Goal: Information Seeking & Learning: Learn about a topic

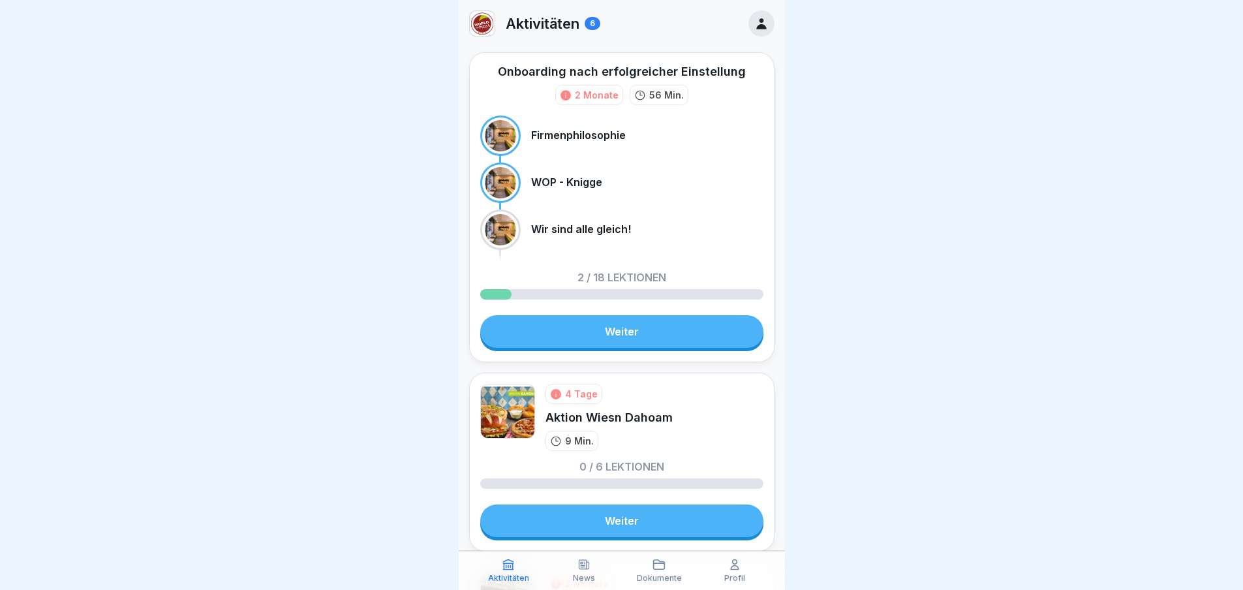
click at [630, 317] on div "Onboarding nach erfolgreicher Einstellung 2 Monate 56 Min. Firmenphilosophie WO…" at bounding box center [621, 207] width 305 height 310
click at [680, 335] on link "Weiter" at bounding box center [621, 331] width 283 height 33
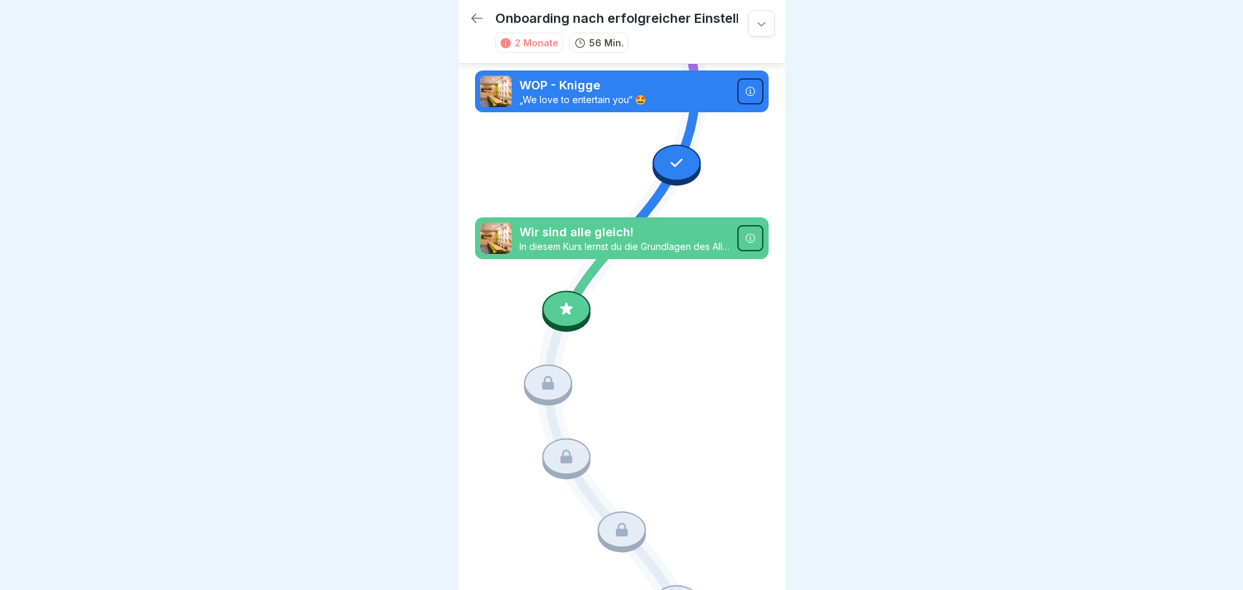
scroll to position [140, 0]
click at [549, 298] on div at bounding box center [566, 308] width 48 height 37
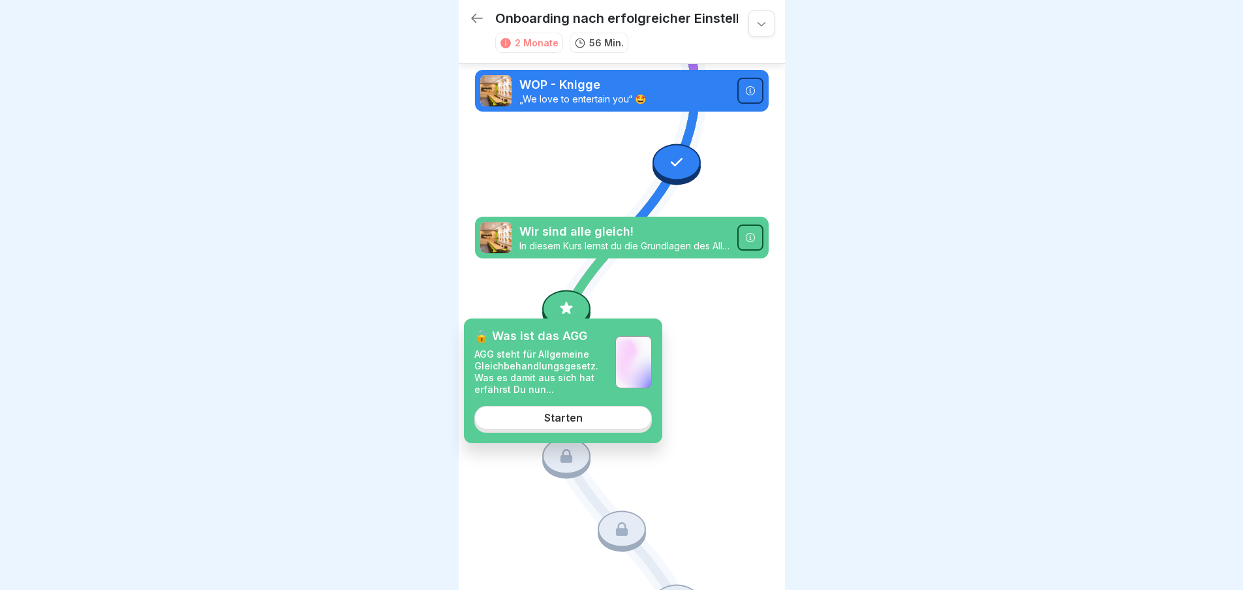
click at [549, 420] on div "Starten" at bounding box center [563, 418] width 39 height 12
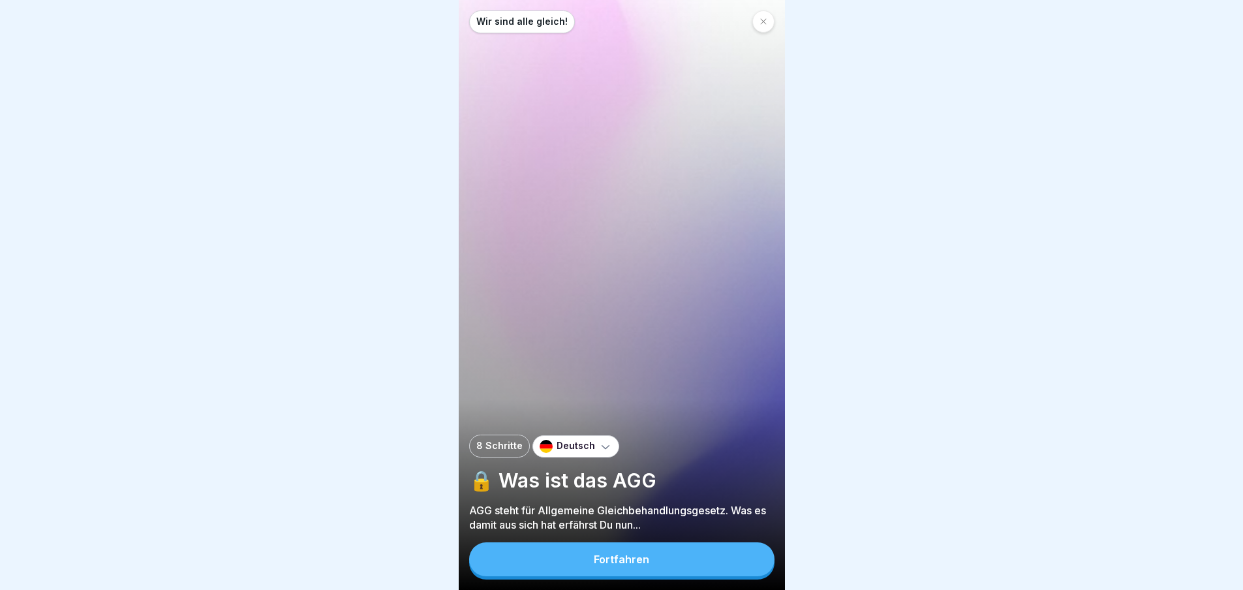
click at [630, 561] on div "Fortfahren" at bounding box center [621, 559] width 55 height 12
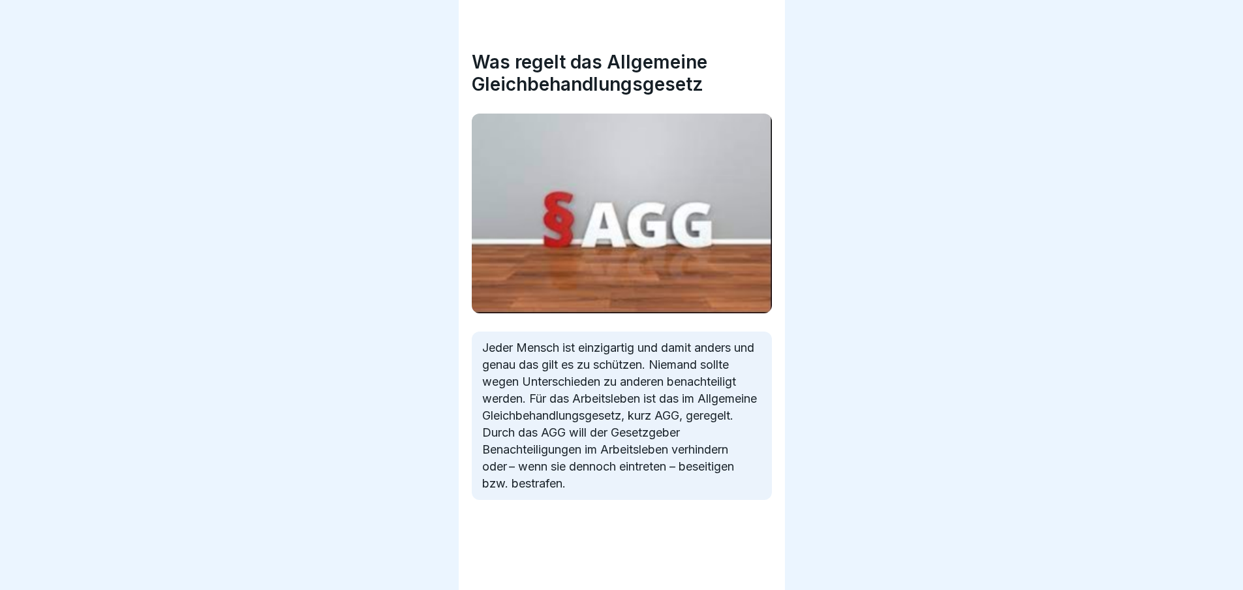
click at [459, 561] on div "Wir sind alle gleich! 8 Schritte Deutsch 🔒 Was ist das AGG AGG steht für Allgem…" at bounding box center [295, 295] width 326 height 590
click at [751, 561] on icon at bounding box center [752, 554] width 16 height 16
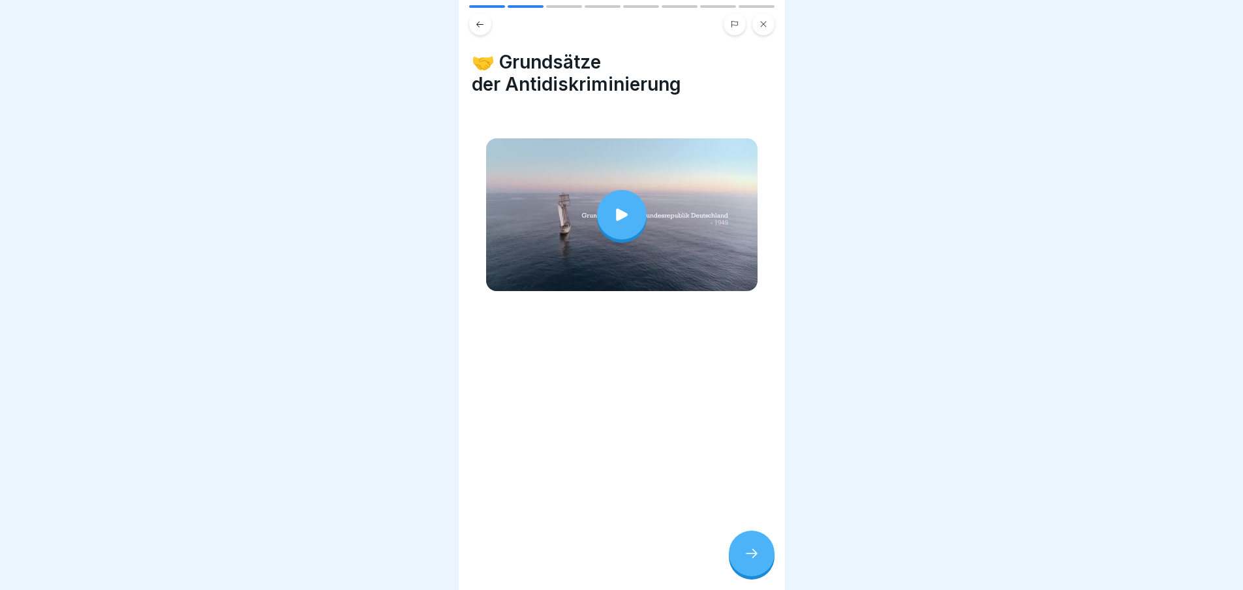
click at [751, 561] on icon at bounding box center [752, 554] width 16 height 16
click at [751, 563] on div at bounding box center [622, 295] width 326 height 590
click at [751, 561] on icon at bounding box center [752, 554] width 16 height 16
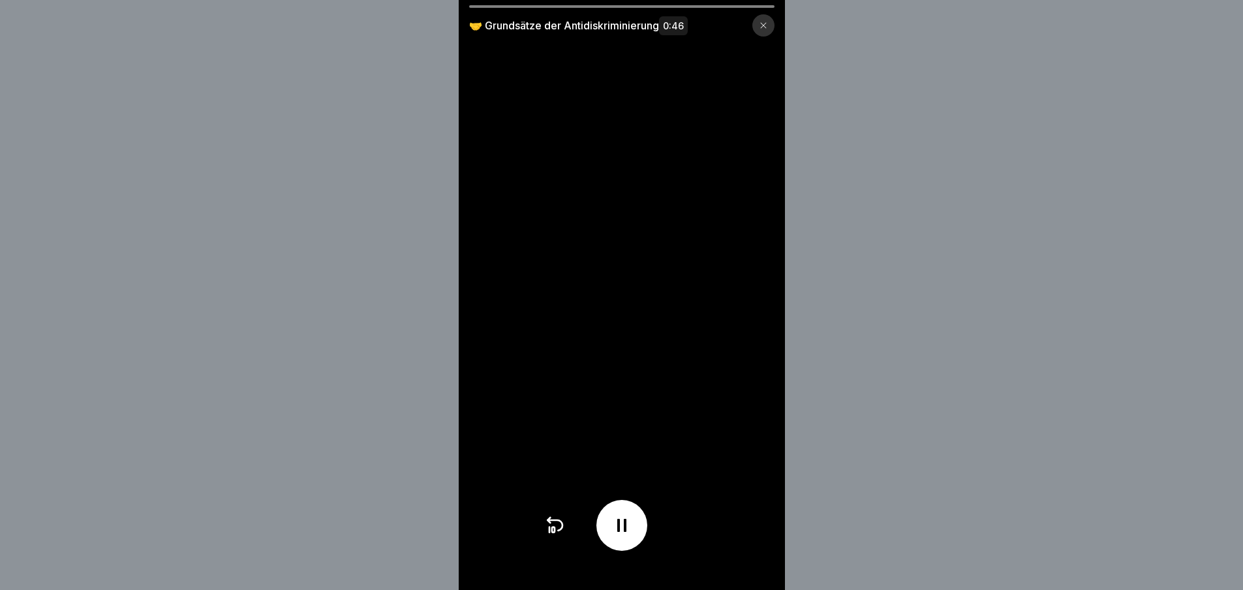
click at [751, 563] on video at bounding box center [622, 295] width 326 height 590
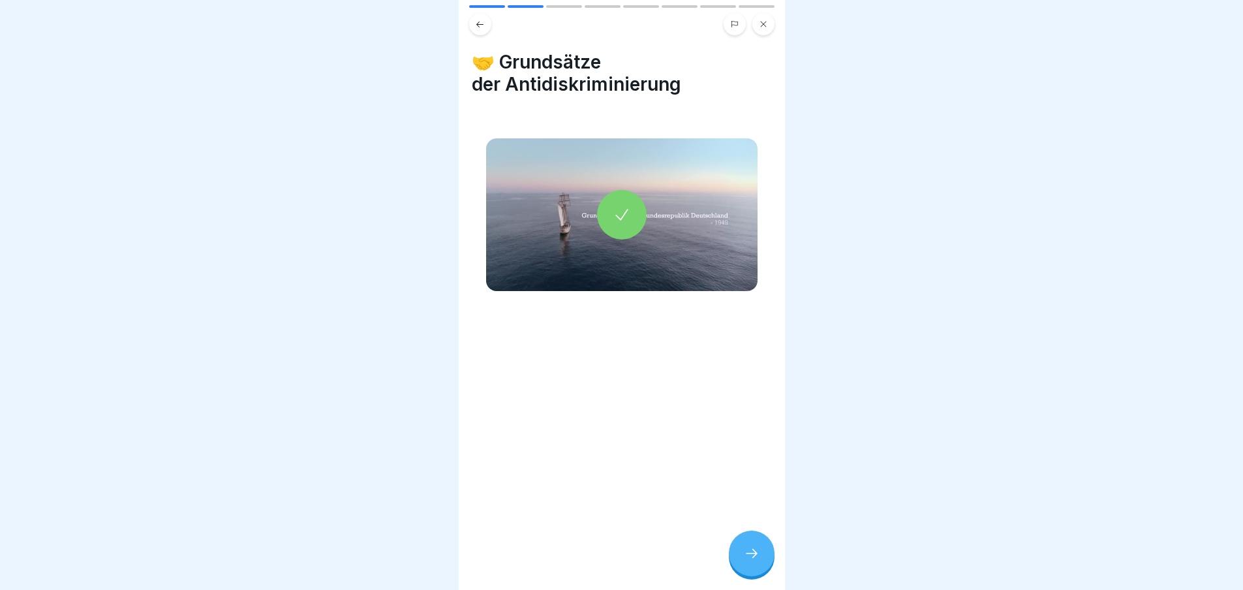
click at [761, 555] on div at bounding box center [752, 554] width 46 height 46
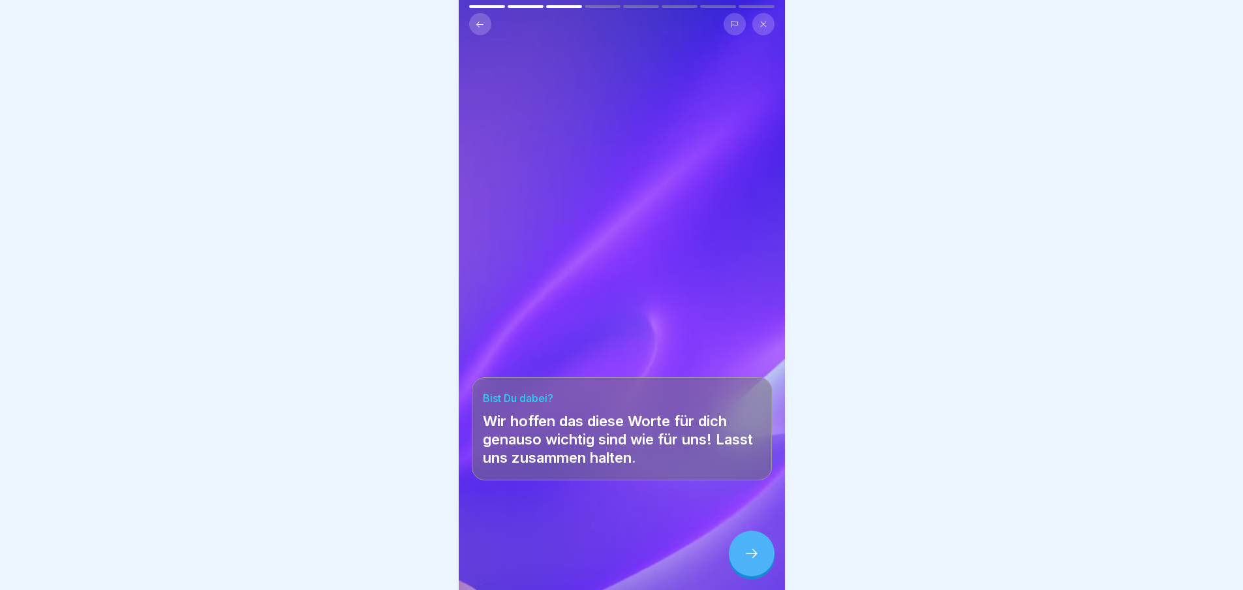
click at [762, 555] on div at bounding box center [752, 554] width 46 height 46
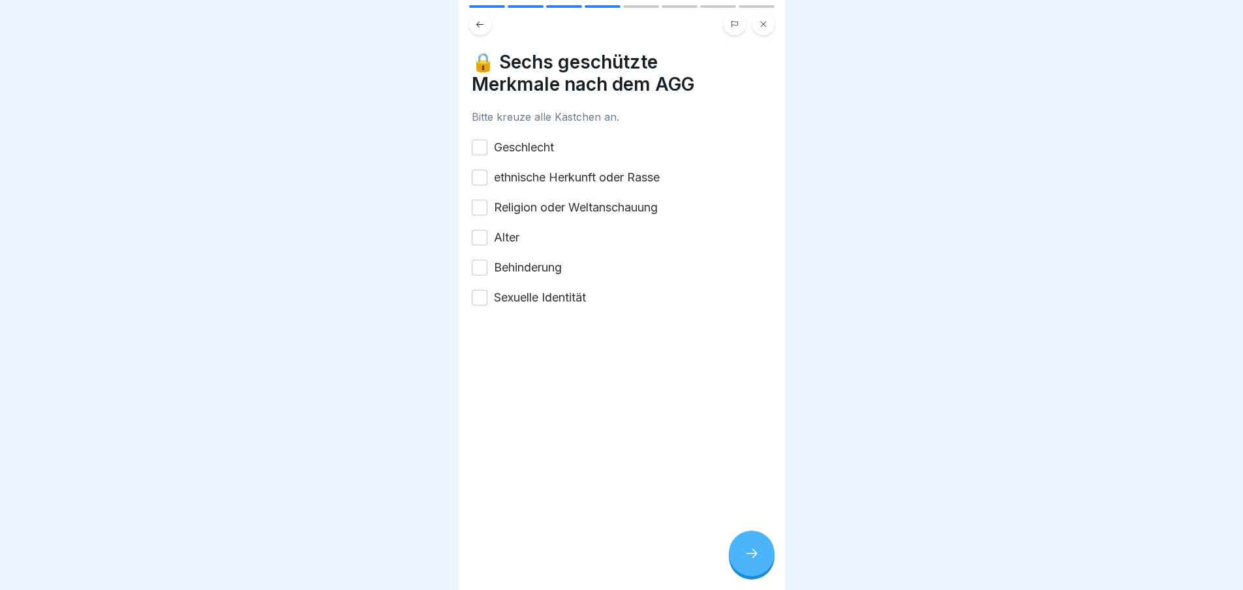
click at [482, 140] on button "Geschlecht" at bounding box center [480, 148] width 16 height 16
click at [764, 540] on div at bounding box center [752, 554] width 46 height 46
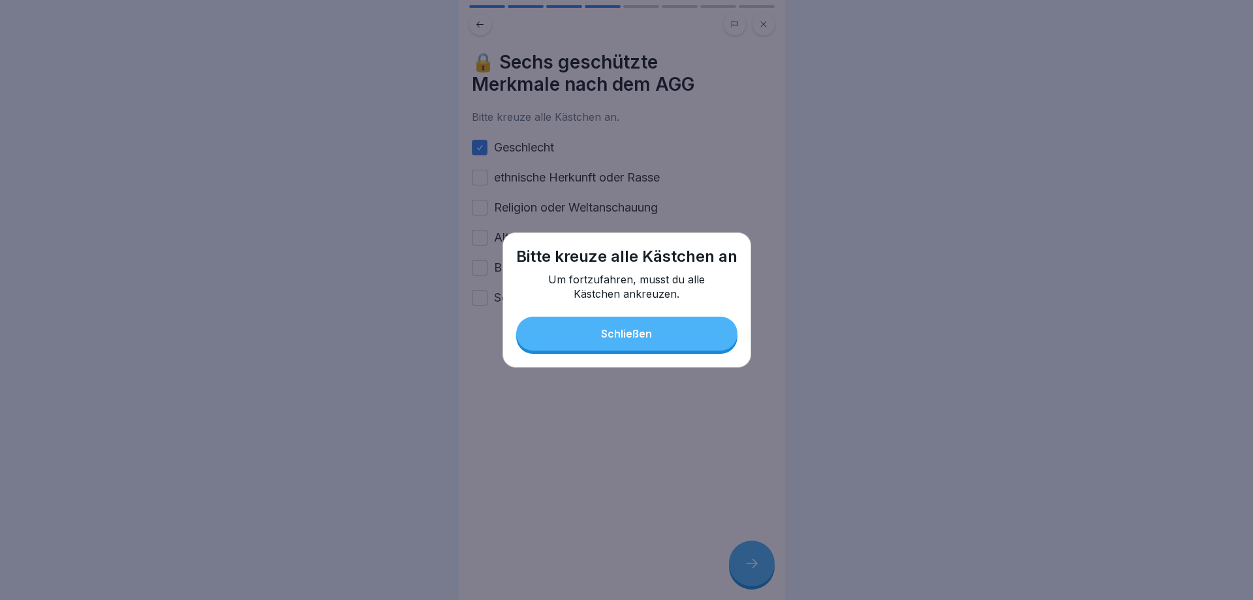
click at [646, 344] on button "Schließen" at bounding box center [626, 334] width 221 height 34
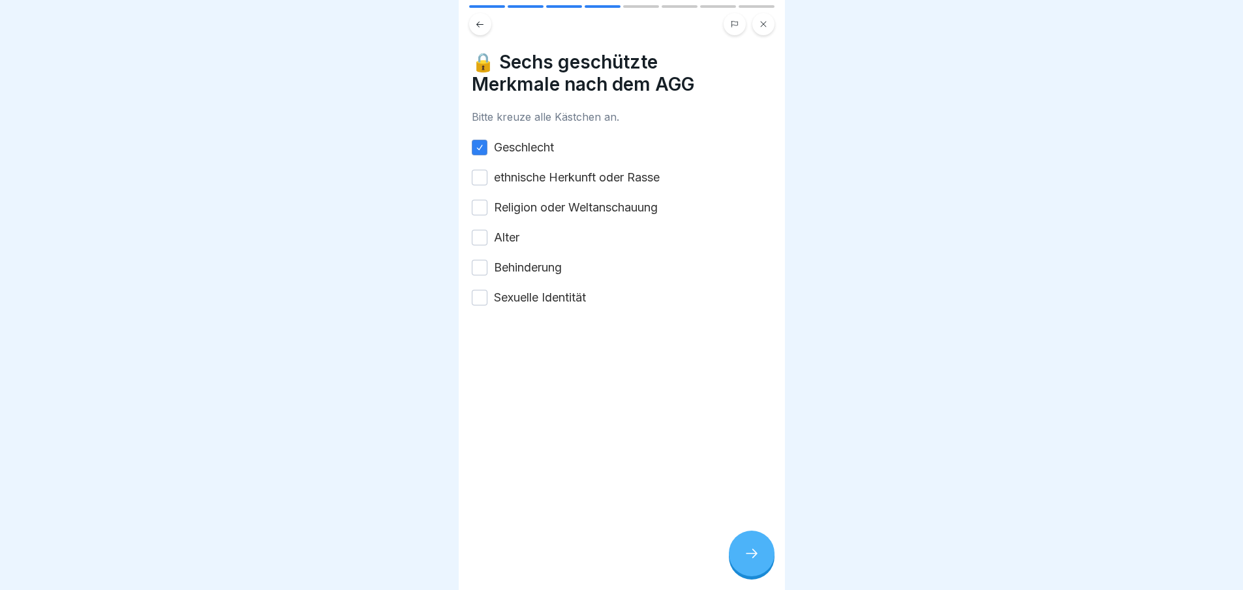
click at [498, 181] on label "ethnische Herkunft oder Rasse" at bounding box center [577, 177] width 166 height 17
click at [488, 181] on button "ethnische Herkunft oder Rasse" at bounding box center [480, 178] width 16 height 16
click at [483, 211] on button "Religion oder Weltanschauung" at bounding box center [480, 208] width 16 height 16
click at [481, 241] on button "Alter" at bounding box center [480, 238] width 16 height 16
click at [483, 292] on button "Sexuelle Identität" at bounding box center [480, 298] width 16 height 16
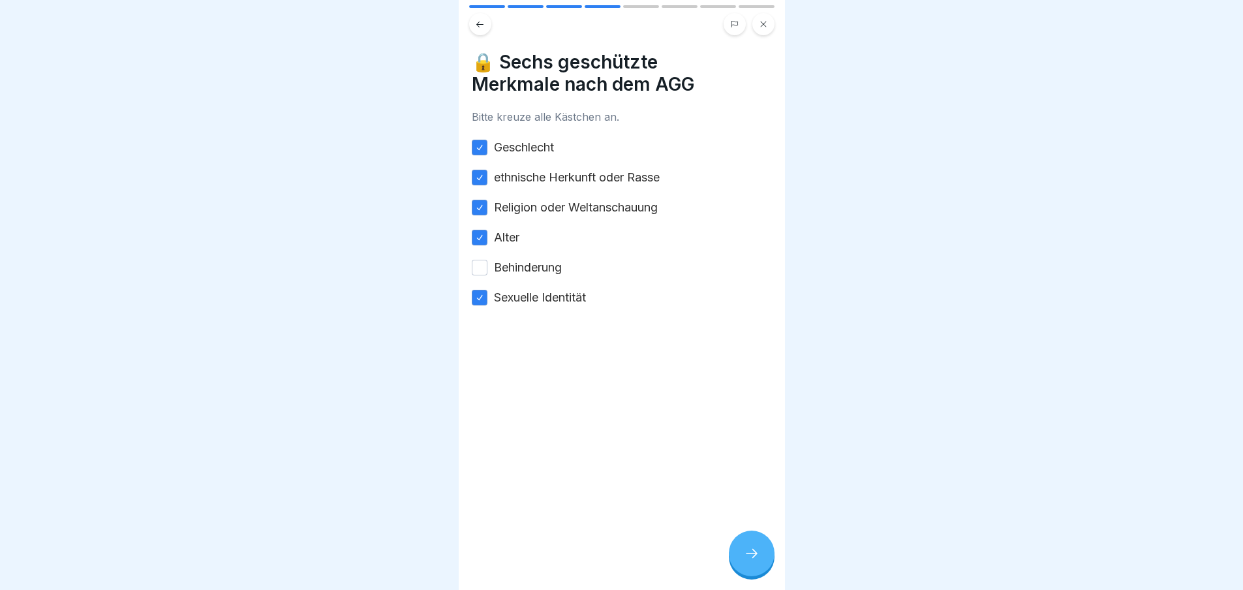
click at [487, 266] on button "Behinderung" at bounding box center [480, 268] width 16 height 16
click at [755, 561] on icon at bounding box center [752, 554] width 16 height 16
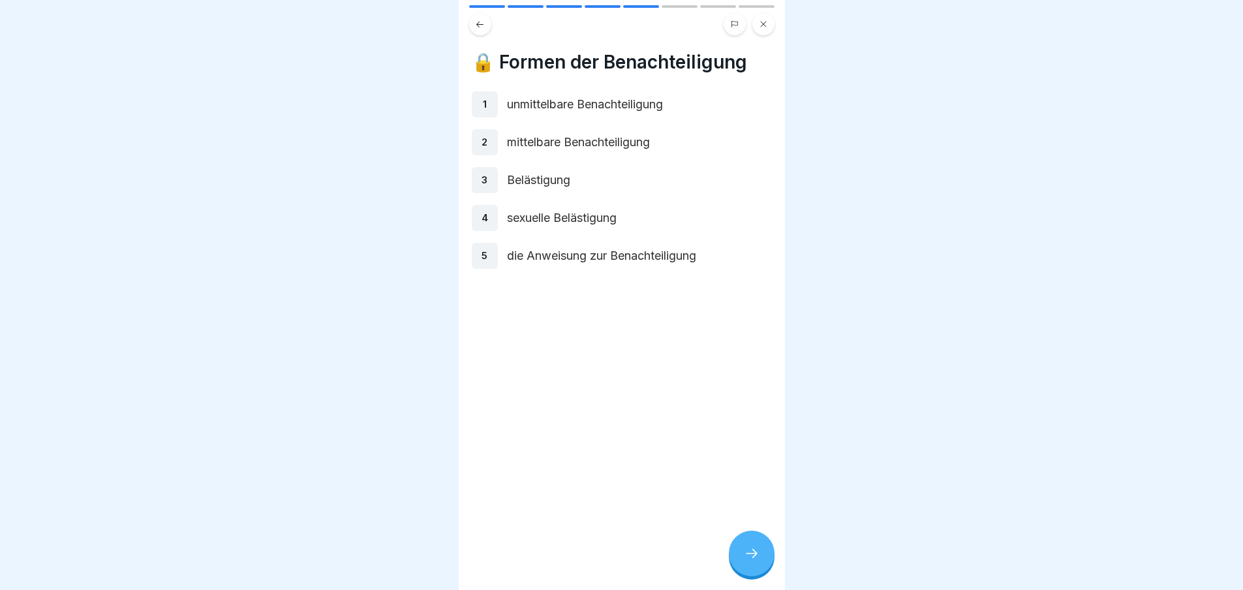
click at [553, 99] on p "unmittelbare Benachteiligung" at bounding box center [639, 104] width 265 height 17
click at [542, 132] on div "2 mittelbare Benachteiligung" at bounding box center [622, 142] width 300 height 26
click at [484, 104] on p "1" at bounding box center [485, 105] width 4 height 12
click at [480, 138] on div "2" at bounding box center [485, 142] width 26 height 26
click at [749, 557] on icon at bounding box center [752, 554] width 16 height 16
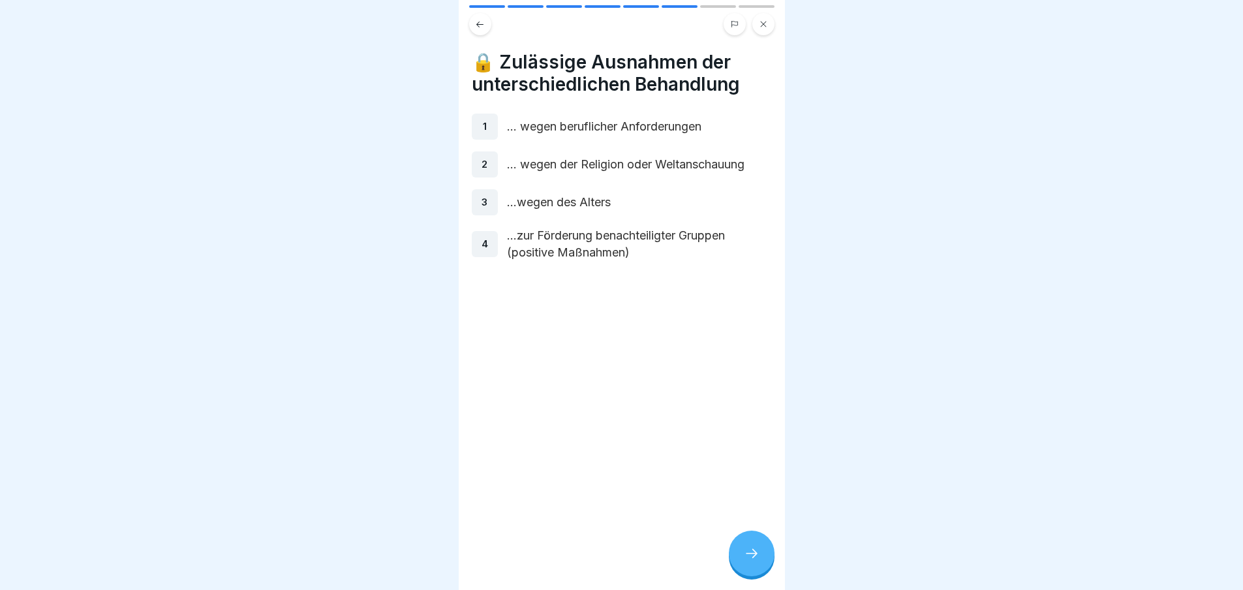
drag, startPoint x: 766, startPoint y: 553, endPoint x: 760, endPoint y: 557, distance: 7.4
click at [764, 553] on div at bounding box center [752, 554] width 46 height 46
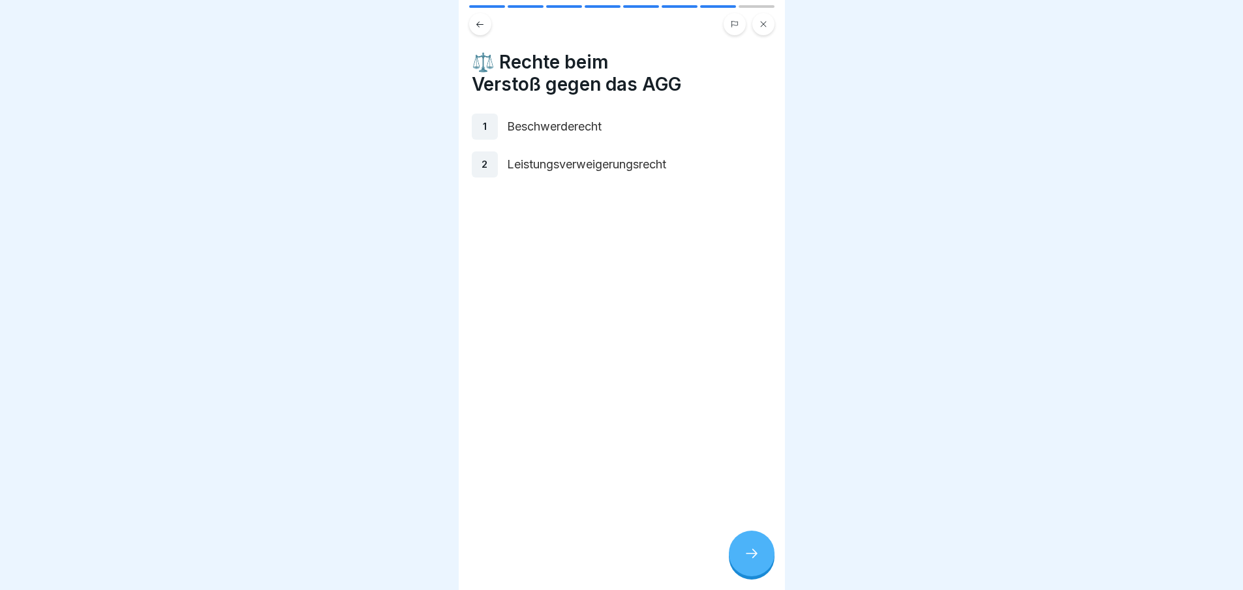
click at [757, 559] on icon at bounding box center [752, 554] width 16 height 16
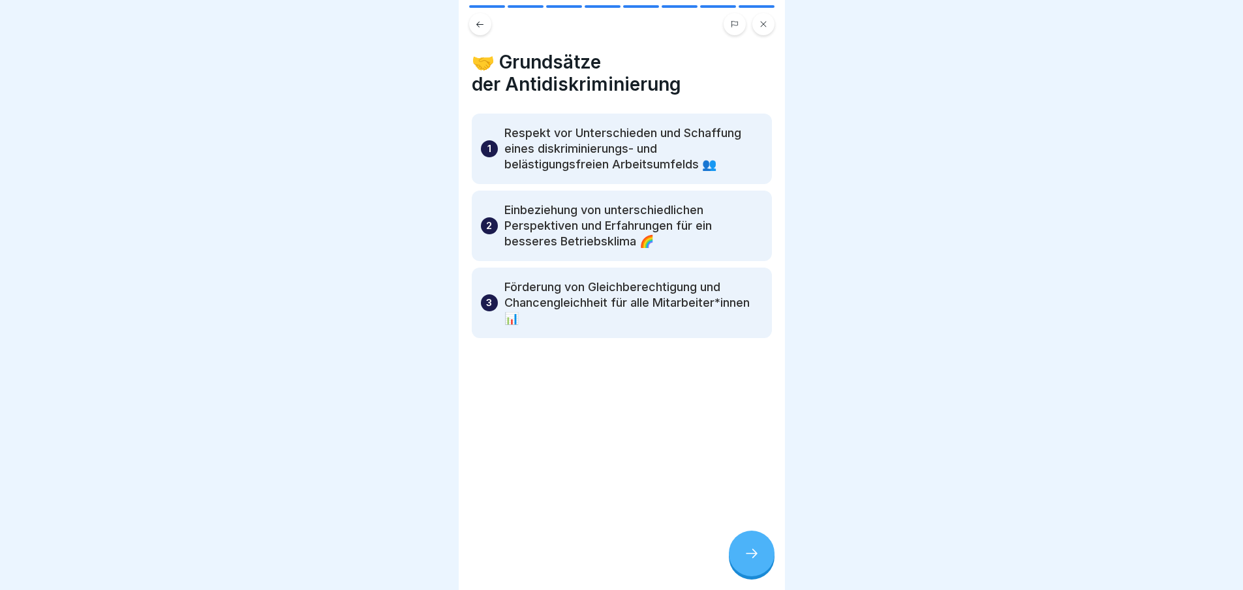
click at [757, 559] on icon at bounding box center [752, 554] width 16 height 16
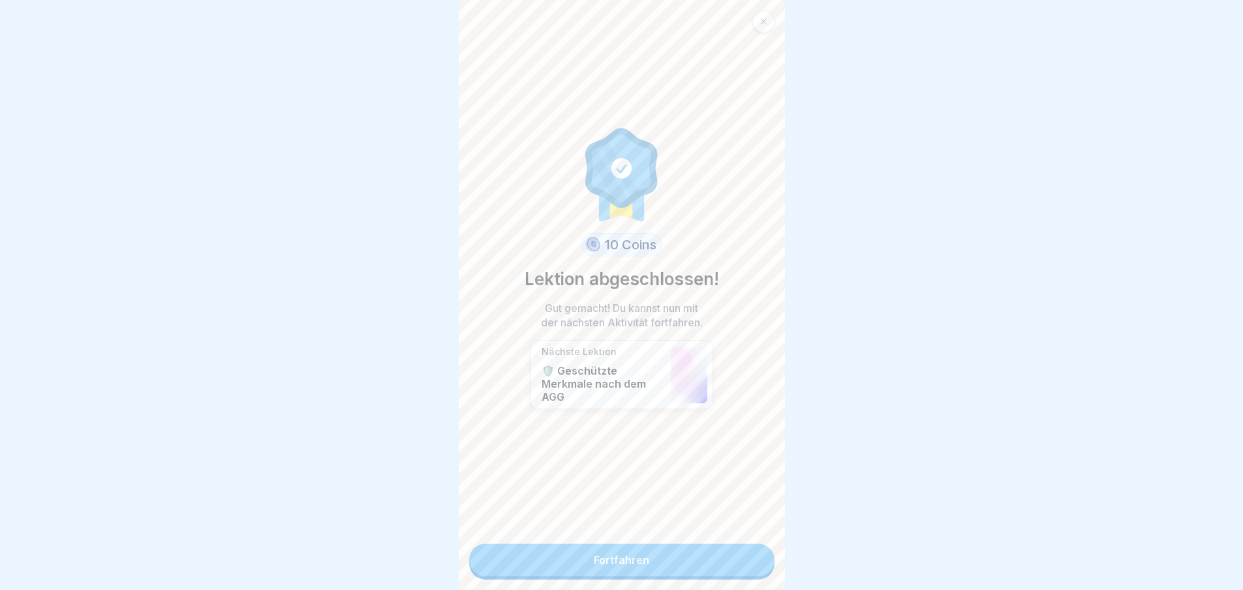
click at [757, 559] on link "Fortfahren" at bounding box center [621, 560] width 305 height 33
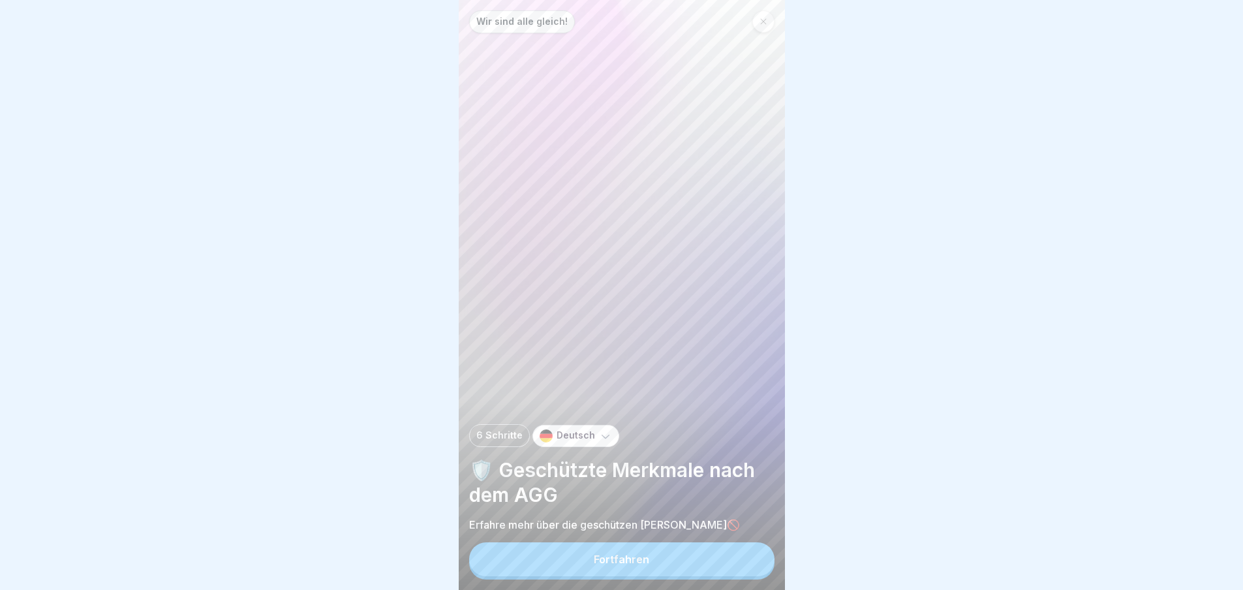
click at [729, 559] on button "Fortfahren" at bounding box center [621, 559] width 305 height 34
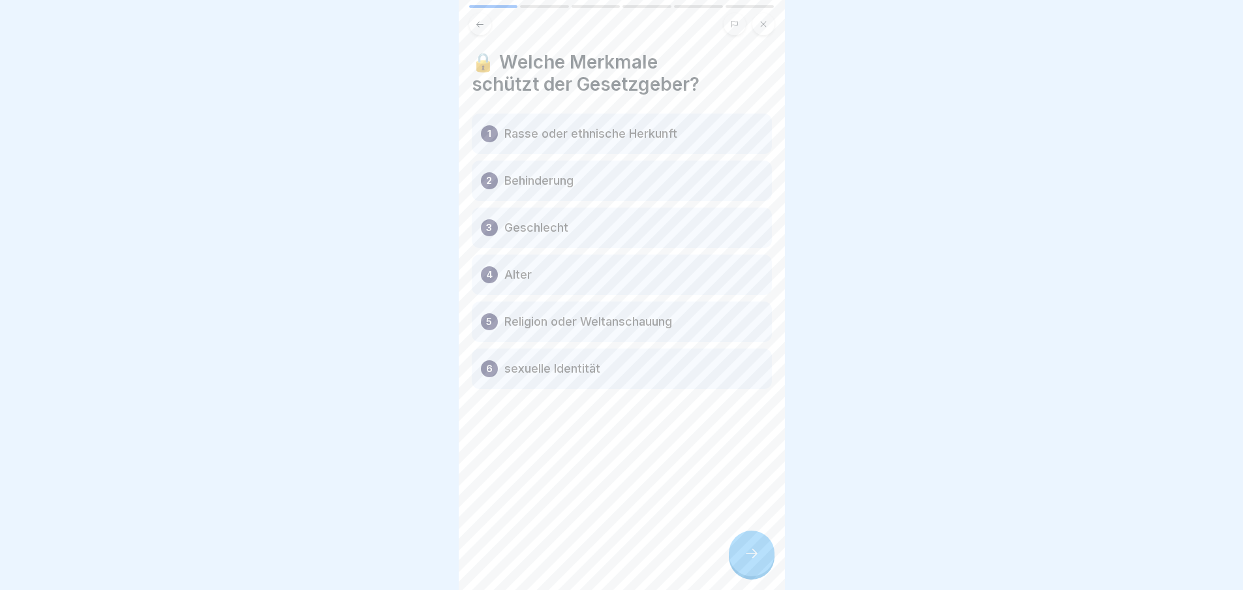
click at [728, 556] on div "🔒 Welche Merkmale schützt der Gesetzgeber? 1 Rasse oder ethnische Herkunft 2 Be…" at bounding box center [622, 295] width 326 height 590
click at [774, 568] on div at bounding box center [752, 554] width 46 height 46
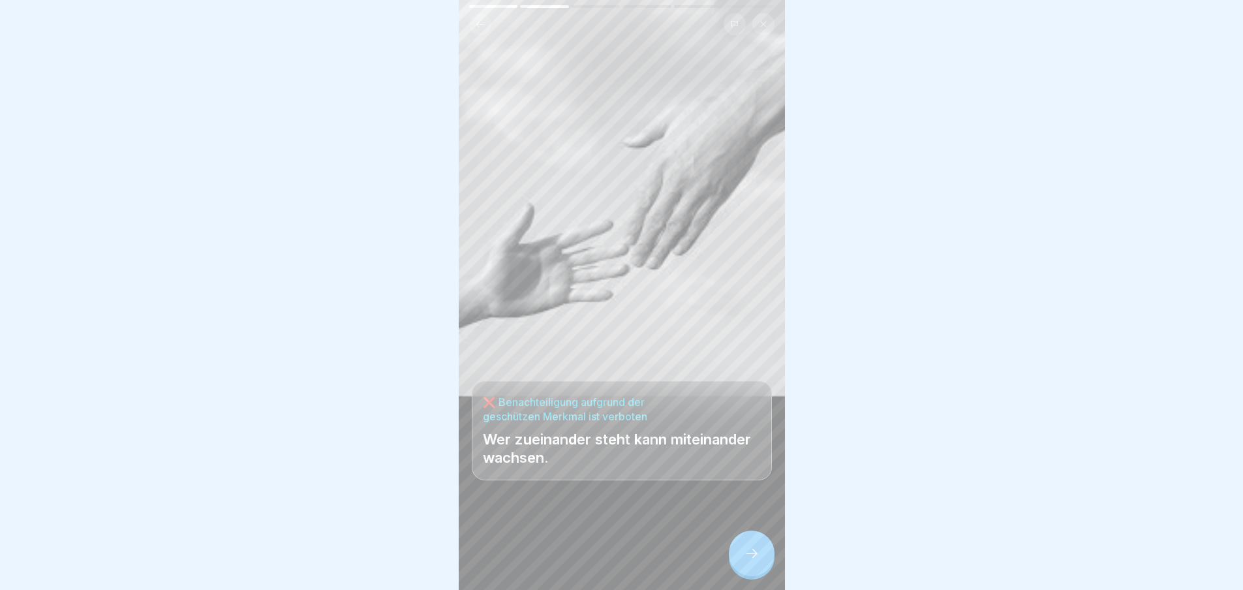
click at [762, 565] on div at bounding box center [752, 554] width 46 height 46
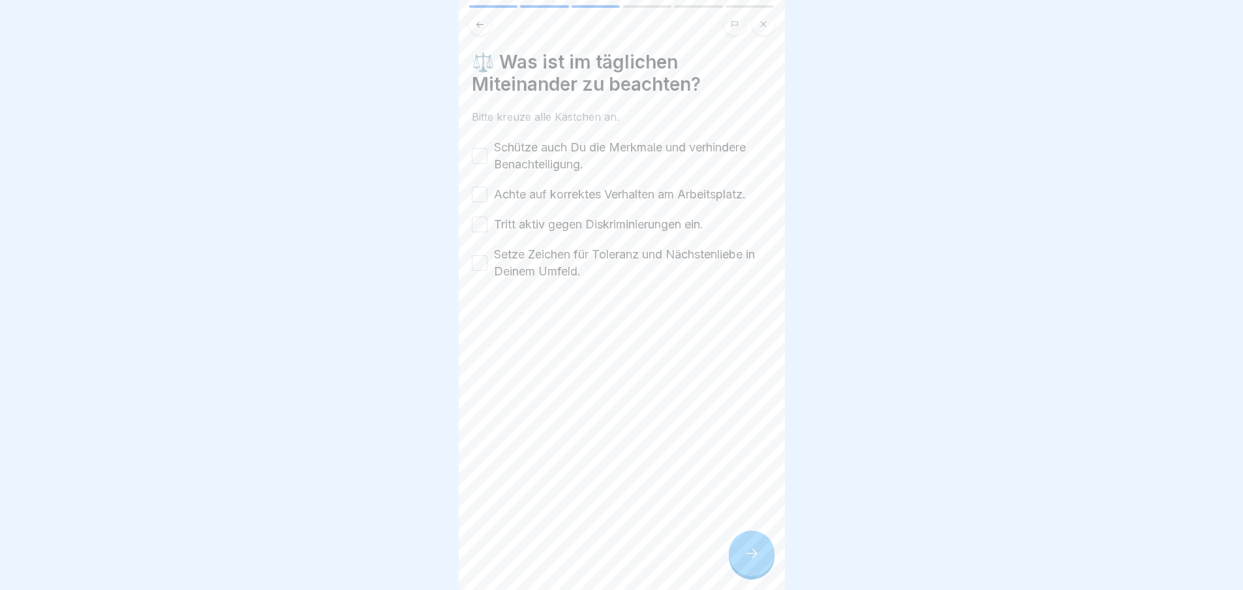
click at [762, 565] on div at bounding box center [752, 554] width 46 height 46
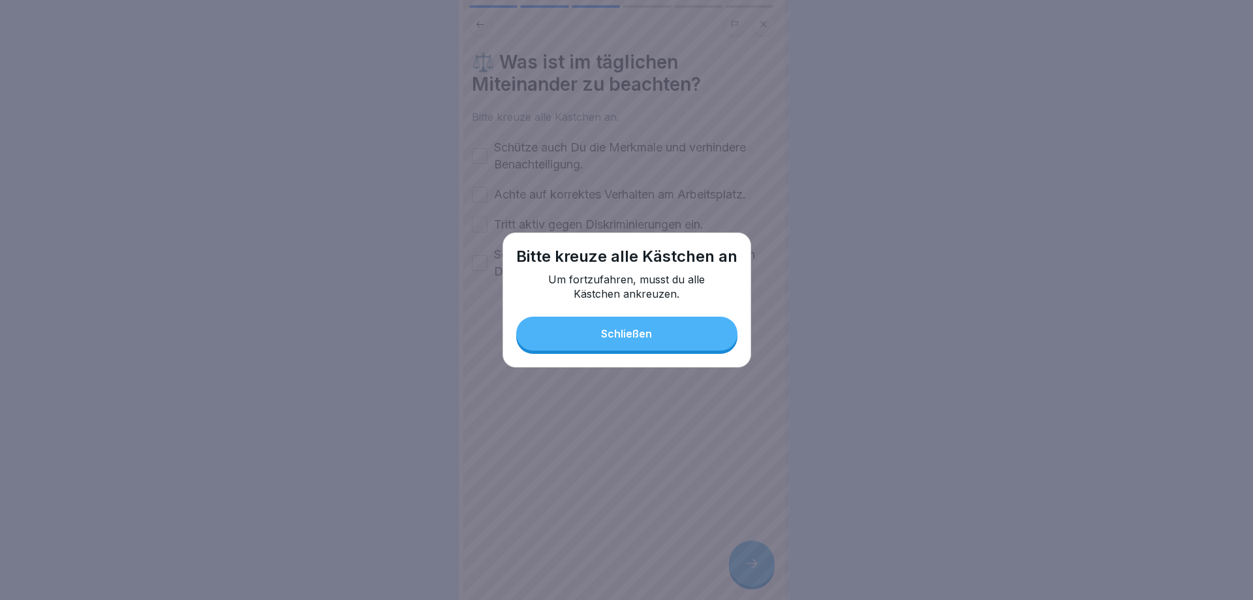
click at [694, 338] on button "Schließen" at bounding box center [626, 334] width 221 height 34
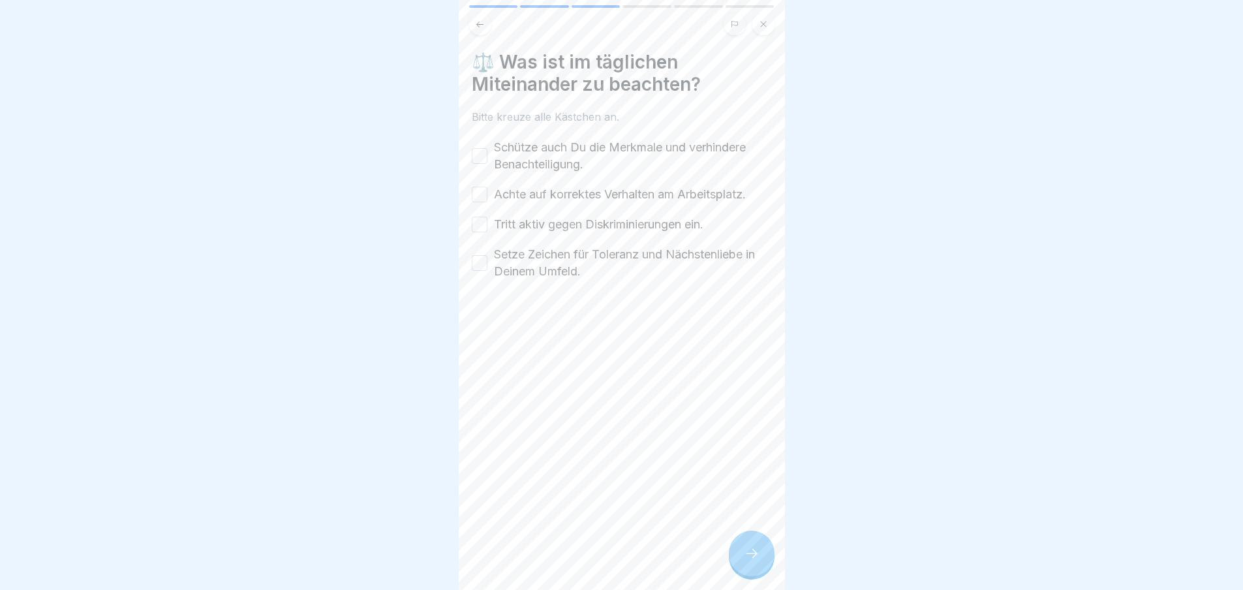
click at [528, 153] on label "Schütze auch Du die Merkmale und verhindere Benachteiligung." at bounding box center [633, 156] width 278 height 34
click at [488, 153] on button "Schütze auch Du die Merkmale und verhindere Benachteiligung." at bounding box center [480, 156] width 16 height 16
click at [525, 187] on label "Achte auf korrektes Verhalten am Arbeitsplatz." at bounding box center [620, 194] width 252 height 17
click at [488, 187] on button "Achte auf korrektes Verhalten am Arbeitsplatz." at bounding box center [480, 195] width 16 height 16
click at [528, 216] on label "Tritt aktiv gegen Diskriminierungen ein." at bounding box center [598, 224] width 209 height 17
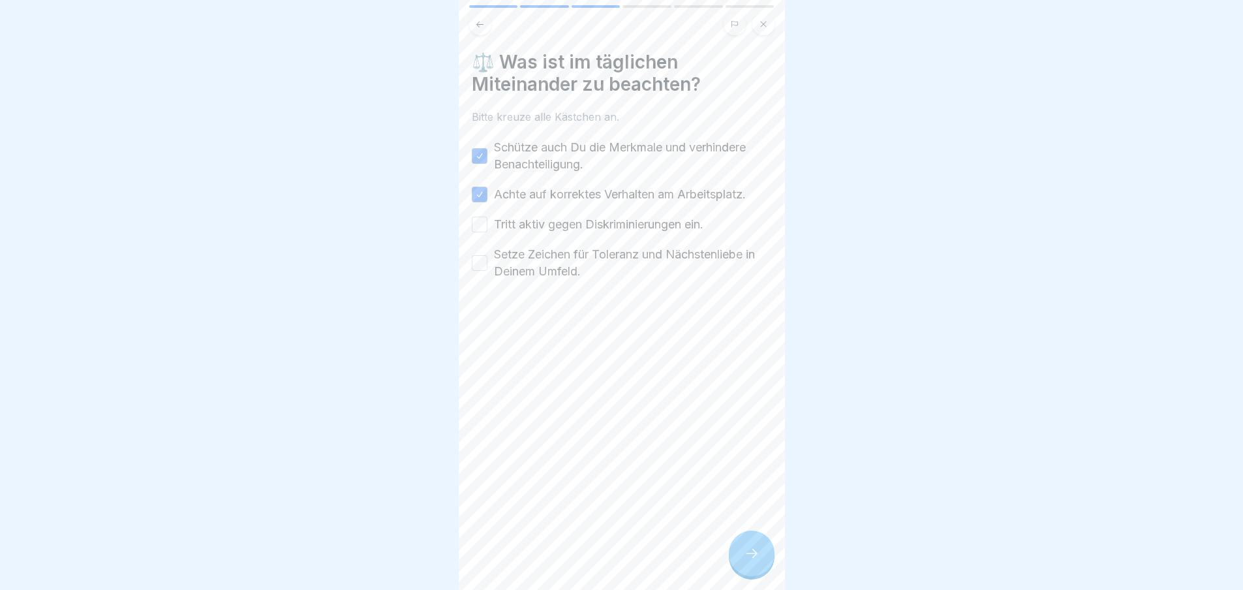
click at [488, 217] on button "Tritt aktiv gegen Diskriminierungen ein." at bounding box center [480, 225] width 16 height 16
click at [531, 249] on label "Setze Zeichen für Toleranz und Nächstenliebe in Deinem Umfeld." at bounding box center [633, 263] width 278 height 34
click at [488, 255] on button "Setze Zeichen für Toleranz und Nächstenliebe in Deinem Umfeld." at bounding box center [480, 263] width 16 height 16
click at [755, 574] on div at bounding box center [752, 554] width 46 height 46
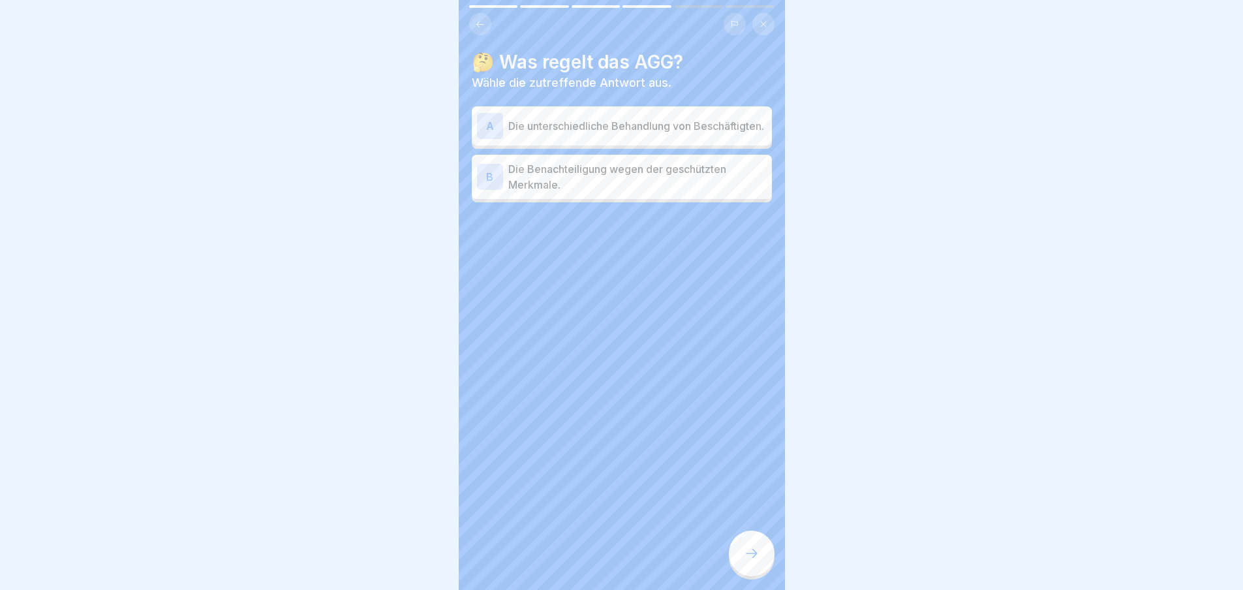
click at [749, 574] on div at bounding box center [752, 554] width 46 height 46
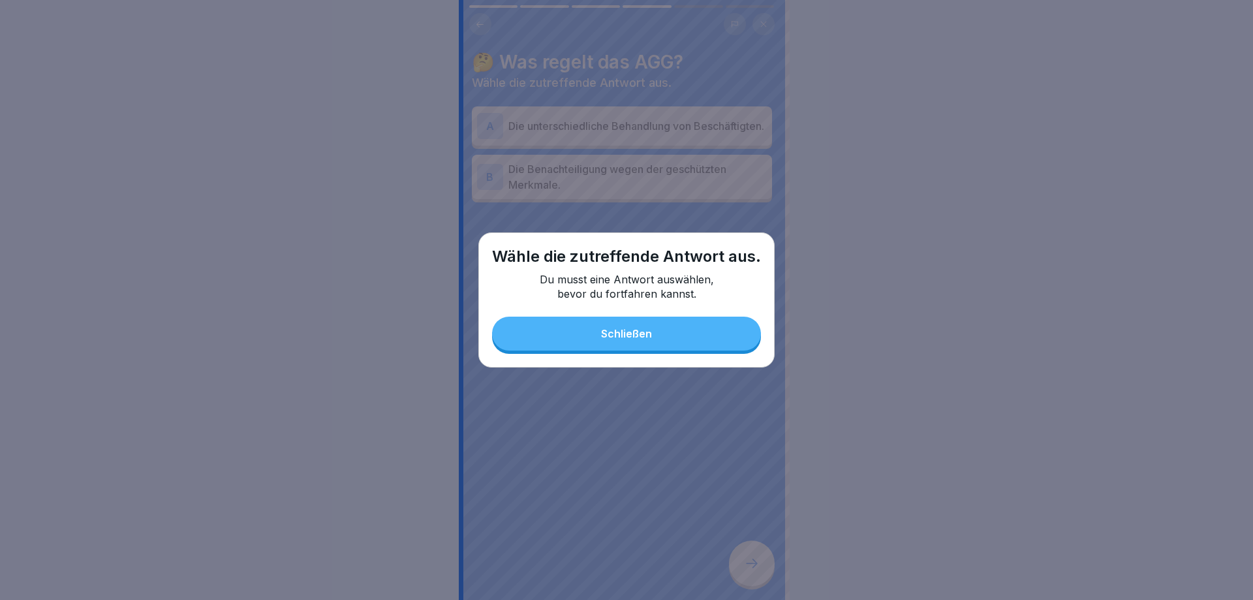
click at [716, 337] on button "Schließen" at bounding box center [626, 334] width 269 height 34
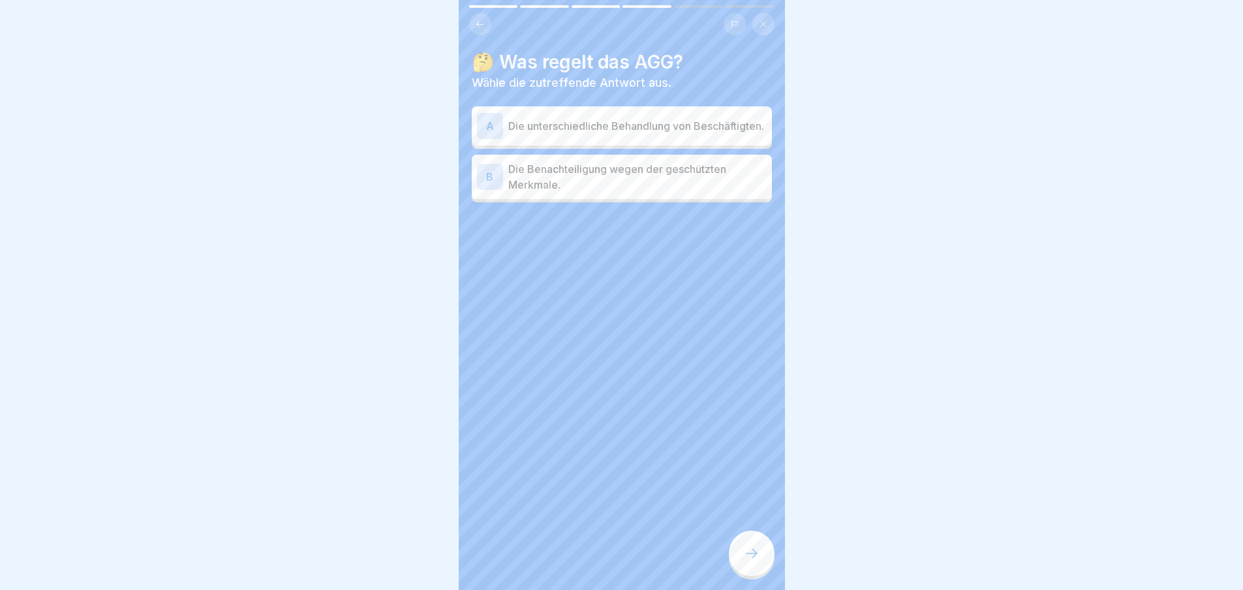
click at [523, 121] on p "Die unterschiedliche Behandlung von Beschäftigten." at bounding box center [637, 126] width 258 height 16
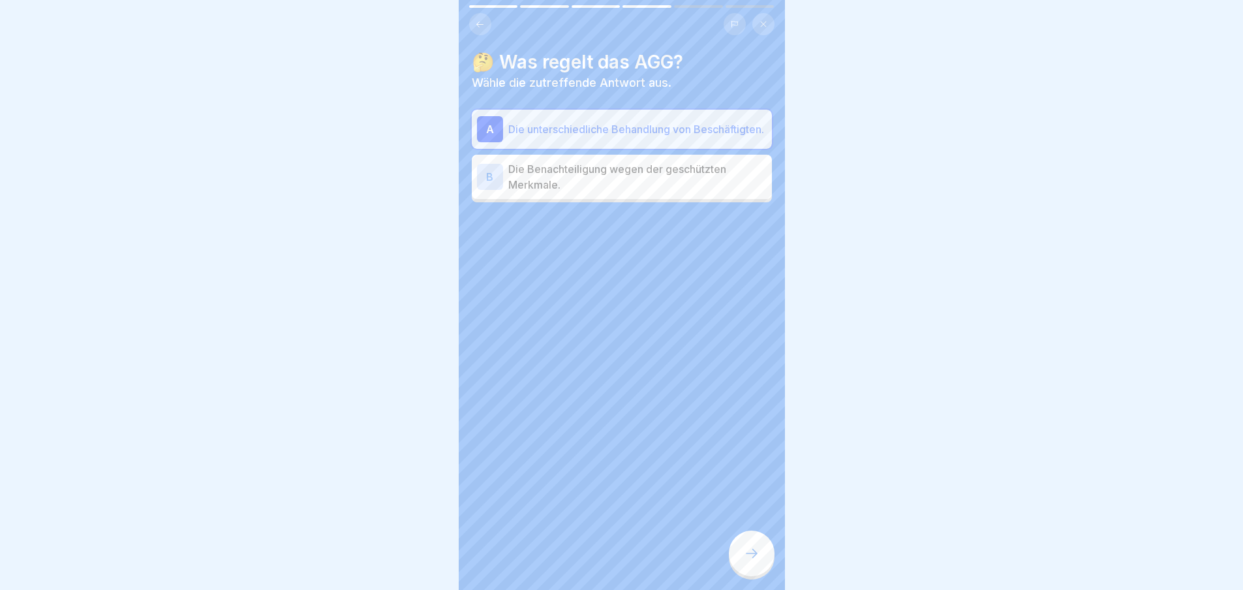
click at [764, 559] on div at bounding box center [752, 554] width 46 height 46
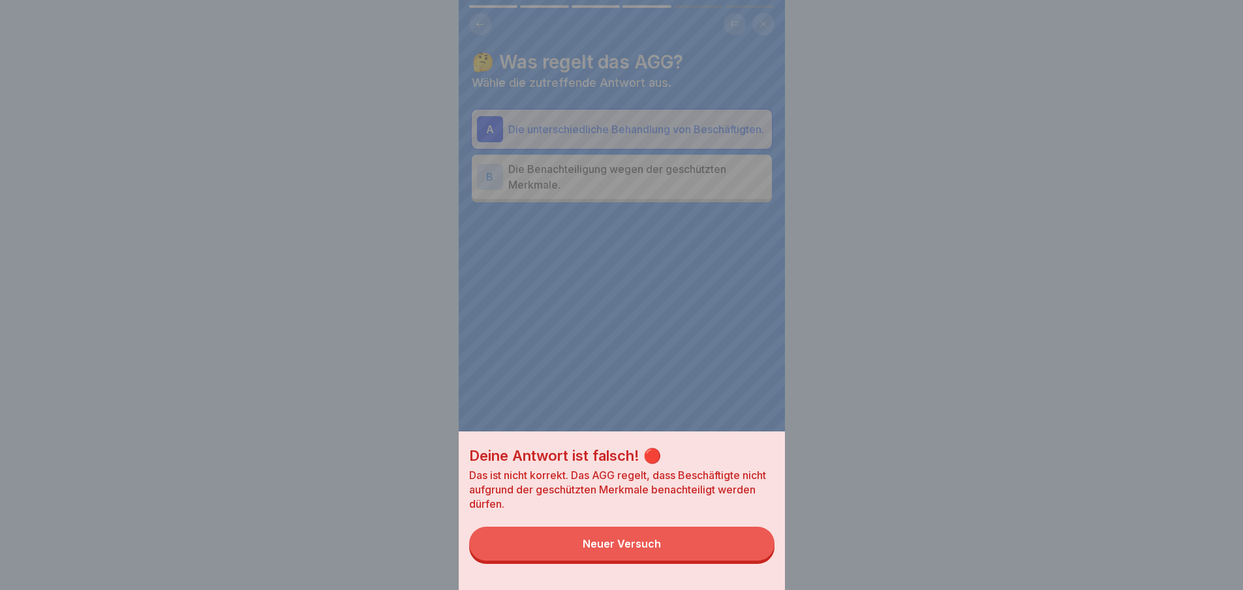
drag, startPoint x: 717, startPoint y: 539, endPoint x: 679, endPoint y: 326, distance: 216.7
click at [717, 538] on button "Neuer Versuch" at bounding box center [621, 544] width 305 height 34
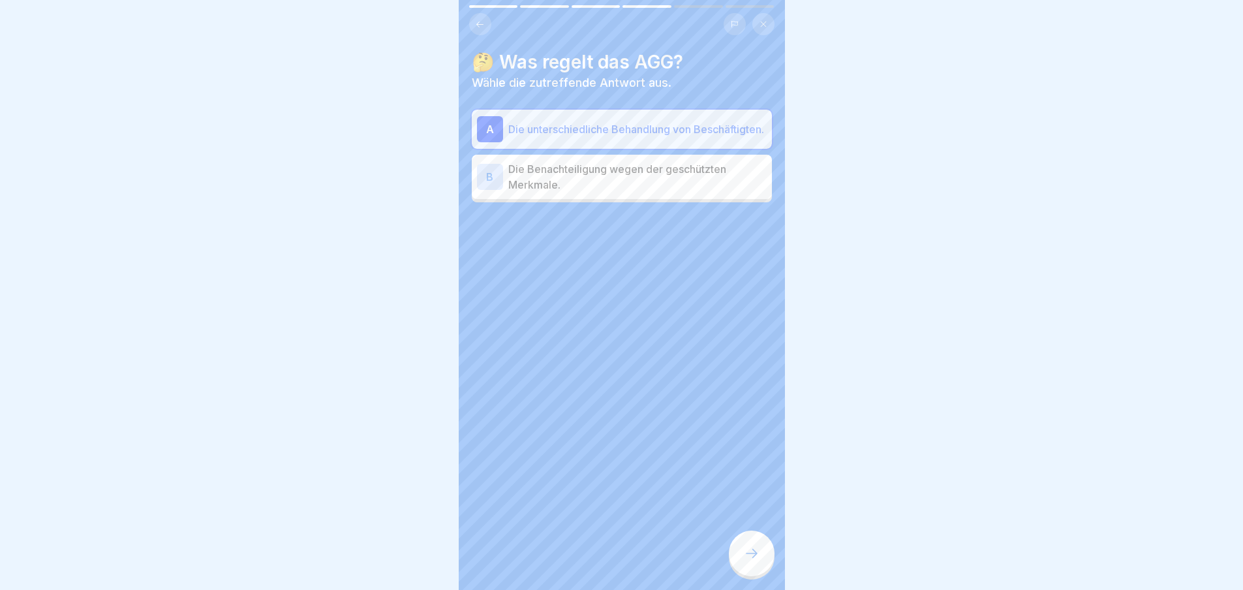
click at [669, 193] on p "Die Benachteiligung wegen der geschützten Merkmale." at bounding box center [637, 176] width 258 height 31
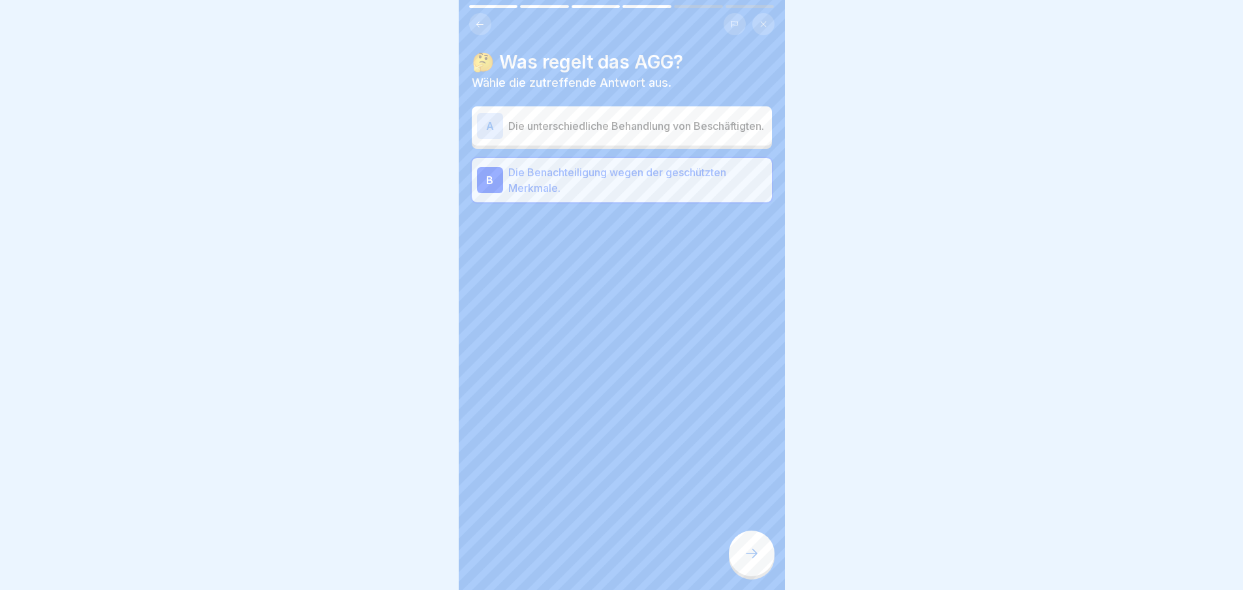
click at [751, 553] on div at bounding box center [752, 554] width 46 height 46
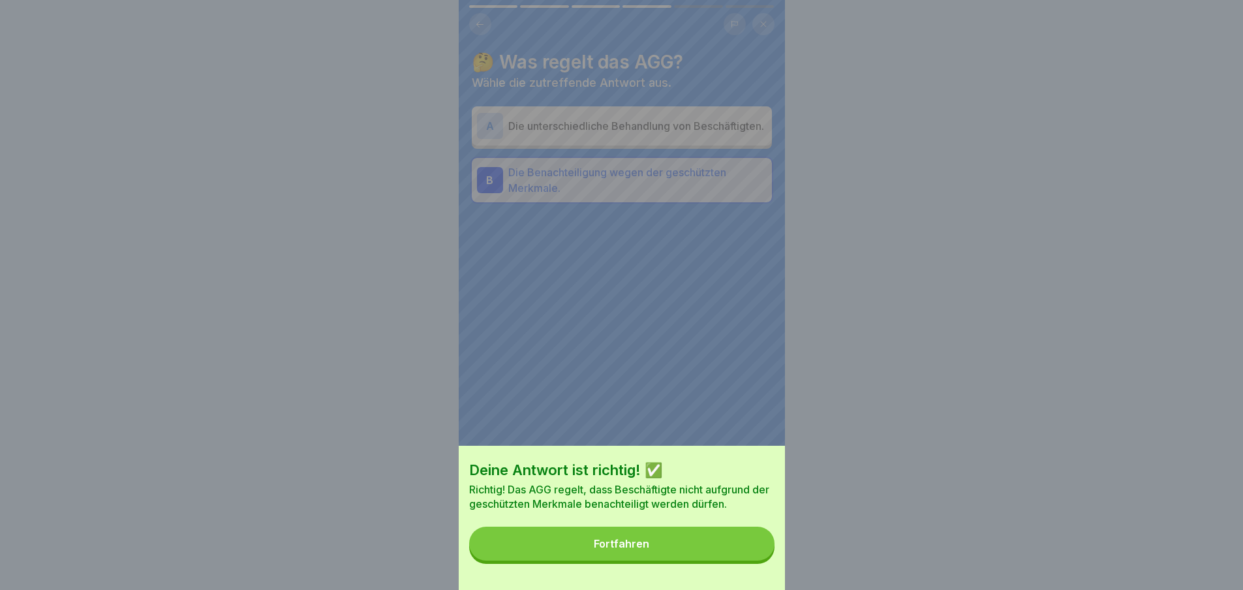
click at [740, 561] on button "Fortfahren" at bounding box center [621, 544] width 305 height 34
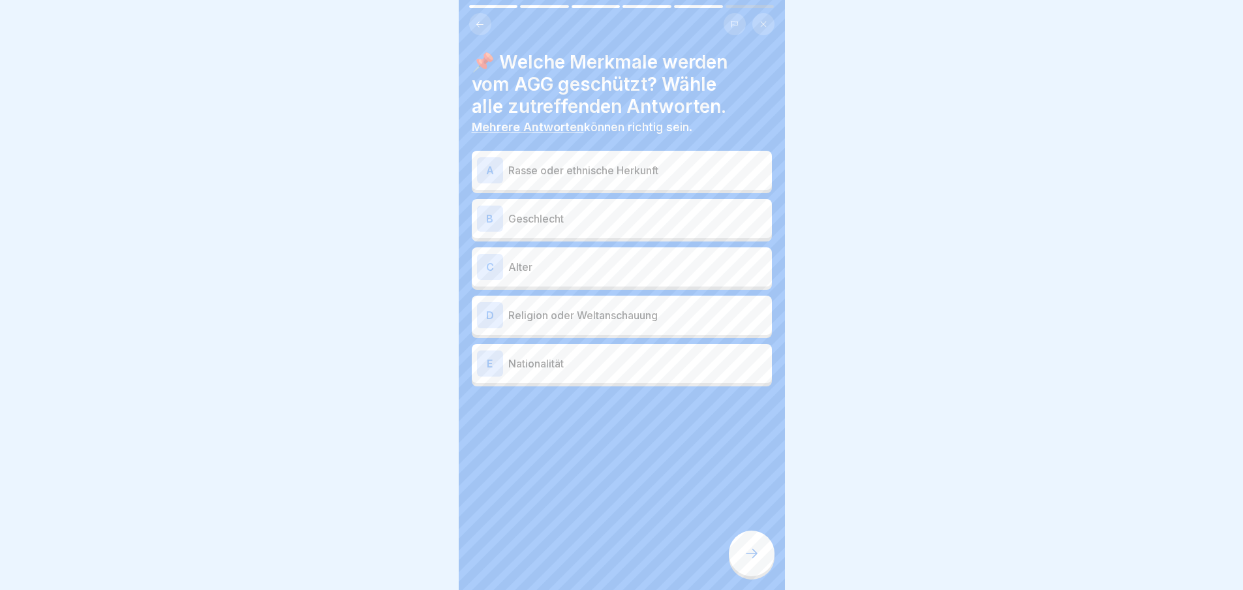
click at [506, 179] on div "A Rasse oder ethnische Herkunft" at bounding box center [622, 170] width 290 height 26
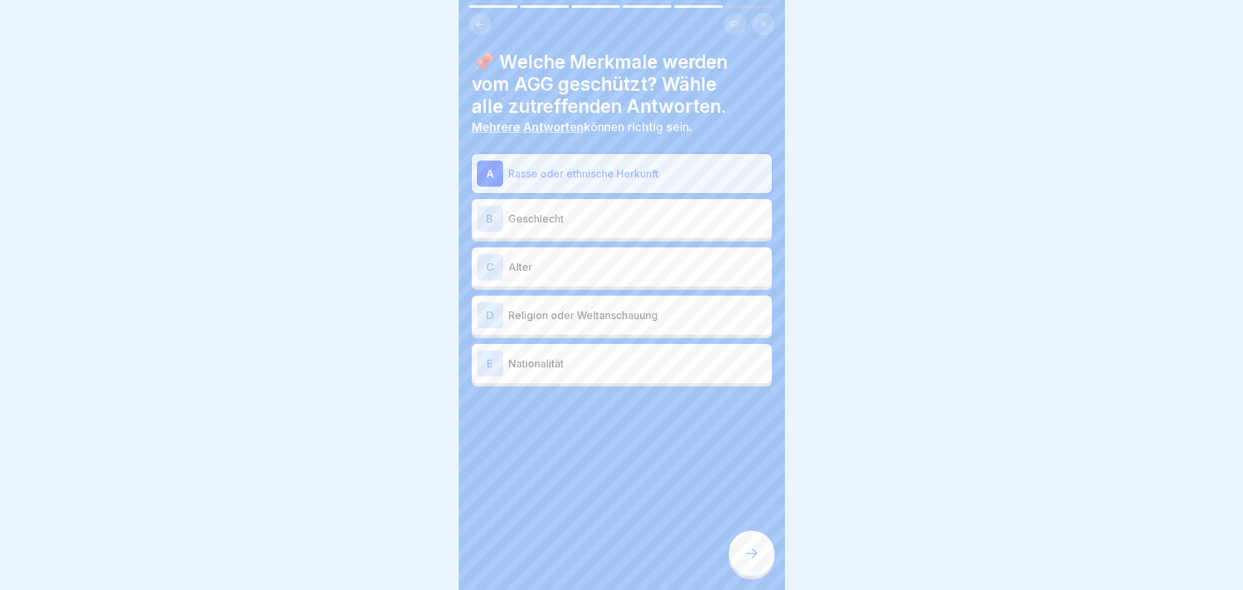
click at [506, 213] on div "B Geschlecht" at bounding box center [622, 219] width 290 height 26
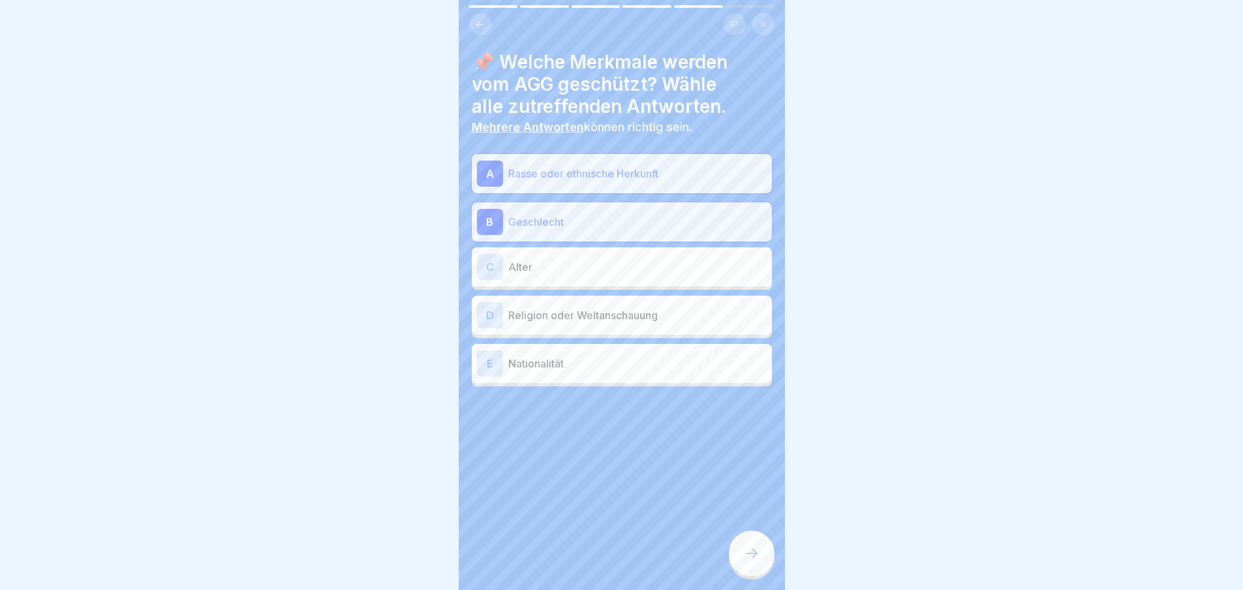
click at [505, 258] on div "C Alter" at bounding box center [622, 267] width 290 height 26
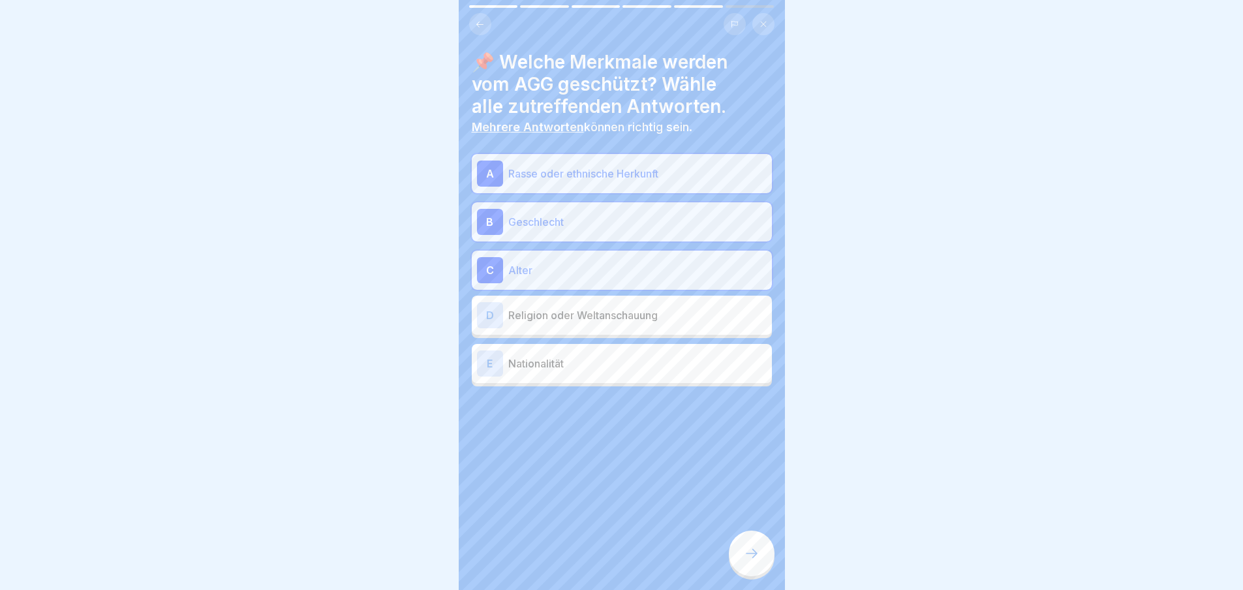
click at [505, 290] on div "A Rasse oder ethnische Herkunft B Geschlecht C Alter D Religion oder Weltanscha…" at bounding box center [622, 270] width 300 height 232
click at [506, 303] on div "D Religion oder Weltanschauung" at bounding box center [622, 315] width 290 height 26
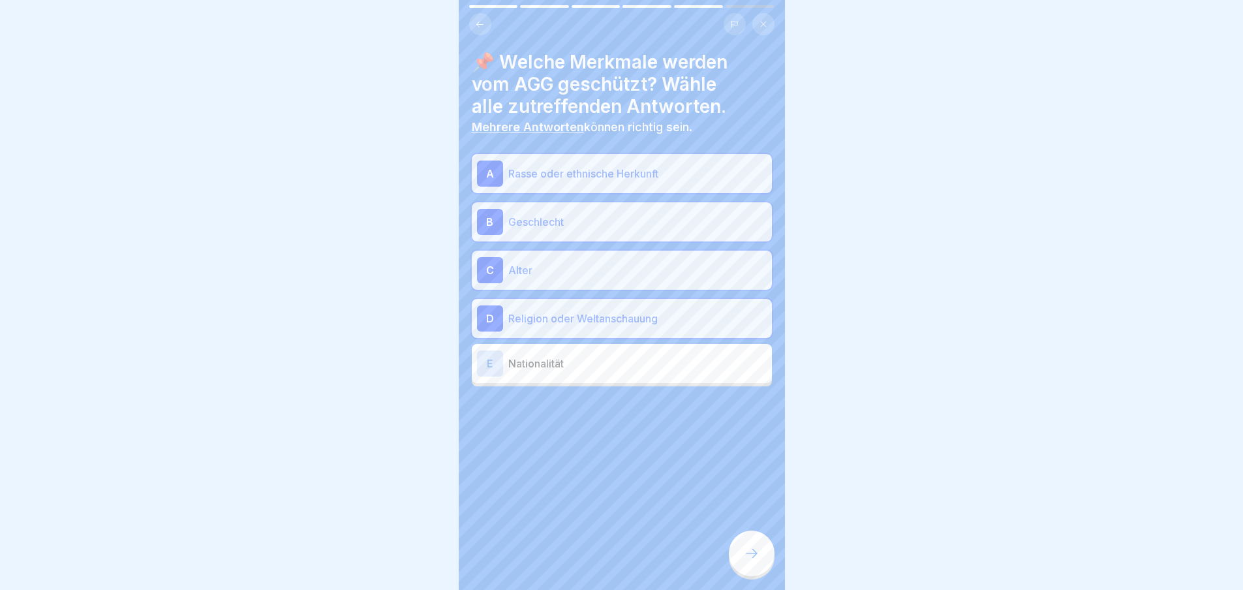
click at [523, 379] on div "E Nationalität" at bounding box center [622, 363] width 300 height 39
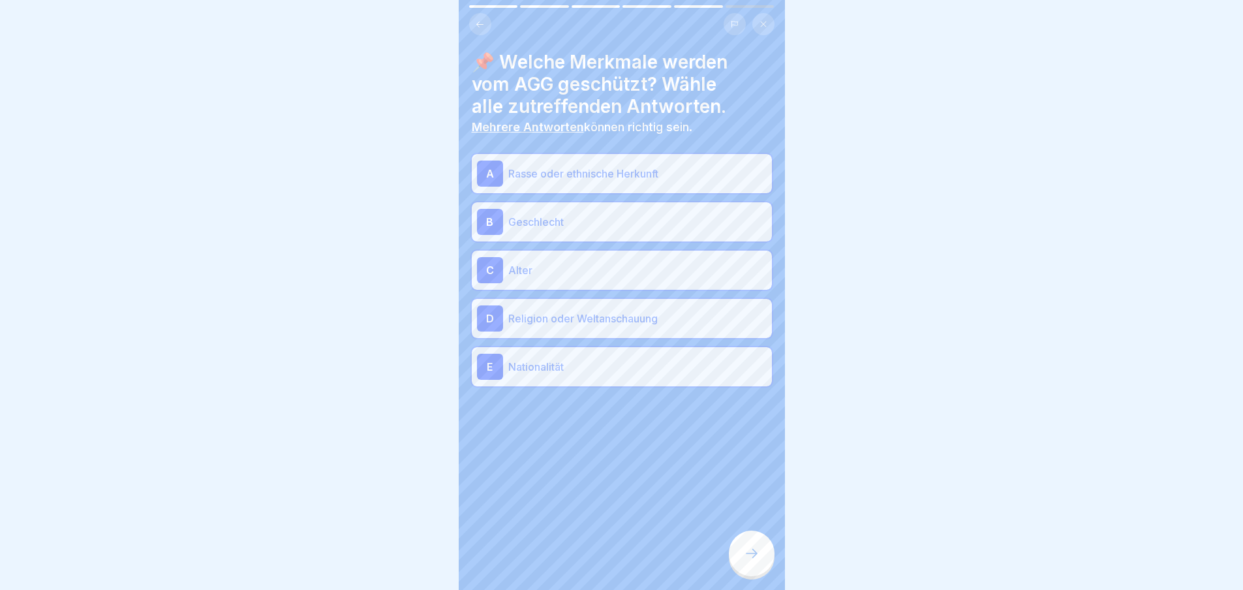
click at [729, 561] on div at bounding box center [752, 554] width 46 height 46
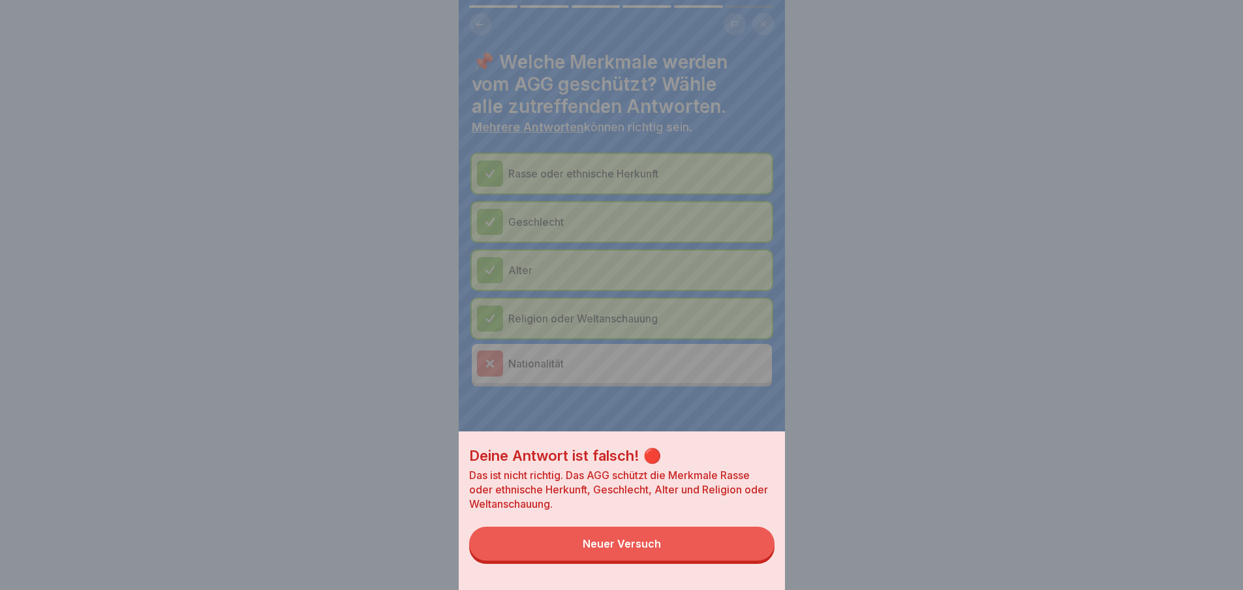
click at [732, 554] on button "Neuer Versuch" at bounding box center [621, 544] width 305 height 34
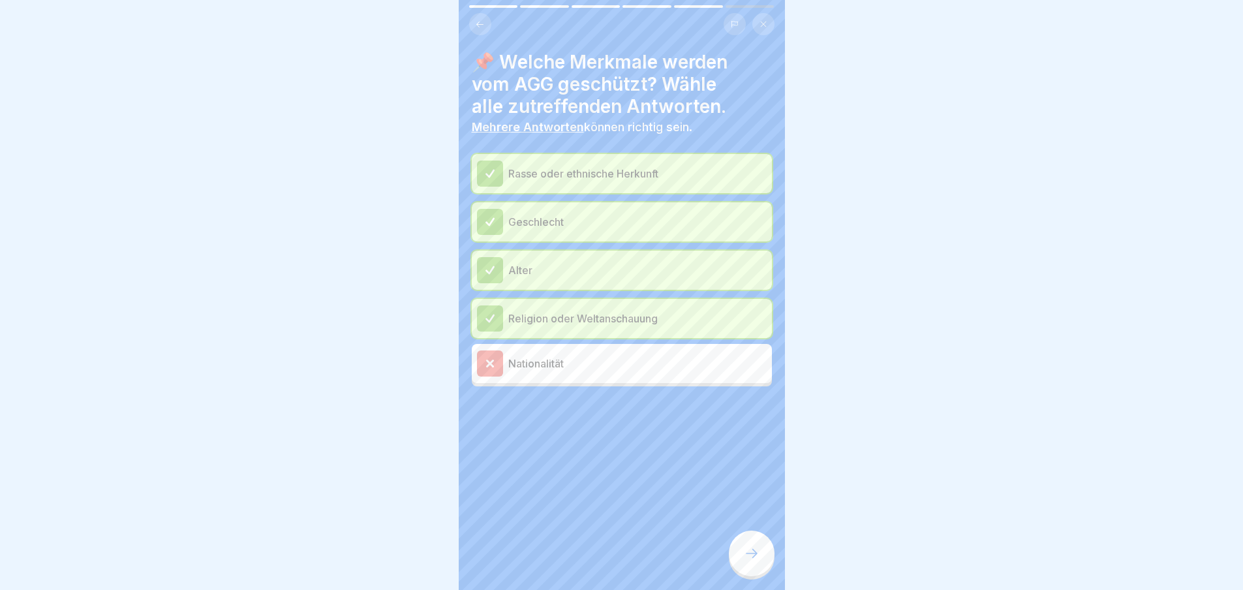
click at [738, 553] on div at bounding box center [752, 554] width 46 height 46
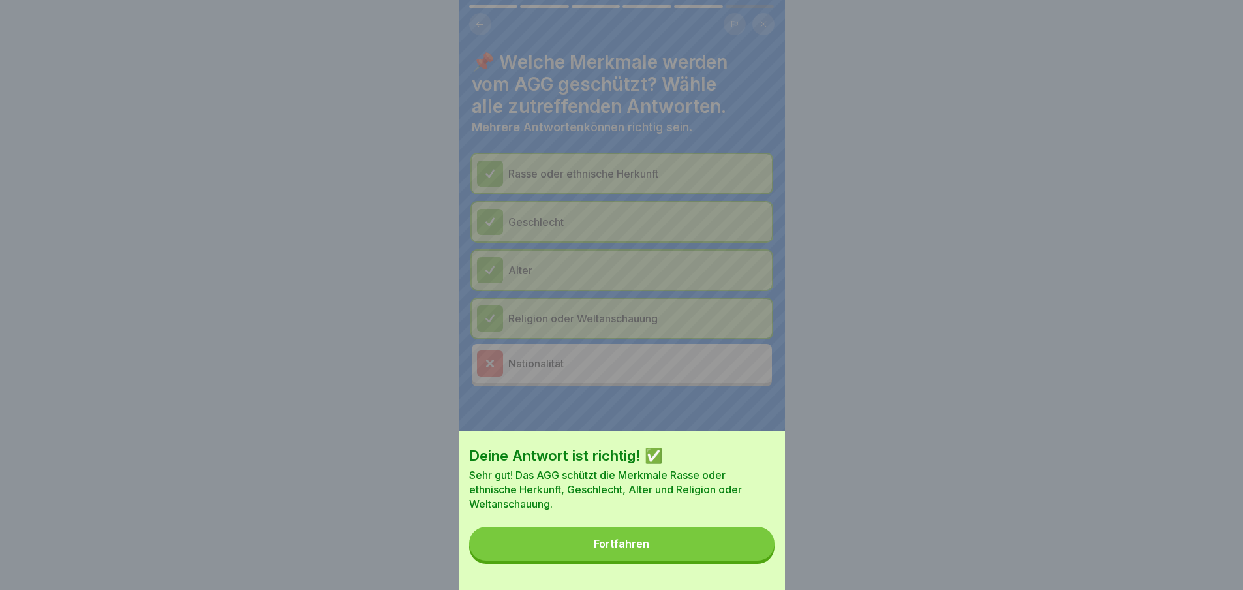
click at [738, 553] on button "Fortfahren" at bounding box center [621, 544] width 305 height 34
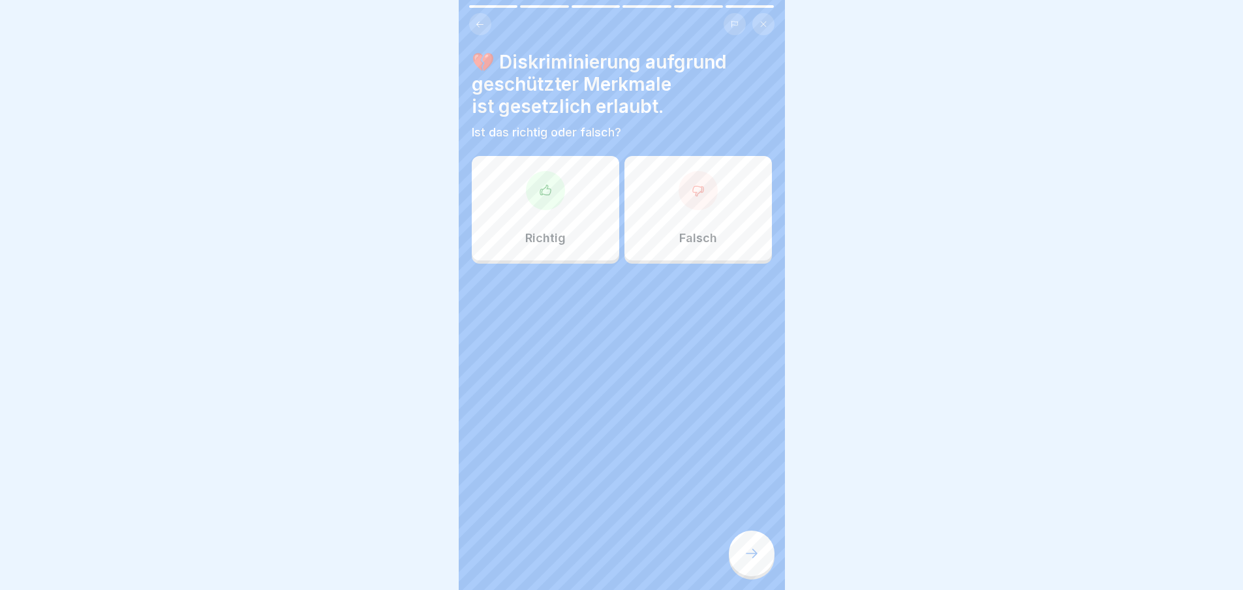
click at [518, 198] on div "Richtig" at bounding box center [545, 208] width 147 height 104
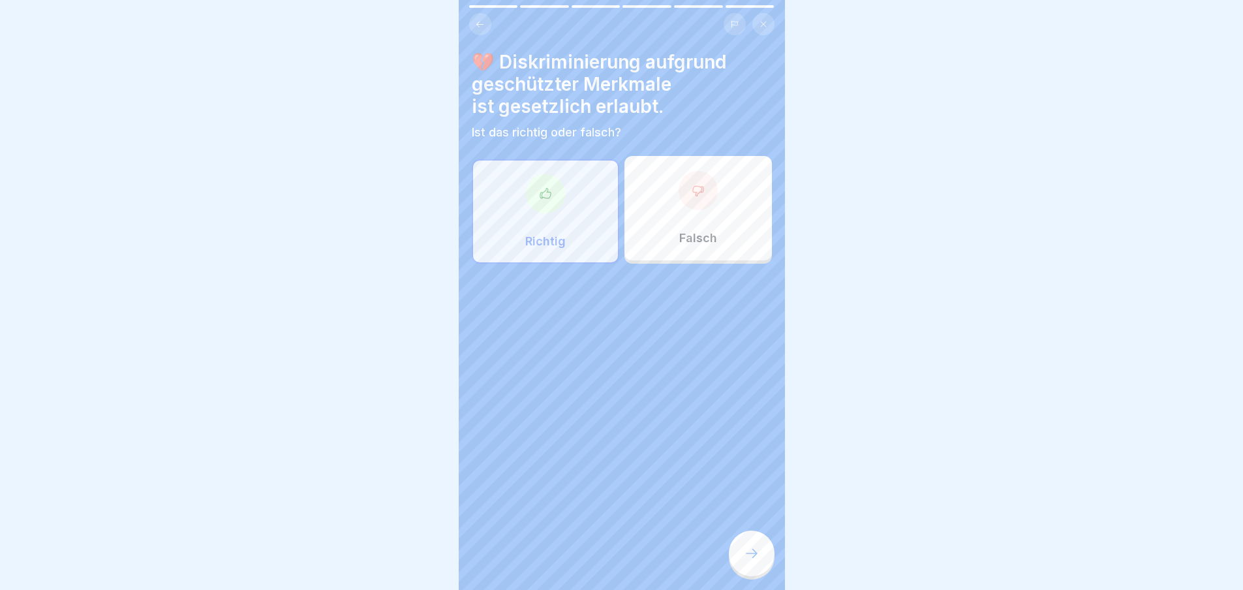
click at [766, 546] on div "Wir sind alle gleich! 6 Schritte Deutsch 🛡️ Geschützte Merkmale nach dem AGG Er…" at bounding box center [622, 295] width 326 height 590
click at [567, 228] on div "Richtig" at bounding box center [545, 211] width 147 height 104
click at [754, 559] on icon at bounding box center [752, 554] width 16 height 16
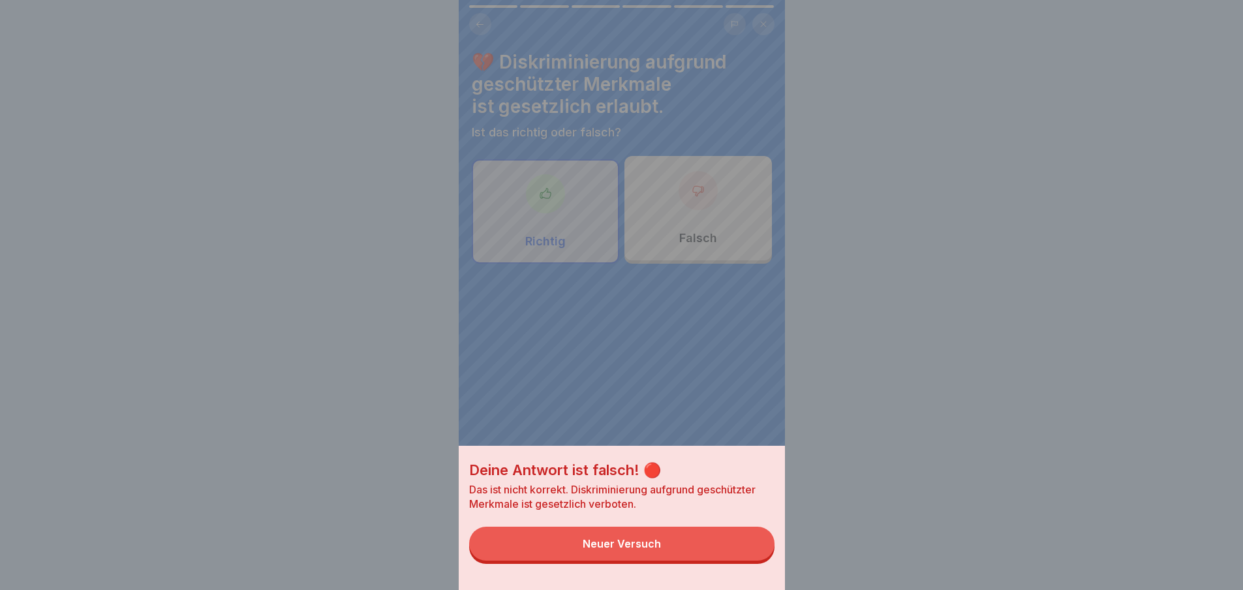
click at [748, 559] on button "Neuer Versuch" at bounding box center [621, 544] width 305 height 34
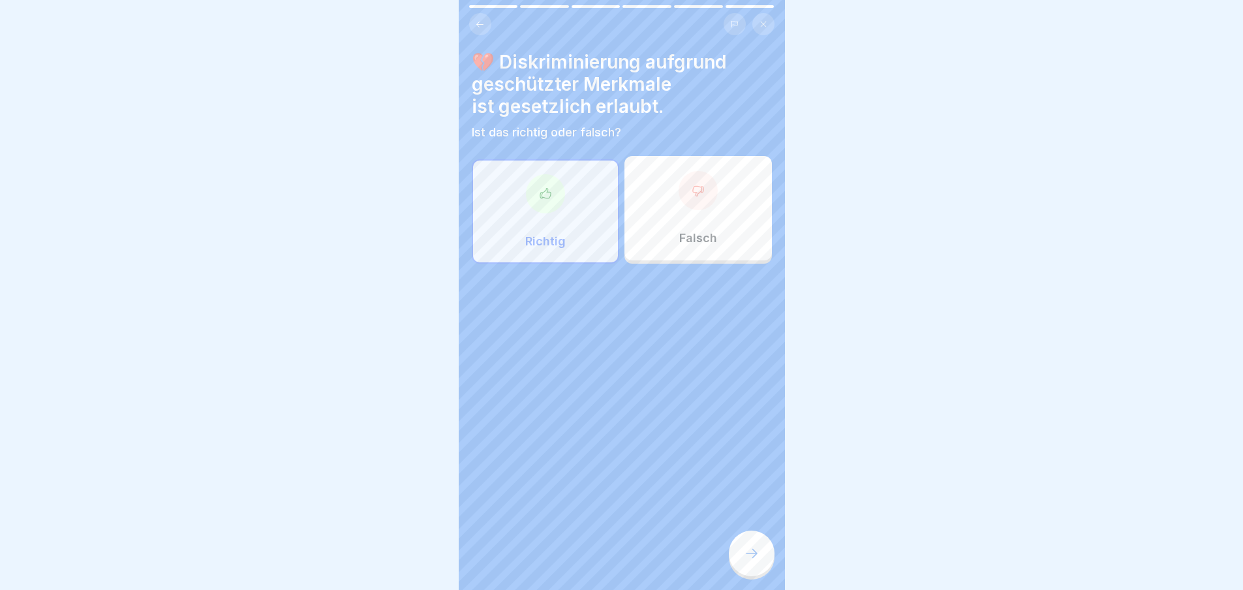
click at [725, 223] on div "Falsch" at bounding box center [698, 208] width 147 height 104
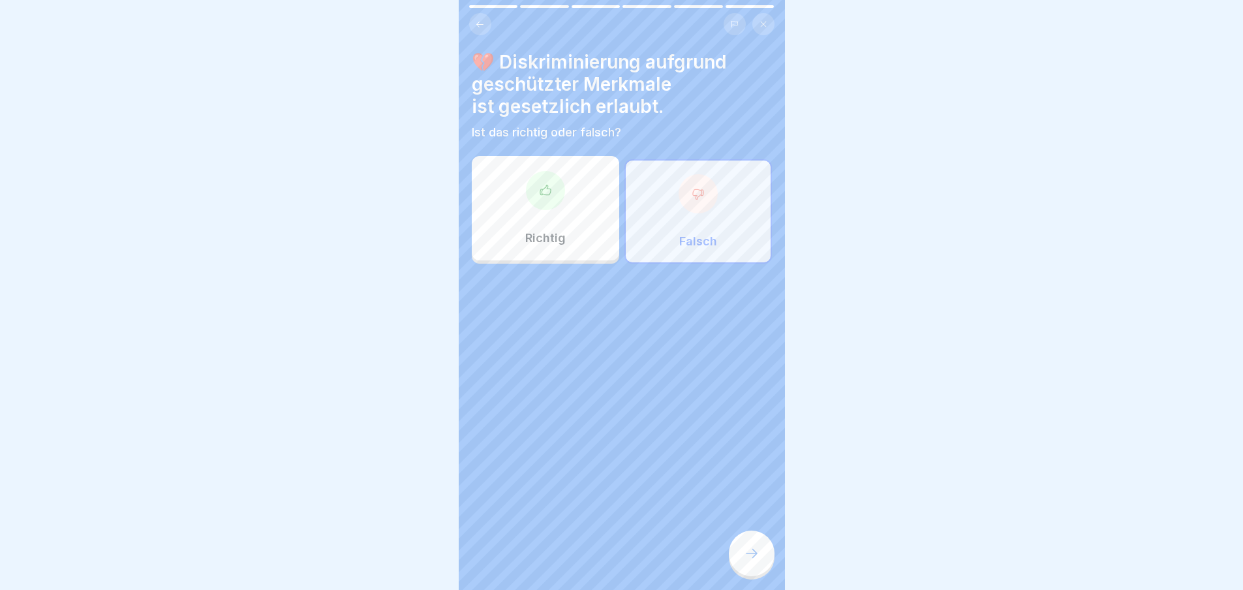
click at [743, 568] on div at bounding box center [752, 554] width 46 height 46
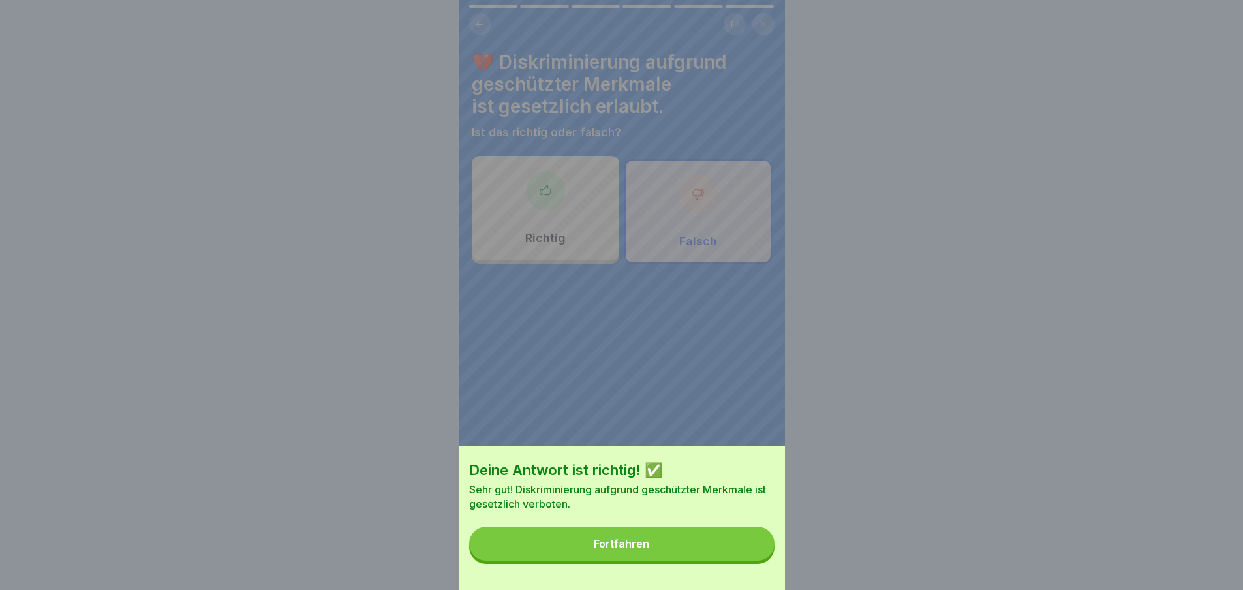
click at [679, 549] on button "Fortfahren" at bounding box center [621, 544] width 305 height 34
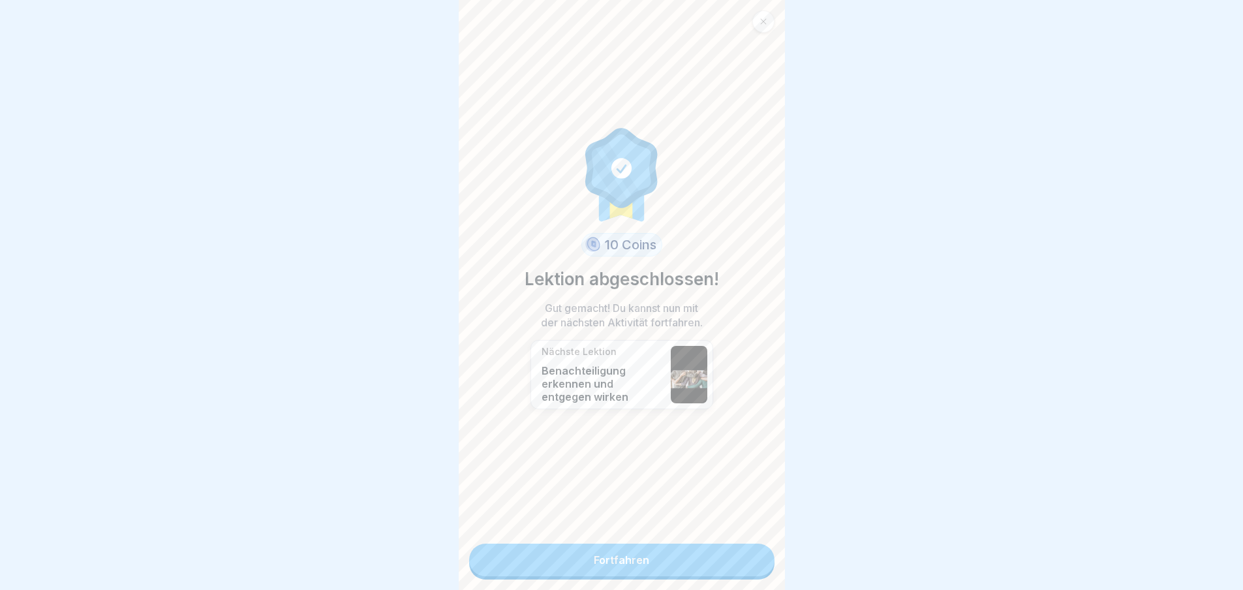
click at [673, 555] on link "Fortfahren" at bounding box center [621, 560] width 305 height 33
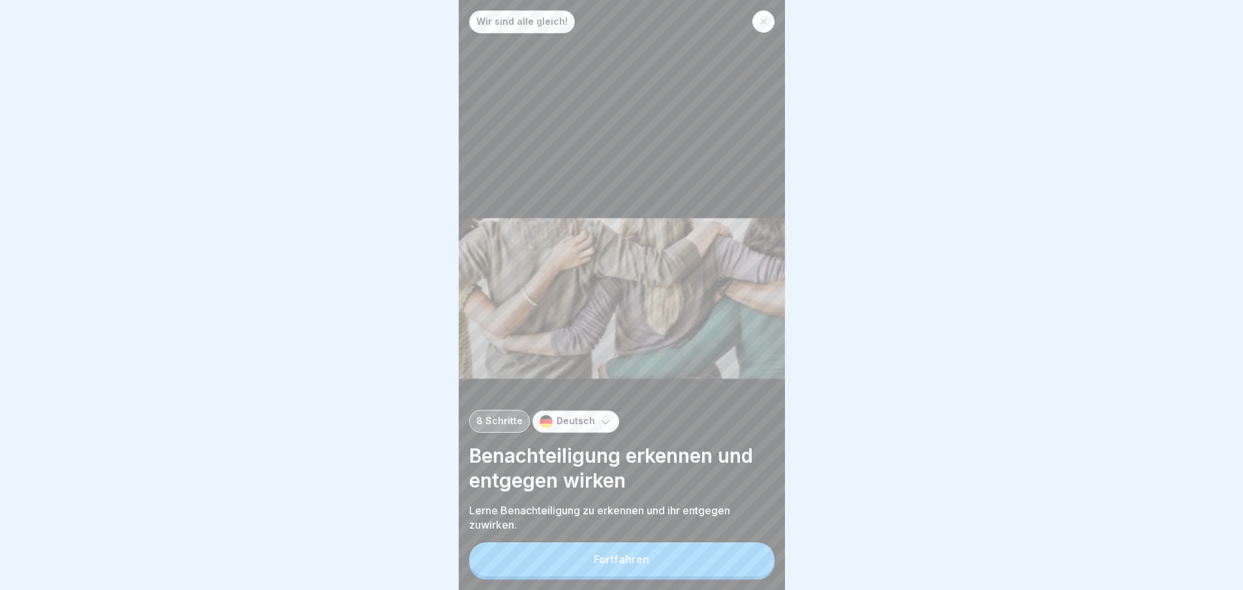
click at [673, 557] on button "Fortfahren" at bounding box center [621, 559] width 305 height 34
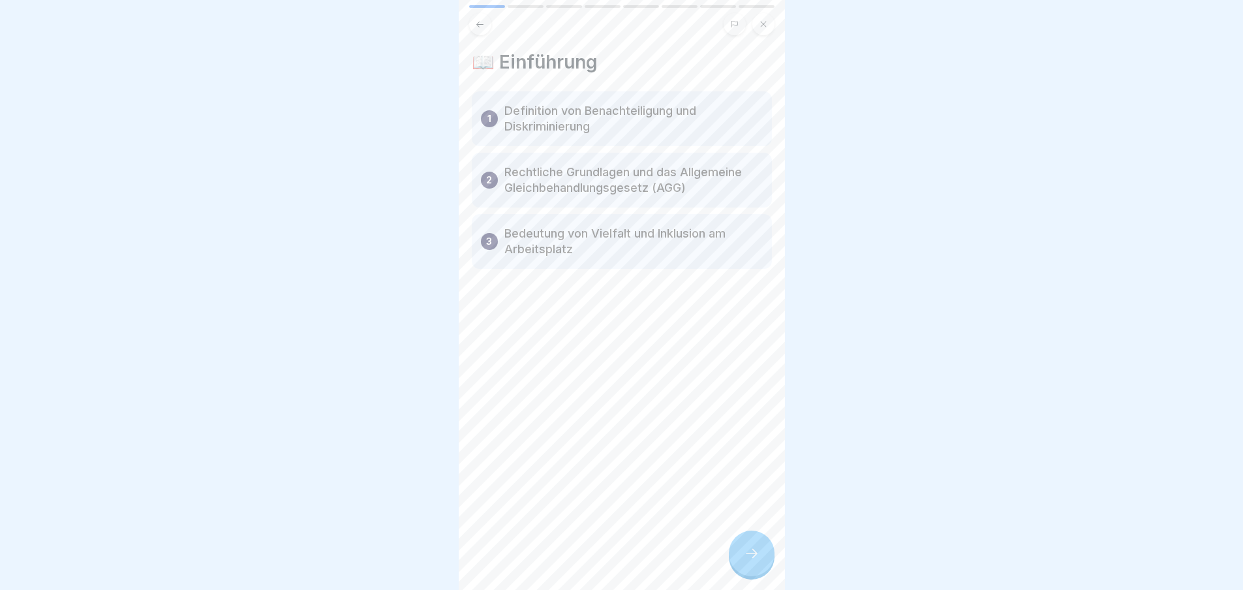
click at [532, 127] on p "Definition von Benachteiligung und Diskriminierung" at bounding box center [633, 118] width 258 height 31
click at [762, 555] on div at bounding box center [752, 554] width 46 height 46
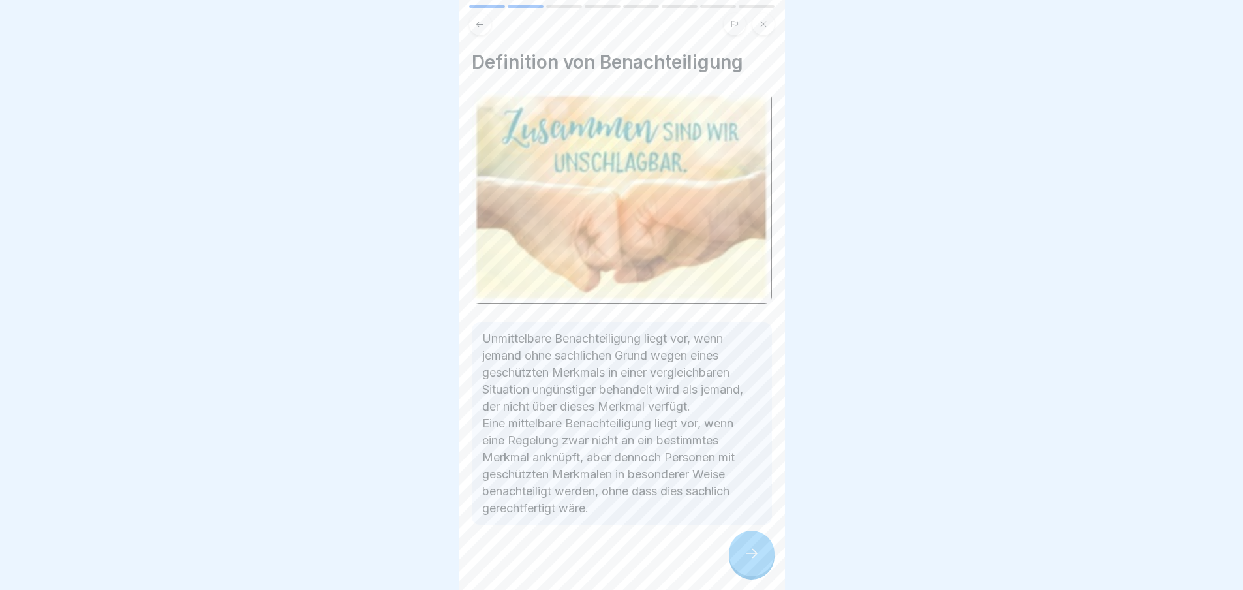
click at [762, 555] on div at bounding box center [752, 554] width 46 height 46
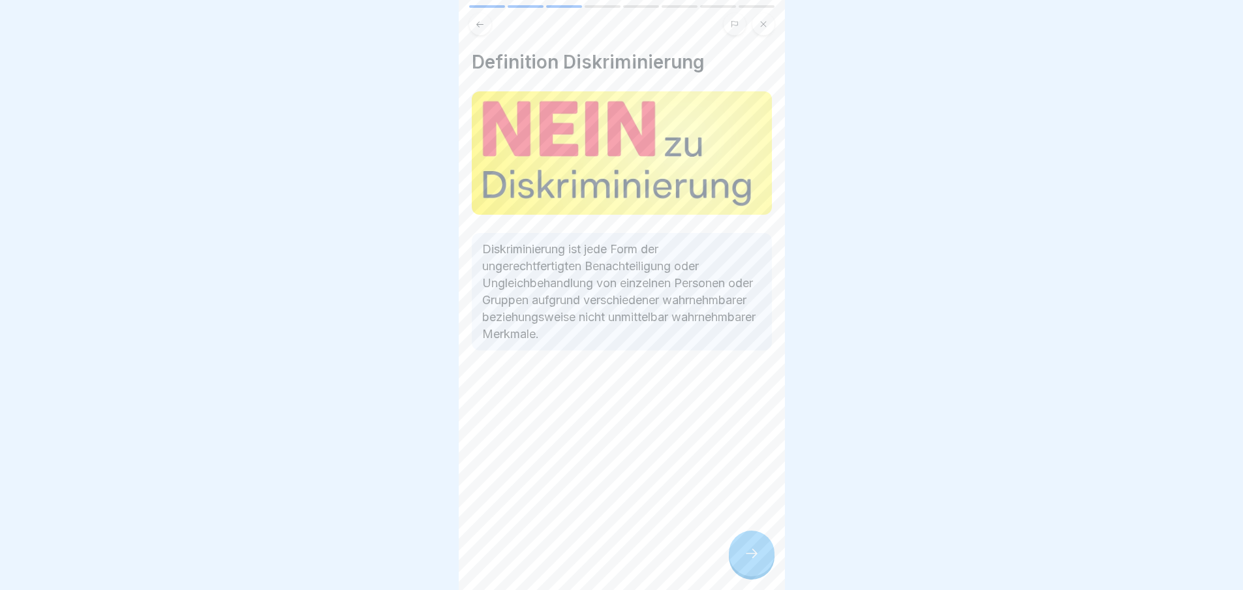
click at [762, 555] on div at bounding box center [752, 554] width 46 height 46
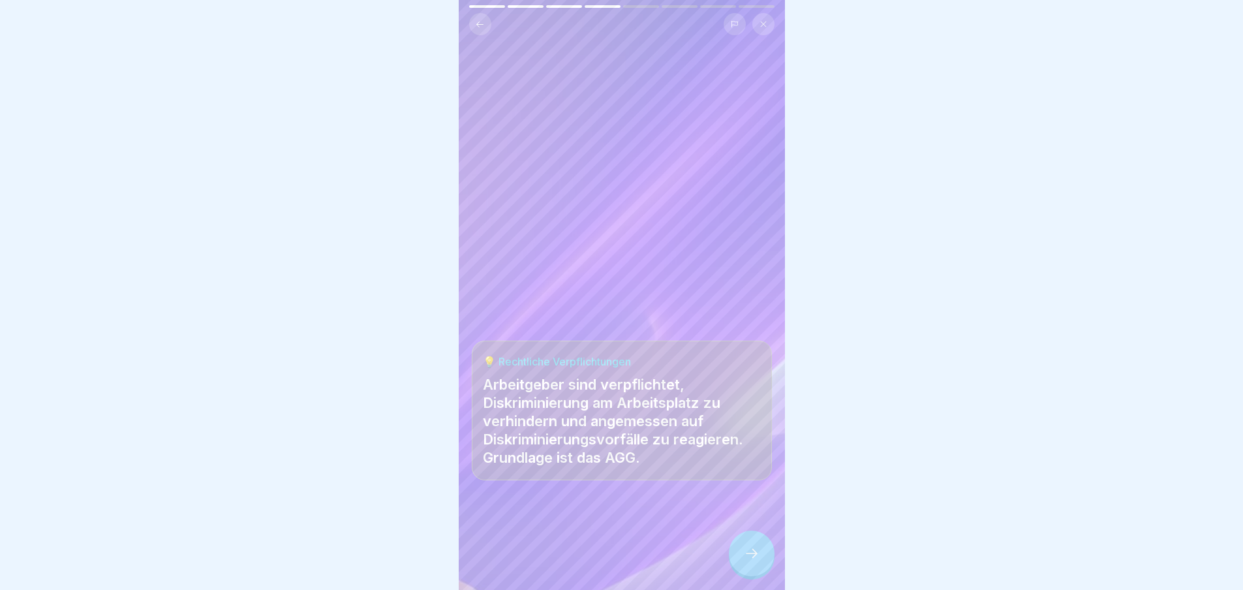
click at [762, 555] on div at bounding box center [752, 554] width 46 height 46
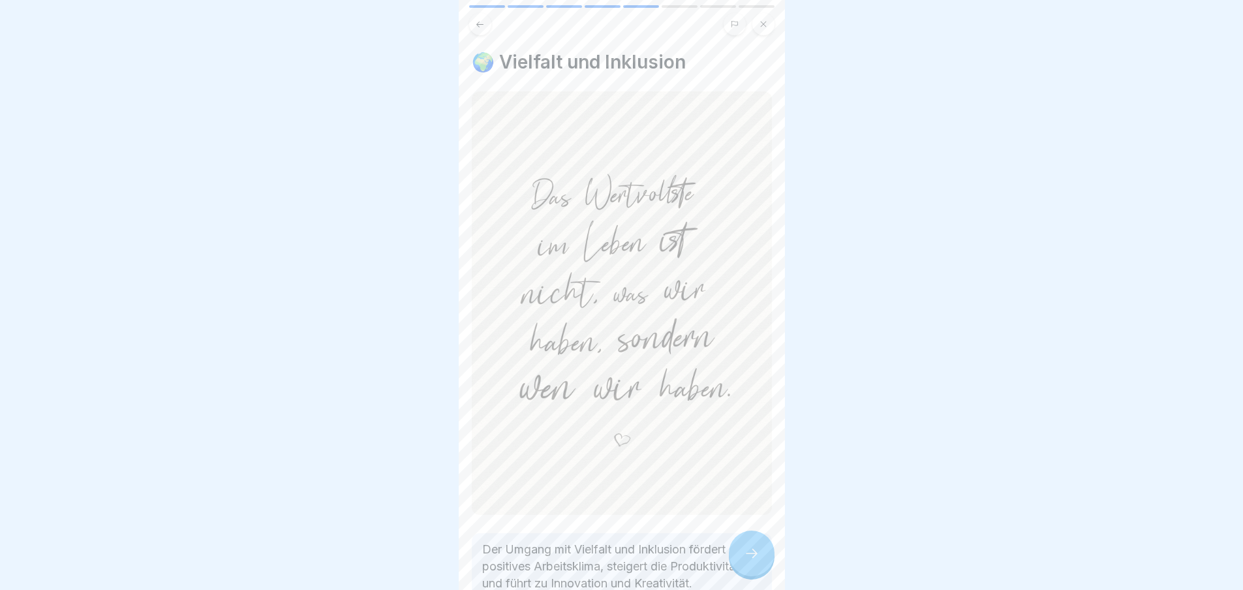
click at [762, 555] on div at bounding box center [752, 554] width 46 height 46
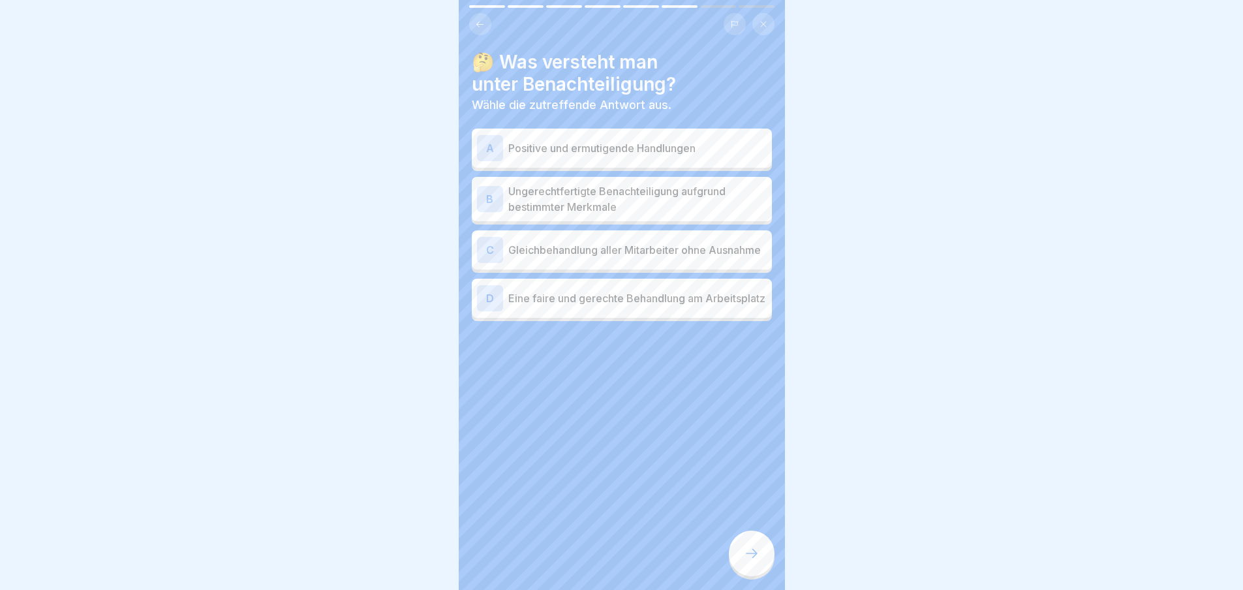
click at [762, 555] on div at bounding box center [752, 554] width 46 height 46
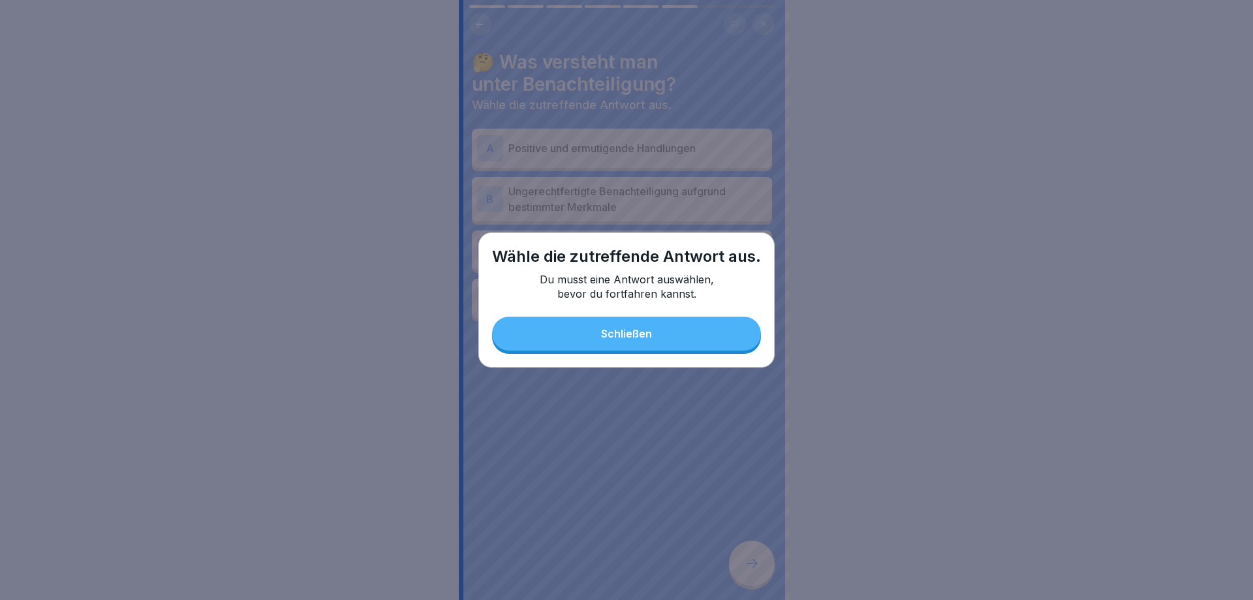
click at [676, 345] on button "Schließen" at bounding box center [626, 334] width 269 height 34
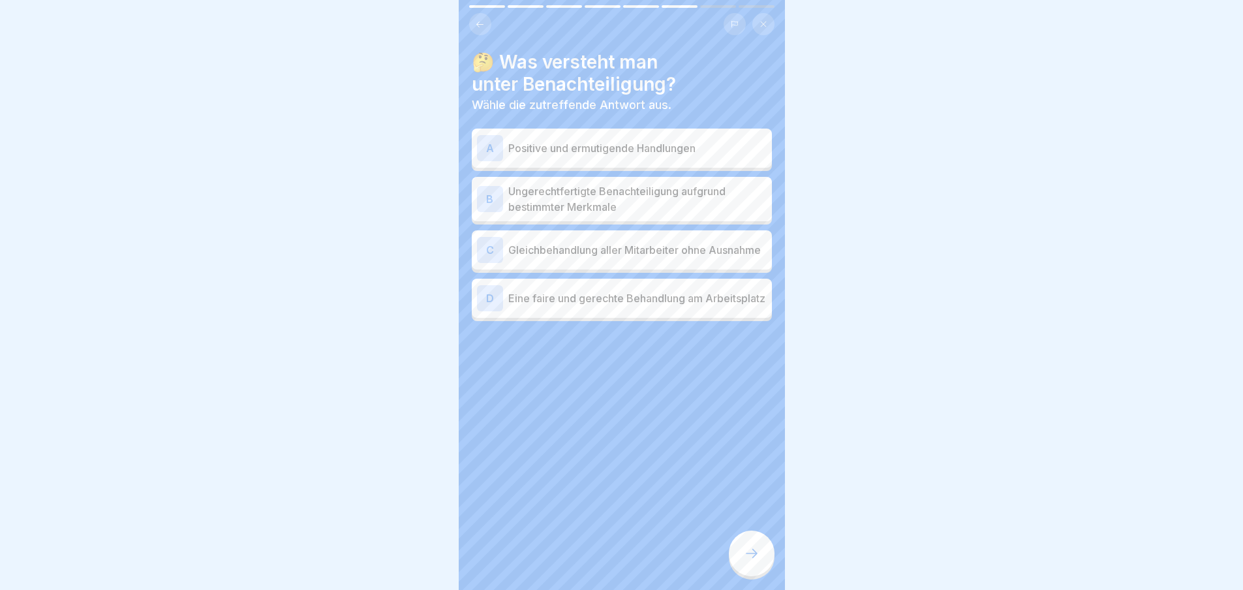
click at [504, 146] on div "A Positive und ermutigende Handlungen" at bounding box center [622, 148] width 290 height 26
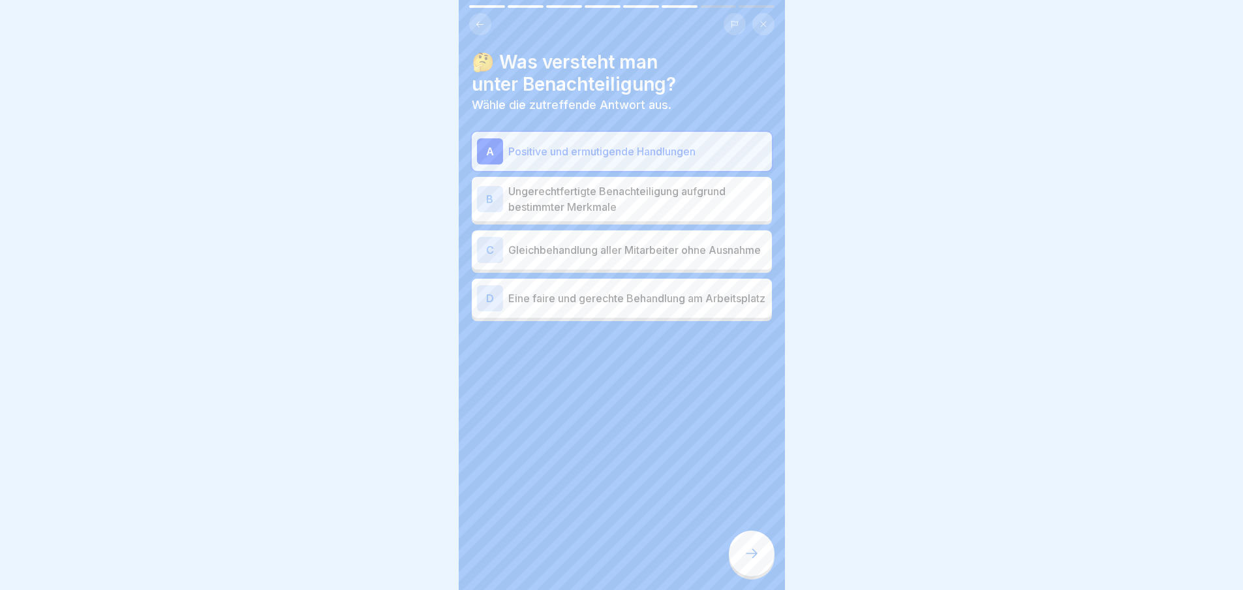
click at [493, 189] on div "B" at bounding box center [490, 199] width 26 height 26
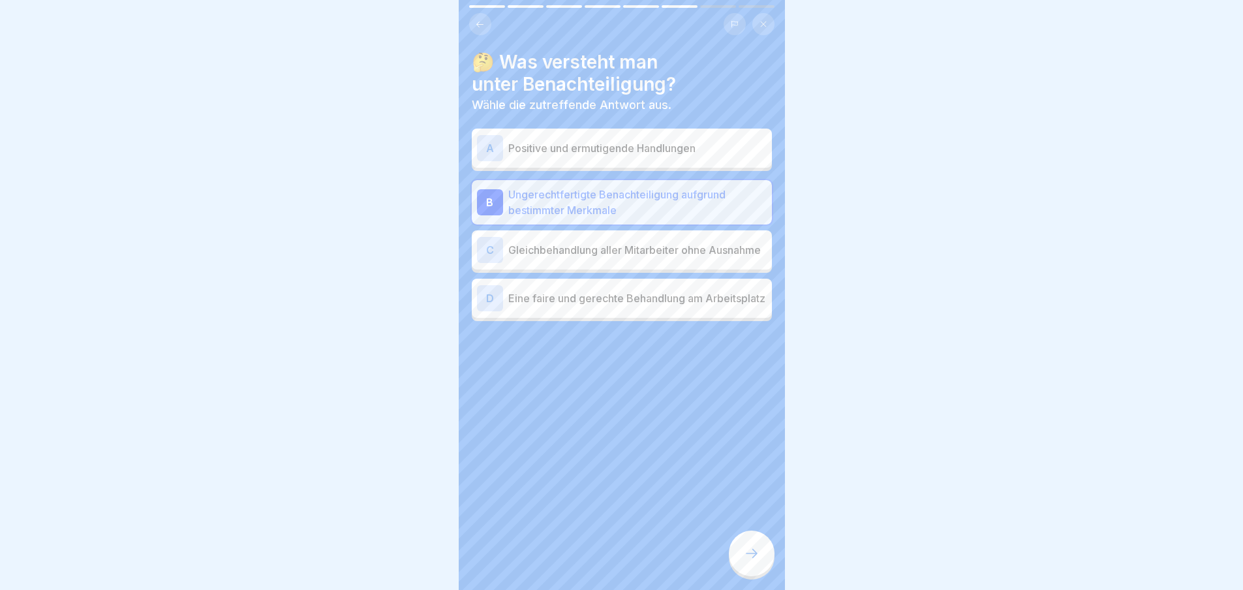
click at [505, 241] on div "C Gleichbehandlung aller Mitarbeiter ohne Ausnahme" at bounding box center [622, 250] width 290 height 26
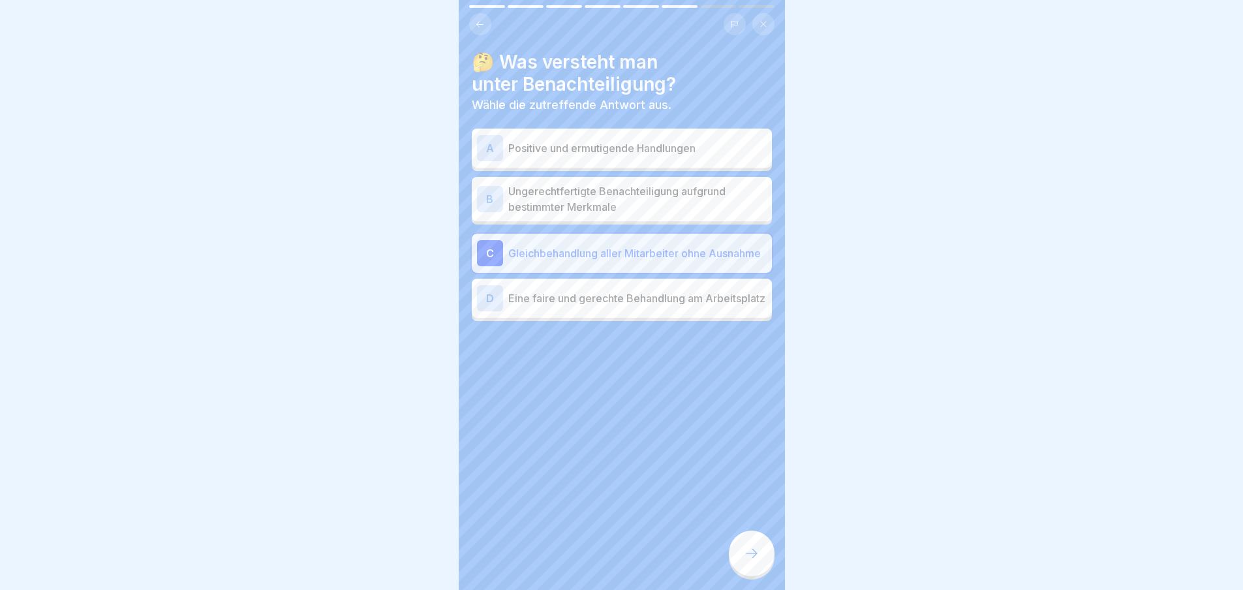
click at [760, 568] on div at bounding box center [752, 554] width 46 height 46
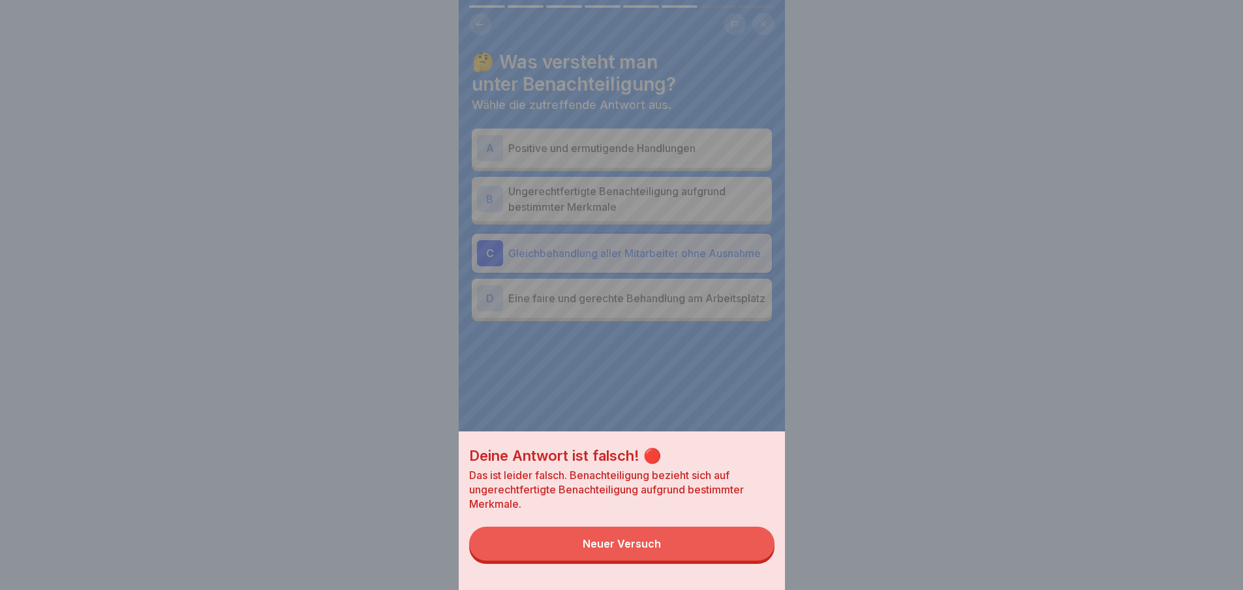
click at [760, 561] on button "Neuer Versuch" at bounding box center [621, 544] width 305 height 34
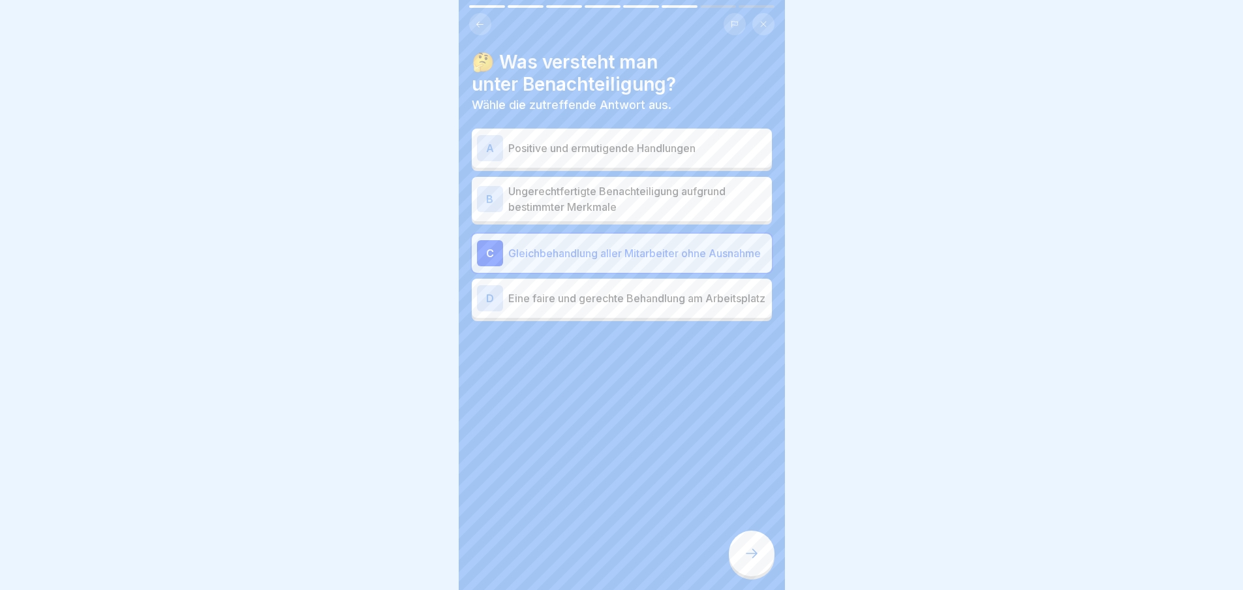
click at [550, 306] on p "Eine faire und gerechte Behandlung am Arbeitsplatz" at bounding box center [637, 298] width 258 height 16
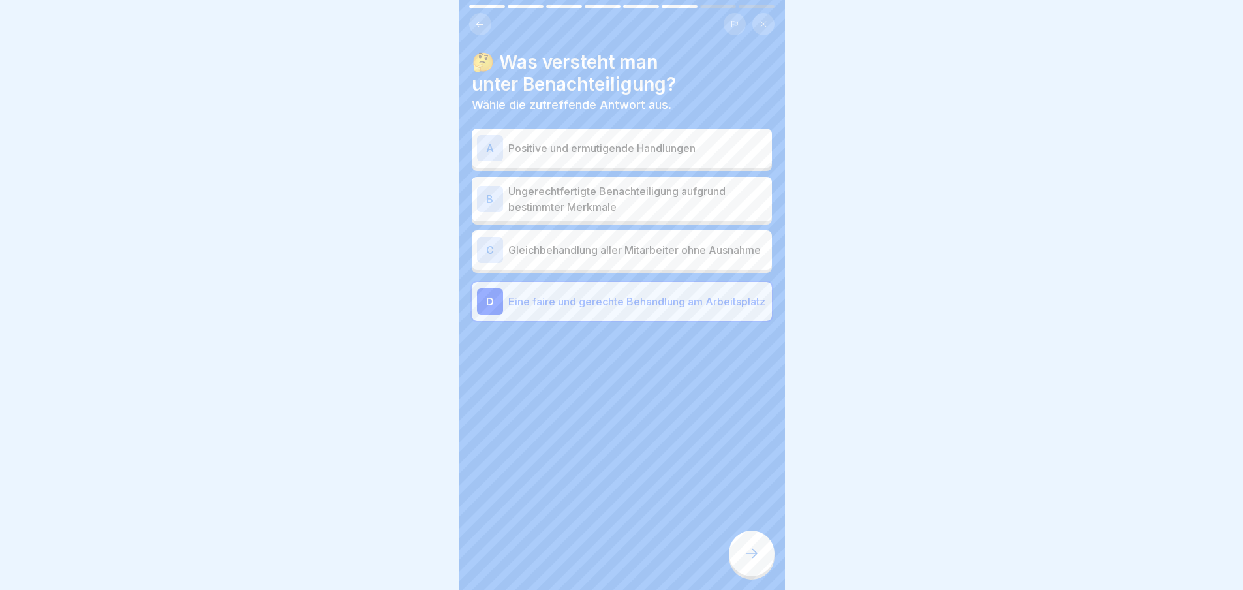
click at [764, 565] on div at bounding box center [752, 554] width 46 height 46
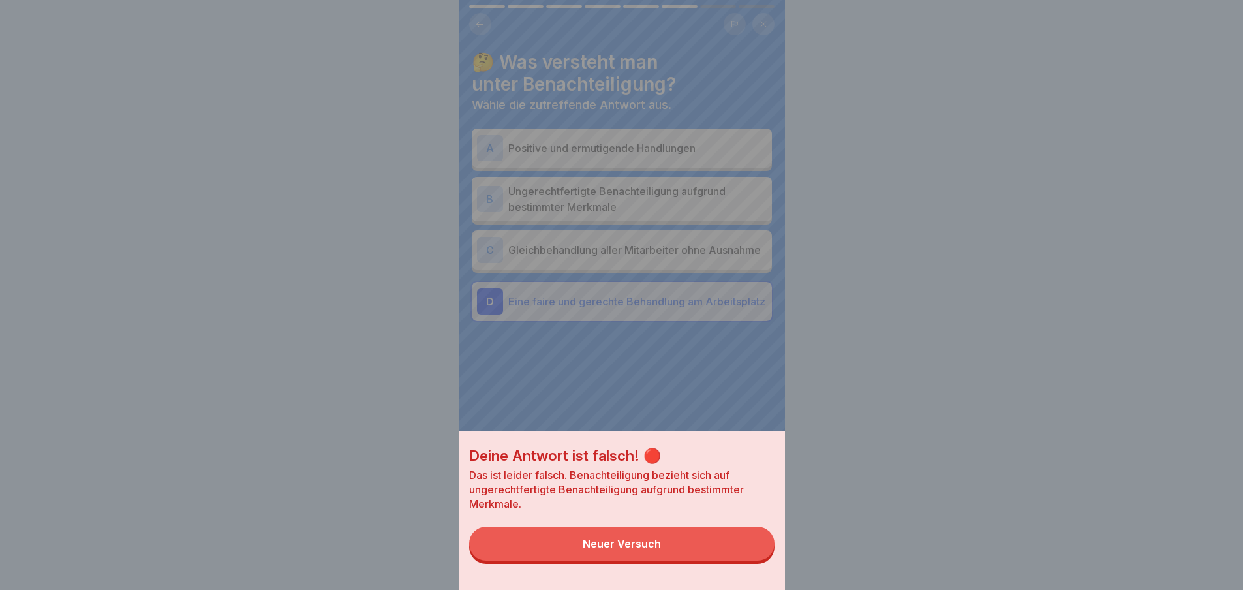
click at [725, 546] on button "Neuer Versuch" at bounding box center [621, 544] width 305 height 34
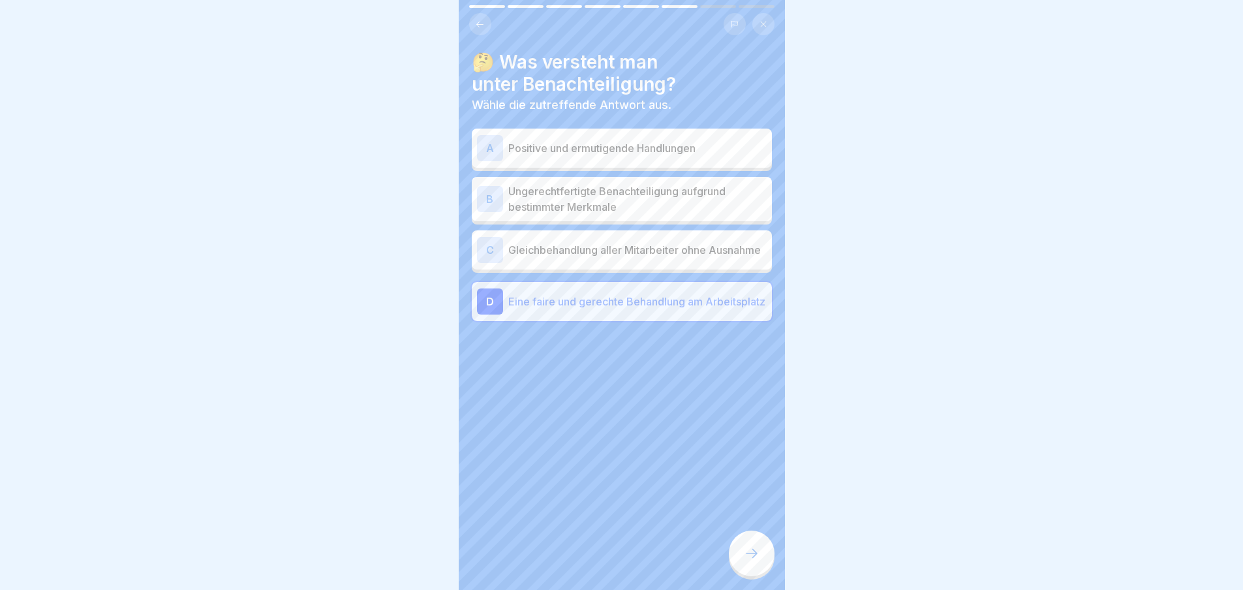
click at [601, 154] on p "Positive und ermutigende Handlungen" at bounding box center [637, 148] width 258 height 16
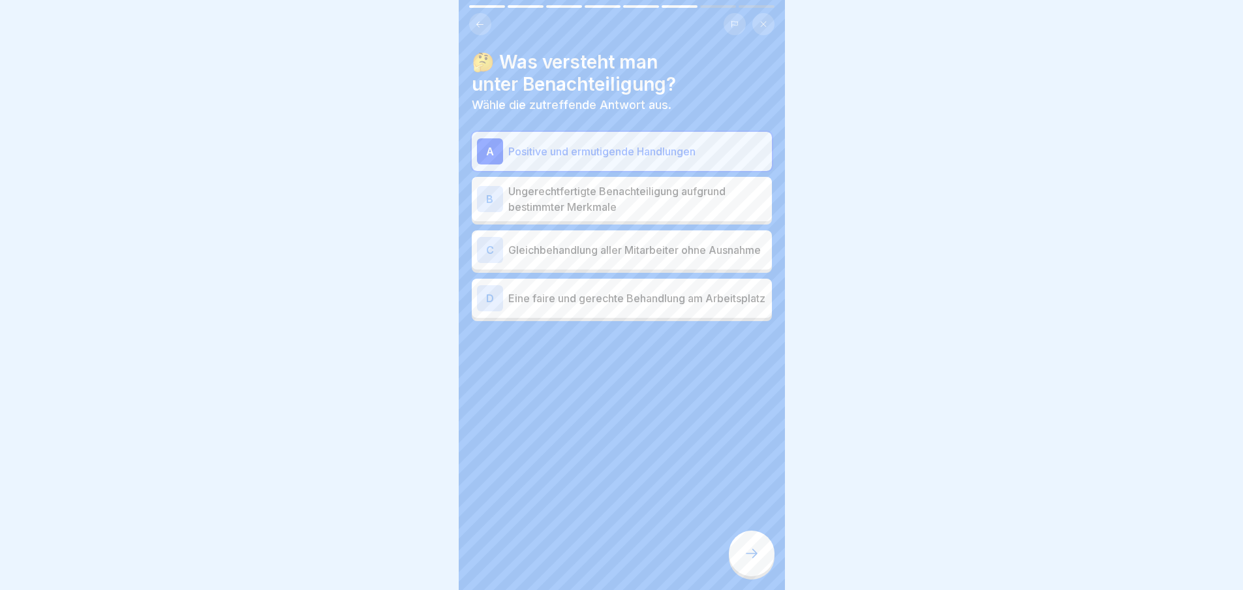
click at [747, 543] on div at bounding box center [752, 554] width 46 height 46
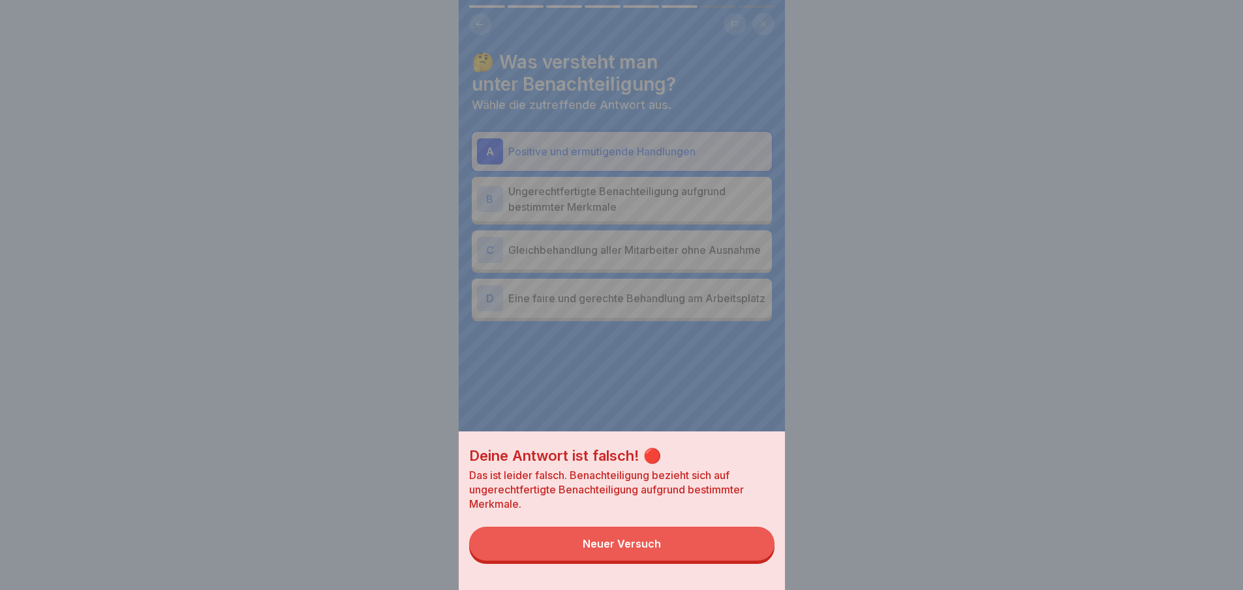
click at [739, 561] on button "Neuer Versuch" at bounding box center [621, 544] width 305 height 34
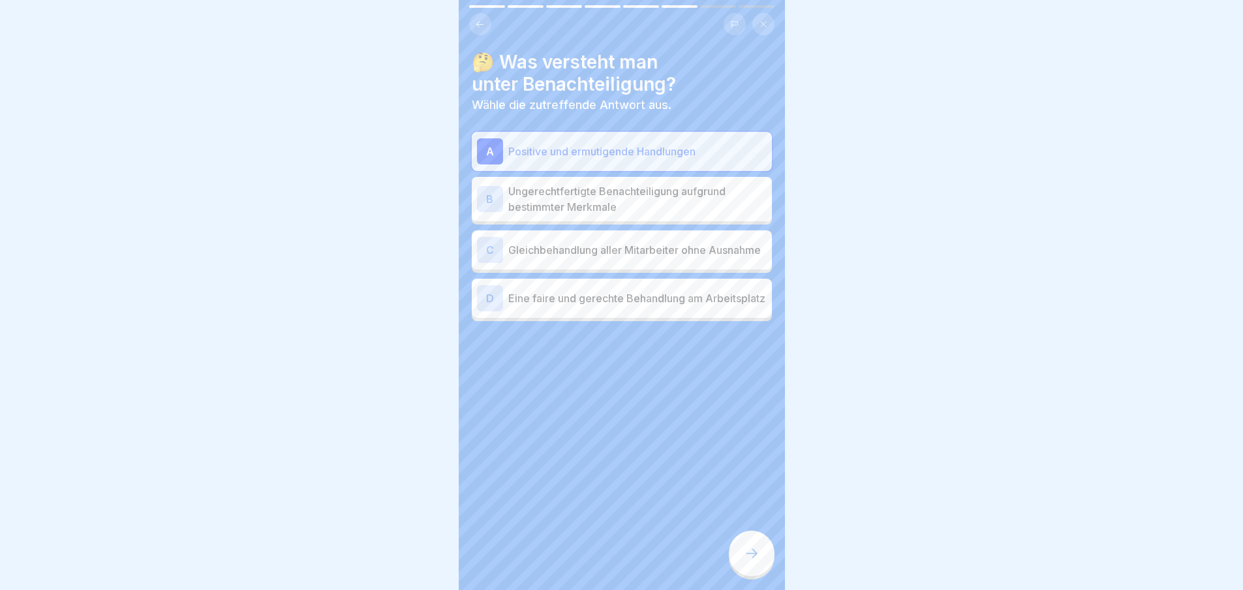
click at [617, 211] on p "Ungerechtfertigte Benachteiligung aufgrund bestimmter Merkmale" at bounding box center [637, 198] width 258 height 31
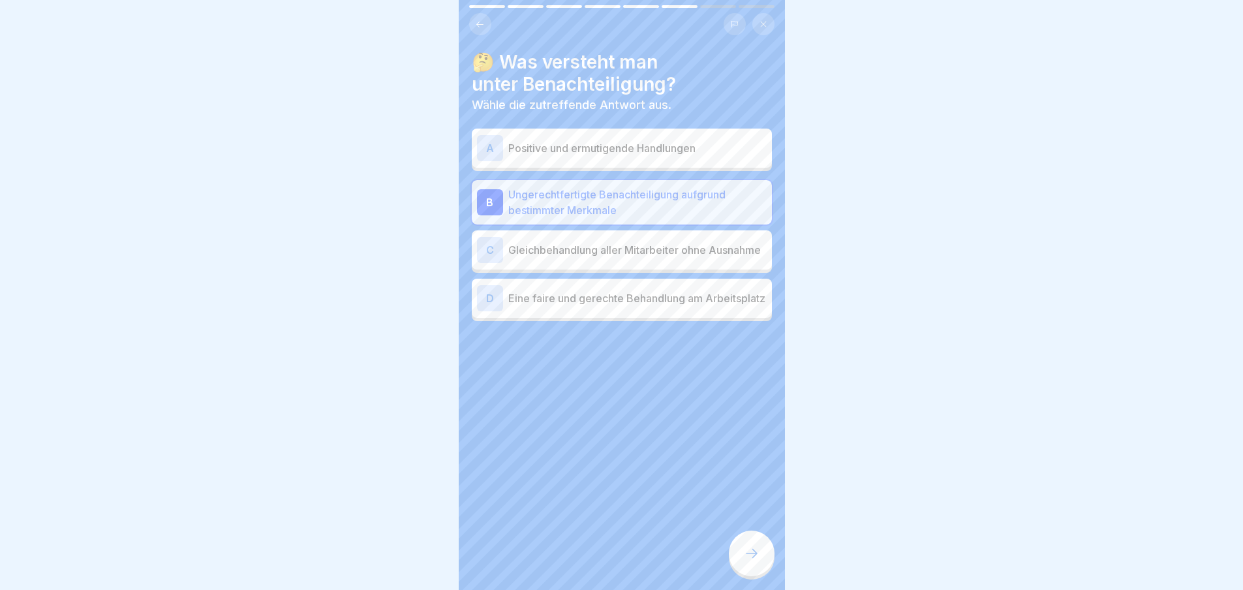
click at [760, 557] on div at bounding box center [752, 554] width 46 height 46
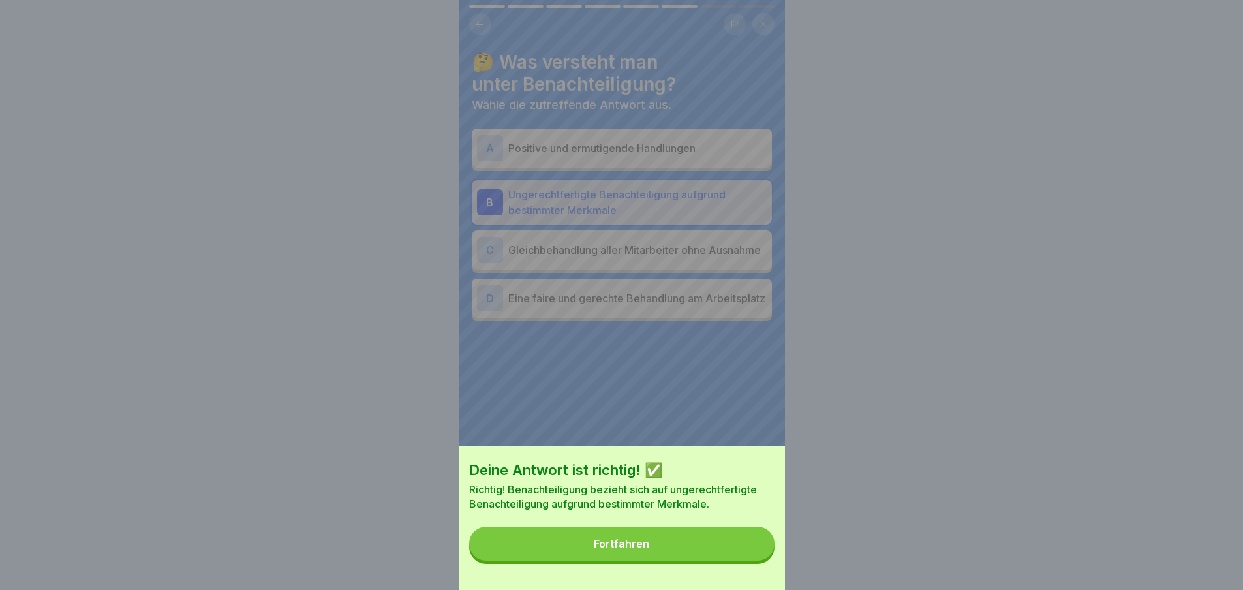
click at [610, 548] on div "Fortfahren" at bounding box center [621, 544] width 55 height 12
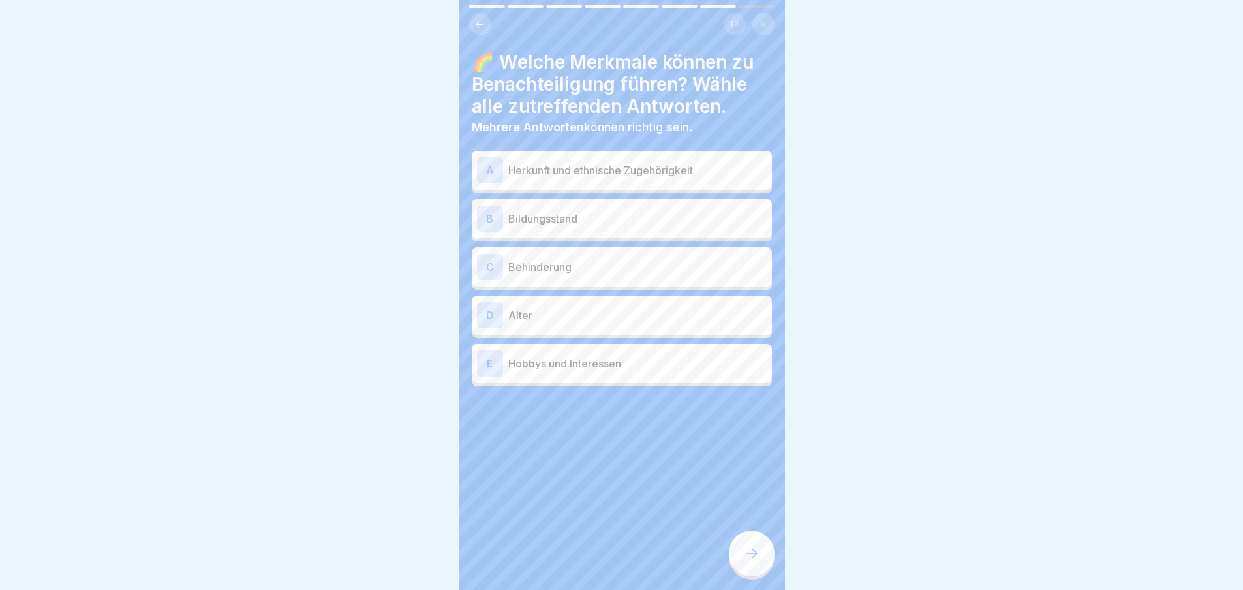
click at [606, 171] on p "Herkunft und ethnische Zugehörigkeit" at bounding box center [637, 171] width 258 height 16
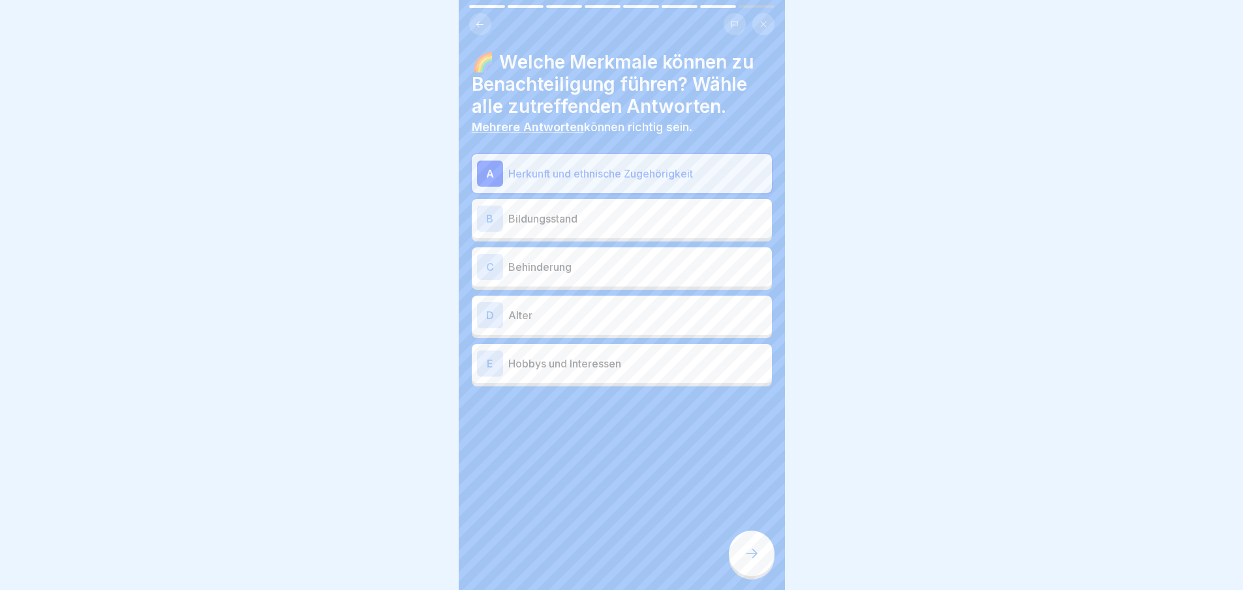
click at [606, 225] on p "Bildungsstand" at bounding box center [637, 219] width 258 height 16
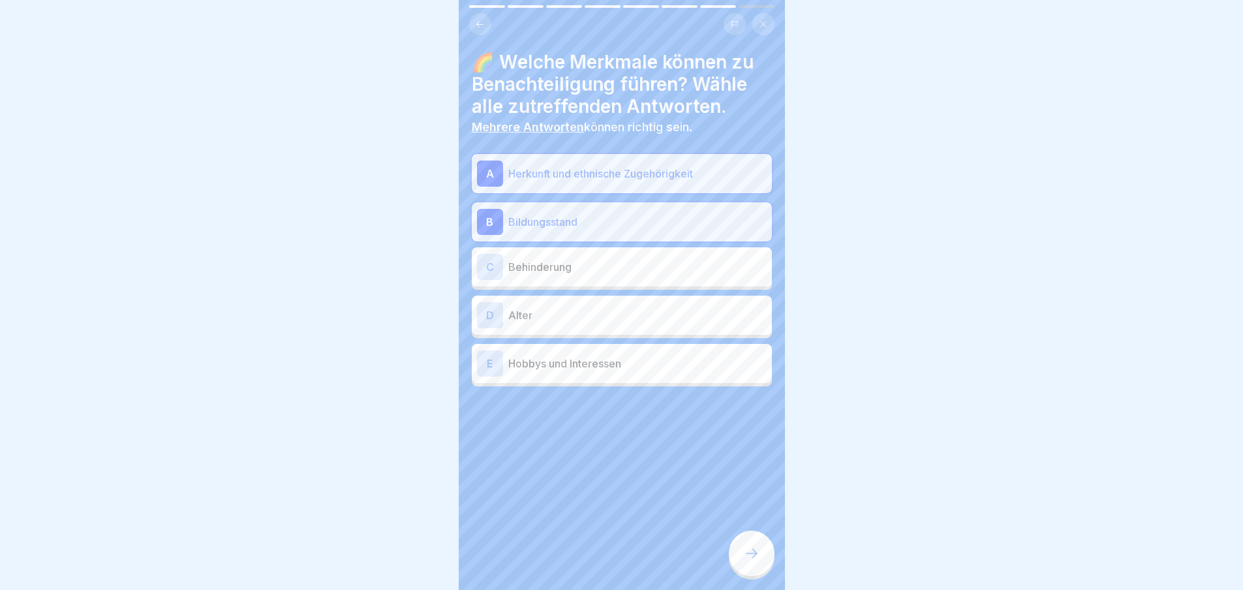
click at [606, 264] on p "Behinderung" at bounding box center [637, 267] width 258 height 16
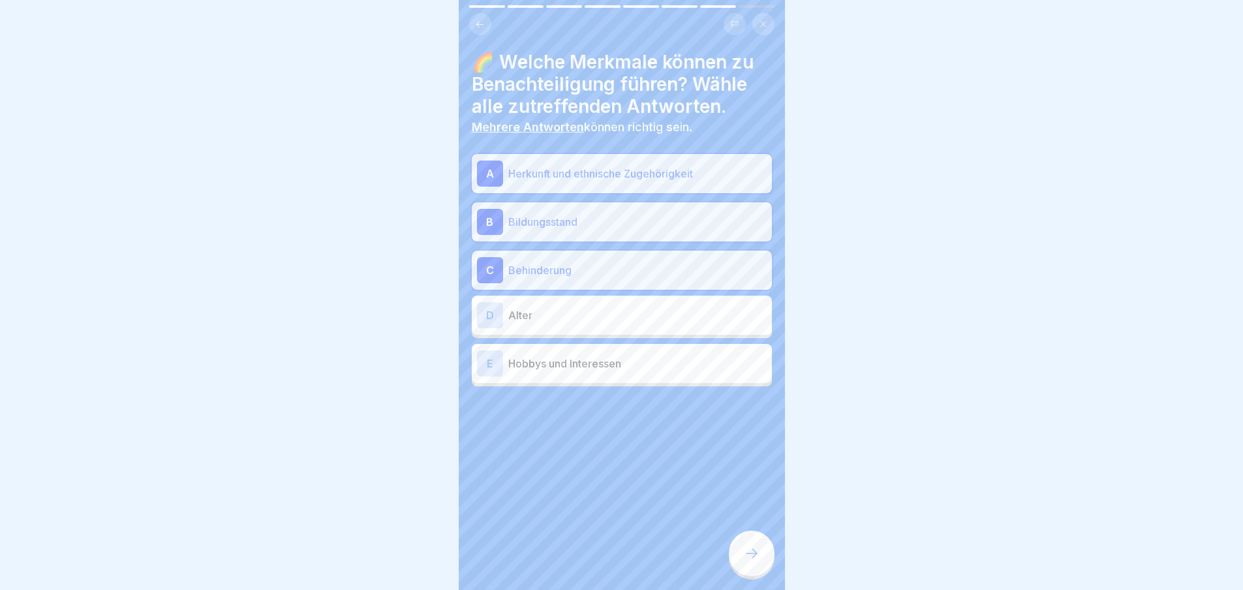
click at [610, 327] on div "D Alter" at bounding box center [622, 315] width 290 height 26
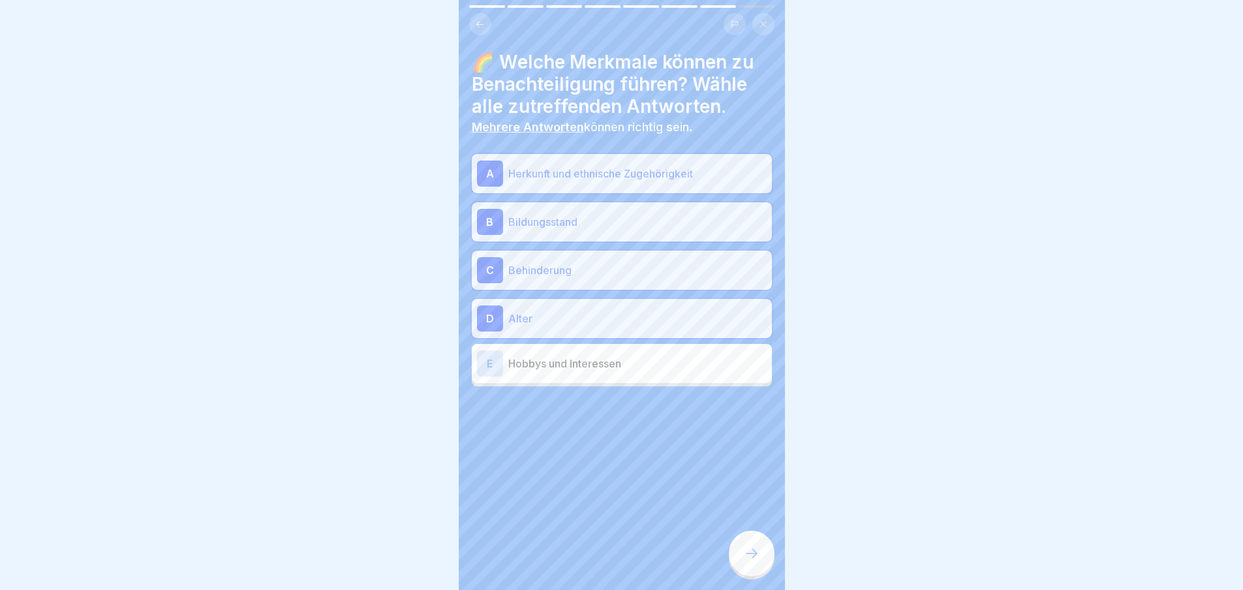
click at [615, 358] on p "Hobbys und Interessen" at bounding box center [637, 364] width 258 height 16
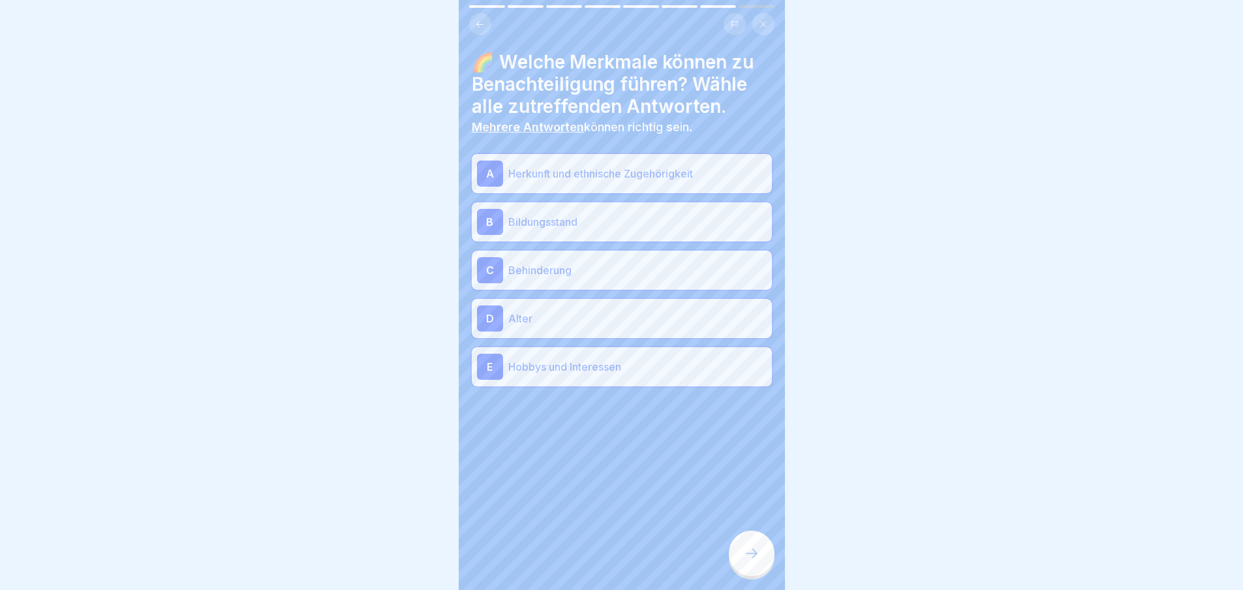
click at [751, 561] on icon at bounding box center [752, 554] width 16 height 16
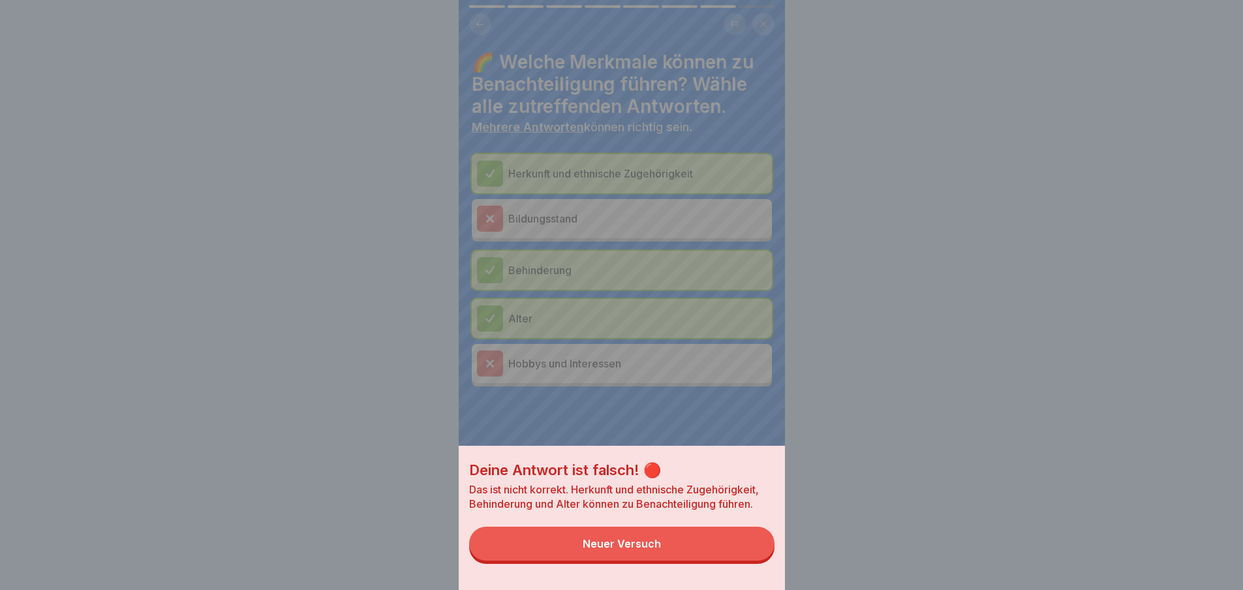
click at [751, 561] on button "Neuer Versuch" at bounding box center [621, 544] width 305 height 34
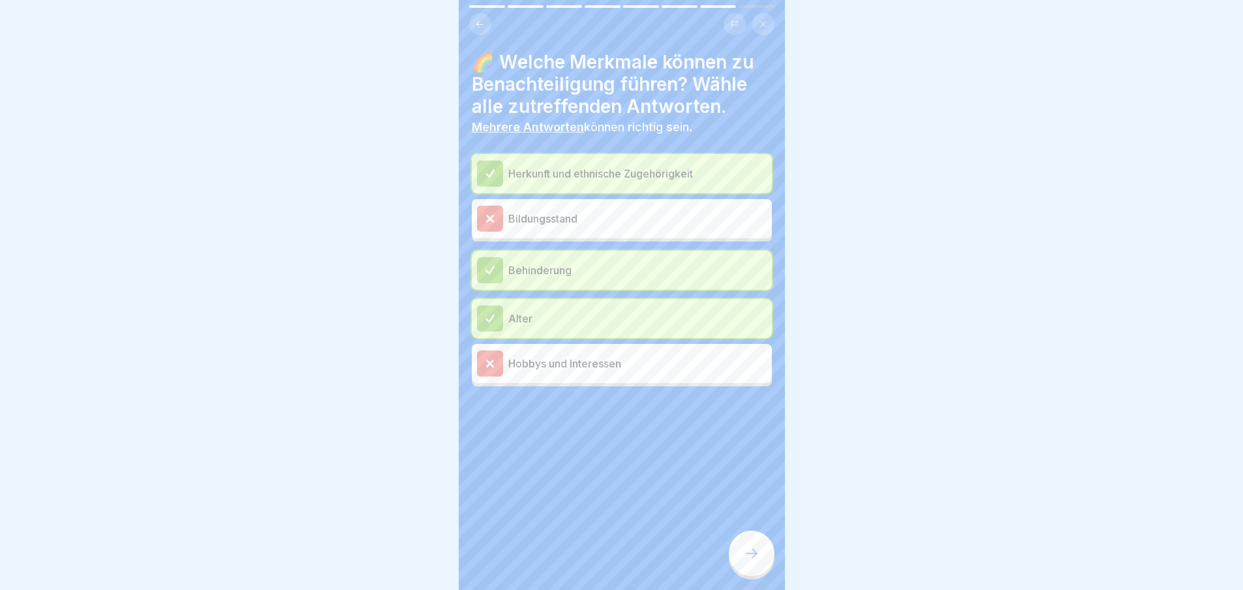
click at [751, 561] on icon at bounding box center [752, 554] width 16 height 16
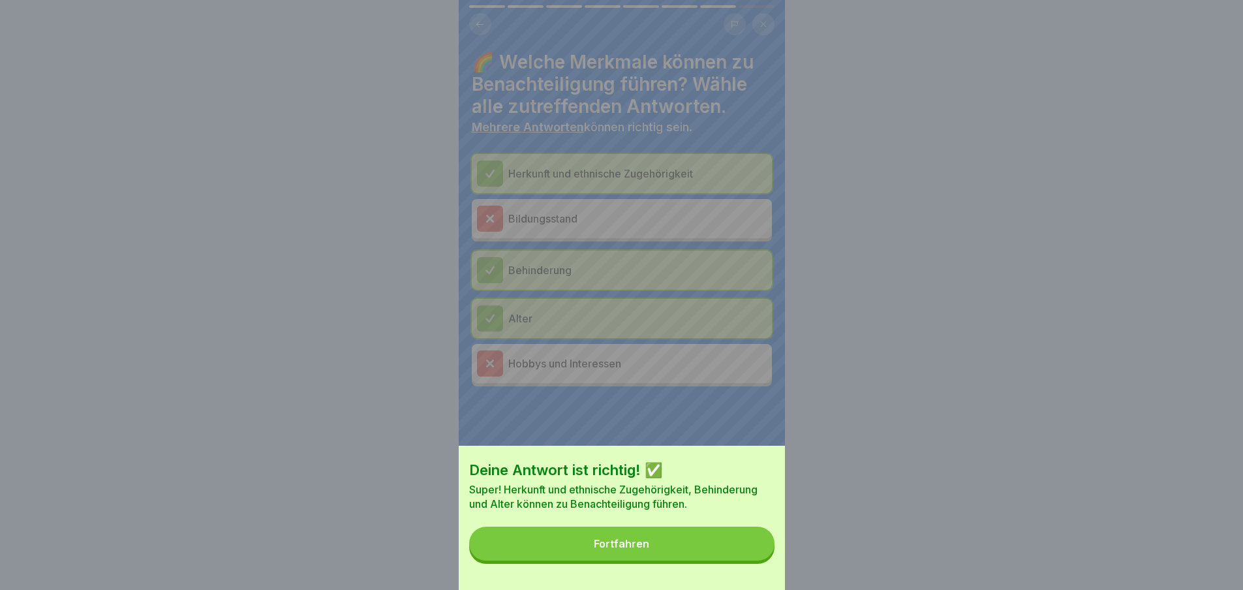
click at [751, 561] on button "Fortfahren" at bounding box center [621, 544] width 305 height 34
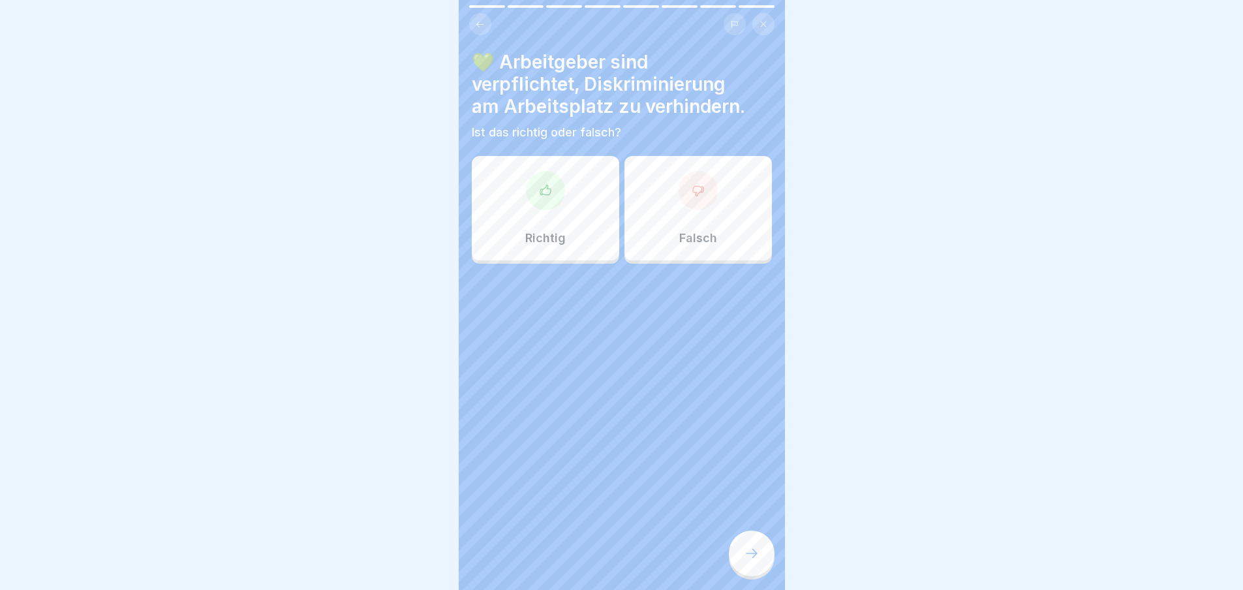
click at [538, 215] on div "Richtig" at bounding box center [545, 208] width 147 height 104
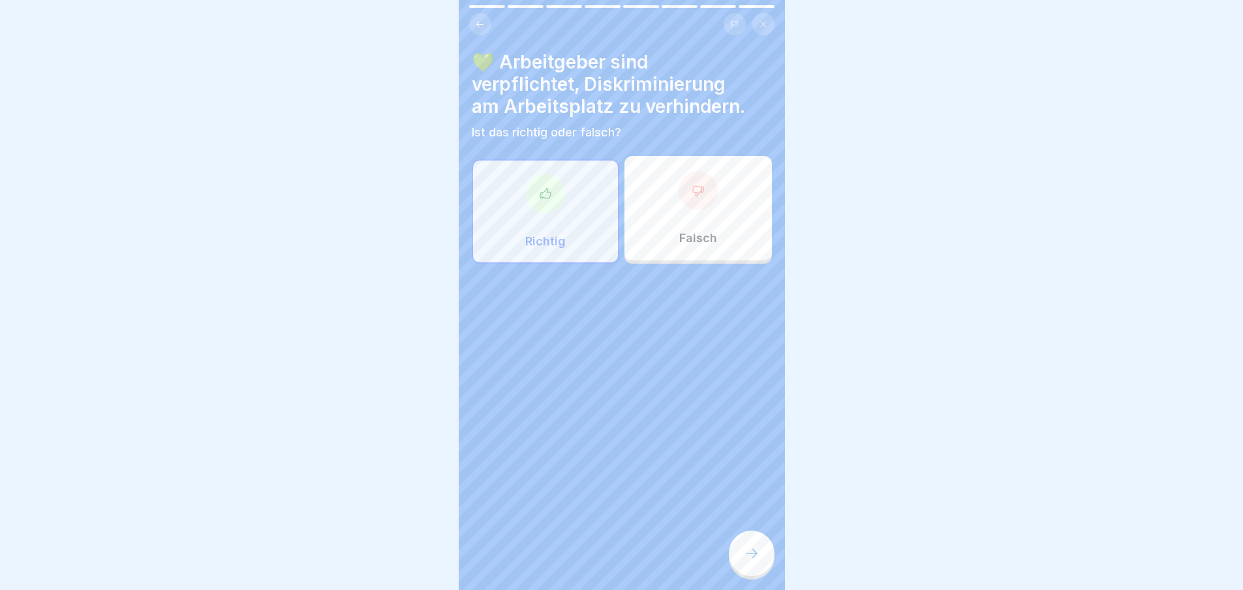
click at [743, 555] on div at bounding box center [752, 554] width 46 height 46
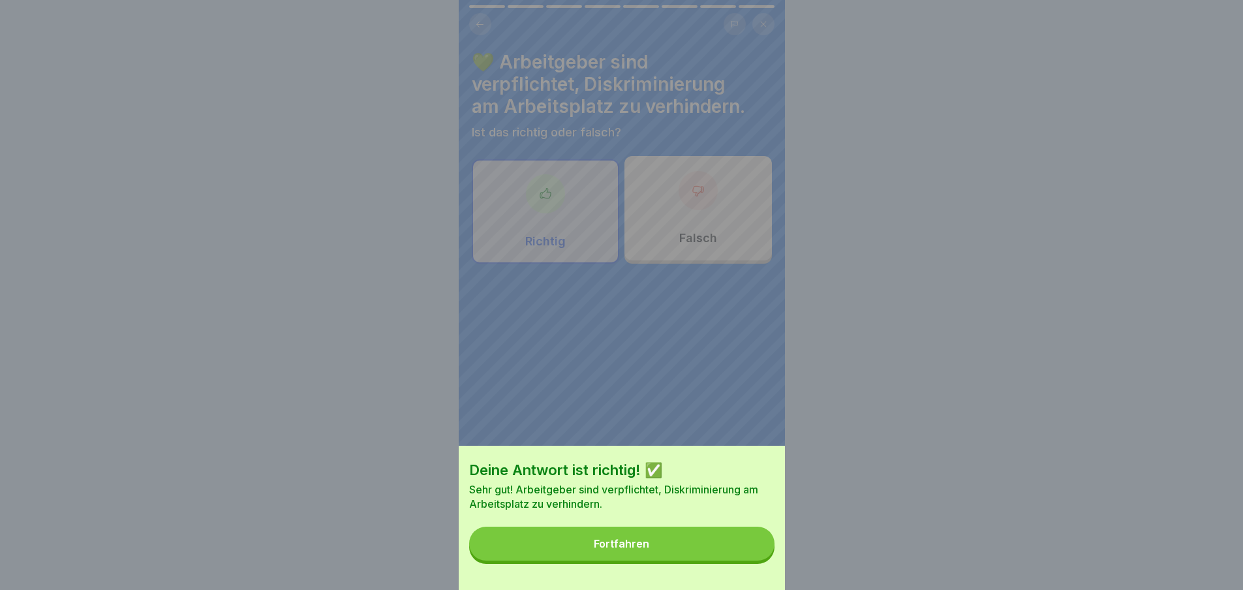
click at [736, 546] on button "Fortfahren" at bounding box center [621, 544] width 305 height 34
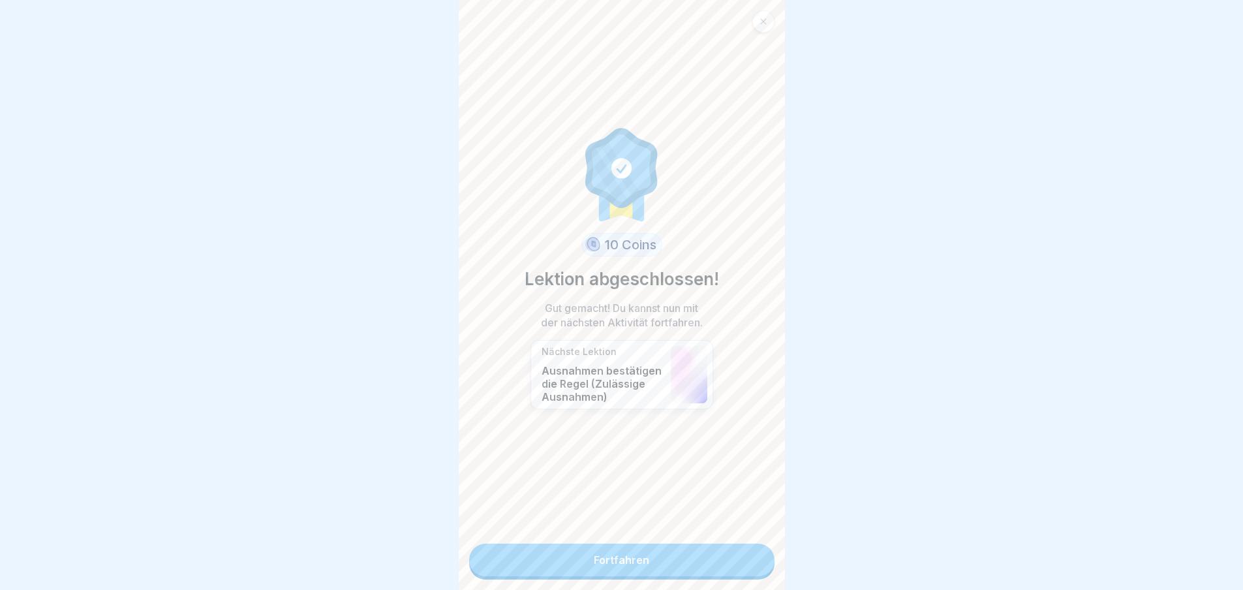
click at [697, 540] on div "10 Coins Lektion abgeschlossen! Gut gemacht! Du kannst nun mit der nächsten Akt…" at bounding box center [622, 295] width 326 height 590
click at [697, 551] on link "Fortfahren" at bounding box center [621, 560] width 305 height 33
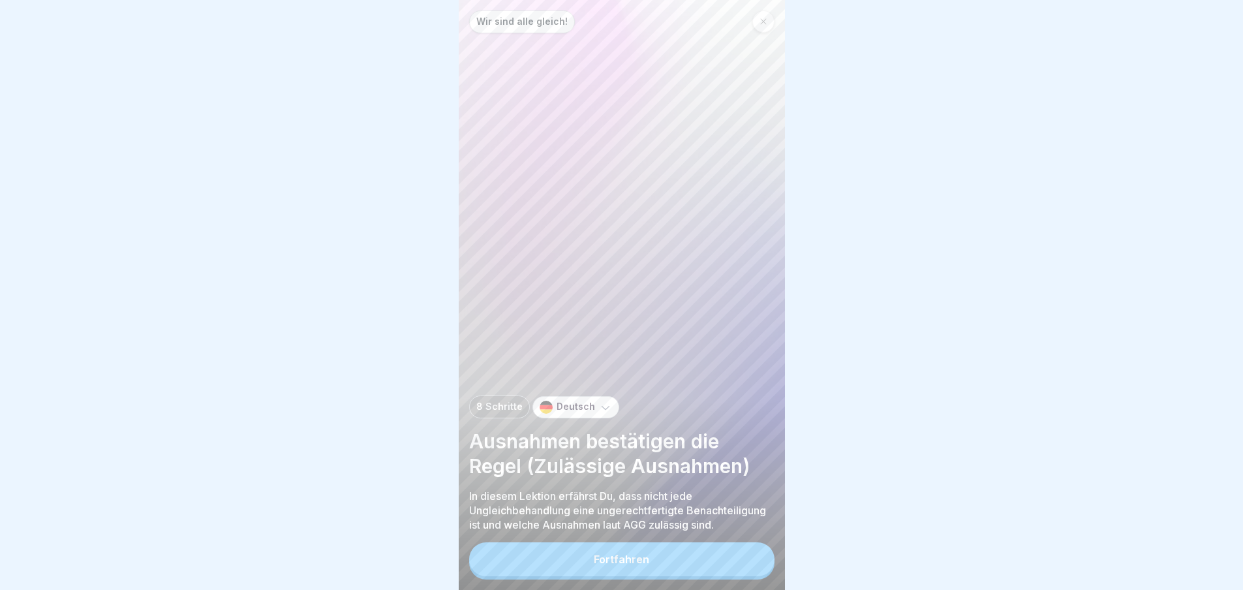
click at [696, 567] on button "Fortfahren" at bounding box center [621, 559] width 305 height 34
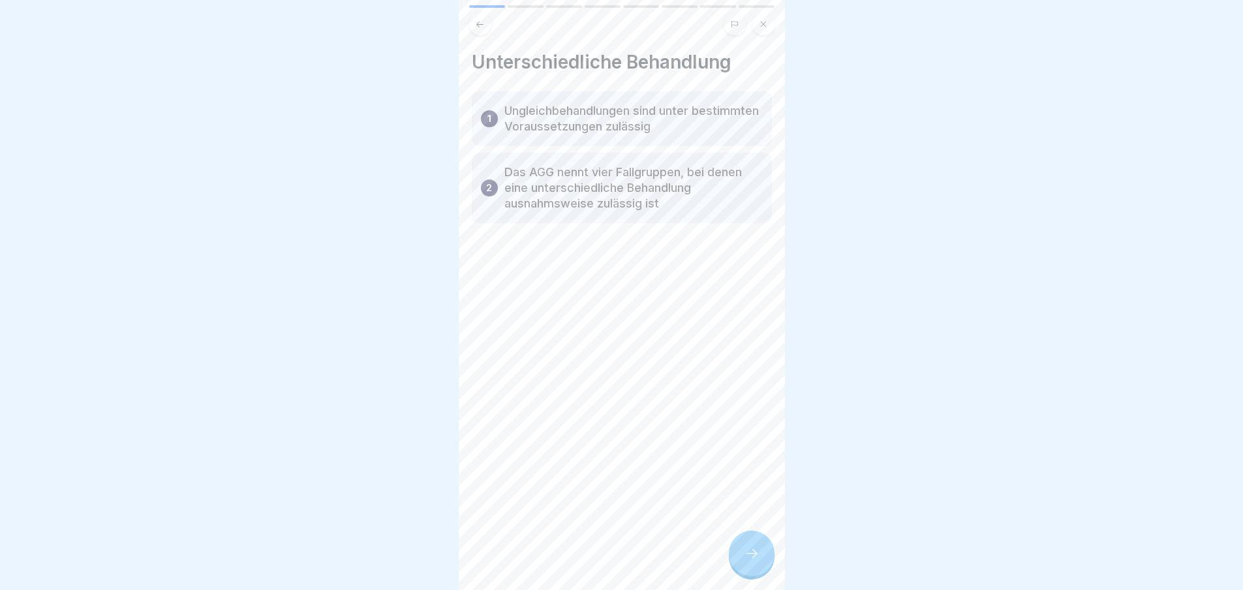
click at [763, 553] on div at bounding box center [752, 554] width 46 height 46
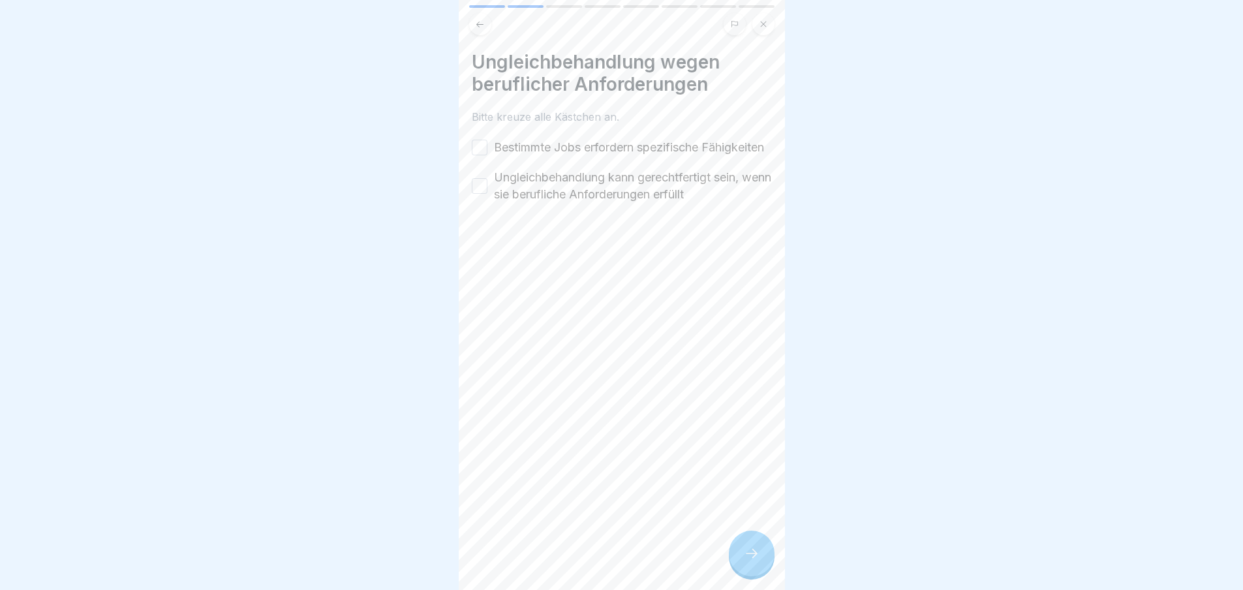
click at [763, 553] on div at bounding box center [752, 554] width 46 height 46
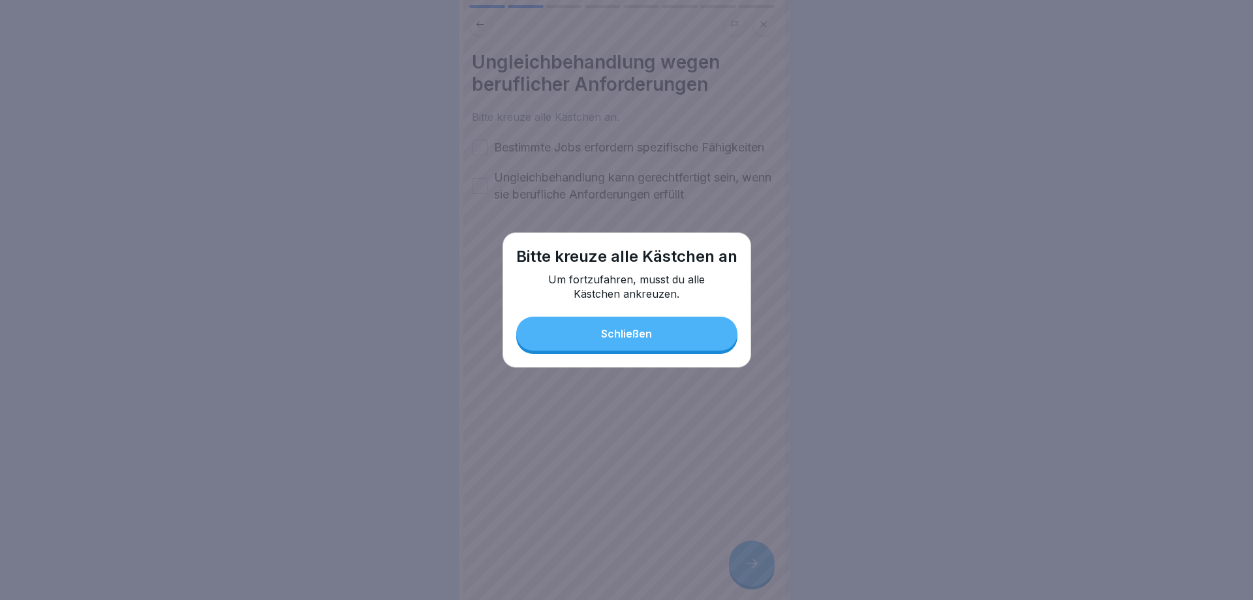
click at [642, 338] on div "Schließen" at bounding box center [626, 334] width 51 height 12
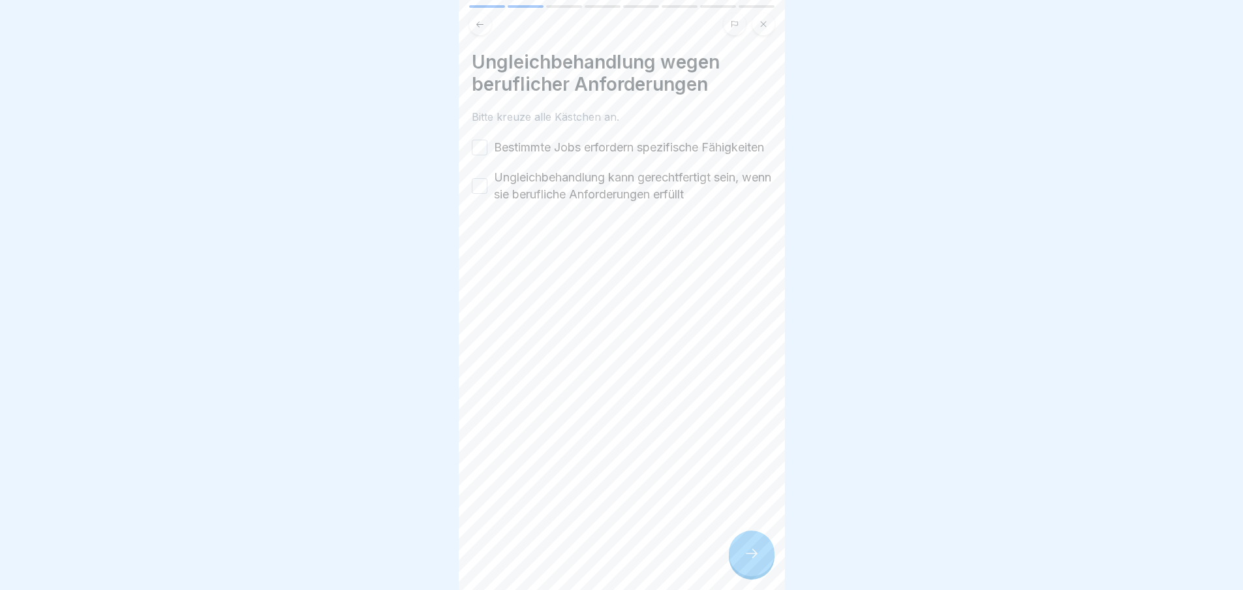
click at [535, 149] on label "Bestimmte Jobs erfordern spezifische Fähigkeiten" at bounding box center [629, 147] width 270 height 17
click at [488, 149] on button "Bestimmte Jobs erfordern spezifische Fähigkeiten" at bounding box center [480, 148] width 16 height 16
click at [773, 551] on div "Ungleichbehandlung wegen beruflicher Anforderungen Bitte kreuze alle Kästchen a…" at bounding box center [622, 295] width 326 height 590
click at [765, 559] on div at bounding box center [752, 554] width 46 height 46
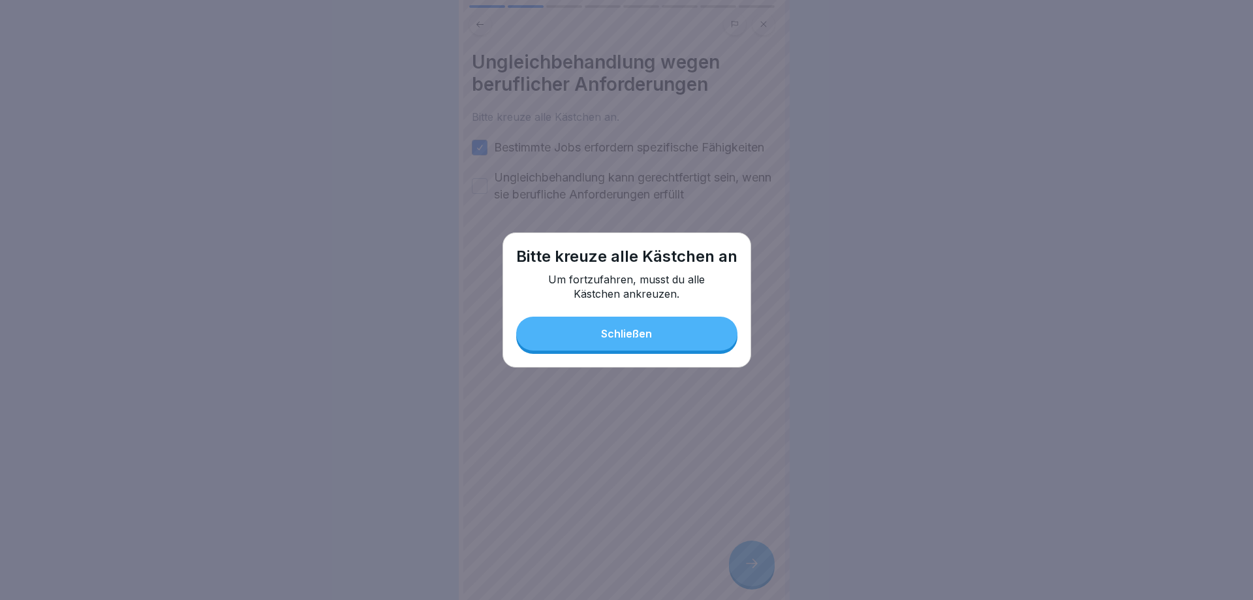
click at [618, 328] on button "Schließen" at bounding box center [626, 334] width 221 height 34
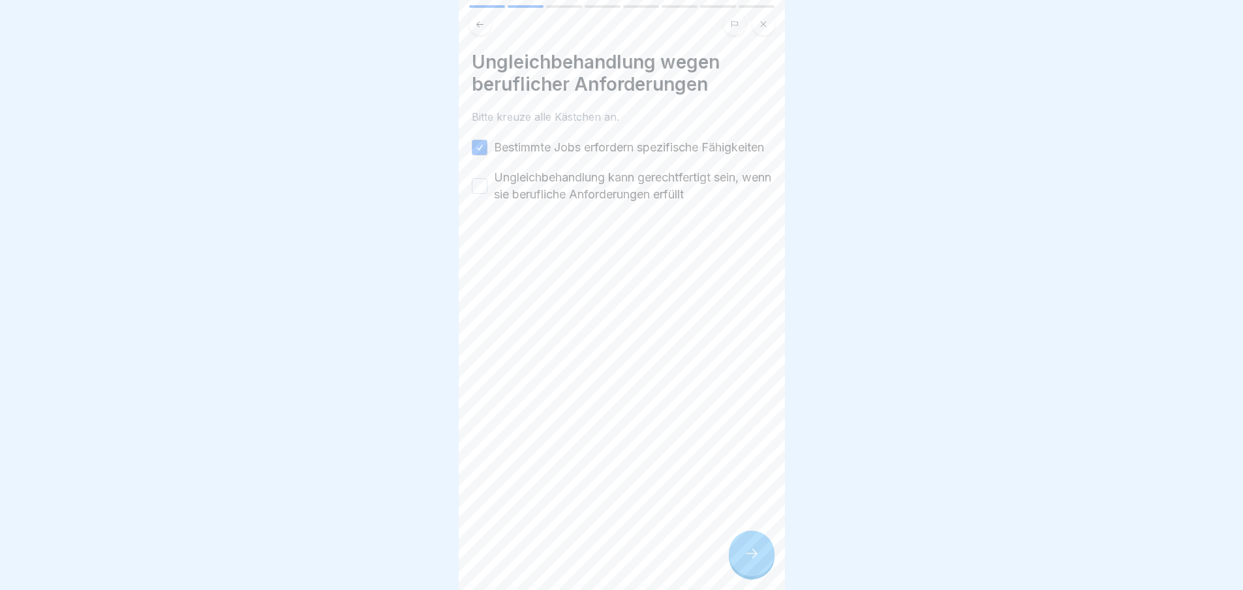
click at [547, 192] on label "Ungleichbehandlung kann gerechtfertigt sein, wenn sie berufliche Anforderungen …" at bounding box center [633, 186] width 278 height 34
click at [488, 192] on button "Ungleichbehandlung kann gerechtfertigt sein, wenn sie berufliche Anforderungen …" at bounding box center [480, 186] width 16 height 16
click at [747, 542] on div "Wir sind alle gleich! 8 Schritte Deutsch Ausnahmen bestätigen die Regel (Zuläss…" at bounding box center [622, 295] width 326 height 590
click at [766, 568] on div at bounding box center [752, 554] width 46 height 46
click at [477, 164] on button "Unterschiedliche Behandlung aufgrund religiöser Überzeugungen ist in bestimmten…" at bounding box center [480, 156] width 16 height 16
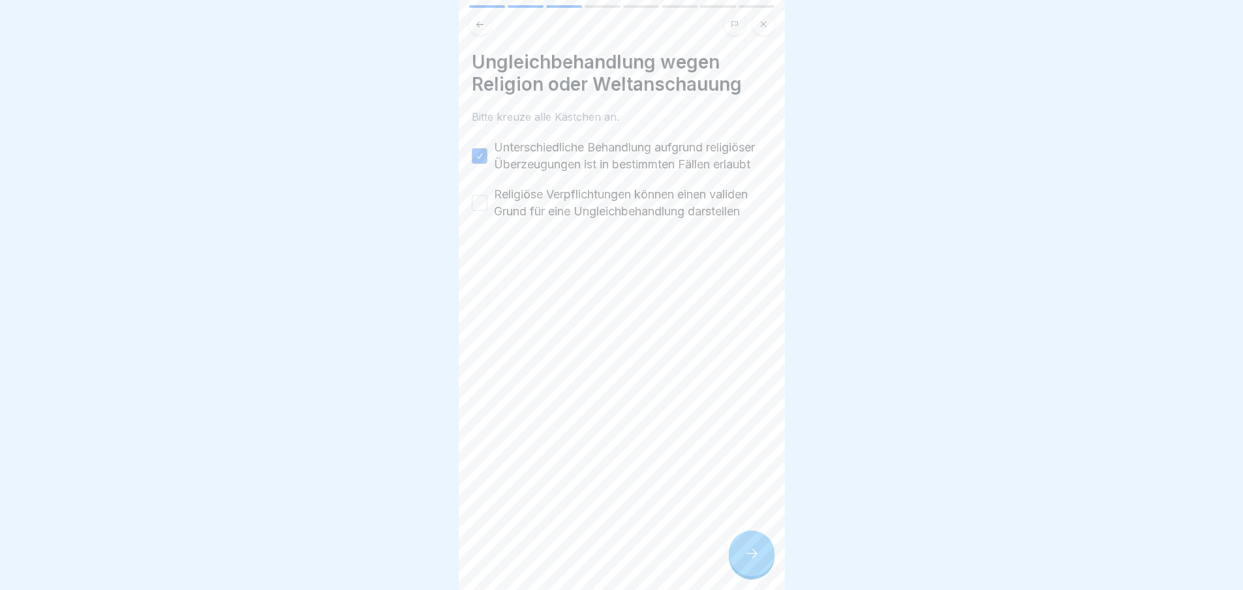
click at [481, 211] on button "Religiöse Verpflichtungen können einen validen Grund für eine Ungleichbehandlun…" at bounding box center [480, 203] width 16 height 16
click at [745, 559] on icon at bounding box center [752, 554] width 16 height 16
click at [499, 159] on label "Unterschiedliche Behandlung aufgrund des Alters ist in bestimmten Fällen zuläss…" at bounding box center [633, 156] width 278 height 34
click at [488, 159] on button "Unterschiedliche Behandlung aufgrund des Alters ist in bestimmten Fällen zuläss…" at bounding box center [480, 156] width 16 height 16
click at [498, 199] on label "Bestimmte Jobs erfordern bestimmte Altersgruppen" at bounding box center [633, 203] width 278 height 34
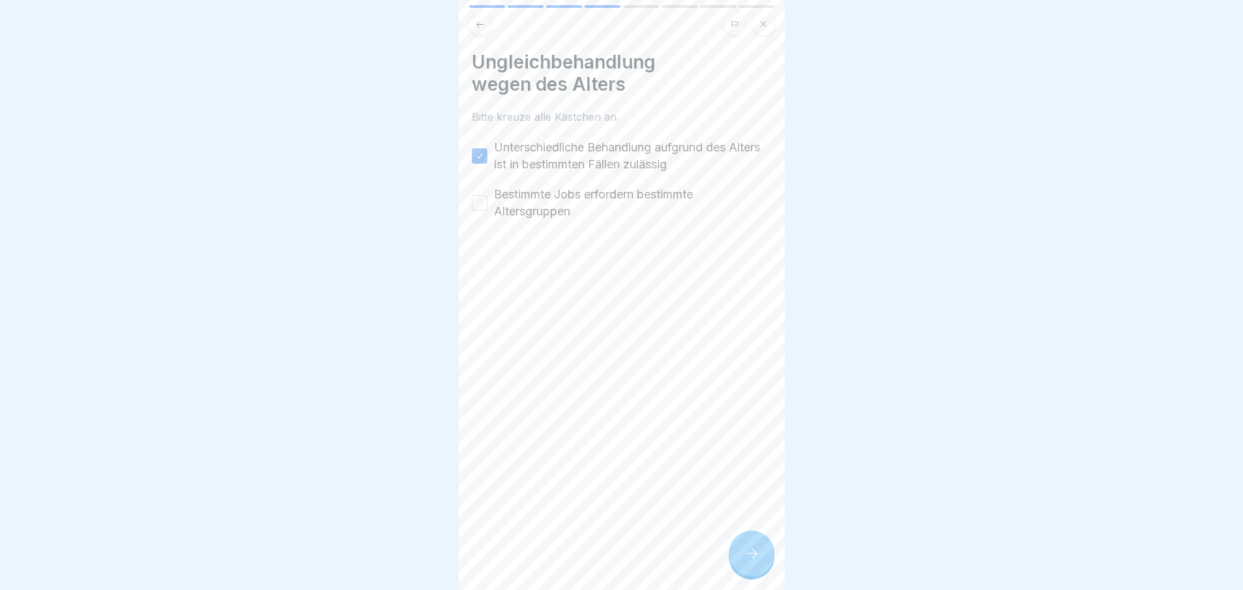
click at [488, 199] on button "Bestimmte Jobs erfordern bestimmte Altersgruppen" at bounding box center [480, 203] width 16 height 16
click at [765, 574] on div at bounding box center [752, 554] width 46 height 46
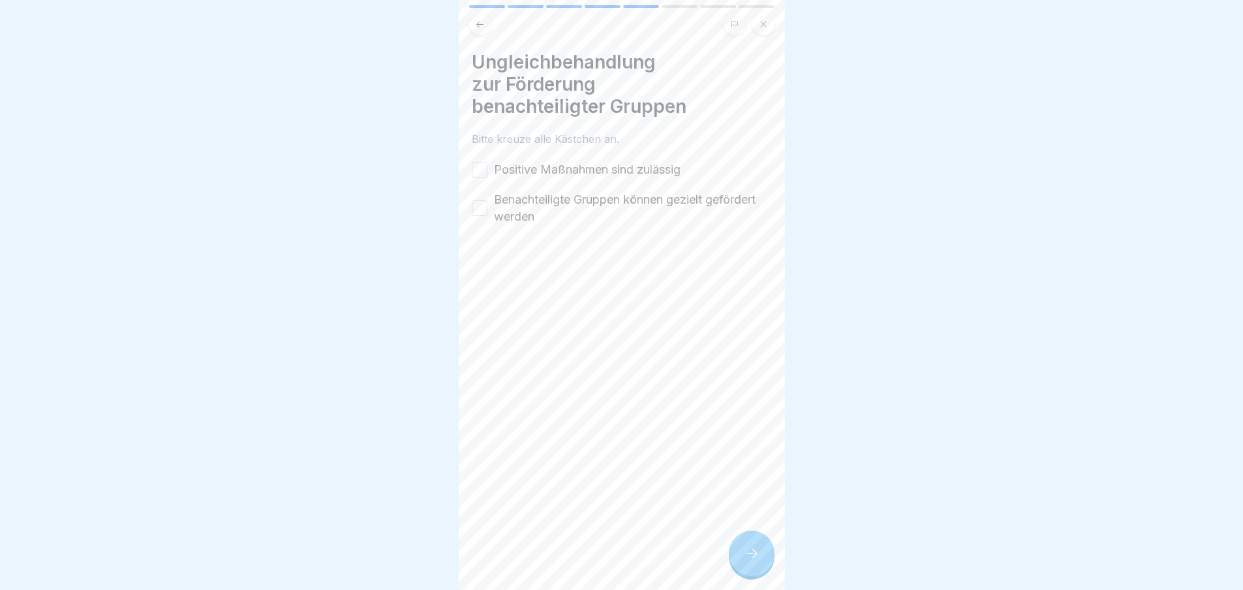
click at [473, 165] on button "Positive Maßnahmen sind zulässig" at bounding box center [480, 170] width 16 height 16
click at [474, 206] on button "Benachteiligte Gruppen können gezielt gefördert werden" at bounding box center [480, 208] width 16 height 16
click at [767, 560] on div at bounding box center [752, 554] width 46 height 46
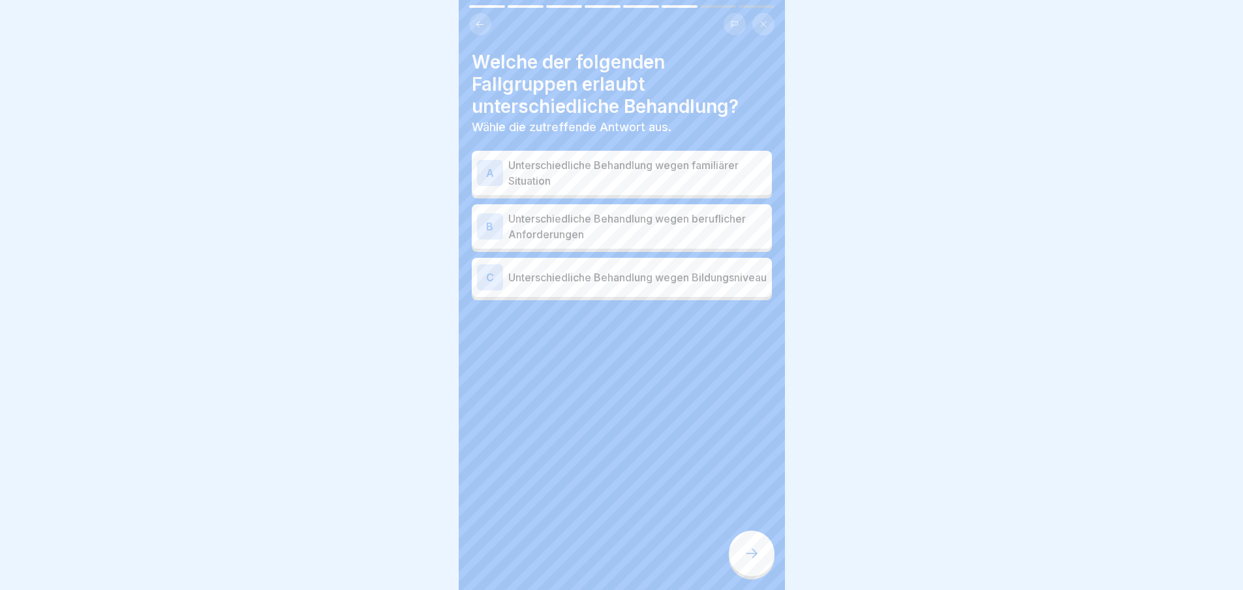
click at [764, 561] on div at bounding box center [752, 554] width 46 height 46
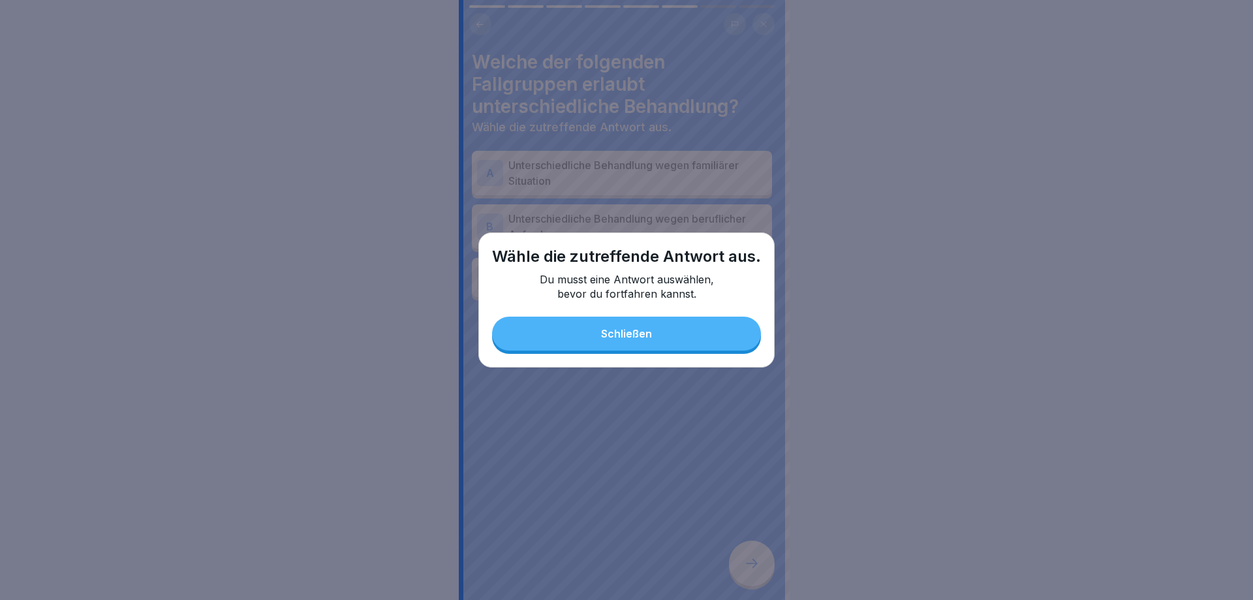
click at [693, 343] on button "Schließen" at bounding box center [626, 334] width 269 height 34
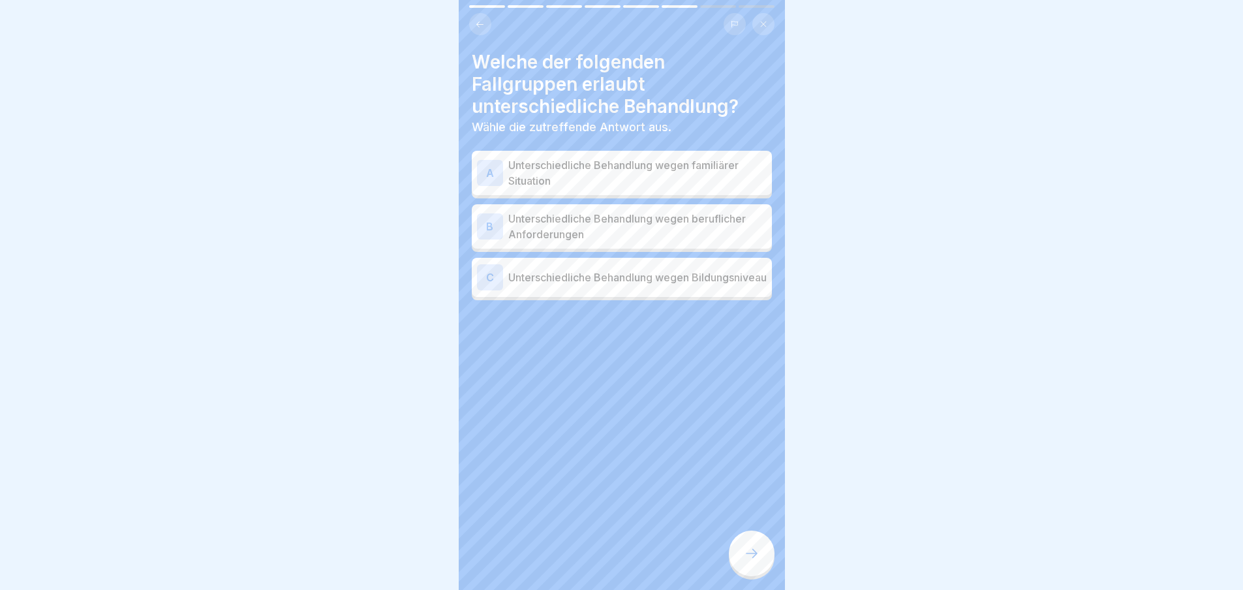
click at [525, 177] on p "Unterschiedliche Behandlung wegen familiärer Situation" at bounding box center [637, 172] width 258 height 31
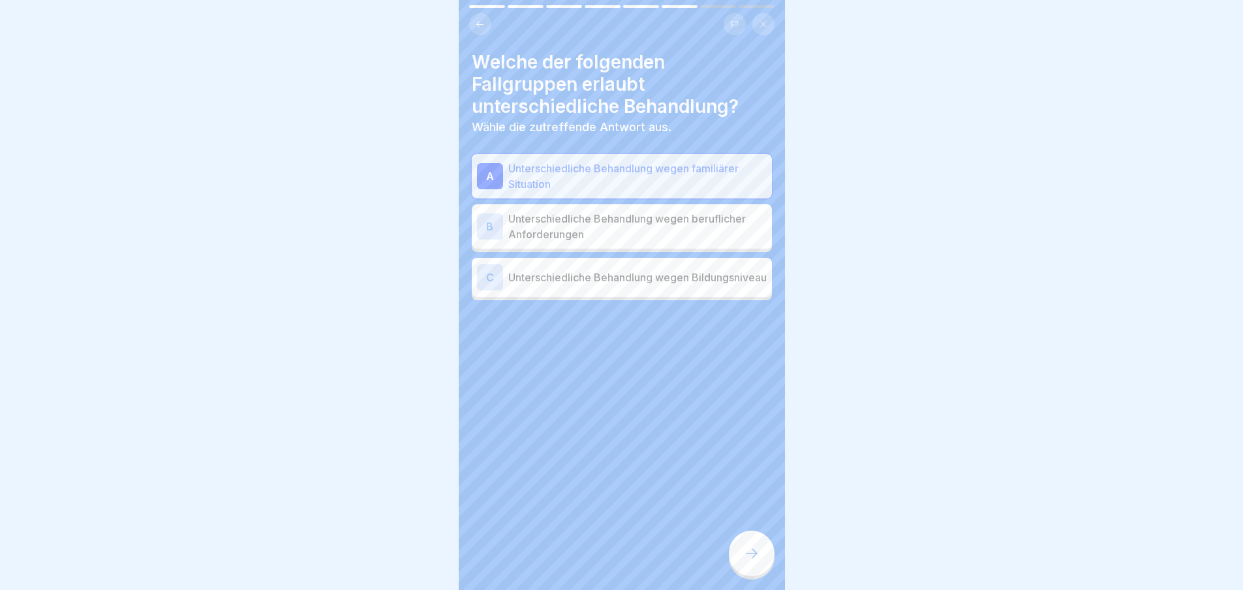
click at [741, 576] on div at bounding box center [752, 554] width 46 height 46
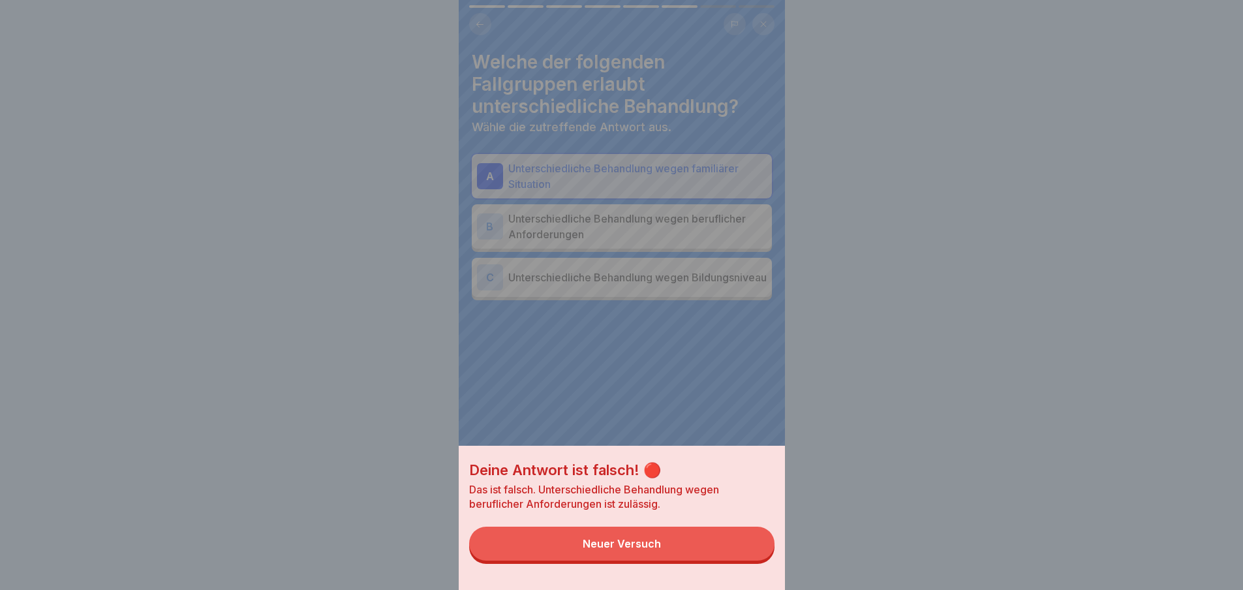
click at [741, 575] on div "Deine Antwort ist falsch! 🔴 Das ist falsch. Unterschiedliche Behandlung wegen b…" at bounding box center [622, 518] width 326 height 144
click at [739, 561] on button "Neuer Versuch" at bounding box center [621, 544] width 305 height 34
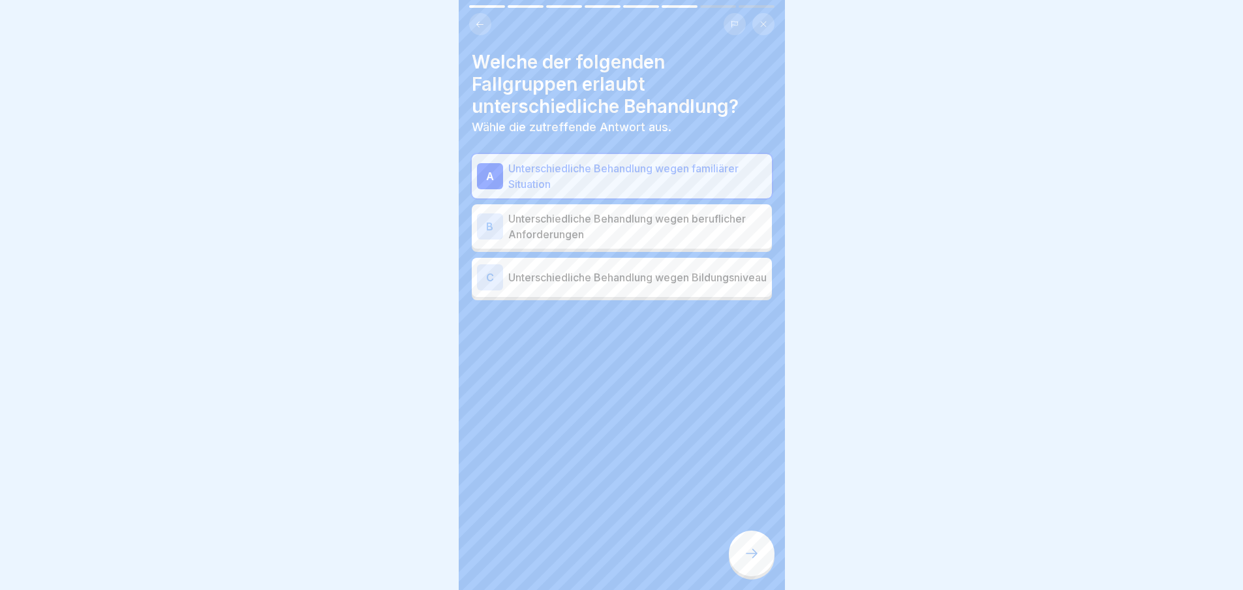
click at [615, 234] on p "Unterschiedliche Behandlung wegen beruflicher Anforderungen" at bounding box center [637, 226] width 258 height 31
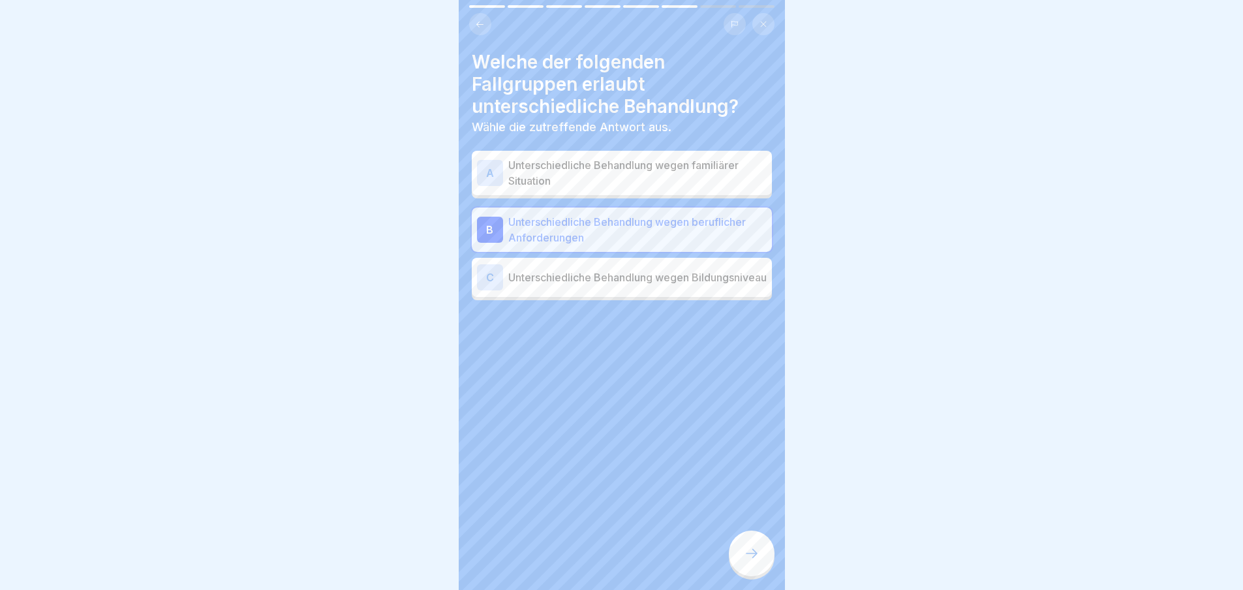
click at [765, 556] on div at bounding box center [752, 554] width 46 height 46
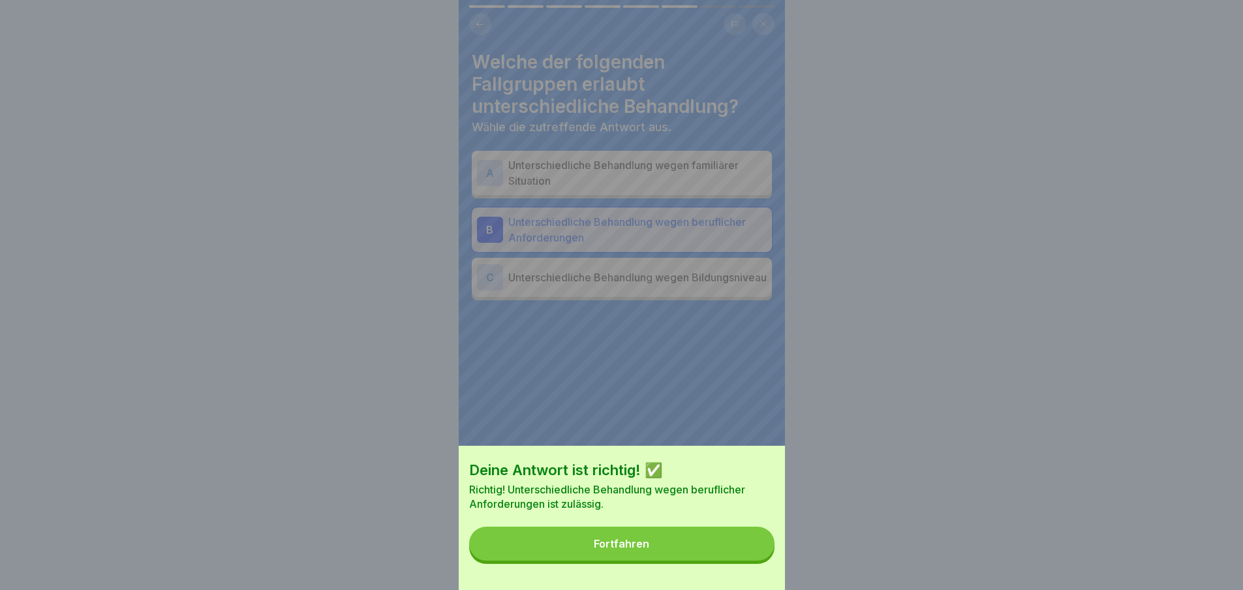
click at [745, 544] on button "Fortfahren" at bounding box center [621, 544] width 305 height 34
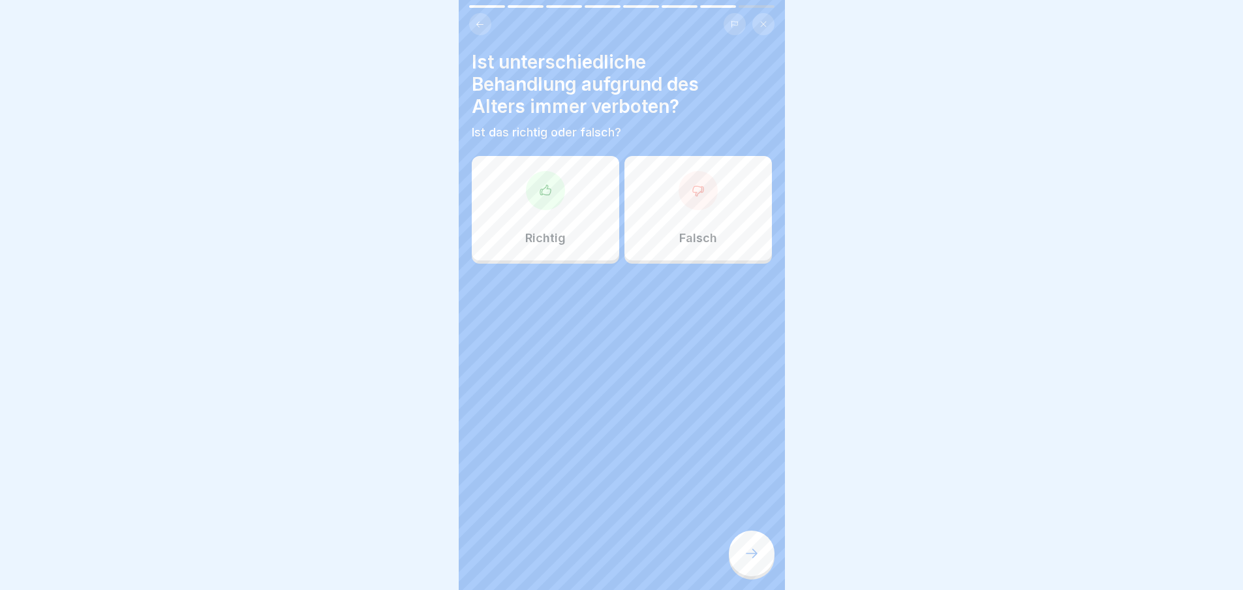
click at [495, 189] on div "Richtig" at bounding box center [545, 208] width 147 height 104
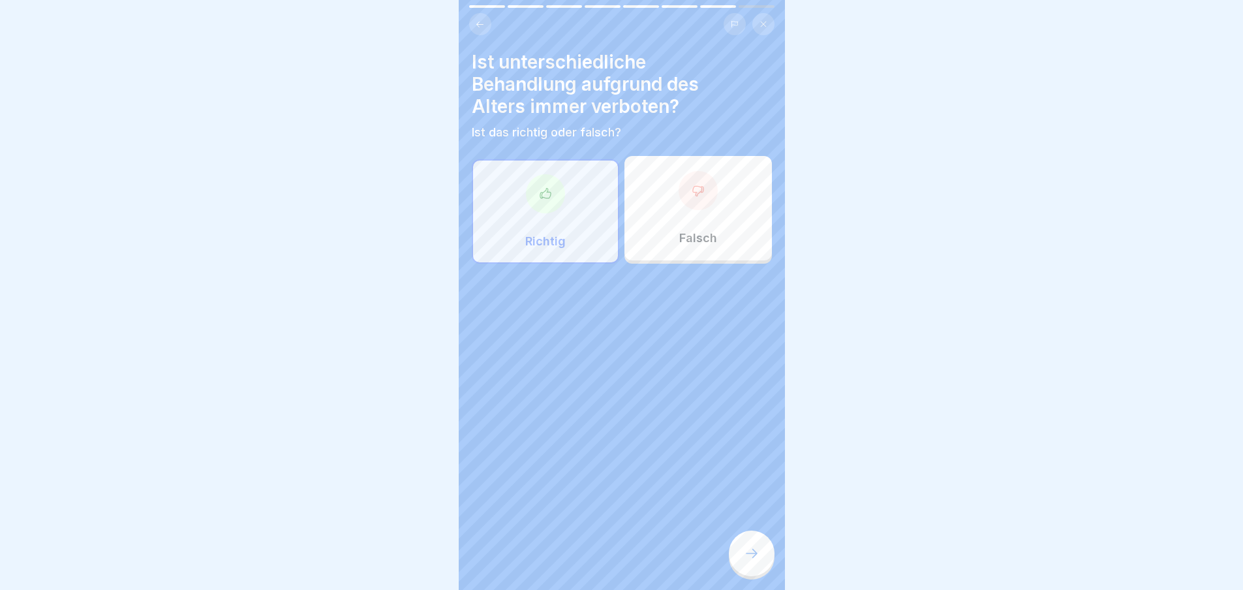
click at [754, 561] on icon at bounding box center [752, 554] width 16 height 16
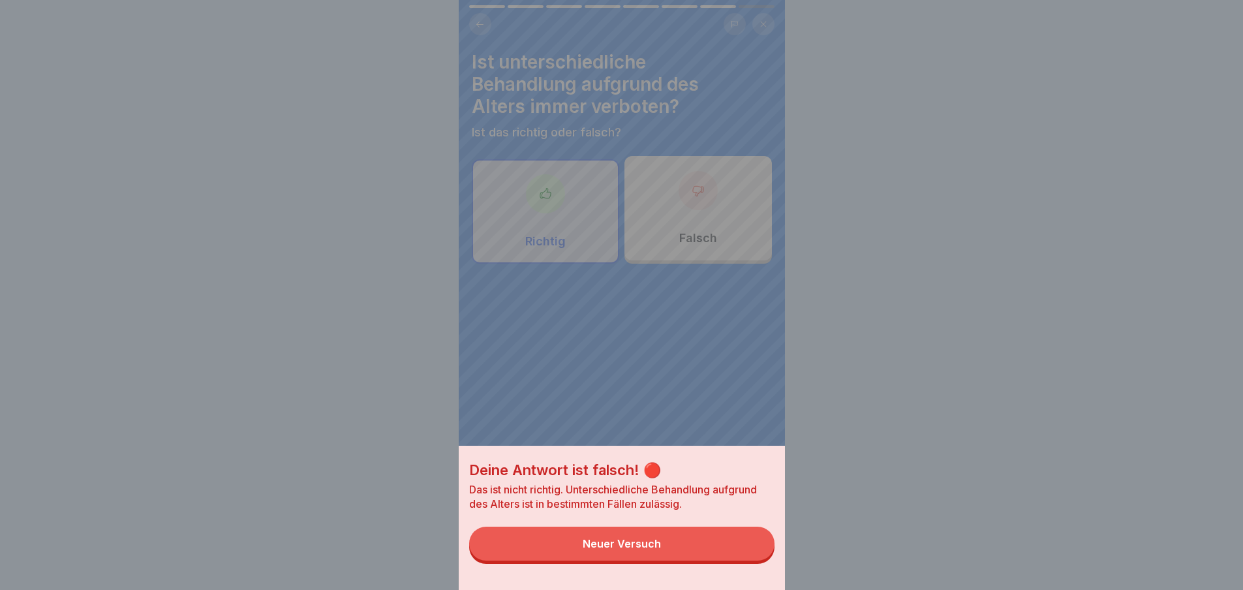
click at [748, 559] on button "Neuer Versuch" at bounding box center [621, 544] width 305 height 34
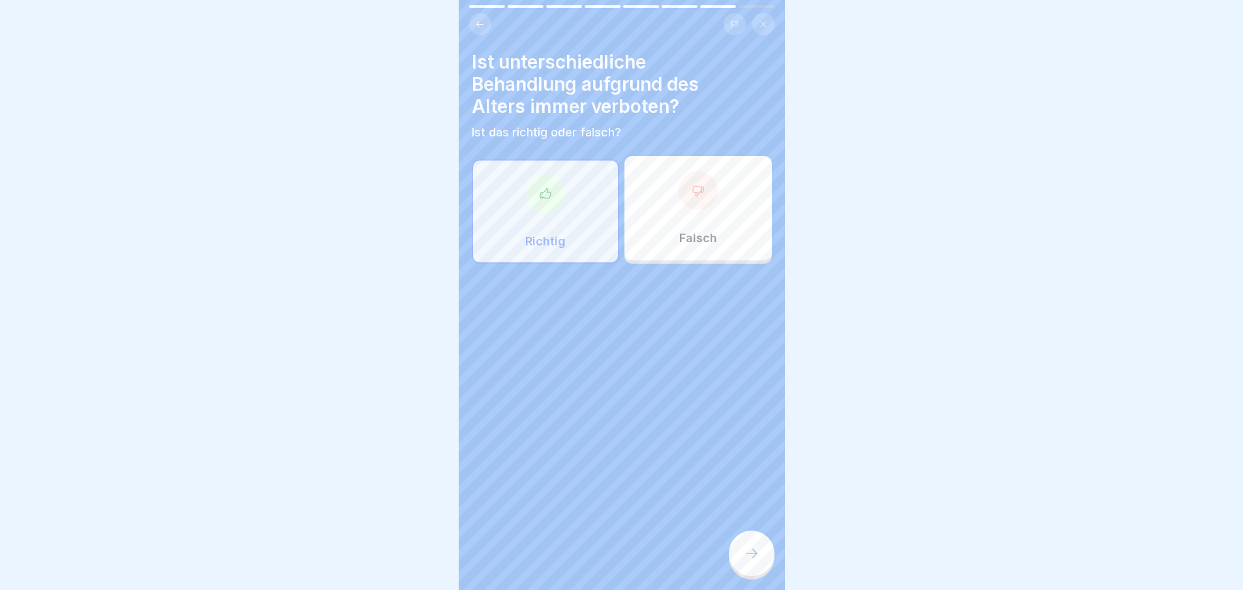
click at [668, 204] on div "Falsch" at bounding box center [698, 208] width 147 height 104
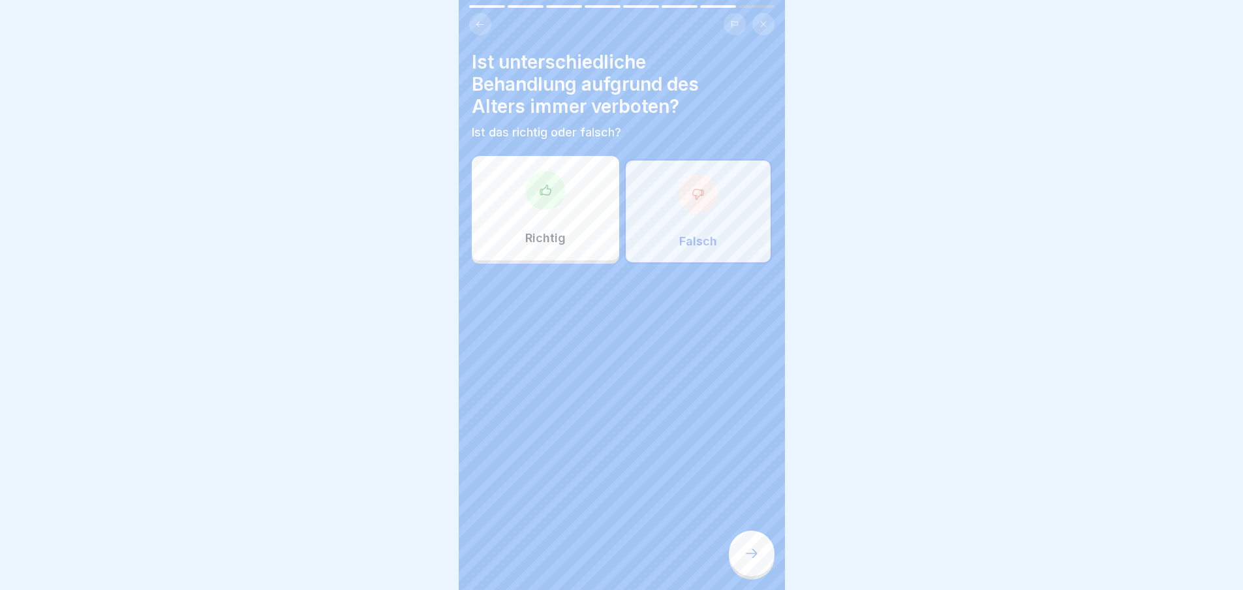
click at [733, 555] on div at bounding box center [752, 554] width 46 height 46
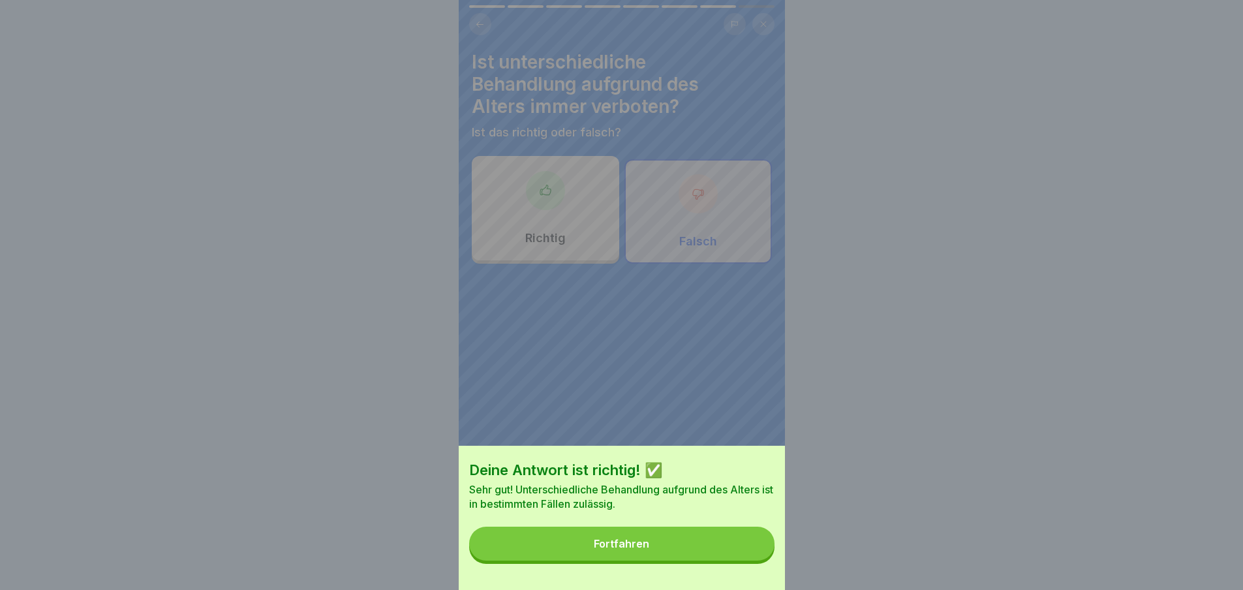
click at [743, 561] on button "Fortfahren" at bounding box center [621, 544] width 305 height 34
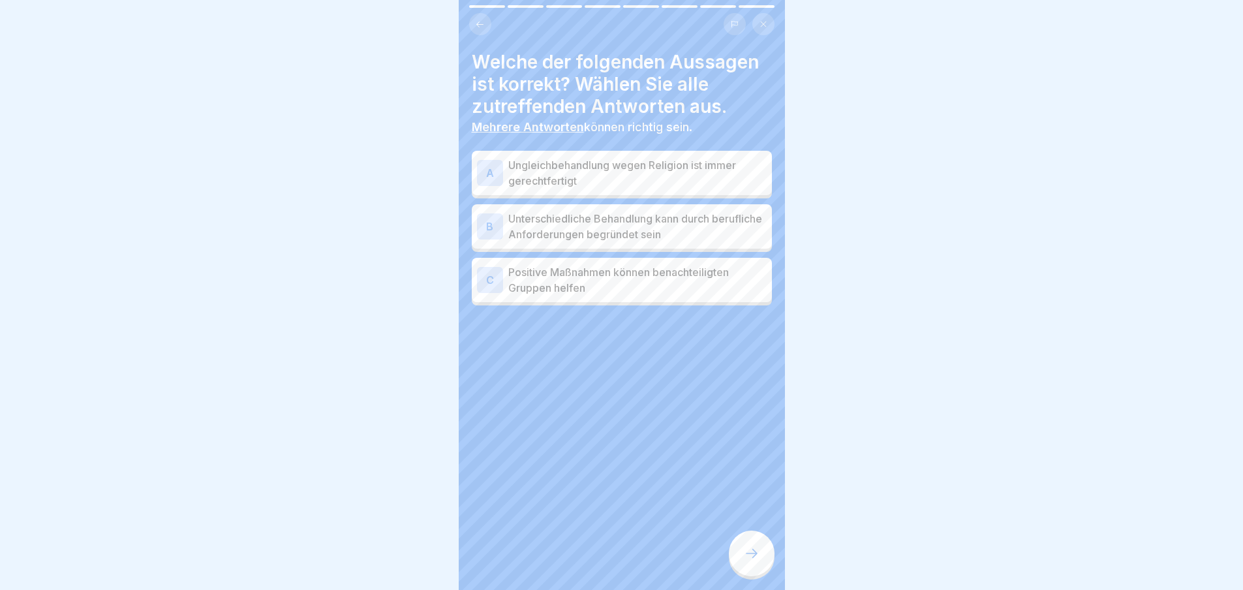
click at [608, 164] on p "Ungleichbehandlung wegen Religion ist immer gerechtfertigt" at bounding box center [637, 172] width 258 height 31
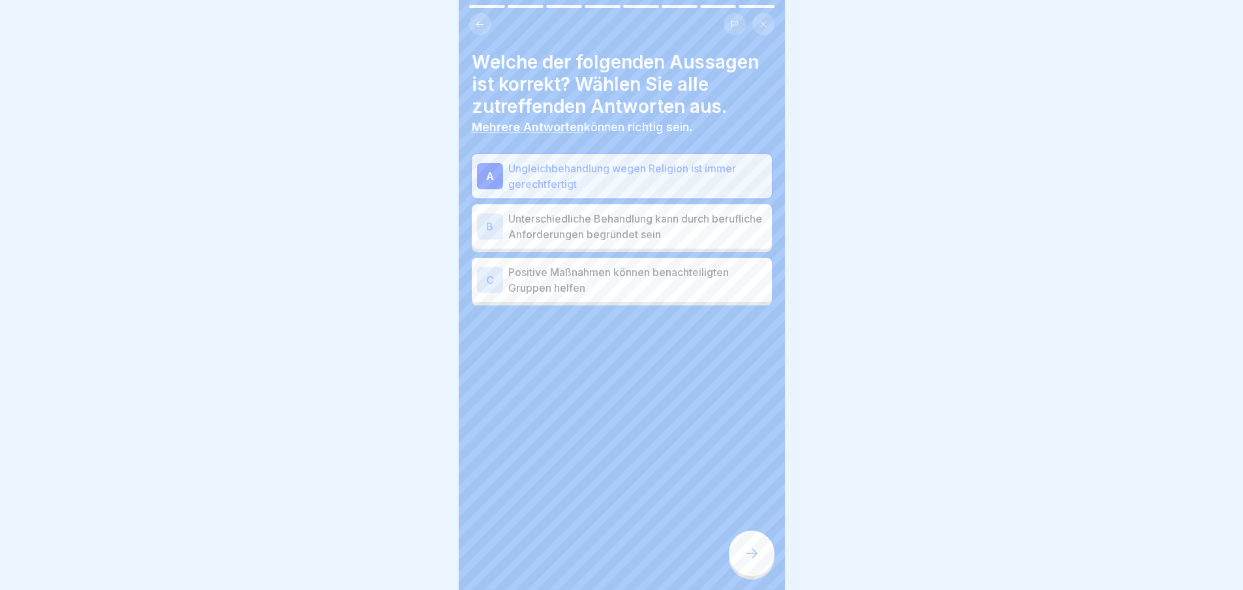
click at [763, 550] on div at bounding box center [752, 554] width 46 height 46
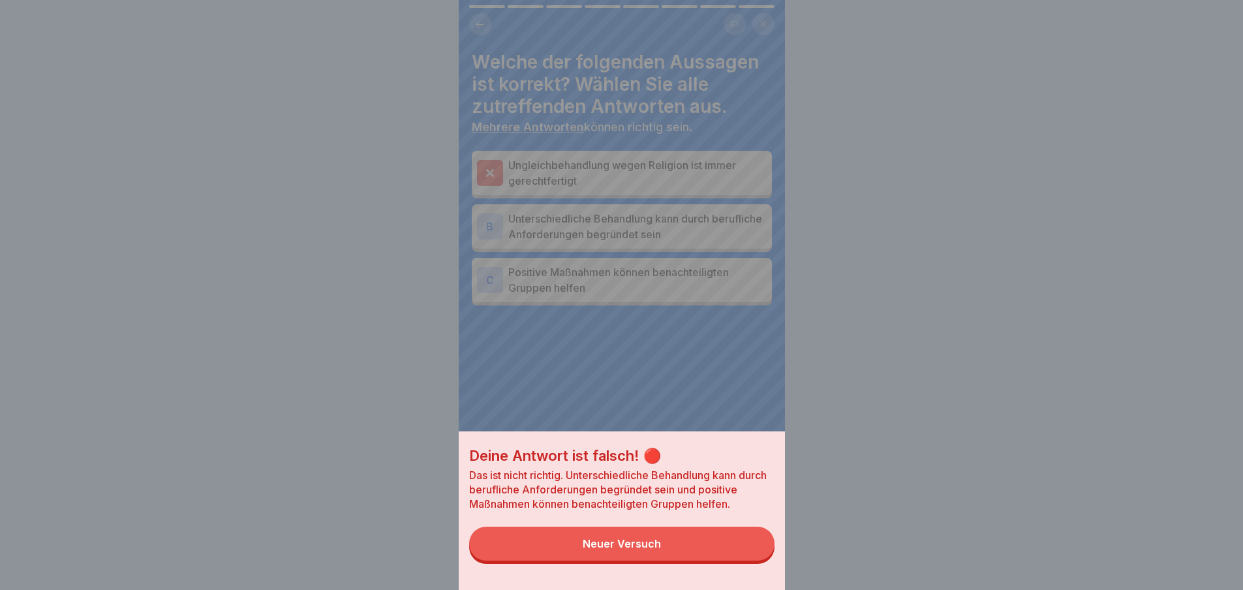
click at [758, 559] on button "Neuer Versuch" at bounding box center [621, 544] width 305 height 34
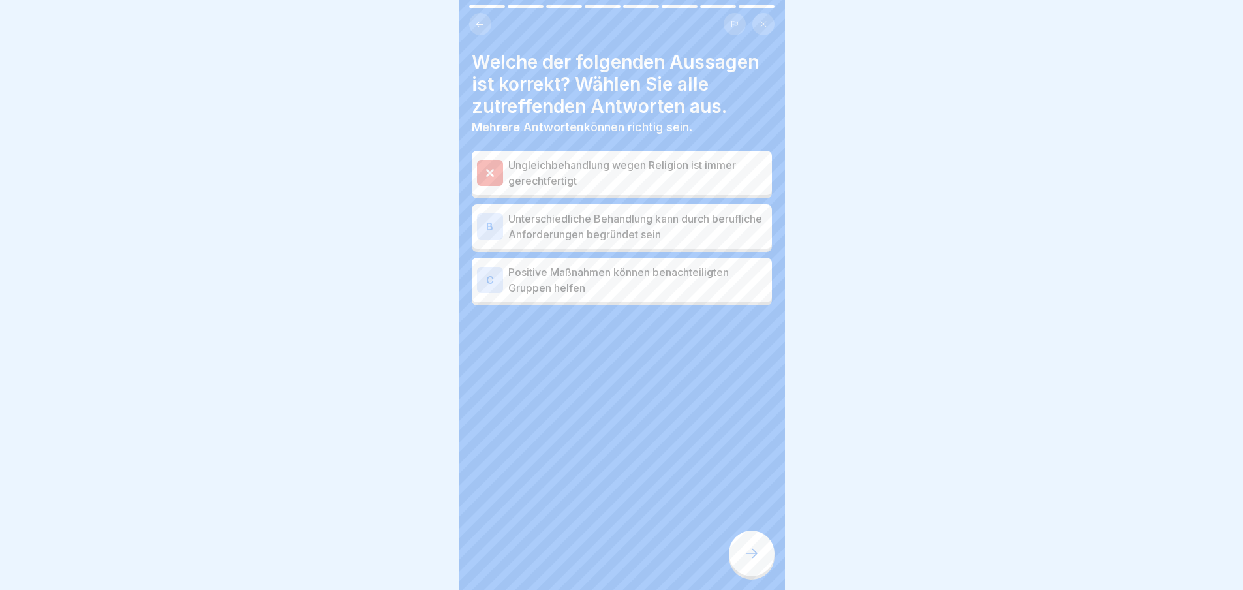
click at [642, 225] on p "Unterschiedliche Behandlung kann durch berufliche Anforderungen begründet sein" at bounding box center [637, 226] width 258 height 31
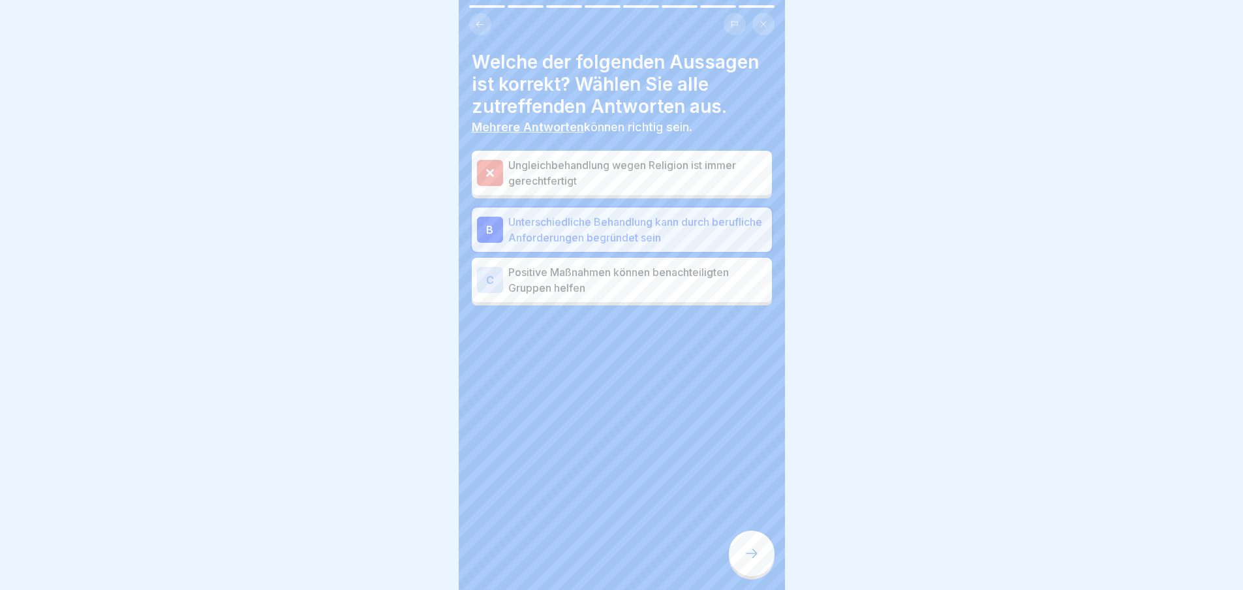
click at [754, 551] on div at bounding box center [752, 554] width 46 height 46
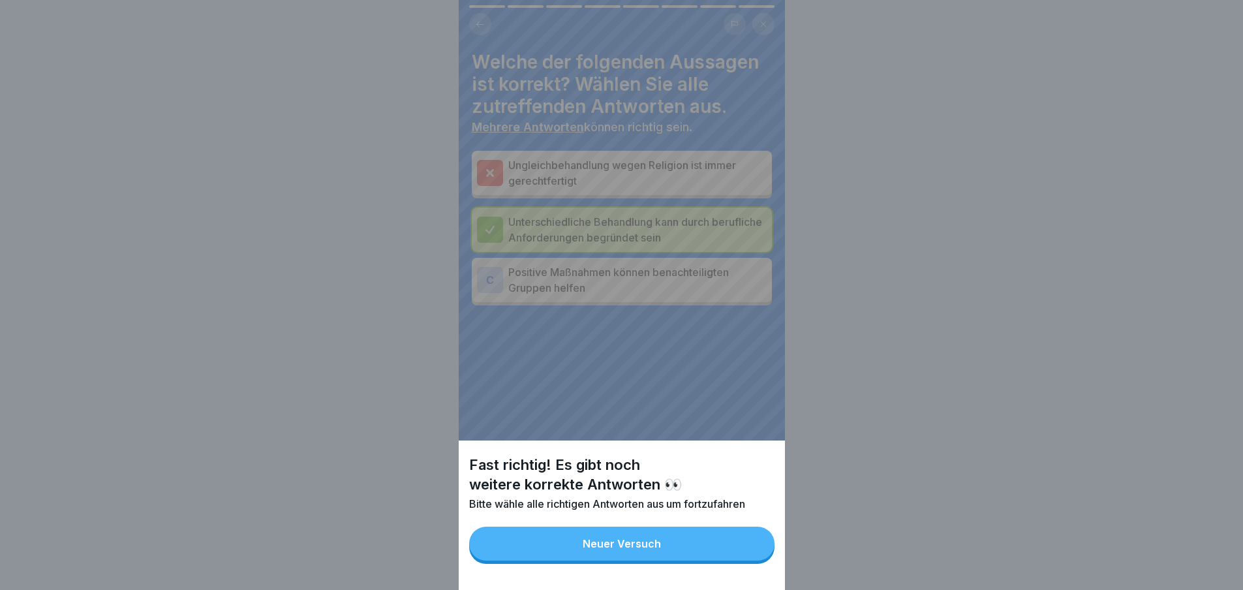
click at [698, 558] on button "Neuer Versuch" at bounding box center [621, 544] width 305 height 34
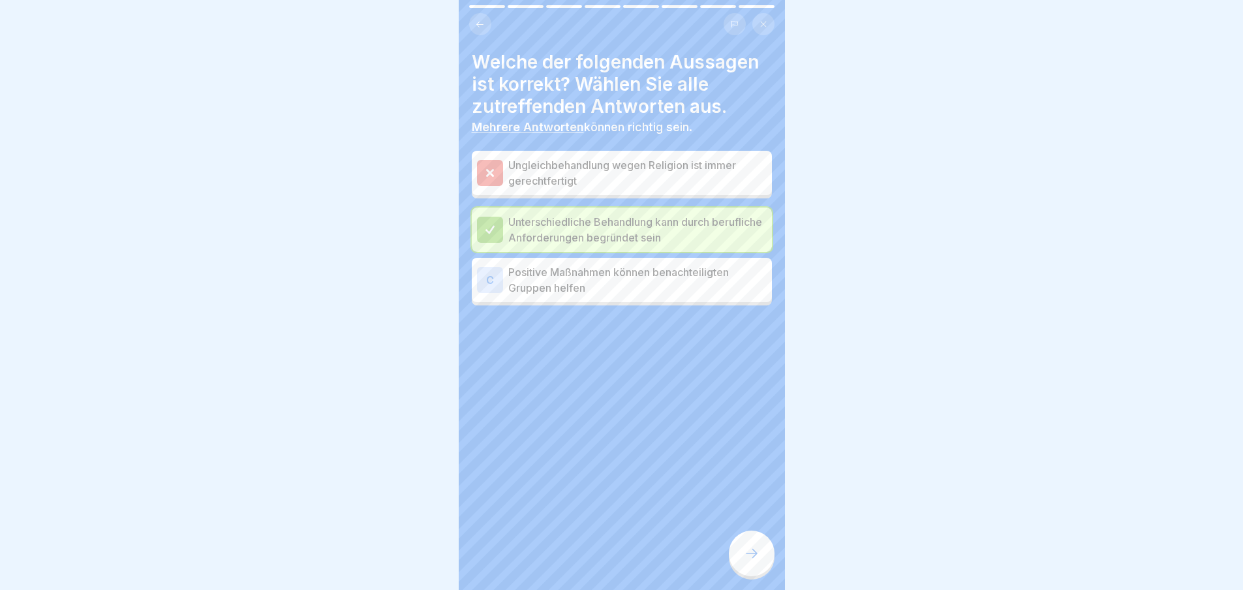
click at [626, 295] on p "Positive Maßnahmen können benachteiligten Gruppen helfen" at bounding box center [637, 279] width 258 height 31
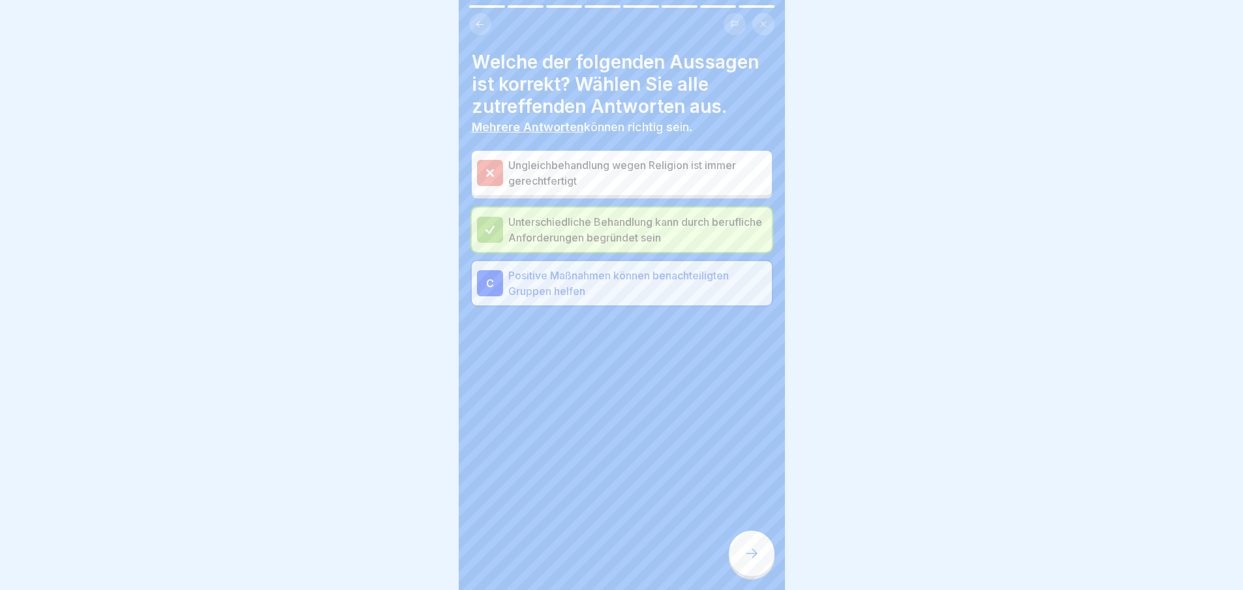
click at [752, 552] on div at bounding box center [752, 554] width 46 height 46
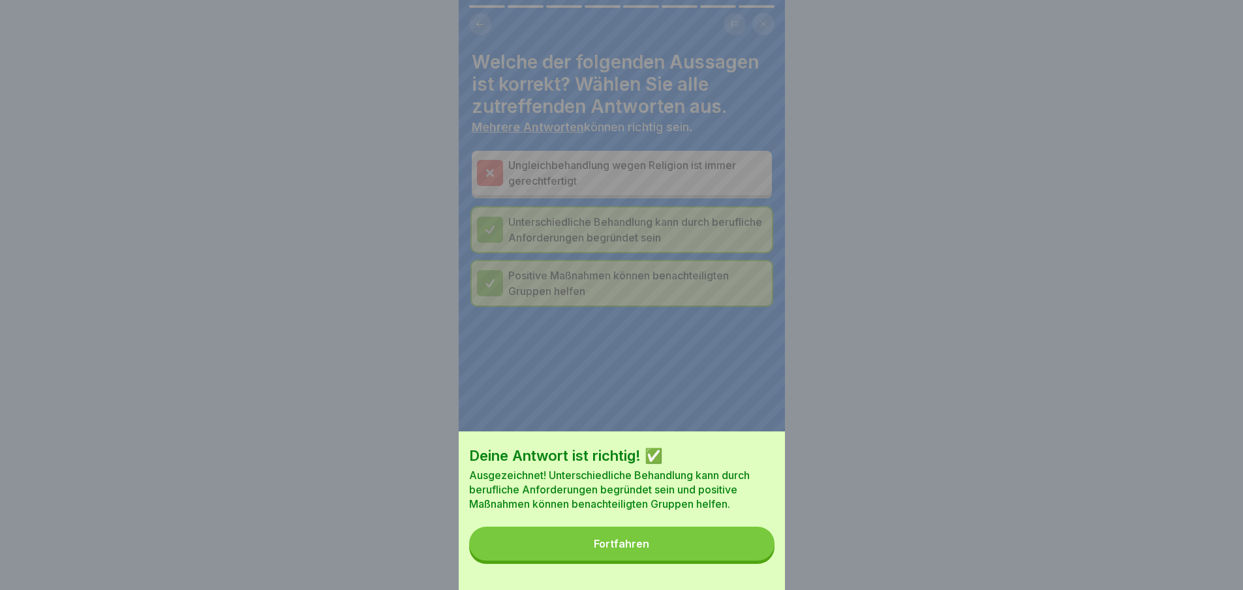
click at [748, 557] on button "Fortfahren" at bounding box center [621, 544] width 305 height 34
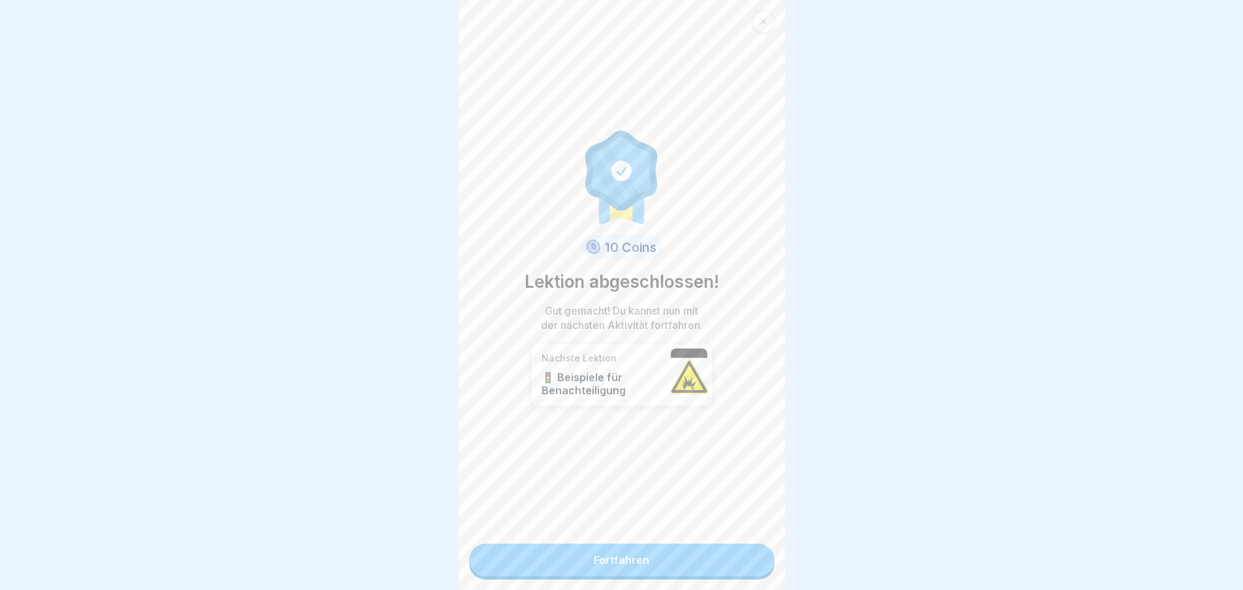
click at [748, 557] on link "Fortfahren" at bounding box center [621, 560] width 305 height 33
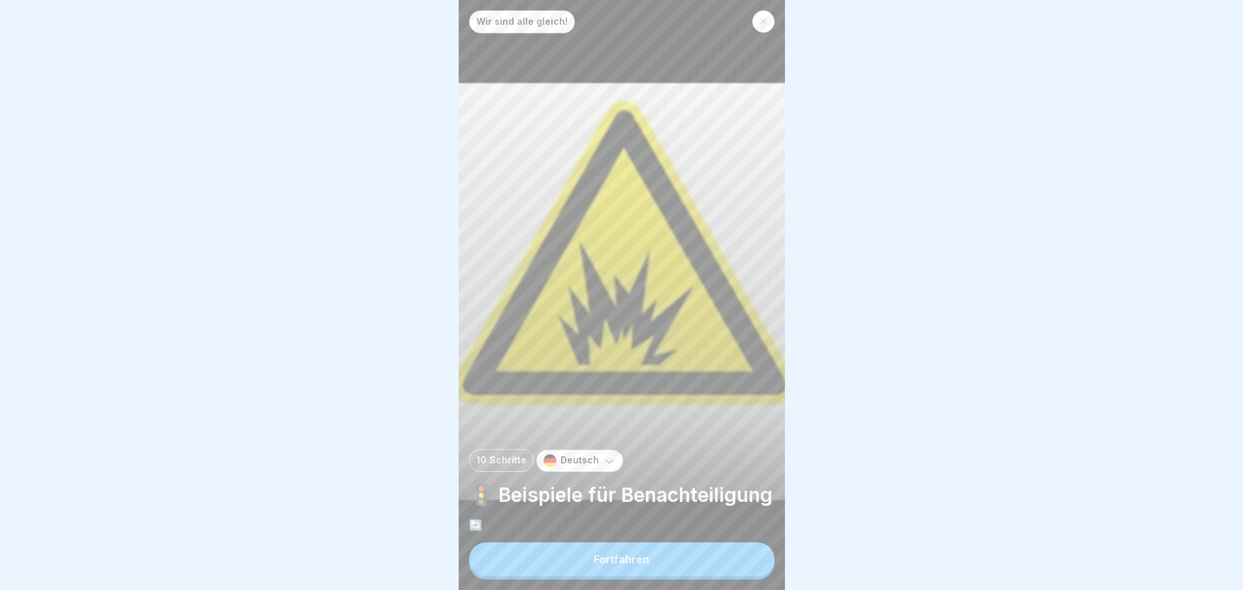
click at [748, 557] on button "Fortfahren" at bounding box center [621, 559] width 305 height 34
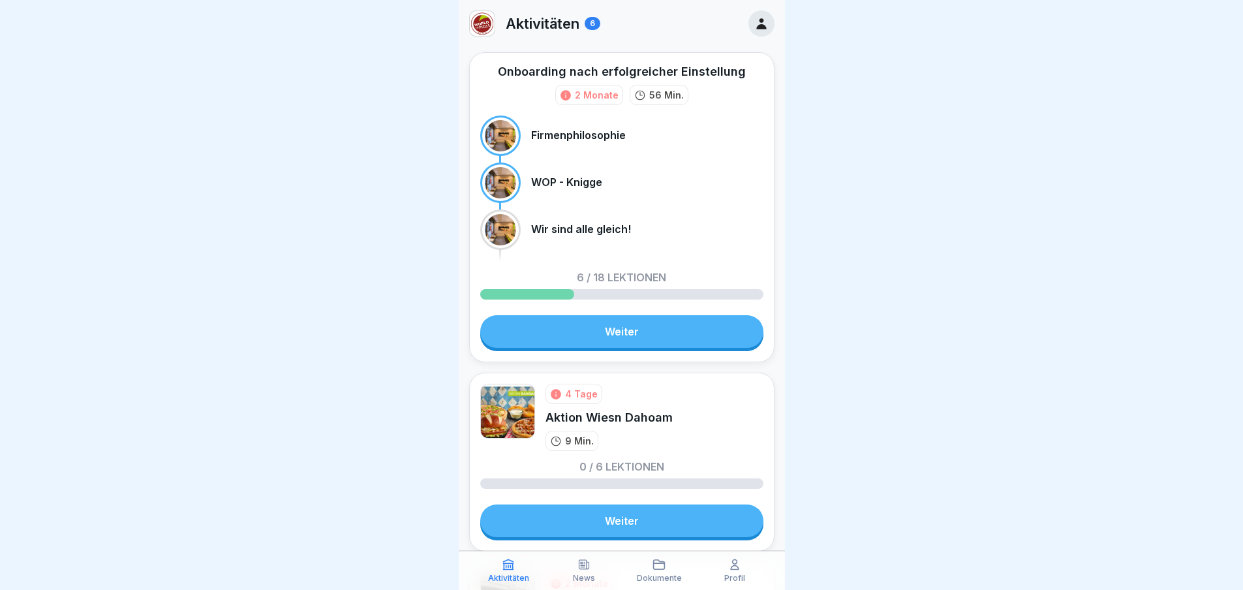
click at [600, 326] on link "Weiter" at bounding box center [621, 331] width 283 height 33
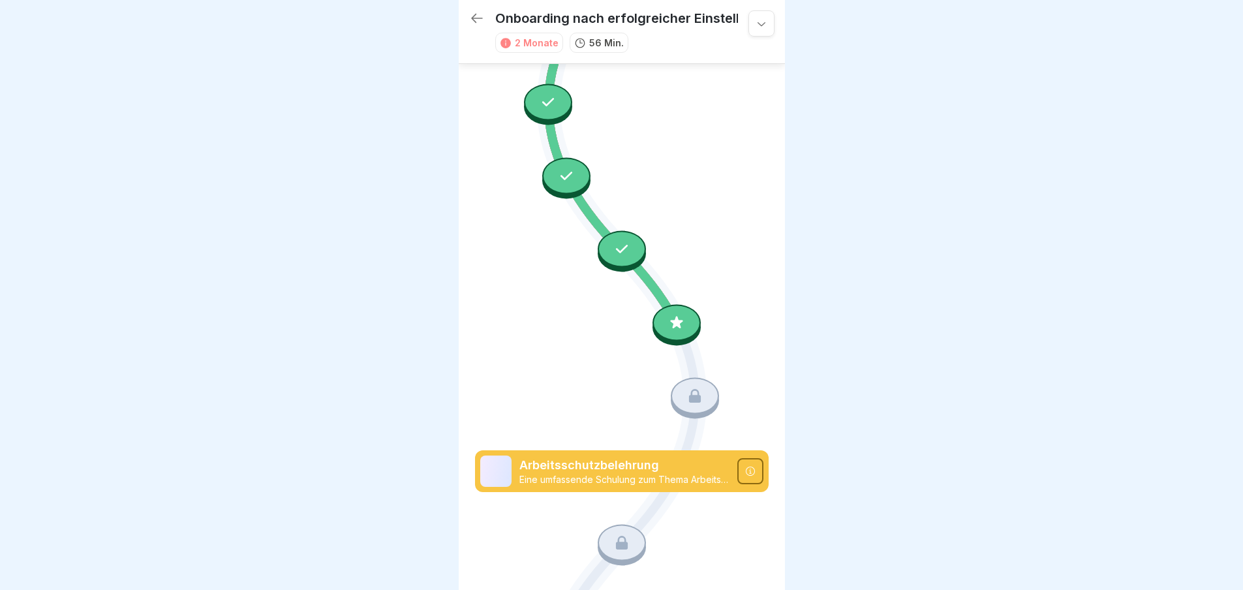
scroll to position [425, 0]
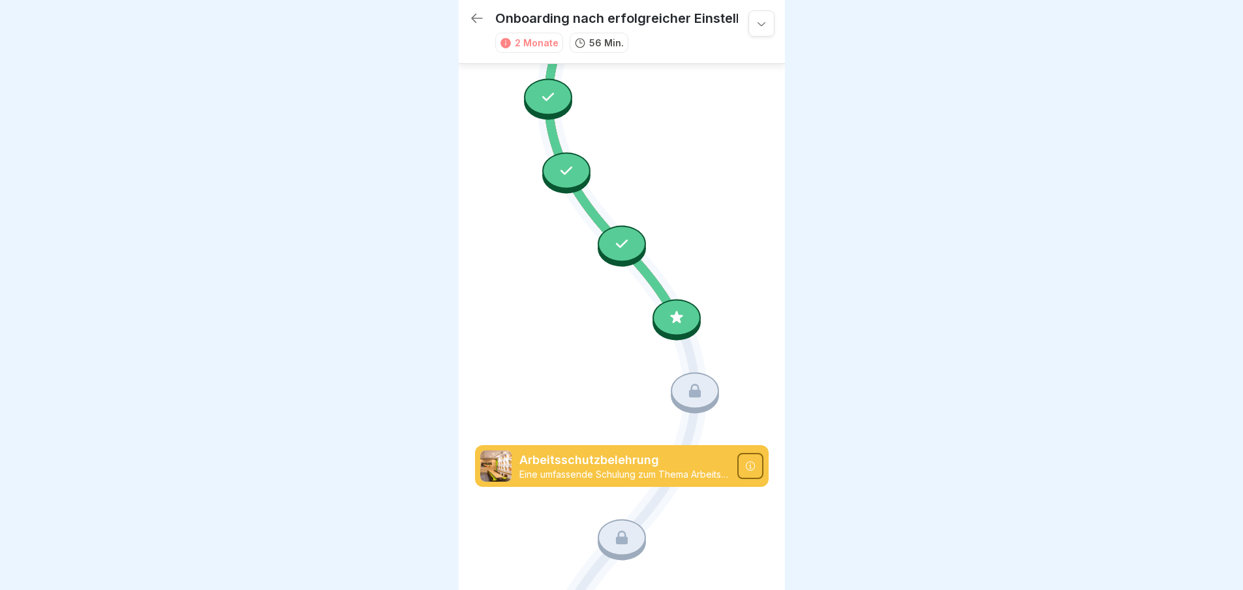
click at [687, 382] on icon at bounding box center [695, 390] width 17 height 17
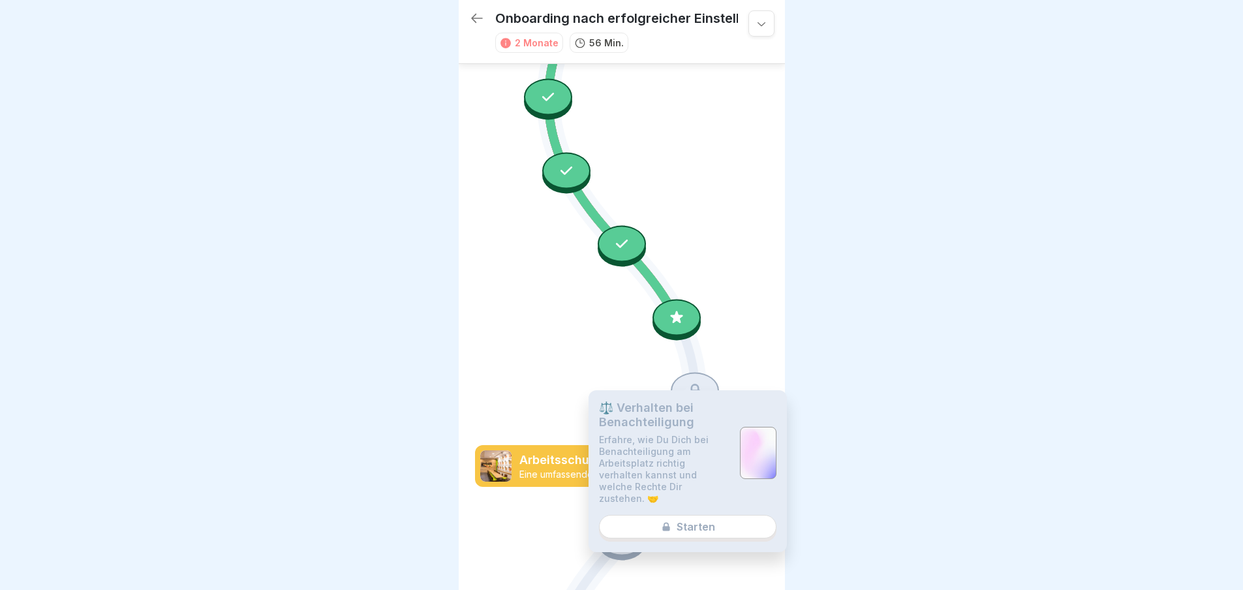
click at [683, 507] on div "⚖️ Verhalten bei Benachteiligung Erfahre, wie Du Dich bei Benachteiligung am Ar…" at bounding box center [688, 471] width 198 height 162
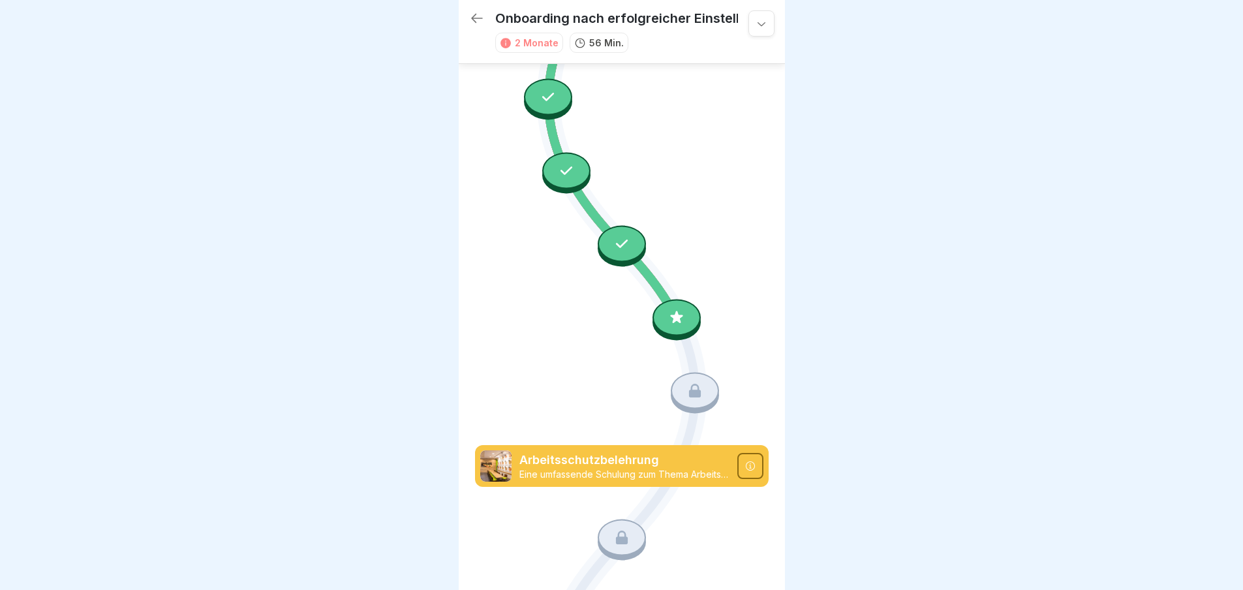
click at [657, 299] on div at bounding box center [677, 317] width 48 height 37
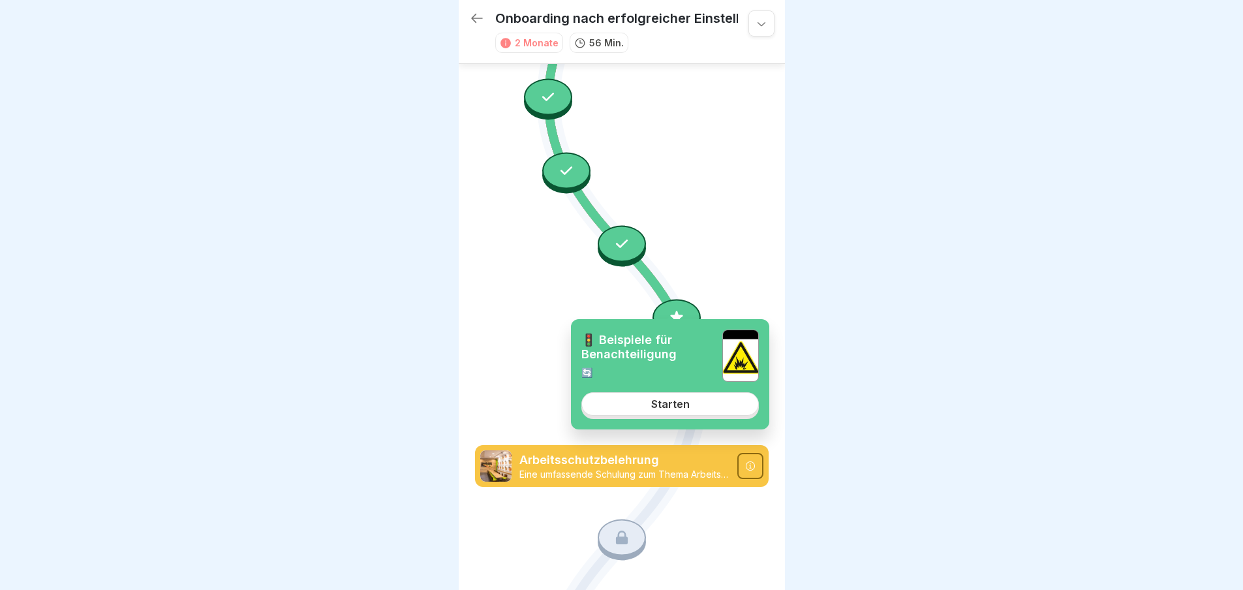
click at [689, 402] on link "Starten" at bounding box center [670, 403] width 178 height 23
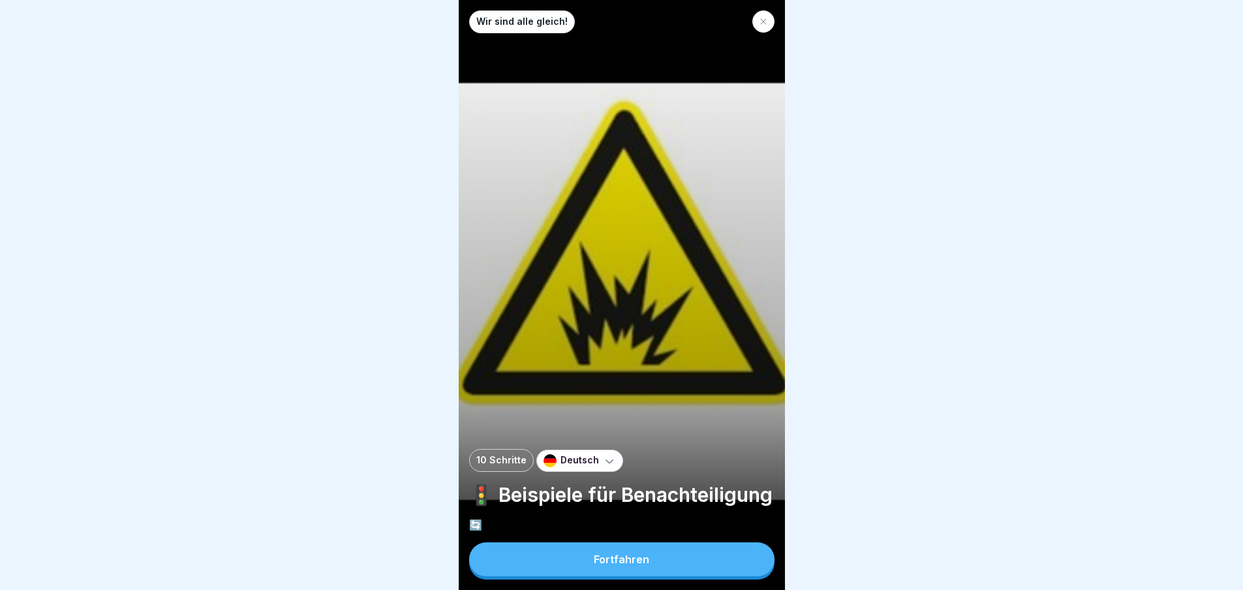
click at [648, 555] on button "Fortfahren" at bounding box center [621, 559] width 305 height 34
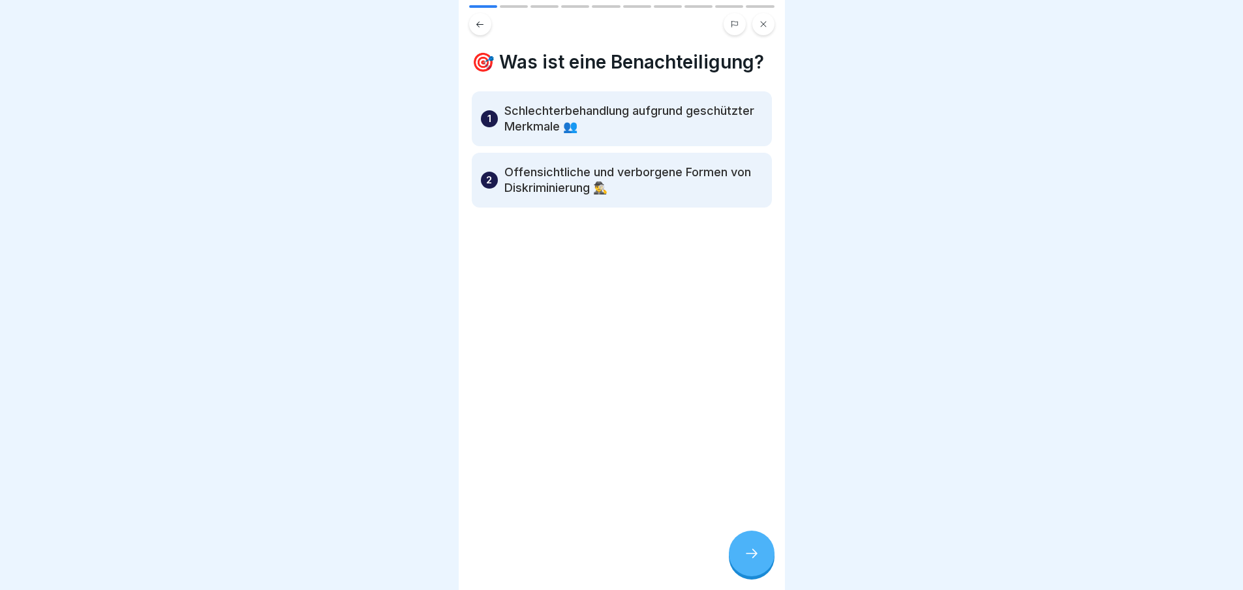
click at [660, 134] on p "Schlechterbehandlung aufgrund geschützter Merkmale 👥" at bounding box center [633, 118] width 258 height 31
click at [747, 561] on icon at bounding box center [752, 554] width 16 height 16
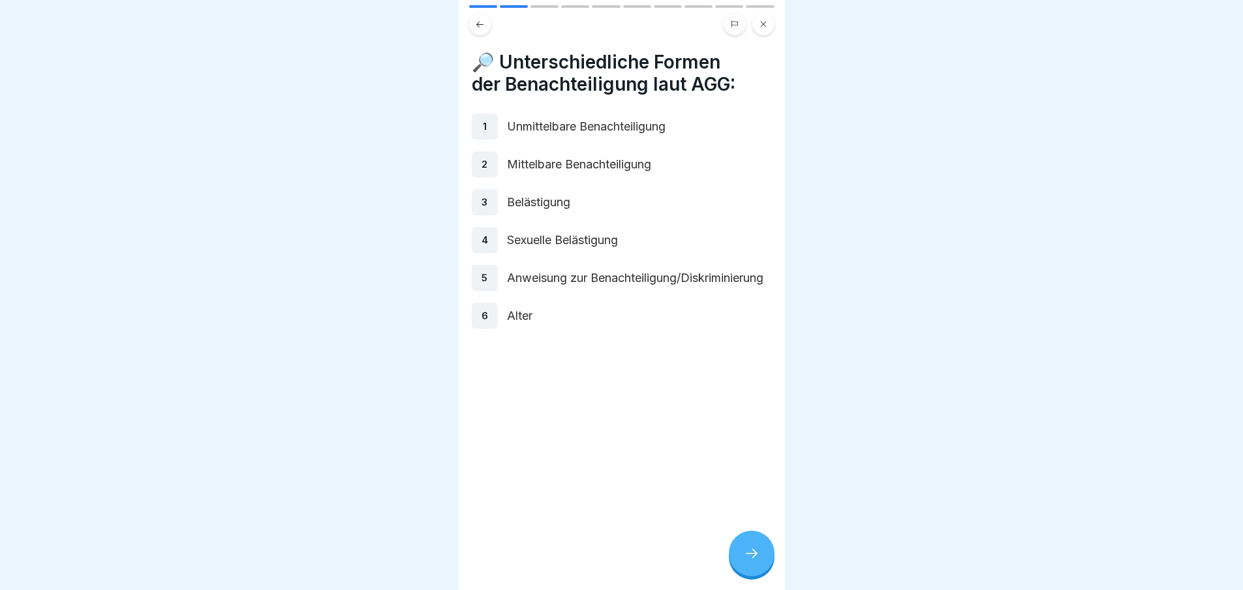
click at [747, 561] on icon at bounding box center [752, 554] width 16 height 16
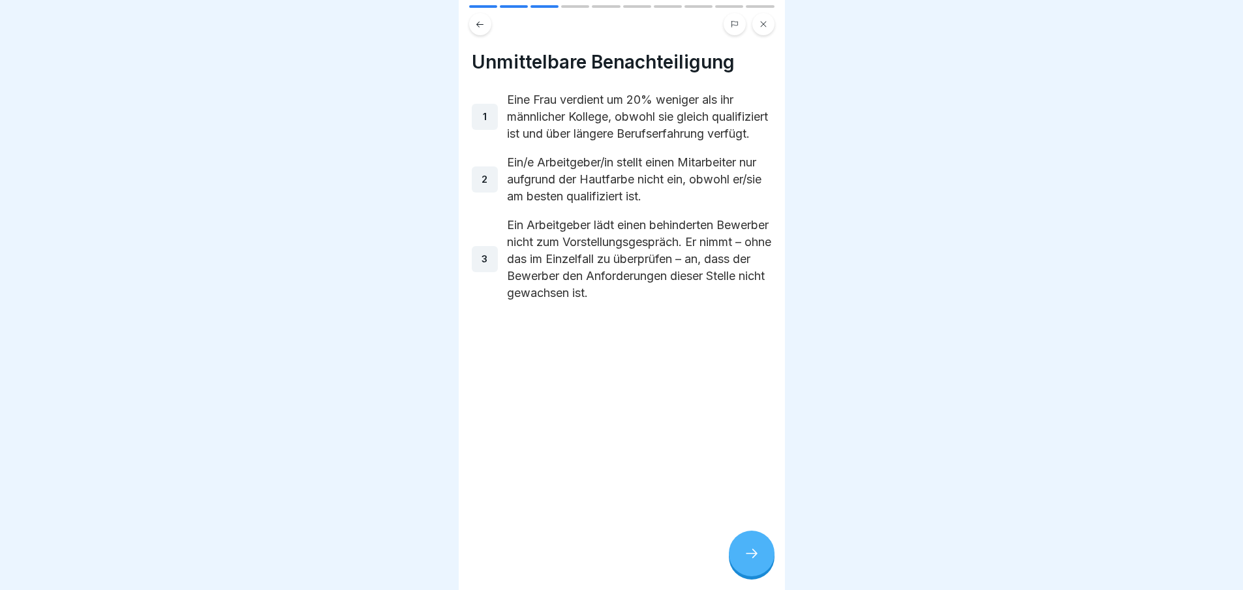
click at [747, 561] on icon at bounding box center [752, 554] width 16 height 16
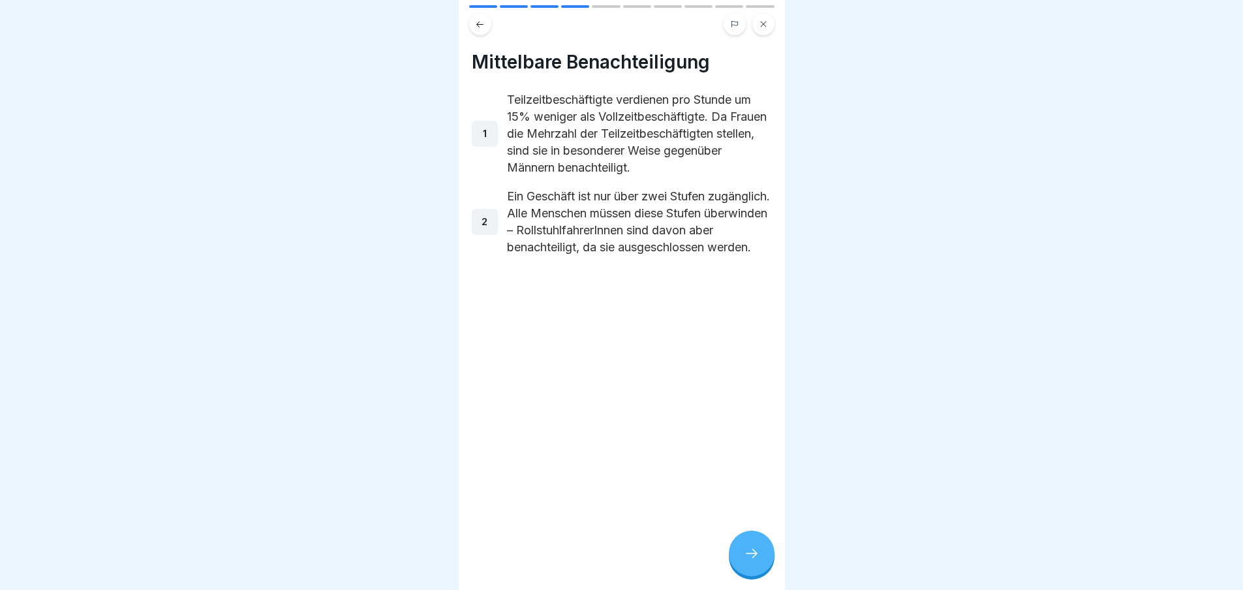
click at [747, 561] on icon at bounding box center [752, 554] width 16 height 16
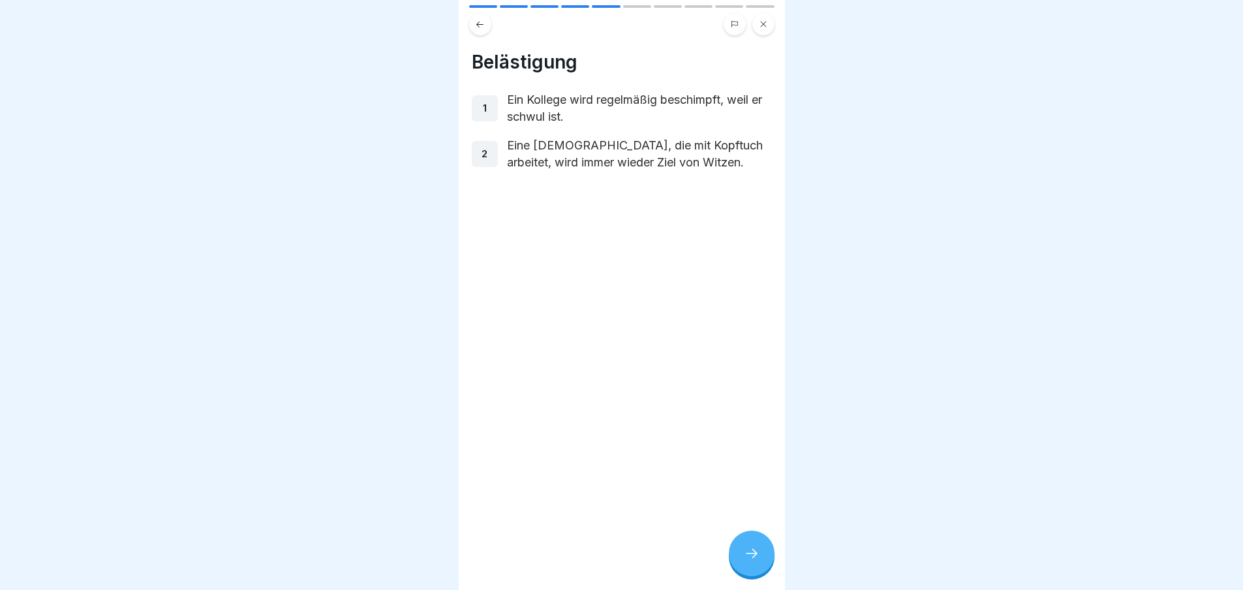
click at [747, 561] on icon at bounding box center [752, 554] width 16 height 16
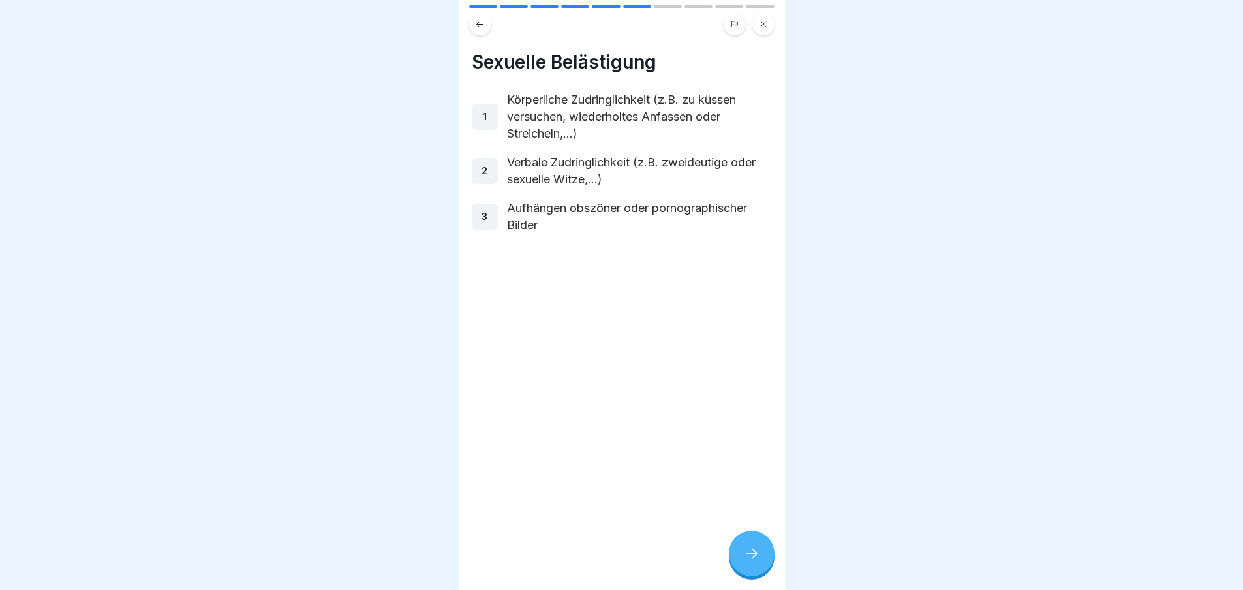
click at [747, 561] on icon at bounding box center [752, 554] width 16 height 16
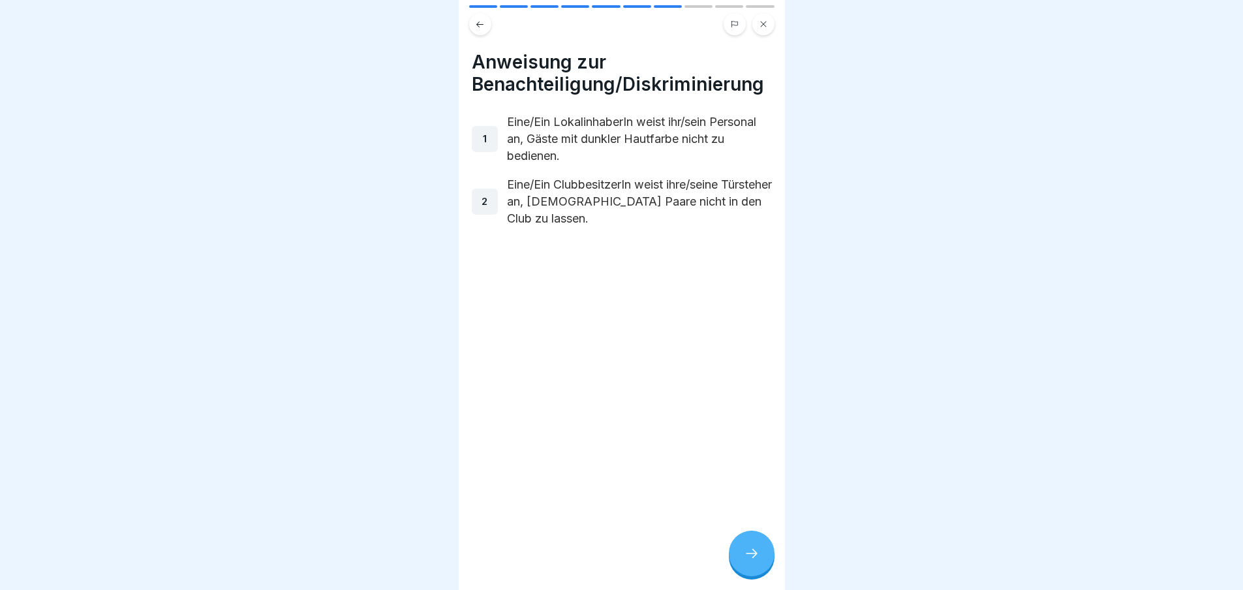
click at [747, 561] on icon at bounding box center [752, 554] width 16 height 16
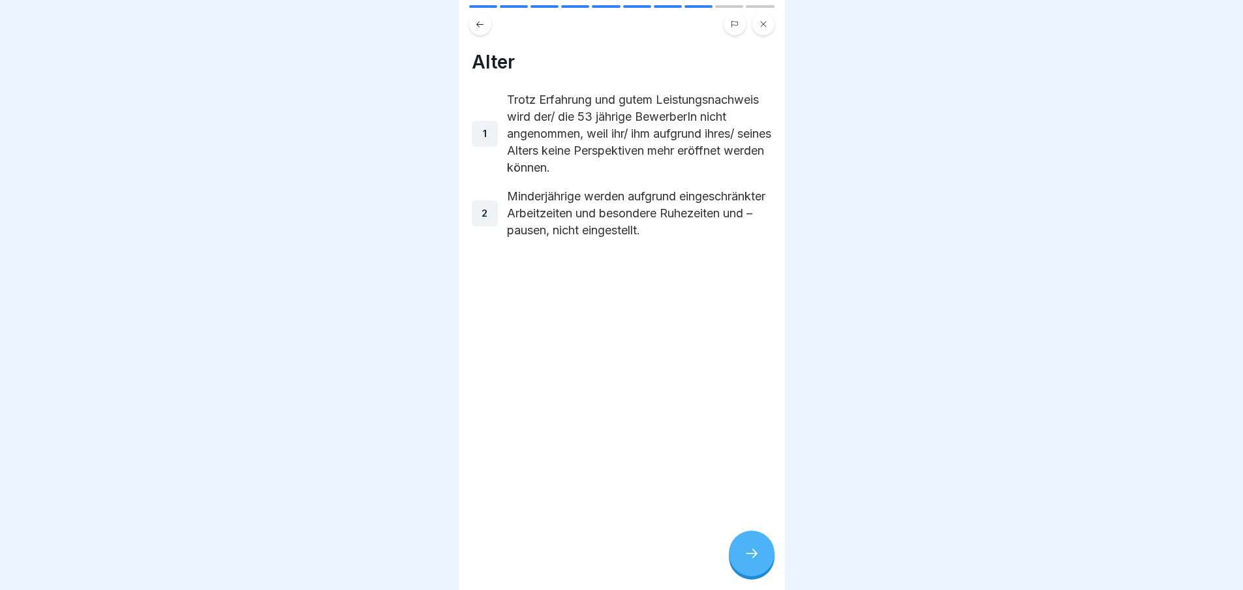
click at [747, 561] on icon at bounding box center [752, 554] width 16 height 16
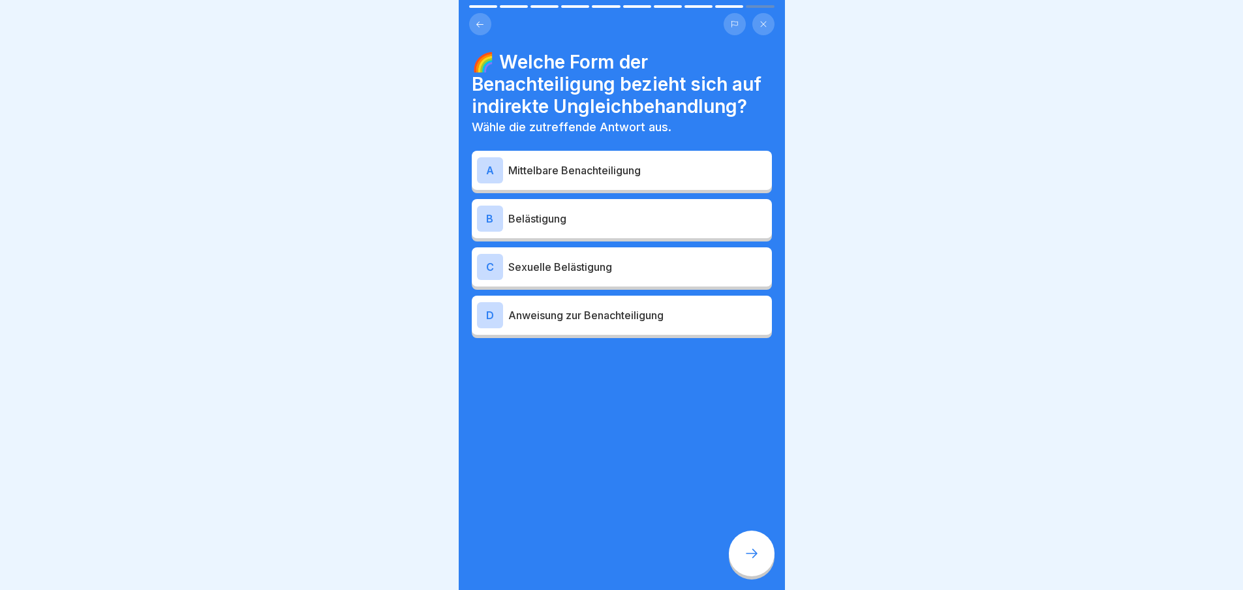
click at [483, 157] on div "A" at bounding box center [490, 170] width 26 height 26
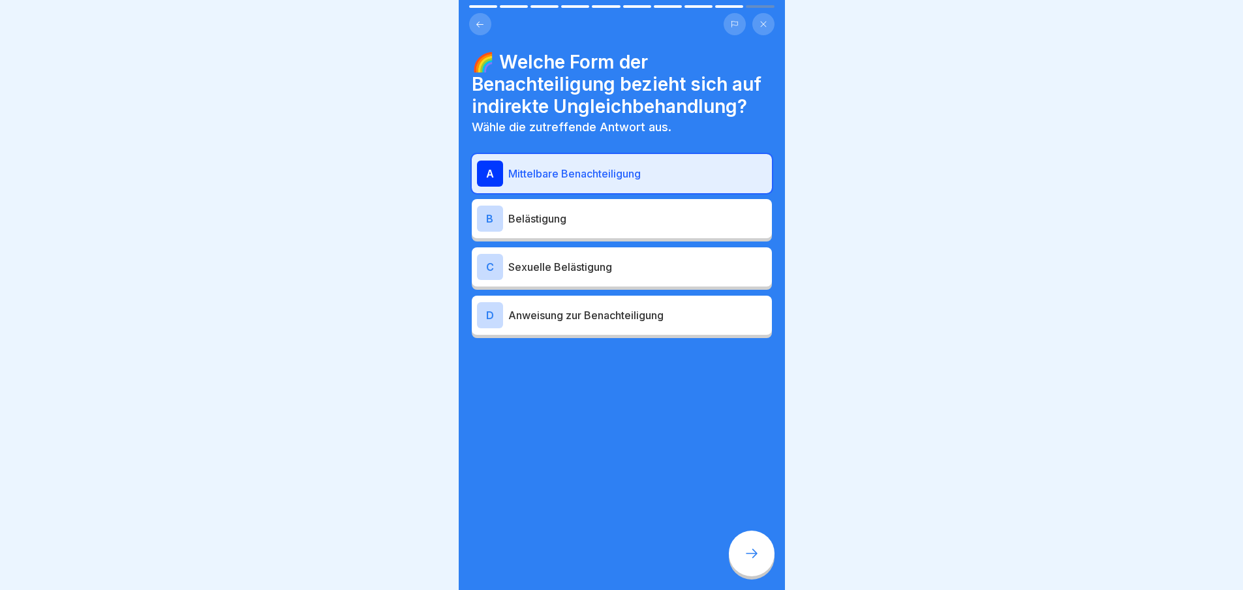
click at [754, 556] on icon at bounding box center [752, 554] width 16 height 16
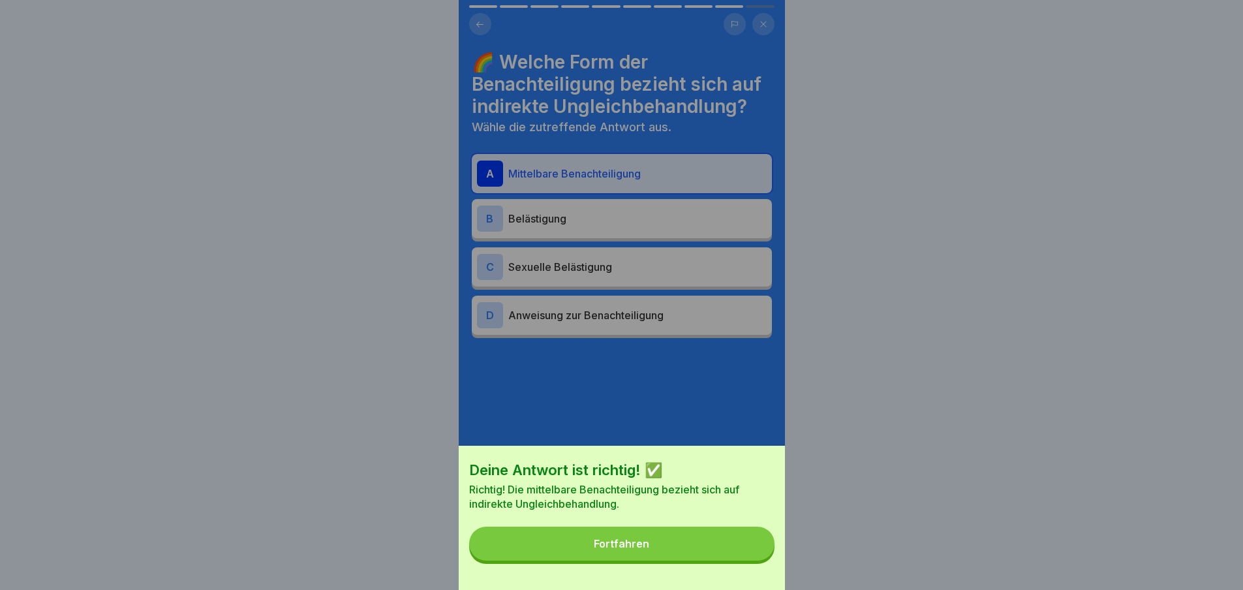
click at [630, 550] on div "Fortfahren" at bounding box center [621, 544] width 55 height 12
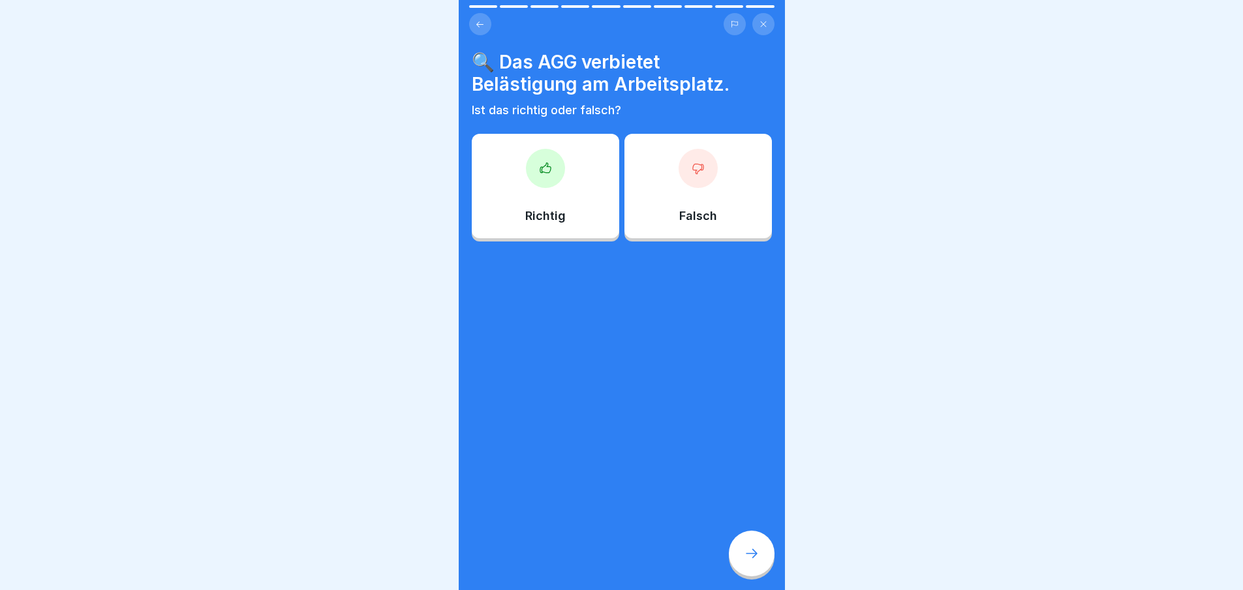
click at [672, 185] on div "Falsch" at bounding box center [698, 186] width 147 height 104
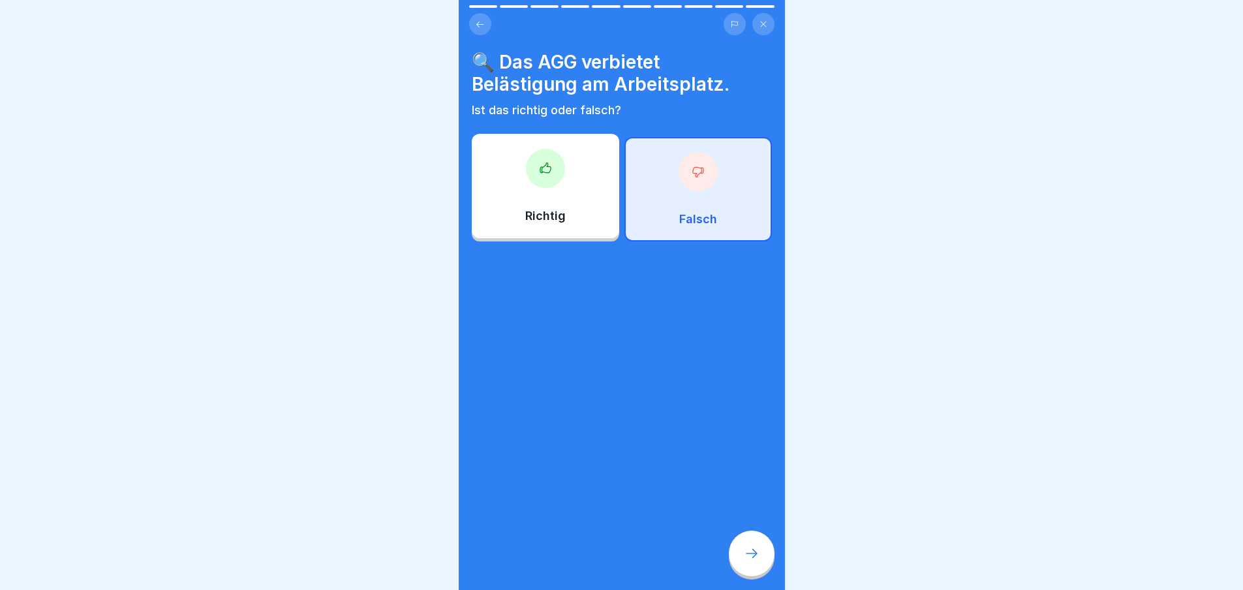
click at [746, 559] on icon at bounding box center [752, 554] width 16 height 16
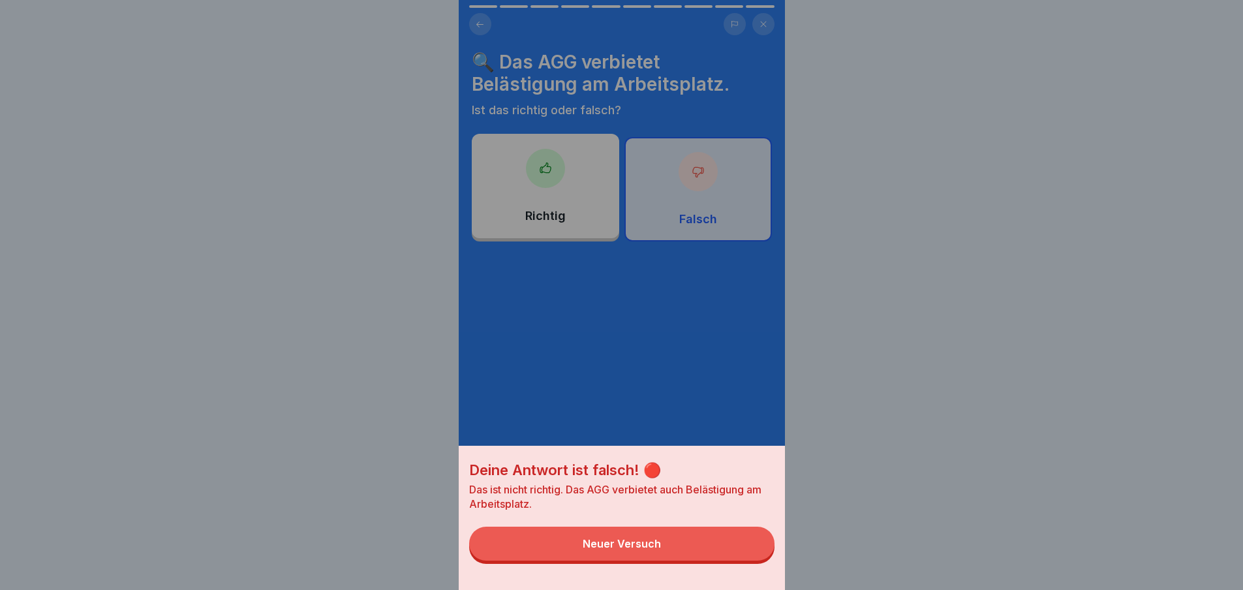
click at [716, 539] on button "Neuer Versuch" at bounding box center [621, 544] width 305 height 34
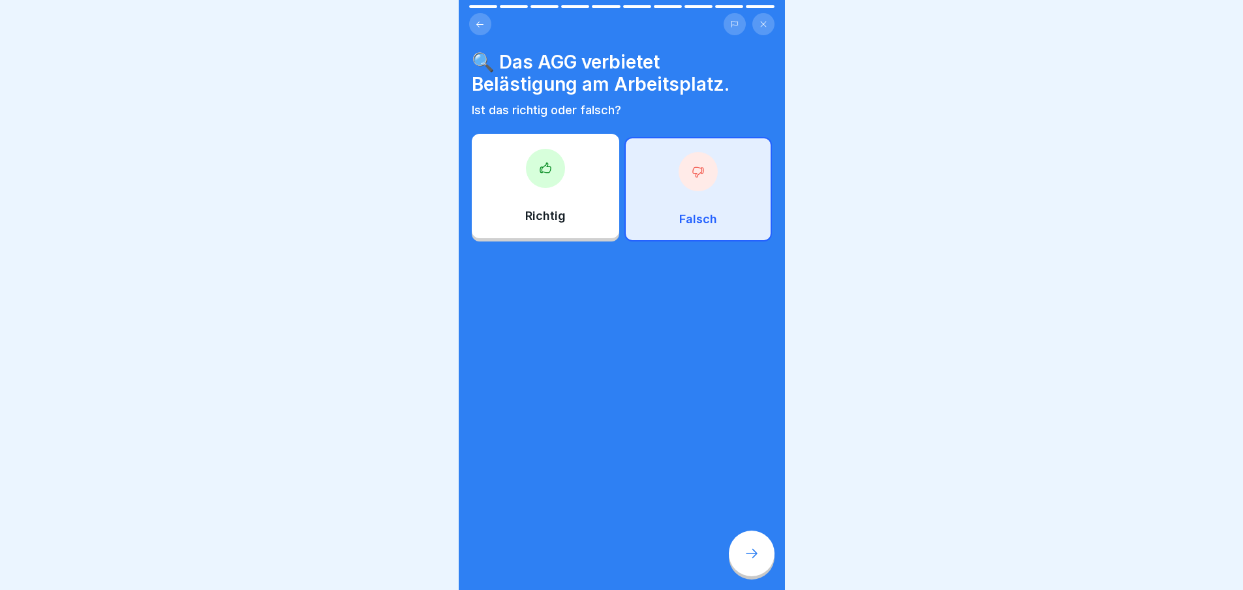
click at [581, 185] on div "Richtig" at bounding box center [545, 186] width 147 height 104
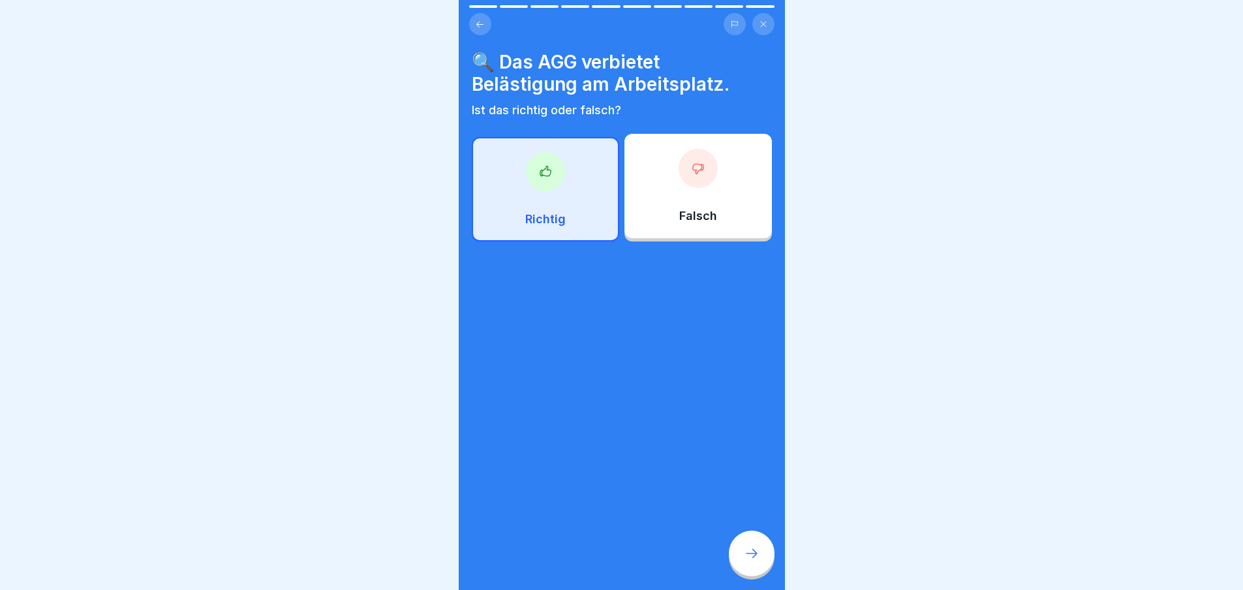
click at [761, 548] on div at bounding box center [752, 554] width 46 height 46
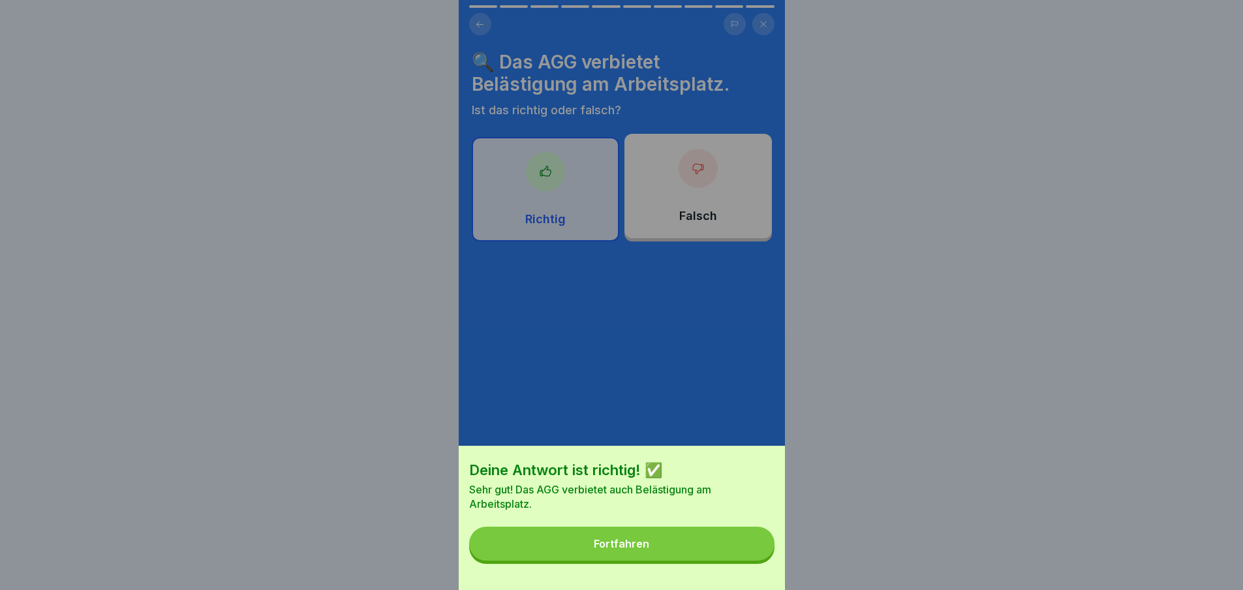
click at [757, 548] on button "Fortfahren" at bounding box center [621, 544] width 305 height 34
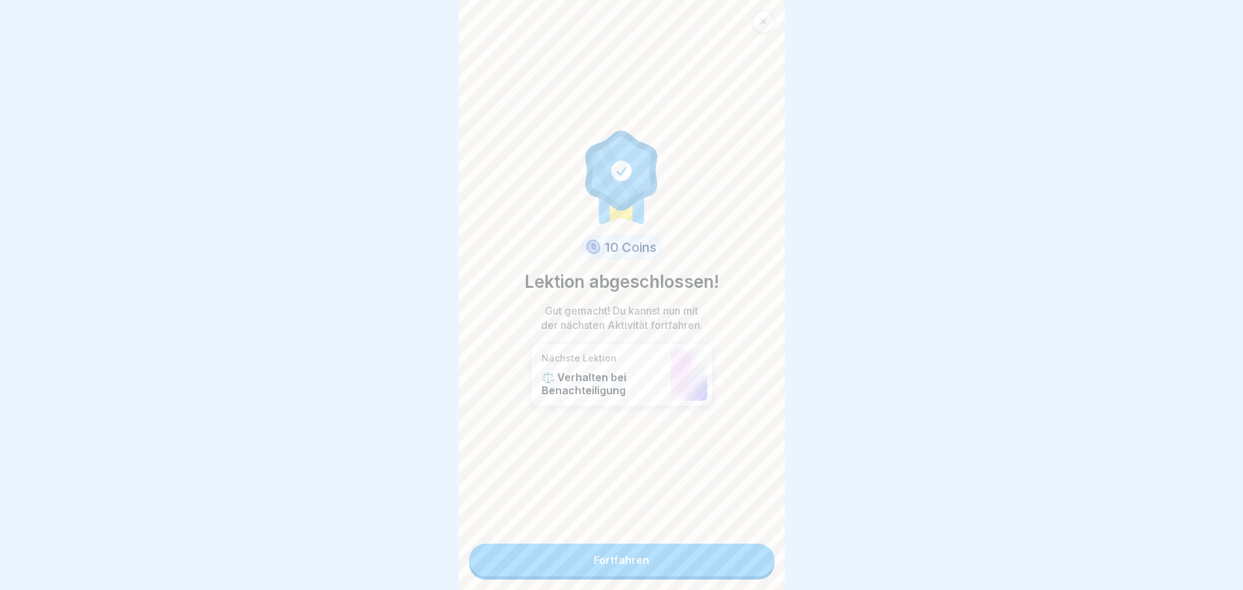
click at [731, 549] on link "Fortfahren" at bounding box center [621, 560] width 305 height 33
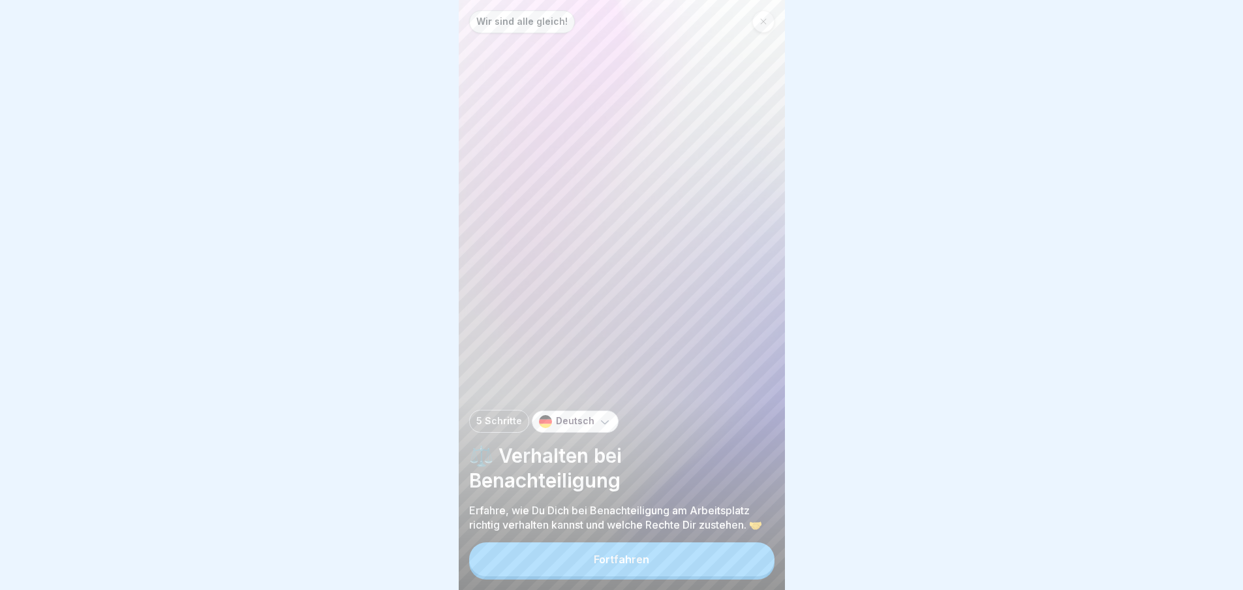
click at [731, 549] on div "Fortfahren" at bounding box center [621, 560] width 305 height 37
click at [672, 551] on button "Fortfahren" at bounding box center [621, 559] width 305 height 34
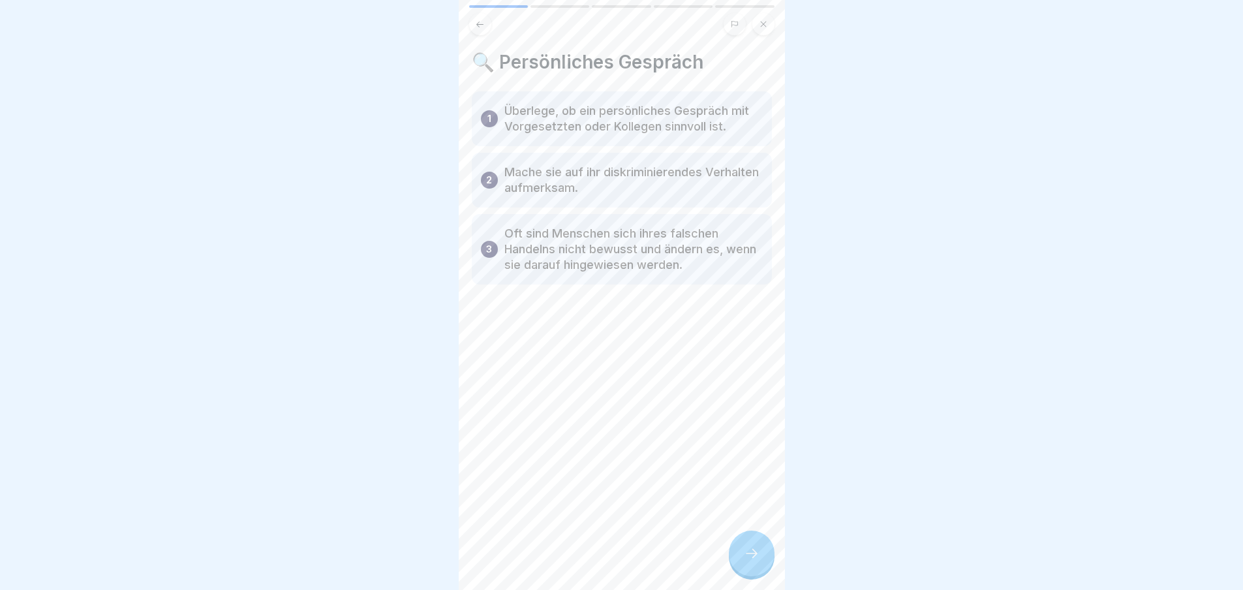
click at [755, 558] on icon at bounding box center [752, 554] width 16 height 16
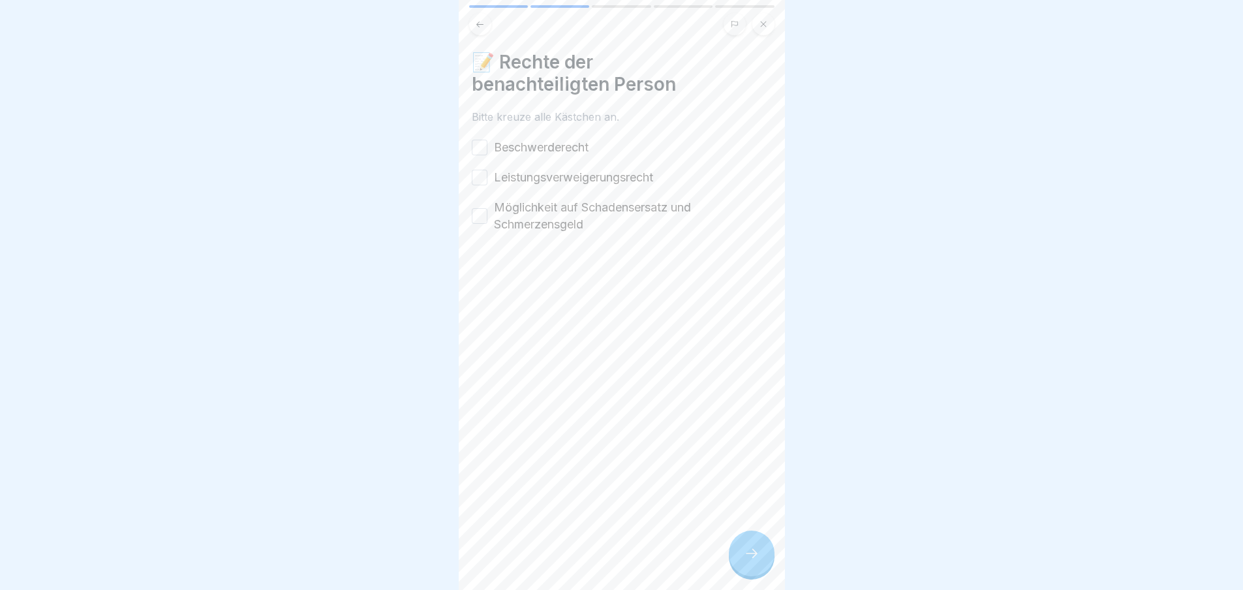
click at [519, 140] on label "Beschwerderecht" at bounding box center [541, 147] width 95 height 17
click at [488, 140] on button "Beschwerderecht" at bounding box center [480, 148] width 16 height 16
click at [488, 169] on div "Leistungsverweigerungsrecht" at bounding box center [562, 177] width 181 height 17
click at [482, 173] on button "Leistungsverweigerungsrecht" at bounding box center [480, 178] width 16 height 16
click at [484, 208] on button "Möglichkeit auf Schadensersatz und Schmerzensgeld" at bounding box center [480, 216] width 16 height 16
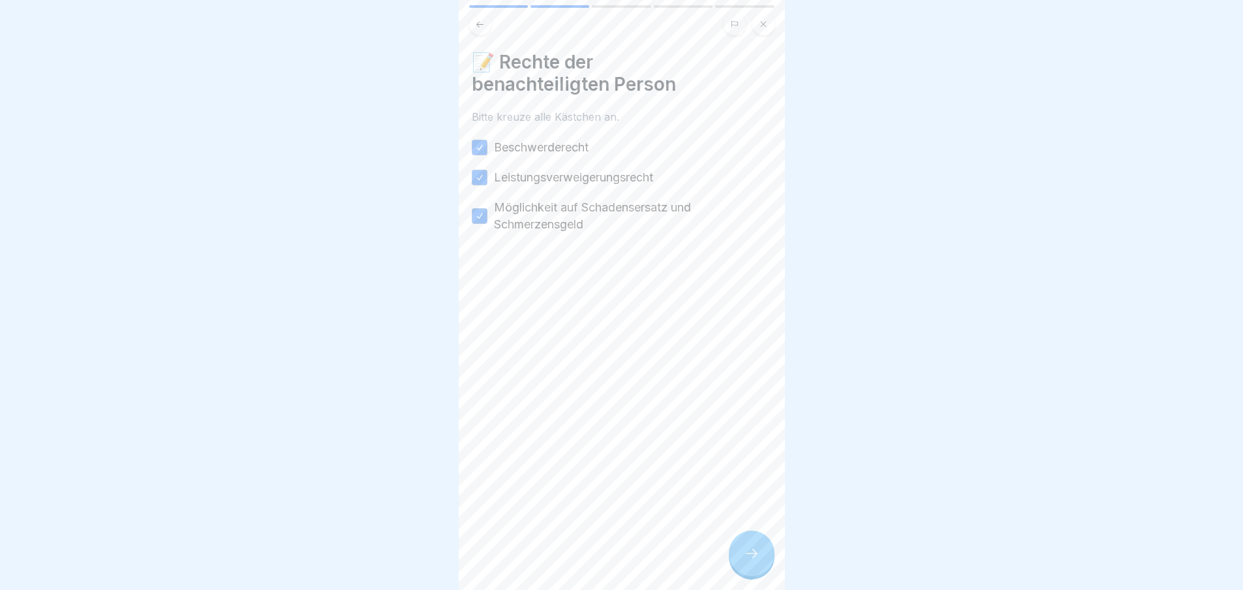
click at [743, 561] on div at bounding box center [752, 554] width 46 height 46
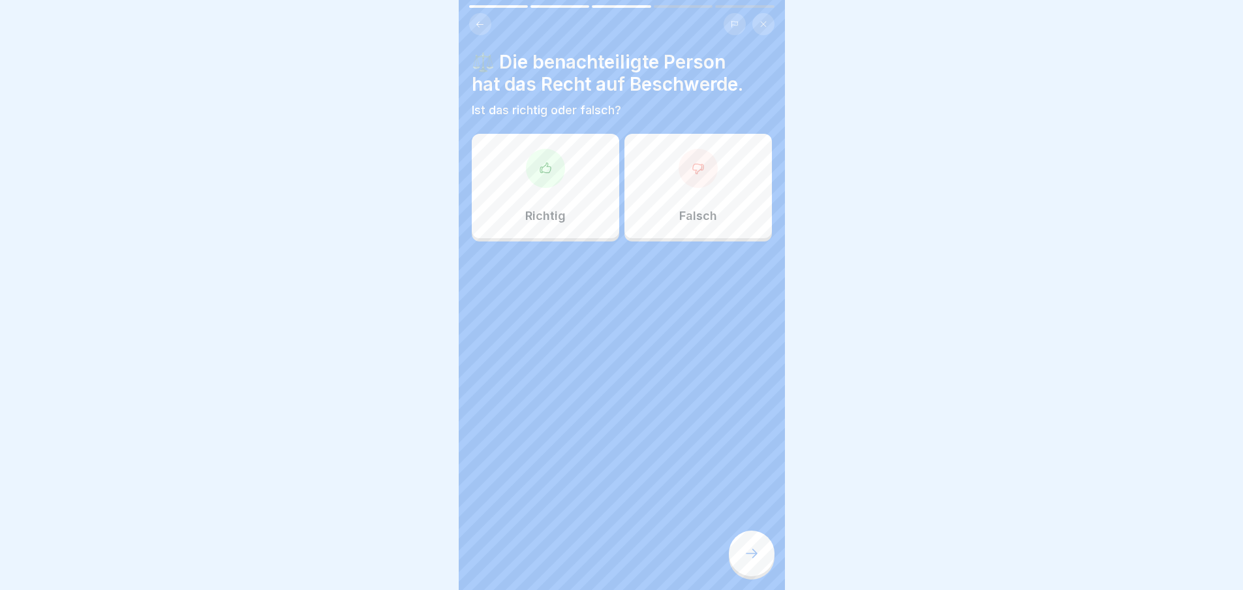
click at [502, 163] on div "Richtig" at bounding box center [545, 186] width 147 height 104
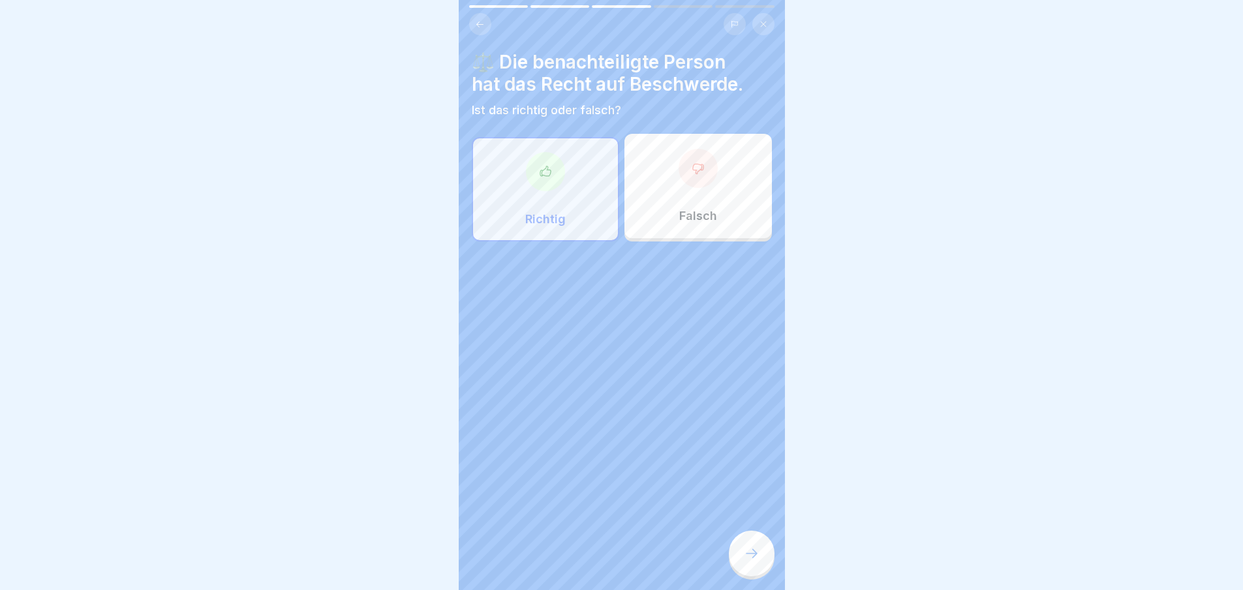
click at [737, 551] on div at bounding box center [752, 554] width 46 height 46
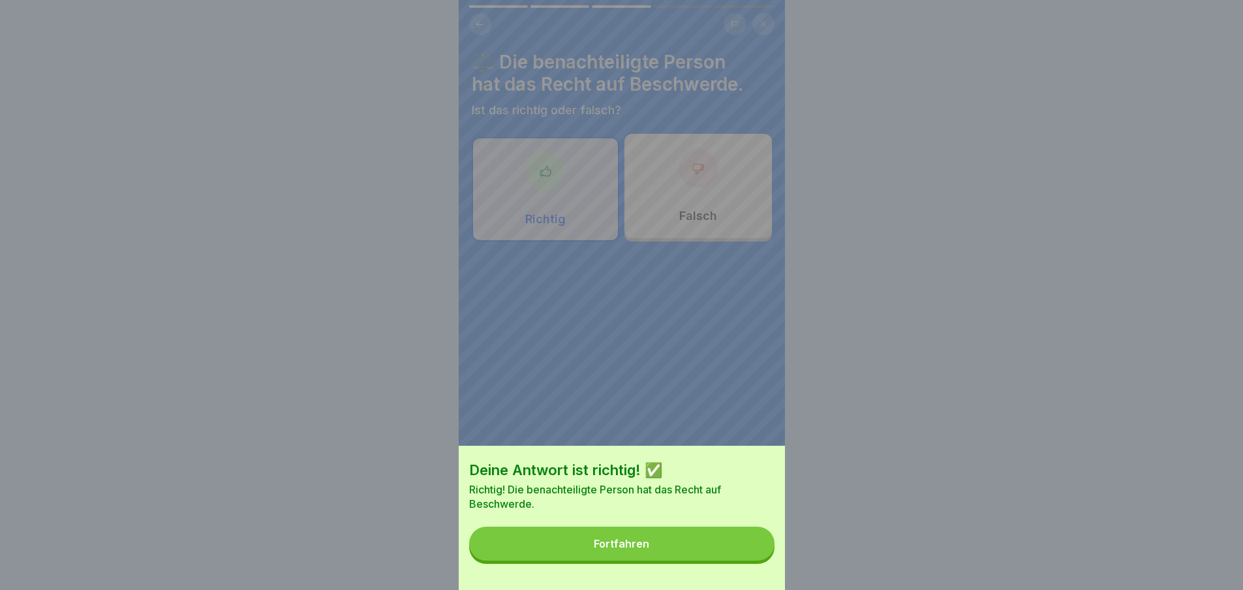
click at [737, 551] on button "Fortfahren" at bounding box center [621, 544] width 305 height 34
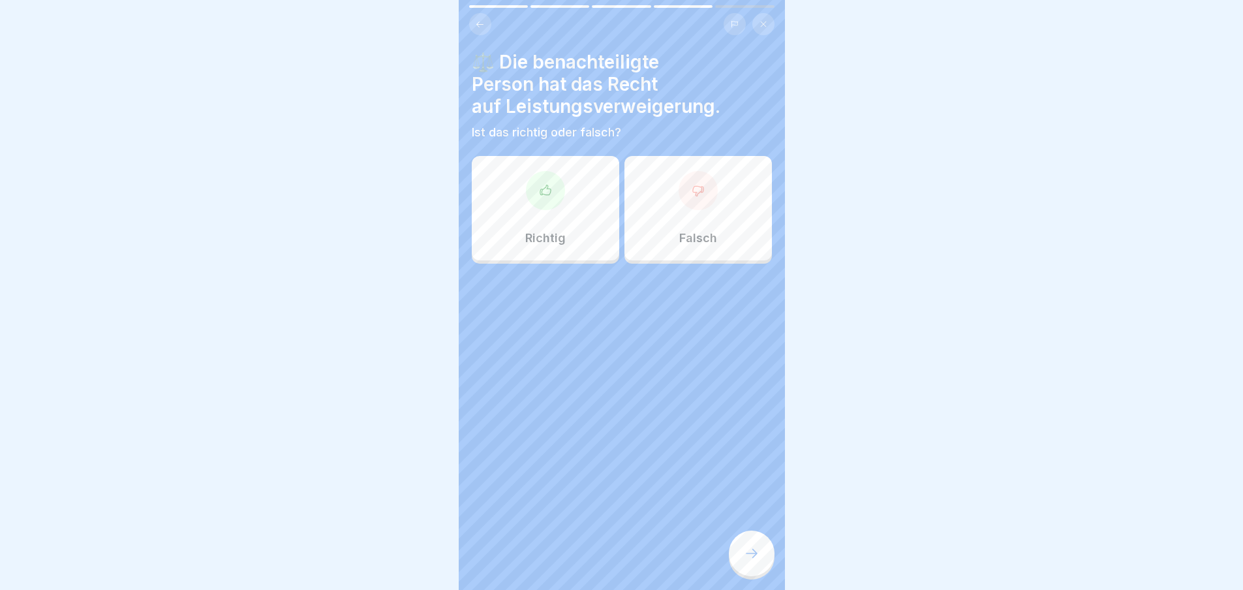
click at [737, 551] on div at bounding box center [752, 554] width 46 height 46
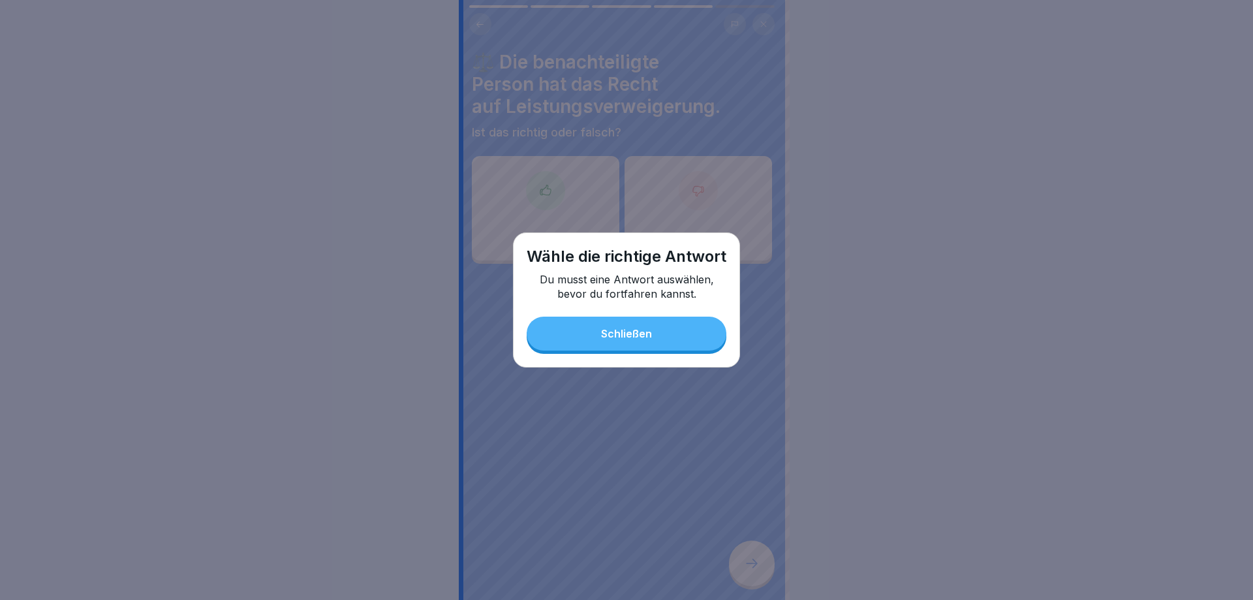
click at [689, 333] on button "Schließen" at bounding box center [627, 334] width 200 height 34
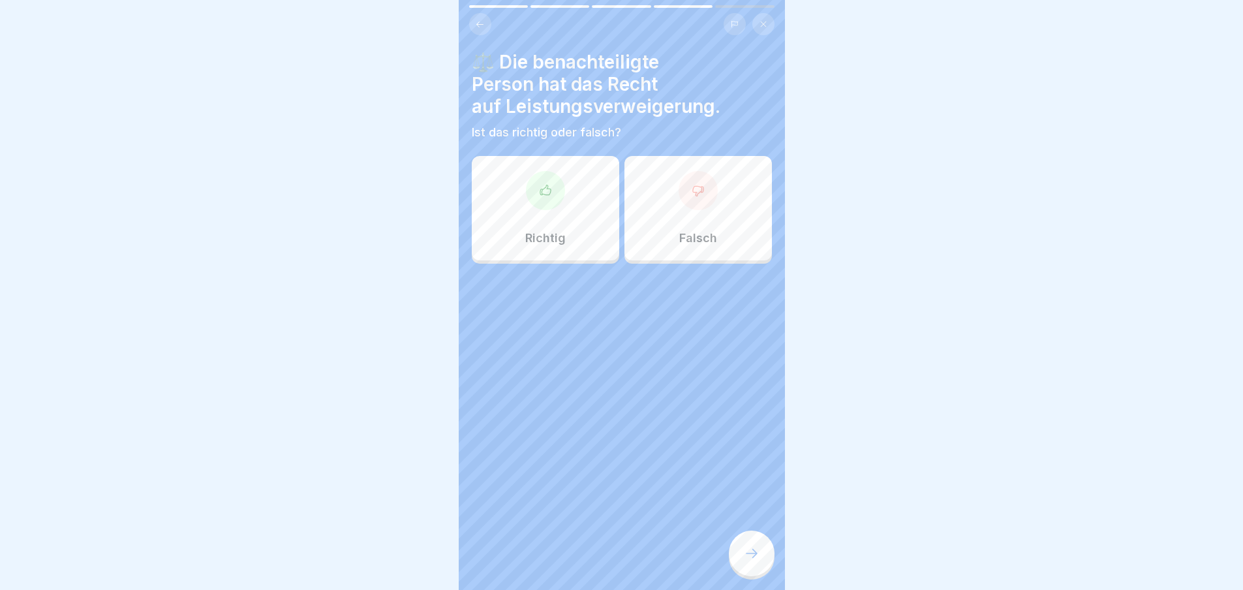
click at [538, 174] on div at bounding box center [545, 190] width 39 height 39
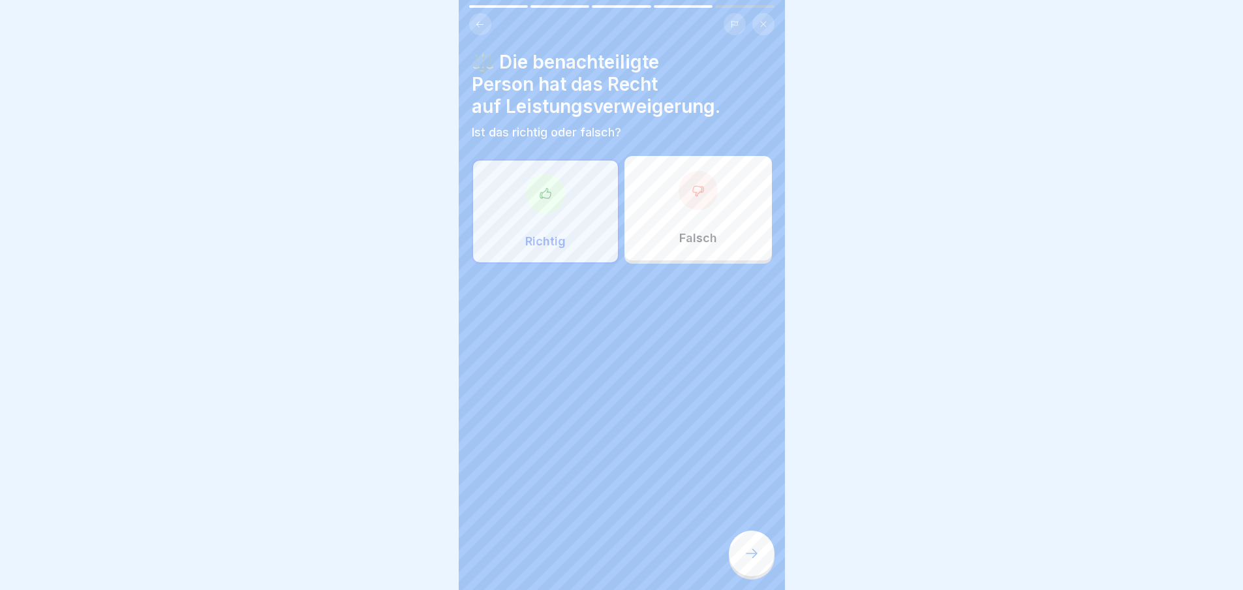
click at [760, 566] on div at bounding box center [752, 554] width 46 height 46
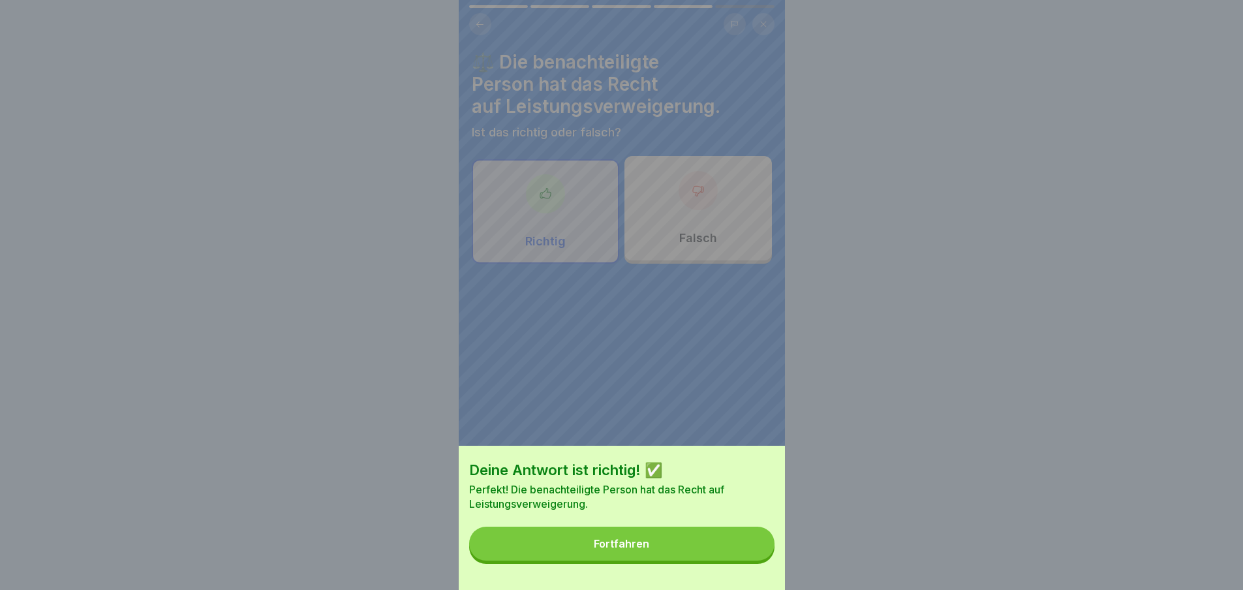
click at [750, 561] on button "Fortfahren" at bounding box center [621, 544] width 305 height 34
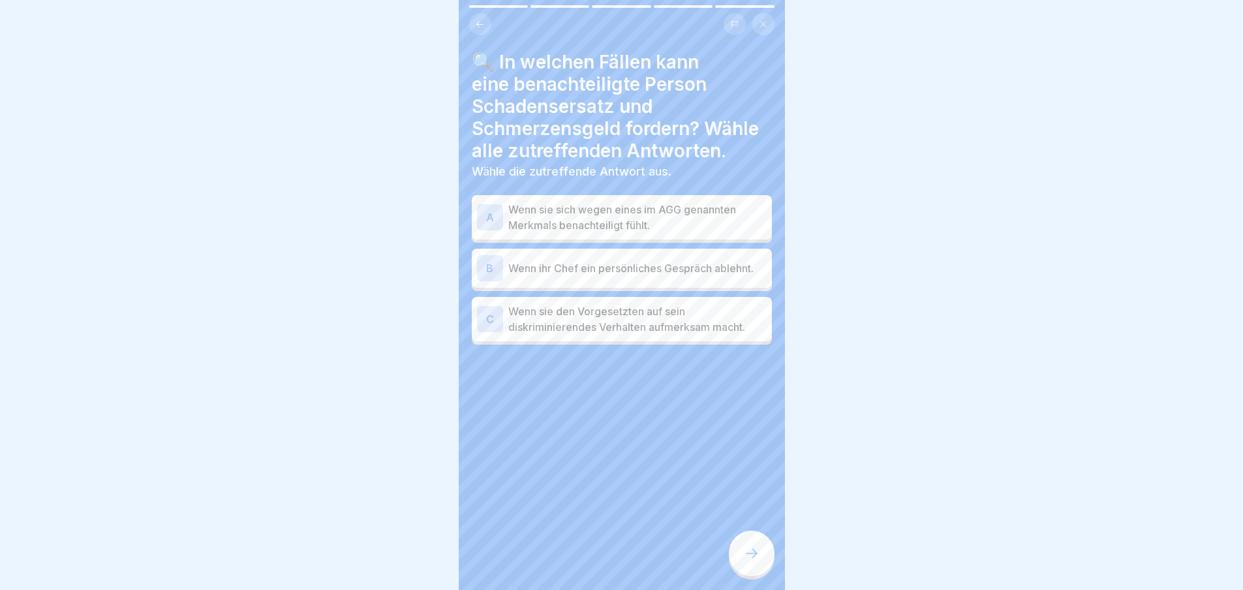
click at [748, 557] on icon at bounding box center [752, 554] width 16 height 16
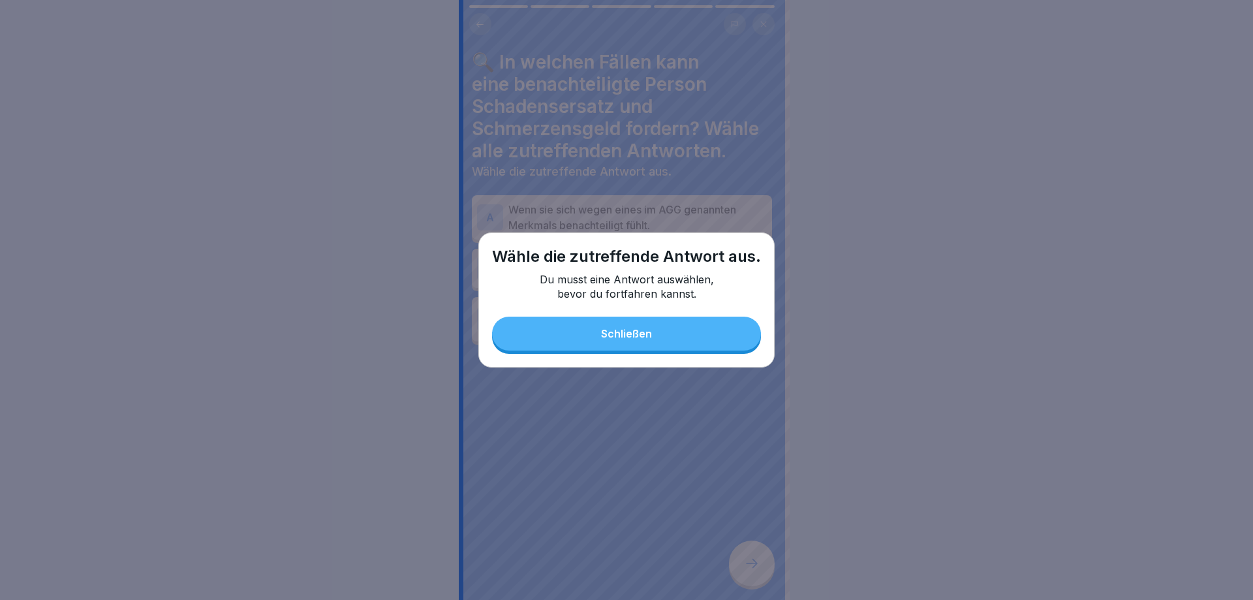
click at [640, 333] on div "Schließen" at bounding box center [626, 334] width 51 height 12
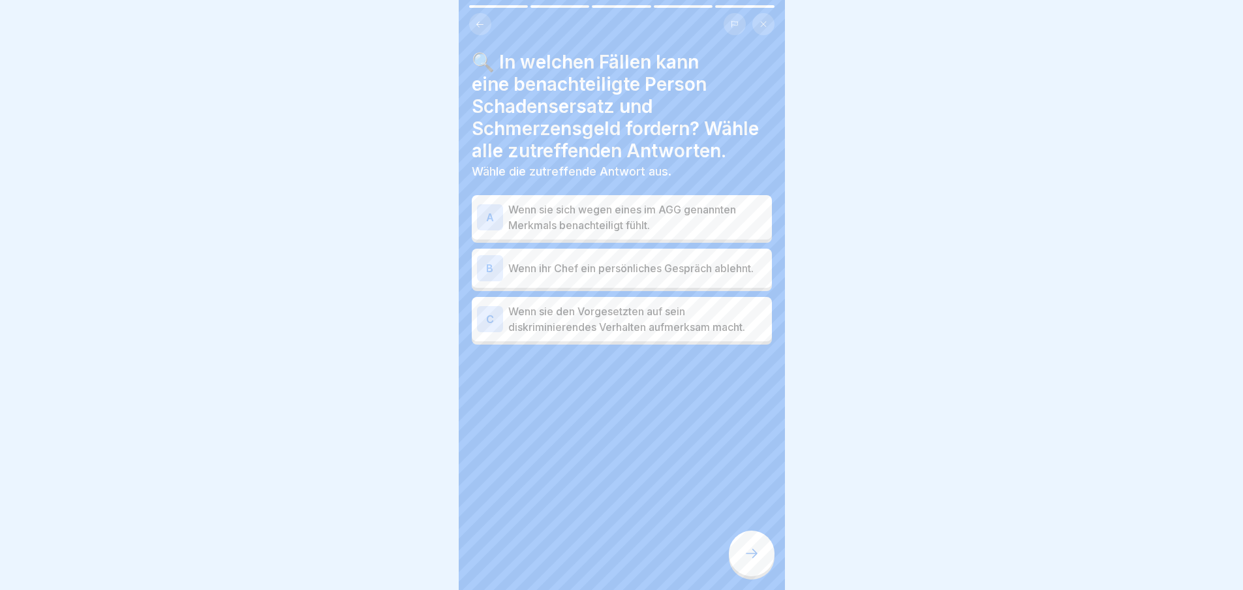
click at [561, 221] on p "Wenn sie sich wegen eines im AGG genannten Merkmals benachteiligt fühlt." at bounding box center [637, 217] width 258 height 31
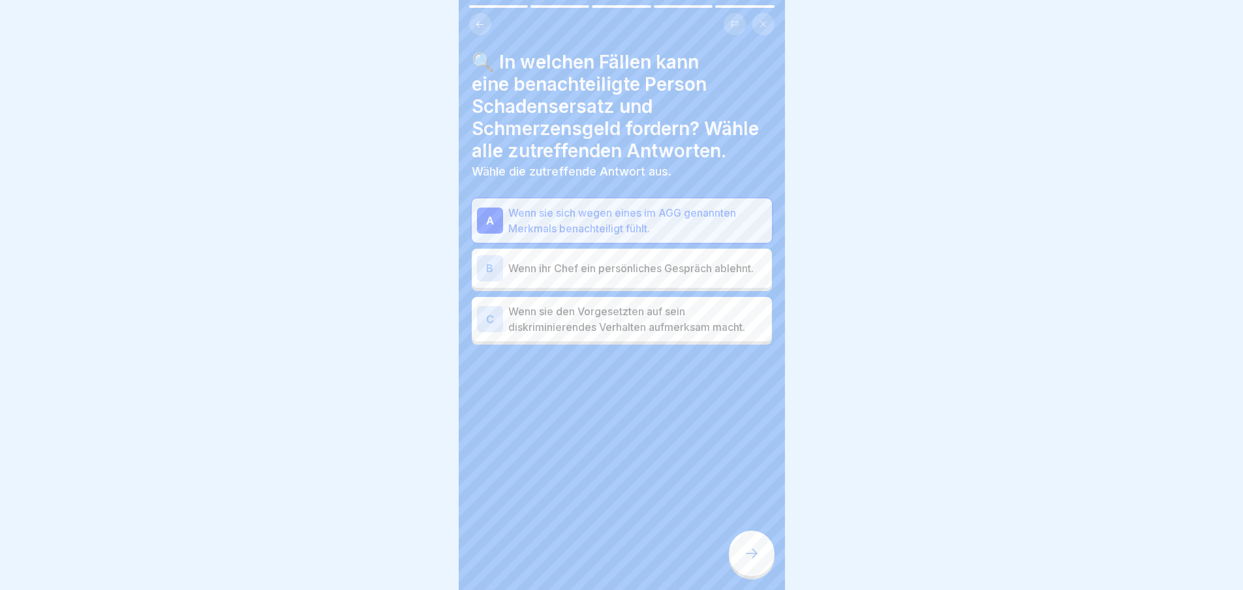
click at [576, 276] on p "Wenn ihr Chef ein persönliches Gespräch ablehnt." at bounding box center [637, 268] width 258 height 16
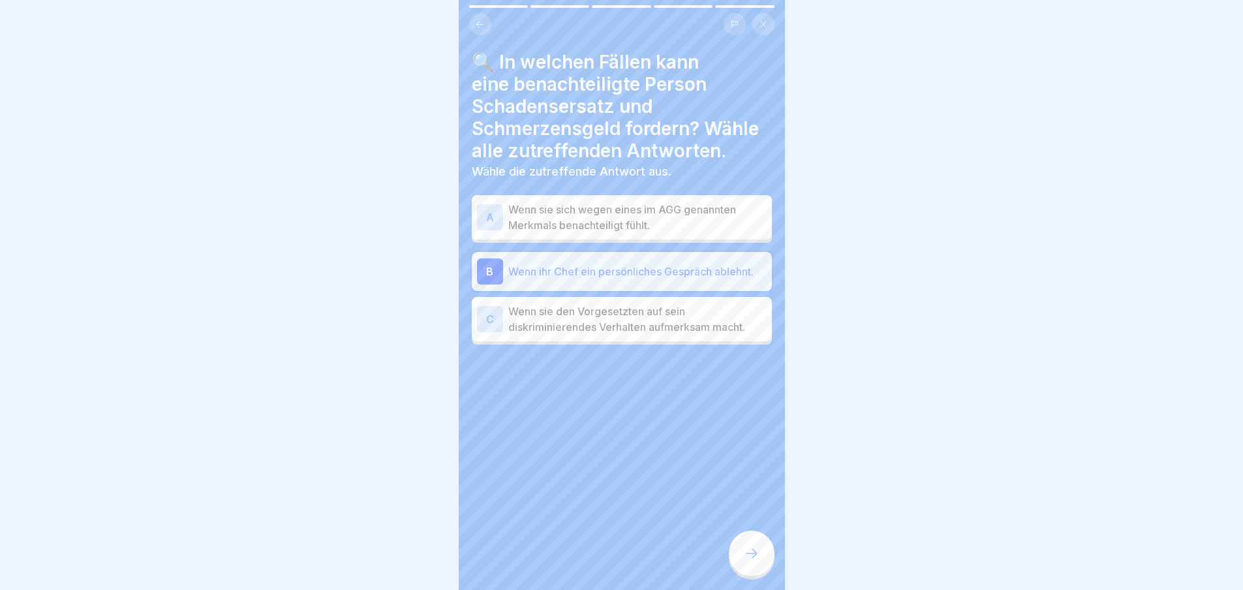
click at [764, 563] on div at bounding box center [752, 554] width 46 height 46
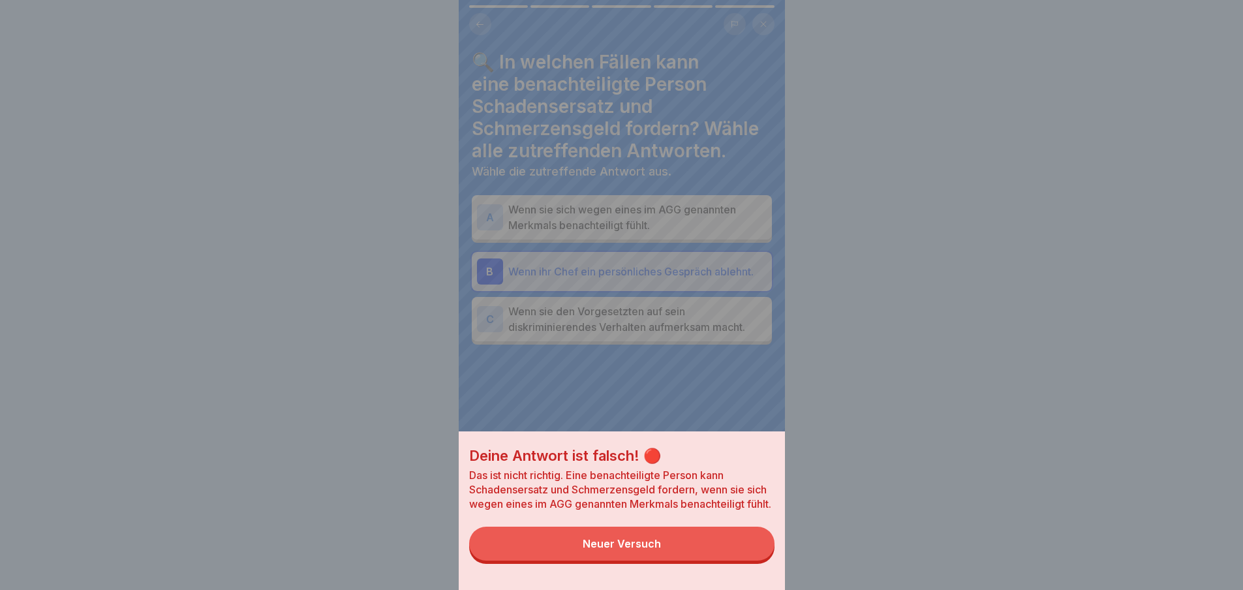
click at [764, 561] on button "Neuer Versuch" at bounding box center [621, 544] width 305 height 34
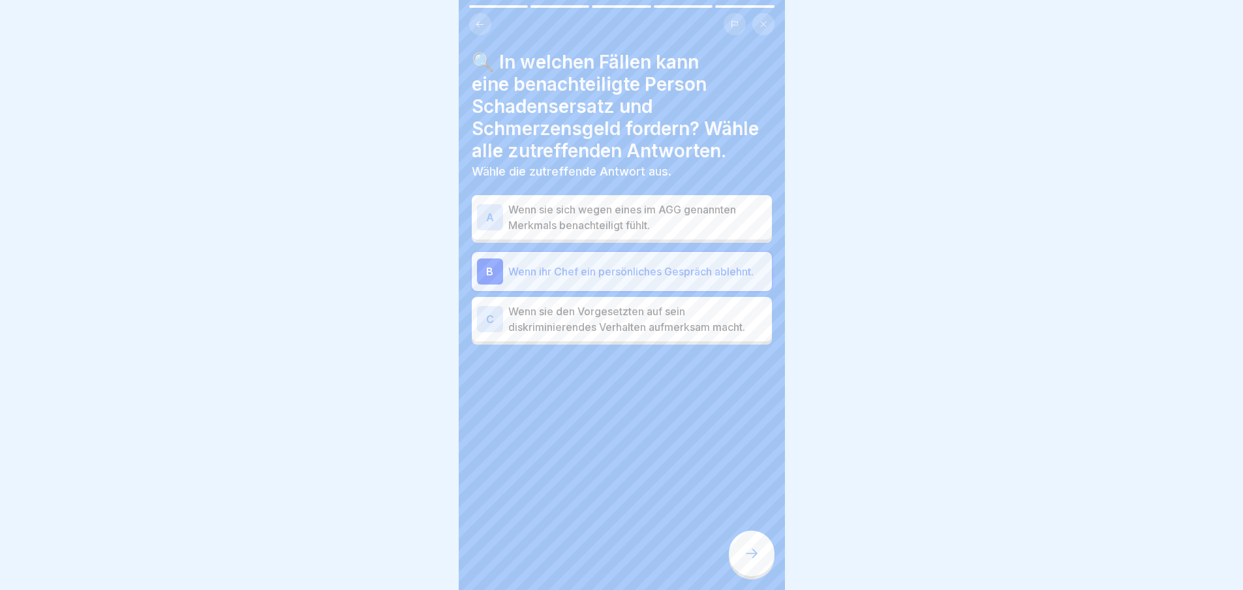
click at [524, 209] on p "Wenn sie sich wegen eines im AGG genannten Merkmals benachteiligt fühlt." at bounding box center [637, 217] width 258 height 31
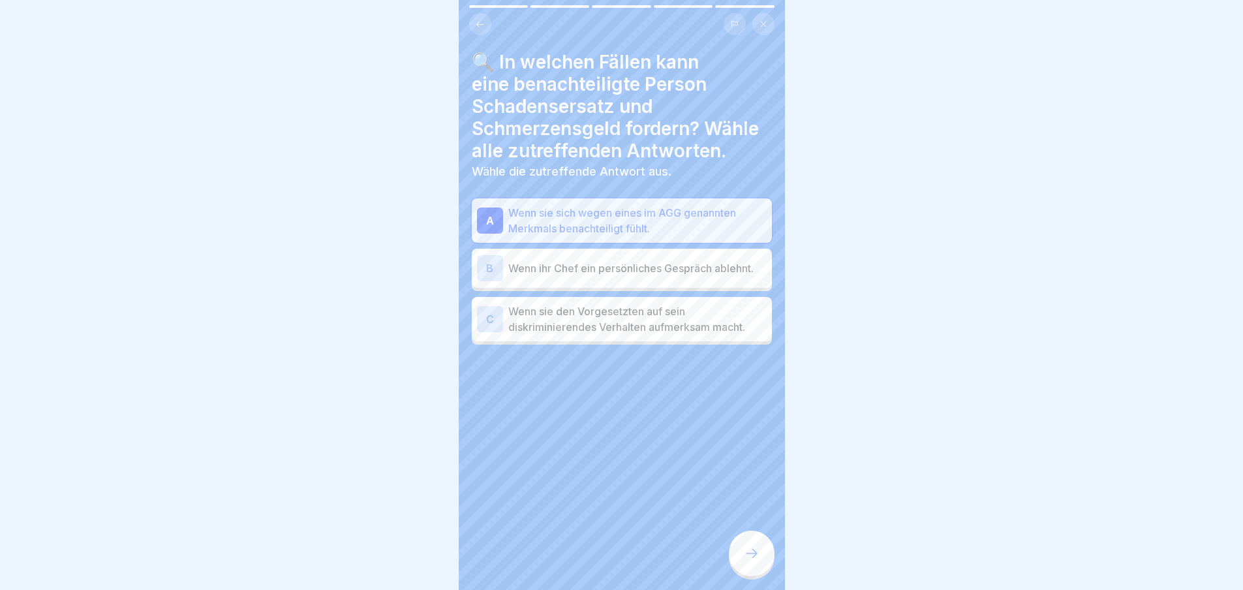
click at [756, 561] on icon at bounding box center [752, 554] width 16 height 16
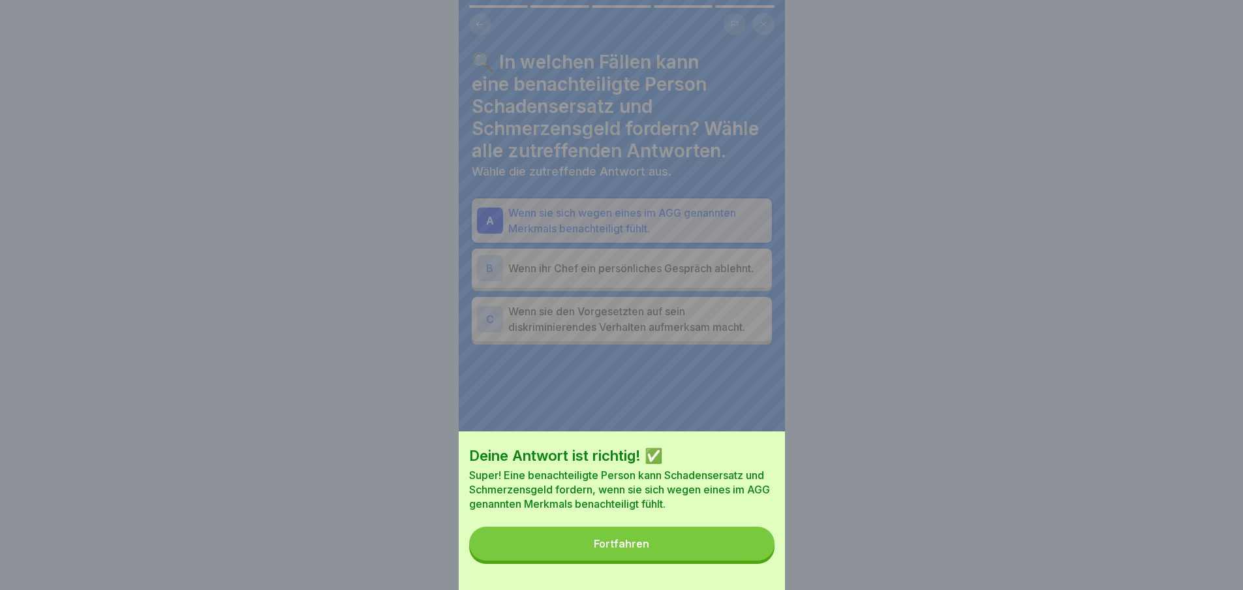
click at [690, 561] on button "Fortfahren" at bounding box center [621, 544] width 305 height 34
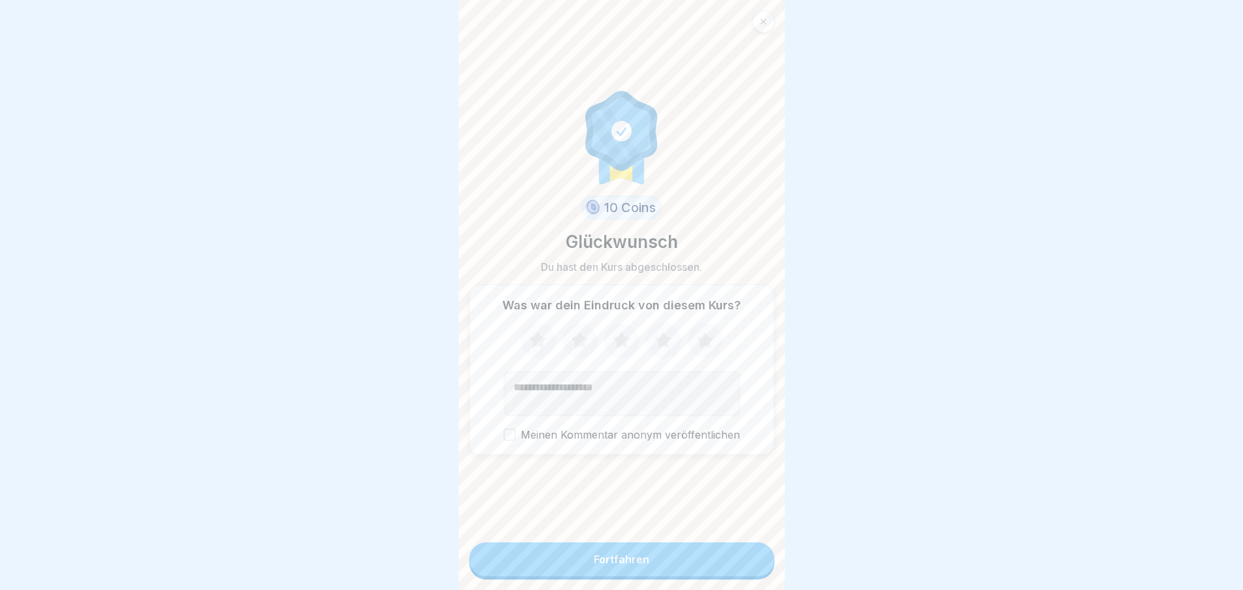
click at [692, 343] on icon at bounding box center [705, 341] width 35 height 34
click at [698, 576] on button "Fortfahren" at bounding box center [621, 559] width 305 height 34
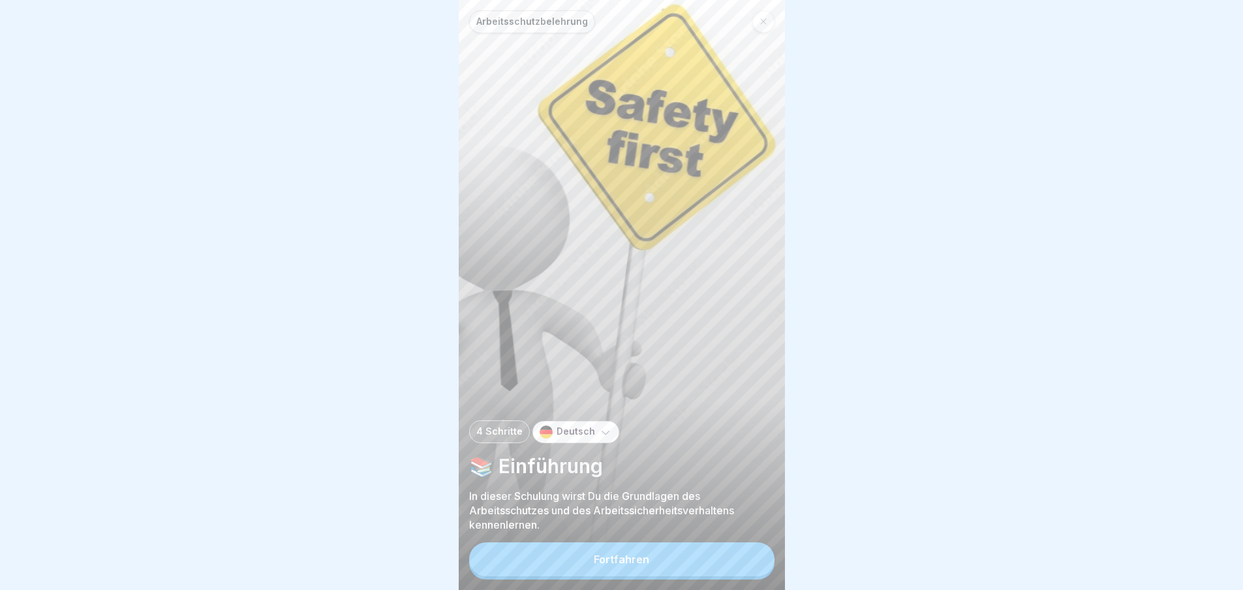
click at [698, 576] on button "Fortfahren" at bounding box center [621, 559] width 305 height 34
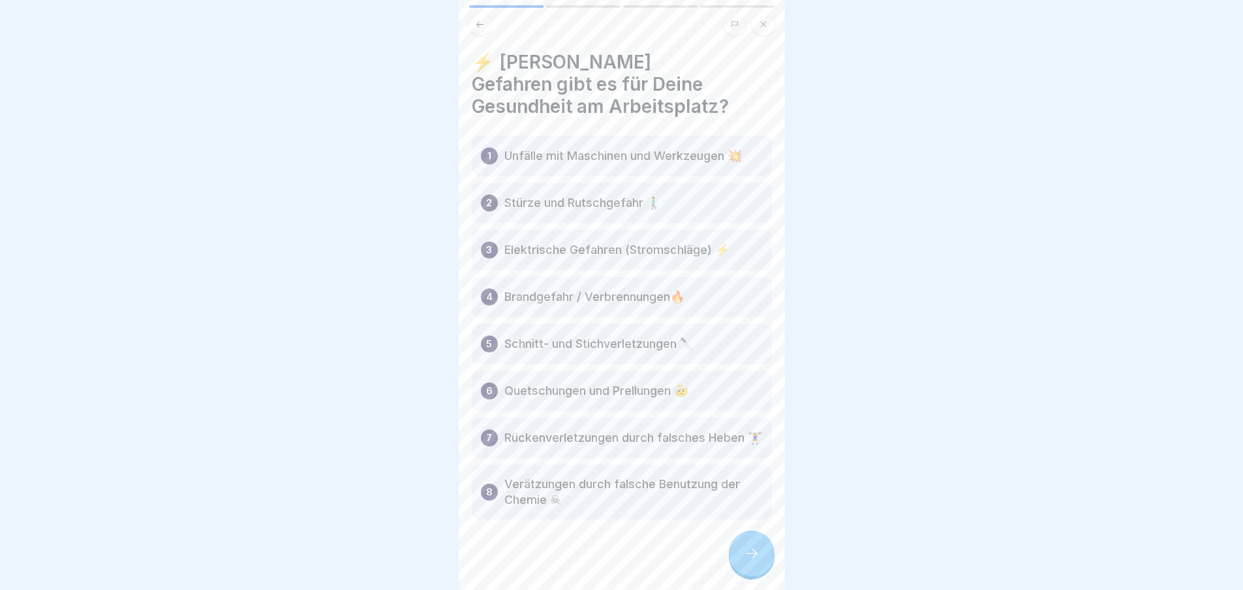
click at [698, 576] on div at bounding box center [622, 558] width 300 height 78
click at [755, 561] on icon at bounding box center [752, 554] width 16 height 16
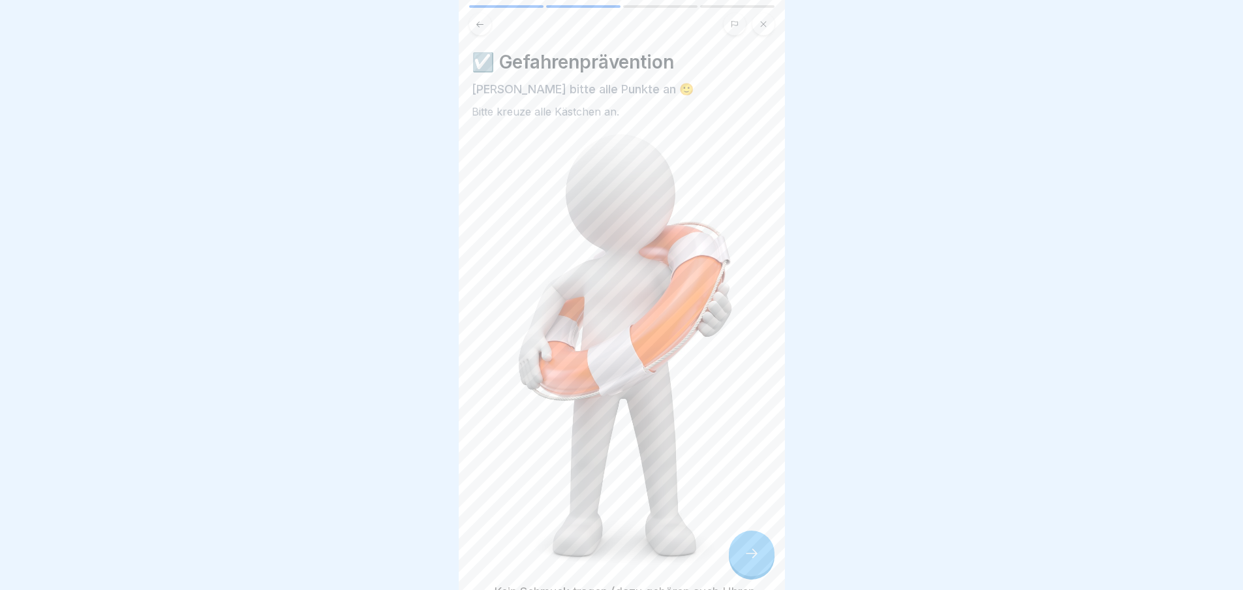
click at [755, 561] on icon at bounding box center [752, 554] width 16 height 16
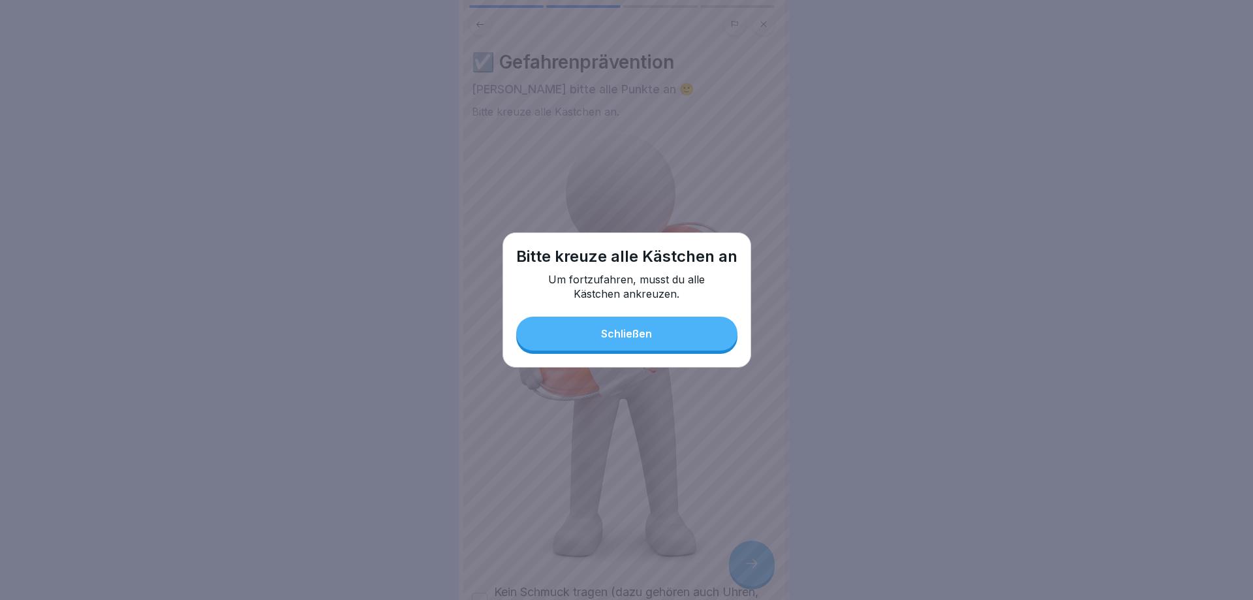
click at [703, 345] on button "Schließen" at bounding box center [626, 334] width 221 height 34
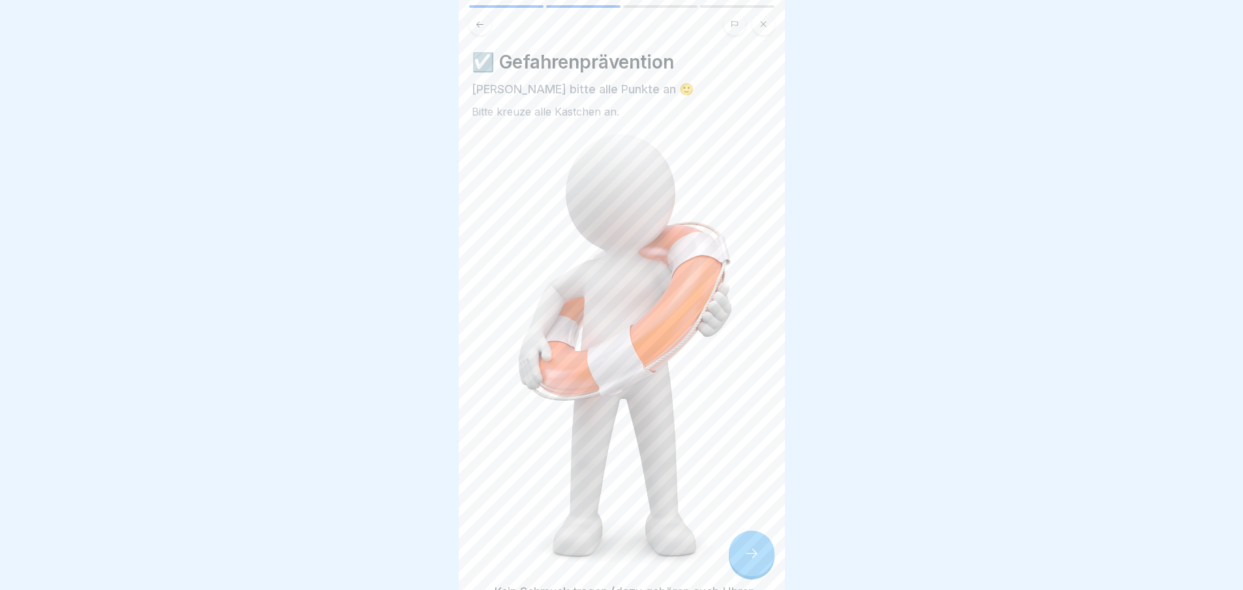
click at [740, 563] on div at bounding box center [752, 554] width 46 height 46
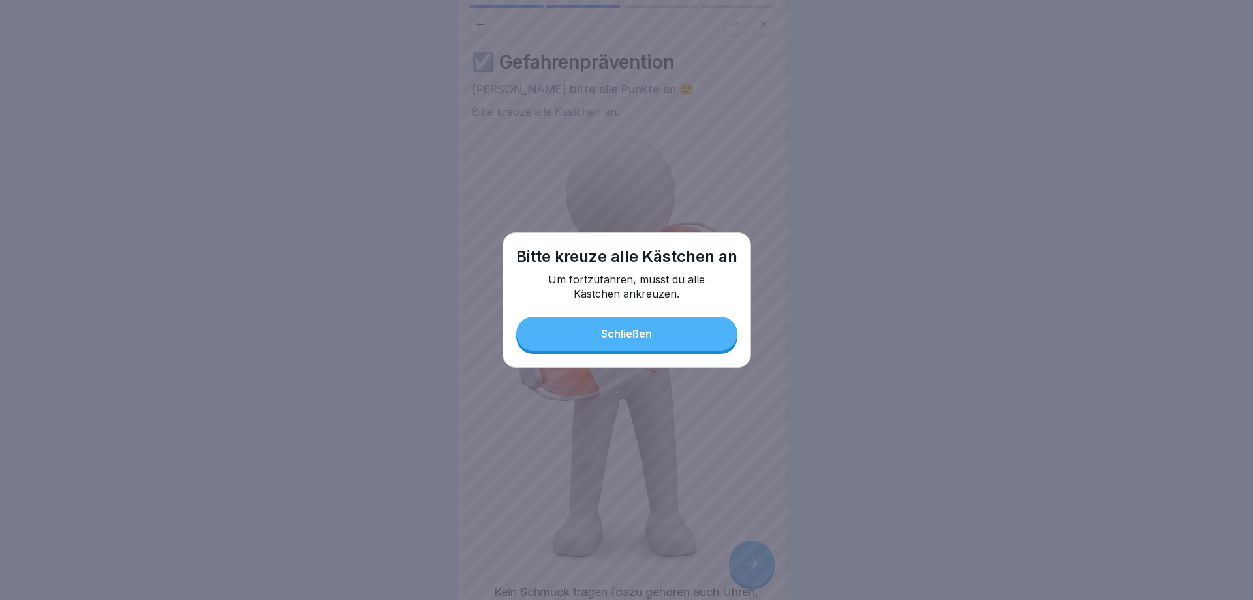
click at [549, 333] on button "Schließen" at bounding box center [626, 334] width 221 height 34
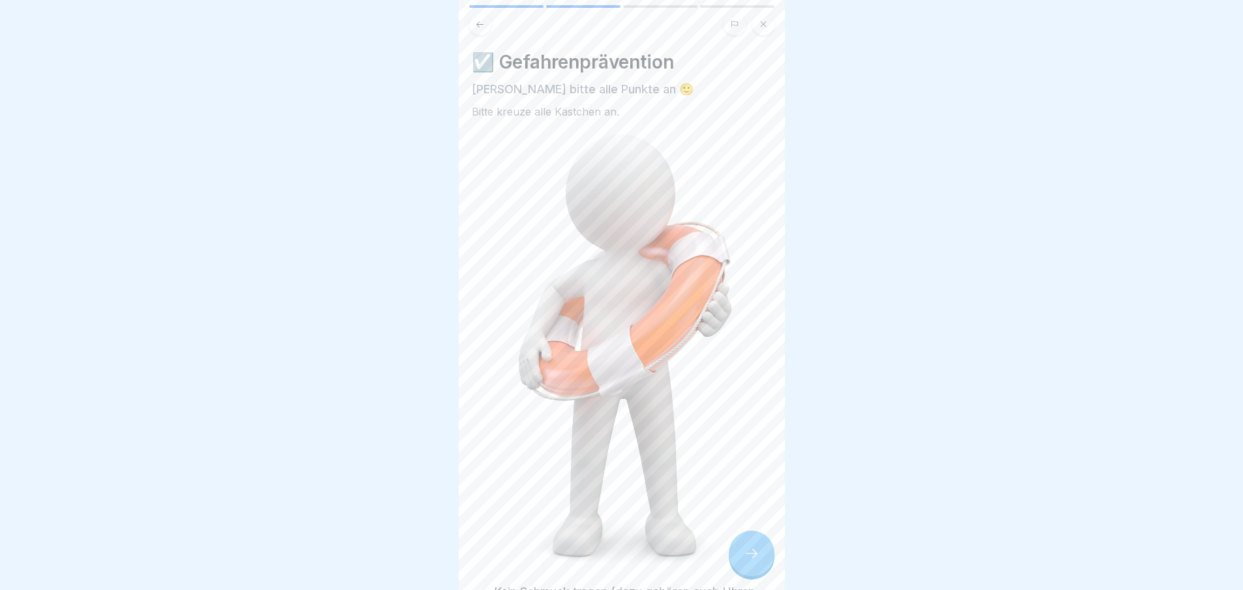
click at [520, 583] on label "Kein Schmuck tragen (dazu gehören auch Uhren, Armkettchen, Ringe etc)" at bounding box center [633, 600] width 278 height 34
click at [488, 589] on button "Kein Schmuck tragen (dazu gehören auch Uhren, Armkettchen, Ringe etc)" at bounding box center [480, 601] width 16 height 16
click at [763, 566] on div at bounding box center [752, 554] width 46 height 46
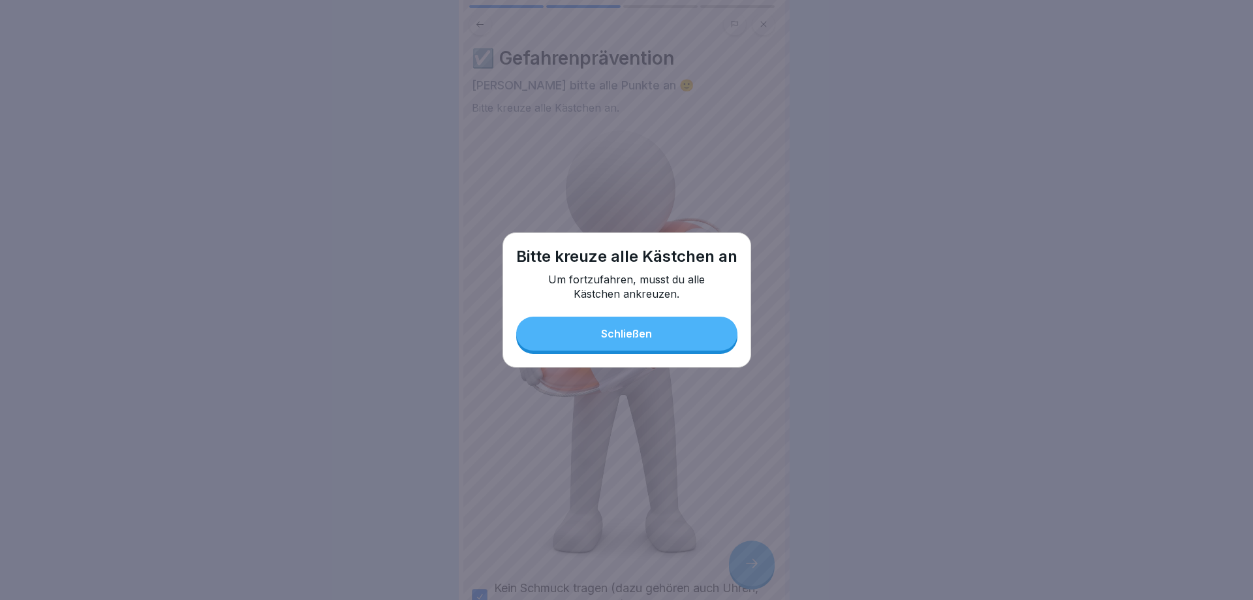
click at [655, 330] on button "Schließen" at bounding box center [626, 334] width 221 height 34
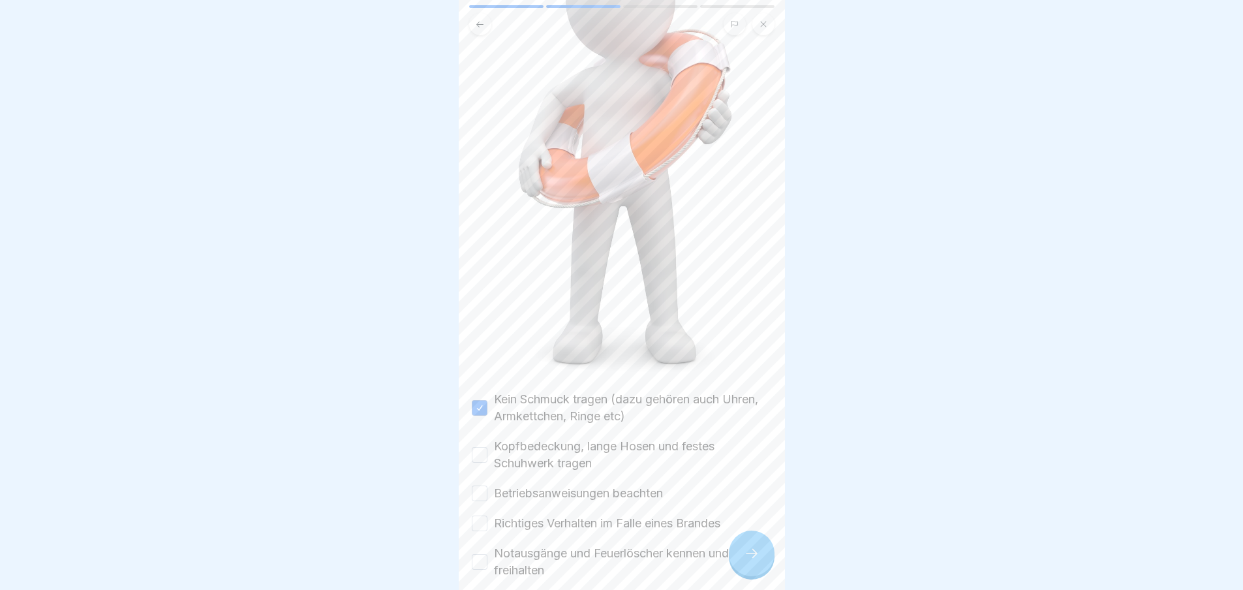
scroll to position [292, 0]
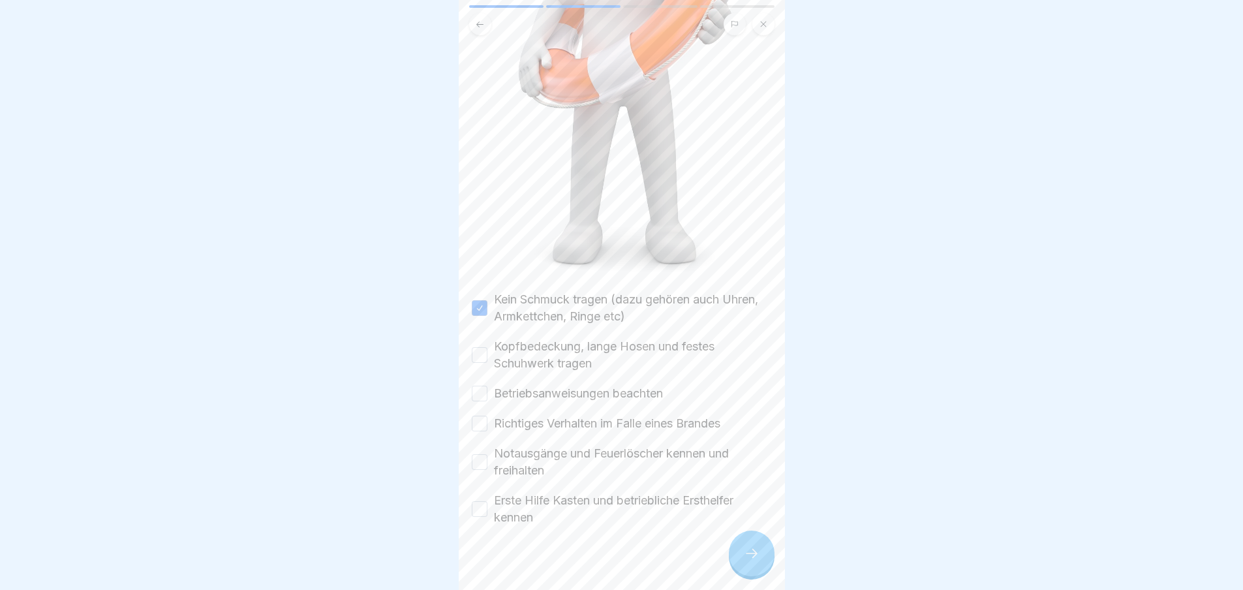
click at [477, 347] on button "Kopfbedeckung, lange Hosen und festes Schuhwerk tragen" at bounding box center [480, 355] width 16 height 16
click at [479, 386] on button "Betriebsanweisungen beachten" at bounding box center [480, 394] width 16 height 16
click at [480, 424] on div "Kein Schmuck tragen (dazu gehören auch Uhren, Armkettchen, Ringe etc) Kopfbedec…" at bounding box center [622, 408] width 300 height 235
click at [482, 416] on button "Richtiges Verhalten im Falle eines Brandes" at bounding box center [480, 424] width 16 height 16
click at [481, 454] on button "Notausgänge und Feuerlöscher kennen und freihalten" at bounding box center [480, 462] width 16 height 16
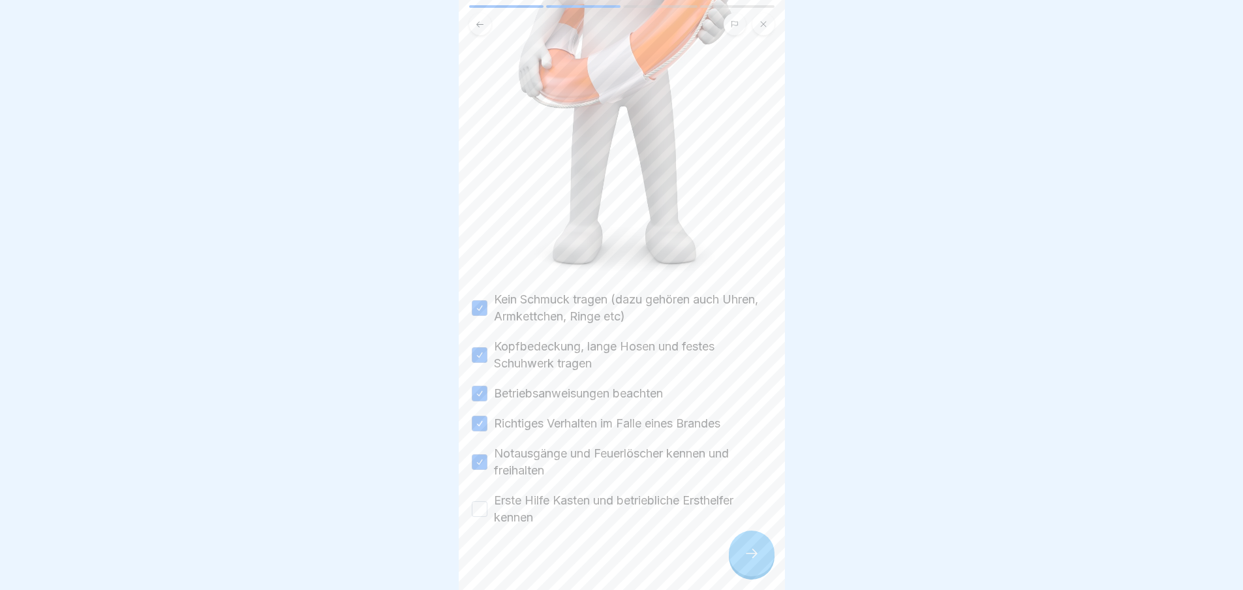
click at [484, 501] on button "Erste Hilfe Kasten und betriebliche Ersthelfer kennen" at bounding box center [480, 509] width 16 height 16
click at [766, 563] on div at bounding box center [752, 554] width 46 height 46
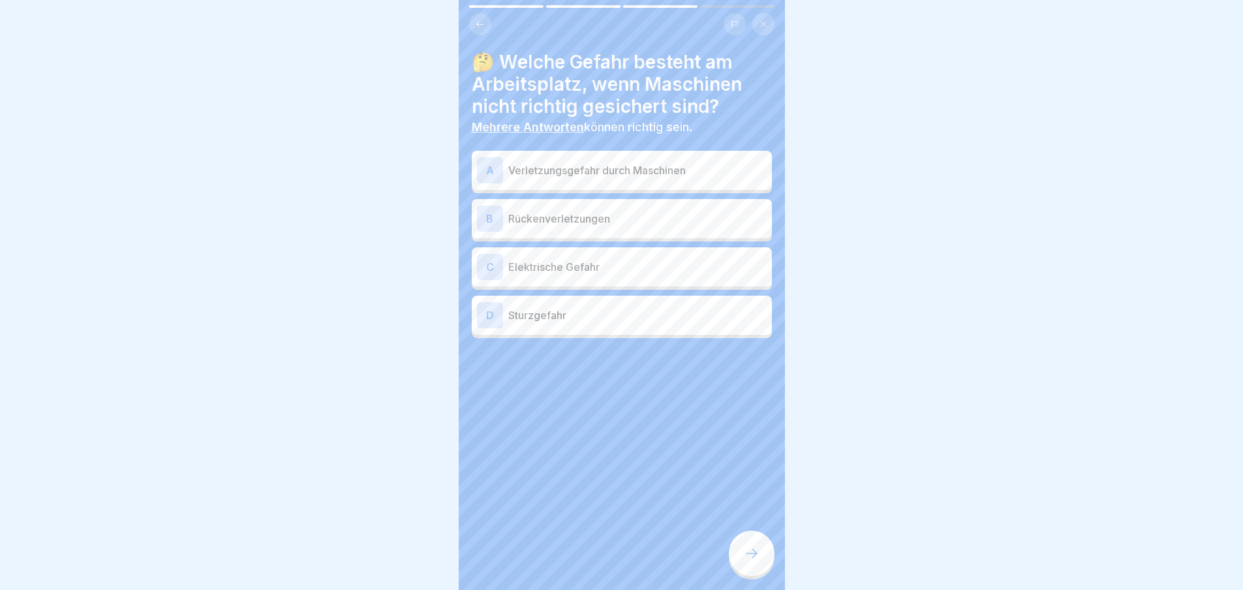
click at [766, 563] on div at bounding box center [752, 554] width 46 height 46
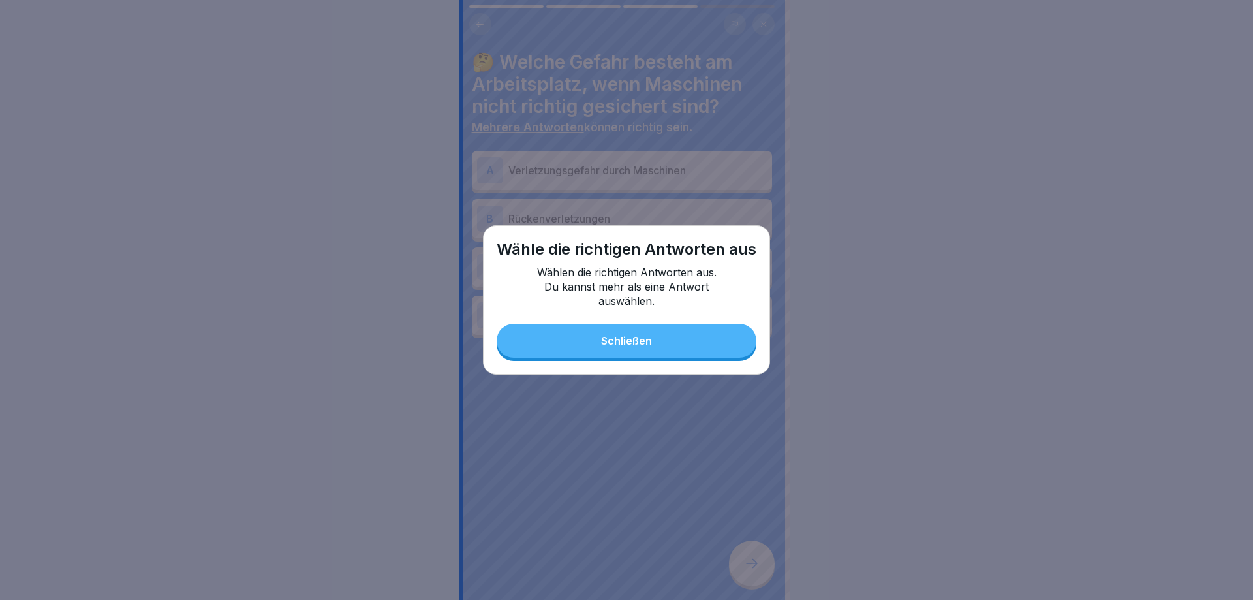
click at [678, 349] on button "Schließen" at bounding box center [627, 341] width 260 height 34
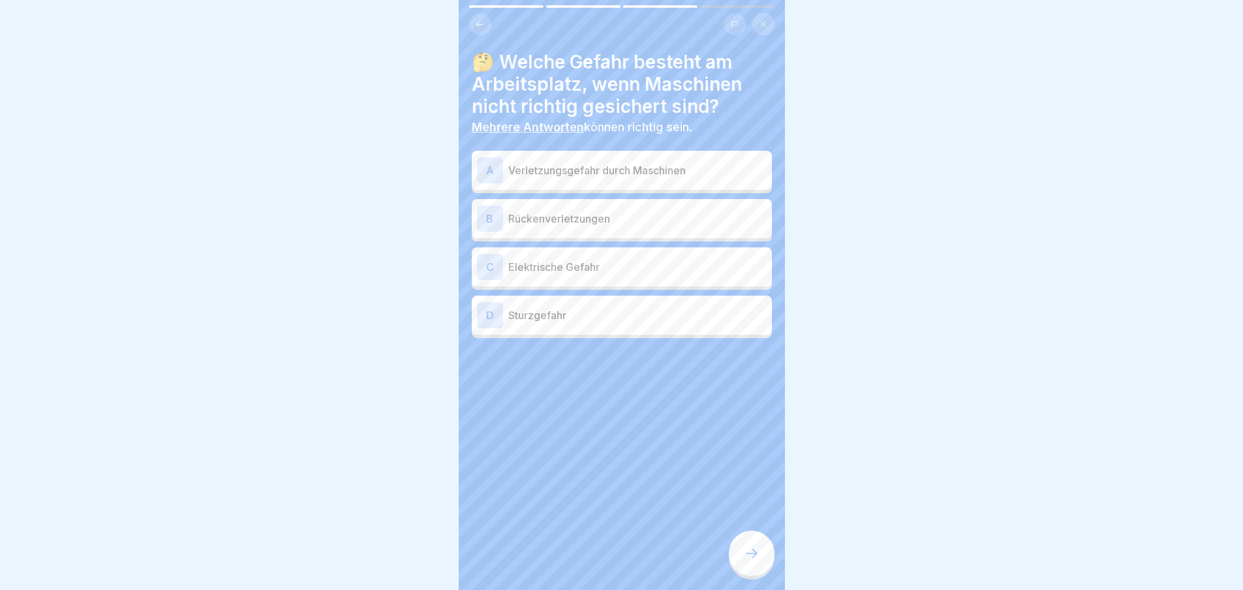
click at [568, 228] on div "B Rückenverletzungen" at bounding box center [622, 219] width 290 height 26
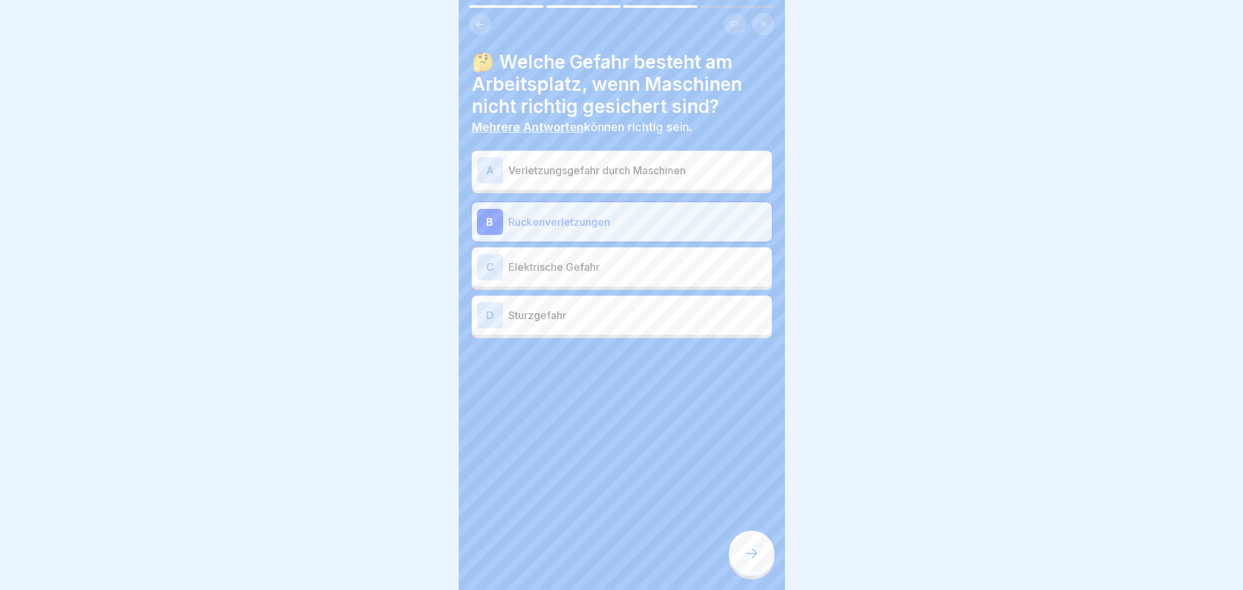
click at [743, 555] on div at bounding box center [752, 554] width 46 height 46
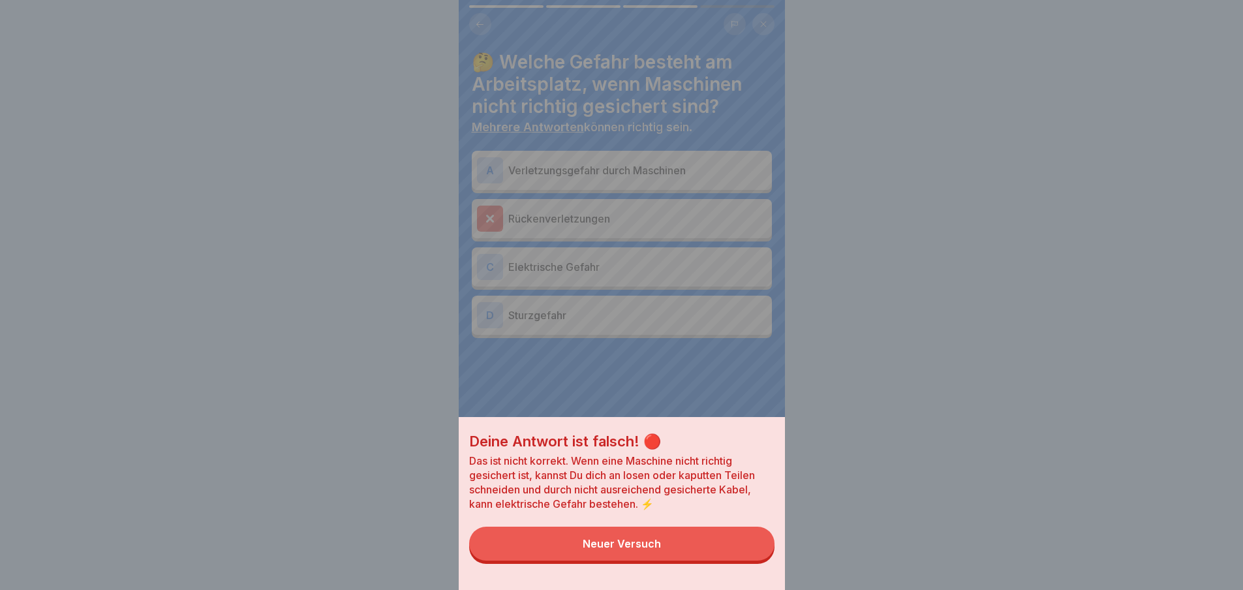
click at [728, 544] on button "Neuer Versuch" at bounding box center [621, 544] width 305 height 34
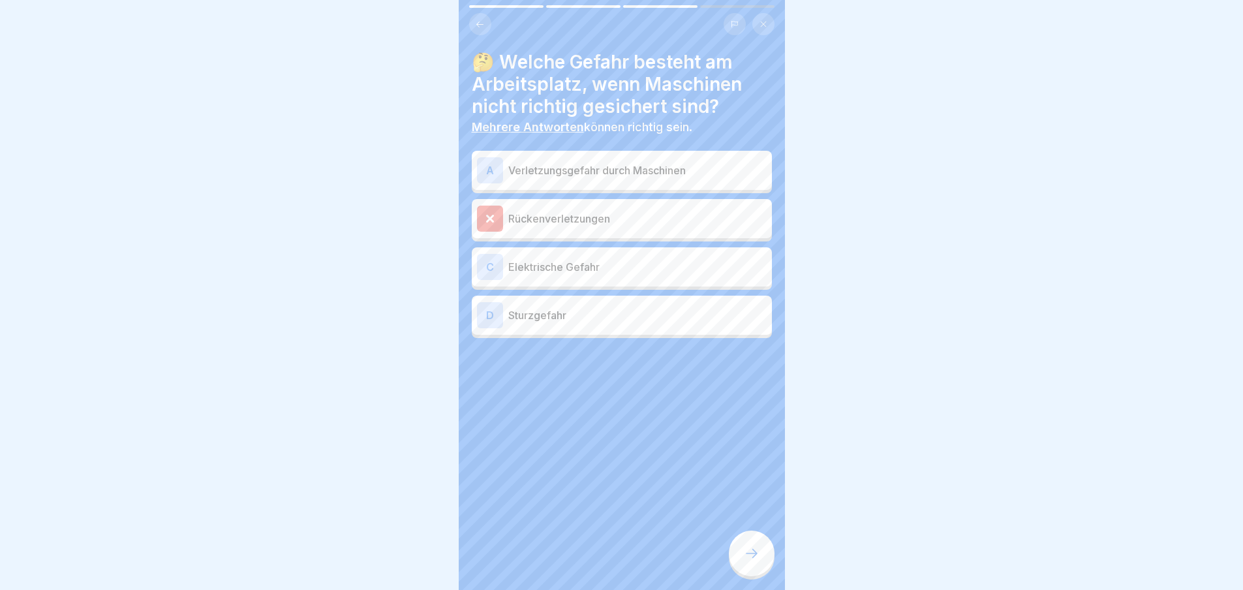
click at [519, 273] on p "Elektrische Gefahr" at bounding box center [637, 267] width 258 height 16
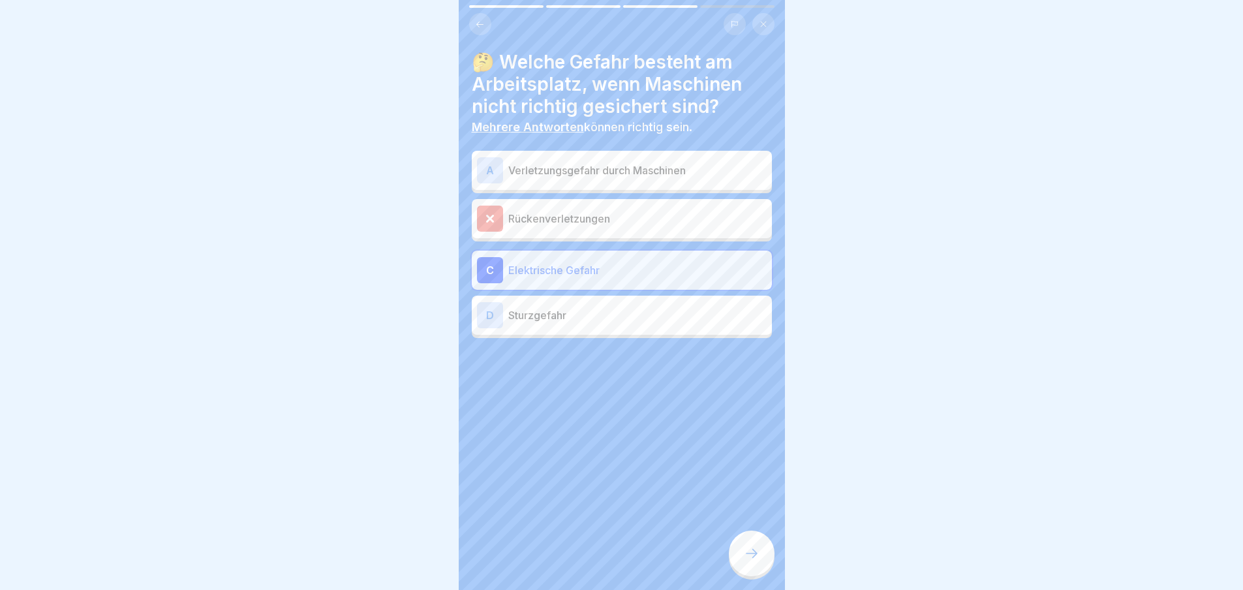
click at [744, 561] on icon at bounding box center [752, 554] width 16 height 16
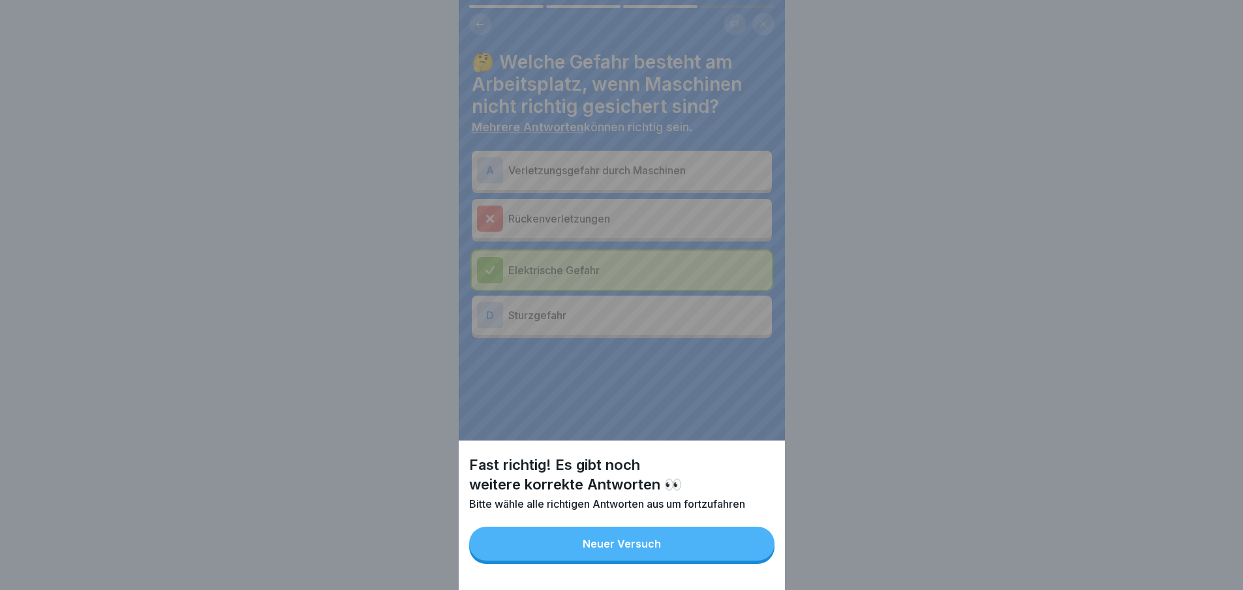
click at [698, 561] on button "Neuer Versuch" at bounding box center [621, 544] width 305 height 34
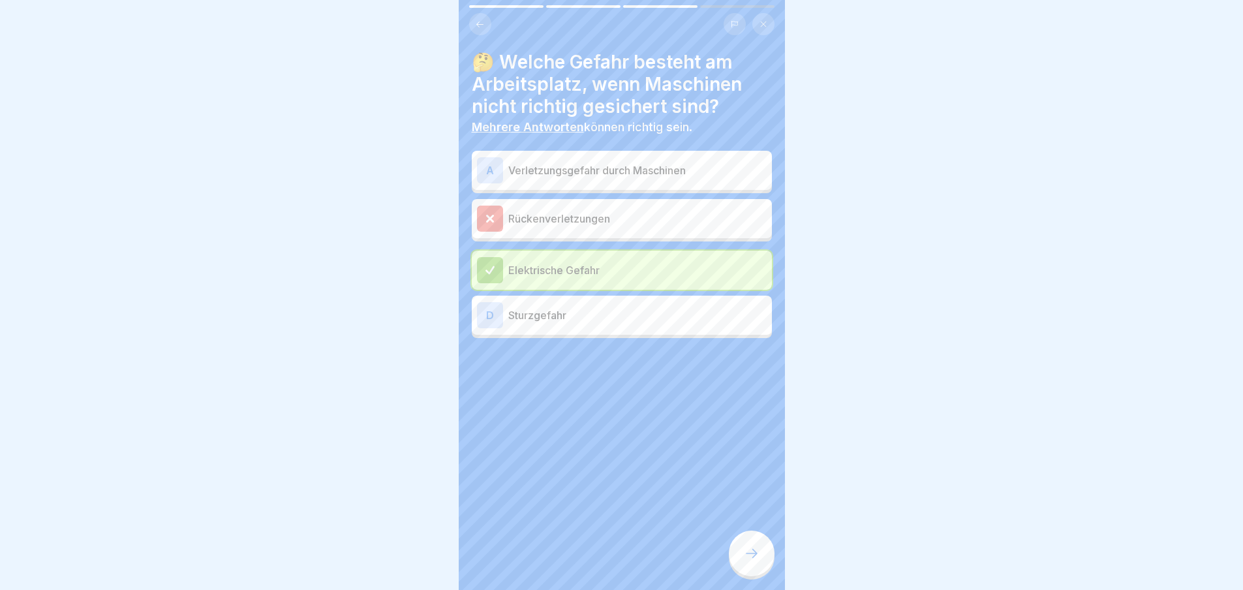
click at [555, 328] on div "D Sturzgefahr" at bounding box center [622, 315] width 290 height 26
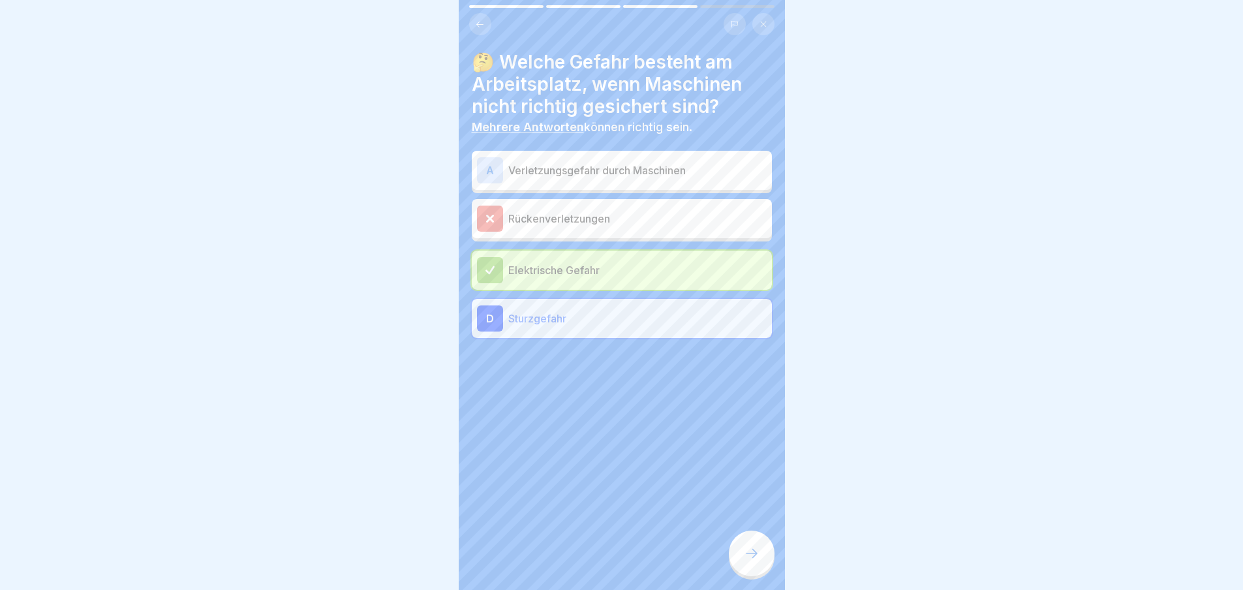
click at [743, 546] on div at bounding box center [752, 554] width 46 height 46
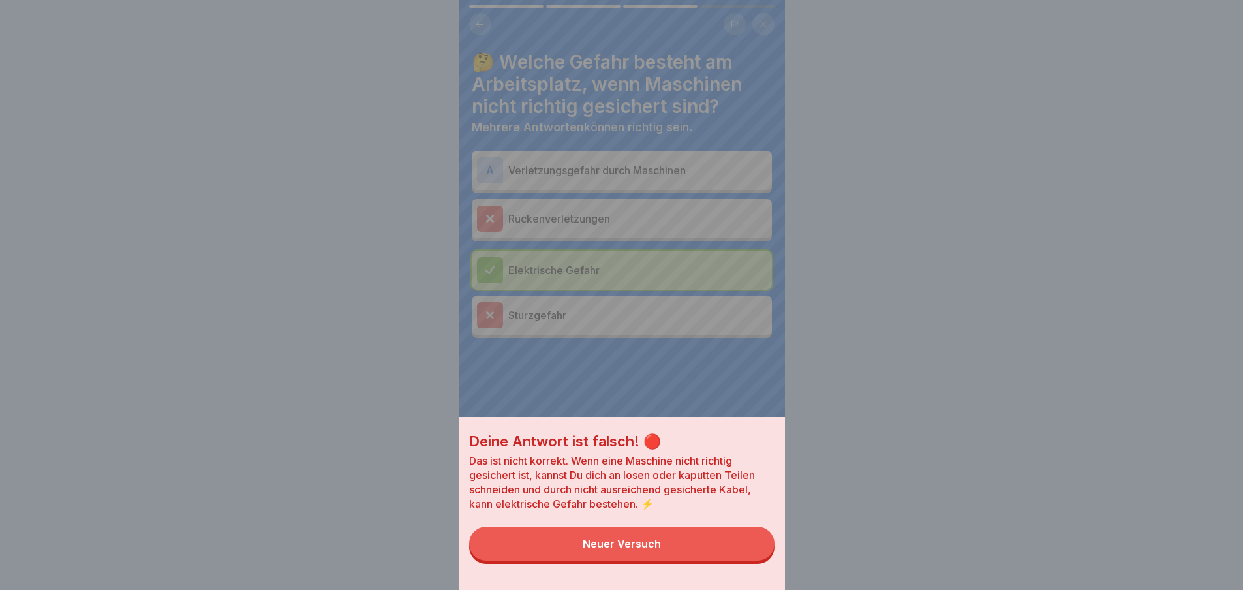
click at [689, 540] on button "Neuer Versuch" at bounding box center [621, 544] width 305 height 34
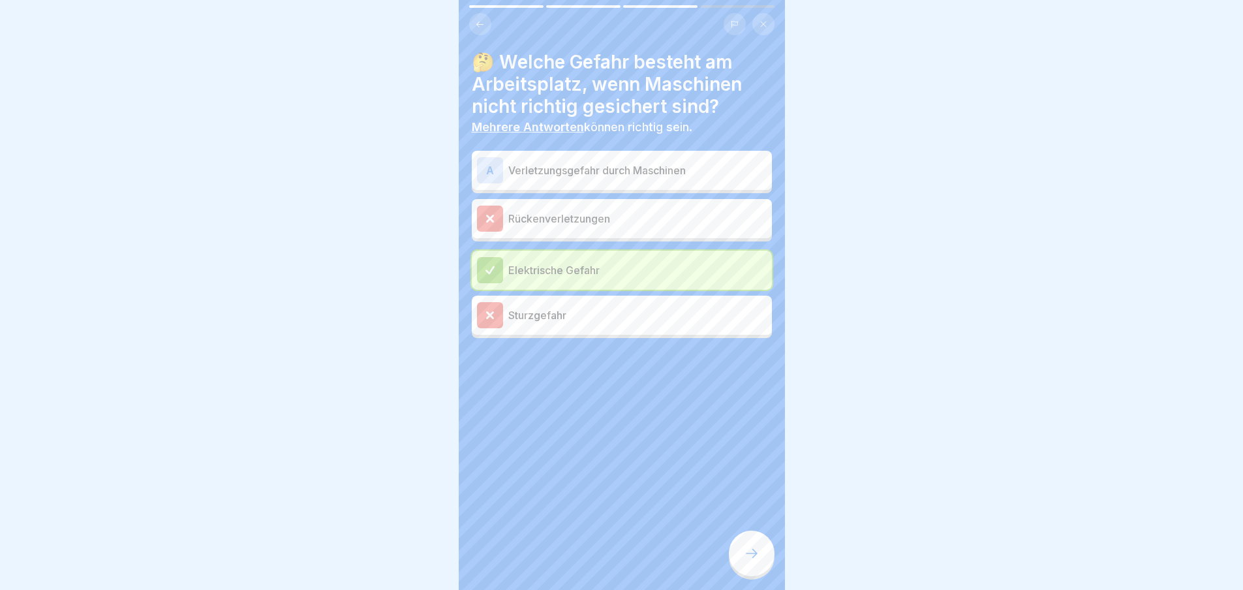
click at [621, 169] on p "Verletzungsgefahr durch Maschinen" at bounding box center [637, 171] width 258 height 16
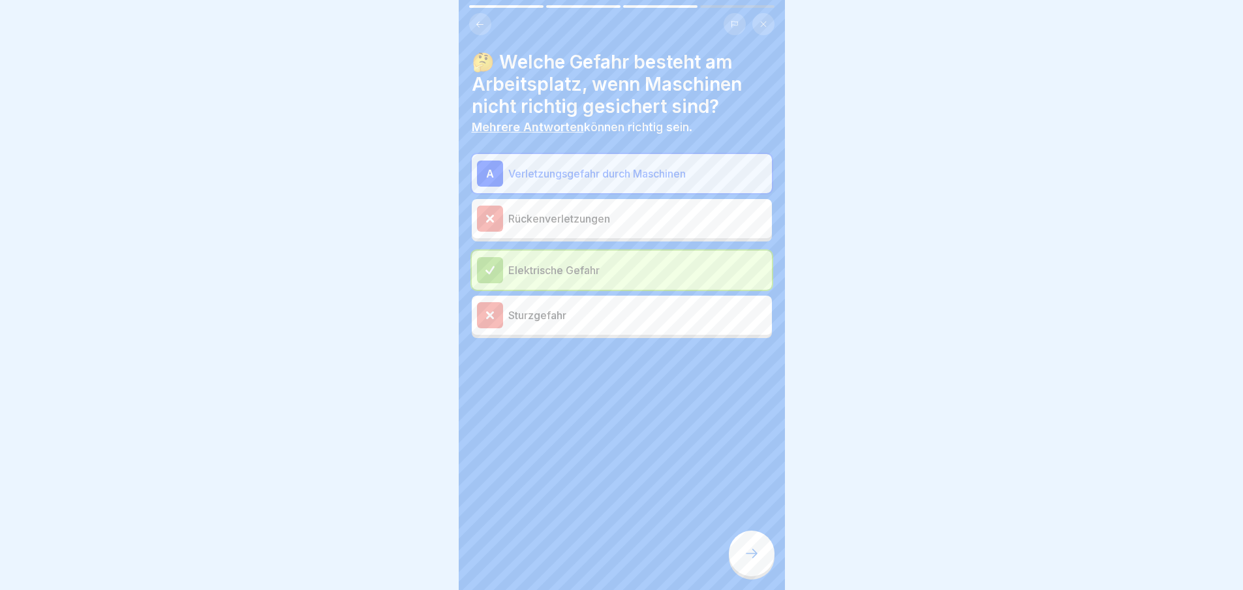
click at [744, 551] on div at bounding box center [752, 554] width 46 height 46
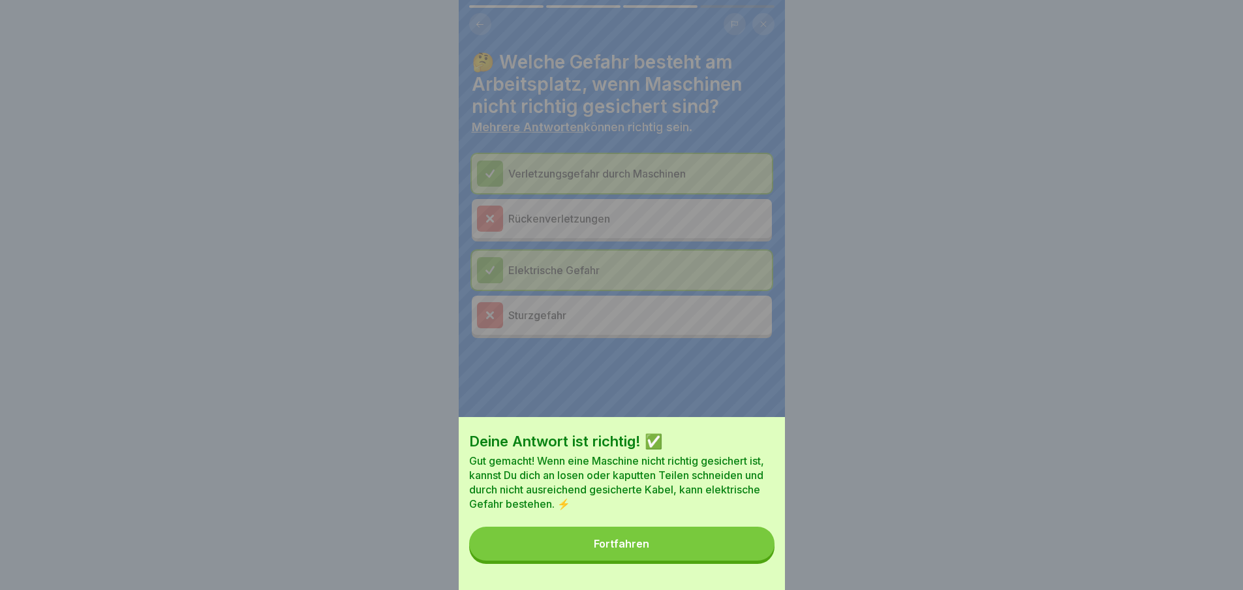
click at [749, 561] on button "Fortfahren" at bounding box center [621, 544] width 305 height 34
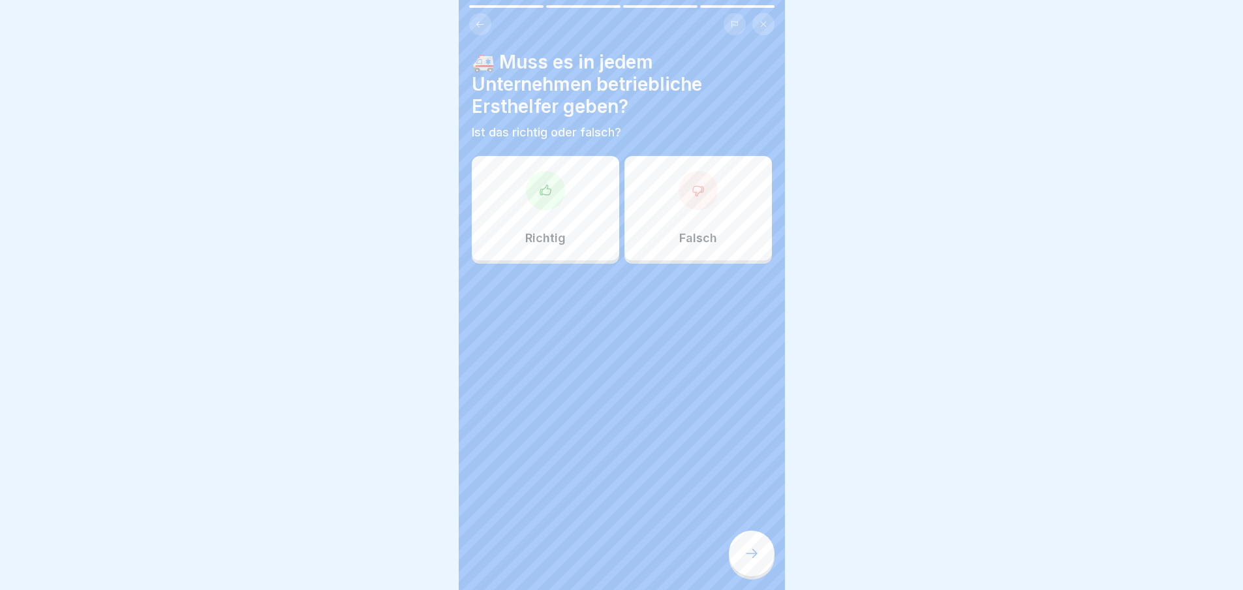
click at [540, 228] on div "Richtig" at bounding box center [545, 208] width 147 height 104
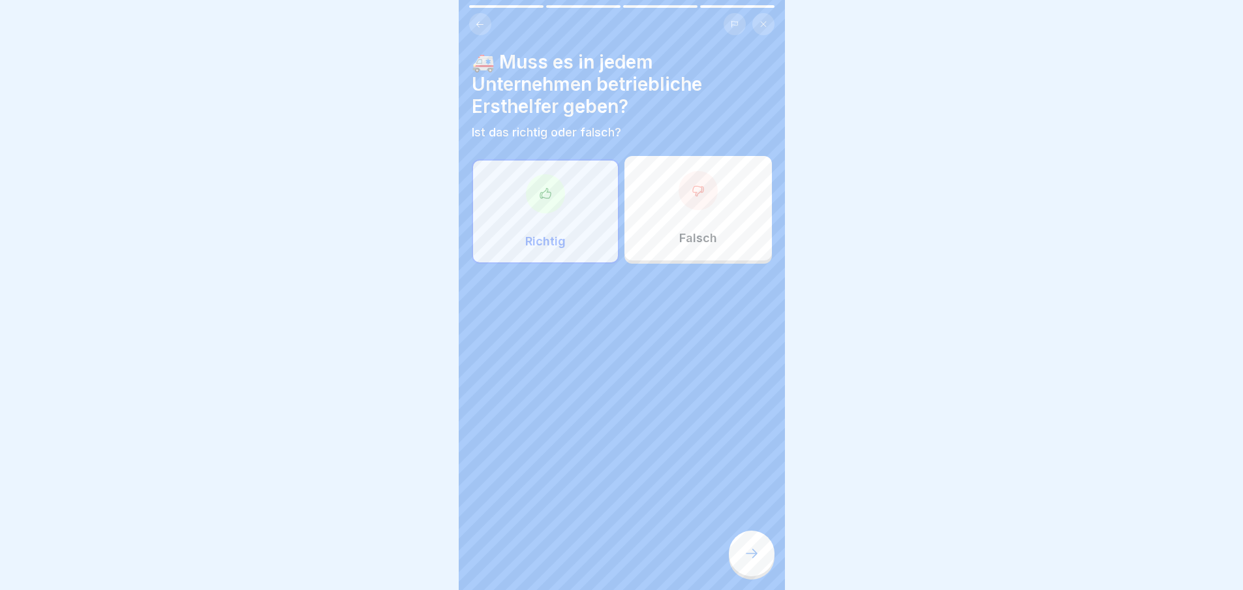
click at [772, 565] on div at bounding box center [752, 554] width 46 height 46
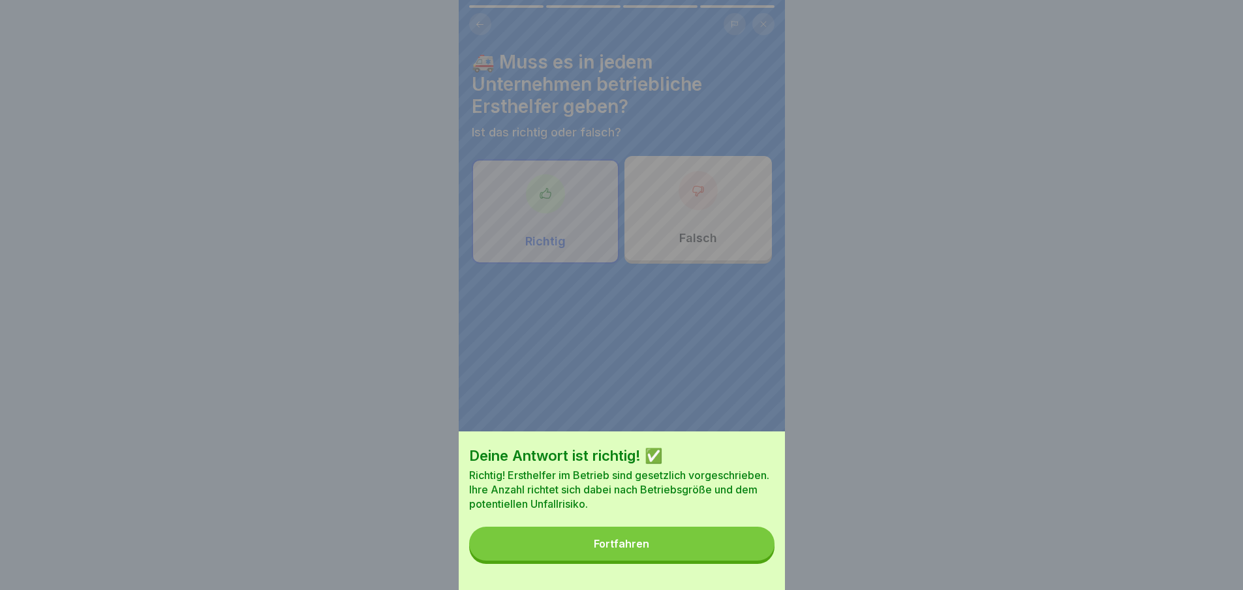
click at [772, 561] on button "Fortfahren" at bounding box center [621, 544] width 305 height 34
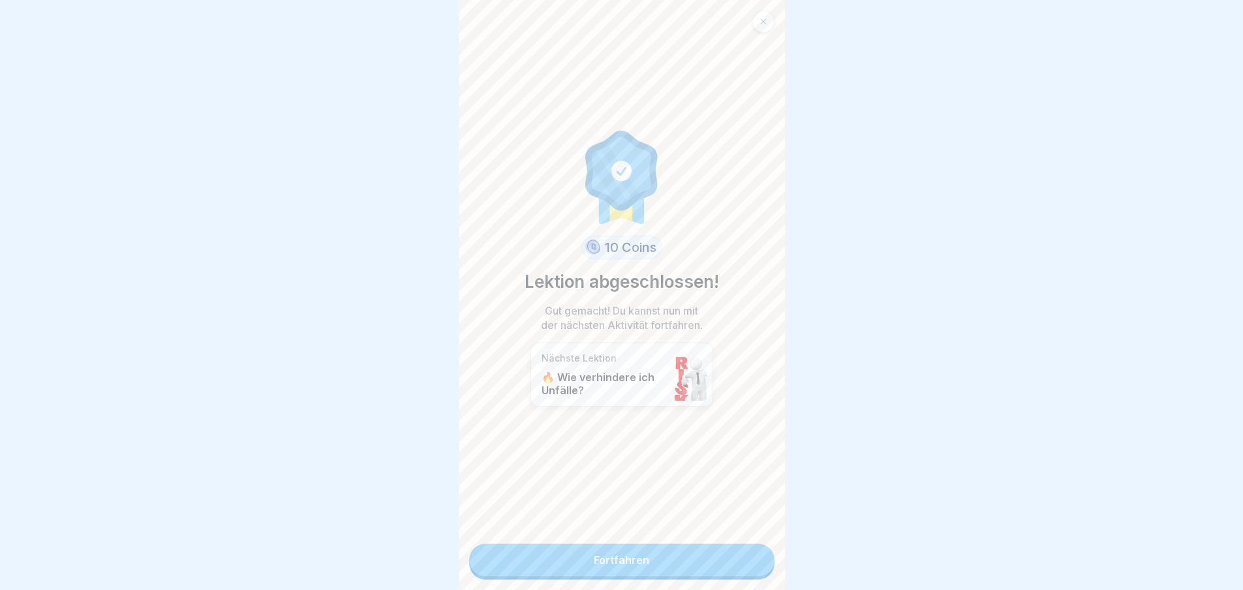
click at [620, 560] on link "Fortfahren" at bounding box center [621, 560] width 305 height 33
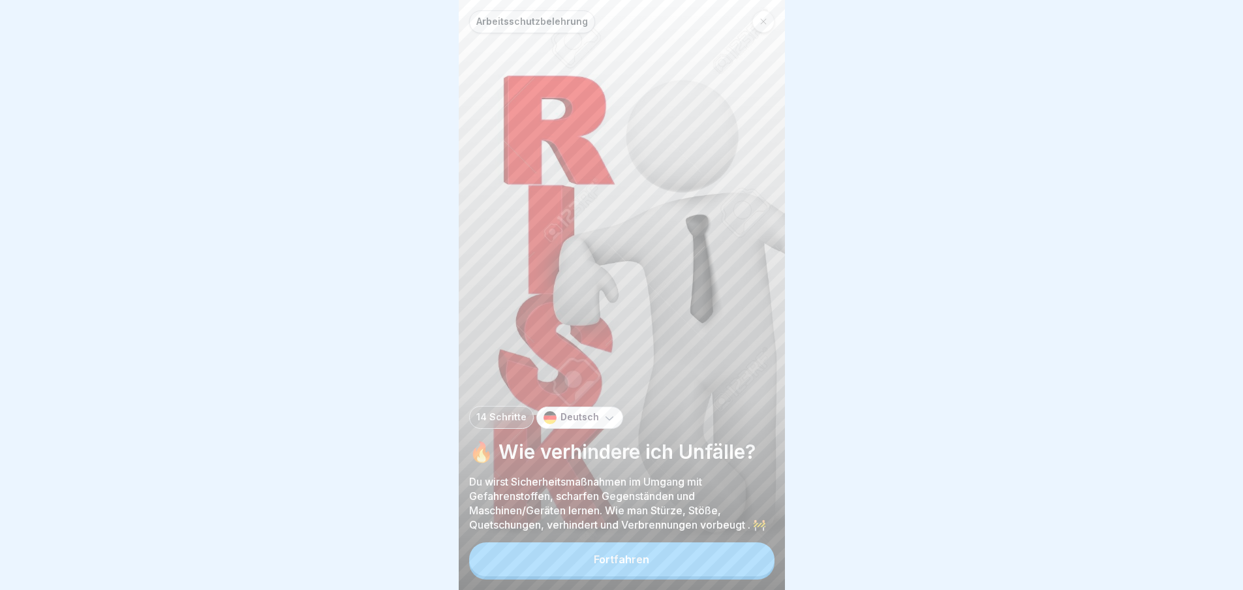
click at [696, 561] on button "Fortfahren" at bounding box center [621, 559] width 305 height 34
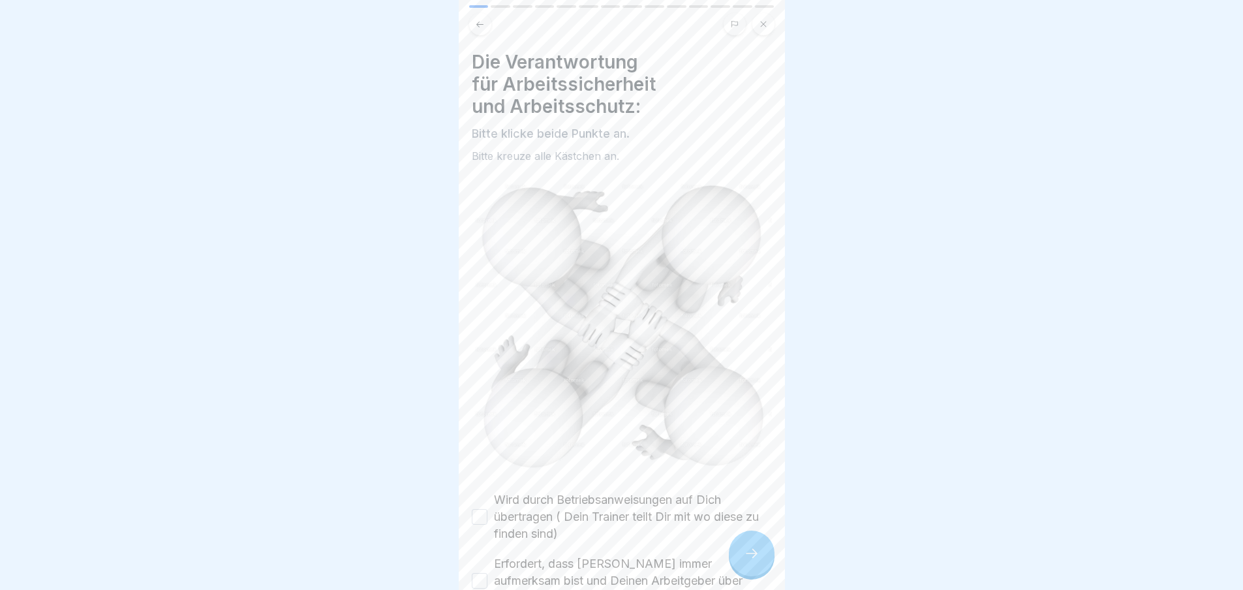
click at [484, 509] on button "Wird durch Betriebsanweisungen auf Dich übertragen ( Dein Trainer teilt Dir mit…" at bounding box center [480, 517] width 16 height 16
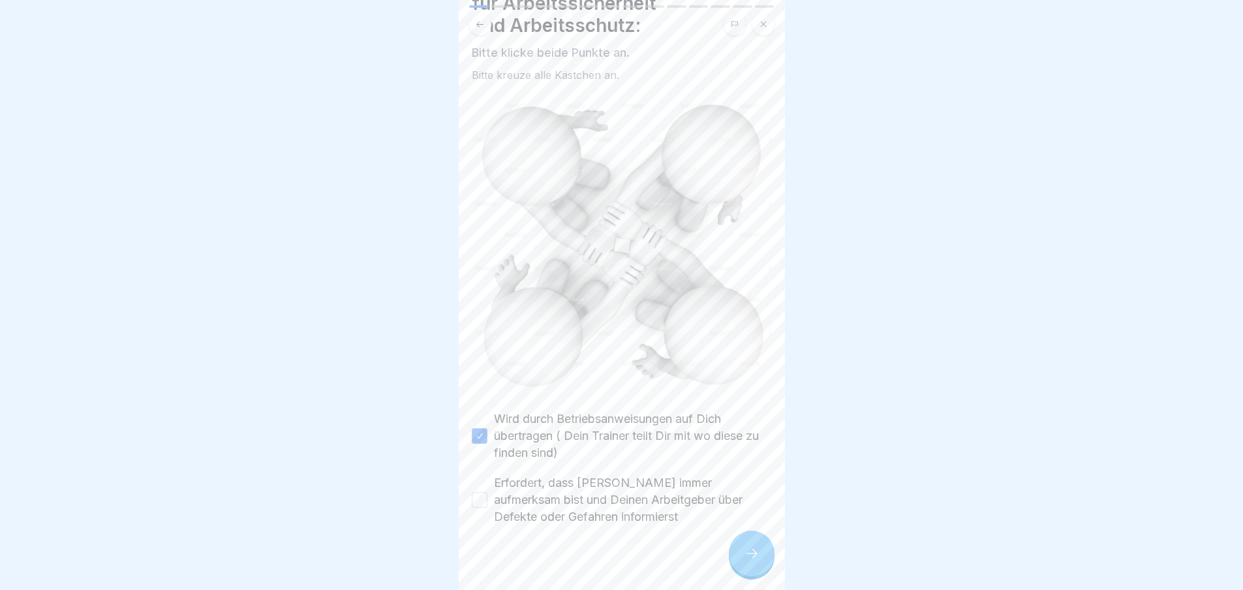
scroll to position [85, 0]
click at [484, 488] on button "Erfordert, dass [PERSON_NAME] immer aufmerksam bist und Deinen Arbeitgeber über…" at bounding box center [480, 496] width 16 height 16
click at [752, 572] on div at bounding box center [752, 554] width 46 height 46
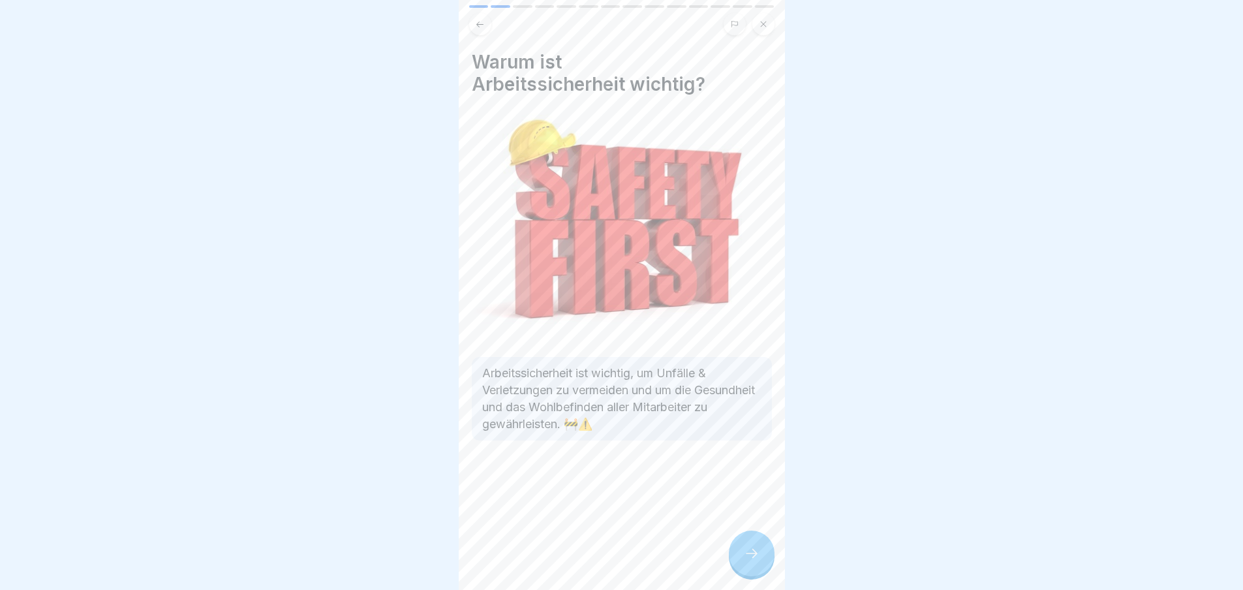
click at [752, 572] on div at bounding box center [752, 554] width 46 height 46
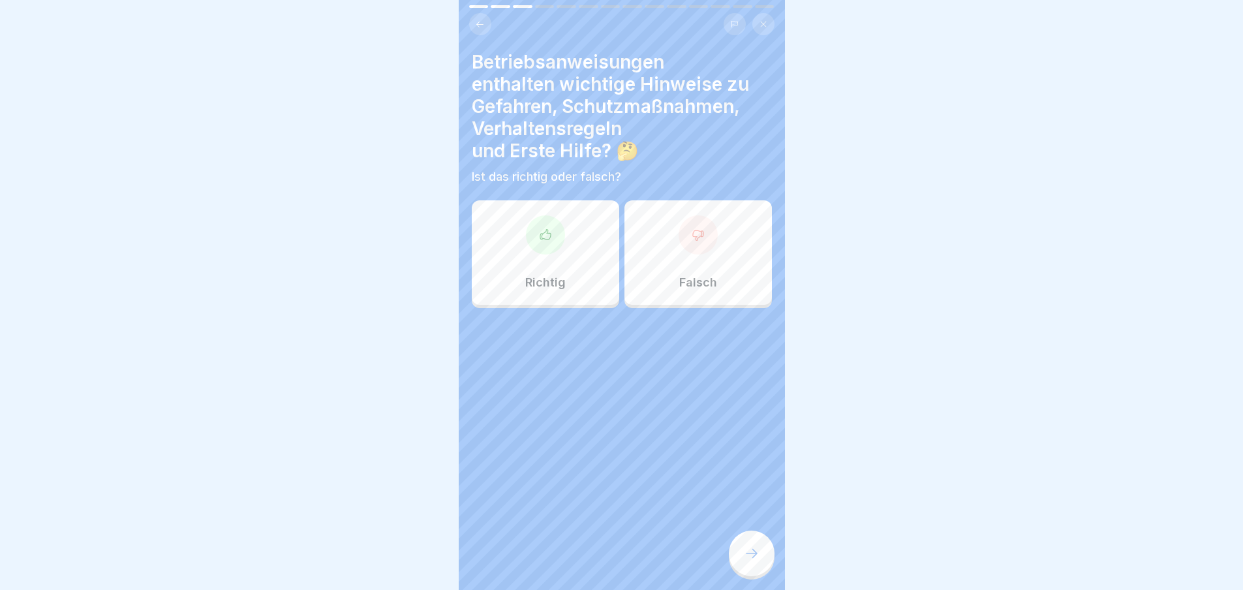
click at [752, 572] on div at bounding box center [752, 554] width 46 height 46
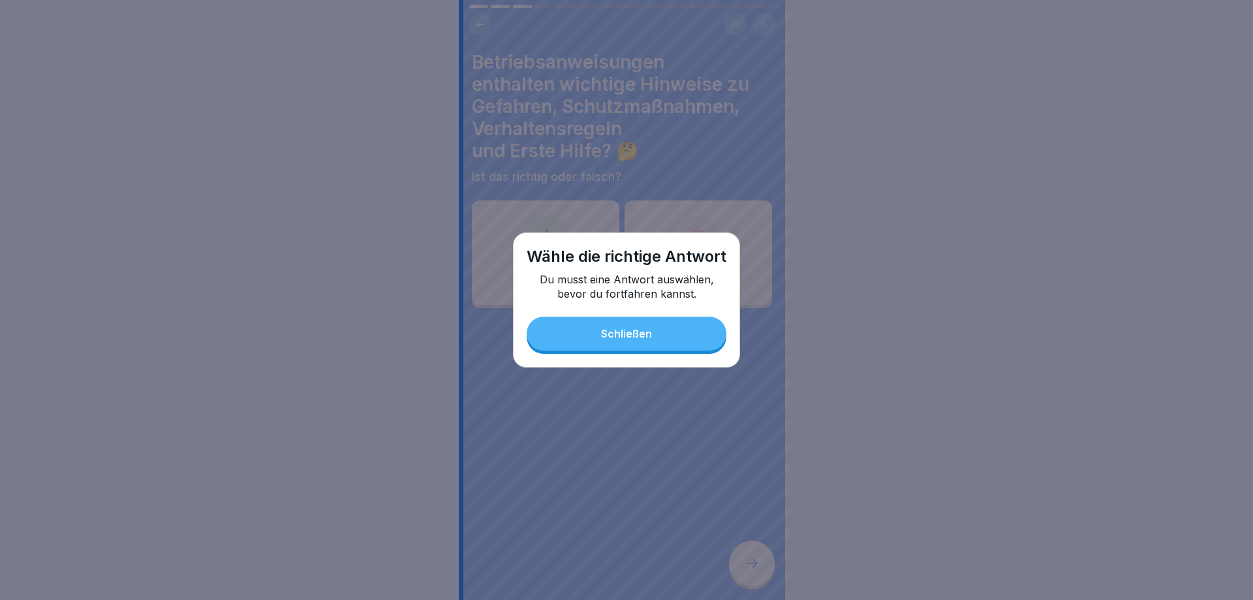
click at [631, 331] on div "Schließen" at bounding box center [626, 334] width 51 height 12
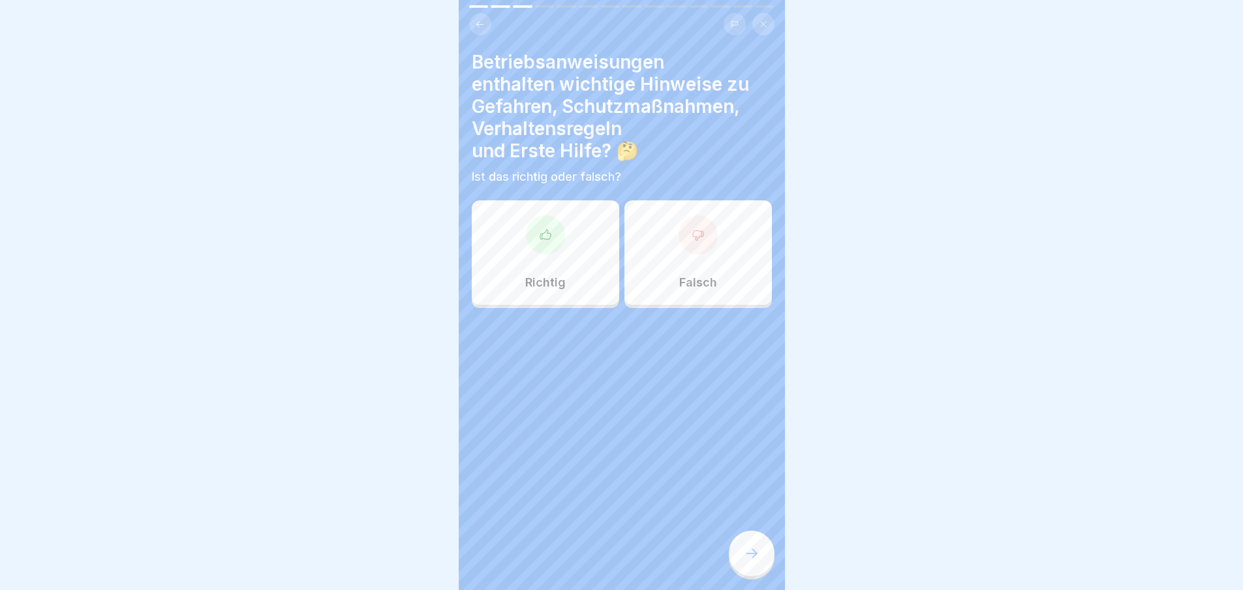
click at [636, 283] on div "Falsch" at bounding box center [698, 252] width 147 height 104
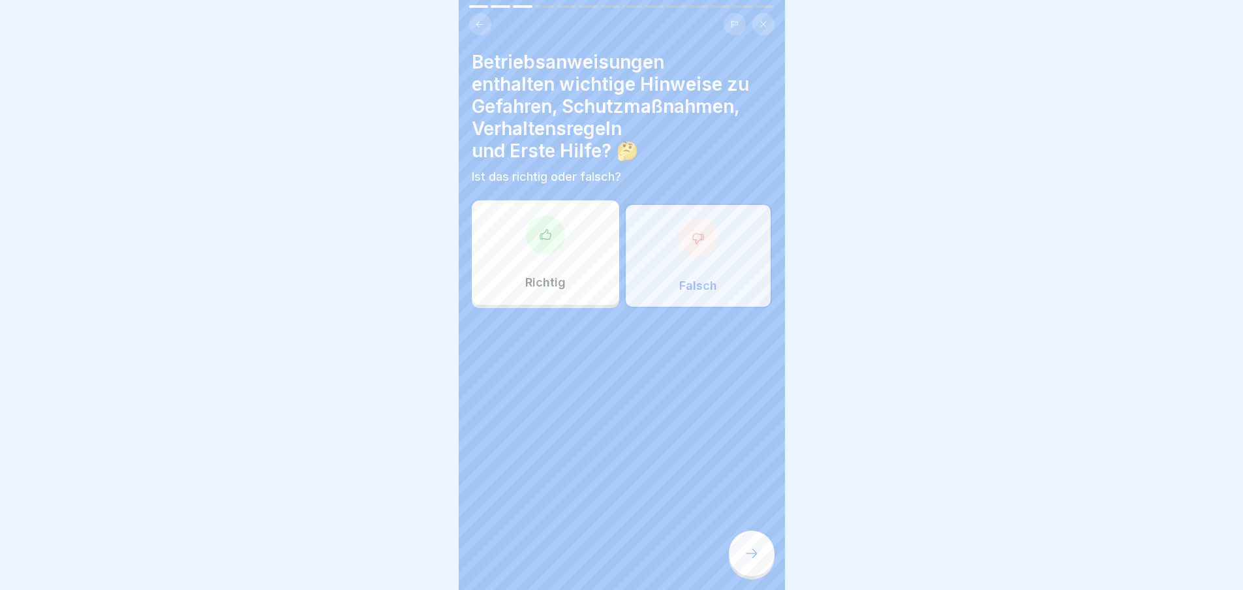
click at [748, 559] on icon at bounding box center [752, 554] width 16 height 16
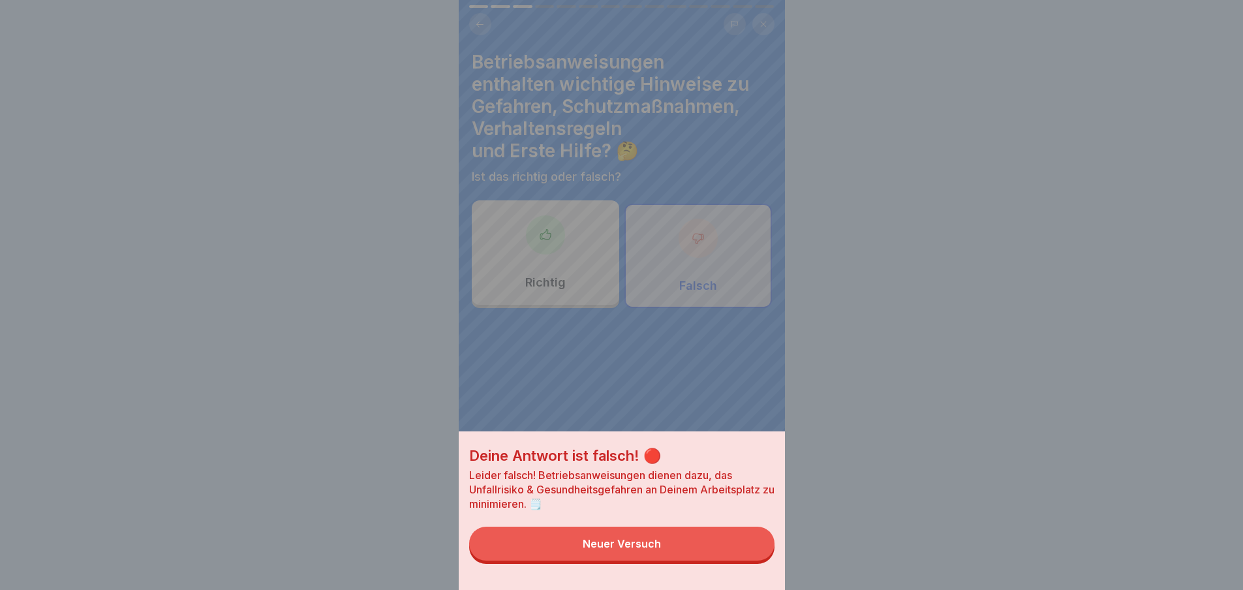
click at [593, 550] on div "Neuer Versuch" at bounding box center [622, 544] width 78 height 12
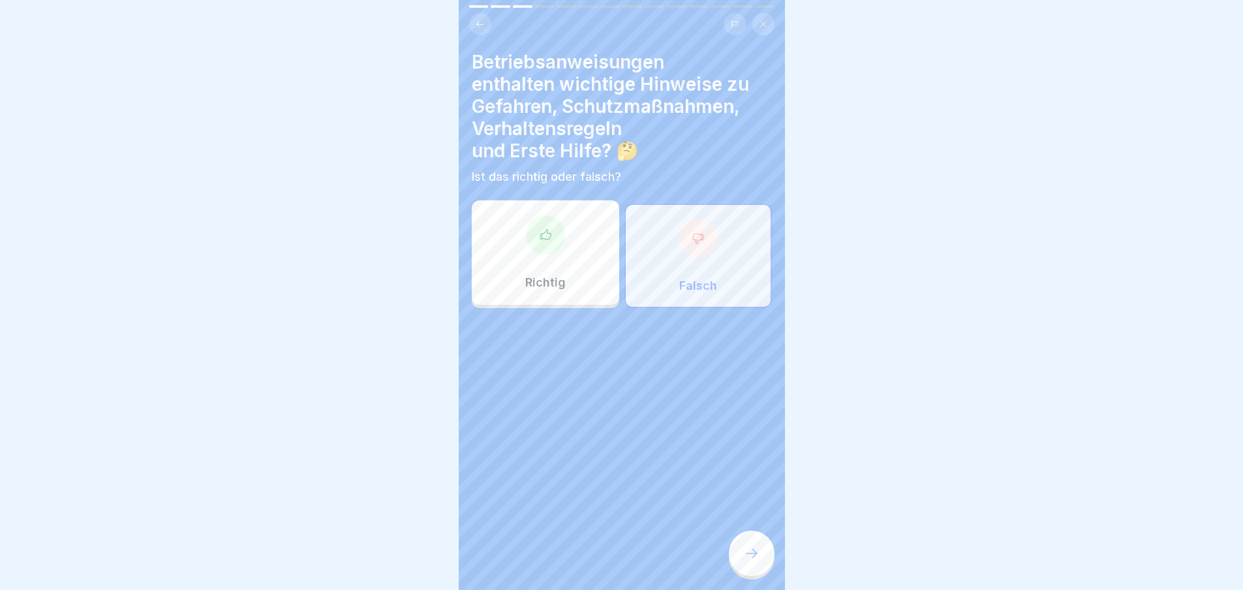
click at [573, 290] on div "Richtig" at bounding box center [545, 252] width 147 height 104
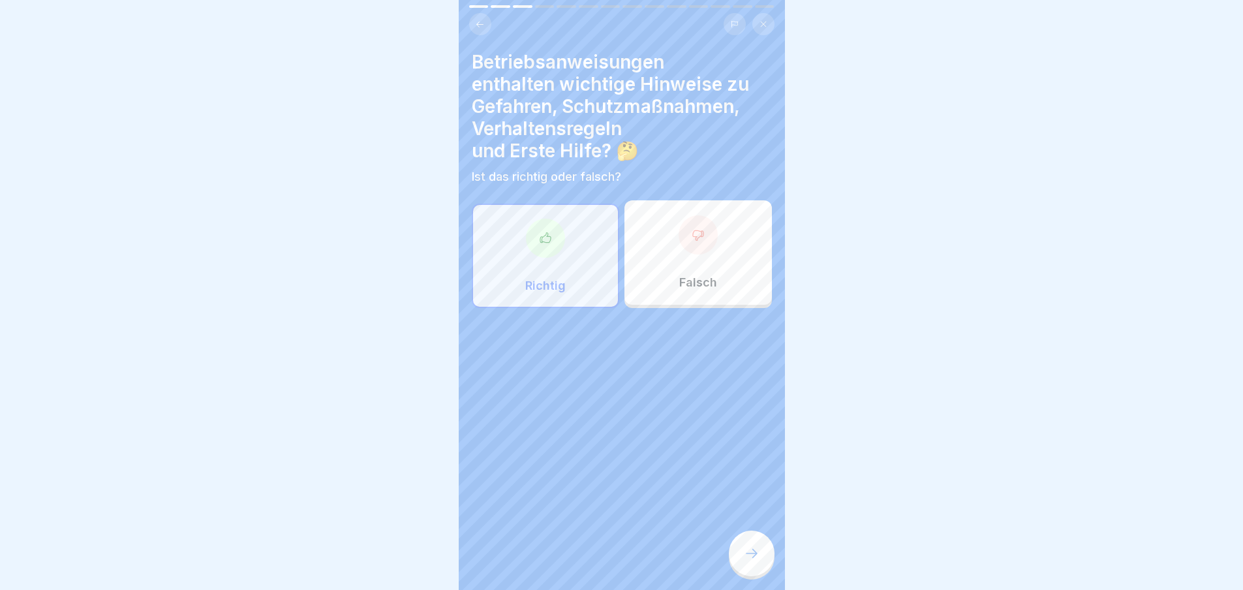
click at [750, 561] on icon at bounding box center [752, 554] width 16 height 16
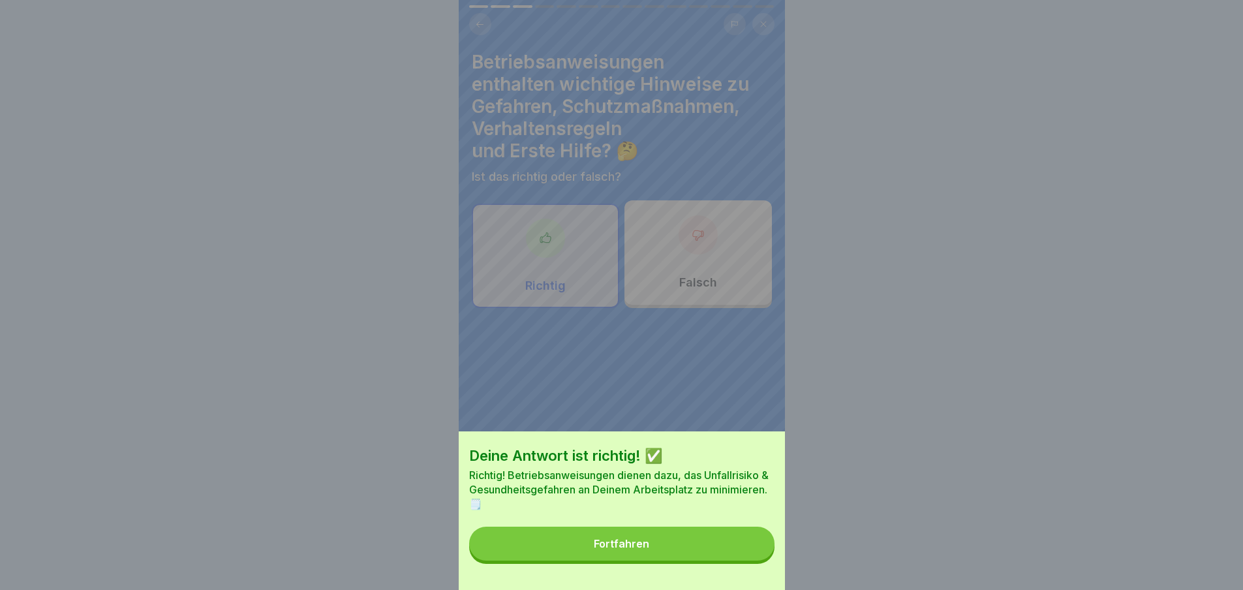
click at [747, 555] on button "Fortfahren" at bounding box center [621, 544] width 305 height 34
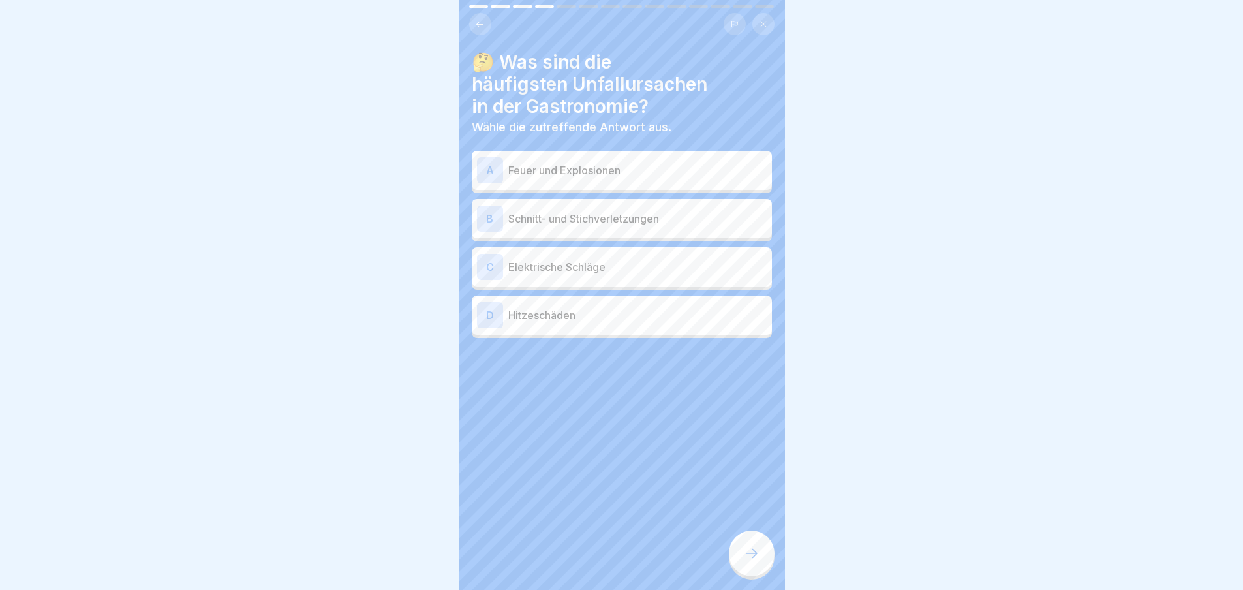
click at [595, 183] on div "A Feuer und Explosionen" at bounding box center [622, 170] width 290 height 26
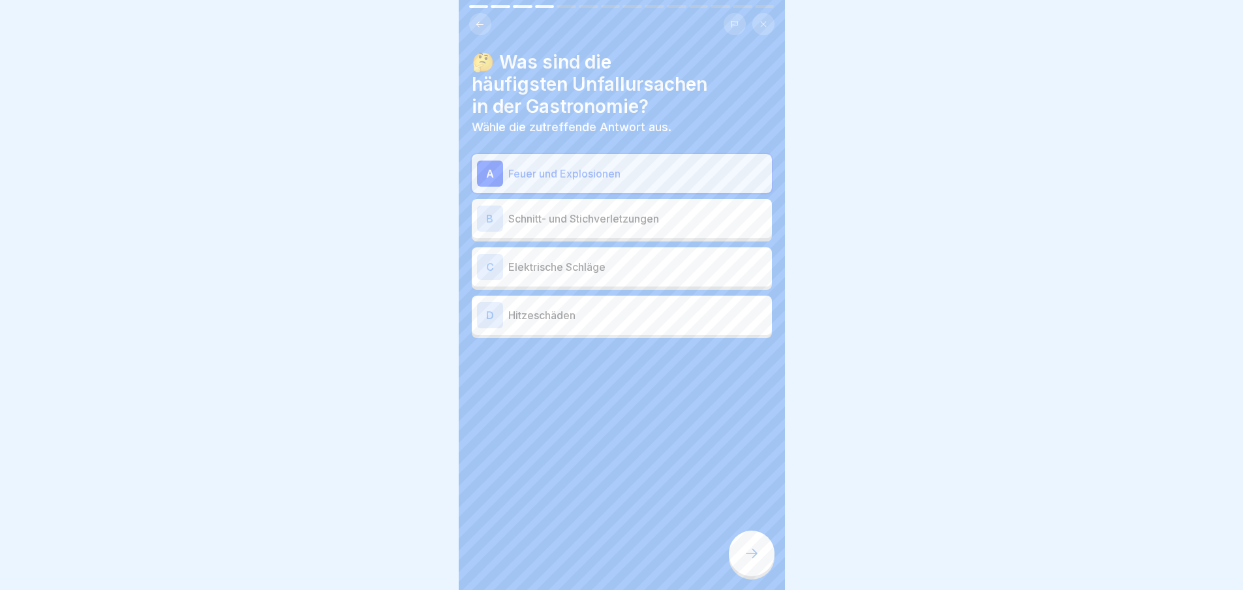
click at [597, 228] on div "B Schnitt- und Stichverletzungen" at bounding box center [622, 219] width 290 height 26
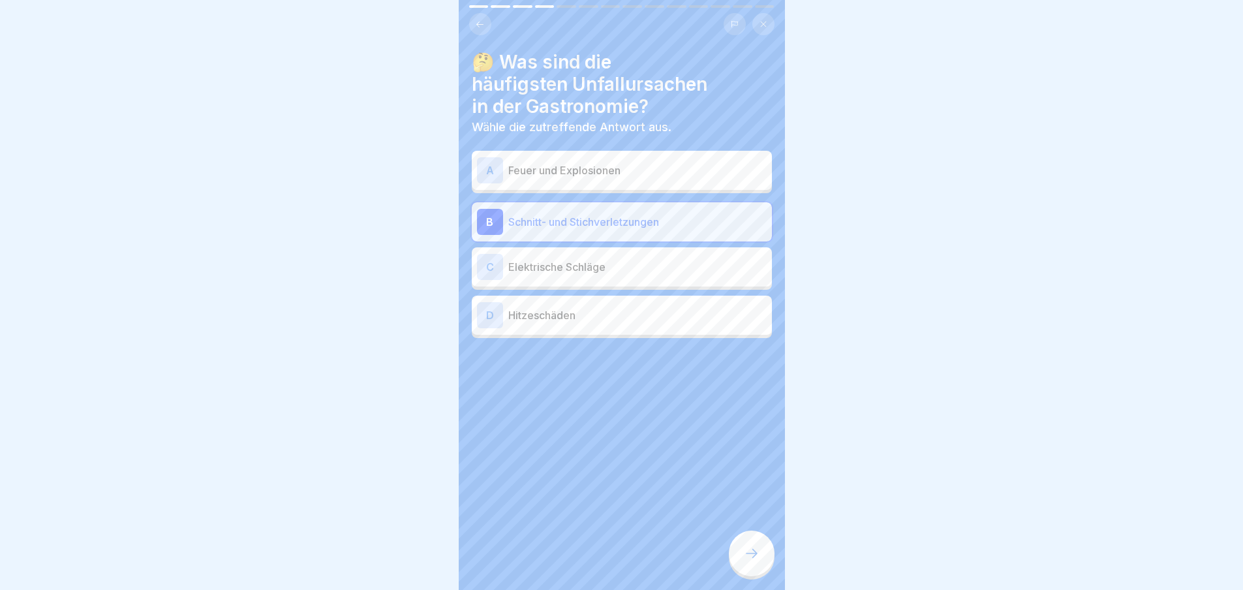
click at [598, 260] on p "Elektrische Schläge" at bounding box center [637, 267] width 258 height 16
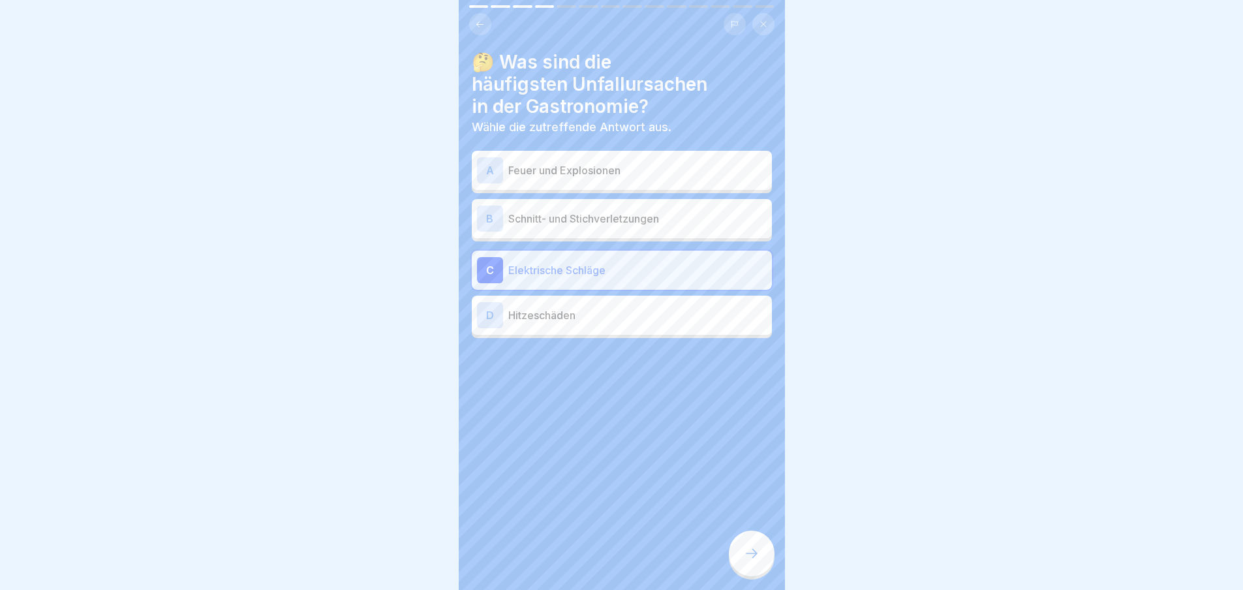
click at [769, 566] on div at bounding box center [752, 554] width 46 height 46
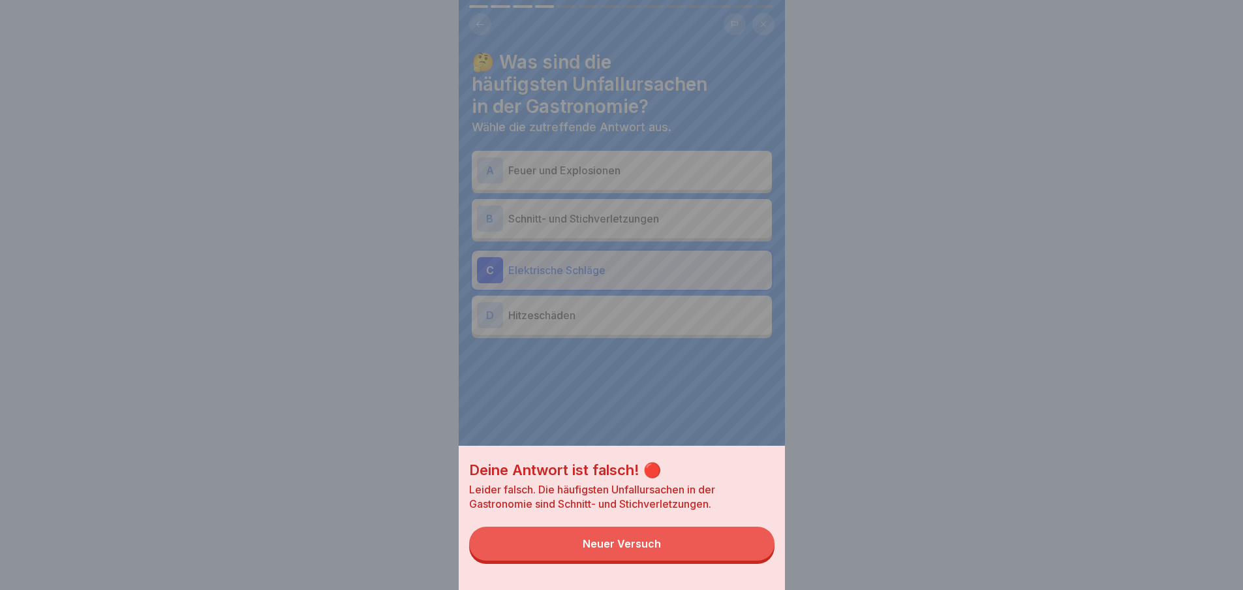
click at [715, 552] on button "Neuer Versuch" at bounding box center [621, 544] width 305 height 34
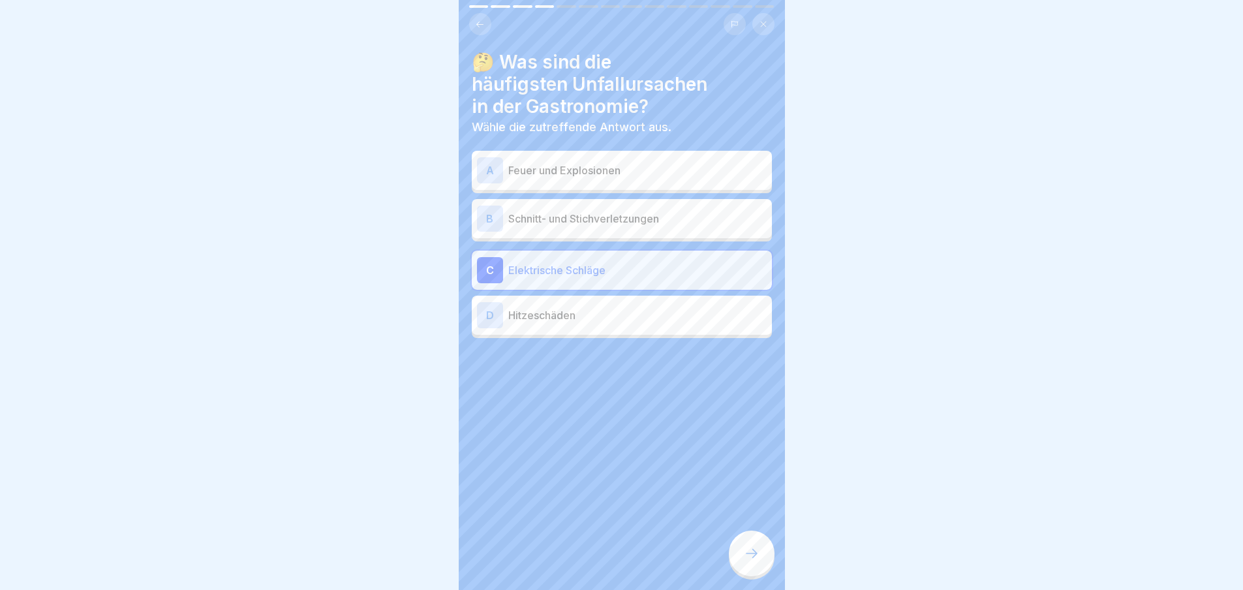
click at [602, 318] on p "Hitzeschäden" at bounding box center [637, 315] width 258 height 16
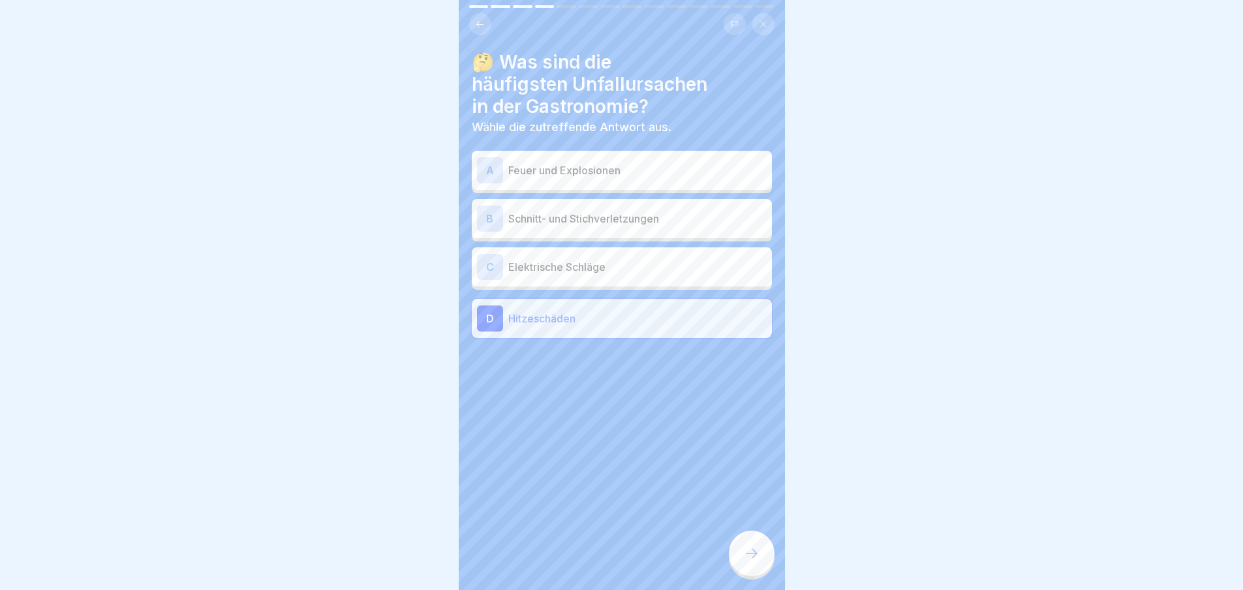
click at [749, 574] on div at bounding box center [752, 554] width 46 height 46
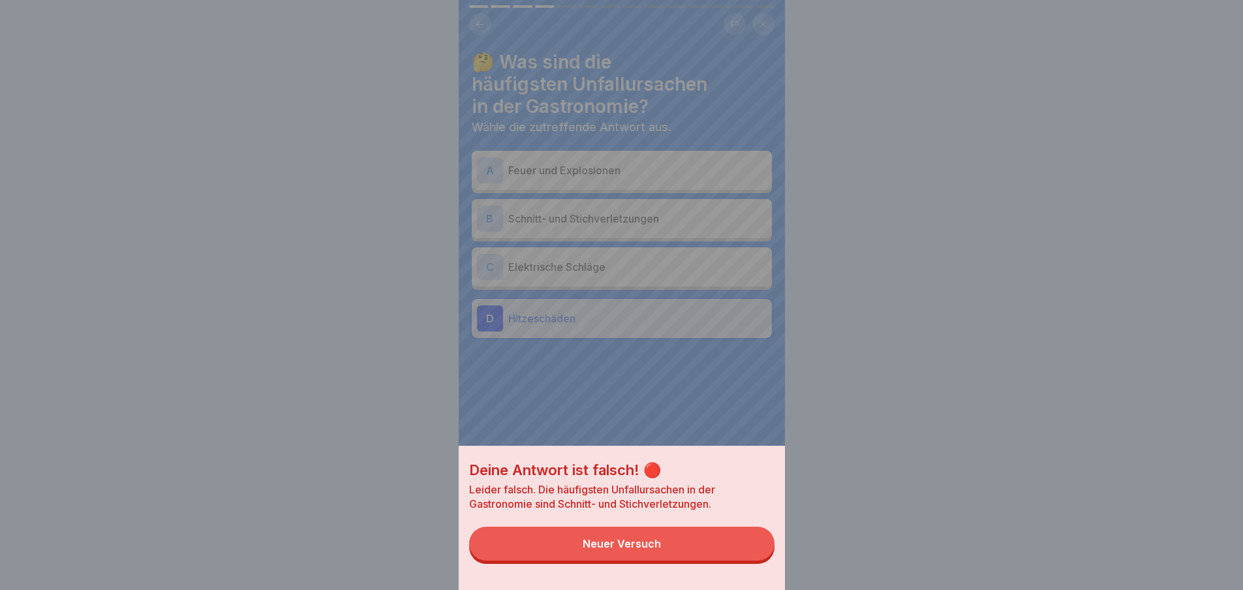
click at [658, 550] on div "Neuer Versuch" at bounding box center [622, 544] width 78 height 12
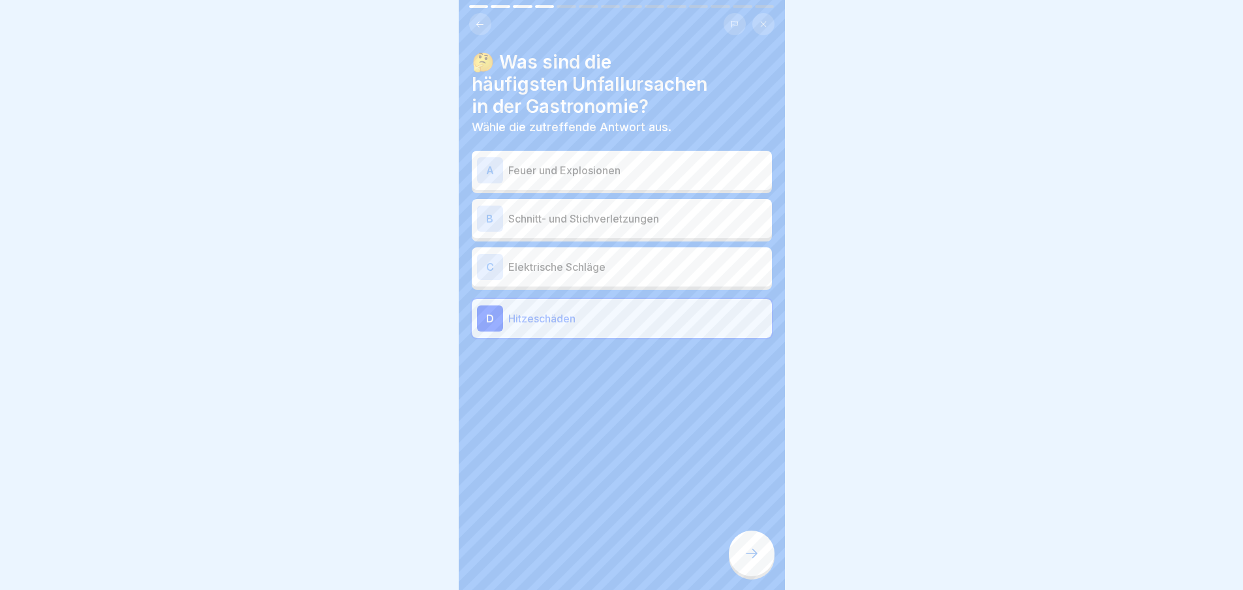
click at [613, 178] on div "A Feuer und Explosionen" at bounding box center [622, 170] width 290 height 26
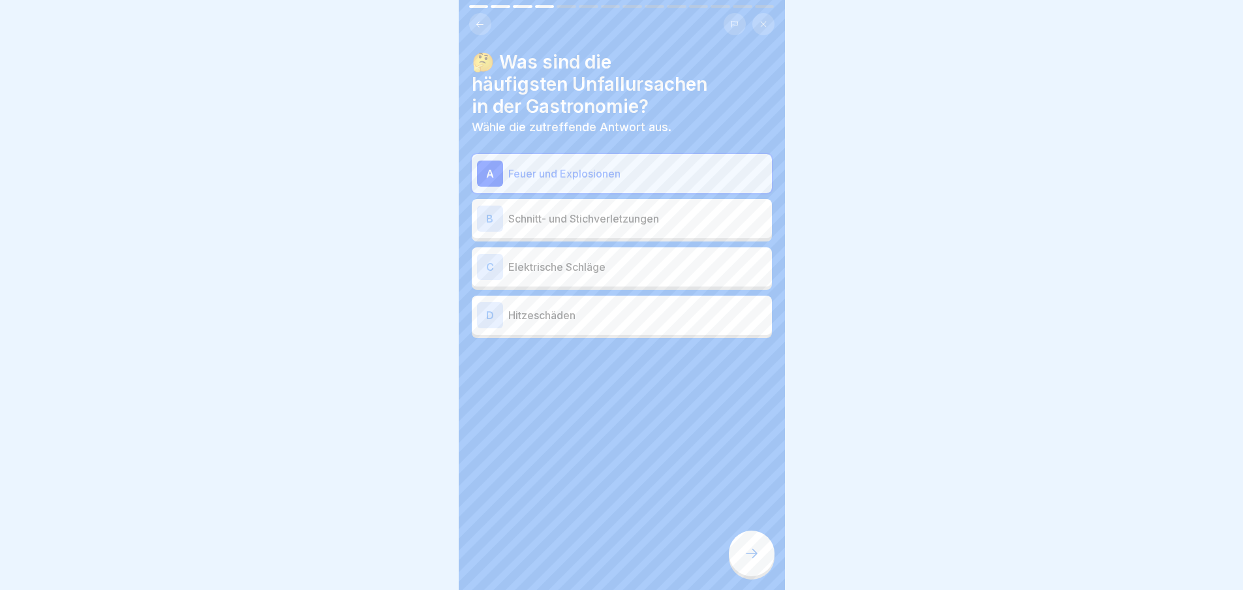
click at [741, 557] on div at bounding box center [752, 554] width 46 height 46
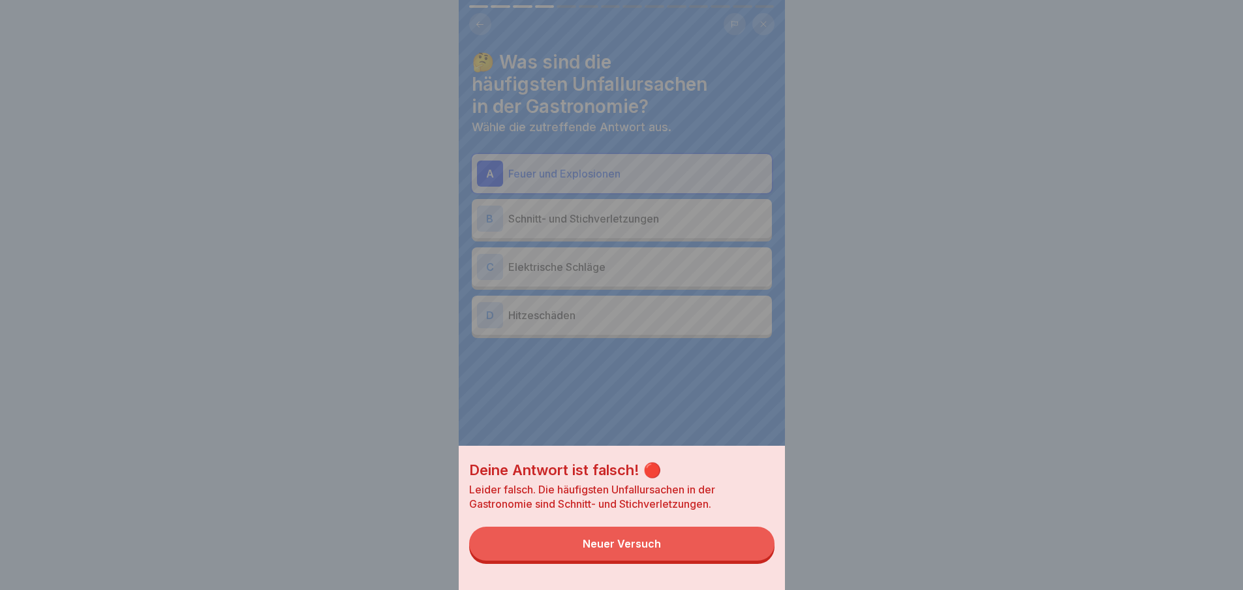
click at [742, 561] on button "Neuer Versuch" at bounding box center [621, 544] width 305 height 34
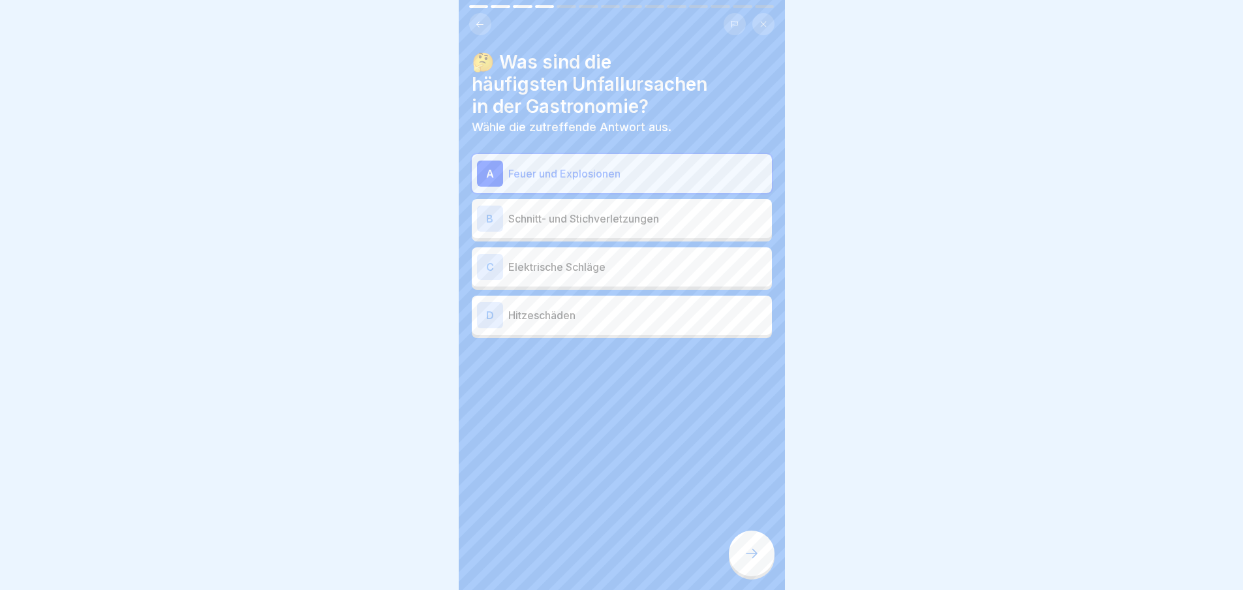
click at [569, 218] on p "Schnitt- und Stichverletzungen" at bounding box center [637, 219] width 258 height 16
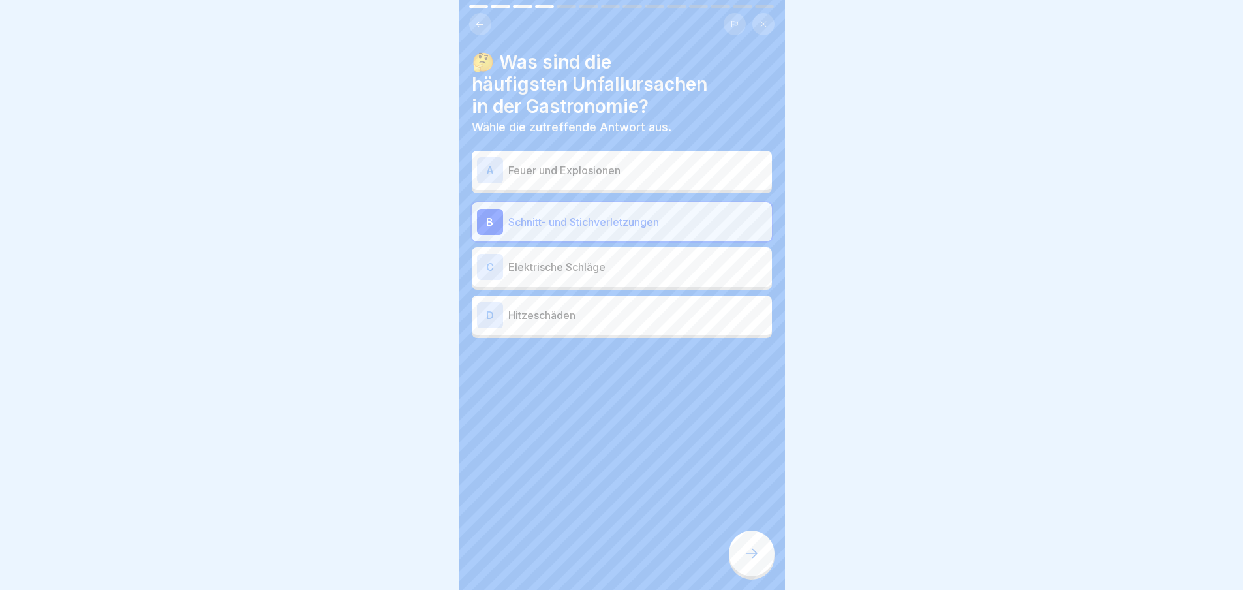
click at [758, 561] on icon at bounding box center [752, 554] width 16 height 16
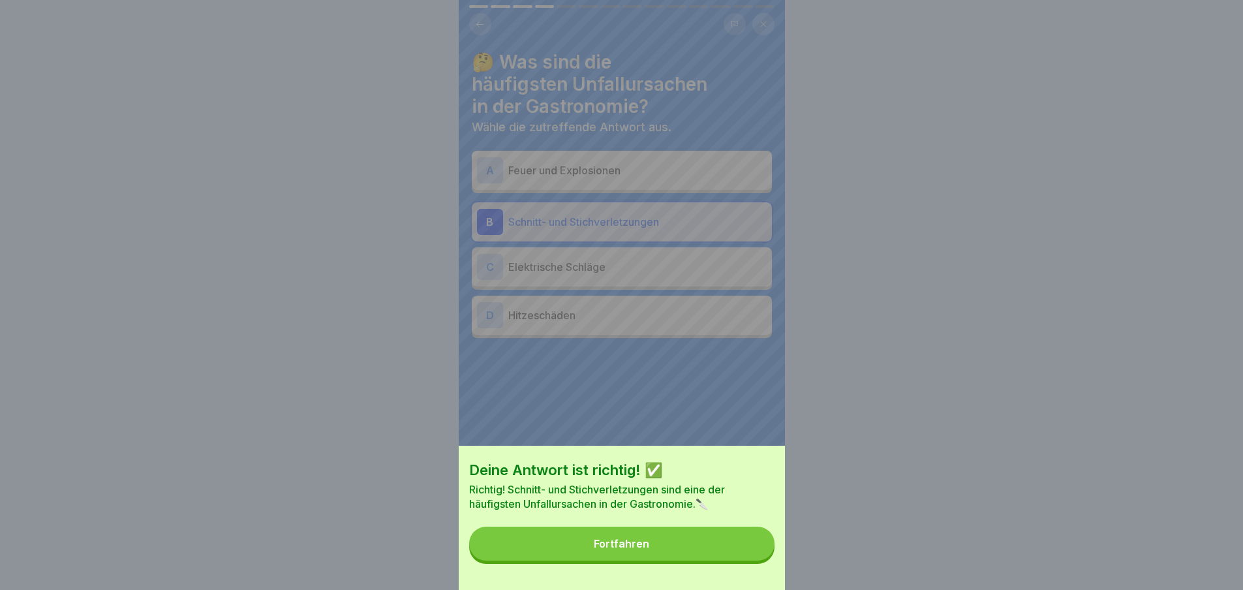
click at [758, 561] on button "Fortfahren" at bounding box center [621, 544] width 305 height 34
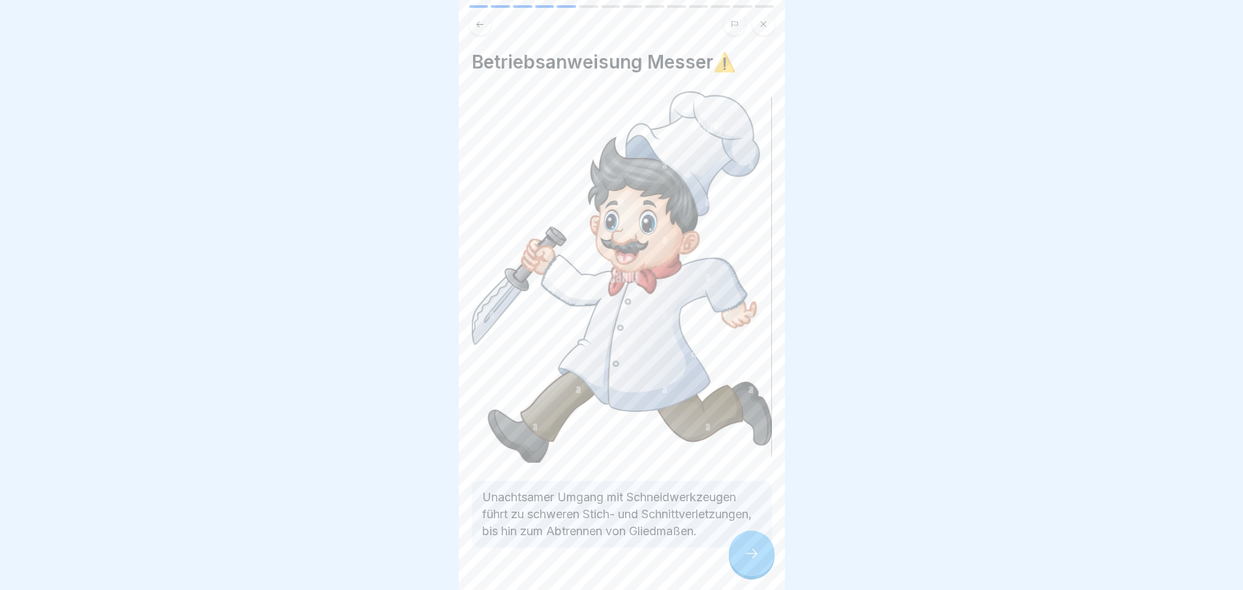
click at [758, 561] on icon at bounding box center [752, 554] width 16 height 16
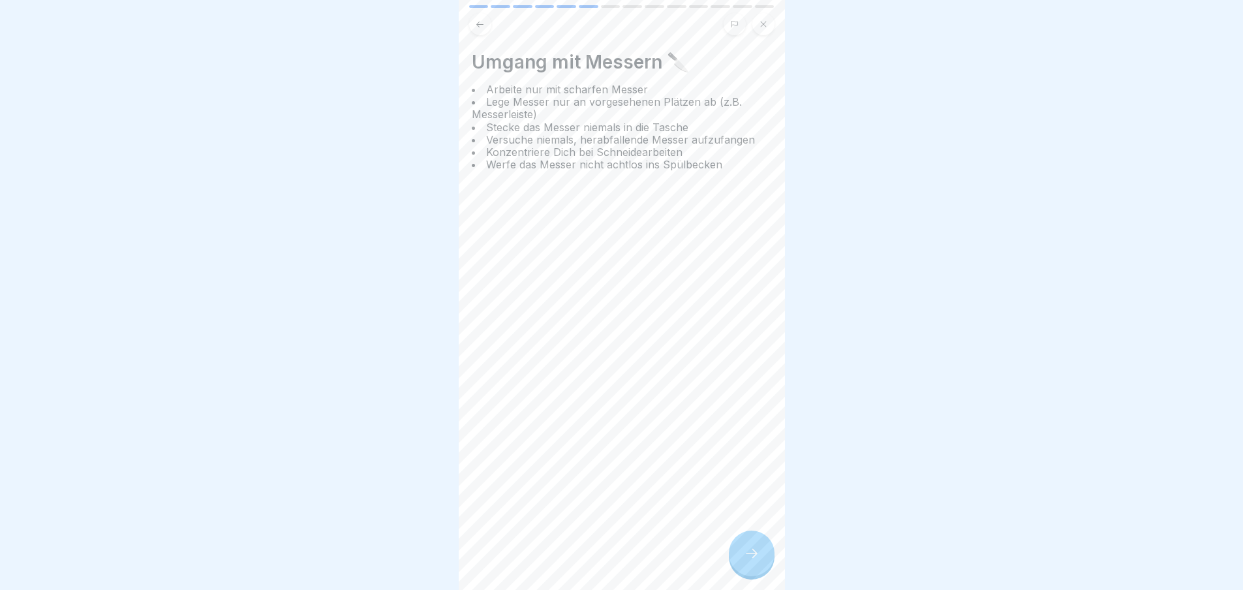
click at [758, 561] on icon at bounding box center [752, 554] width 16 height 16
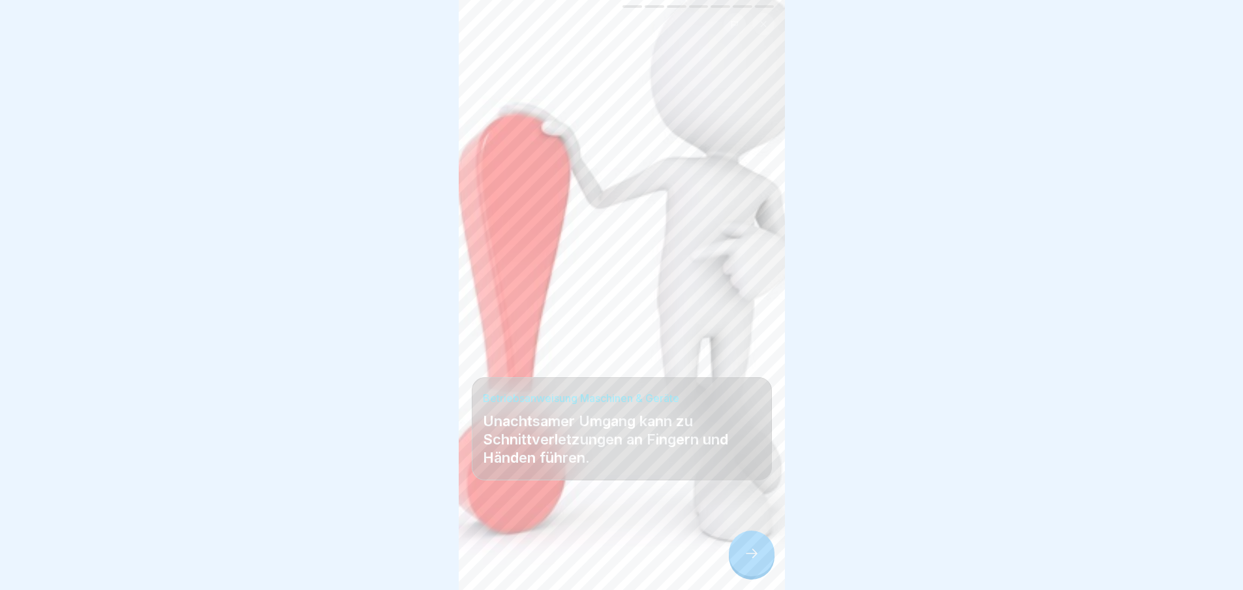
click at [758, 561] on icon at bounding box center [752, 554] width 16 height 16
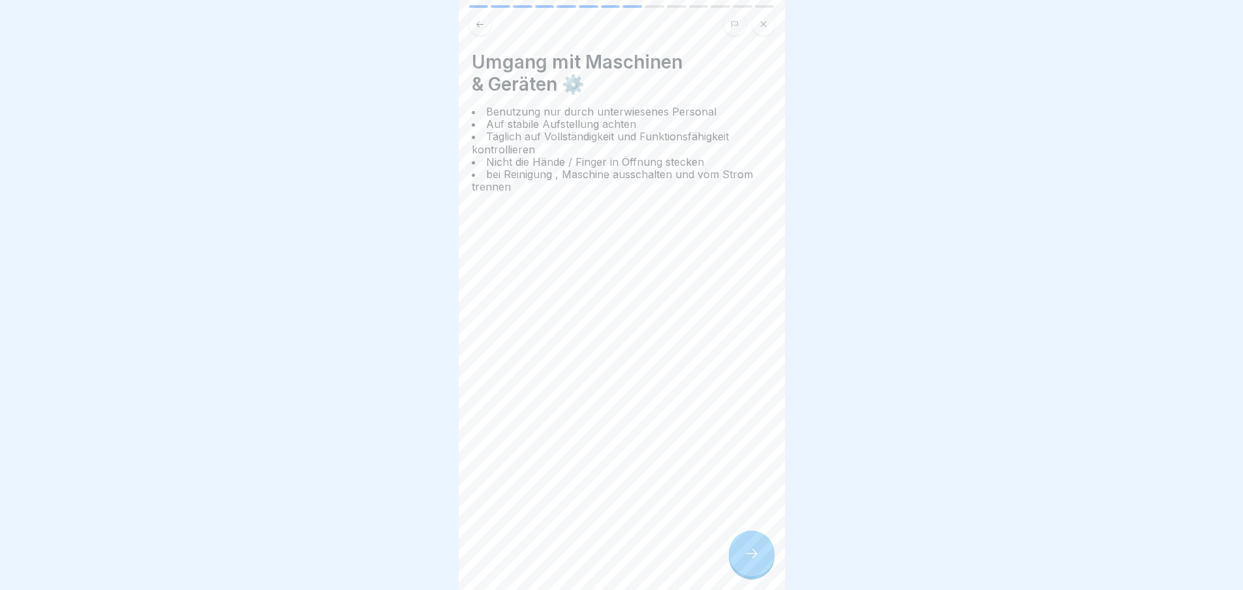
click at [758, 561] on icon at bounding box center [752, 554] width 16 height 16
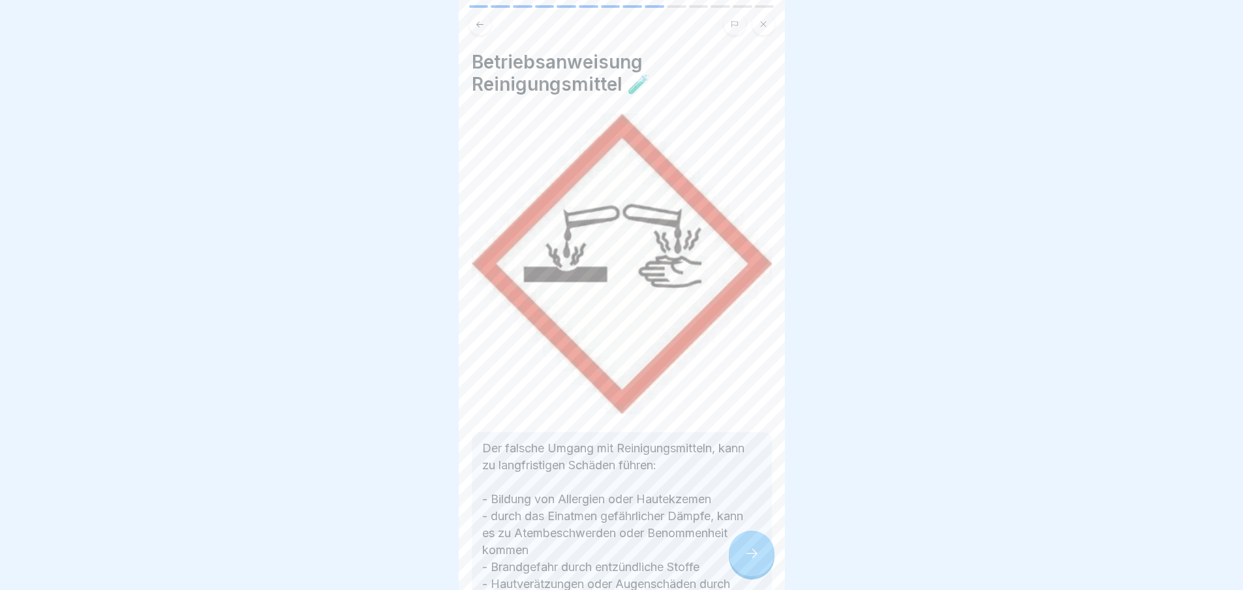
click at [758, 559] on icon at bounding box center [752, 554] width 16 height 16
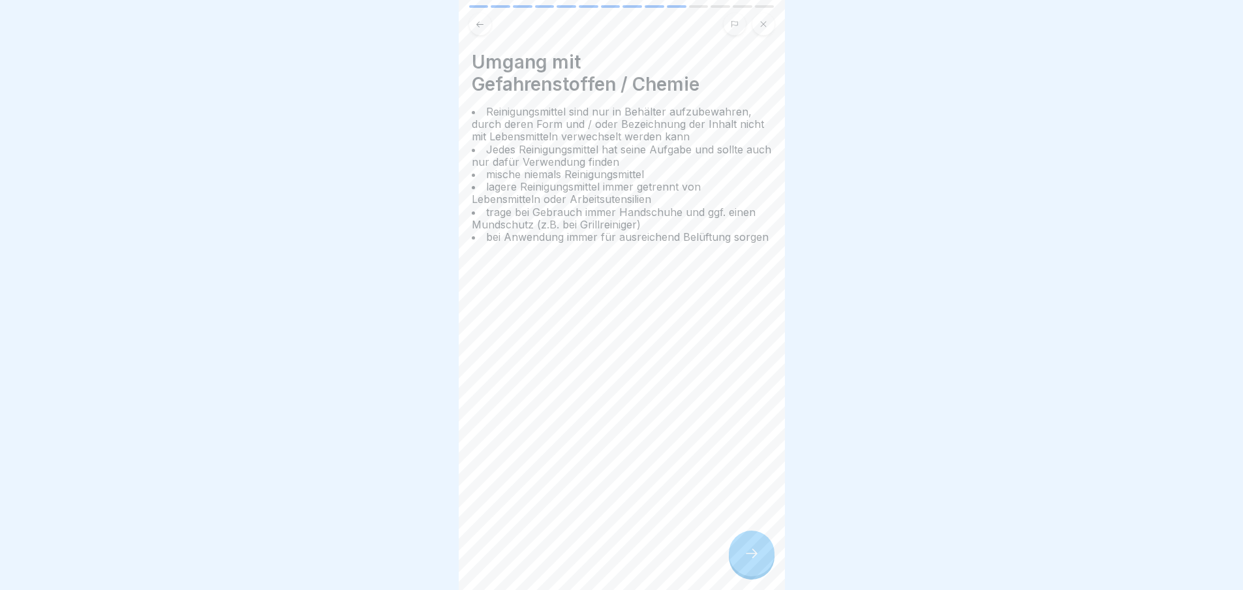
click at [758, 559] on icon at bounding box center [752, 554] width 16 height 16
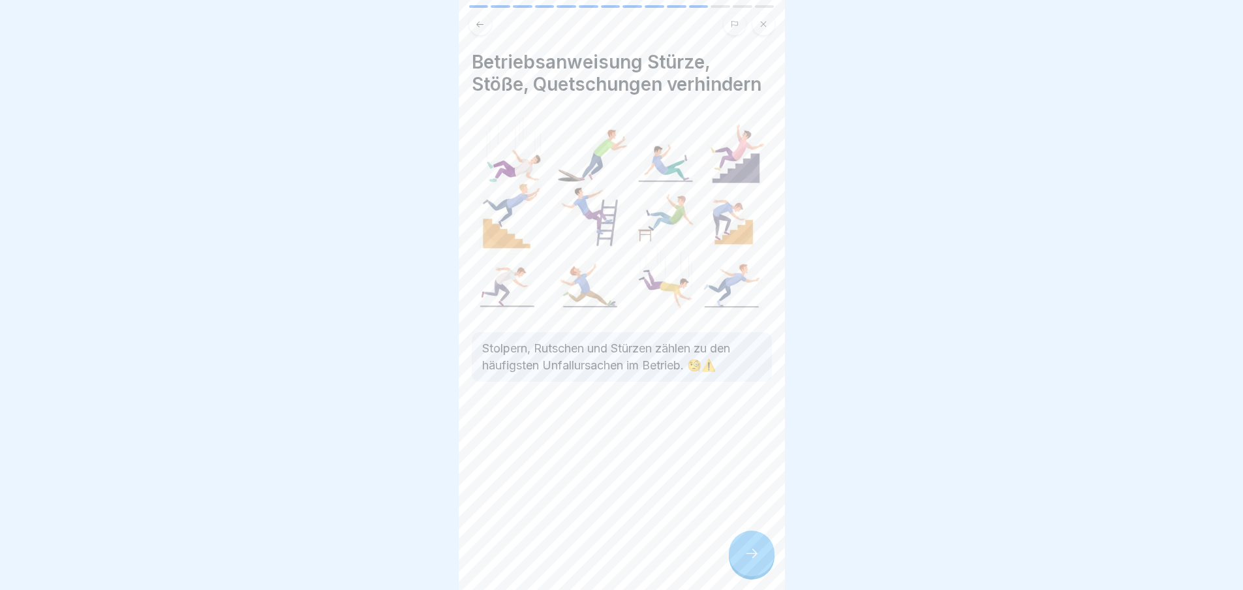
click at [758, 559] on icon at bounding box center [752, 554] width 16 height 16
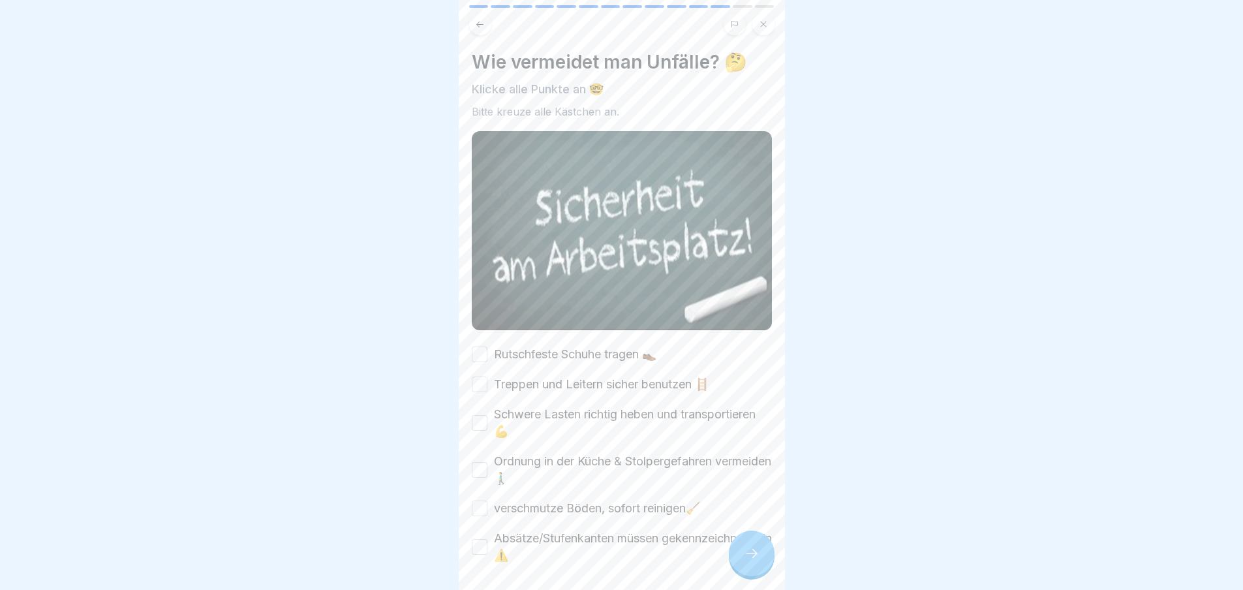
click at [758, 559] on icon at bounding box center [752, 554] width 16 height 16
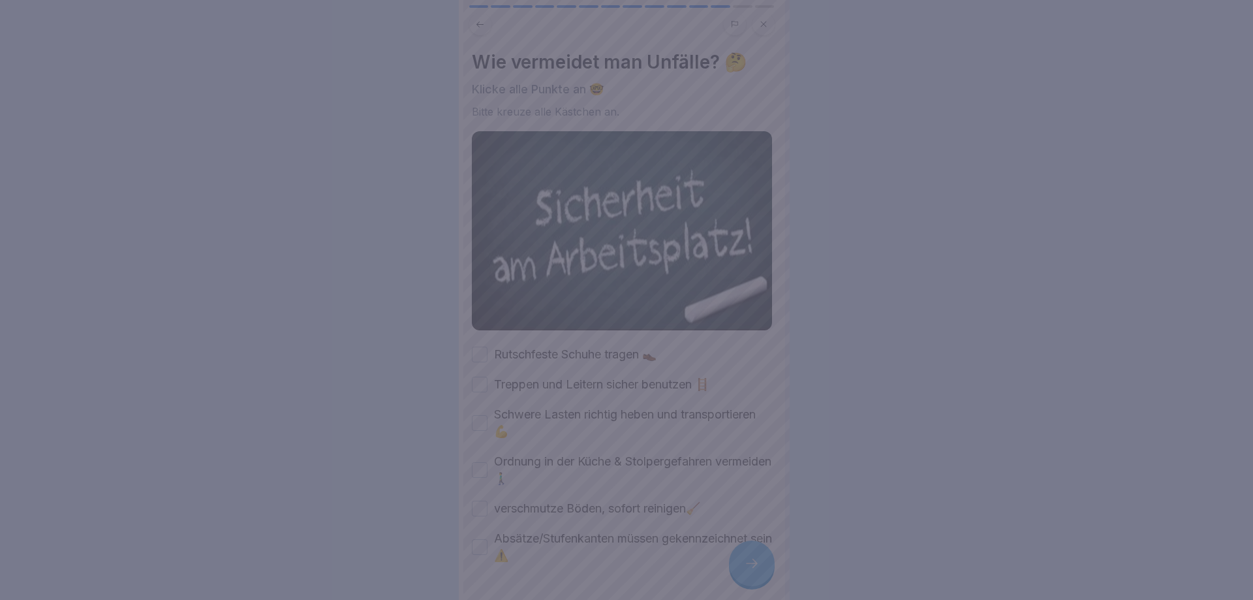
click at [758, 559] on div at bounding box center [626, 300] width 1253 height 600
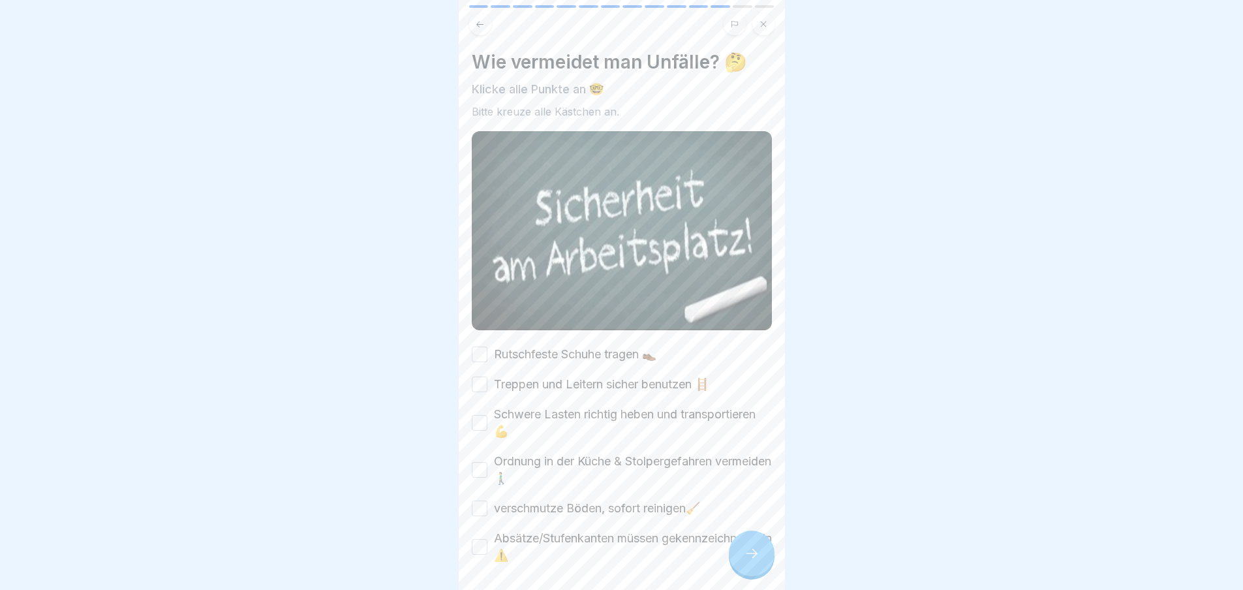
click at [484, 347] on button "Rutschfeste Schuhe tragen 👞" at bounding box center [480, 355] width 16 height 16
click at [482, 377] on button "Treppen und Leitern sicher benutzen 🪜" at bounding box center [480, 385] width 16 height 16
click at [482, 419] on button "Schwere Lasten richtig heben und transportieren 💪" at bounding box center [480, 423] width 16 height 16
click at [484, 468] on button "Ordnung in der Küche & Stolpergefahren vermeiden 🚶‍♂️" at bounding box center [480, 470] width 16 height 16
click at [480, 501] on button "verschmutze Böden, sofort reinigen🧹" at bounding box center [480, 509] width 16 height 16
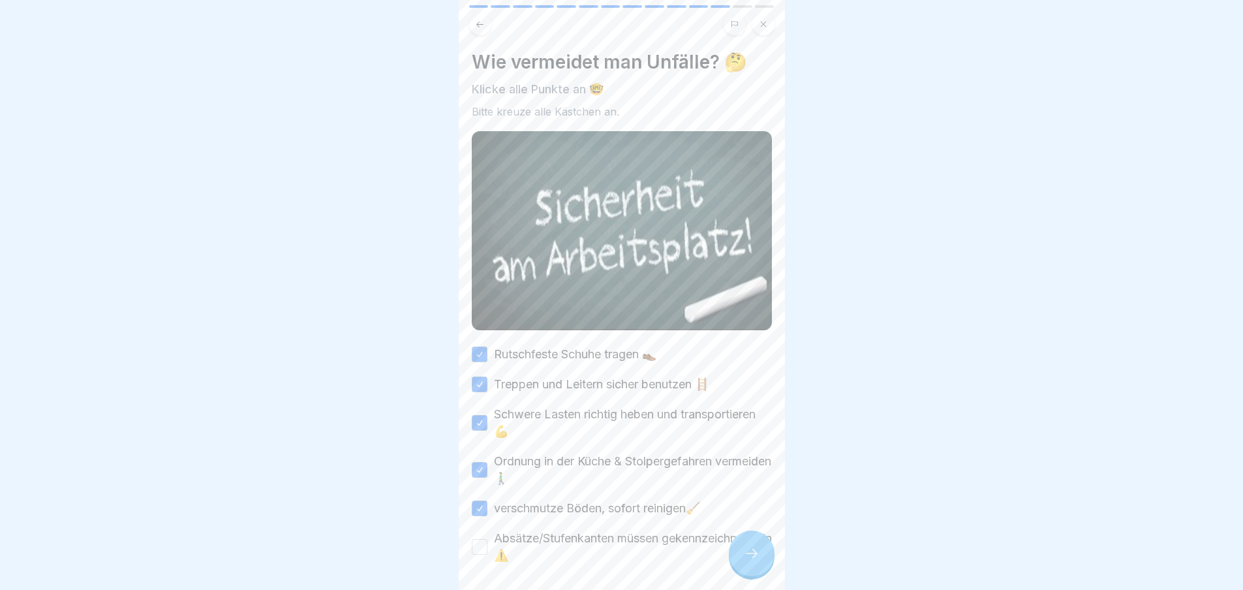
click at [482, 540] on button "Absätze/Stufenkanten müssen gekennzeichnet sein ⚠️" at bounding box center [480, 547] width 16 height 16
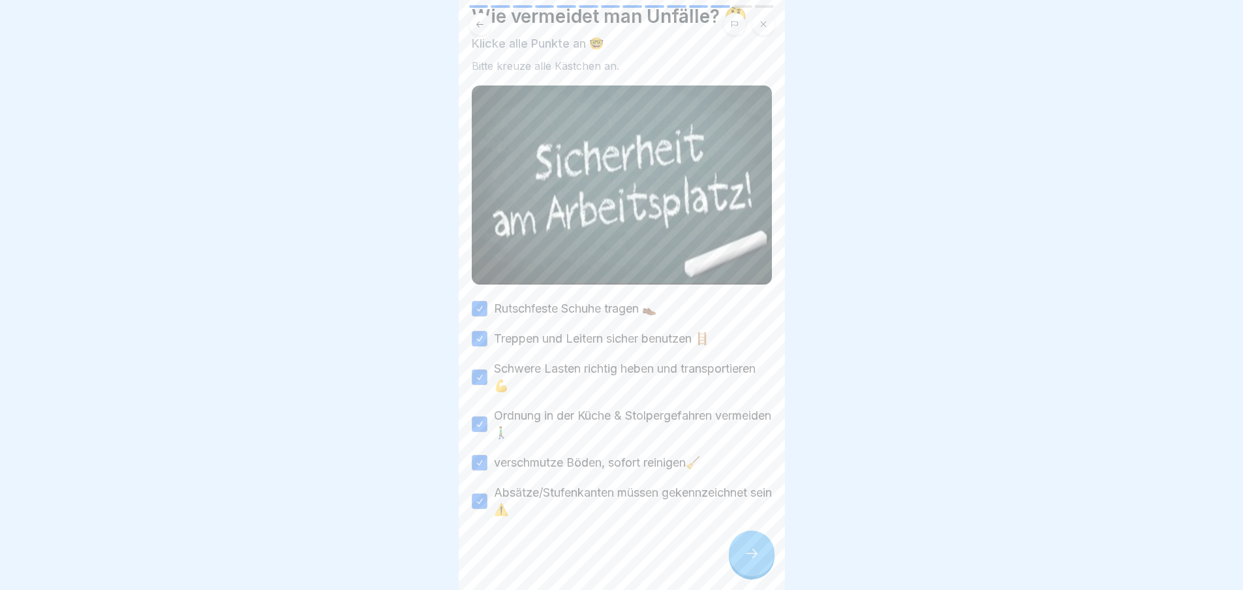
scroll to position [10, 0]
click at [759, 553] on icon at bounding box center [752, 554] width 16 height 16
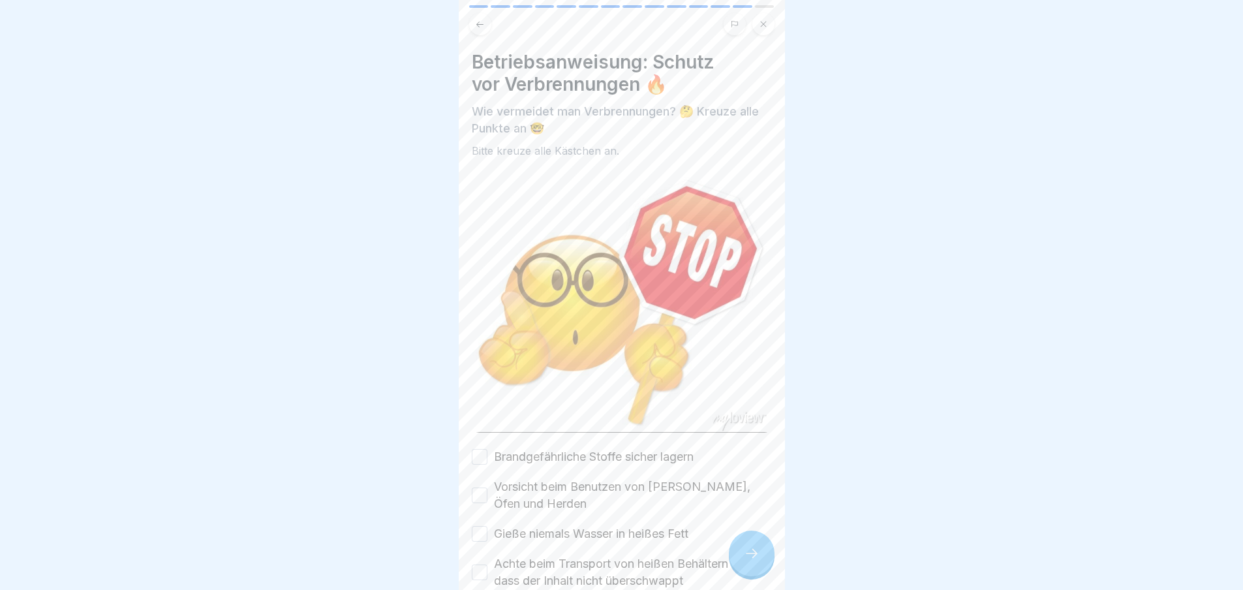
click at [483, 449] on button "Brandgefährliche Stoffe sicher lagern" at bounding box center [480, 457] width 16 height 16
click at [481, 488] on button "Vorsicht beim Benutzen von [PERSON_NAME], Öfen und Herden" at bounding box center [480, 496] width 16 height 16
click at [478, 526] on button "Gieße niemals Wasser in heißes Fett" at bounding box center [480, 534] width 16 height 16
click at [478, 565] on button "Achte beim Transport von heißen Behältern darauf, dass der Inhalt nicht übersch…" at bounding box center [480, 573] width 16 height 16
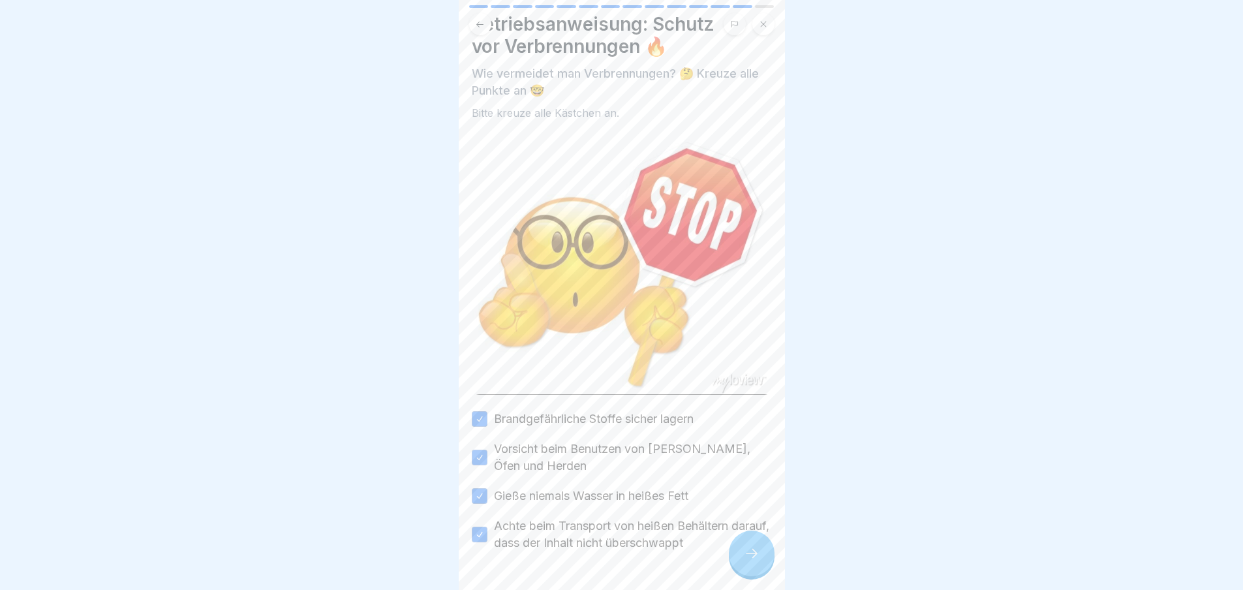
scroll to position [69, 0]
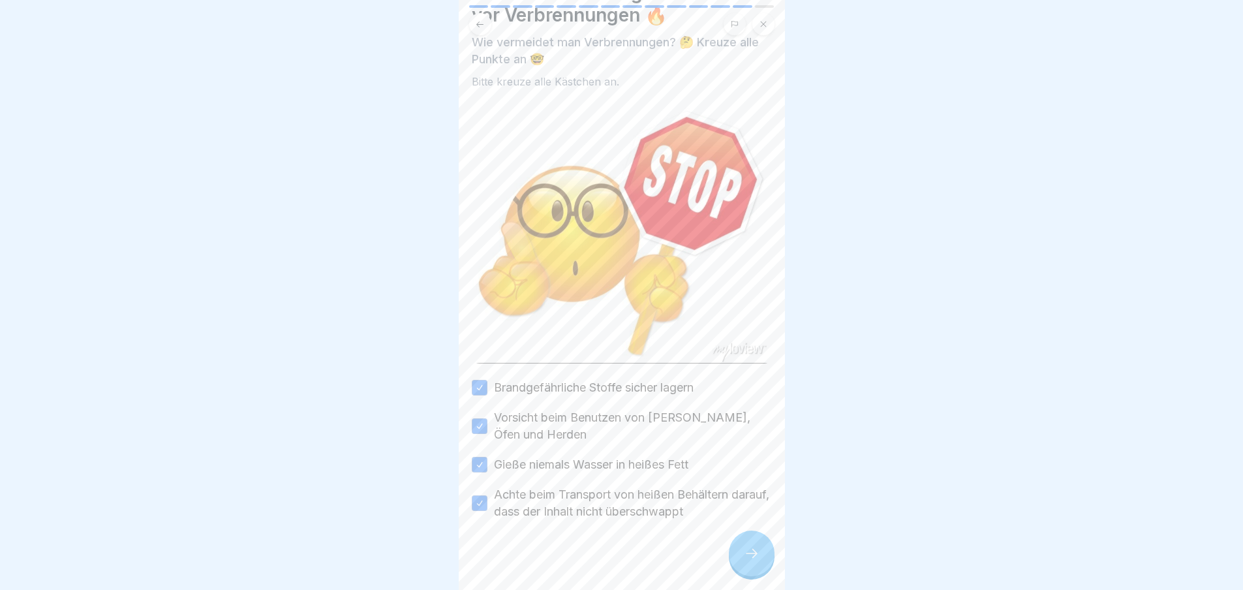
click at [745, 551] on icon at bounding box center [752, 554] width 16 height 16
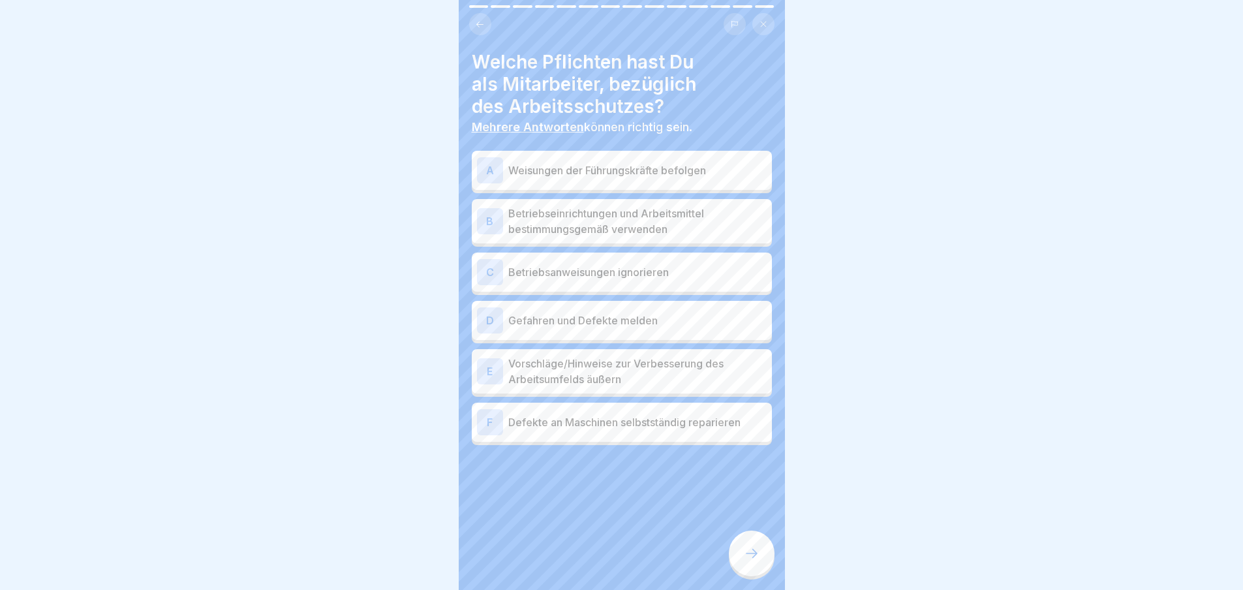
click at [596, 170] on div "A Weisungen der Führungskräfte befolgen" at bounding box center [622, 170] width 290 height 26
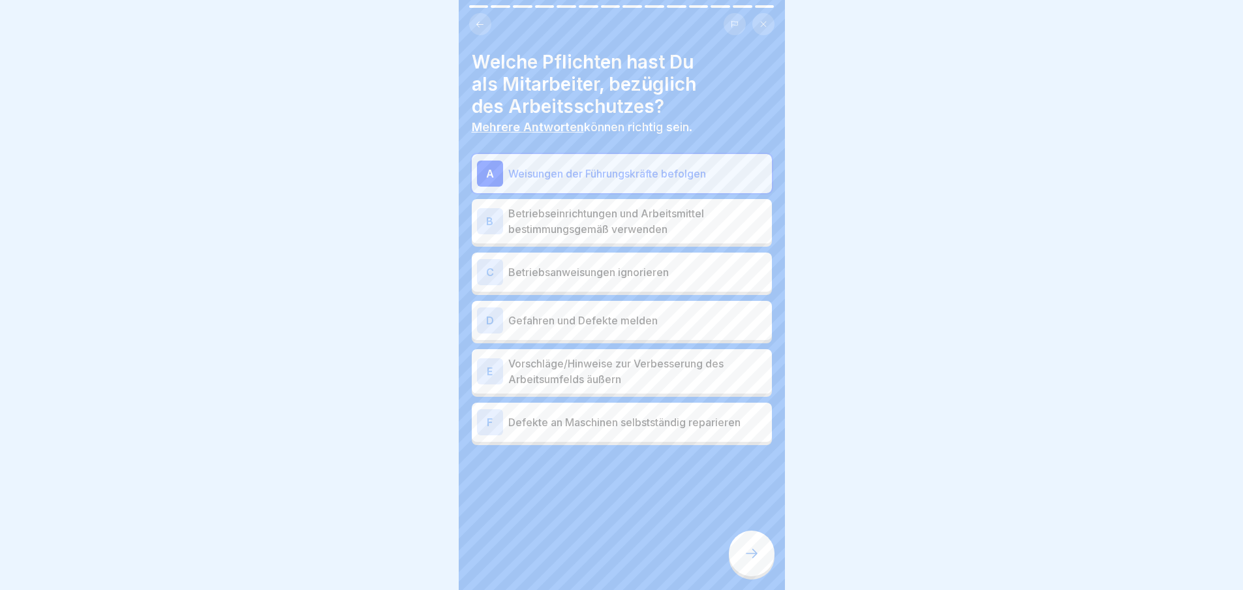
click at [596, 206] on p "Betriebseinrichtungen und Arbeitsmittel bestimmungsgemäß verwenden" at bounding box center [637, 221] width 258 height 31
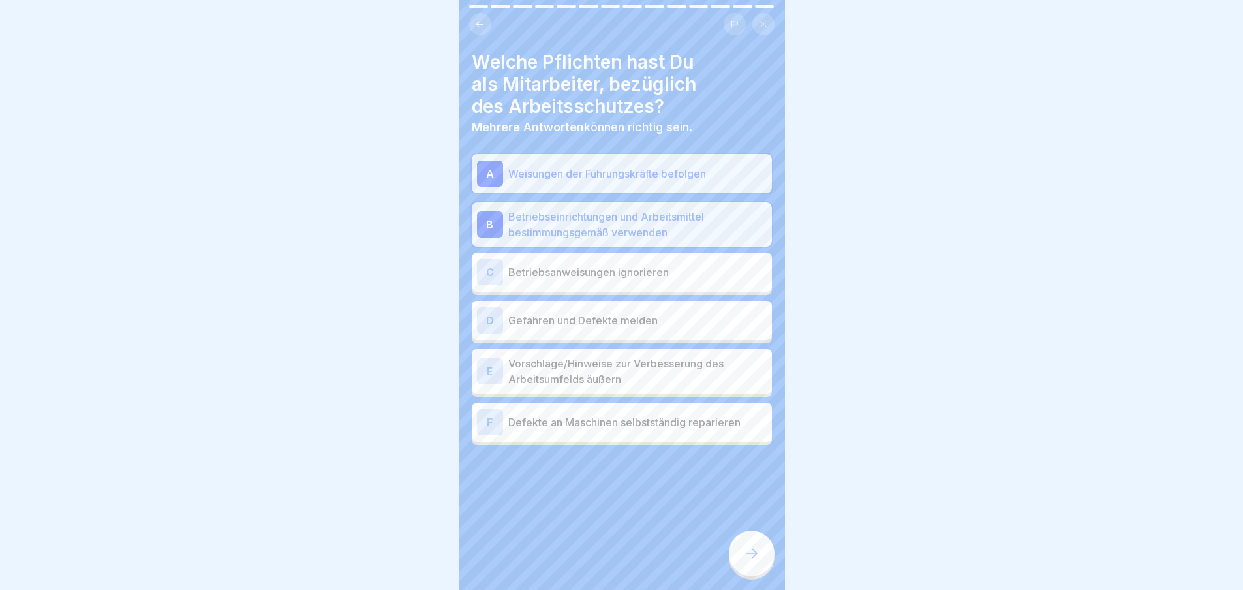
click at [612, 264] on p "Betriebsanweisungen ignorieren" at bounding box center [637, 272] width 258 height 16
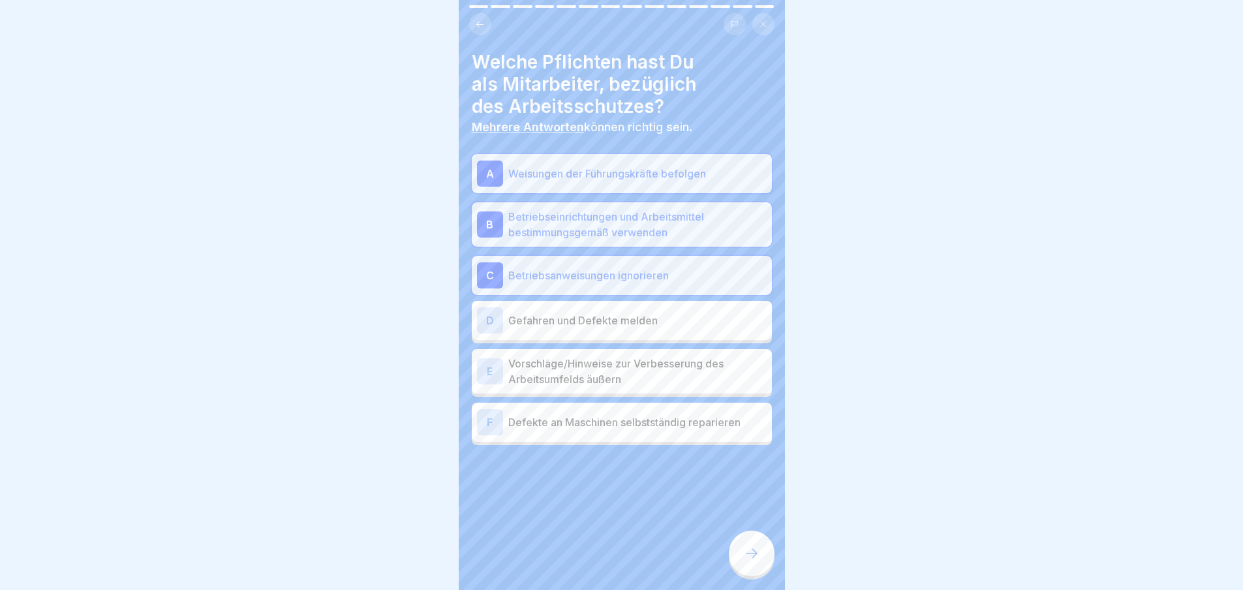
click at [617, 307] on div "D Gefahren und Defekte melden" at bounding box center [622, 320] width 290 height 26
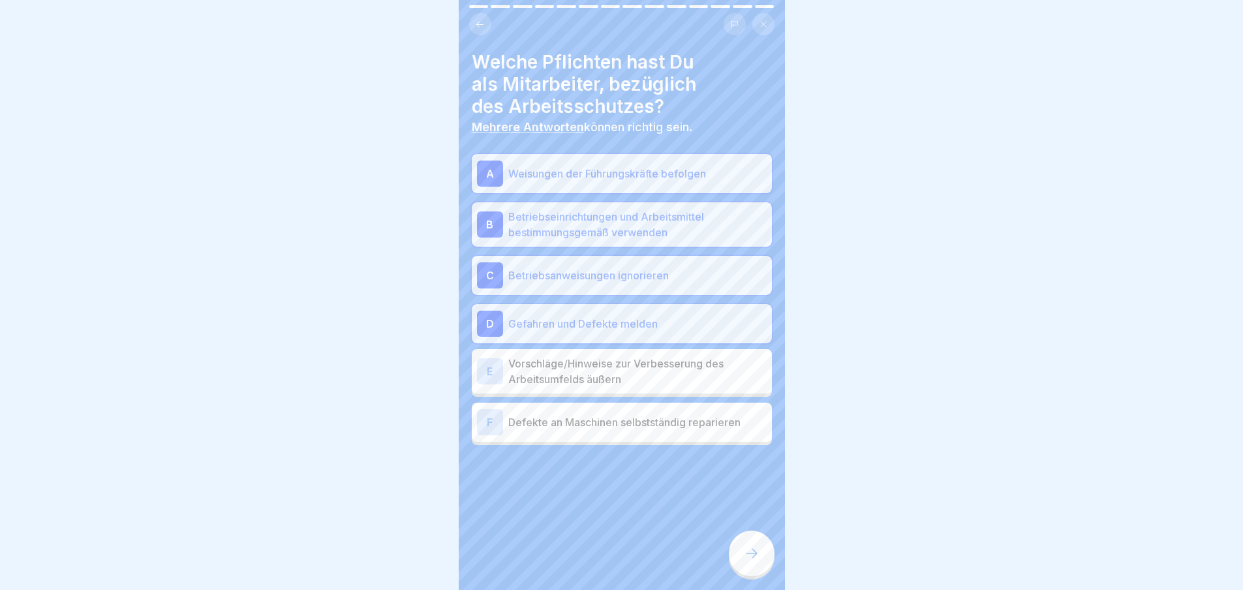
click at [624, 349] on div "E Vorschläge/Hinweise zur Verbesserung des Arbeitsumfelds äußern" at bounding box center [622, 371] width 300 height 44
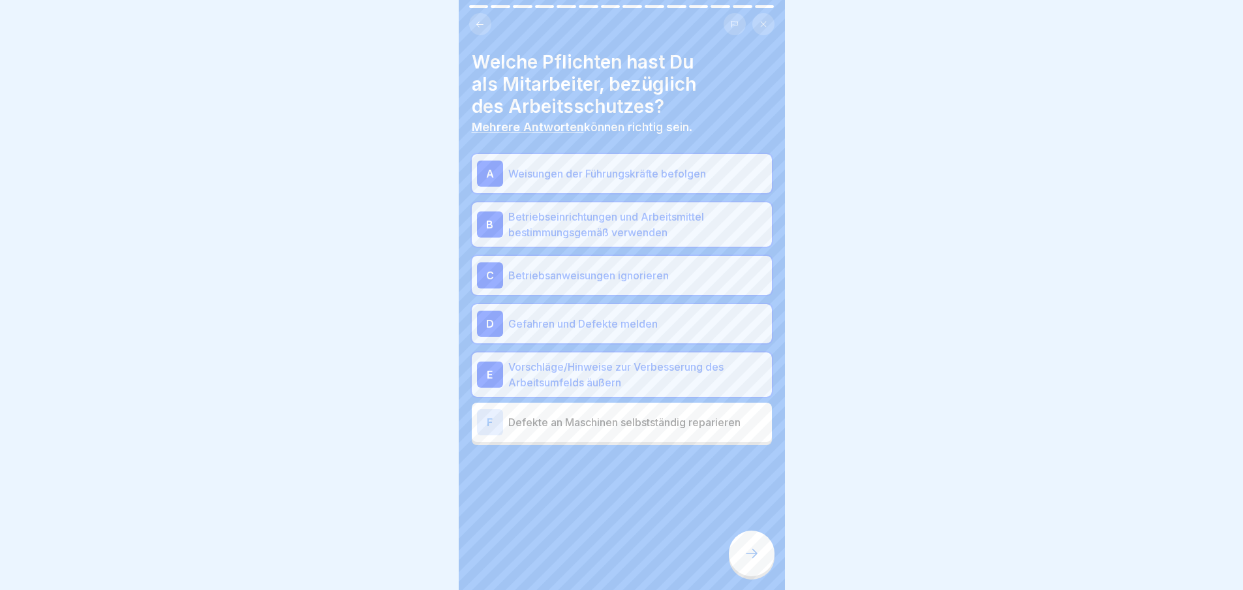
click at [640, 403] on div "F Defekte an Maschinen selbstständig reparieren" at bounding box center [622, 422] width 300 height 39
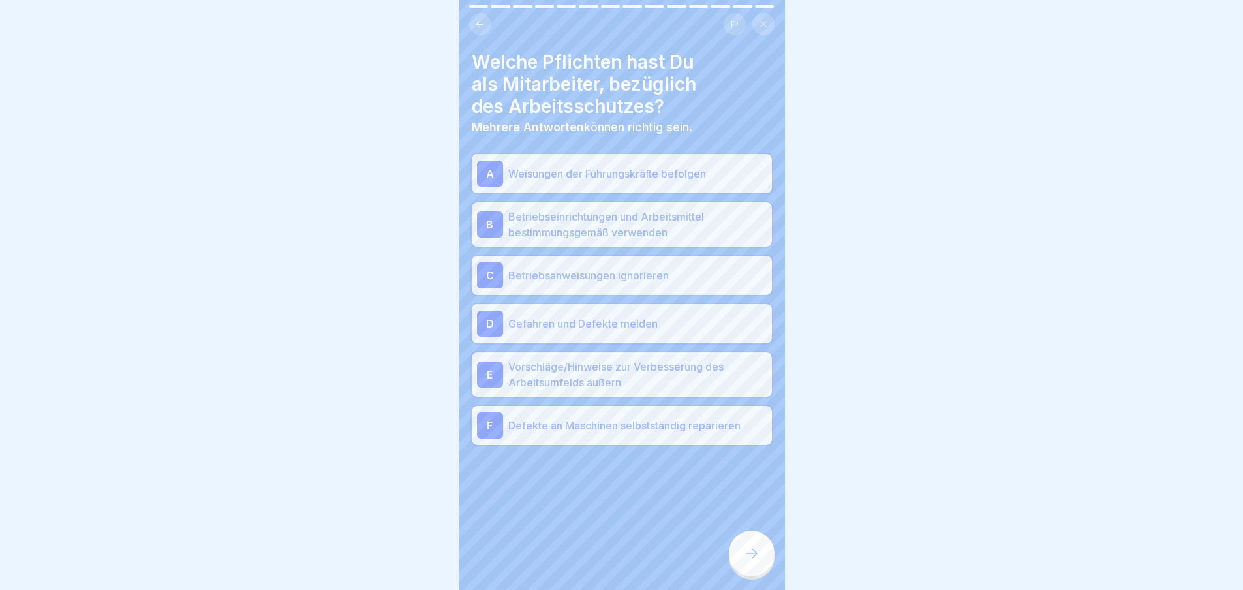
click at [754, 544] on div at bounding box center [752, 554] width 46 height 46
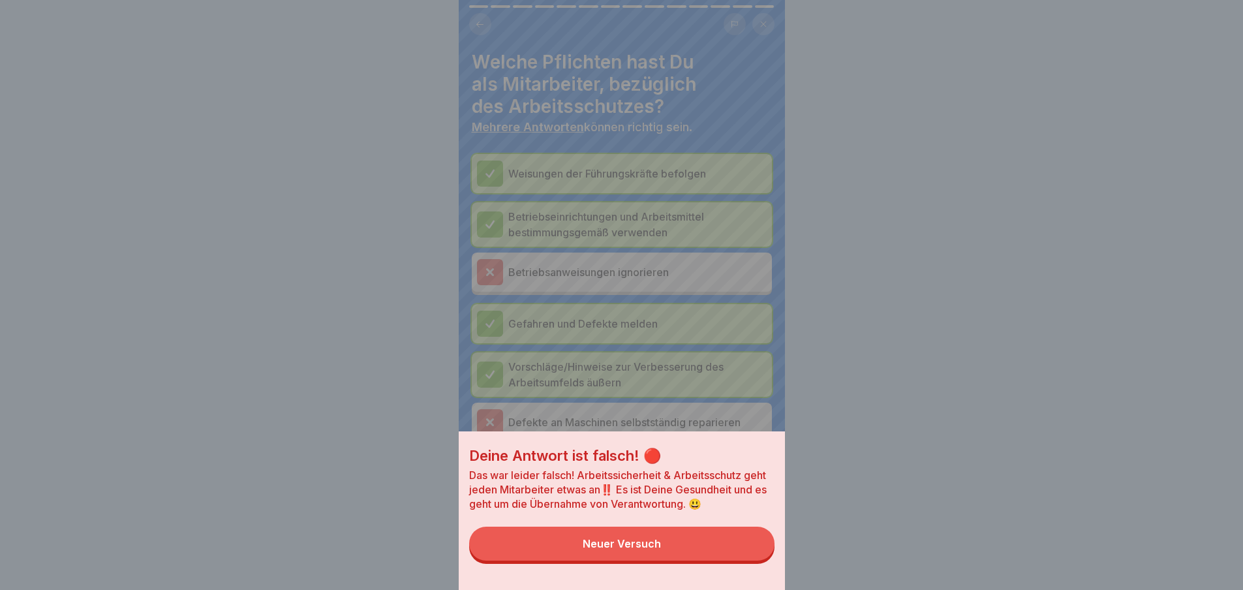
click at [748, 552] on button "Neuer Versuch" at bounding box center [621, 544] width 305 height 34
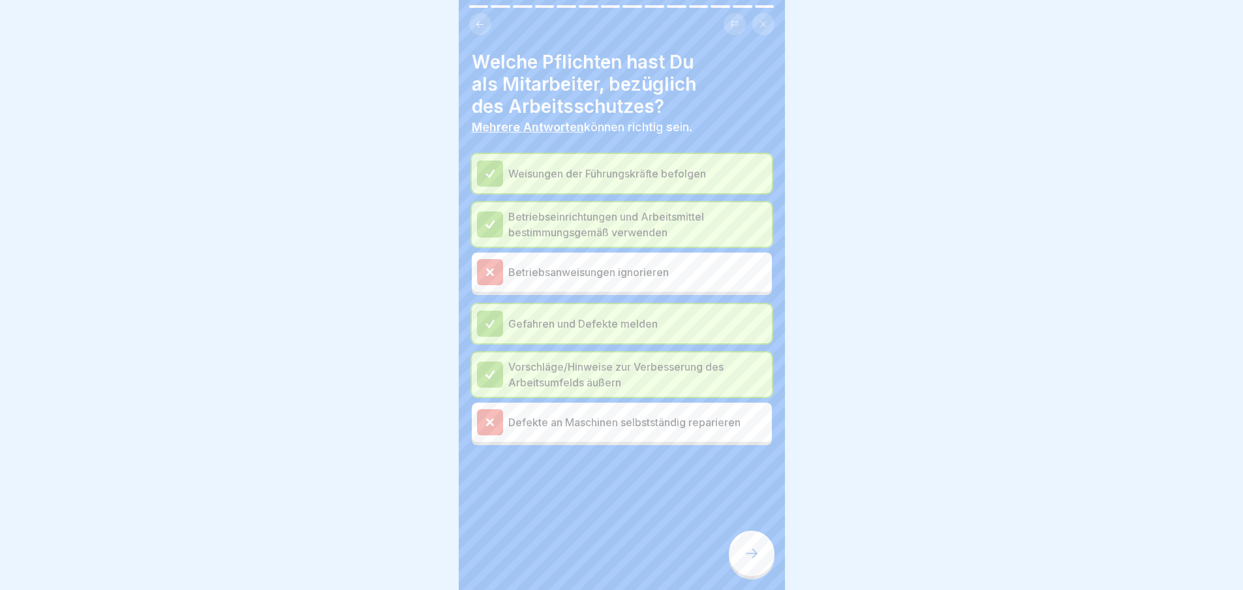
click at [752, 538] on div at bounding box center [752, 554] width 46 height 46
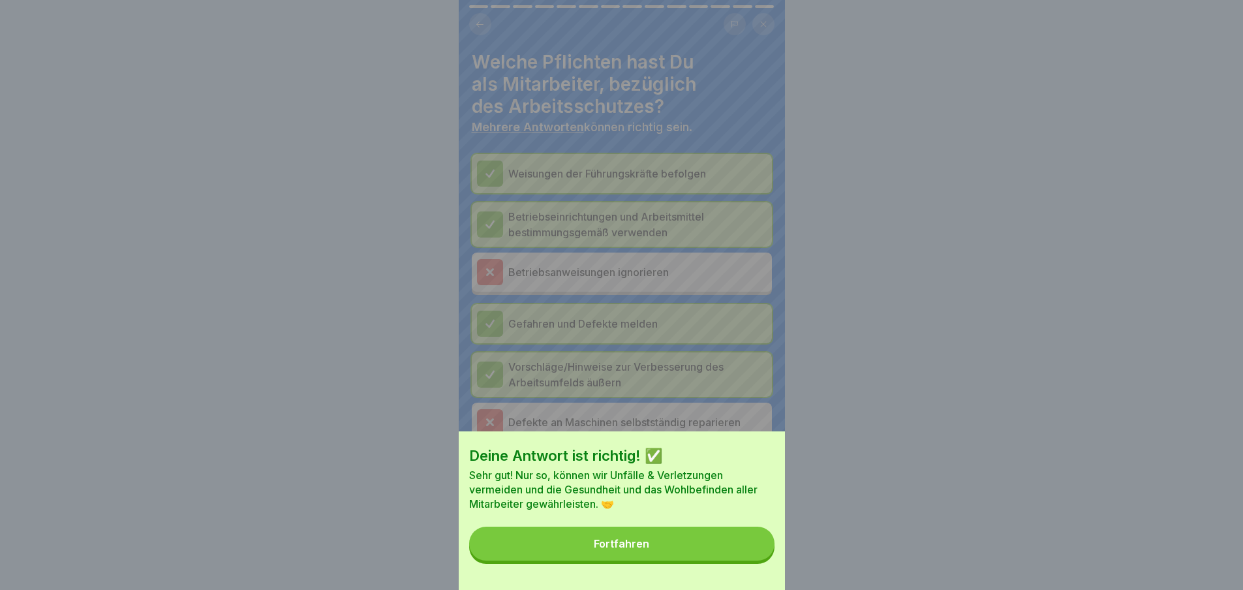
click at [675, 537] on div "Deine Antwort ist richtig! ✅ Sehr gut! Nur so, können wir Unfälle & Verletzunge…" at bounding box center [622, 510] width 326 height 159
click at [687, 552] on button "Fortfahren" at bounding box center [621, 544] width 305 height 34
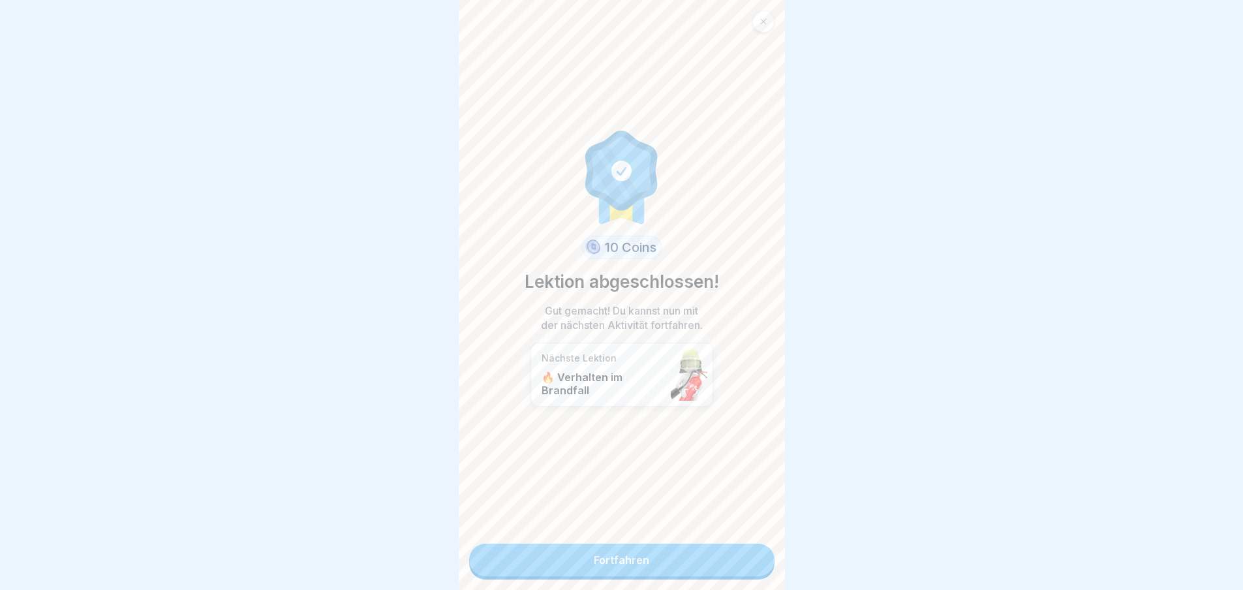
click at [687, 552] on link "Fortfahren" at bounding box center [621, 560] width 305 height 33
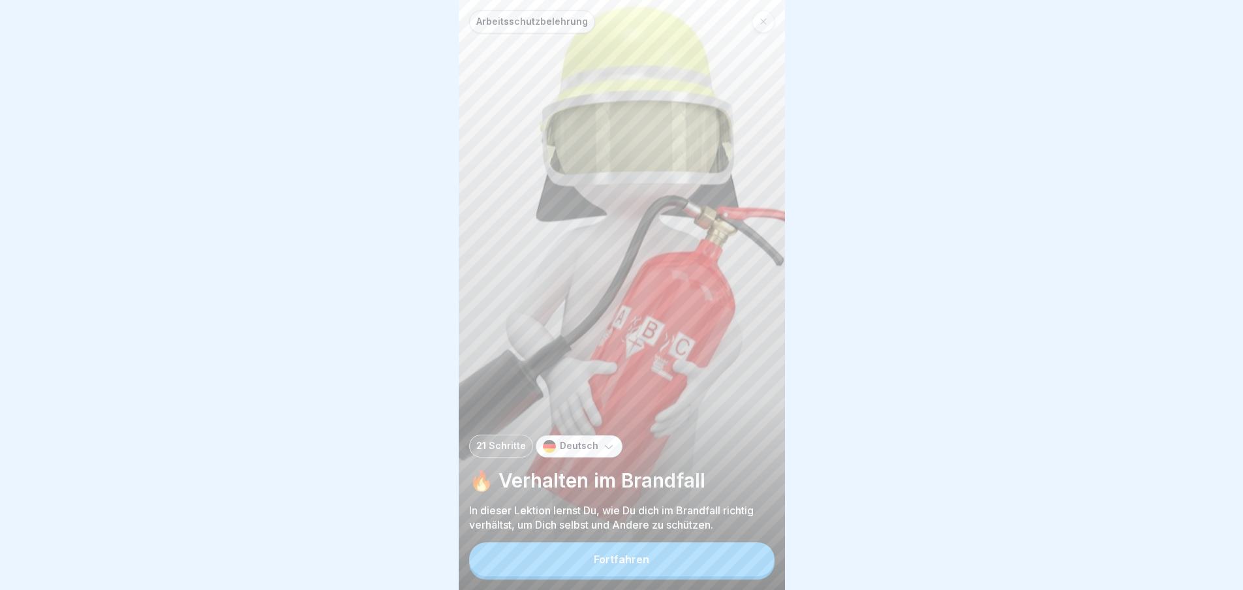
click at [687, 552] on button "Fortfahren" at bounding box center [621, 559] width 305 height 34
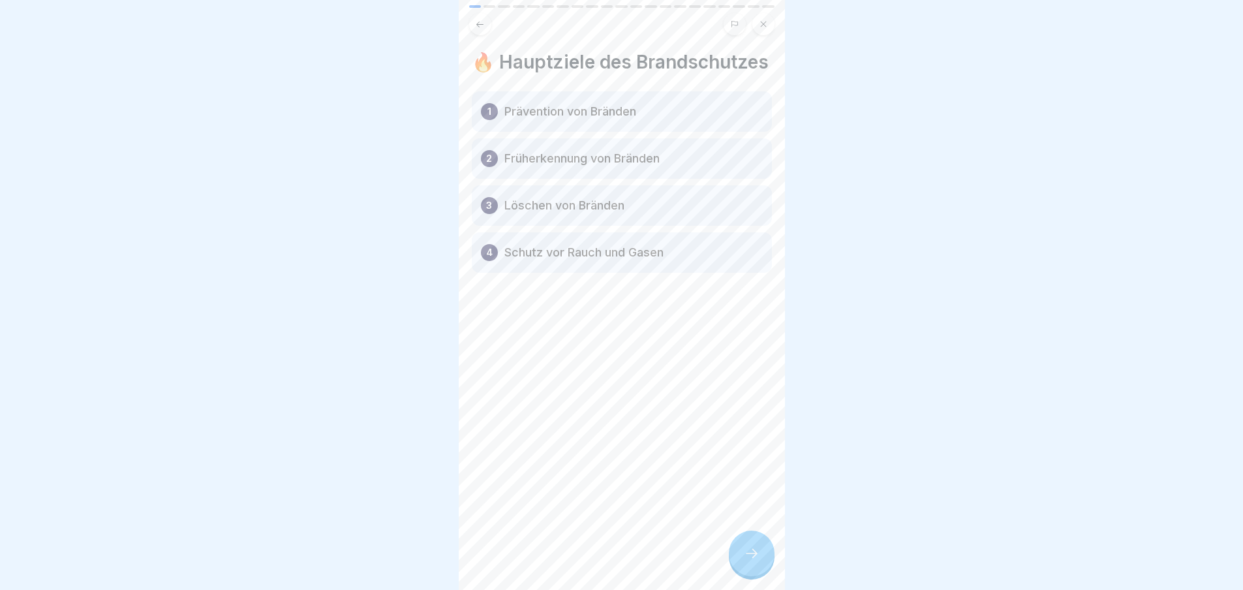
click at [737, 546] on div at bounding box center [752, 554] width 46 height 46
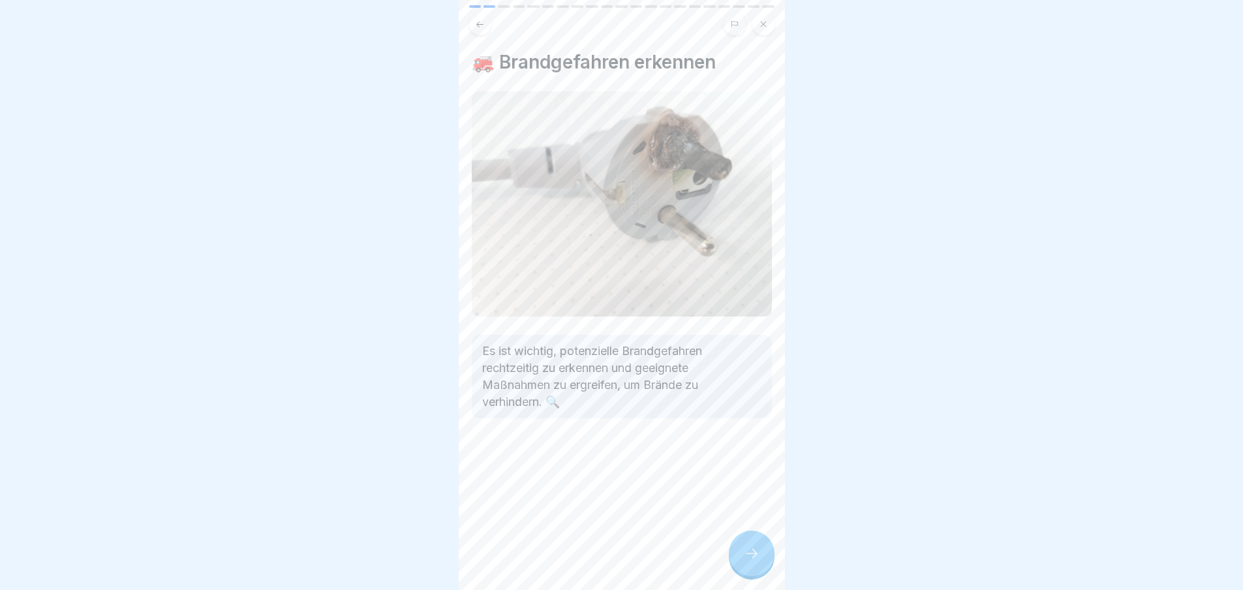
click at [737, 546] on div at bounding box center [752, 554] width 46 height 46
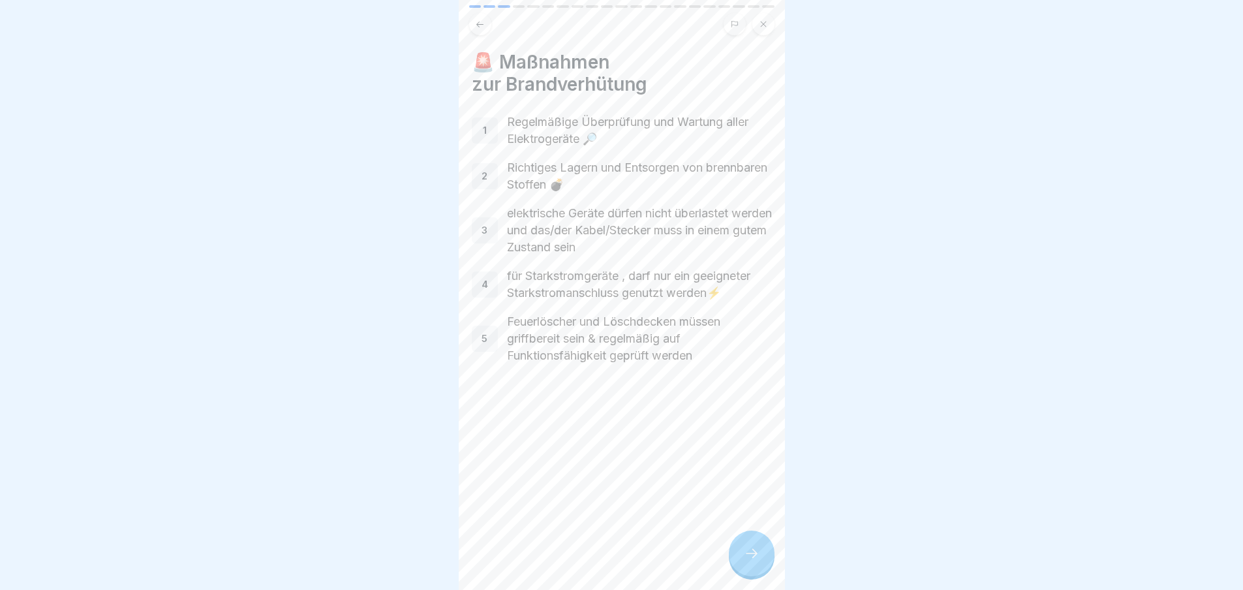
click at [737, 546] on div at bounding box center [752, 554] width 46 height 46
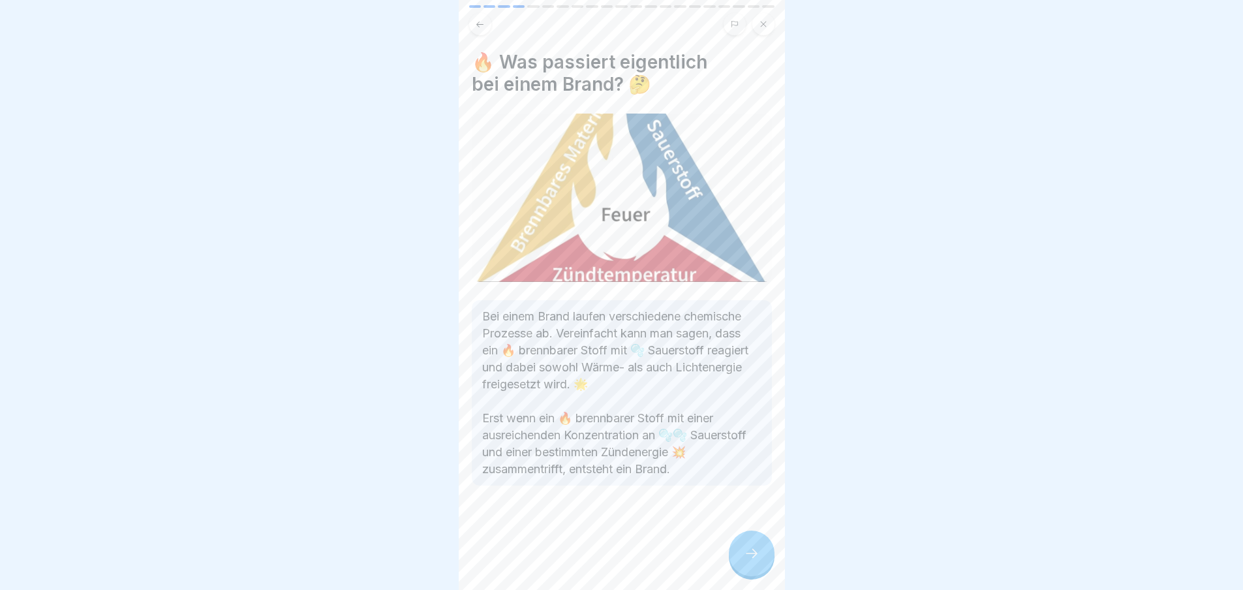
click at [737, 546] on div at bounding box center [752, 554] width 46 height 46
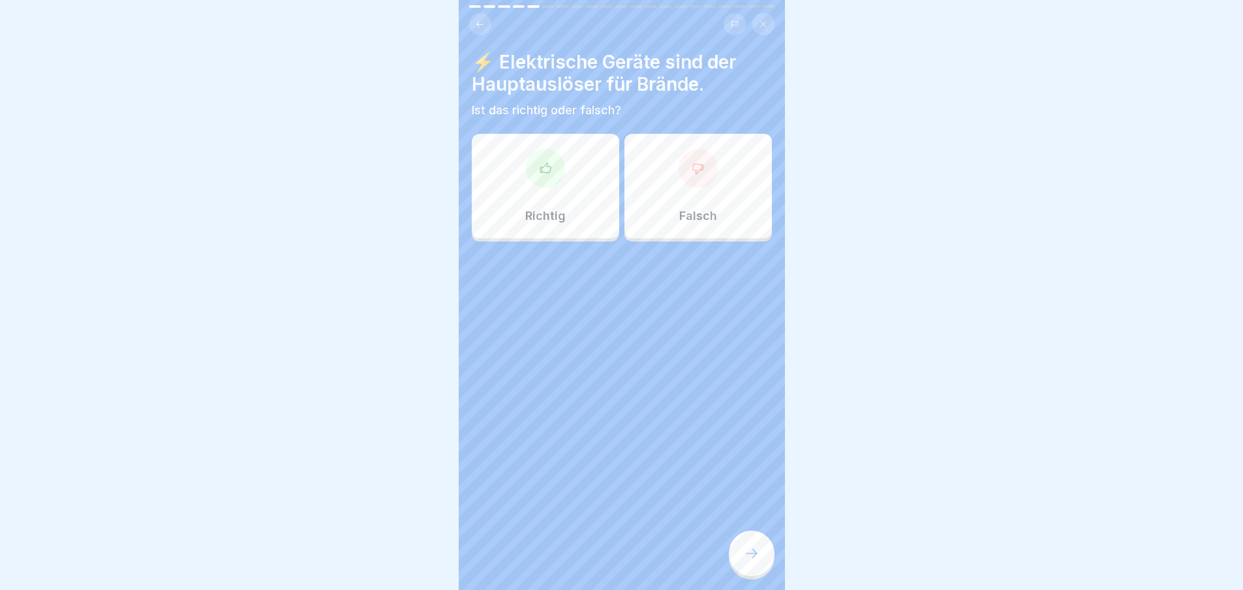
click at [737, 546] on div at bounding box center [752, 554] width 46 height 46
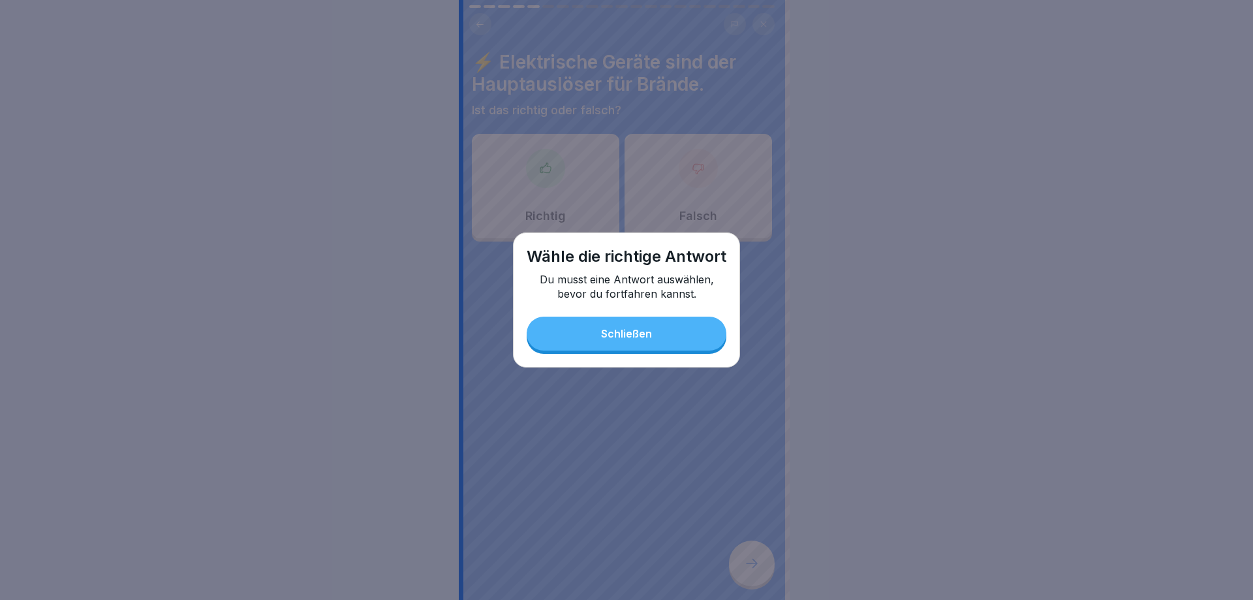
click at [689, 317] on div "Wähle die richtige Antwort Du musst eine Antwort auswählen, bevor du fortfahren…" at bounding box center [626, 299] width 227 height 135
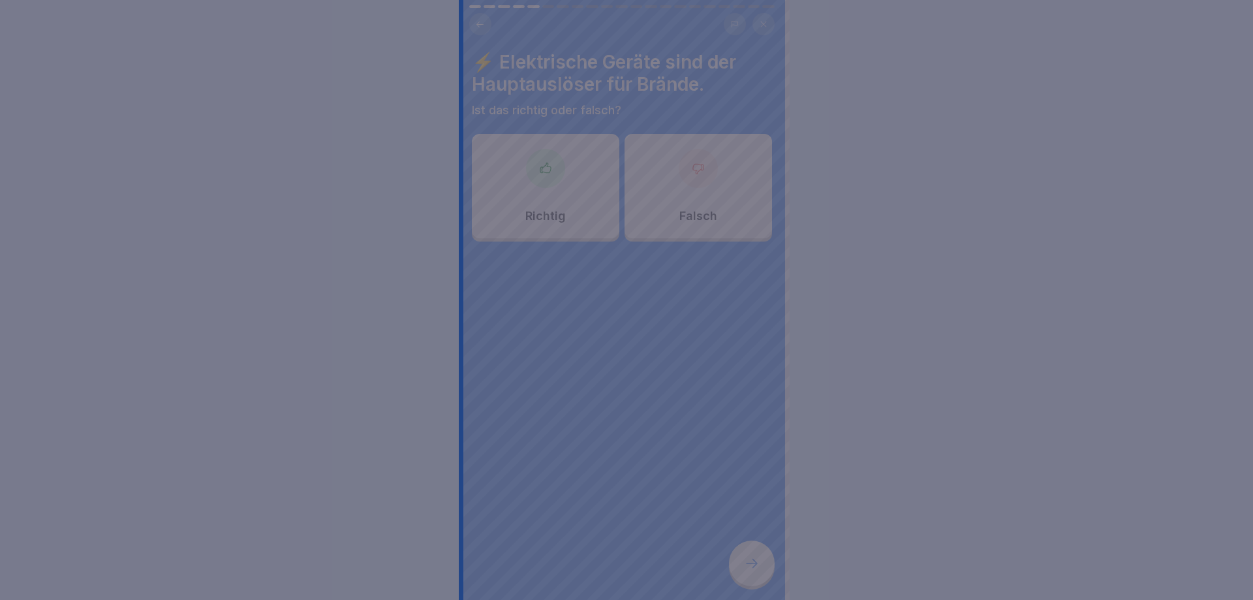
click at [548, 202] on div at bounding box center [626, 300] width 1253 height 600
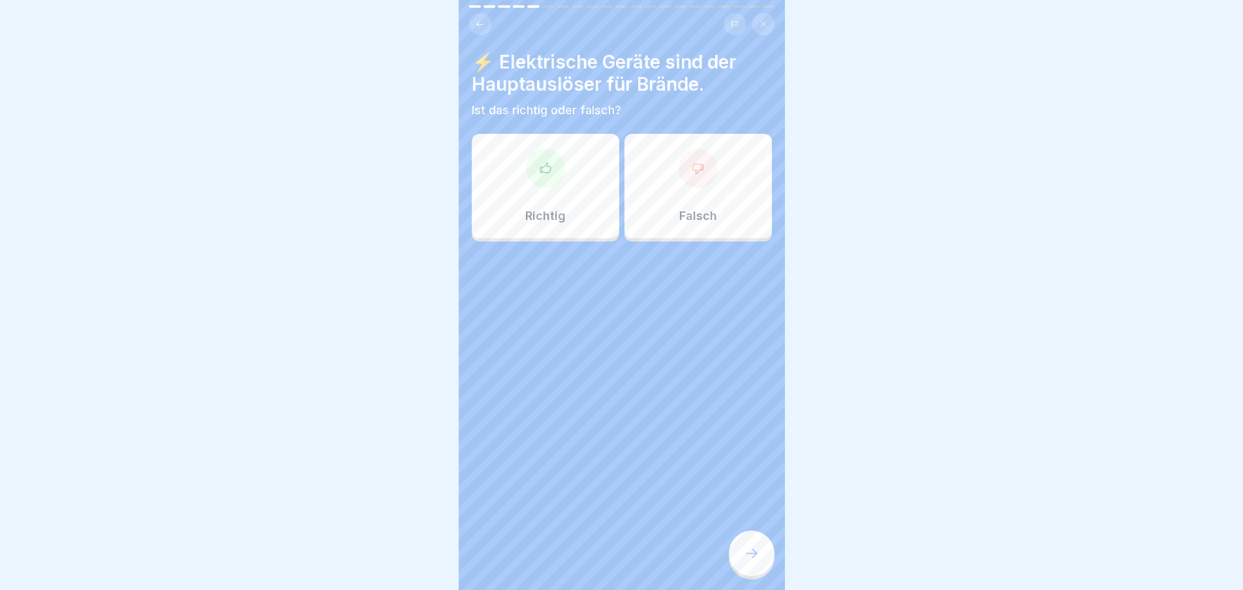
click at [553, 212] on p "Richtig" at bounding box center [545, 216] width 40 height 14
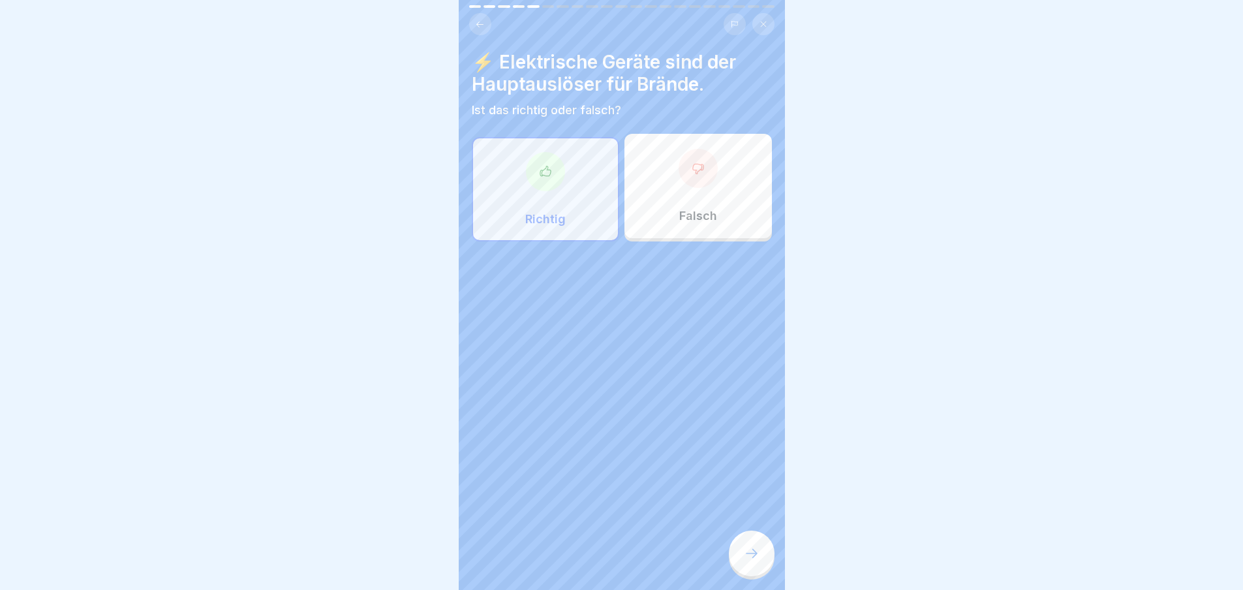
click at [755, 550] on div at bounding box center [752, 554] width 46 height 46
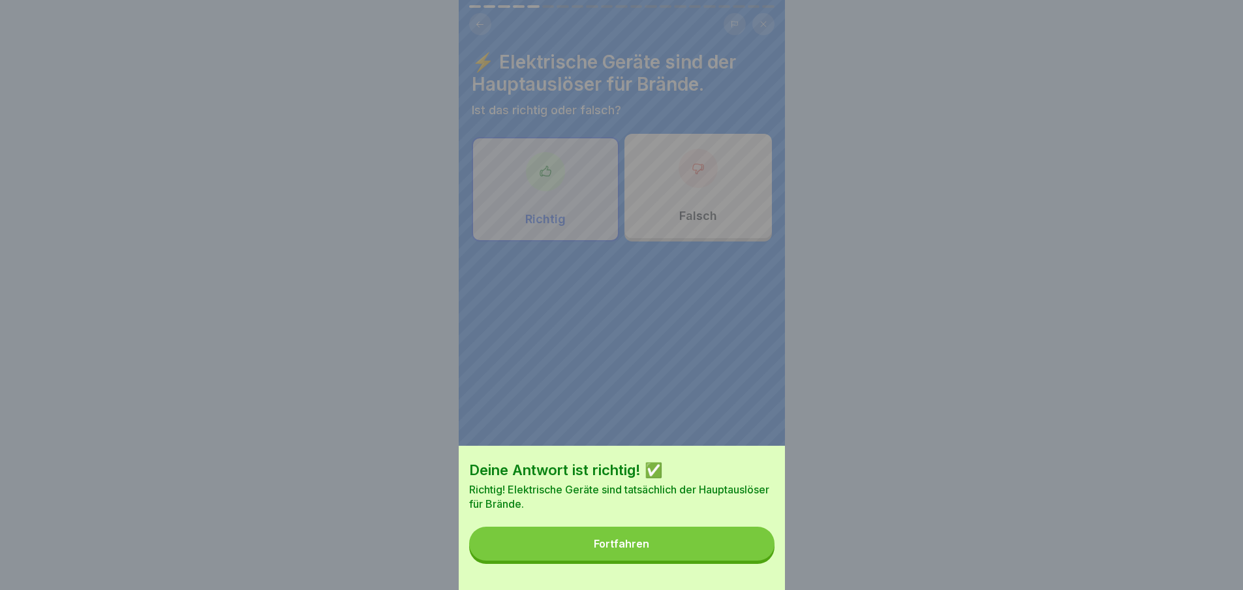
click at [749, 560] on button "Fortfahren" at bounding box center [621, 544] width 305 height 34
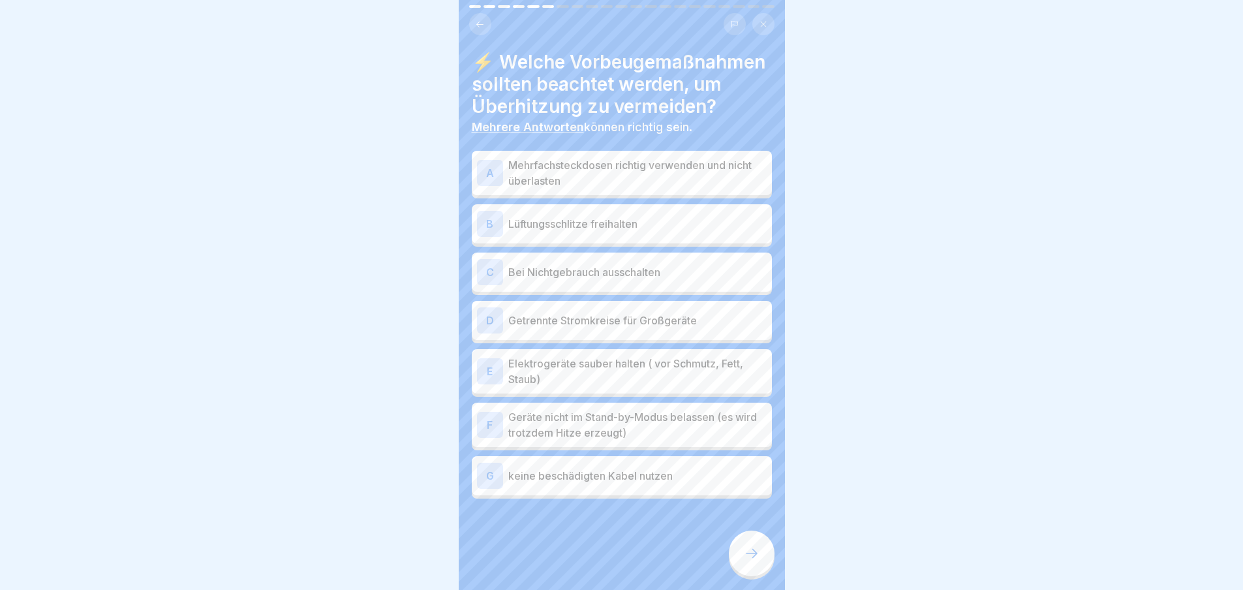
click at [750, 559] on icon at bounding box center [752, 554] width 16 height 16
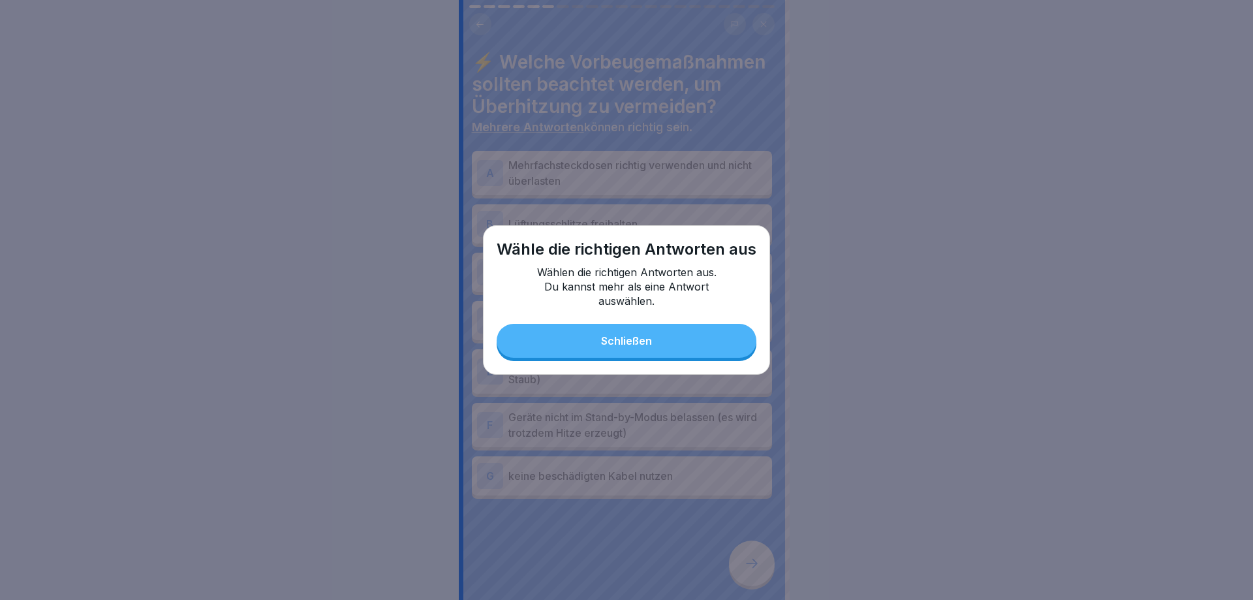
click at [688, 348] on button "Schließen" at bounding box center [627, 341] width 260 height 34
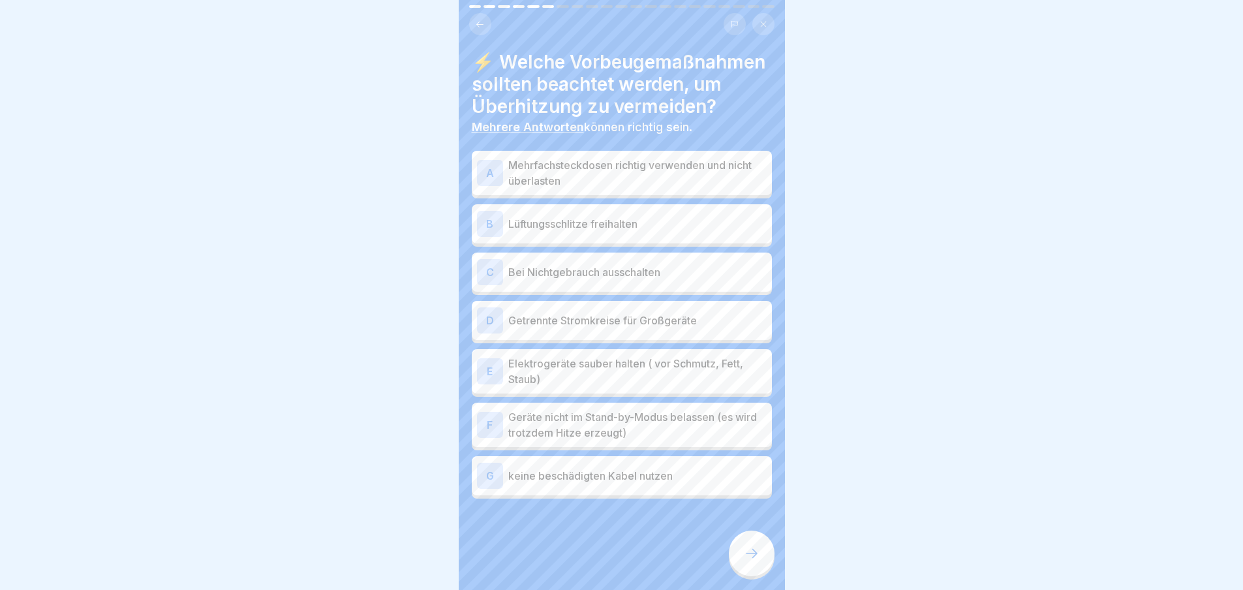
click at [616, 185] on p "Mehrfachsteckdosen richtig verwenden und nicht überlasten" at bounding box center [637, 172] width 258 height 31
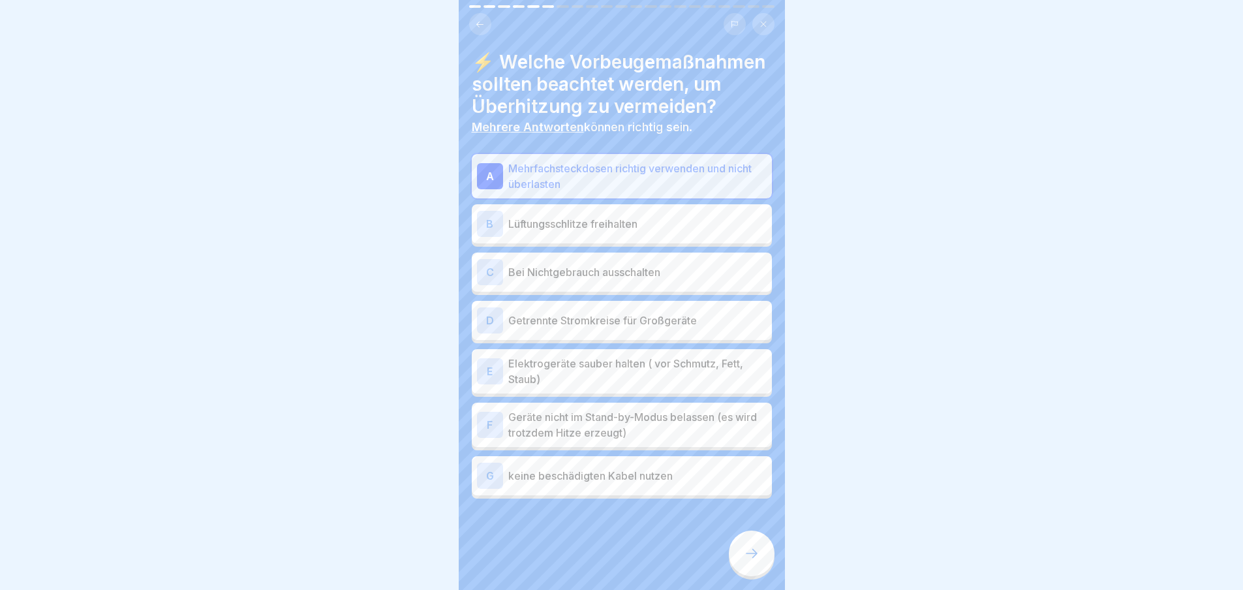
click at [618, 237] on div "B Lüftungsschlitze freihalten" at bounding box center [622, 224] width 290 height 26
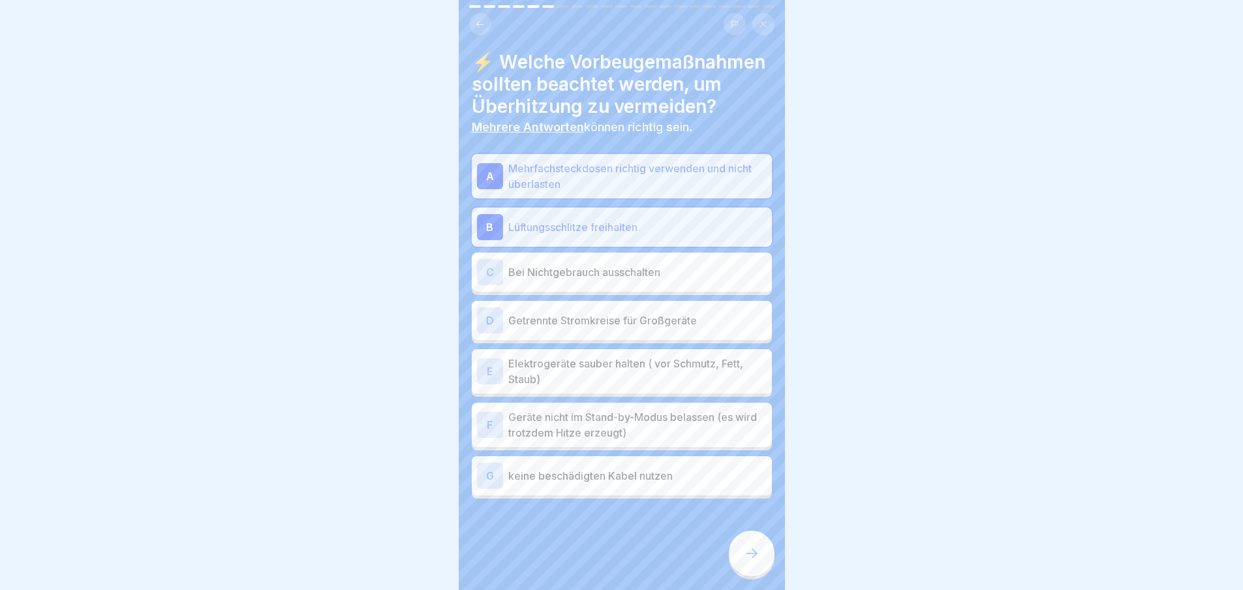
click at [628, 279] on div "C Bei Nichtgebrauch ausschalten" at bounding box center [622, 272] width 300 height 39
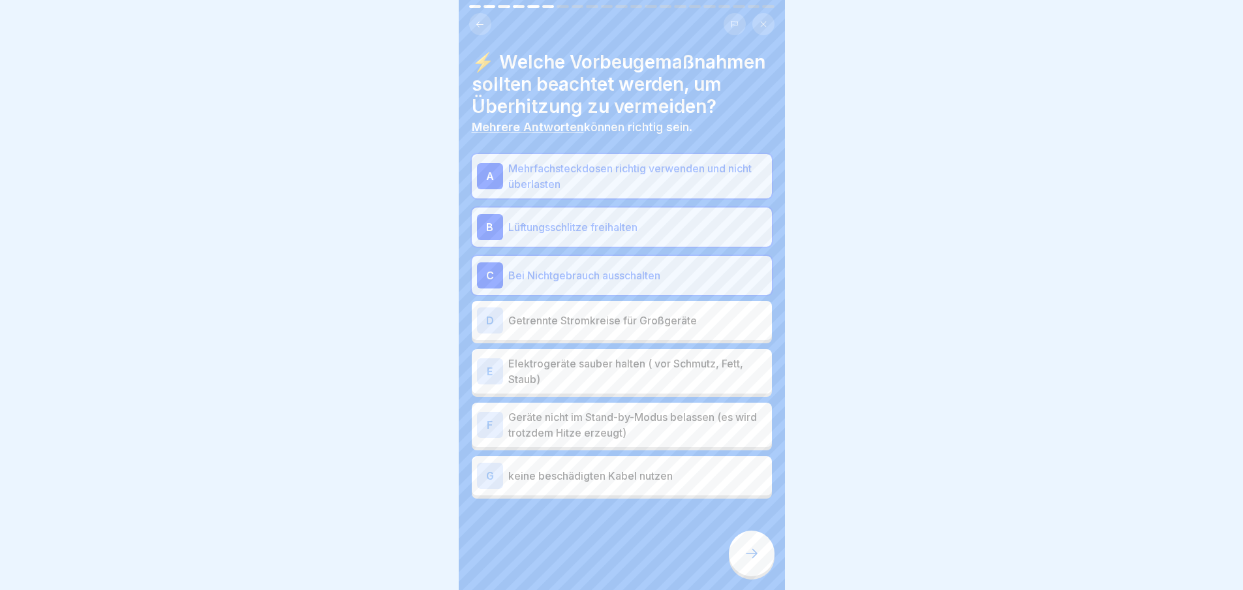
click at [634, 328] on p "Getrennte Stromkreise für Großgeräte" at bounding box center [637, 321] width 258 height 16
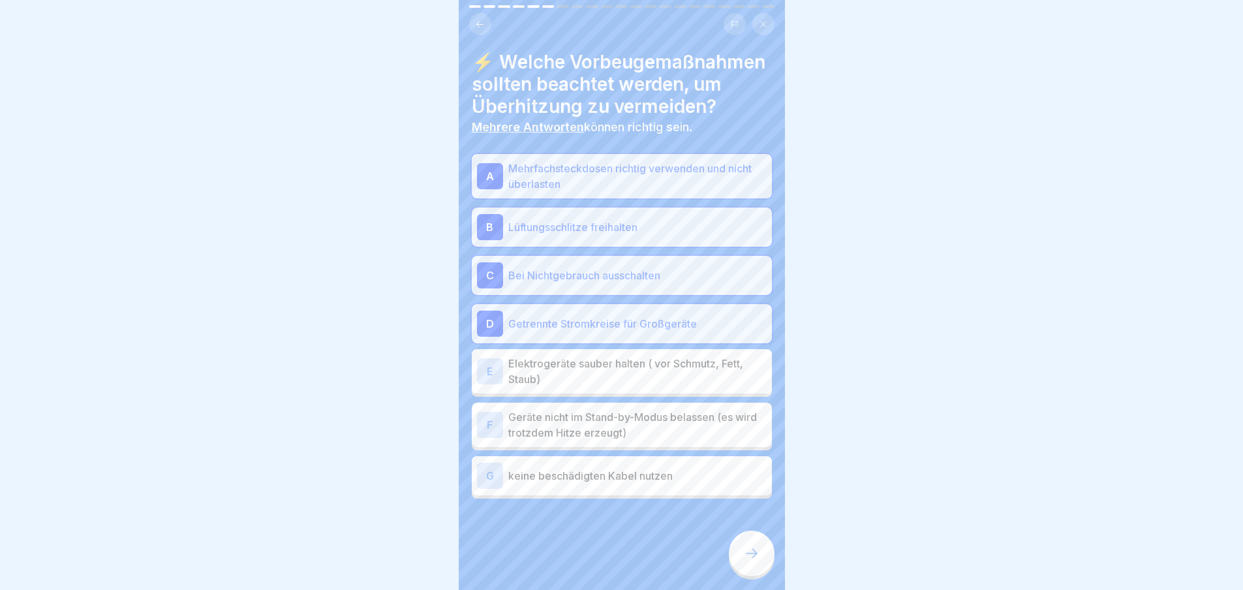
click at [643, 375] on div "E Elektrogeräte sauber halten ( vor Schmutz, Fett, Staub)" at bounding box center [622, 371] width 300 height 44
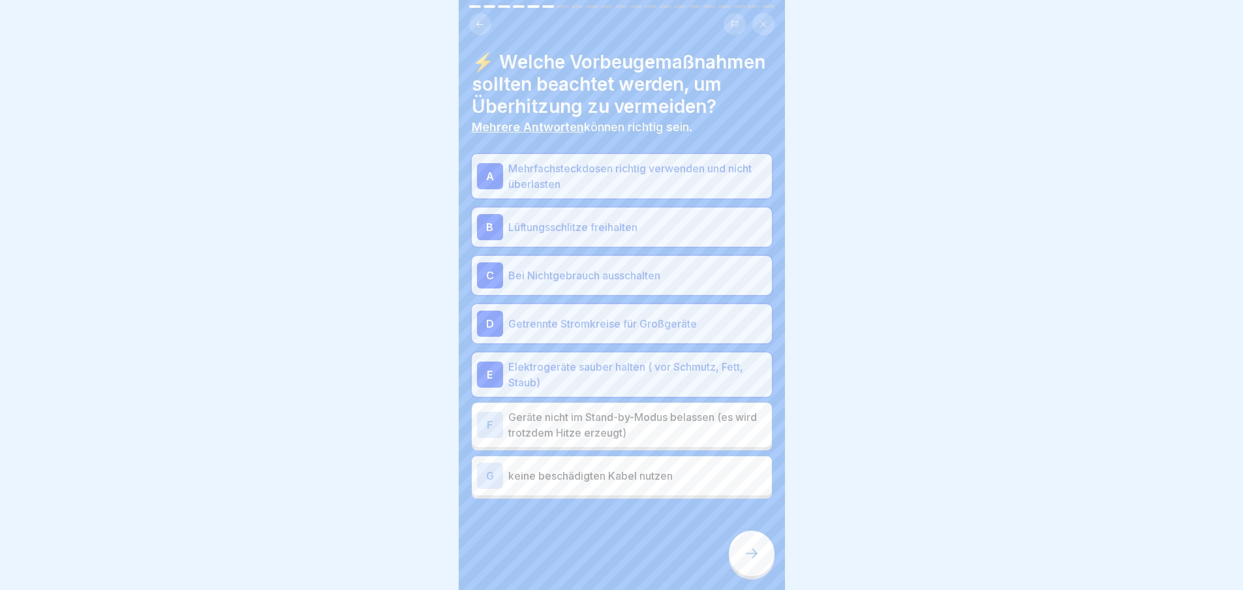
click at [652, 426] on div "F Geräte nicht im Stand-by-Modus belassen (es wird trotzdem Hitze erzeugt)" at bounding box center [622, 425] width 300 height 44
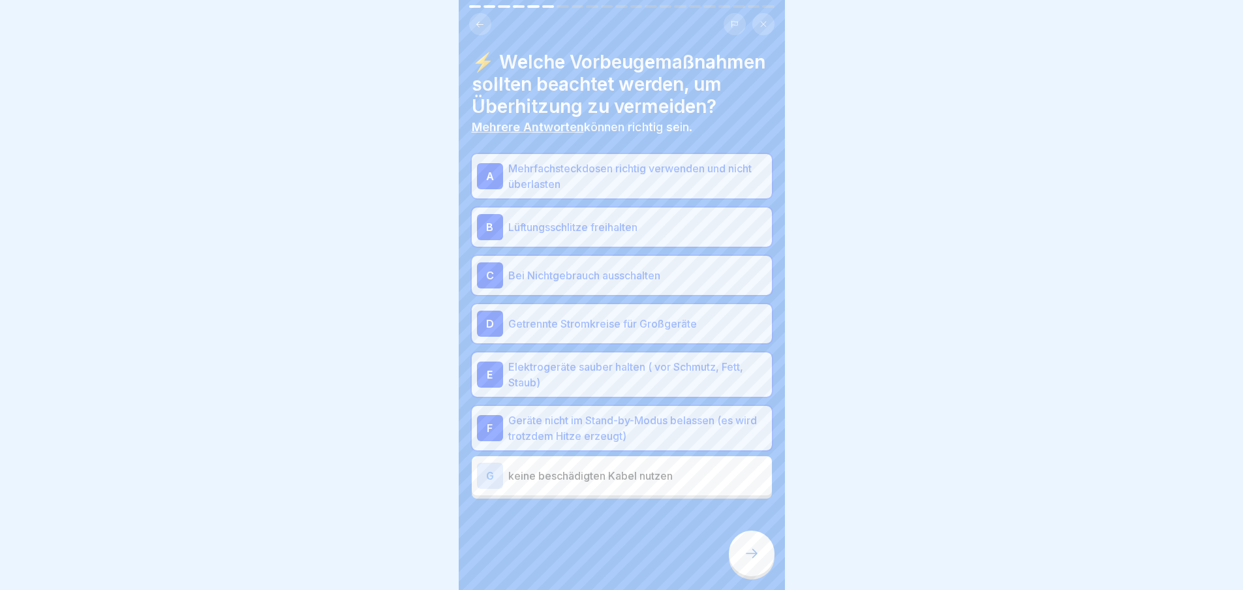
click at [665, 484] on p "keine beschädigten Kabel nutzen" at bounding box center [637, 476] width 258 height 16
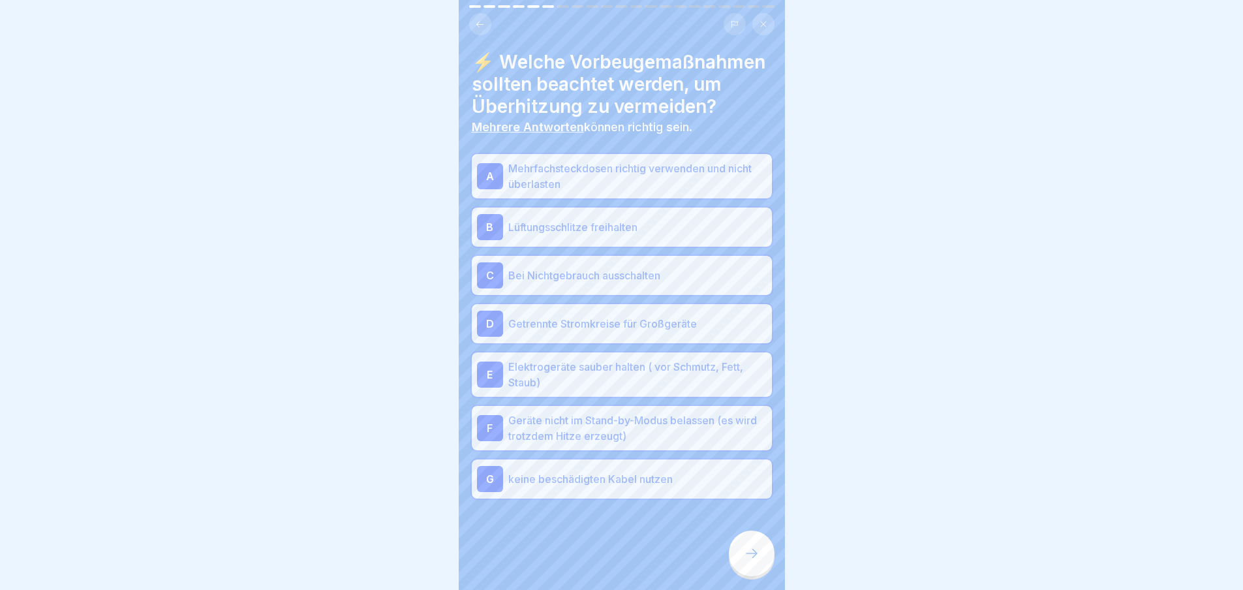
click at [760, 563] on div at bounding box center [752, 554] width 46 height 46
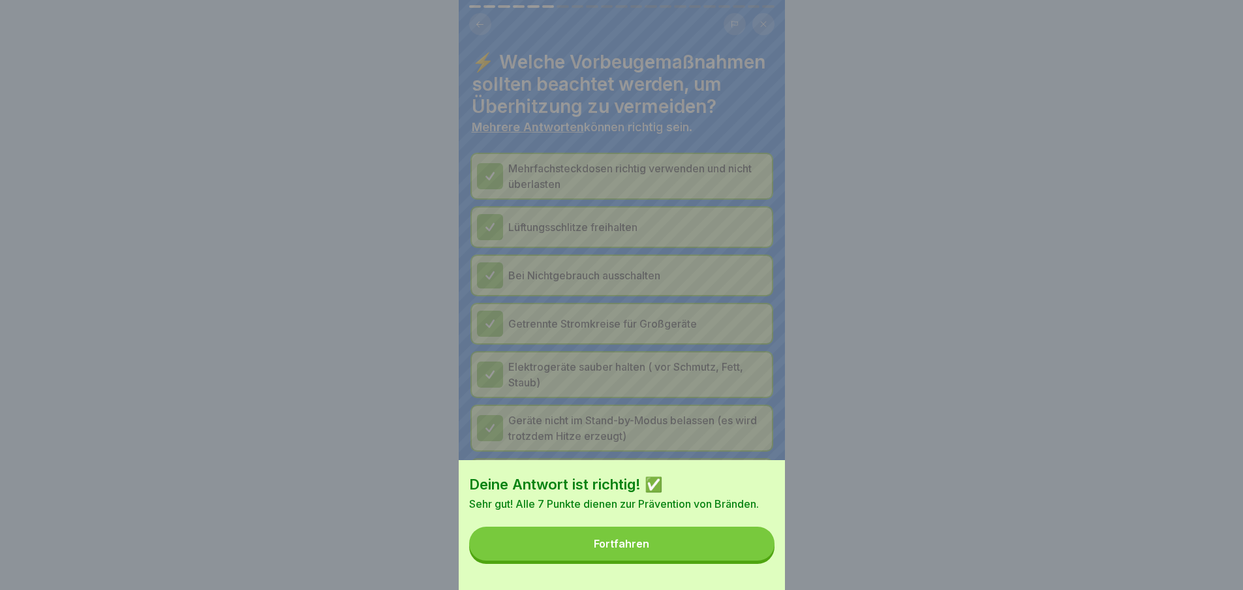
click at [754, 561] on button "Fortfahren" at bounding box center [621, 544] width 305 height 34
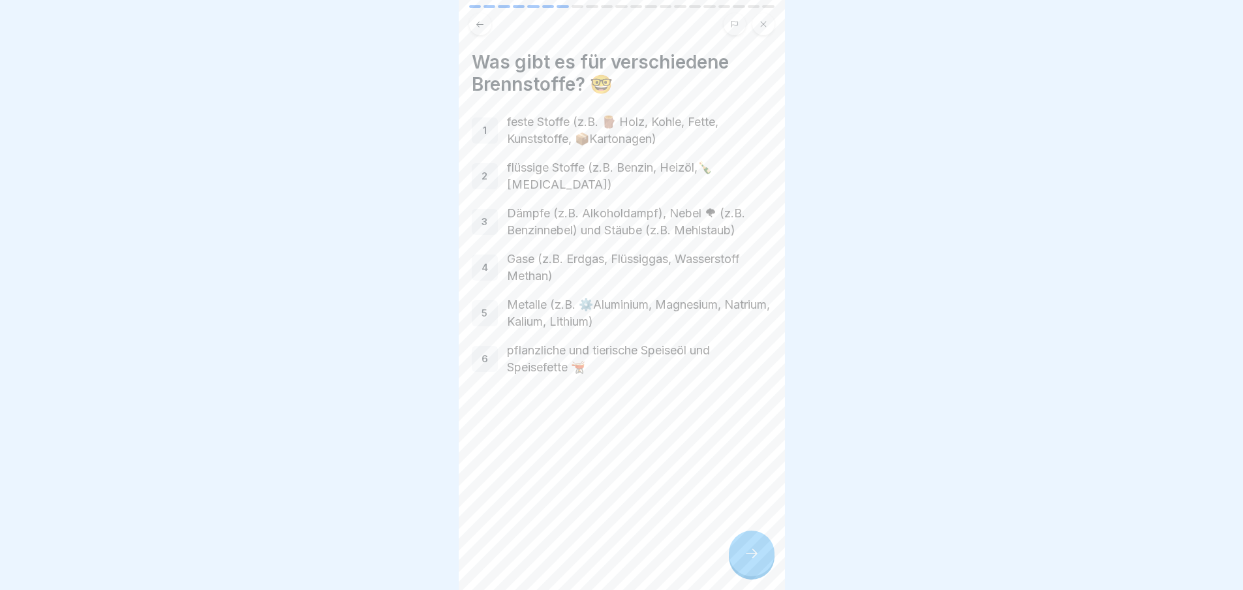
click at [754, 561] on icon at bounding box center [752, 554] width 16 height 16
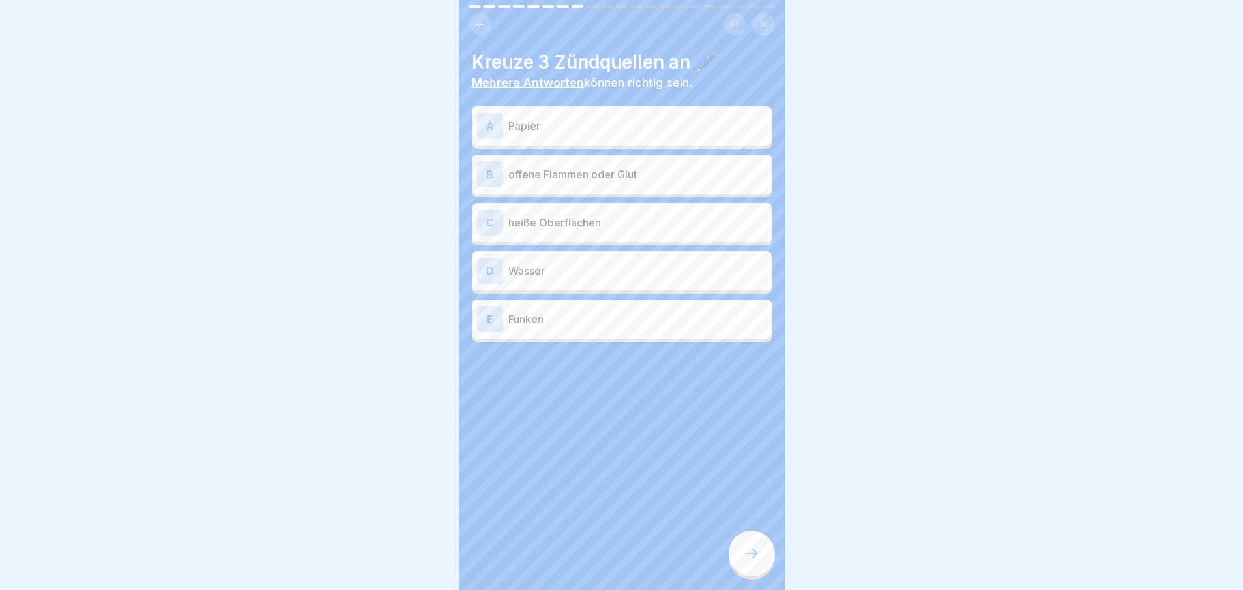
click at [754, 561] on icon at bounding box center [752, 554] width 16 height 16
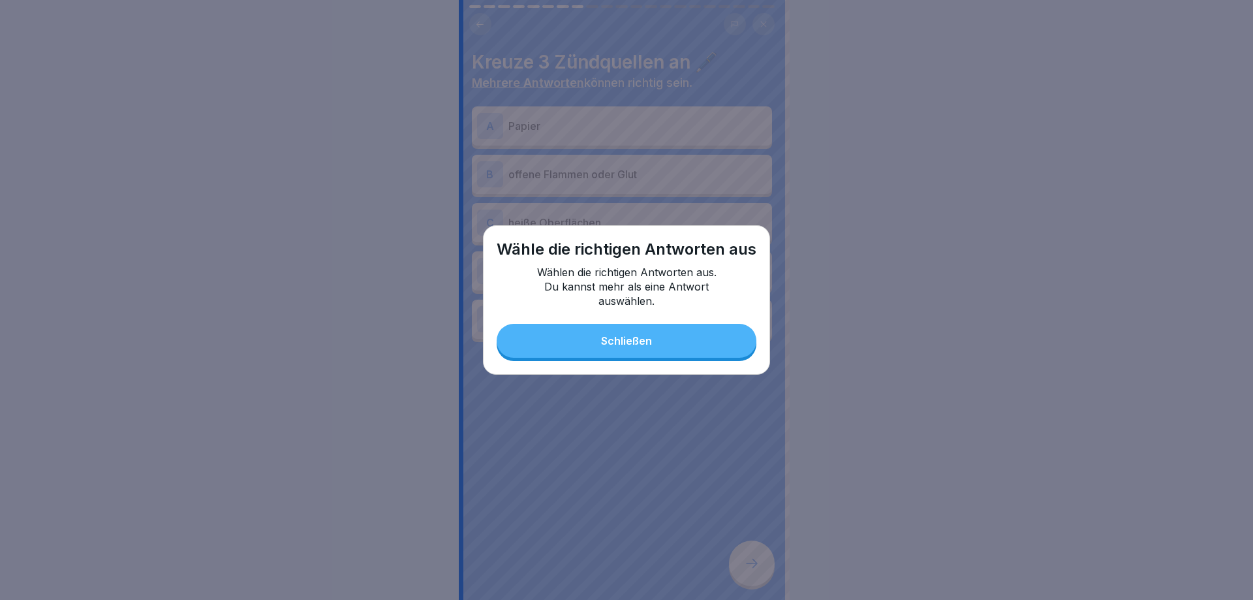
click at [718, 333] on button "Schließen" at bounding box center [627, 341] width 260 height 34
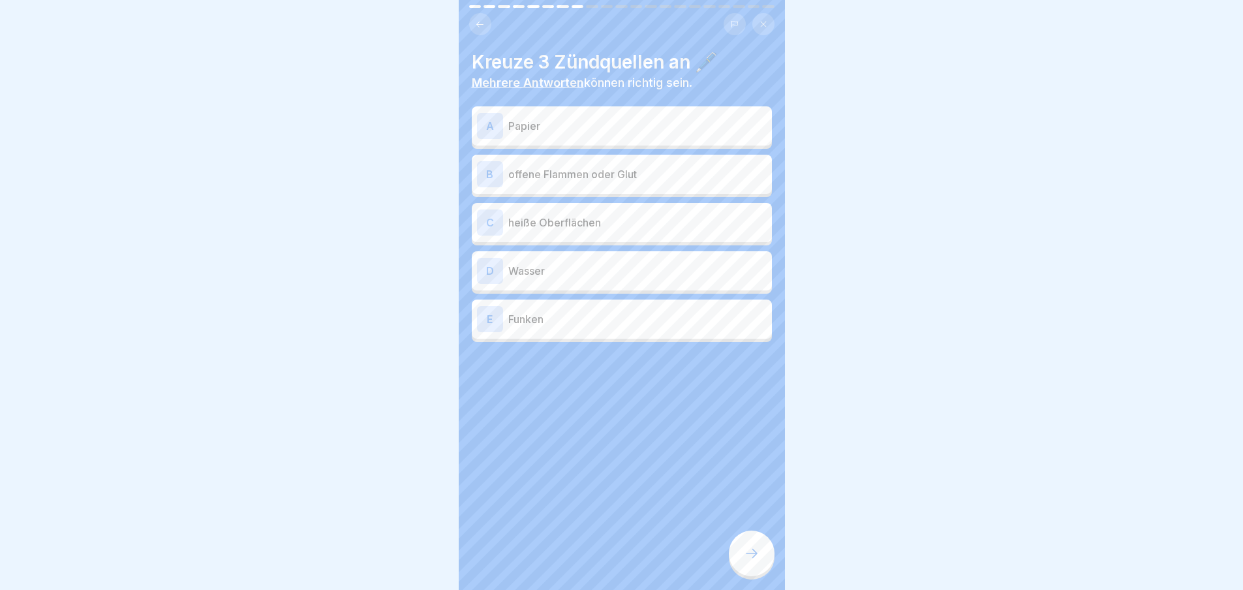
click at [568, 136] on div "A Papier" at bounding box center [622, 126] width 290 height 26
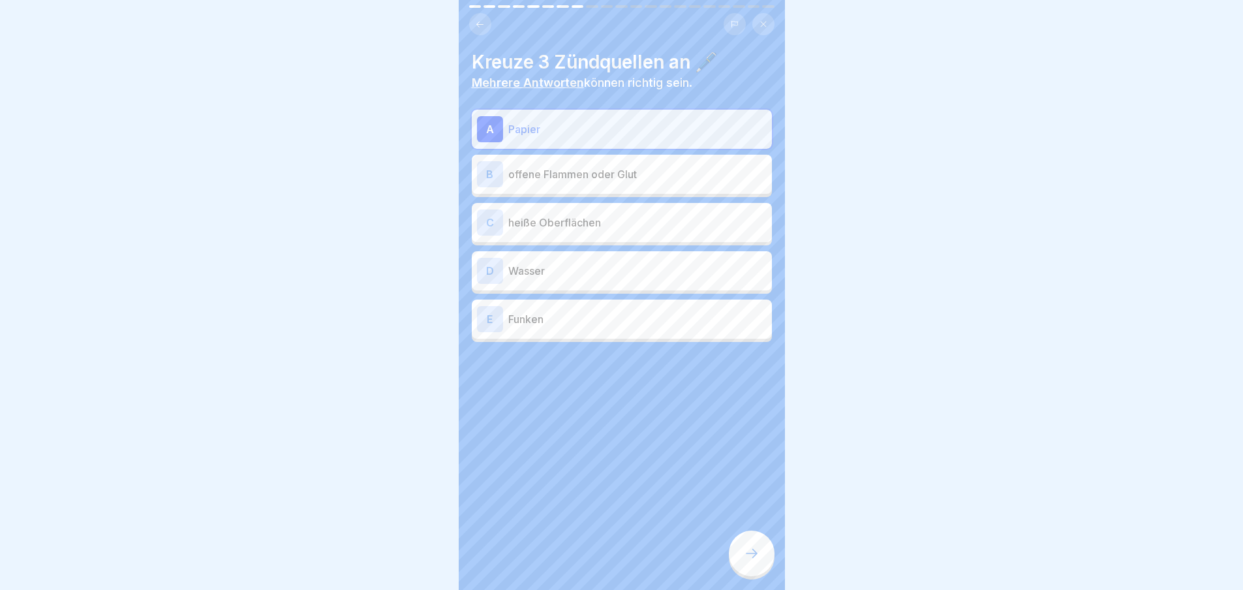
click at [576, 177] on p "offene Flammen oder Glut" at bounding box center [637, 174] width 258 height 16
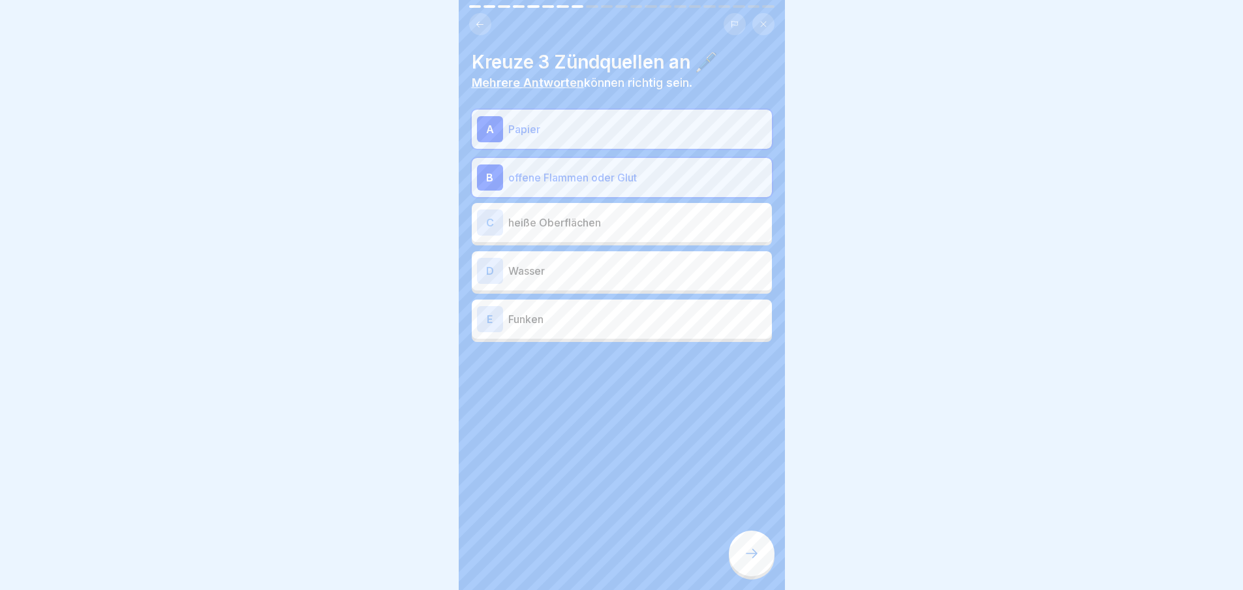
click at [580, 215] on p "heiße Oberflächen" at bounding box center [637, 223] width 258 height 16
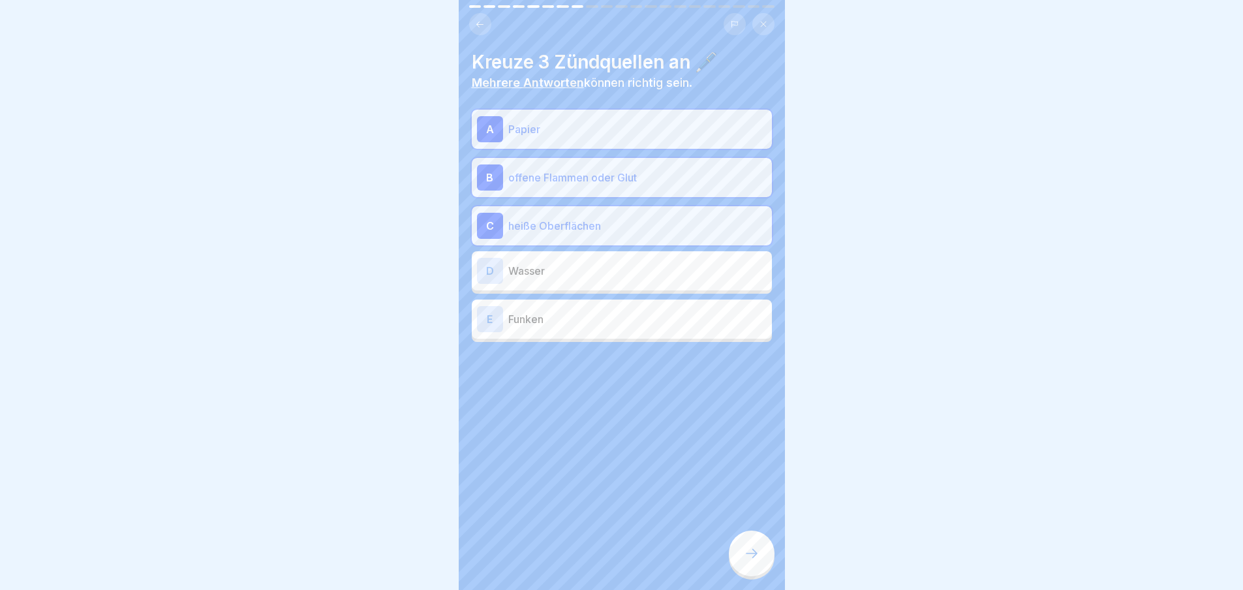
click at [580, 260] on div "D Wasser" at bounding box center [622, 271] width 290 height 26
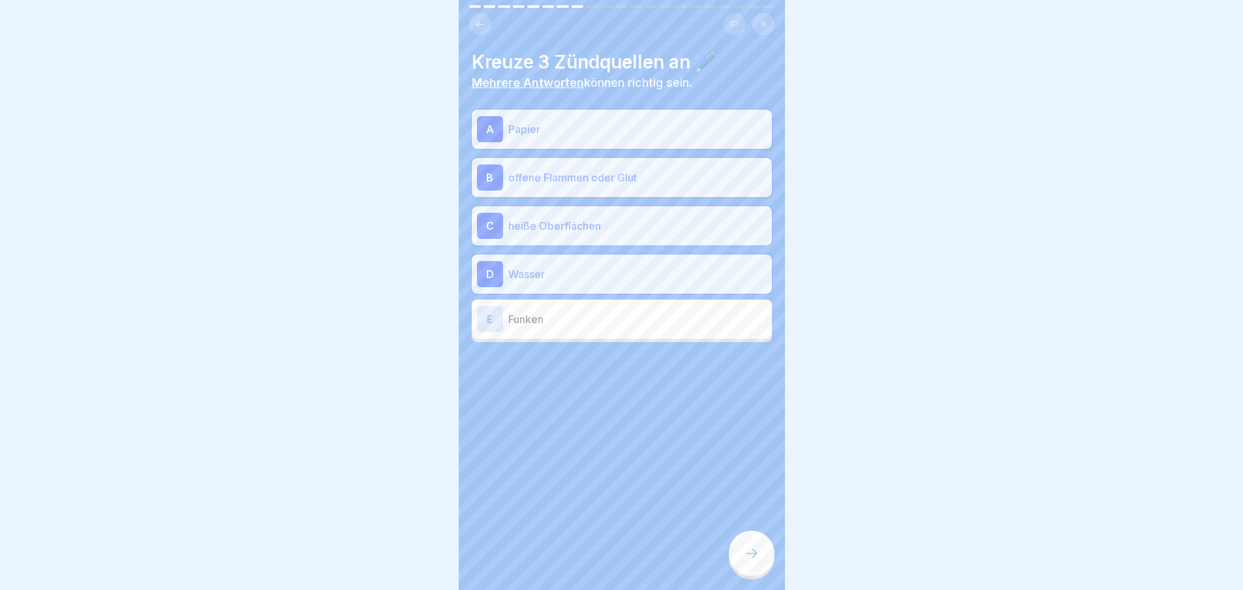
click at [581, 322] on p "Funken" at bounding box center [637, 319] width 258 height 16
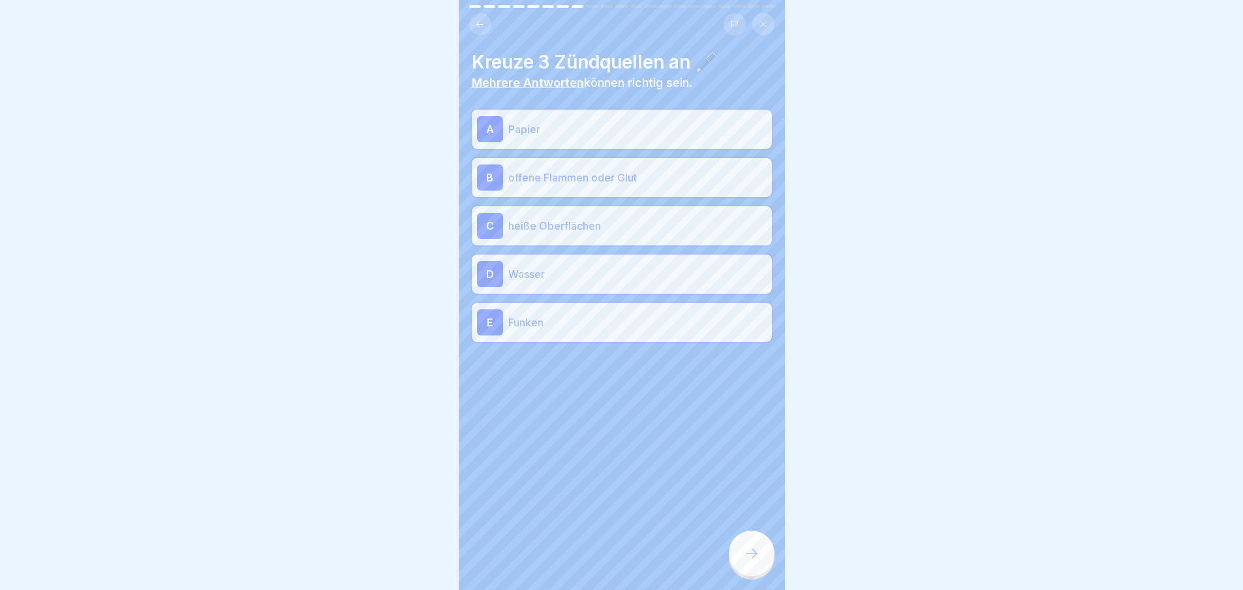
click at [745, 561] on icon at bounding box center [752, 554] width 16 height 16
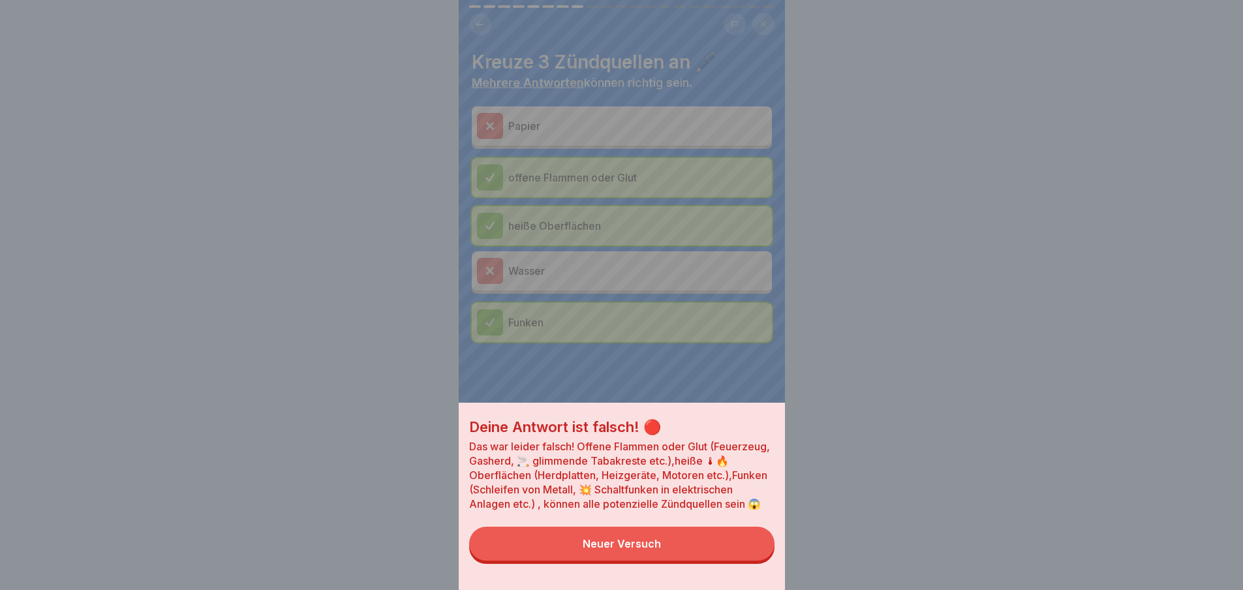
click at [682, 561] on button "Neuer Versuch" at bounding box center [621, 544] width 305 height 34
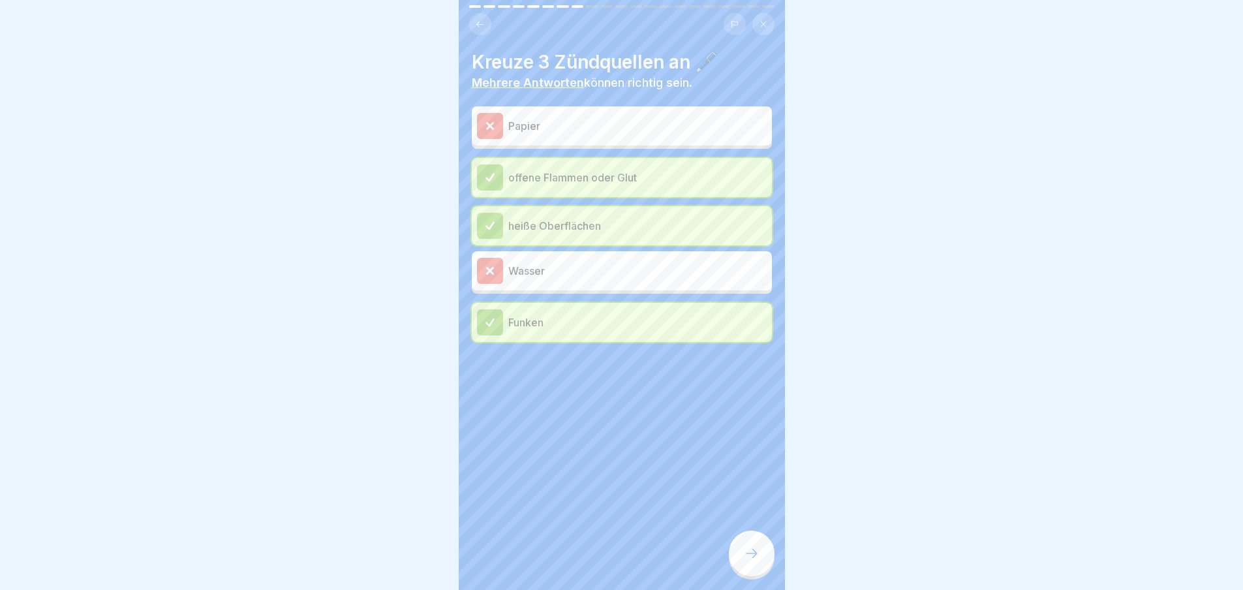
click at [770, 570] on div at bounding box center [752, 554] width 46 height 46
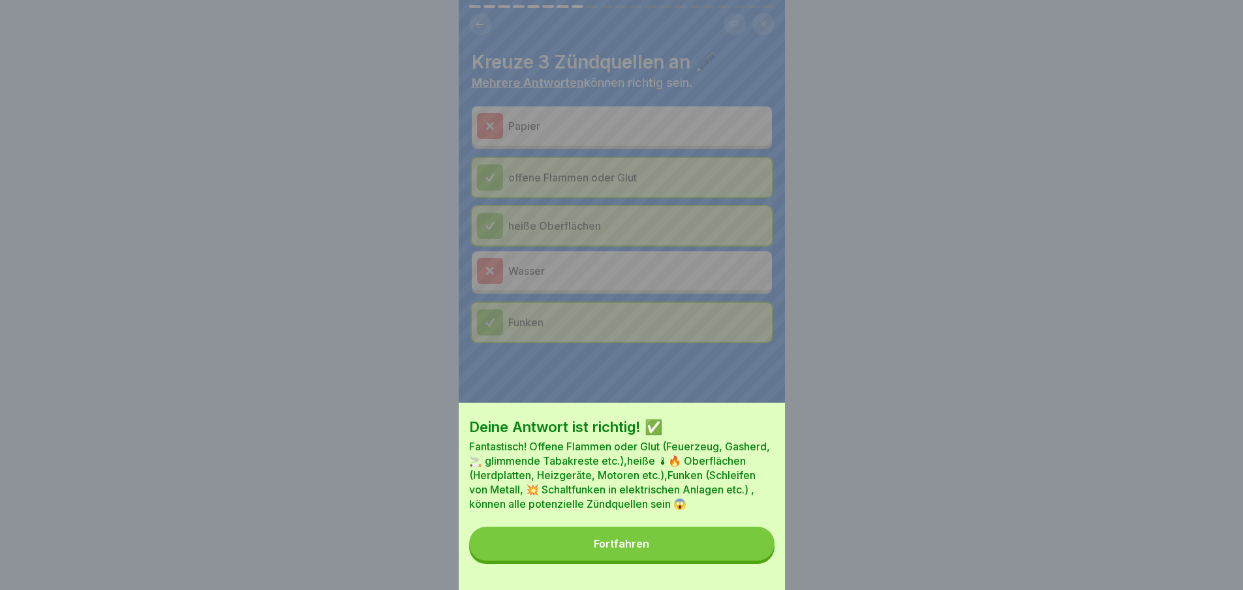
click at [763, 560] on button "Fortfahren" at bounding box center [621, 544] width 305 height 34
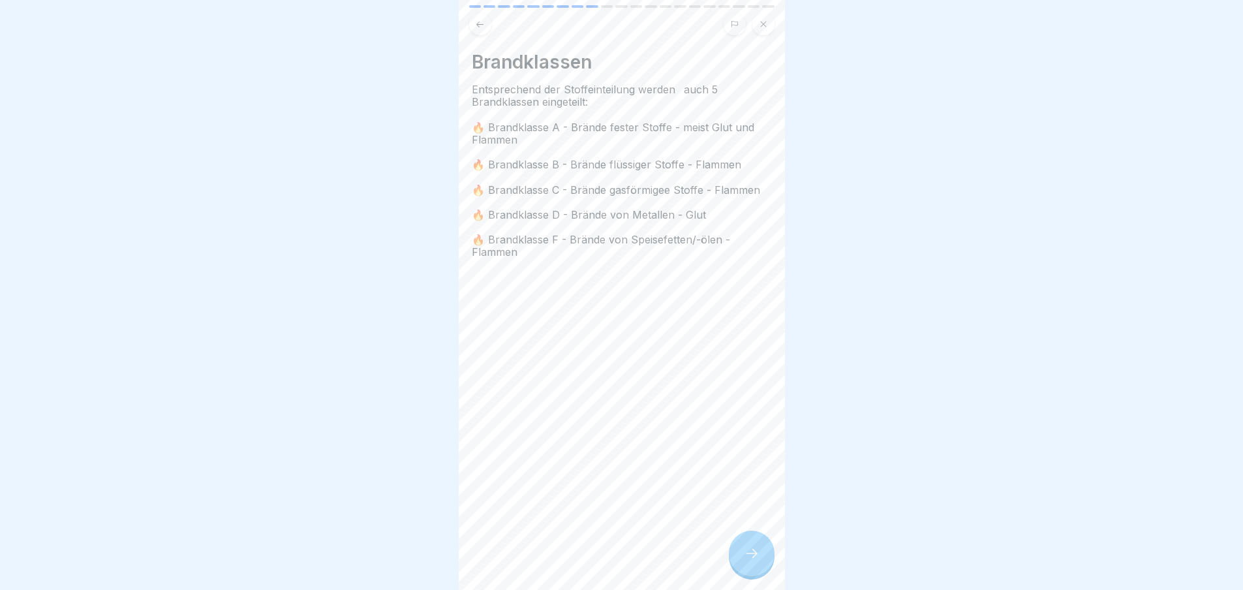
click at [763, 560] on div at bounding box center [752, 554] width 46 height 46
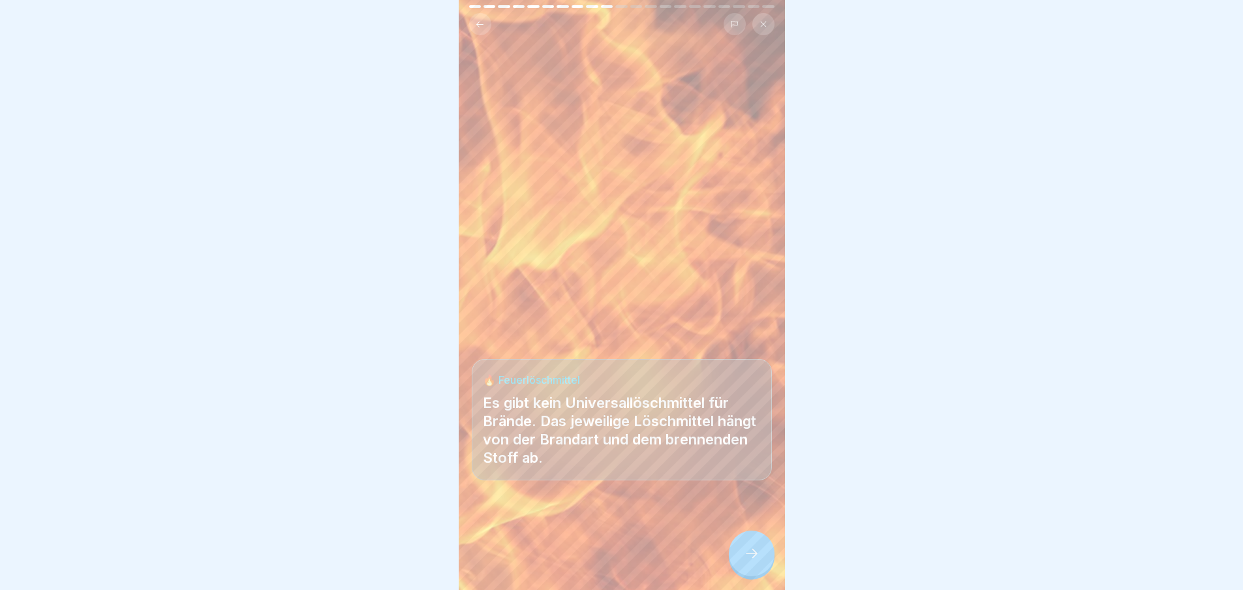
click at [763, 560] on div at bounding box center [752, 554] width 46 height 46
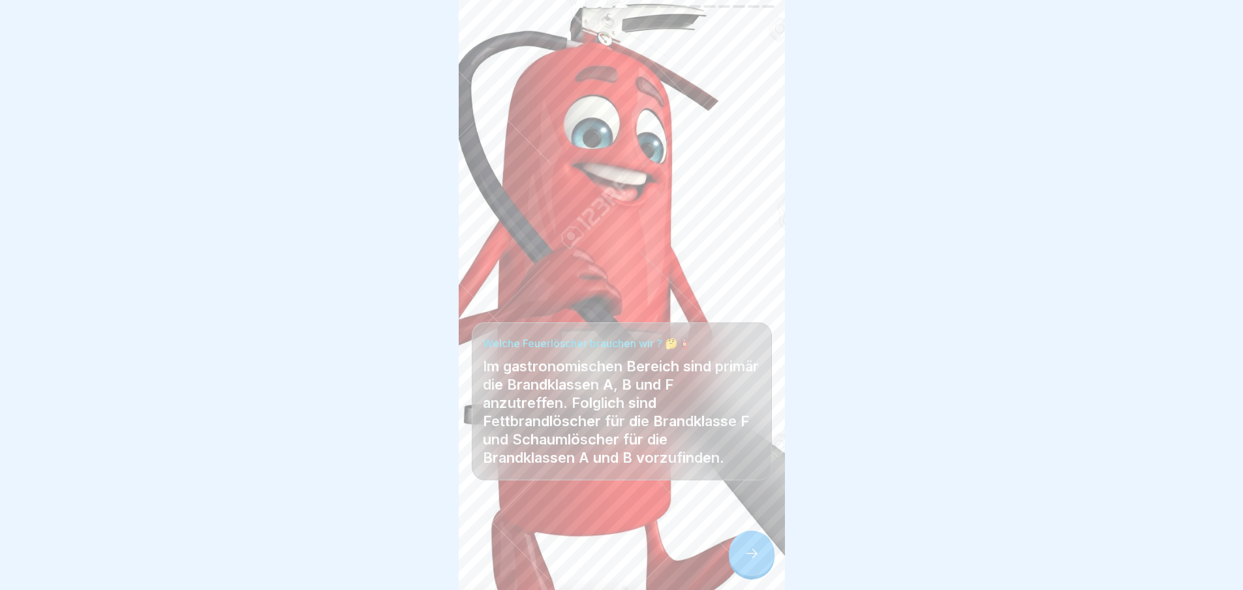
click at [763, 560] on div at bounding box center [752, 554] width 46 height 46
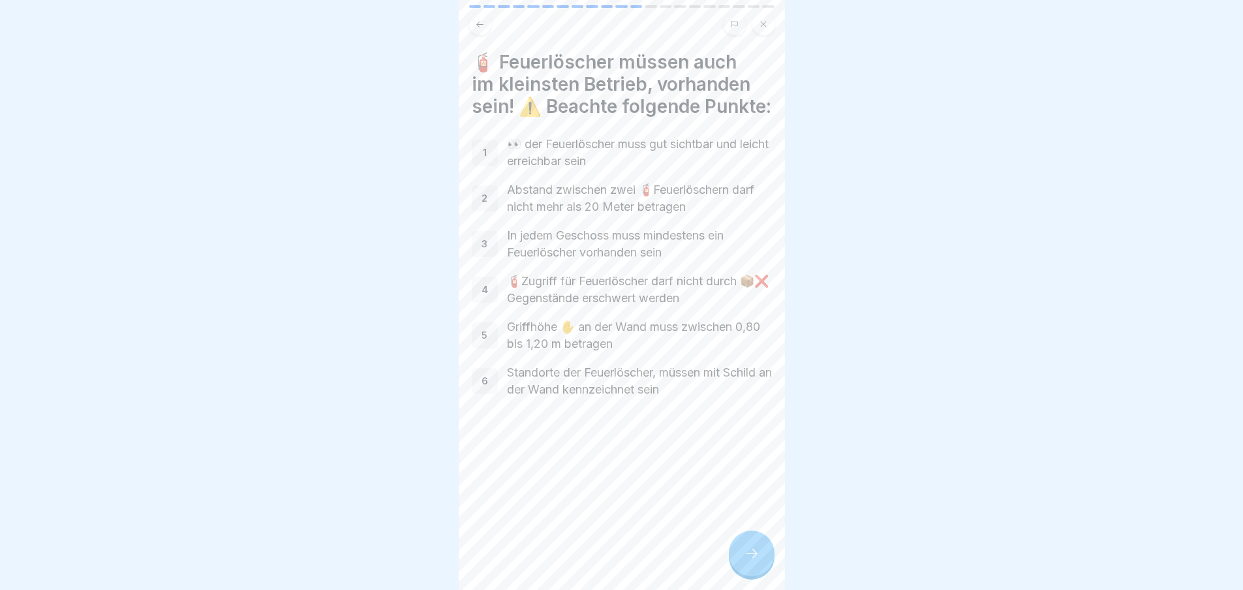
click at [763, 560] on div at bounding box center [752, 554] width 46 height 46
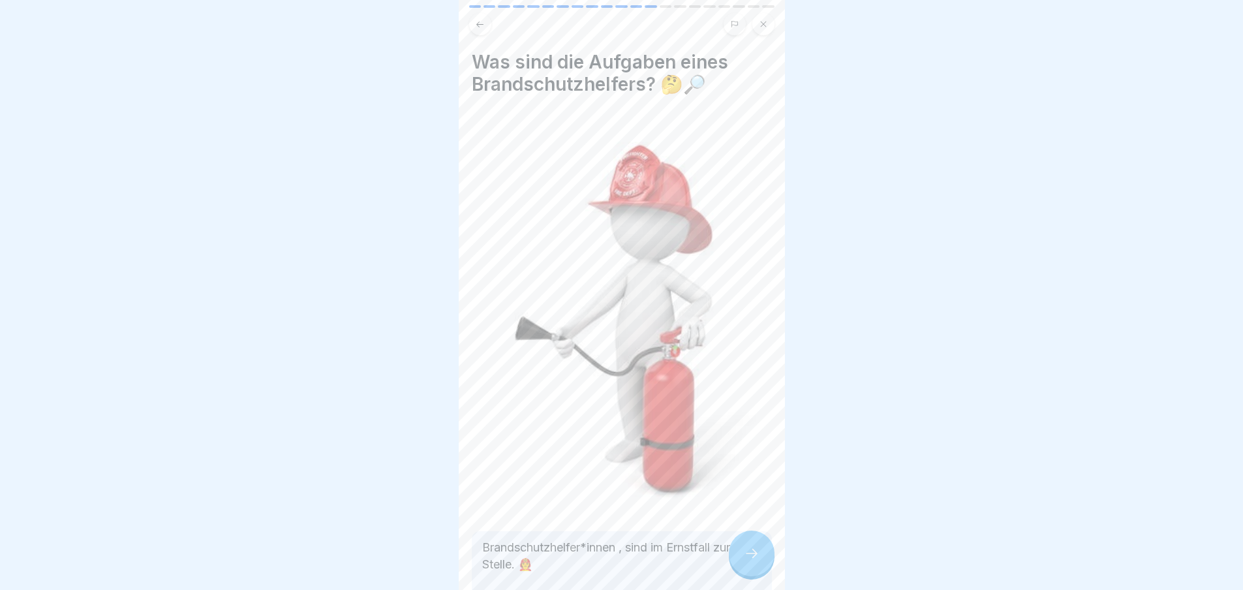
click at [763, 560] on div at bounding box center [752, 554] width 46 height 46
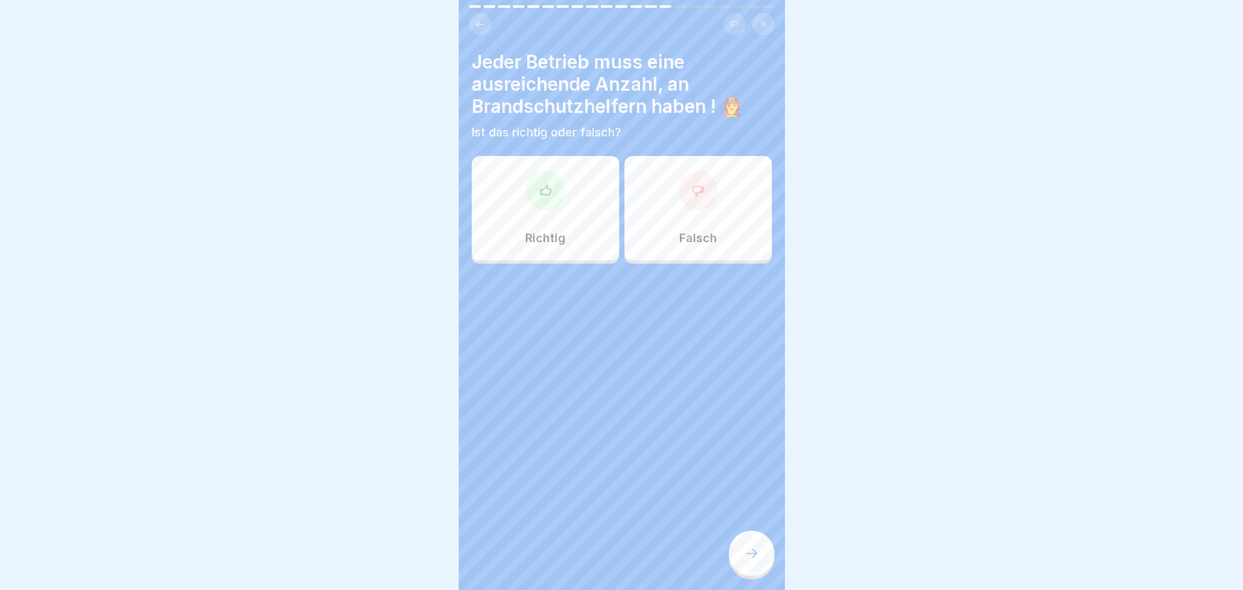
click at [699, 197] on div at bounding box center [698, 190] width 39 height 39
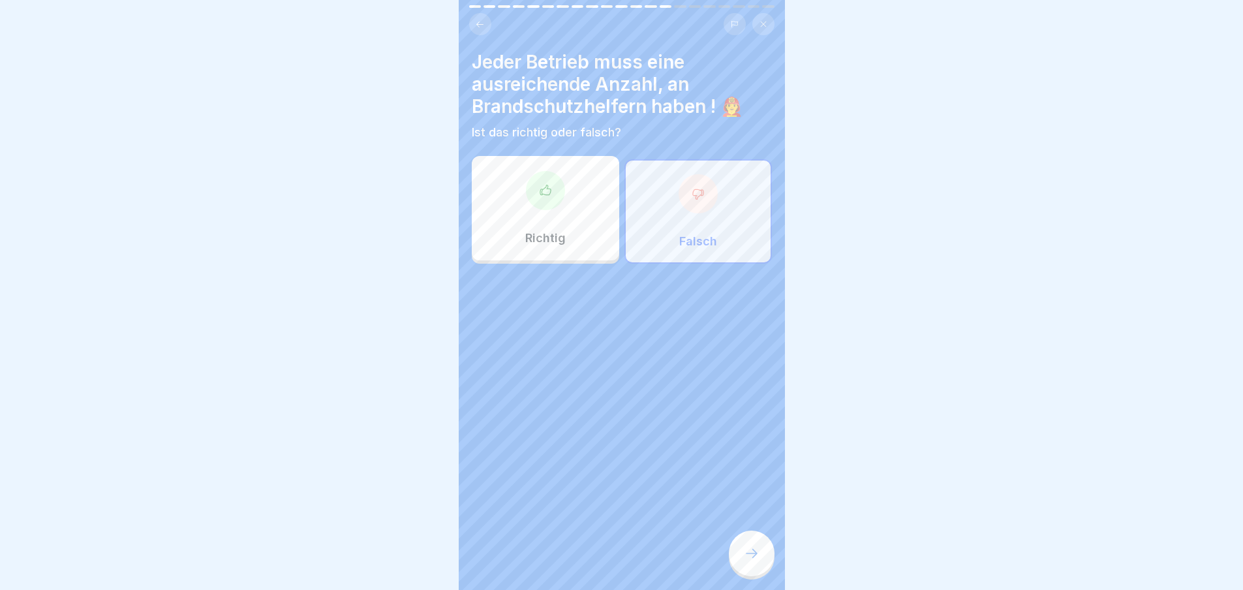
click at [749, 557] on div at bounding box center [752, 554] width 46 height 46
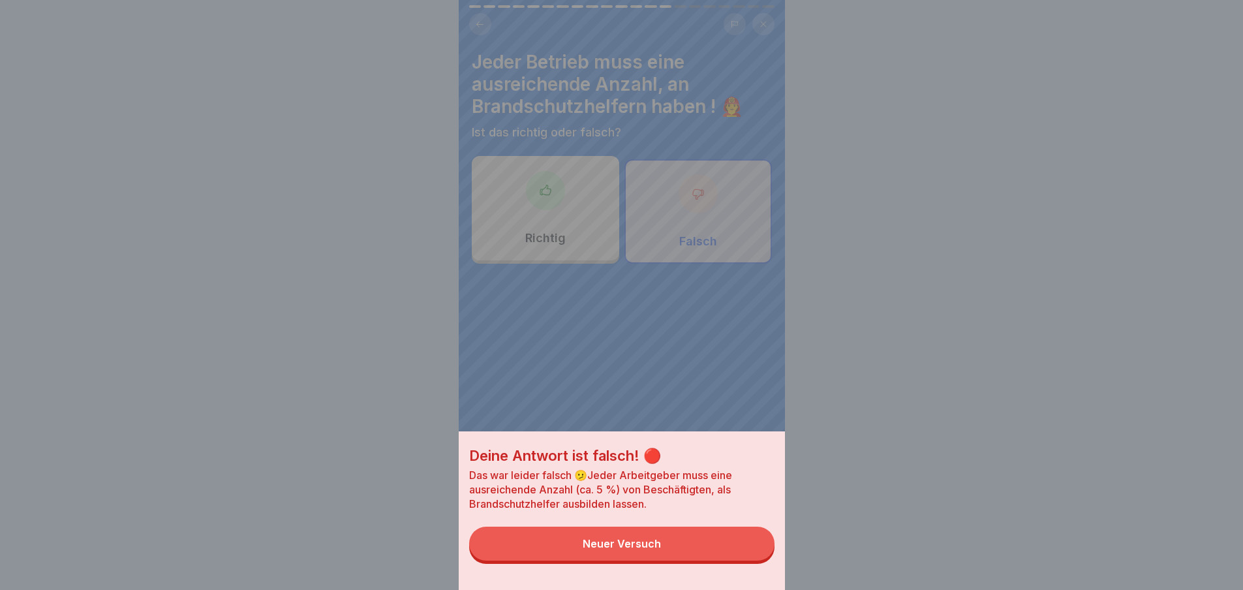
click at [749, 557] on button "Neuer Versuch" at bounding box center [621, 544] width 305 height 34
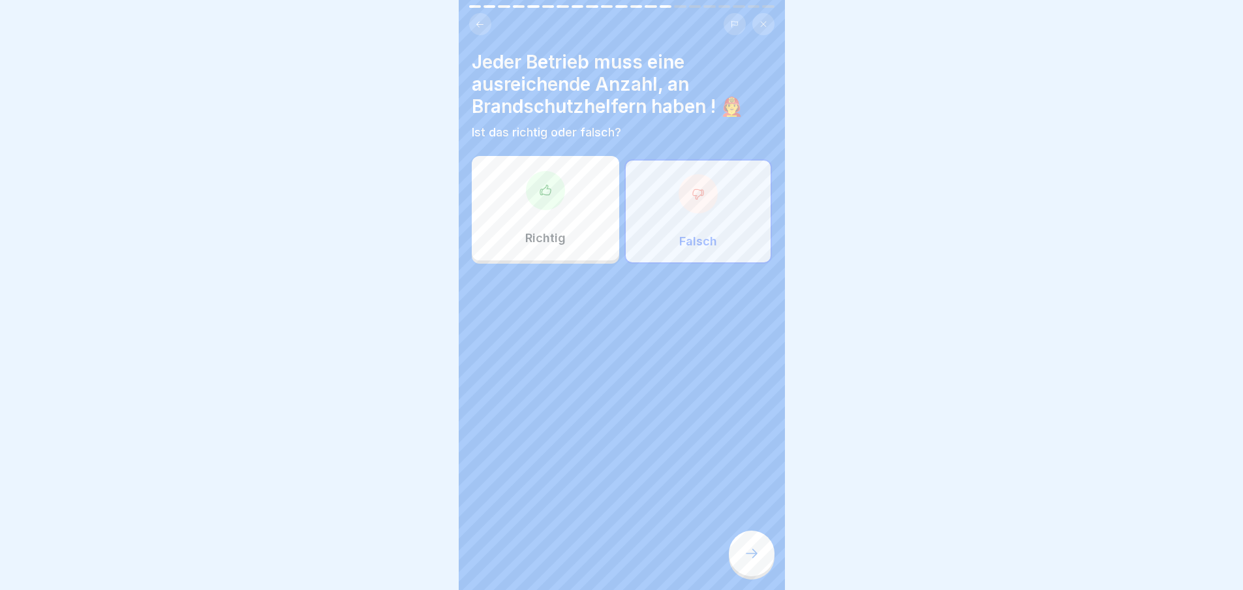
click at [527, 210] on div at bounding box center [545, 190] width 39 height 39
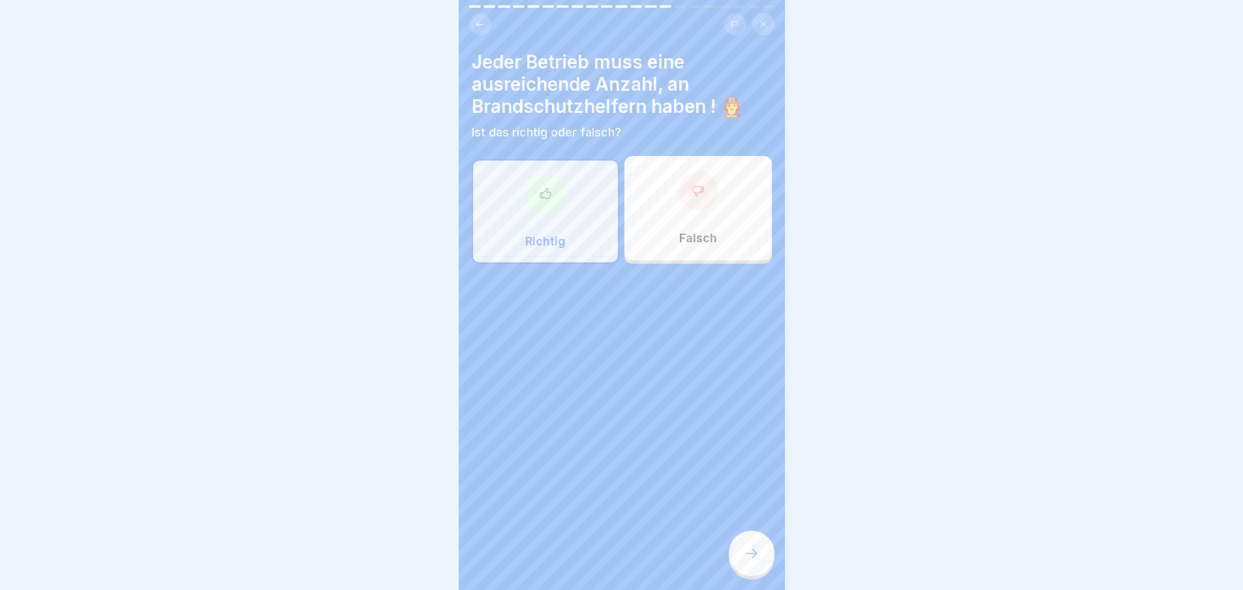
click at [766, 565] on div at bounding box center [752, 554] width 46 height 46
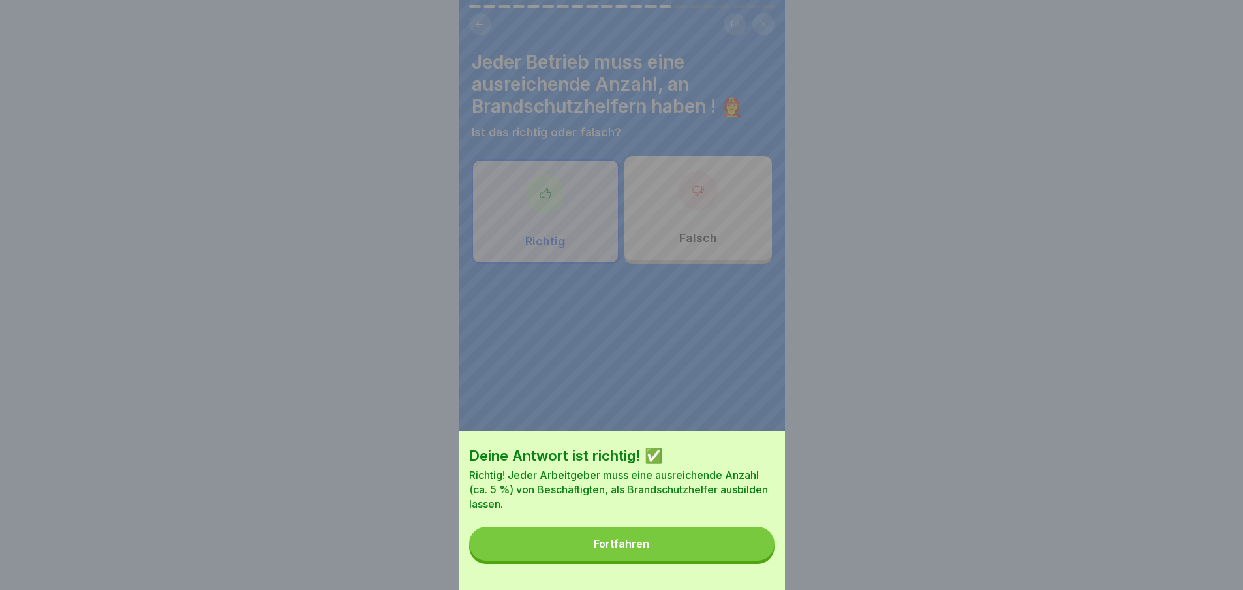
click at [766, 561] on button "Fortfahren" at bounding box center [621, 544] width 305 height 34
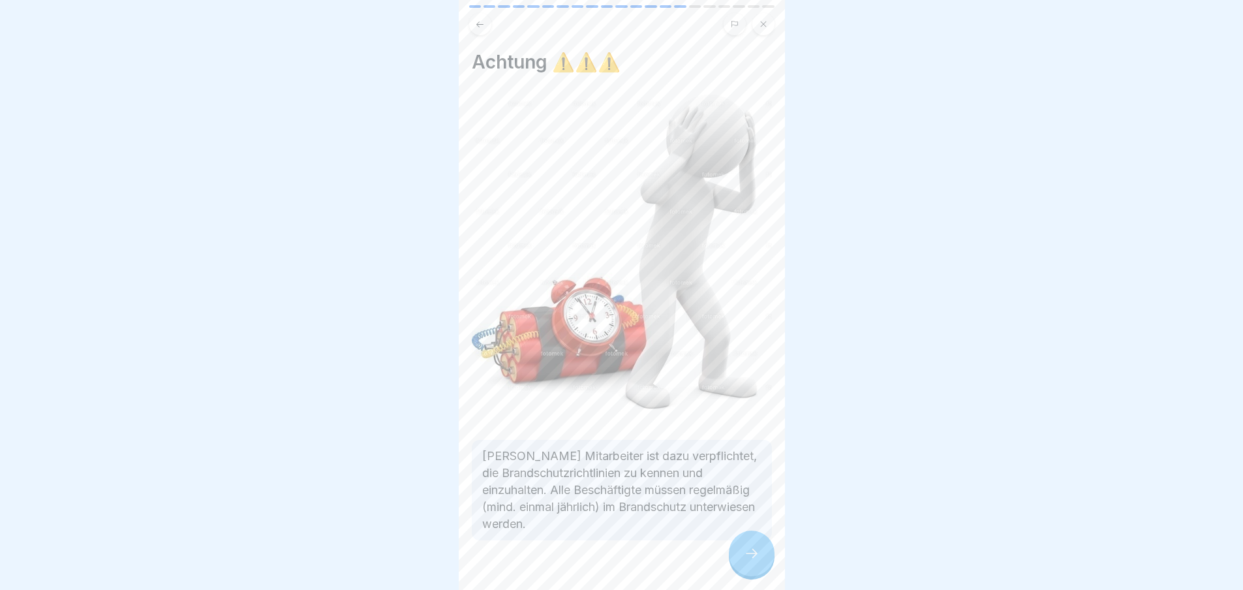
click at [766, 565] on div at bounding box center [752, 554] width 46 height 46
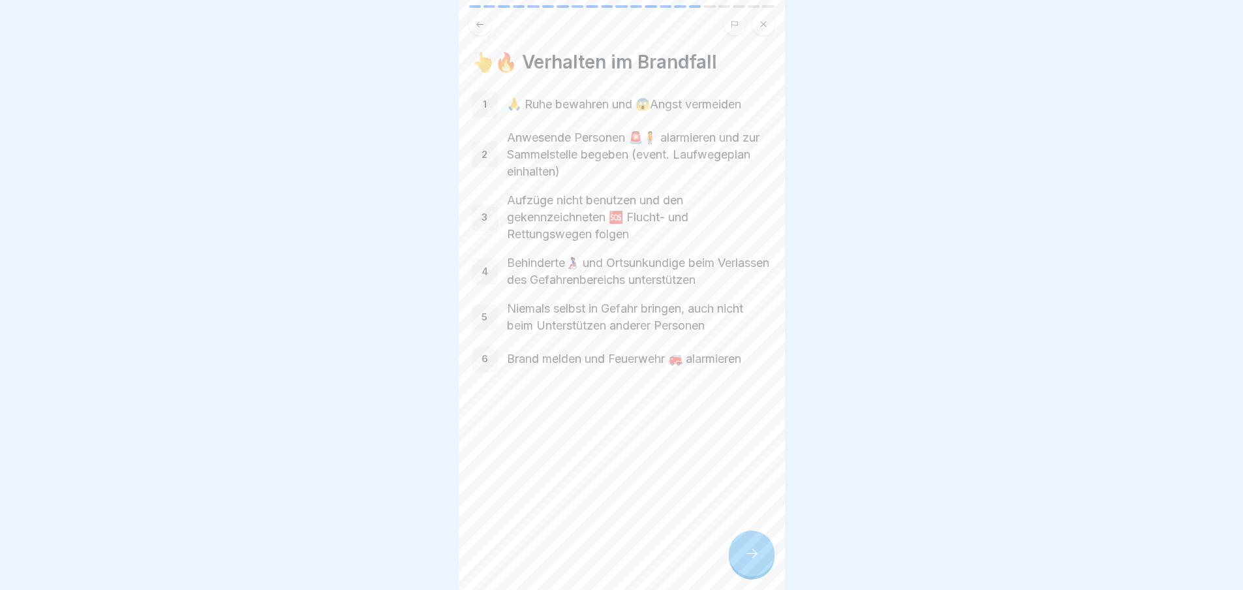
click at [766, 565] on div at bounding box center [752, 554] width 46 height 46
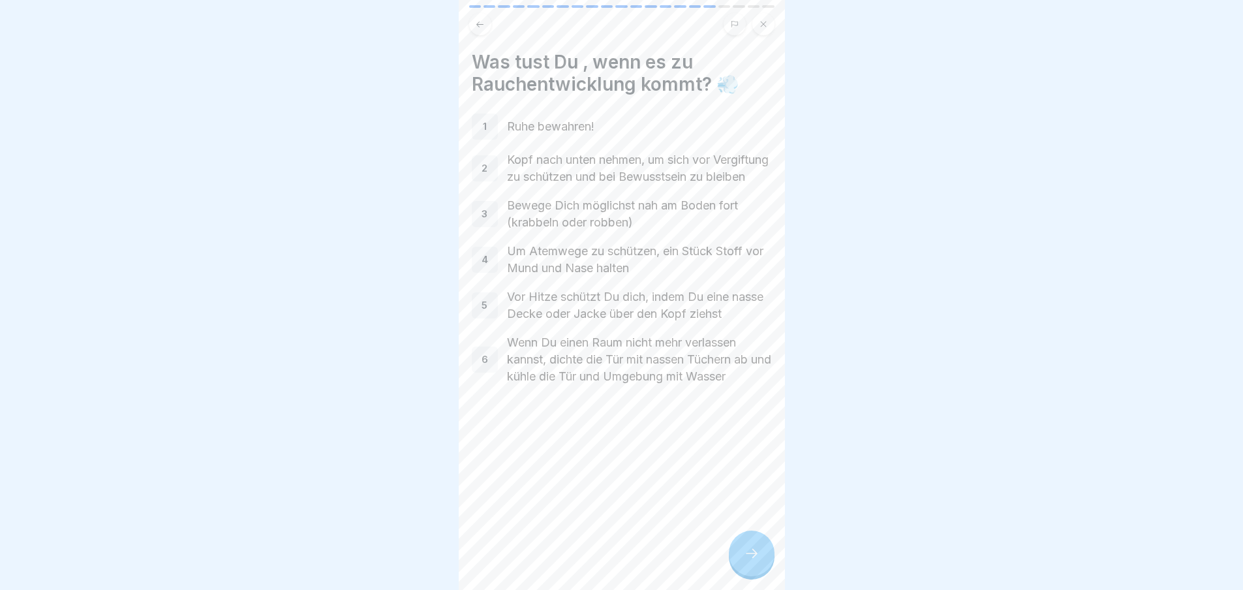
click at [766, 565] on div at bounding box center [752, 554] width 46 height 46
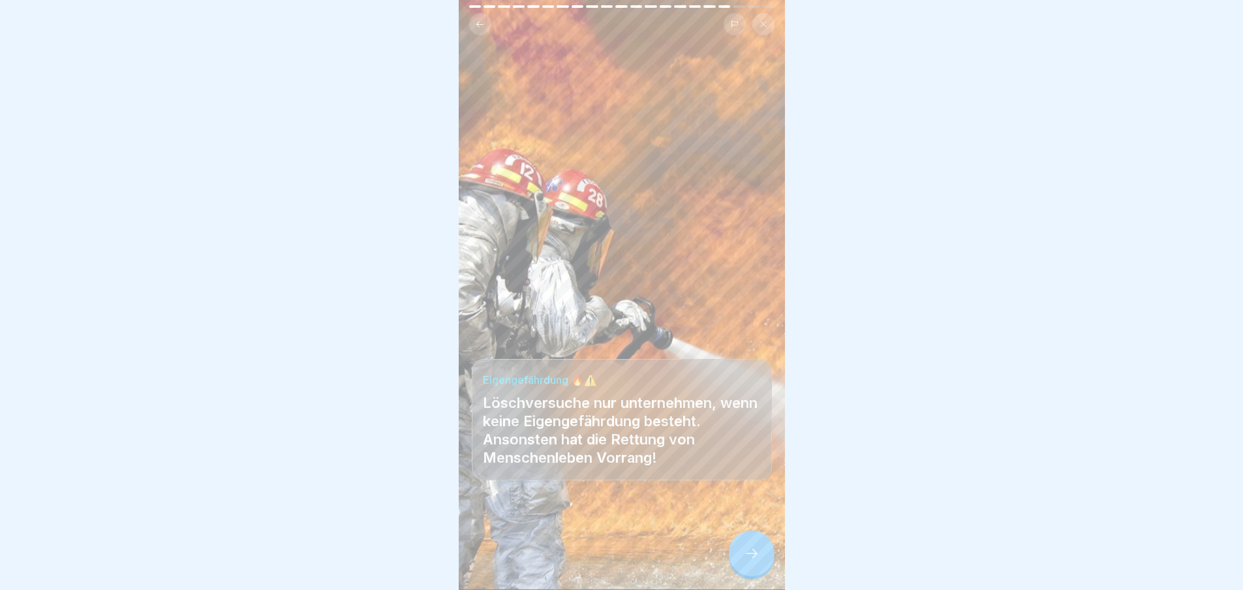
click at [766, 565] on div at bounding box center [752, 554] width 46 height 46
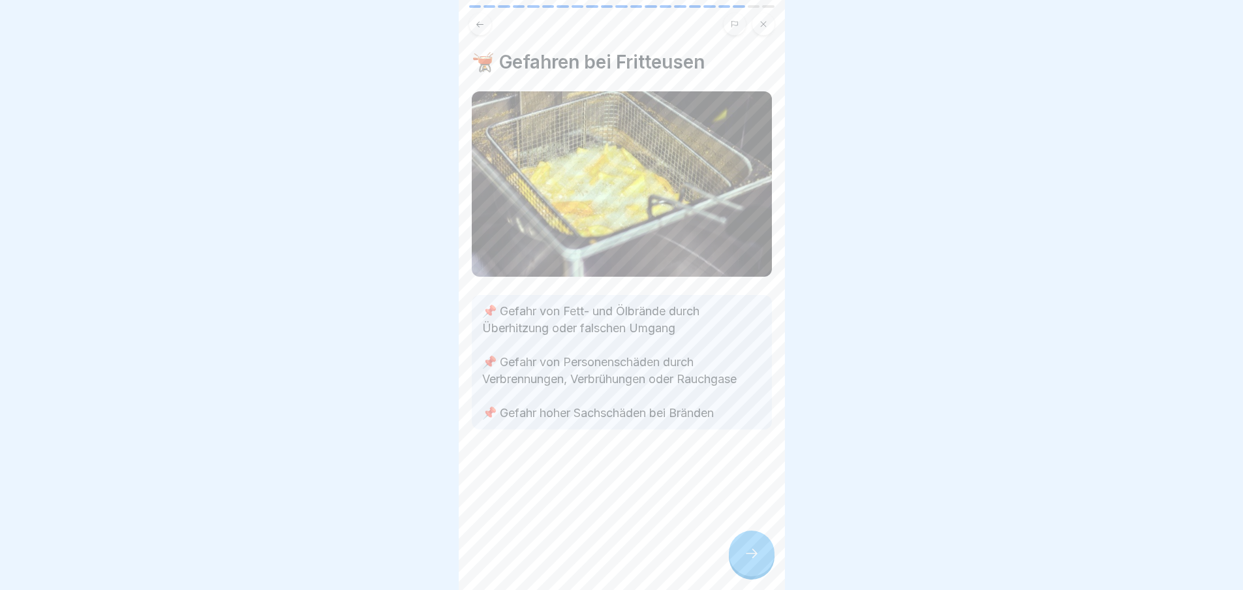
click at [766, 565] on div at bounding box center [752, 554] width 46 height 46
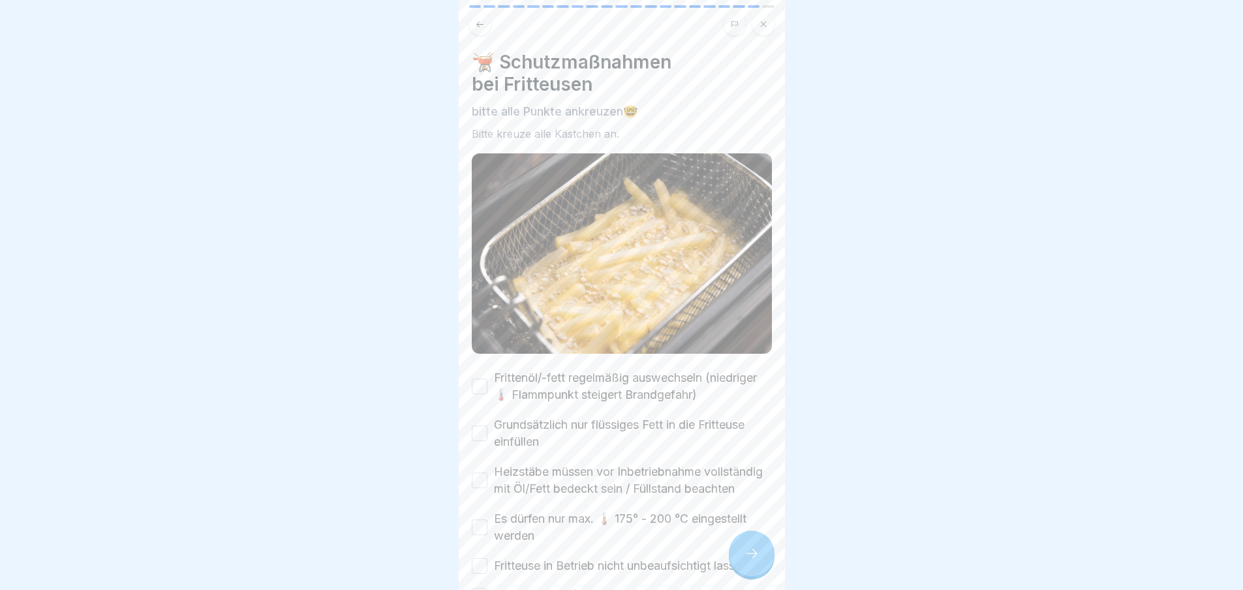
click at [766, 565] on div at bounding box center [752, 554] width 46 height 46
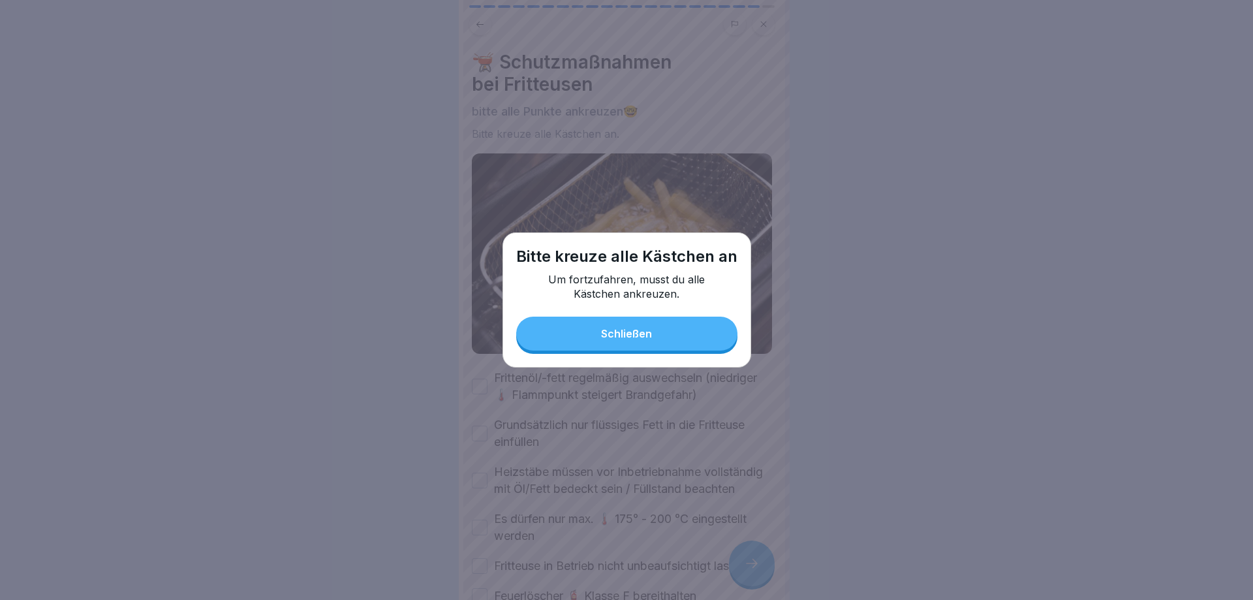
click at [585, 333] on button "Schließen" at bounding box center [626, 334] width 221 height 34
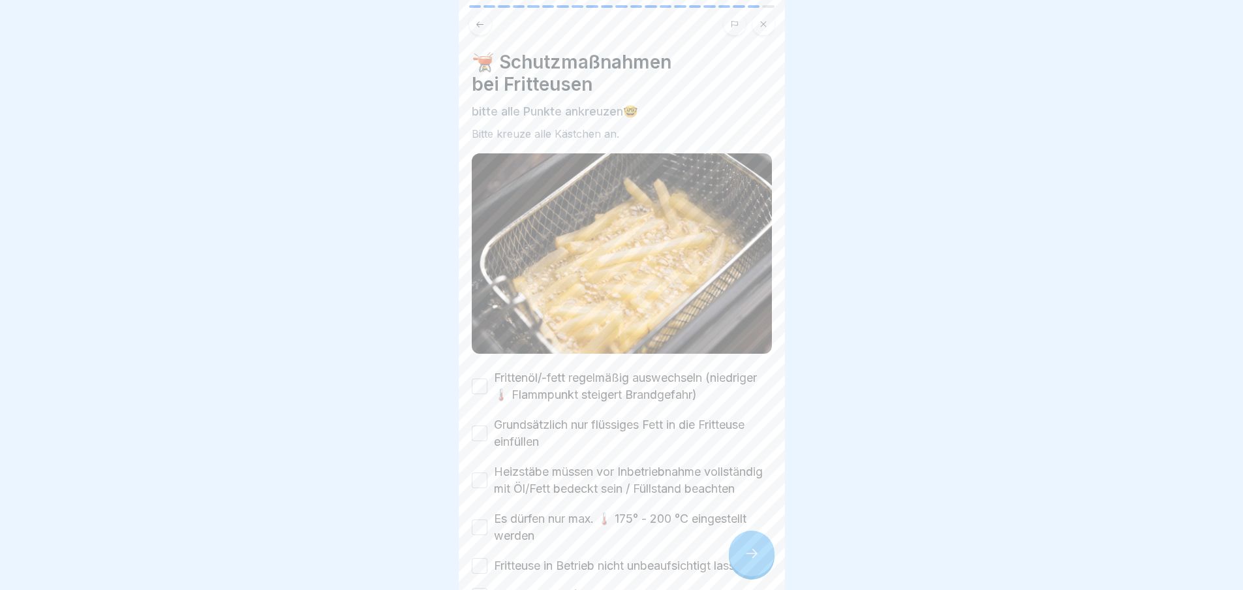
click at [532, 370] on label "Frittenöl/-fett regelmäßig auswechseln (niedriger 🌡️ Flammpunkt steigert Brandg…" at bounding box center [633, 386] width 278 height 34
click at [488, 379] on button "Frittenöl/-fett regelmäßig auswechseln (niedriger 🌡️ Flammpunkt steigert Brandg…" at bounding box center [480, 387] width 16 height 16
click at [527, 429] on label "Grundsätzlich nur flüssiges Fett in die Fritteuse einfüllen" at bounding box center [633, 433] width 278 height 34
click at [488, 429] on button "Grundsätzlich nur flüssiges Fett in die Fritteuse einfüllen" at bounding box center [480, 434] width 16 height 16
click at [529, 478] on label "Heizstäbe müssen vor Inbetriebnahme vollständig mit Öl/Fett bedeckt sein / Füll…" at bounding box center [633, 480] width 278 height 34
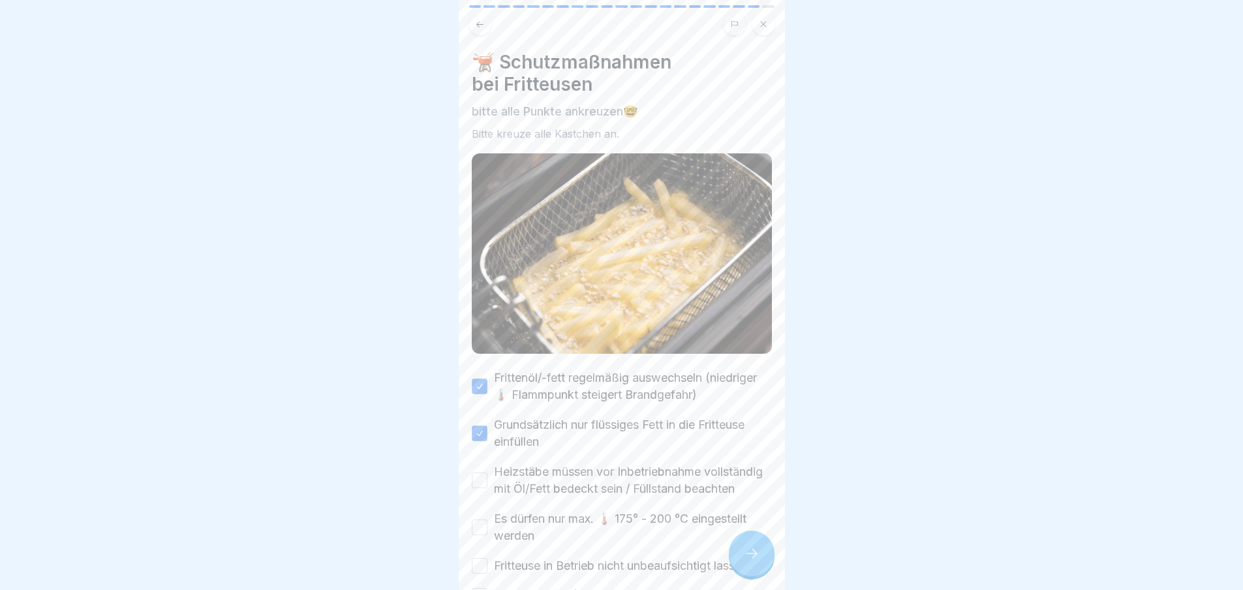
click at [488, 478] on button "Heizstäbe müssen vor Inbetriebnahme vollständig mit Öl/Fett bedeckt sein / Füll…" at bounding box center [480, 481] width 16 height 16
click at [519, 544] on label "Es dürfen nur max. 🌡️ 175° - 200 °C eingestellt werden" at bounding box center [633, 527] width 278 height 34
click at [488, 535] on button "Es dürfen nur max. 🌡️ 175° - 200 °C eingestellt werden" at bounding box center [480, 527] width 16 height 16
click at [538, 574] on label "Fritteuse in Betrieb nicht unbeaufsichtigt lassen" at bounding box center [621, 565] width 254 height 17
click at [488, 574] on button "Fritteuse in Betrieb nicht unbeaufsichtigt lassen" at bounding box center [480, 566] width 16 height 16
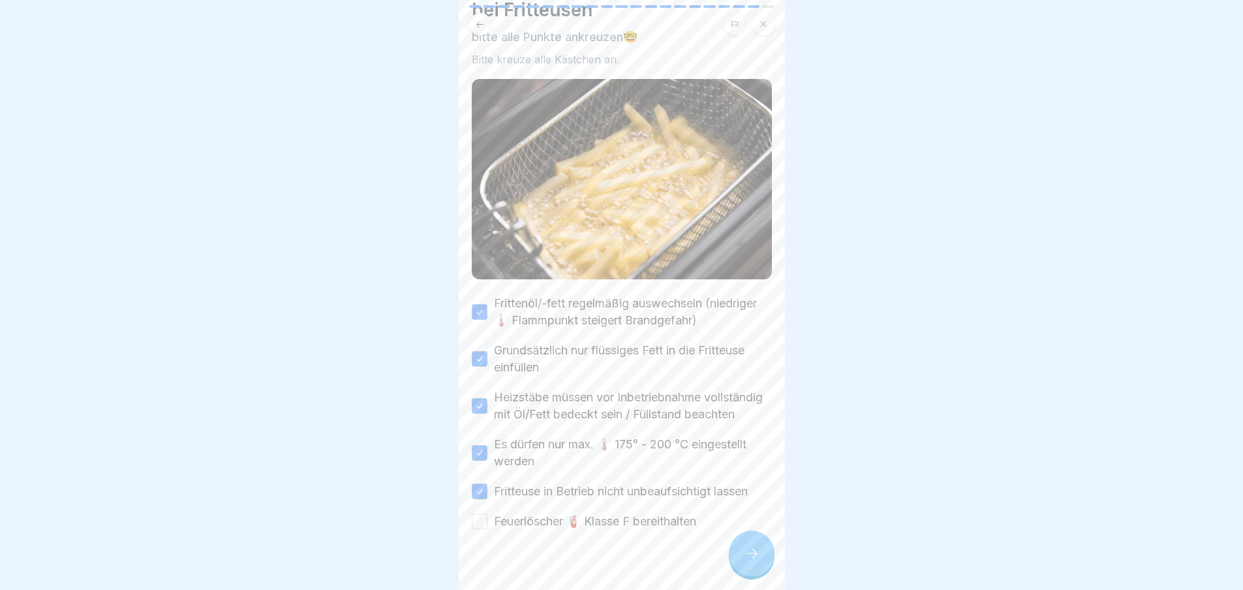
scroll to position [103, 0]
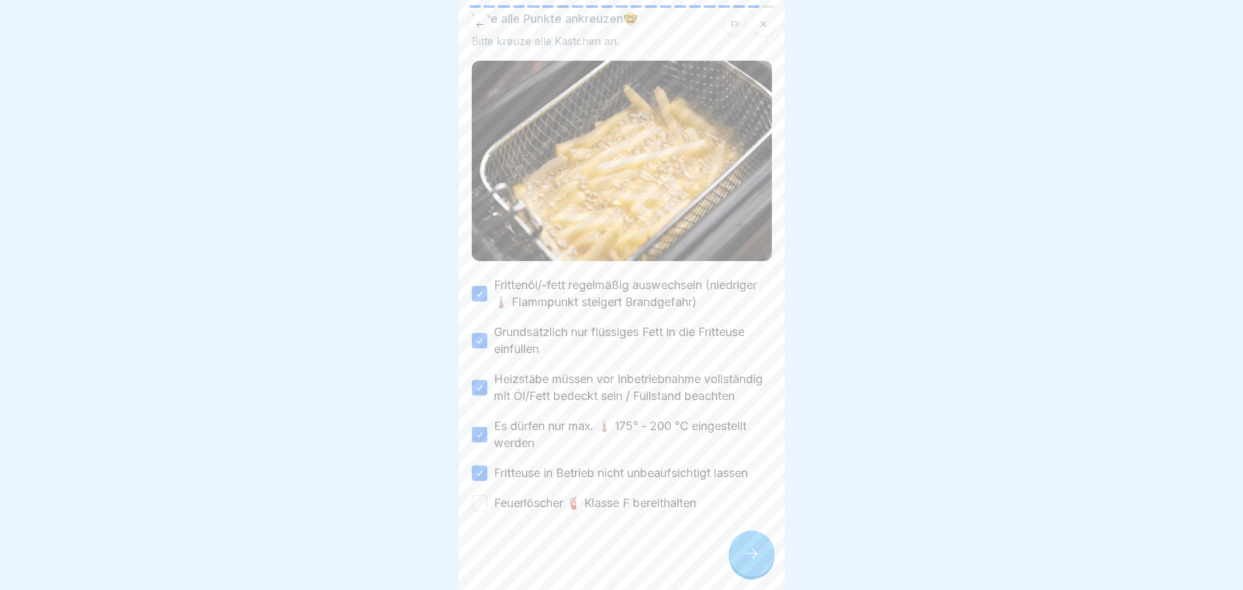
drag, startPoint x: 612, startPoint y: 503, endPoint x: 625, endPoint y: 507, distance: 13.6
click at [612, 503] on label "Feuerlöscher 🧯 Klasse F bereithalten" at bounding box center [595, 503] width 202 height 17
click at [488, 503] on button "Feuerlöscher 🧯 Klasse F bereithalten" at bounding box center [480, 503] width 16 height 16
click at [758, 561] on icon at bounding box center [752, 554] width 16 height 16
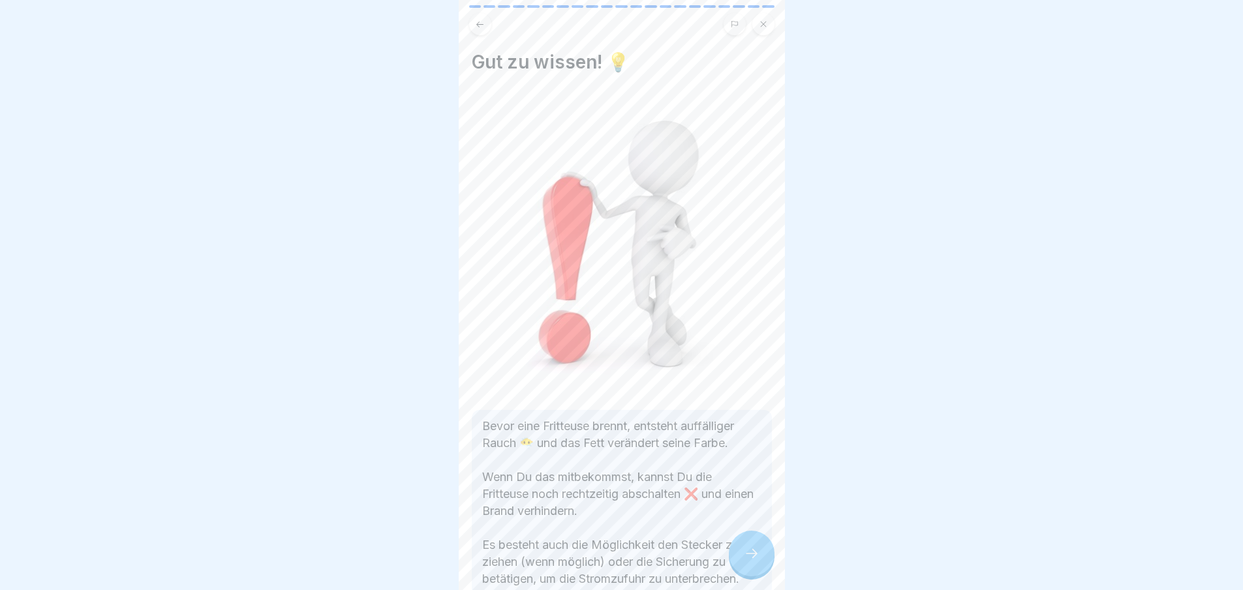
click at [758, 561] on icon at bounding box center [752, 554] width 16 height 16
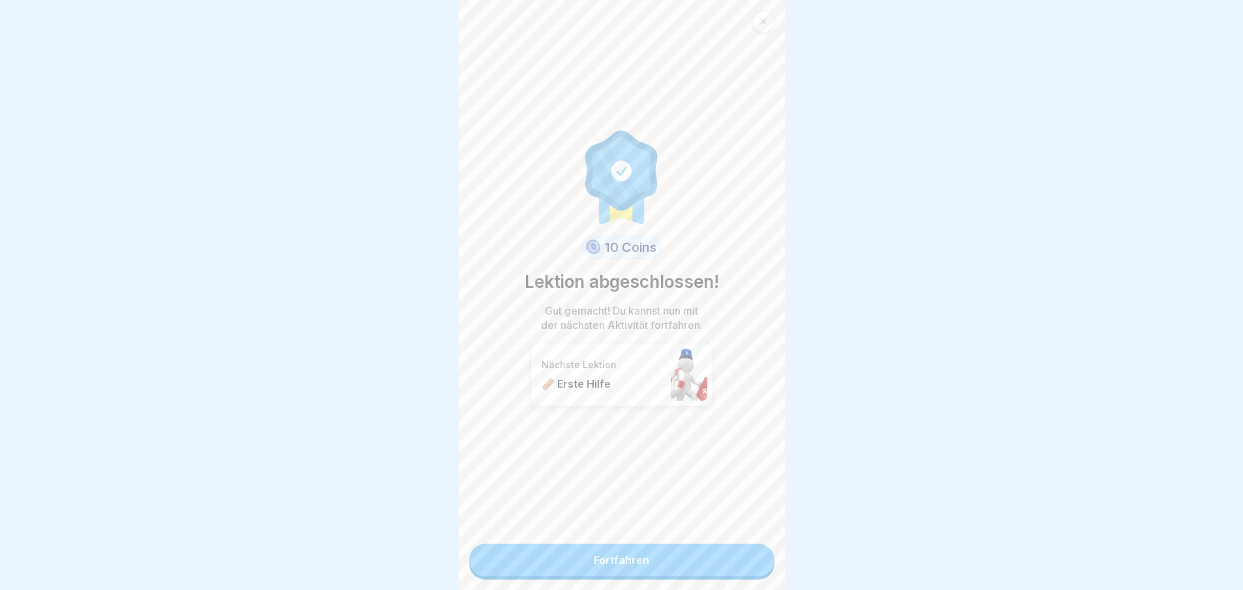
click at [597, 554] on link "Fortfahren" at bounding box center [621, 560] width 305 height 33
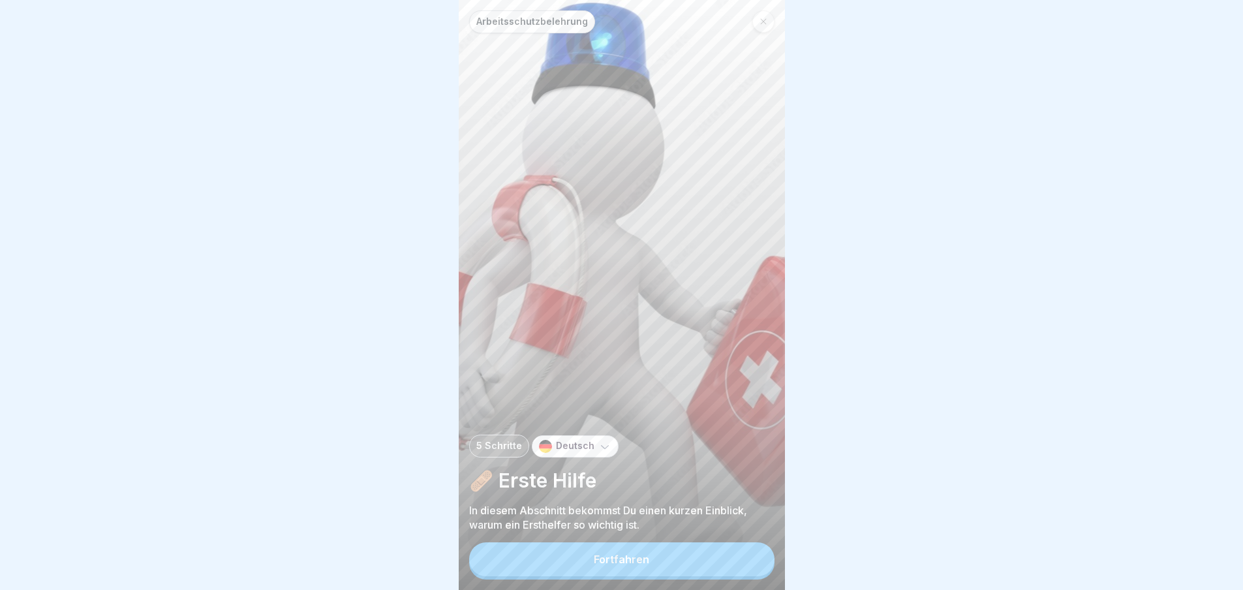
click at [597, 554] on button "Fortfahren" at bounding box center [621, 559] width 305 height 34
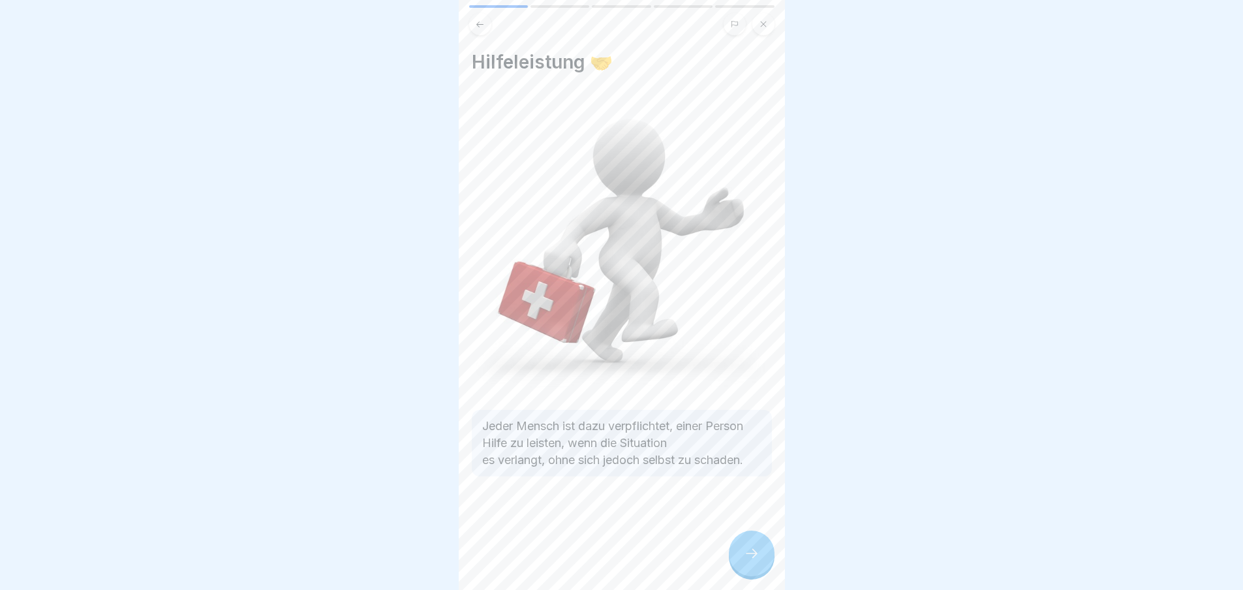
click at [766, 560] on div at bounding box center [752, 554] width 46 height 46
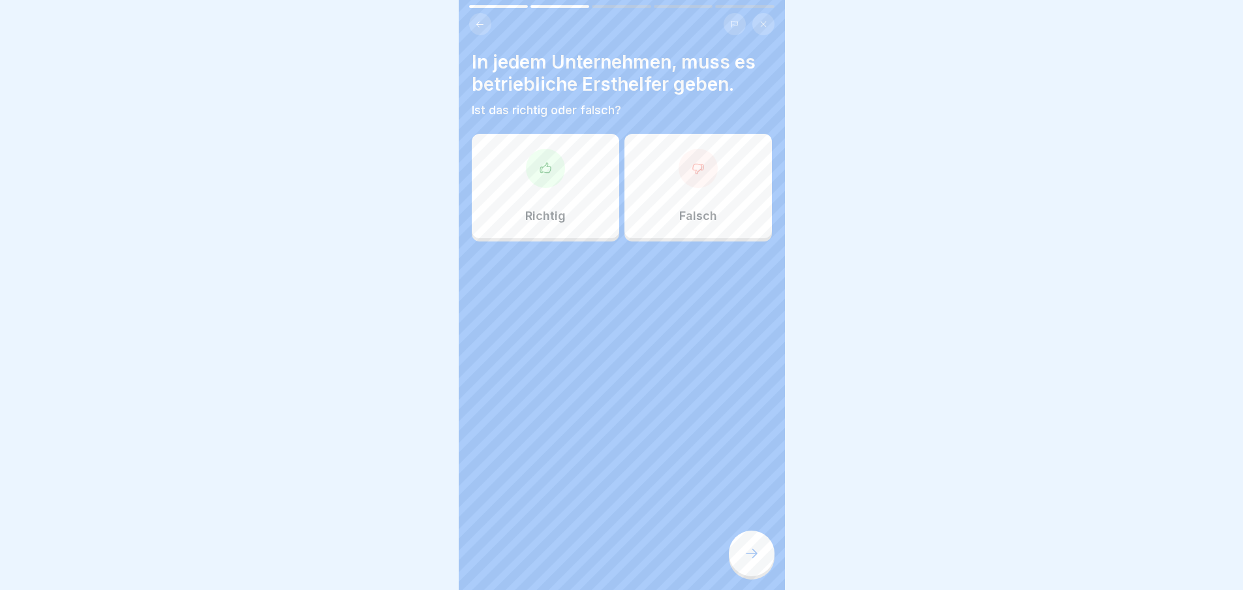
click at [594, 170] on div "Richtig" at bounding box center [545, 186] width 147 height 104
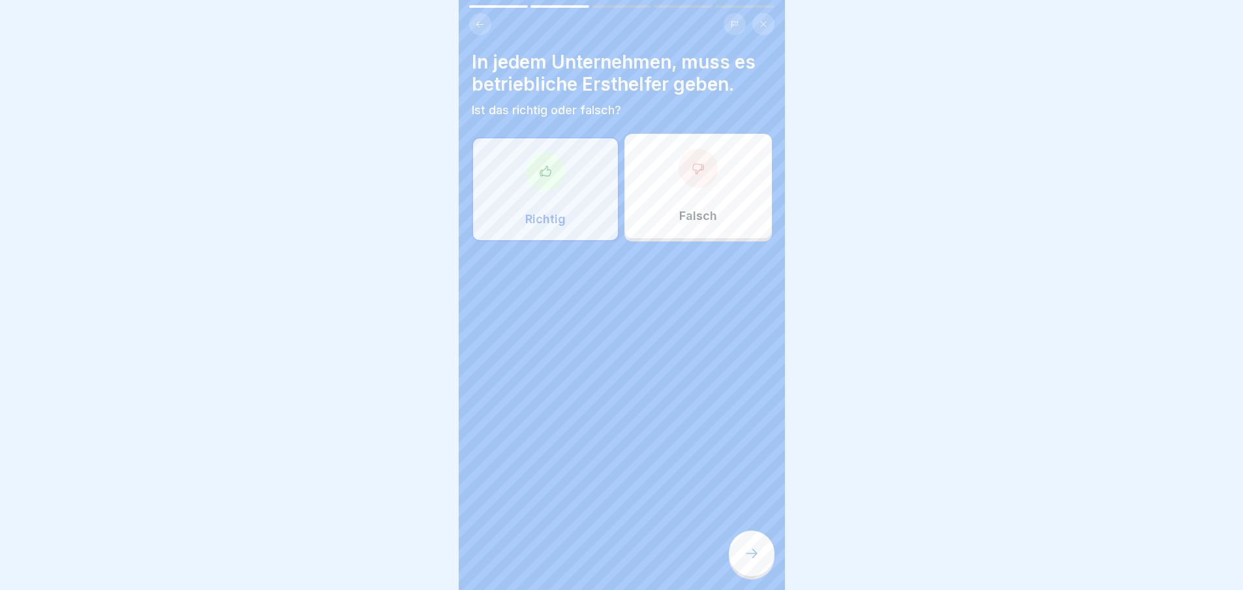
click at [758, 561] on icon at bounding box center [752, 554] width 16 height 16
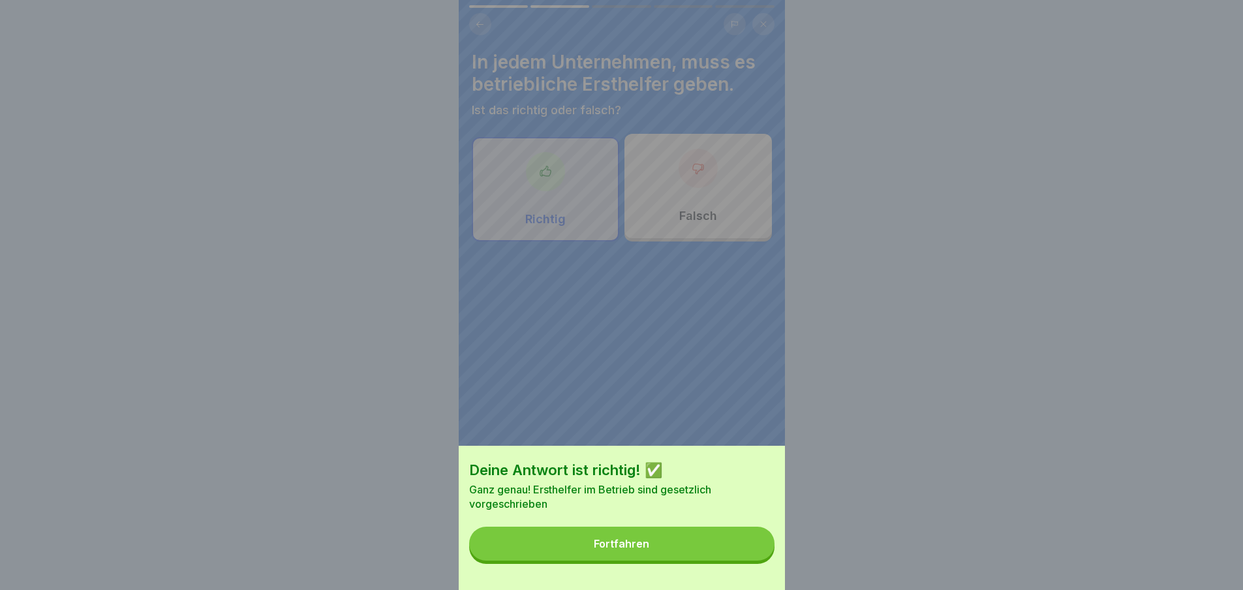
click at [741, 561] on button "Fortfahren" at bounding box center [621, 544] width 305 height 34
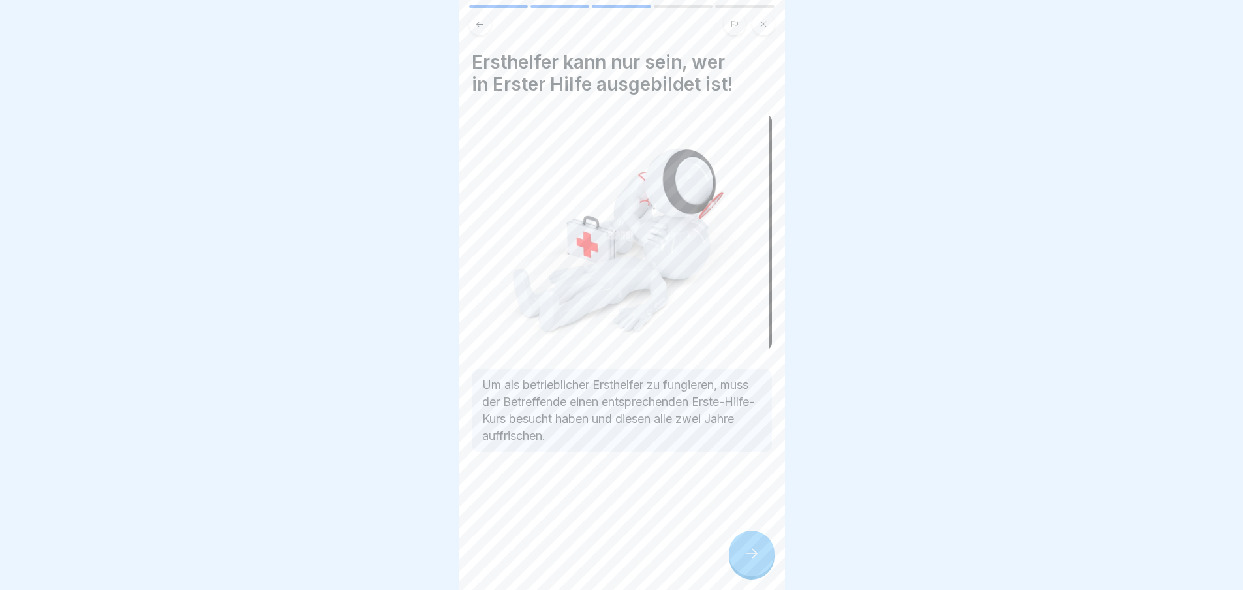
click at [741, 565] on div at bounding box center [752, 554] width 46 height 46
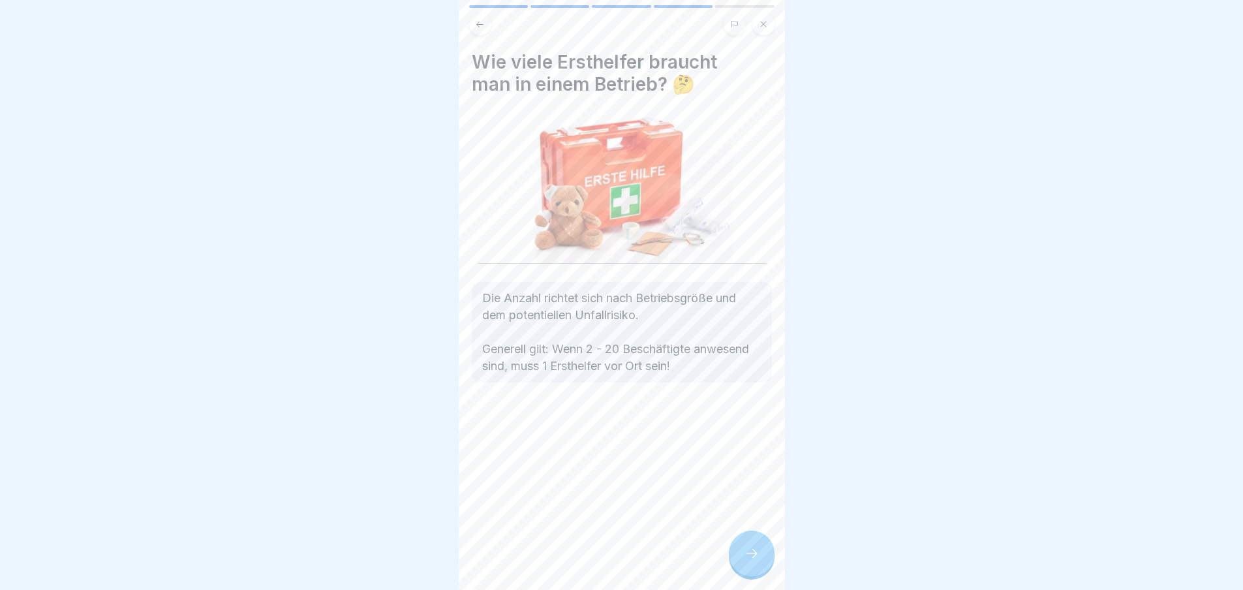
click at [741, 565] on div at bounding box center [752, 554] width 46 height 46
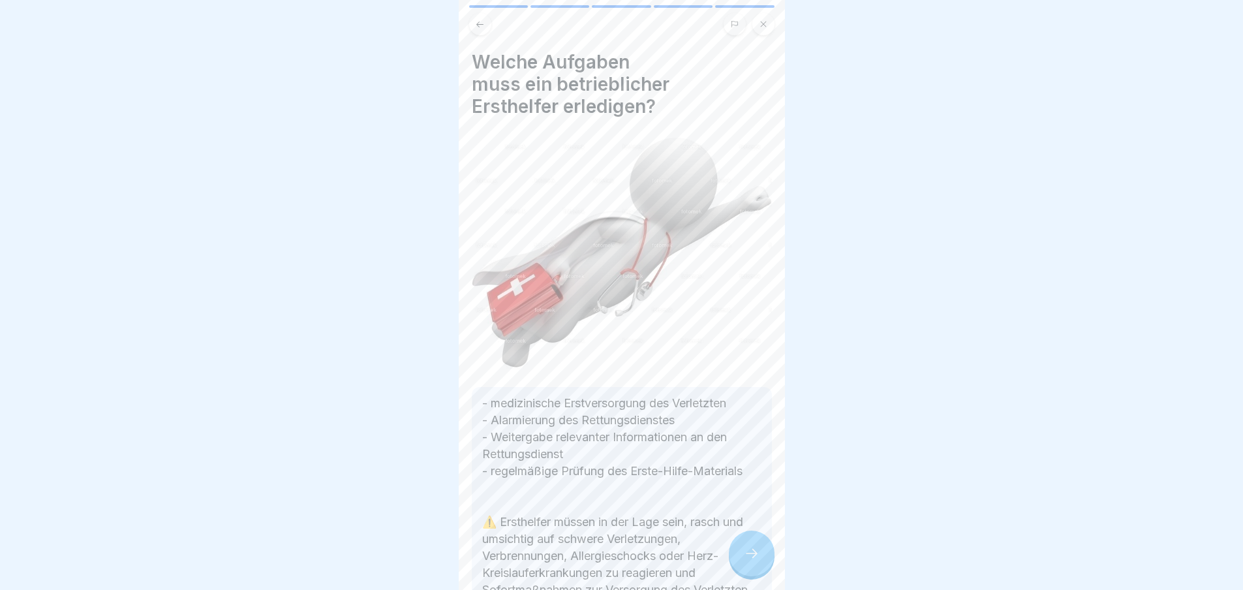
click at [741, 565] on div at bounding box center [752, 554] width 46 height 46
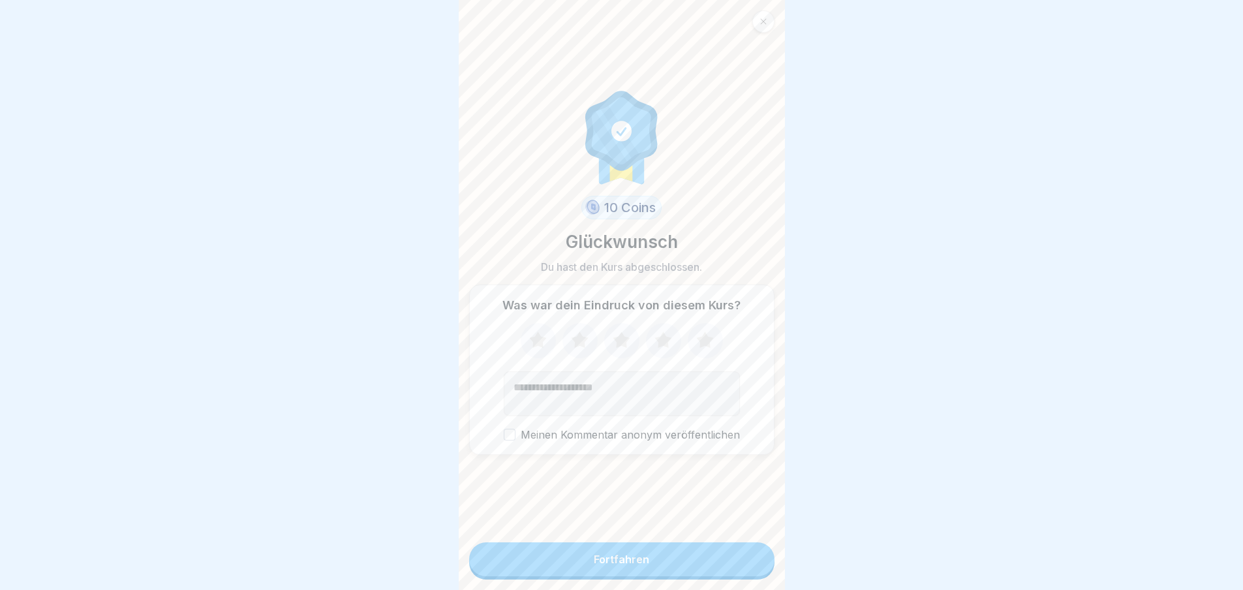
click at [710, 344] on icon at bounding box center [705, 341] width 35 height 34
click at [702, 562] on button "Fortfahren" at bounding box center [621, 559] width 305 height 34
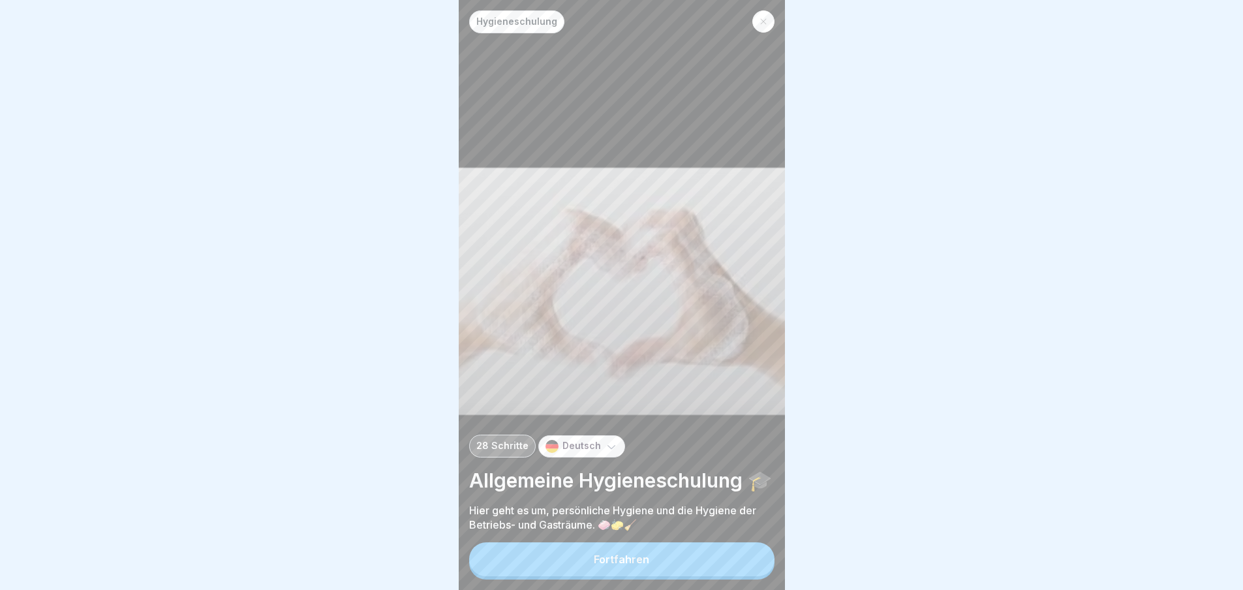
click at [649, 562] on button "Fortfahren" at bounding box center [621, 559] width 305 height 34
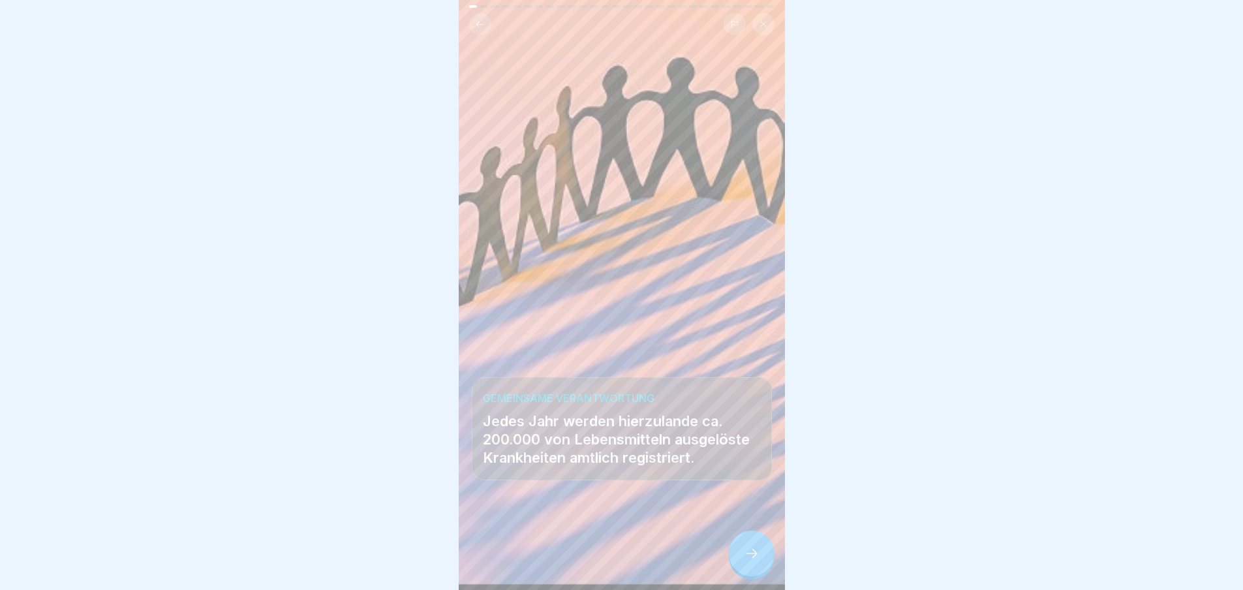
click at [755, 576] on div at bounding box center [752, 554] width 46 height 46
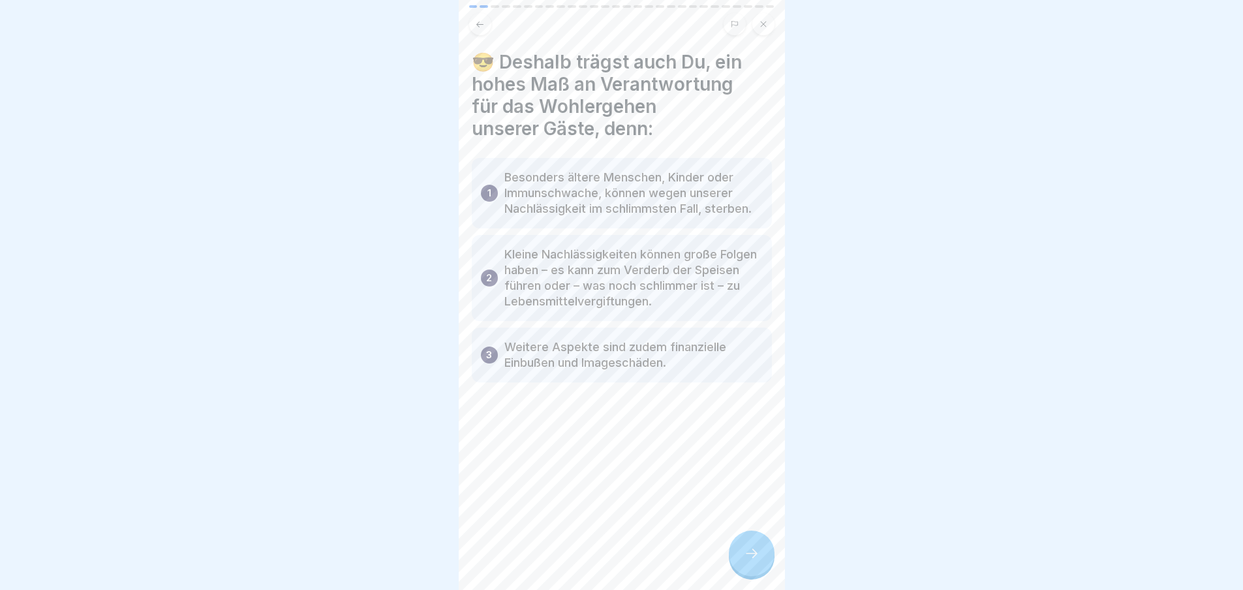
click at [755, 576] on div at bounding box center [752, 554] width 46 height 46
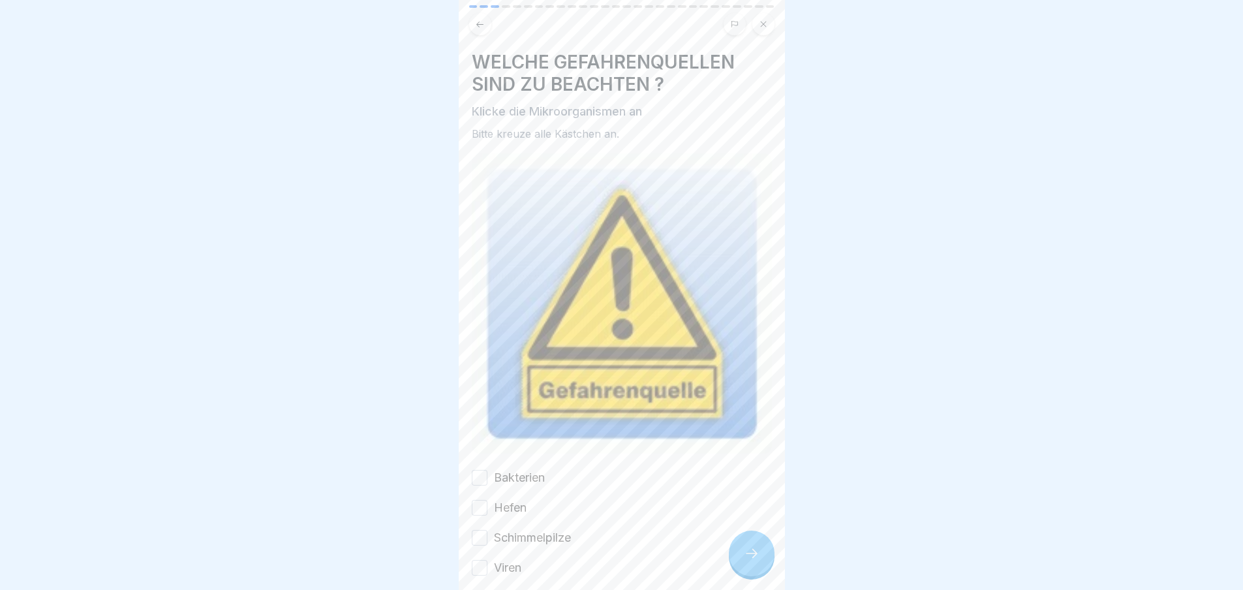
click at [755, 576] on div at bounding box center [752, 554] width 46 height 46
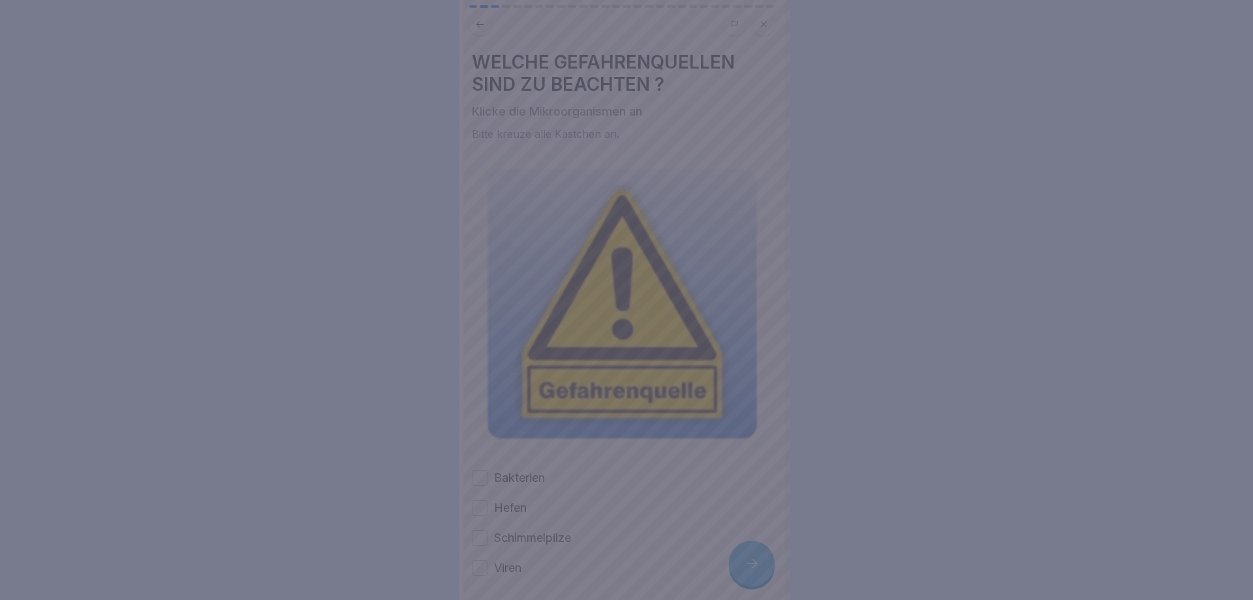
click at [755, 575] on div at bounding box center [626, 300] width 1253 height 600
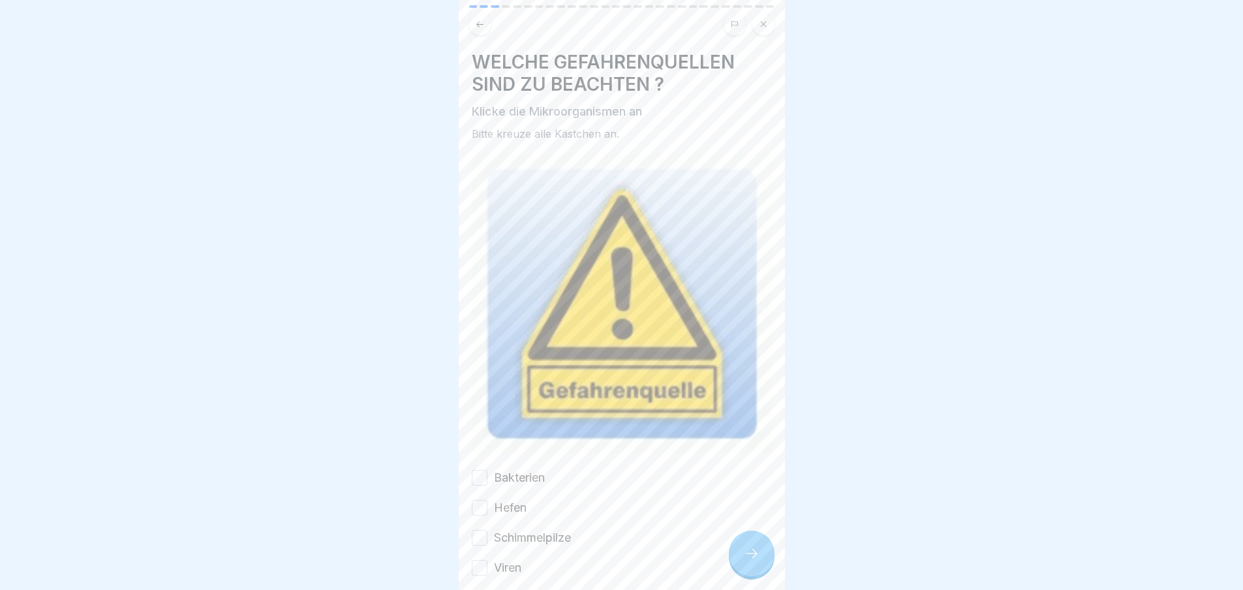
click at [497, 469] on label "Bakterien" at bounding box center [519, 477] width 51 height 17
click at [488, 470] on button "Bakterien" at bounding box center [480, 478] width 16 height 16
click at [497, 499] on label "Hefen" at bounding box center [510, 507] width 33 height 17
click at [488, 500] on button "Hefen" at bounding box center [480, 508] width 16 height 16
click at [497, 529] on label "Schimmelpilze" at bounding box center [532, 537] width 77 height 17
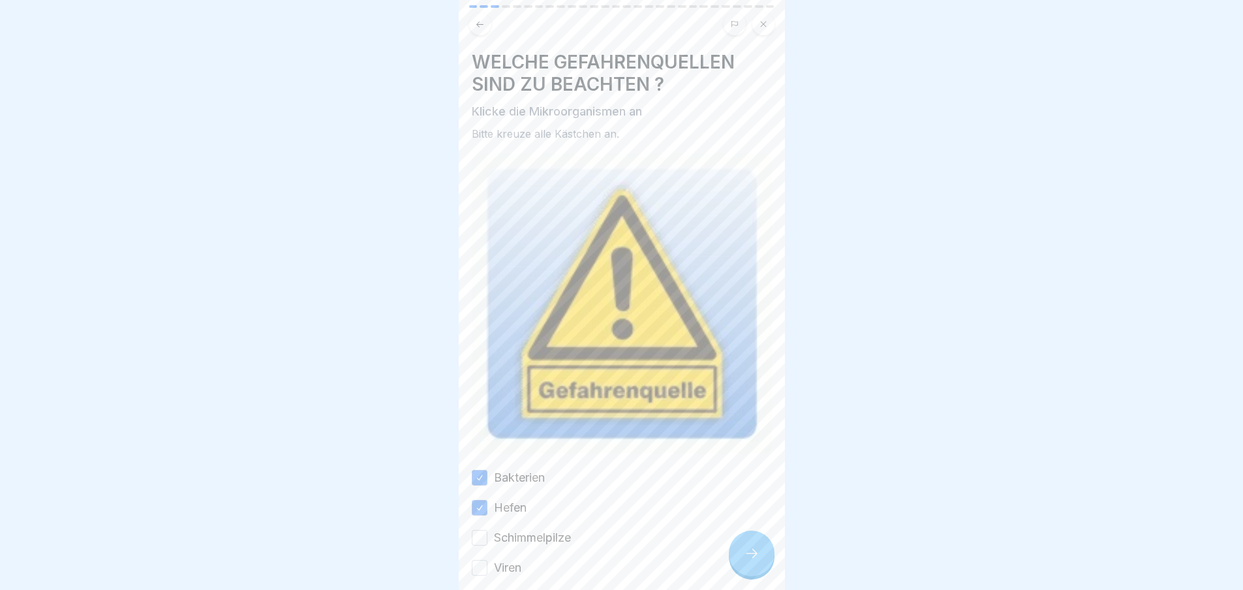
click at [488, 530] on button "Schimmelpilze" at bounding box center [480, 538] width 16 height 16
click at [497, 559] on label "Viren" at bounding box center [507, 567] width 27 height 17
click at [488, 560] on button "Viren" at bounding box center [480, 568] width 16 height 16
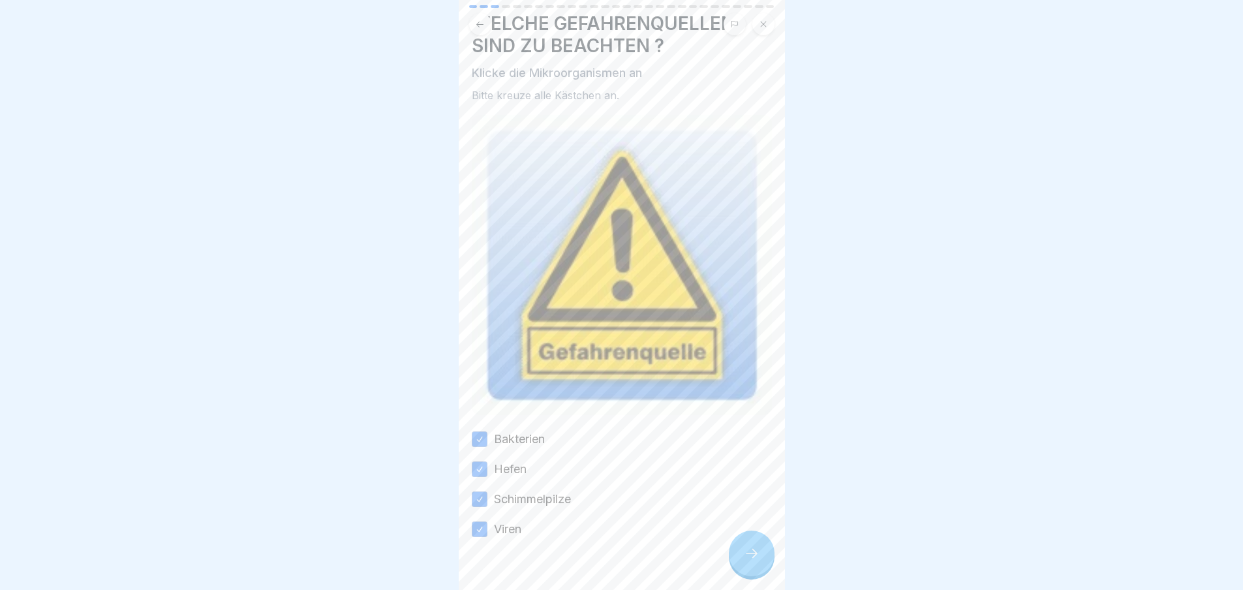
scroll to position [55, 0]
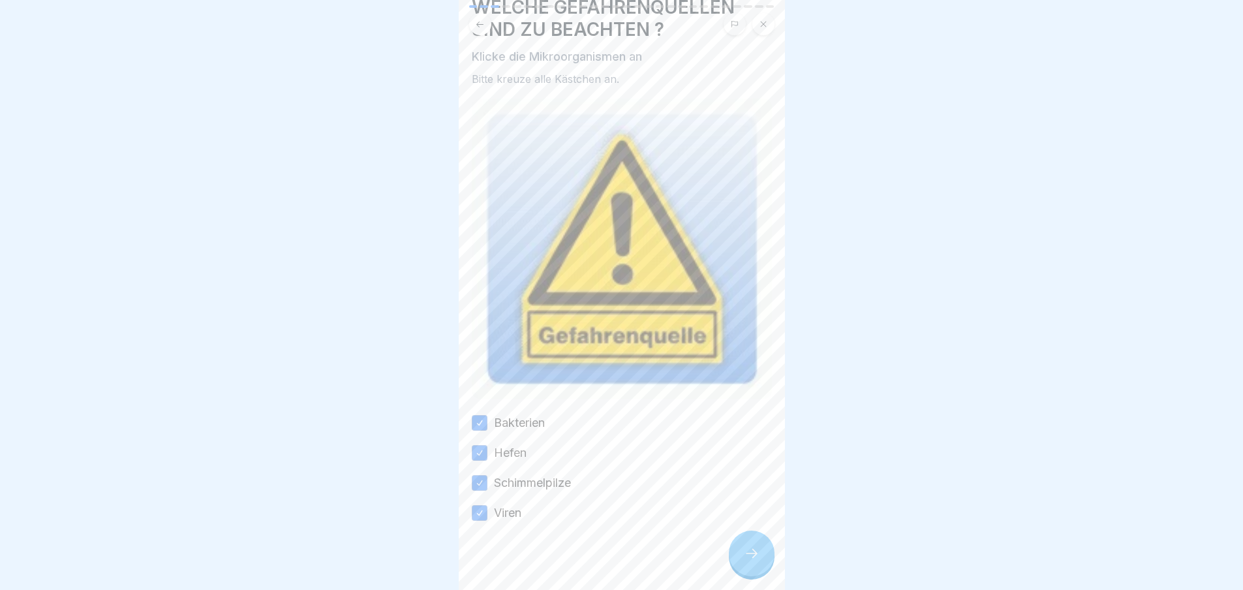
click at [743, 556] on div at bounding box center [752, 554] width 46 height 46
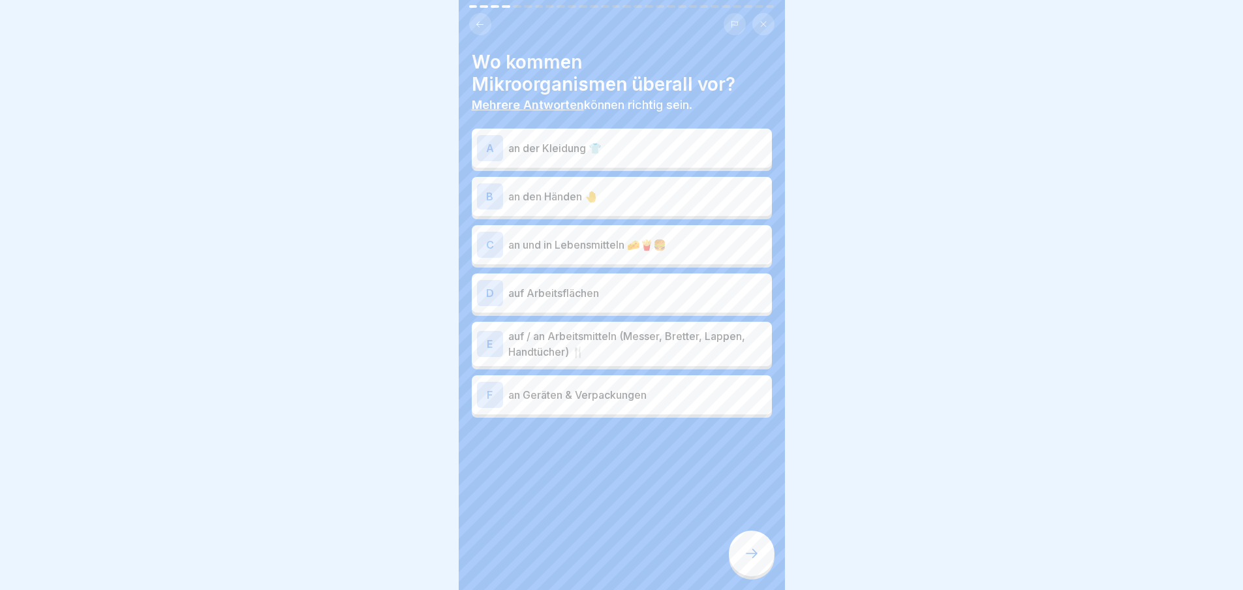
click at [739, 561] on div at bounding box center [752, 554] width 46 height 46
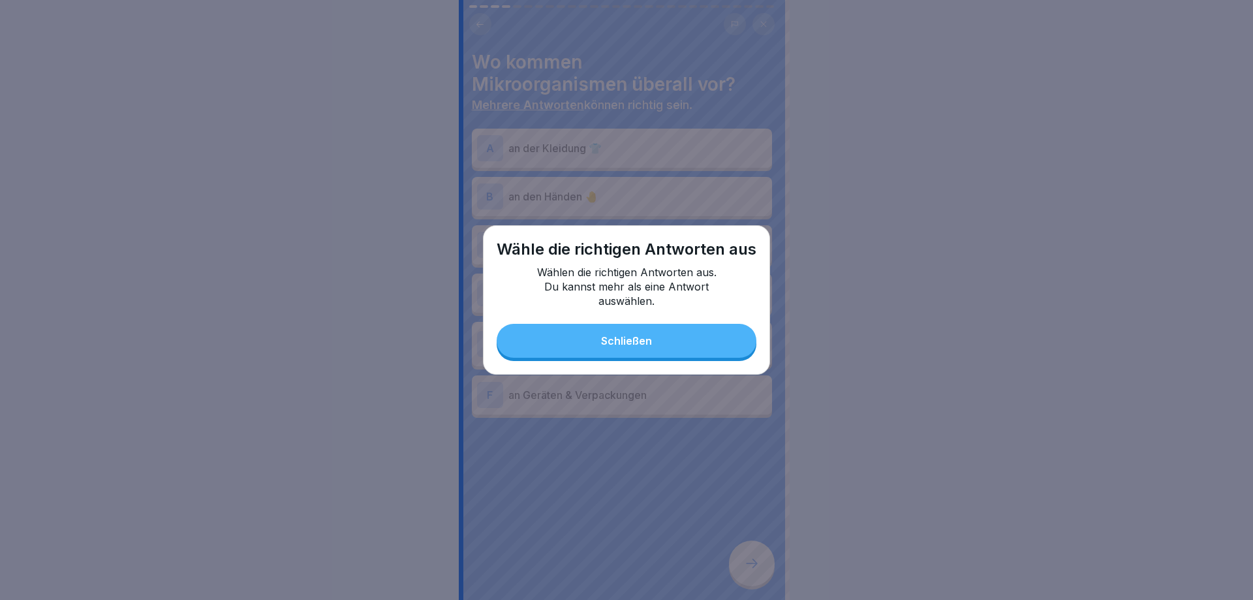
click at [719, 329] on button "Schließen" at bounding box center [627, 341] width 260 height 34
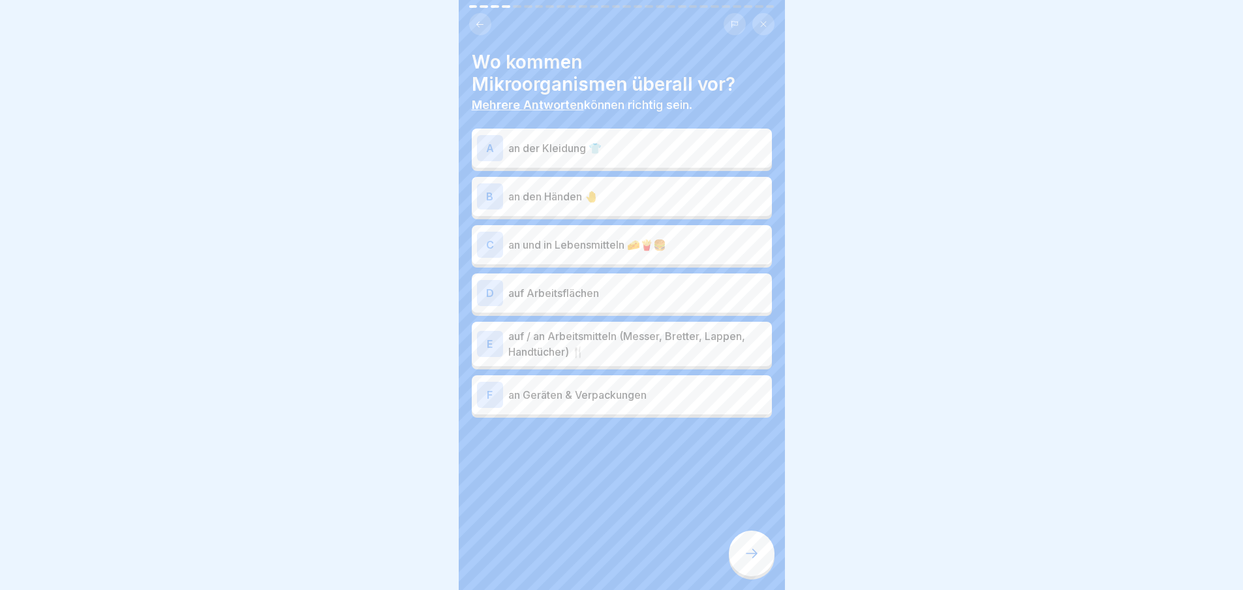
click at [710, 149] on p "an der Kleidung 👕" at bounding box center [637, 148] width 258 height 16
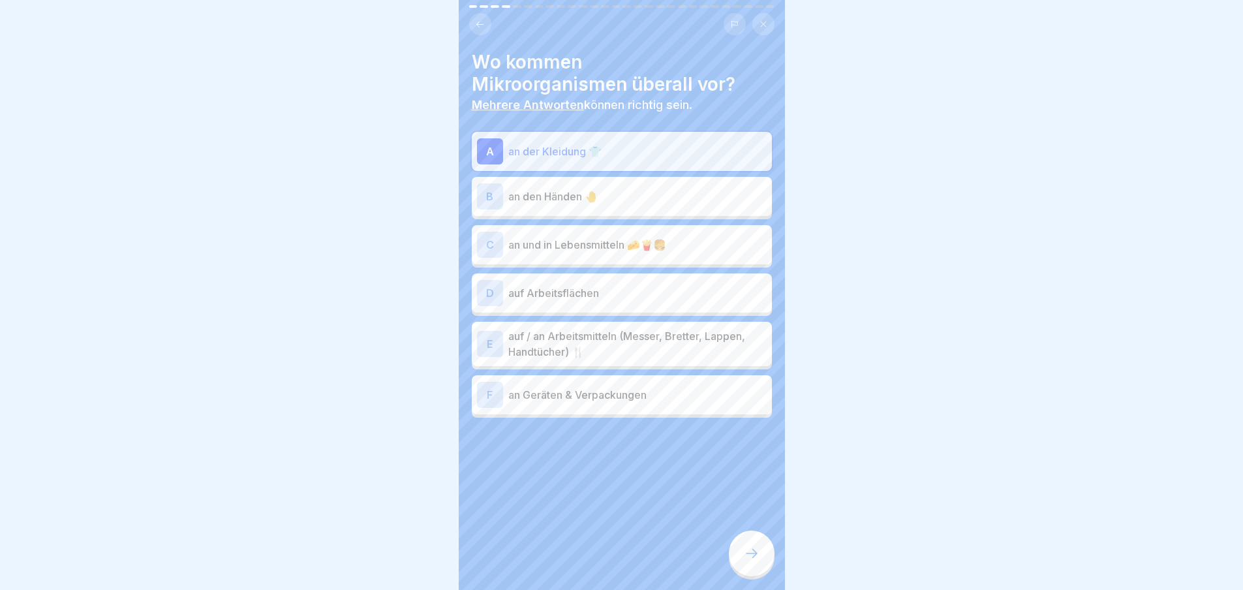
click at [708, 217] on div "A an der Kleidung 👕 B an den Händen 🤚 C an und in Lebensmitteln 🧀🍟🍔 D auf Arbei…" at bounding box center [622, 275] width 300 height 286
click at [708, 208] on div "B an den Händen 🤚" at bounding box center [622, 196] width 290 height 26
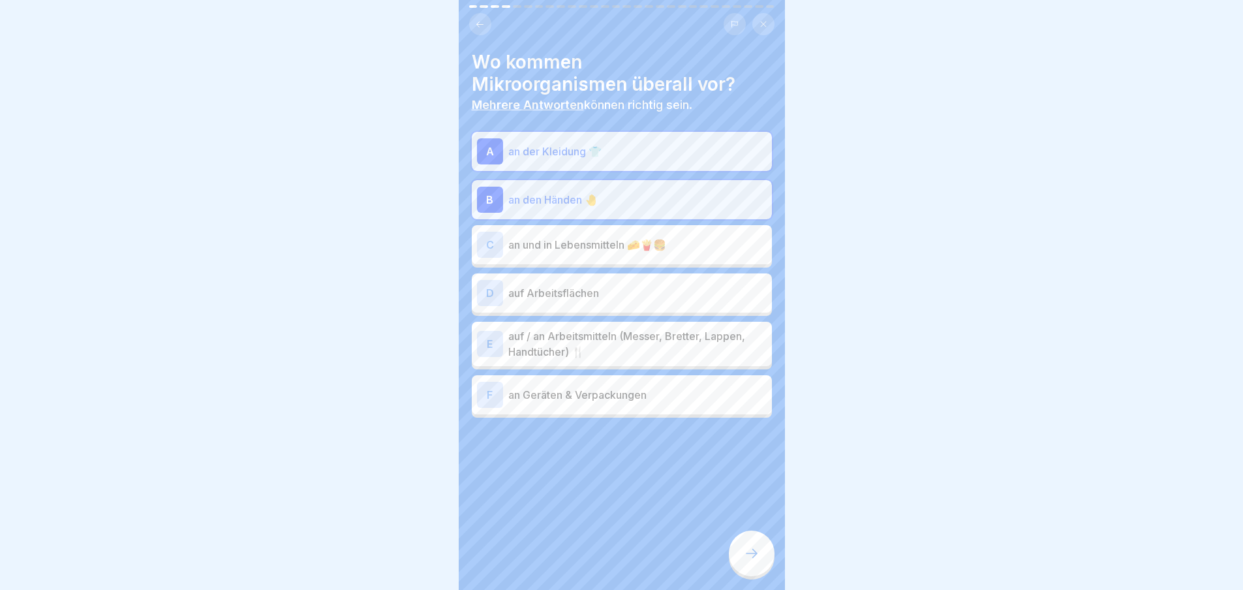
click at [708, 268] on div "A an der Kleidung 👕 B an den Händen 🤚 C an und in Lebensmitteln 🧀🍟🍔 D auf Arbei…" at bounding box center [622, 275] width 300 height 286
click at [709, 292] on p "auf Arbeitsflächen" at bounding box center [637, 293] width 258 height 16
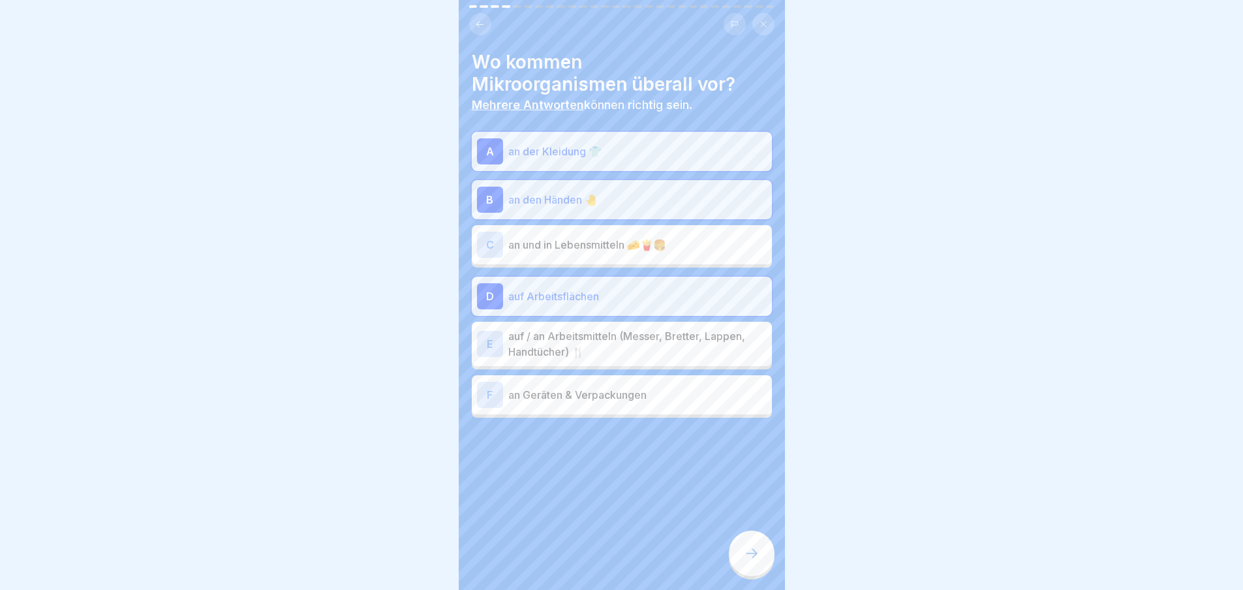
click at [710, 266] on div "A an der Kleidung 👕 B an den Händen 🤚 C an und in Lebensmitteln 🧀🍟🍔 D auf Arbei…" at bounding box center [622, 275] width 300 height 286
click at [692, 245] on p "an und in Lebensmitteln 🧀🍟🍔" at bounding box center [637, 245] width 258 height 16
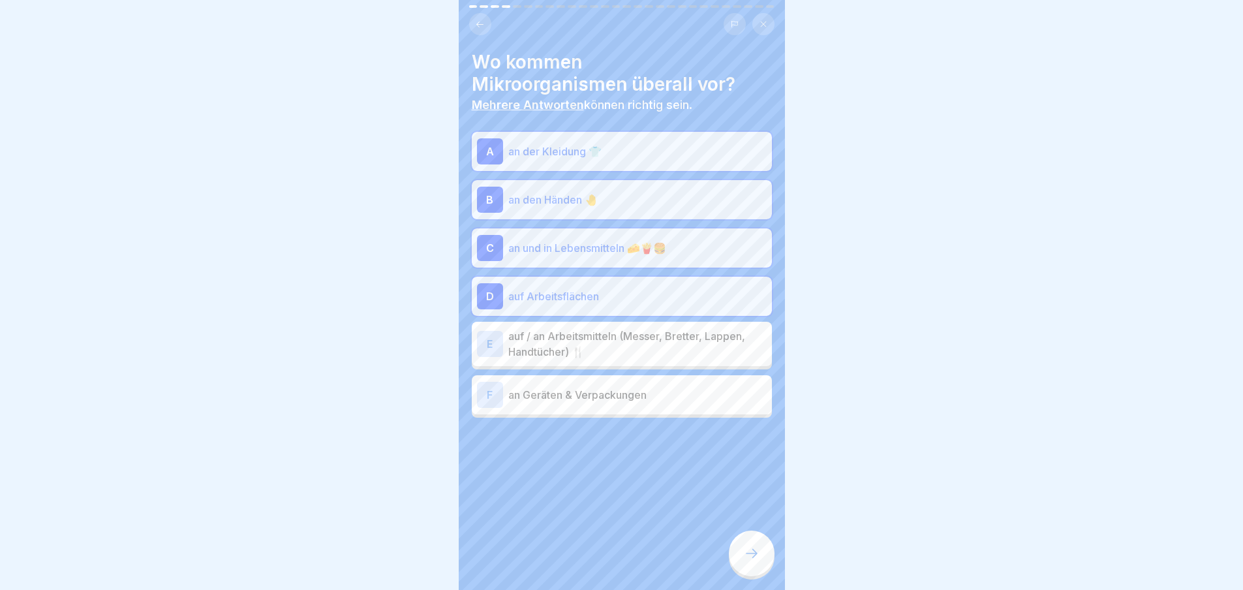
click at [691, 337] on p "auf / an Arbeitsmitteln (Messer, Bretter, Lappen, Handtücher) 🍴" at bounding box center [637, 343] width 258 height 31
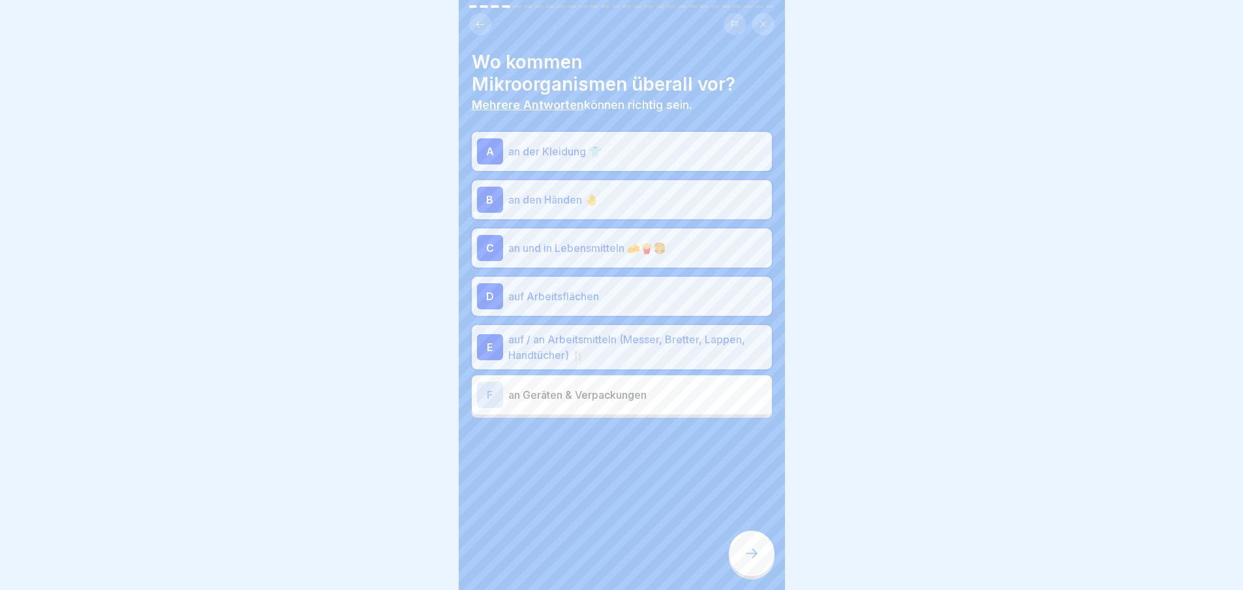
click at [689, 387] on p "an Geräten & Verpackungen" at bounding box center [637, 395] width 258 height 16
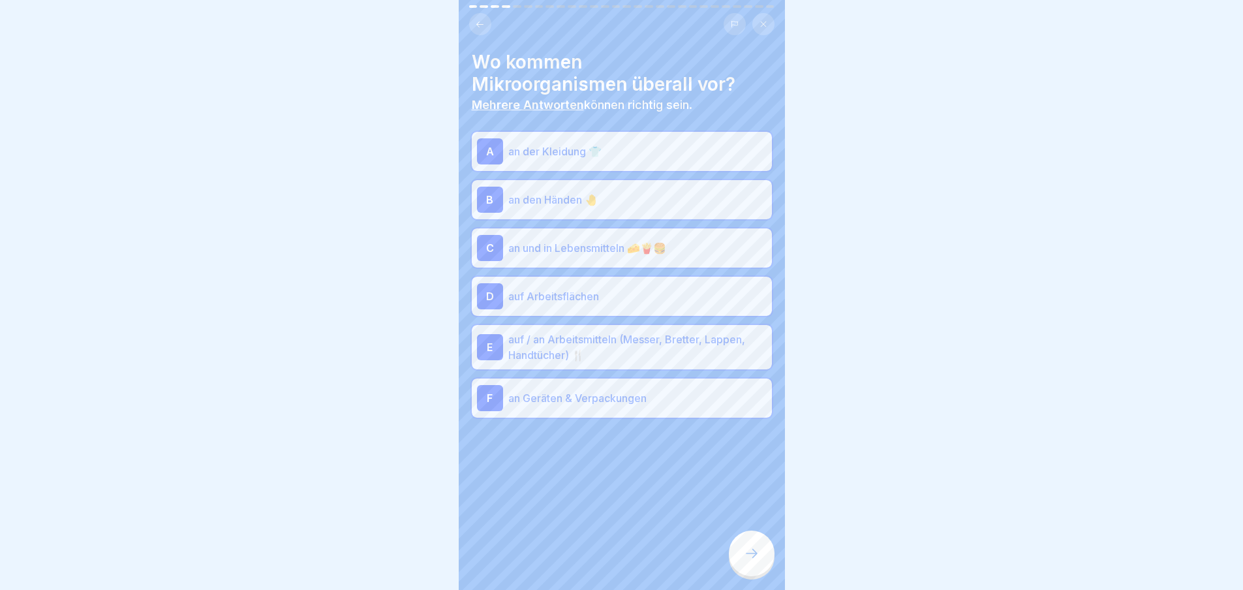
click at [747, 541] on div "Hygieneschulung 28 Schritte Deutsch Allgemeine Hygieneschulung 🎓 Hier geht es u…" at bounding box center [622, 295] width 326 height 590
click at [757, 557] on icon at bounding box center [752, 554] width 16 height 16
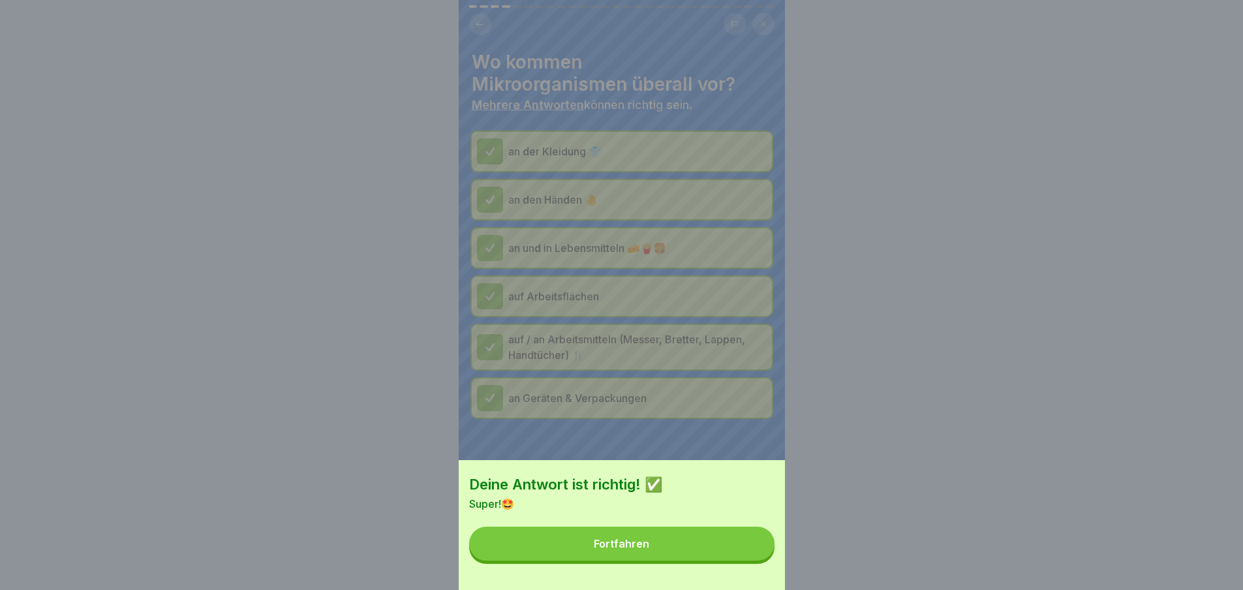
click at [721, 541] on button "Fortfahren" at bounding box center [621, 544] width 305 height 34
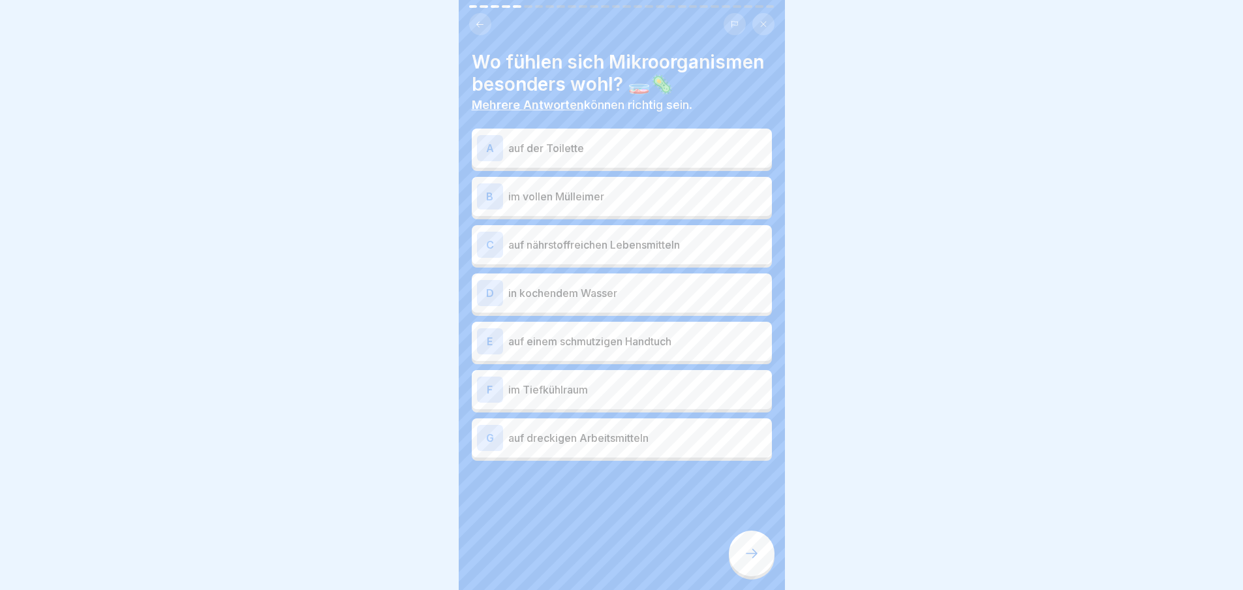
click at [610, 144] on p "auf der Toilette" at bounding box center [637, 148] width 258 height 16
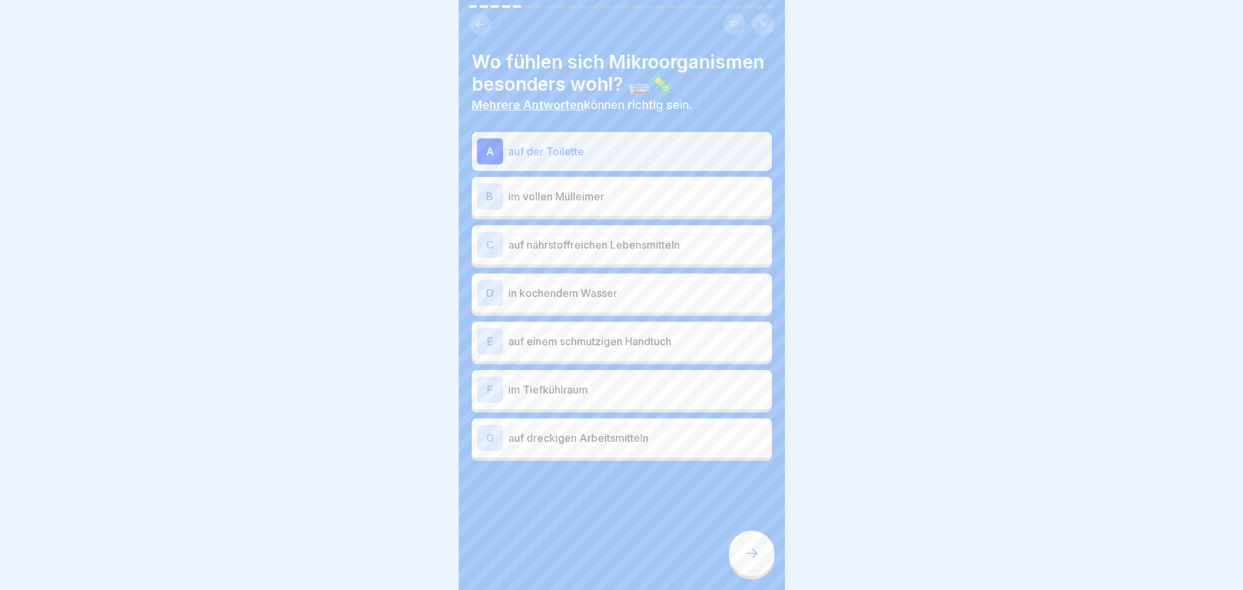
click at [610, 210] on div "B im vollen Mülleimer" at bounding box center [622, 196] width 300 height 39
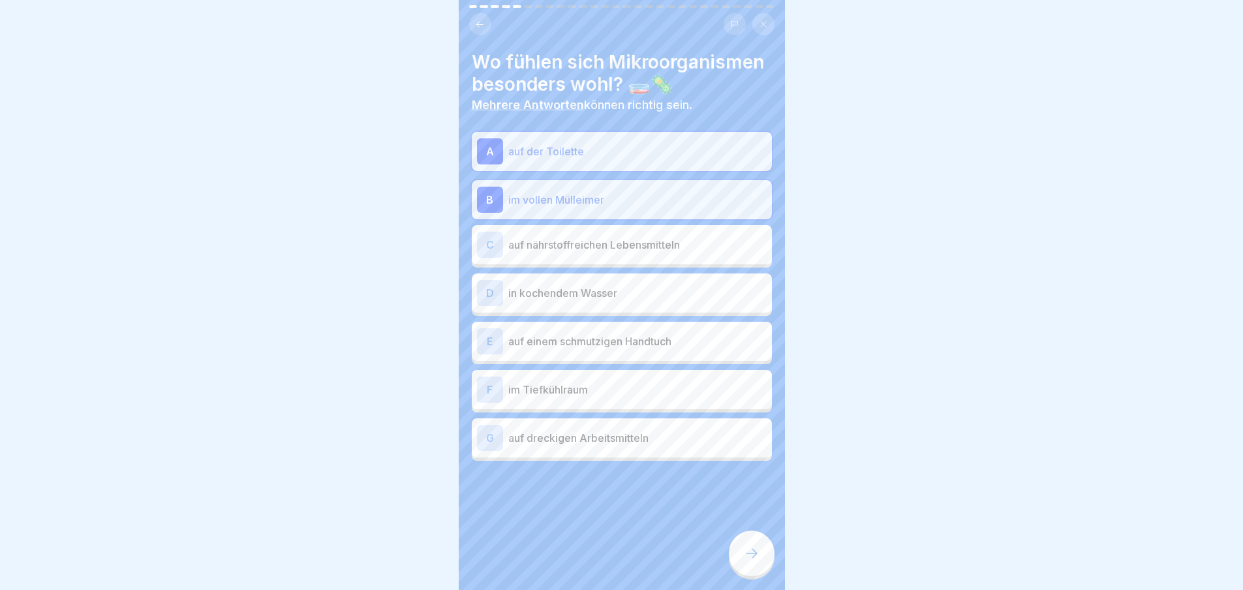
click at [613, 228] on div "C auf nährstoffreichen Lebensmitteln" at bounding box center [622, 244] width 300 height 39
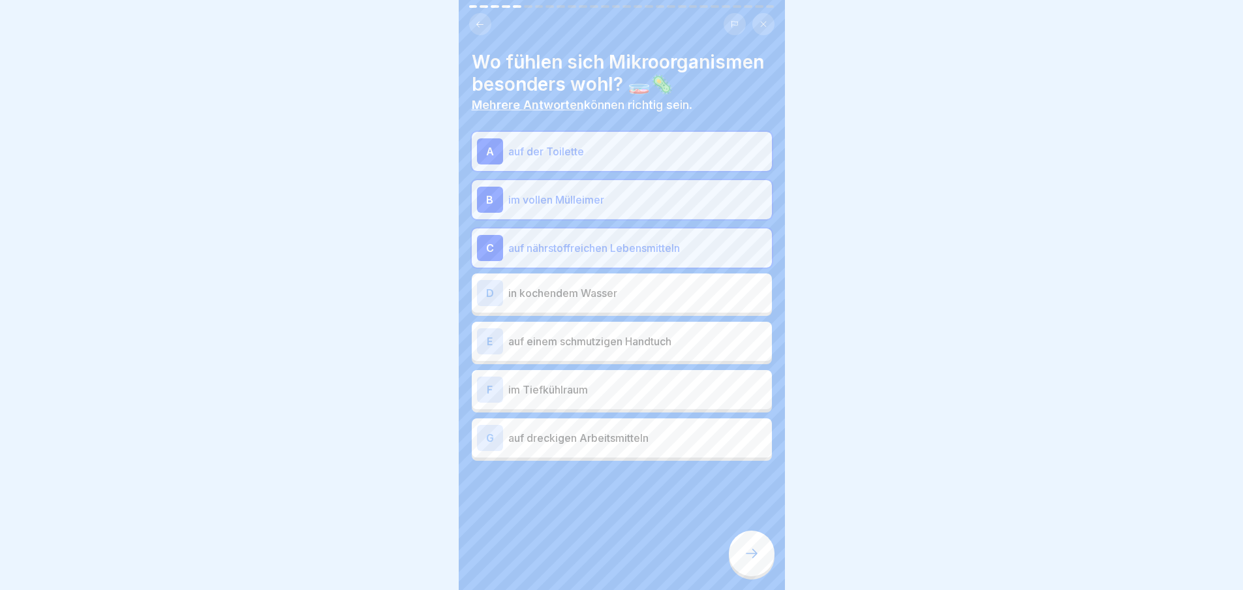
click at [622, 282] on div "D in kochendem Wasser" at bounding box center [622, 293] width 290 height 26
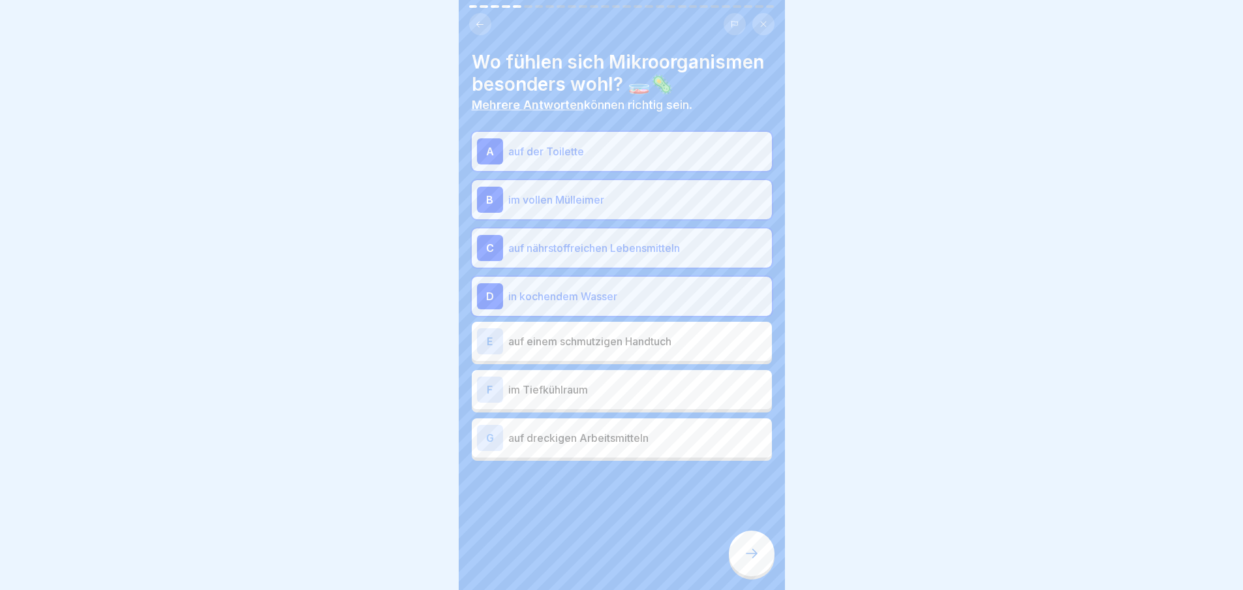
click at [636, 350] on div "E auf einem schmutzigen Handtuch" at bounding box center [622, 341] width 290 height 26
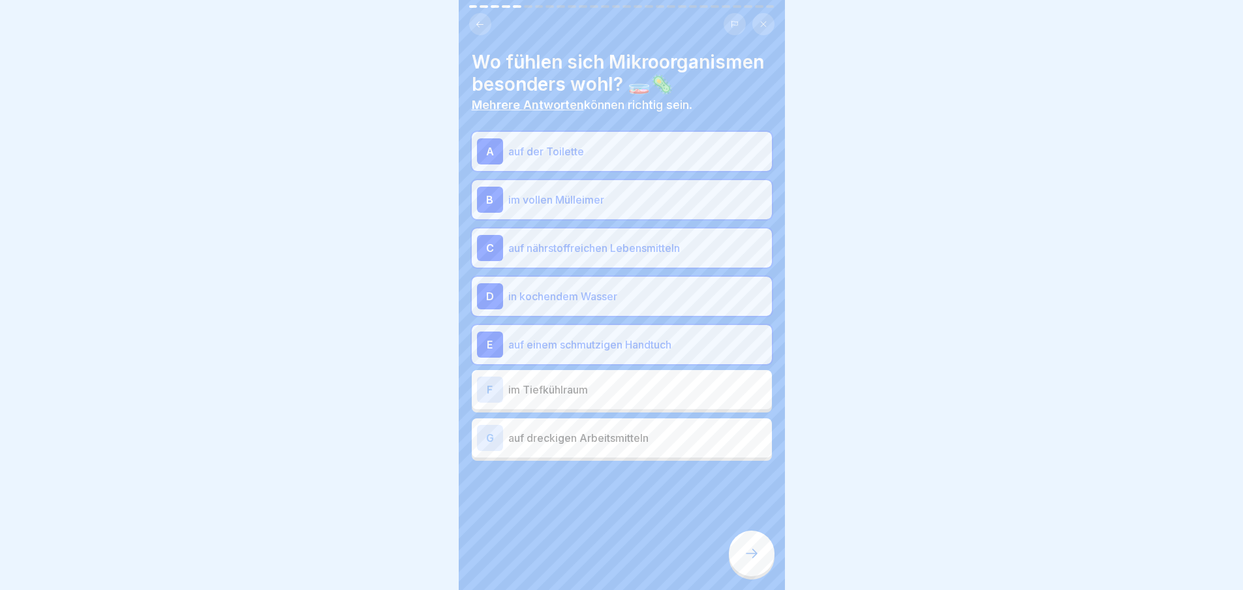
click at [631, 373] on div "F im Tiefkühlraum" at bounding box center [622, 389] width 300 height 39
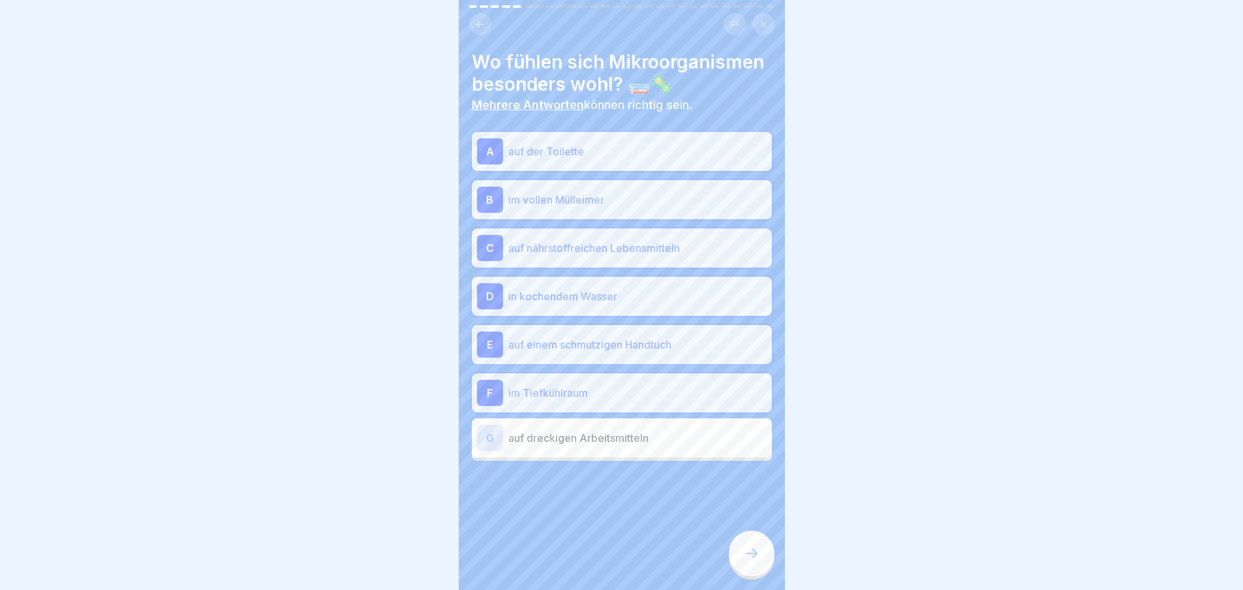
click at [603, 449] on div "G auf dreckigen Arbeitsmitteln" at bounding box center [622, 438] width 290 height 26
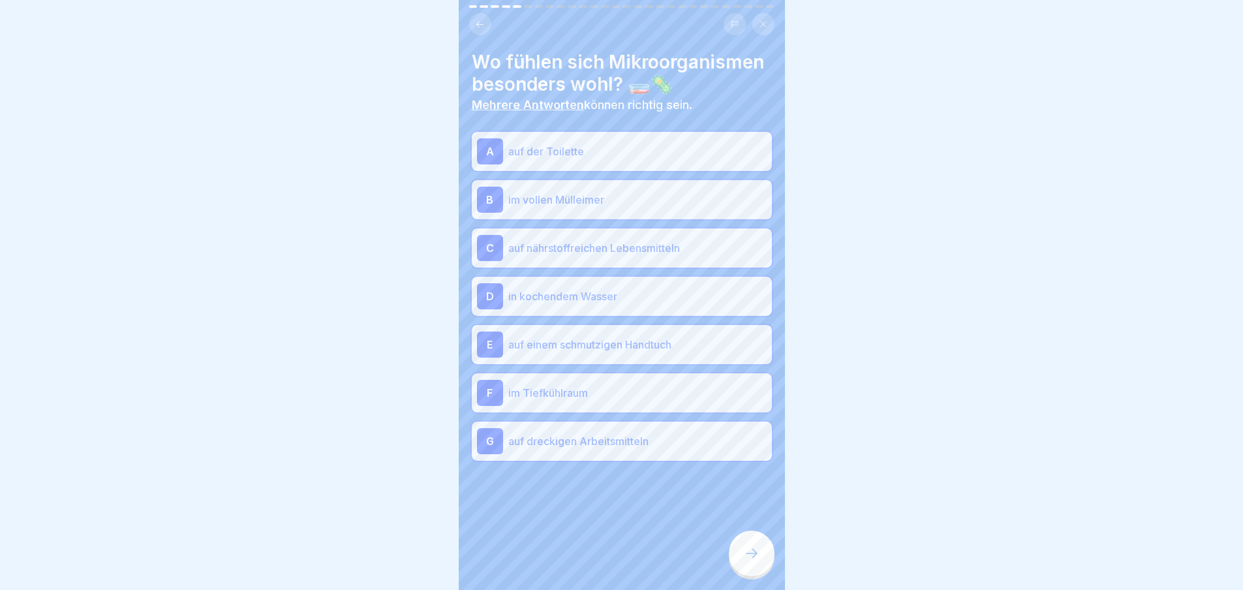
click at [755, 550] on div at bounding box center [752, 554] width 46 height 46
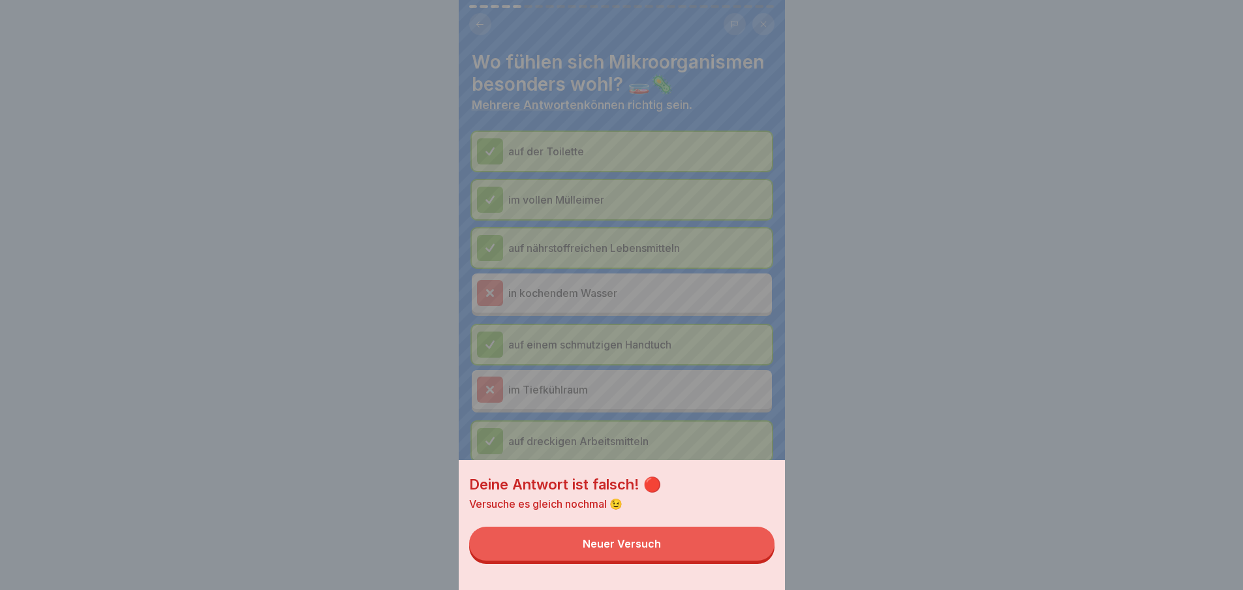
click at [658, 541] on button "Neuer Versuch" at bounding box center [621, 544] width 305 height 34
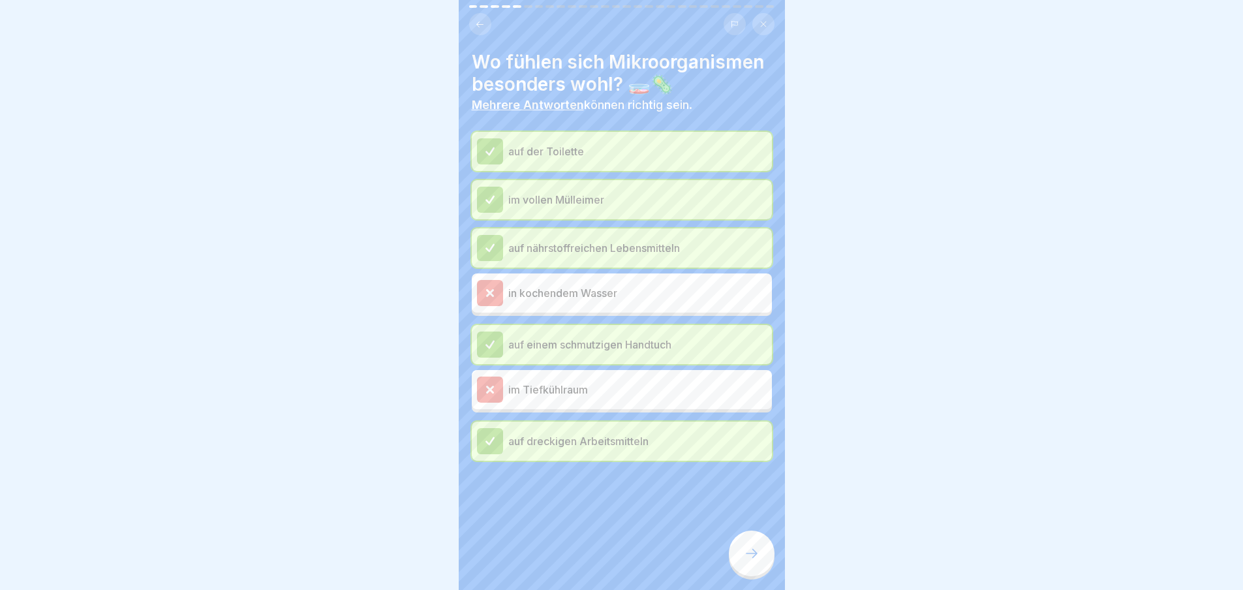
click at [762, 553] on div at bounding box center [752, 554] width 46 height 46
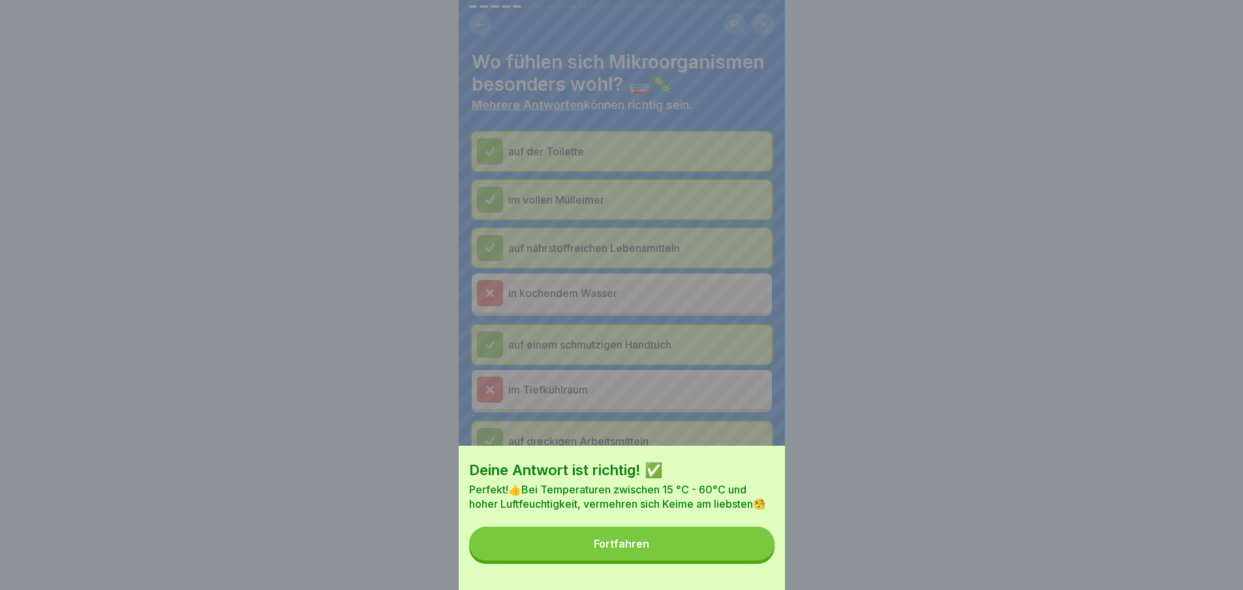
click at [690, 545] on button "Fortfahren" at bounding box center [621, 544] width 305 height 34
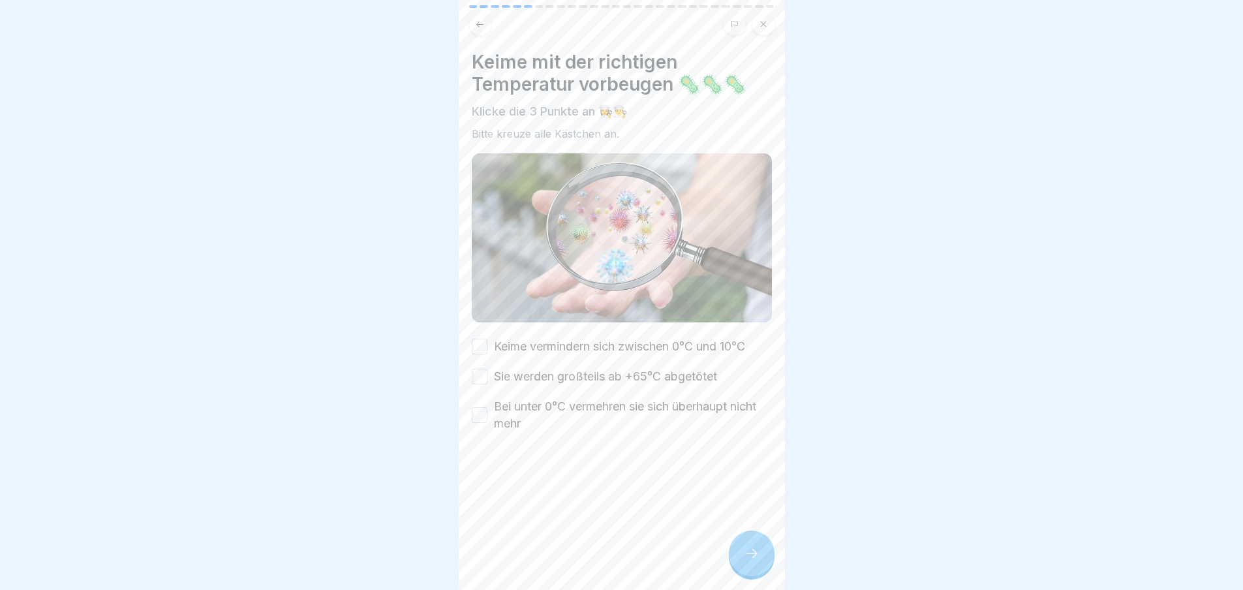
click at [478, 339] on button "Keime vermindern sich zwischen 0°C und 10°C" at bounding box center [480, 347] width 16 height 16
click at [476, 360] on div "Keime vermindern sich zwischen 0°C und 10°C Sie werden großteils ab +65°C abget…" at bounding box center [622, 385] width 300 height 94
click at [476, 375] on button "Sie werden großteils ab +65°C abgetötet" at bounding box center [480, 377] width 16 height 16
click at [479, 407] on button "Bei unter 0°C vermehren sie sich überhaupt nicht mehr" at bounding box center [480, 415] width 16 height 16
click at [752, 561] on icon at bounding box center [752, 554] width 16 height 16
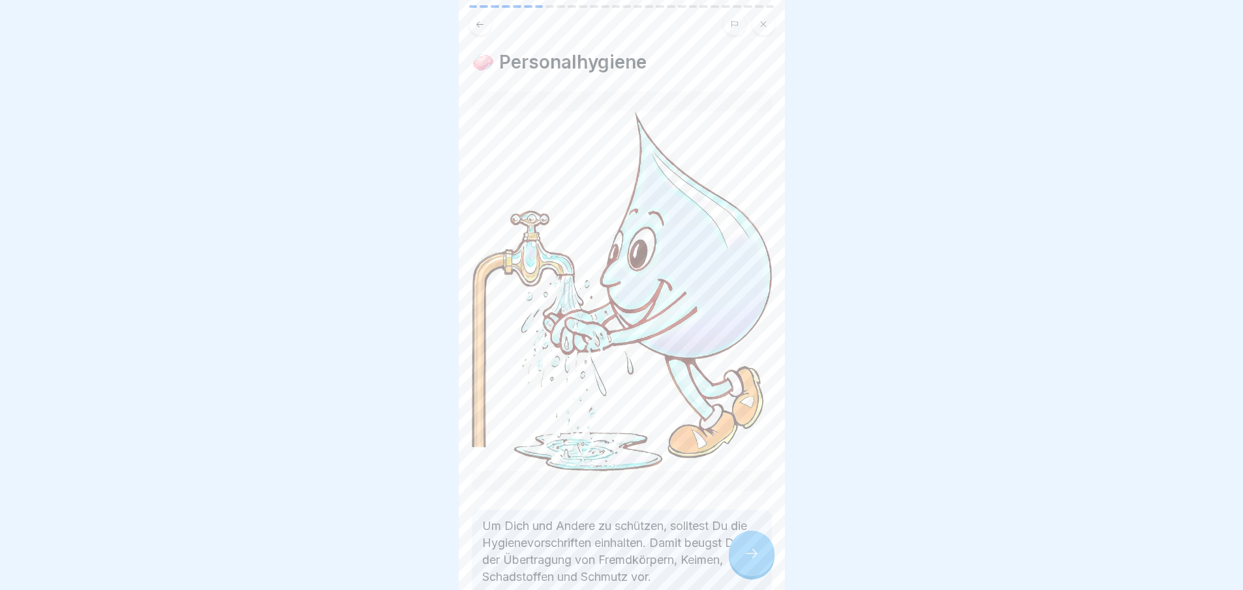
click at [752, 561] on icon at bounding box center [752, 554] width 16 height 16
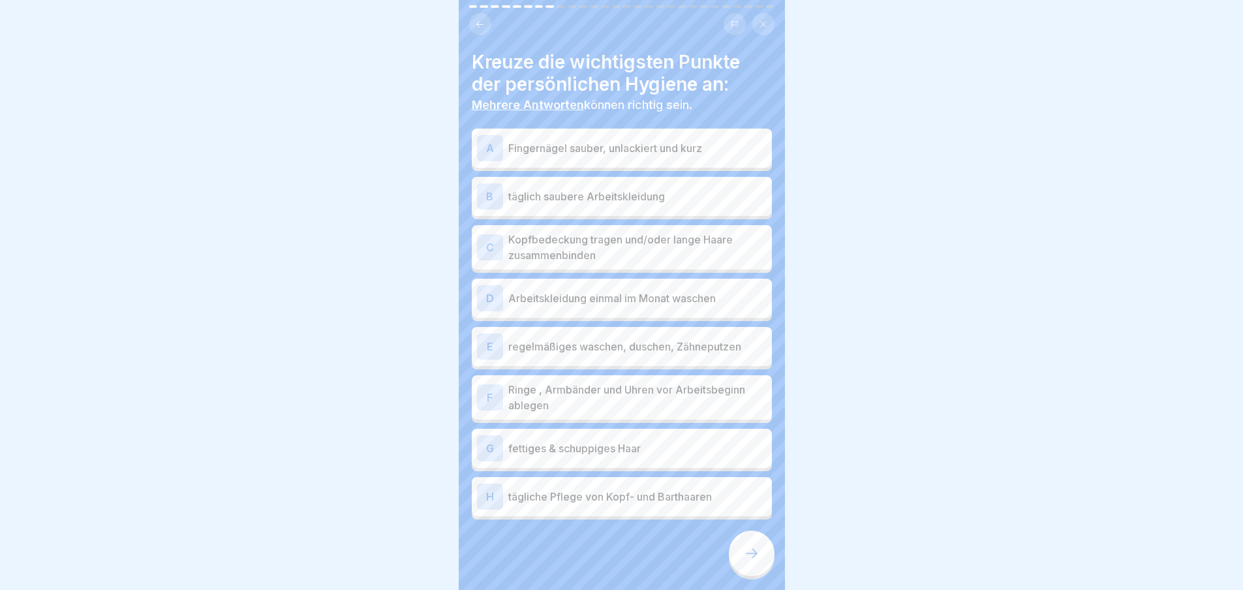
click at [752, 561] on icon at bounding box center [752, 554] width 16 height 16
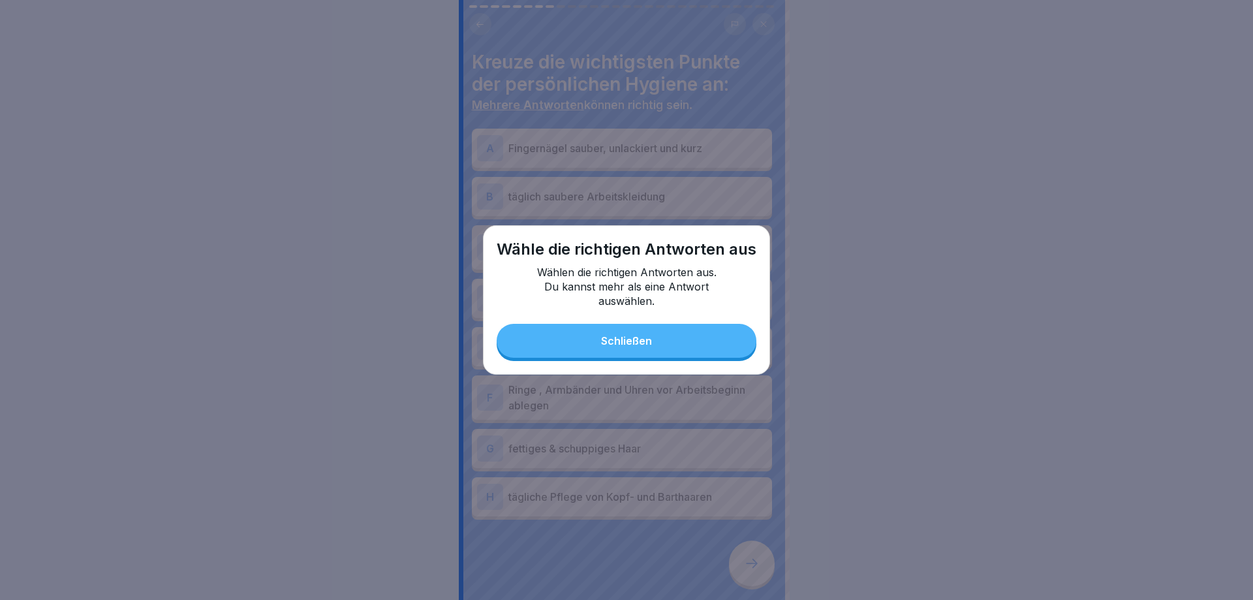
click at [679, 333] on button "Schließen" at bounding box center [627, 341] width 260 height 34
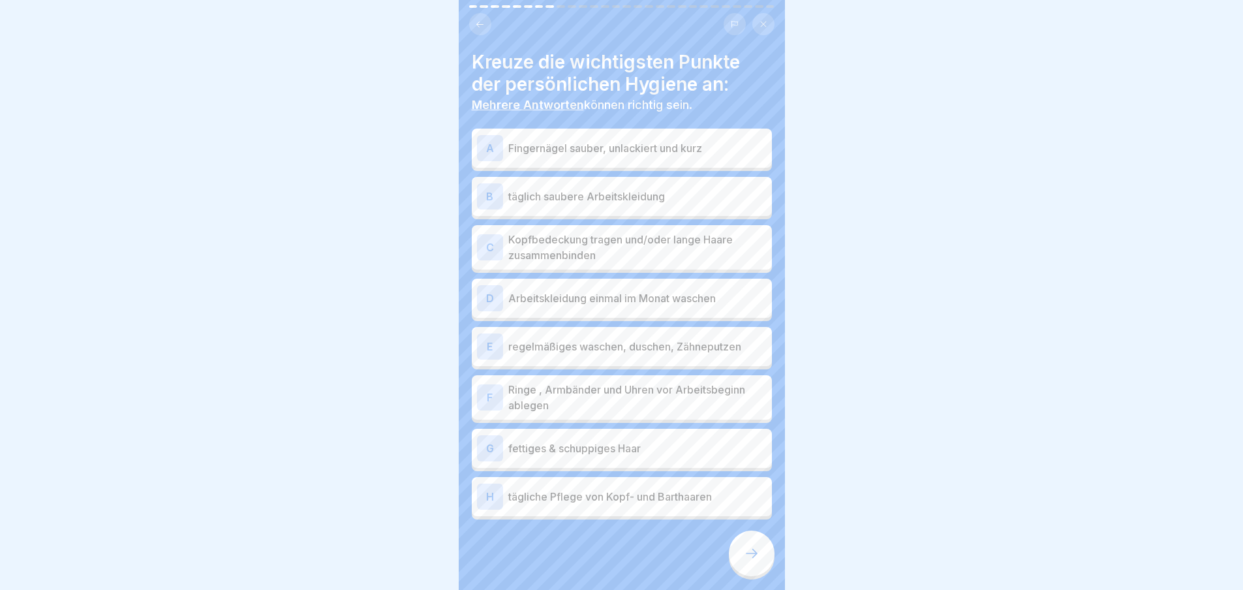
click at [677, 147] on p "Fingernägel sauber, unlackiert und kurz" at bounding box center [637, 148] width 258 height 16
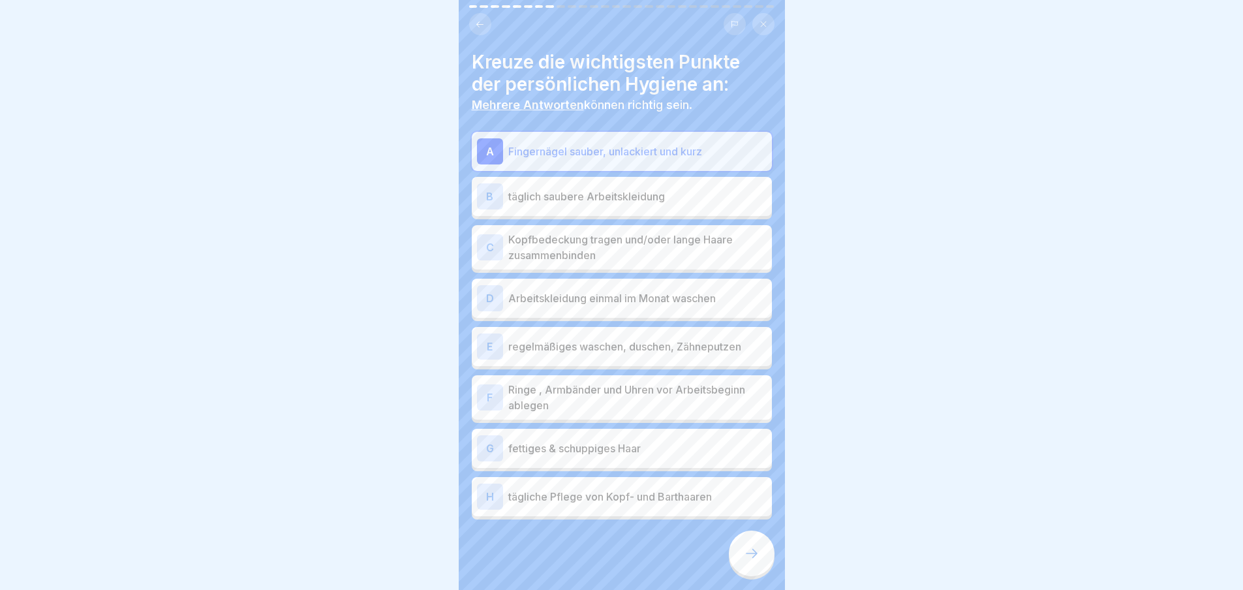
click at [677, 202] on p "täglich saubere Arbeitskleidung" at bounding box center [637, 197] width 258 height 16
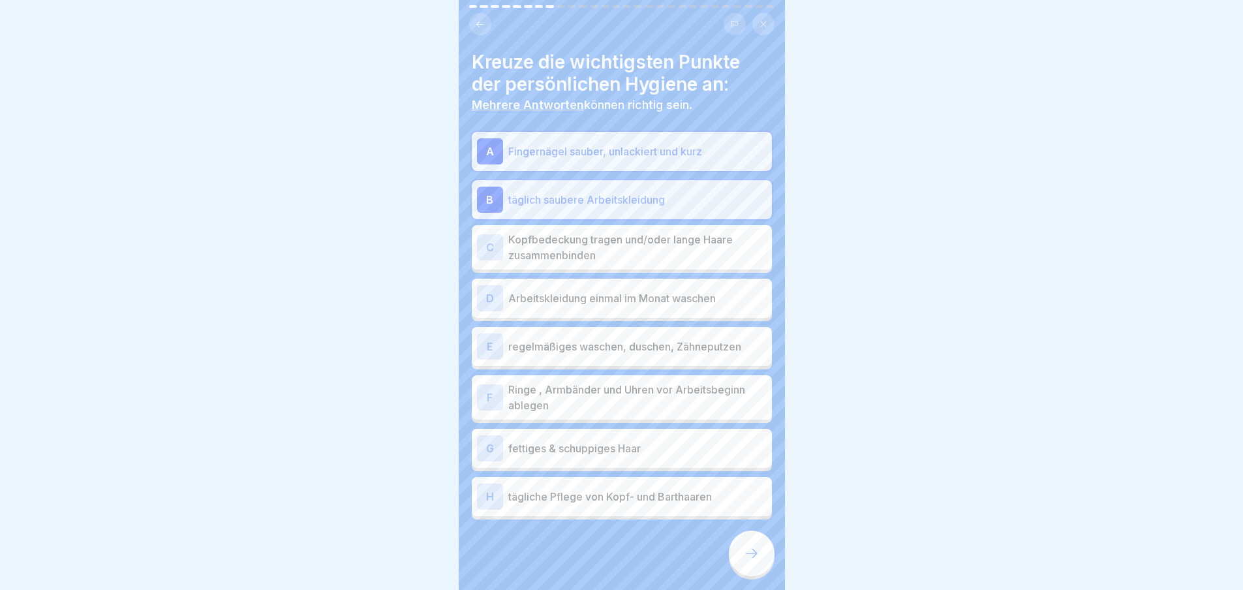
click at [678, 238] on p "Kopfbedeckung tragen und/oder lange Haare zusammenbinden" at bounding box center [637, 247] width 258 height 31
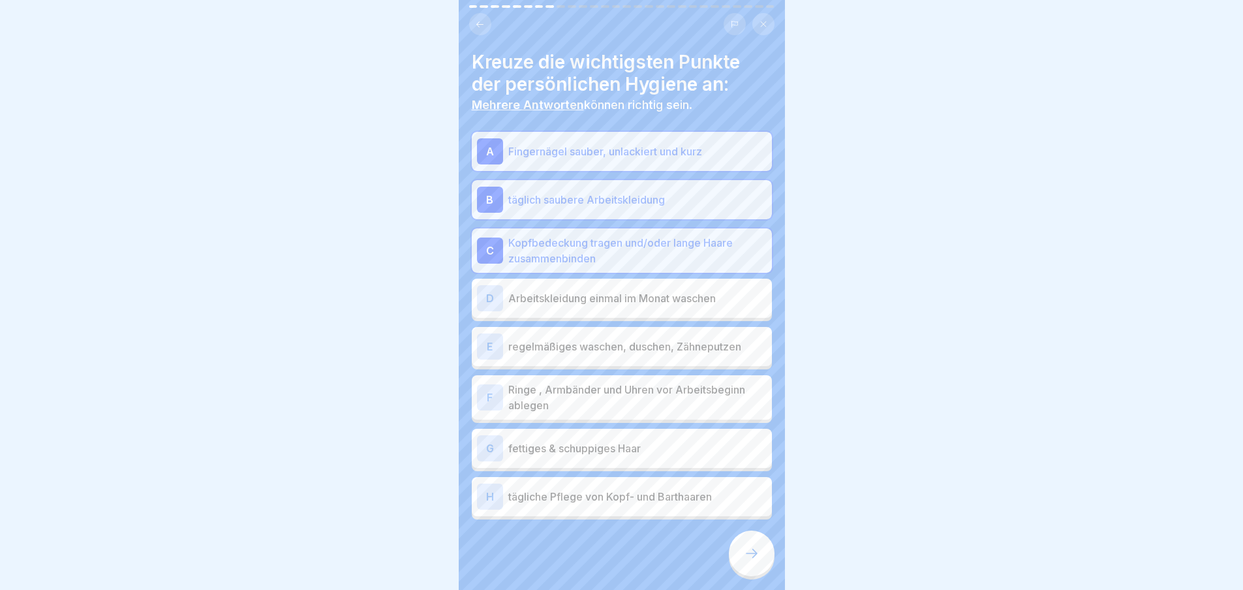
click at [687, 308] on div "D Arbeitskleidung einmal im Monat waschen" at bounding box center [622, 298] width 290 height 26
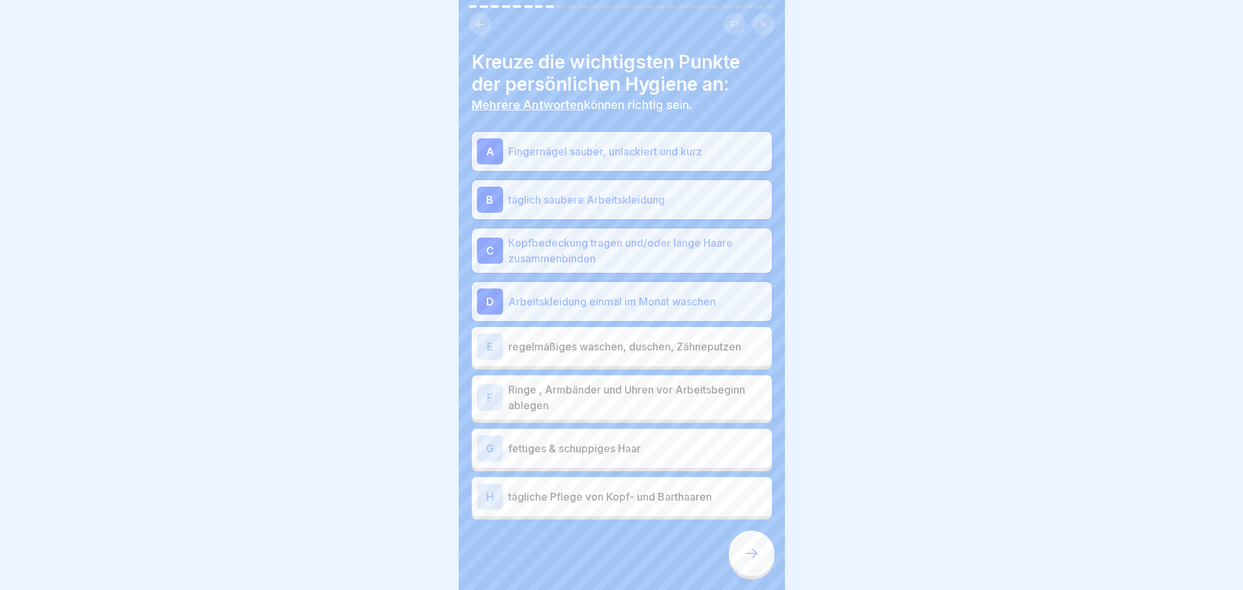
click at [687, 331] on div "E regelmäßiges waschen, duschen, Zähneputzen" at bounding box center [622, 346] width 300 height 39
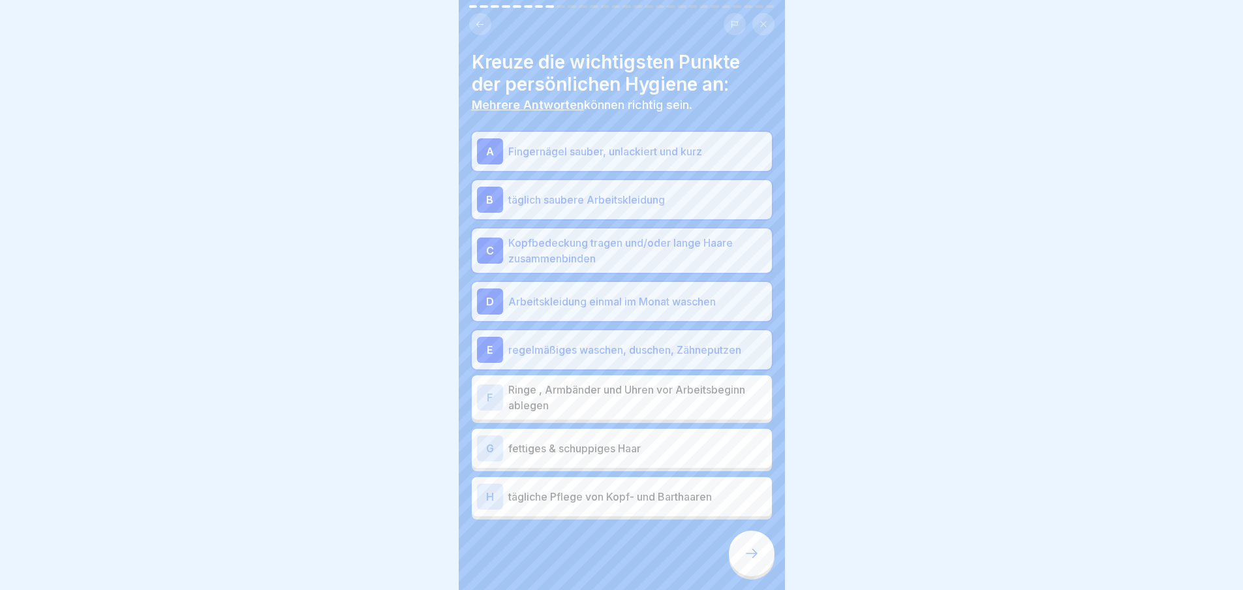
click at [689, 380] on div "F Ringe , Armbänder und Uhren vor Arbeitsbeginn ablegen" at bounding box center [622, 397] width 300 height 44
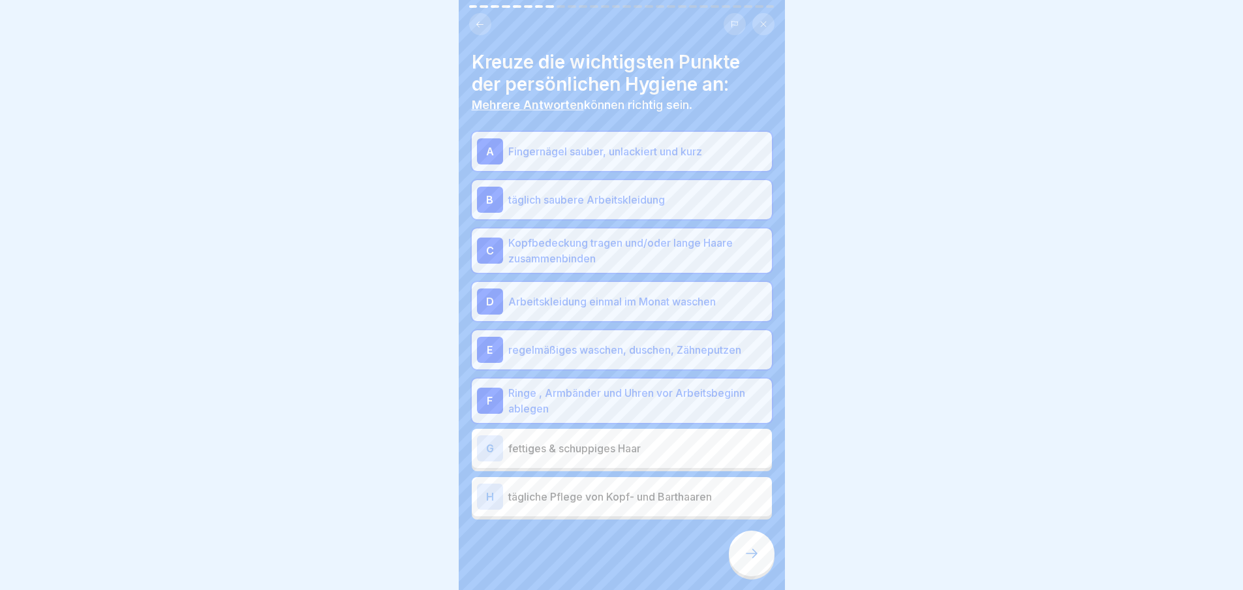
click at [698, 460] on div "G fettiges & schuppiges Haar" at bounding box center [622, 448] width 290 height 26
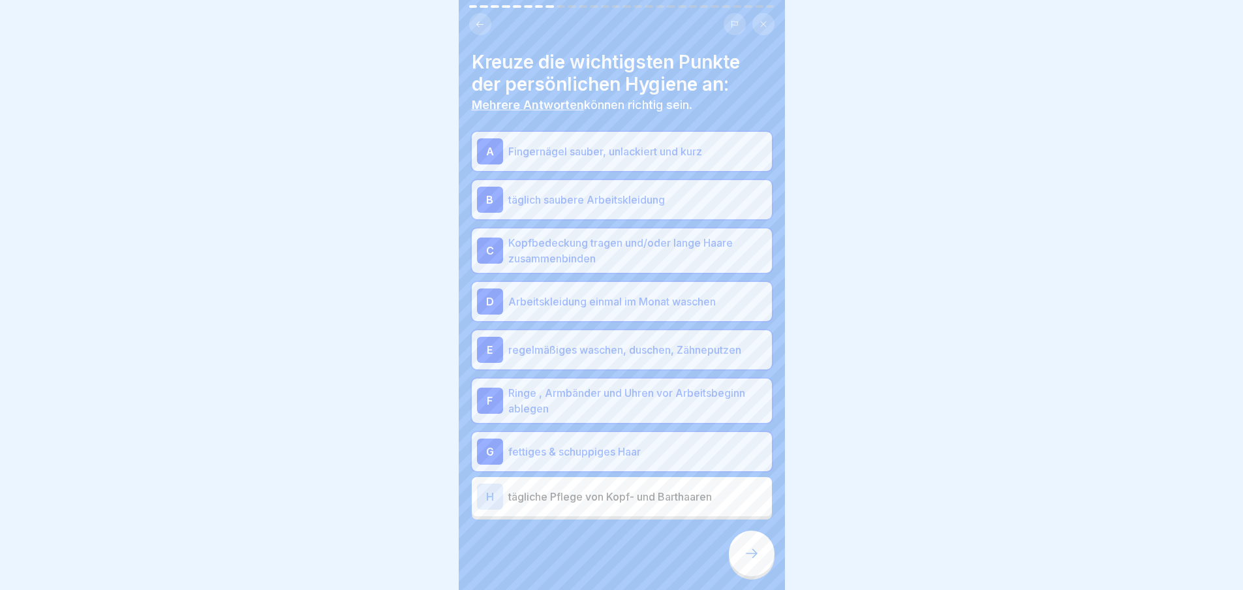
click at [706, 493] on p "tägliche Pflege von Kopf- und Barthaaren" at bounding box center [637, 497] width 258 height 16
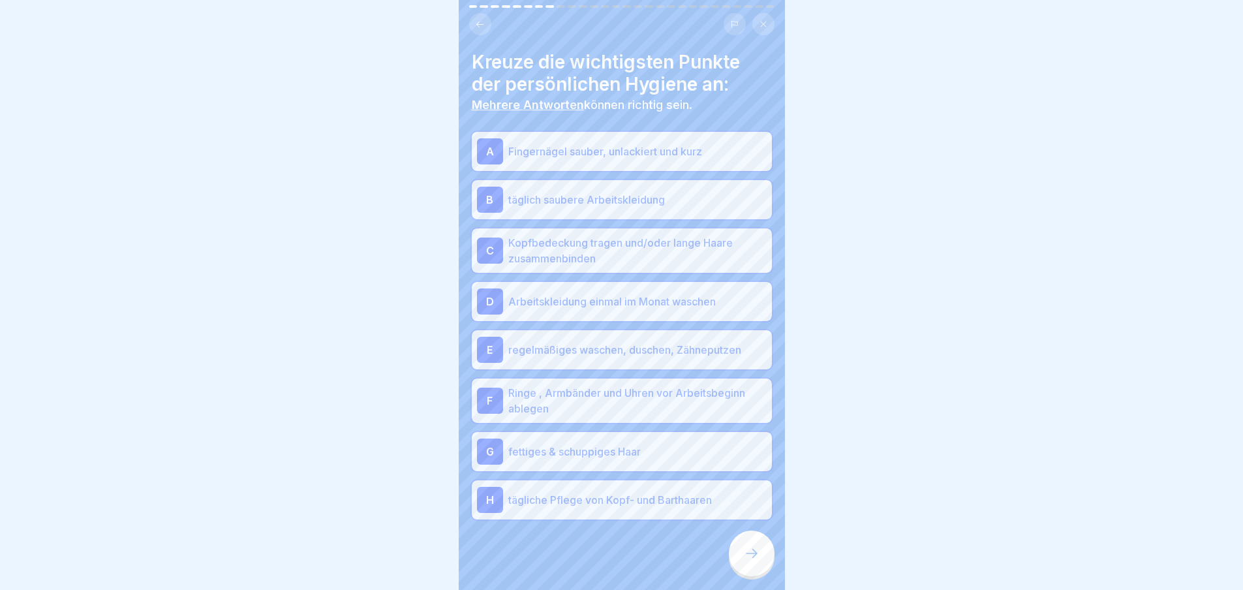
click at [765, 568] on div at bounding box center [752, 554] width 46 height 46
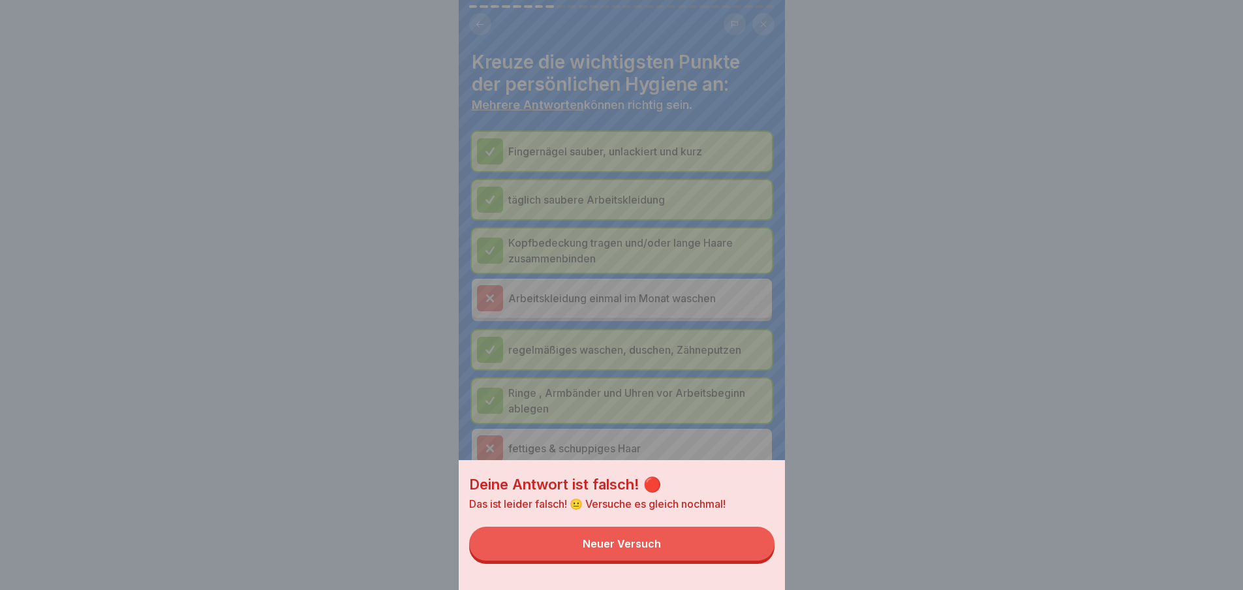
click at [765, 561] on button "Neuer Versuch" at bounding box center [621, 544] width 305 height 34
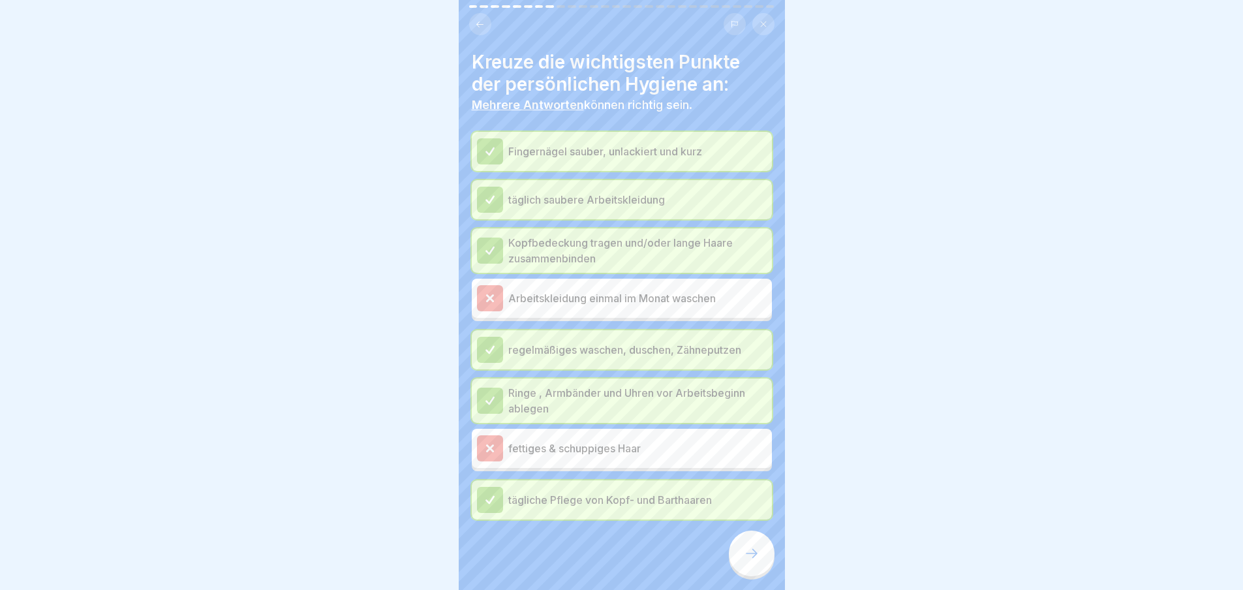
click at [765, 568] on div at bounding box center [752, 554] width 46 height 46
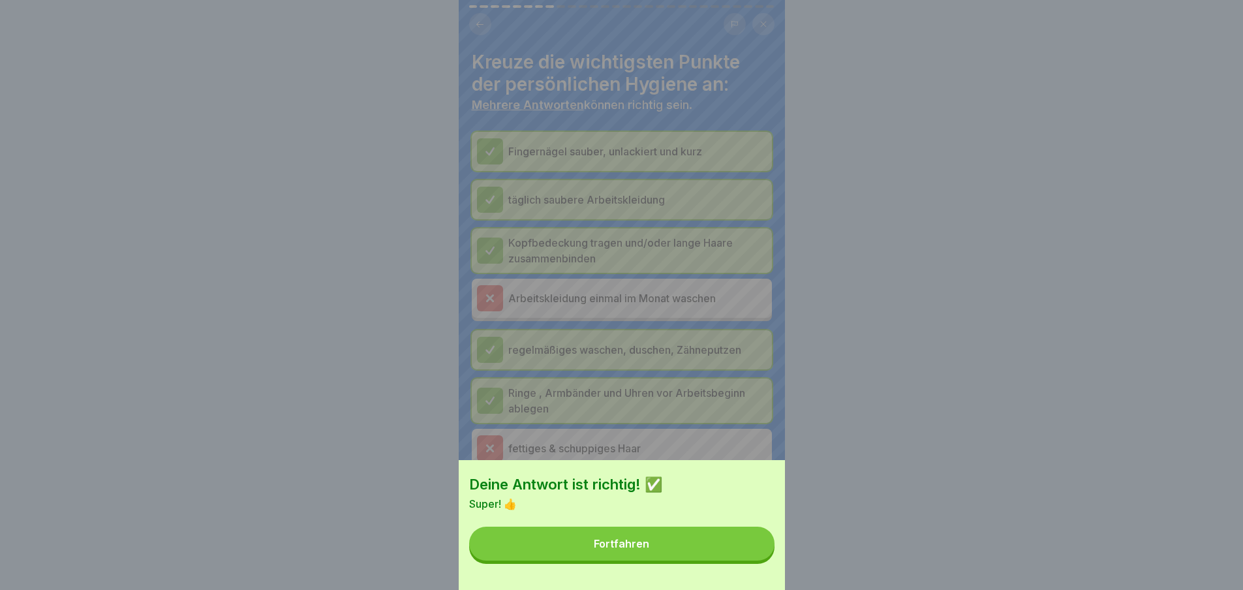
click at [756, 559] on button "Fortfahren" at bounding box center [621, 544] width 305 height 34
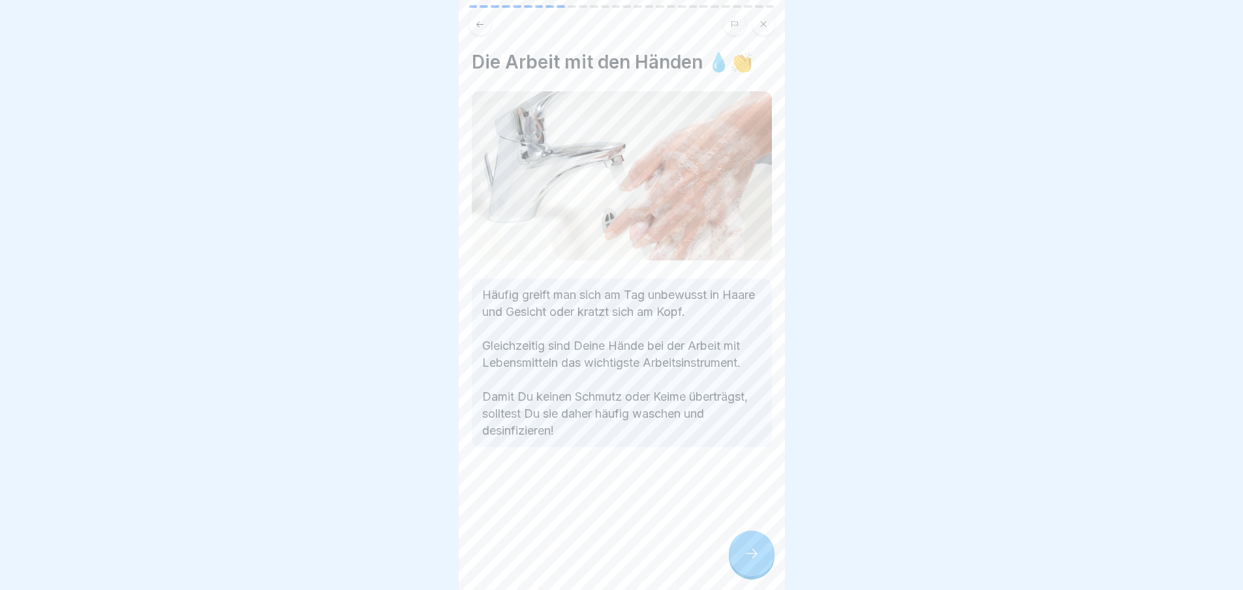
click at [737, 542] on div "Die Arbeit mit den Händen 💧👏 Häufig greift man sich am Tag unbewusst in Haare u…" at bounding box center [622, 295] width 326 height 590
click at [742, 557] on div at bounding box center [752, 554] width 46 height 46
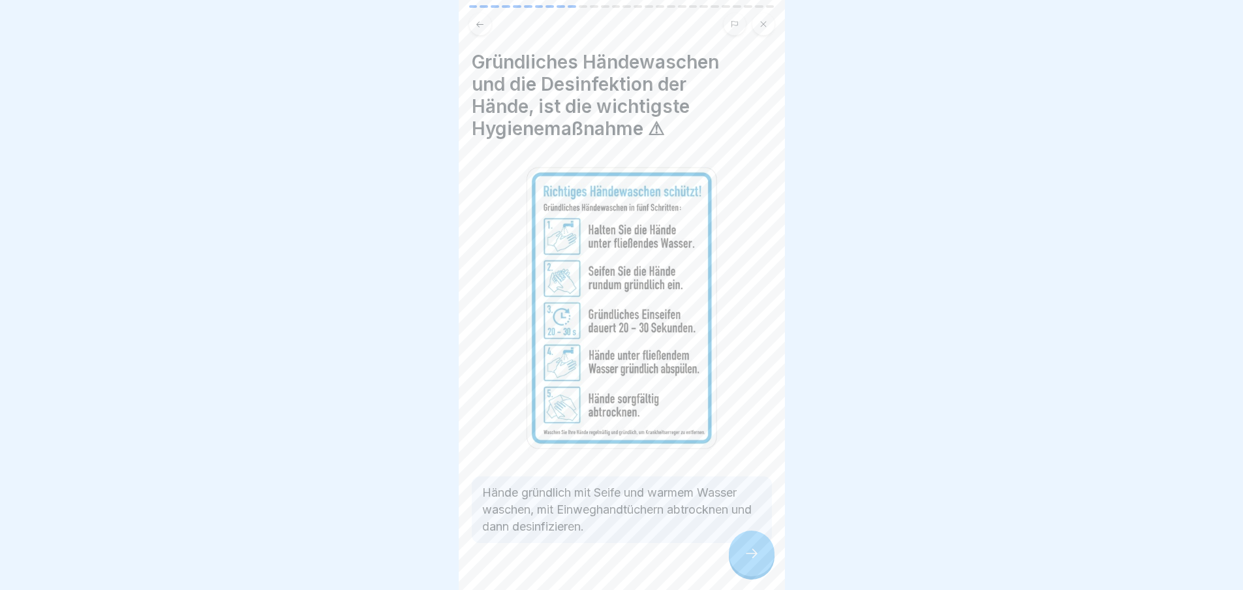
click at [742, 557] on div at bounding box center [752, 554] width 46 height 46
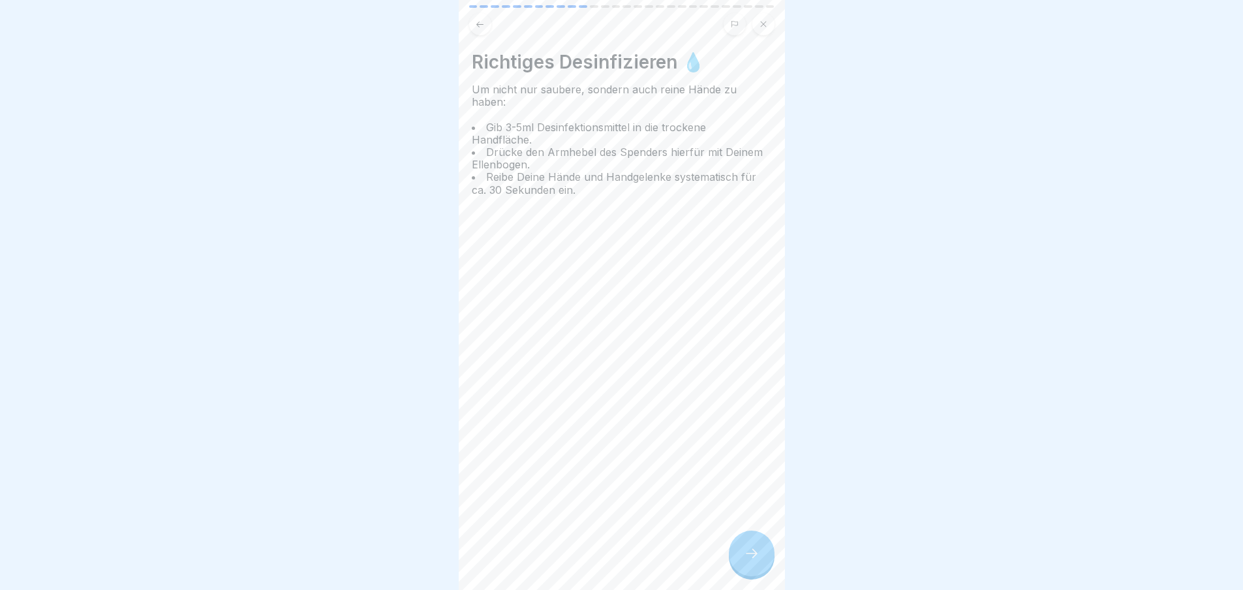
click at [742, 557] on div at bounding box center [752, 554] width 46 height 46
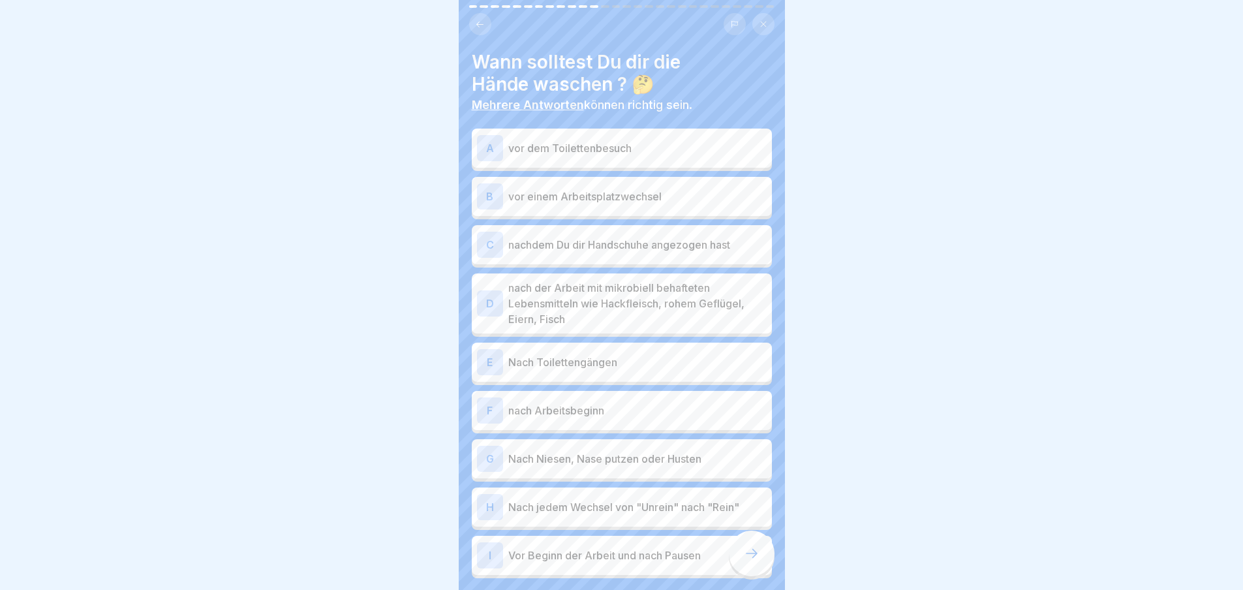
click at [742, 557] on div at bounding box center [752, 554] width 46 height 46
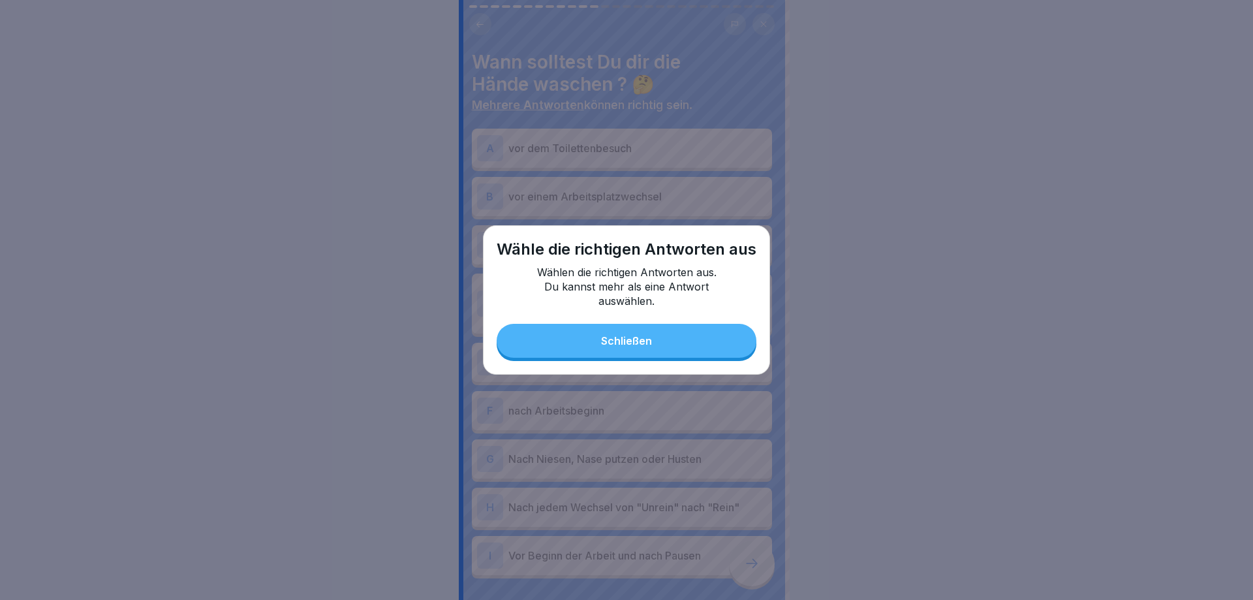
click at [647, 328] on button "Schließen" at bounding box center [627, 341] width 260 height 34
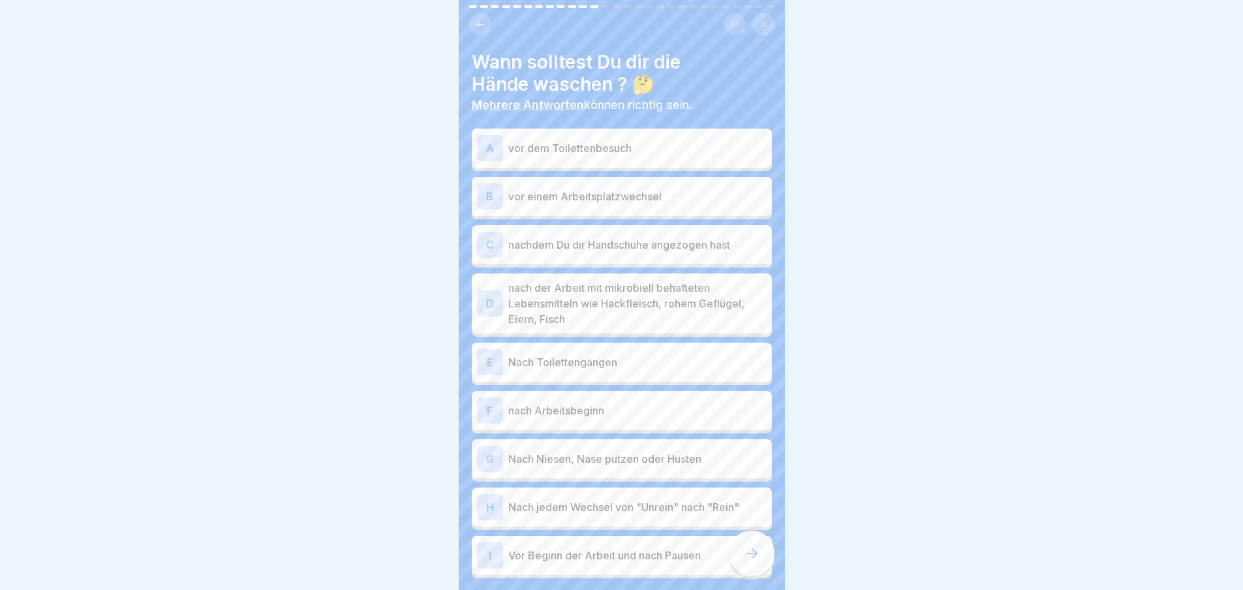
click at [657, 161] on div "A vor dem Toilettenbesuch" at bounding box center [622, 148] width 290 height 26
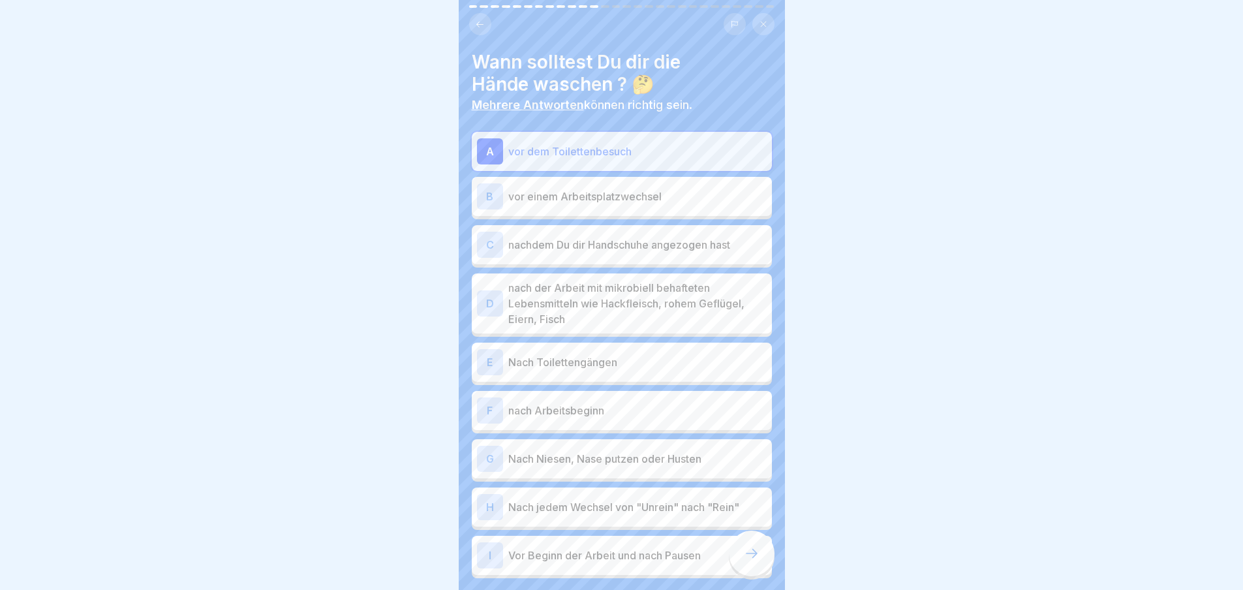
click at [655, 184] on div "B vor einem Arbeitsplatzwechsel" at bounding box center [622, 196] width 290 height 26
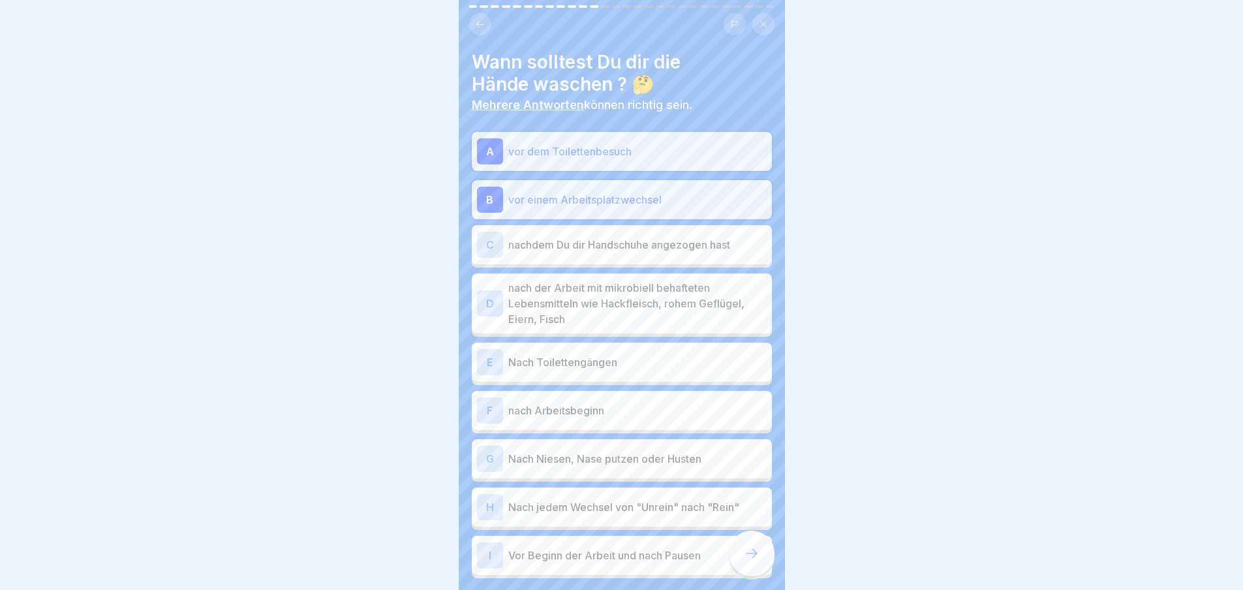
click at [658, 243] on p "nachdem Du dir Handschuhe angezogen hast" at bounding box center [637, 245] width 258 height 16
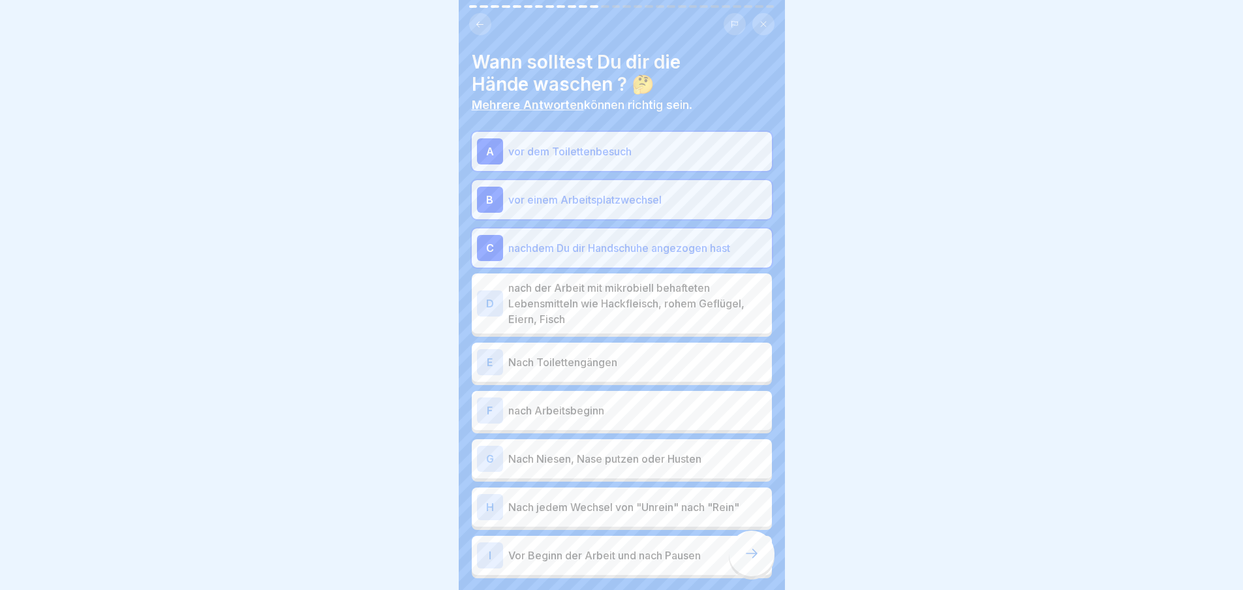
click at [659, 290] on p "nach der Arbeit mit mikrobiell behafteten Lebensmitteln wie Hackfleisch, rohem …" at bounding box center [637, 303] width 258 height 47
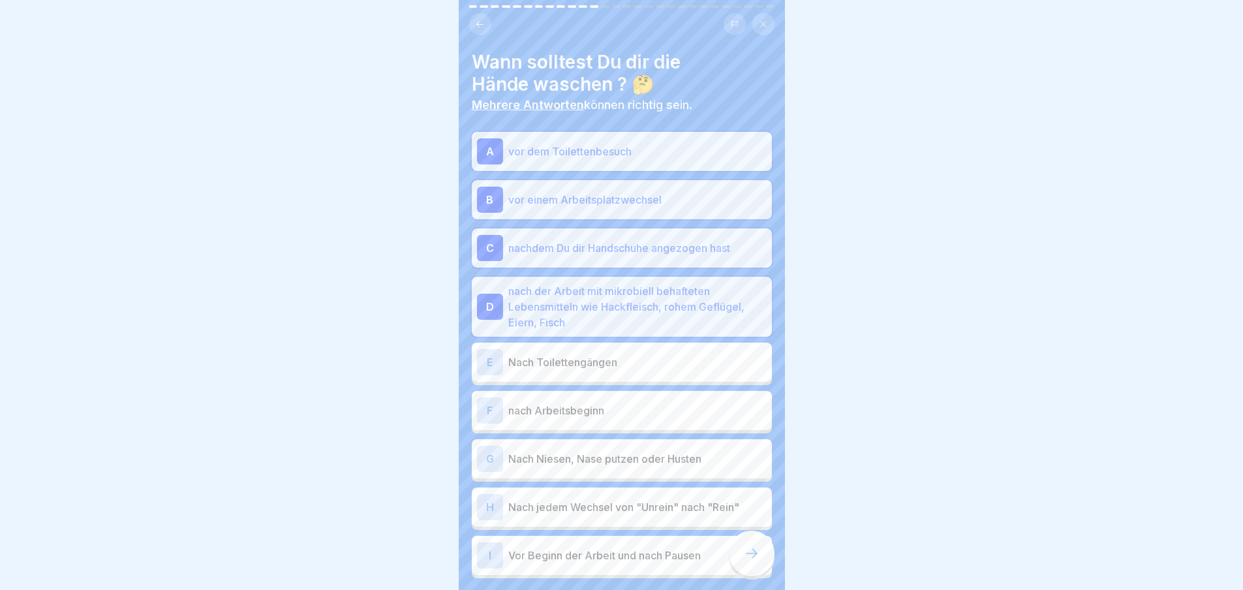
click at [660, 349] on div "E Nach Toilettengängen" at bounding box center [622, 362] width 300 height 39
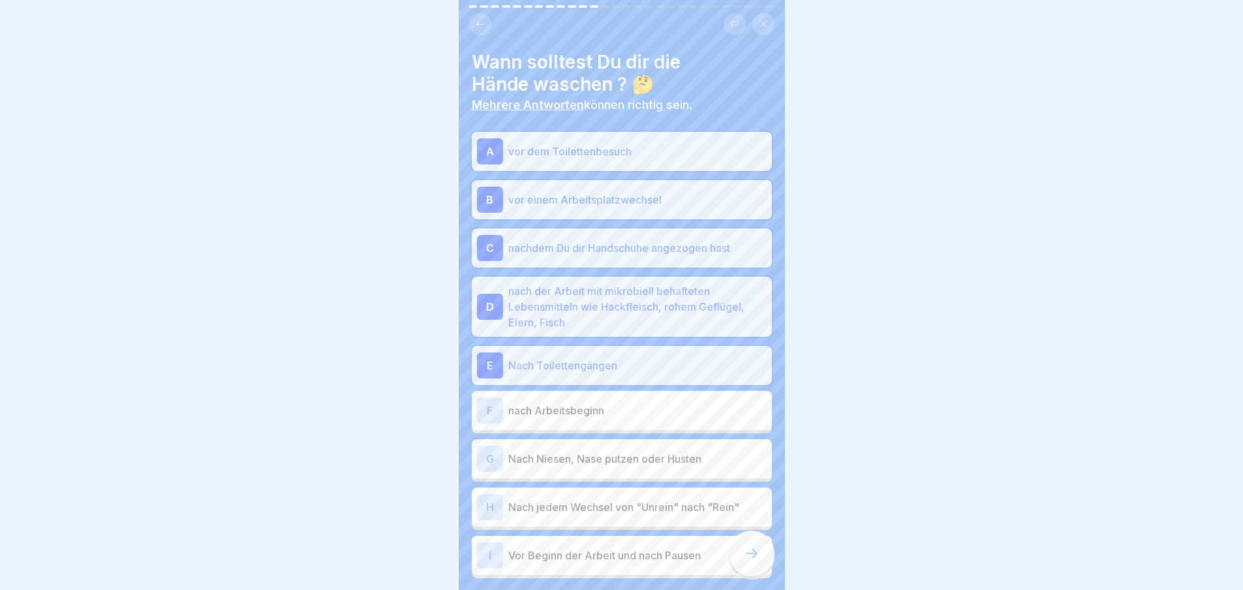
click at [663, 412] on p "nach Arbeitsbeginn" at bounding box center [637, 411] width 258 height 16
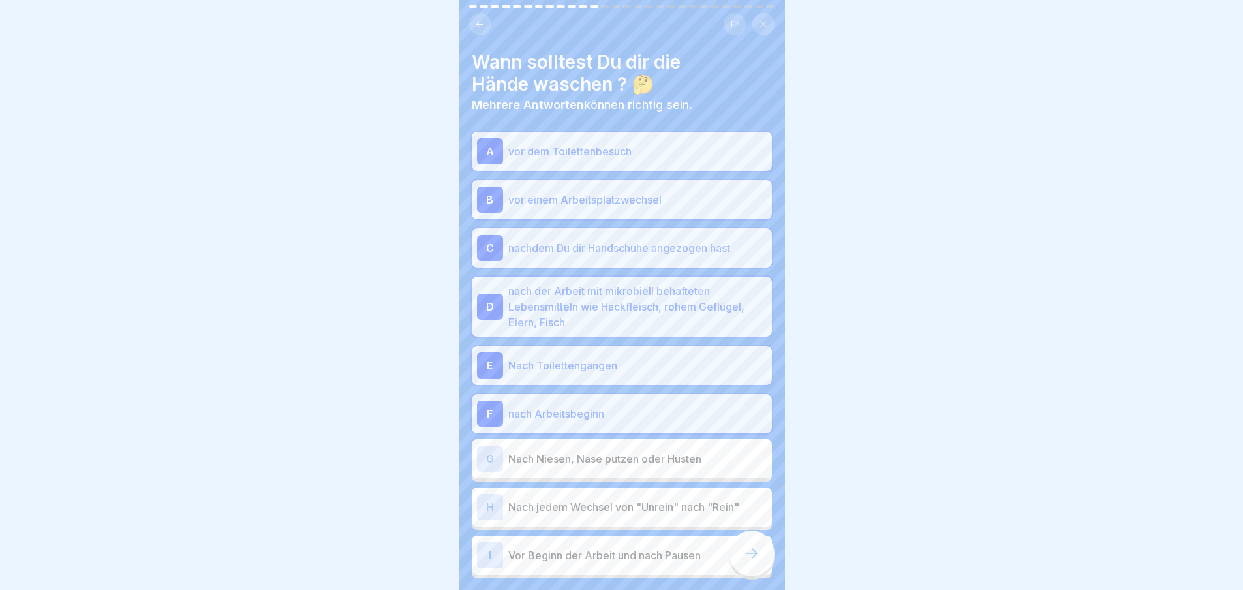
click at [664, 454] on p "Nach Niesen, Nase putzen oder Husten" at bounding box center [637, 459] width 258 height 16
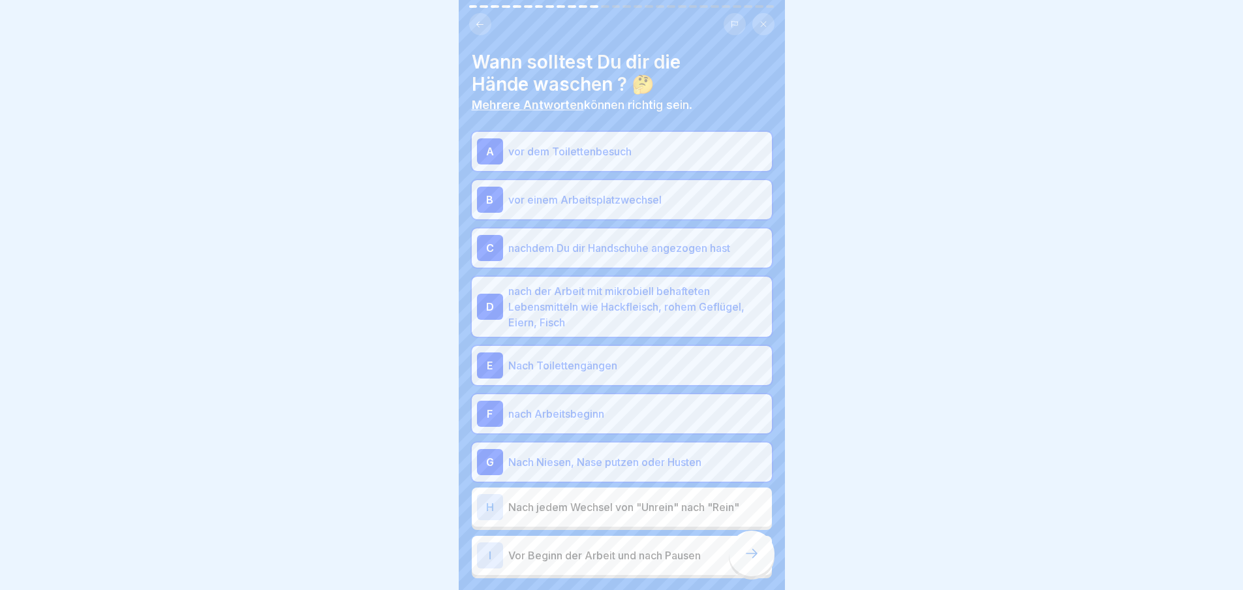
click at [666, 514] on p "Nach jedem Wechsel von "Unrein" nach "Rein"" at bounding box center [637, 507] width 258 height 16
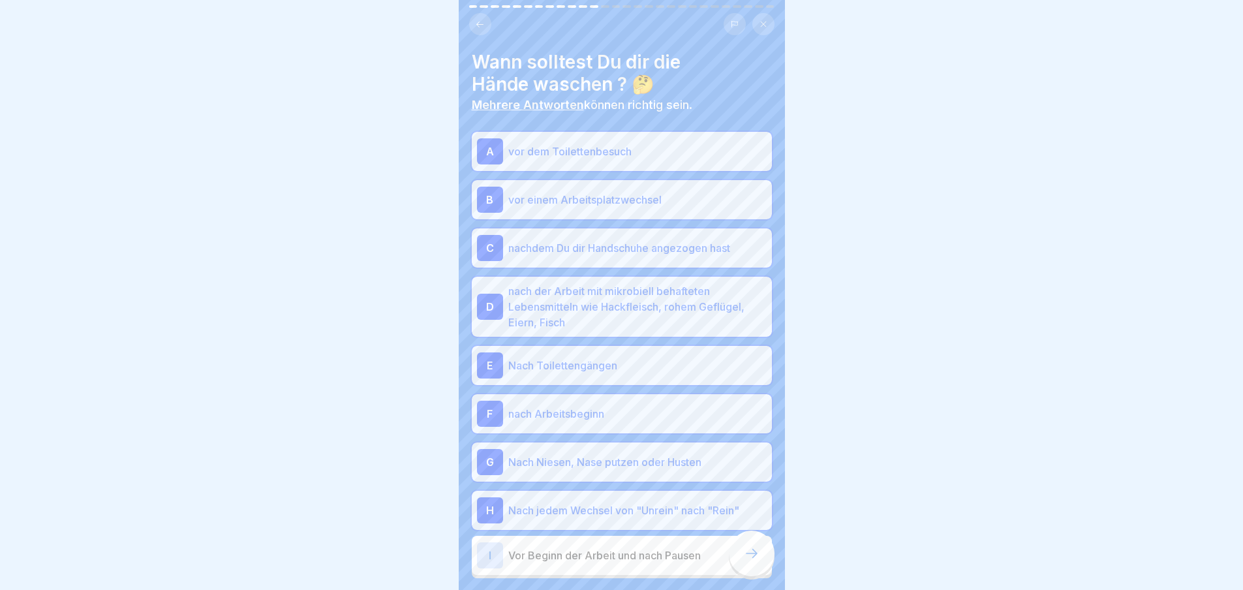
click at [667, 553] on p "Vor Beginn der Arbeit und nach Pausen" at bounding box center [637, 556] width 258 height 16
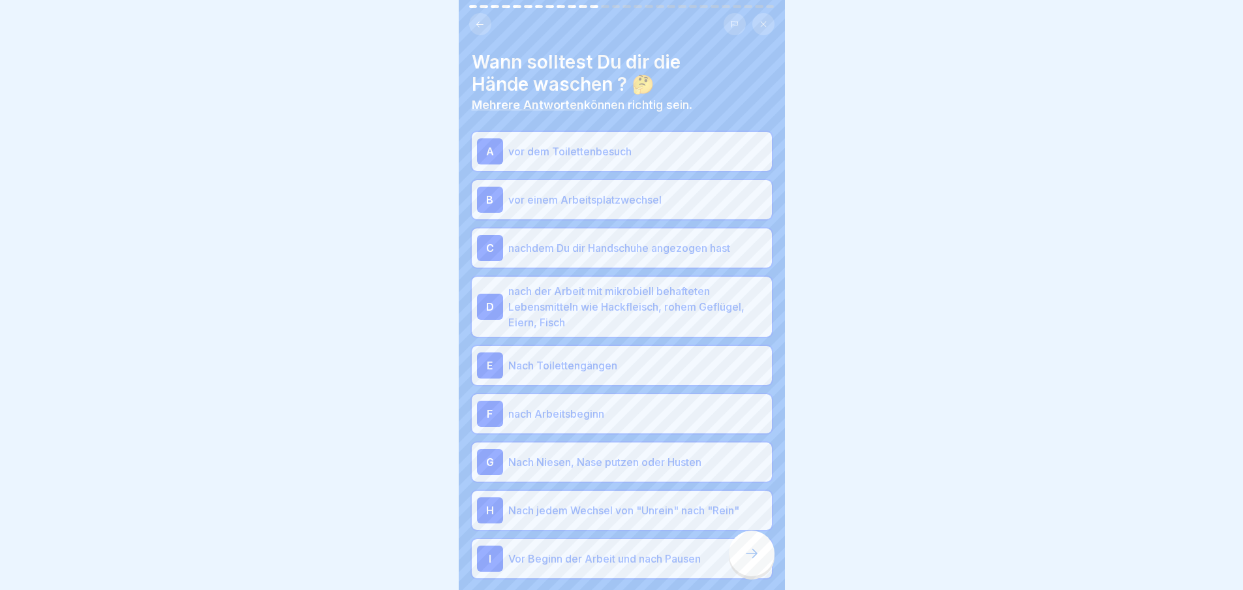
click at [750, 558] on icon at bounding box center [752, 554] width 16 height 16
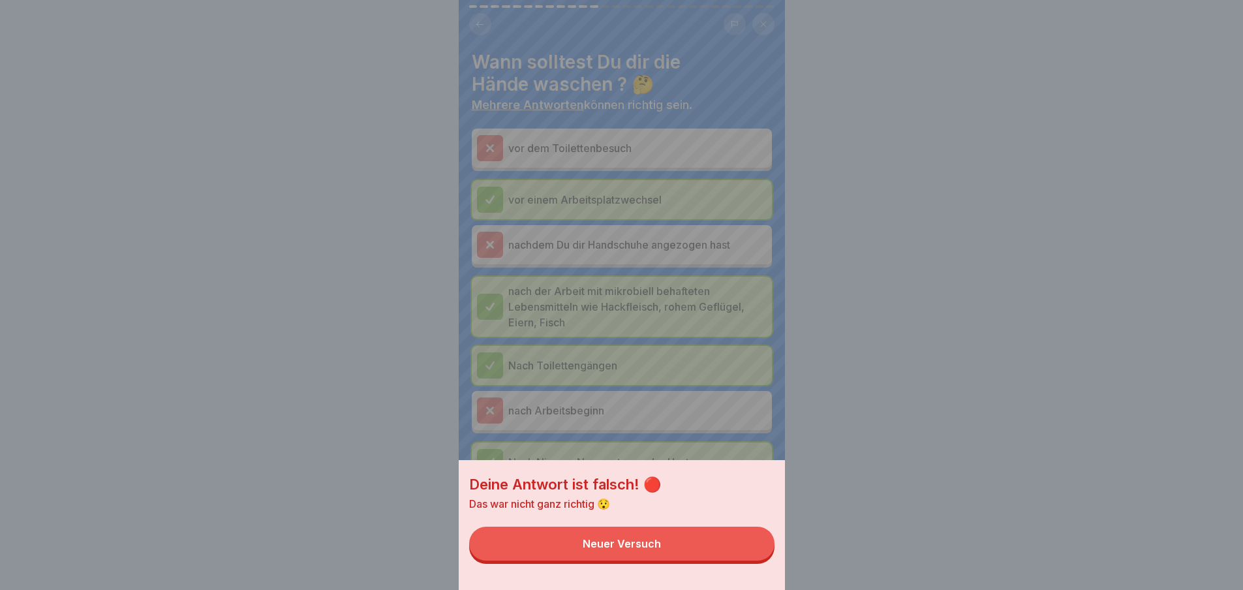
click at [754, 558] on button "Neuer Versuch" at bounding box center [621, 544] width 305 height 34
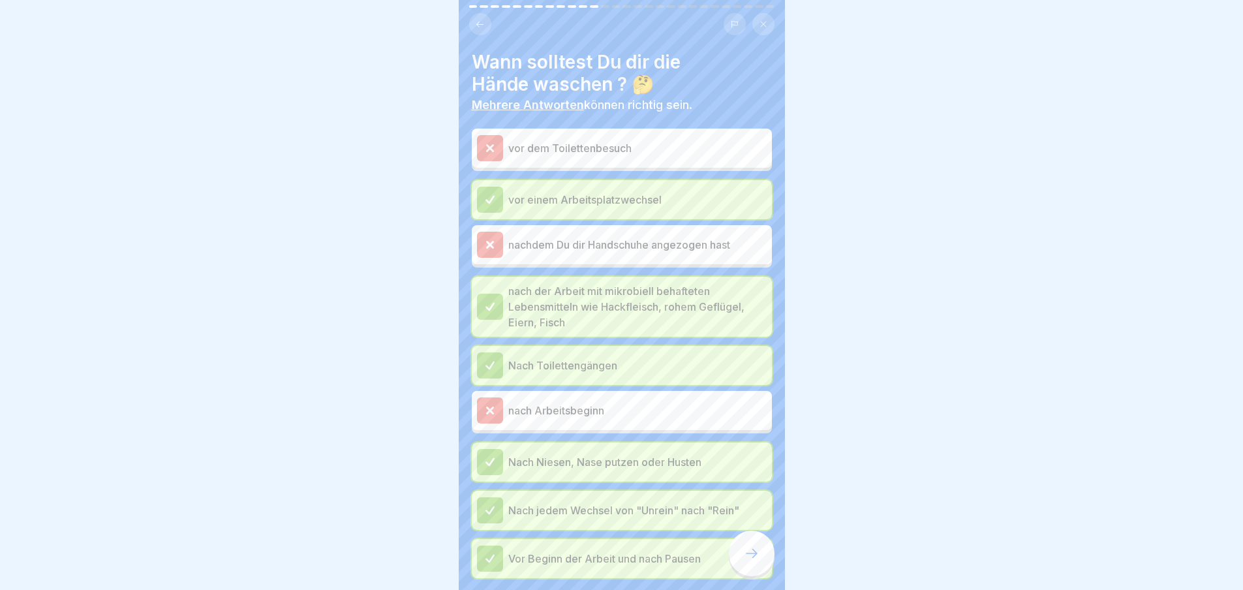
click at [749, 561] on icon at bounding box center [752, 554] width 16 height 16
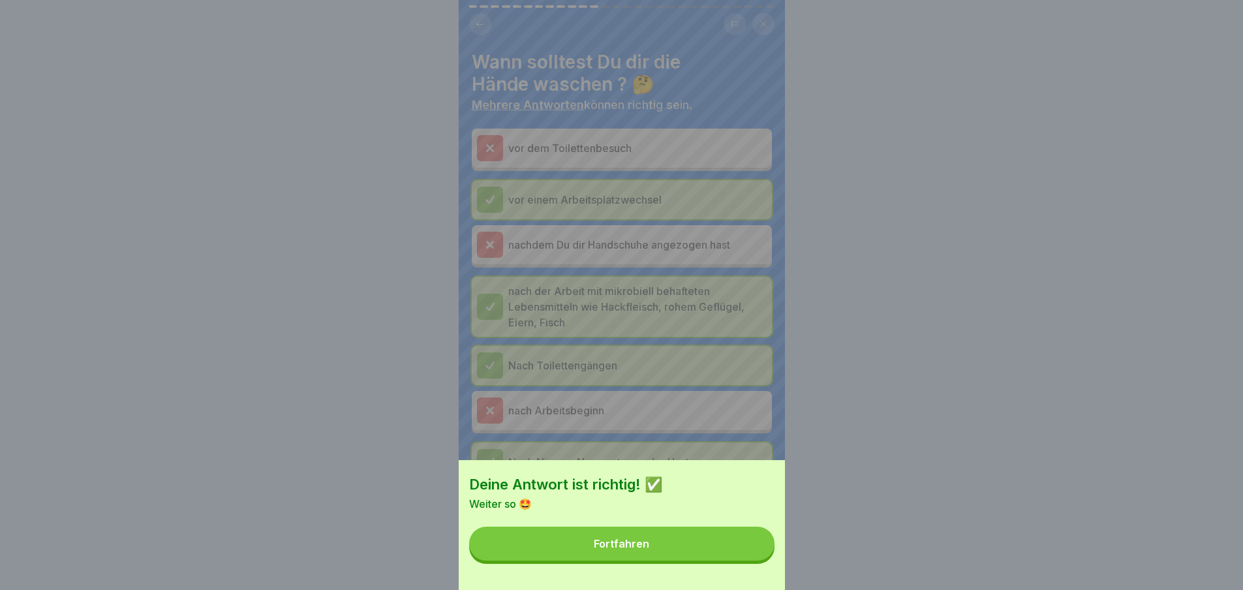
click at [752, 561] on button "Fortfahren" at bounding box center [621, 544] width 305 height 34
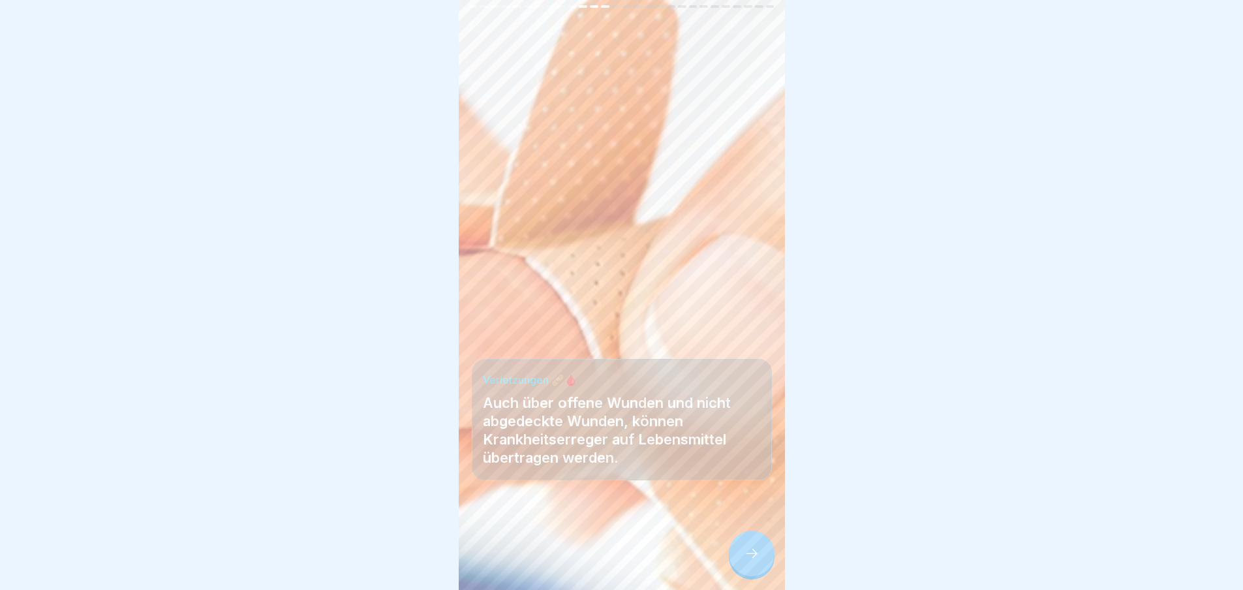
click at [752, 561] on icon at bounding box center [752, 554] width 16 height 16
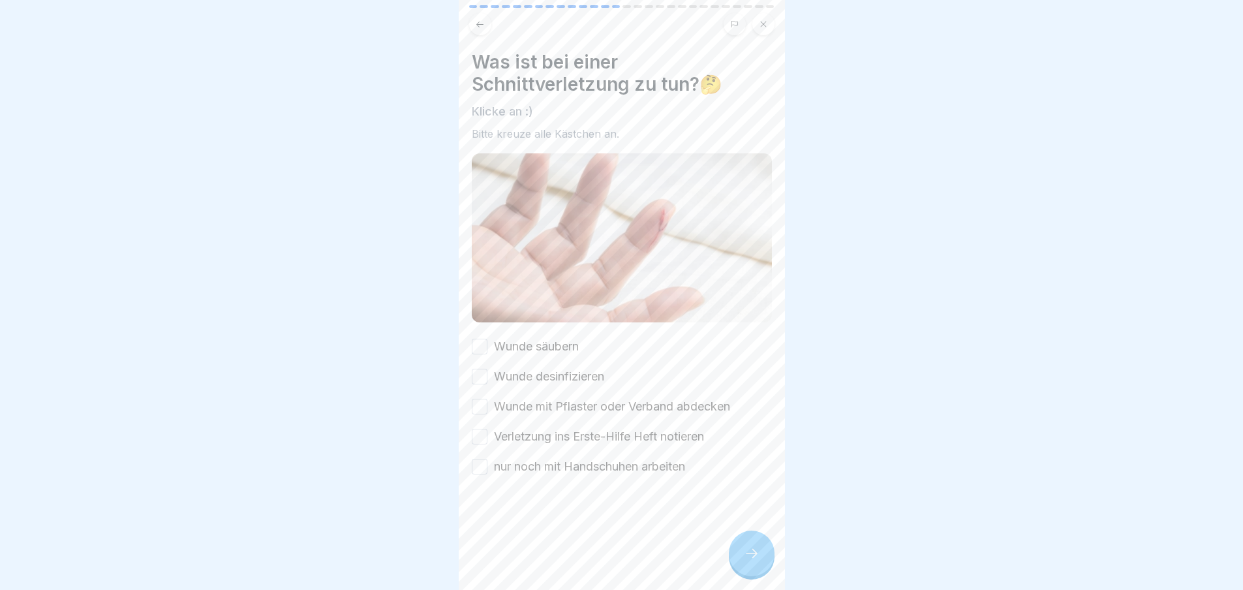
click at [514, 338] on label "Wunde säubern" at bounding box center [536, 346] width 85 height 17
click at [488, 339] on button "Wunde säubern" at bounding box center [480, 347] width 16 height 16
drag, startPoint x: 513, startPoint y: 369, endPoint x: 515, endPoint y: 388, distance: 18.4
click at [513, 375] on label "Wunde desinfizieren" at bounding box center [549, 376] width 110 height 17
click at [488, 375] on button "Wunde desinfizieren" at bounding box center [480, 377] width 16 height 16
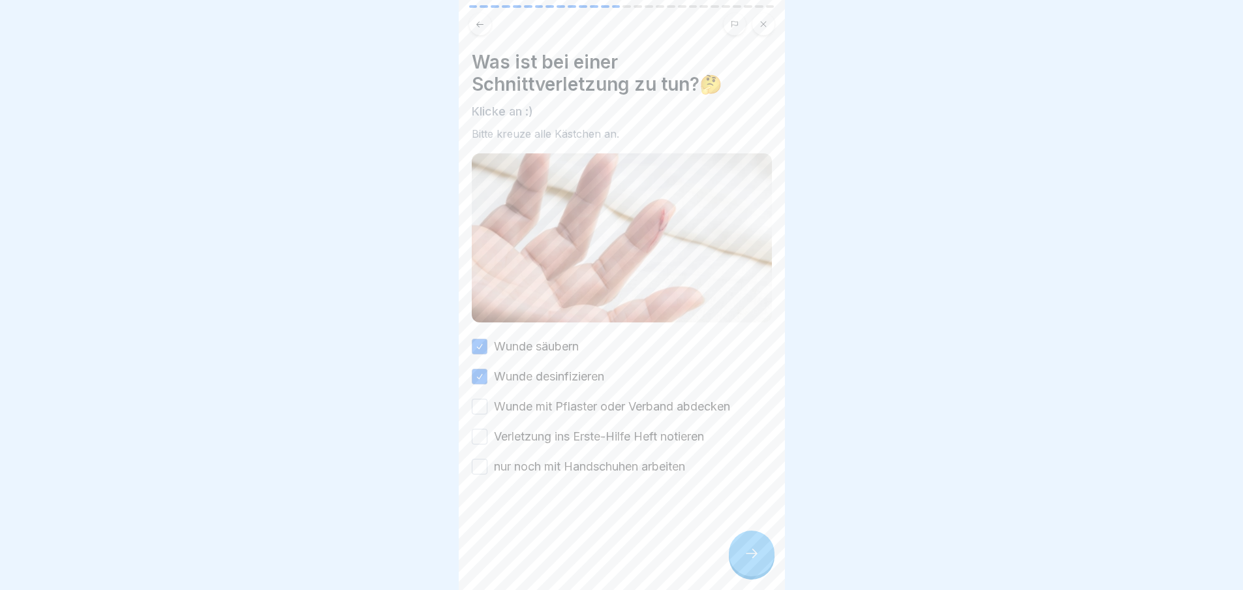
drag, startPoint x: 518, startPoint y: 403, endPoint x: 517, endPoint y: 412, distance: 9.2
click at [517, 412] on div "Wunde säubern Wunde desinfizieren Wunde mit Pflaster oder Verband abdecken Verl…" at bounding box center [622, 406] width 300 height 137
click at [514, 434] on label "Verletzung ins Erste-Hilfe Heft notieren" at bounding box center [599, 436] width 210 height 17
click at [488, 434] on button "Verletzung ins Erste-Hilfe Heft notieren" at bounding box center [480, 437] width 16 height 16
click at [491, 404] on div "Wunde mit Pflaster oder Verband abdecken" at bounding box center [601, 406] width 258 height 17
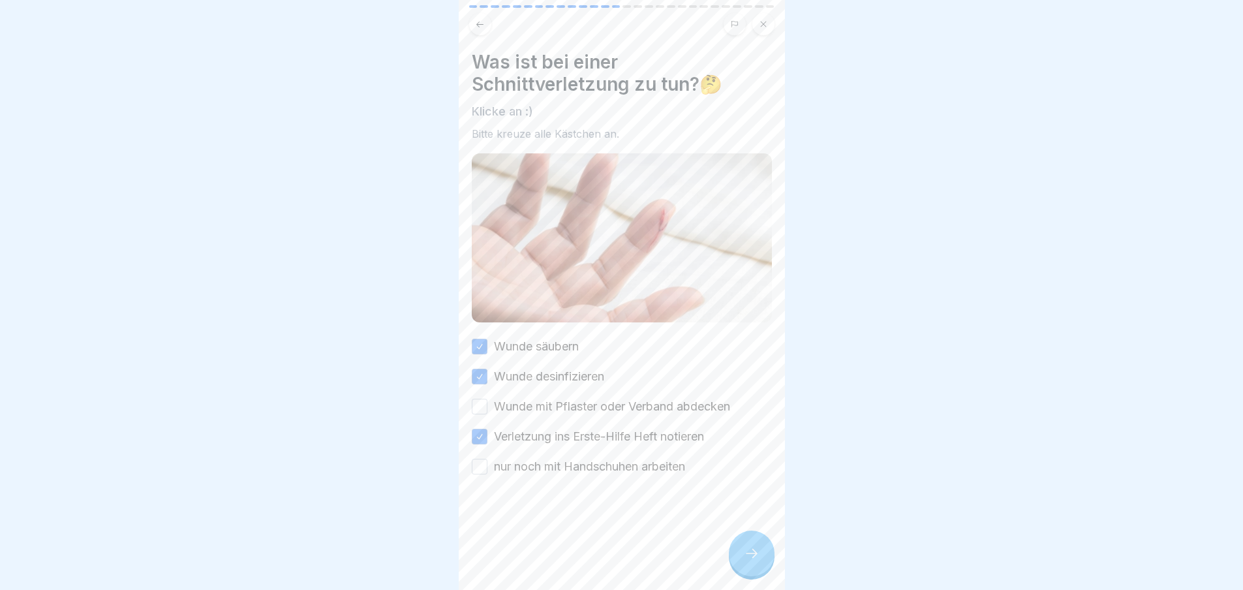
click at [476, 403] on button "Wunde mit Pflaster oder Verband abdecken" at bounding box center [480, 407] width 16 height 16
click at [478, 459] on button "nur noch mit Handschuhen arbeiten" at bounding box center [480, 467] width 16 height 16
click at [743, 566] on div at bounding box center [752, 554] width 46 height 46
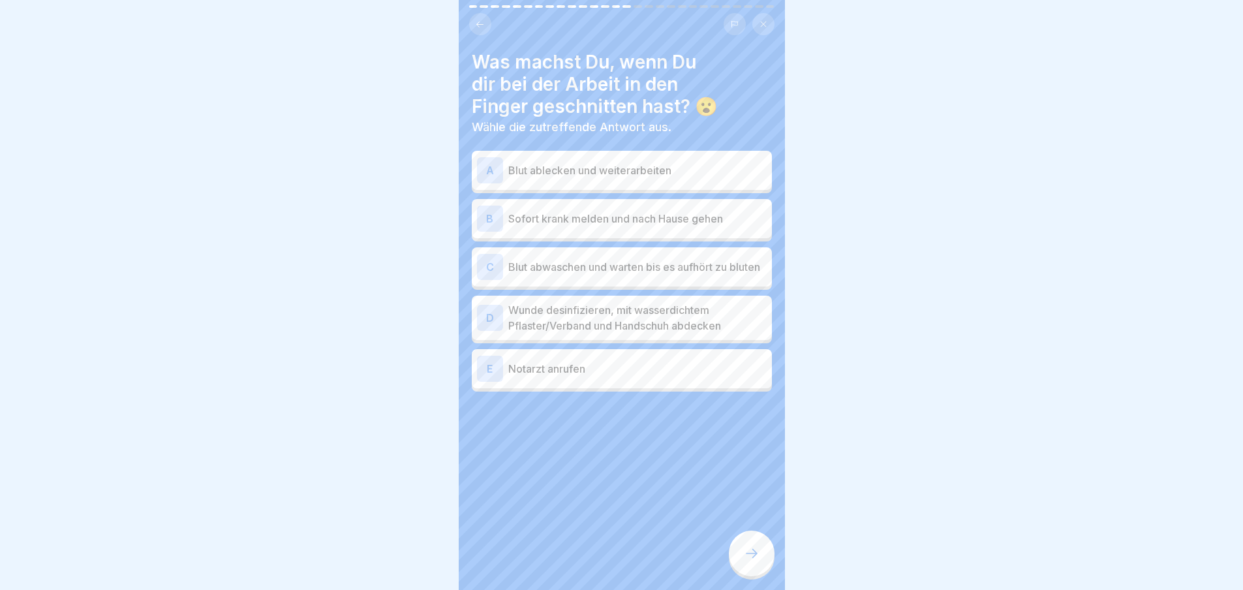
click at [743, 566] on div at bounding box center [752, 554] width 46 height 46
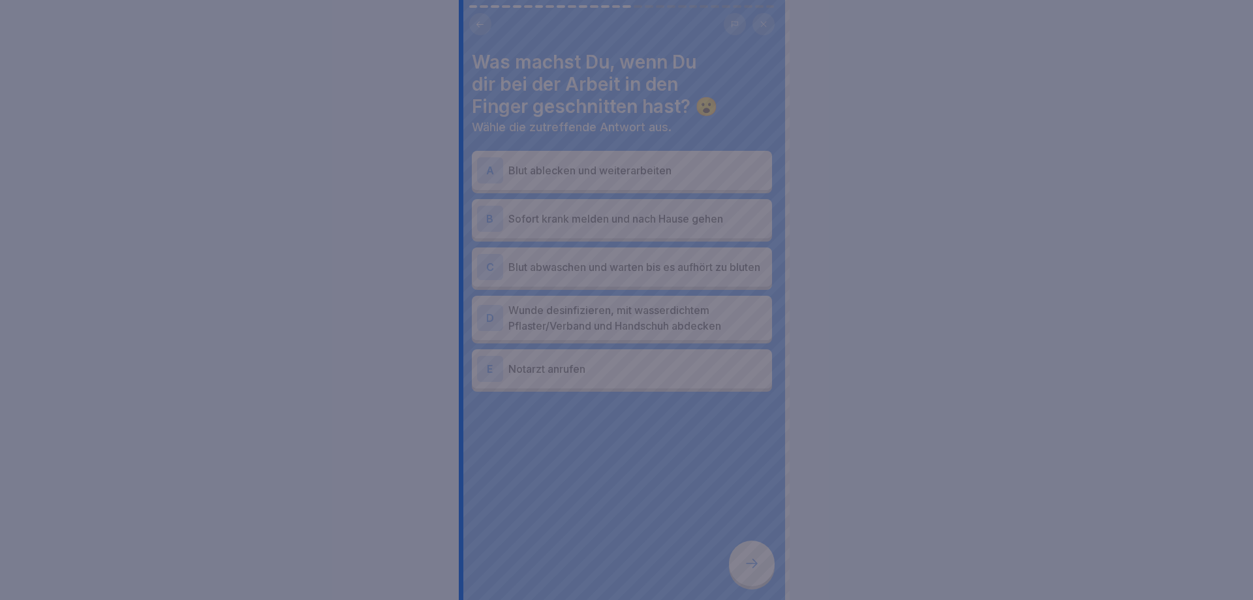
click at [743, 566] on div at bounding box center [626, 300] width 1253 height 600
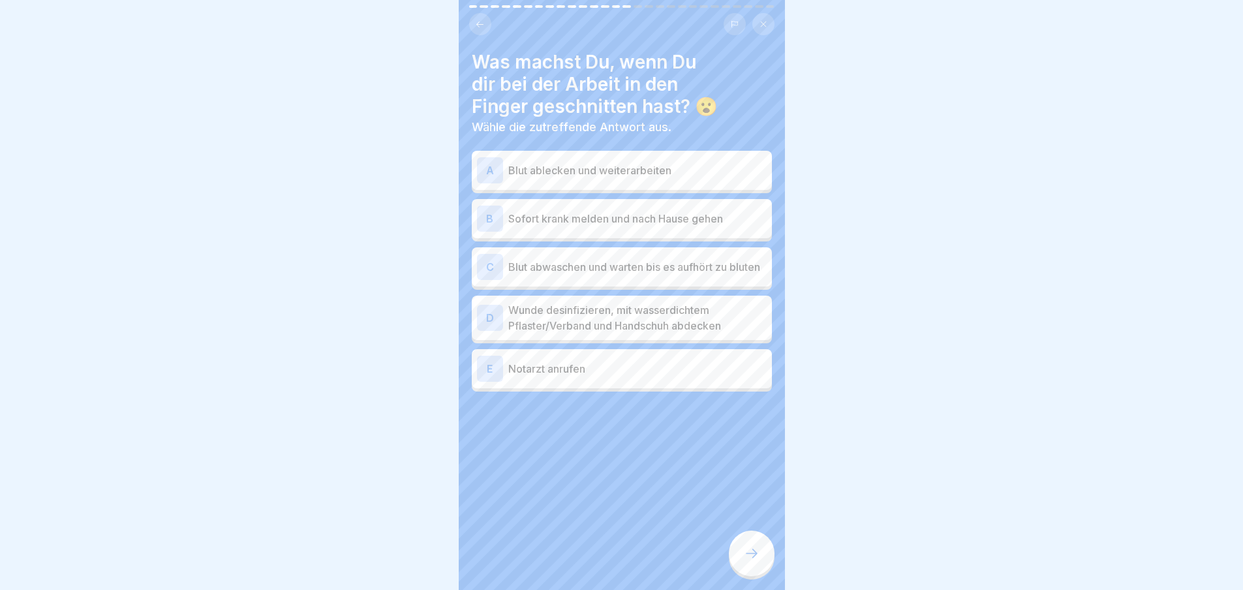
click at [598, 173] on p "Blut ablecken und weiterarbeiten" at bounding box center [637, 171] width 258 height 16
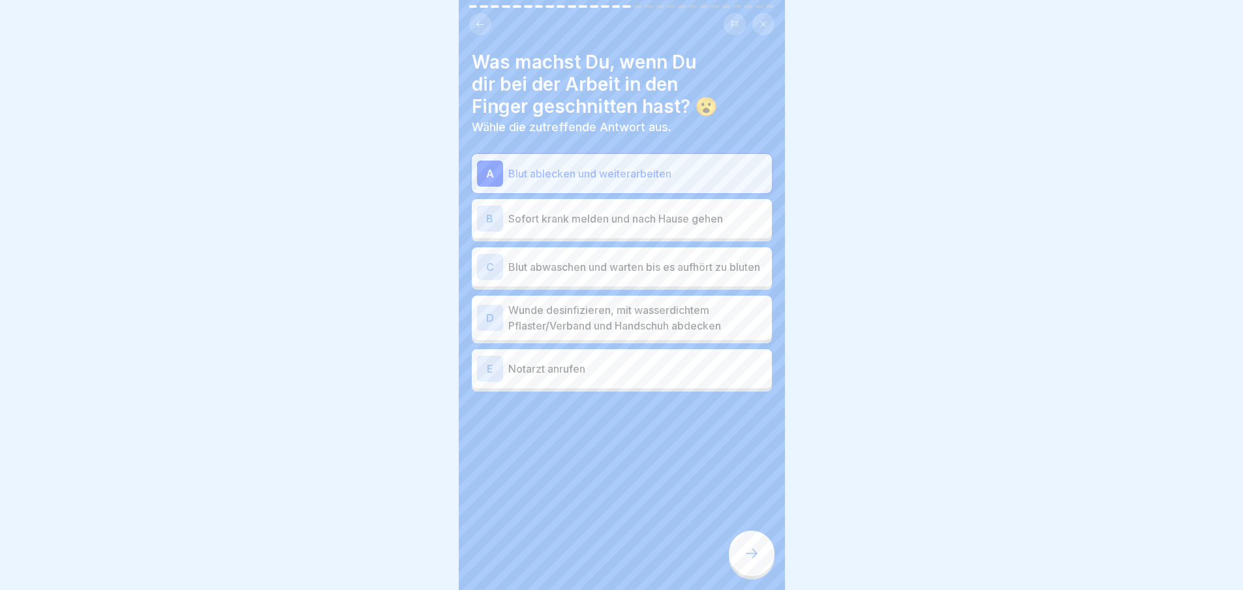
click at [597, 200] on div "B Sofort krank melden und nach Hause gehen" at bounding box center [622, 218] width 300 height 39
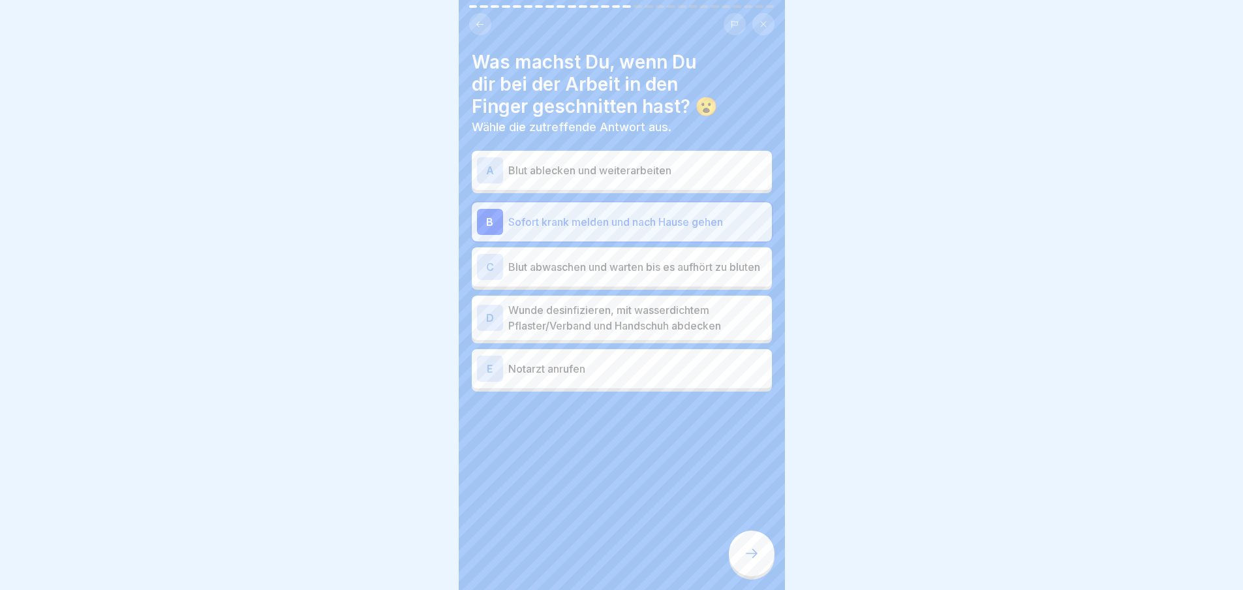
click at [598, 264] on p "Blut abwaschen und warten bis es aufhört zu bluten" at bounding box center [637, 267] width 258 height 16
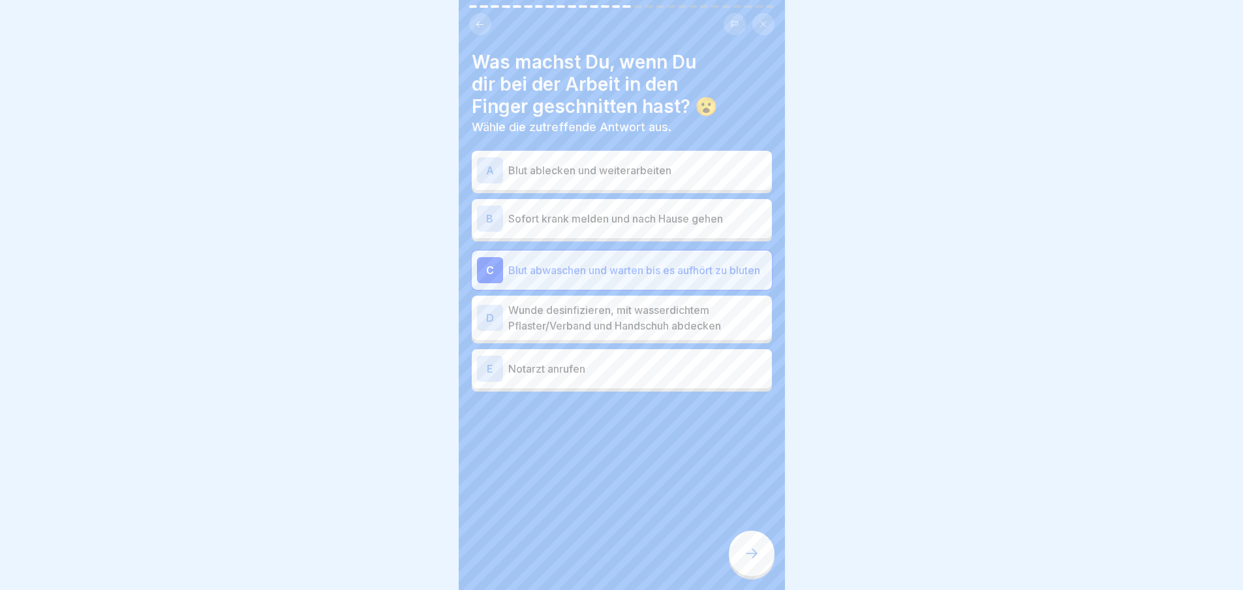
click at [598, 307] on p "Wunde desinfizieren, mit wasserdichtem Pflaster/Verband und Handschuh abdecken" at bounding box center [637, 317] width 258 height 31
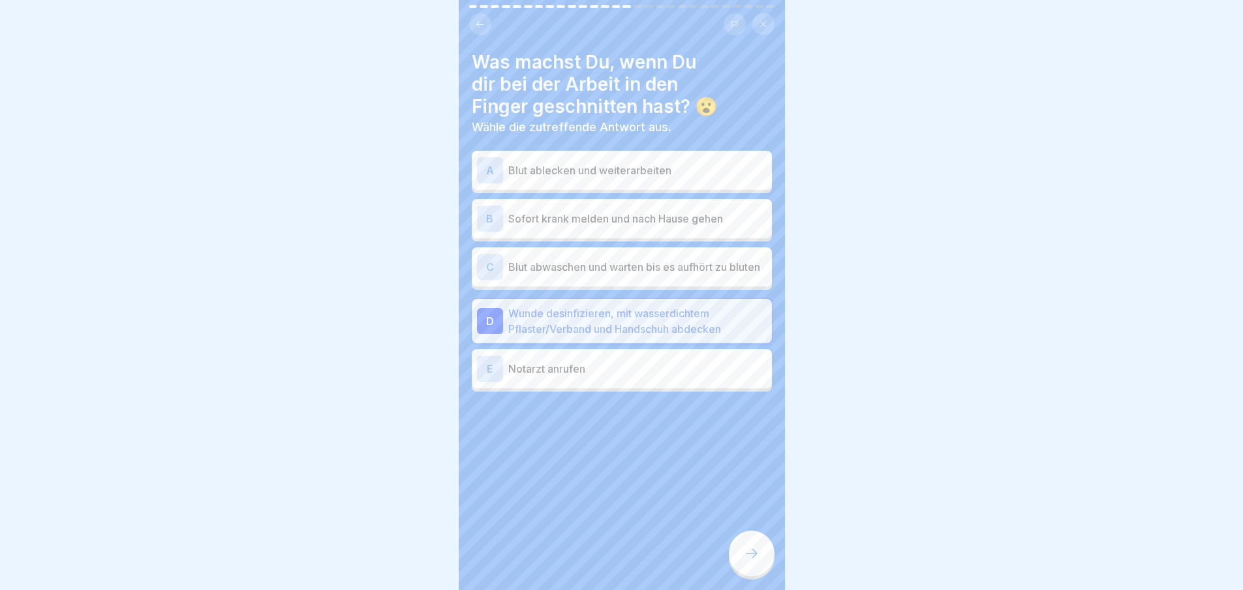
click at [762, 566] on div at bounding box center [752, 554] width 46 height 46
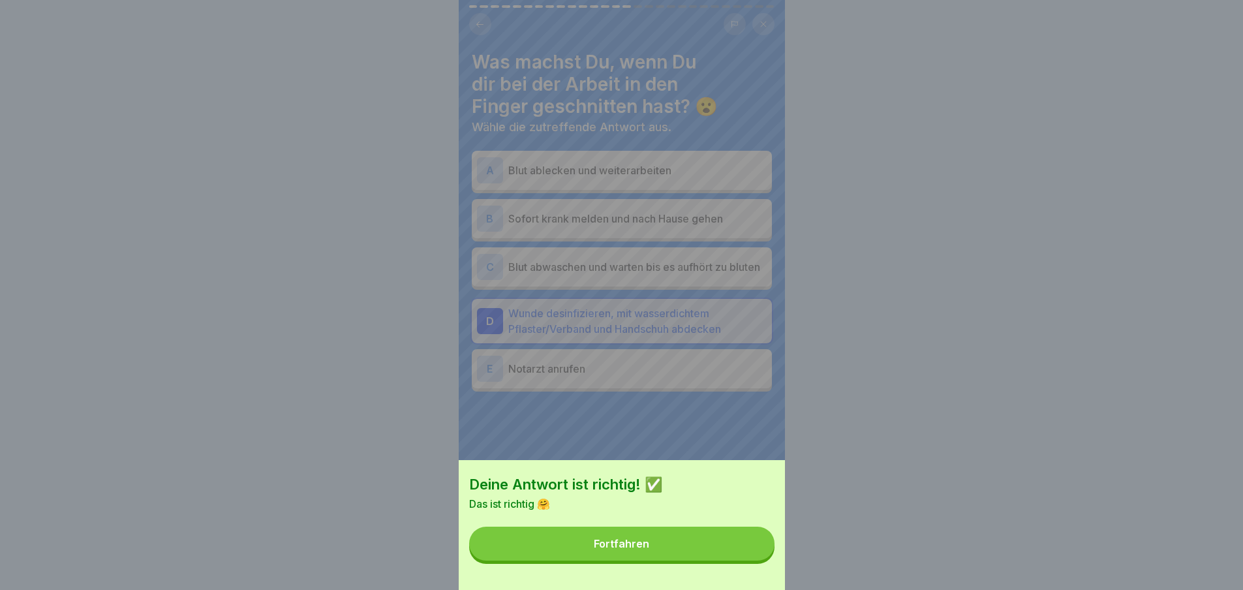
click at [762, 561] on button "Fortfahren" at bounding box center [621, 544] width 305 height 34
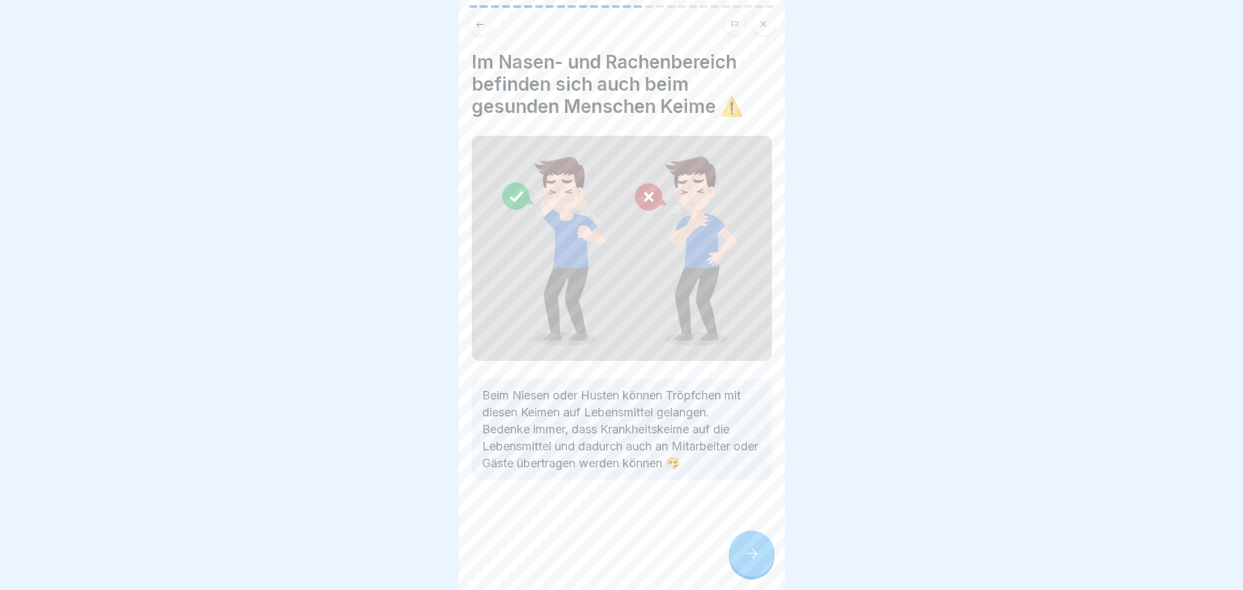
click at [762, 566] on div at bounding box center [752, 554] width 46 height 46
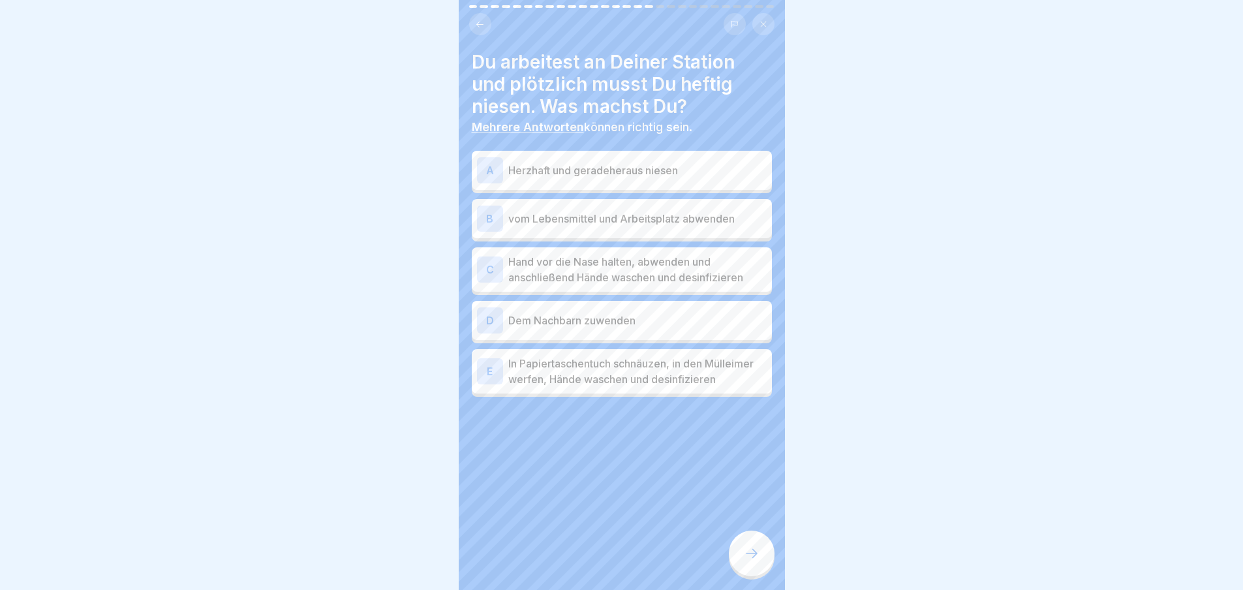
click at [701, 176] on p "Herzhaft und geradeheraus niesen" at bounding box center [637, 171] width 258 height 16
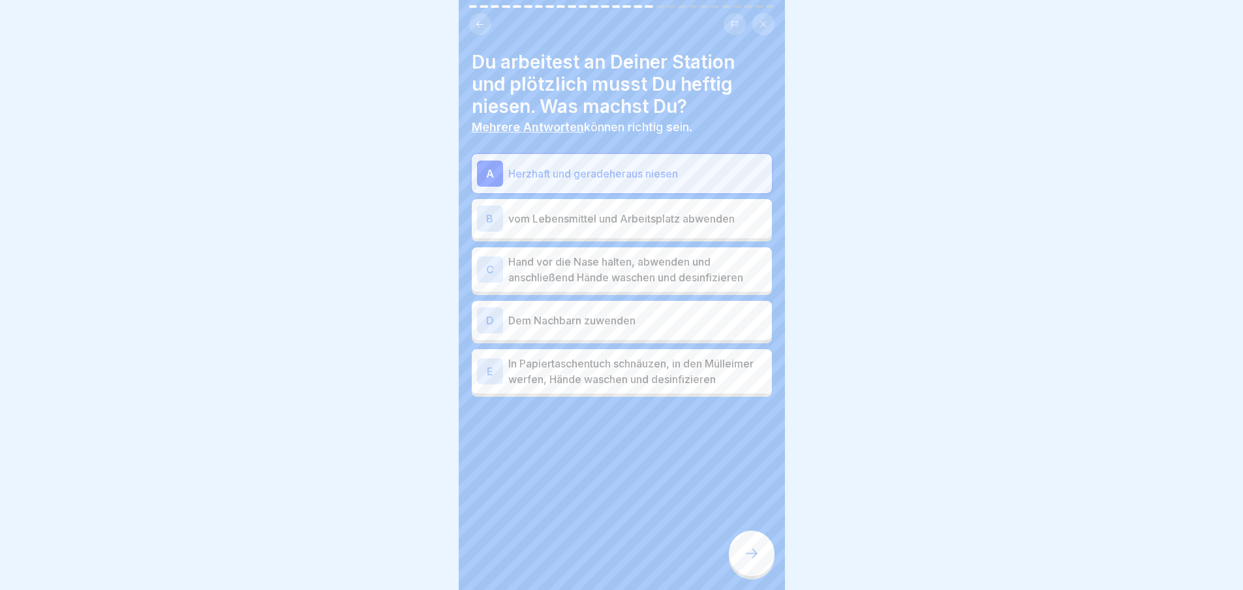
click at [702, 226] on div "B vom Lebensmittel und Arbeitsplatz abwenden" at bounding box center [622, 219] width 290 height 26
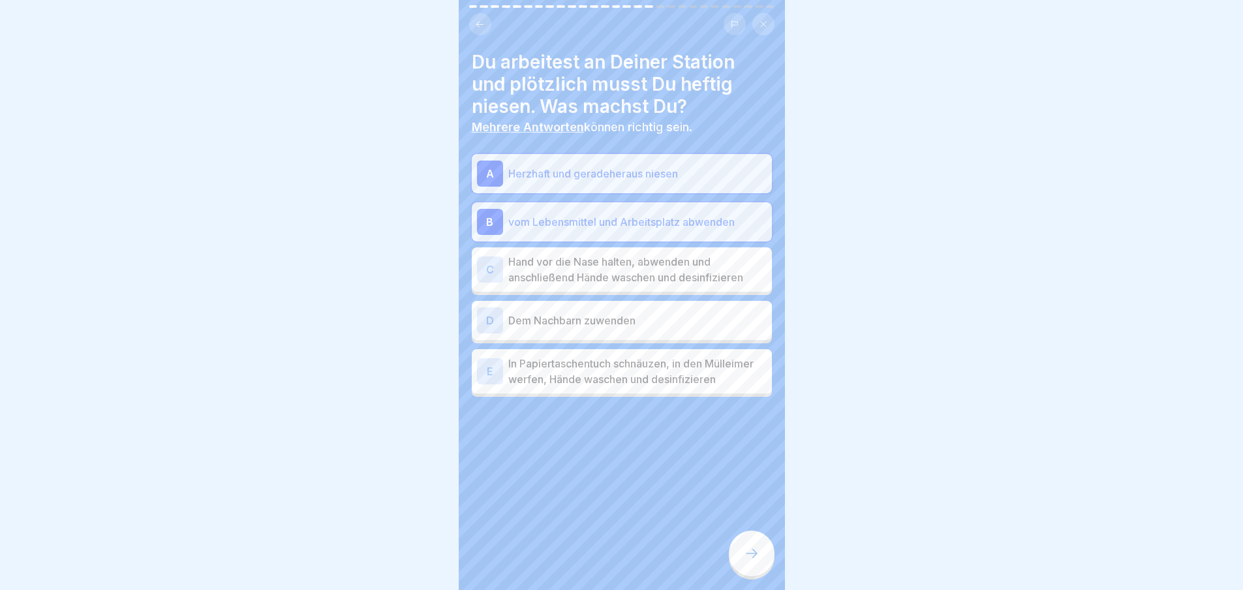
click at [702, 256] on p "Hand vor die Nase halten, abwenden und anschließend Hände waschen und desinfizi…" at bounding box center [637, 269] width 258 height 31
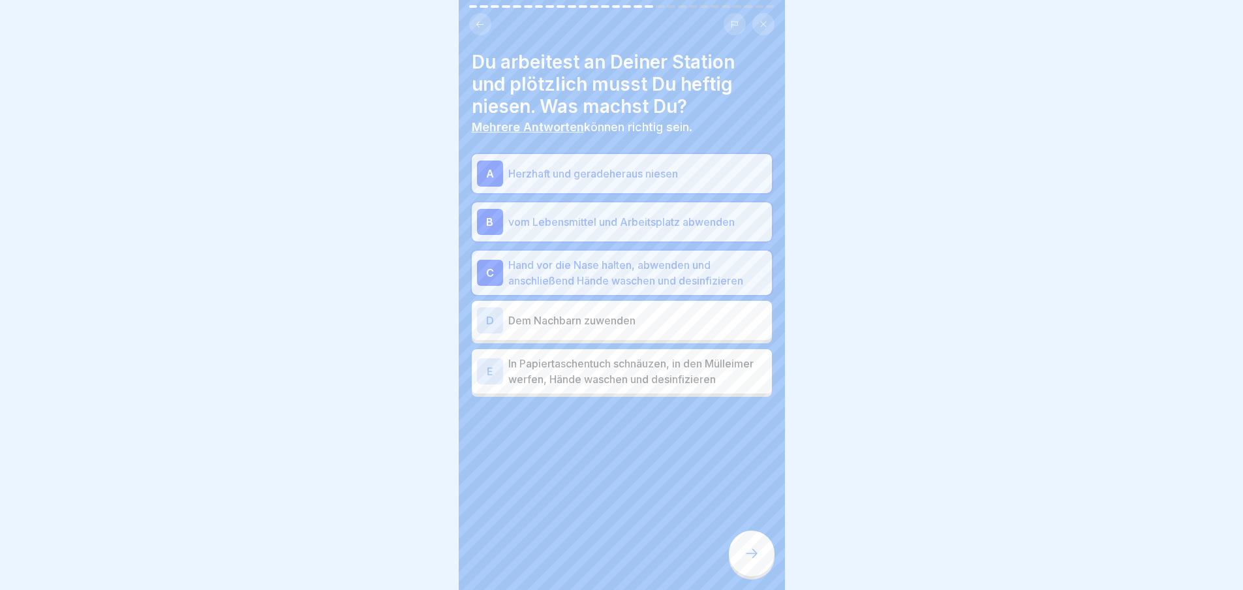
click at [704, 322] on p "Dem Nachbarn zuwenden" at bounding box center [637, 321] width 258 height 16
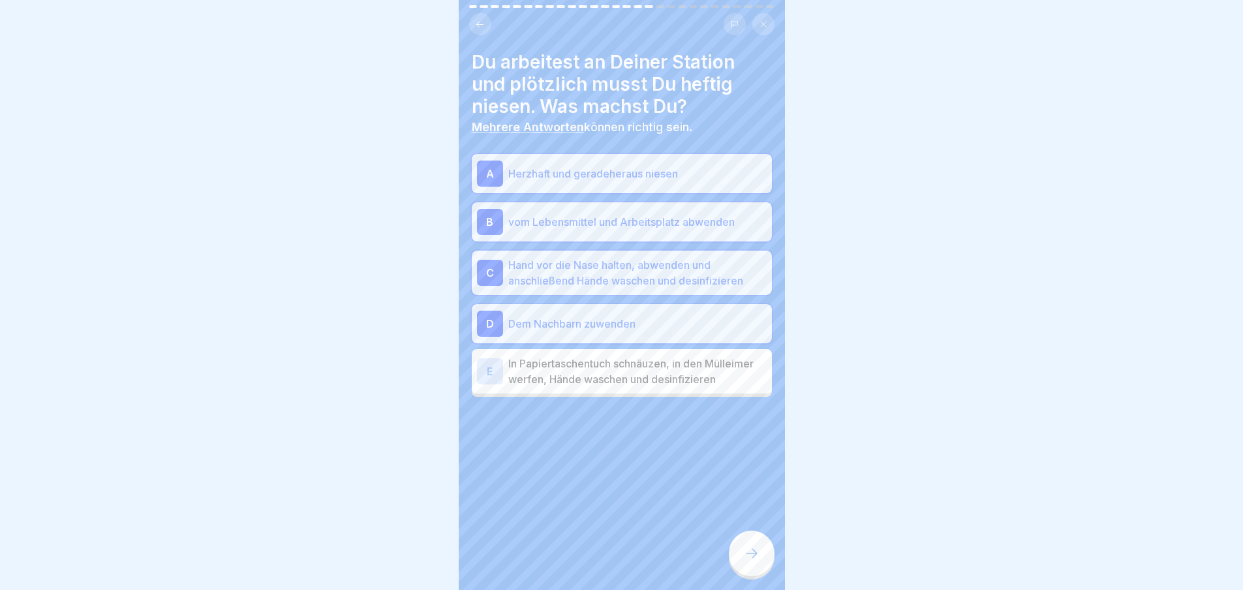
click at [702, 358] on p "In Papiertaschentuch schnäuzen, in den Mülleimer werfen, Hände waschen und desi…" at bounding box center [637, 371] width 258 height 31
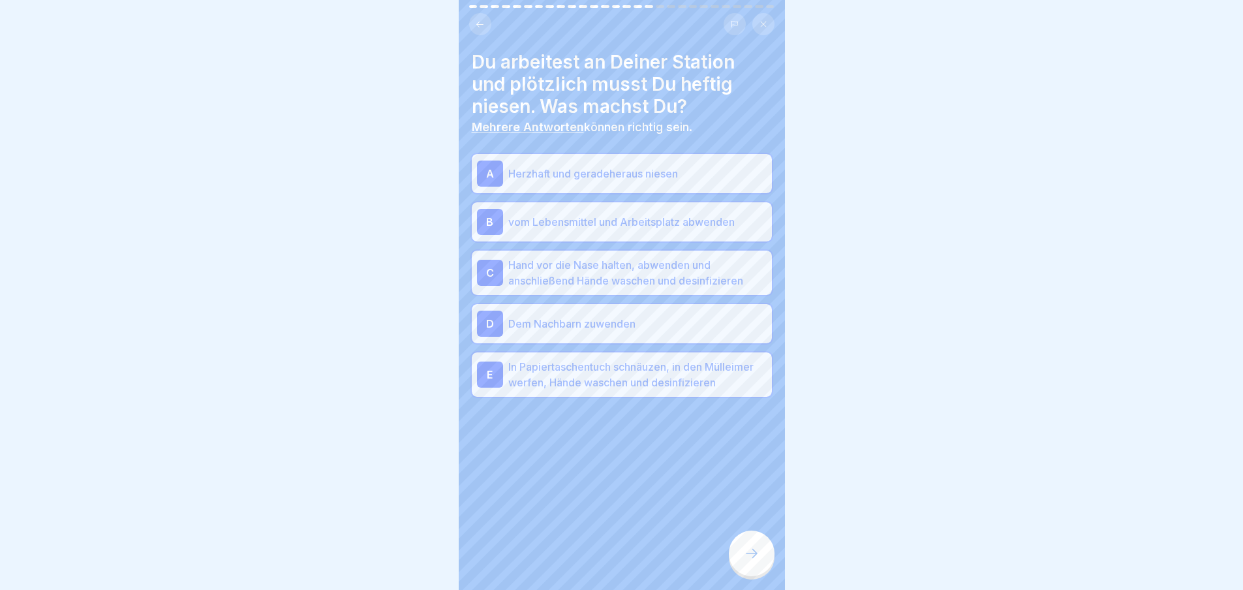
click at [762, 576] on div at bounding box center [752, 554] width 46 height 46
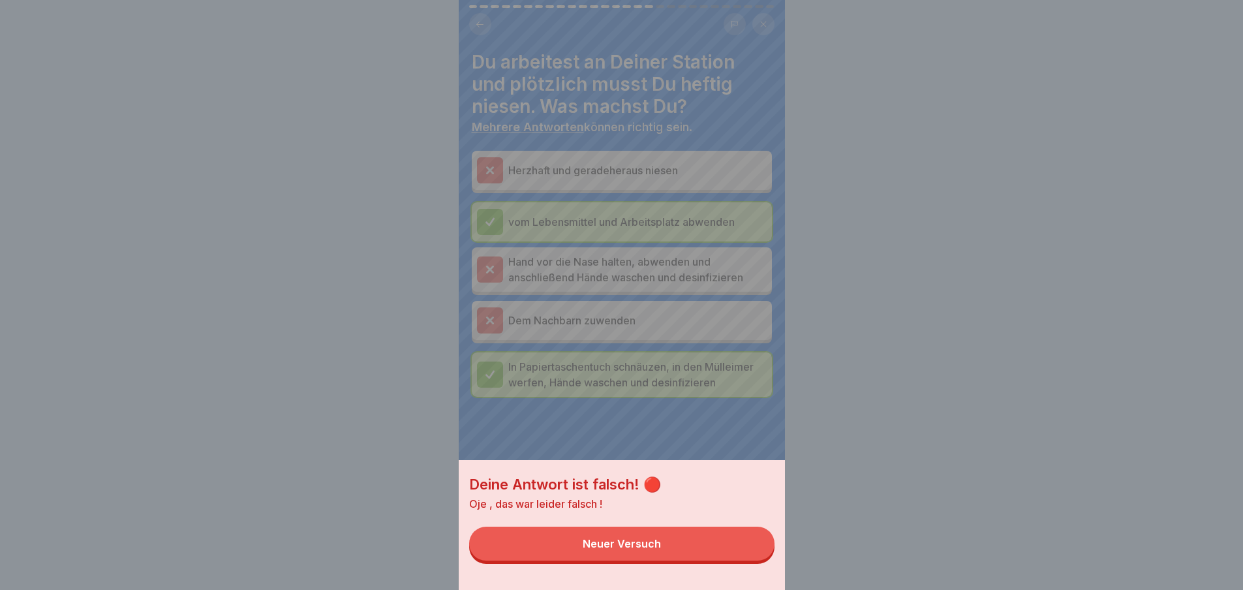
click at [752, 559] on button "Neuer Versuch" at bounding box center [621, 544] width 305 height 34
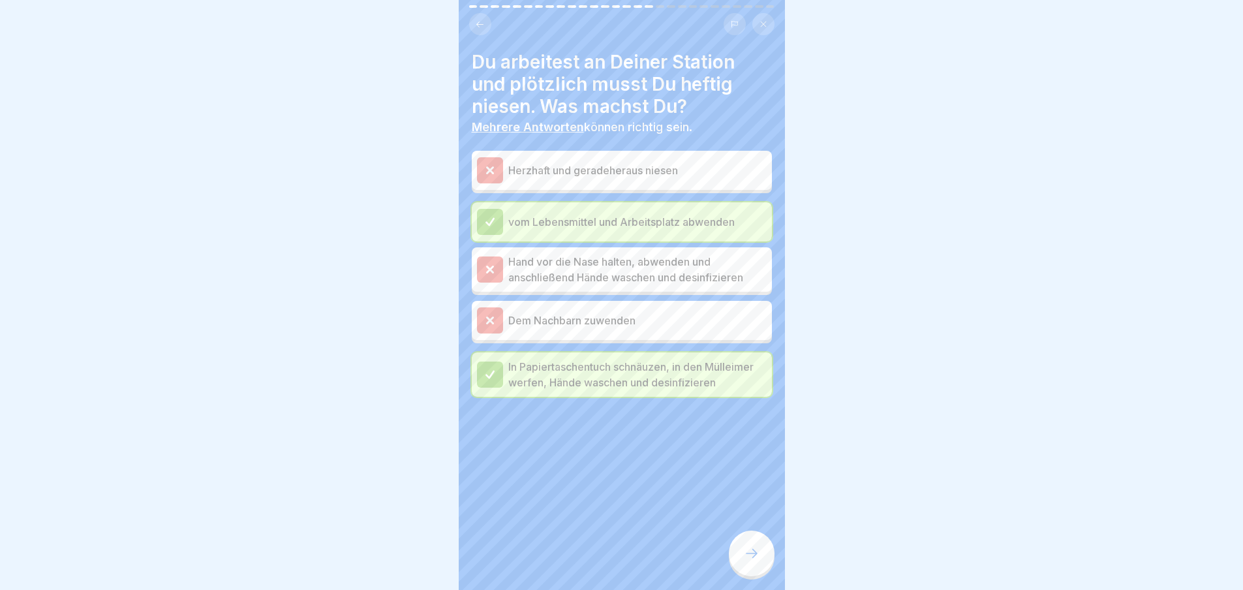
click at [753, 561] on icon at bounding box center [752, 554] width 16 height 16
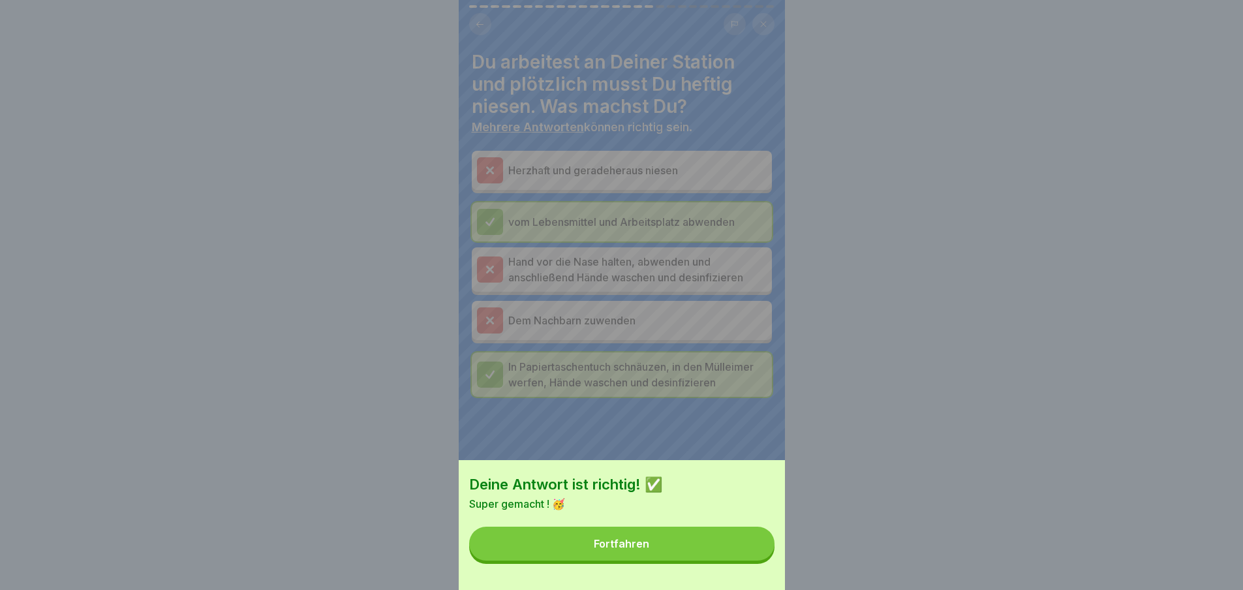
click at [753, 561] on button "Fortfahren" at bounding box center [621, 544] width 305 height 34
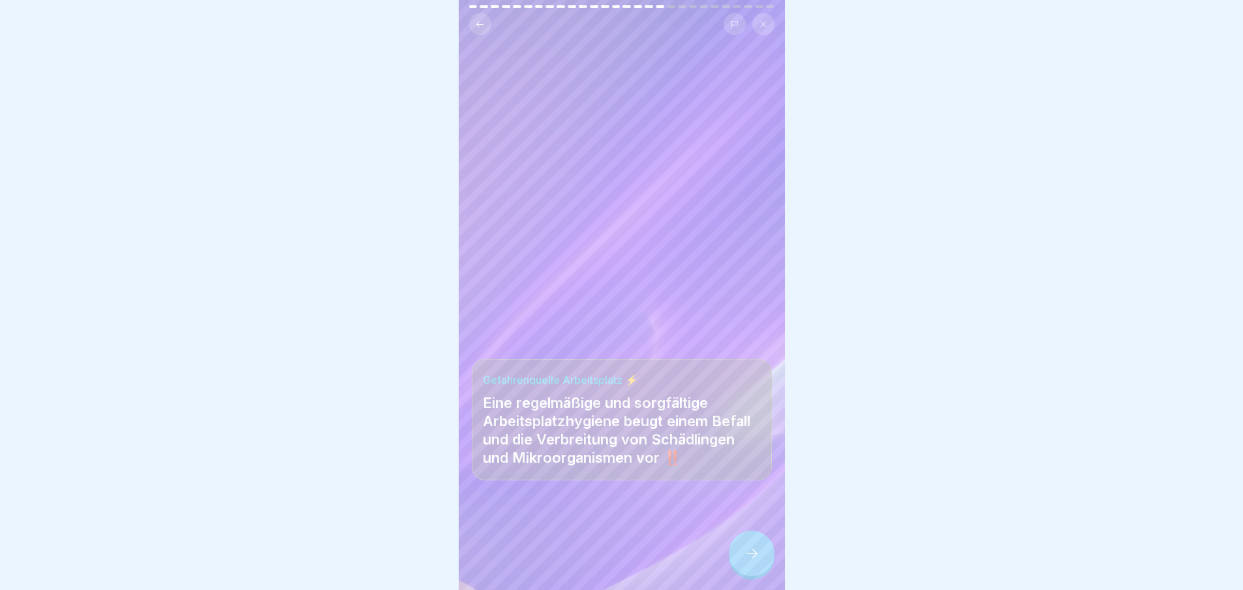
click at [753, 561] on icon at bounding box center [752, 554] width 16 height 16
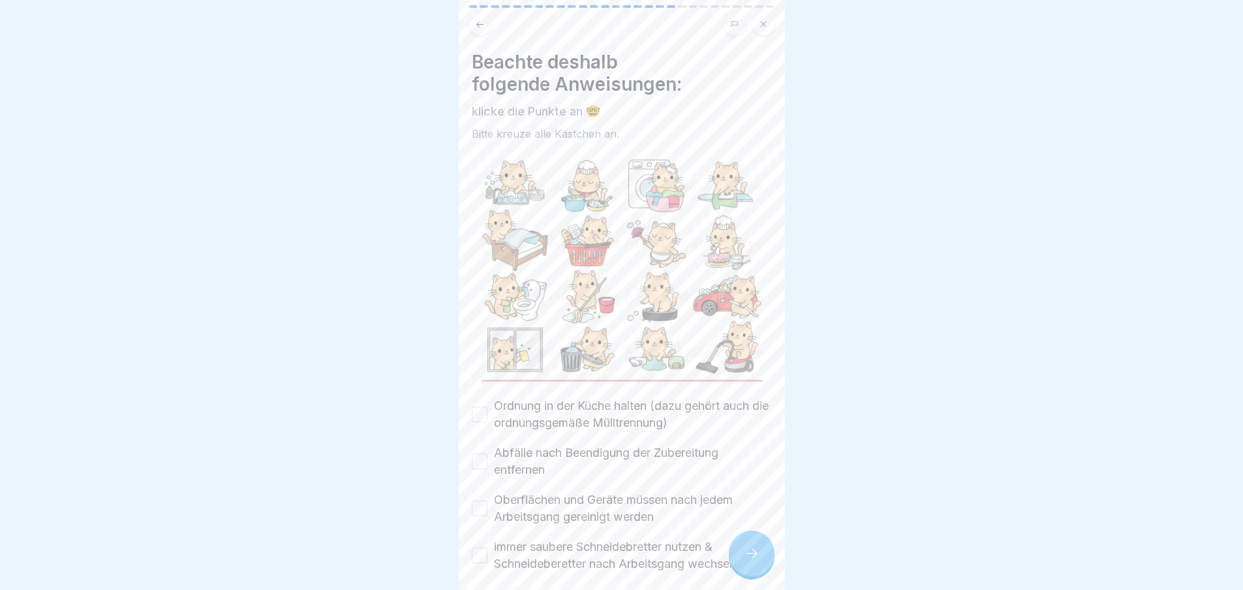
click at [753, 561] on icon at bounding box center [752, 554] width 16 height 16
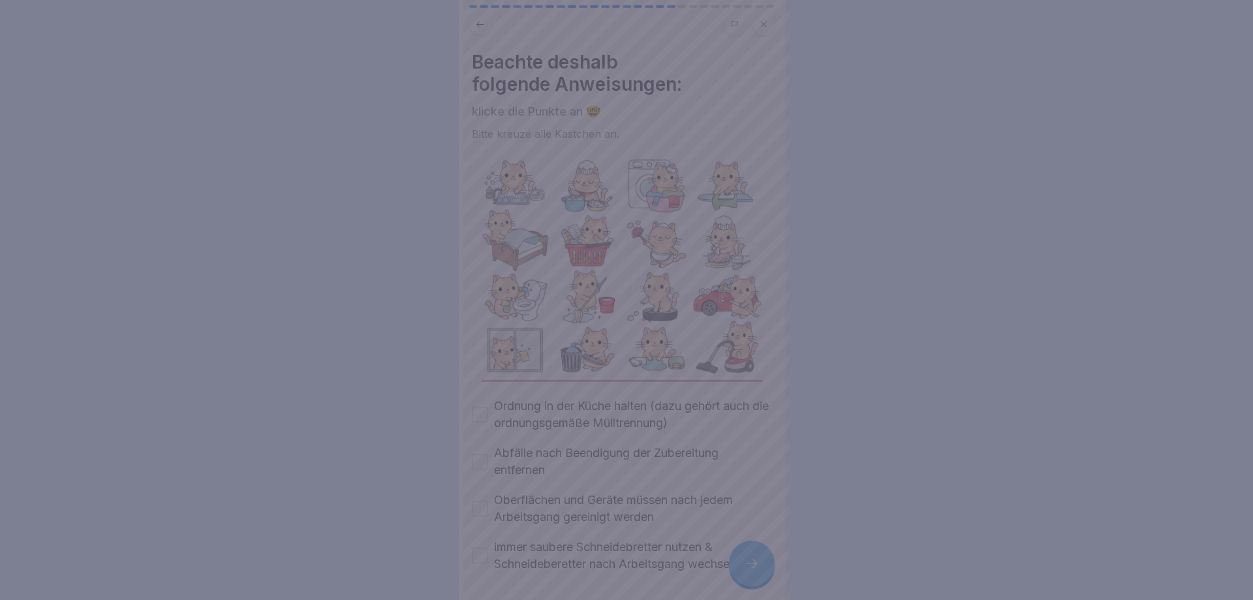
click at [753, 561] on div at bounding box center [626, 300] width 1253 height 600
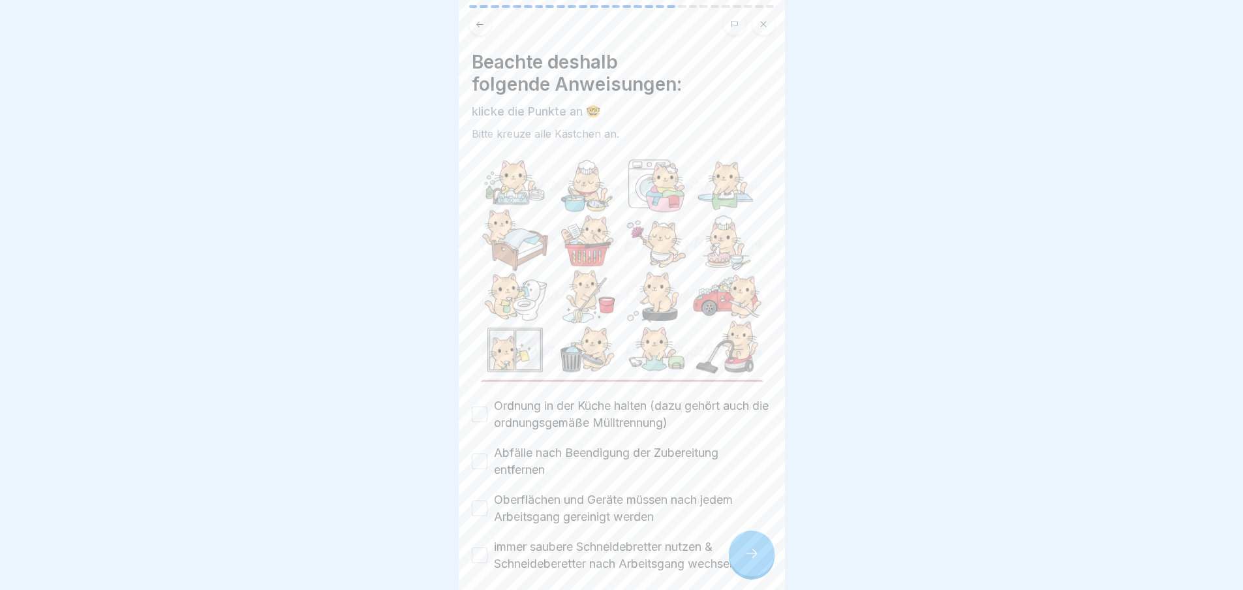
click at [641, 405] on label "Ordnung in der Küche halten (dazu gehört auch die ordnungsgemäße Mülltrennung)" at bounding box center [633, 414] width 278 height 34
click at [488, 407] on button "Ordnung in der Küche halten (dazu gehört auch die ordnungsgemäße Mülltrennung)" at bounding box center [480, 415] width 16 height 16
click at [626, 445] on label "Abfälle nach Beendigung der Zubereitung entfernen" at bounding box center [633, 461] width 278 height 34
click at [488, 454] on button "Abfälle nach Beendigung der Zubereitung entfernen" at bounding box center [480, 462] width 16 height 16
drag, startPoint x: 635, startPoint y: 488, endPoint x: 640, endPoint y: 506, distance: 18.2
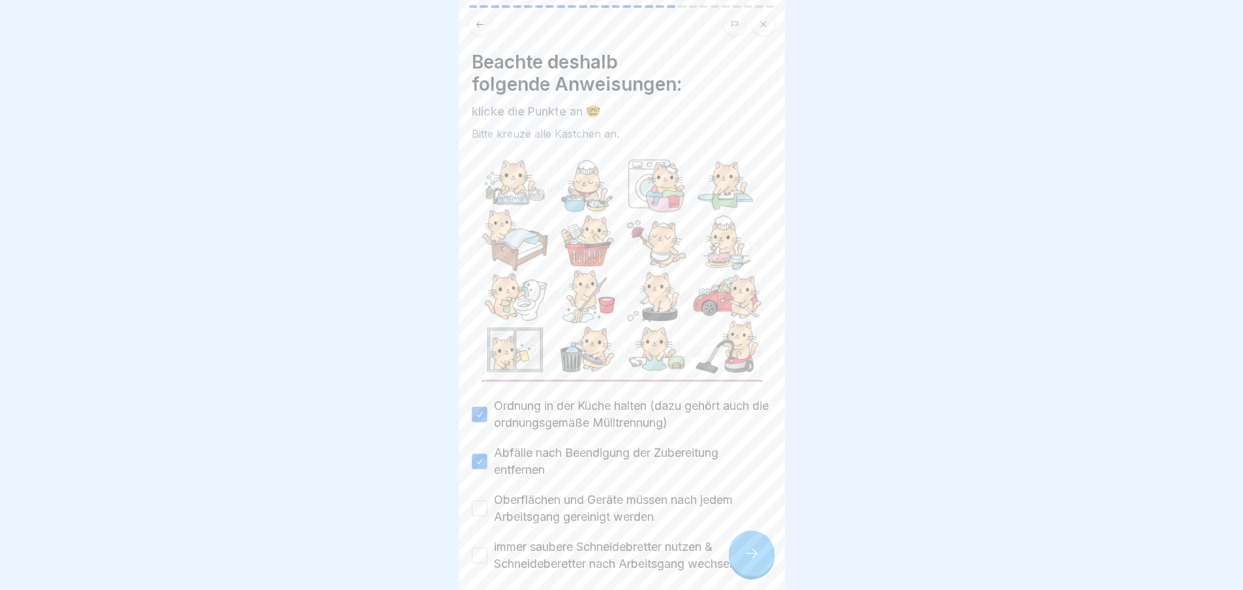
click at [636, 491] on label "Oberflächen und Geräte müssen nach jedem Arbeitsgang gereinigt werden" at bounding box center [633, 508] width 278 height 34
click at [488, 501] on button "Oberflächen und Geräte müssen nach jedem Arbeitsgang gereinigt werden" at bounding box center [480, 509] width 16 height 16
click at [641, 547] on label "immer saubere Schneidebretter nutzen & Schneideberetter nach Arbeitsgang wechse…" at bounding box center [633, 555] width 278 height 34
click at [488, 548] on button "immer saubere Schneidebretter nutzen & Schneideberetter nach Arbeitsgang wechse…" at bounding box center [480, 556] width 16 height 16
click at [758, 559] on icon at bounding box center [752, 554] width 16 height 16
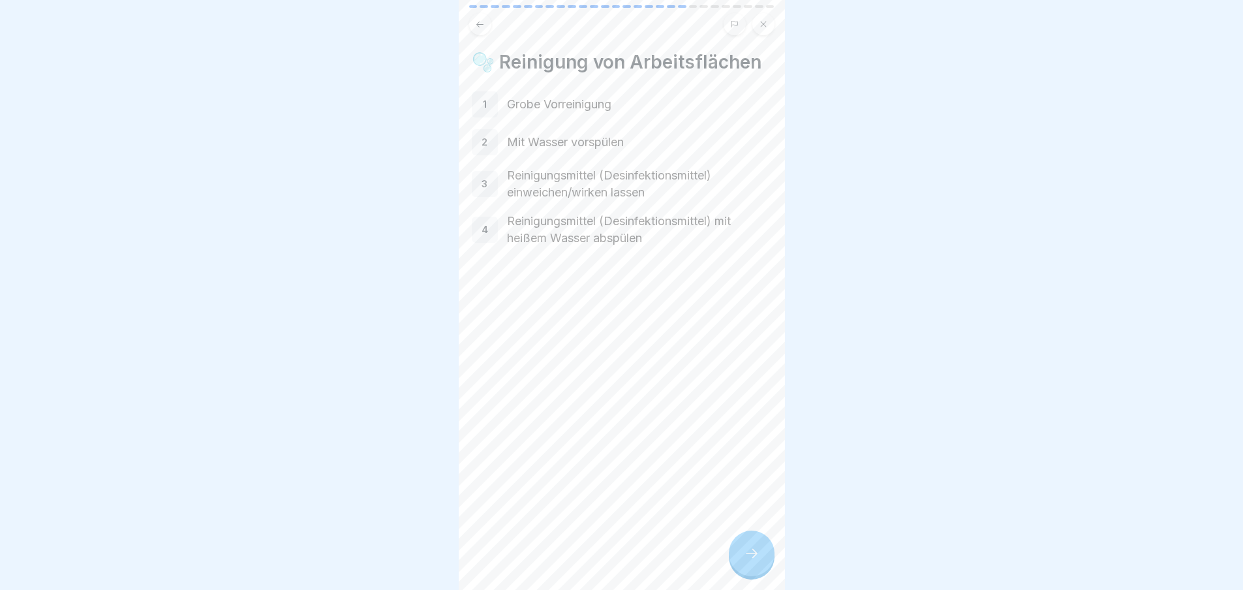
click at [753, 559] on icon at bounding box center [752, 554] width 16 height 16
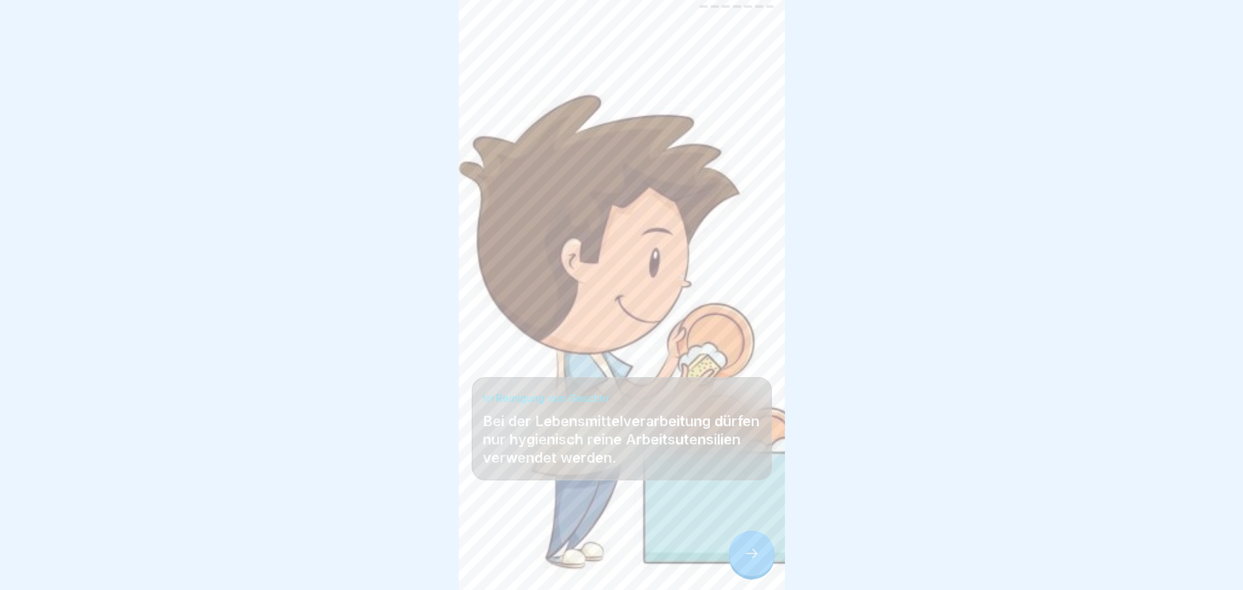
click at [753, 559] on icon at bounding box center [752, 554] width 16 height 16
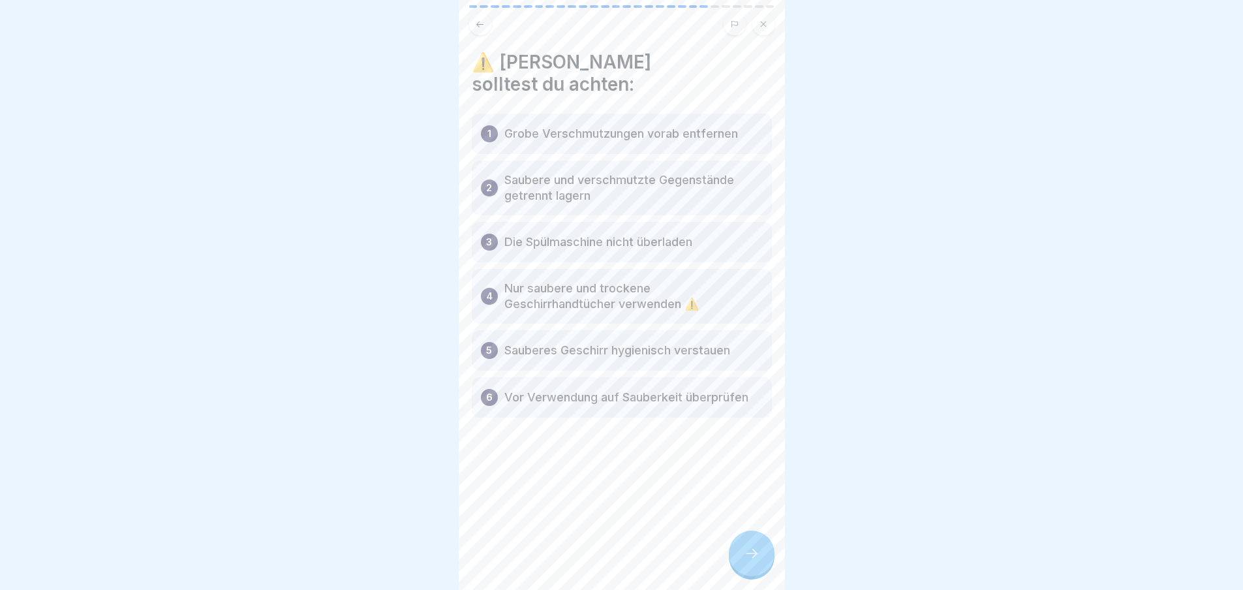
click at [753, 559] on icon at bounding box center [752, 554] width 16 height 16
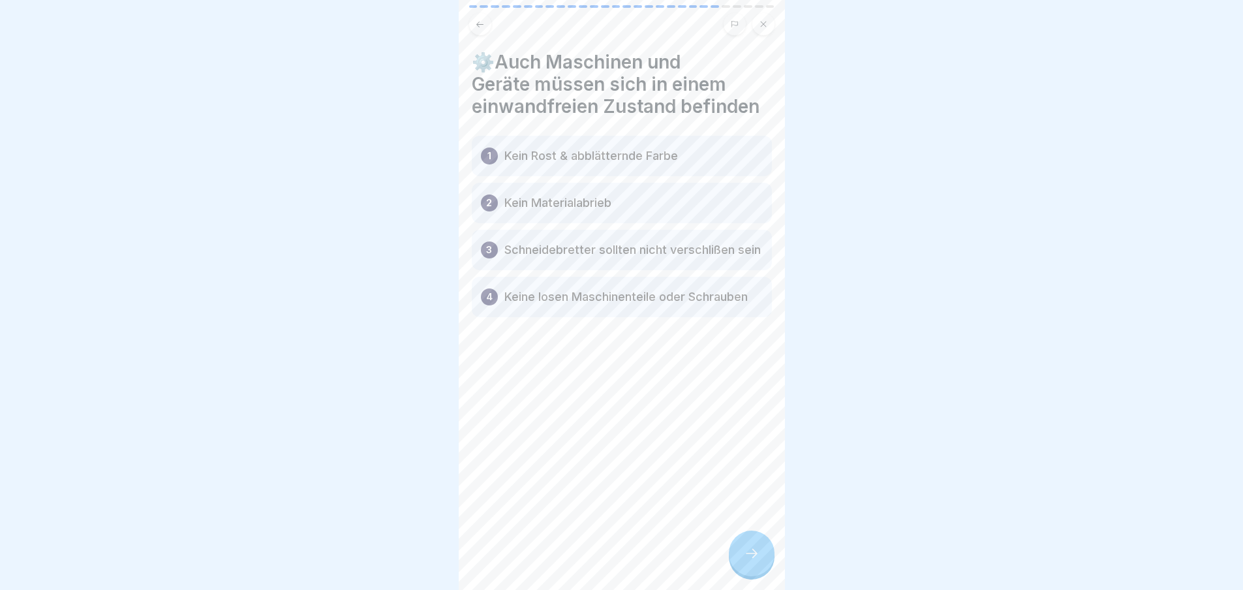
click at [753, 559] on icon at bounding box center [752, 554] width 16 height 16
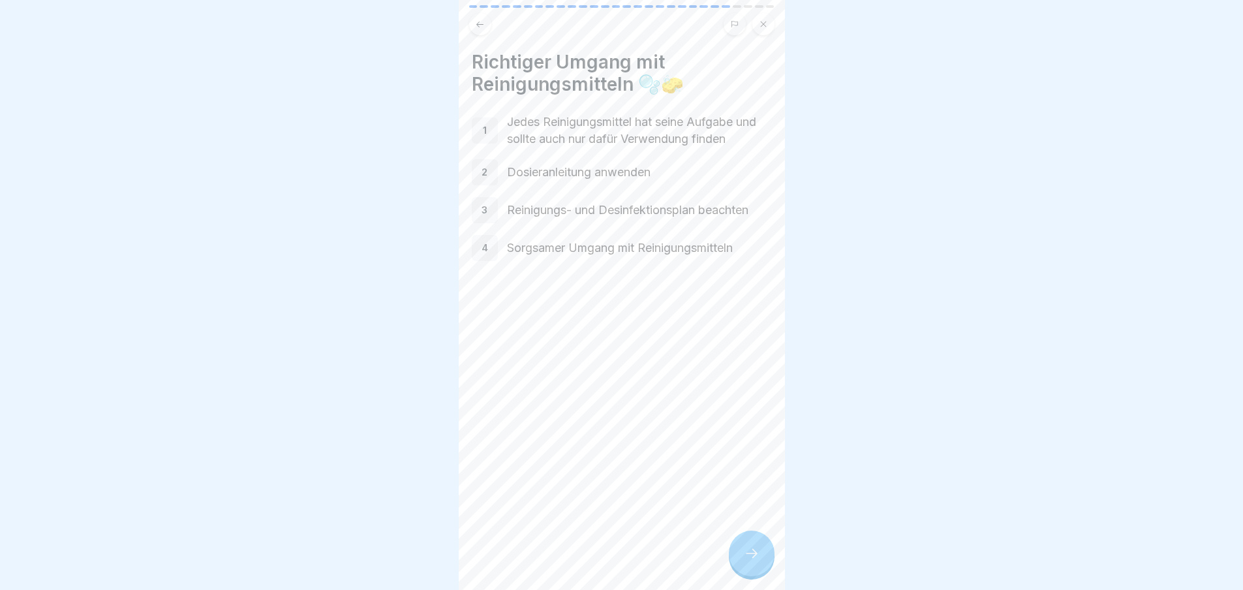
click at [753, 559] on icon at bounding box center [752, 554] width 16 height 16
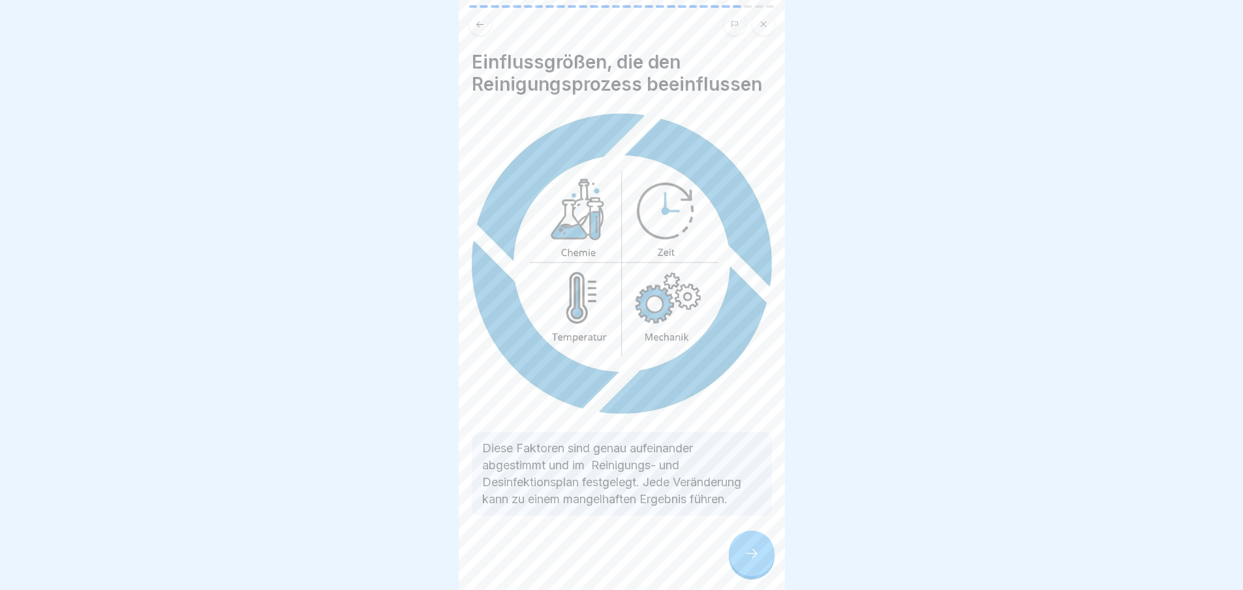
click at [753, 559] on icon at bounding box center [752, 554] width 16 height 16
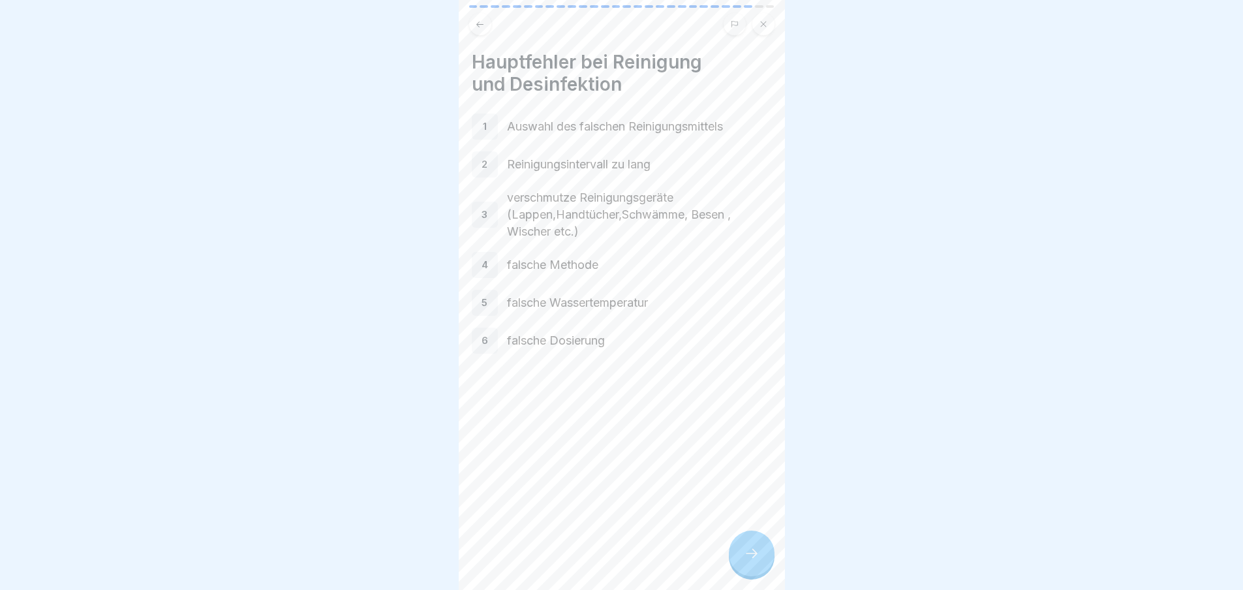
click at [753, 559] on icon at bounding box center [752, 554] width 16 height 16
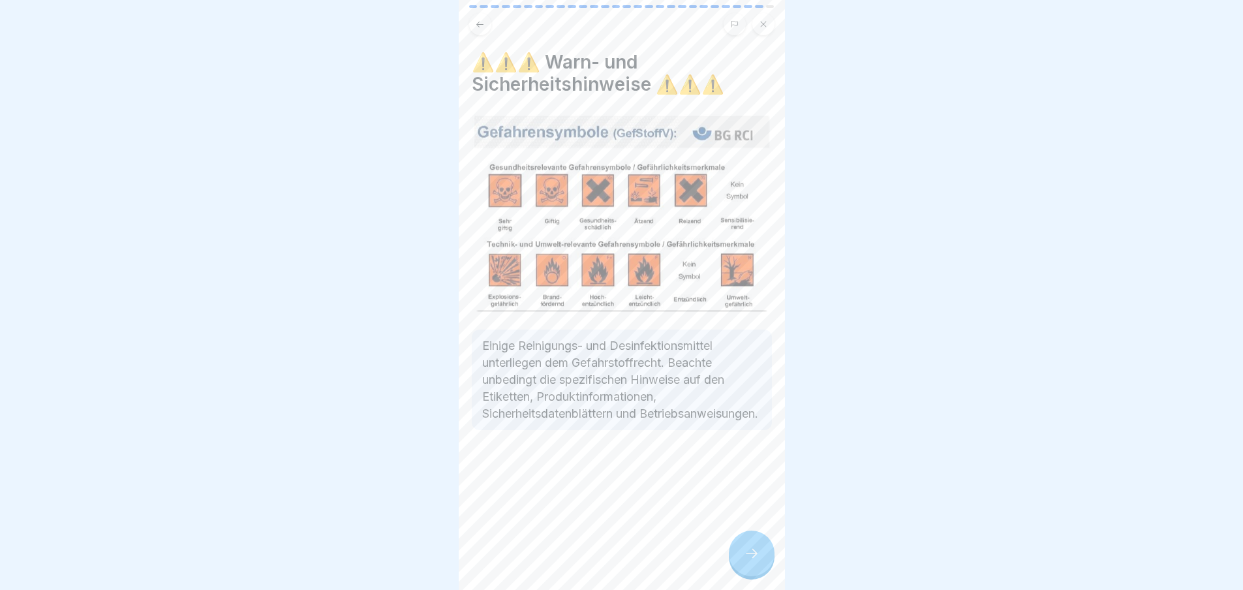
click at [753, 559] on icon at bounding box center [752, 554] width 16 height 16
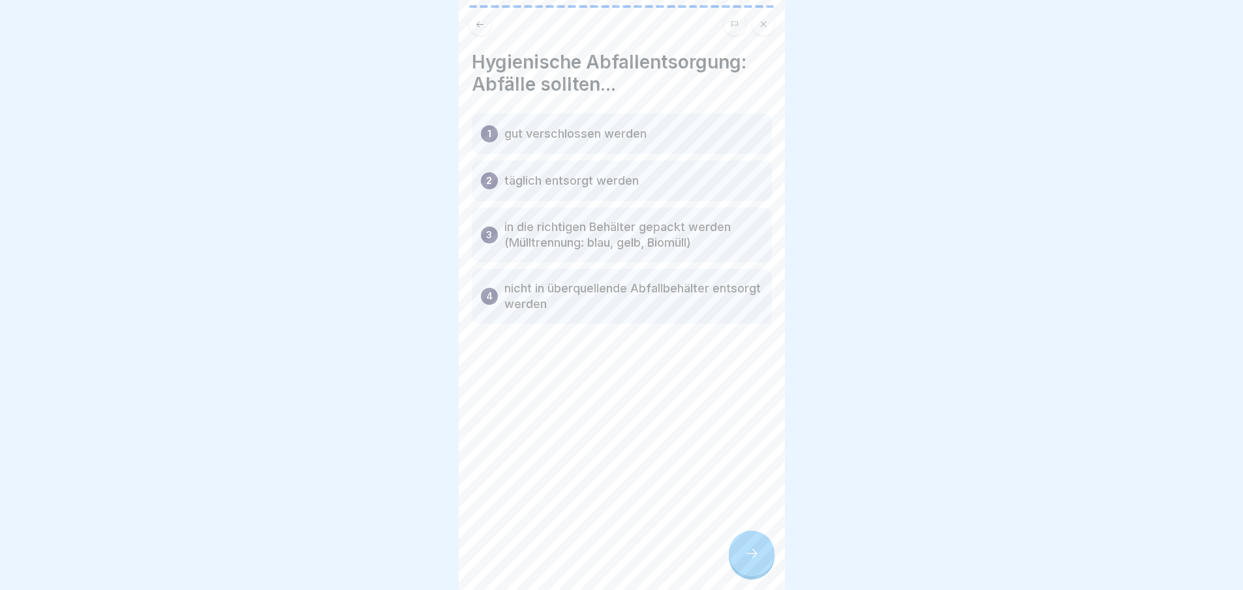
click at [753, 559] on icon at bounding box center [752, 554] width 16 height 16
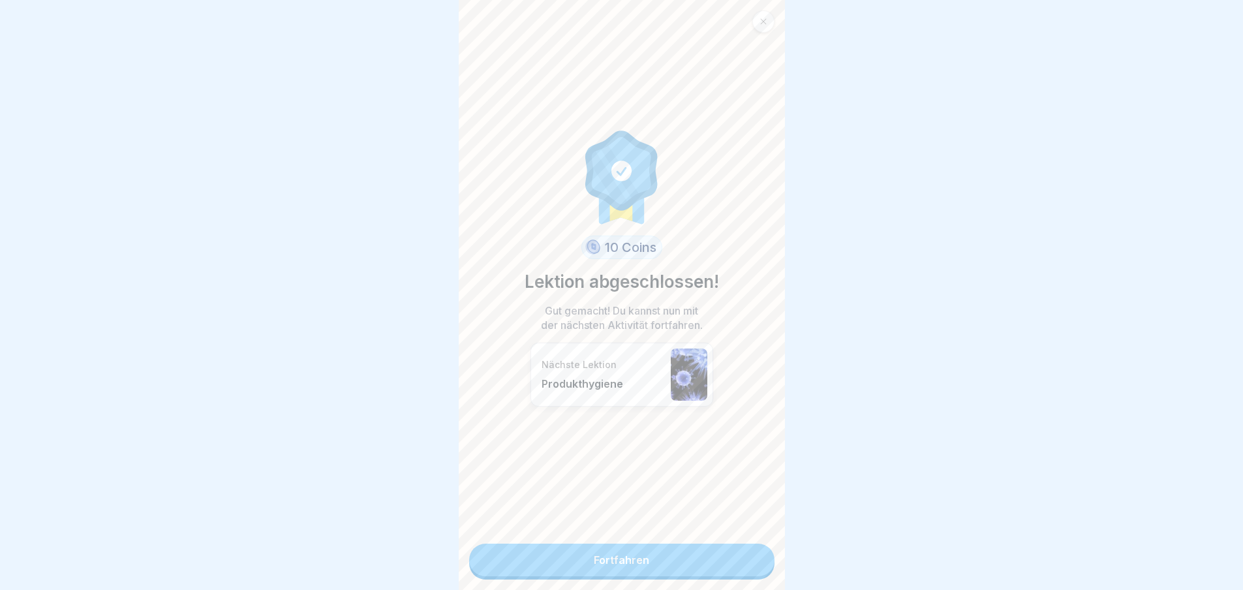
click at [753, 559] on link "Fortfahren" at bounding box center [621, 560] width 305 height 33
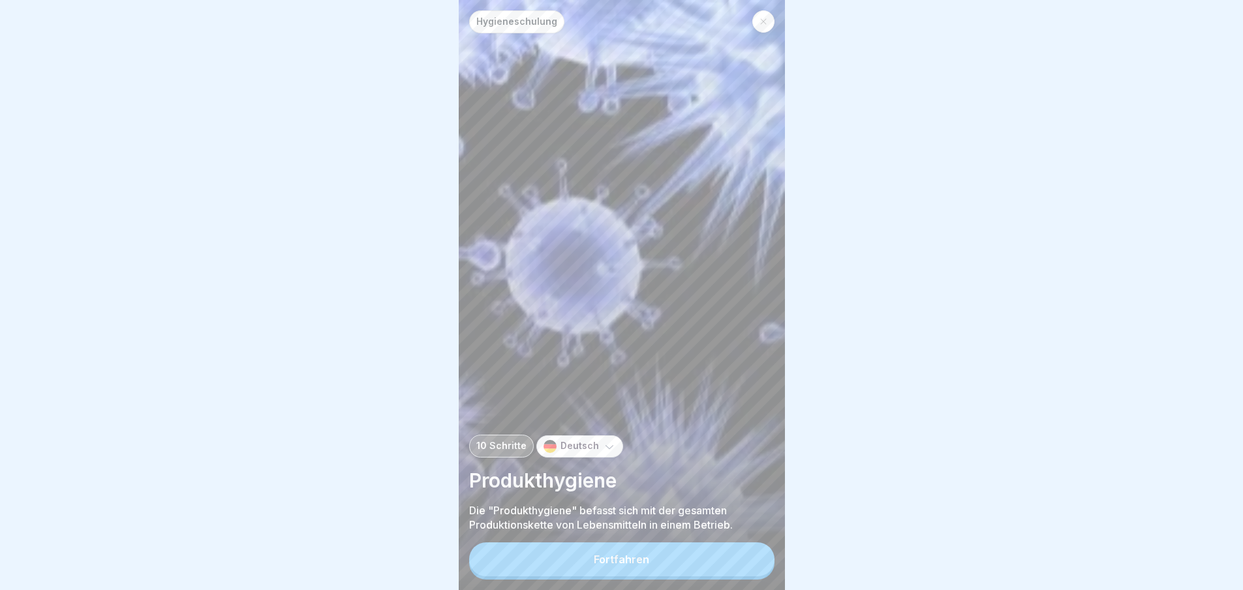
click at [753, 559] on button "Fortfahren" at bounding box center [621, 559] width 305 height 34
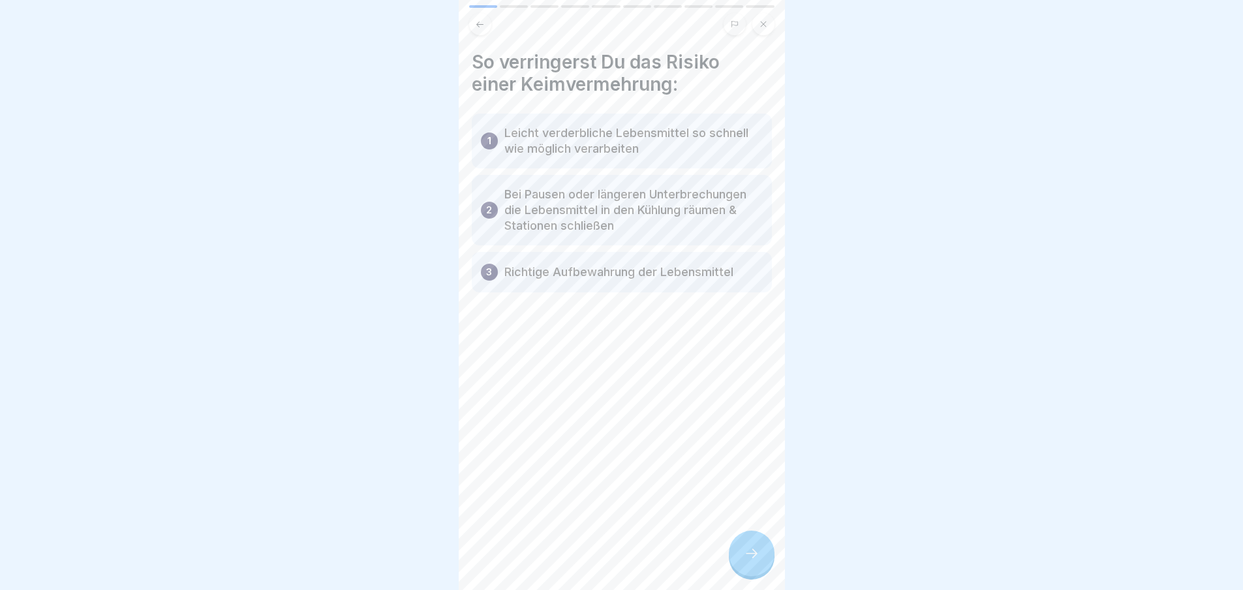
click at [753, 559] on icon at bounding box center [752, 554] width 16 height 16
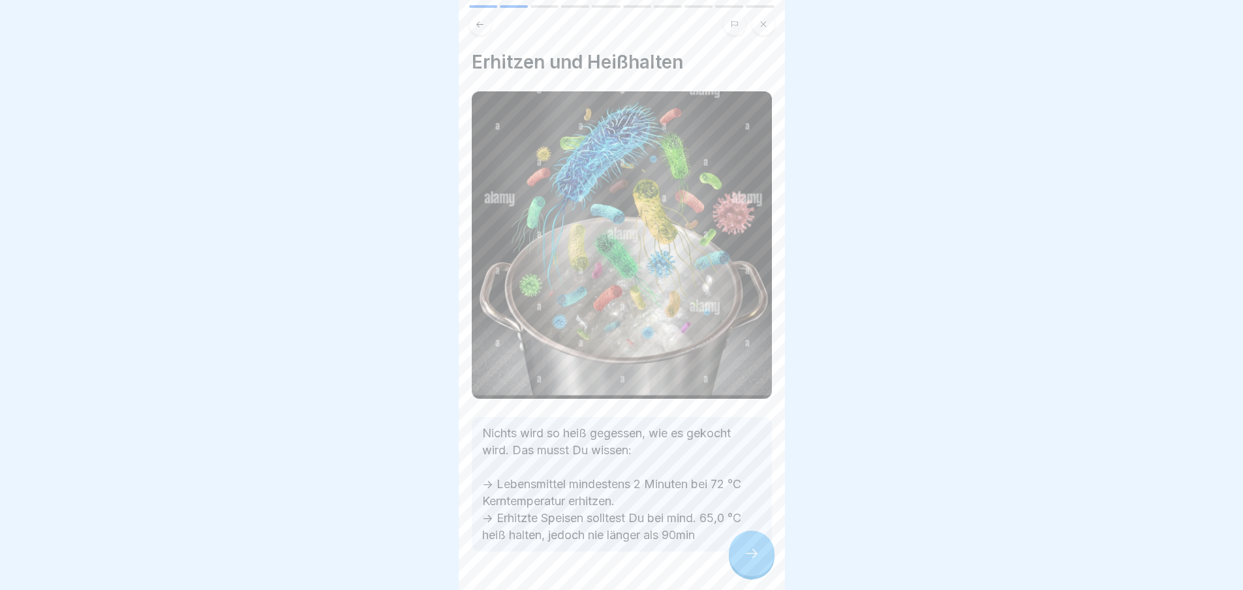
click at [753, 559] on icon at bounding box center [752, 554] width 16 height 16
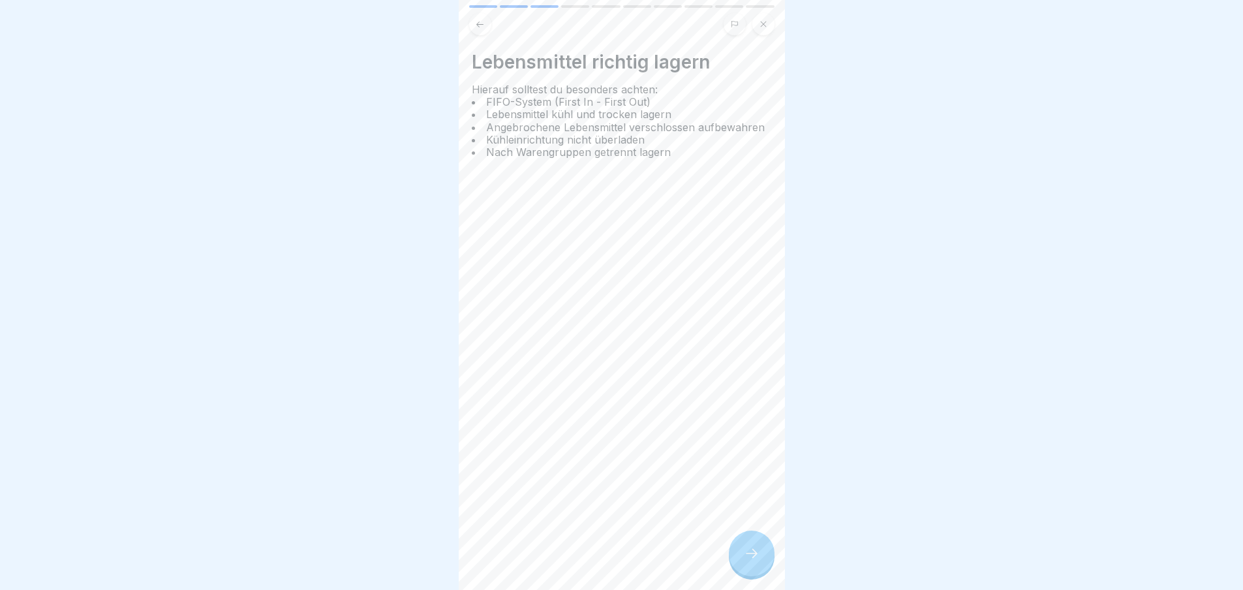
click at [753, 559] on icon at bounding box center [752, 554] width 16 height 16
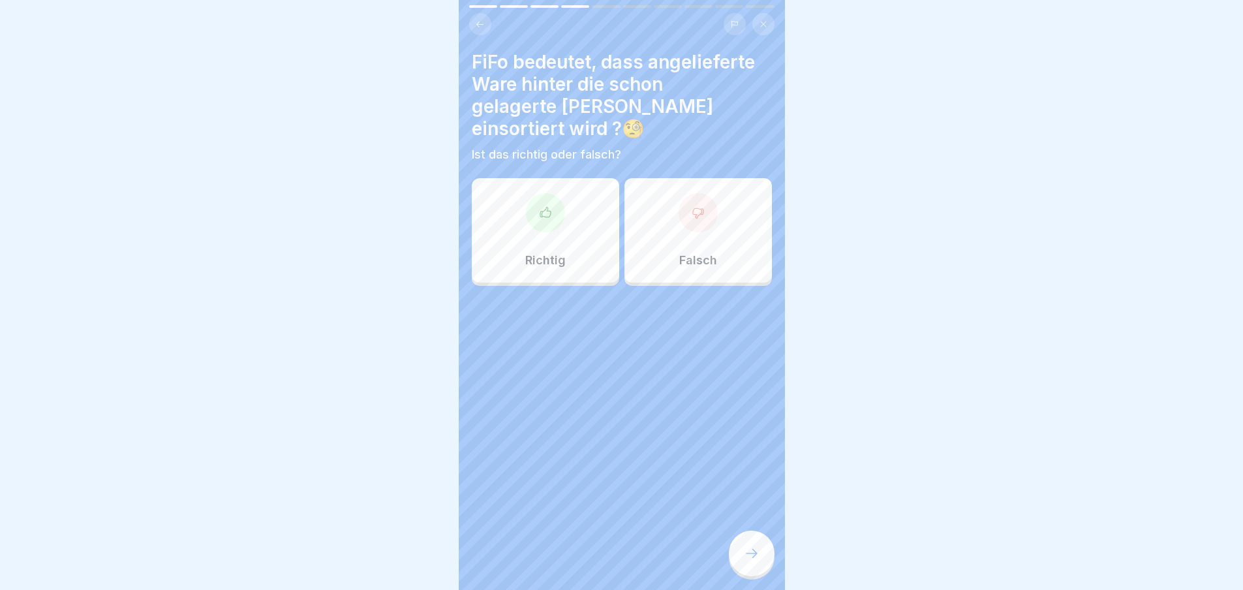
click at [753, 559] on icon at bounding box center [752, 554] width 16 height 16
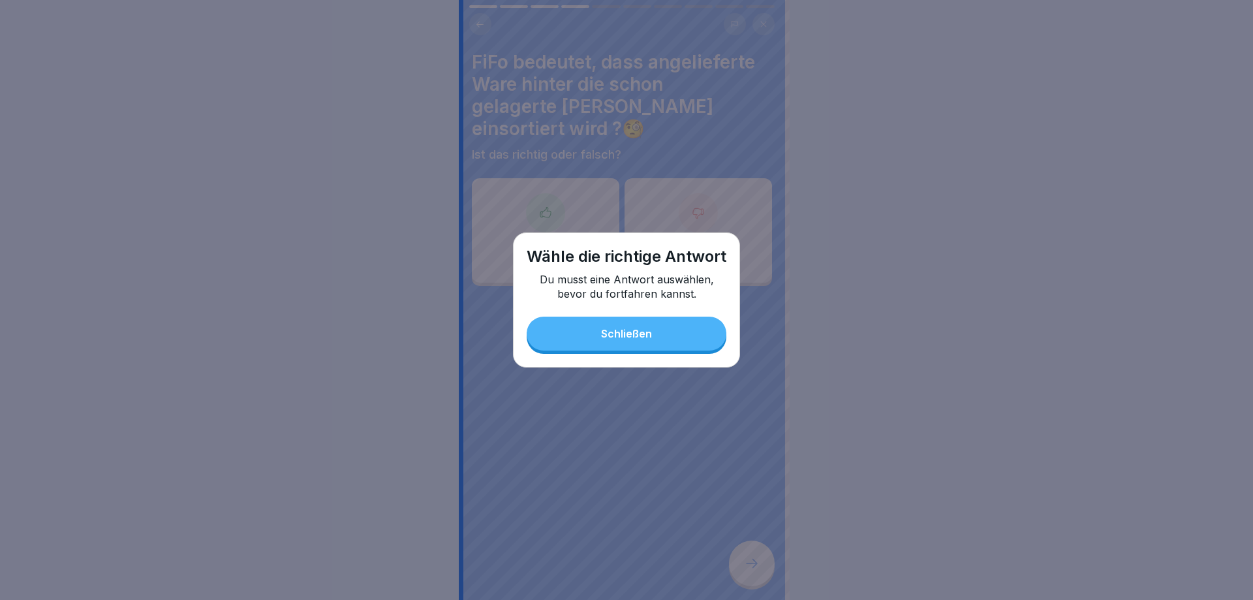
click at [671, 332] on button "Schließen" at bounding box center [627, 334] width 200 height 34
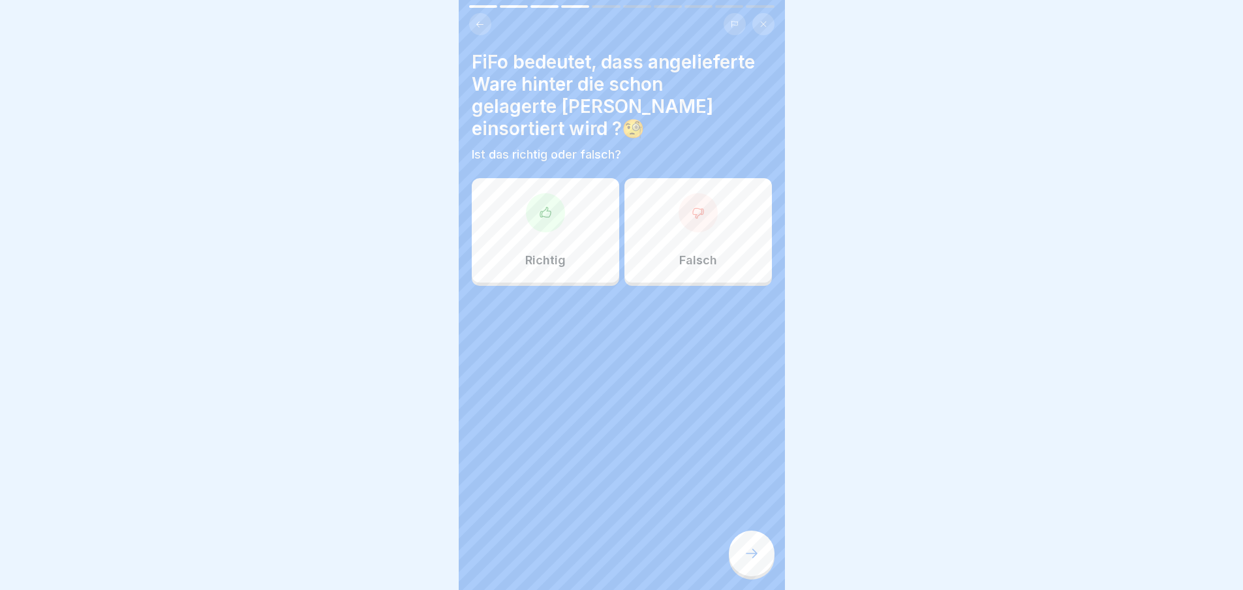
click at [484, 211] on div "Richtig" at bounding box center [545, 230] width 147 height 104
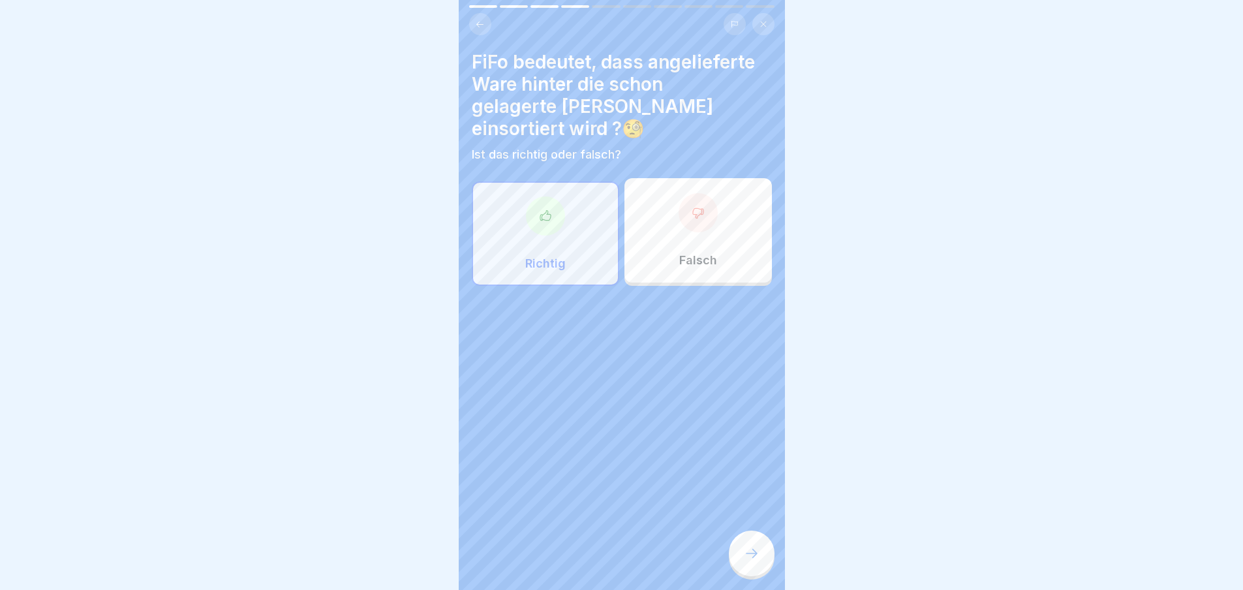
click at [734, 557] on div at bounding box center [752, 554] width 46 height 46
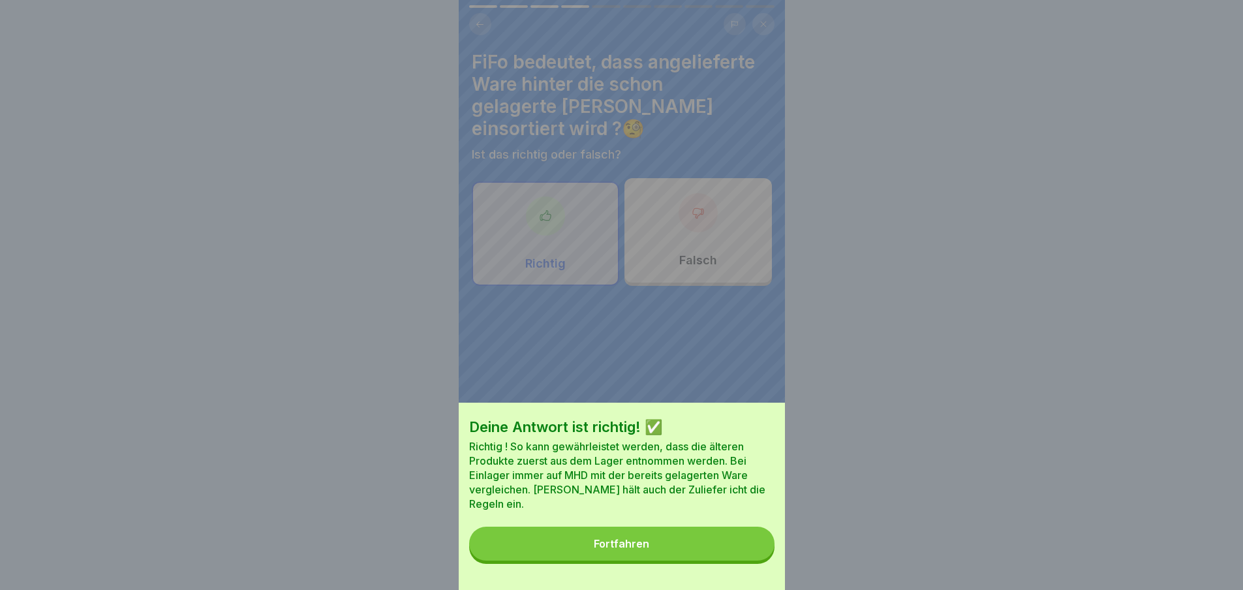
click at [737, 560] on button "Fortfahren" at bounding box center [621, 544] width 305 height 34
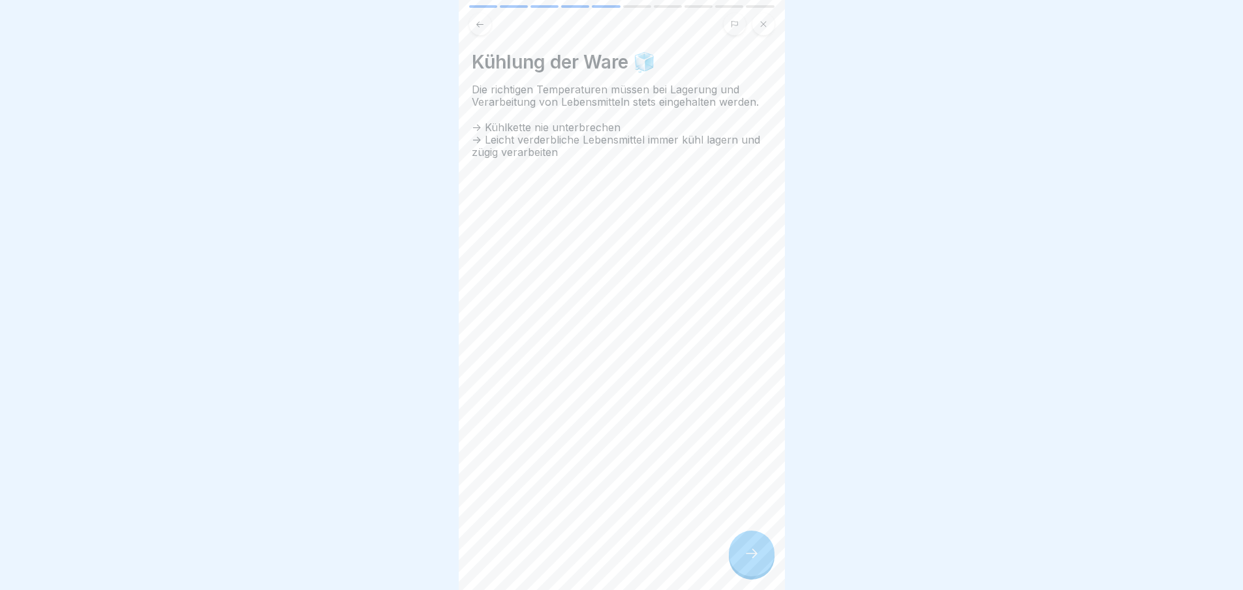
click at [742, 559] on div at bounding box center [752, 554] width 46 height 46
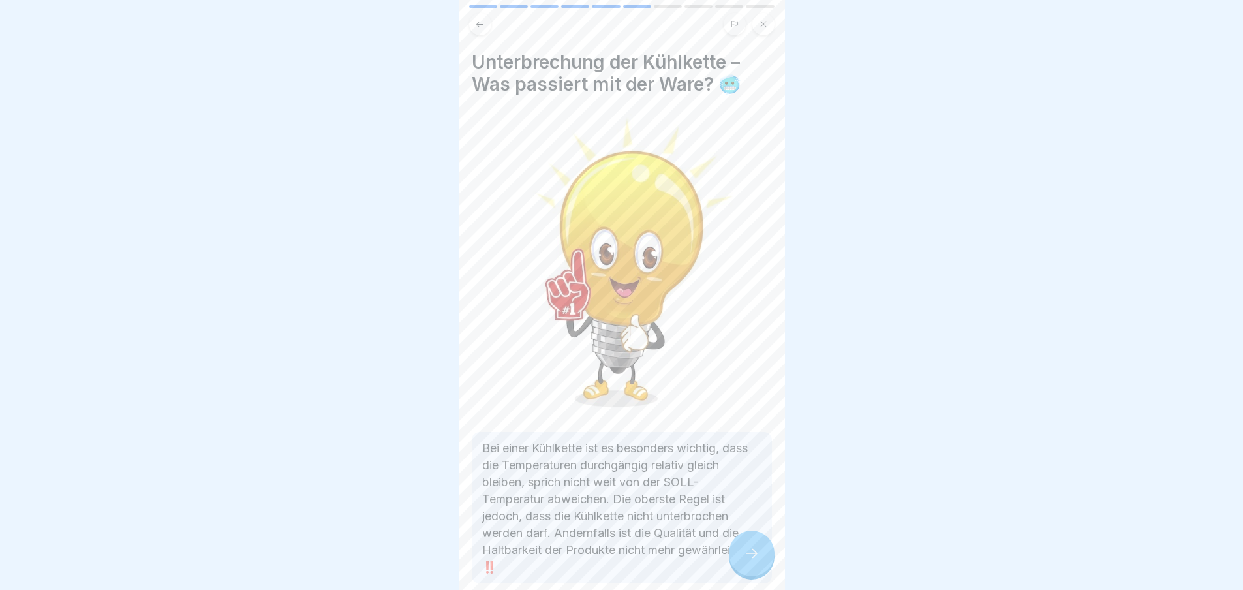
click at [742, 559] on div at bounding box center [752, 554] width 46 height 46
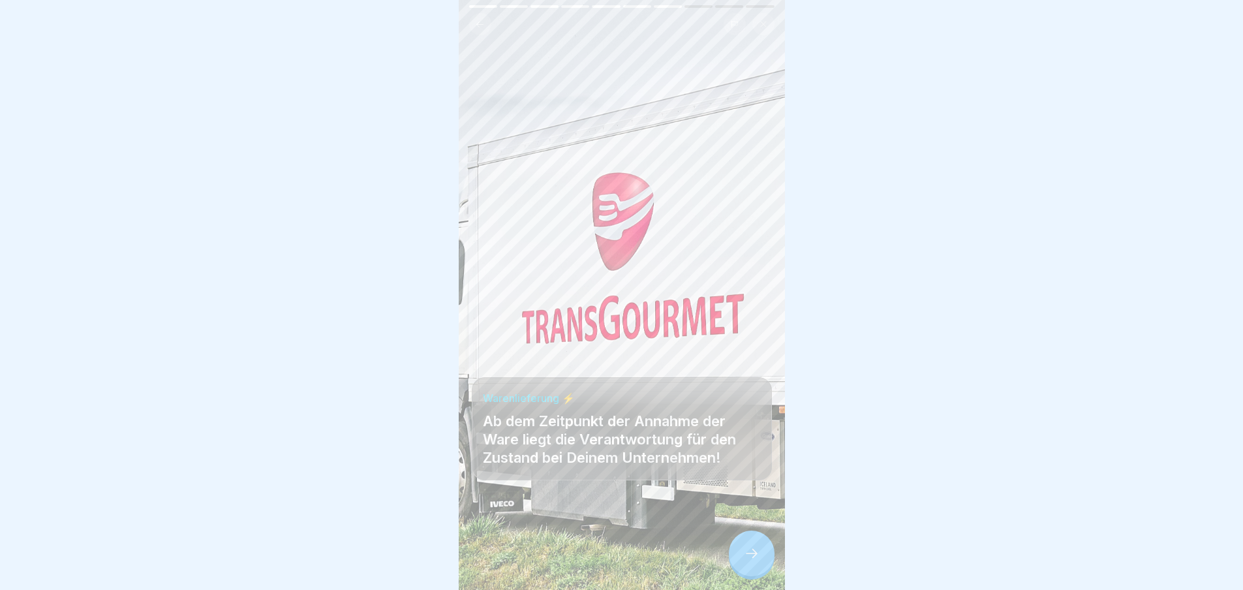
click at [742, 559] on div at bounding box center [752, 554] width 46 height 46
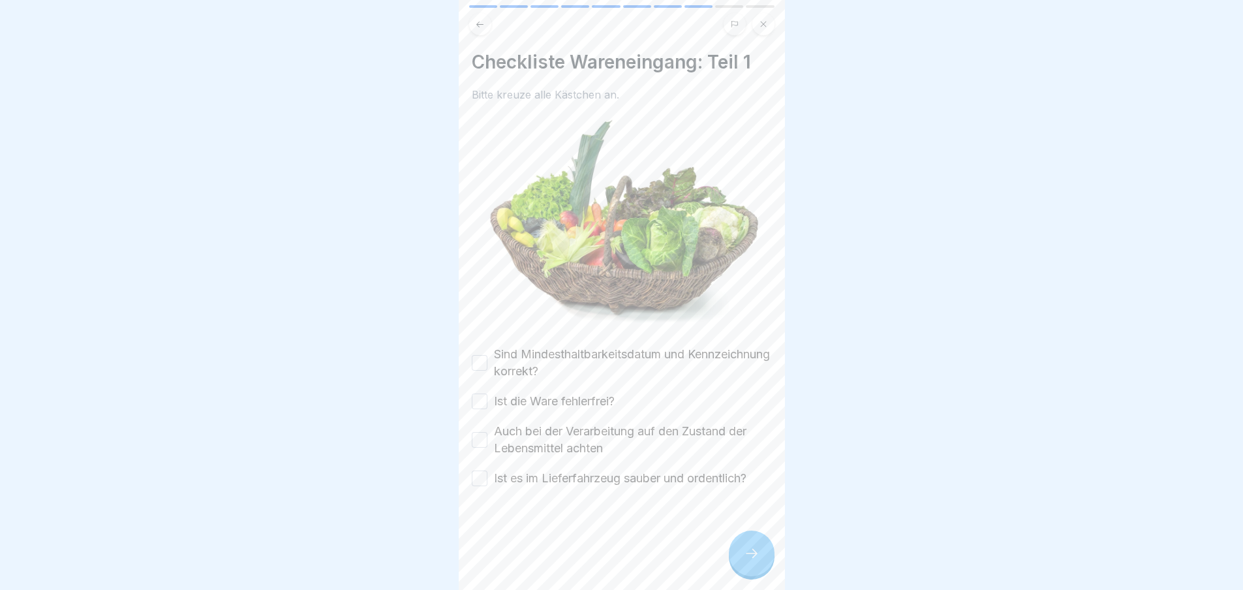
click at [614, 349] on label "Sind Mindesthaltbarkeitsdatum und Kennzeichnung korrekt?" at bounding box center [633, 363] width 278 height 34
click at [488, 355] on button "Sind Mindesthaltbarkeitsdatum und Kennzeichnung korrekt?" at bounding box center [480, 363] width 16 height 16
click at [605, 401] on label "Ist die Ware fehlerfrei?" at bounding box center [554, 401] width 121 height 17
click at [488, 401] on button "Ist die Ware fehlerfrei?" at bounding box center [480, 402] width 16 height 16
click at [606, 423] on label "Auch bei der Verarbeitung auf den Zustand der Lebensmittel achten" at bounding box center [633, 440] width 278 height 34
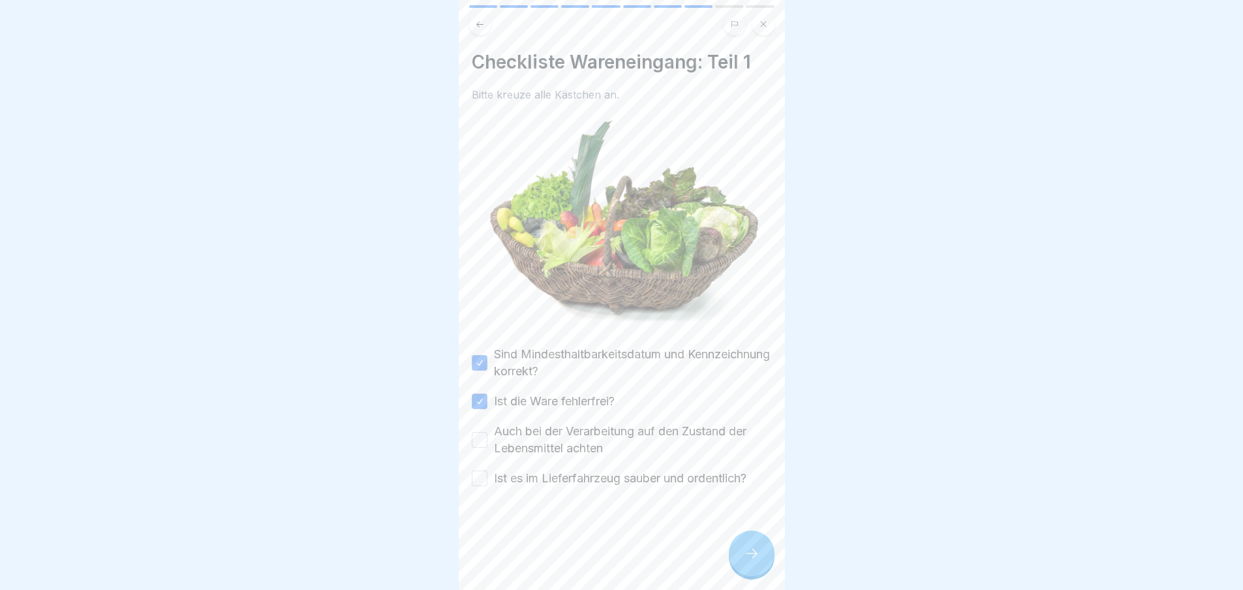
click at [488, 432] on button "Auch bei der Verarbeitung auf den Zustand der Lebensmittel achten" at bounding box center [480, 440] width 16 height 16
click at [604, 473] on label "Ist es im Lieferfahrzeug sauber und ordentlich?" at bounding box center [620, 478] width 253 height 17
click at [488, 473] on button "Ist es im Lieferfahrzeug sauber und ordentlich?" at bounding box center [480, 479] width 16 height 16
click at [749, 557] on icon at bounding box center [752, 554] width 16 height 16
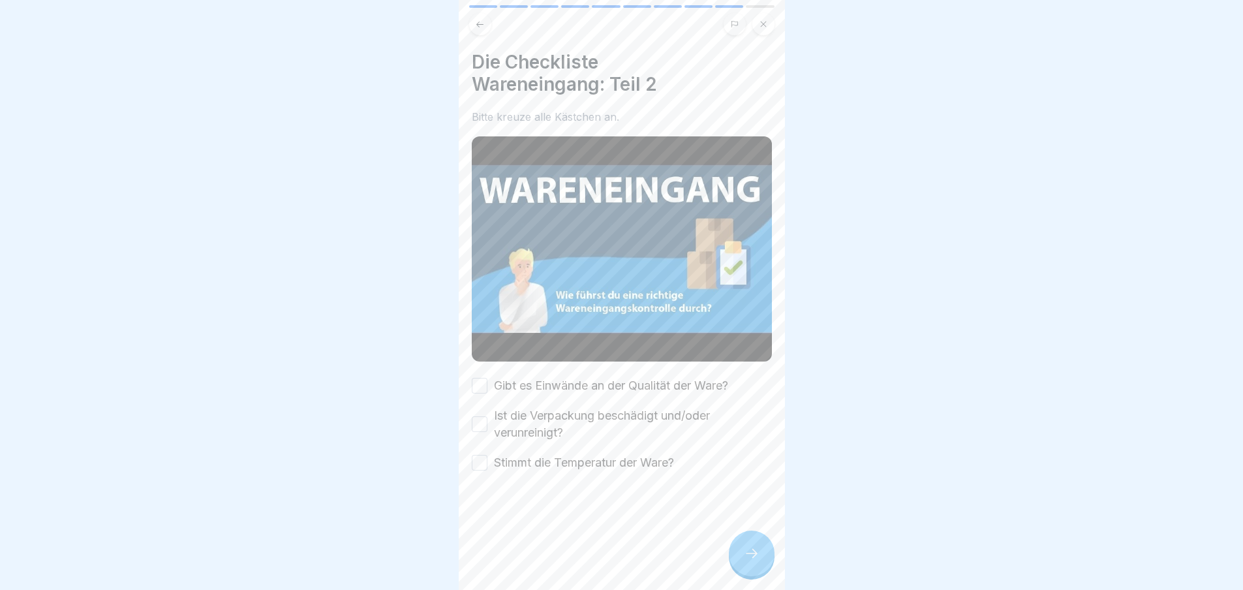
click at [749, 557] on div at bounding box center [752, 554] width 46 height 46
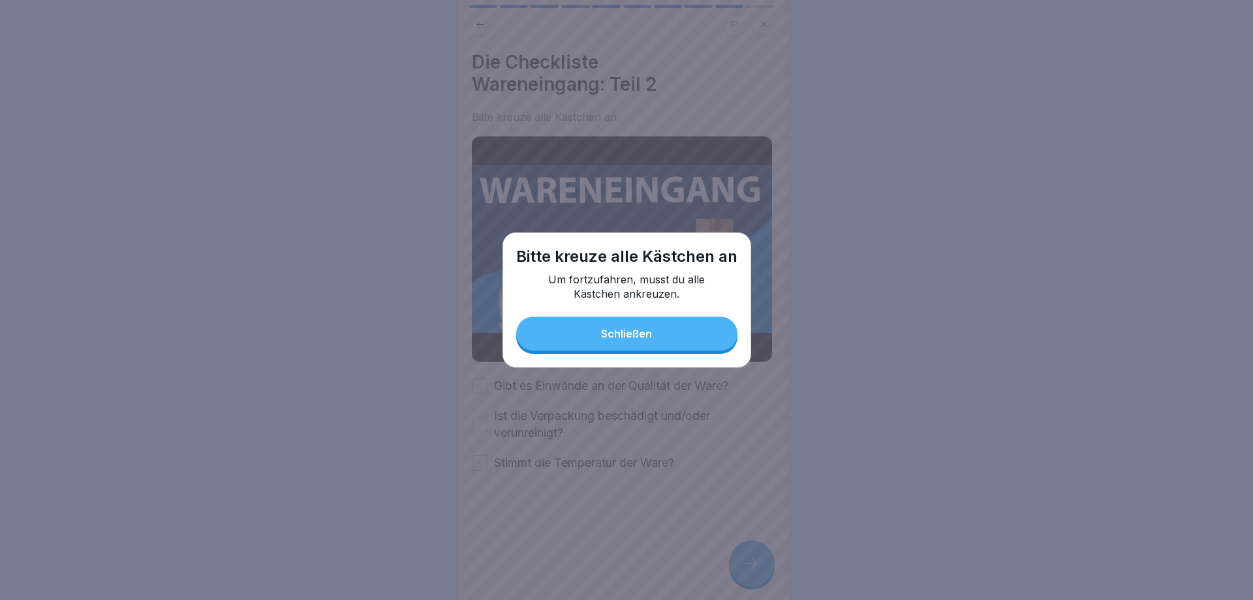
click at [683, 332] on button "Schließen" at bounding box center [626, 334] width 221 height 34
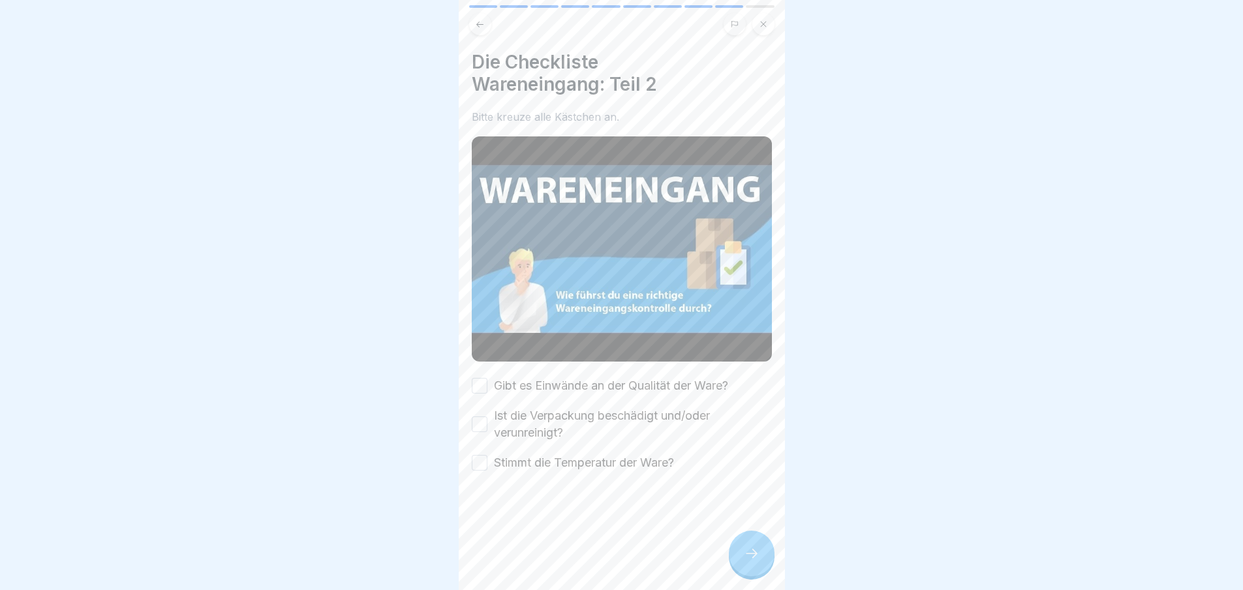
click at [518, 379] on label "Gibt es Einwände an der Qualität der Ware?" at bounding box center [611, 385] width 234 height 17
click at [488, 379] on button "Gibt es Einwände an der Qualität der Ware?" at bounding box center [480, 386] width 16 height 16
click at [514, 411] on label "Ist die Verpackung beschädigt und/oder verunreinigt?" at bounding box center [633, 424] width 278 height 34
click at [488, 416] on button "Ist die Verpackung beschädigt und/oder verunreinigt?" at bounding box center [480, 424] width 16 height 16
click at [519, 454] on label "Stimmt die Temperatur der Ware?" at bounding box center [584, 462] width 180 height 17
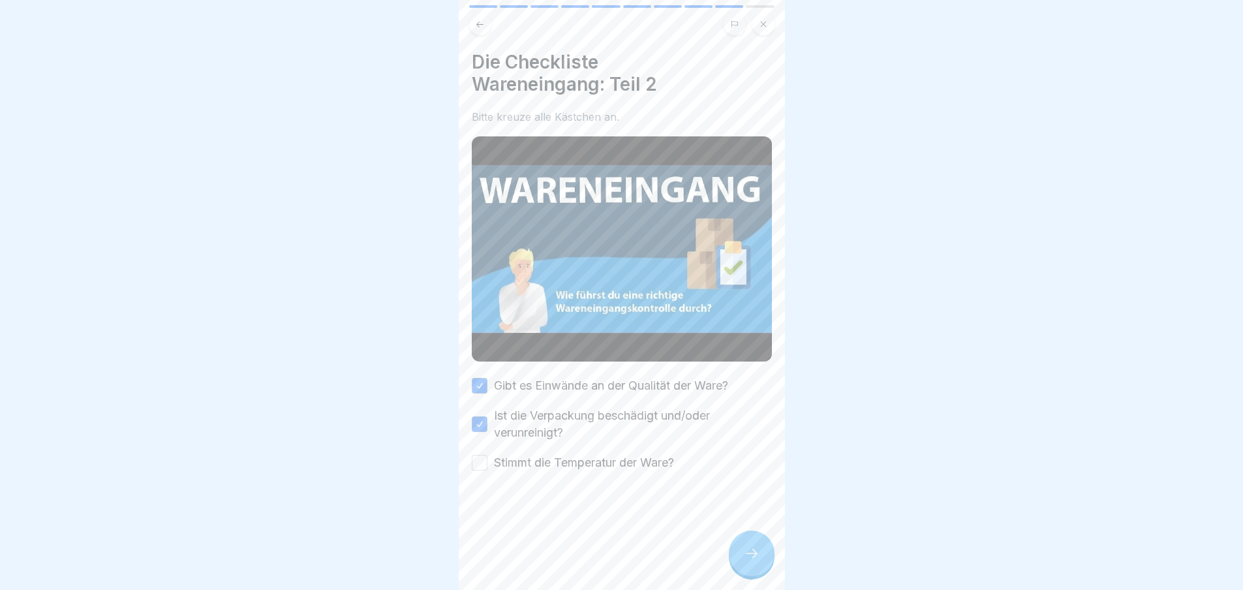
click at [488, 455] on button "Stimmt die Temperatur der Ware?" at bounding box center [480, 463] width 16 height 16
click at [762, 561] on div at bounding box center [752, 554] width 46 height 46
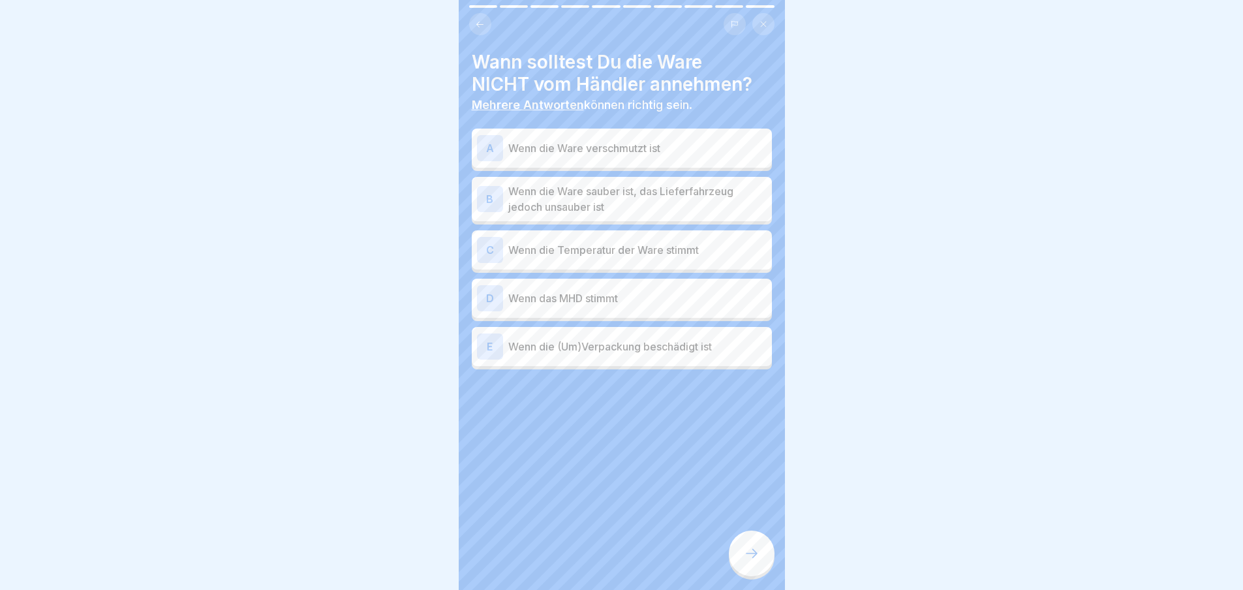
click at [714, 169] on div "A Wenn die Ware verschmutzt ist B Wenn die Ware sauber ist, das Lieferfahrzeug …" at bounding box center [622, 251] width 300 height 238
click at [710, 158] on div "A Wenn die Ware verschmutzt ist" at bounding box center [622, 148] width 290 height 26
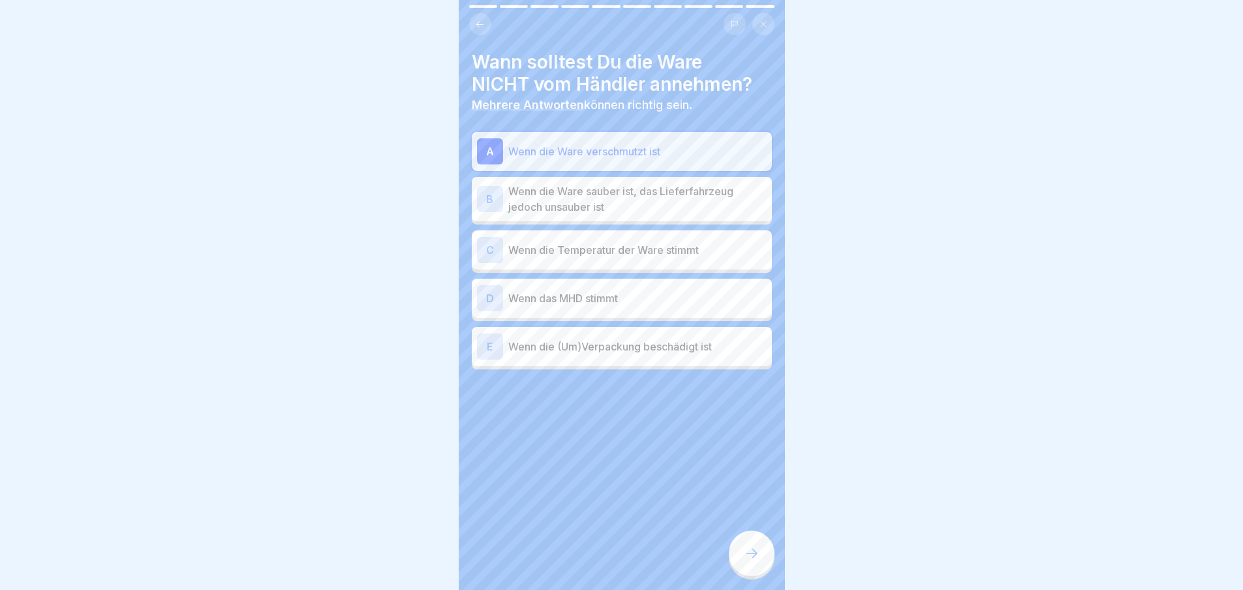
click at [709, 181] on div "B Wenn die Ware sauber ist, das Lieferfahrzeug jedoch unsauber ist" at bounding box center [622, 199] width 300 height 44
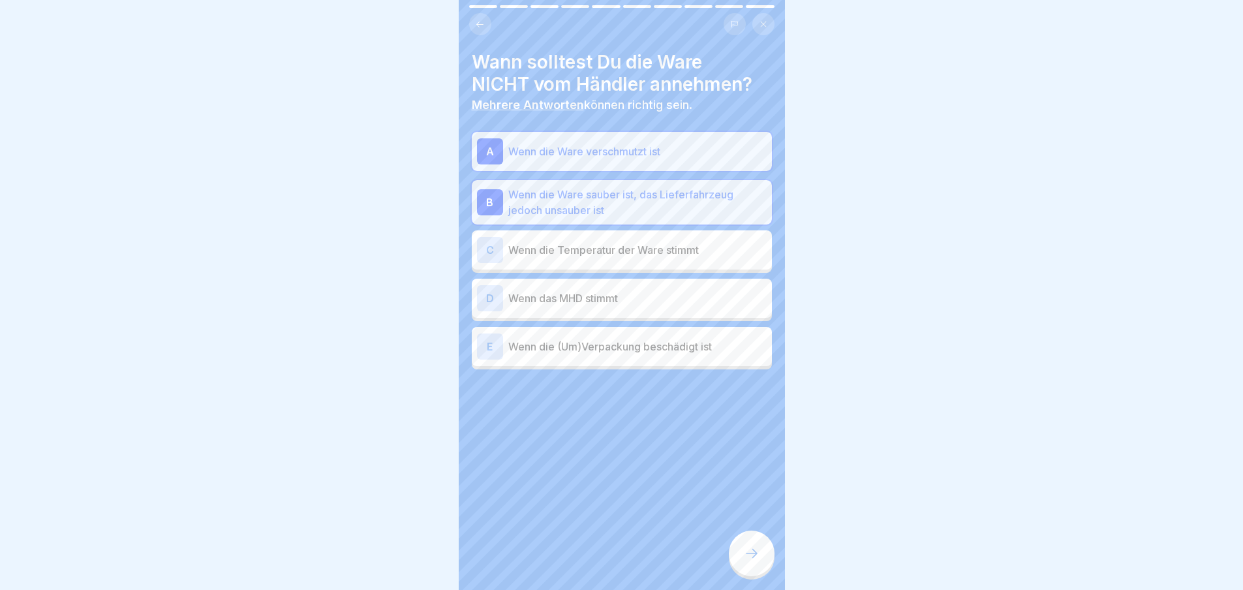
click at [709, 245] on p "Wenn die Temperatur der Ware stimmt" at bounding box center [637, 250] width 258 height 16
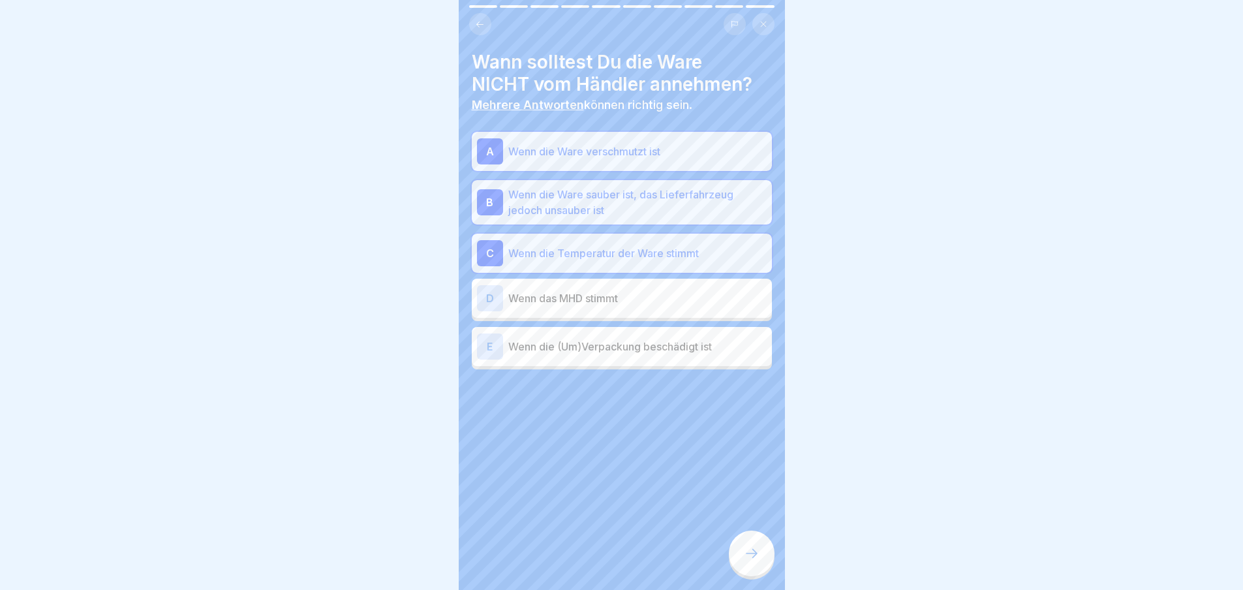
click at [705, 291] on p "Wenn das MHD stimmt" at bounding box center [637, 298] width 258 height 16
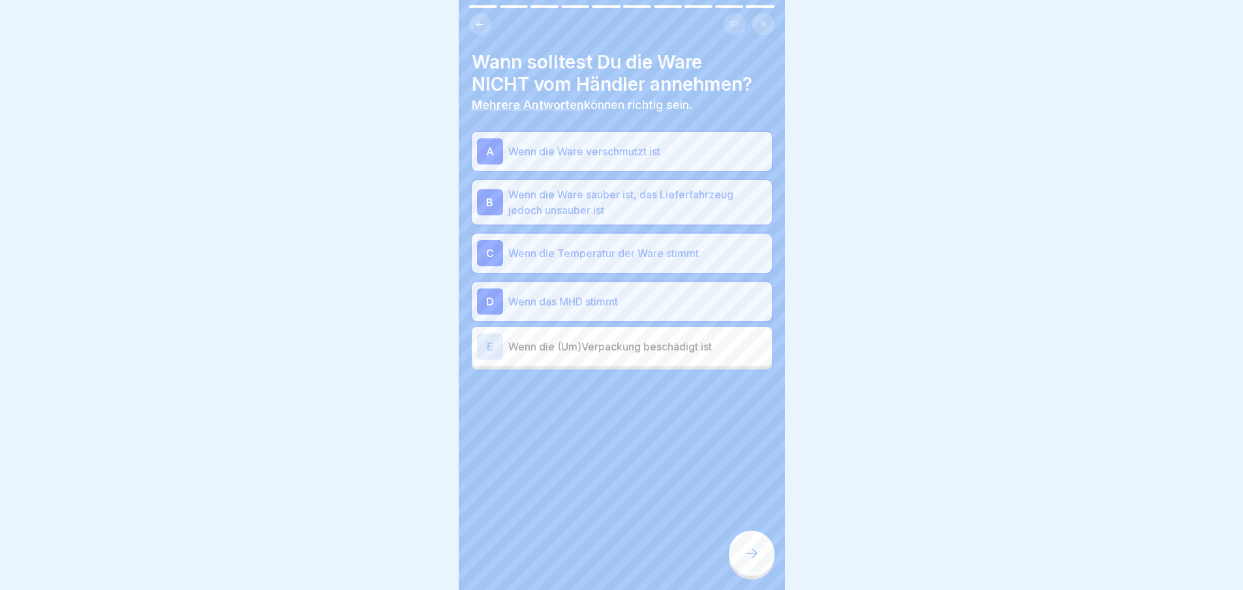
click at [688, 358] on div "E Wenn die (Um)Verpackung beschädigt ist" at bounding box center [622, 346] width 290 height 26
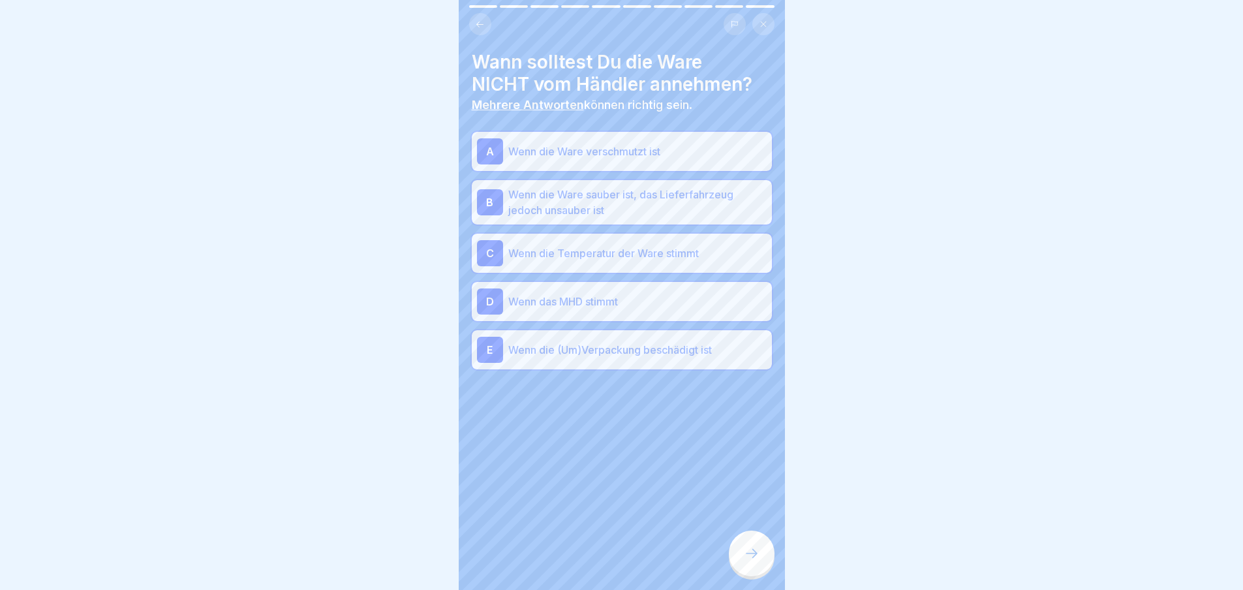
click at [749, 572] on div at bounding box center [752, 554] width 46 height 46
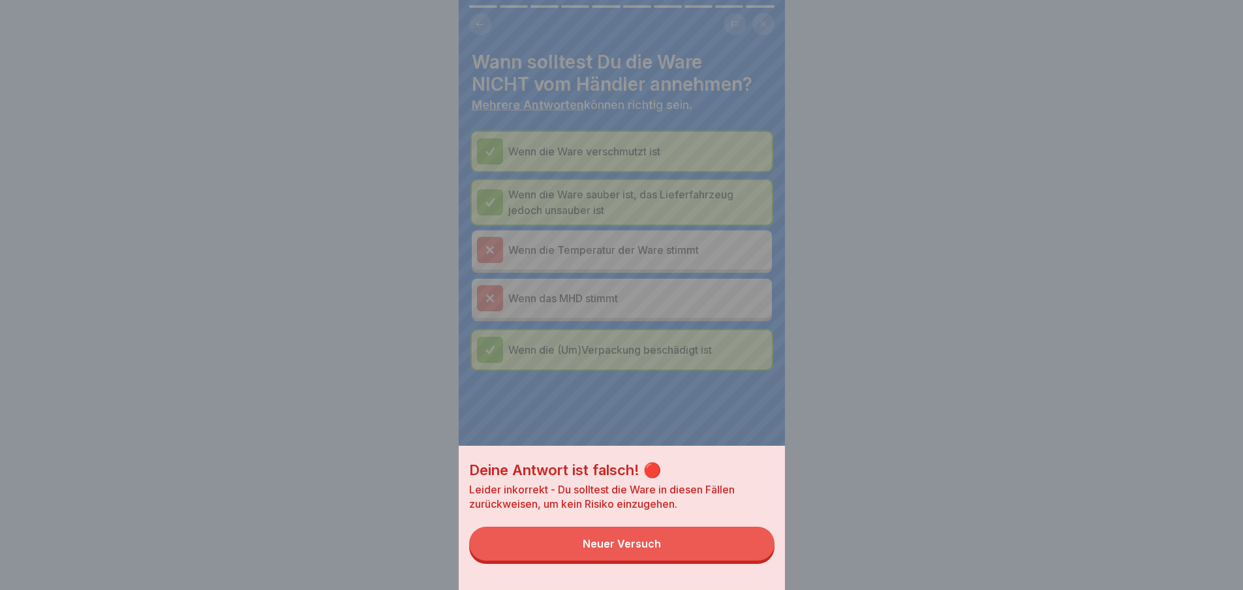
click at [749, 572] on div "Deine Antwort ist falsch! 🔴 [PERSON_NAME] inkorrekt - Du solltest die Ware in d…" at bounding box center [622, 518] width 326 height 144
click at [749, 561] on button "Neuer Versuch" at bounding box center [621, 544] width 305 height 34
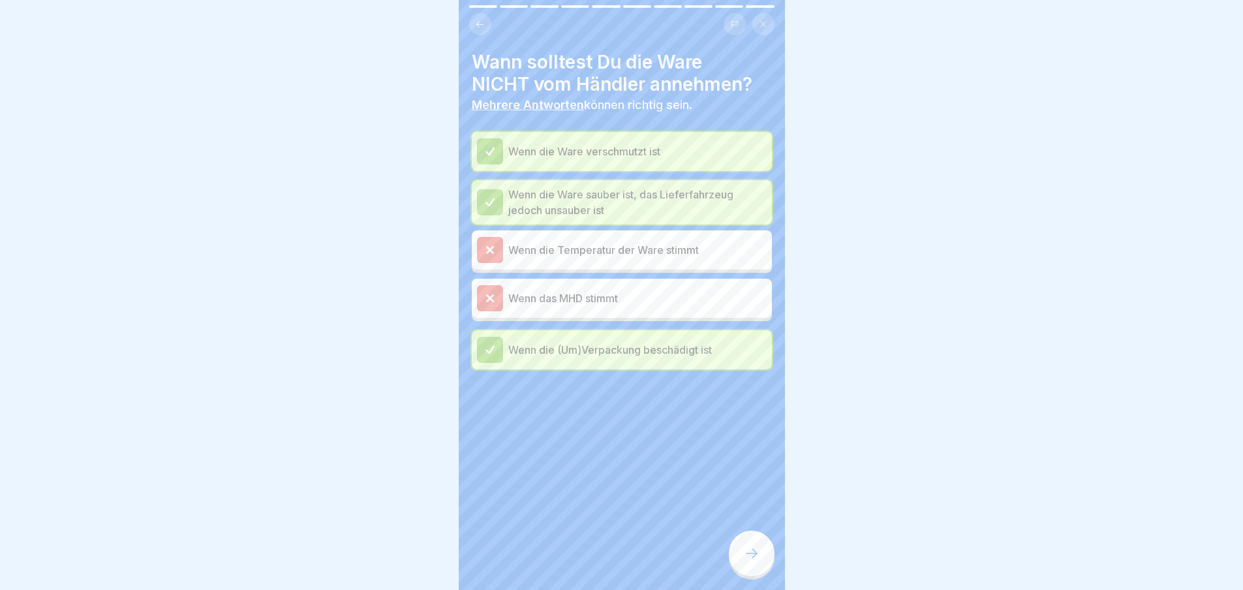
click at [749, 561] on icon at bounding box center [752, 554] width 16 height 16
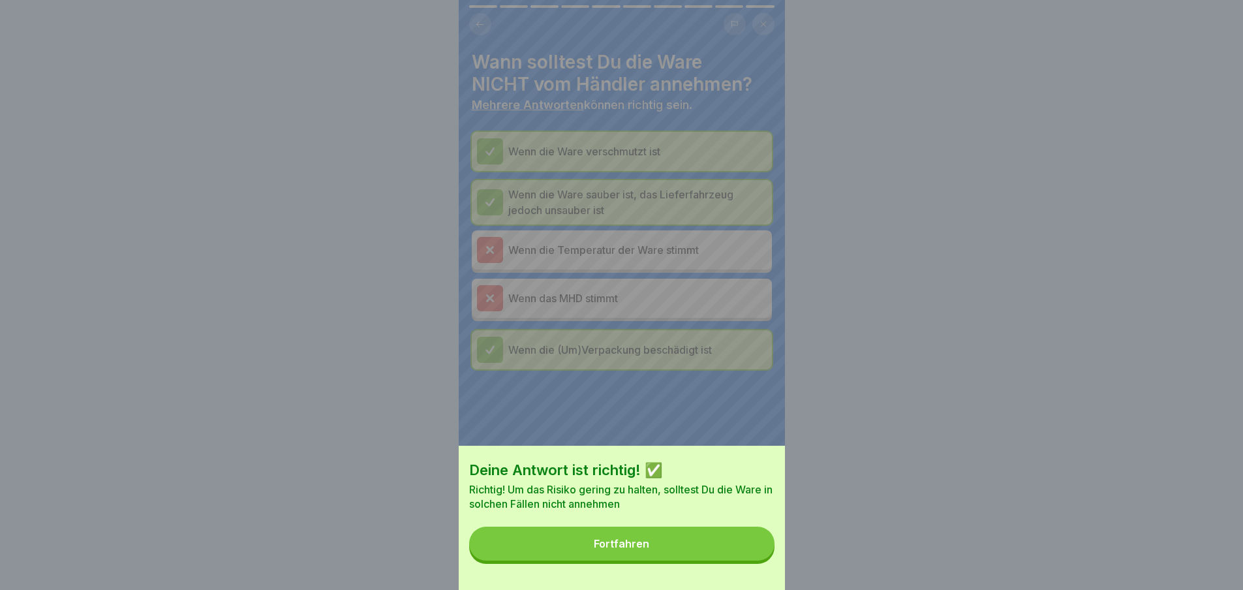
click at [749, 561] on button "Fortfahren" at bounding box center [621, 544] width 305 height 34
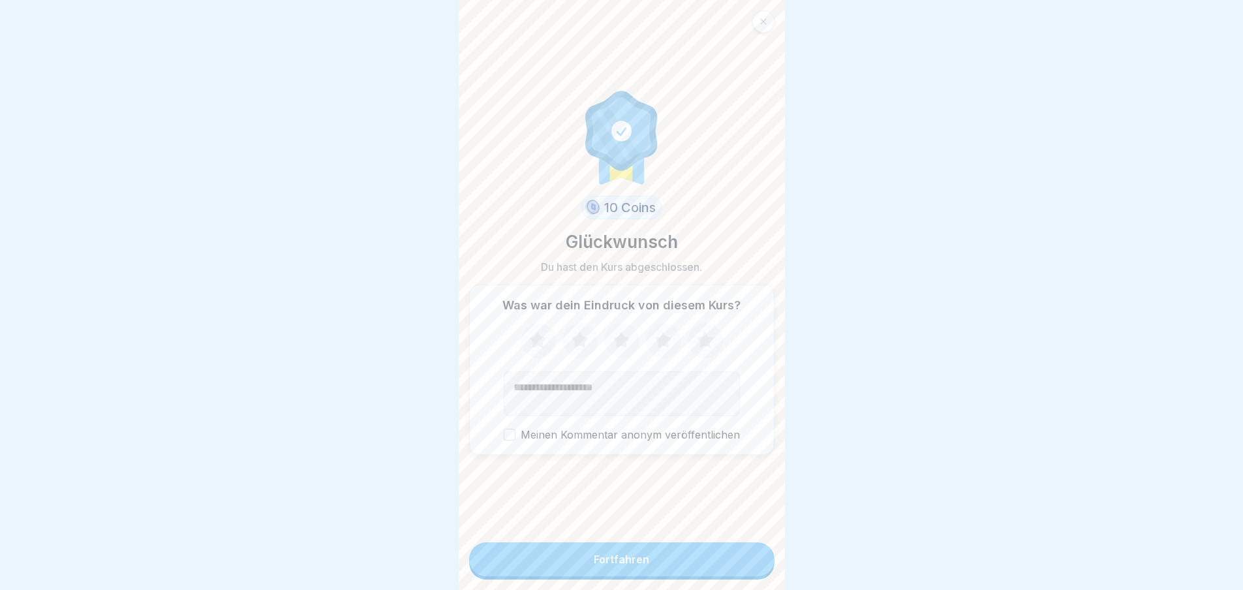
click at [749, 564] on button "Fortfahren" at bounding box center [621, 559] width 305 height 34
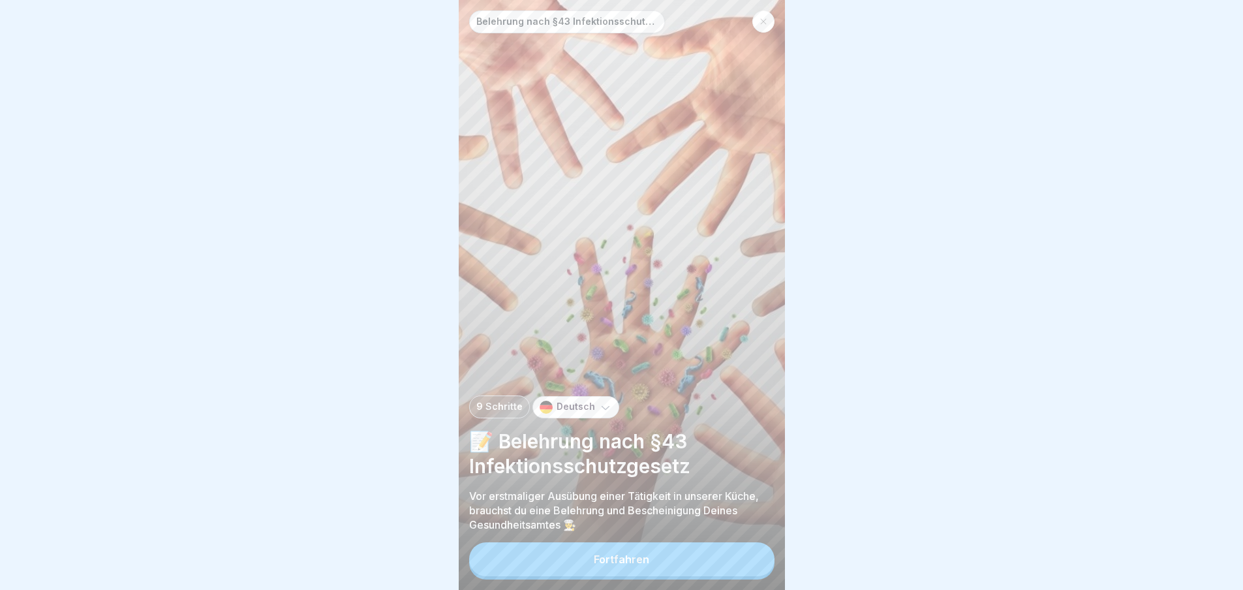
click at [737, 564] on button "Fortfahren" at bounding box center [621, 559] width 305 height 34
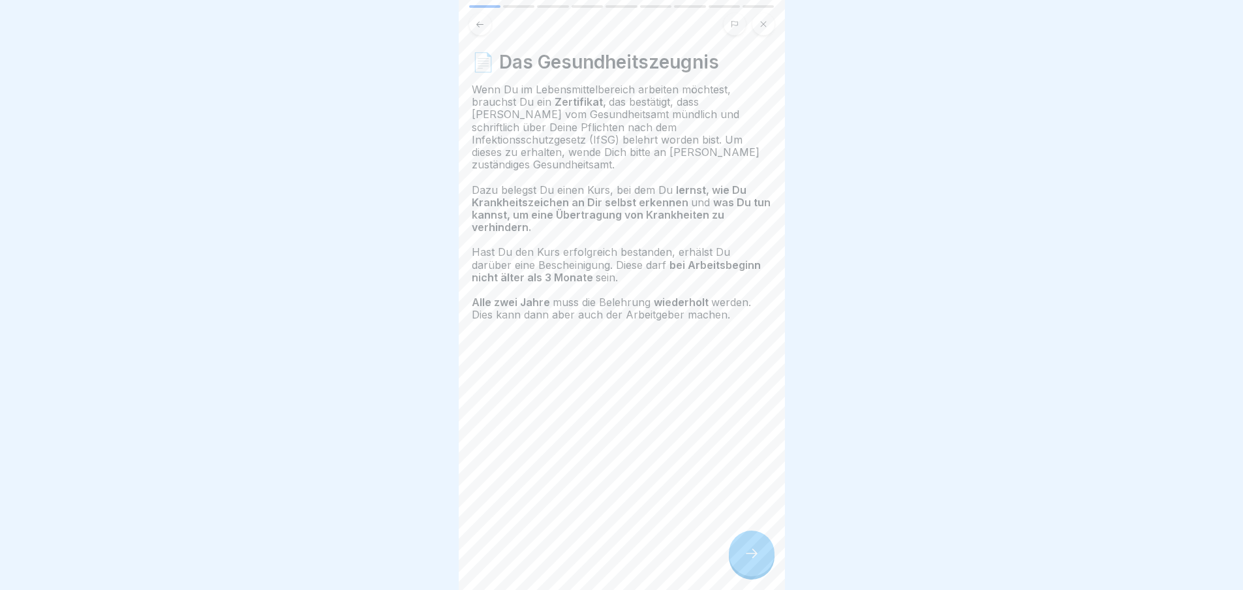
click at [737, 564] on div at bounding box center [752, 554] width 46 height 46
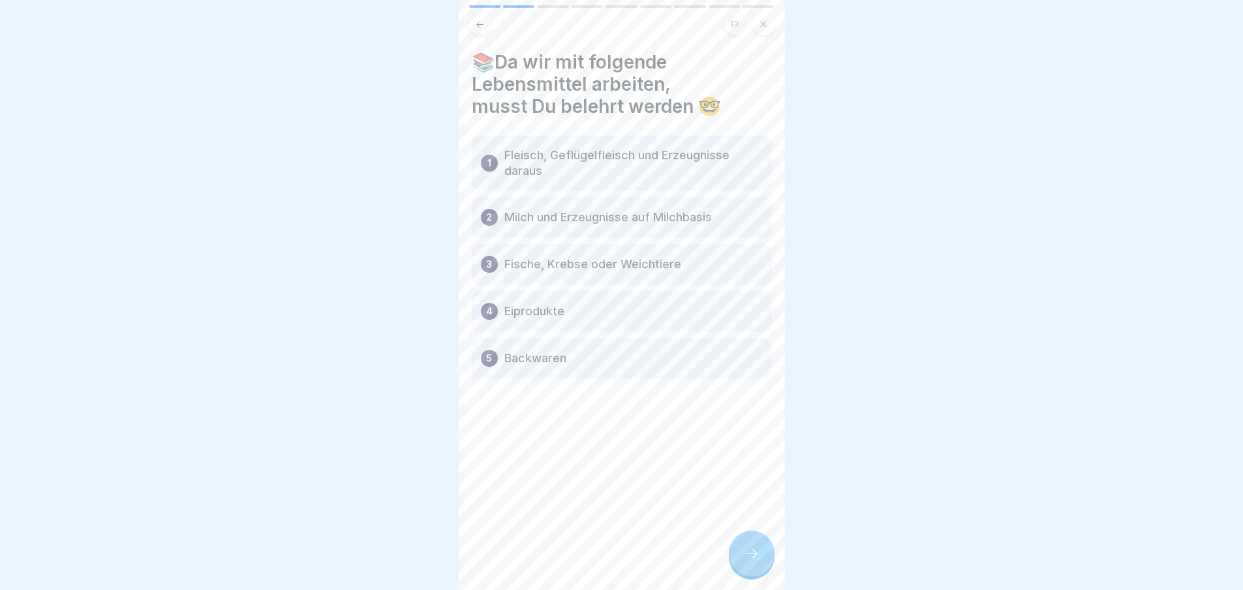
click at [737, 564] on div at bounding box center [752, 554] width 46 height 46
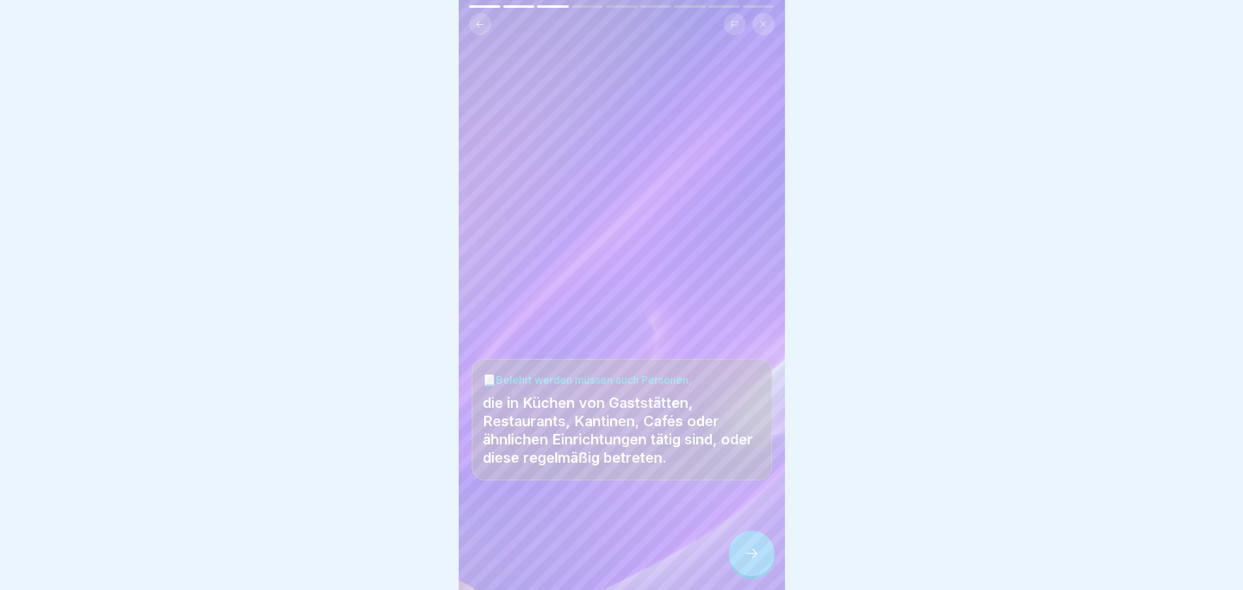
click at [737, 564] on div at bounding box center [752, 554] width 46 height 46
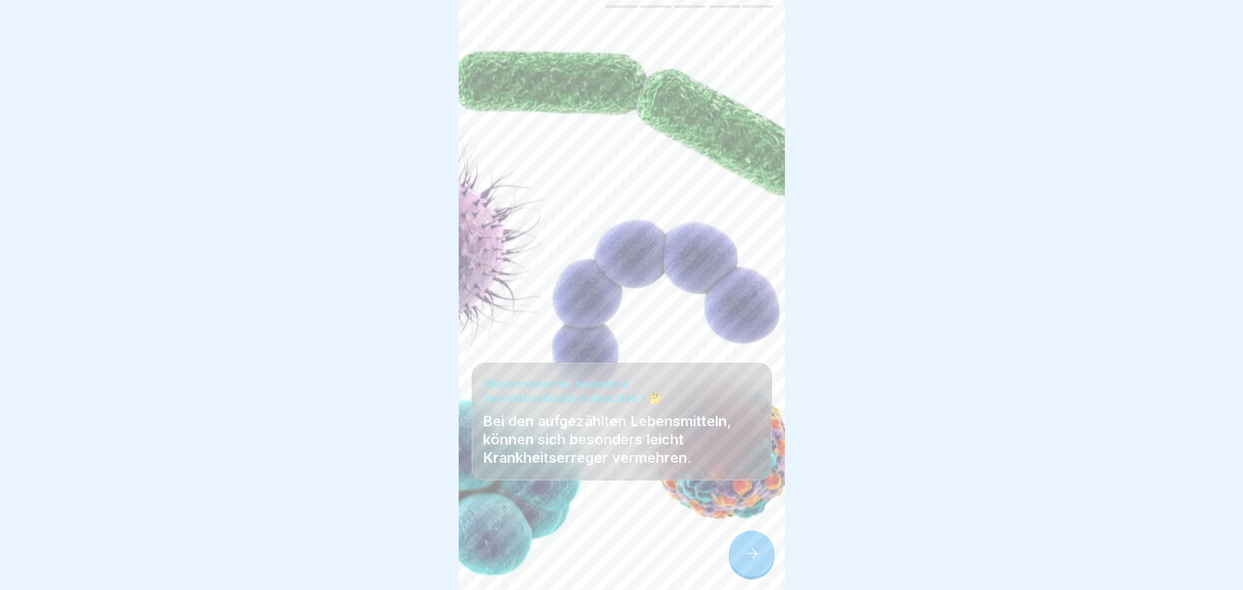
click at [737, 564] on div at bounding box center [752, 554] width 46 height 46
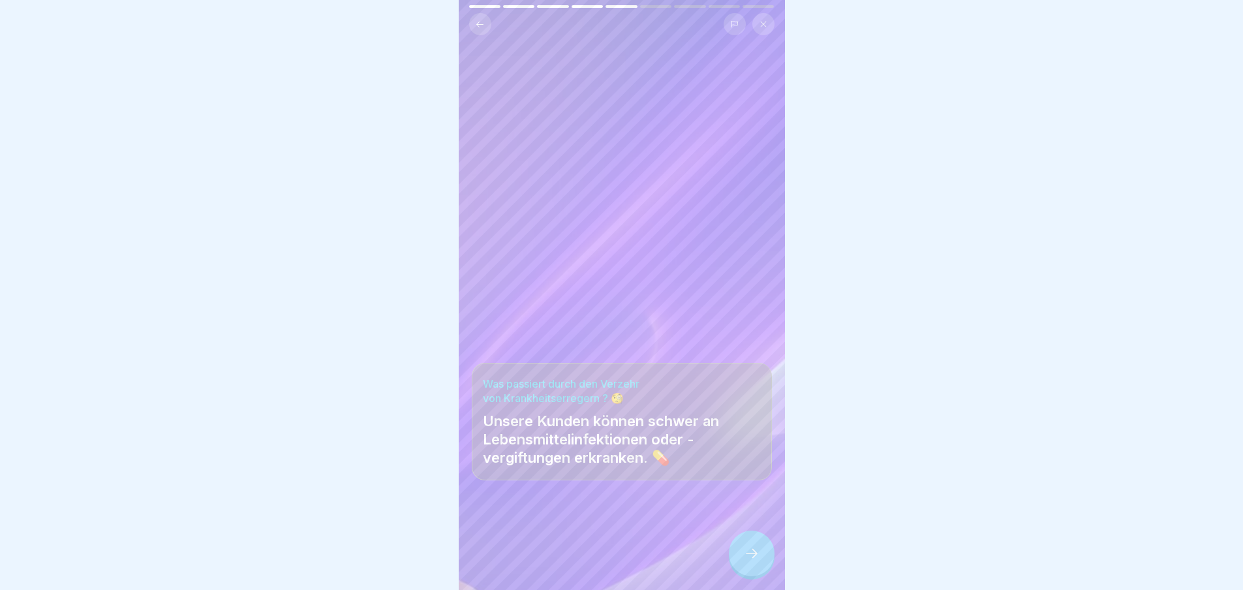
click at [737, 564] on div at bounding box center [752, 554] width 46 height 46
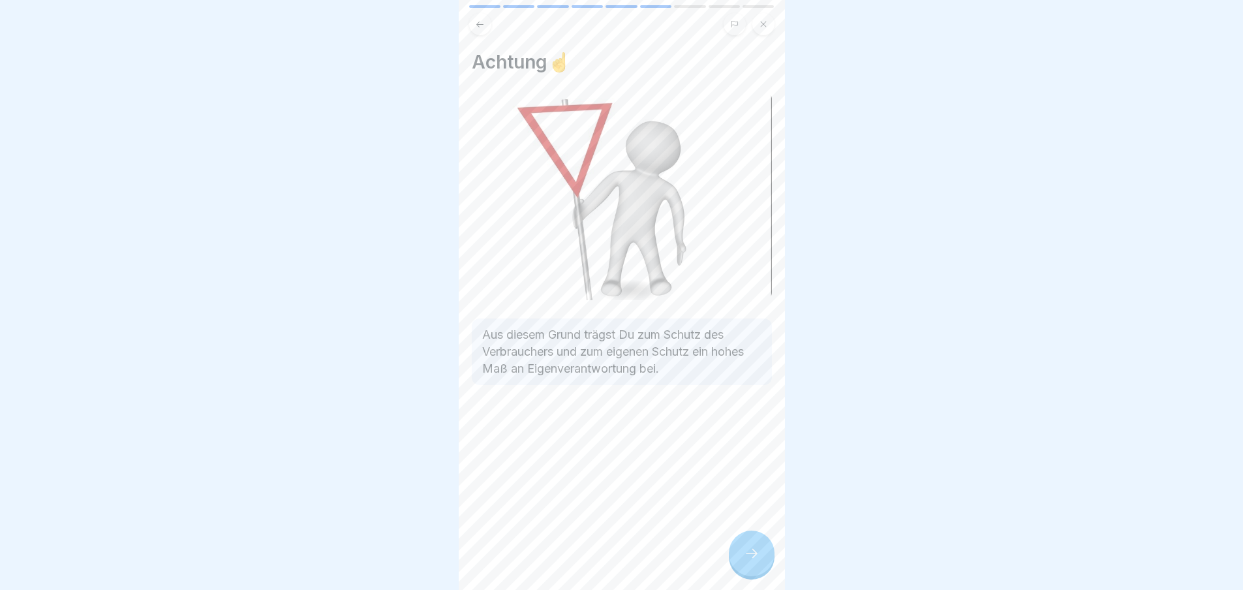
click at [737, 564] on div at bounding box center [752, 554] width 46 height 46
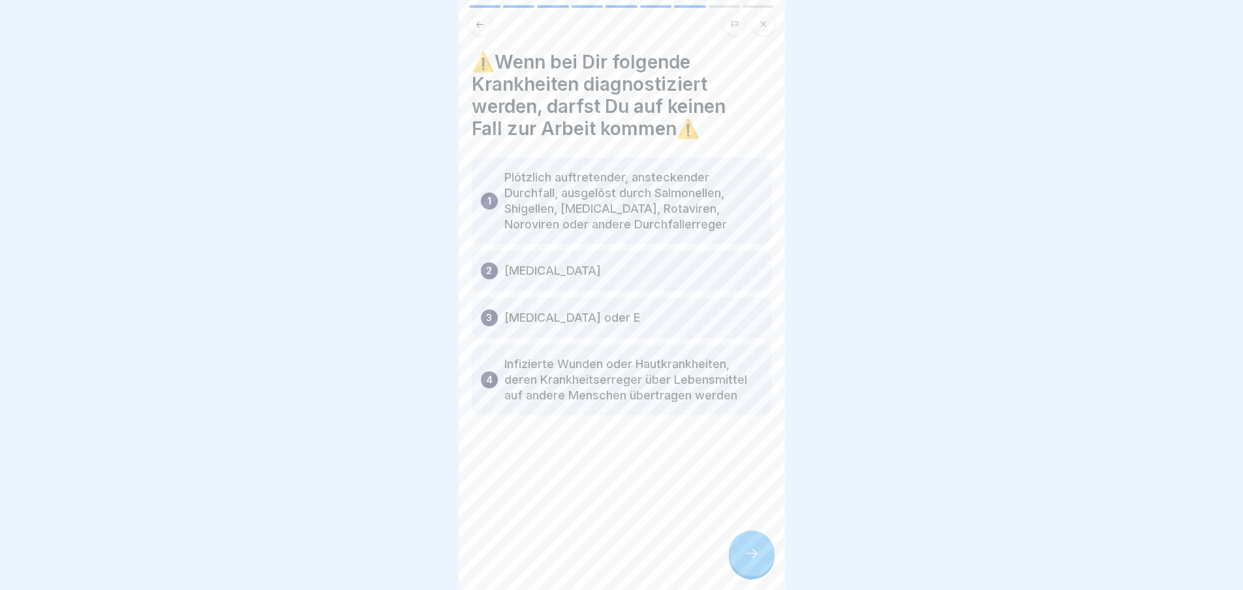
click at [737, 564] on div at bounding box center [752, 554] width 46 height 46
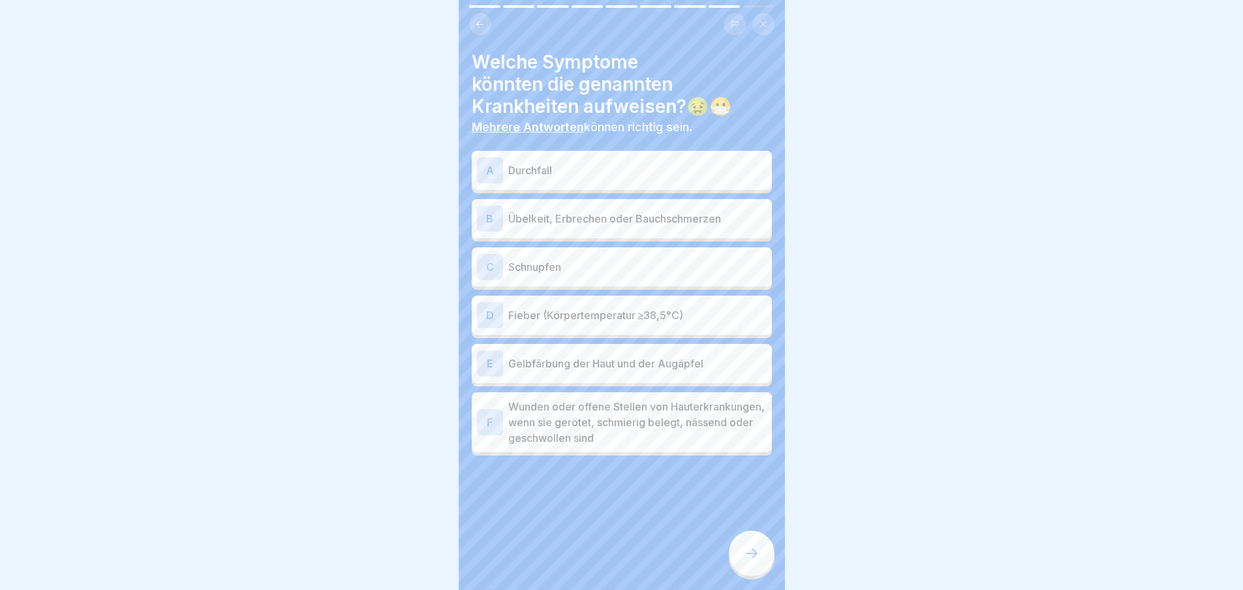
click at [737, 564] on div at bounding box center [752, 554] width 46 height 46
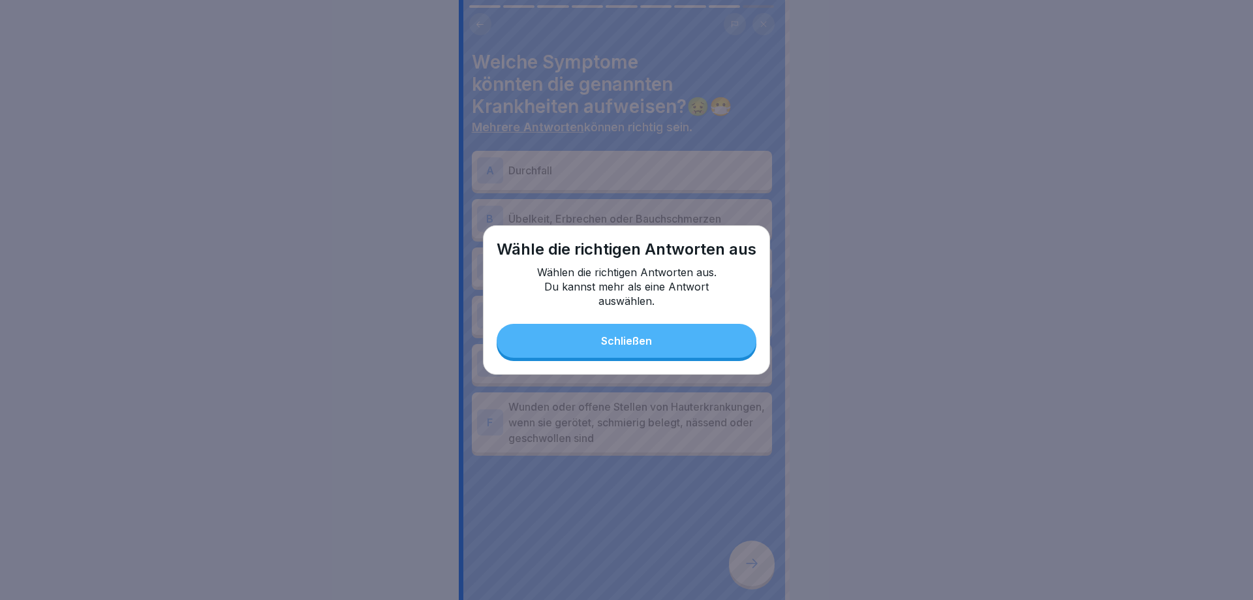
click at [659, 333] on button "Schließen" at bounding box center [627, 341] width 260 height 34
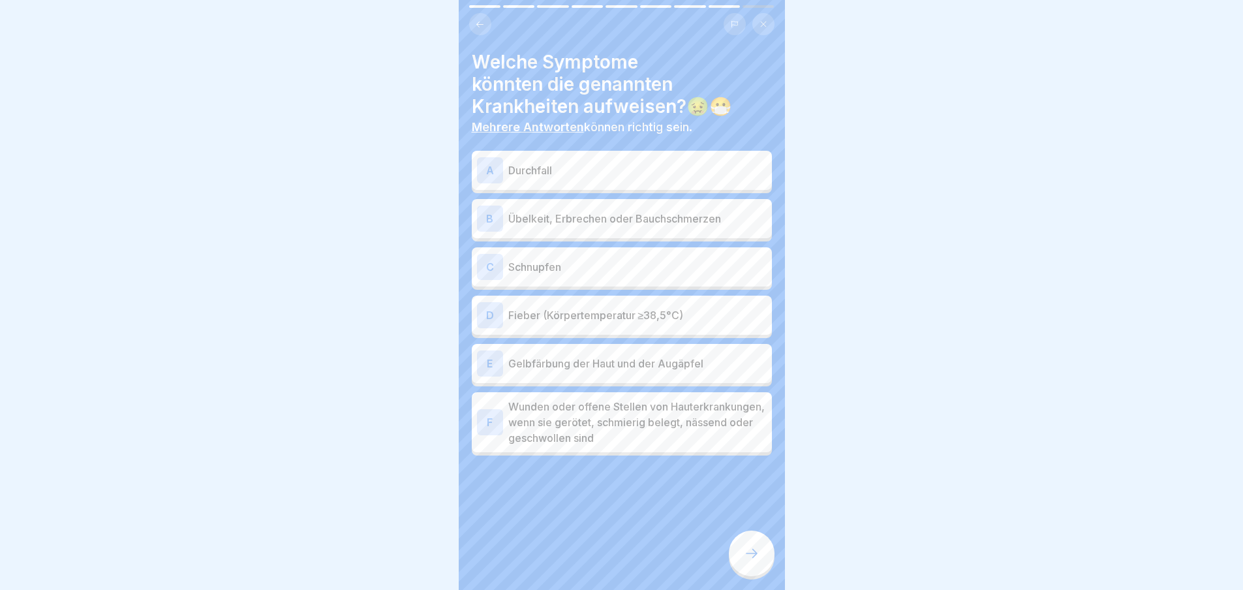
click at [663, 191] on div "A Durchfall B Übelkeit, Erbrechen oder Bauchschmerzen C Schnupfen D Fieber (Kör…" at bounding box center [622, 305] width 300 height 302
click at [664, 215] on p "Übelkeit, Erbrechen oder Bauchschmerzen" at bounding box center [637, 219] width 258 height 16
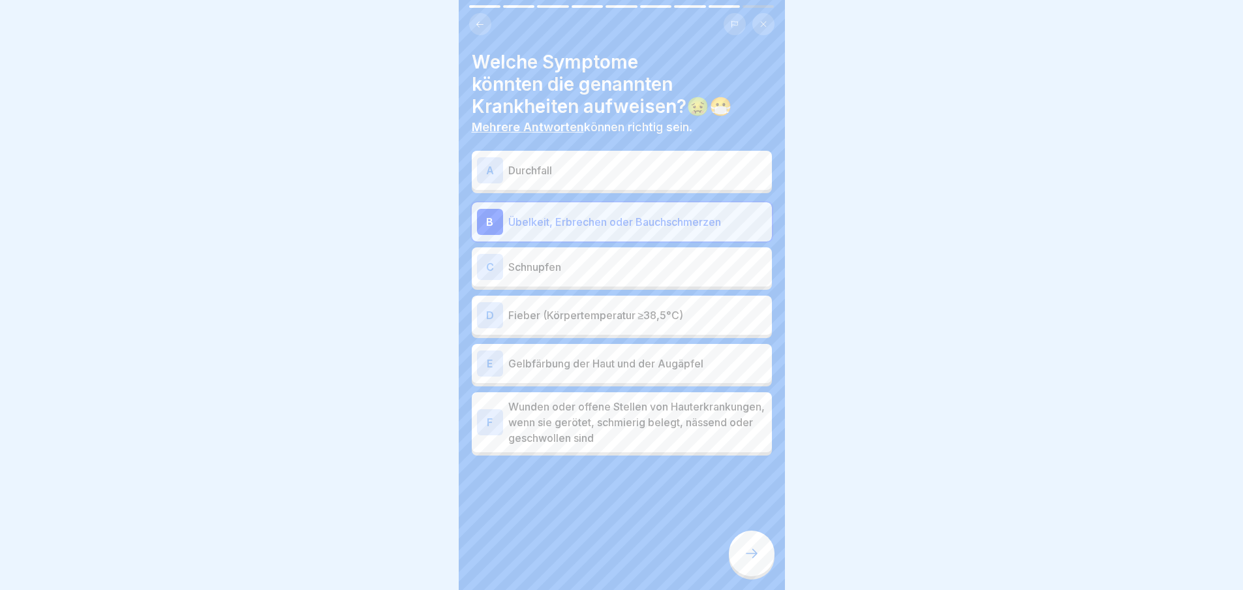
click at [667, 190] on div "A Durchfall B Übelkeit, Erbrechen oder Bauchschmerzen C Schnupfen D Fieber (Kör…" at bounding box center [622, 305] width 300 height 302
click at [665, 171] on p "Durchfall" at bounding box center [637, 171] width 258 height 16
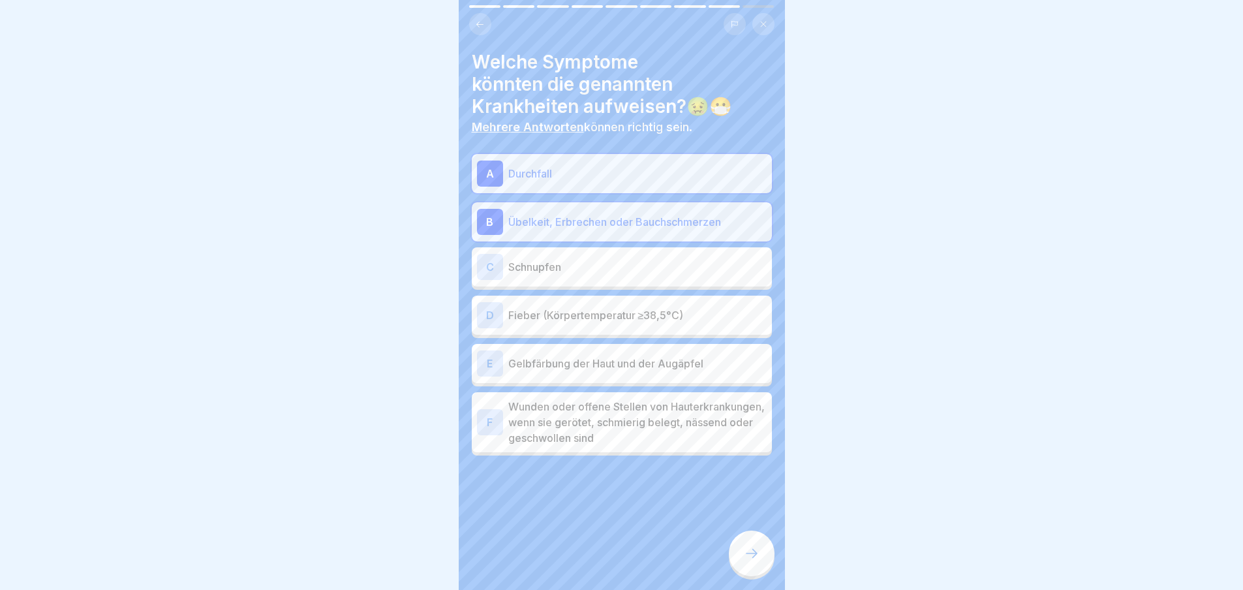
click at [662, 279] on div "C Schnupfen" at bounding box center [622, 267] width 290 height 26
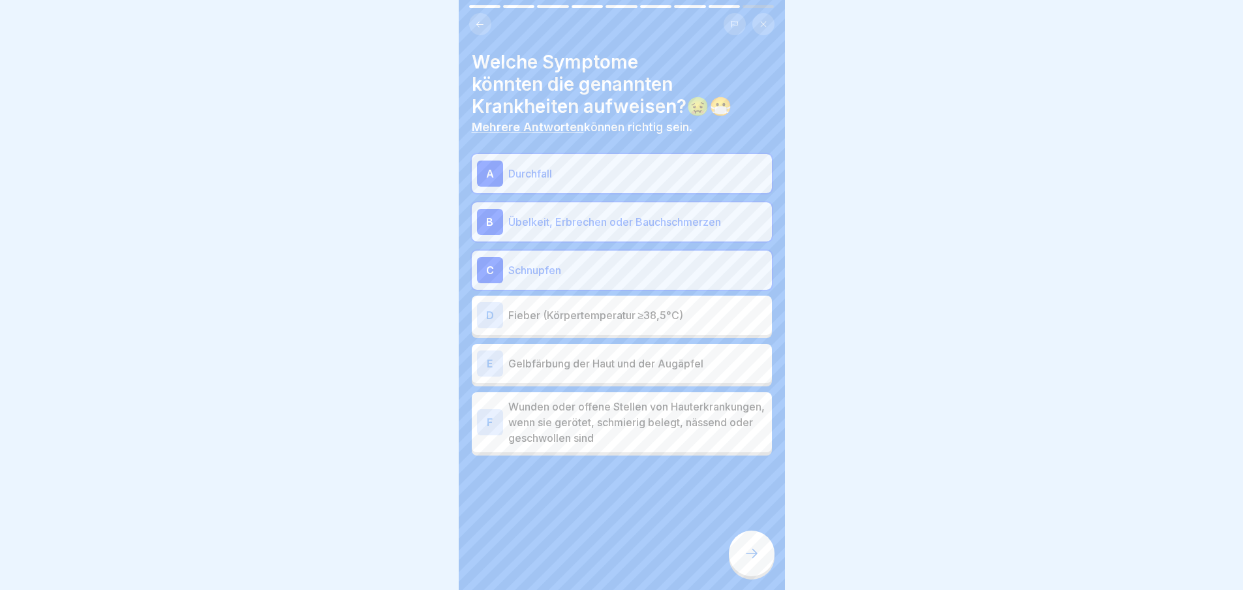
click at [662, 309] on p "Fieber (Körpertemperatur ≥38,5°C)" at bounding box center [637, 315] width 258 height 16
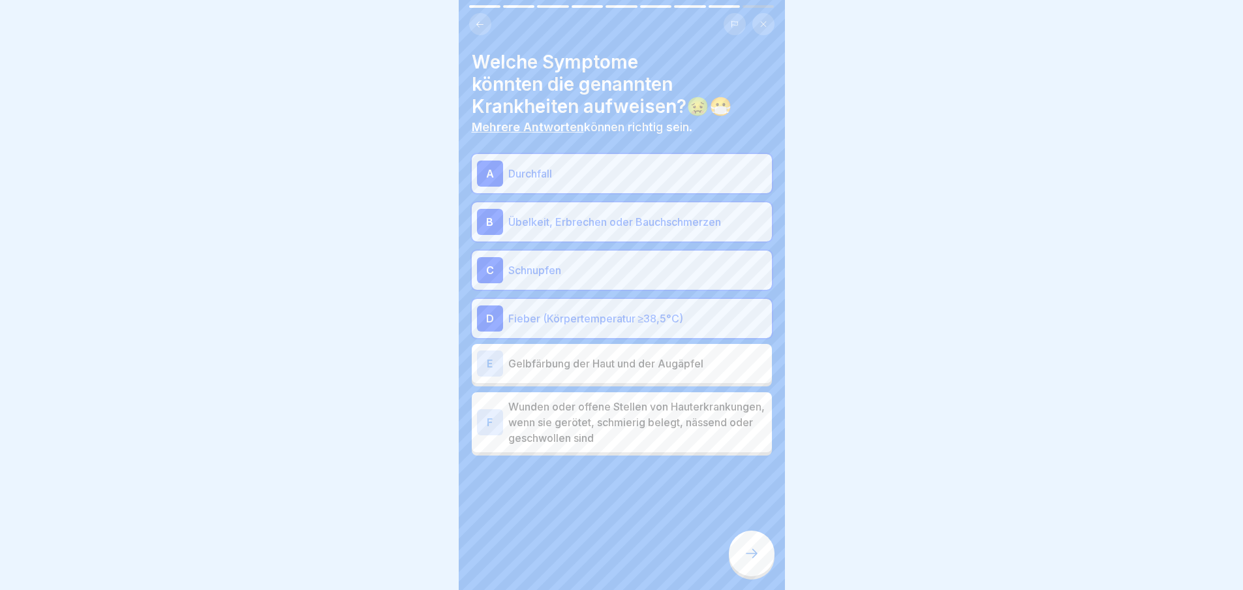
click at [665, 373] on div "E Gelbfärbung der Haut und der Augäpfel" at bounding box center [622, 363] width 290 height 26
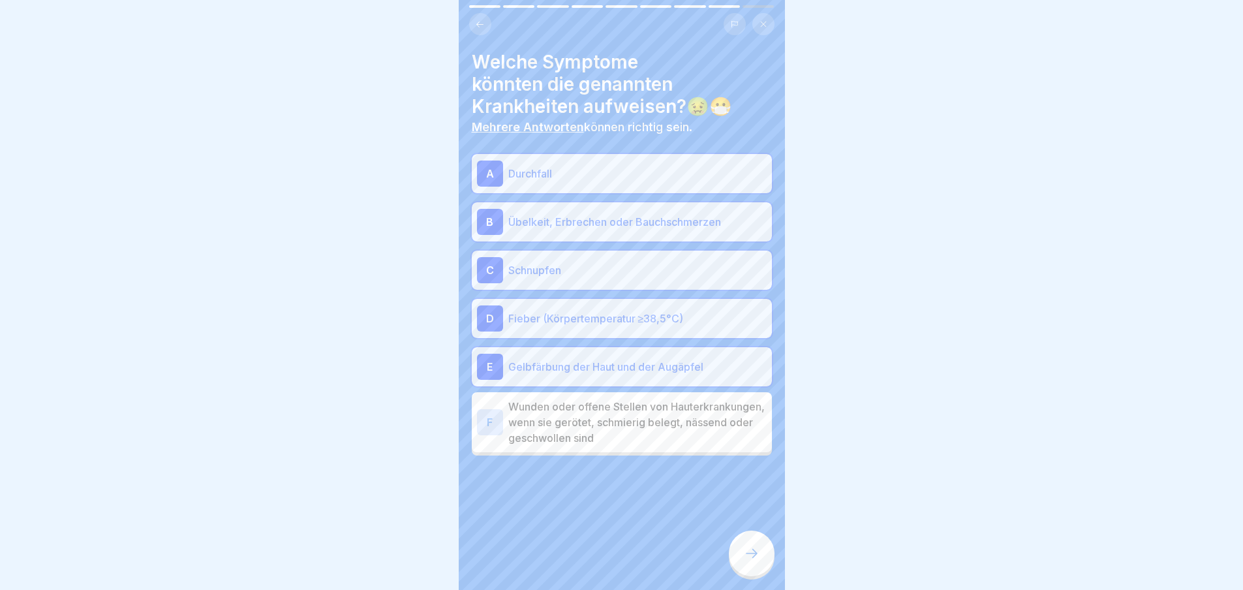
click at [666, 403] on p "Wunden oder offene Stellen von Hauterkrankungen, wenn sie gerötet, schmierig be…" at bounding box center [637, 422] width 258 height 47
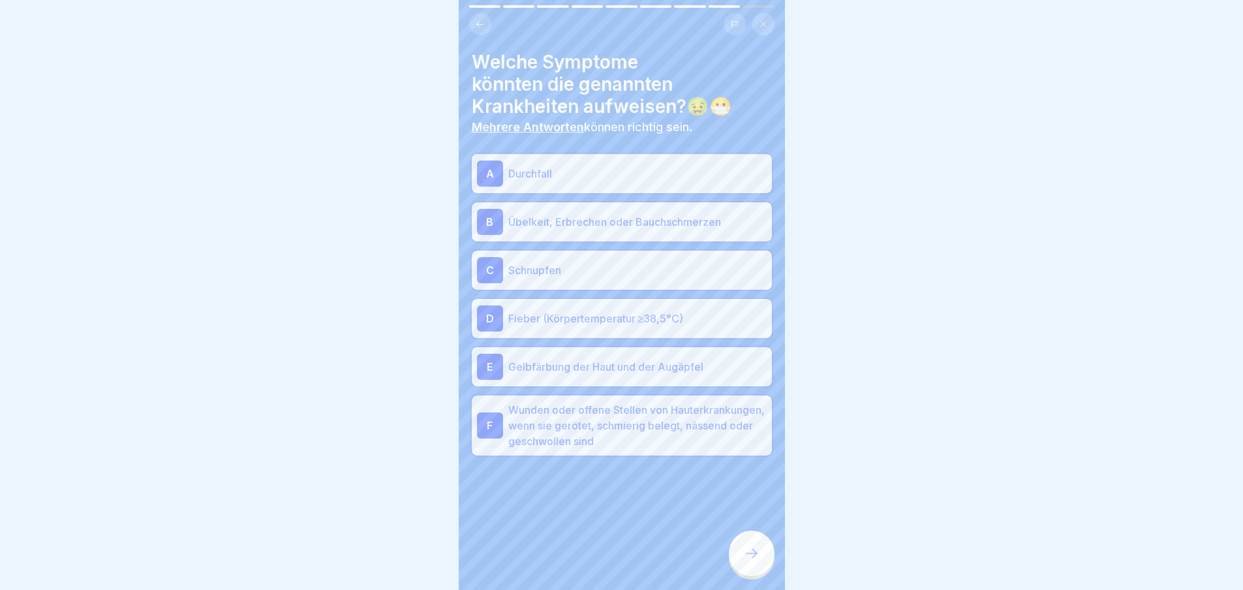
click at [765, 570] on div at bounding box center [752, 554] width 46 height 46
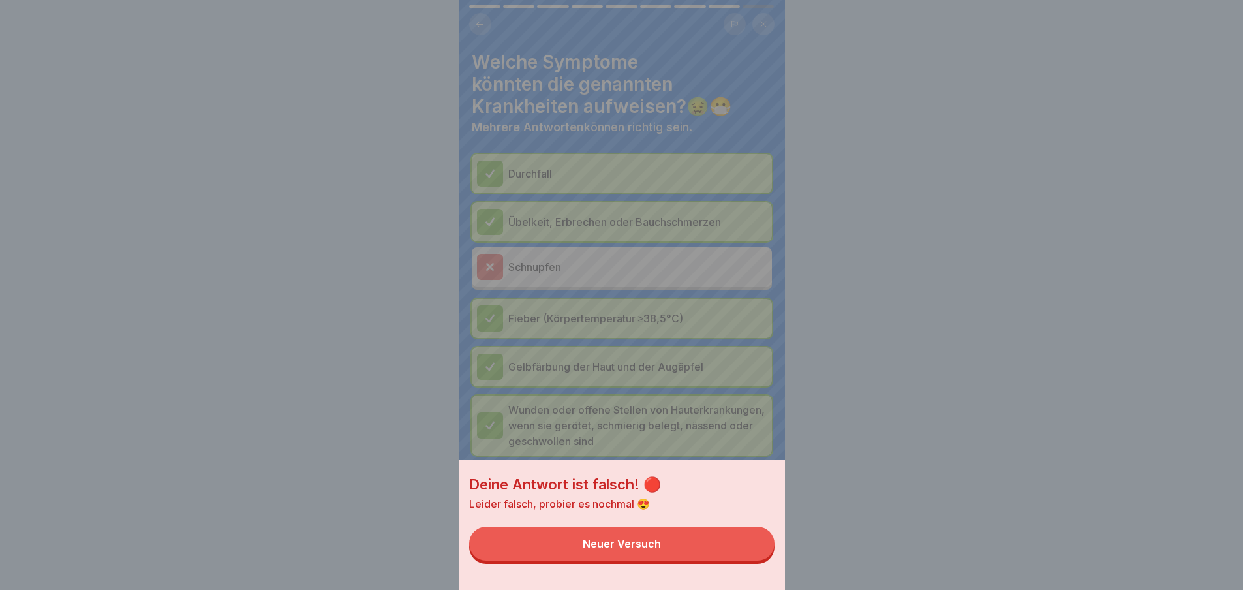
click at [765, 570] on div "Deine Antwort ist falsch! 🔴 Leider falsch, probier es nochmal 😍 Neuer Versuch" at bounding box center [622, 525] width 326 height 130
click at [764, 553] on button "Neuer Versuch" at bounding box center [621, 544] width 305 height 34
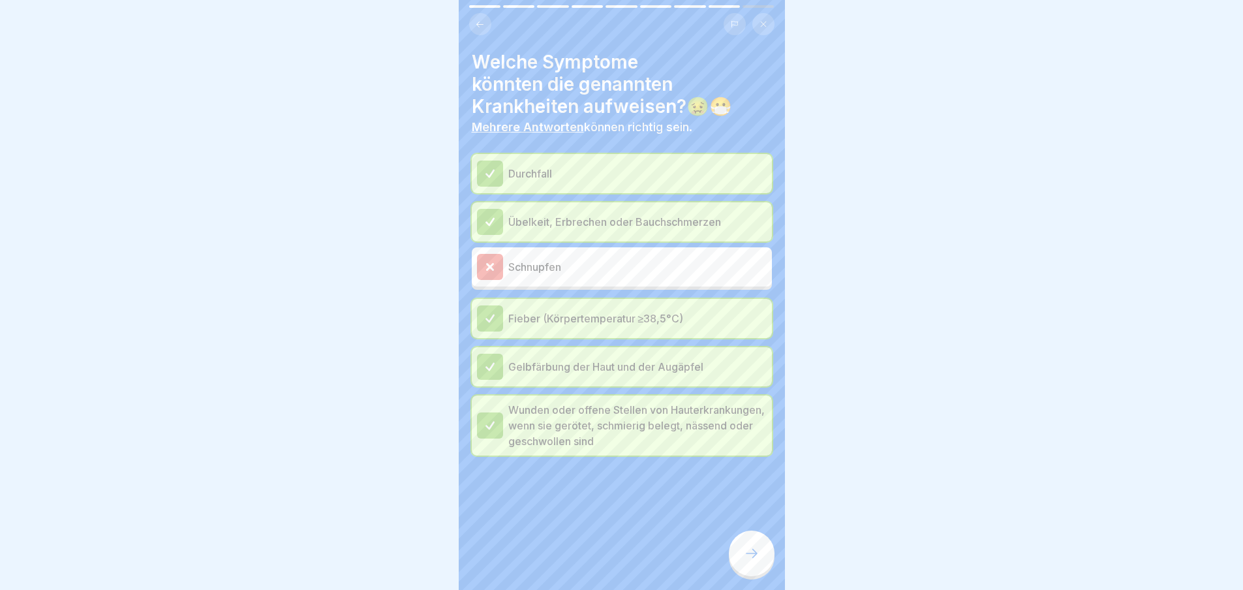
click at [761, 558] on div at bounding box center [752, 554] width 46 height 46
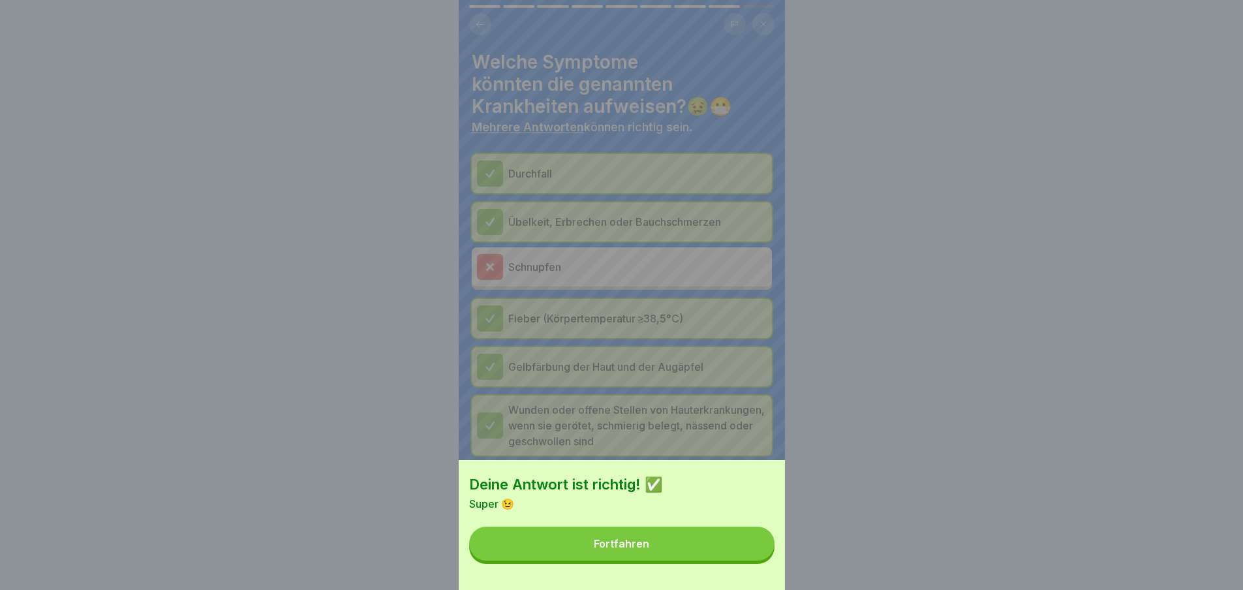
click at [761, 558] on button "Fortfahren" at bounding box center [621, 544] width 305 height 34
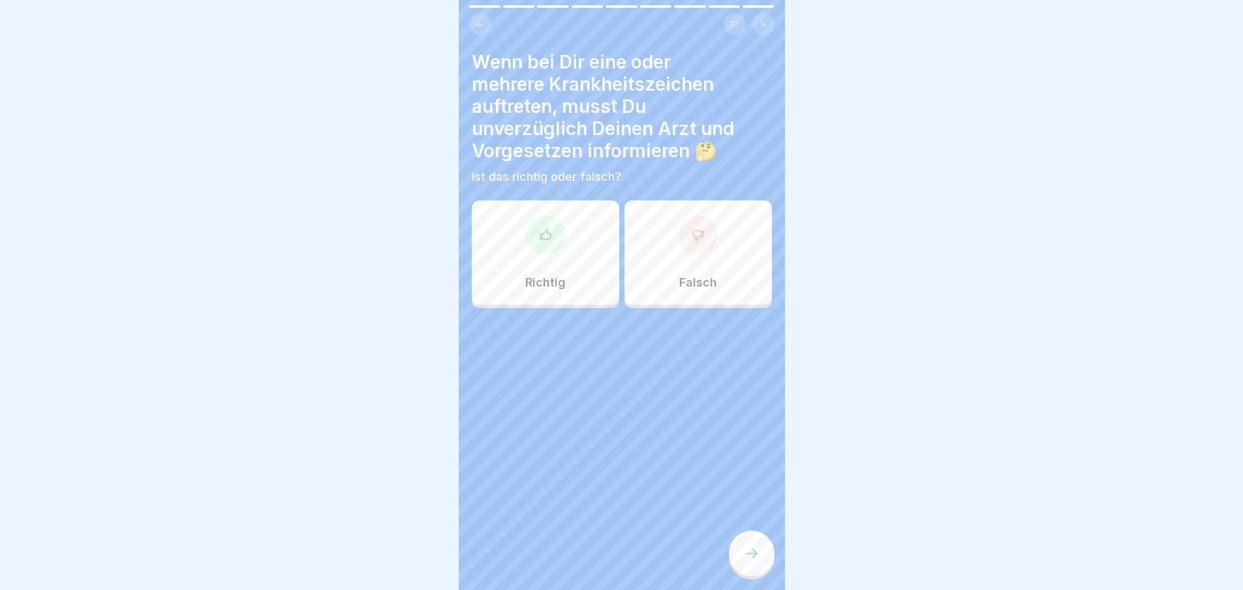
click at [481, 262] on div "Richtig" at bounding box center [545, 252] width 147 height 104
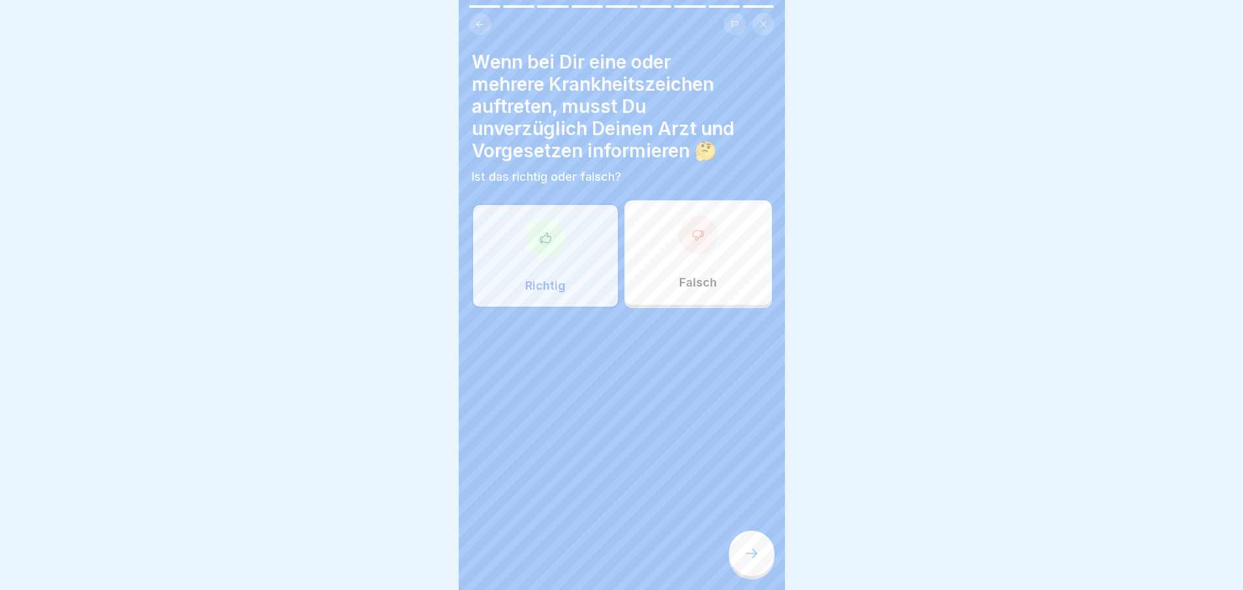
click at [752, 561] on icon at bounding box center [752, 554] width 16 height 16
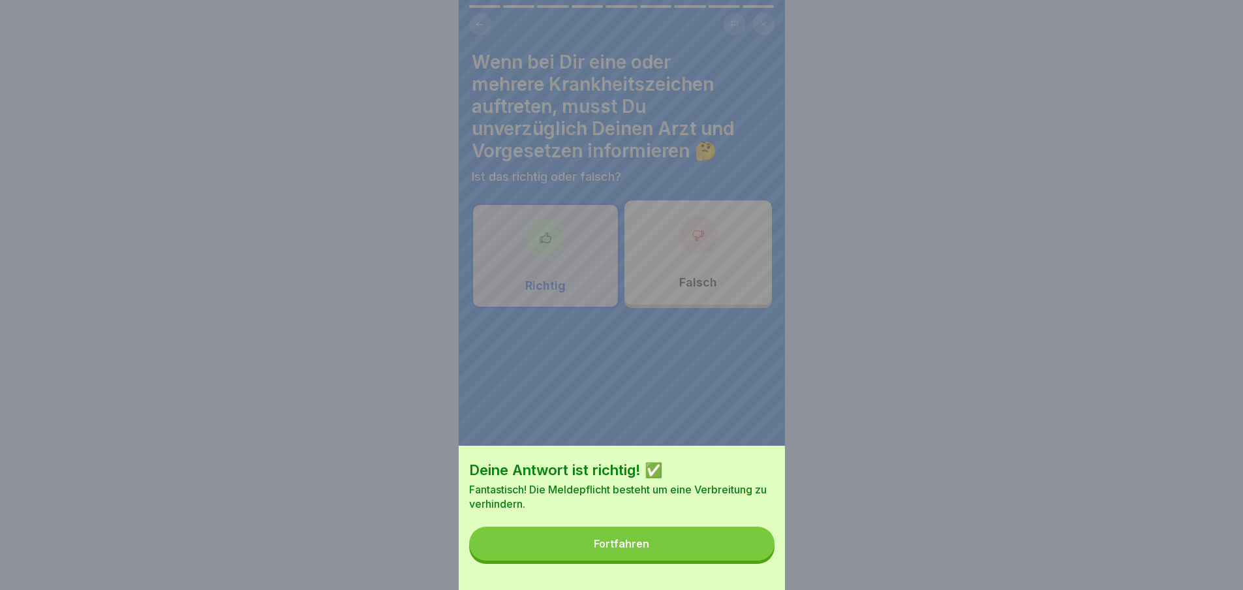
click at [752, 561] on button "Fortfahren" at bounding box center [621, 544] width 305 height 34
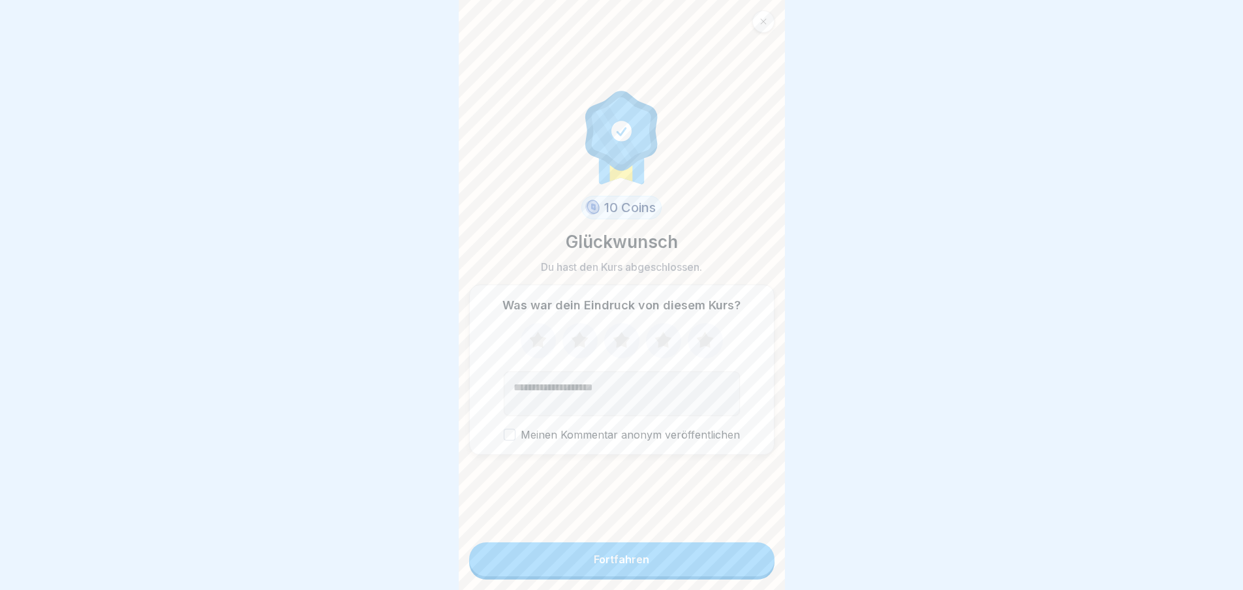
click at [664, 341] on icon at bounding box center [663, 341] width 35 height 34
click at [668, 576] on button "Fortfahren" at bounding box center [621, 559] width 305 height 34
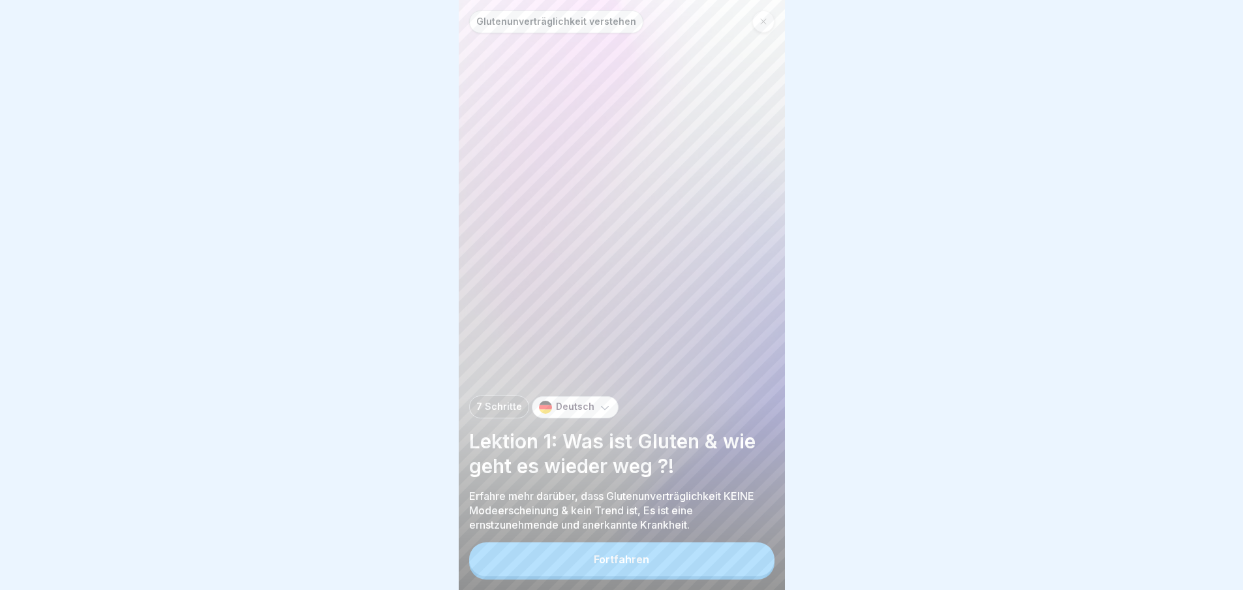
click at [668, 576] on button "Fortfahren" at bounding box center [621, 559] width 305 height 34
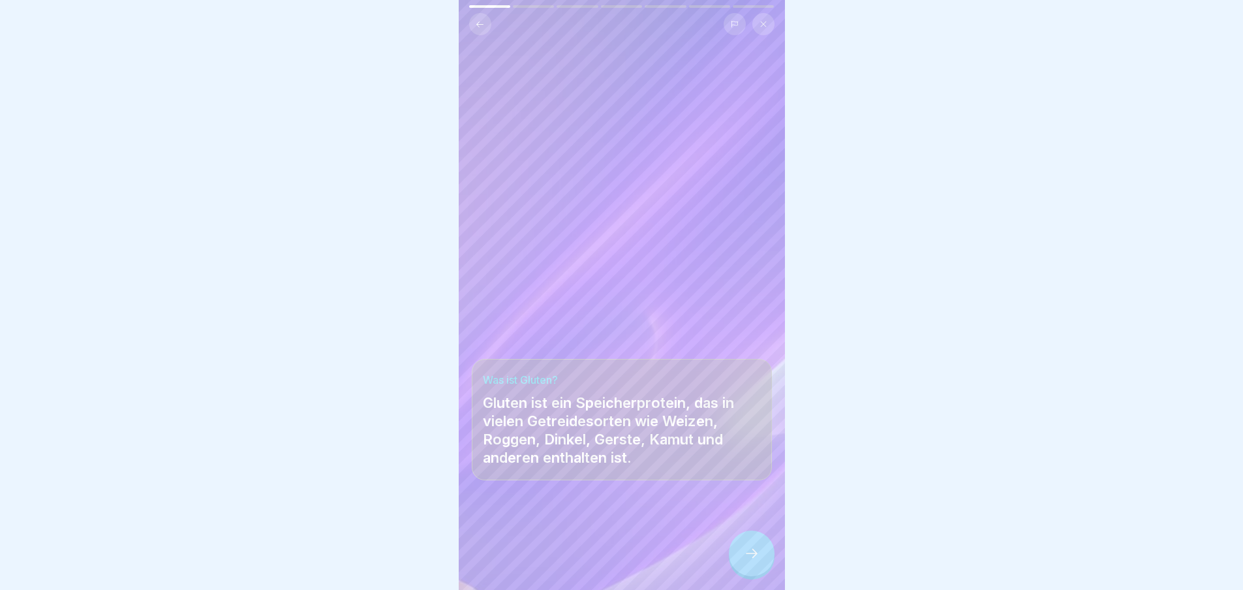
click at [716, 568] on div at bounding box center [622, 551] width 300 height 78
click at [734, 563] on div at bounding box center [752, 554] width 46 height 46
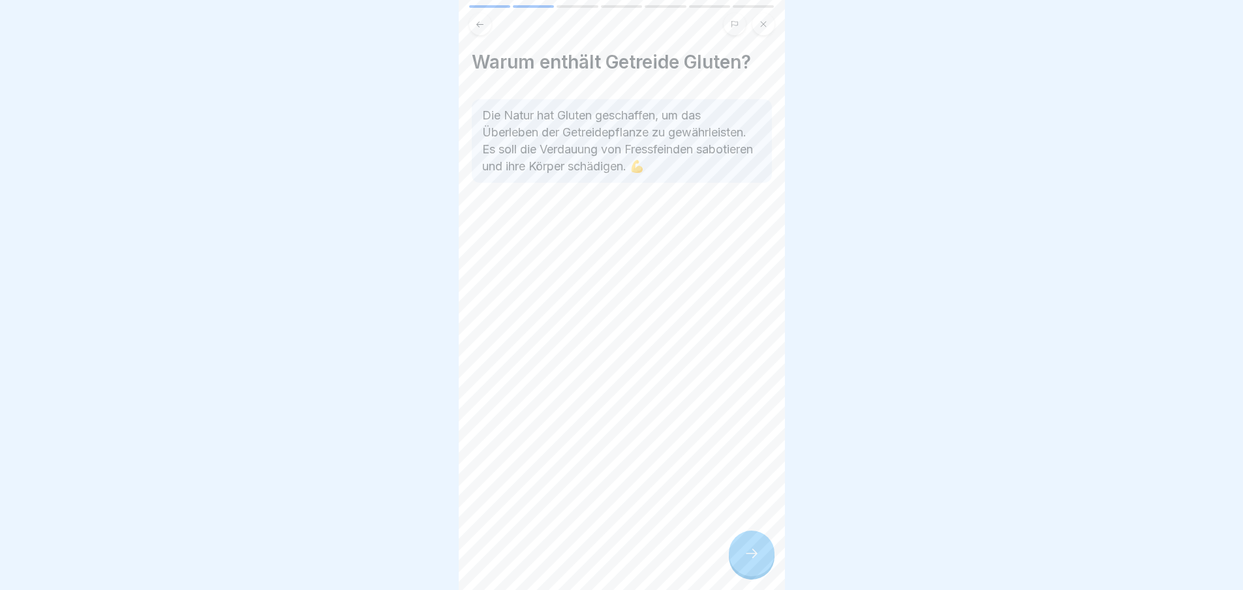
click at [740, 564] on div at bounding box center [752, 554] width 46 height 46
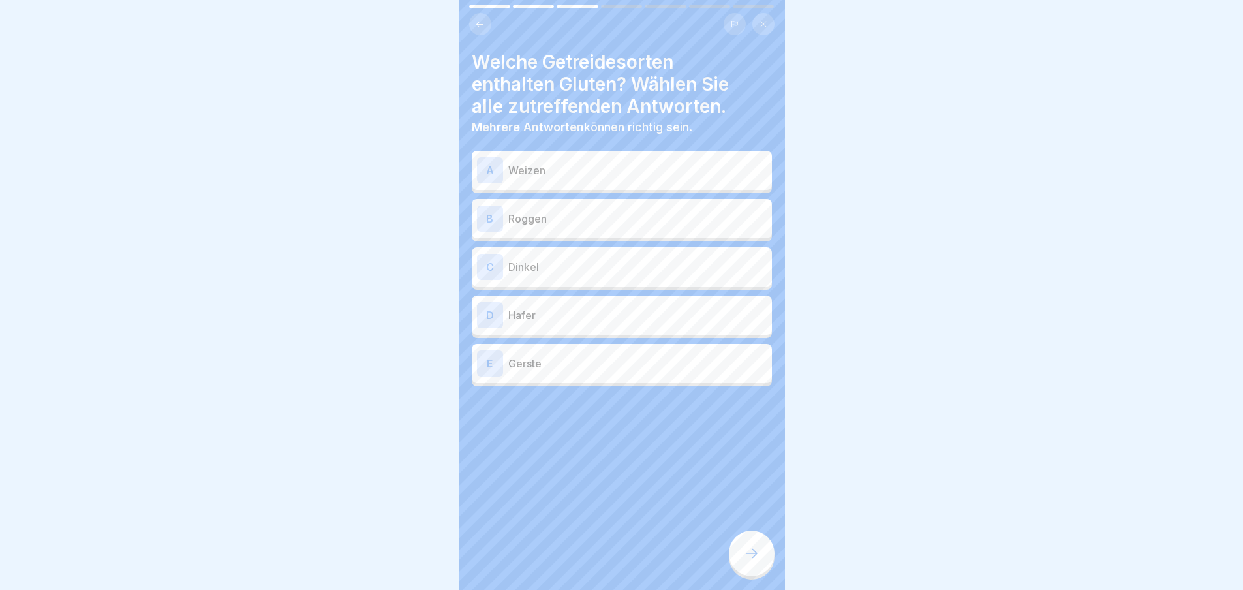
click at [740, 564] on div at bounding box center [752, 554] width 46 height 46
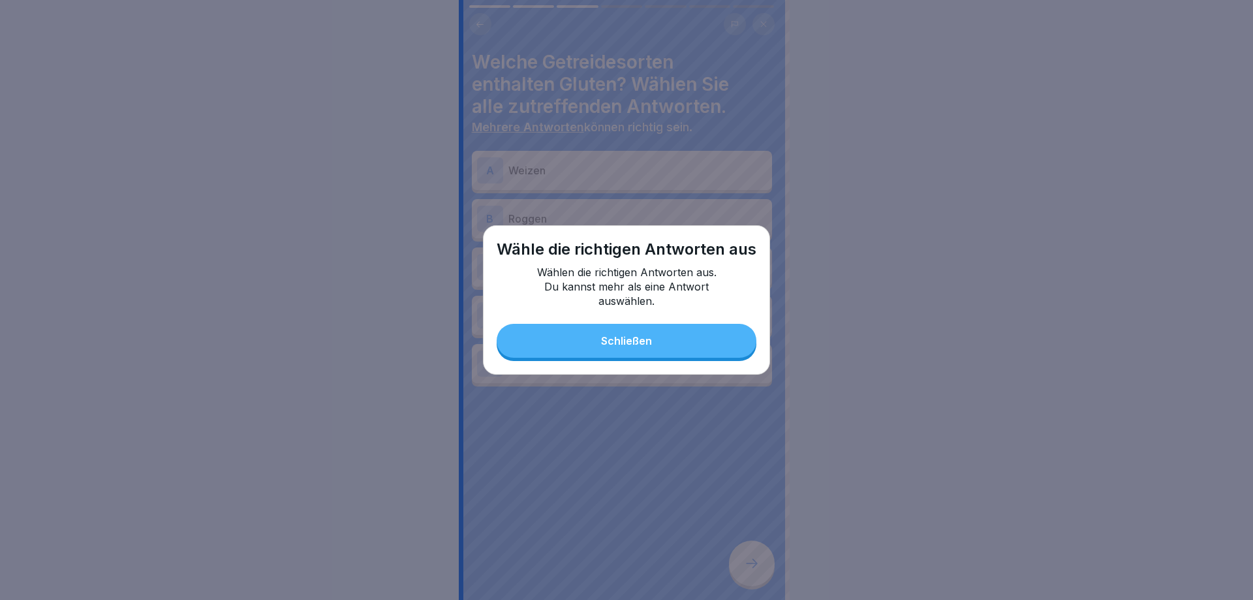
click at [696, 346] on button "Schließen" at bounding box center [627, 341] width 260 height 34
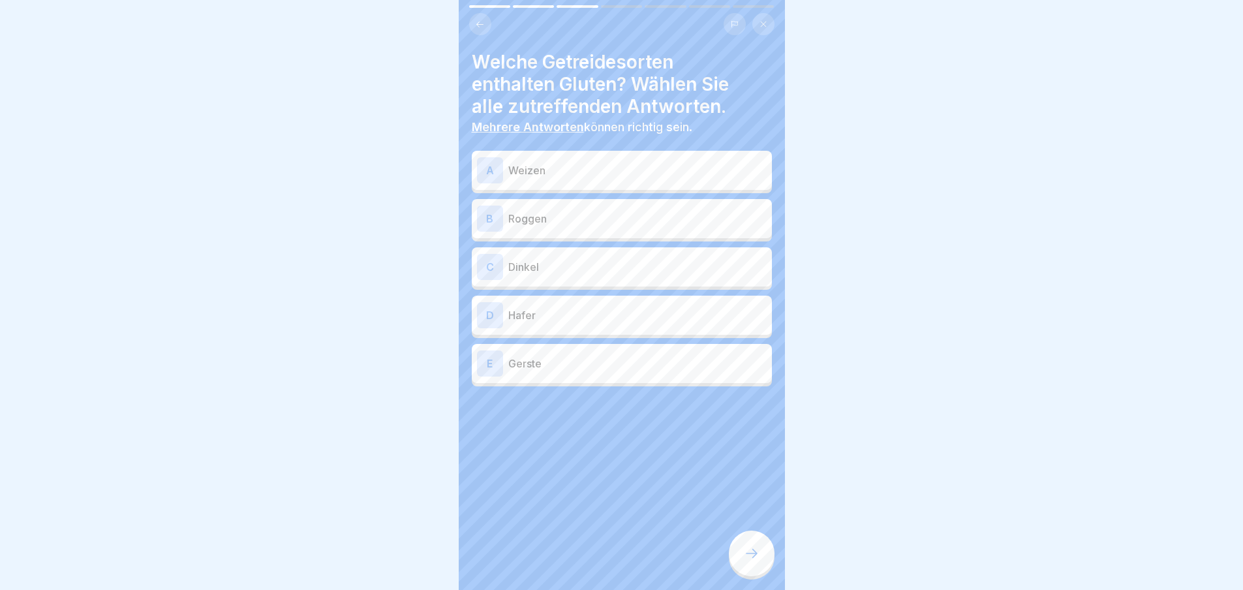
click at [593, 185] on div "A Weizen" at bounding box center [622, 170] width 300 height 39
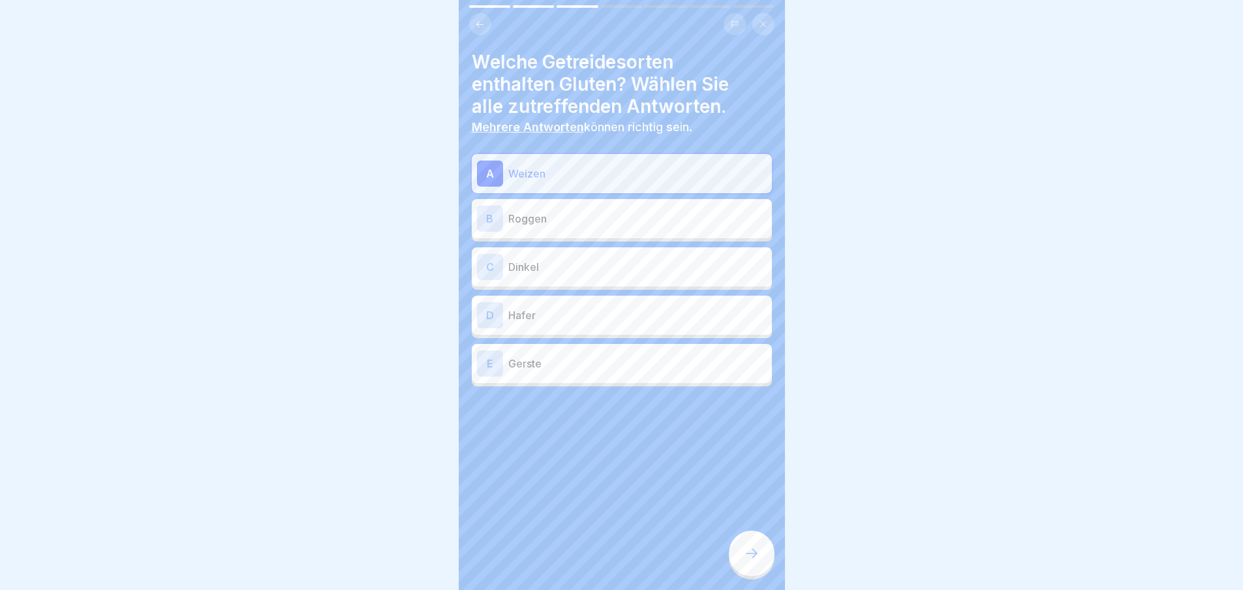
click at [596, 206] on div "B Roggen" at bounding box center [622, 219] width 290 height 26
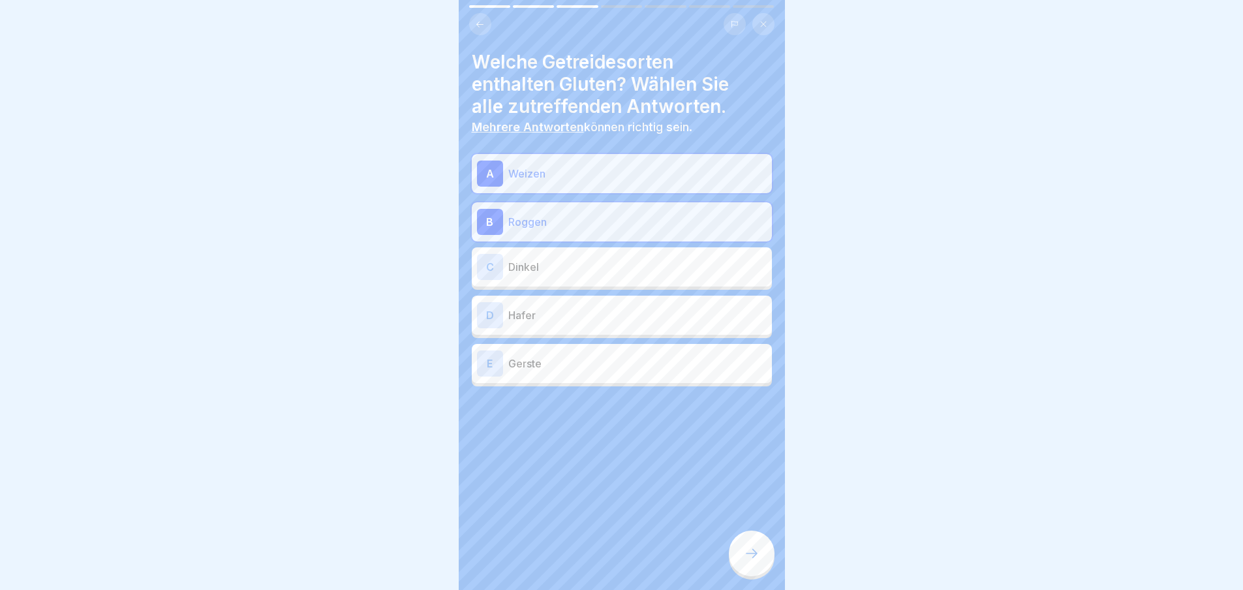
click at [600, 260] on p "Dinkel" at bounding box center [637, 267] width 258 height 16
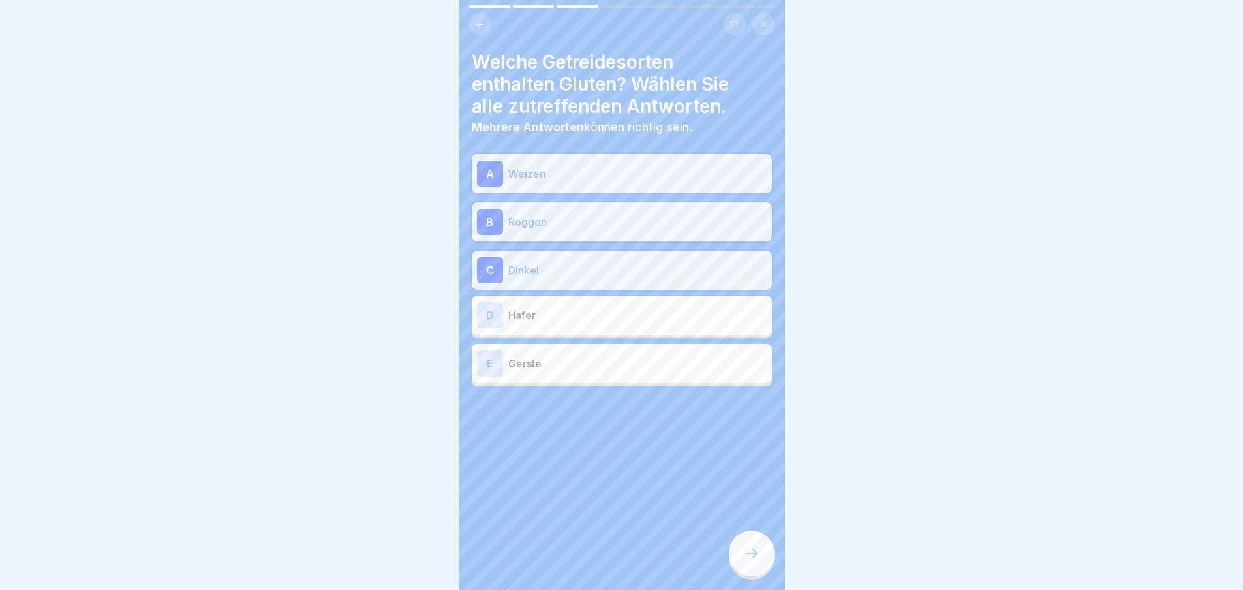
click at [604, 330] on div "[PERSON_NAME]" at bounding box center [622, 315] width 300 height 39
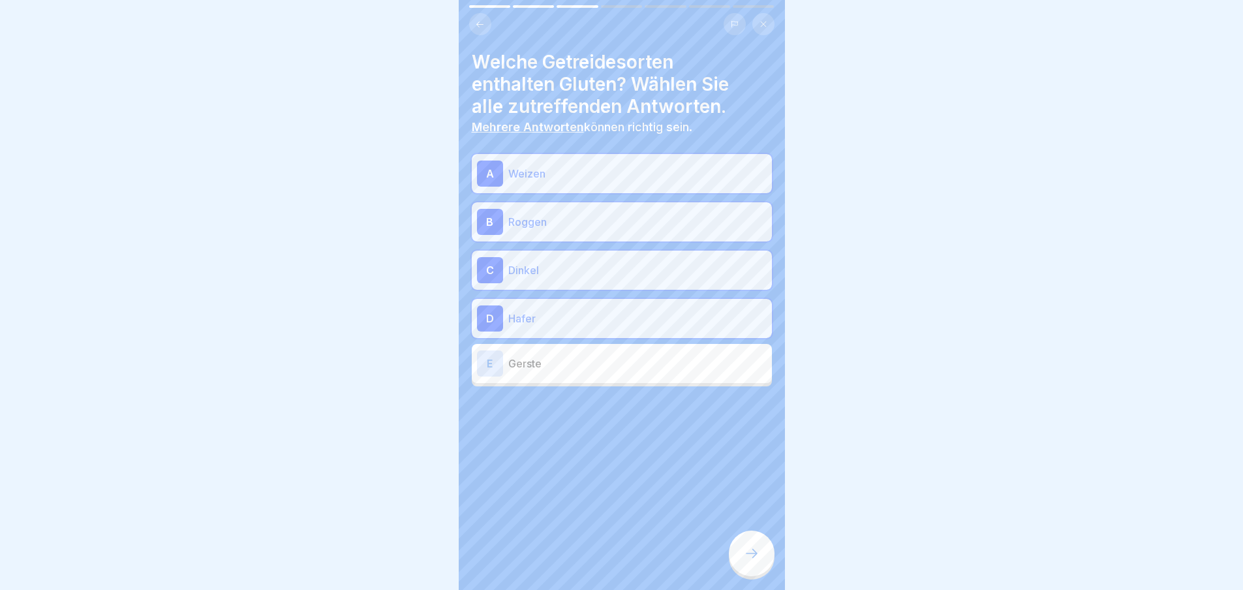
click at [605, 348] on div "E Gerste" at bounding box center [622, 363] width 300 height 39
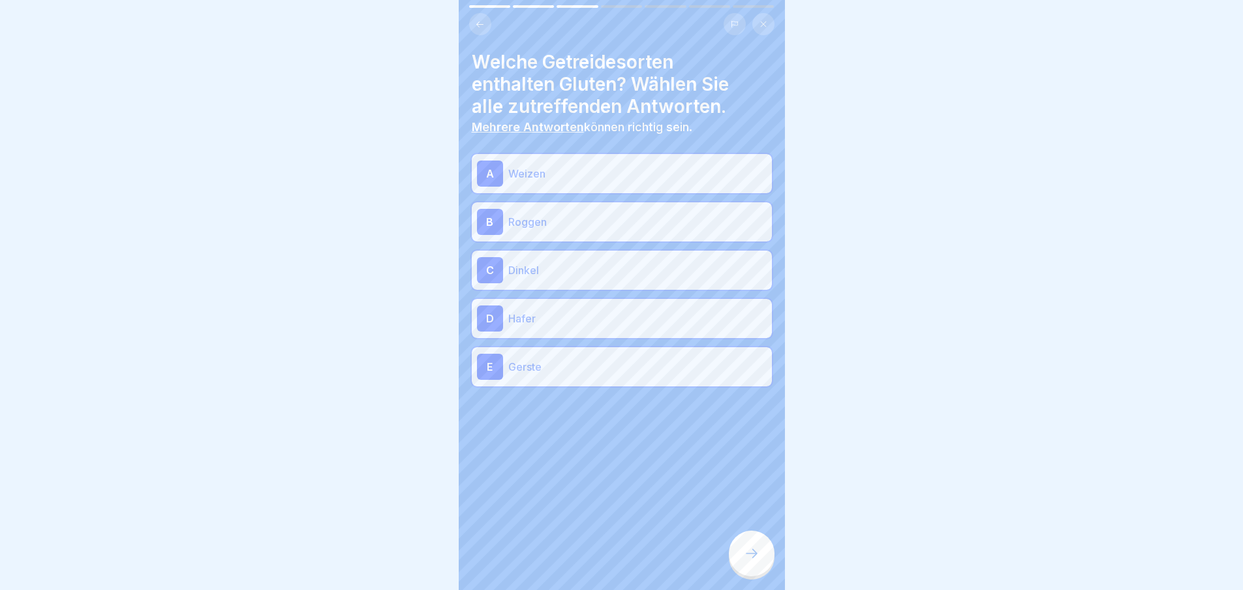
click at [730, 557] on div at bounding box center [752, 554] width 46 height 46
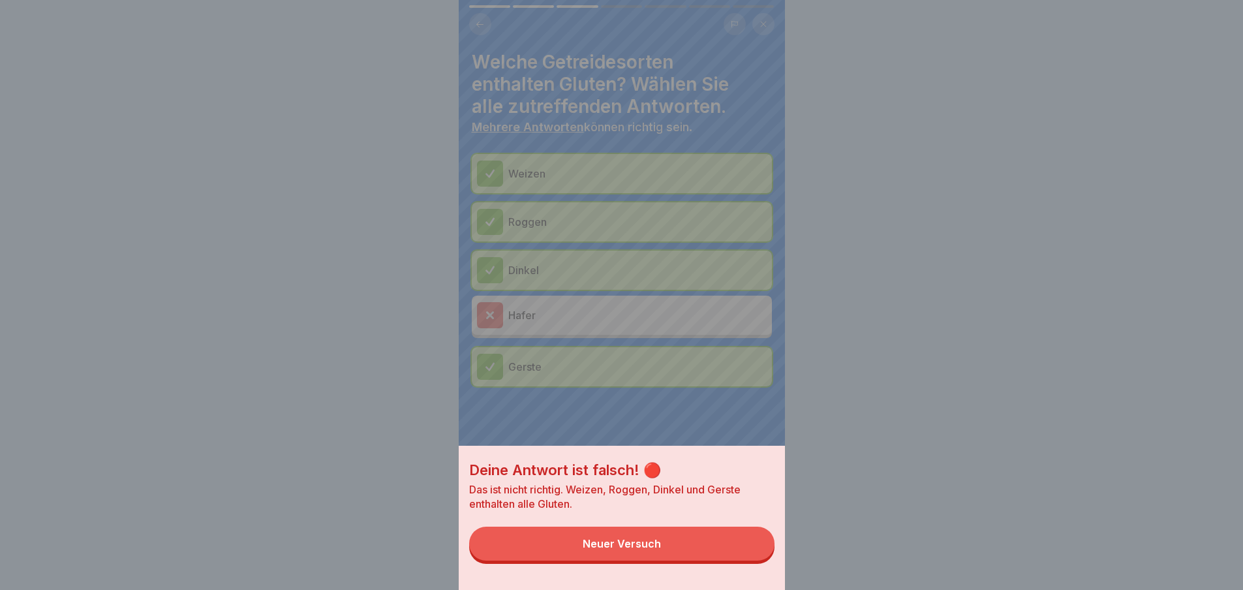
click at [728, 559] on button "Neuer Versuch" at bounding box center [621, 544] width 305 height 34
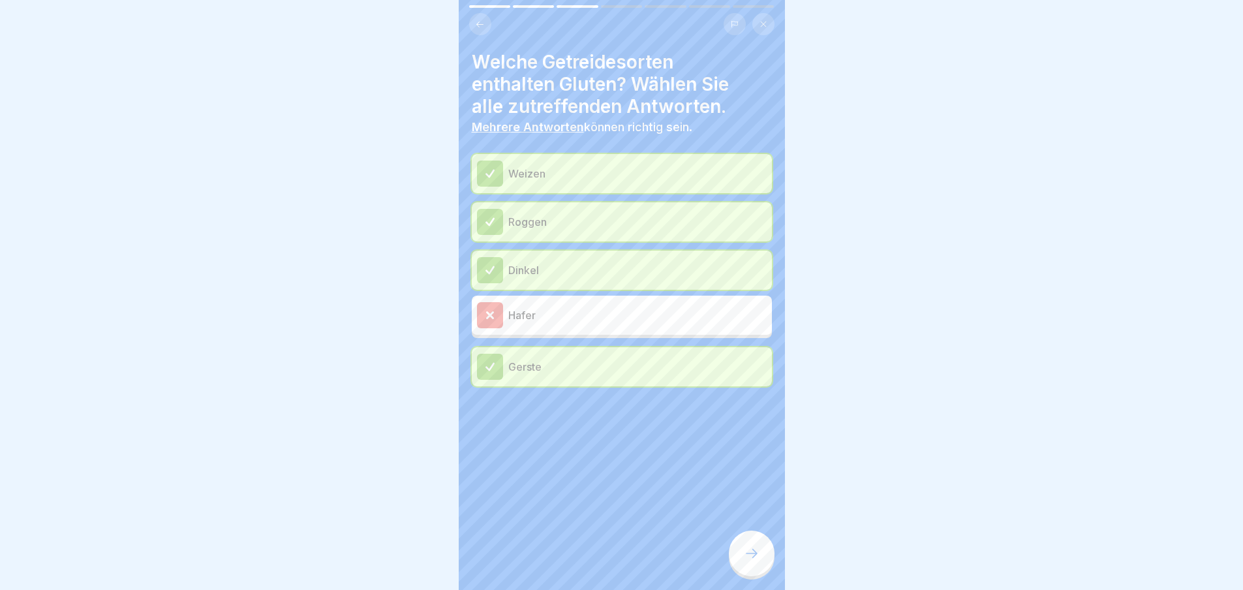
click at [730, 559] on div at bounding box center [752, 554] width 46 height 46
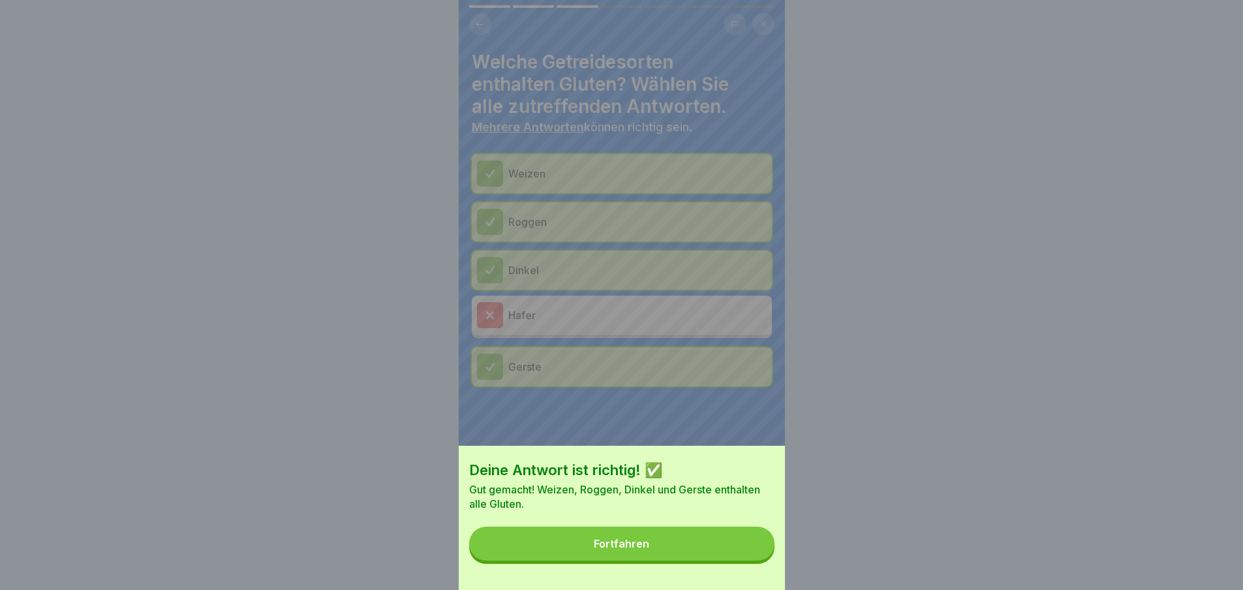
click at [730, 559] on button "Fortfahren" at bounding box center [621, 544] width 305 height 34
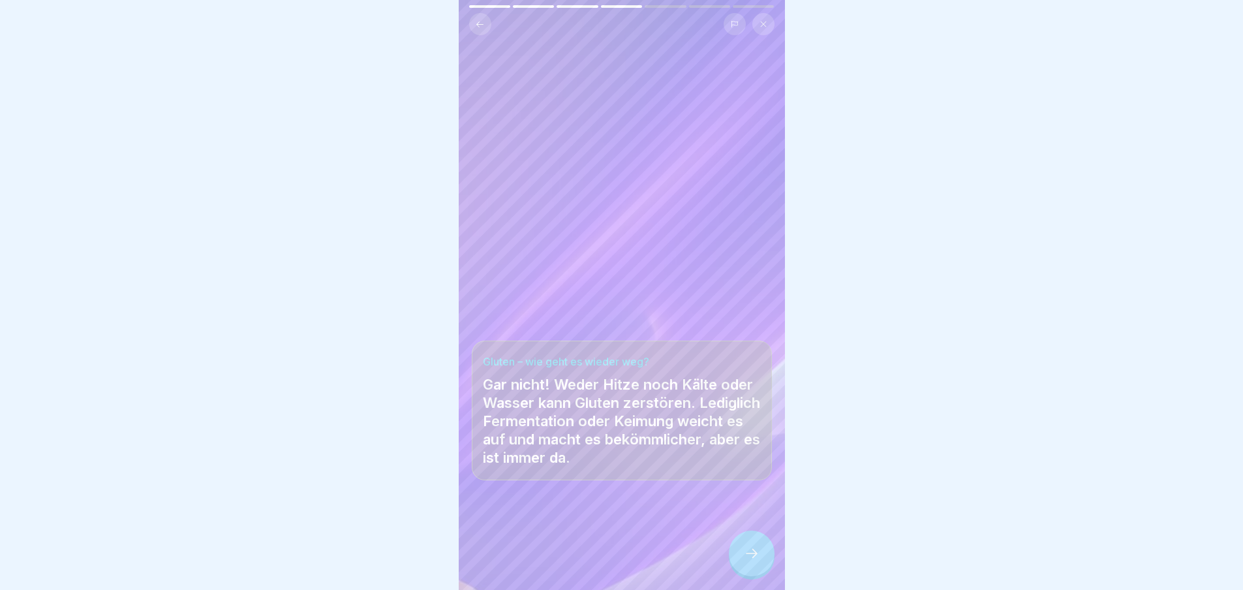
click at [739, 565] on div at bounding box center [752, 554] width 46 height 46
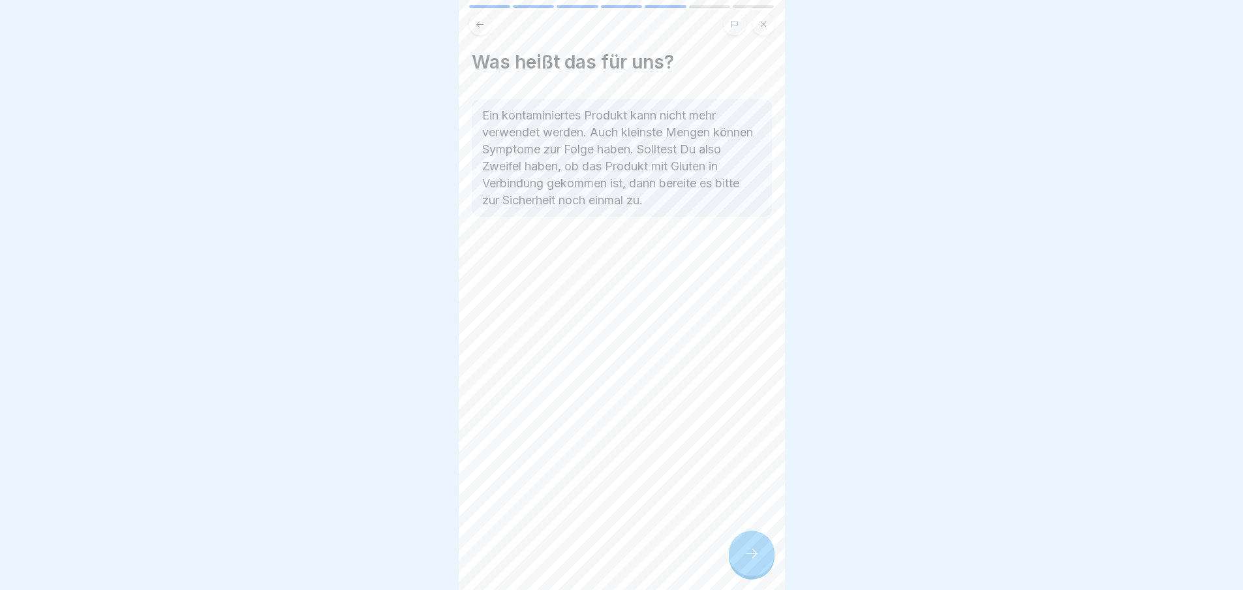
click at [737, 565] on div at bounding box center [752, 554] width 46 height 46
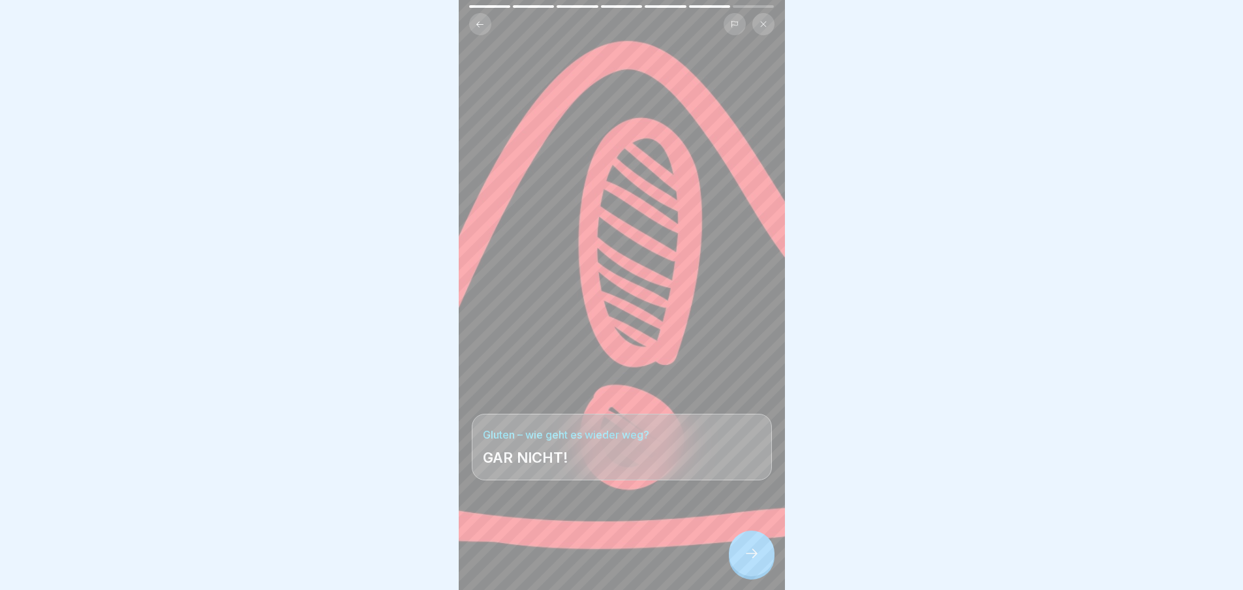
click at [737, 565] on div at bounding box center [752, 554] width 46 height 46
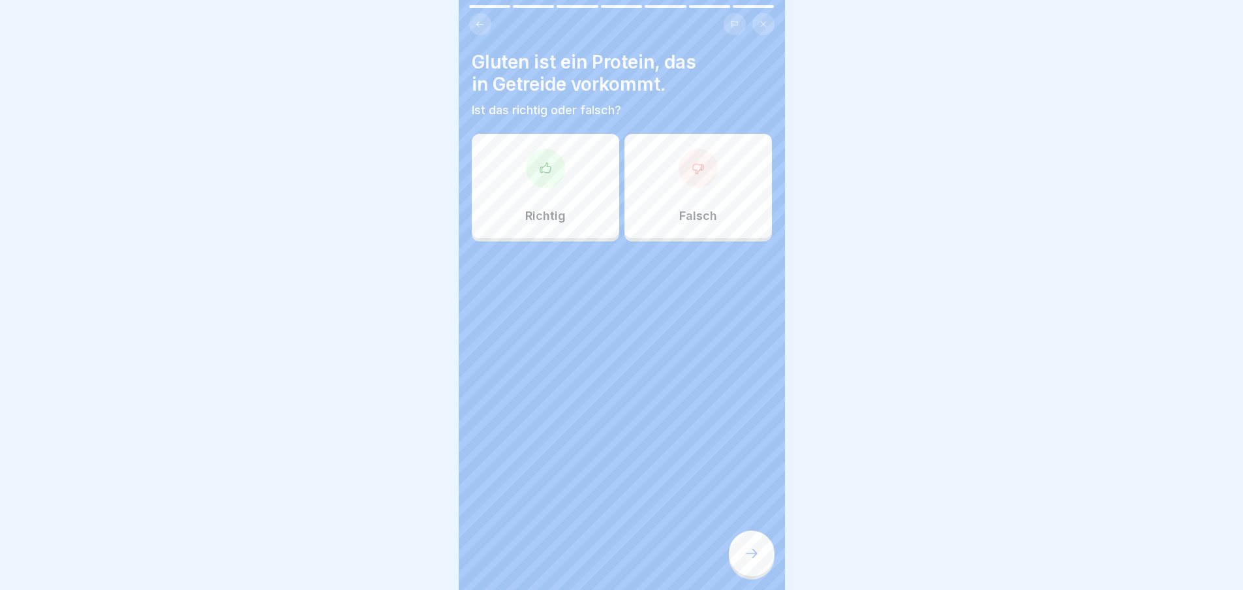
click at [549, 180] on div at bounding box center [545, 168] width 39 height 39
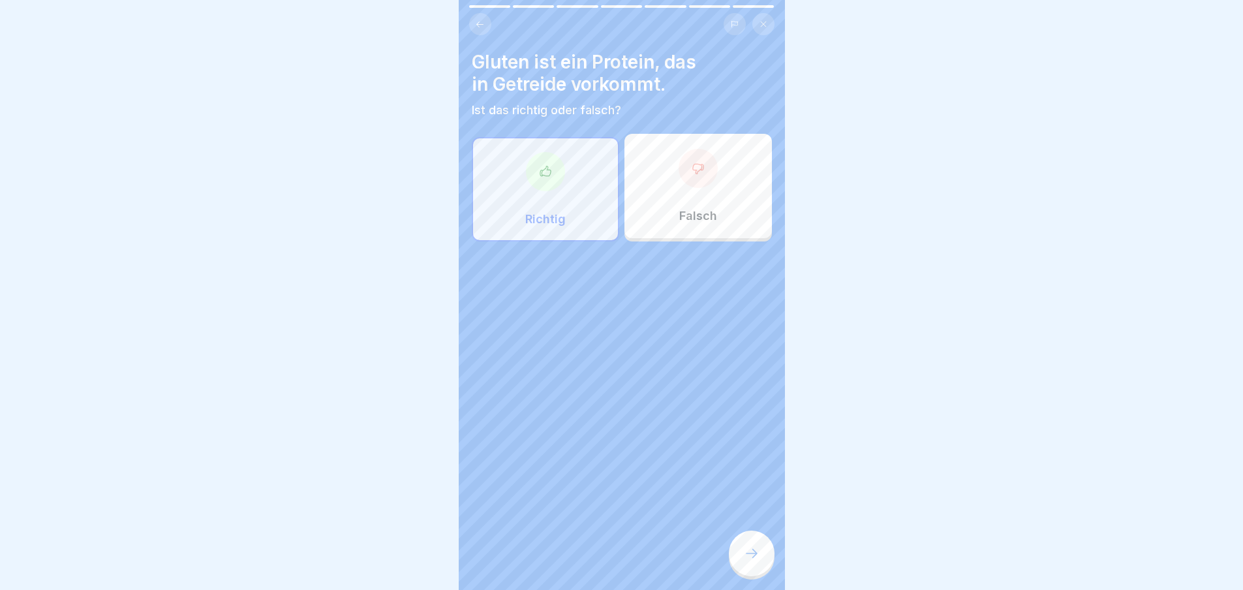
click at [754, 573] on div at bounding box center [752, 554] width 46 height 46
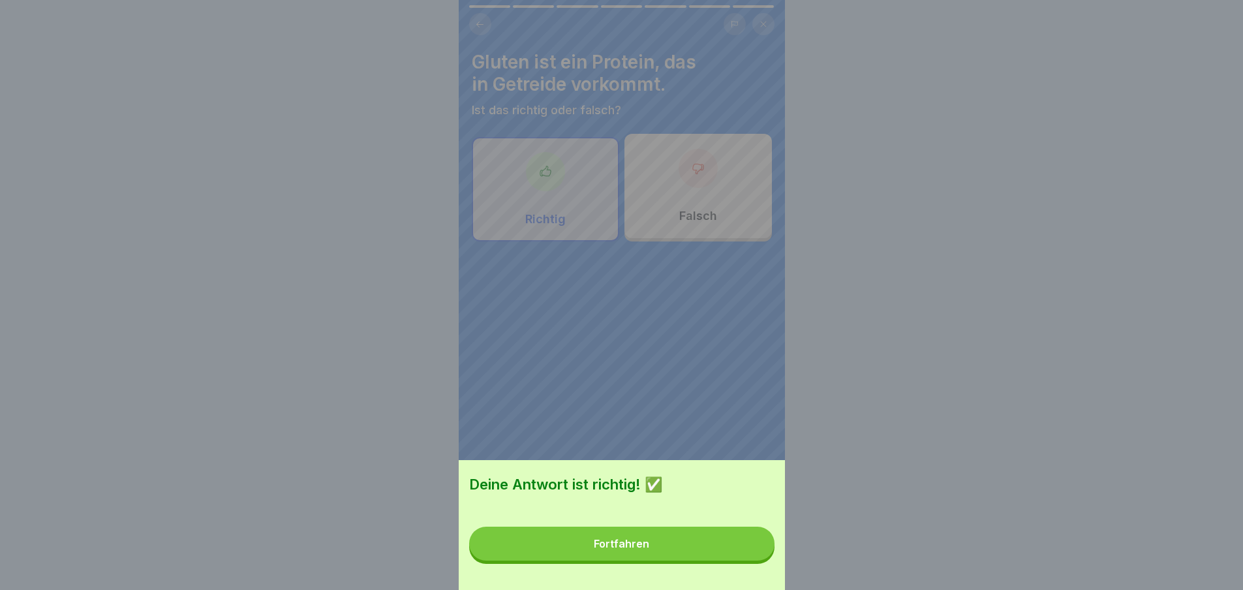
click at [754, 573] on div "Deine Antwort ist richtig! ✅ Fortfahren" at bounding box center [622, 525] width 326 height 130
click at [756, 561] on button "Fortfahren" at bounding box center [621, 544] width 305 height 34
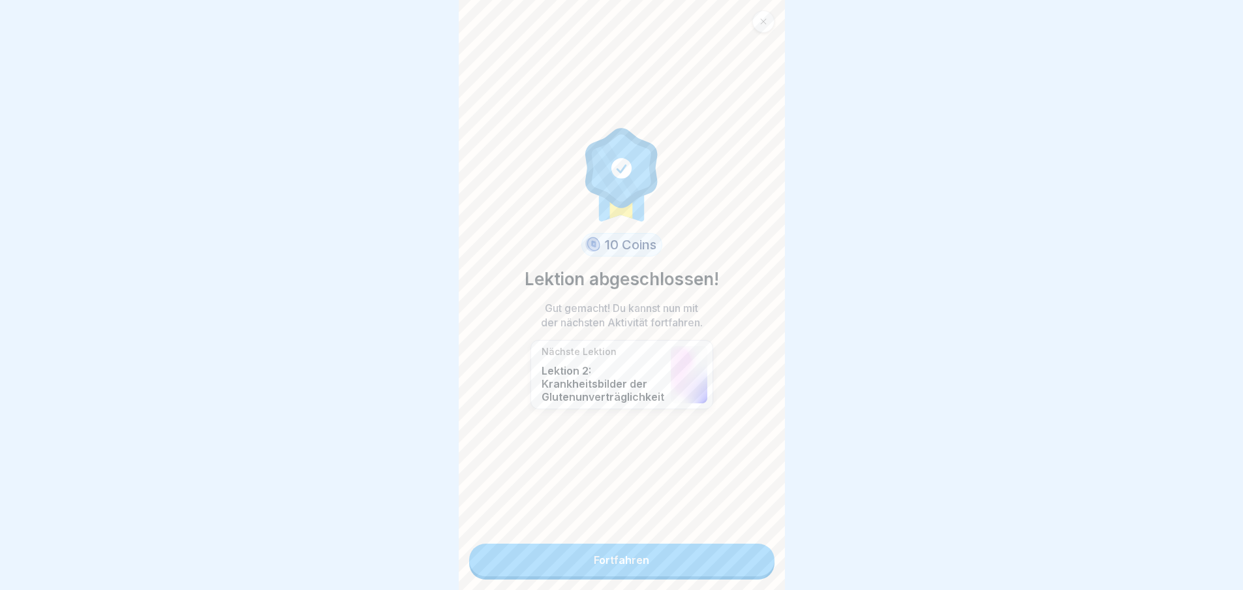
click at [755, 563] on link "Fortfahren" at bounding box center [621, 560] width 305 height 33
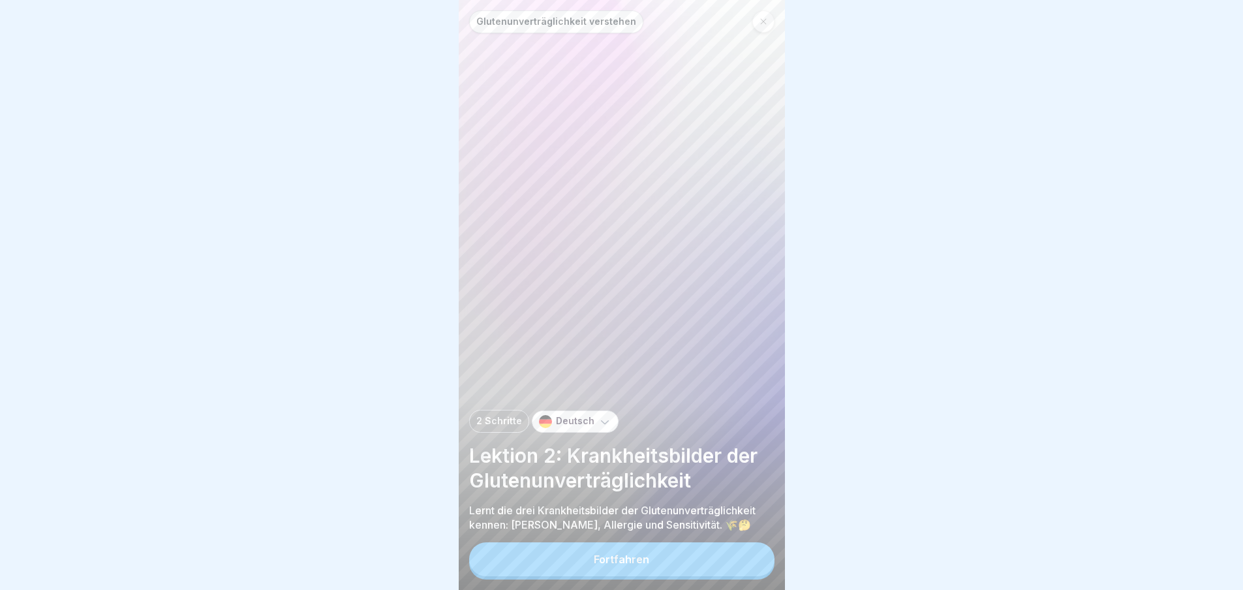
click at [755, 563] on button "Fortfahren" at bounding box center [621, 559] width 305 height 34
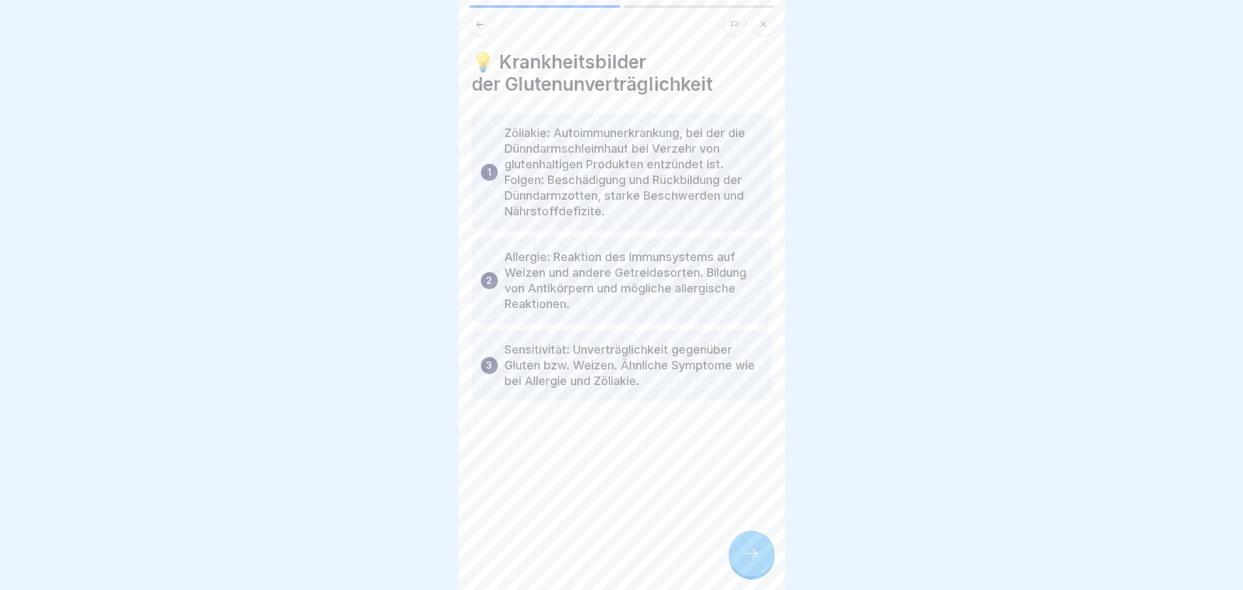
click at [755, 558] on icon at bounding box center [752, 553] width 12 height 9
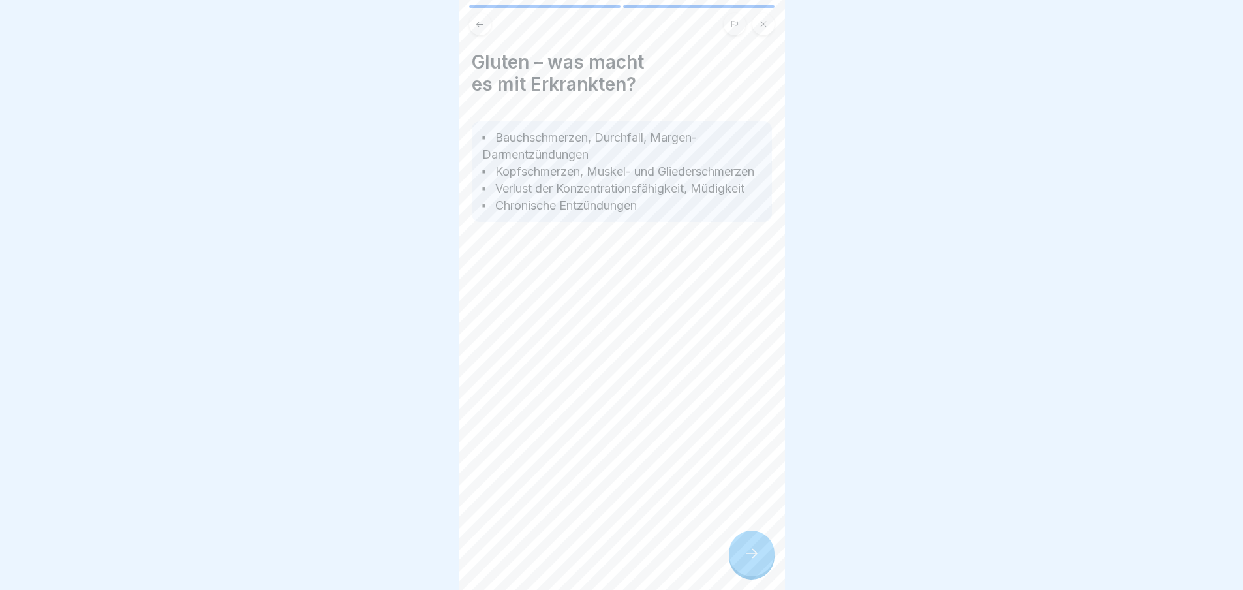
click at [755, 558] on icon at bounding box center [752, 553] width 12 height 9
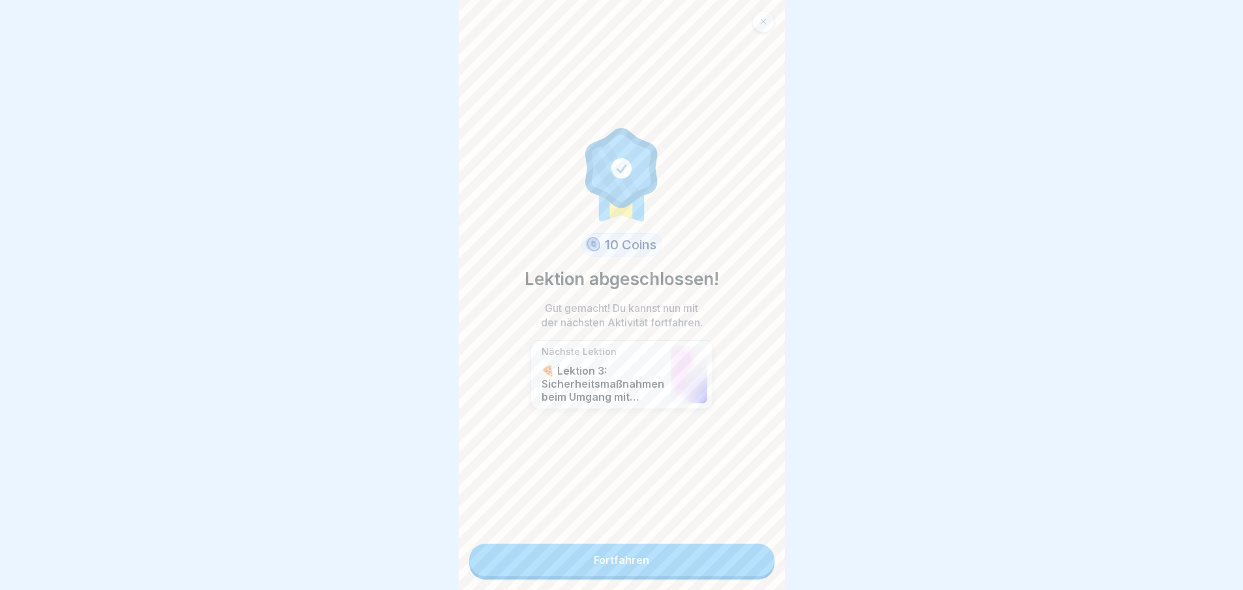
click at [755, 563] on link "Fortfahren" at bounding box center [621, 560] width 305 height 33
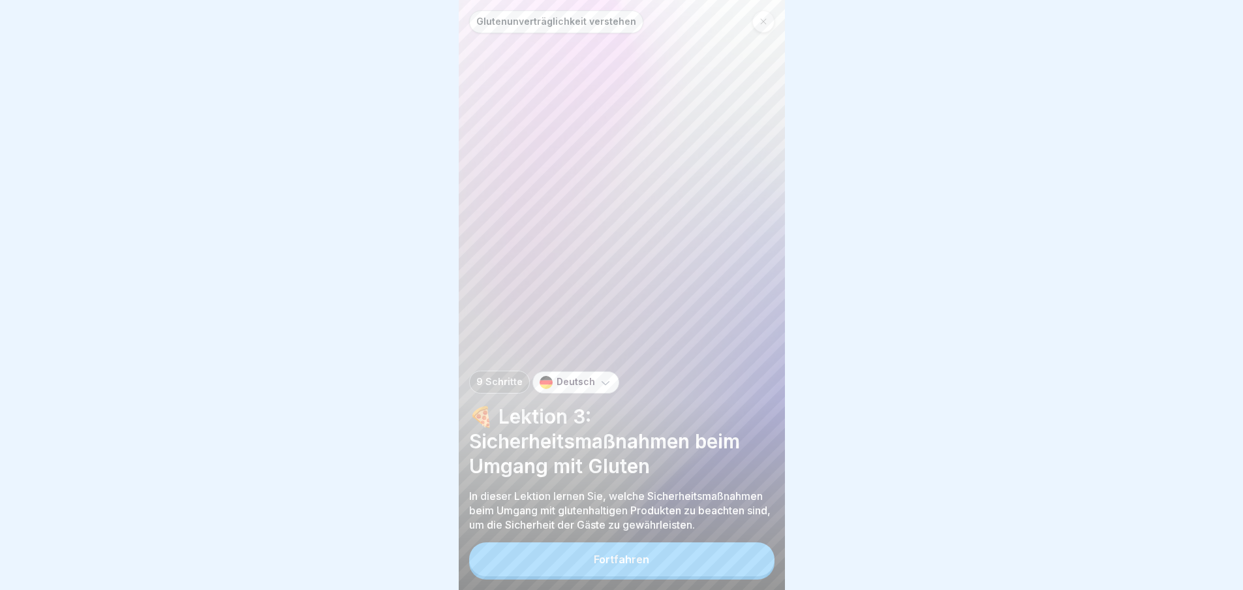
click at [755, 563] on button "Fortfahren" at bounding box center [621, 559] width 305 height 34
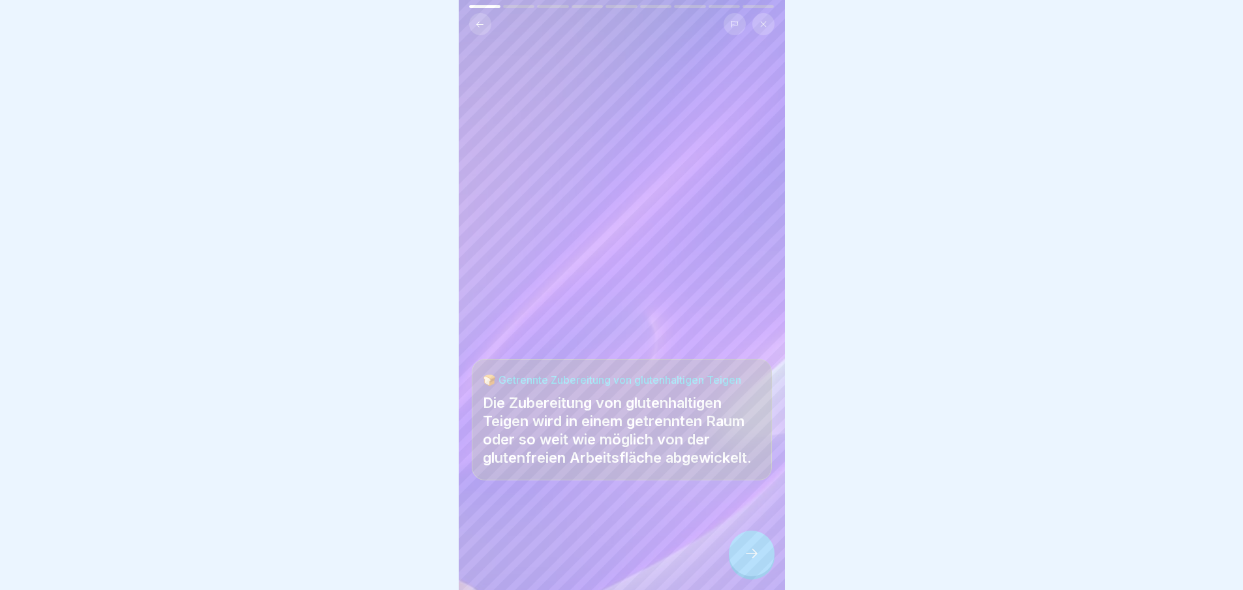
click at [755, 558] on icon at bounding box center [752, 553] width 12 height 9
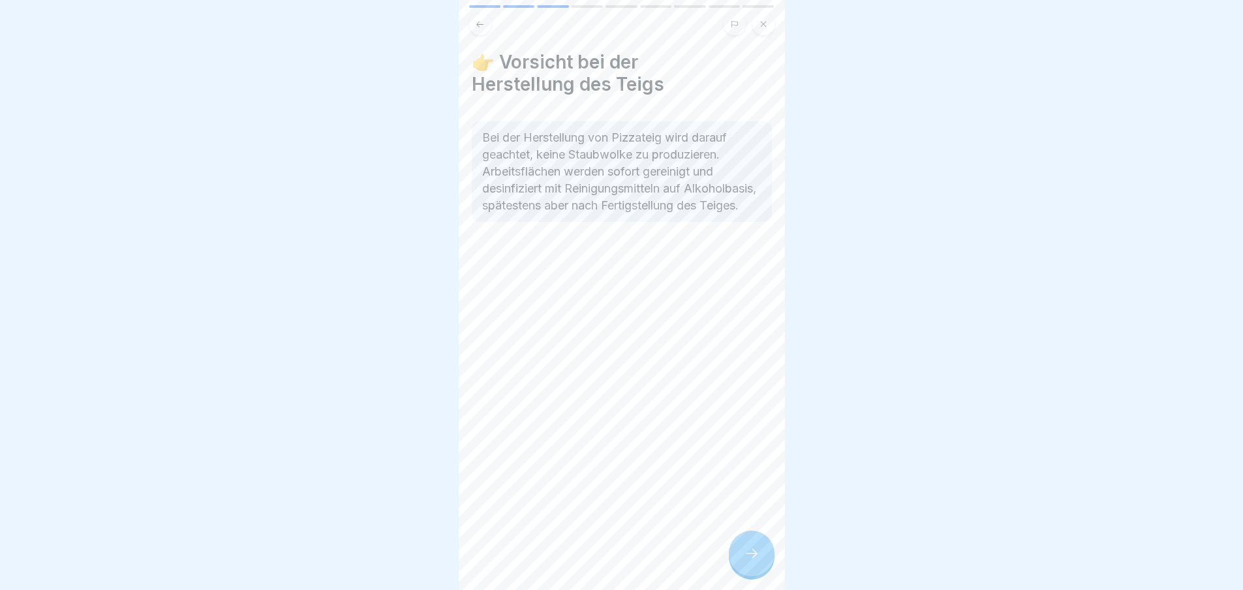
click at [755, 558] on icon at bounding box center [752, 553] width 12 height 9
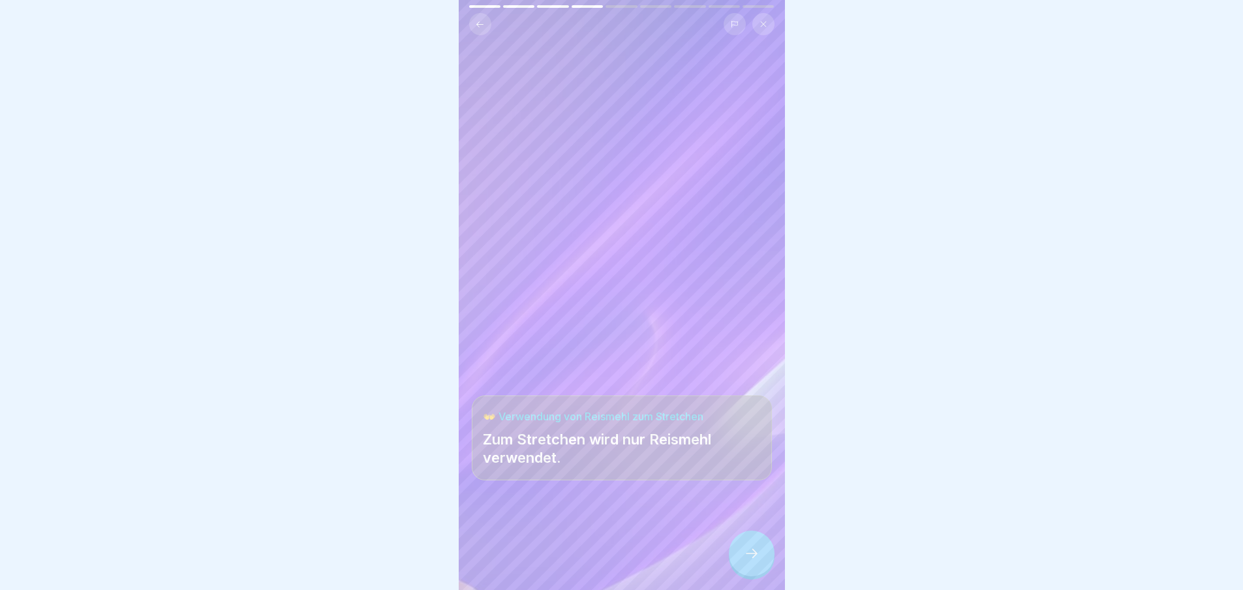
click at [755, 558] on icon at bounding box center [752, 553] width 12 height 9
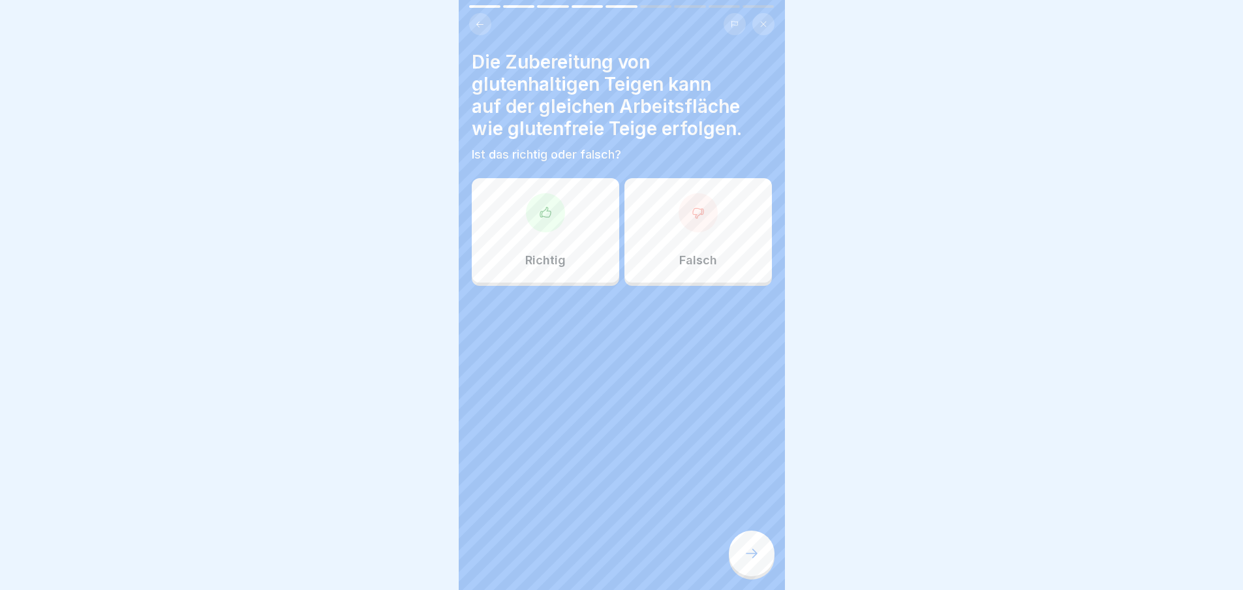
click at [467, 208] on div "Die Zubereitung von glutenhaltigen Teigen kann auf der gleichen Arbeitsfläche w…" at bounding box center [622, 295] width 326 height 590
click at [487, 213] on div "Richtig" at bounding box center [545, 230] width 147 height 104
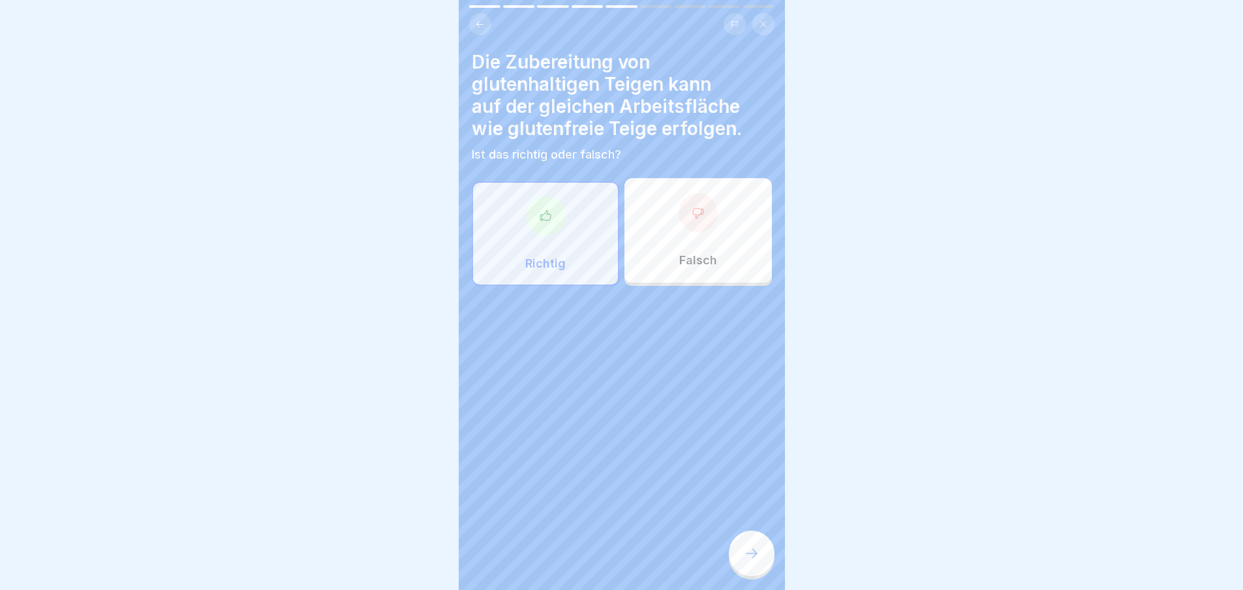
click at [752, 548] on div at bounding box center [752, 554] width 46 height 46
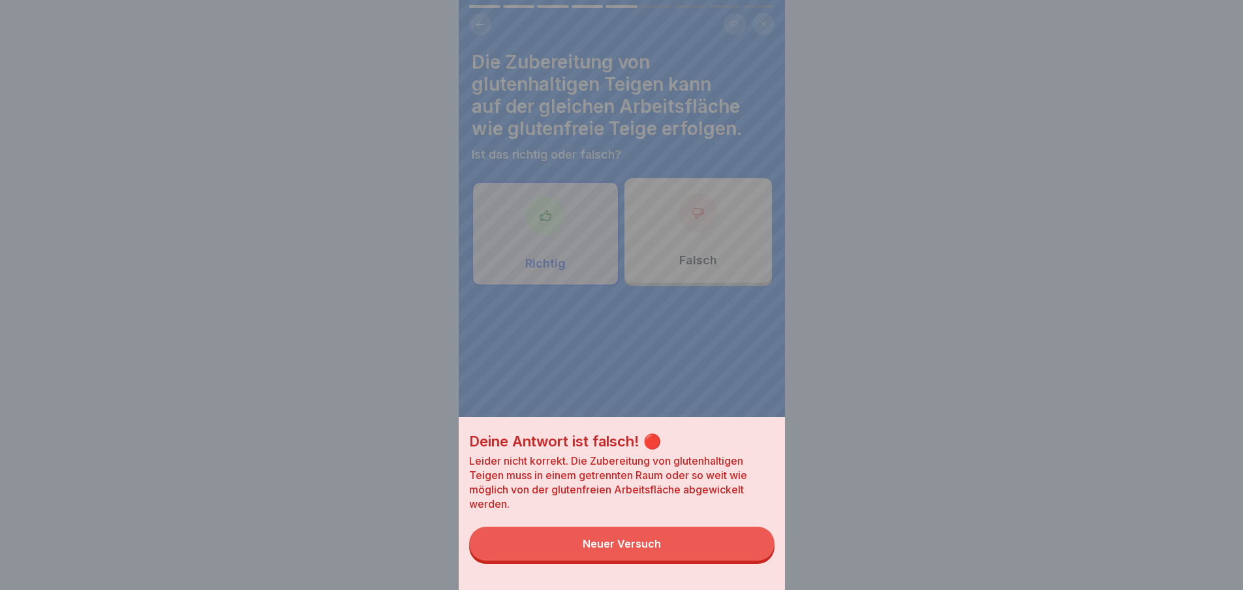
click at [657, 550] on div "Neuer Versuch" at bounding box center [622, 544] width 78 height 12
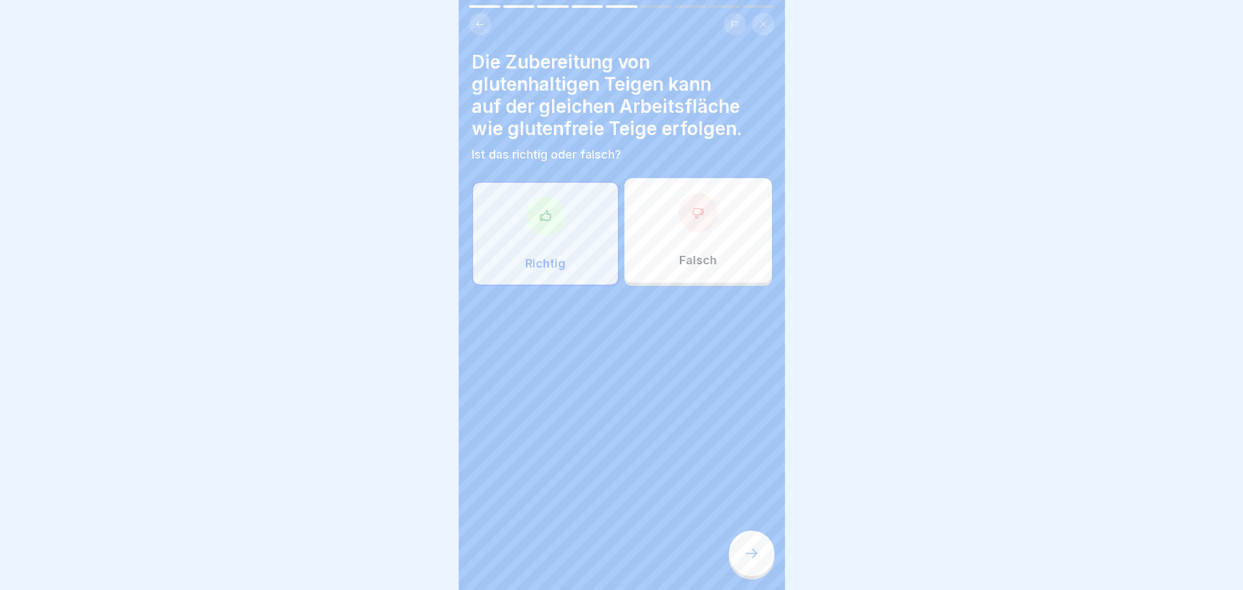
click at [709, 228] on div "Falsch" at bounding box center [698, 230] width 147 height 104
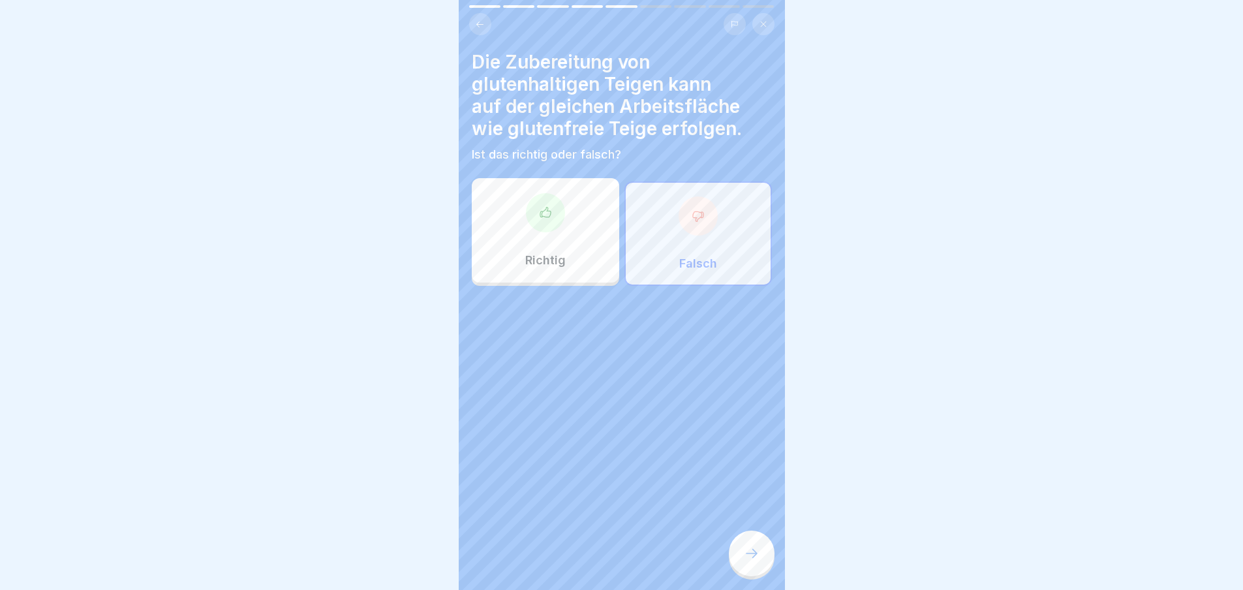
click at [751, 573] on div at bounding box center [752, 554] width 46 height 46
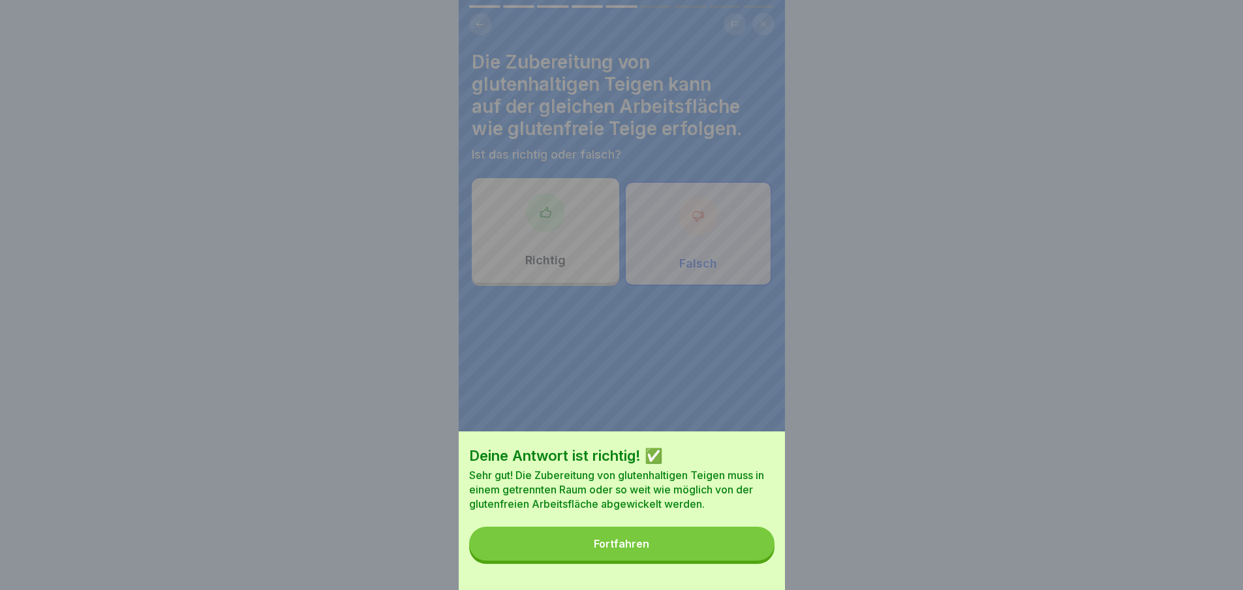
click at [756, 557] on button "Fortfahren" at bounding box center [621, 544] width 305 height 34
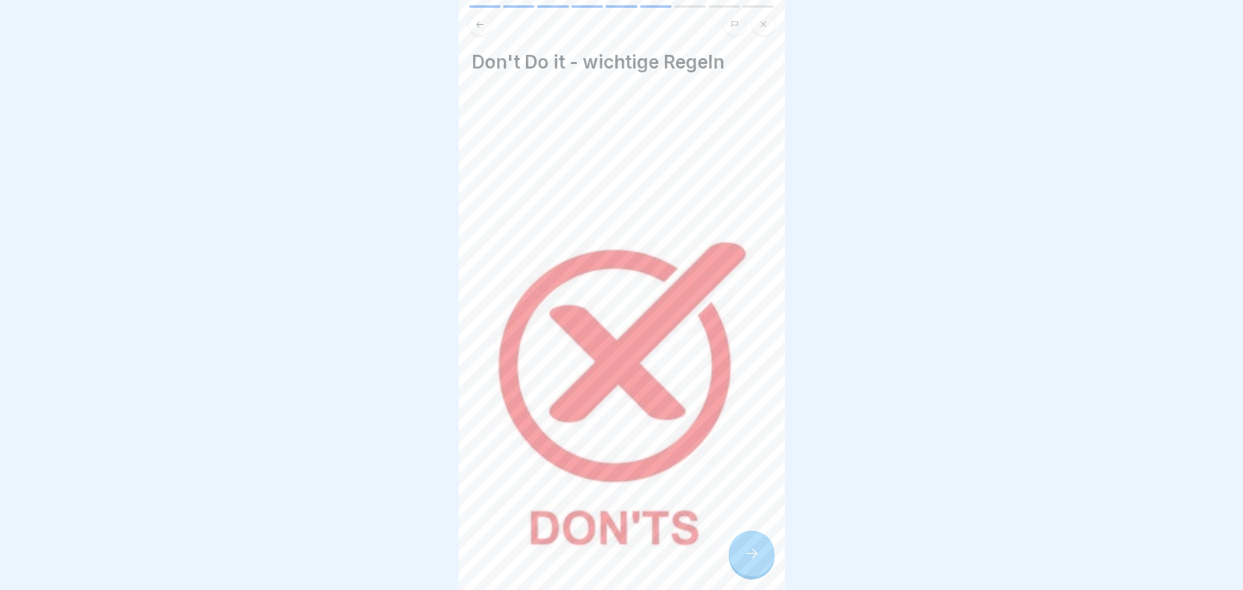
click at [758, 561] on icon at bounding box center [752, 554] width 16 height 16
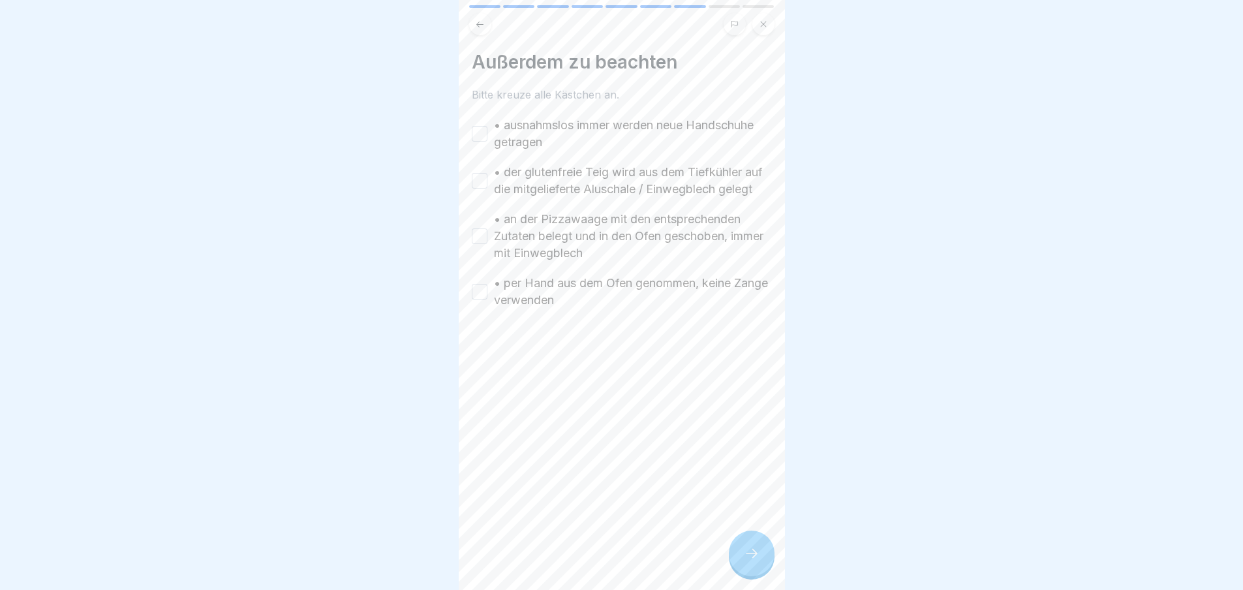
click at [487, 130] on button "• ausnahmslos immer werden neue Handschuhe getragen" at bounding box center [480, 134] width 16 height 16
click at [483, 198] on div "• der glutenfreie Teig wird aus dem Tiefkühler auf die mitgelieferte Aluschale …" at bounding box center [622, 181] width 300 height 34
click at [483, 189] on button "• der glutenfreie Teig wird aus dem Tiefkühler auf die mitgelieferte Aluschale …" at bounding box center [480, 181] width 16 height 16
click at [475, 244] on button "• an der Pizzawaage mit den entsprechenden Zutaten belegt und in den Ofen gesch…" at bounding box center [480, 236] width 16 height 16
drag, startPoint x: 478, startPoint y: 301, endPoint x: 496, endPoint y: 363, distance: 64.6
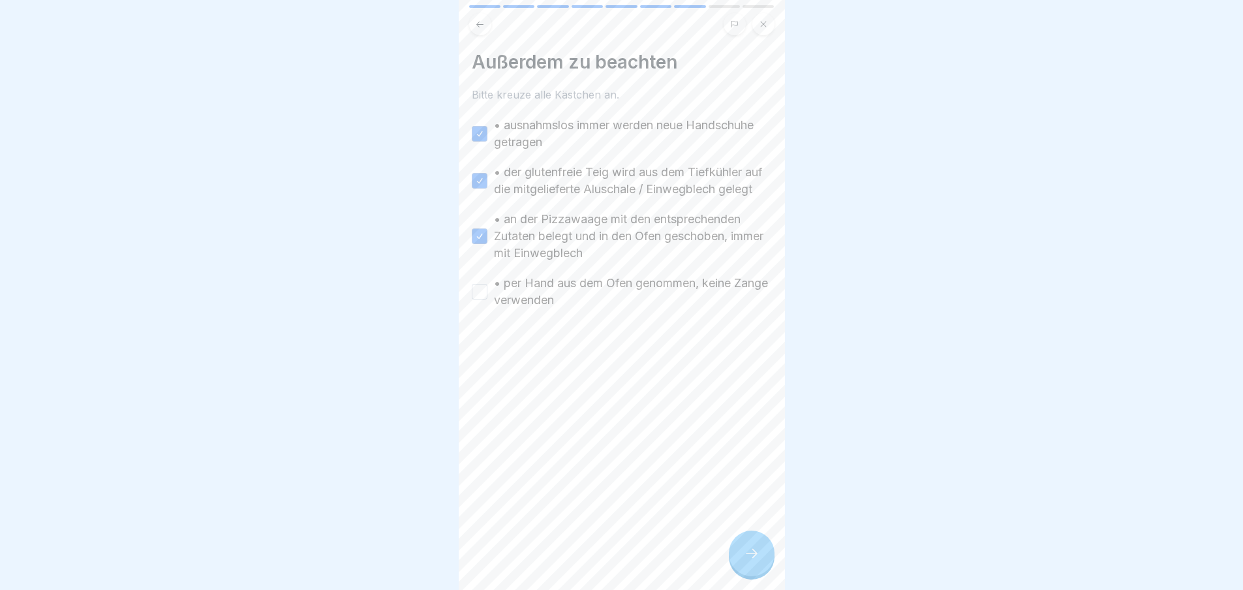
click at [478, 300] on button "• per Hand aus dem Ofen genommen, keine Zange verwenden" at bounding box center [480, 292] width 16 height 16
click at [764, 561] on div at bounding box center [752, 554] width 46 height 46
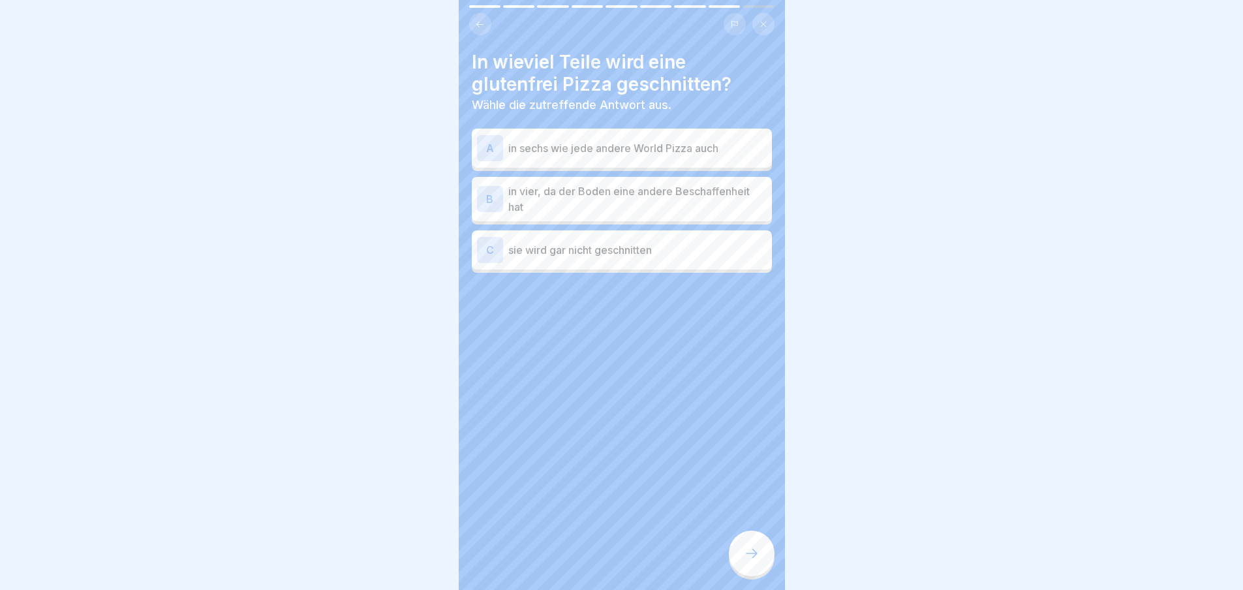
click at [764, 561] on div at bounding box center [752, 554] width 46 height 46
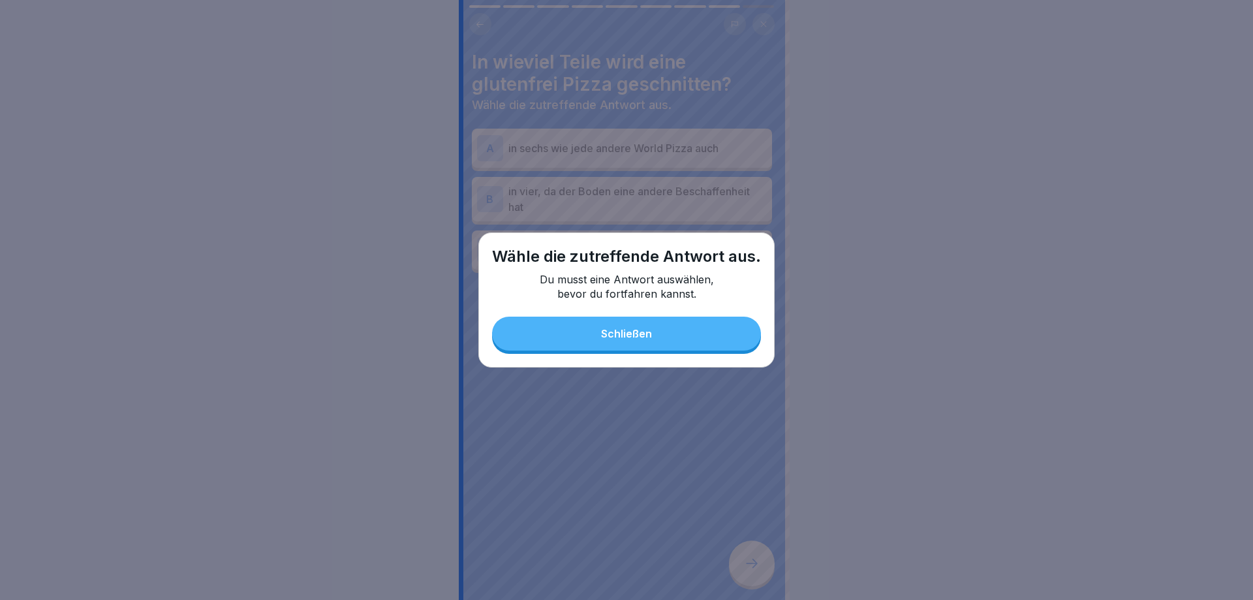
click at [713, 330] on button "Schließen" at bounding box center [626, 334] width 269 height 34
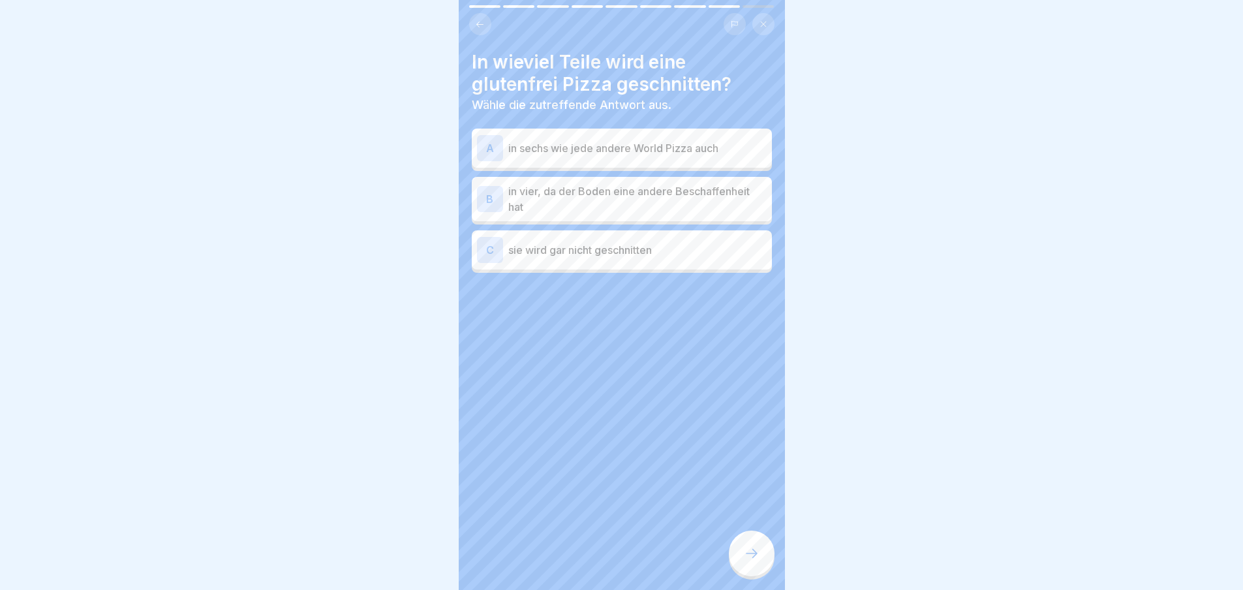
click at [715, 155] on p "in sechs wie jede andere World Pizza auch" at bounding box center [637, 148] width 258 height 16
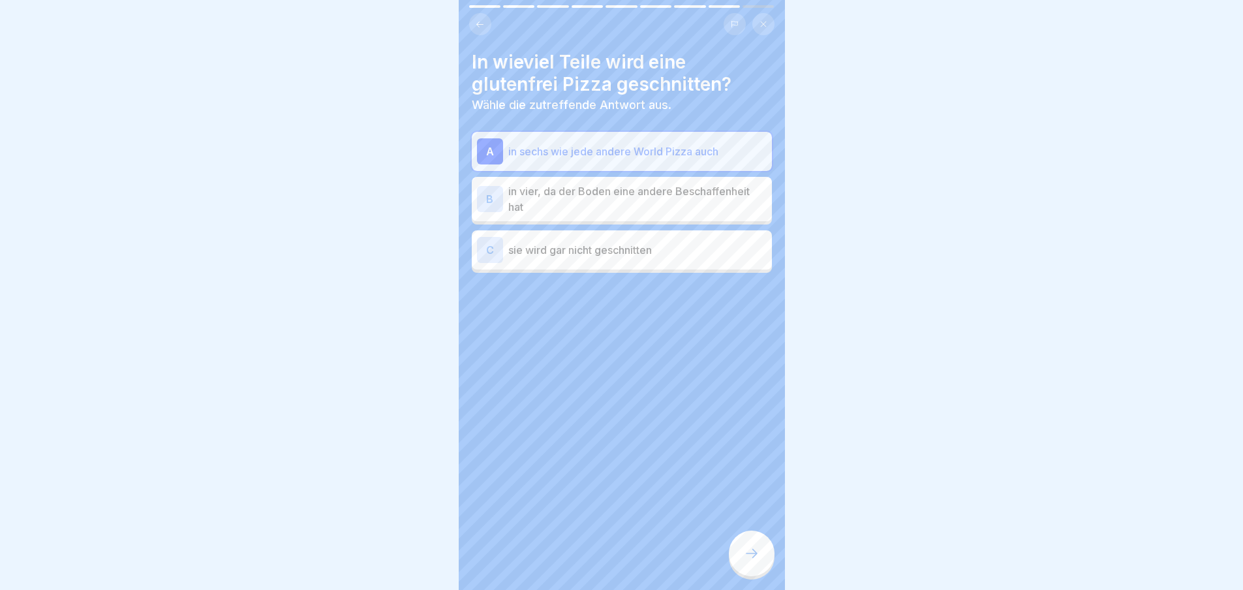
click at [715, 195] on p "in vier, da der Boden eine andere Beschaffenheit hat" at bounding box center [637, 198] width 258 height 31
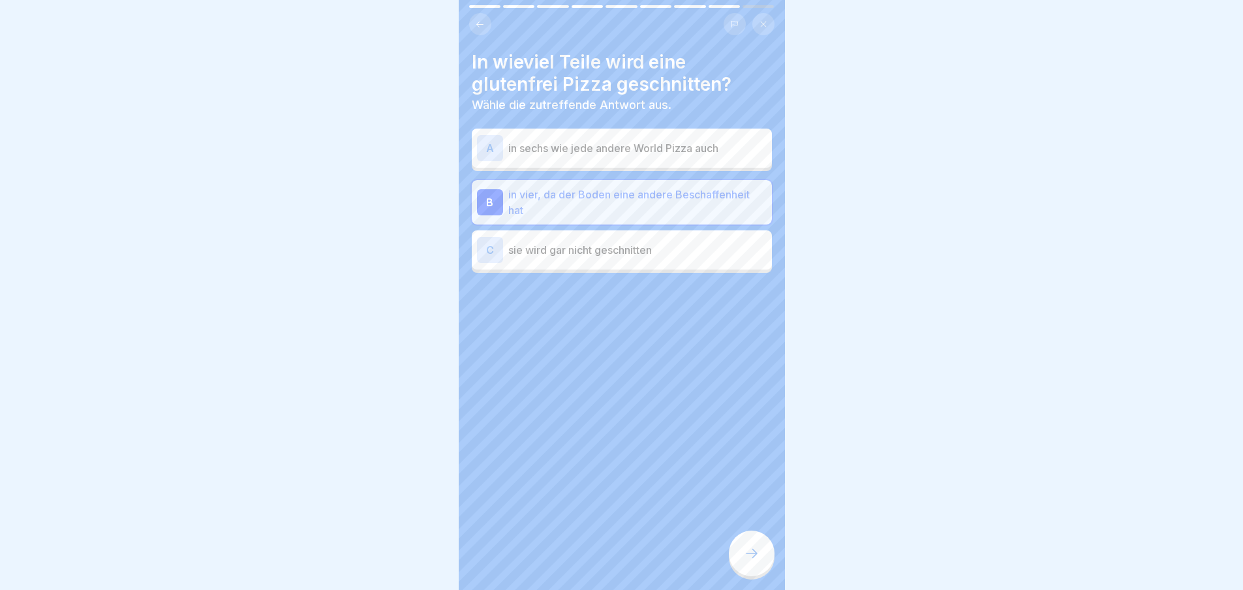
click at [711, 261] on div "C sie wird gar nicht geschnitten" at bounding box center [622, 250] width 290 height 26
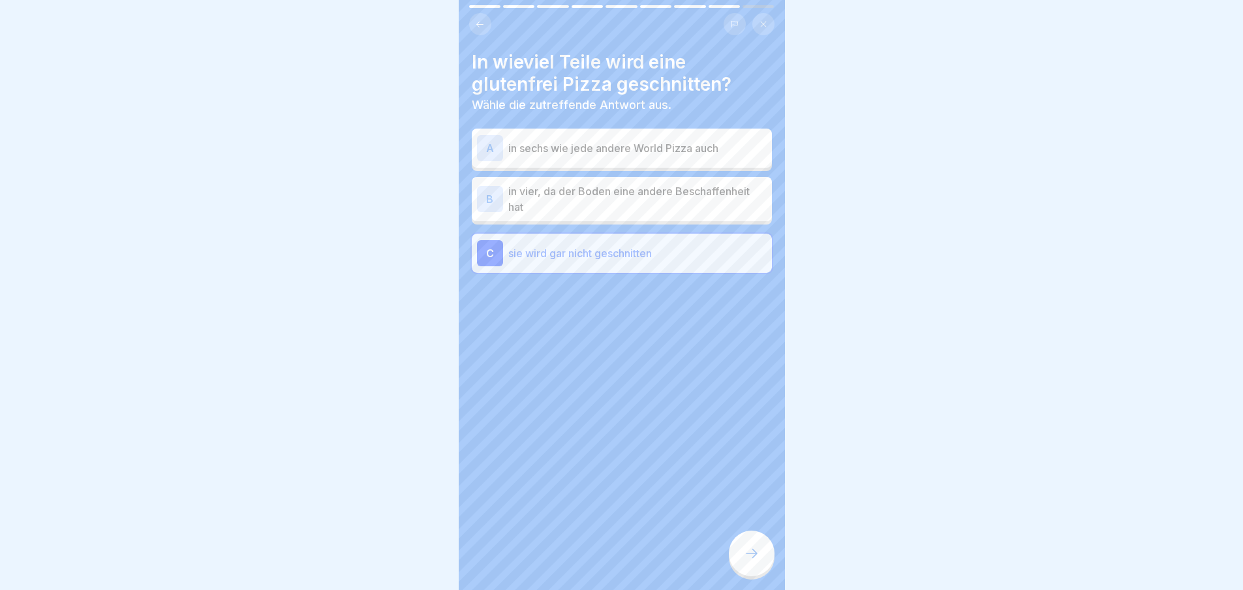
click at [748, 576] on div at bounding box center [752, 554] width 46 height 46
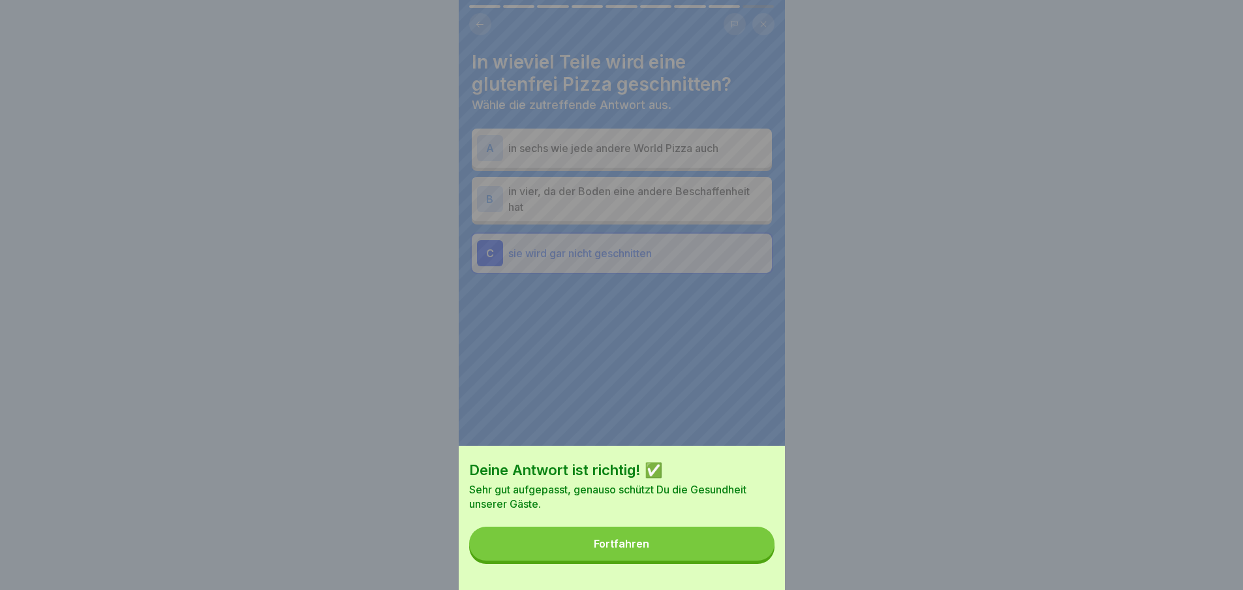
click at [717, 544] on button "Fortfahren" at bounding box center [621, 544] width 305 height 34
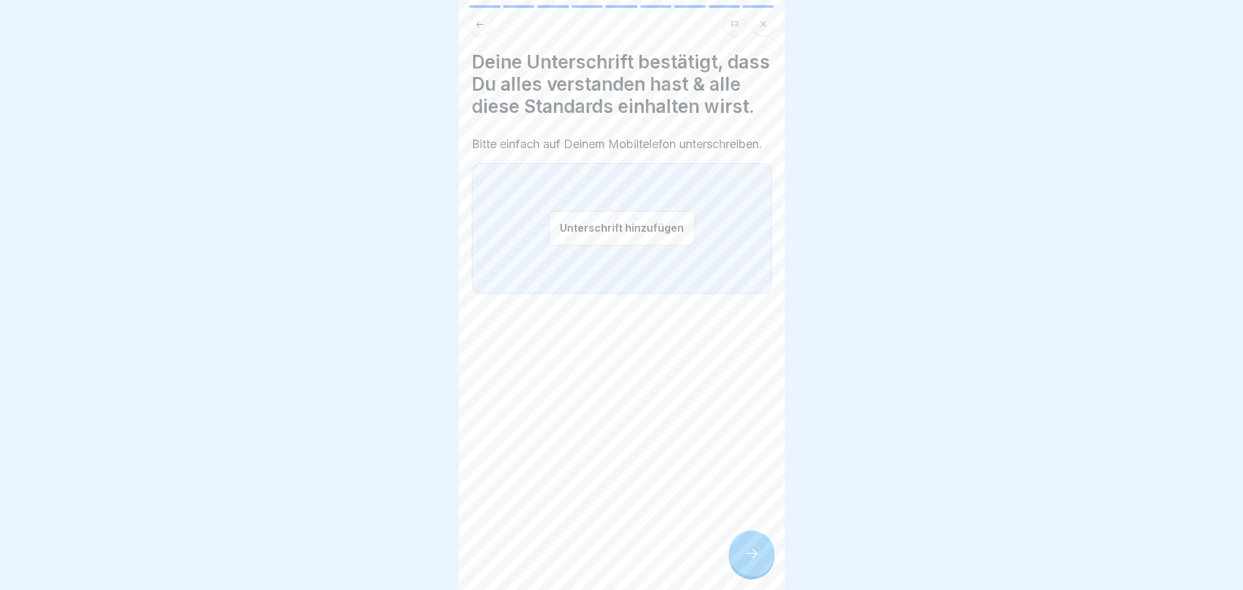
click at [731, 557] on div at bounding box center [752, 554] width 46 height 46
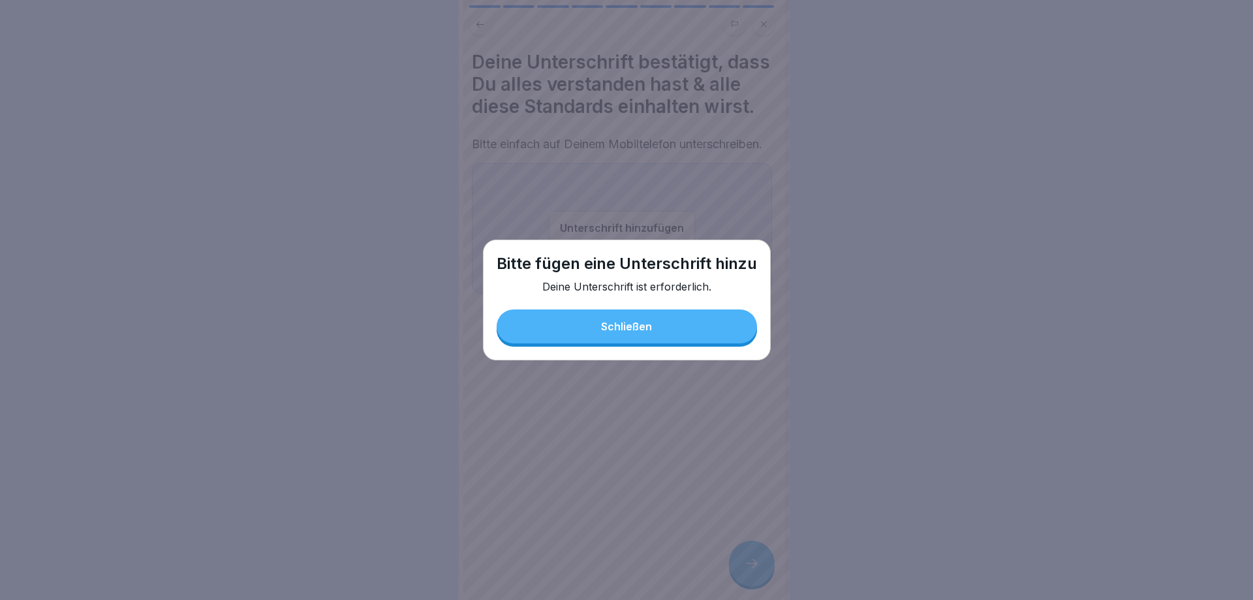
click at [709, 320] on button "Schließen" at bounding box center [627, 326] width 260 height 34
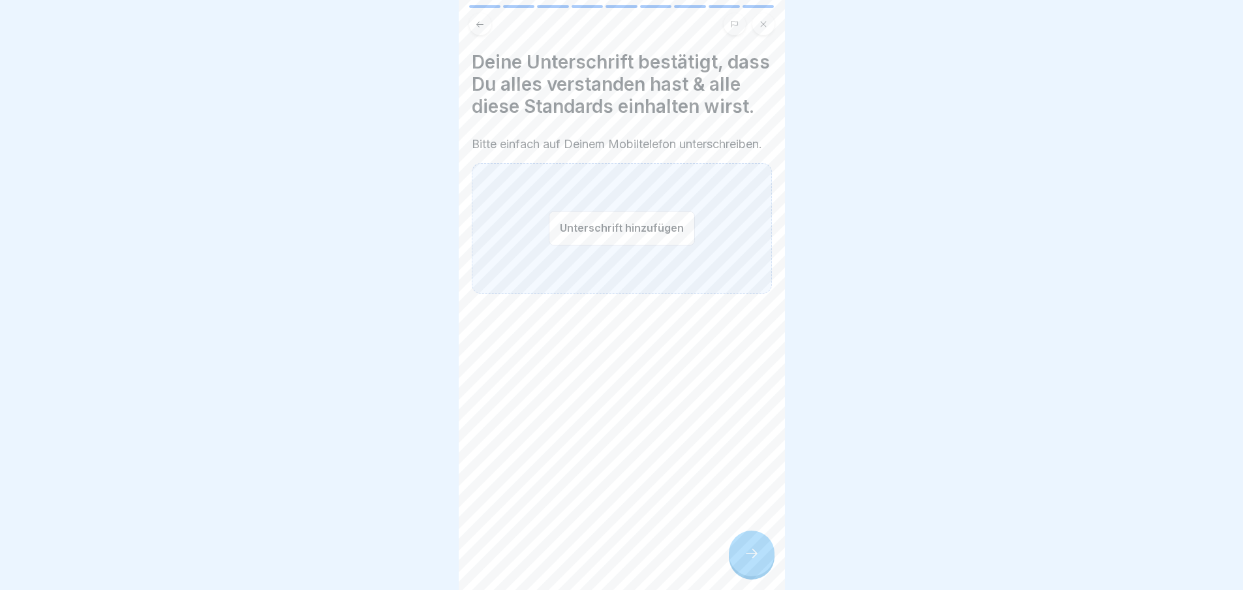
click at [666, 294] on div "Unterschrift hinzufügen" at bounding box center [622, 228] width 300 height 131
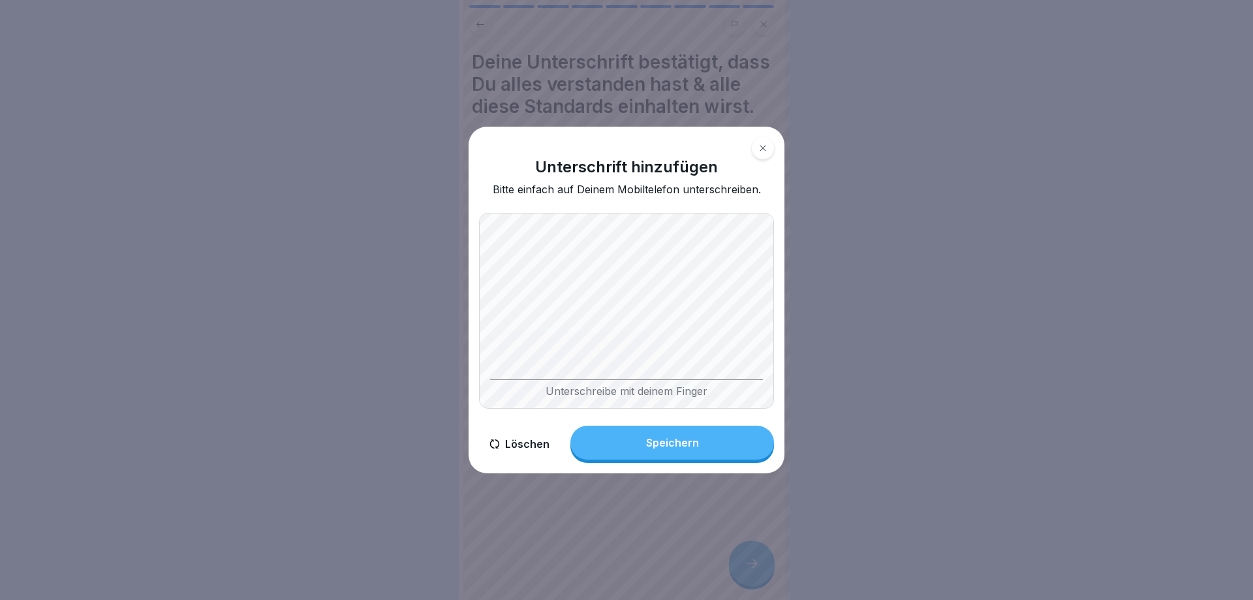
click at [685, 431] on button "Speichern" at bounding box center [672, 443] width 204 height 34
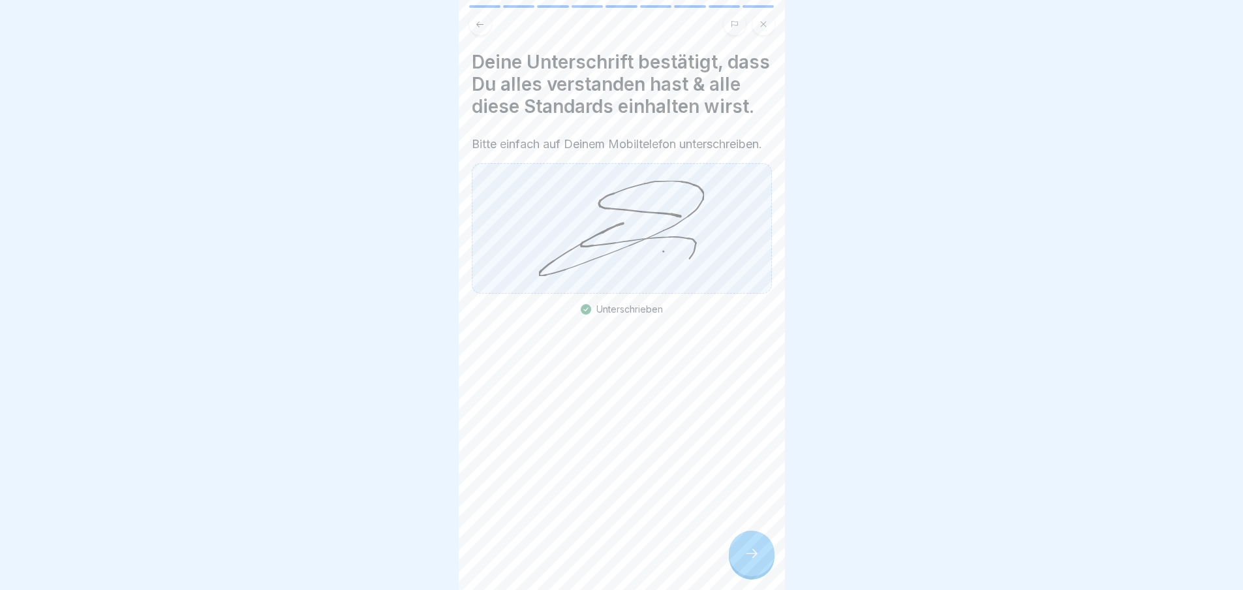
click at [735, 563] on div at bounding box center [752, 554] width 46 height 46
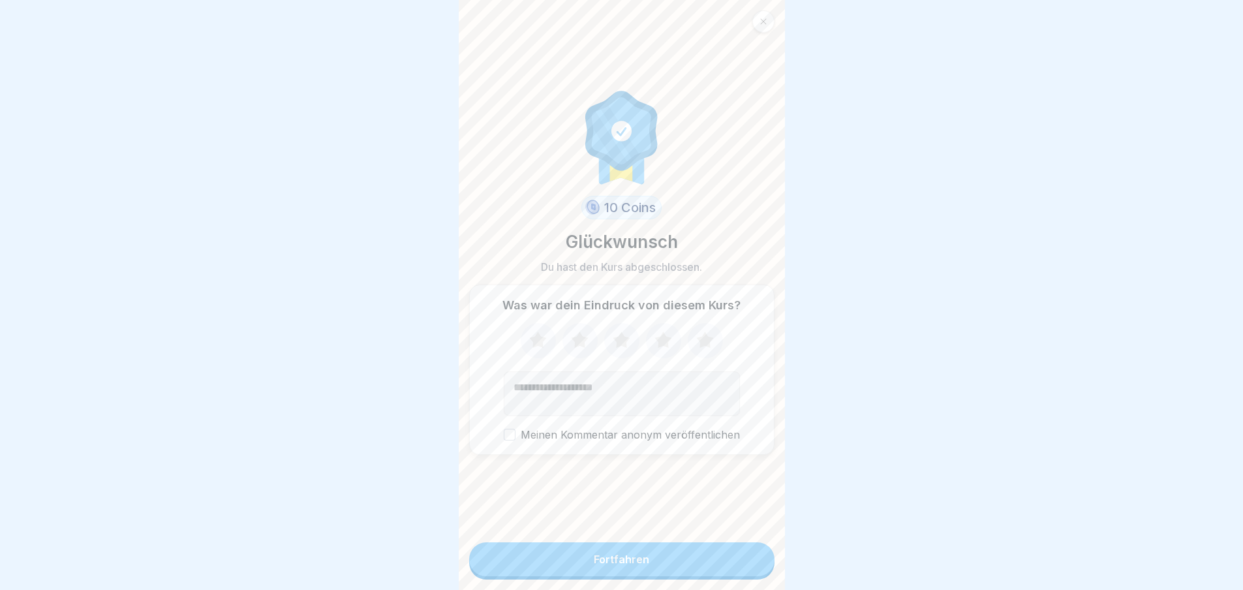
click at [735, 563] on button "Fortfahren" at bounding box center [621, 559] width 305 height 34
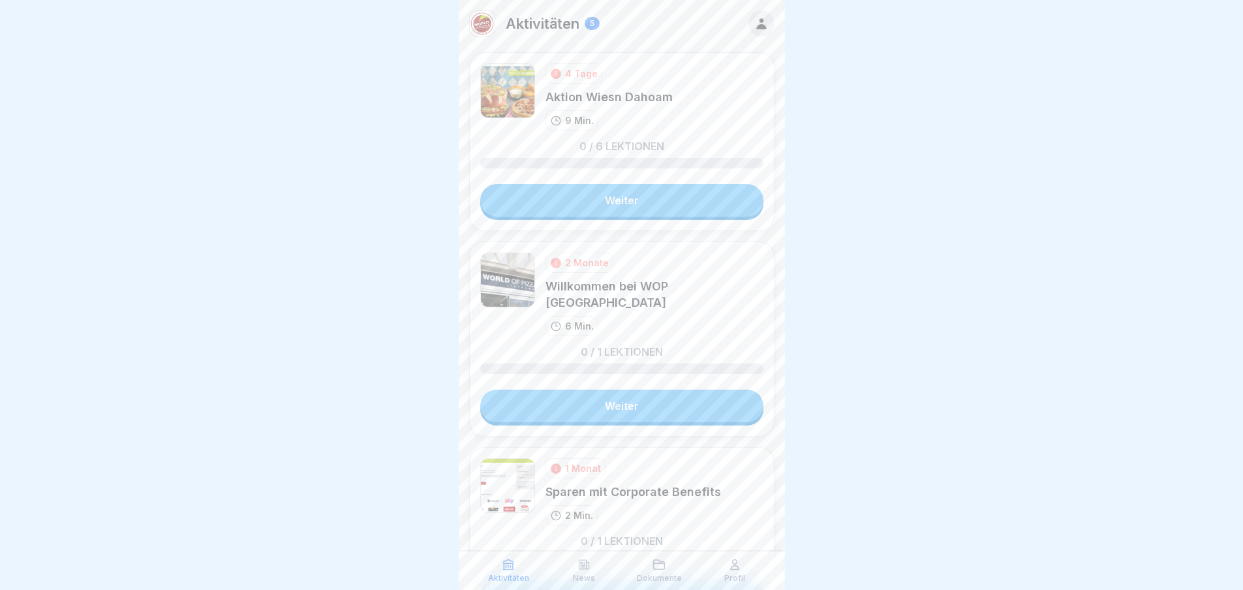
click at [663, 210] on link "Weiter" at bounding box center [621, 200] width 283 height 33
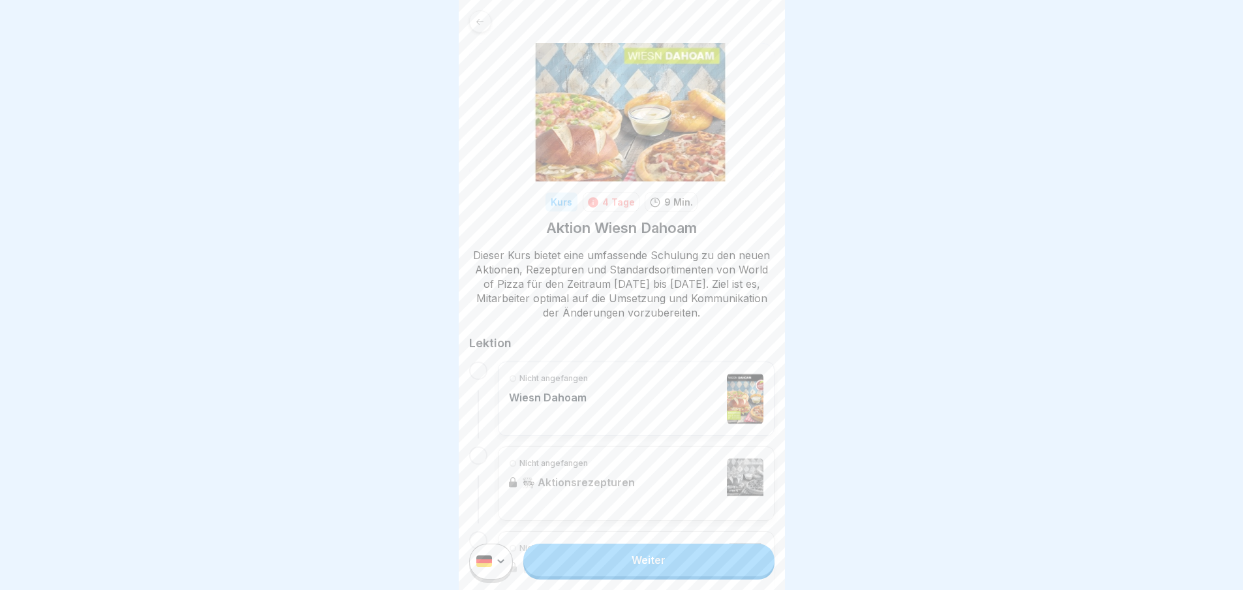
click at [686, 576] on link "Weiter" at bounding box center [648, 560] width 251 height 33
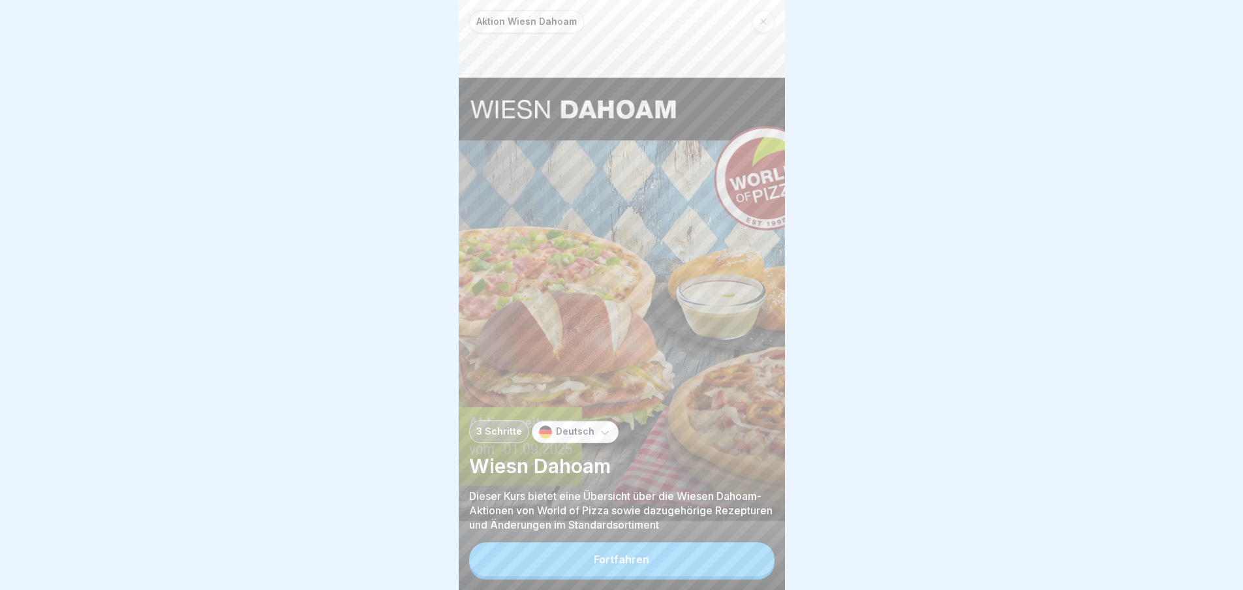
click at [685, 561] on button "Fortfahren" at bounding box center [621, 559] width 305 height 34
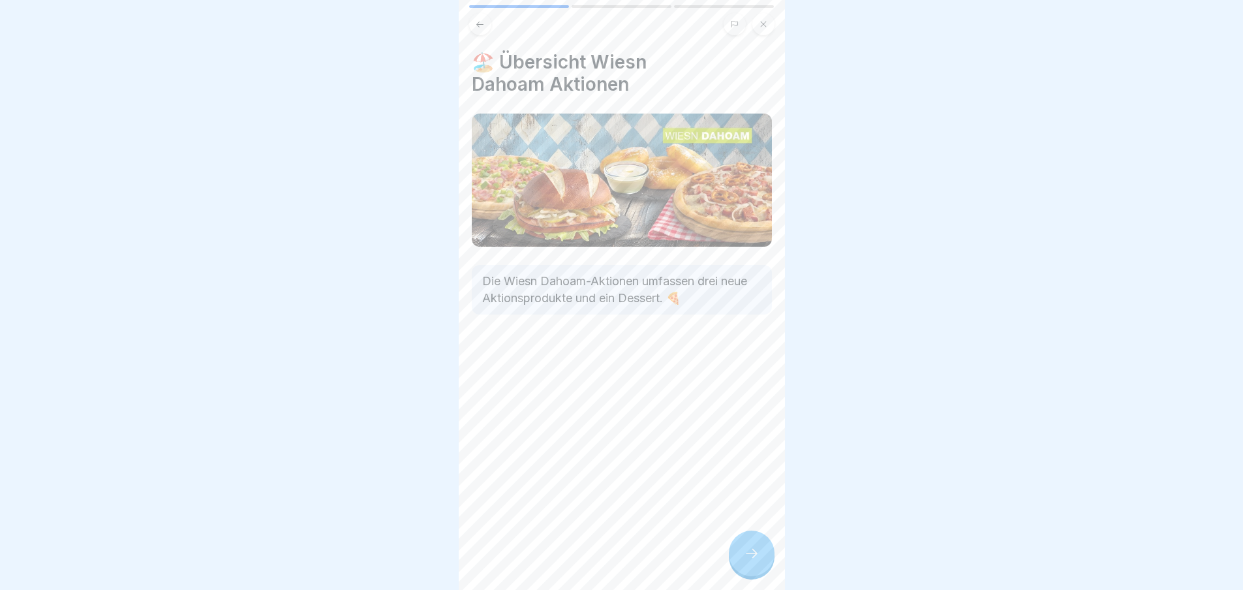
click at [736, 563] on div at bounding box center [752, 554] width 46 height 46
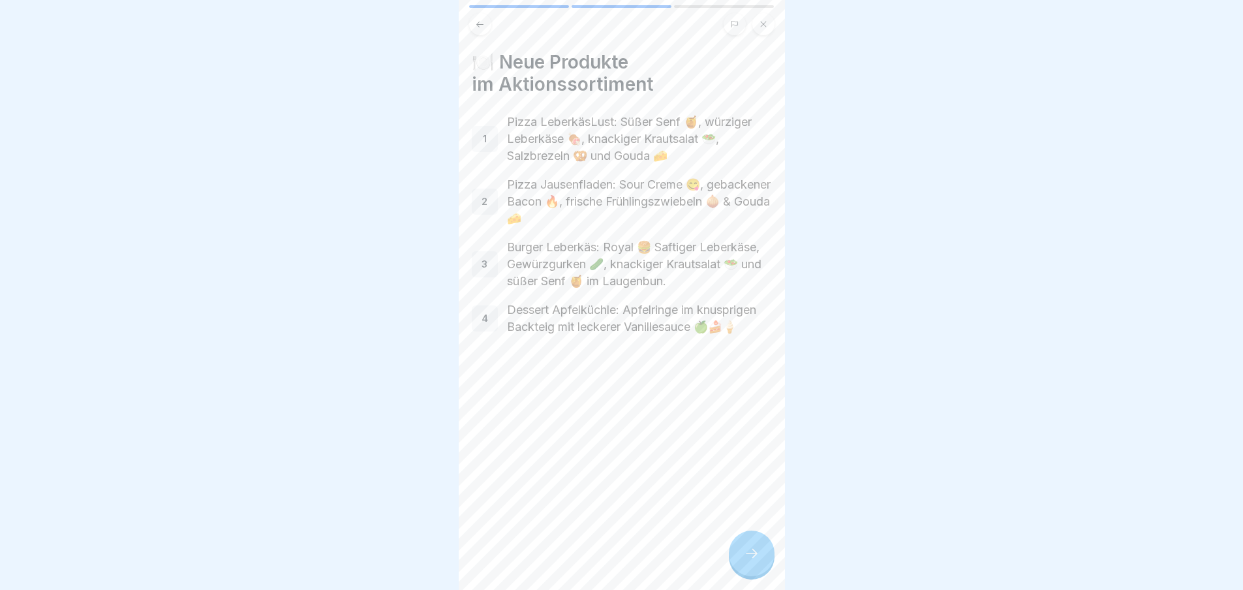
click at [736, 563] on div at bounding box center [752, 554] width 46 height 46
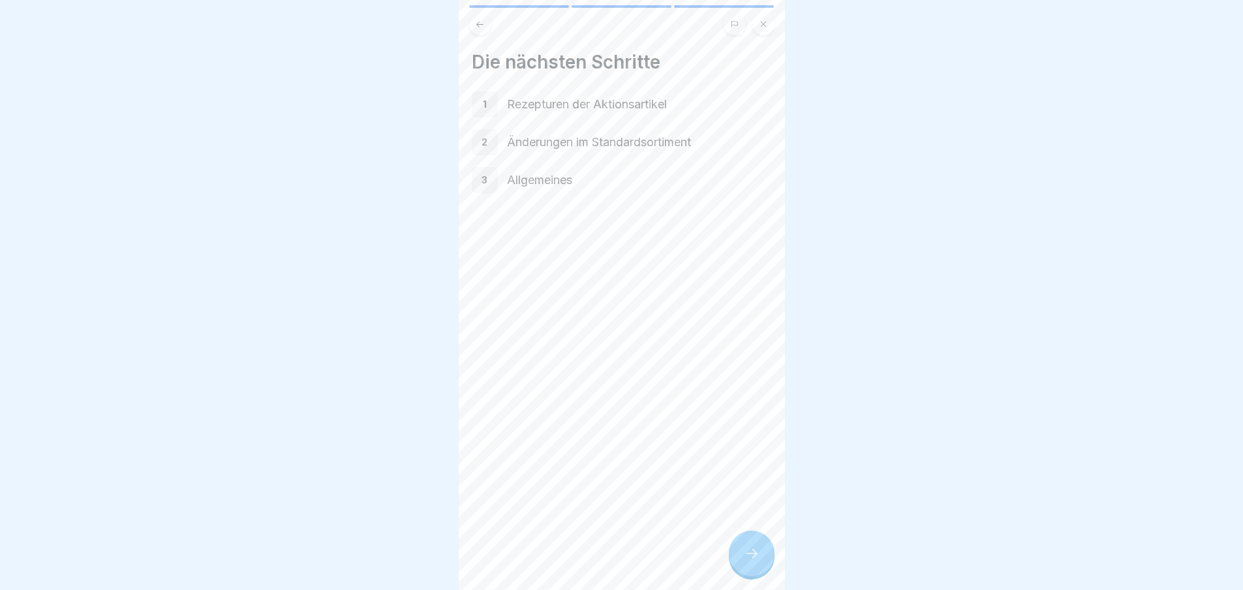
click at [736, 563] on div at bounding box center [752, 554] width 46 height 46
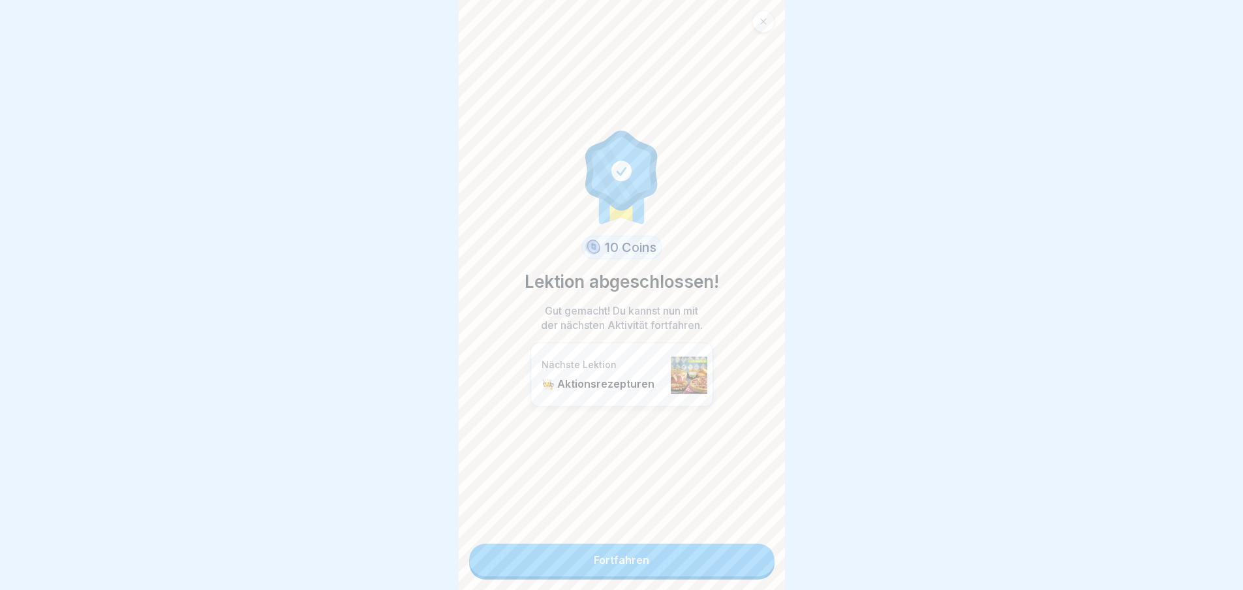
click at [736, 563] on link "Fortfahren" at bounding box center [621, 560] width 305 height 33
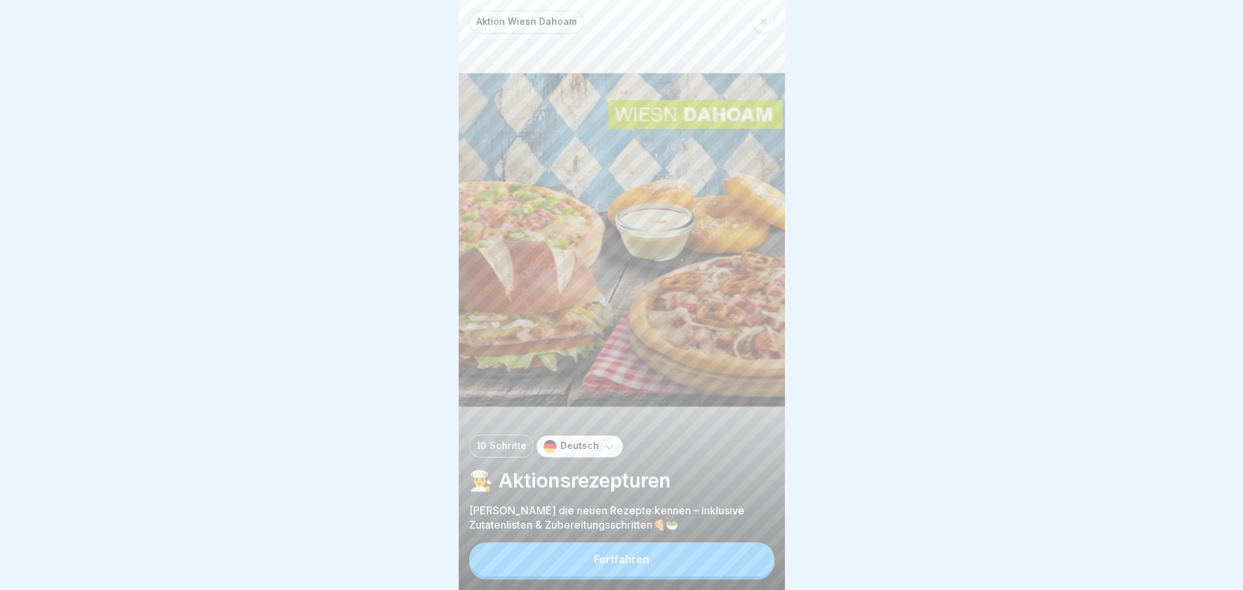
click at [736, 563] on button "Fortfahren" at bounding box center [621, 559] width 305 height 34
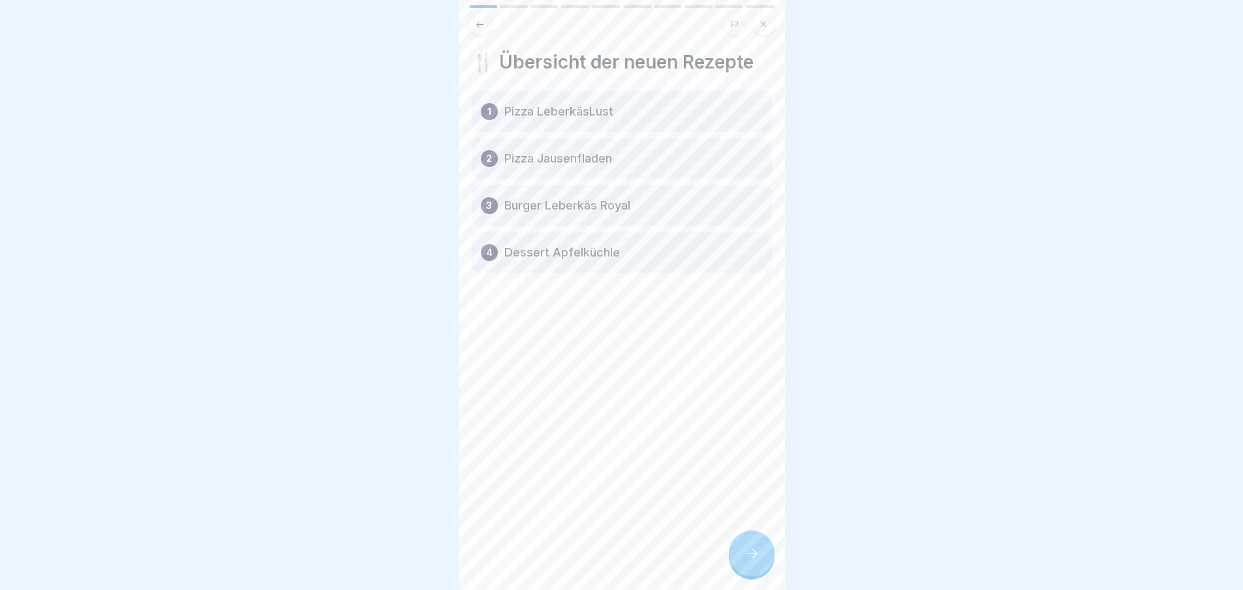
click at [736, 563] on div at bounding box center [752, 554] width 46 height 46
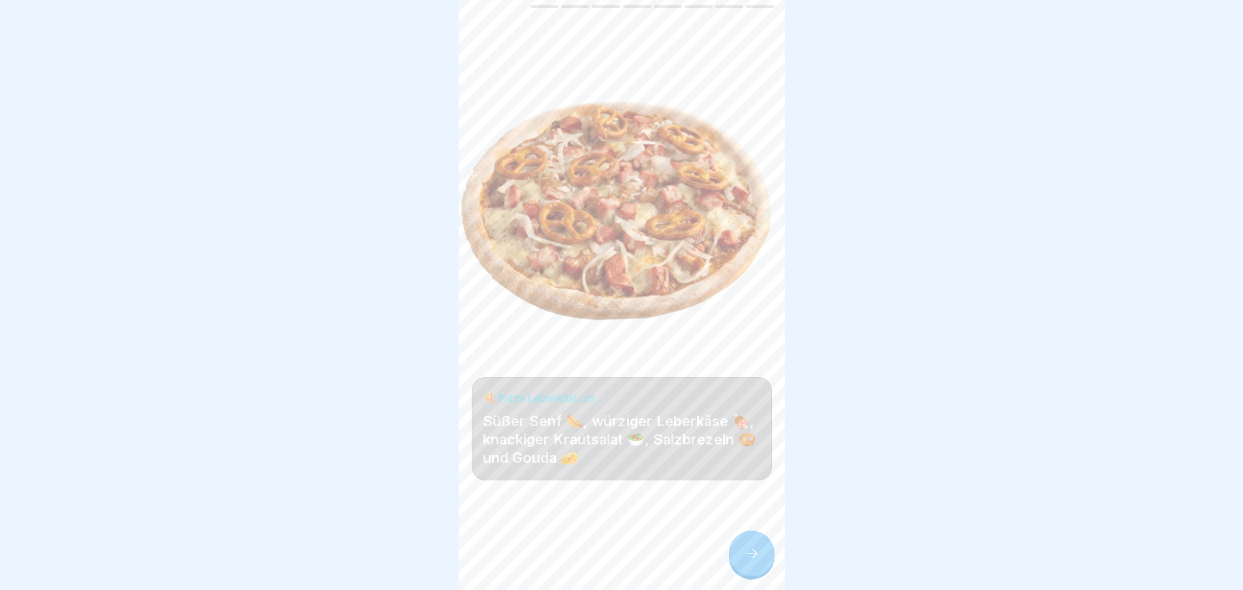
click at [736, 563] on div at bounding box center [752, 554] width 46 height 46
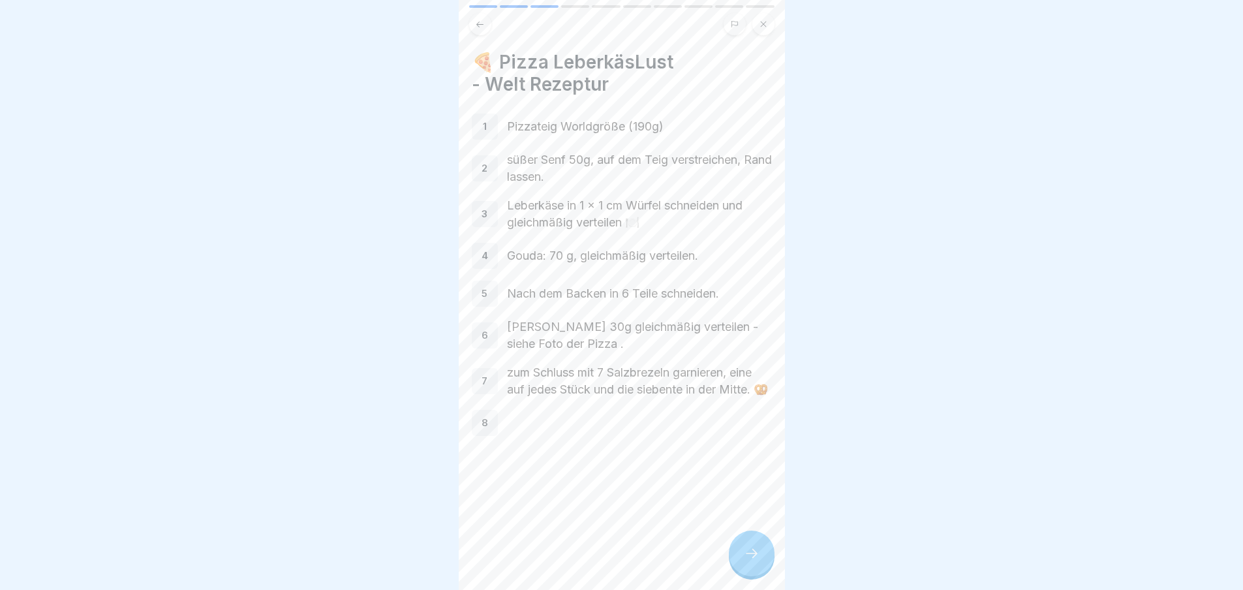
click at [736, 563] on div at bounding box center [752, 554] width 46 height 46
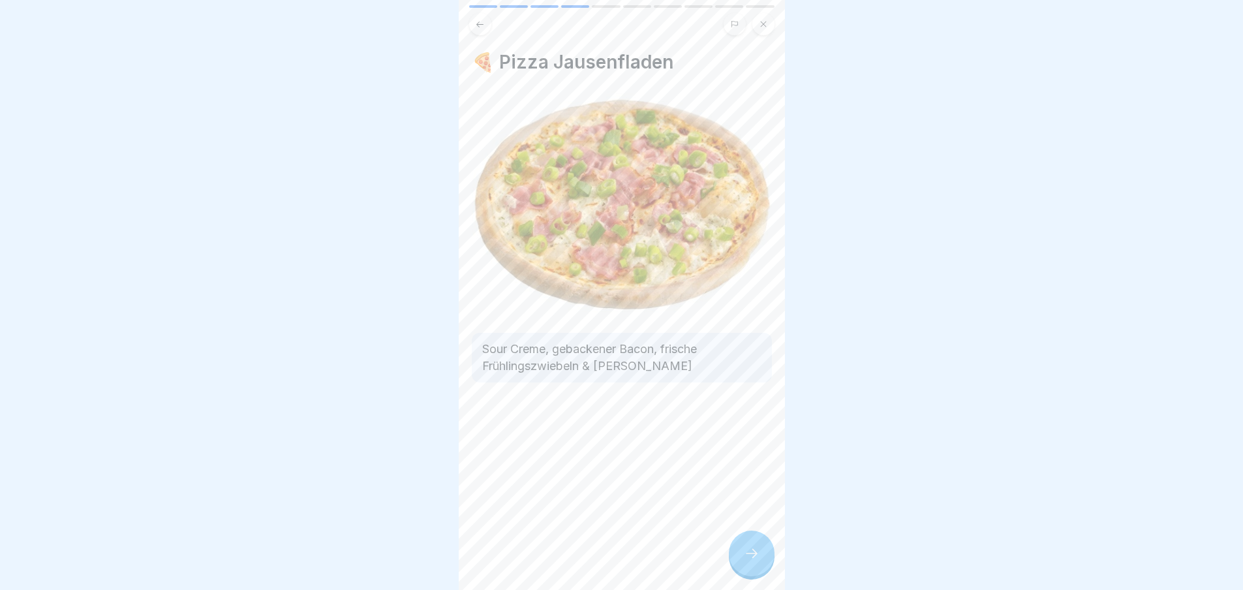
click at [736, 563] on div at bounding box center [752, 554] width 46 height 46
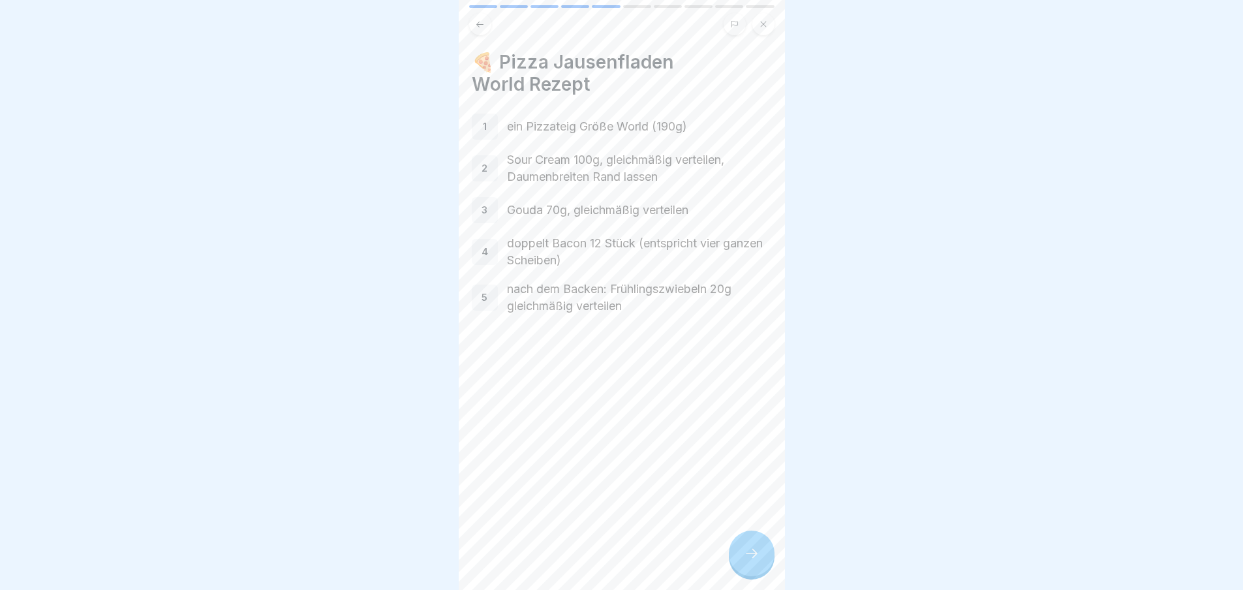
click at [736, 563] on div at bounding box center [752, 554] width 46 height 46
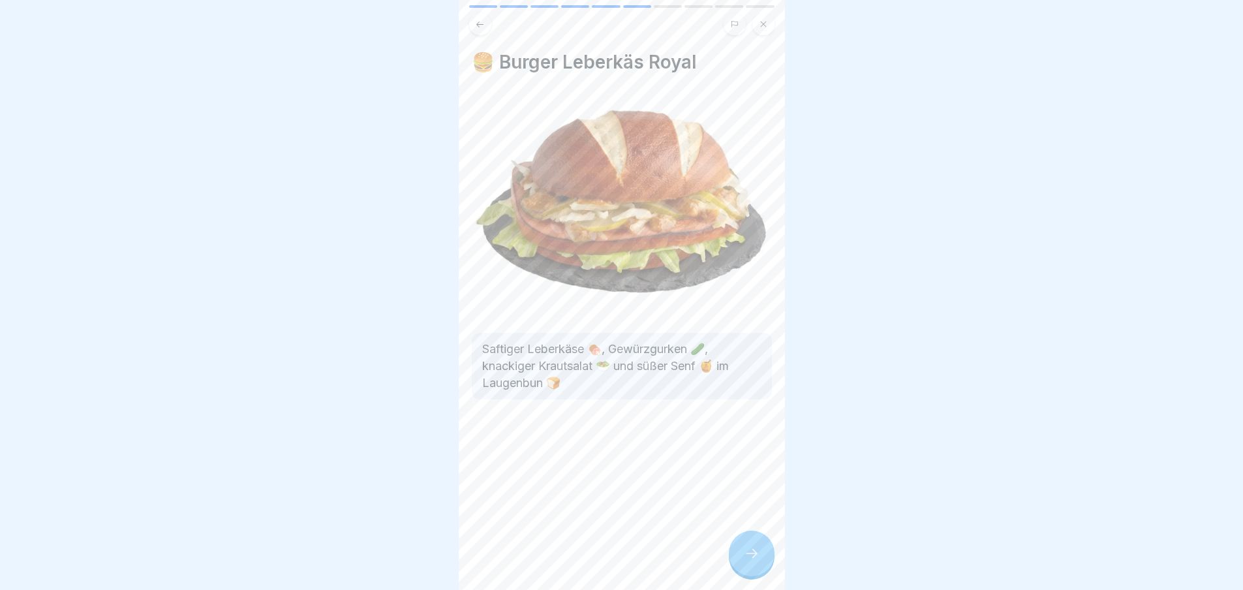
click at [736, 563] on div at bounding box center [752, 554] width 46 height 46
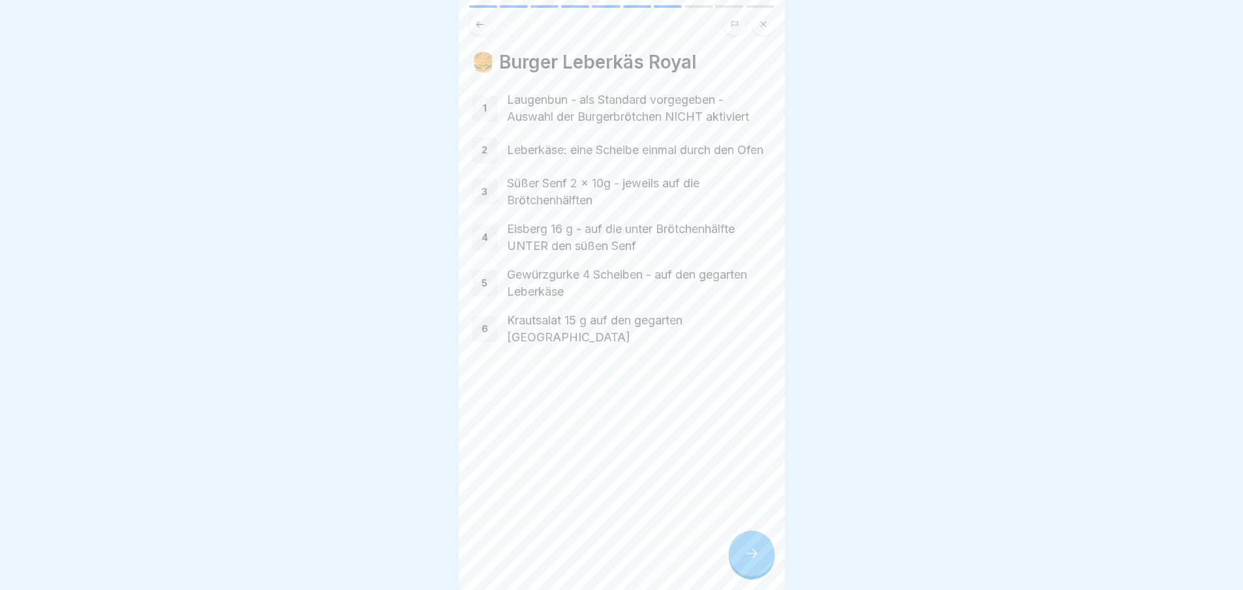
click at [736, 563] on div at bounding box center [752, 554] width 46 height 46
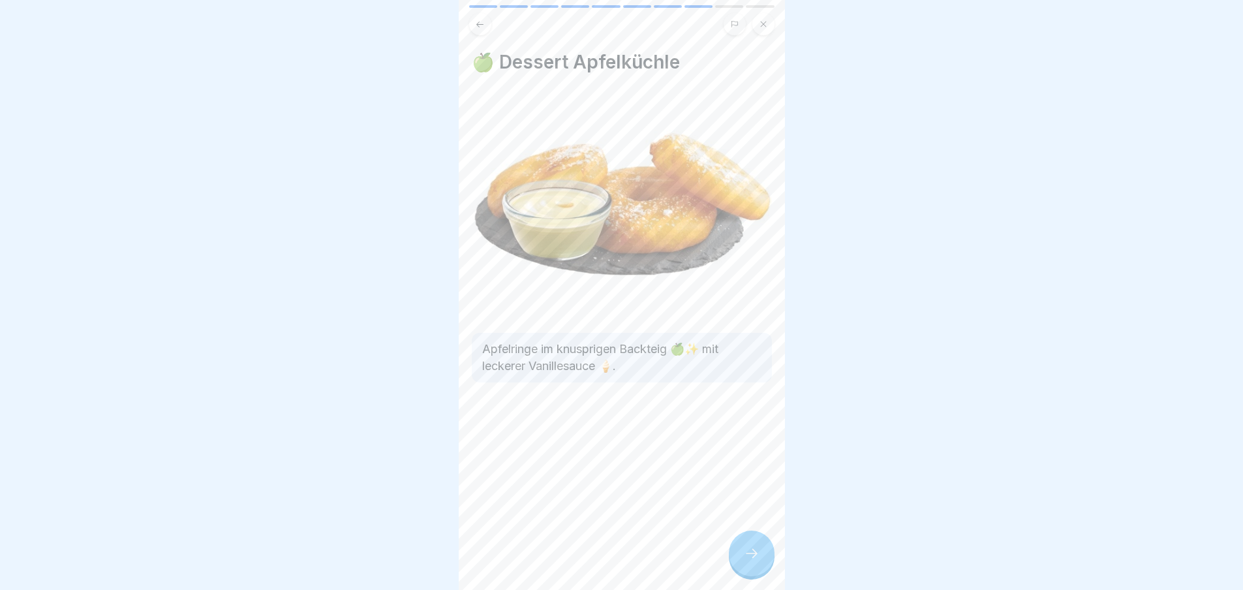
click at [736, 563] on div at bounding box center [752, 554] width 46 height 46
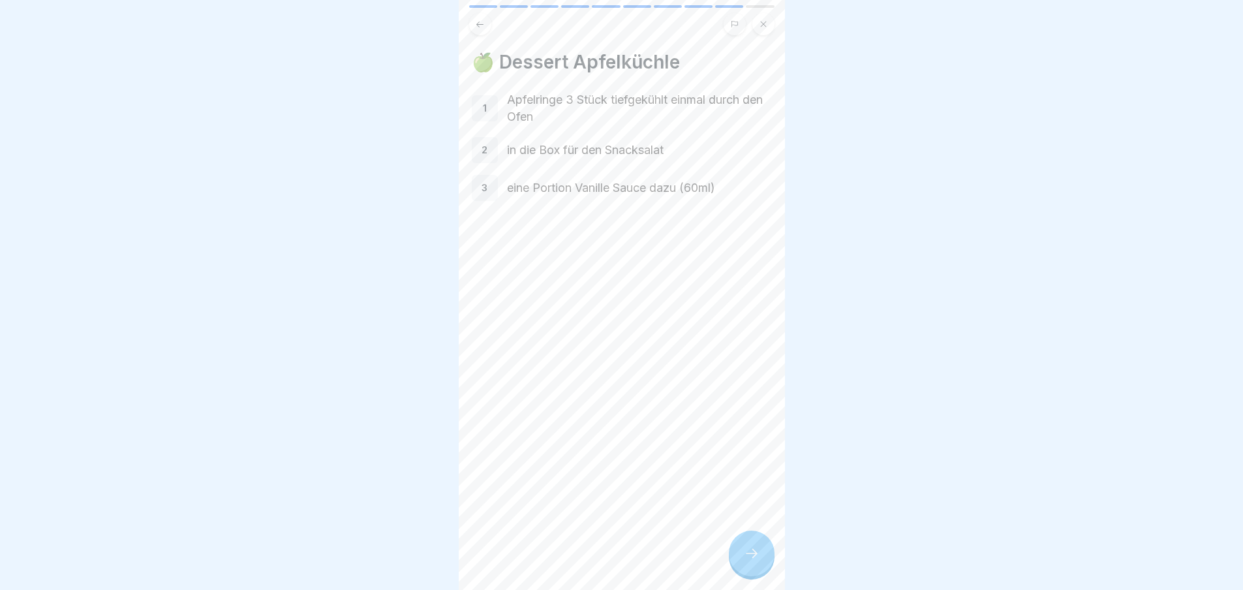
click at [736, 563] on div at bounding box center [752, 554] width 46 height 46
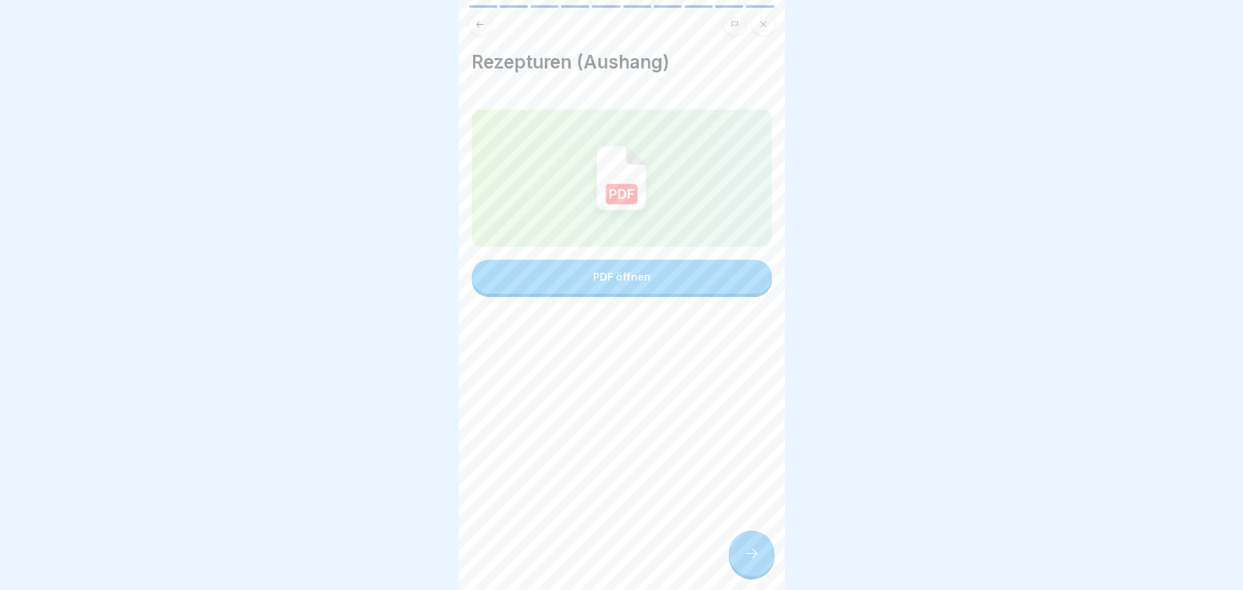
click at [756, 550] on div at bounding box center [752, 554] width 46 height 46
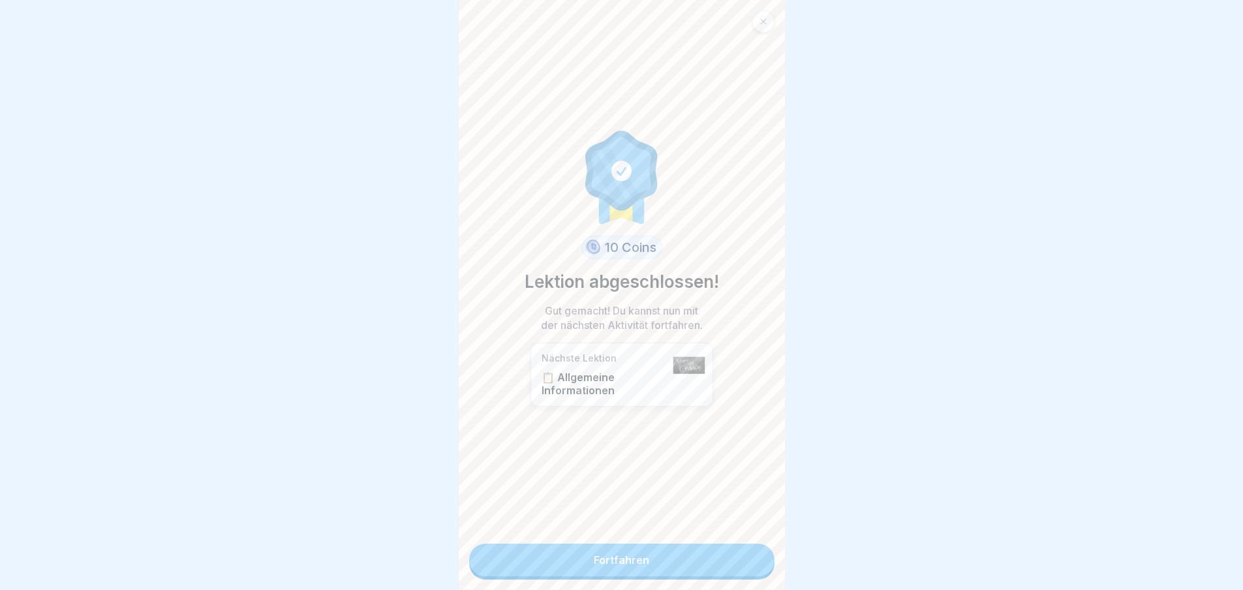
click at [736, 558] on link "Fortfahren" at bounding box center [621, 560] width 305 height 33
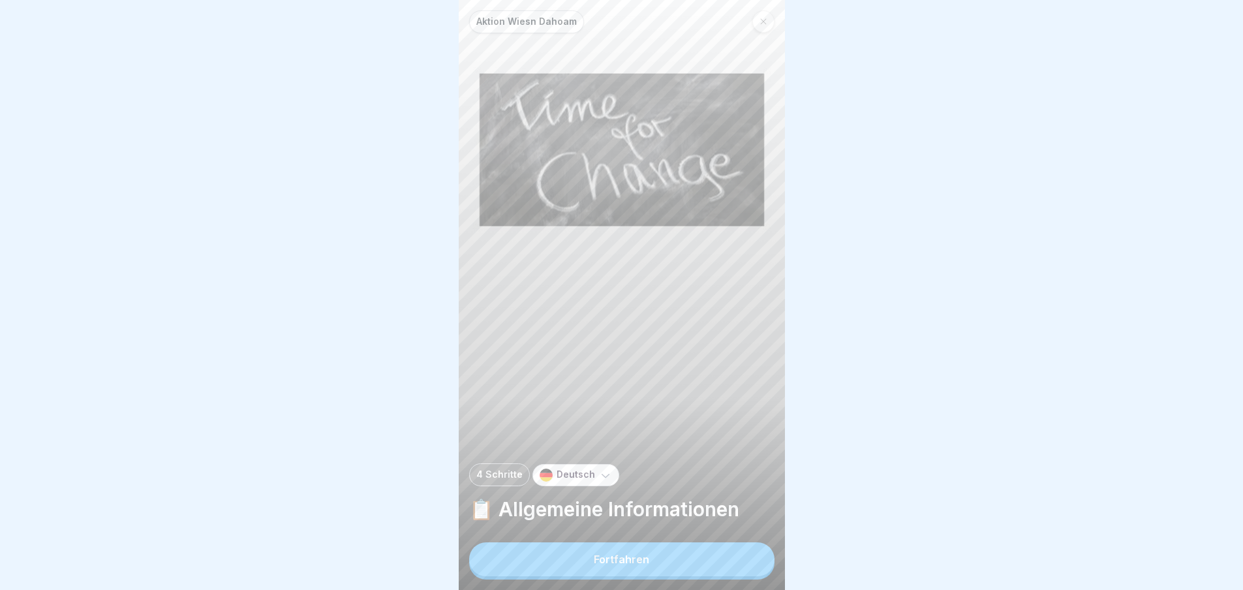
click at [736, 558] on button "Fortfahren" at bounding box center [621, 559] width 305 height 34
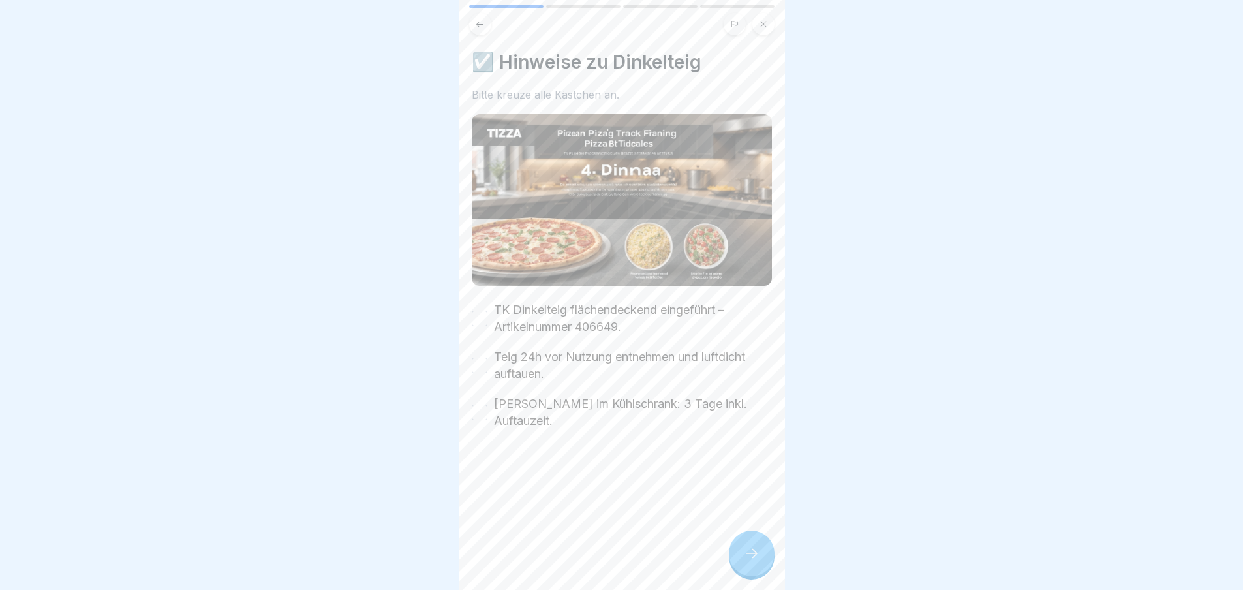
click at [583, 295] on div "☑️ Hinweise zu Dinkelteig Bitte kreuze alle Kästchen an. TK Dinkelteig flächend…" at bounding box center [622, 240] width 300 height 379
click at [583, 307] on label "TK Dinkelteig flächendeckend eingeführt – Artikelnummer 406649." at bounding box center [633, 319] width 278 height 34
click at [488, 311] on button "TK Dinkelteig flächendeckend eingeführt – Artikelnummer 406649." at bounding box center [480, 319] width 16 height 16
click at [587, 352] on label "Teig 24h vor Nutzung entnehmen und luftdicht auftauen." at bounding box center [633, 366] width 278 height 34
click at [488, 358] on button "Teig 24h vor Nutzung entnehmen und luftdicht auftauen." at bounding box center [480, 366] width 16 height 16
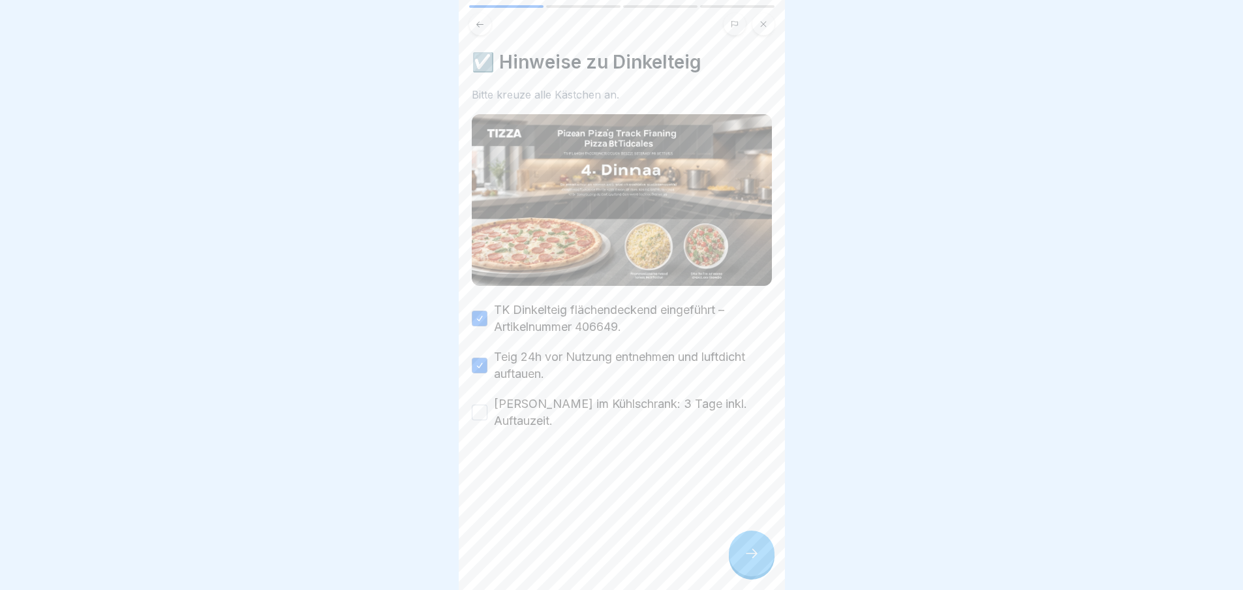
click at [587, 400] on label "[PERSON_NAME] im Kühlschrank: 3 Tage inkl. Auftauzeit." at bounding box center [633, 412] width 278 height 34
click at [488, 405] on button "[PERSON_NAME] im Kühlschrank: 3 Tage inkl. Auftauzeit." at bounding box center [480, 413] width 16 height 16
click at [760, 558] on div at bounding box center [752, 554] width 46 height 46
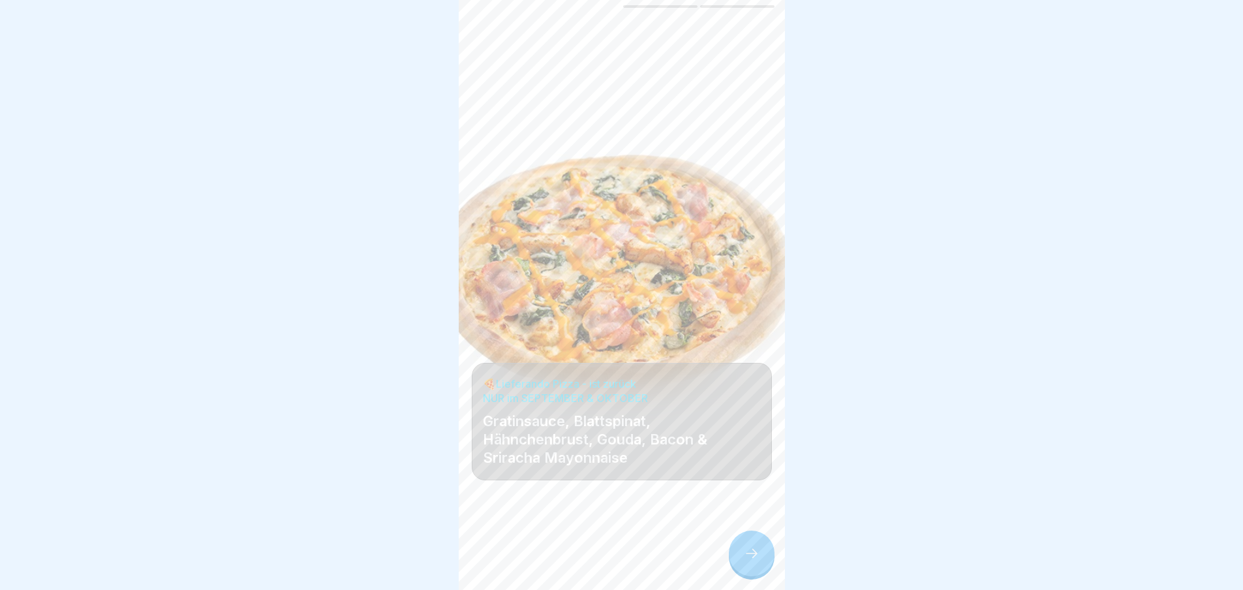
click at [760, 558] on div at bounding box center [752, 554] width 46 height 46
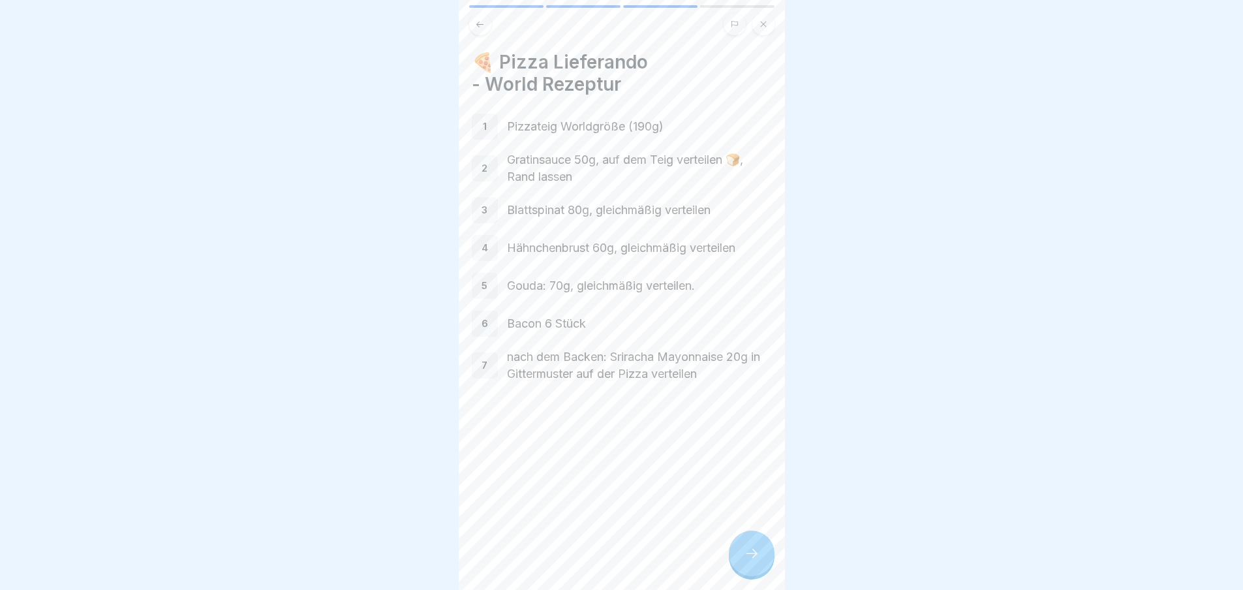
click at [760, 558] on div at bounding box center [752, 554] width 46 height 46
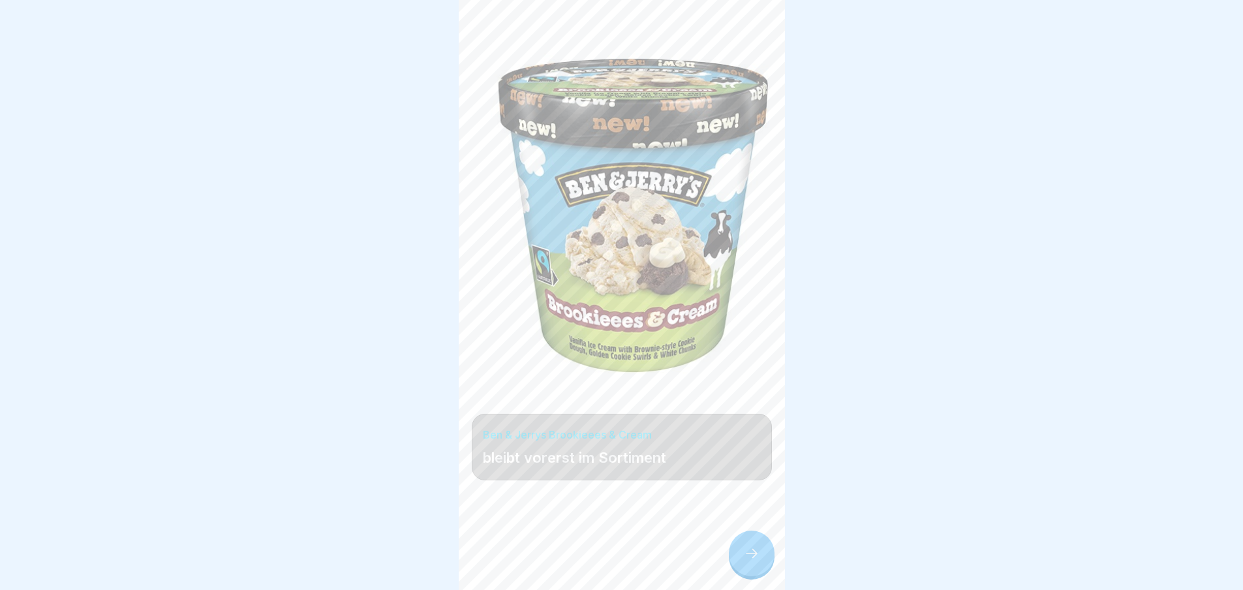
click at [760, 558] on div at bounding box center [752, 554] width 46 height 46
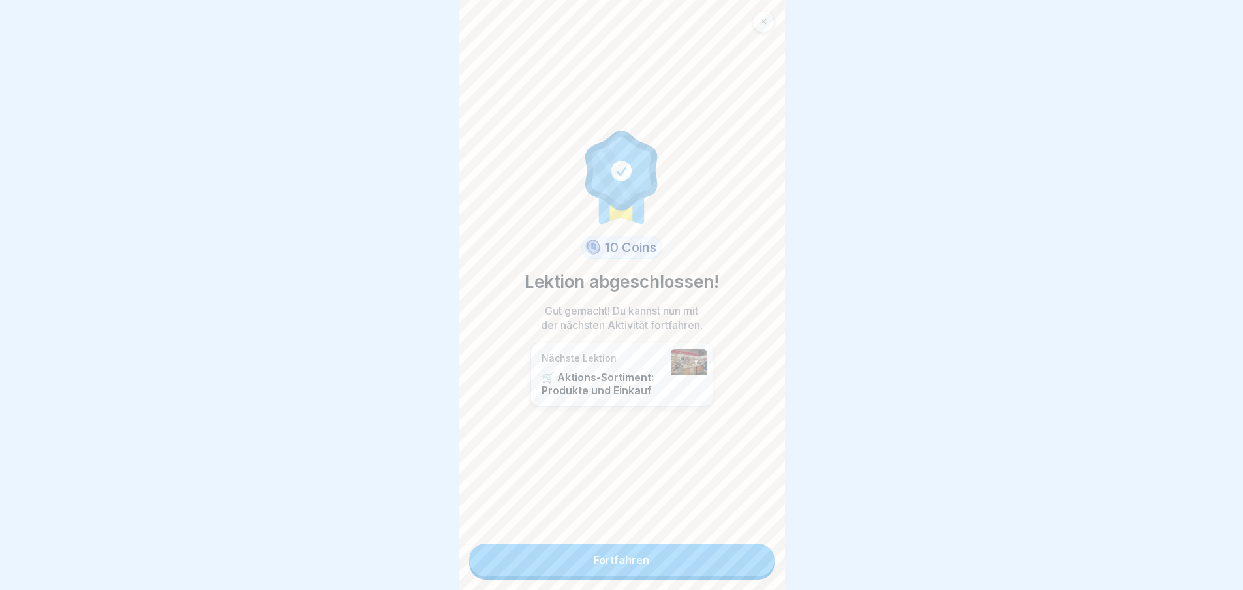
click at [760, 558] on link "Fortfahren" at bounding box center [621, 560] width 305 height 33
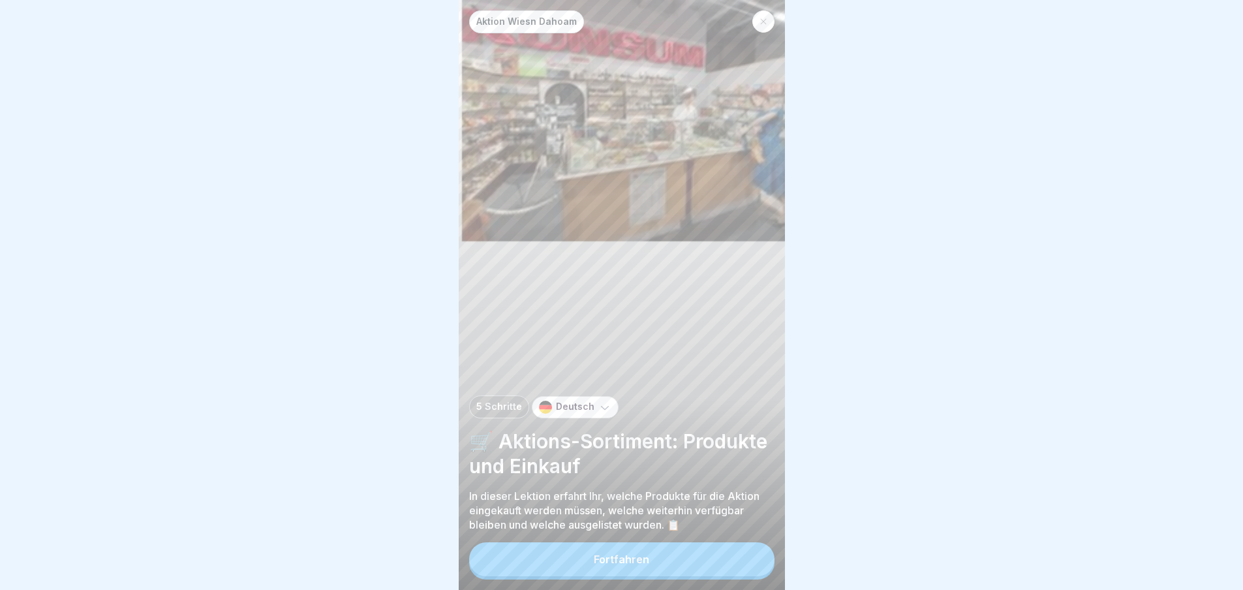
click at [760, 558] on button "Fortfahren" at bounding box center [621, 559] width 305 height 34
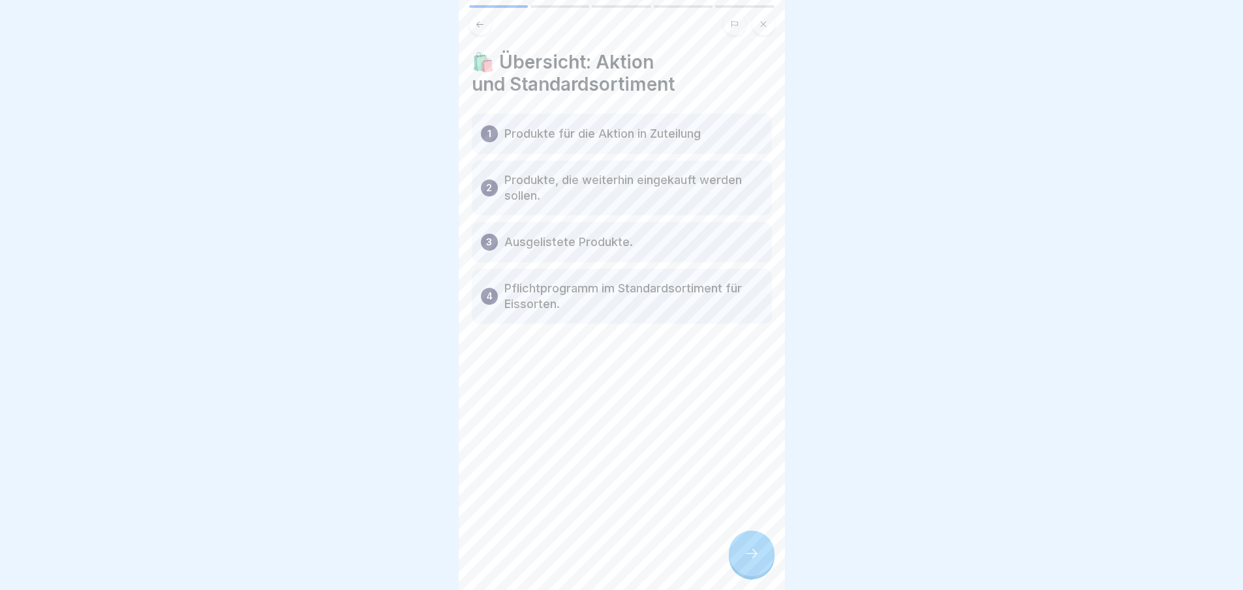
click at [760, 558] on div at bounding box center [752, 554] width 46 height 46
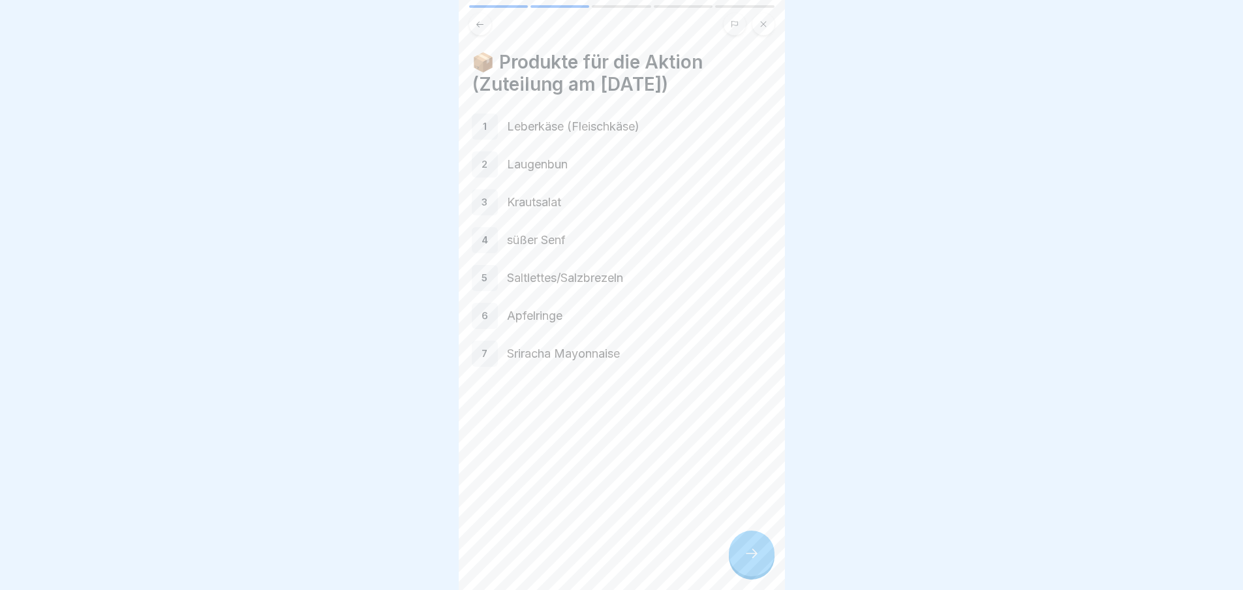
click at [760, 558] on div at bounding box center [752, 554] width 46 height 46
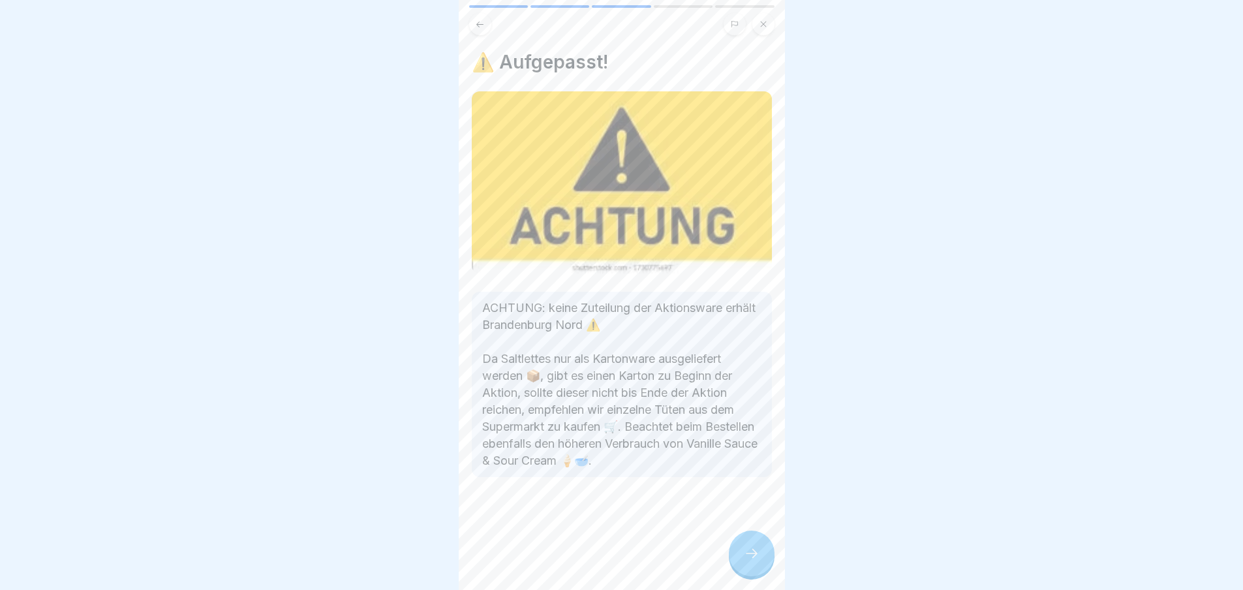
click at [760, 558] on div at bounding box center [752, 554] width 46 height 46
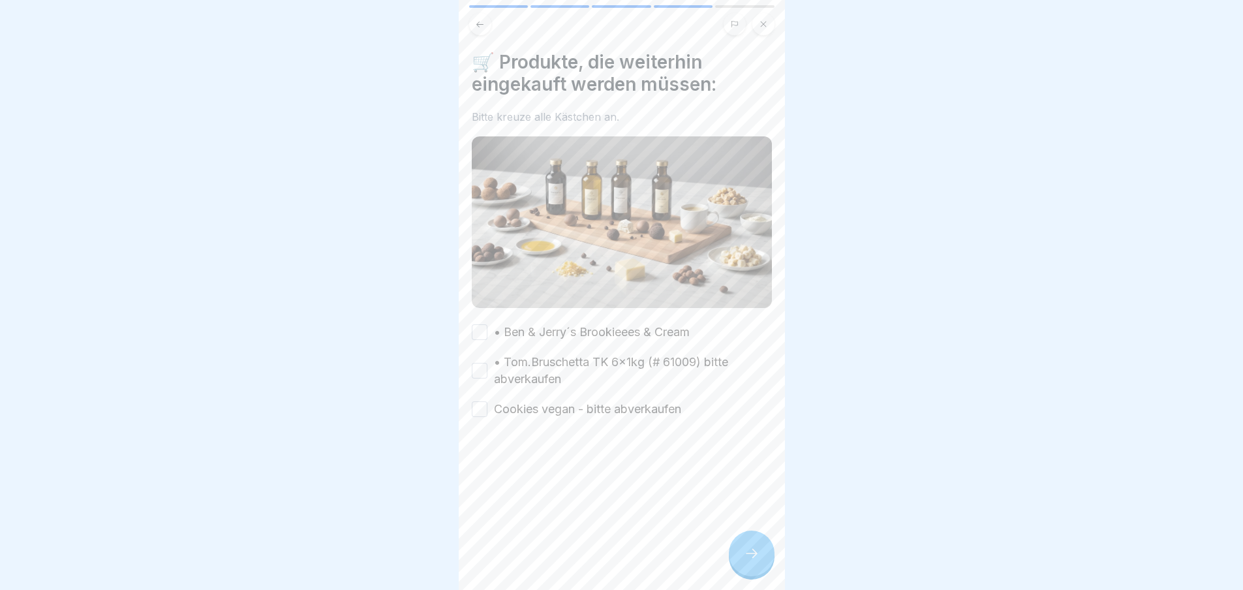
click at [760, 558] on div at bounding box center [752, 554] width 46 height 46
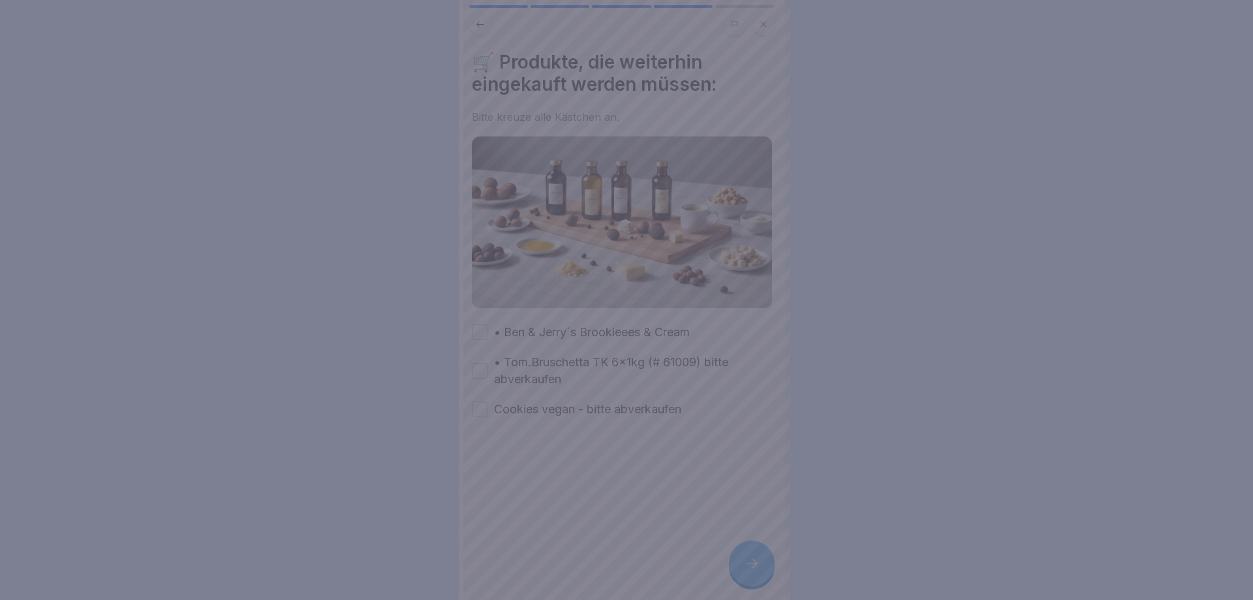
click at [760, 548] on div at bounding box center [626, 300] width 1253 height 600
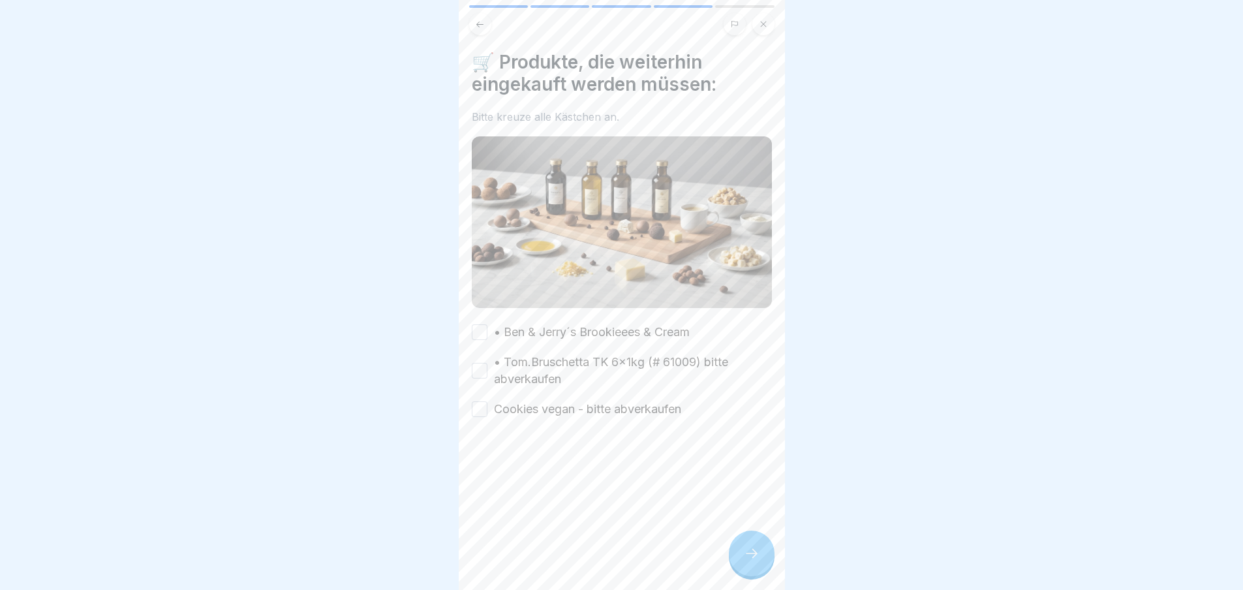
click at [532, 325] on label "• Ben & Jerry´s Brookieees & Cream" at bounding box center [592, 332] width 196 height 17
click at [488, 325] on button "• Ben & Jerry´s Brookieees & Cream" at bounding box center [480, 332] width 16 height 16
click at [536, 354] on label "• Tom.Bruschetta TK 6x1kg (# 61009) bitte abverkaufen" at bounding box center [633, 371] width 278 height 34
click at [488, 363] on button "• Tom.Bruschetta TK 6x1kg (# 61009) bitte abverkaufen" at bounding box center [480, 371] width 16 height 16
click at [552, 407] on label "Cookies vegan - bitte abverkaufen" at bounding box center [587, 409] width 187 height 17
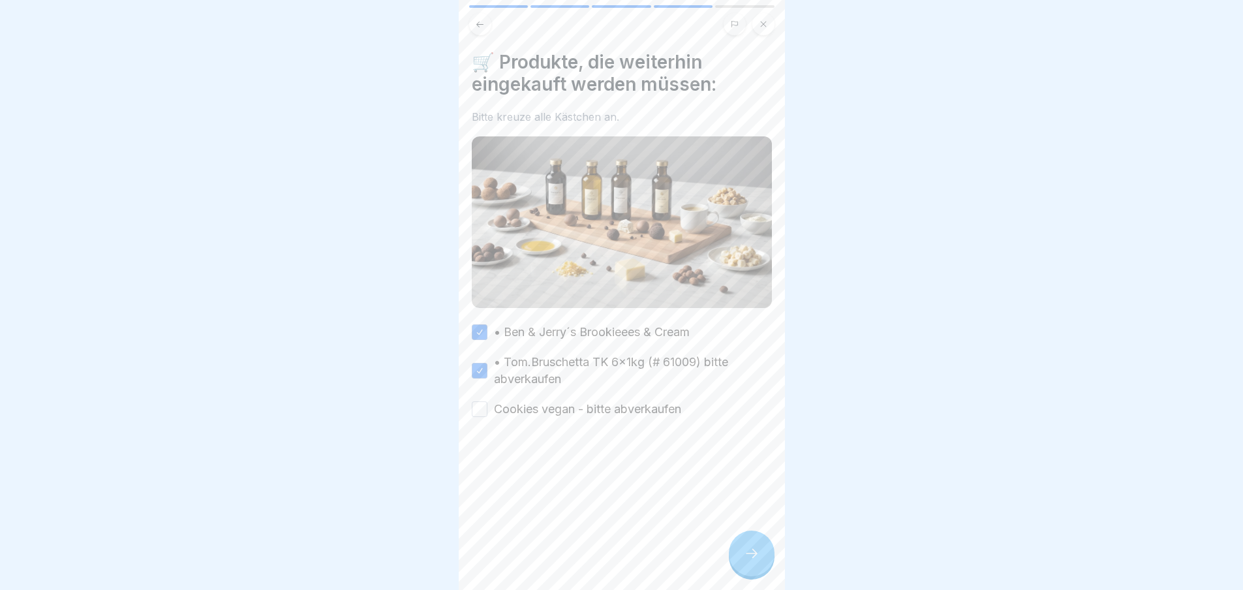
click at [488, 407] on button "Cookies vegan - bitte abverkaufen" at bounding box center [480, 409] width 16 height 16
click at [751, 549] on div at bounding box center [752, 554] width 46 height 46
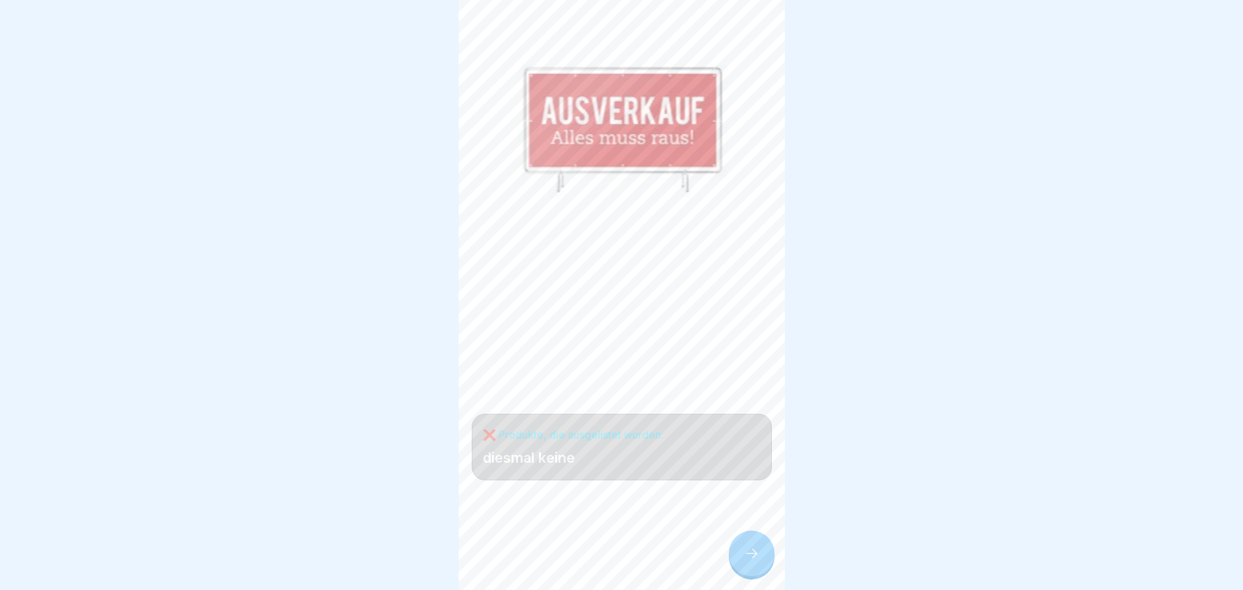
click at [752, 550] on div at bounding box center [752, 554] width 46 height 46
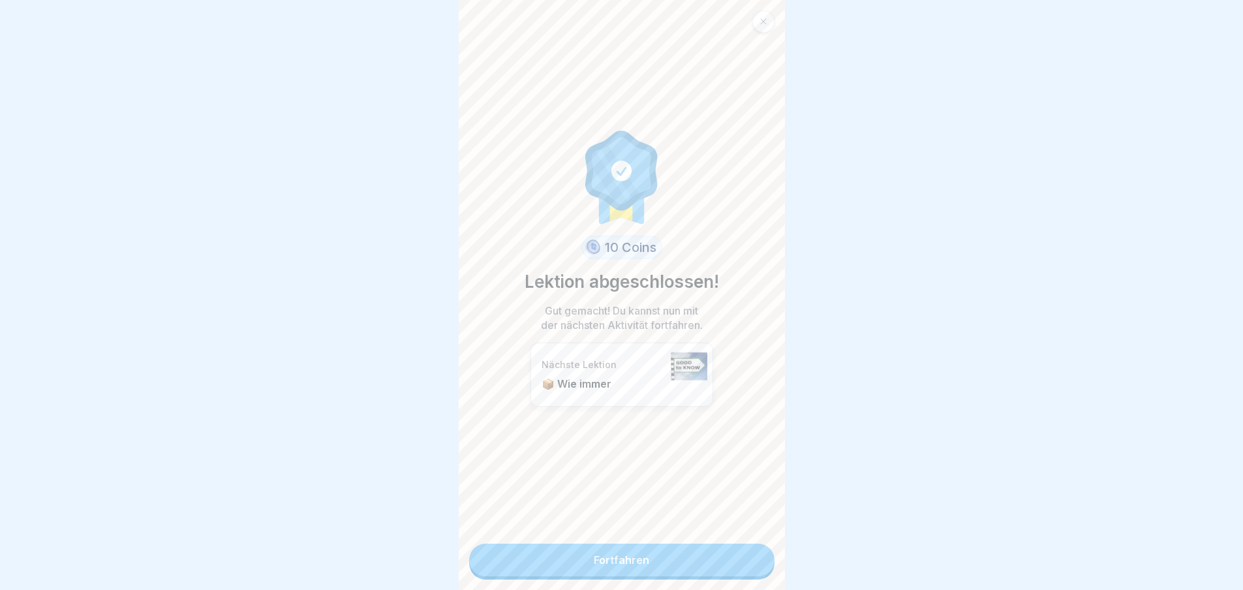
click at [746, 555] on link "Fortfahren" at bounding box center [621, 560] width 305 height 33
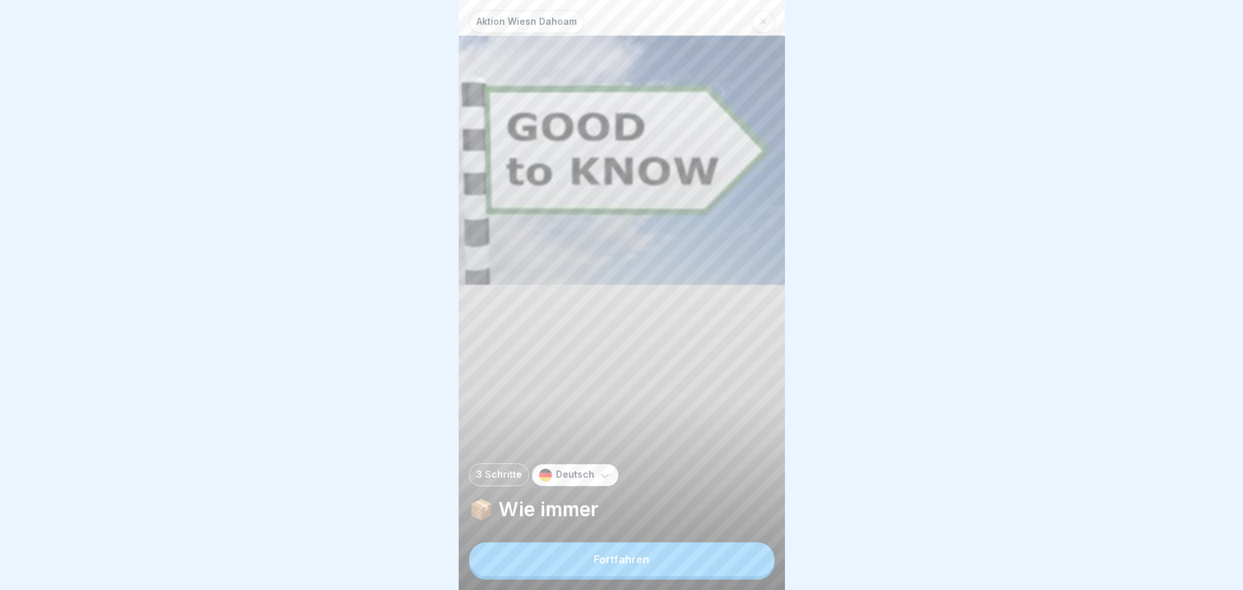
click at [745, 559] on button "Fortfahren" at bounding box center [621, 559] width 305 height 34
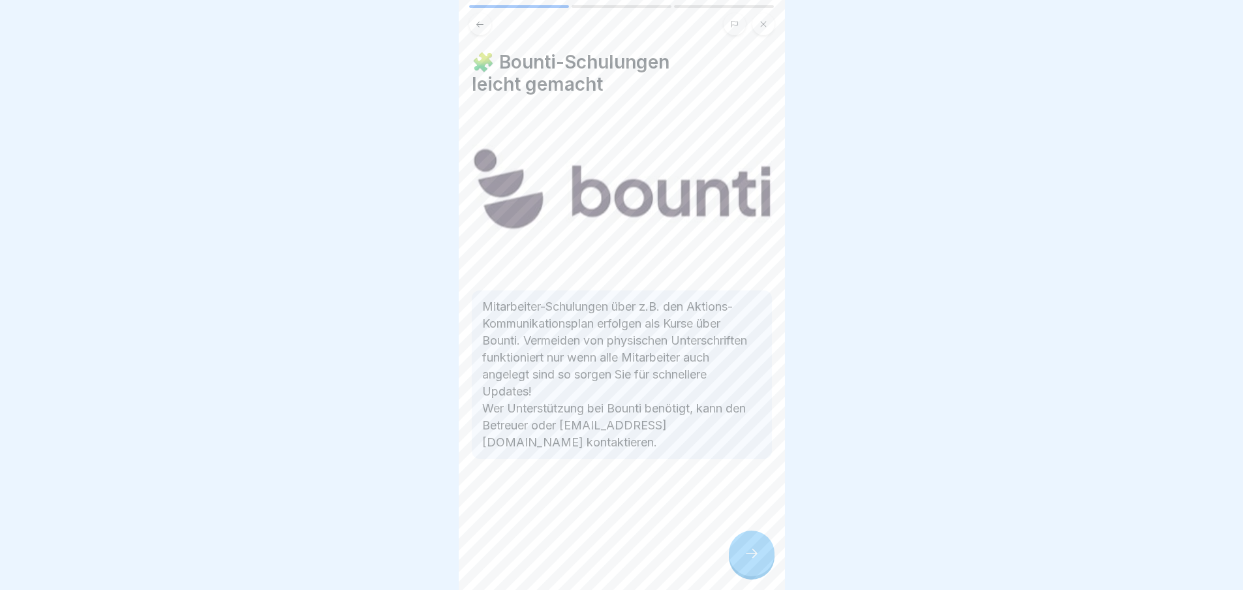
click at [745, 559] on icon at bounding box center [752, 554] width 16 height 16
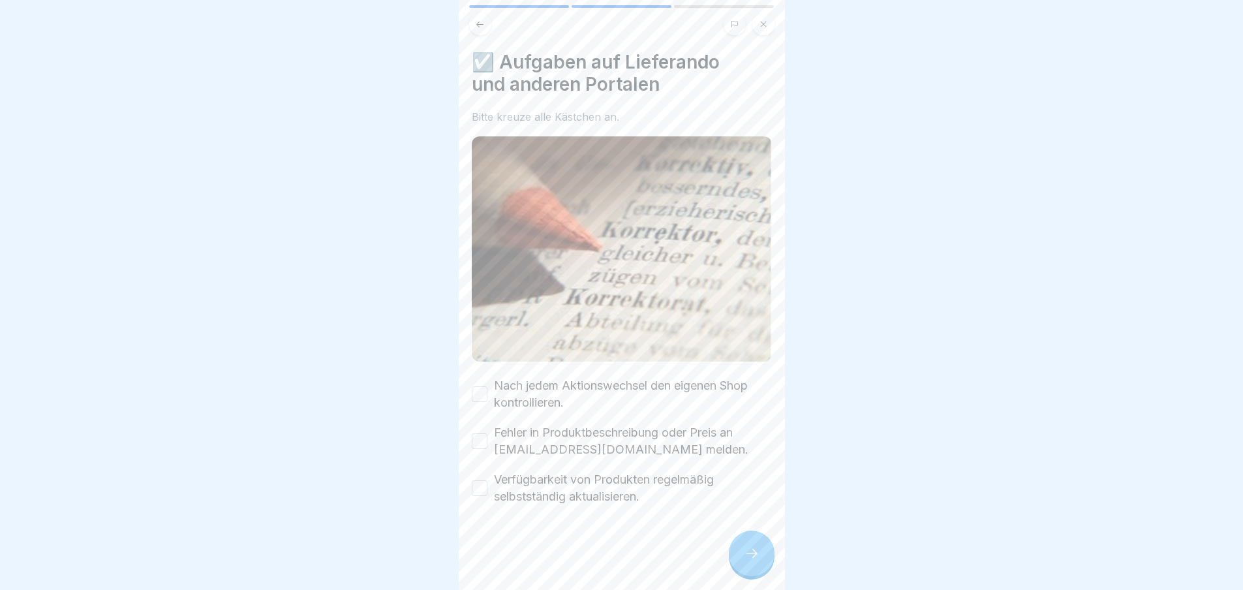
click at [746, 559] on icon at bounding box center [752, 554] width 16 height 16
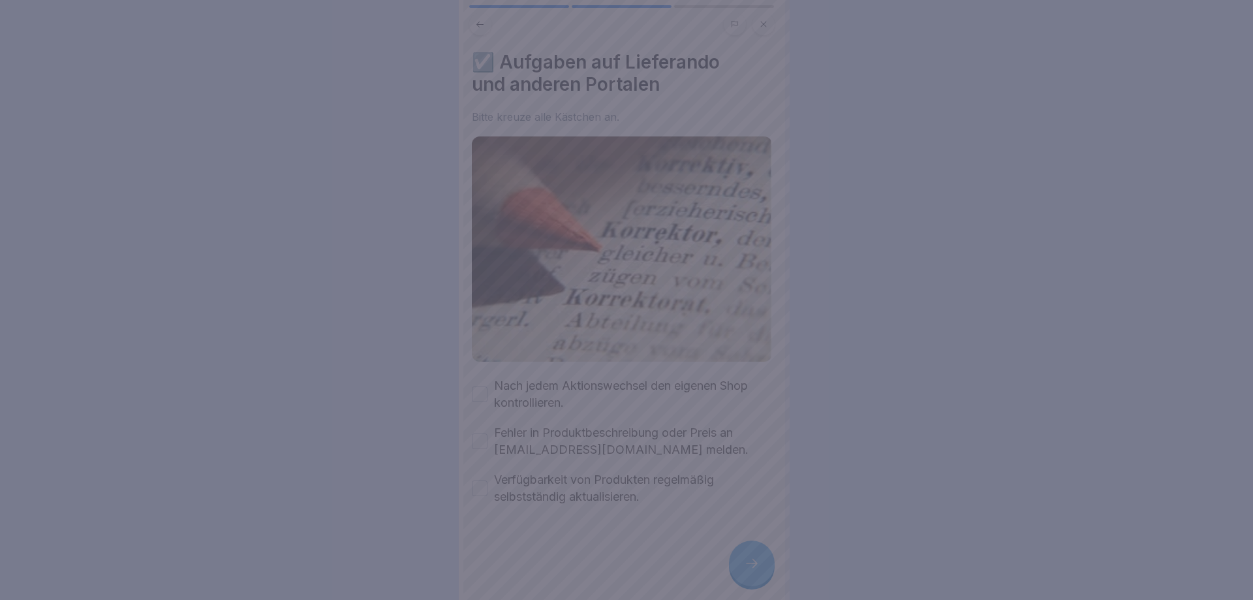
click at [746, 559] on div at bounding box center [626, 300] width 1253 height 600
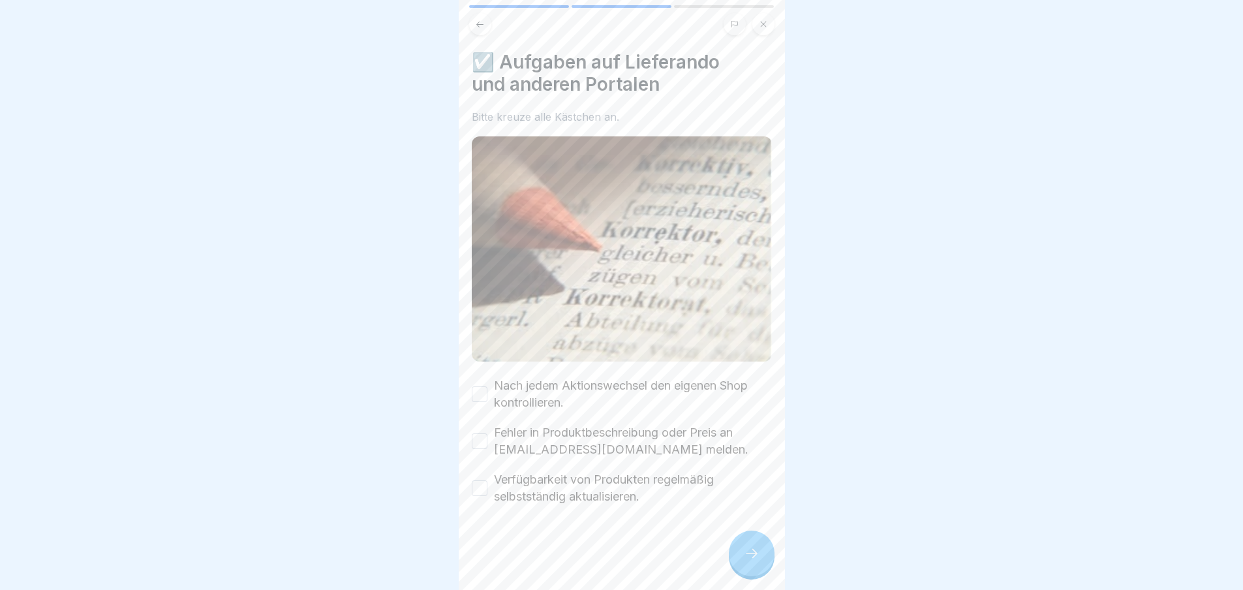
click at [477, 386] on button "Nach jedem Aktionswechsel den eigenen Shop kontrollieren." at bounding box center [480, 394] width 16 height 16
click at [481, 435] on button "Fehler in Produktbeschreibung oder Preis an [EMAIL_ADDRESS][DOMAIN_NAME] melden." at bounding box center [480, 441] width 16 height 16
drag, startPoint x: 484, startPoint y: 478, endPoint x: 566, endPoint y: 529, distance: 96.2
click at [484, 480] on button "Verfügbarkeit von Produkten regelmäßig selbstständig aktualisieren." at bounding box center [480, 488] width 16 height 16
click at [749, 572] on div at bounding box center [752, 554] width 46 height 46
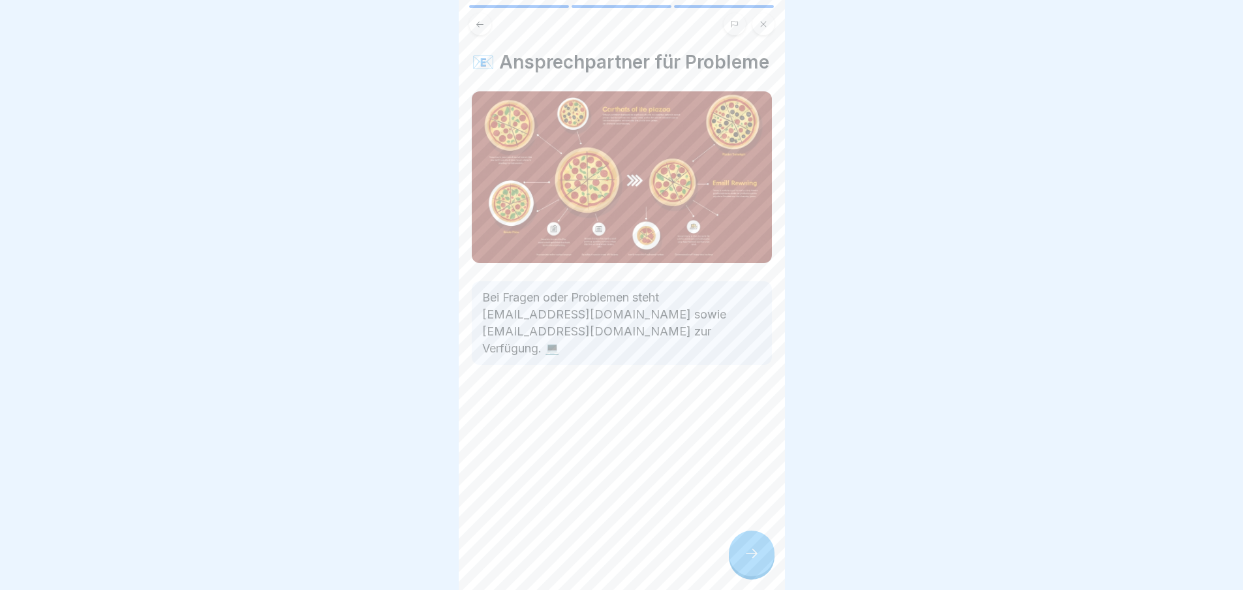
click at [747, 561] on icon at bounding box center [752, 554] width 16 height 16
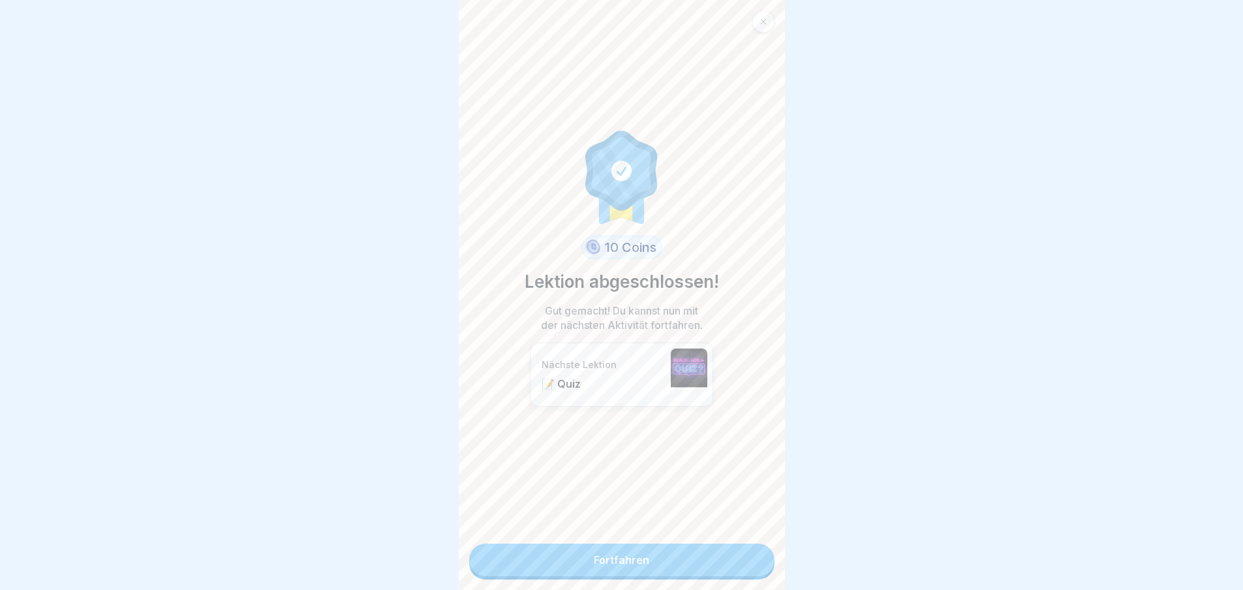
click at [747, 566] on link "Fortfahren" at bounding box center [621, 560] width 305 height 33
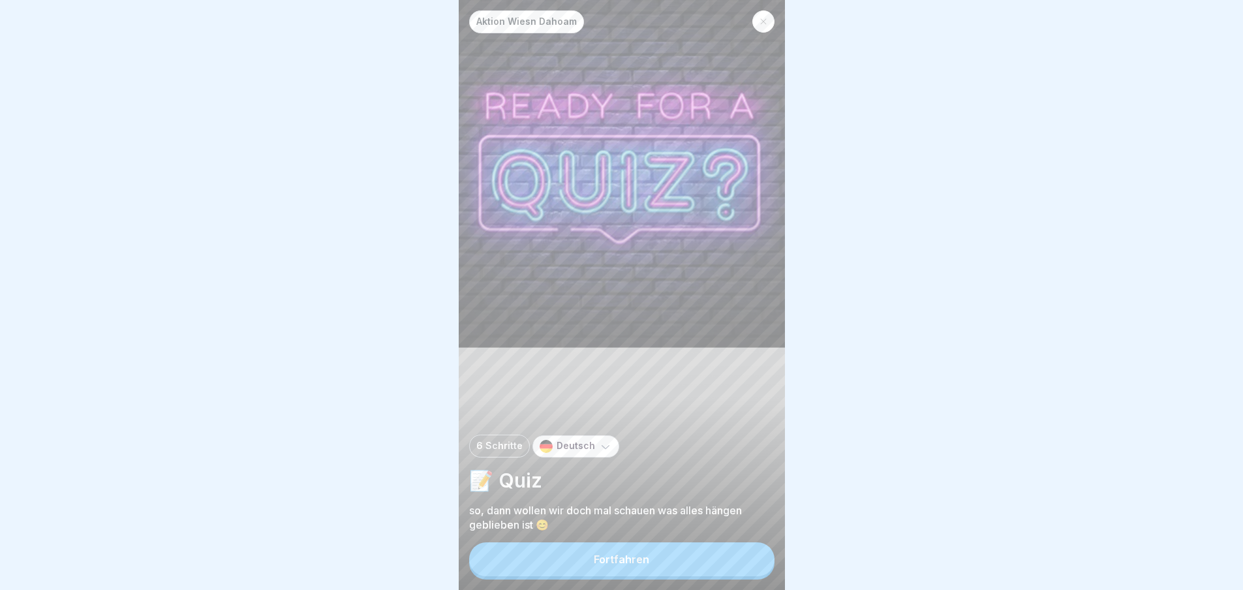
click at [747, 566] on button "Fortfahren" at bounding box center [621, 559] width 305 height 34
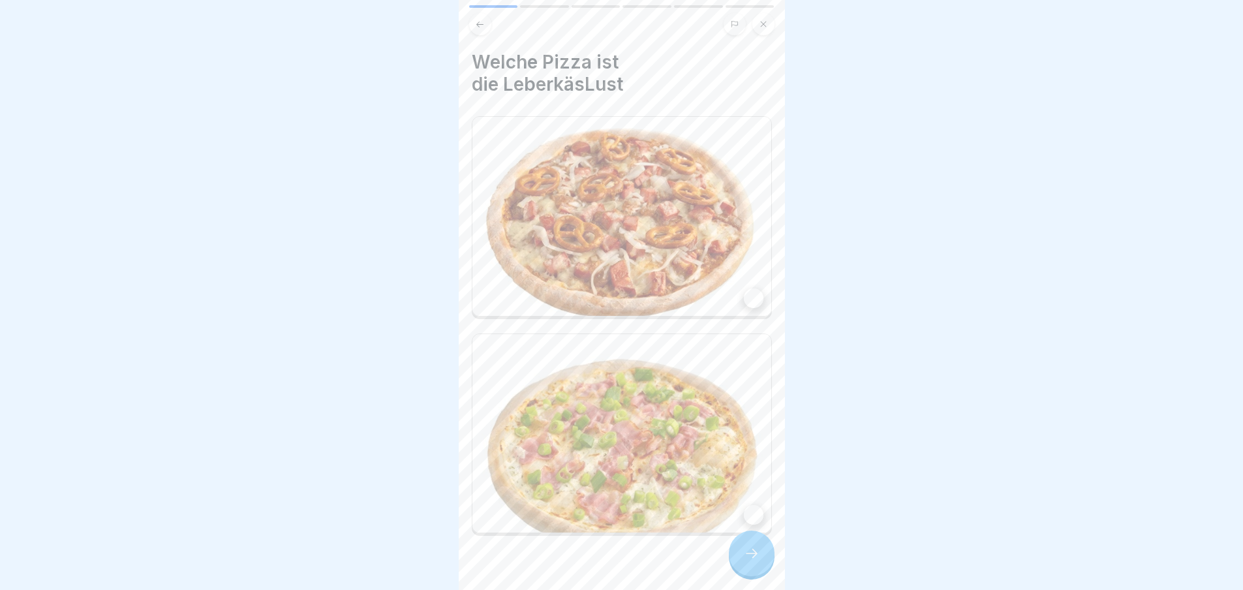
click at [699, 282] on img at bounding box center [622, 216] width 299 height 199
click at [755, 548] on div at bounding box center [752, 554] width 46 height 46
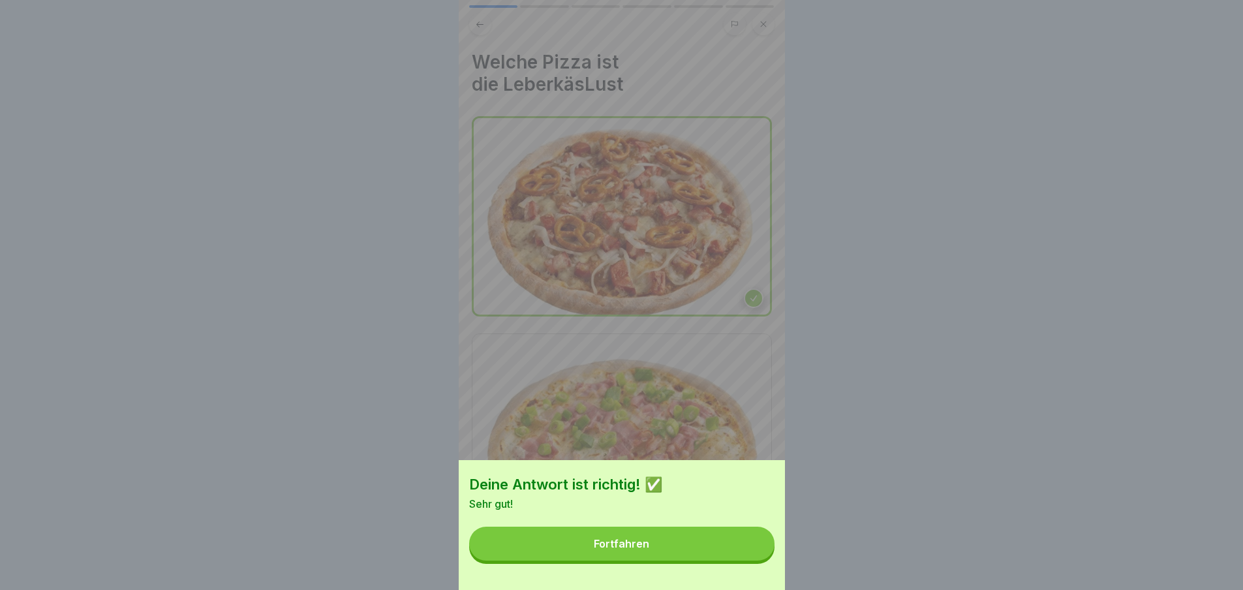
click at [749, 555] on button "Fortfahren" at bounding box center [621, 544] width 305 height 34
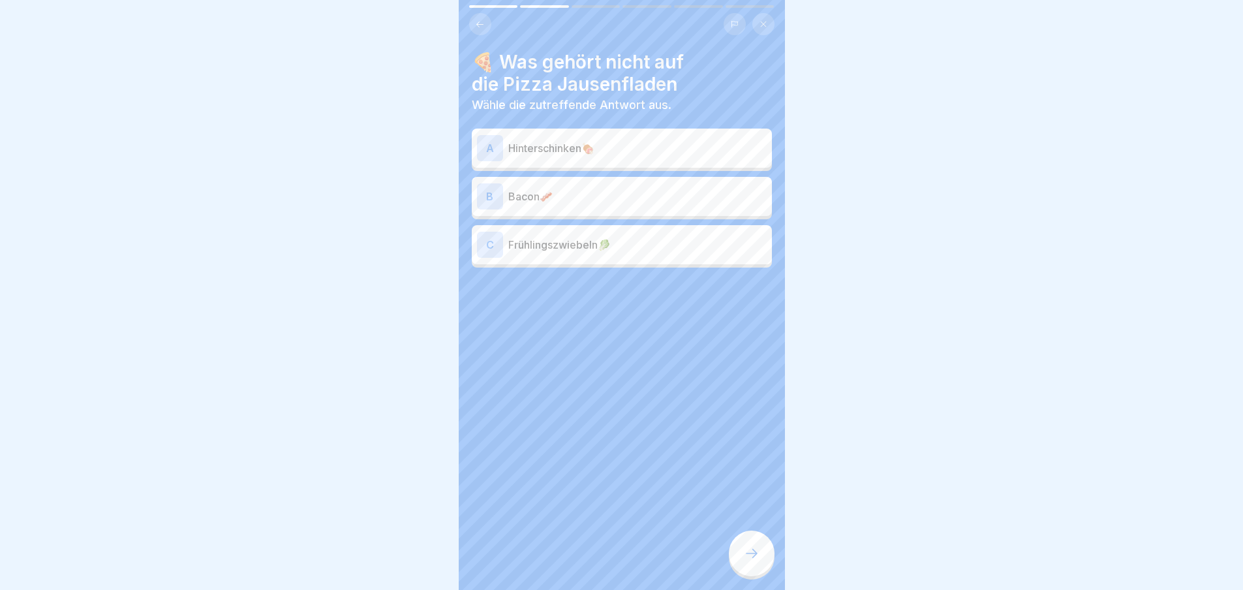
click at [510, 138] on div "A Hinterschinken🍖" at bounding box center [622, 148] width 290 height 26
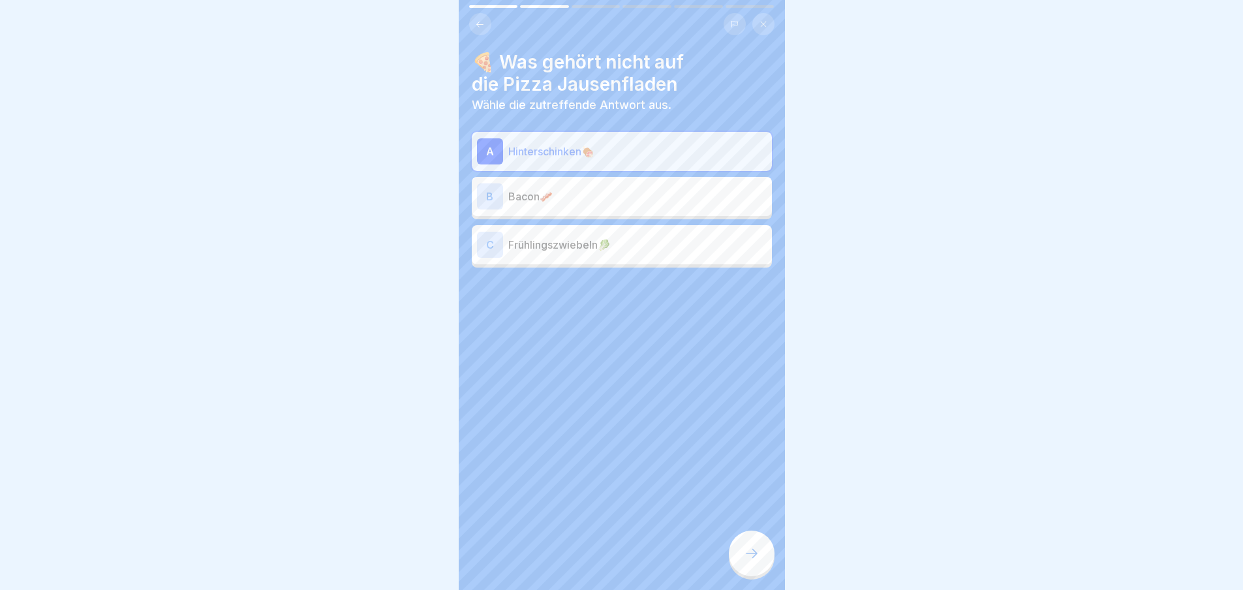
click at [758, 576] on div at bounding box center [752, 554] width 46 height 46
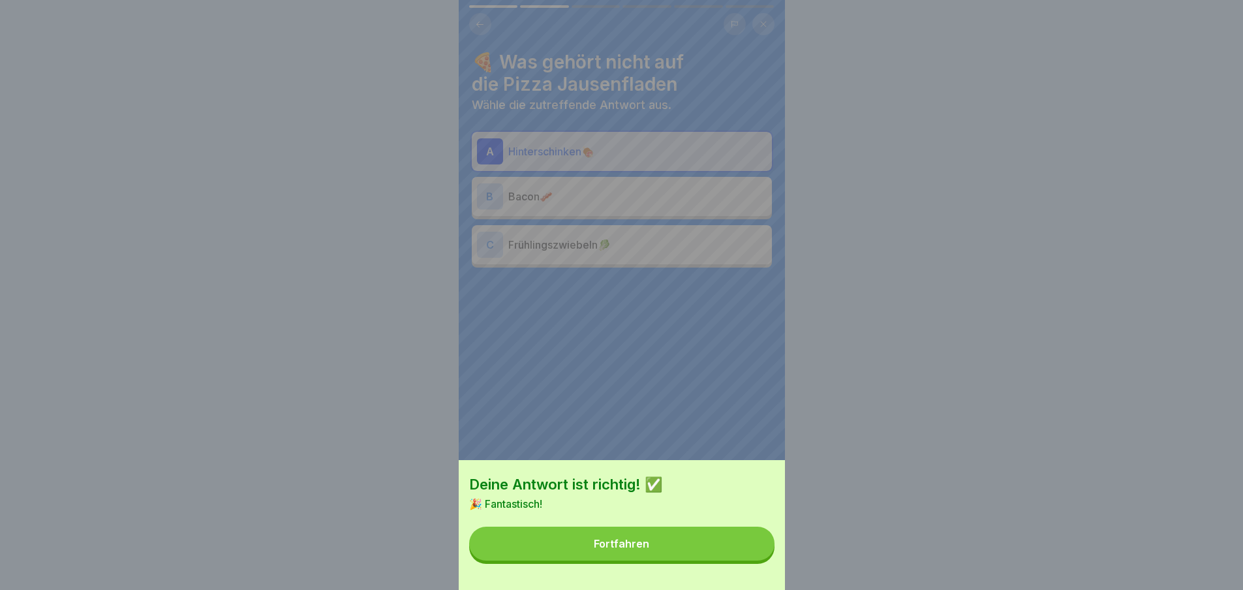
click at [755, 561] on button "Fortfahren" at bounding box center [621, 544] width 305 height 34
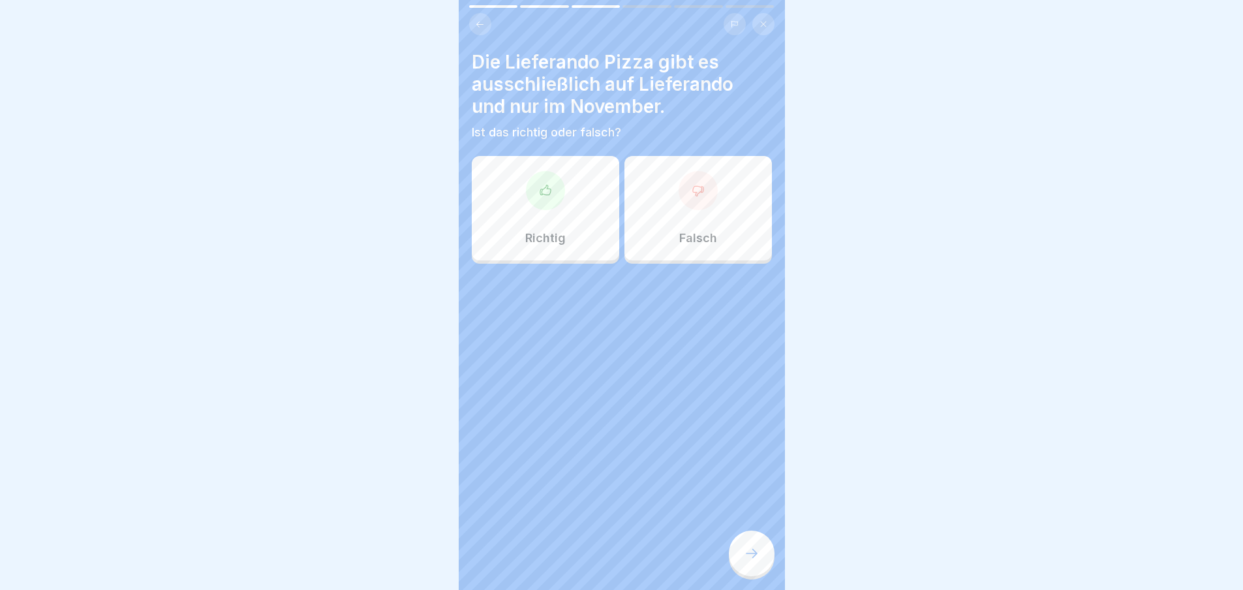
click at [643, 202] on div "Falsch" at bounding box center [698, 208] width 147 height 104
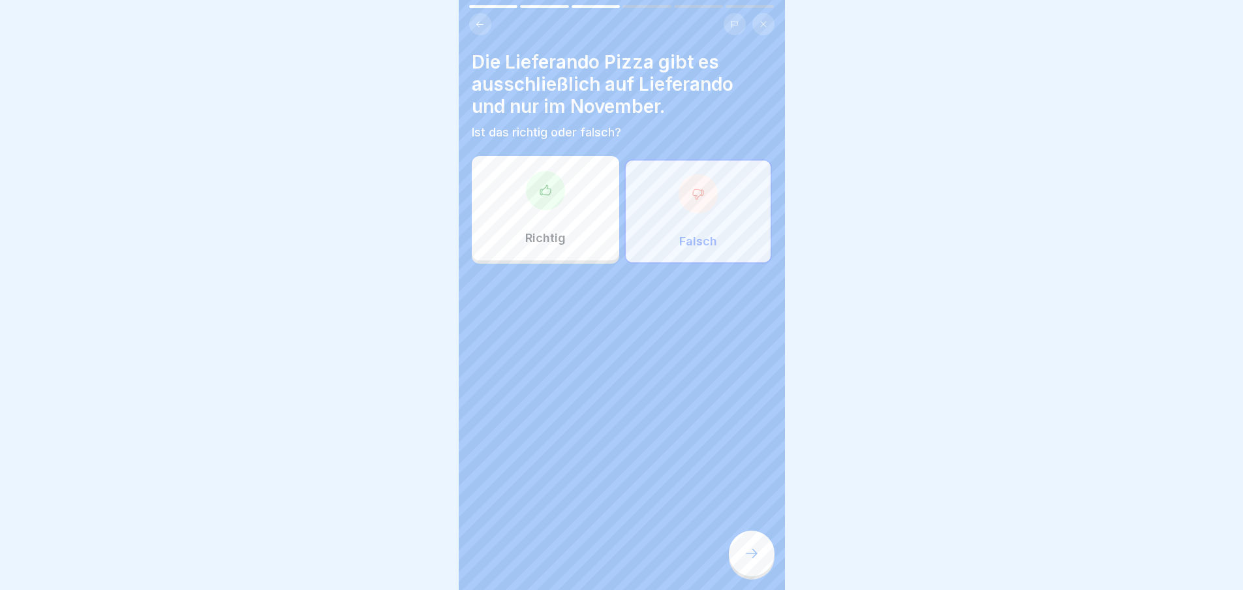
click at [768, 563] on div at bounding box center [752, 554] width 46 height 46
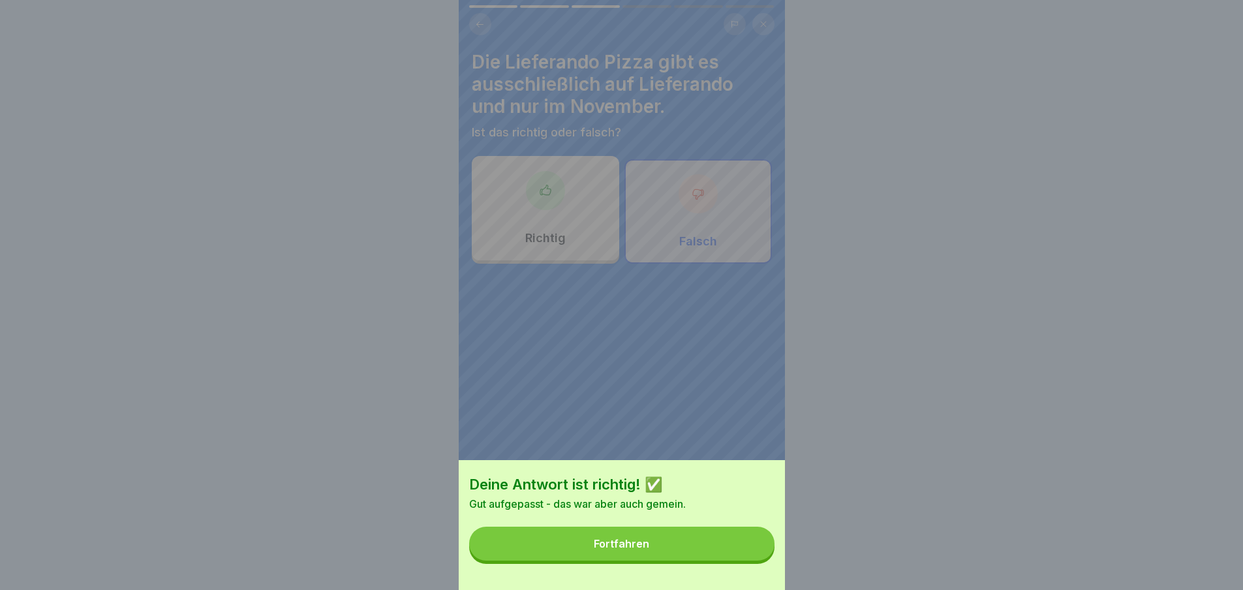
click at [743, 561] on button "Fortfahren" at bounding box center [621, 544] width 305 height 34
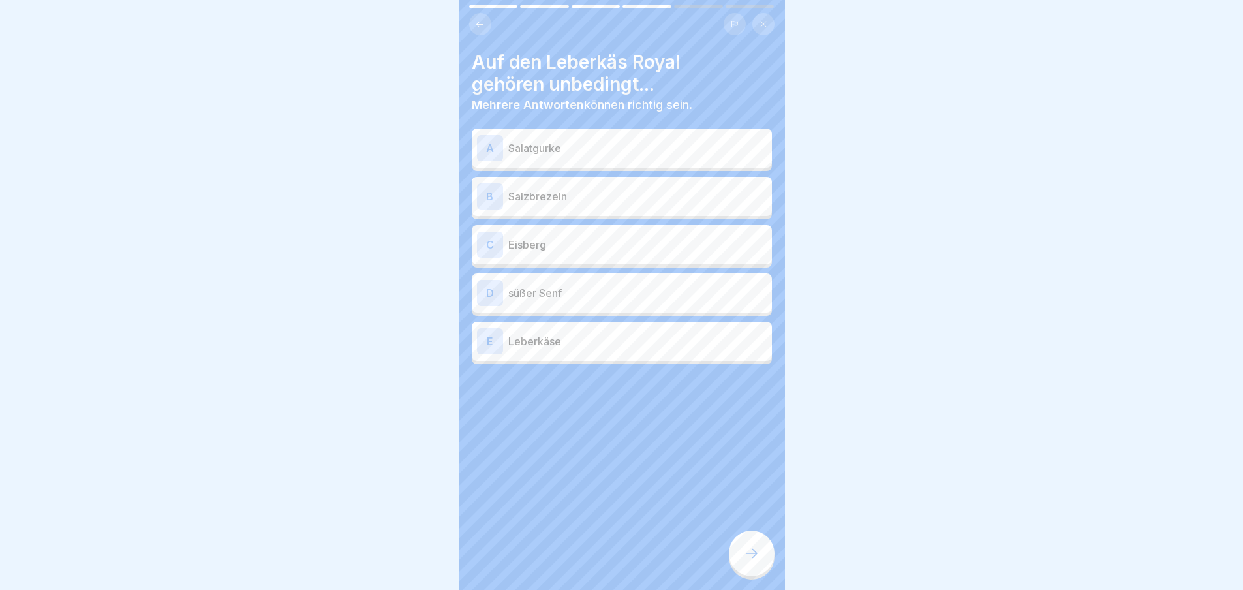
click at [512, 148] on p "Salatgurke" at bounding box center [637, 148] width 258 height 16
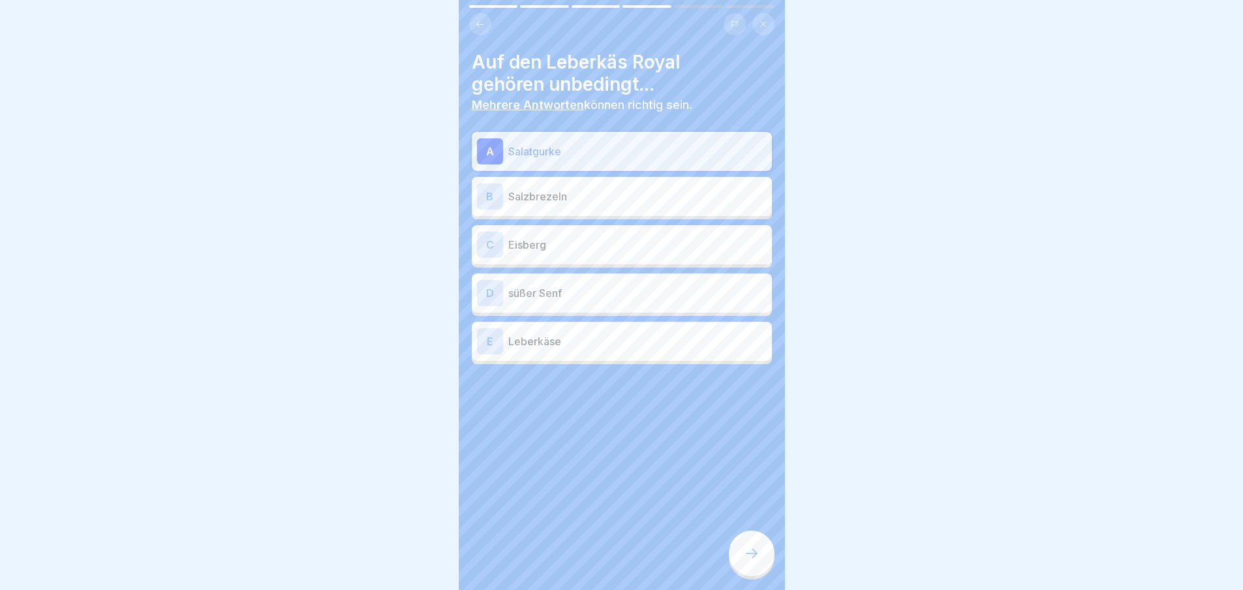
click at [510, 184] on div "B Salzbrezeln" at bounding box center [622, 196] width 290 height 26
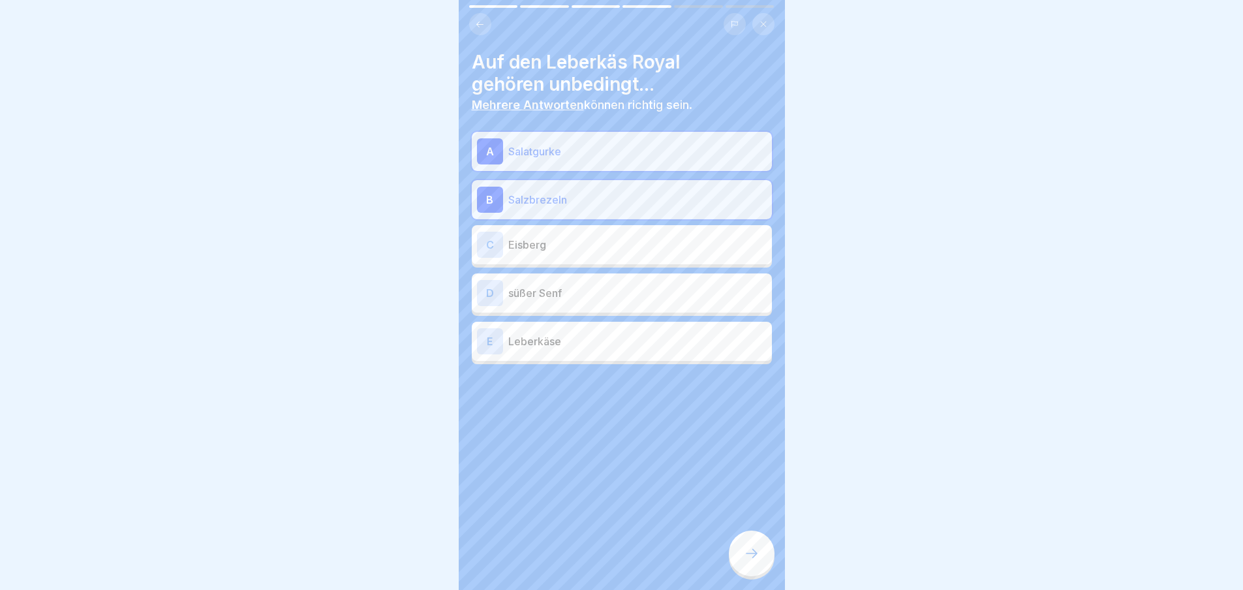
click at [512, 238] on p "Eisberg" at bounding box center [637, 245] width 258 height 16
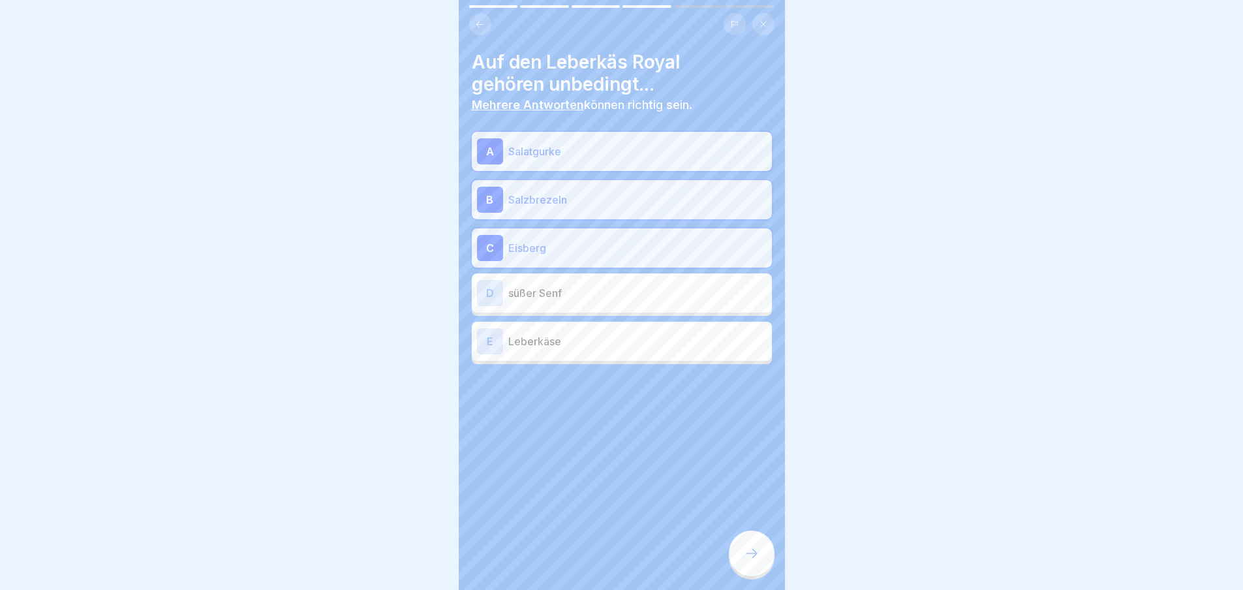
click at [515, 287] on p "süßer Senf" at bounding box center [637, 293] width 258 height 16
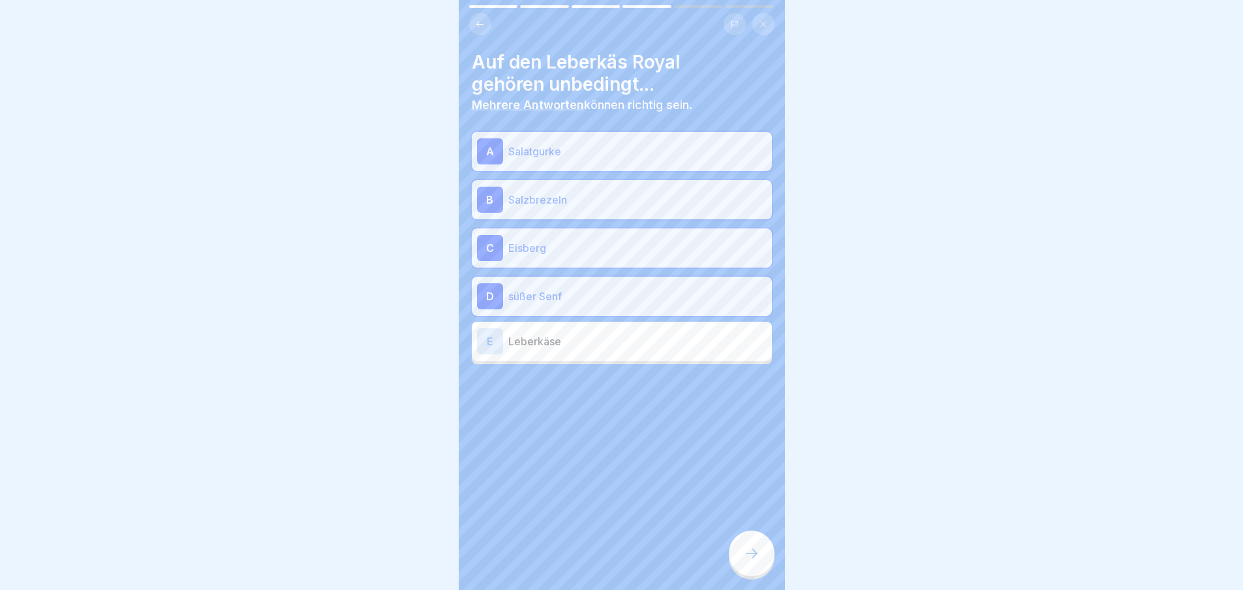
click at [524, 330] on div "E Leberkäse" at bounding box center [622, 341] width 290 height 26
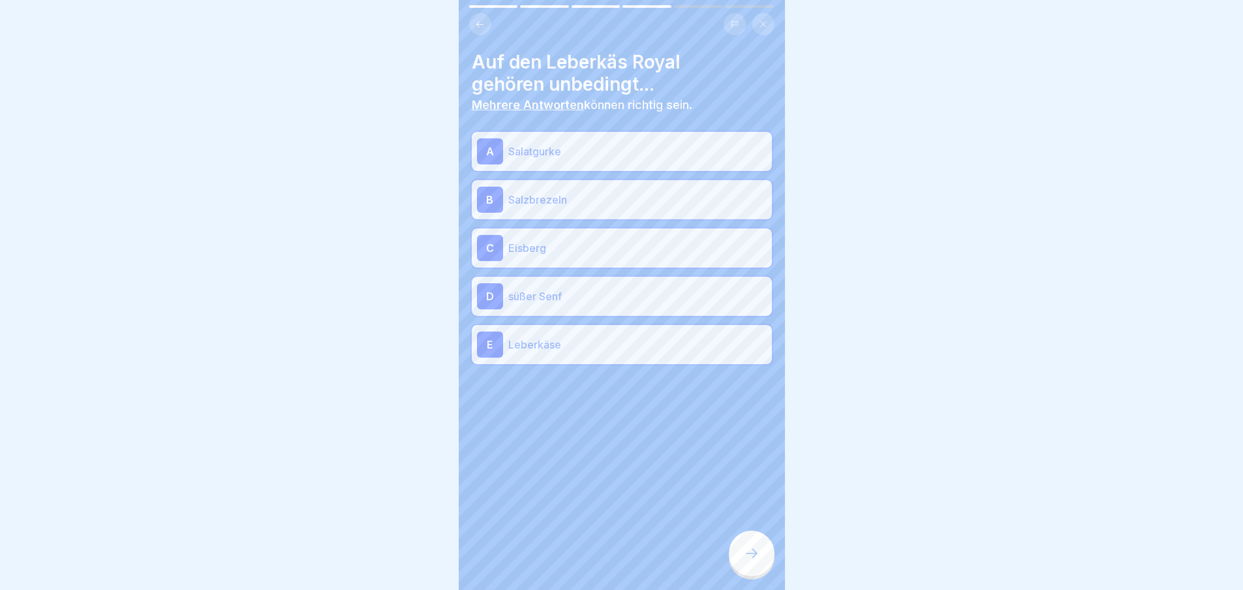
click at [518, 146] on p "Salatgurke" at bounding box center [637, 152] width 258 height 16
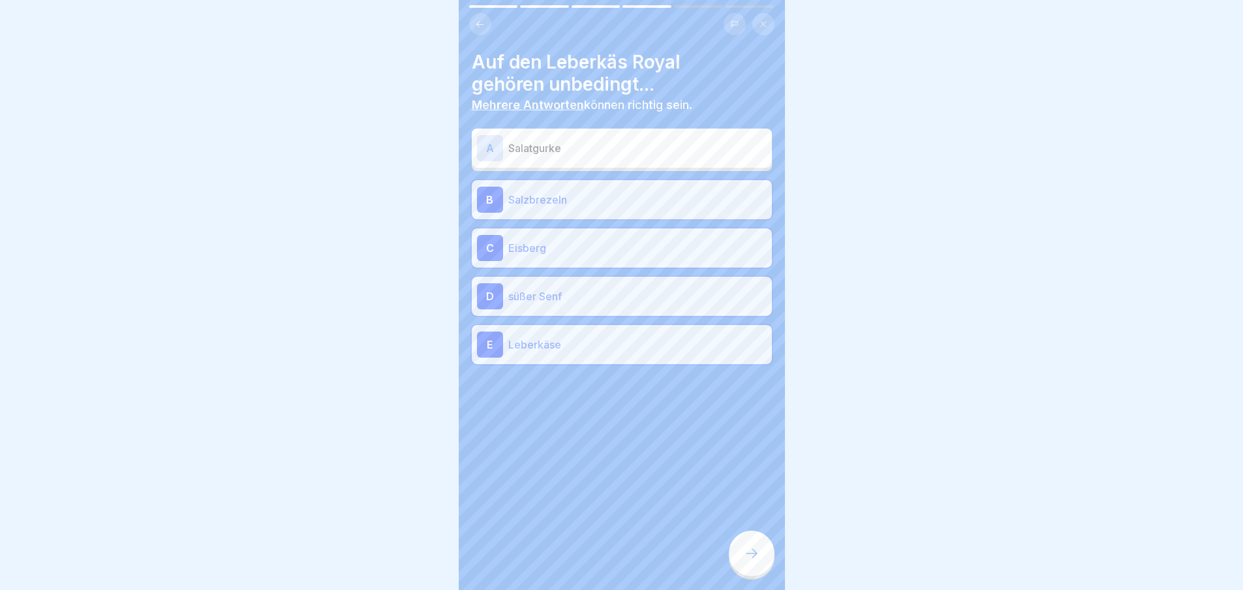
click at [729, 542] on div "Auf den Leberkäs Royal gehören unbedingt... Mehrere Antworten können richtig se…" at bounding box center [622, 295] width 326 height 590
click at [748, 561] on icon at bounding box center [752, 554] width 16 height 16
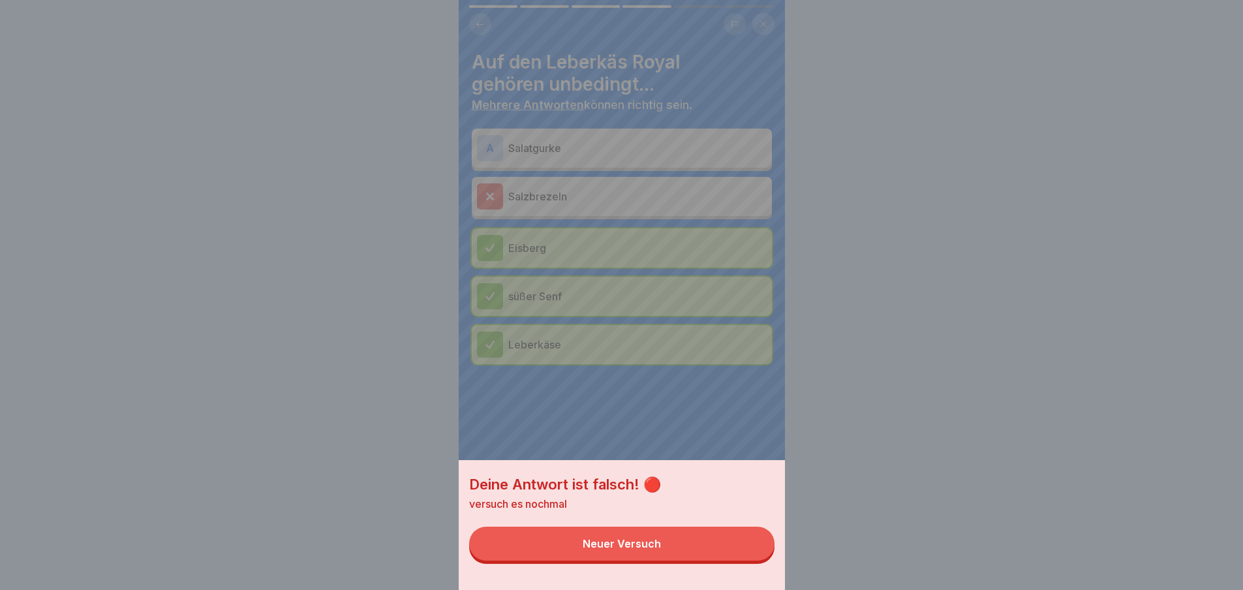
click at [749, 561] on button "Neuer Versuch" at bounding box center [621, 544] width 305 height 34
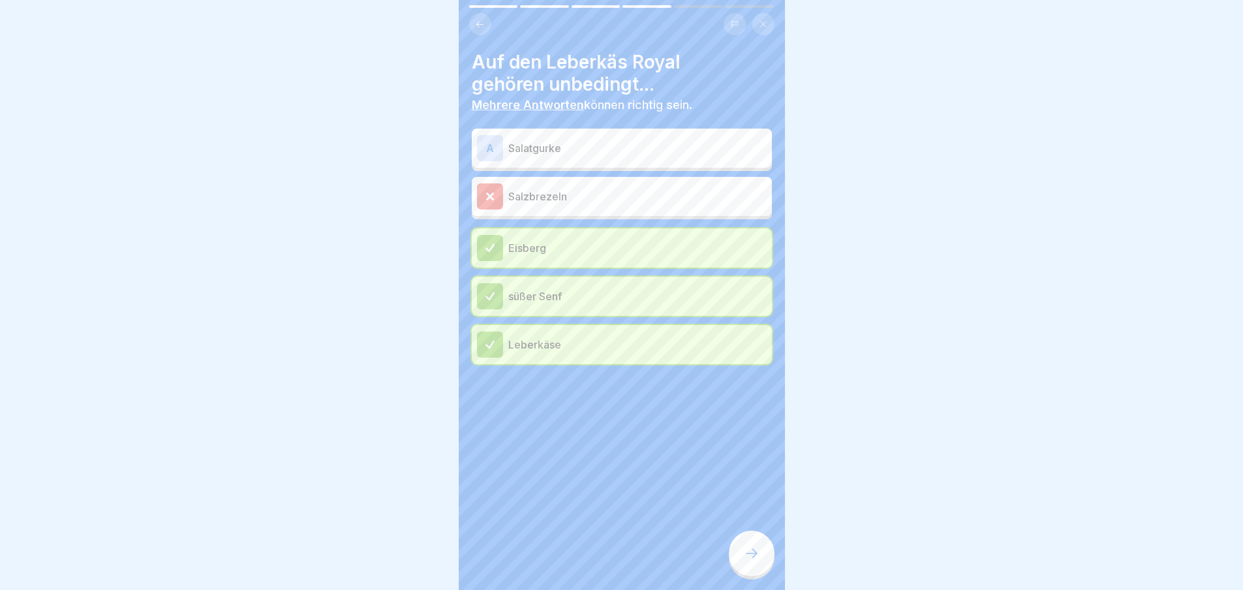
click at [748, 561] on icon at bounding box center [752, 554] width 16 height 16
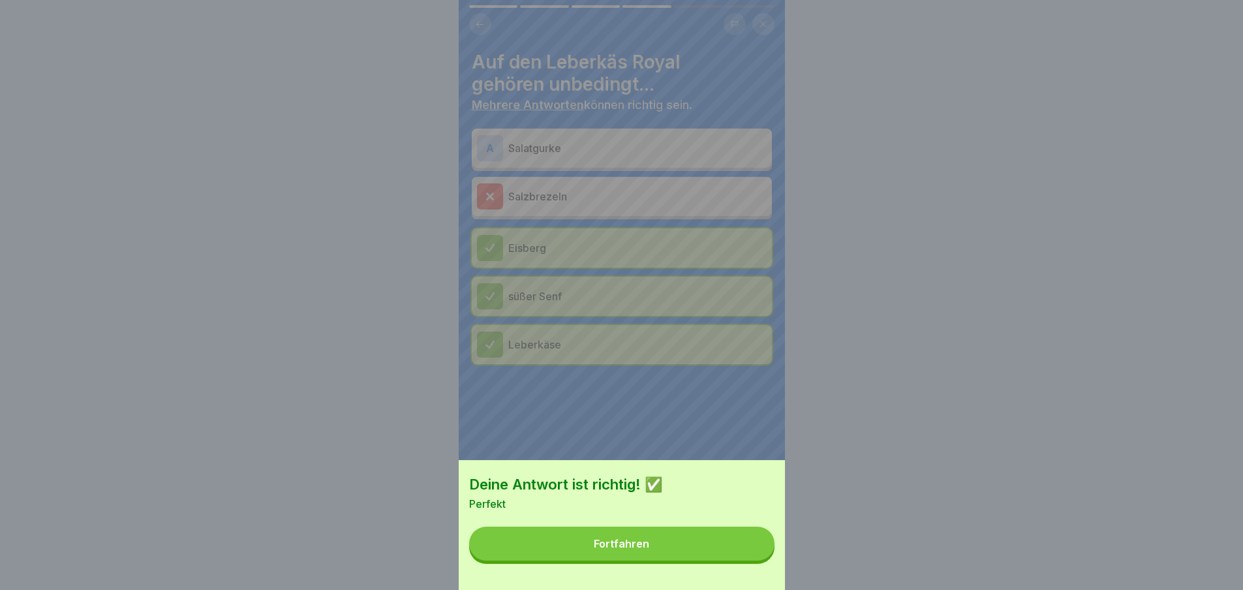
click at [749, 560] on button "Fortfahren" at bounding box center [621, 544] width 305 height 34
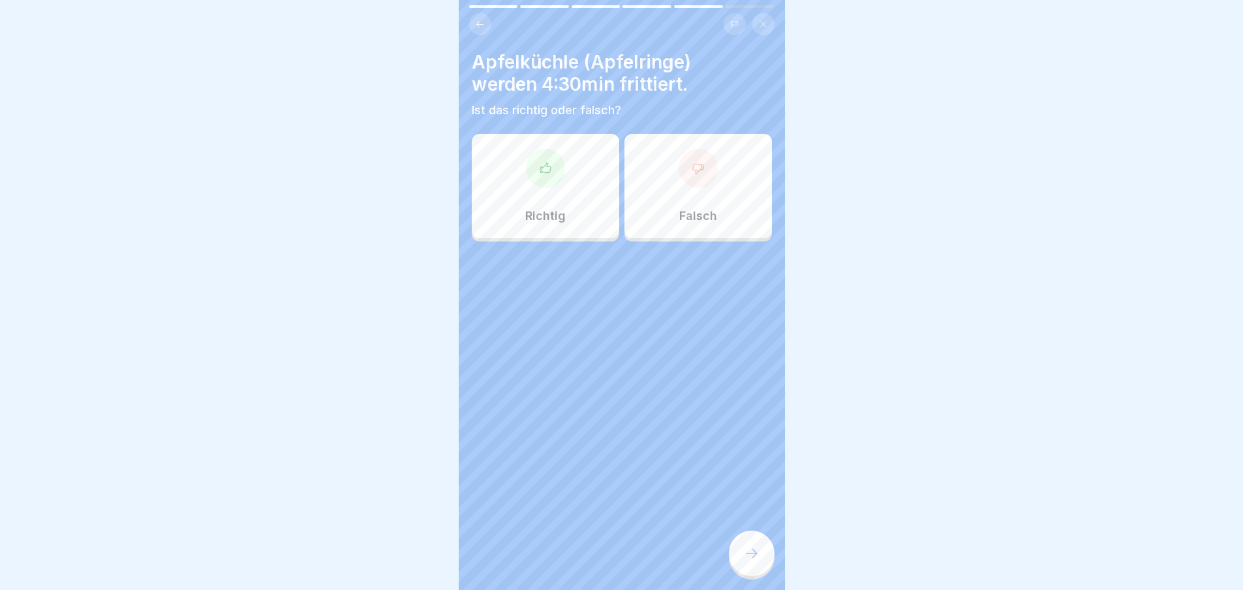
click at [749, 560] on icon at bounding box center [752, 554] width 16 height 16
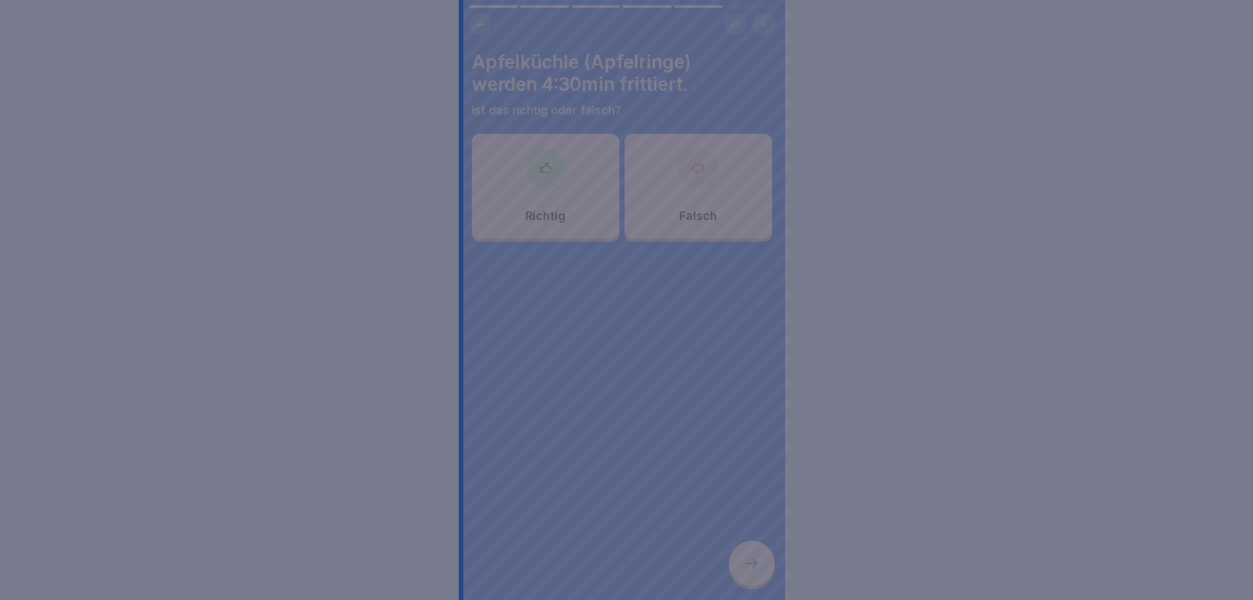
click at [749, 560] on div at bounding box center [626, 300] width 1253 height 600
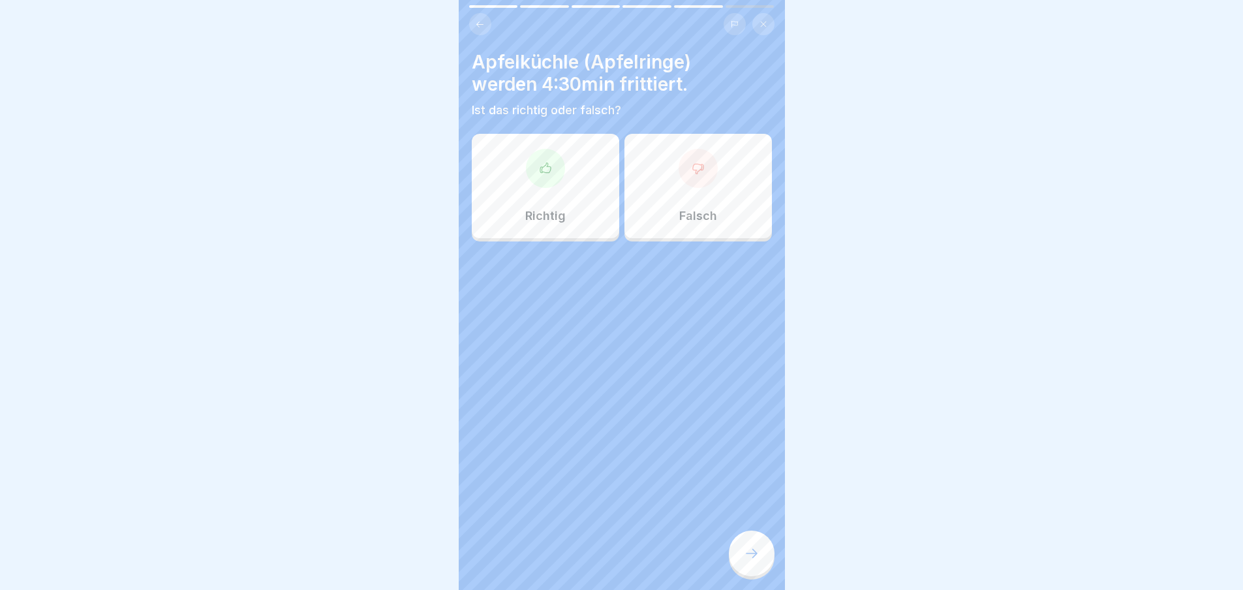
click at [602, 176] on div "Richtig" at bounding box center [545, 186] width 147 height 104
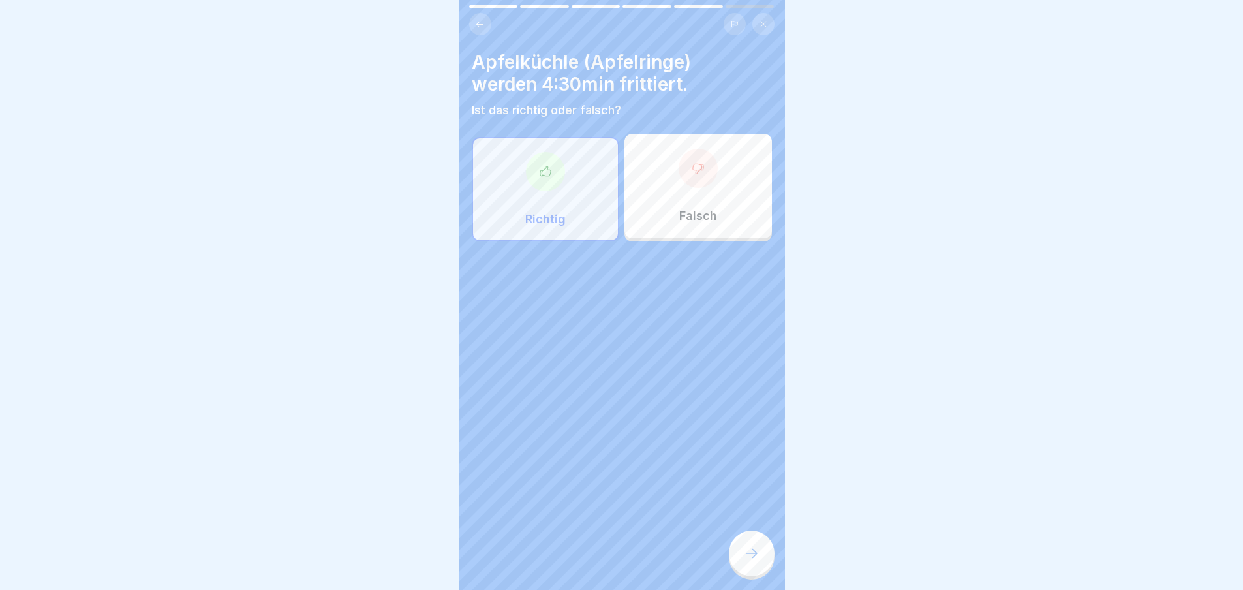
click at [755, 556] on div at bounding box center [752, 554] width 46 height 46
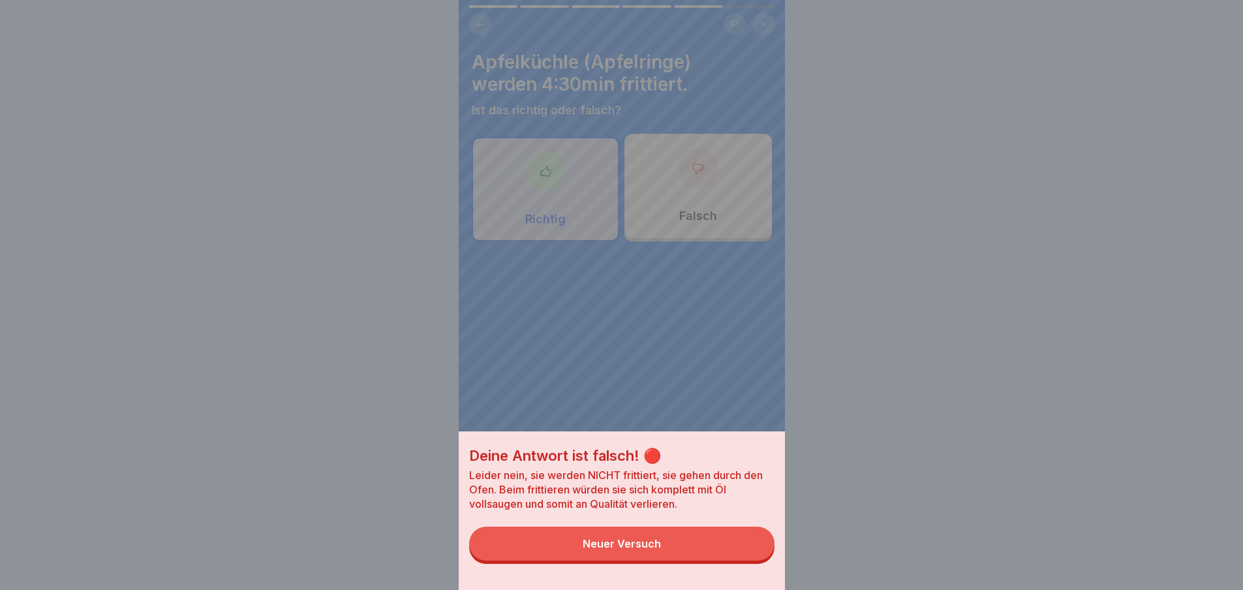
click at [755, 556] on button "Neuer Versuch" at bounding box center [621, 544] width 305 height 34
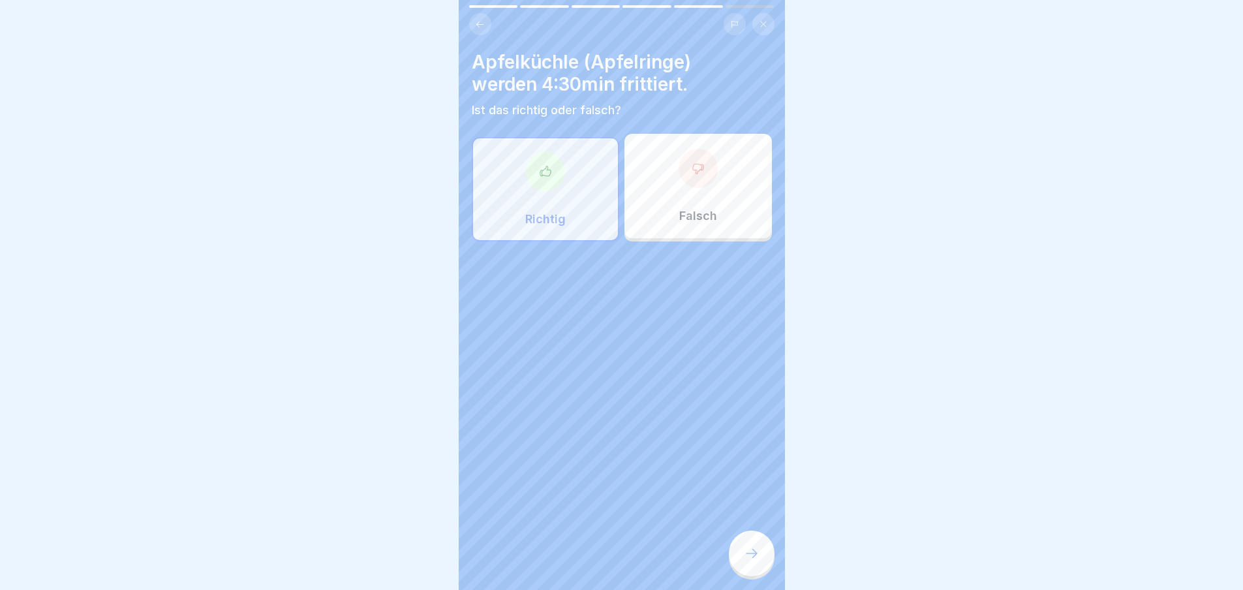
click at [677, 206] on div "Falsch" at bounding box center [698, 186] width 147 height 104
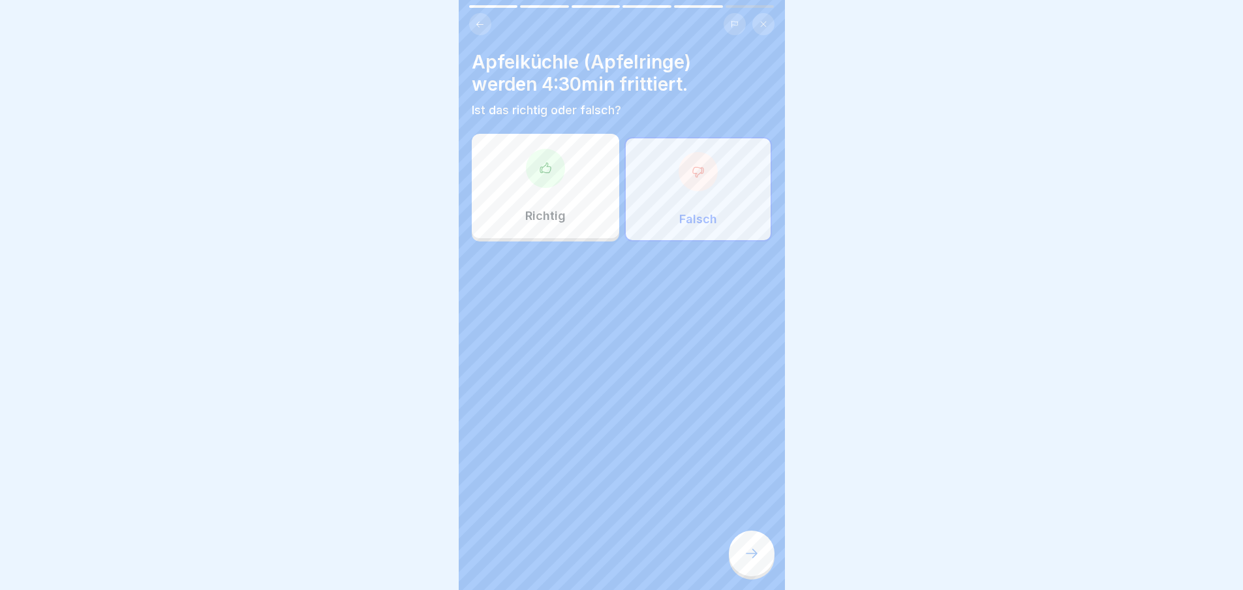
click at [751, 550] on div at bounding box center [752, 554] width 46 height 46
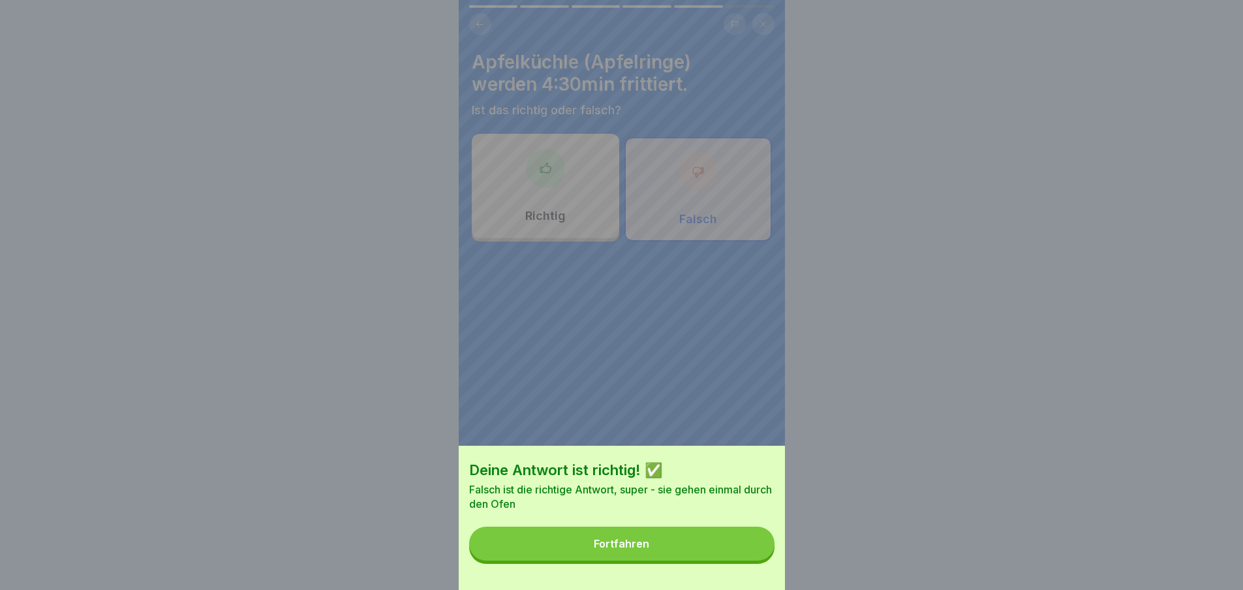
click at [751, 551] on button "Fortfahren" at bounding box center [621, 544] width 305 height 34
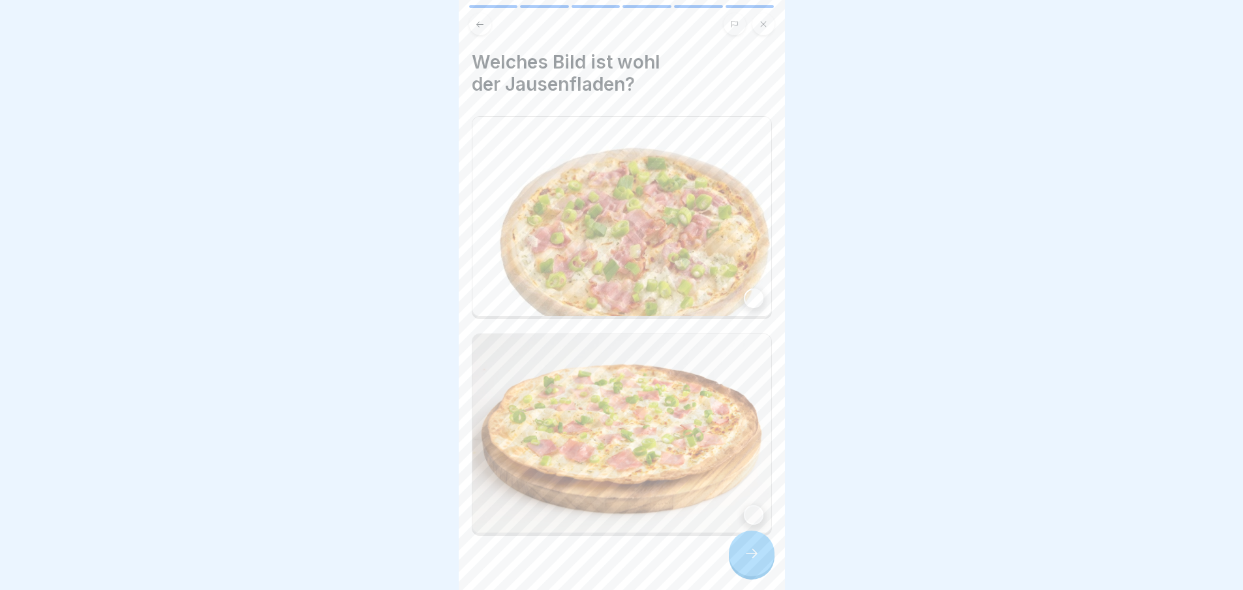
click at [739, 264] on img at bounding box center [622, 216] width 299 height 199
click at [757, 576] on div at bounding box center [752, 554] width 46 height 46
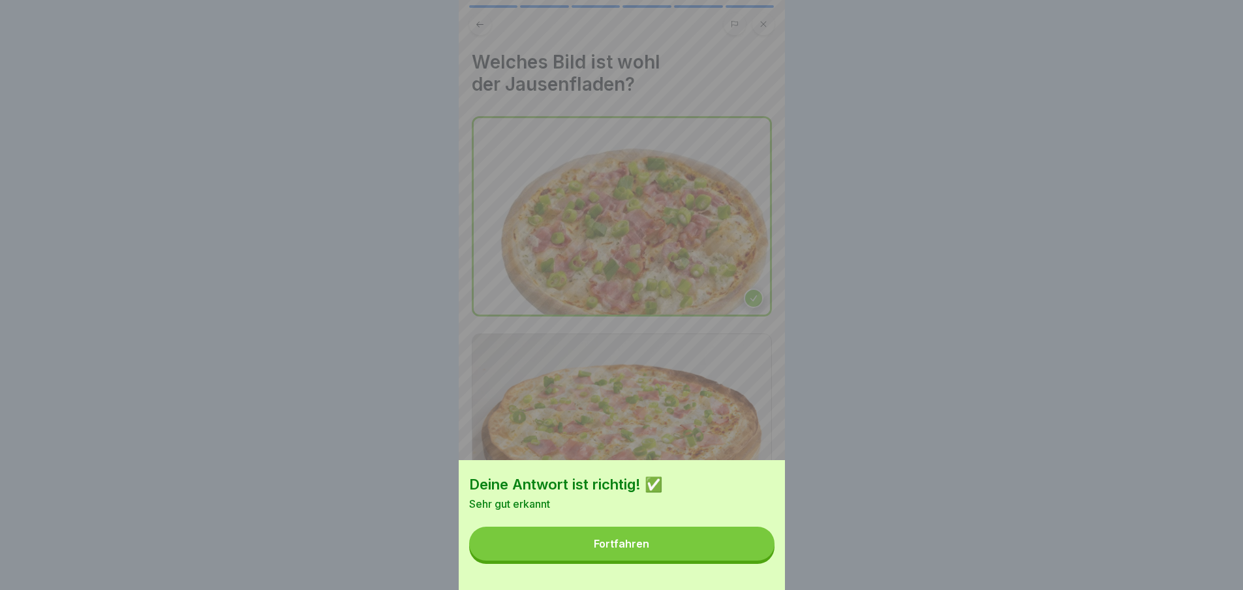
click at [755, 559] on button "Fortfahren" at bounding box center [621, 544] width 305 height 34
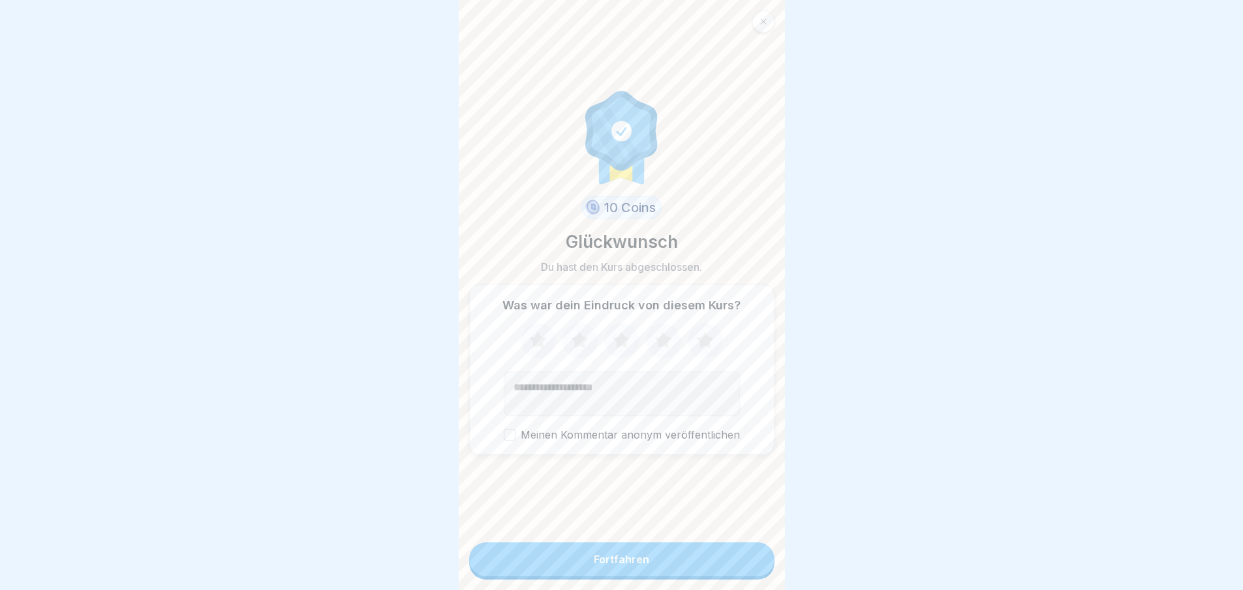
click at [647, 350] on icon at bounding box center [663, 341] width 35 height 34
click at [668, 565] on button "Fortfahren" at bounding box center [621, 559] width 305 height 34
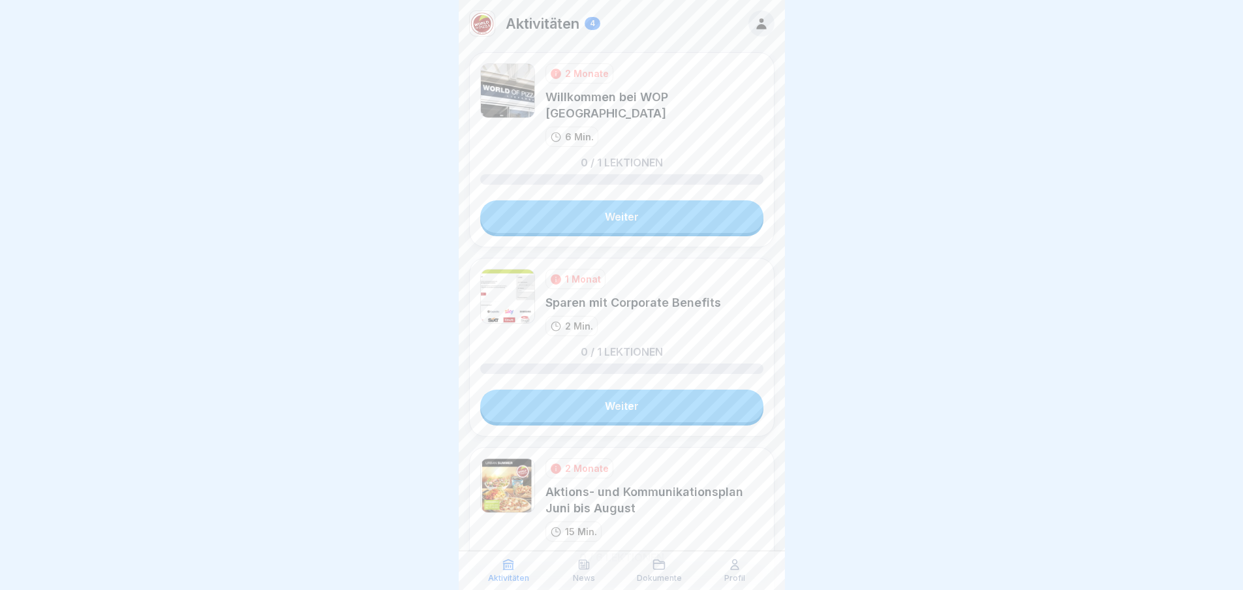
click at [670, 226] on link "Weiter" at bounding box center [621, 216] width 283 height 33
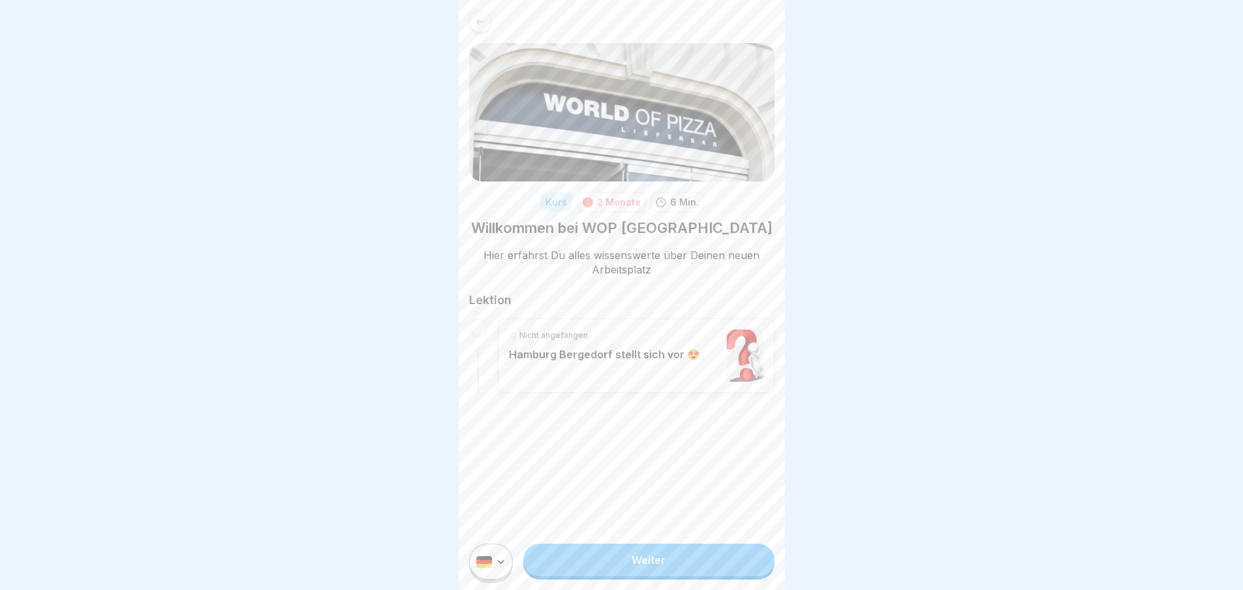
click at [685, 576] on link "Weiter" at bounding box center [648, 560] width 251 height 33
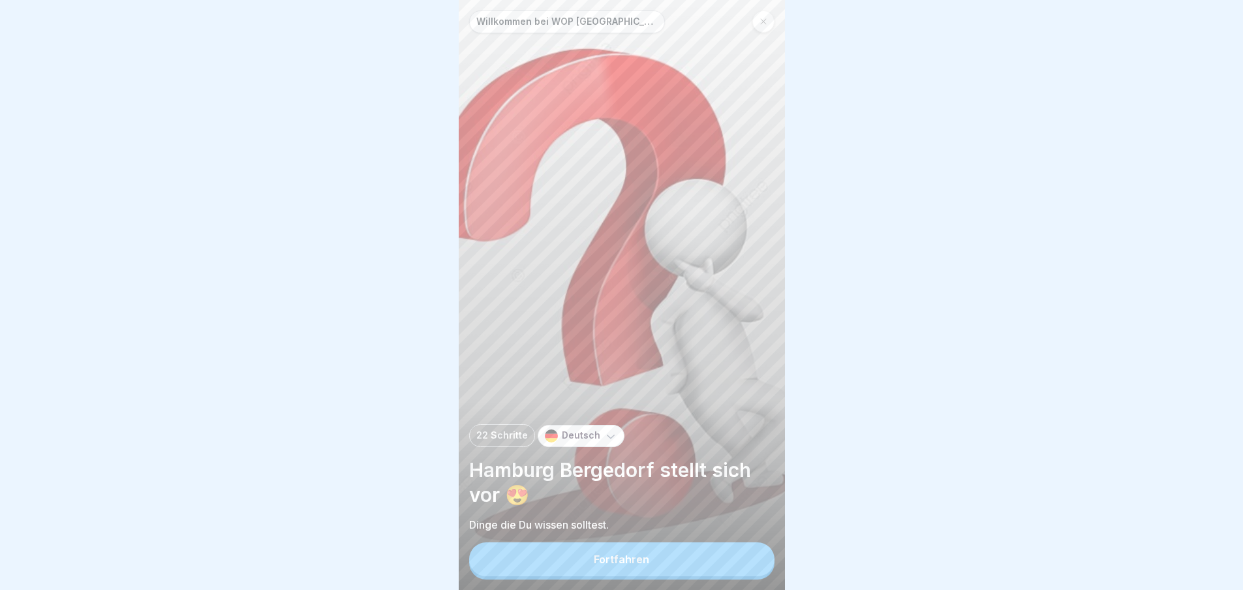
click at [682, 576] on button "Fortfahren" at bounding box center [621, 559] width 305 height 34
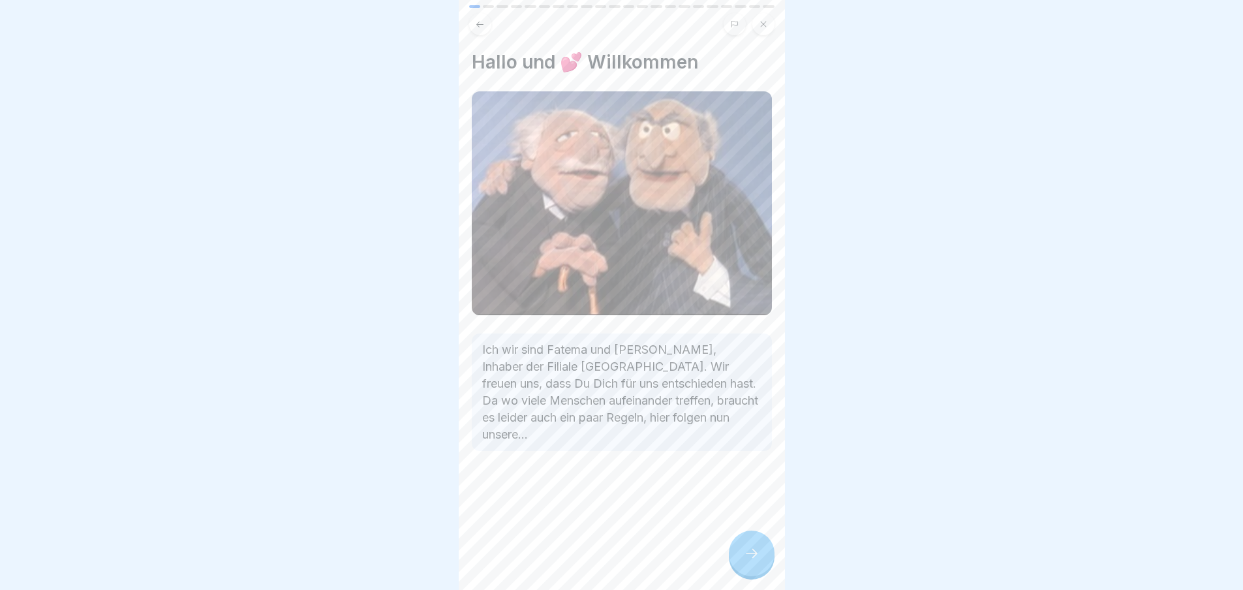
click at [737, 570] on div at bounding box center [752, 554] width 46 height 46
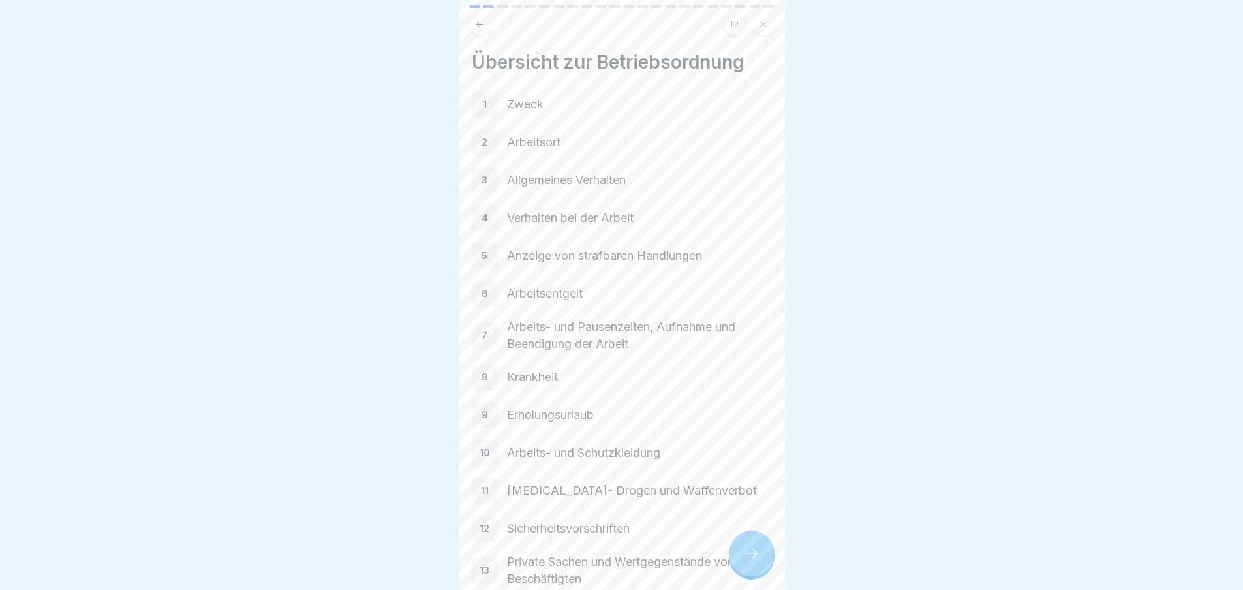
click at [737, 570] on div at bounding box center [752, 554] width 46 height 46
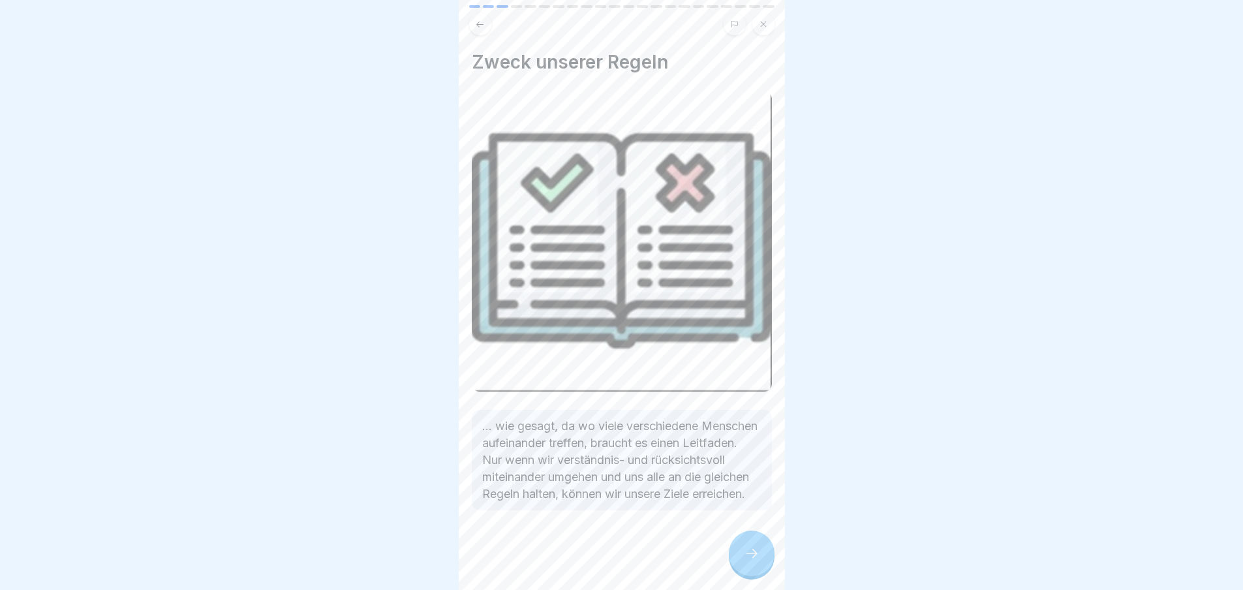
click at [737, 570] on div at bounding box center [752, 554] width 46 height 46
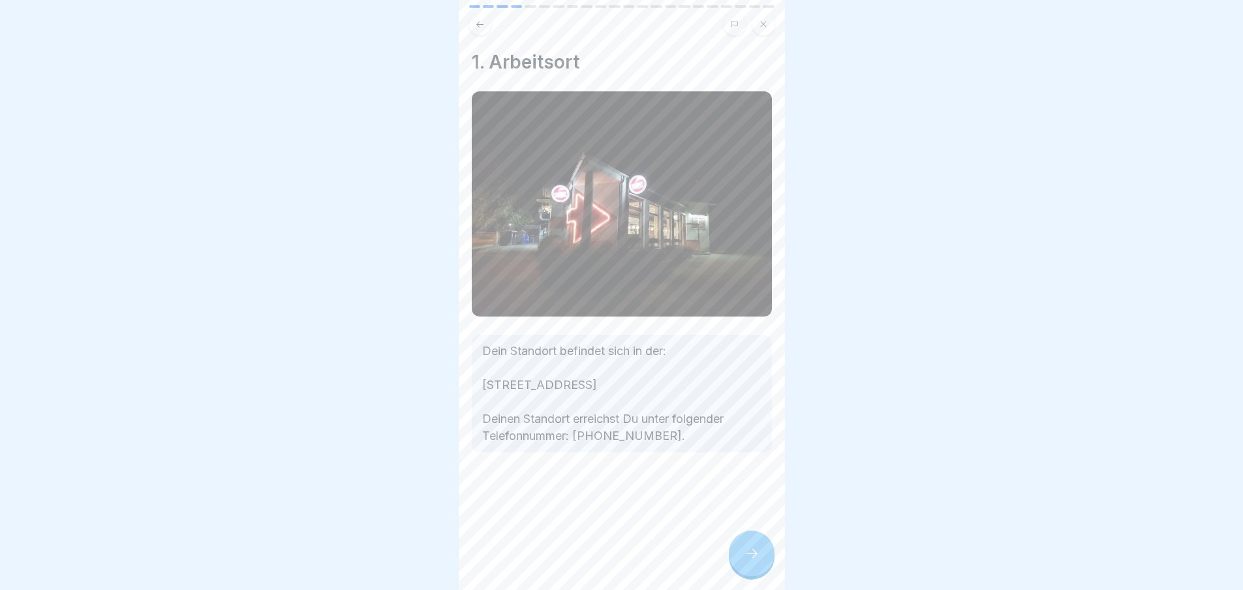
click at [737, 570] on div at bounding box center [752, 554] width 46 height 46
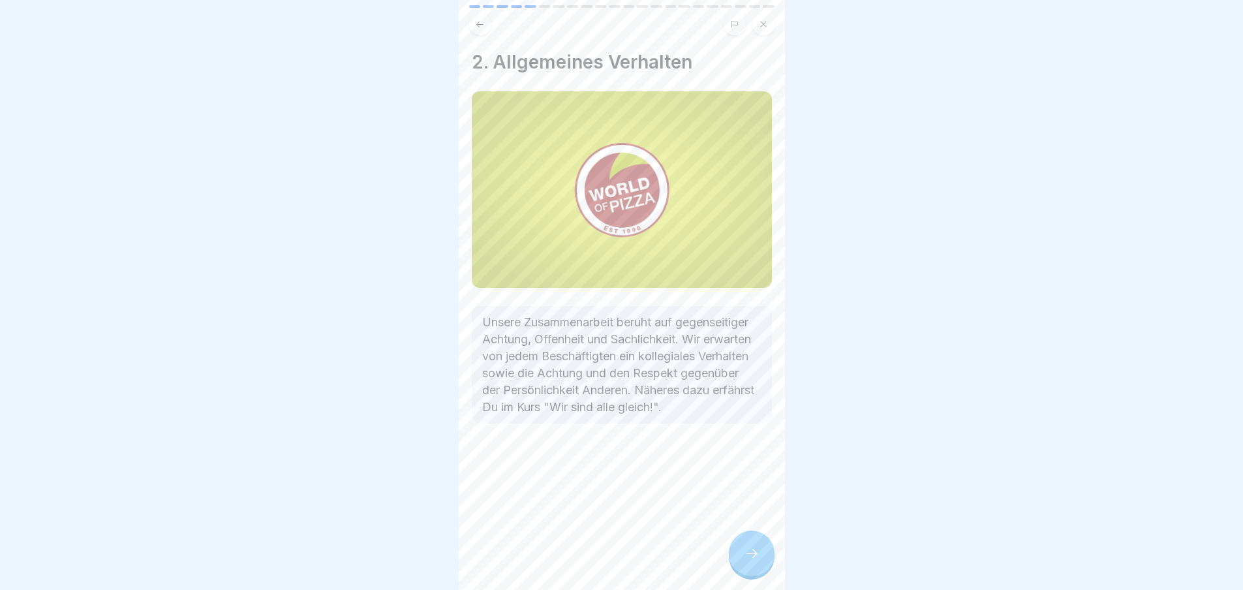
click at [737, 570] on div at bounding box center [752, 554] width 46 height 46
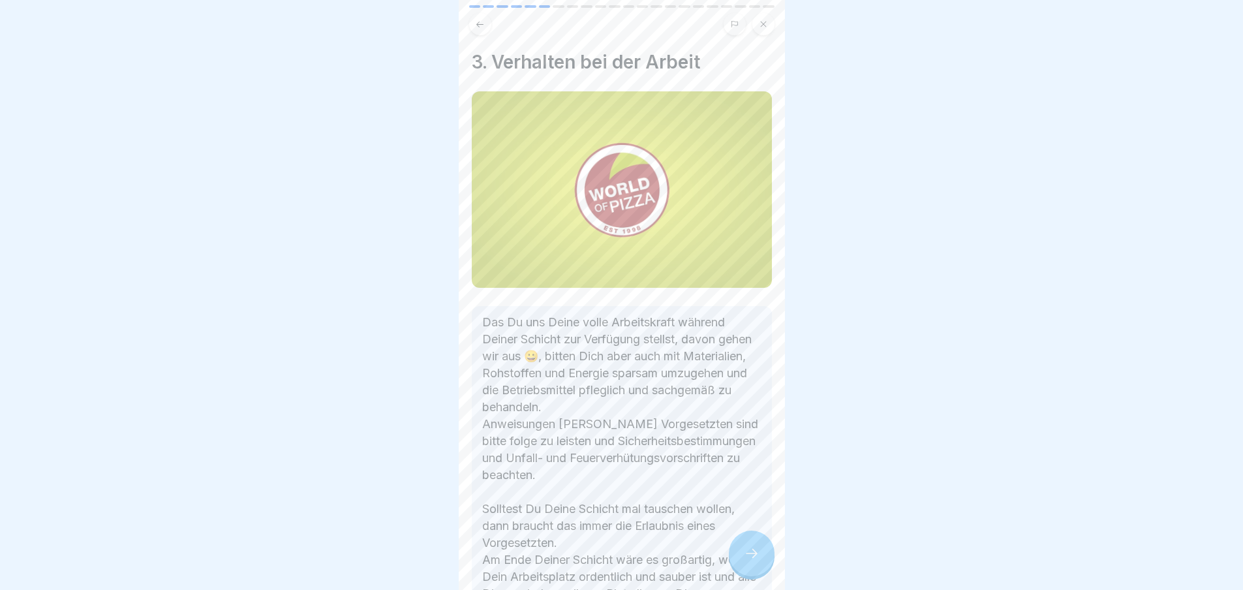
click at [737, 570] on div at bounding box center [752, 554] width 46 height 46
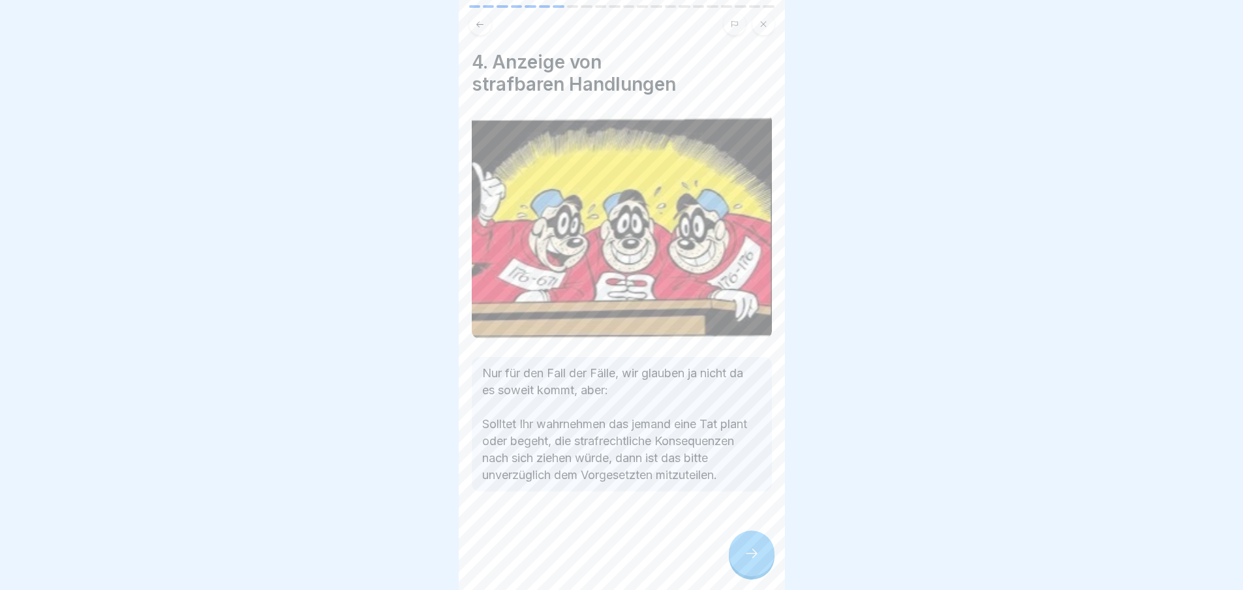
click at [737, 570] on div at bounding box center [752, 554] width 46 height 46
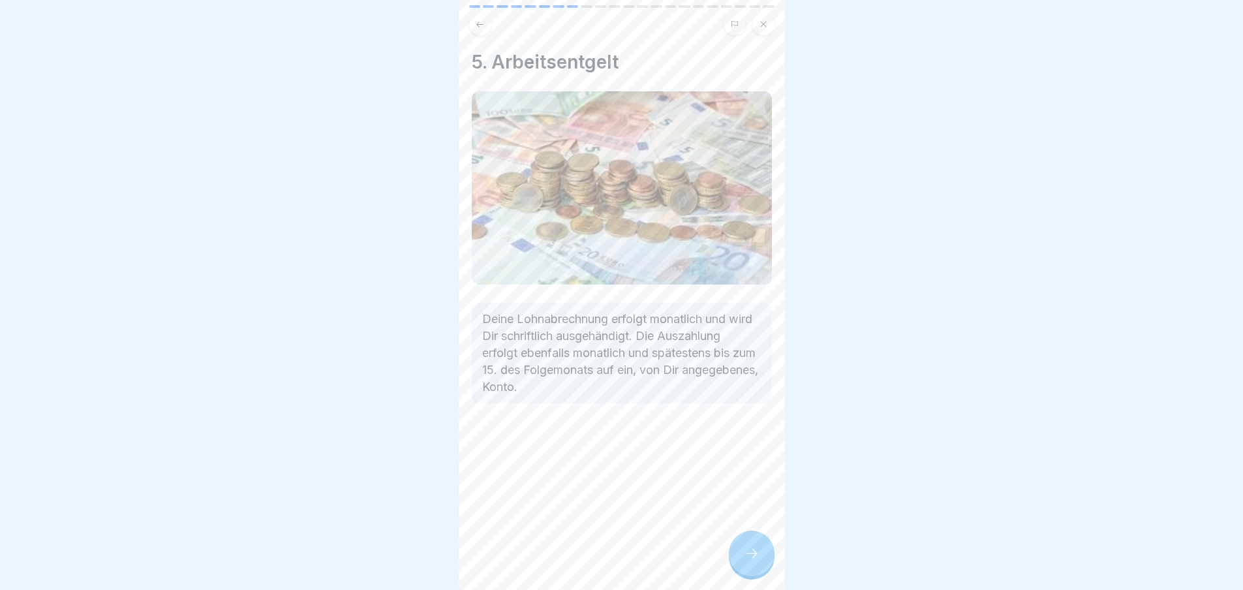
click at [737, 570] on div at bounding box center [752, 554] width 46 height 46
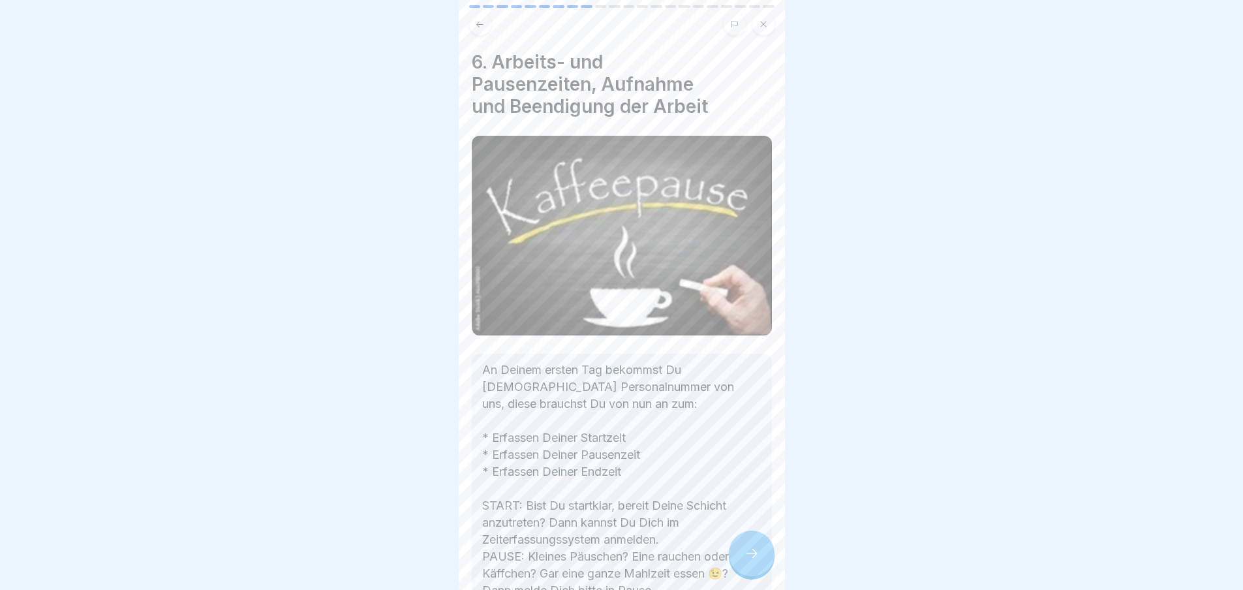
click at [737, 570] on div at bounding box center [752, 554] width 46 height 46
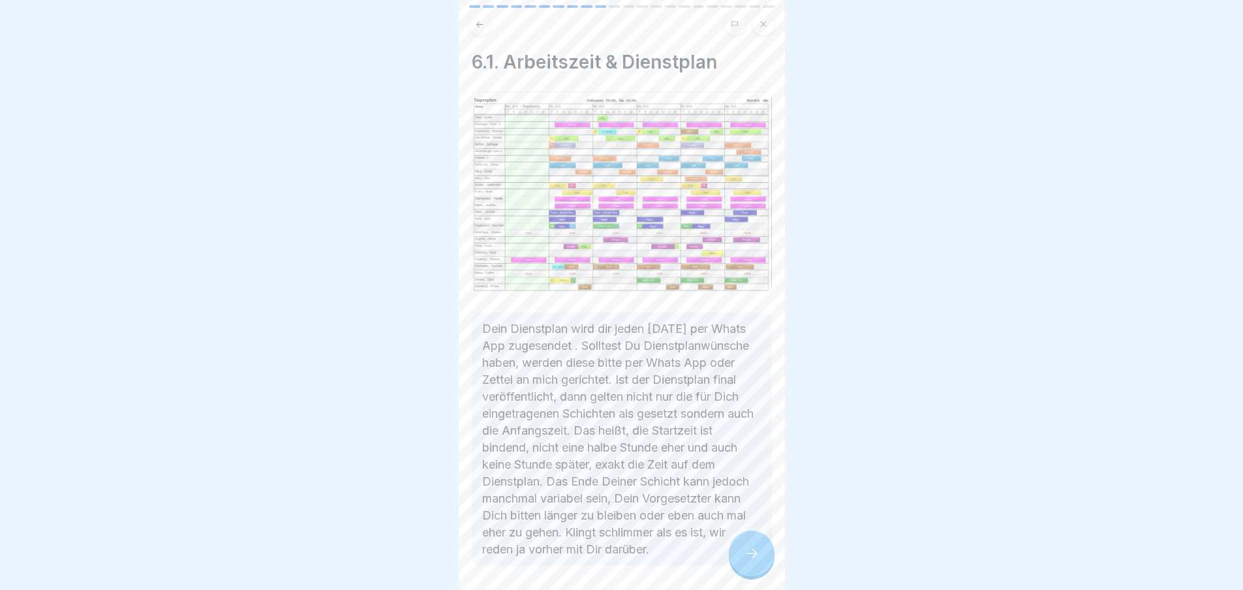
click at [737, 570] on div at bounding box center [752, 554] width 46 height 46
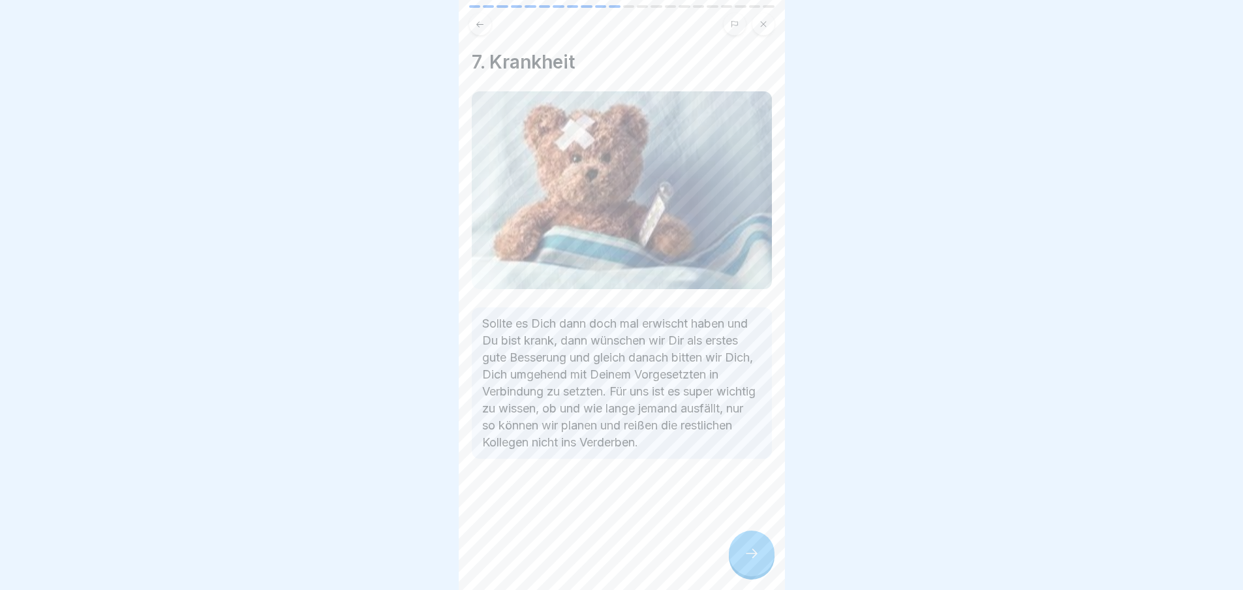
click at [737, 570] on div at bounding box center [752, 554] width 46 height 46
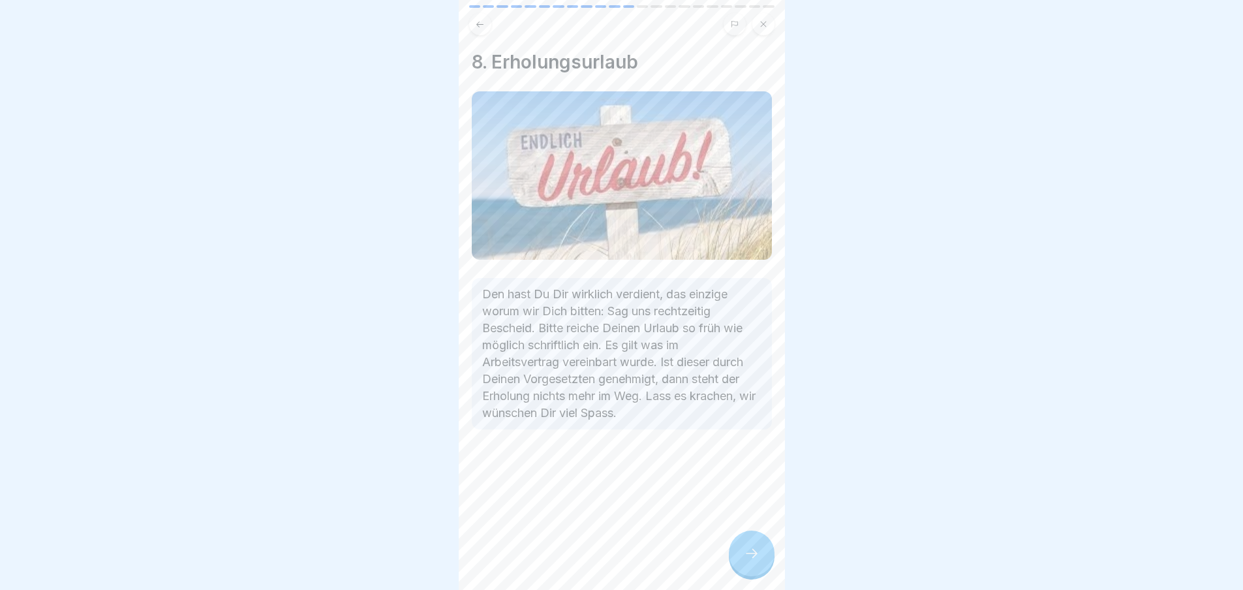
click at [737, 570] on div at bounding box center [752, 554] width 46 height 46
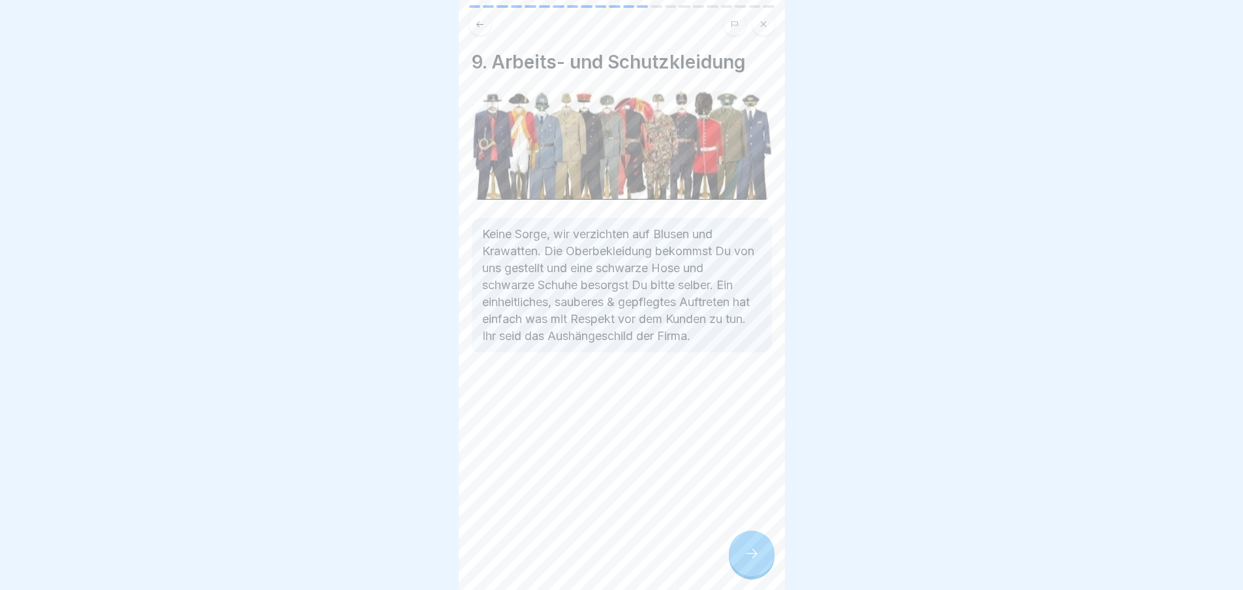
click at [737, 570] on div at bounding box center [752, 554] width 46 height 46
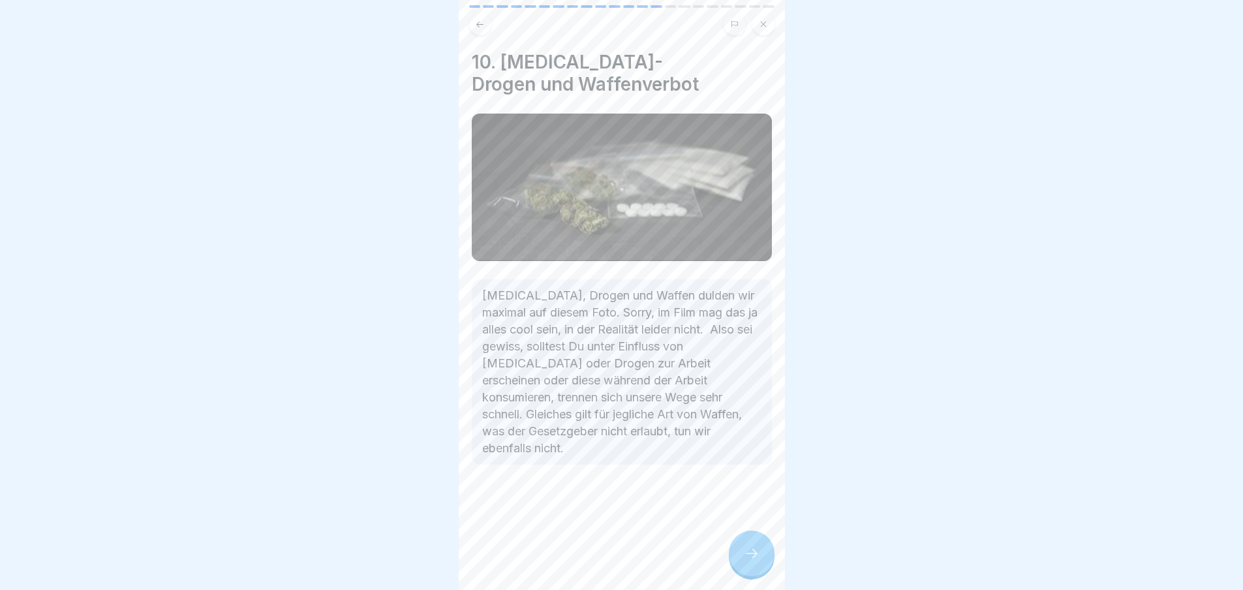
click at [737, 570] on div at bounding box center [752, 554] width 46 height 46
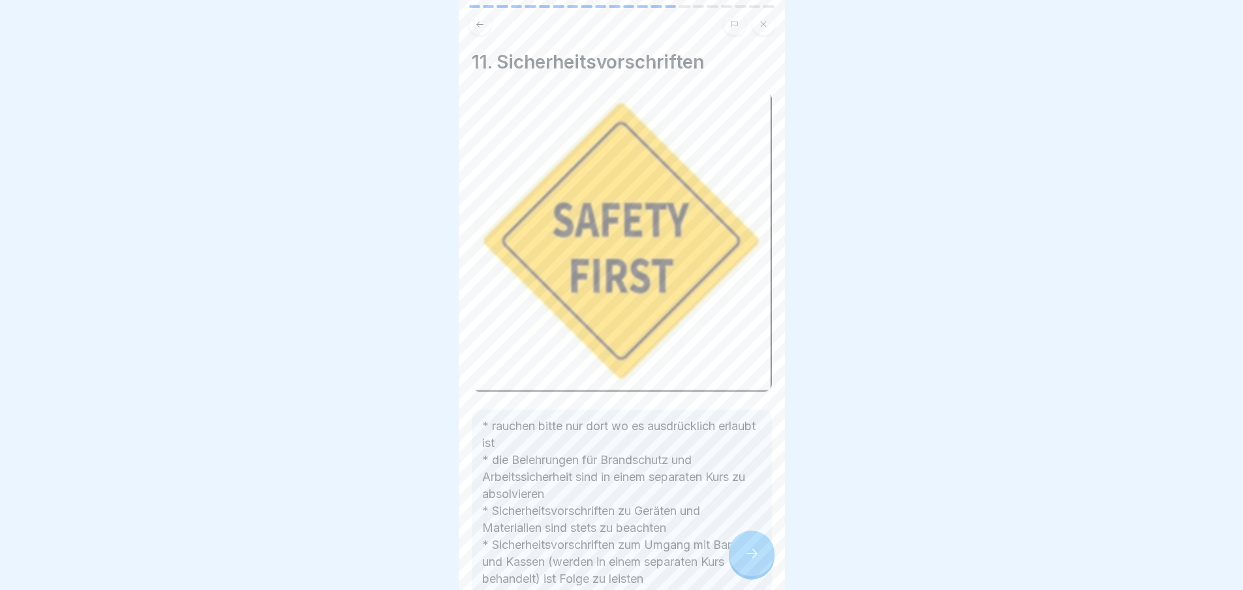
click at [737, 570] on div at bounding box center [752, 554] width 46 height 46
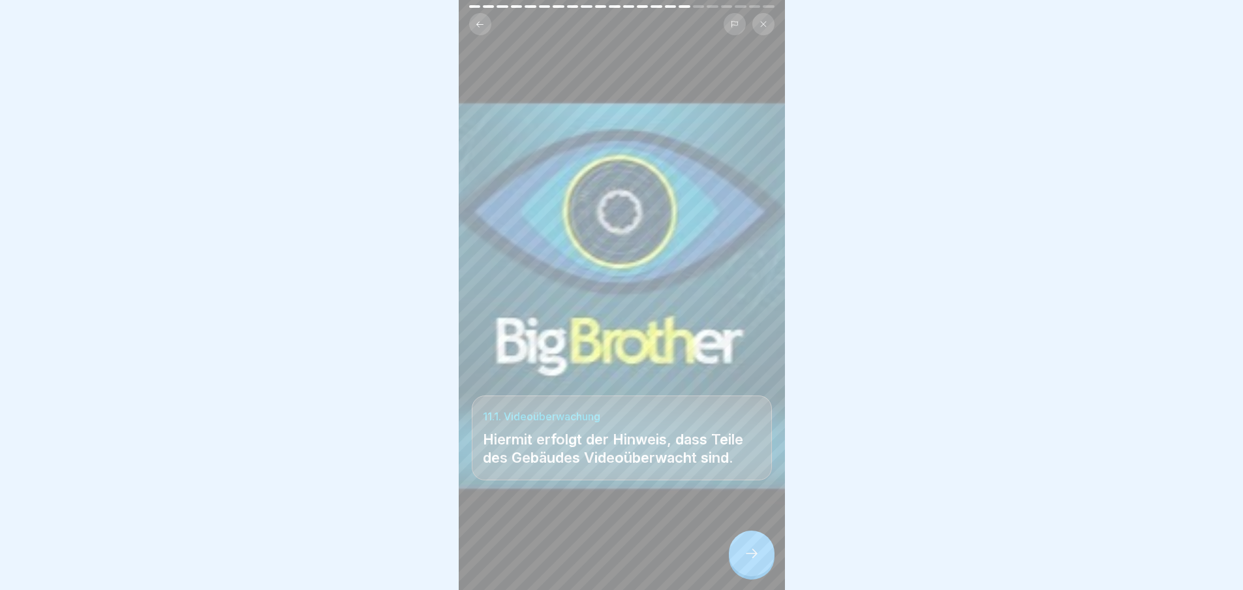
click at [737, 570] on div at bounding box center [752, 554] width 46 height 46
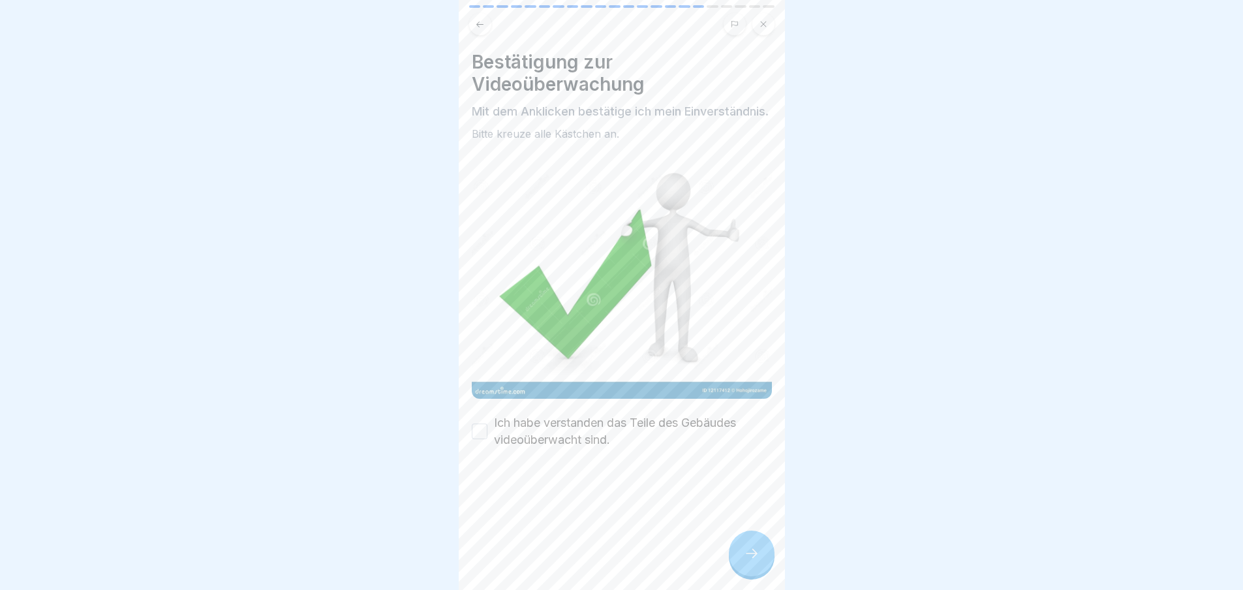
click at [737, 570] on div at bounding box center [752, 554] width 46 height 46
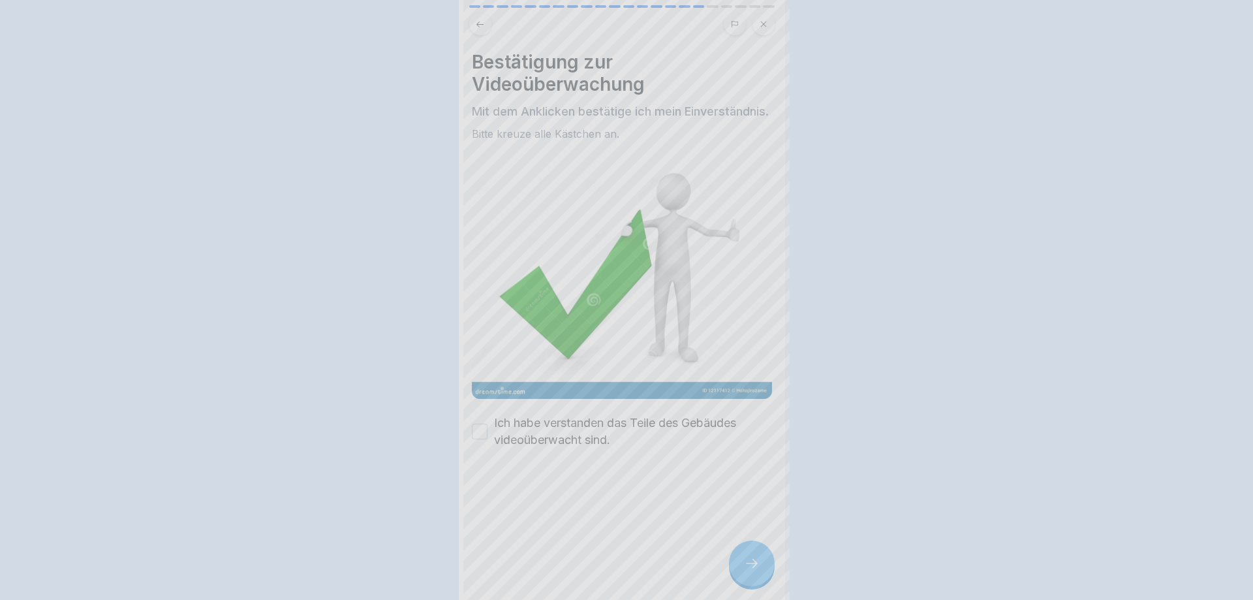
click at [737, 570] on div at bounding box center [626, 300] width 1253 height 600
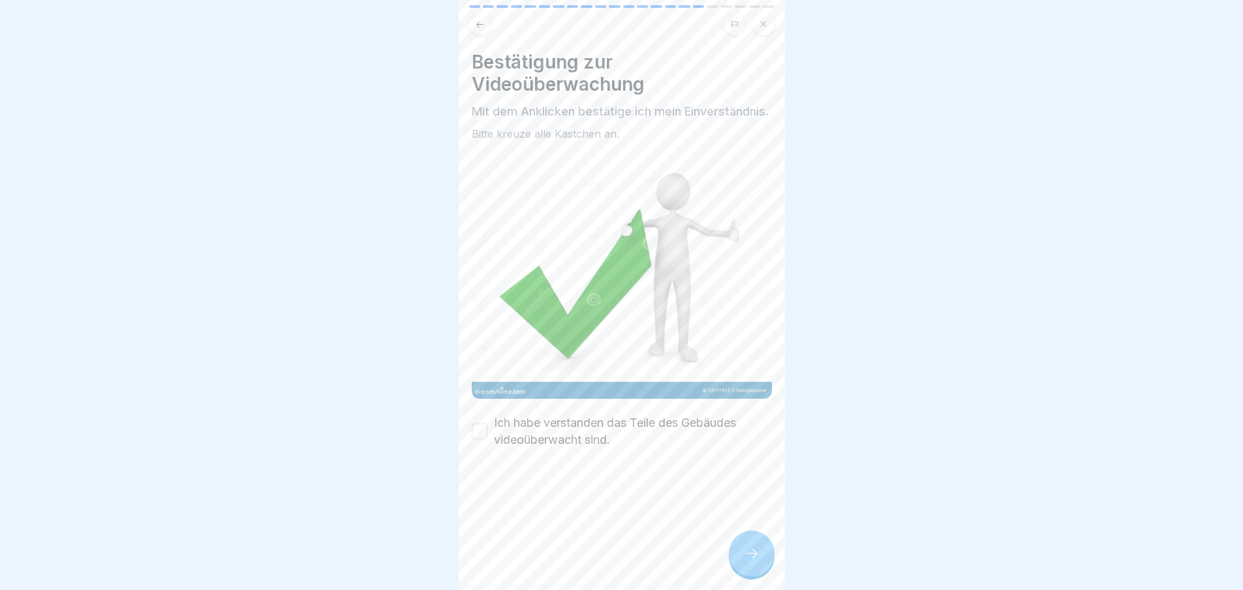
click at [551, 420] on div "Bestätigung zur Videoüberwachung Mit dem Anklicken bestätige ich mein Einverstä…" at bounding box center [622, 249] width 300 height 397
click at [551, 429] on label "Ich habe verstanden das Teile des Gebäudes videoüberwacht sind." at bounding box center [633, 431] width 278 height 34
click at [488, 429] on button "Ich habe verstanden das Teile des Gebäudes videoüberwacht sind." at bounding box center [480, 432] width 16 height 16
click at [758, 576] on div at bounding box center [752, 554] width 46 height 46
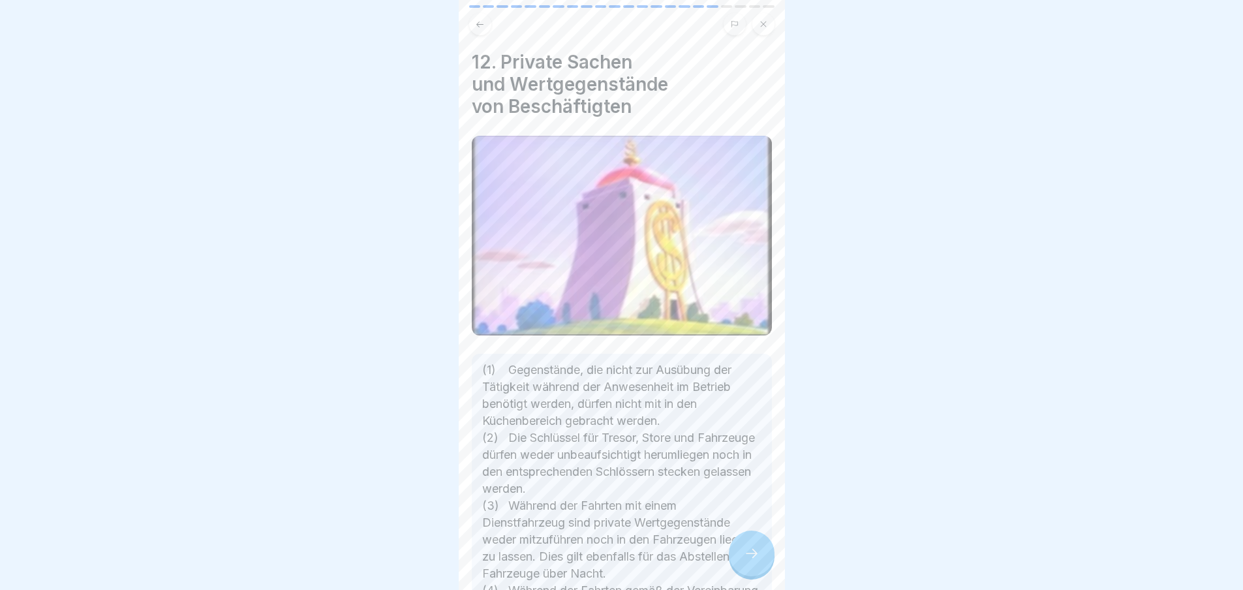
click at [758, 576] on div at bounding box center [752, 554] width 46 height 46
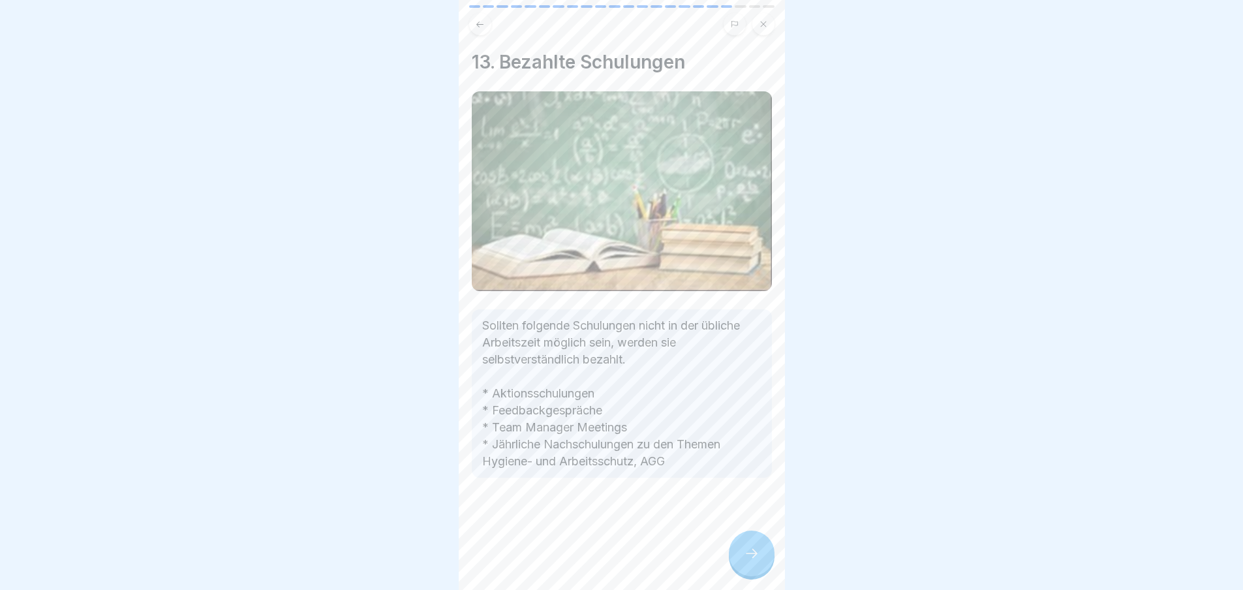
click at [758, 576] on div at bounding box center [752, 554] width 46 height 46
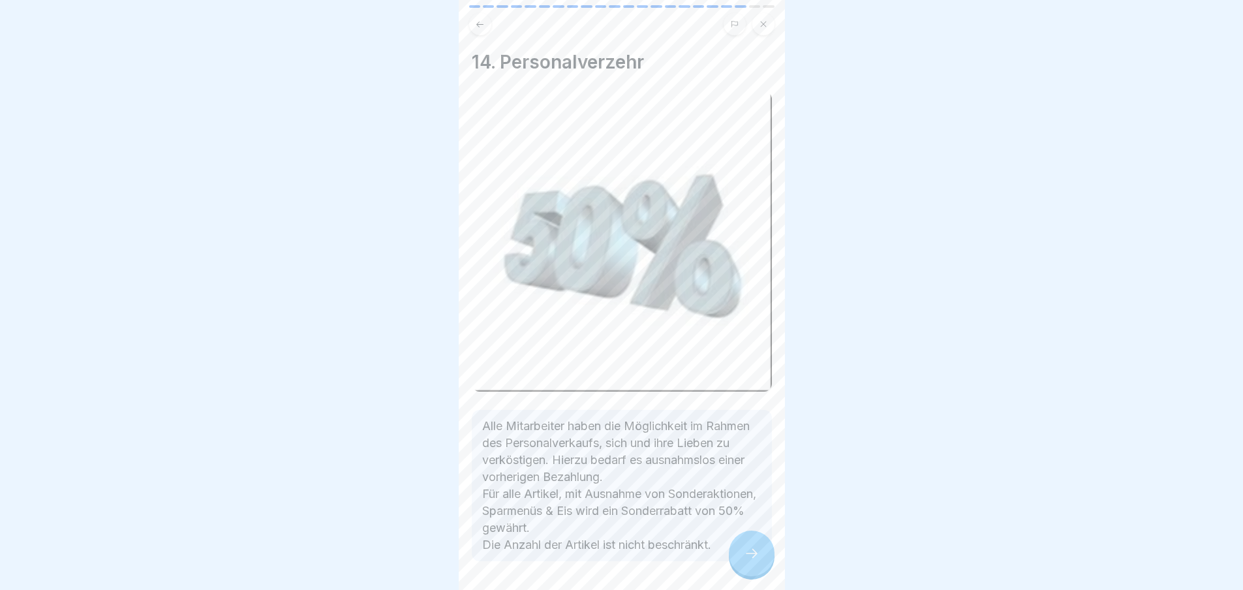
click at [758, 576] on div at bounding box center [752, 554] width 46 height 46
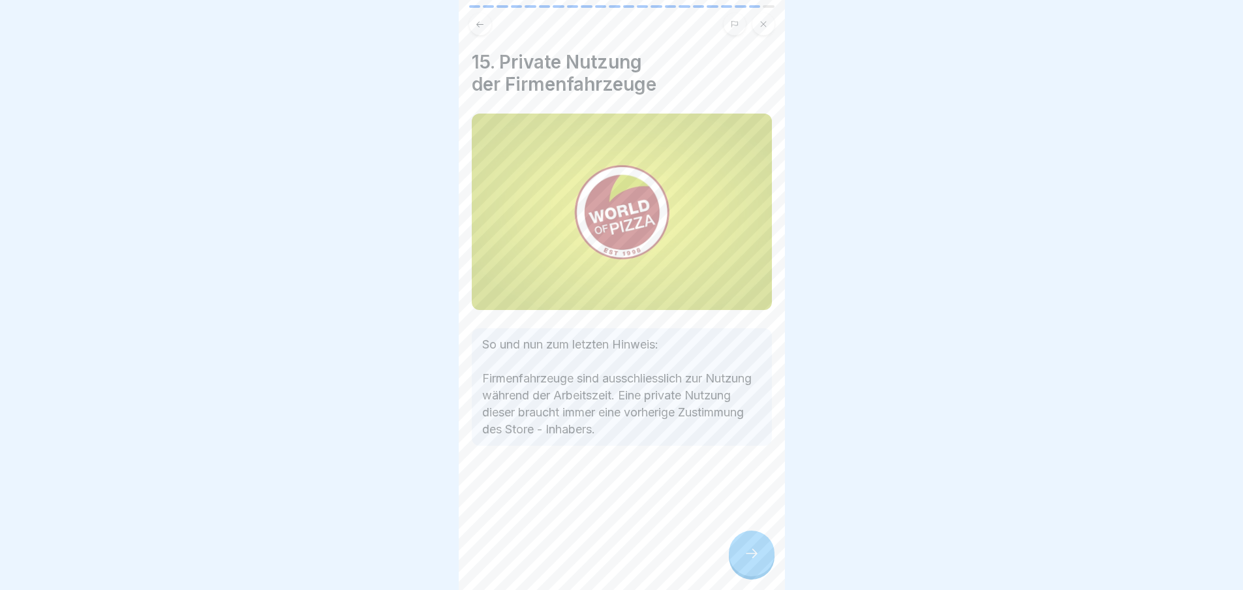
click at [758, 576] on div at bounding box center [752, 554] width 46 height 46
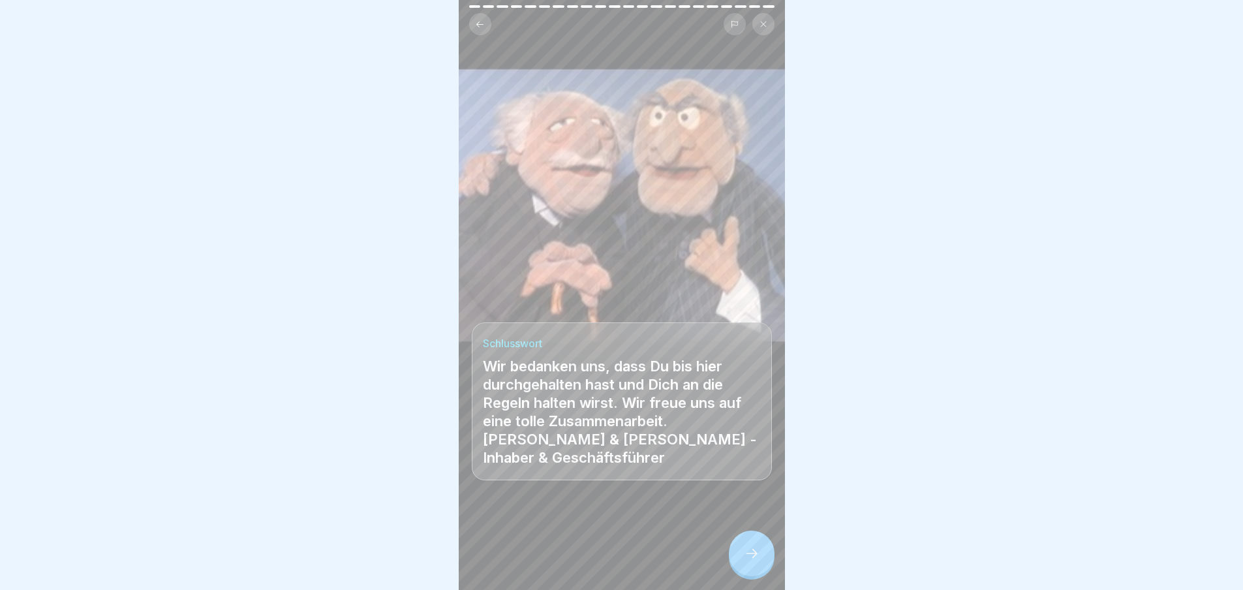
click at [758, 576] on div at bounding box center [752, 554] width 46 height 46
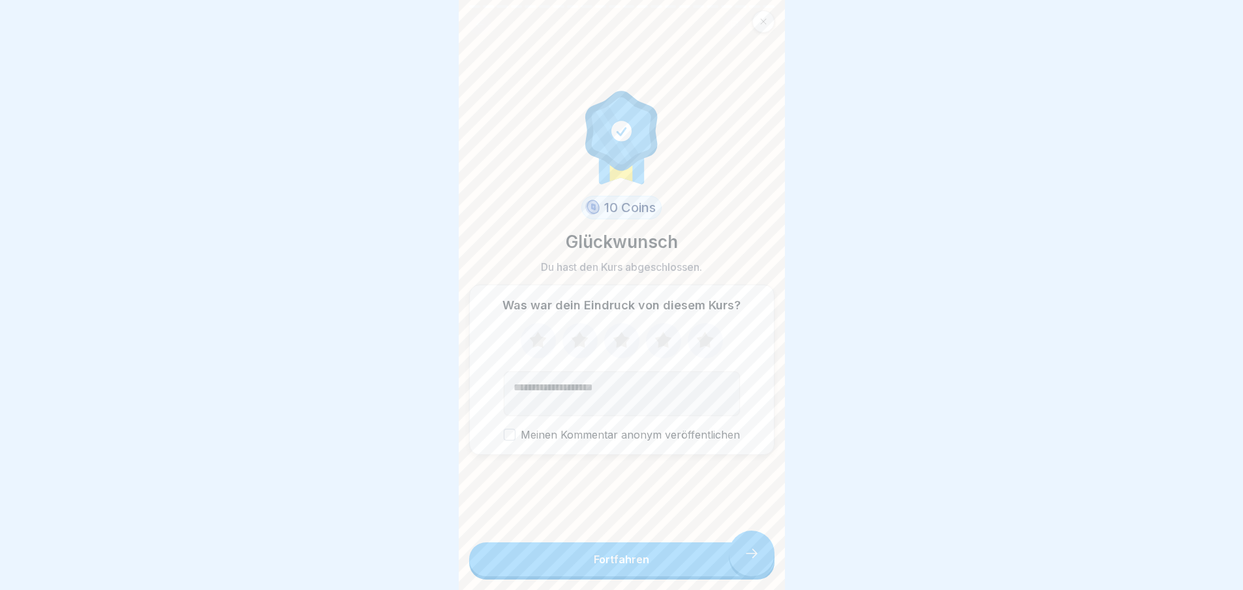
click at [758, 576] on button "Fortfahren" at bounding box center [621, 559] width 305 height 34
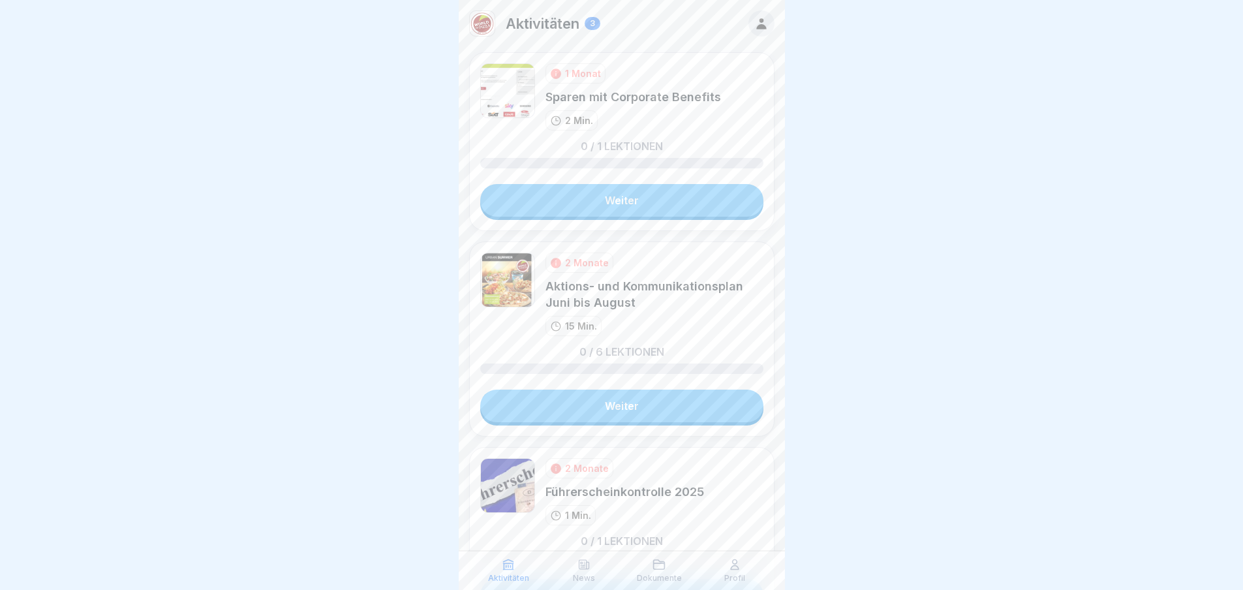
click at [607, 201] on link "Weiter" at bounding box center [621, 200] width 283 height 33
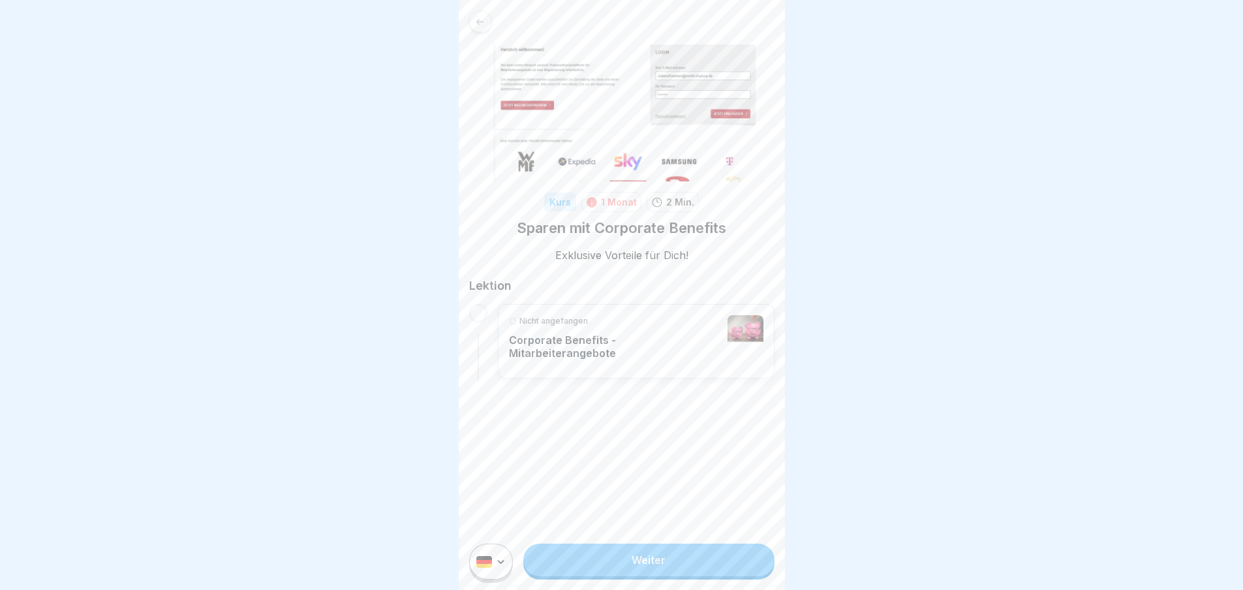
click at [700, 565] on link "Weiter" at bounding box center [648, 560] width 251 height 33
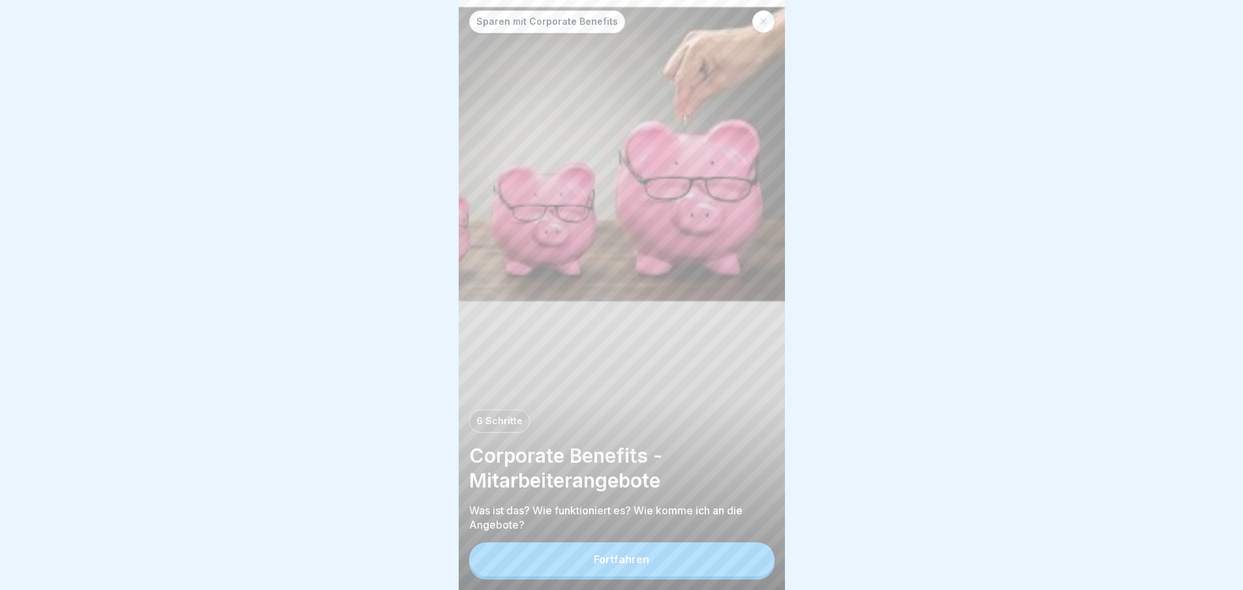
click at [700, 565] on button "Fortfahren" at bounding box center [621, 559] width 305 height 34
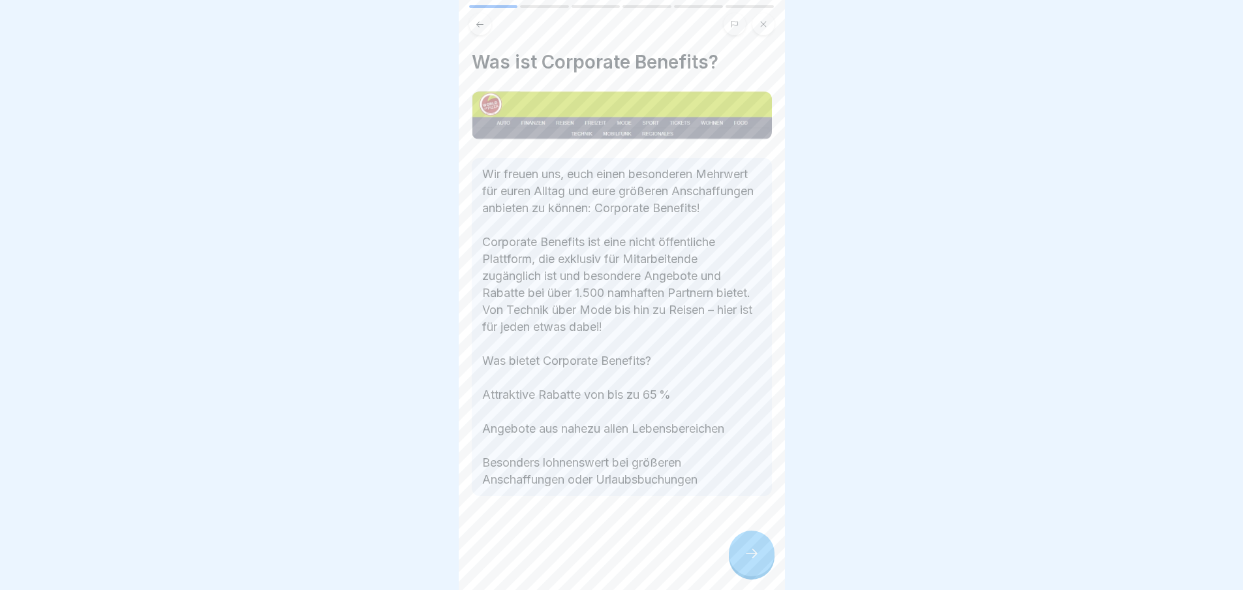
click at [750, 559] on icon at bounding box center [752, 554] width 16 height 16
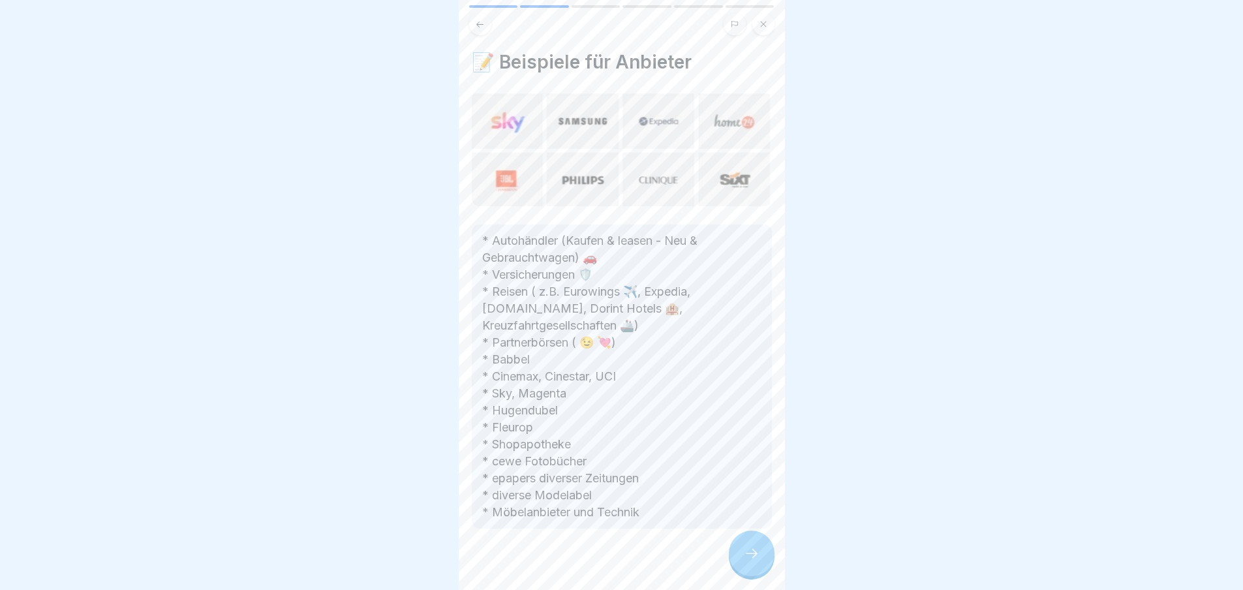
click at [746, 560] on icon at bounding box center [752, 554] width 16 height 16
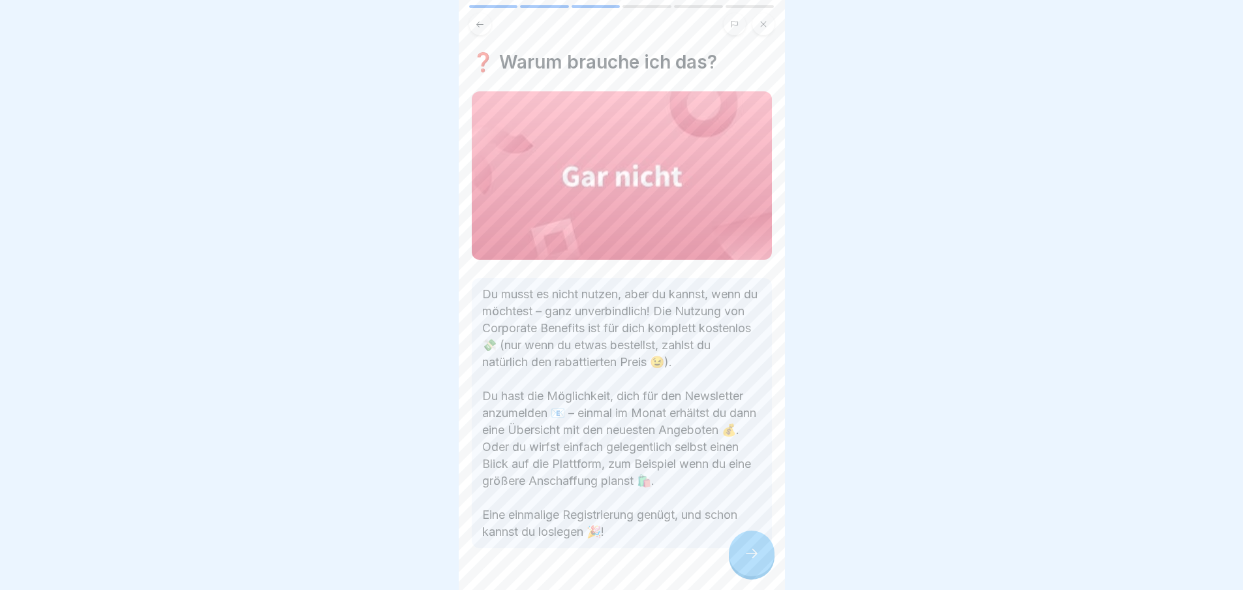
click at [746, 560] on icon at bounding box center [752, 554] width 16 height 16
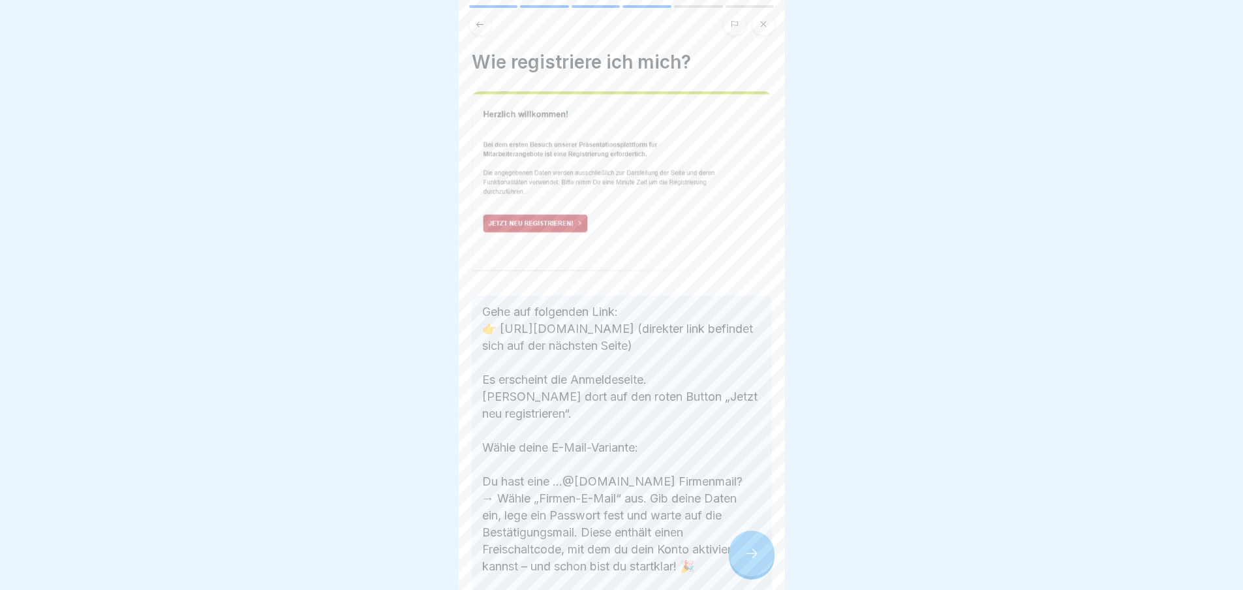
click at [746, 560] on icon at bounding box center [752, 554] width 16 height 16
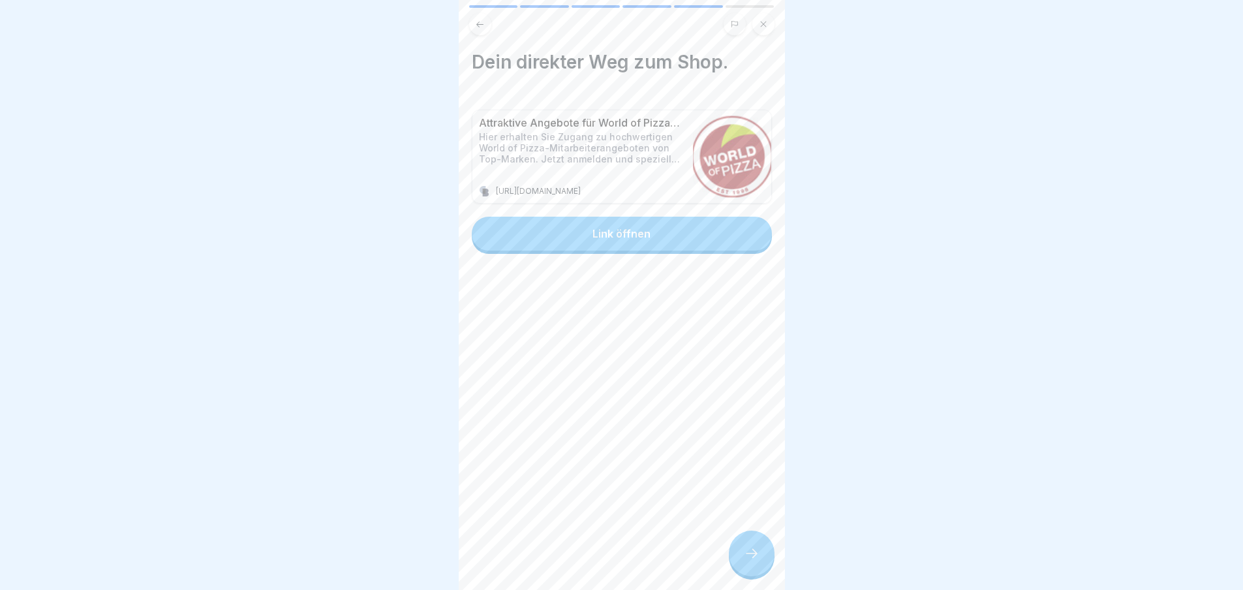
click at [756, 561] on icon at bounding box center [752, 554] width 16 height 16
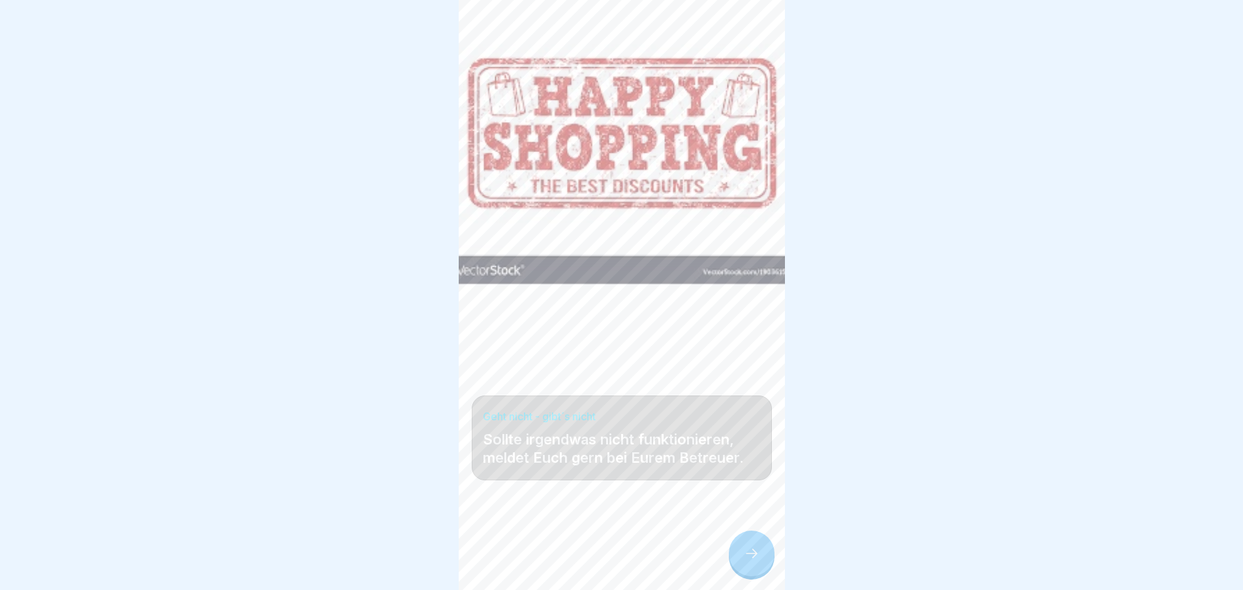
click at [752, 561] on icon at bounding box center [752, 554] width 16 height 16
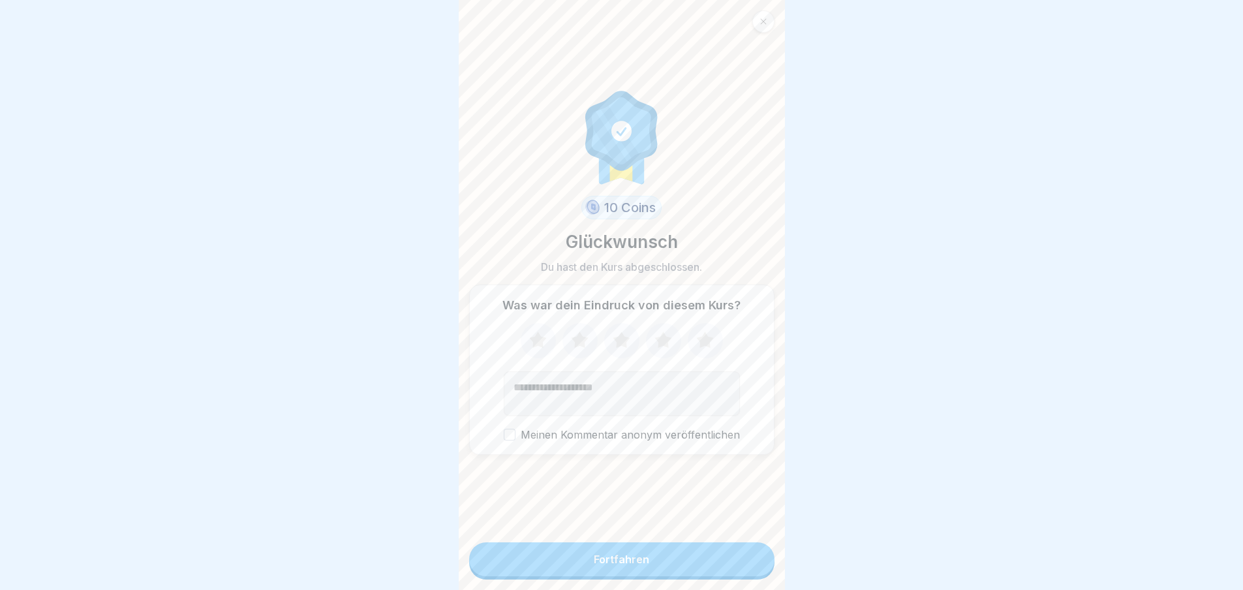
click at [695, 554] on button "Fortfahren" at bounding box center [621, 559] width 305 height 34
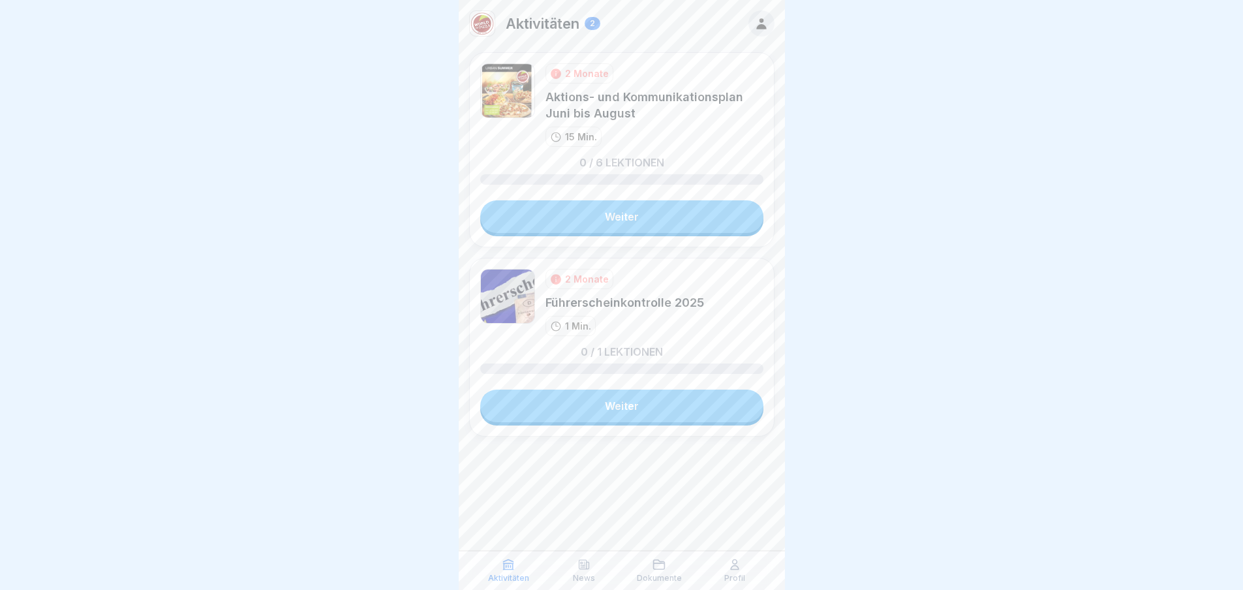
click at [653, 215] on link "Weiter" at bounding box center [621, 216] width 283 height 33
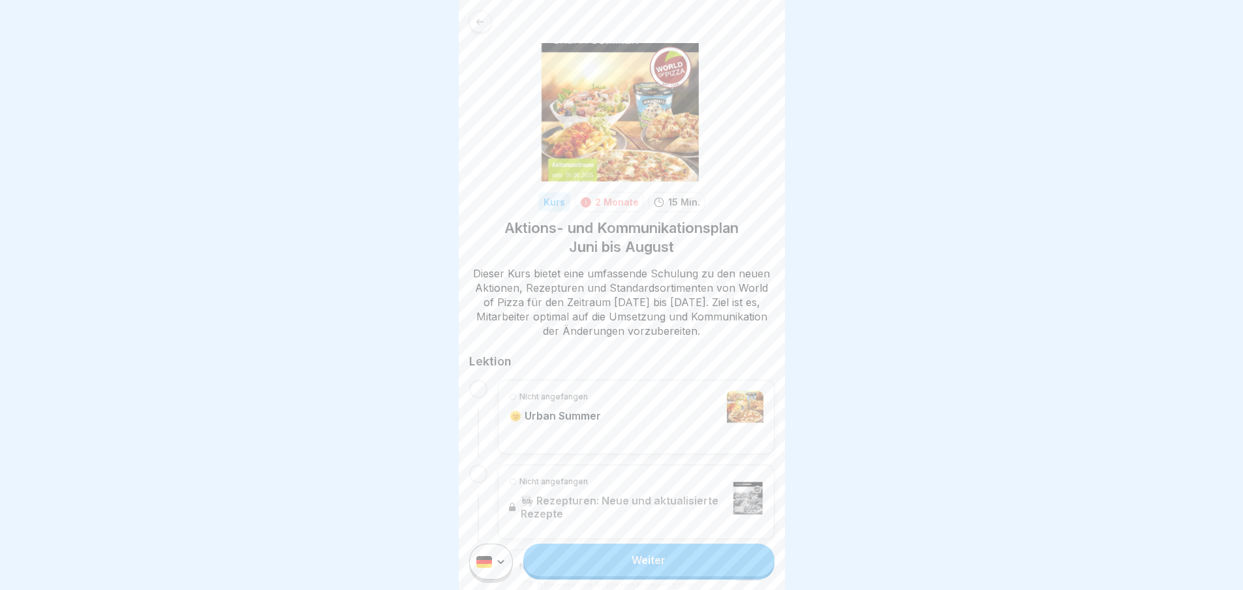
click at [642, 416] on div "Nicht angefangen 🌞 Urban Summer" at bounding box center [636, 417] width 255 height 52
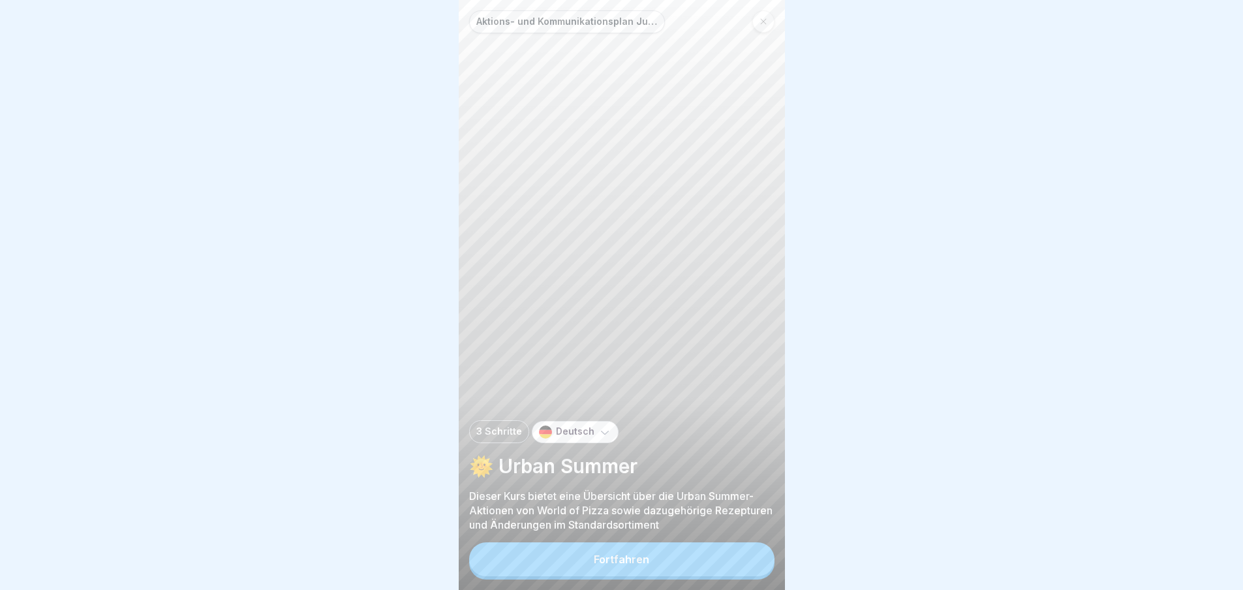
click at [643, 565] on div "Fortfahren" at bounding box center [621, 559] width 55 height 12
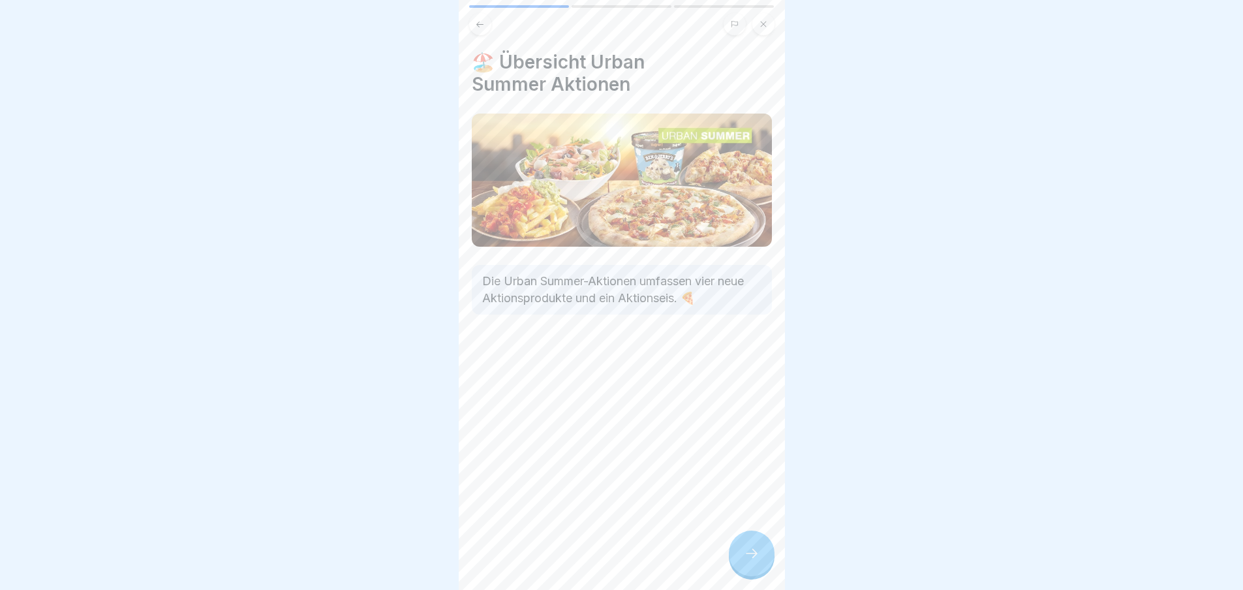
click at [737, 554] on div at bounding box center [752, 554] width 46 height 46
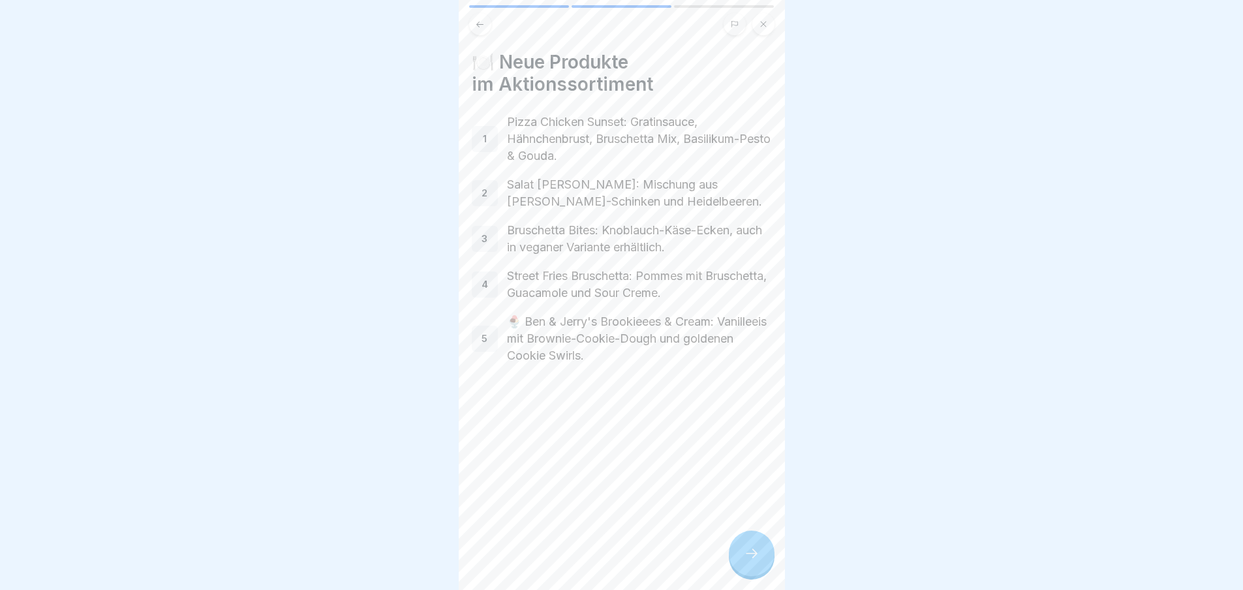
click at [752, 551] on div at bounding box center [752, 554] width 46 height 46
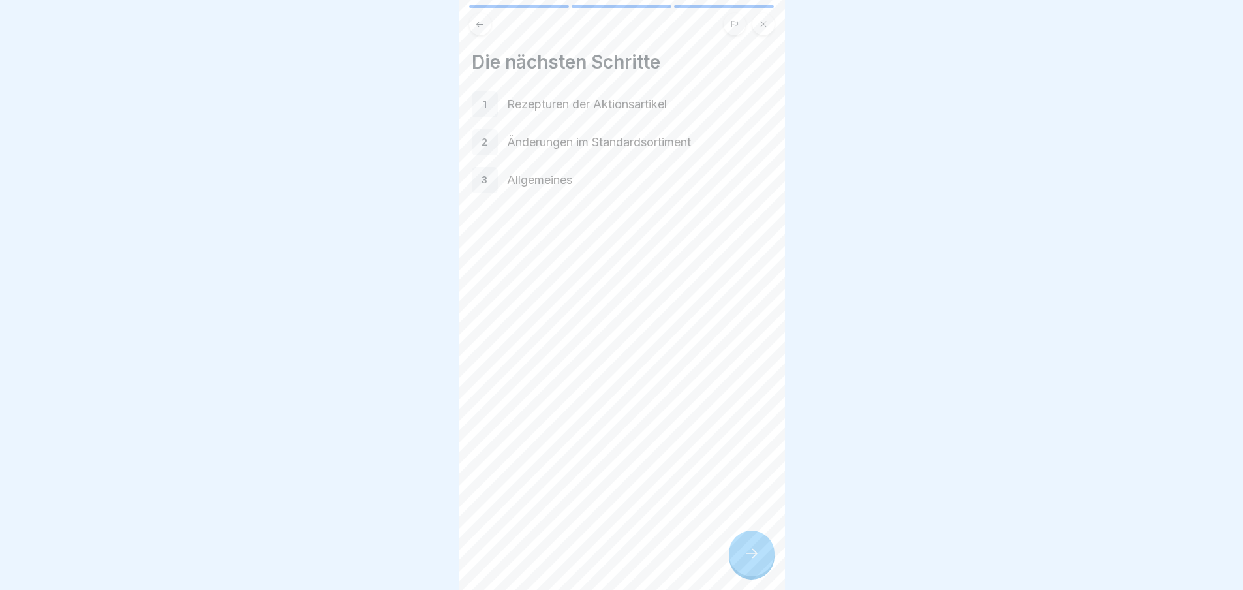
click at [752, 551] on div at bounding box center [752, 554] width 46 height 46
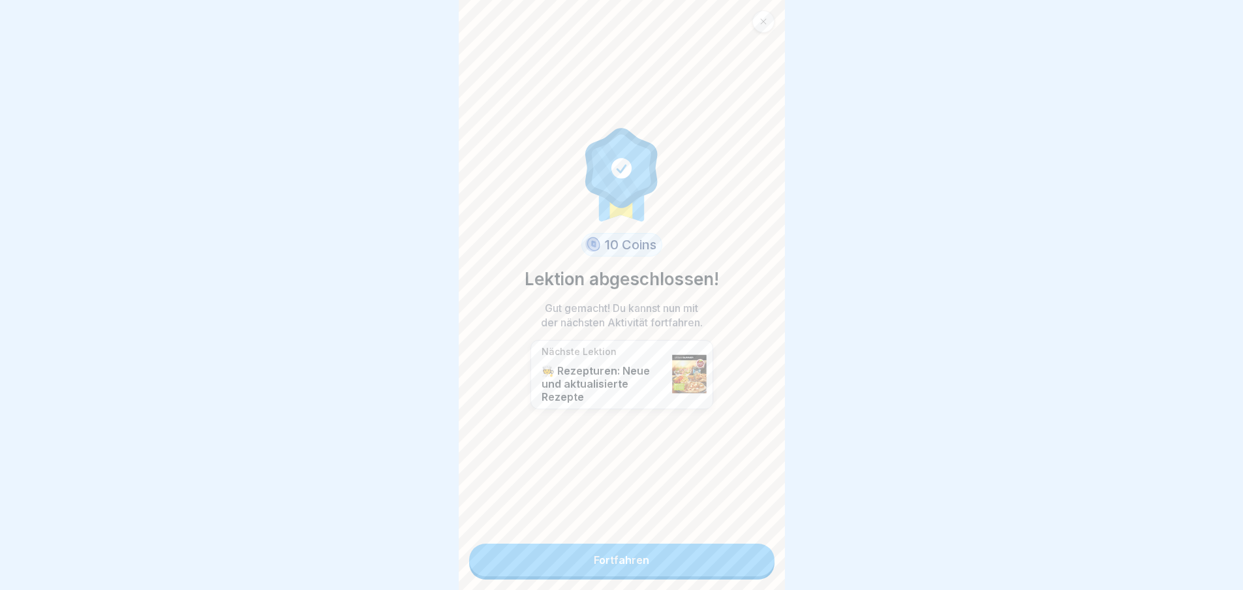
click at [752, 551] on link "Fortfahren" at bounding box center [621, 560] width 305 height 33
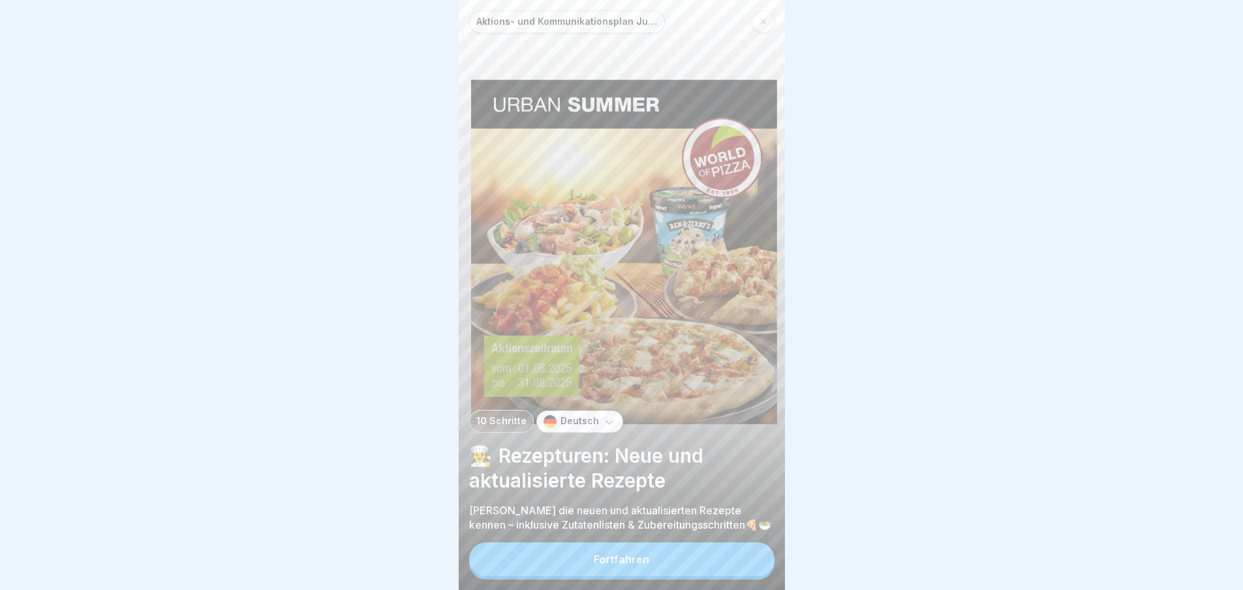
click at [741, 561] on button "Fortfahren" at bounding box center [621, 559] width 305 height 34
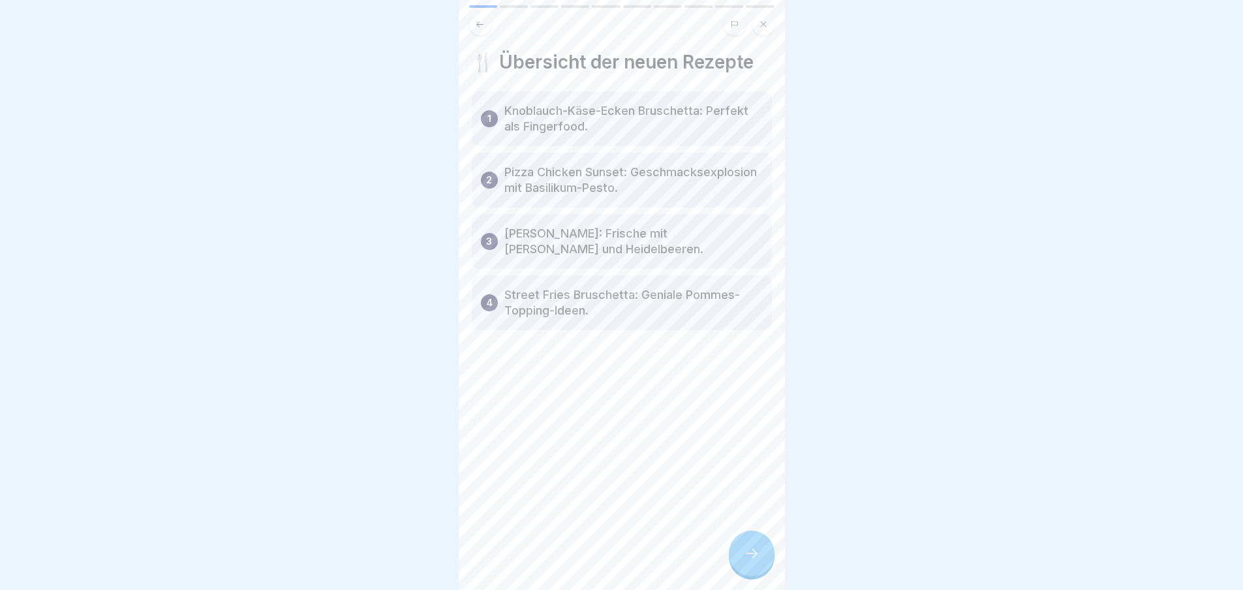
click at [741, 561] on div at bounding box center [752, 554] width 46 height 46
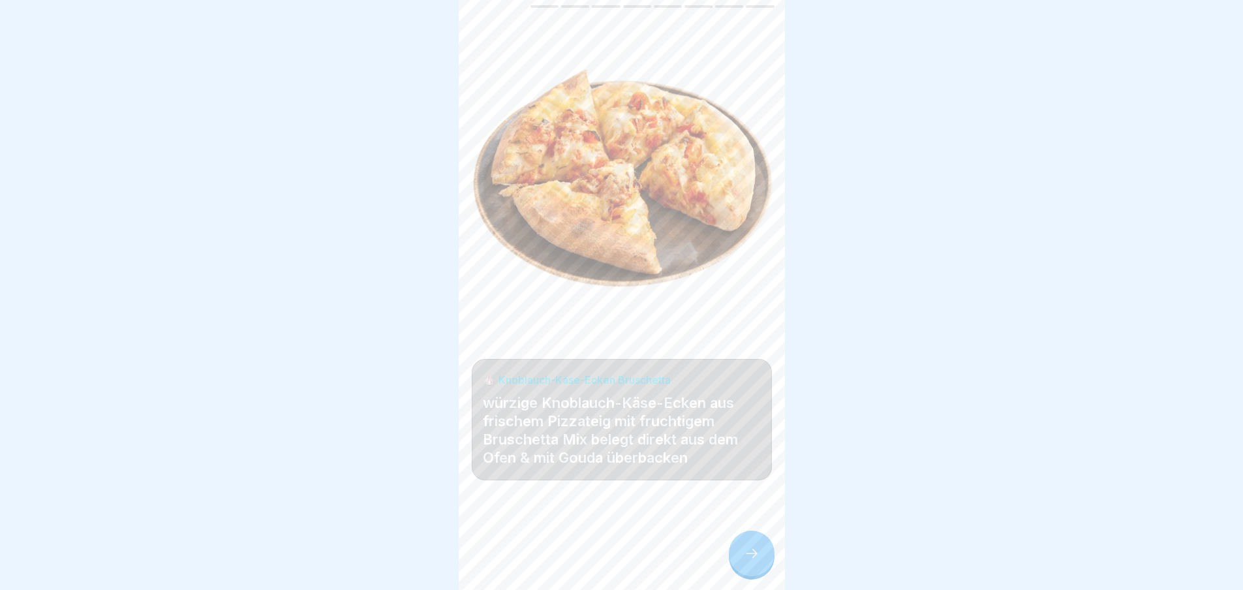
click at [741, 561] on div at bounding box center [752, 554] width 46 height 46
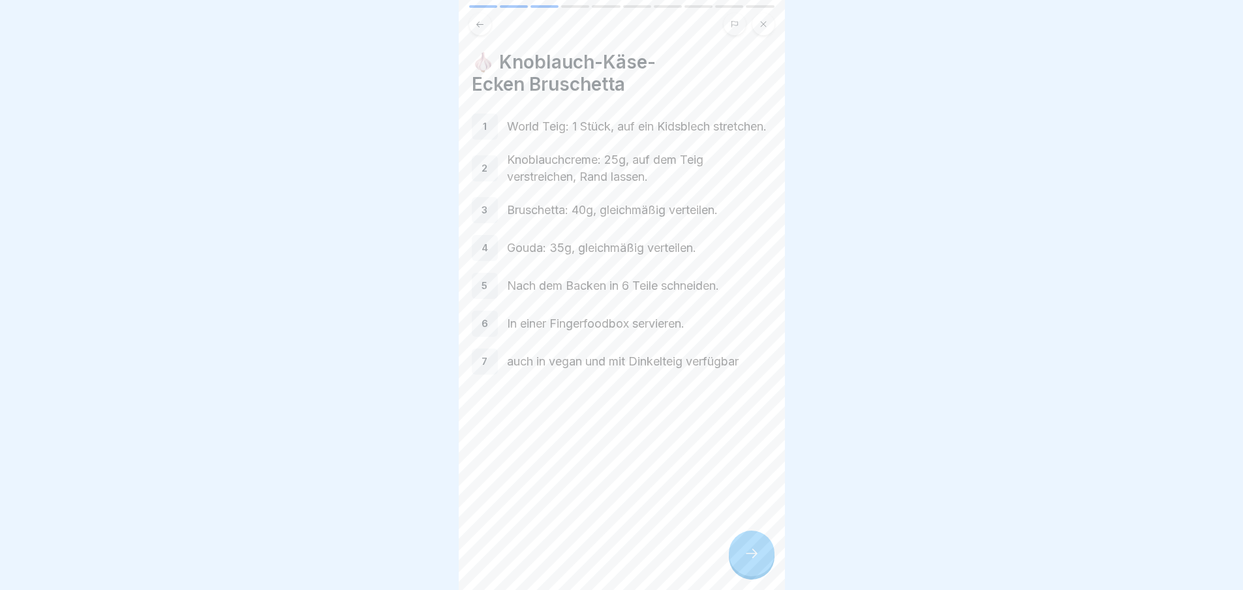
click at [741, 561] on div at bounding box center [752, 554] width 46 height 46
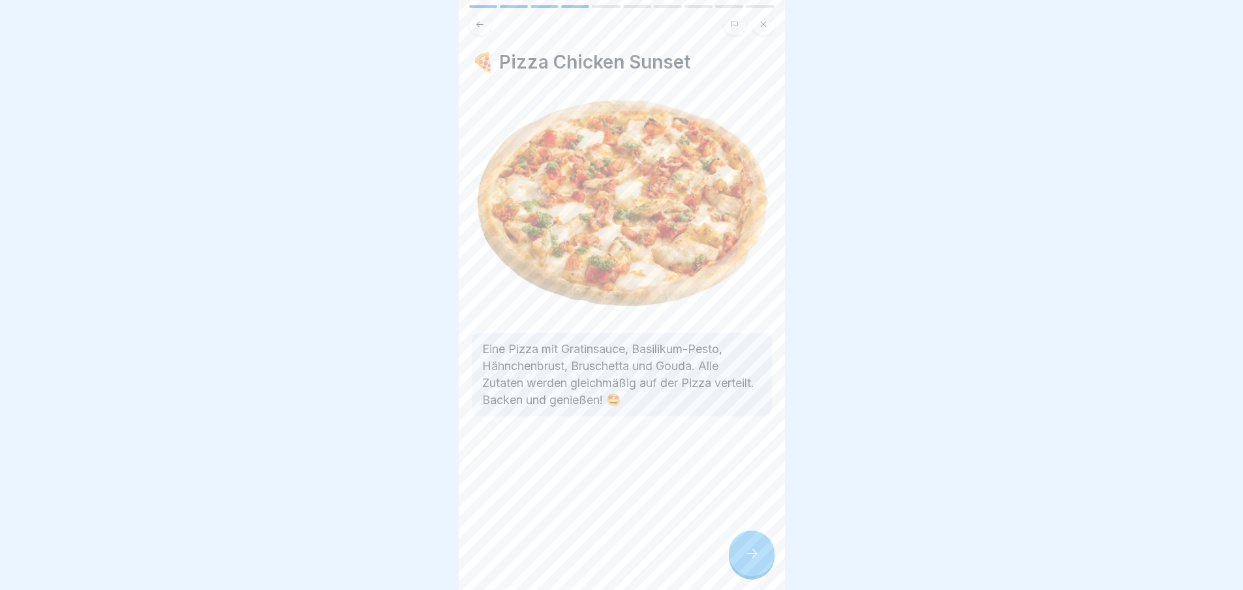
click at [741, 561] on div at bounding box center [752, 554] width 46 height 46
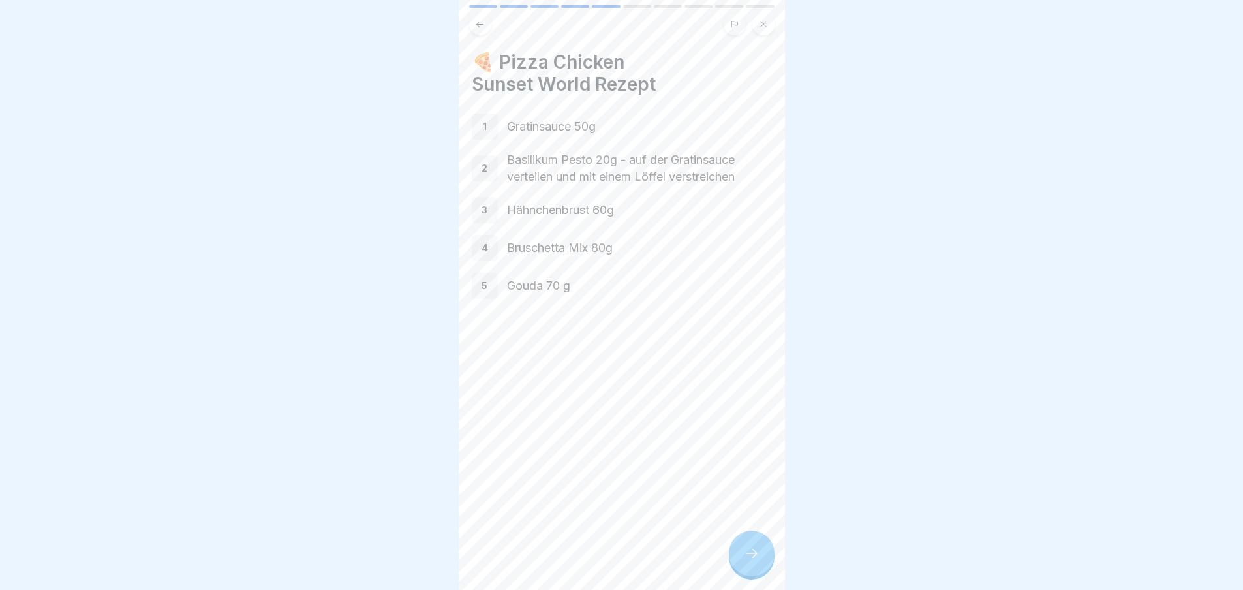
click at [741, 561] on div at bounding box center [752, 554] width 46 height 46
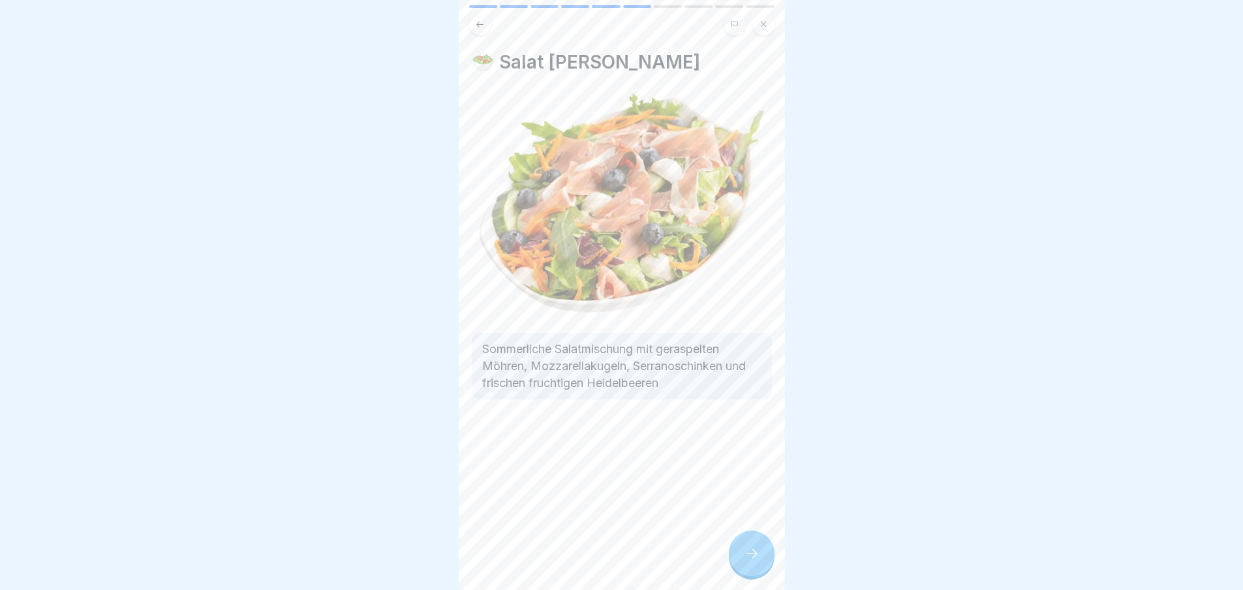
click at [741, 561] on div at bounding box center [752, 554] width 46 height 46
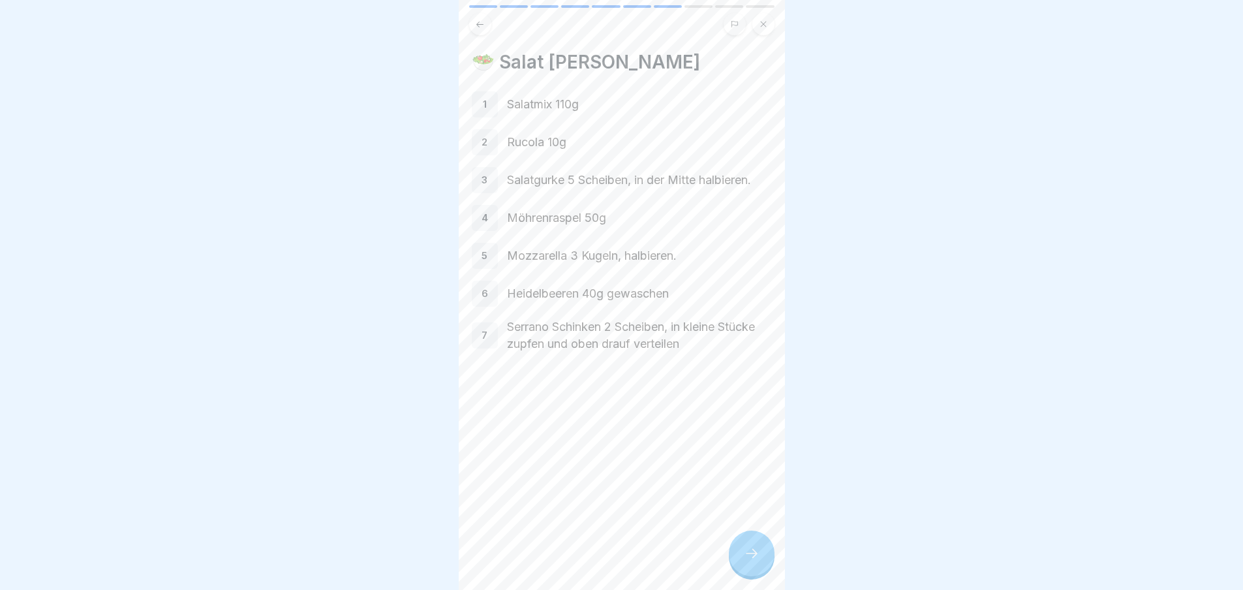
click at [741, 561] on div at bounding box center [752, 554] width 46 height 46
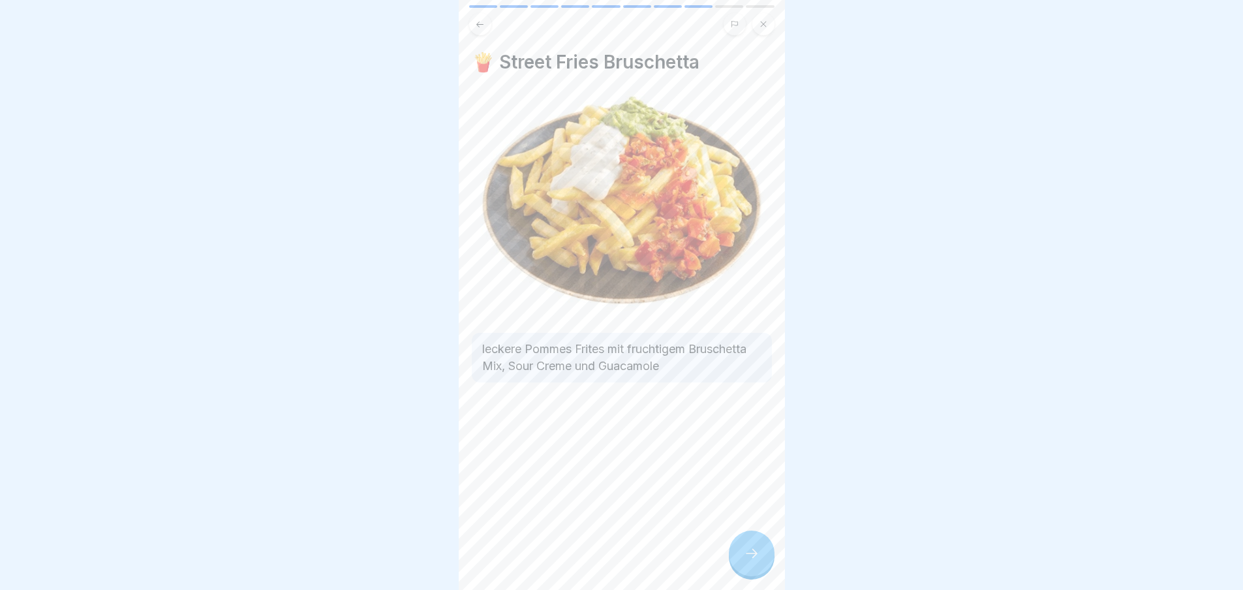
click at [741, 561] on div at bounding box center [752, 554] width 46 height 46
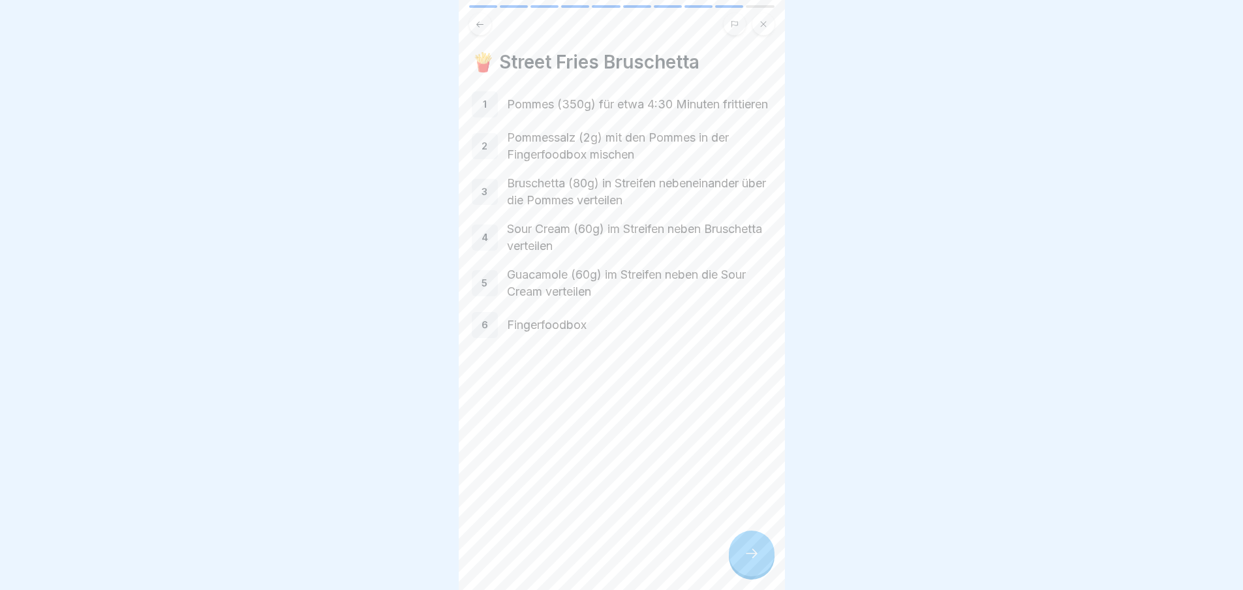
click at [741, 561] on div at bounding box center [752, 554] width 46 height 46
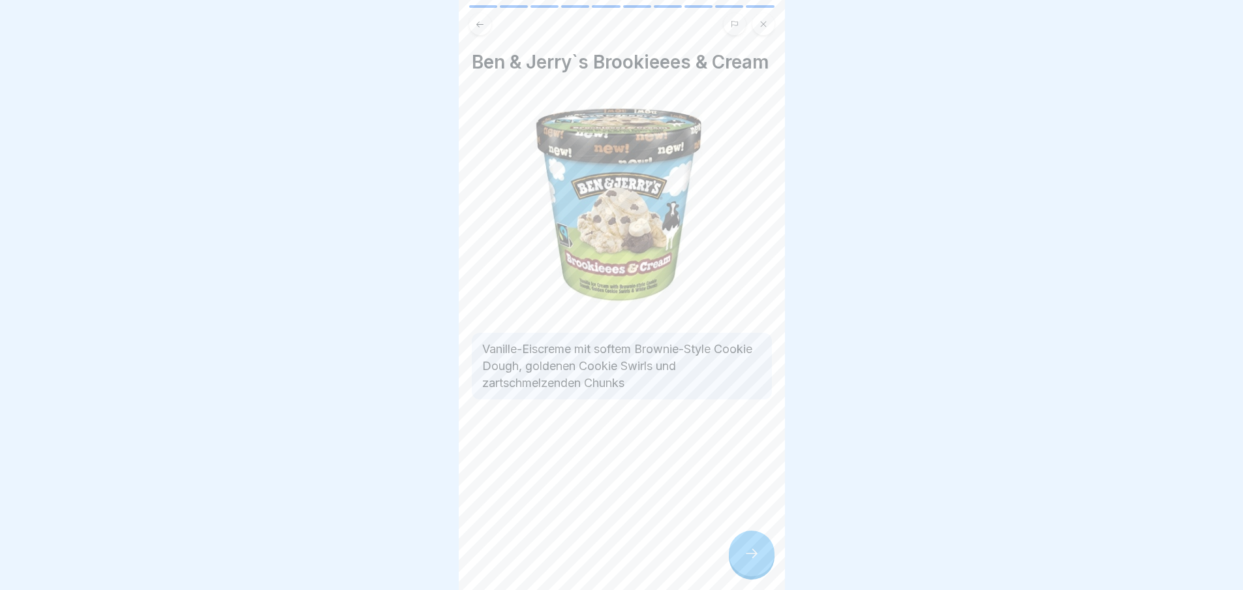
click at [741, 561] on div at bounding box center [752, 554] width 46 height 46
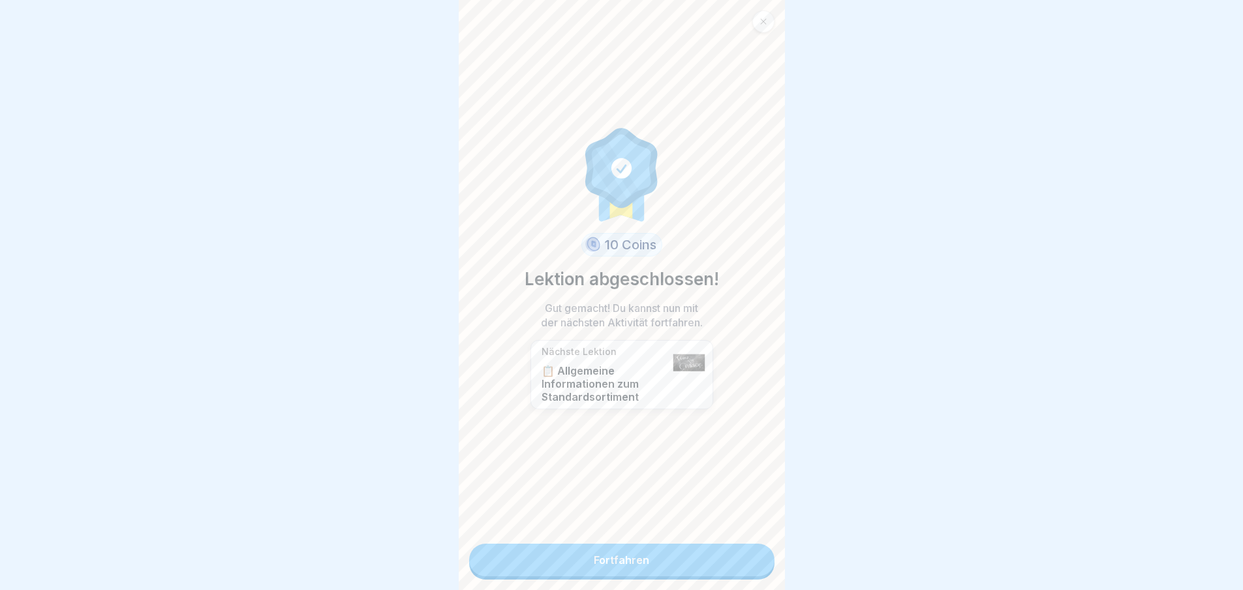
click at [741, 561] on link "Fortfahren" at bounding box center [621, 560] width 305 height 33
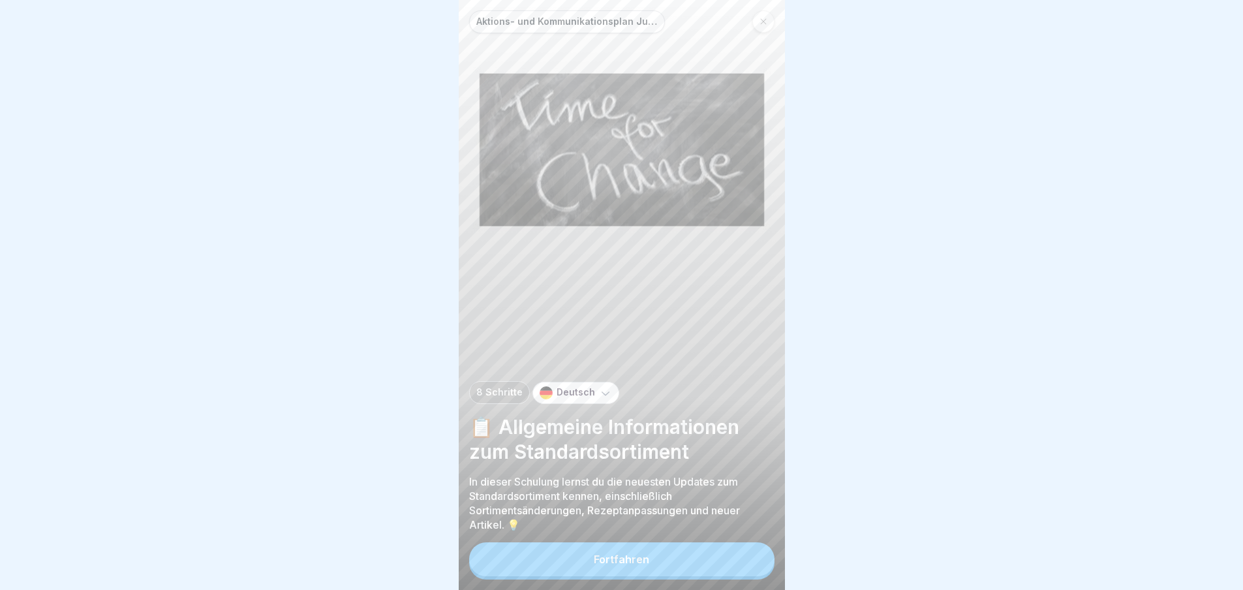
click at [741, 561] on button "Fortfahren" at bounding box center [621, 559] width 305 height 34
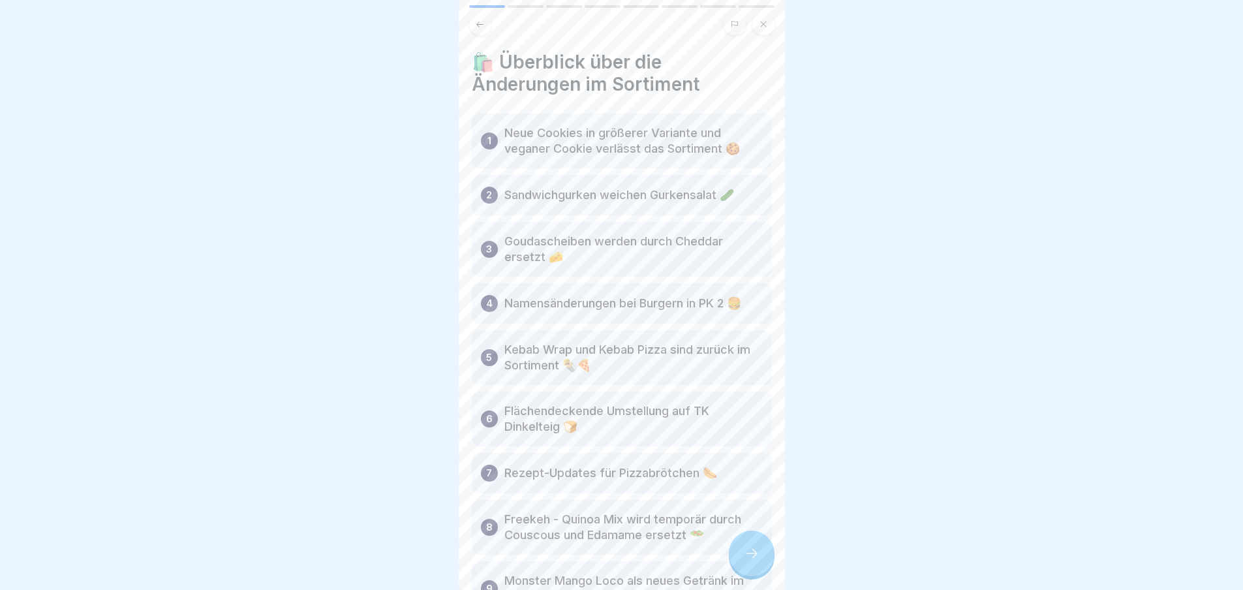
click at [741, 561] on div at bounding box center [752, 554] width 46 height 46
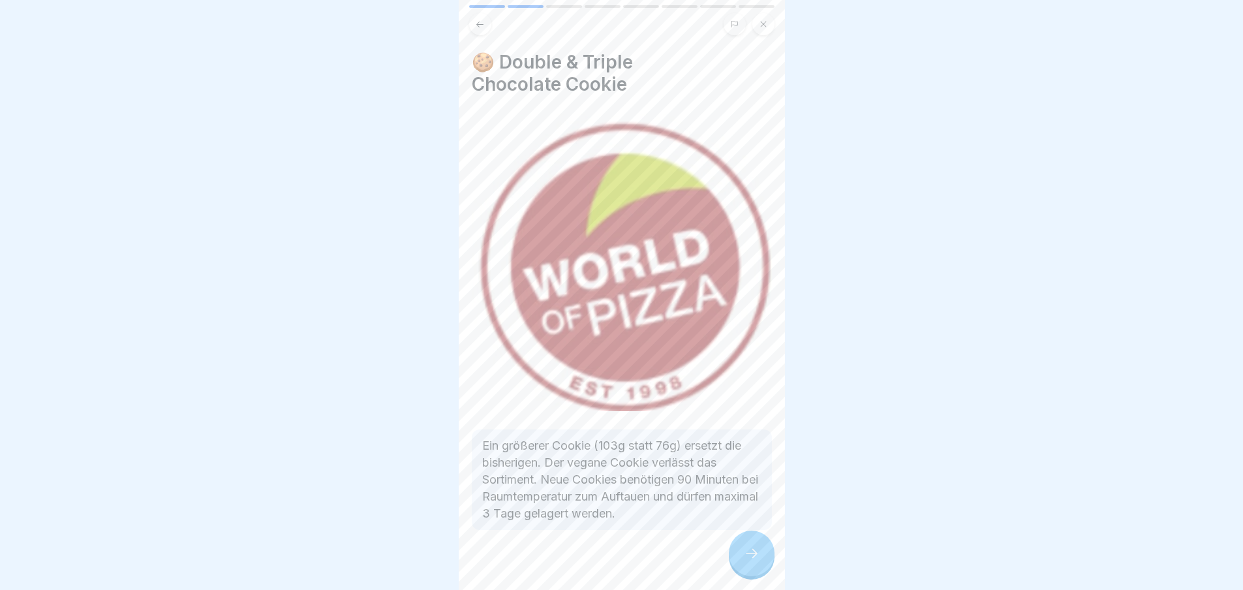
click at [741, 561] on div at bounding box center [752, 554] width 46 height 46
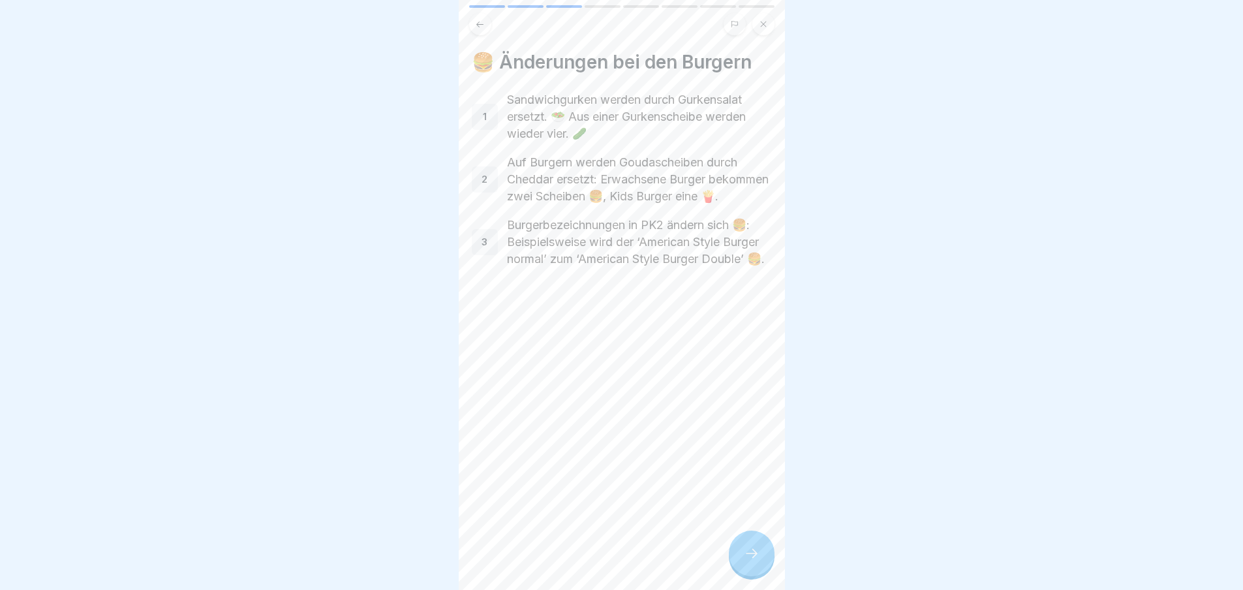
click at [741, 561] on div at bounding box center [752, 554] width 46 height 46
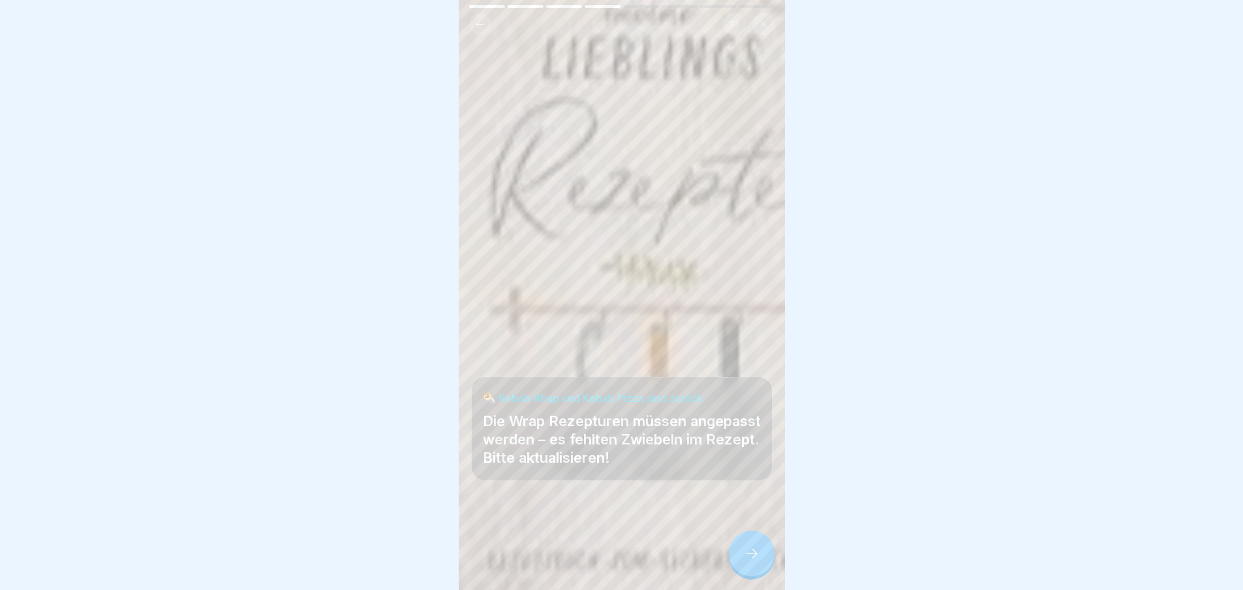
click at [741, 561] on div at bounding box center [752, 554] width 46 height 46
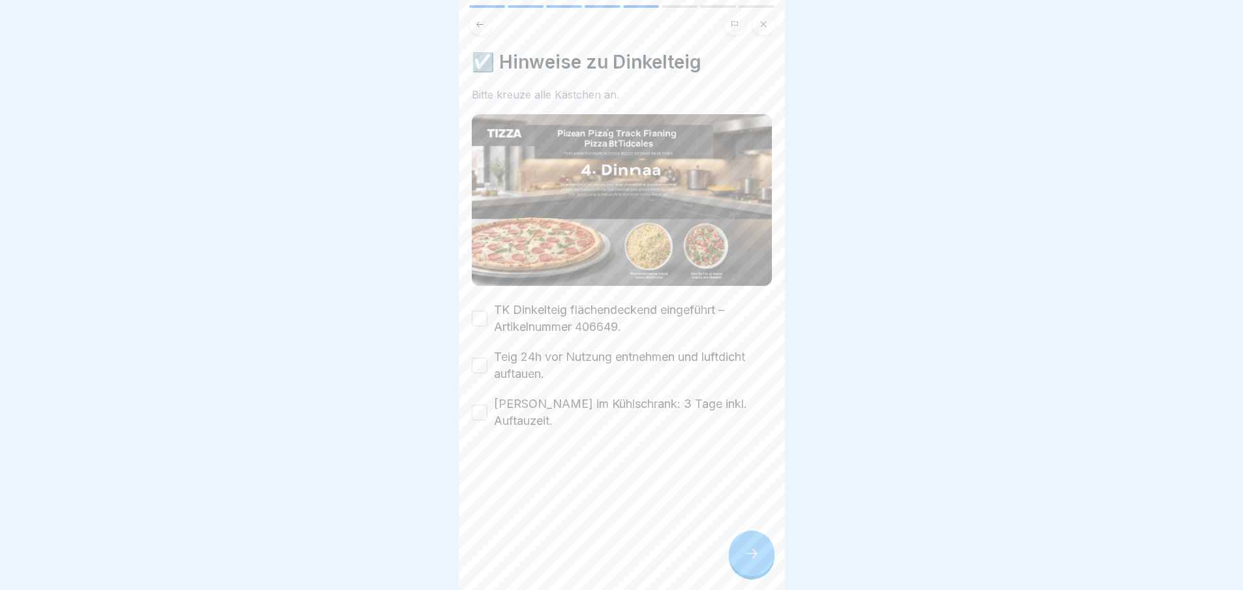
click at [741, 561] on div at bounding box center [752, 554] width 46 height 46
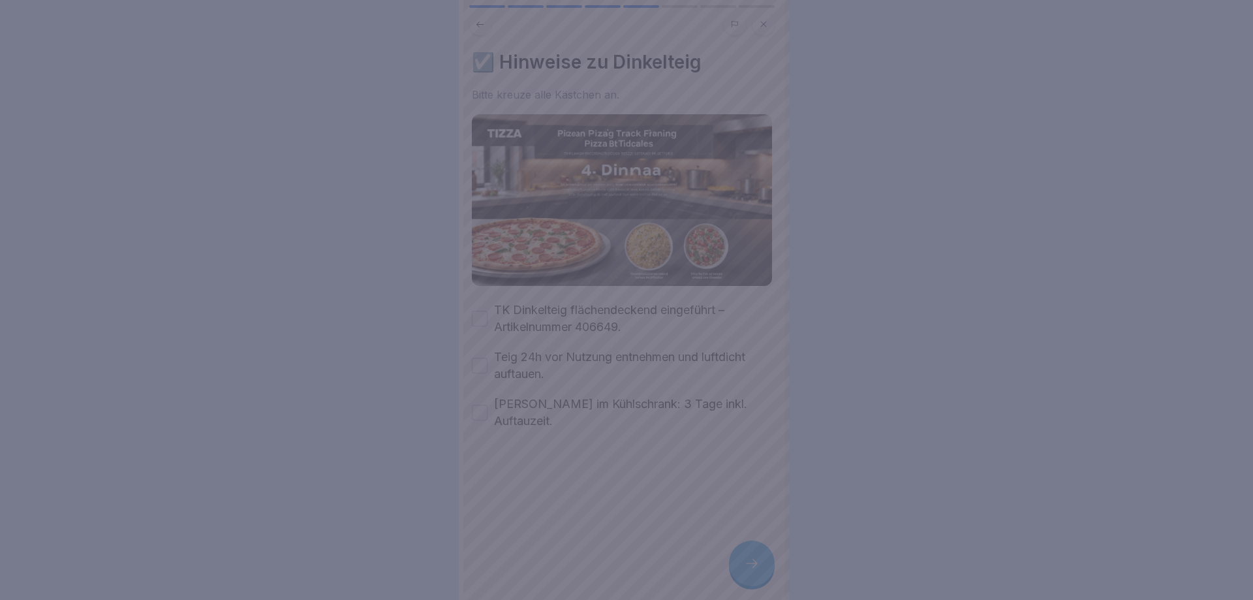
click at [741, 561] on div at bounding box center [626, 300] width 1253 height 600
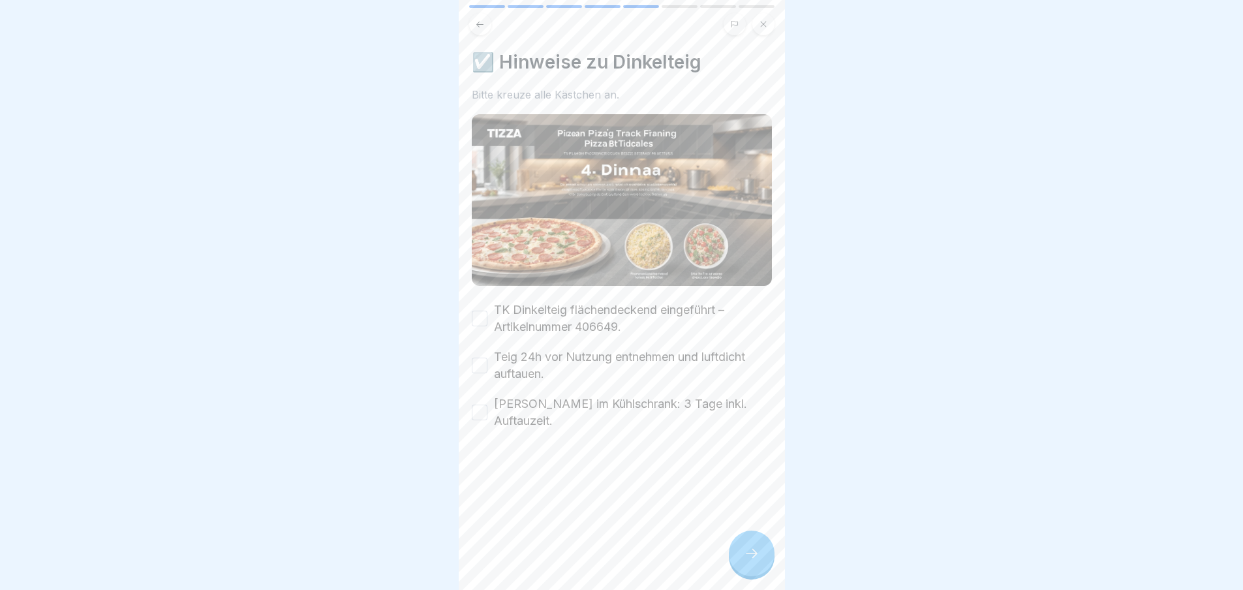
click at [483, 312] on button "TK Dinkelteig flächendeckend eingeführt – Artikelnummer 406649." at bounding box center [480, 319] width 16 height 16
click at [483, 364] on button "Teig 24h vor Nutzung entnehmen und luftdicht auftauen." at bounding box center [480, 366] width 16 height 16
click at [476, 405] on button "[PERSON_NAME] im Kühlschrank: 3 Tage inkl. Auftauzeit." at bounding box center [480, 413] width 16 height 16
click at [741, 549] on div at bounding box center [752, 554] width 46 height 46
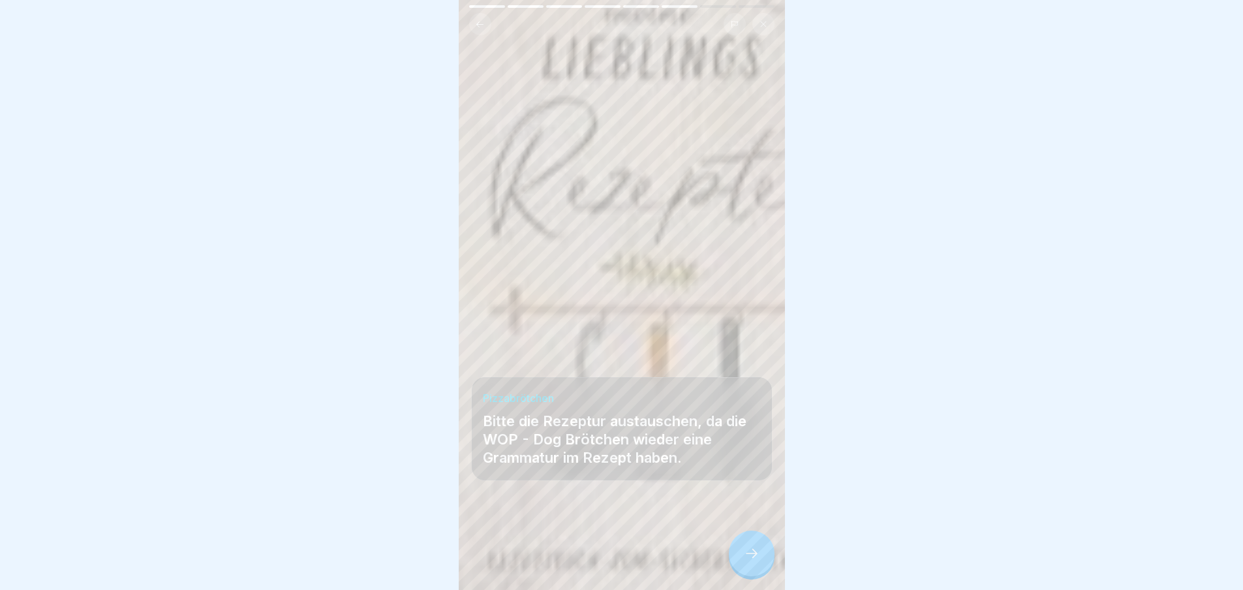
click at [730, 543] on div at bounding box center [622, 551] width 300 height 78
click at [746, 576] on div at bounding box center [752, 554] width 46 height 46
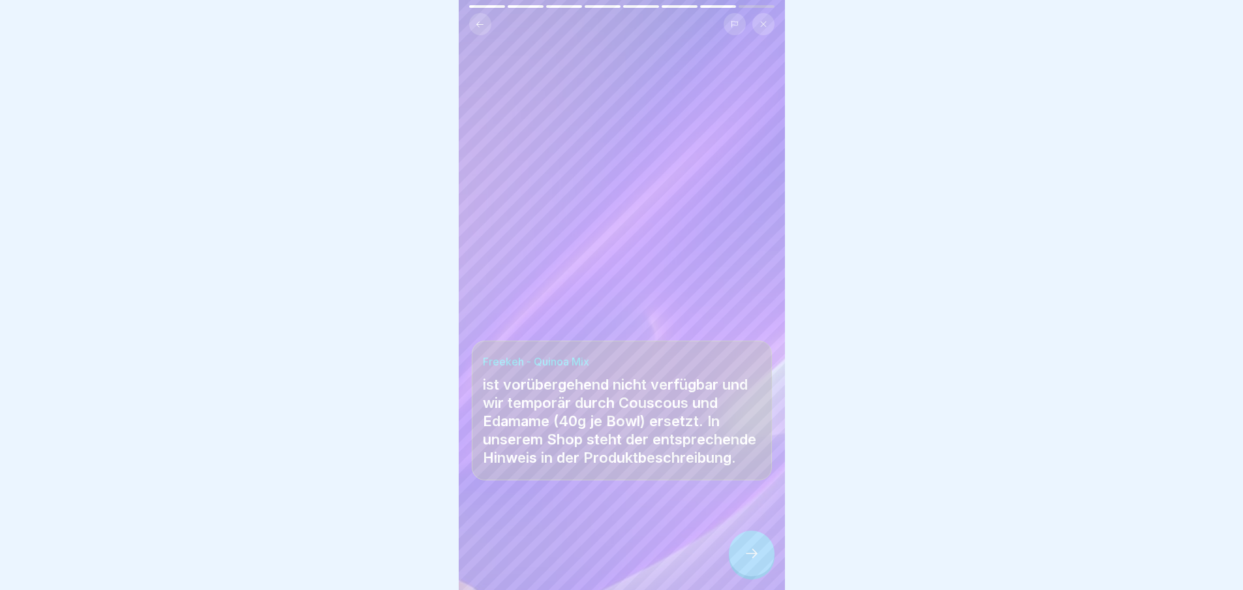
click at [746, 576] on div at bounding box center [752, 554] width 46 height 46
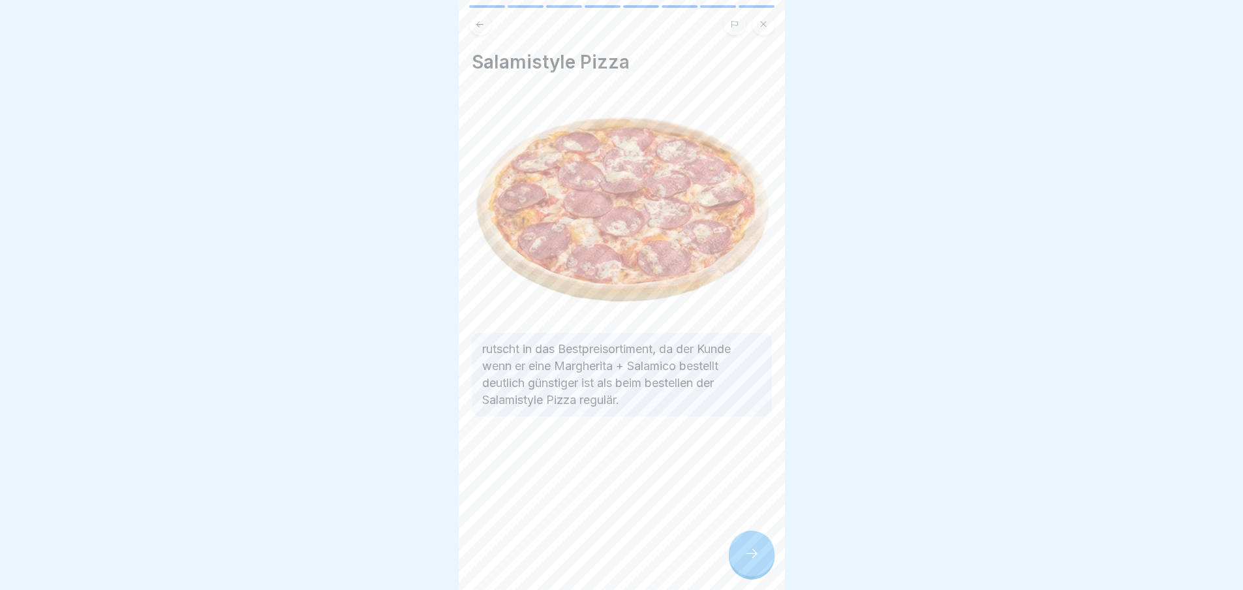
click at [746, 576] on div at bounding box center [752, 554] width 46 height 46
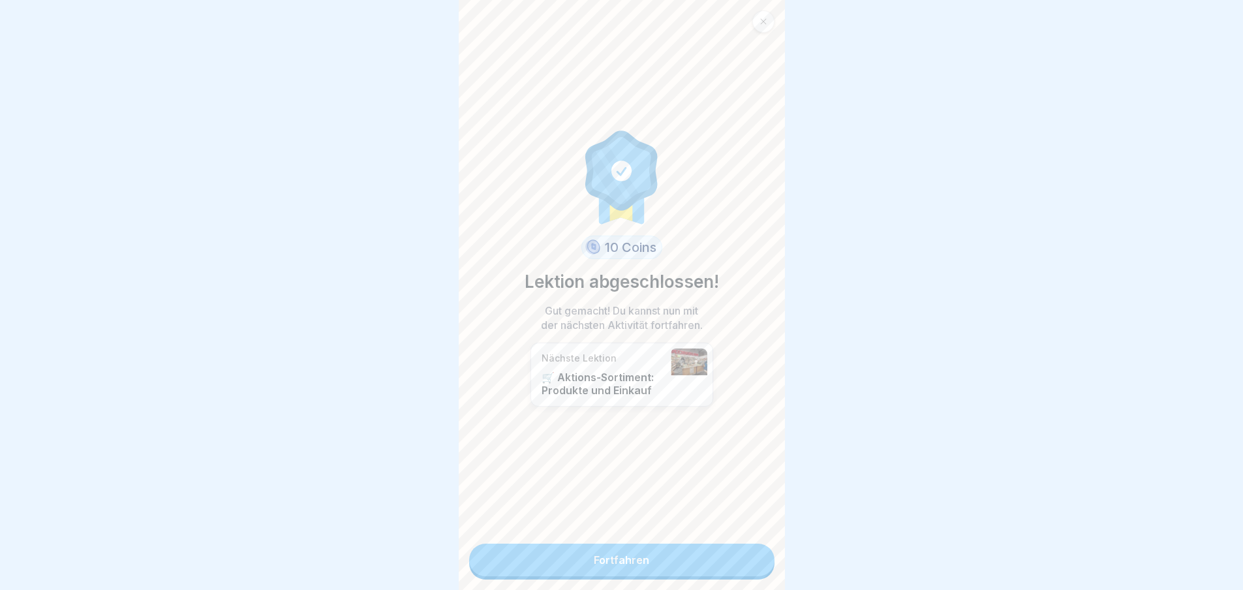
click at [746, 577] on div "10 Coins Lektion abgeschlossen! Gut gemacht! Du kannst nun mit der nächsten Akt…" at bounding box center [622, 295] width 326 height 590
click at [746, 571] on link "Fortfahren" at bounding box center [621, 560] width 305 height 33
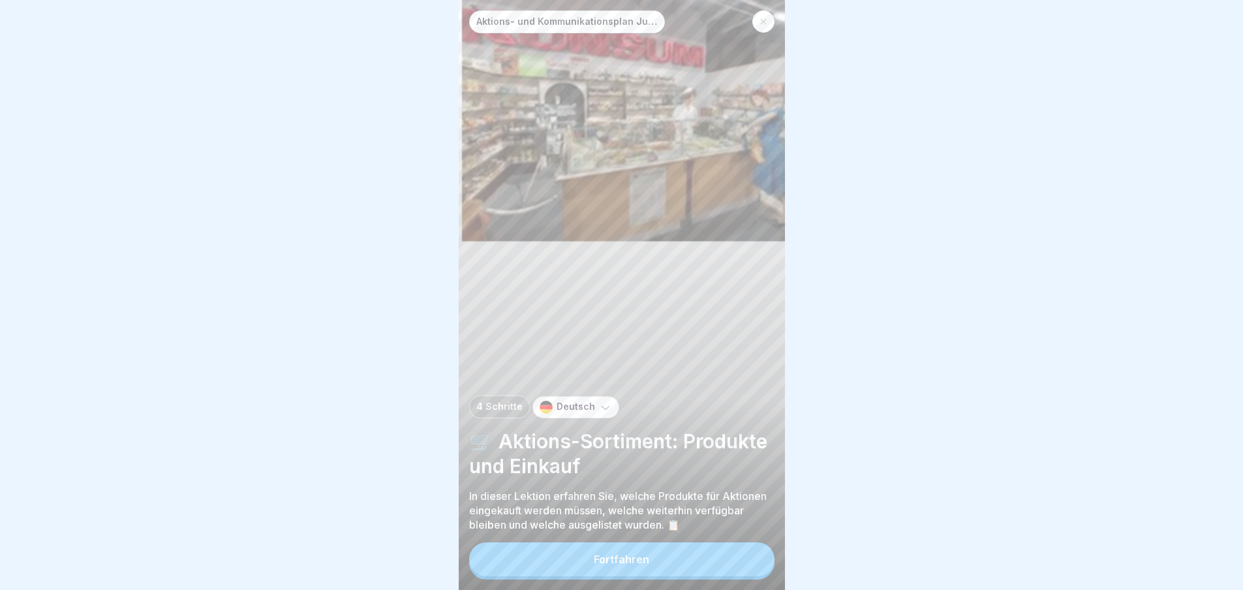
click at [746, 571] on button "Fortfahren" at bounding box center [621, 559] width 305 height 34
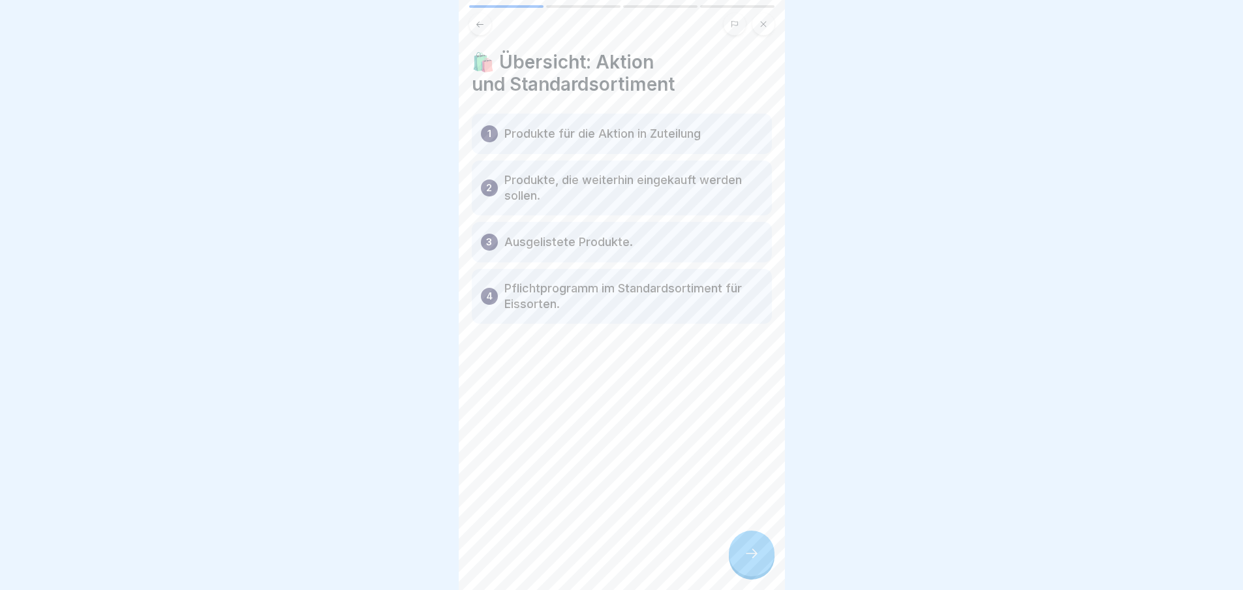
click at [746, 571] on div at bounding box center [752, 554] width 46 height 46
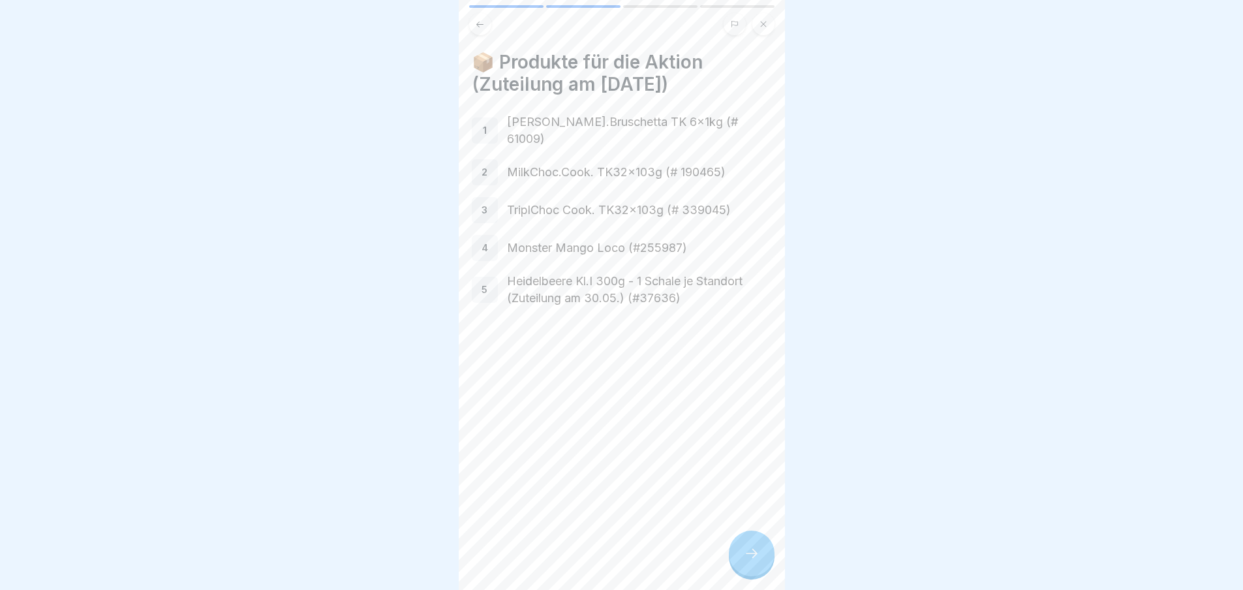
click at [746, 571] on div at bounding box center [752, 554] width 46 height 46
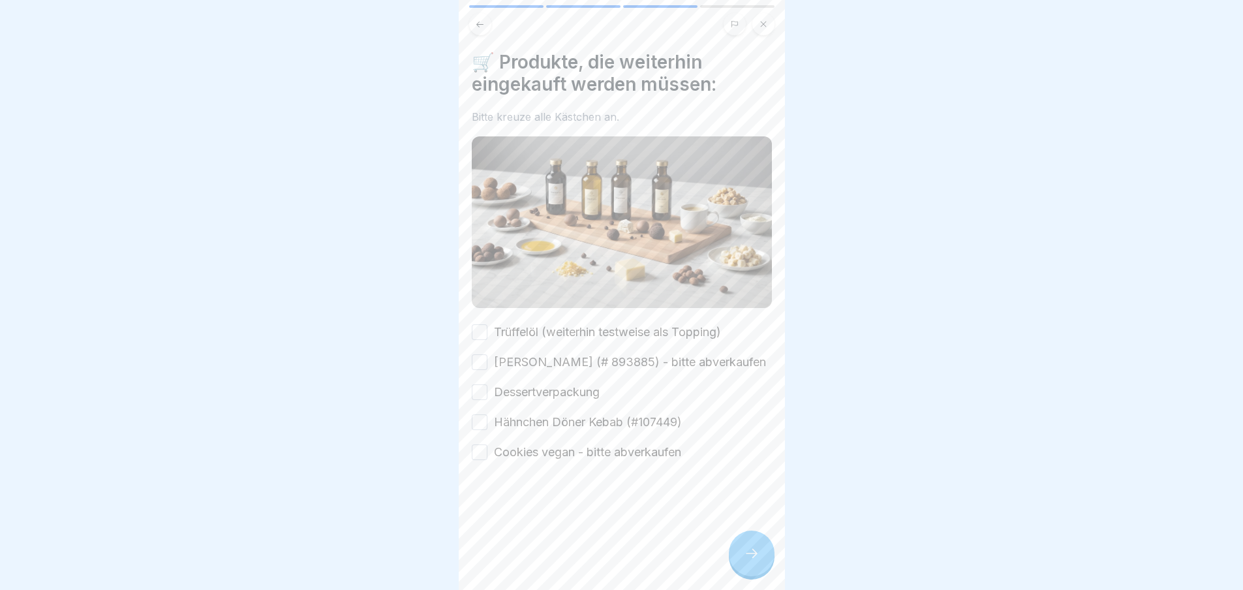
click at [746, 571] on div at bounding box center [752, 554] width 46 height 46
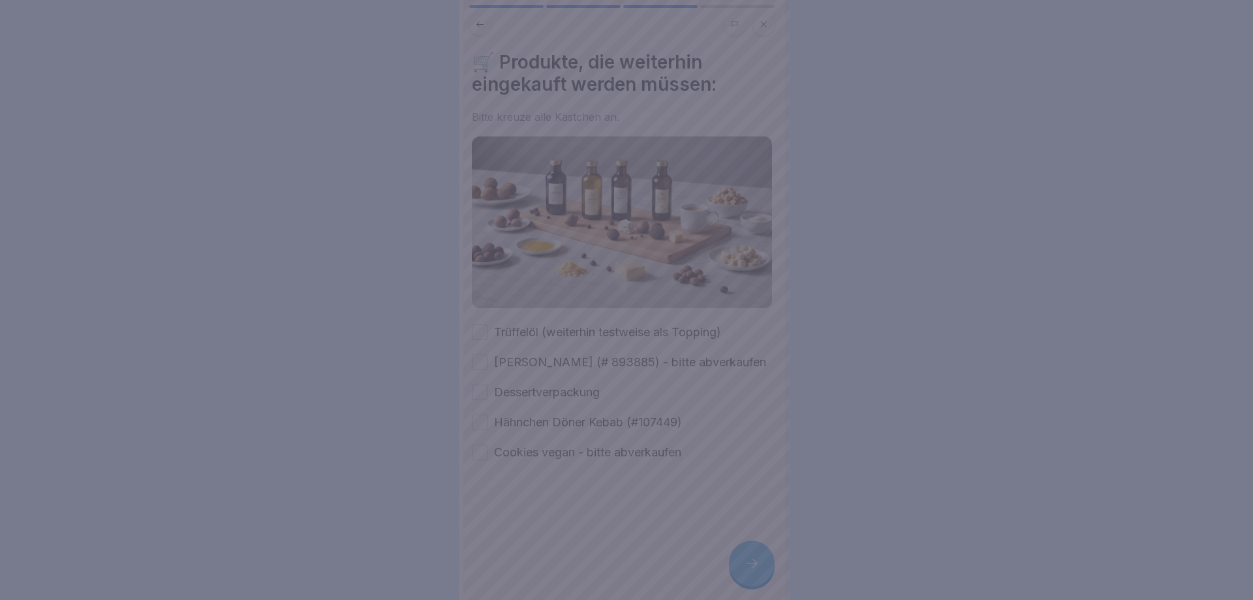
click at [746, 571] on div at bounding box center [626, 300] width 1253 height 600
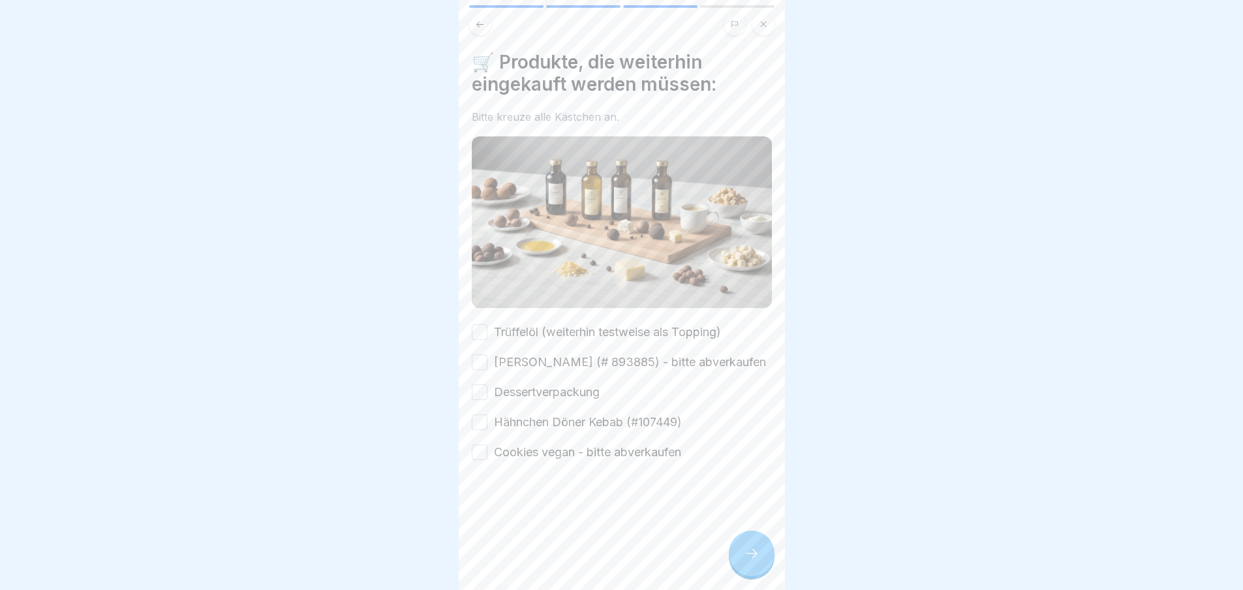
click at [508, 324] on label "Trüffelöl (weiterhin testweise als Topping)" at bounding box center [607, 332] width 227 height 17
click at [488, 324] on button "Trüffelöl (weiterhin testweise als Topping)" at bounding box center [480, 332] width 16 height 16
click at [500, 356] on label "[PERSON_NAME] (# 893885) - bitte abverkaufen" at bounding box center [630, 362] width 272 height 17
click at [488, 356] on button "[PERSON_NAME] (# 893885) - bitte abverkaufen" at bounding box center [480, 362] width 16 height 16
click at [501, 394] on div "Trüffelöl (weiterhin testweise als Topping) Nougat Marzipan Lasagne (# 893885) …" at bounding box center [622, 392] width 300 height 137
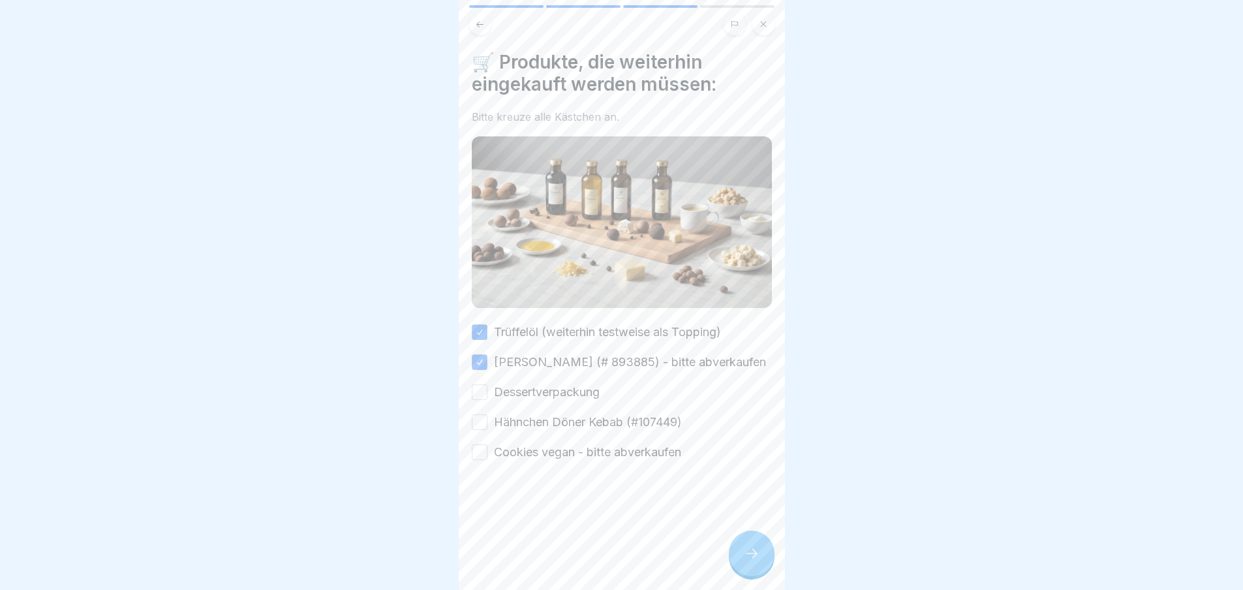
click at [481, 400] on button "Dessertverpackung" at bounding box center [480, 392] width 16 height 16
click at [479, 429] on button "Hähnchen Döner Kebab (#107449)" at bounding box center [480, 422] width 16 height 16
click at [479, 458] on button "Cookies vegan - bitte abverkaufen" at bounding box center [480, 452] width 16 height 16
click at [760, 576] on div at bounding box center [752, 554] width 46 height 46
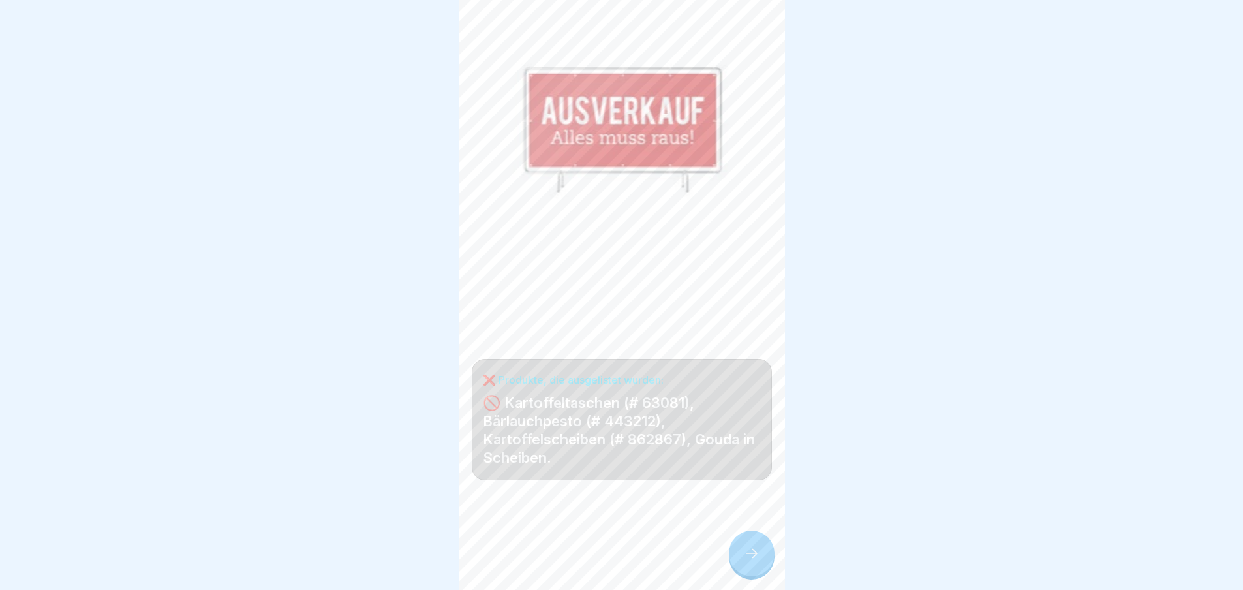
click at [760, 576] on div at bounding box center [752, 554] width 46 height 46
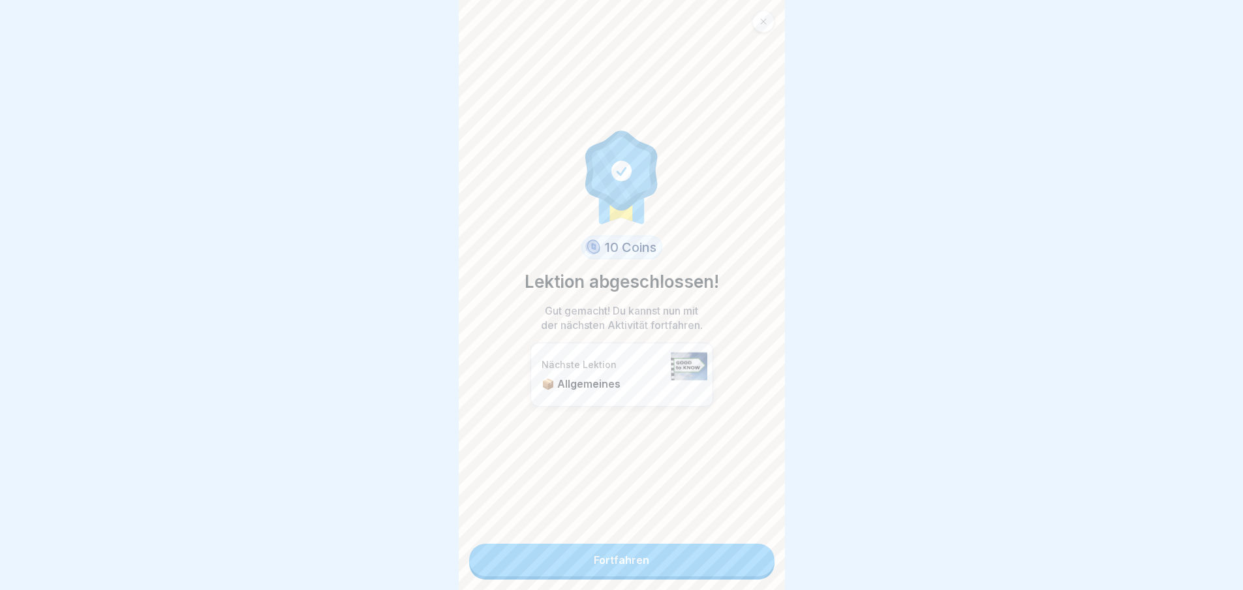
click at [749, 563] on link "Fortfahren" at bounding box center [621, 560] width 305 height 33
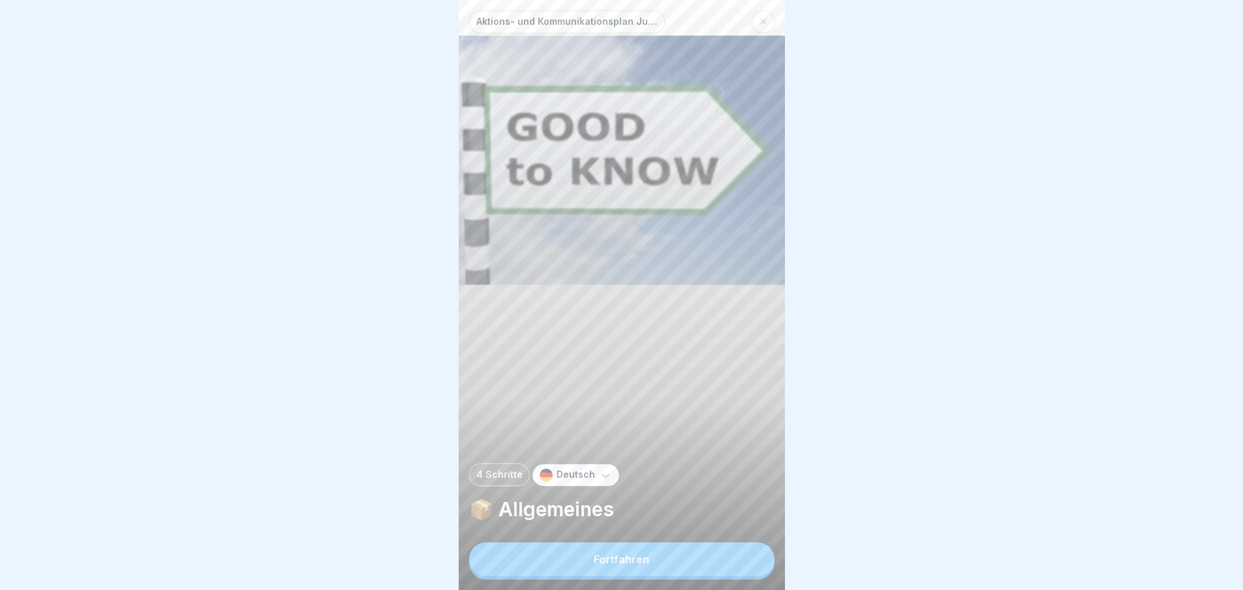
click at [749, 563] on button "Fortfahren" at bounding box center [621, 559] width 305 height 34
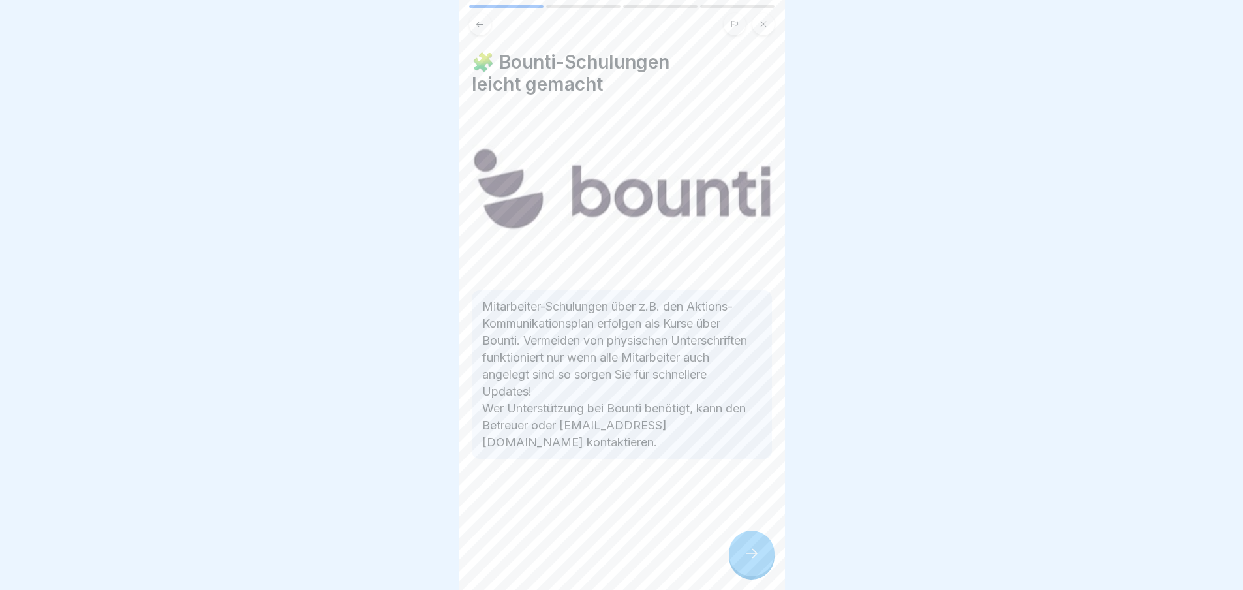
click at [749, 561] on icon at bounding box center [752, 554] width 16 height 16
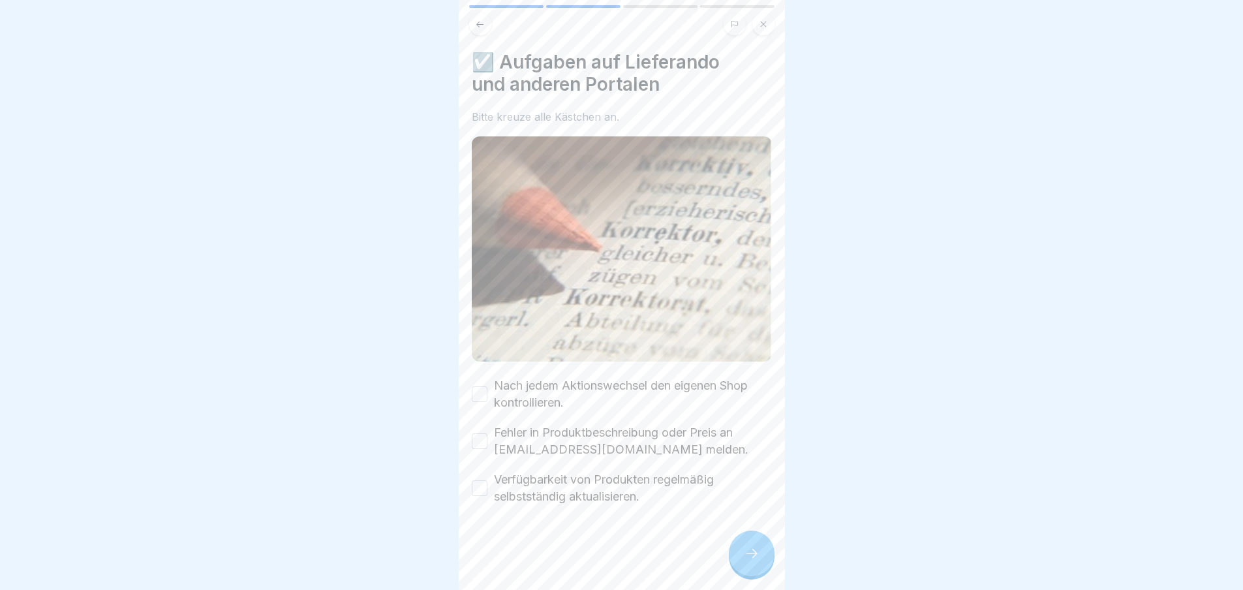
click at [749, 561] on icon at bounding box center [752, 554] width 16 height 16
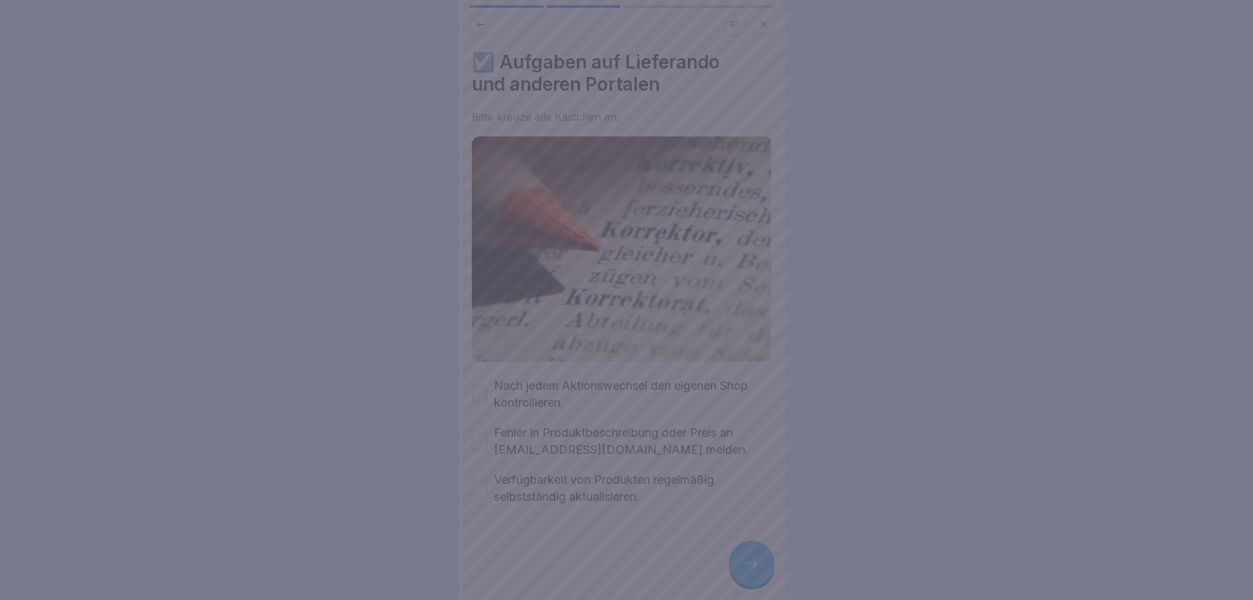
click at [749, 563] on div at bounding box center [626, 300] width 1253 height 600
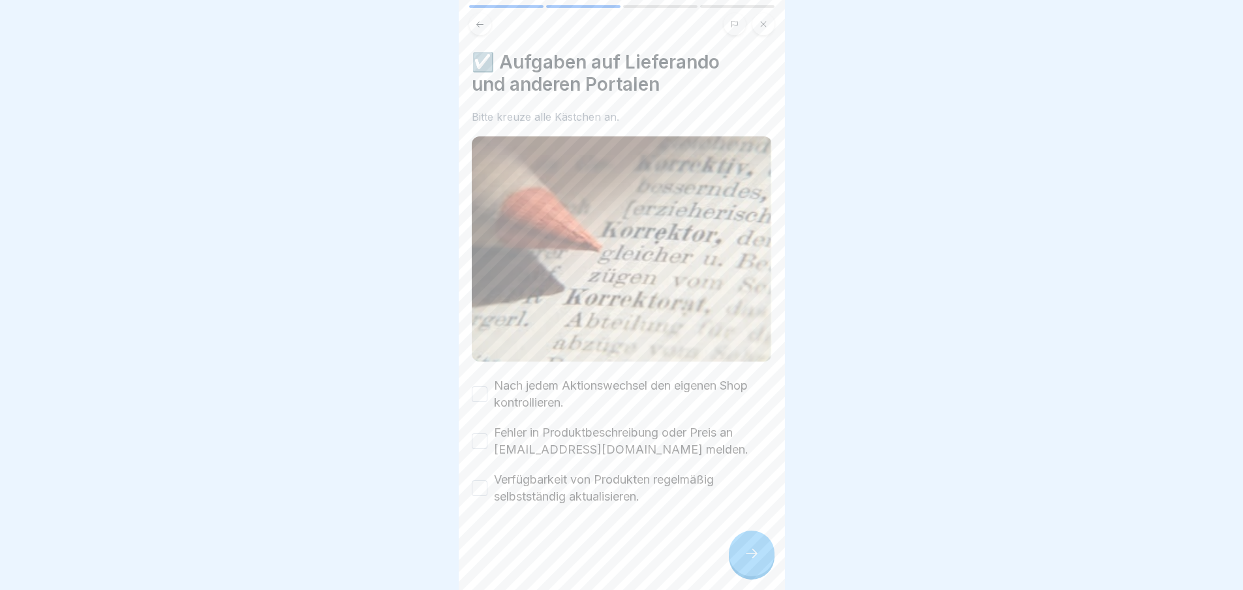
click at [482, 386] on button "Nach jedem Aktionswechsel den eigenen Shop kontrollieren." at bounding box center [480, 394] width 16 height 16
click at [481, 435] on button "Fehler in Produktbeschreibung oder Preis an [EMAIL_ADDRESS][DOMAIN_NAME] melden." at bounding box center [480, 441] width 16 height 16
click at [480, 486] on button "Verfügbarkeit von Produkten regelmäßig selbstständig aktualisieren." at bounding box center [480, 488] width 16 height 16
click at [769, 562] on div at bounding box center [752, 554] width 46 height 46
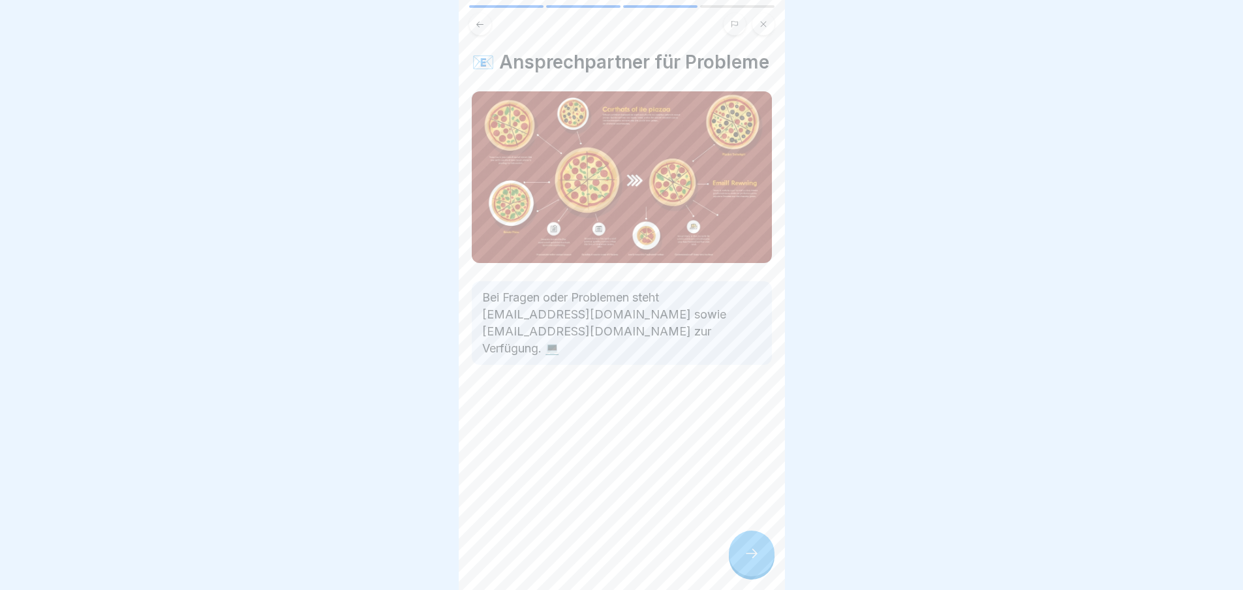
click at [769, 562] on div at bounding box center [752, 554] width 46 height 46
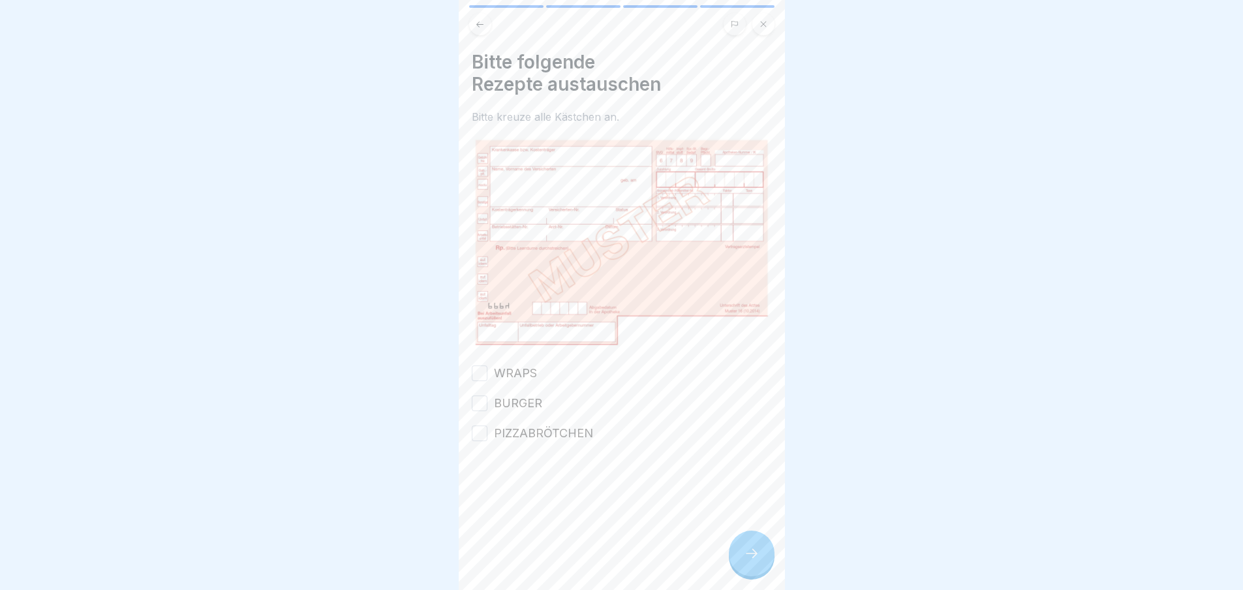
click at [769, 562] on div at bounding box center [752, 554] width 46 height 46
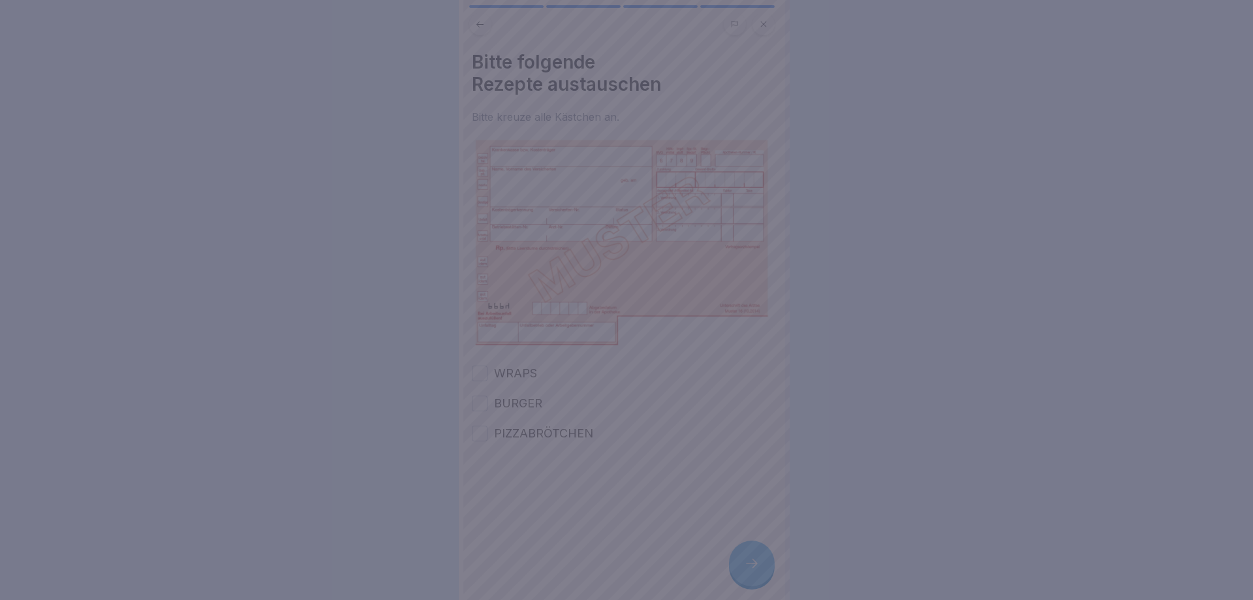
click at [769, 562] on div at bounding box center [626, 300] width 1253 height 600
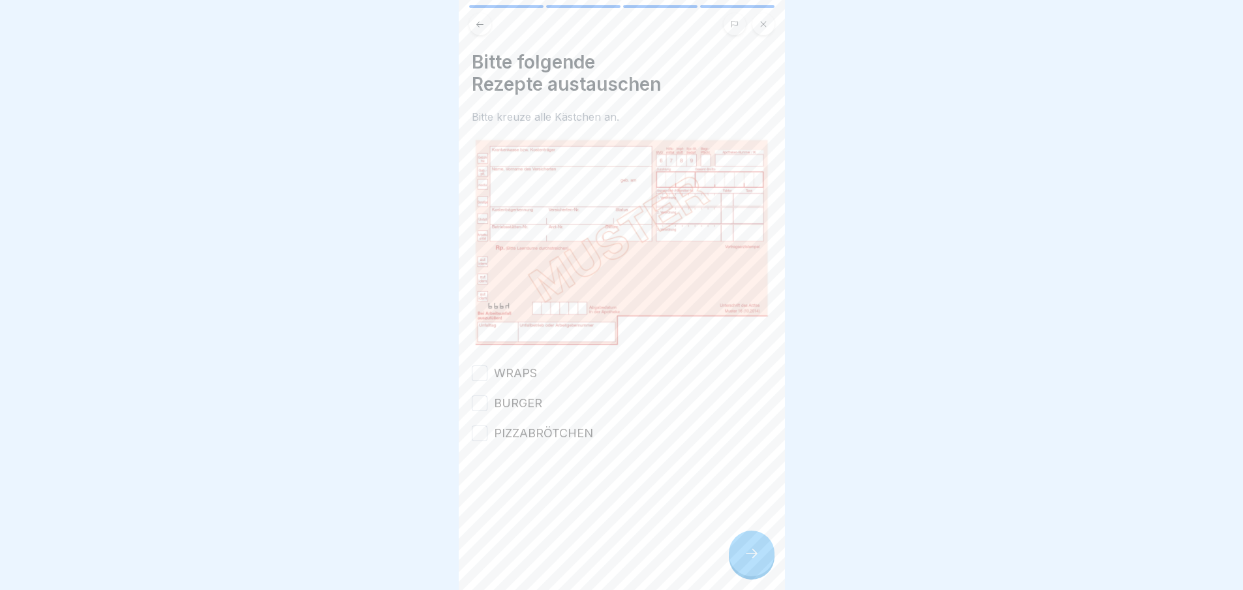
click at [497, 373] on label "WRAPS" at bounding box center [515, 373] width 43 height 17
click at [488, 373] on button "WRAPS" at bounding box center [480, 373] width 16 height 16
click at [499, 395] on label "BURGER" at bounding box center [518, 403] width 48 height 17
click at [488, 395] on button "BURGER" at bounding box center [480, 403] width 16 height 16
click at [504, 425] on label "PIZZABRÖTCHEN" at bounding box center [543, 433] width 99 height 17
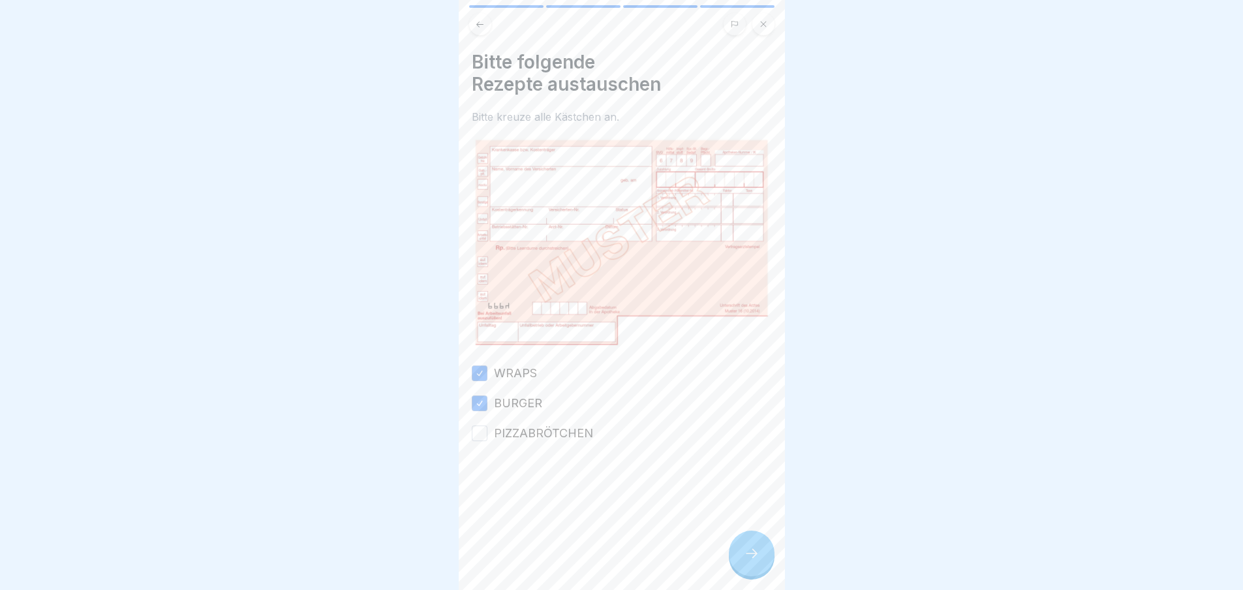
click at [488, 426] on button "PIZZABRÖTCHEN" at bounding box center [480, 434] width 16 height 16
click at [773, 562] on div at bounding box center [752, 554] width 46 height 46
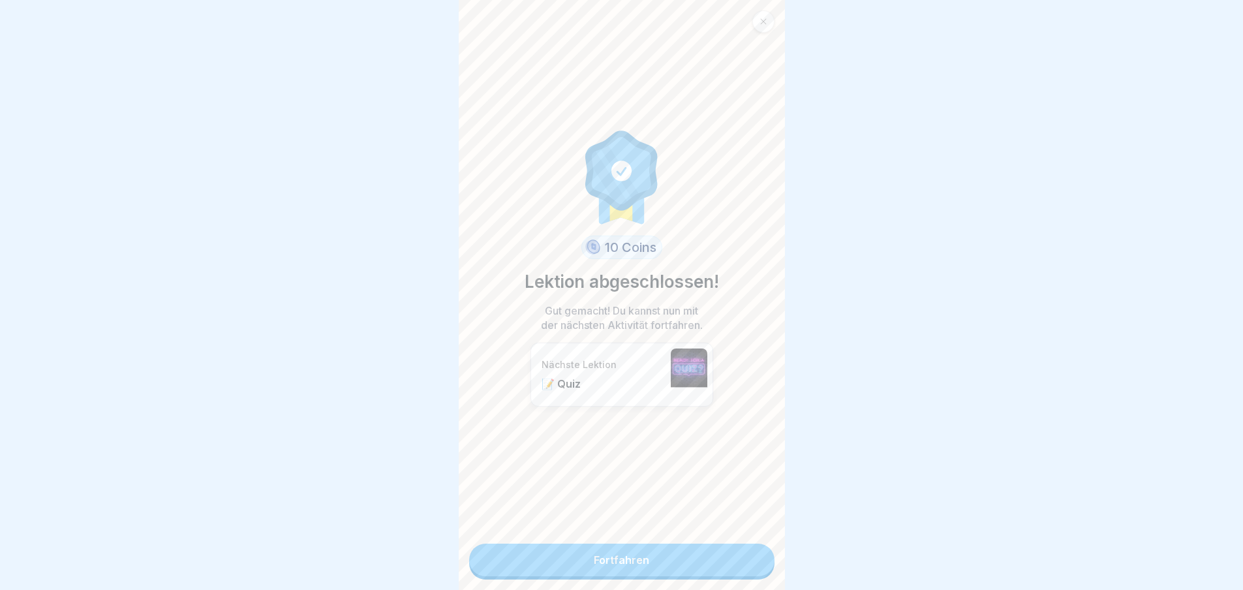
click at [665, 554] on link "Fortfahren" at bounding box center [621, 560] width 305 height 33
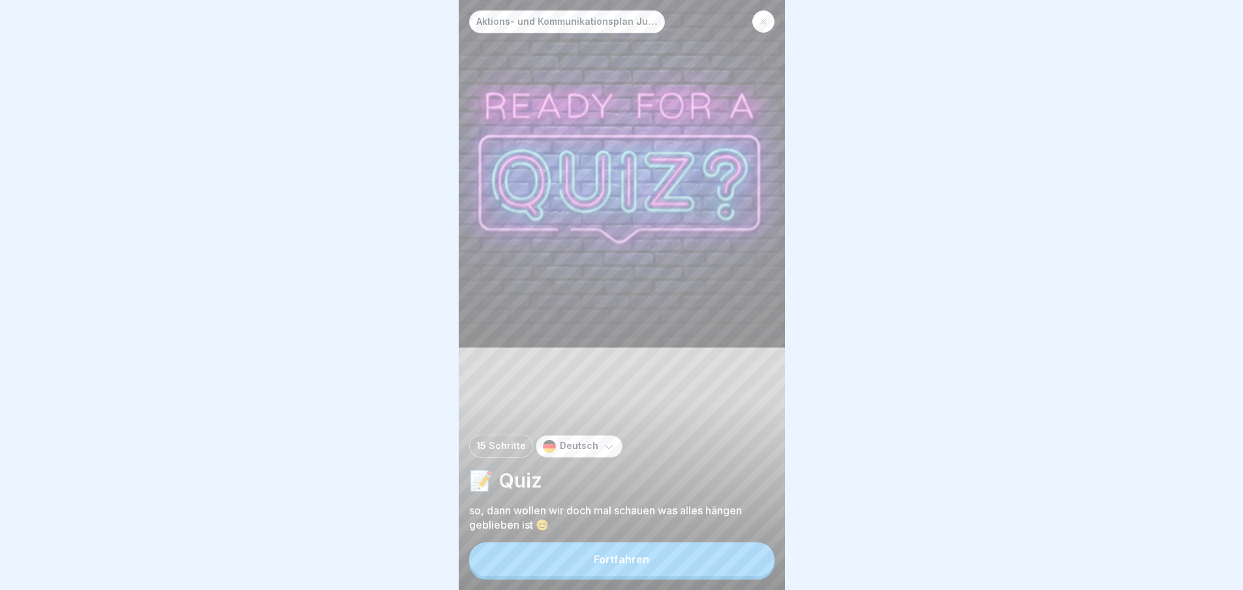
click at [659, 556] on button "Fortfahren" at bounding box center [621, 559] width 305 height 34
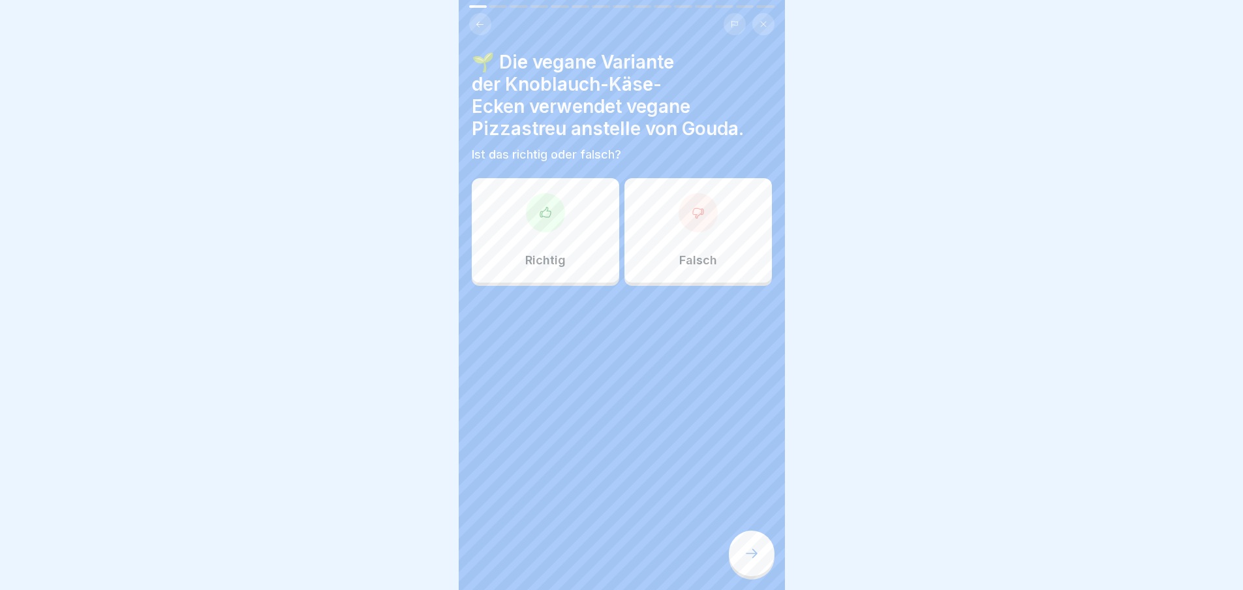
click at [579, 245] on div "Richtig" at bounding box center [545, 230] width 147 height 104
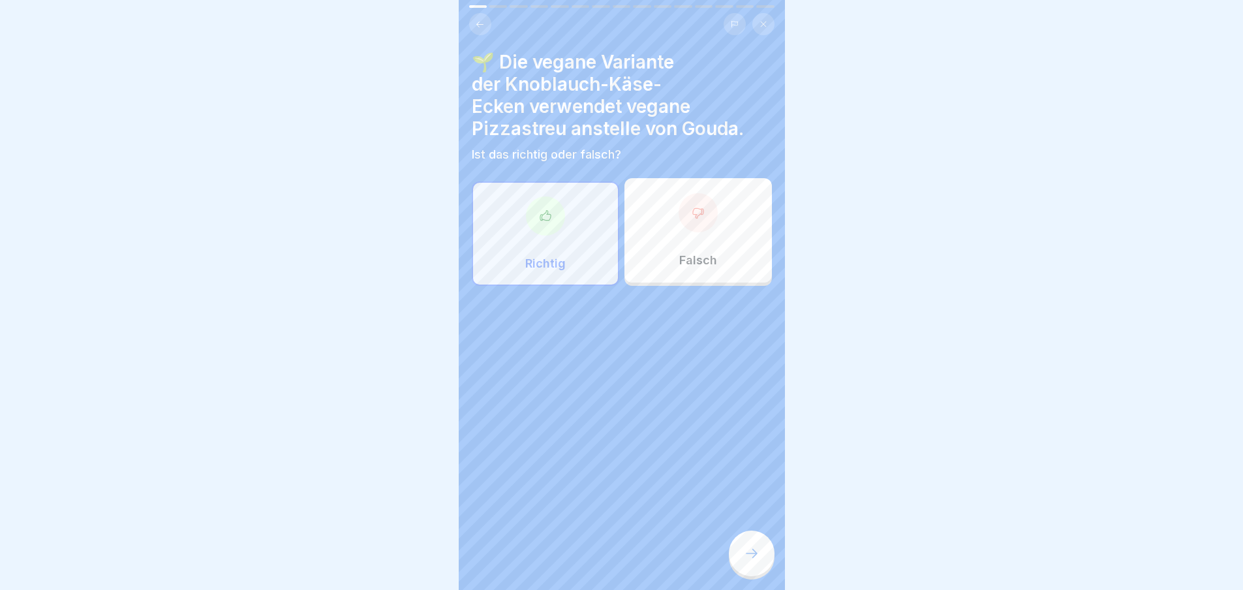
click at [747, 574] on div at bounding box center [752, 554] width 46 height 46
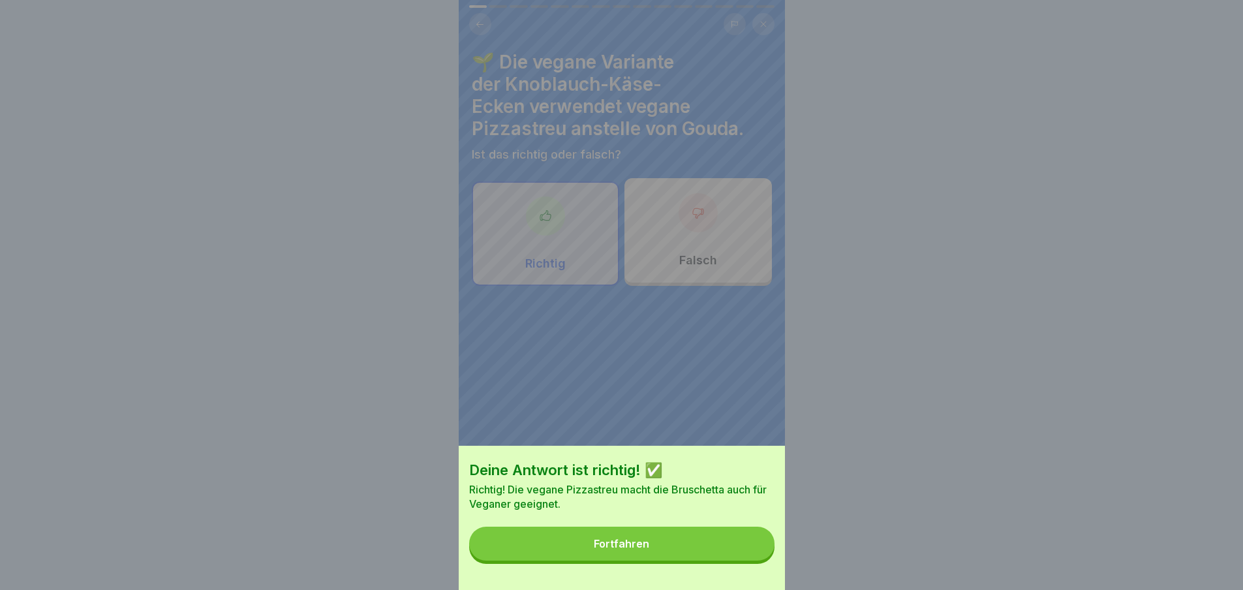
click at [747, 561] on button "Fortfahren" at bounding box center [621, 544] width 305 height 34
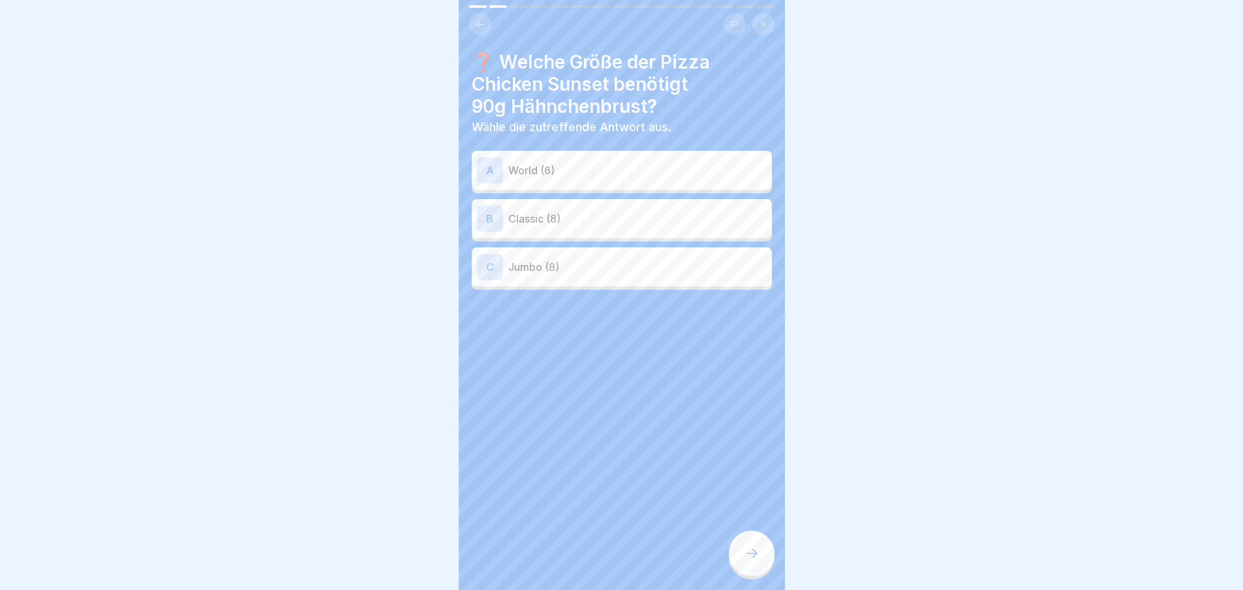
click at [747, 561] on icon at bounding box center [752, 554] width 16 height 16
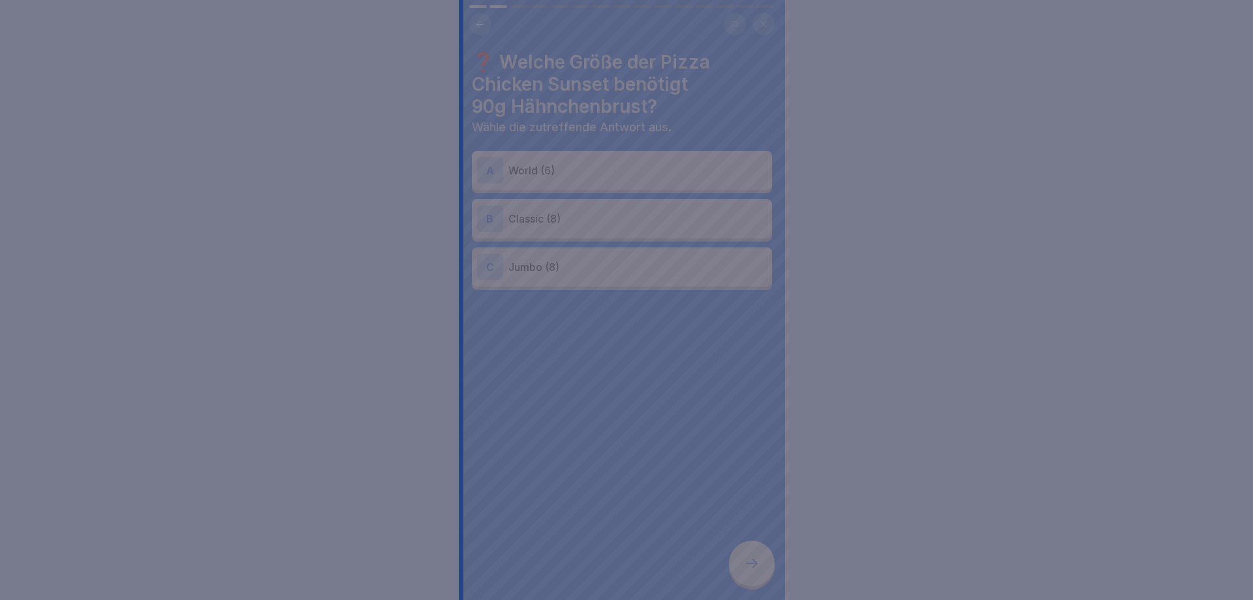
click at [747, 562] on div at bounding box center [626, 300] width 1253 height 600
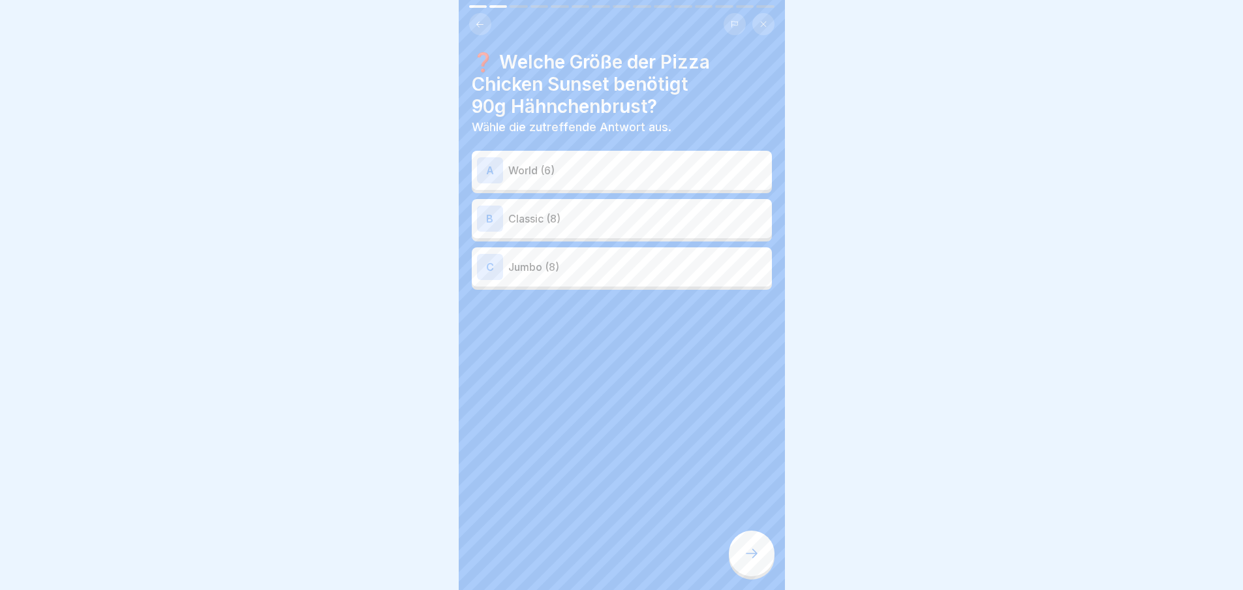
click at [561, 155] on div "A World (6)" at bounding box center [622, 170] width 300 height 39
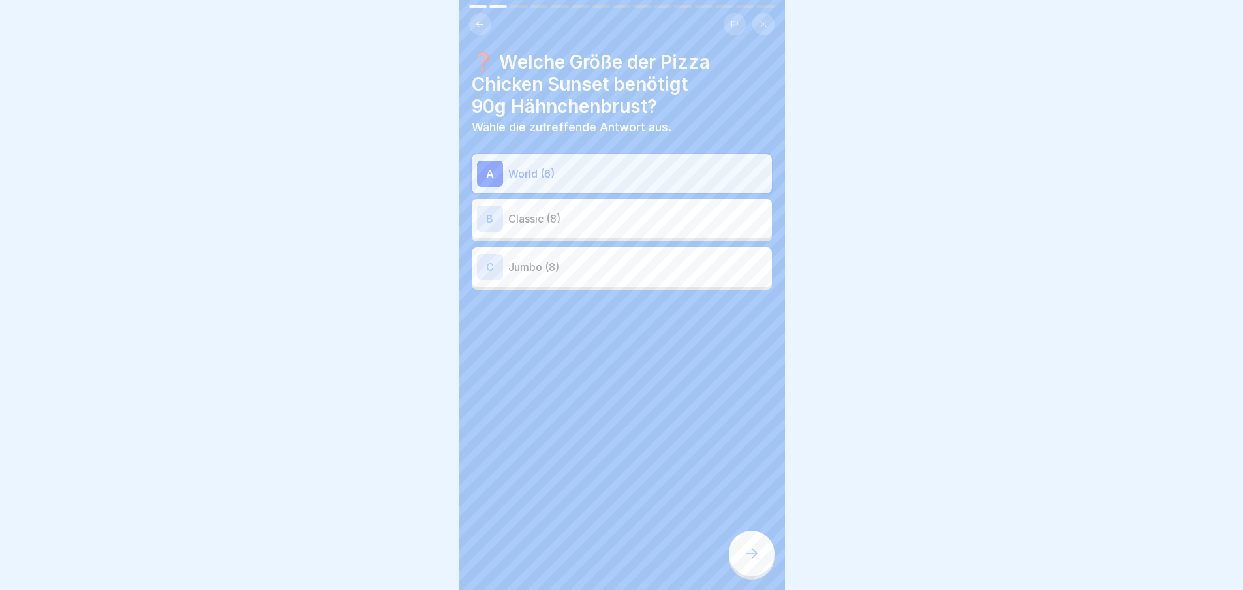
click at [565, 232] on div "B Classic (8)" at bounding box center [622, 218] width 300 height 39
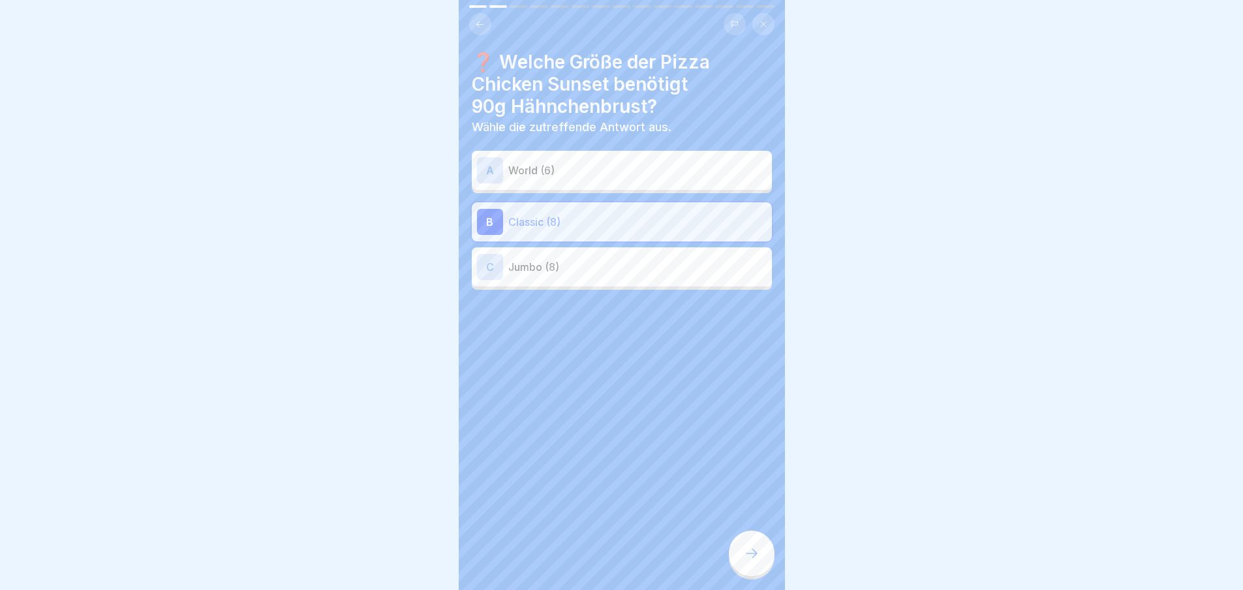
click at [753, 561] on icon at bounding box center [752, 554] width 16 height 16
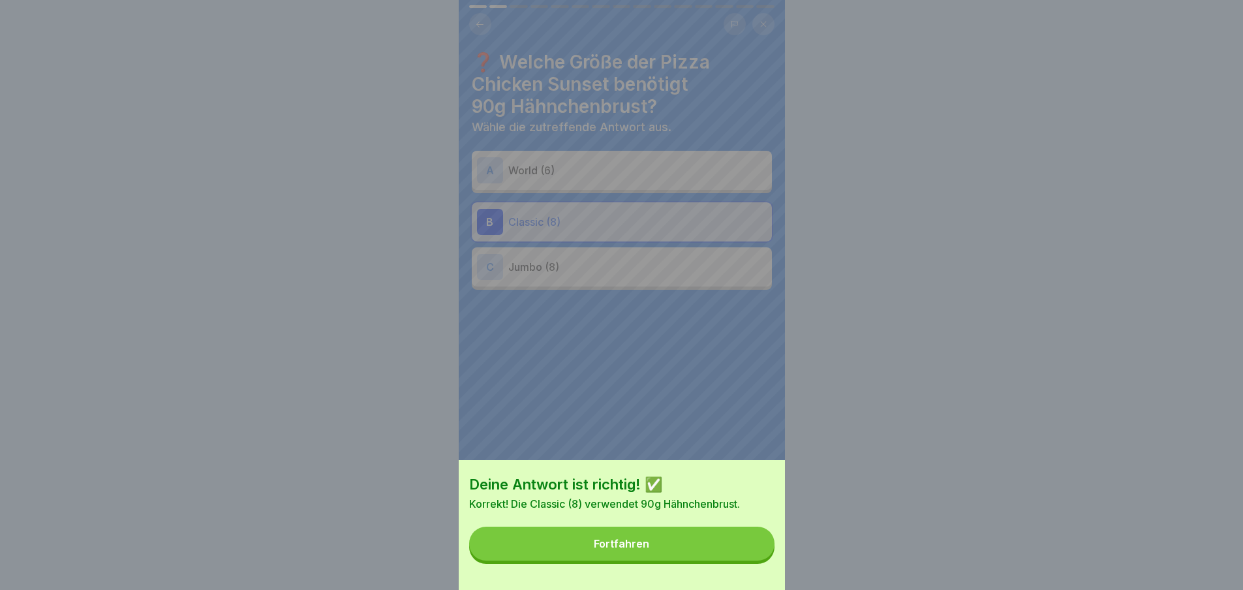
click at [754, 559] on button "Fortfahren" at bounding box center [621, 544] width 305 height 34
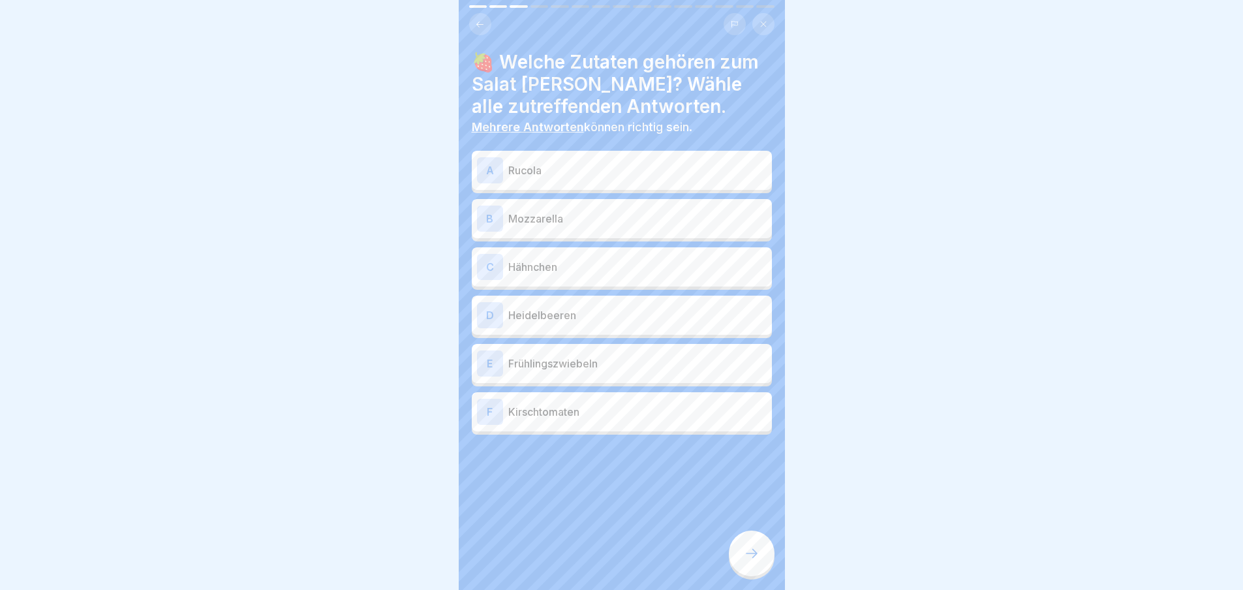
click at [625, 211] on p "Mozzarella" at bounding box center [637, 219] width 258 height 16
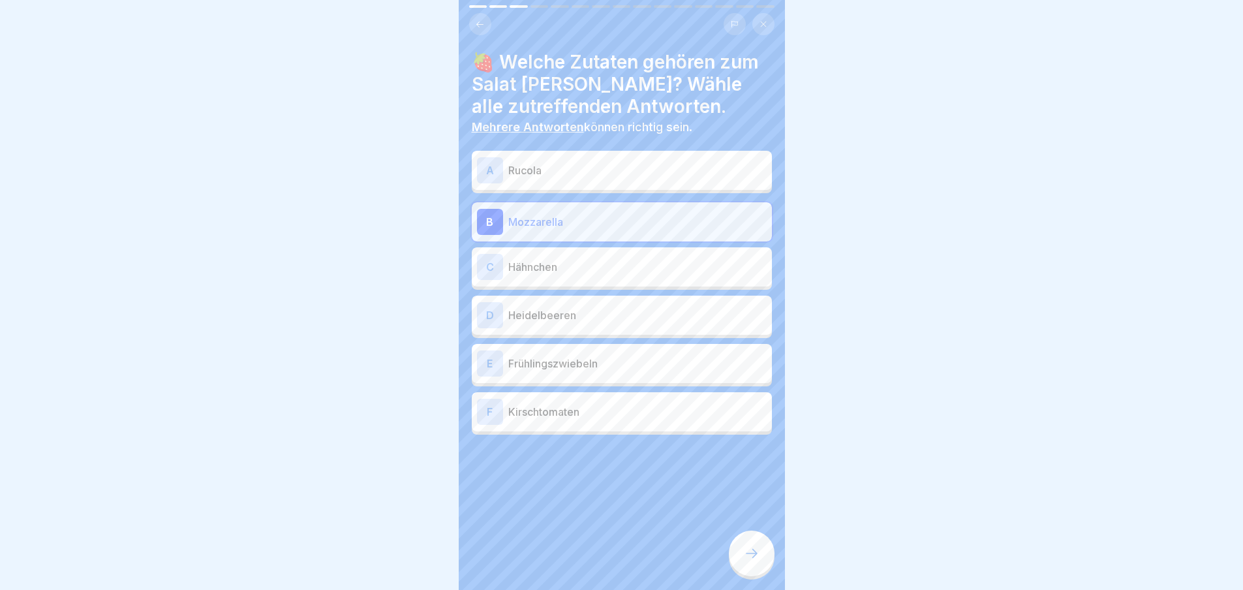
click at [626, 247] on div "C Hähnchen" at bounding box center [622, 266] width 300 height 39
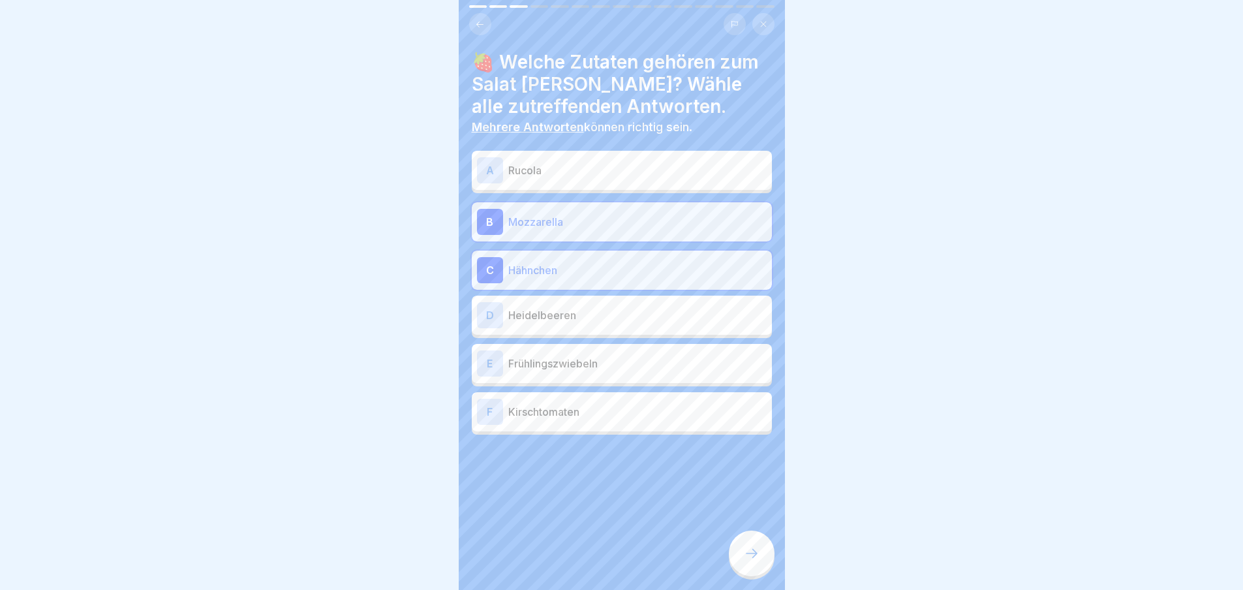
click at [618, 321] on p "Heidelbeeren" at bounding box center [637, 315] width 258 height 16
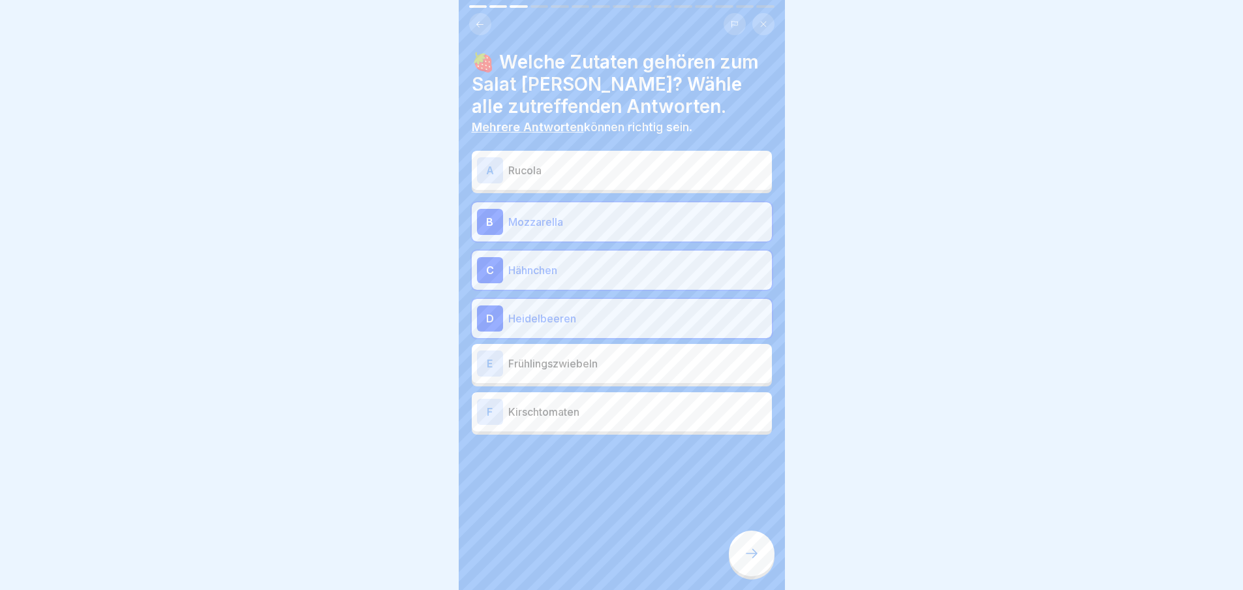
click at [614, 345] on div "E Frühlingszwiebeln" at bounding box center [622, 363] width 300 height 39
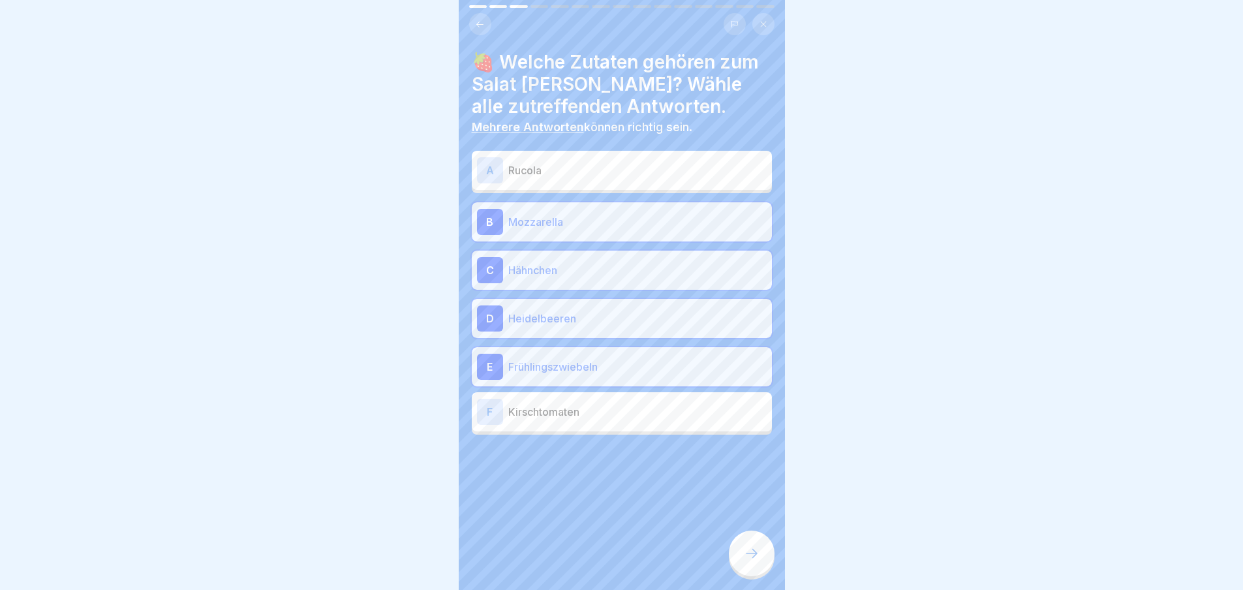
click at [615, 429] on div "F Kirschtomaten" at bounding box center [622, 411] width 300 height 39
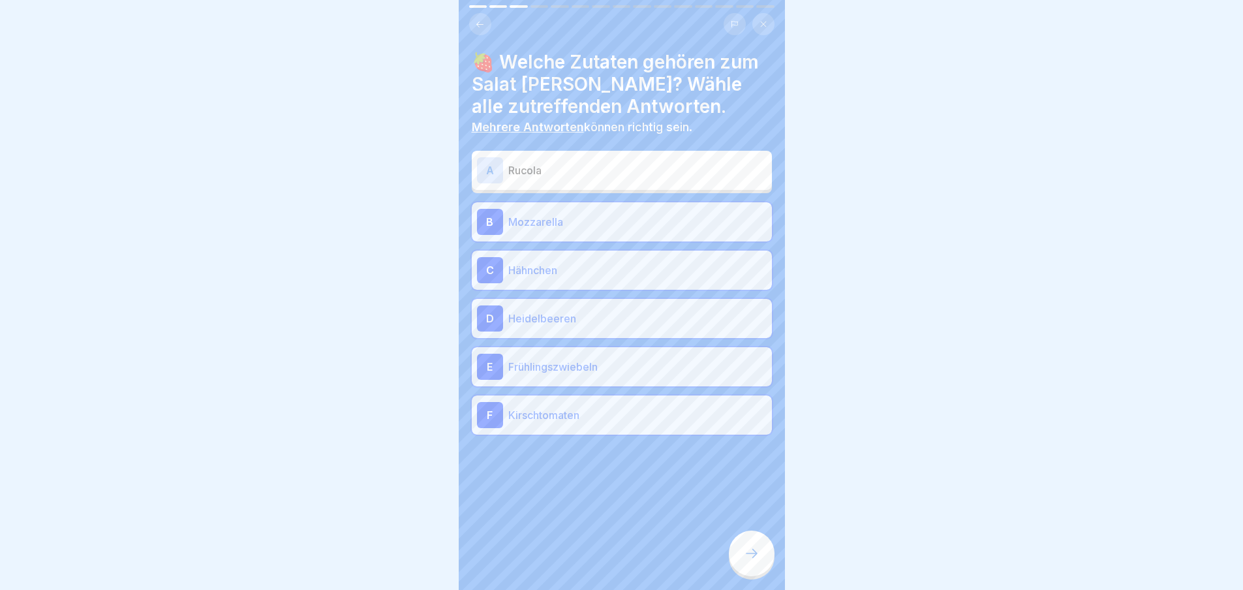
click at [750, 561] on icon at bounding box center [752, 554] width 16 height 16
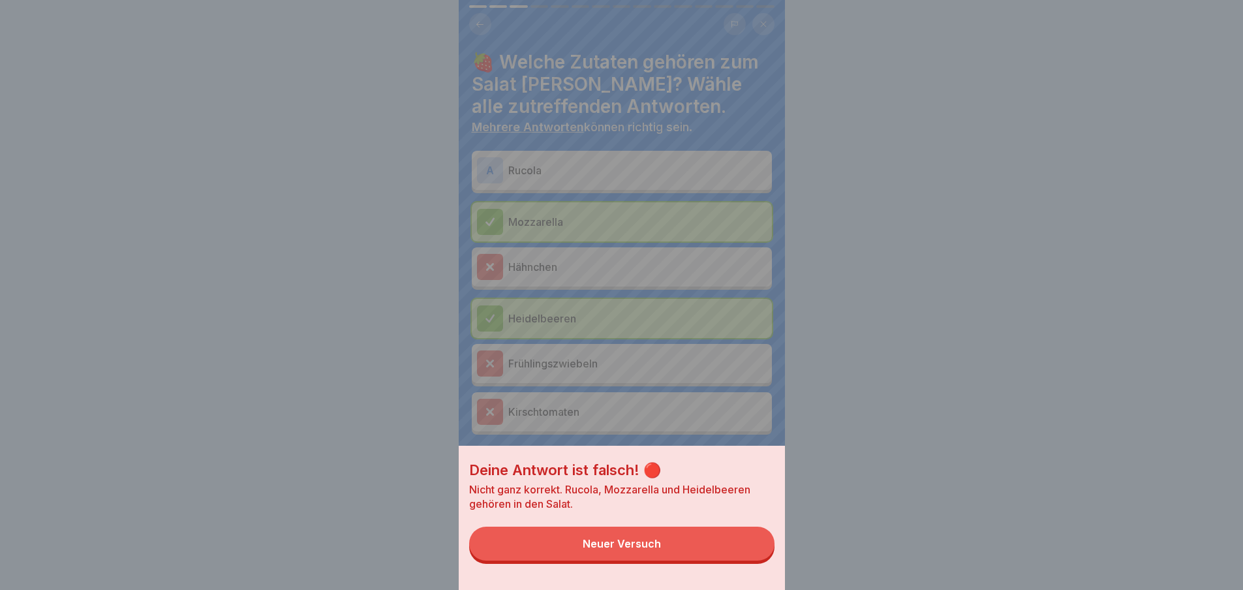
click at [750, 561] on button "Neuer Versuch" at bounding box center [621, 544] width 305 height 34
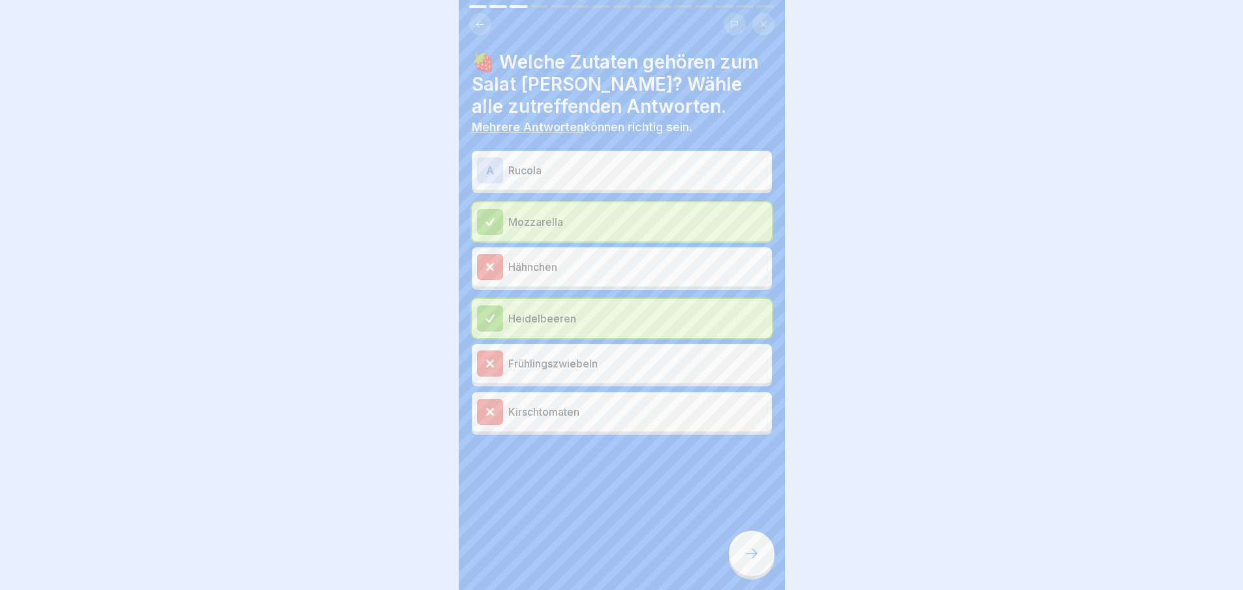
click at [750, 561] on icon at bounding box center [752, 554] width 16 height 16
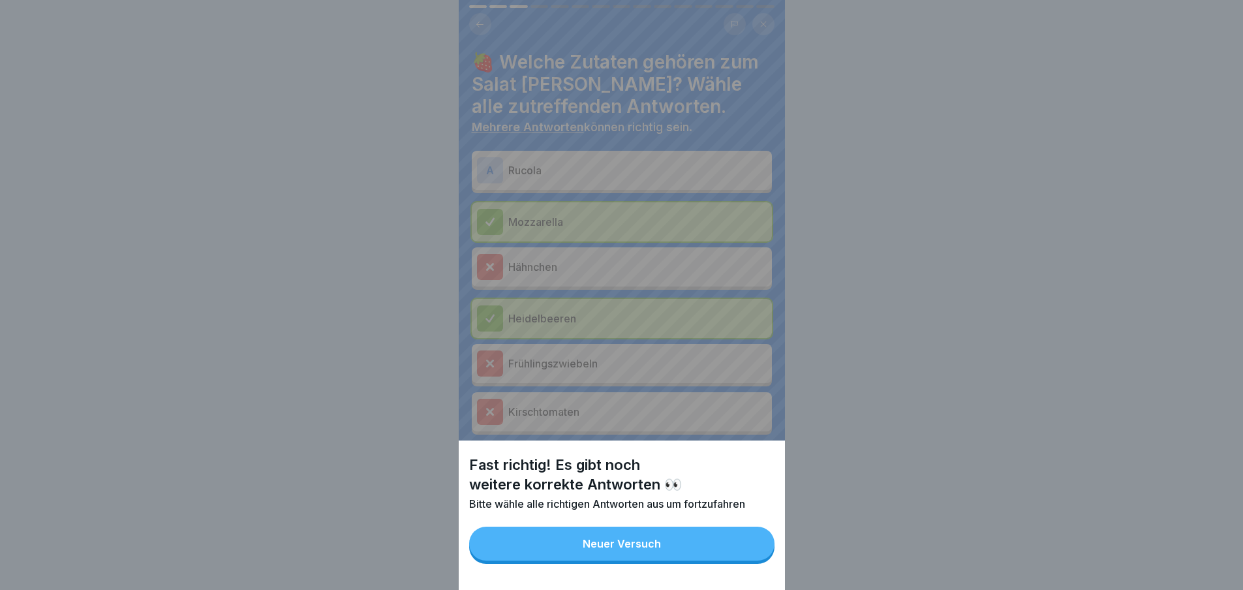
click at [750, 561] on button "Neuer Versuch" at bounding box center [621, 544] width 305 height 34
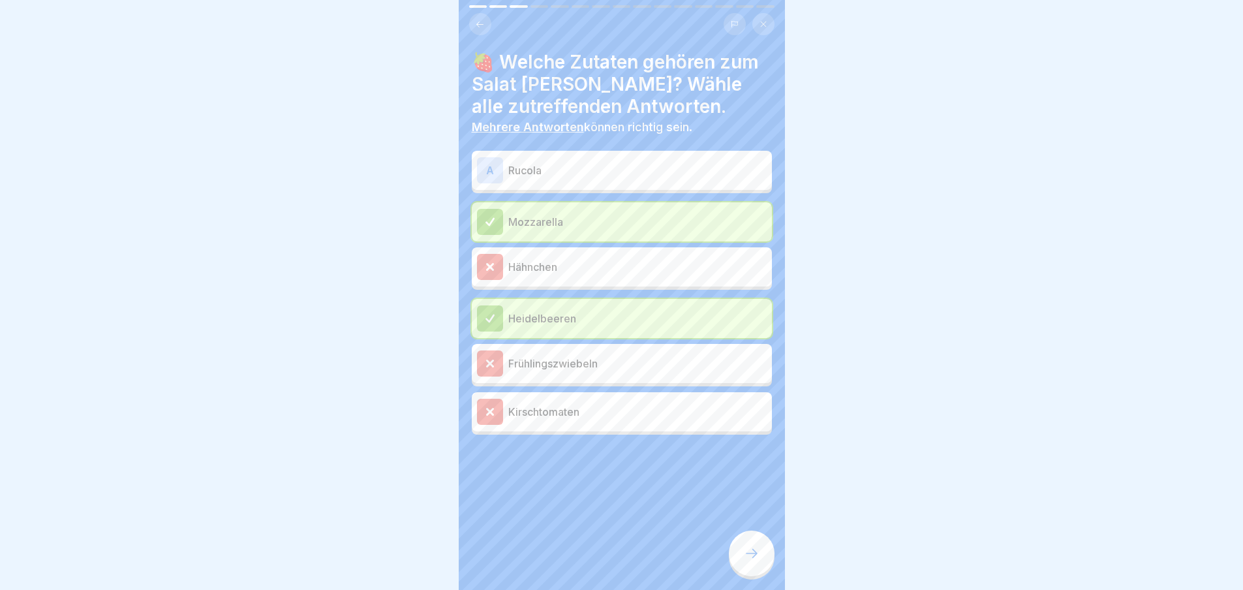
click at [614, 165] on p "Rucola" at bounding box center [637, 171] width 258 height 16
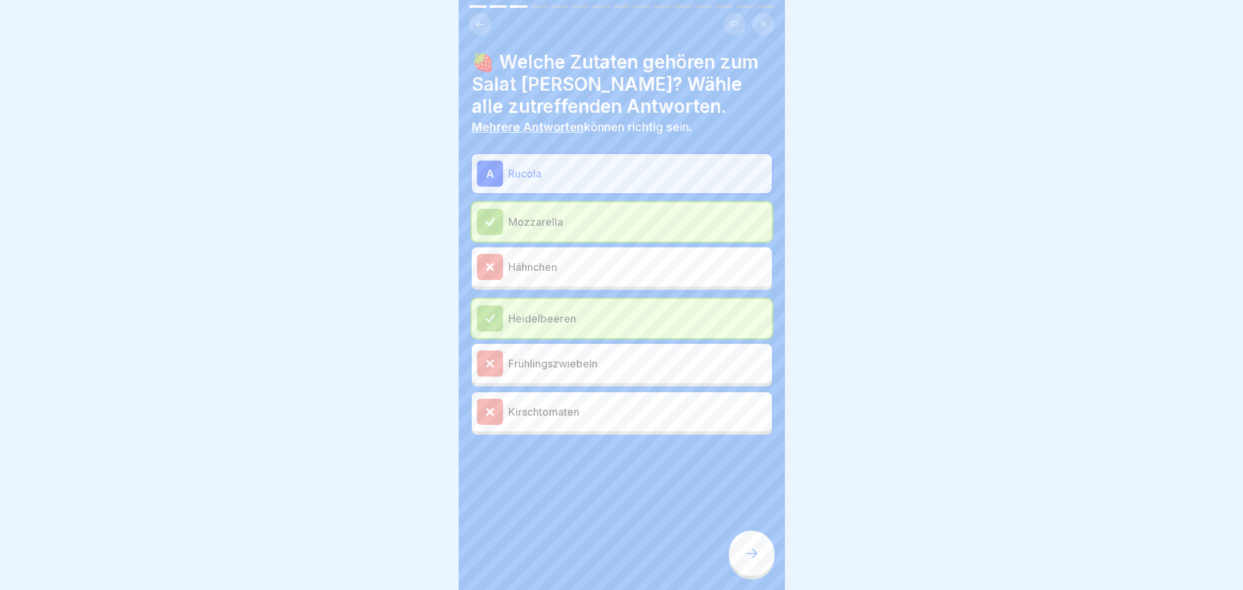
click at [741, 557] on div at bounding box center [752, 554] width 46 height 46
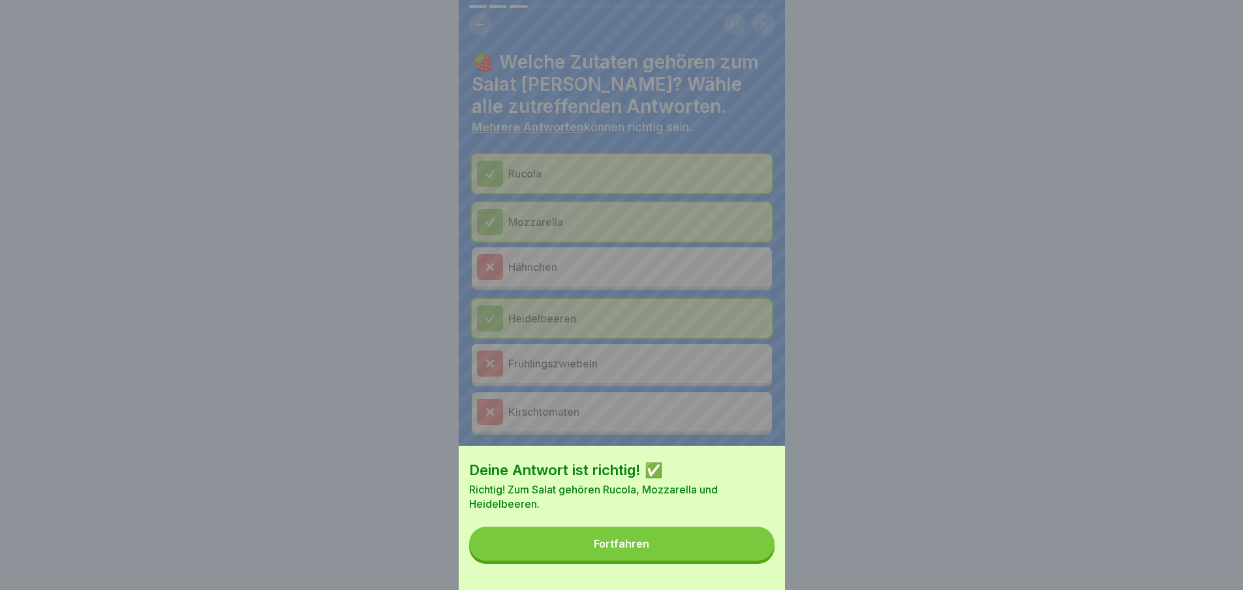
click at [741, 557] on button "Fortfahren" at bounding box center [621, 544] width 305 height 34
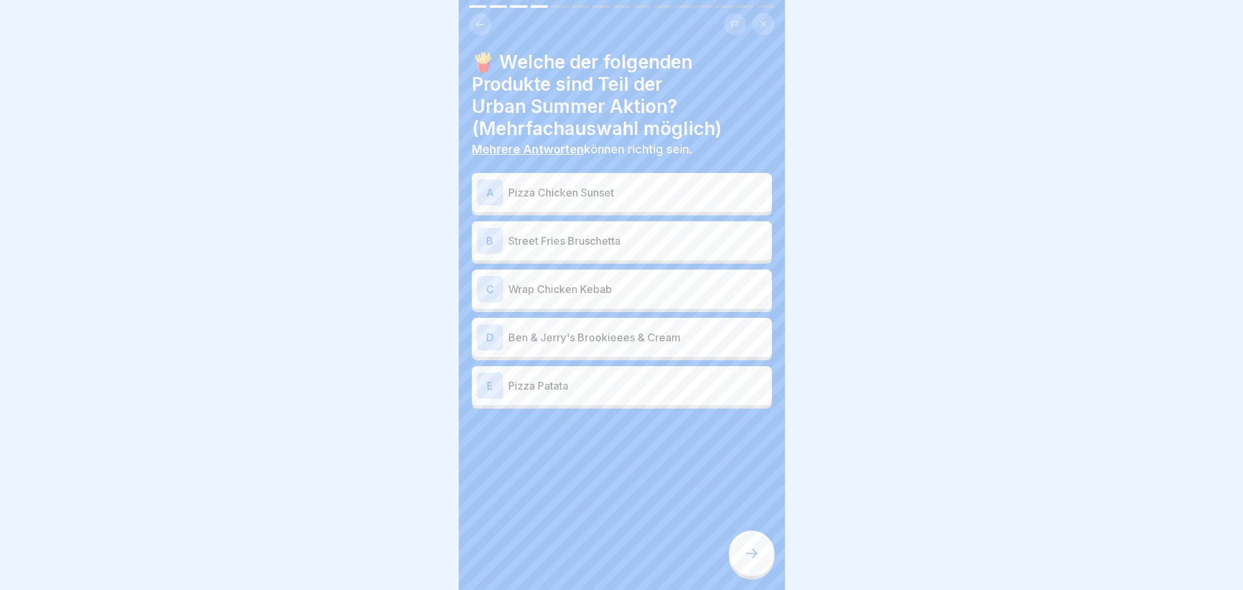
click at [741, 557] on div at bounding box center [752, 554] width 46 height 46
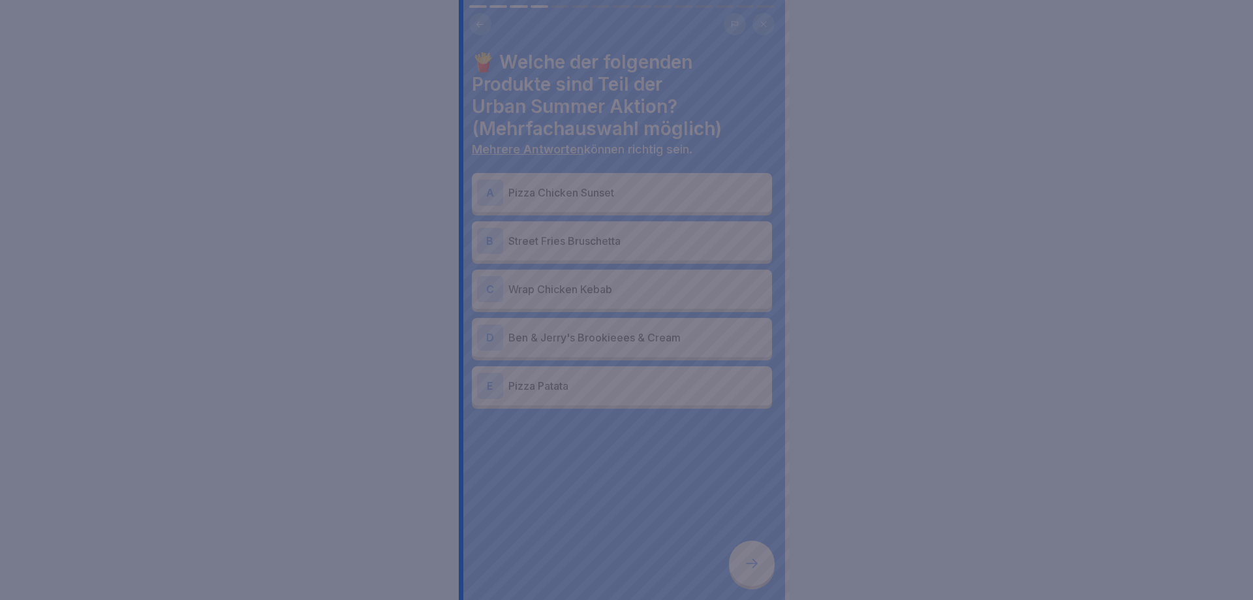
click at [741, 557] on div at bounding box center [626, 300] width 1253 height 600
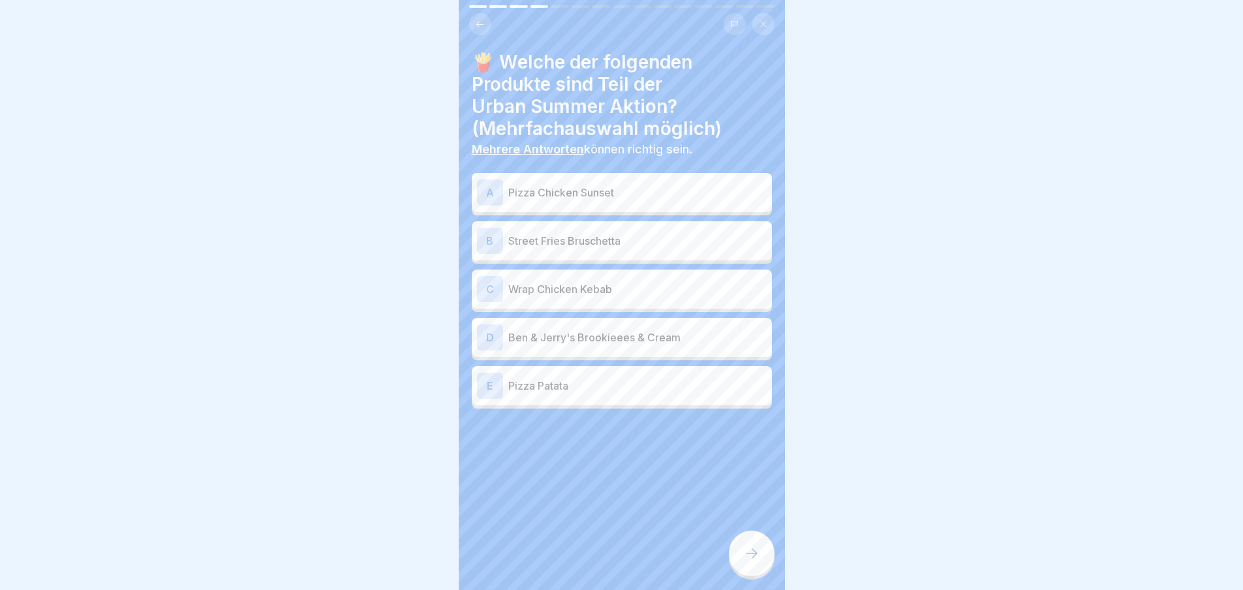
click at [568, 197] on p "Pizza Chicken Sunset" at bounding box center [637, 193] width 258 height 16
click at [575, 225] on div "B Street Fries Bruschetta" at bounding box center [622, 240] width 300 height 39
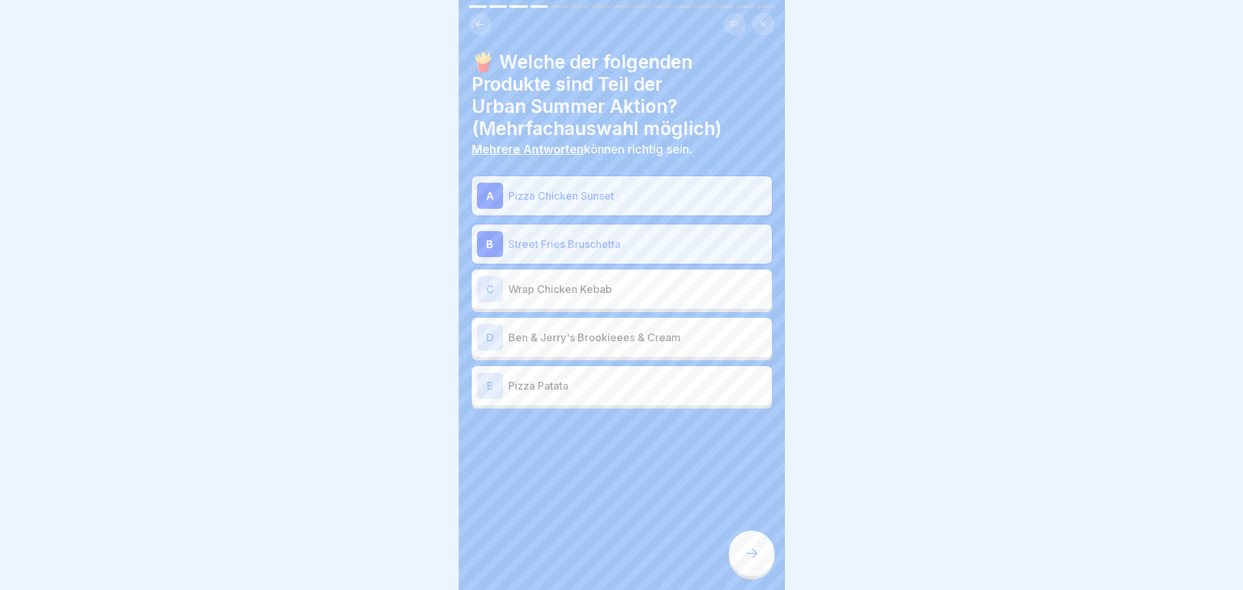
click at [579, 332] on p "Ben & Jerry's Brookieees & Cream" at bounding box center [637, 338] width 258 height 16
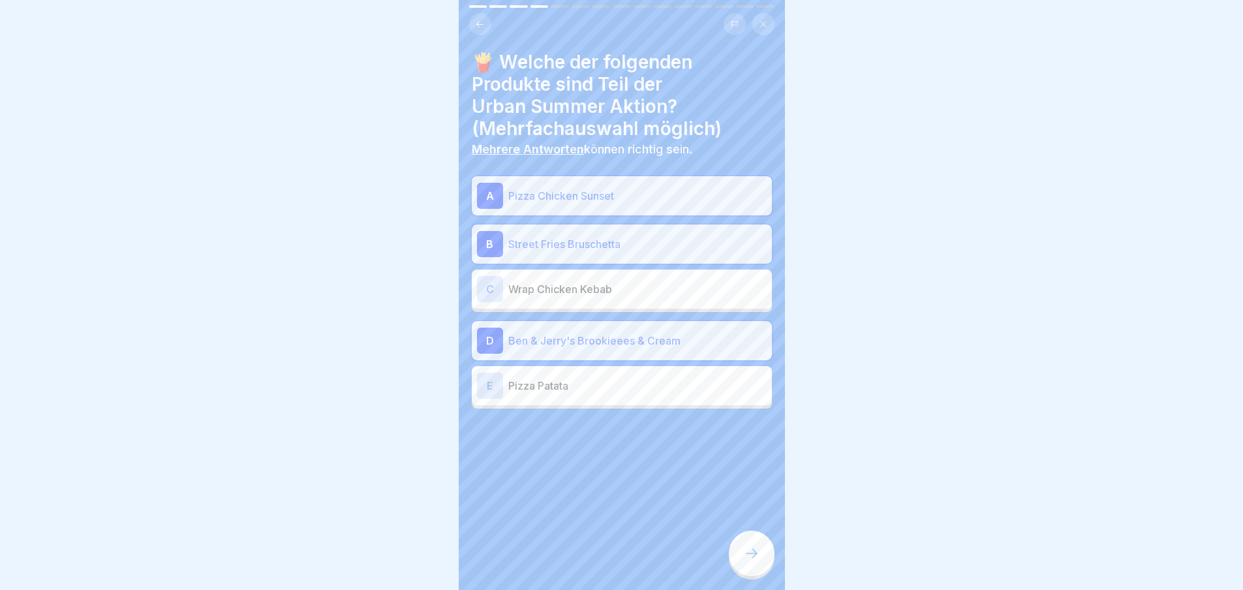
click at [742, 563] on div at bounding box center [752, 554] width 46 height 46
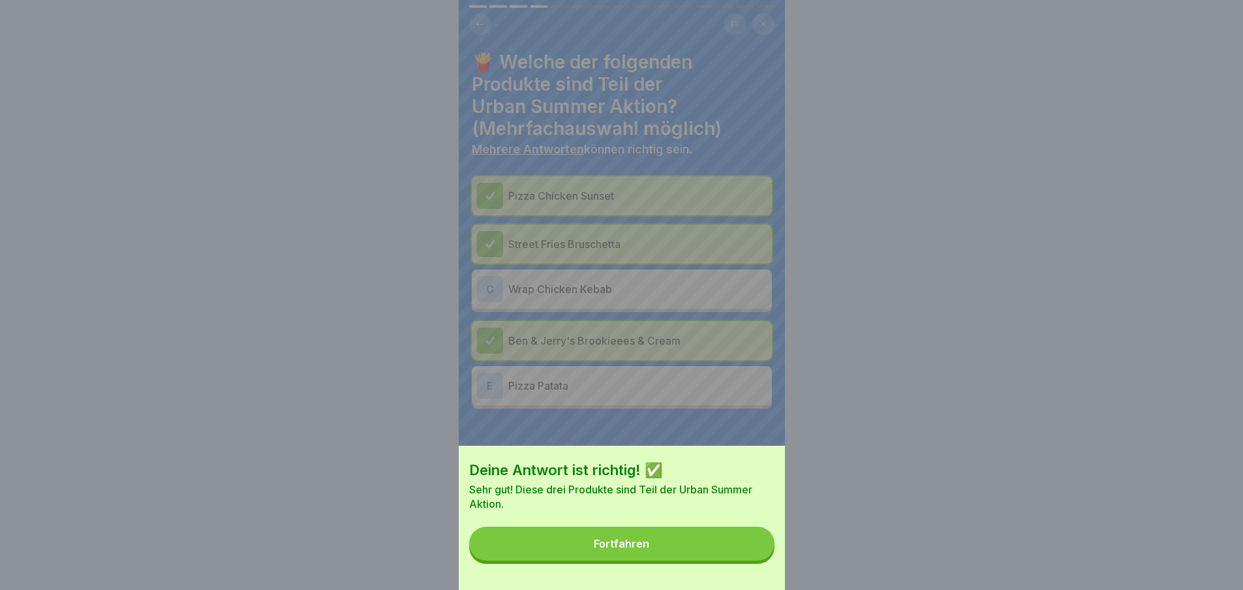
click at [746, 561] on button "Fortfahren" at bounding box center [621, 544] width 305 height 34
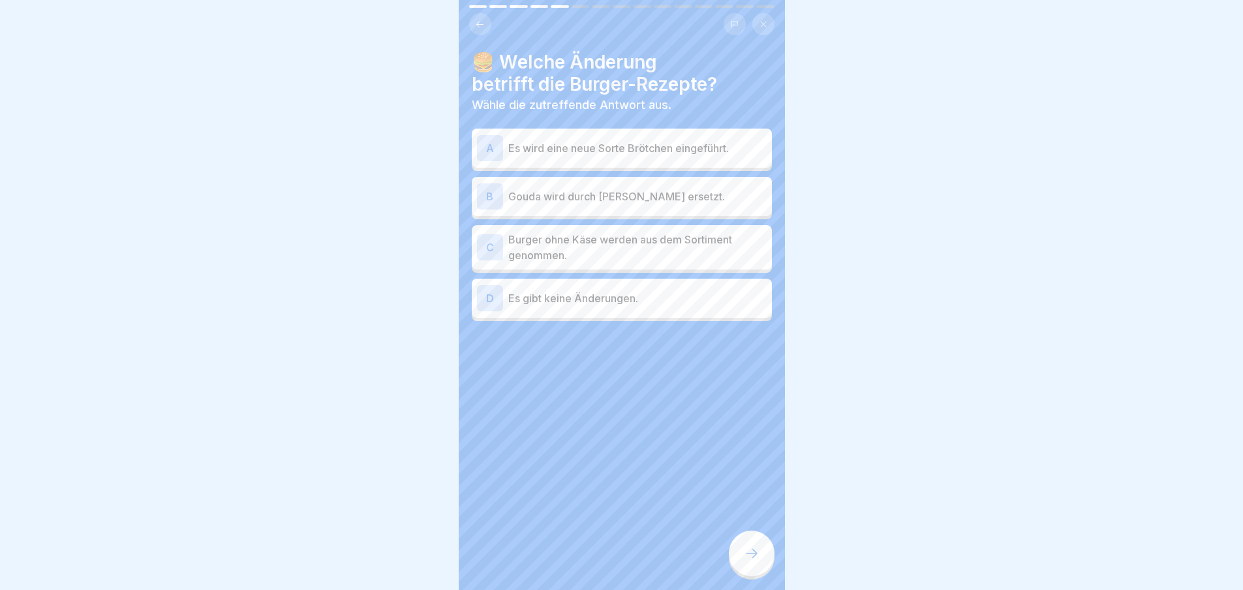
click at [747, 561] on icon at bounding box center [752, 554] width 16 height 16
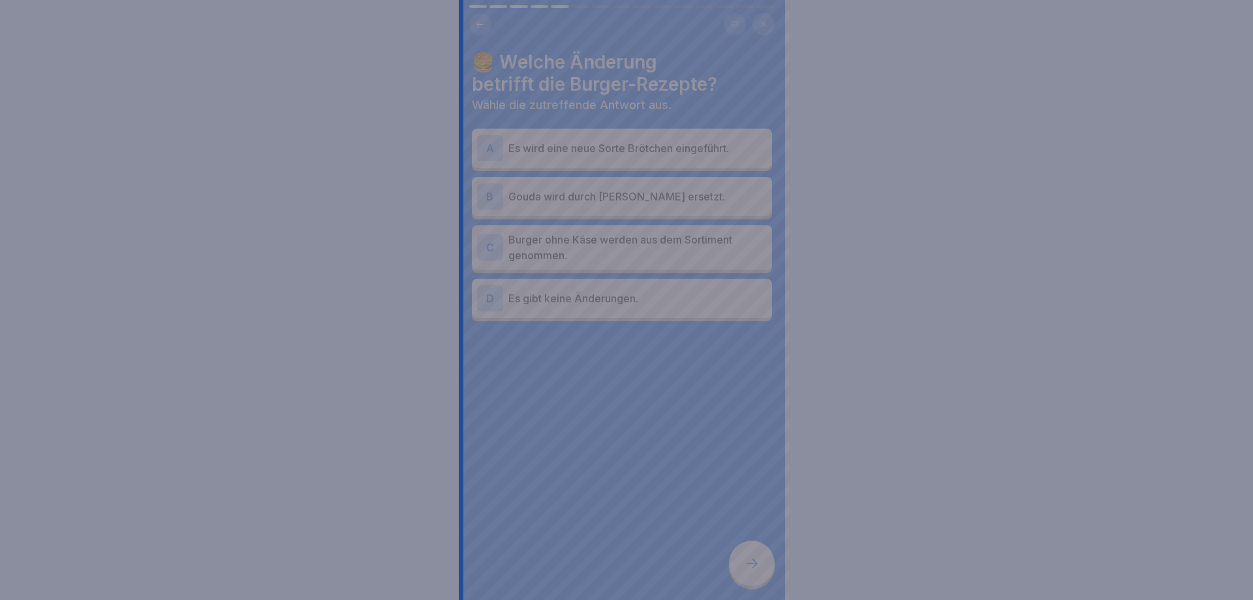
click at [747, 563] on div at bounding box center [626, 300] width 1253 height 600
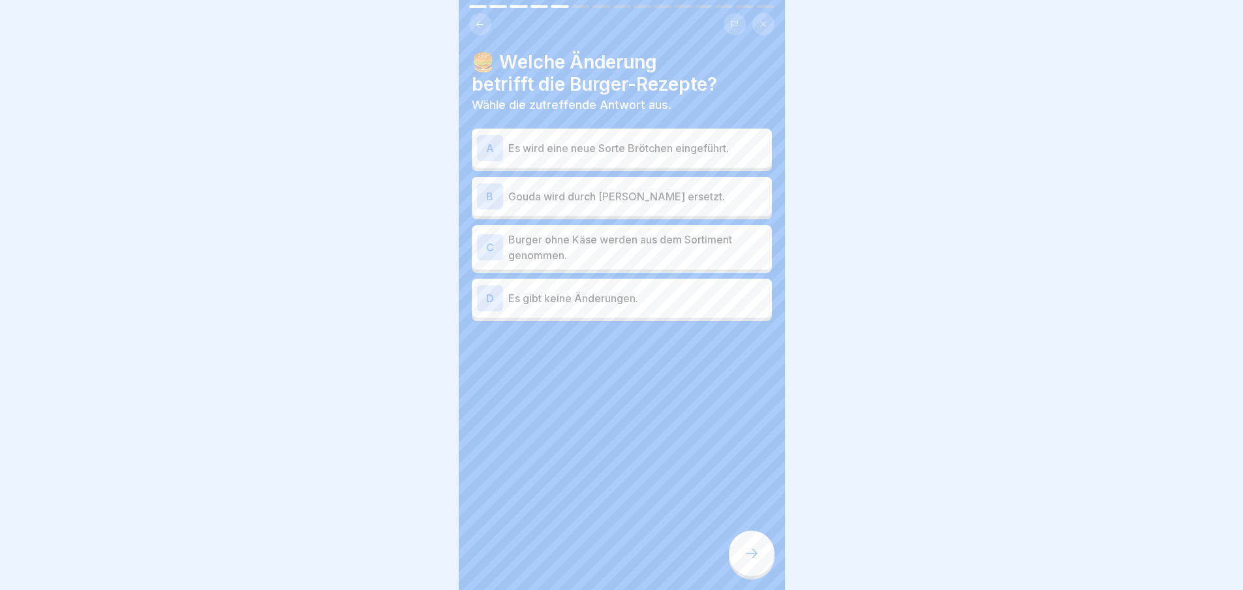
click at [570, 131] on div "A Es wird eine neue Sorte Brötchen eingeführt." at bounding box center [622, 148] width 300 height 39
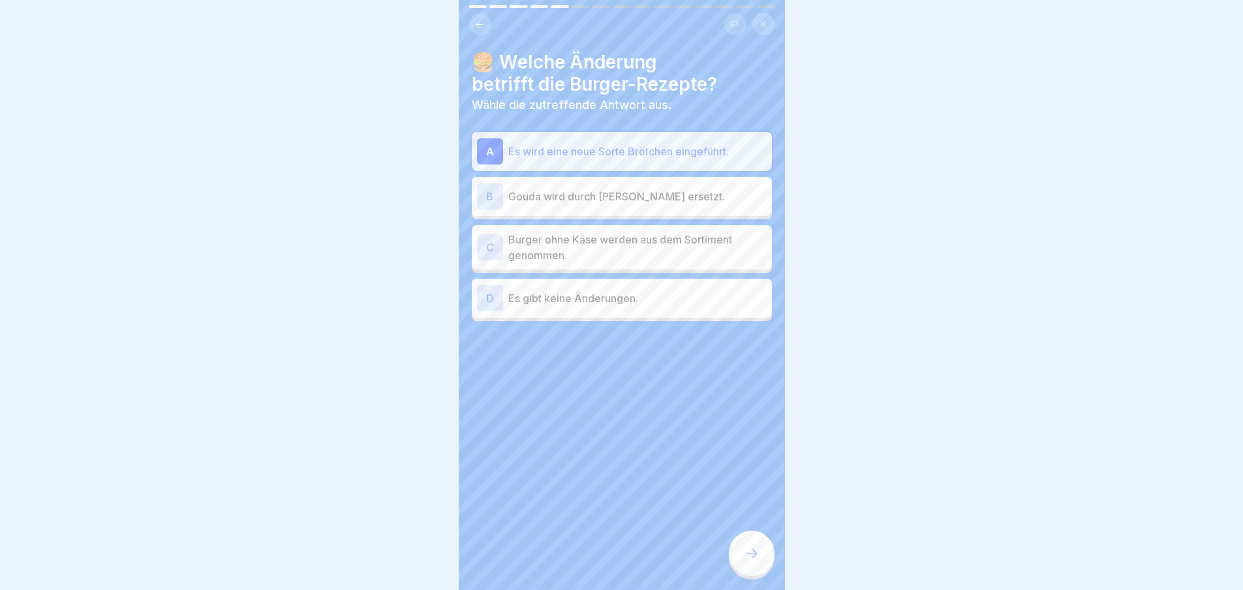
click at [573, 202] on p "Gouda wird durch [PERSON_NAME] ersetzt." at bounding box center [637, 197] width 258 height 16
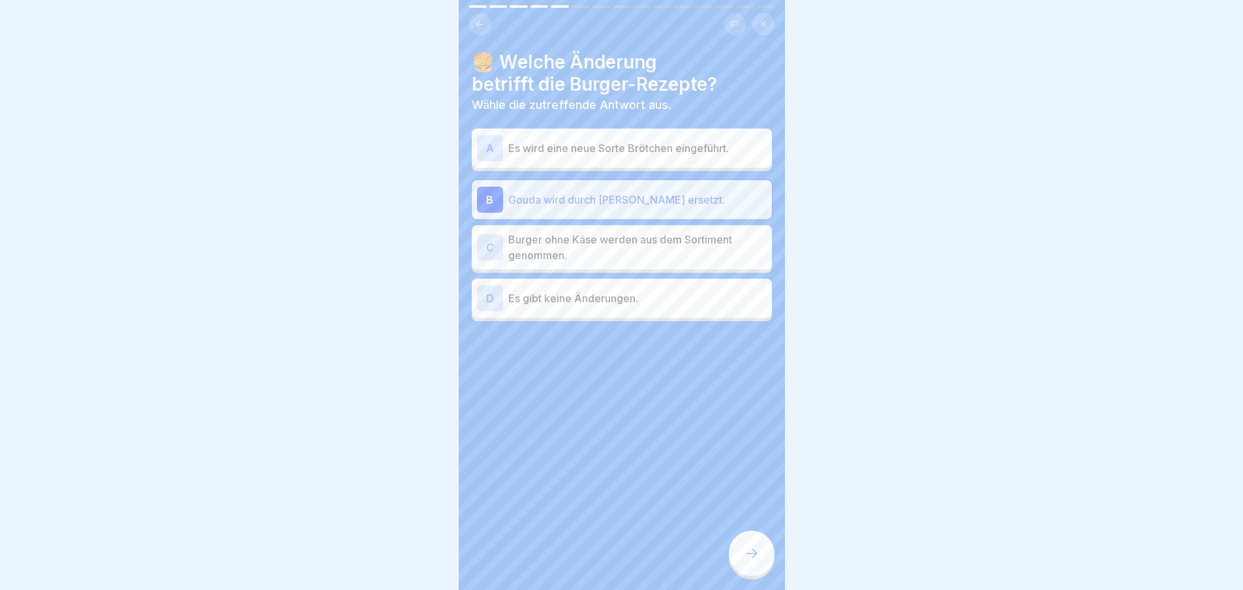
click at [574, 236] on p "Burger ohne Käse werden aus dem Sortiment genommen." at bounding box center [637, 247] width 258 height 31
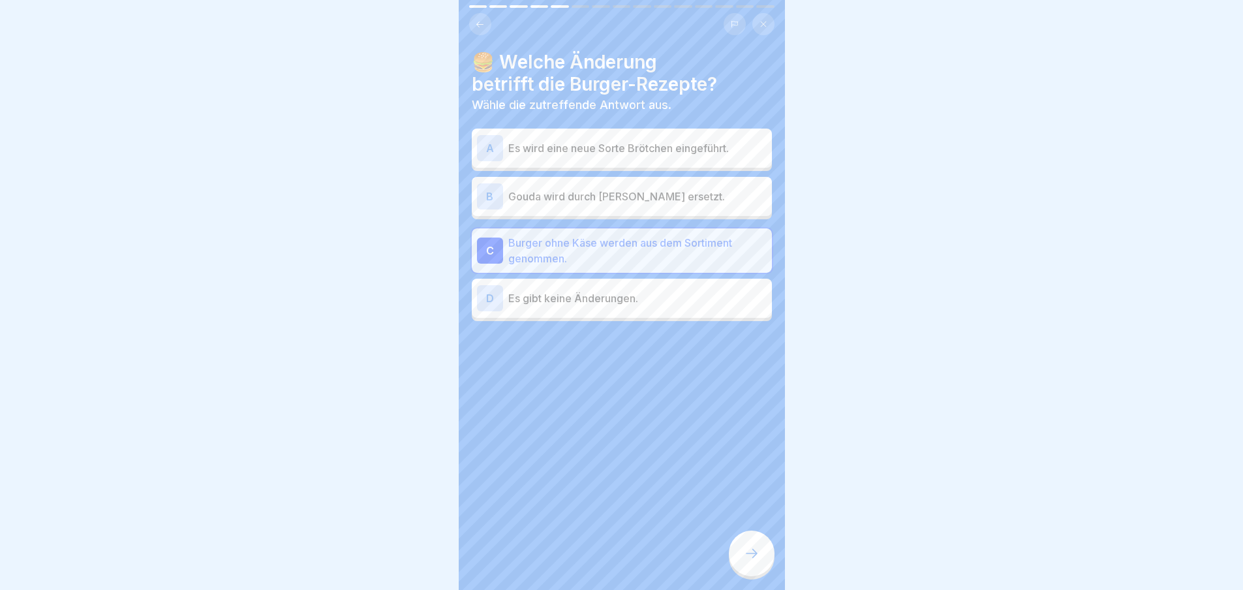
click at [579, 286] on div "D Es gibt keine Änderungen." at bounding box center [622, 298] width 290 height 26
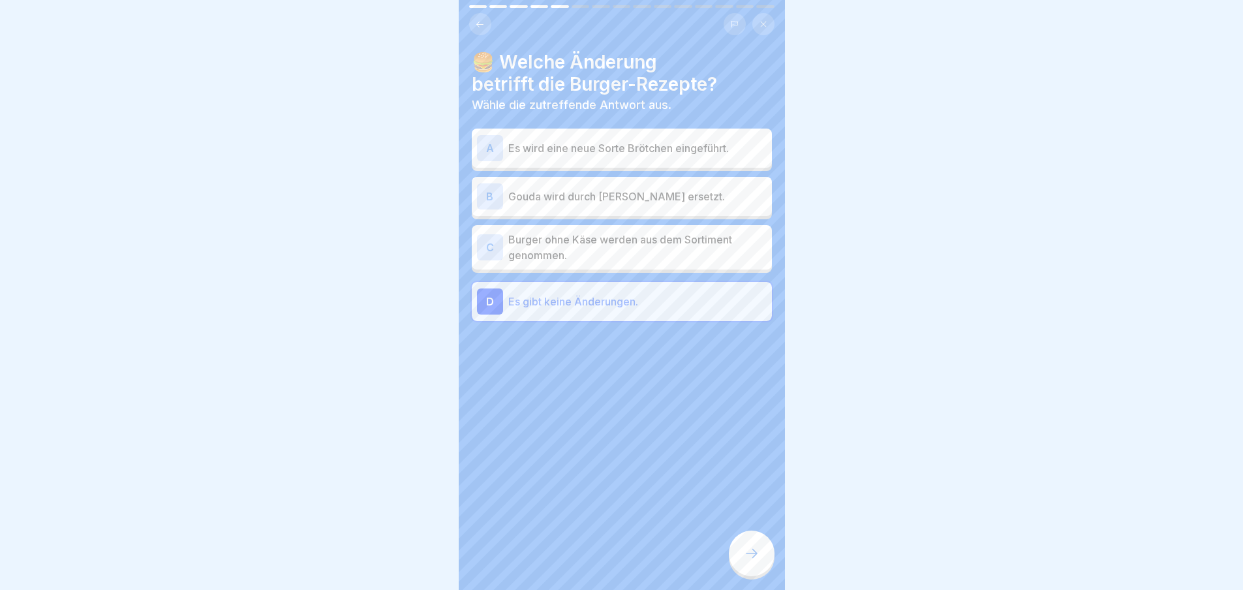
click at [600, 196] on p "Gouda wird durch [PERSON_NAME] ersetzt." at bounding box center [637, 197] width 258 height 16
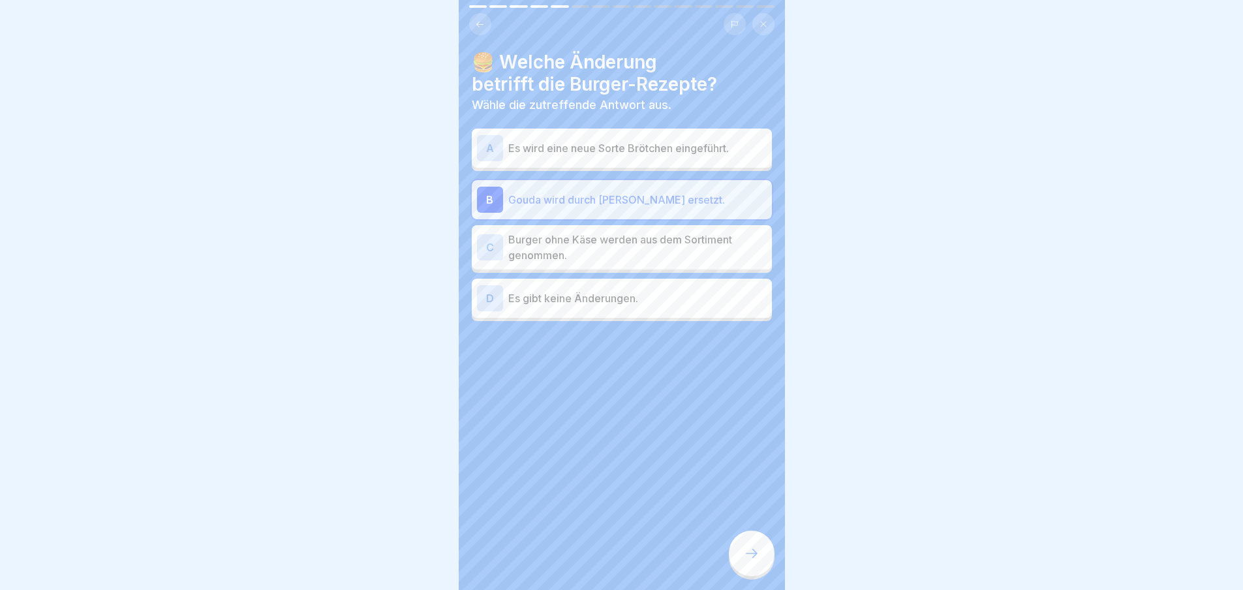
click at [747, 574] on div at bounding box center [752, 554] width 46 height 46
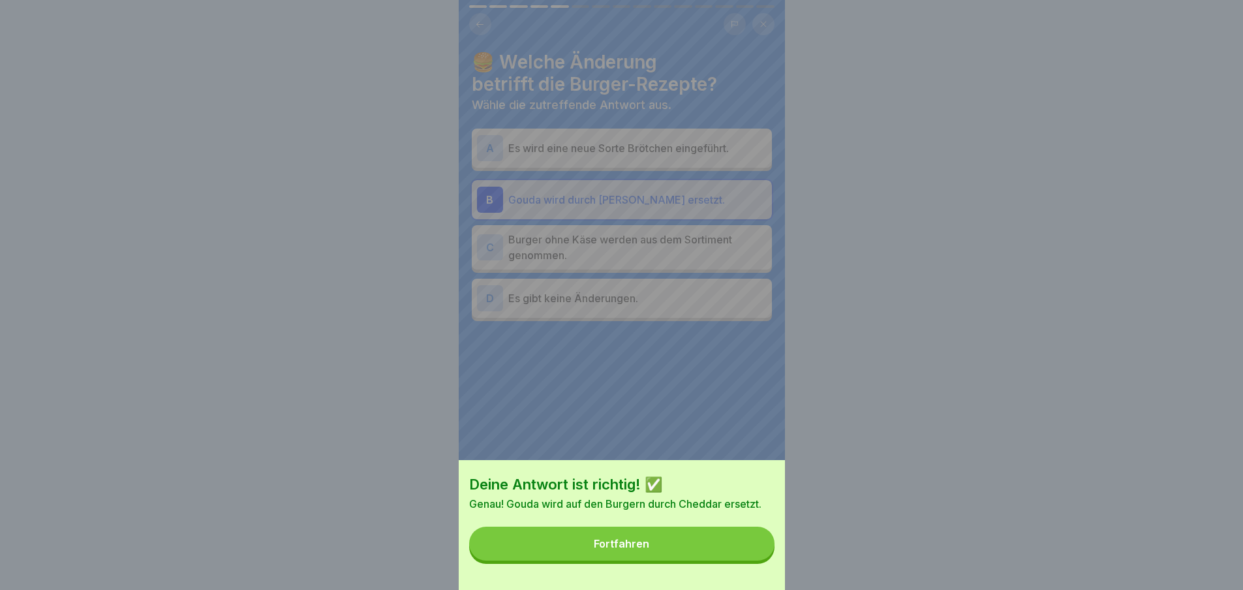
click at [743, 559] on button "Fortfahren" at bounding box center [621, 544] width 305 height 34
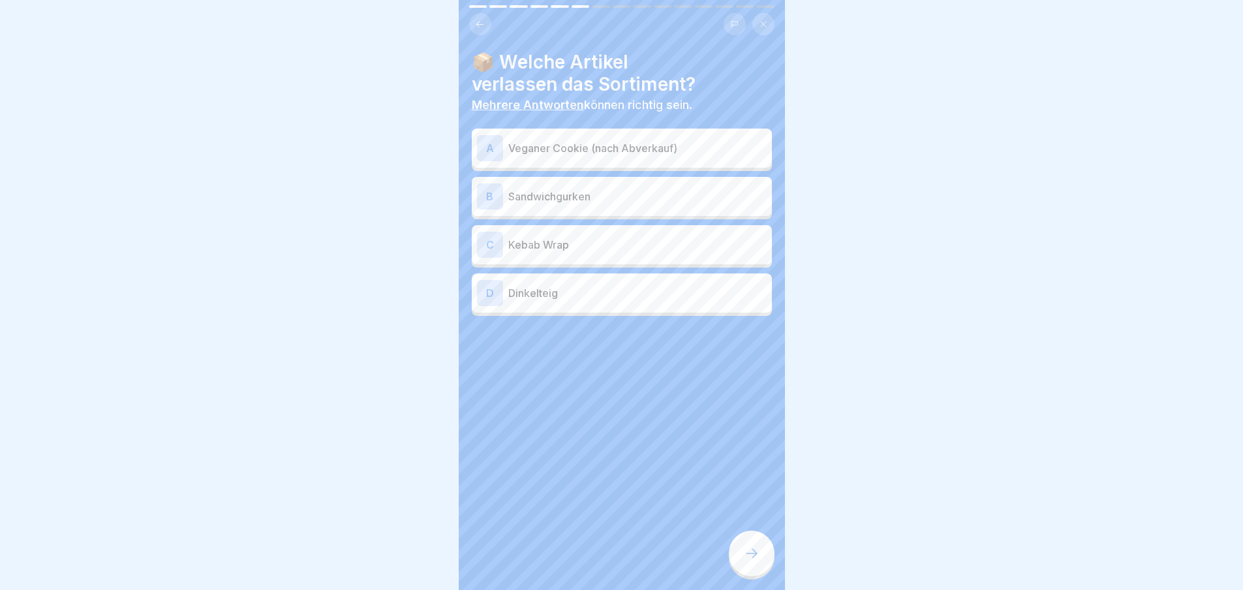
click at [553, 295] on p "Dinkelteig" at bounding box center [637, 293] width 258 height 16
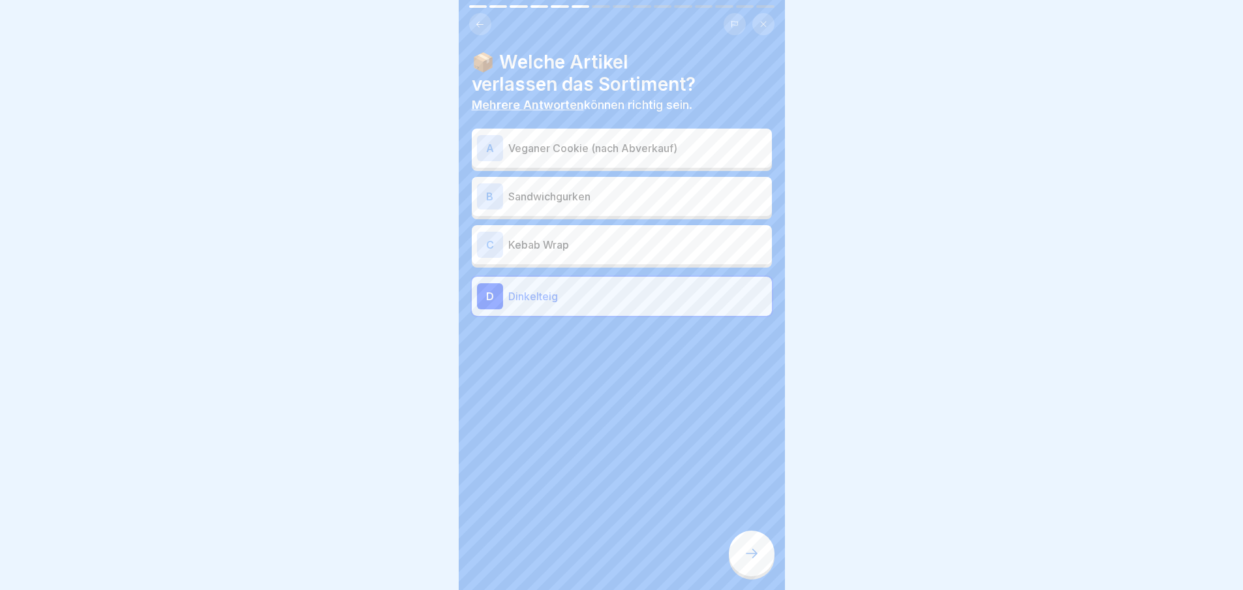
click at [771, 565] on div at bounding box center [752, 554] width 46 height 46
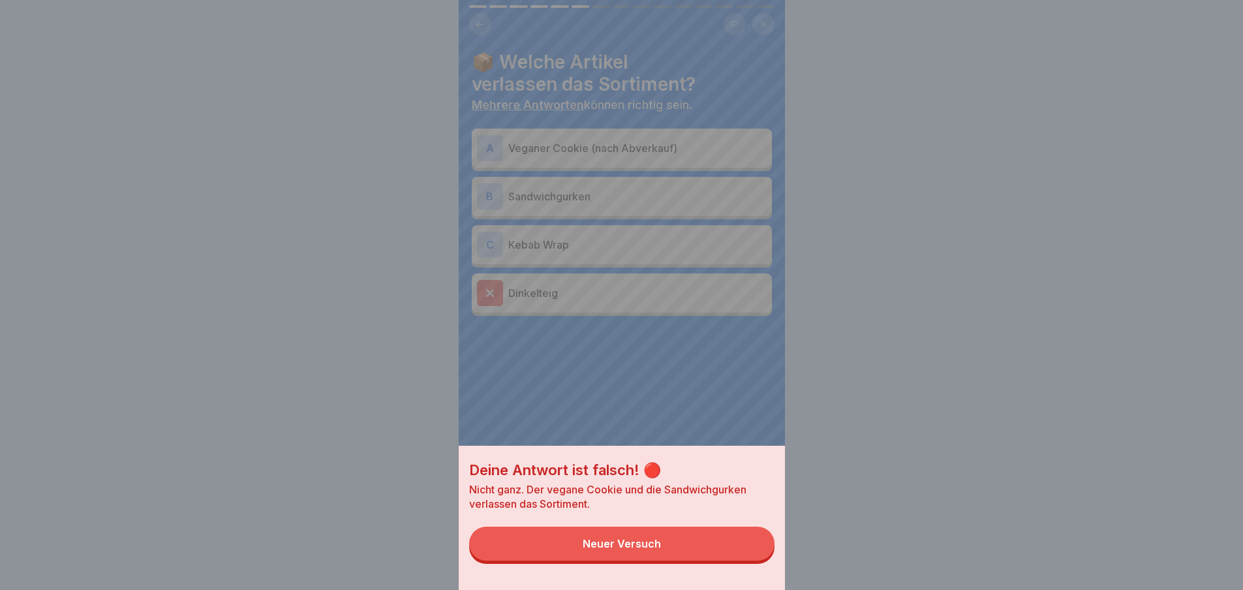
click at [771, 561] on button "Neuer Versuch" at bounding box center [621, 544] width 305 height 34
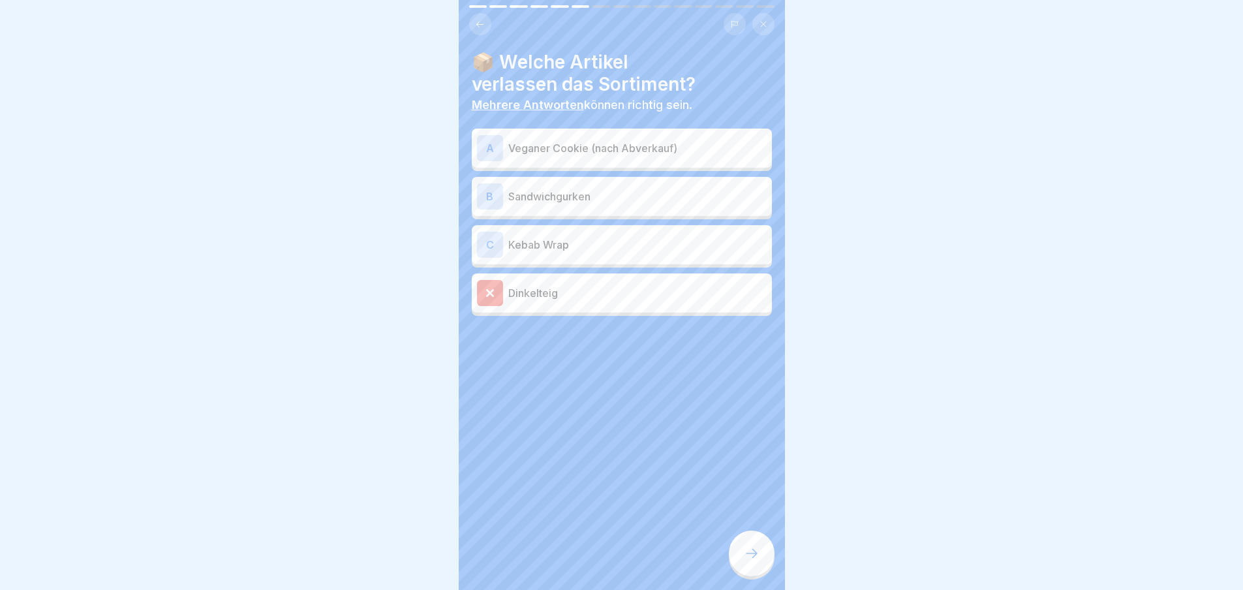
click at [578, 253] on div "C Kebab Wrap" at bounding box center [622, 245] width 290 height 26
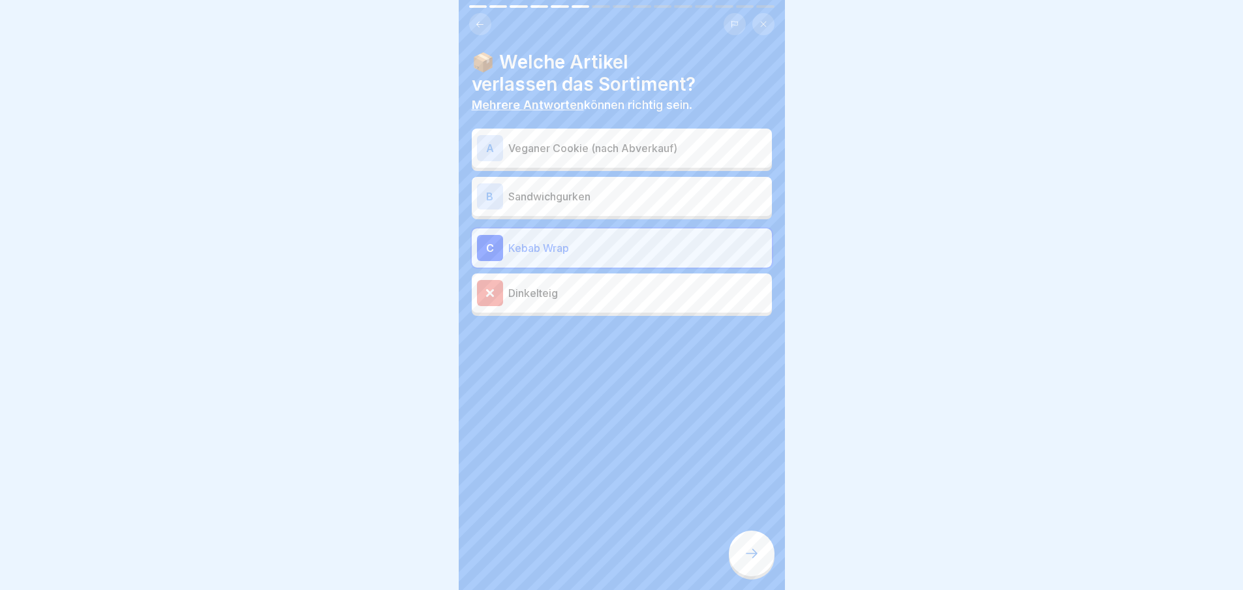
click at [584, 208] on div "B Sandwichgurken" at bounding box center [622, 196] width 290 height 26
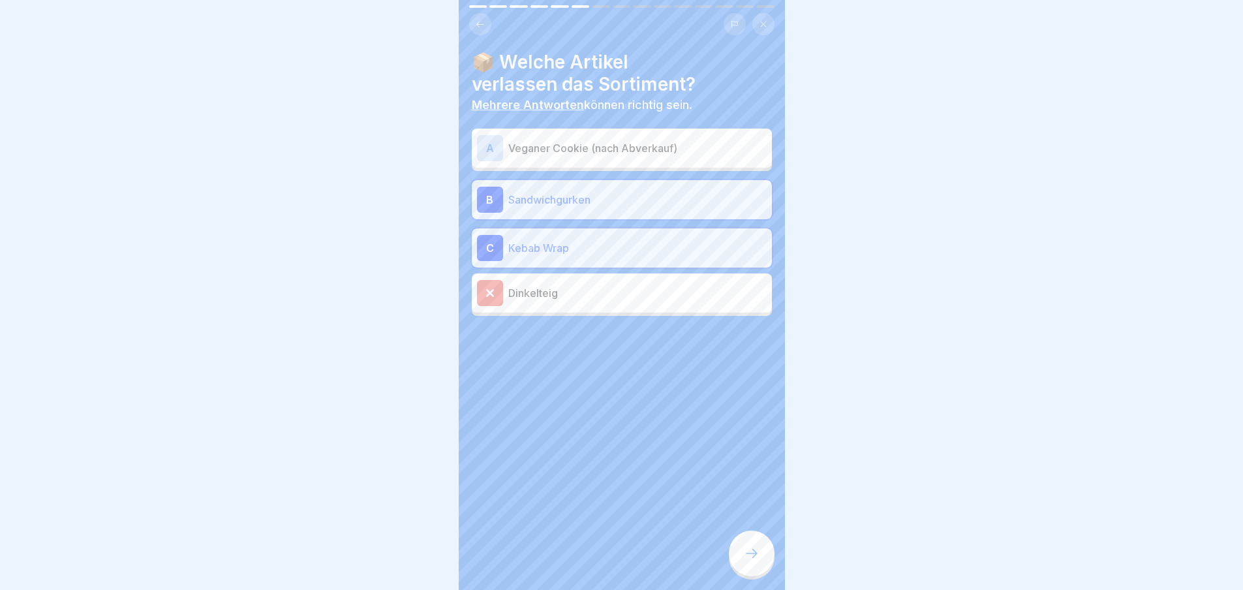
click at [591, 136] on div "A Veganer Cookie (nach Abverkauf)" at bounding box center [622, 148] width 290 height 26
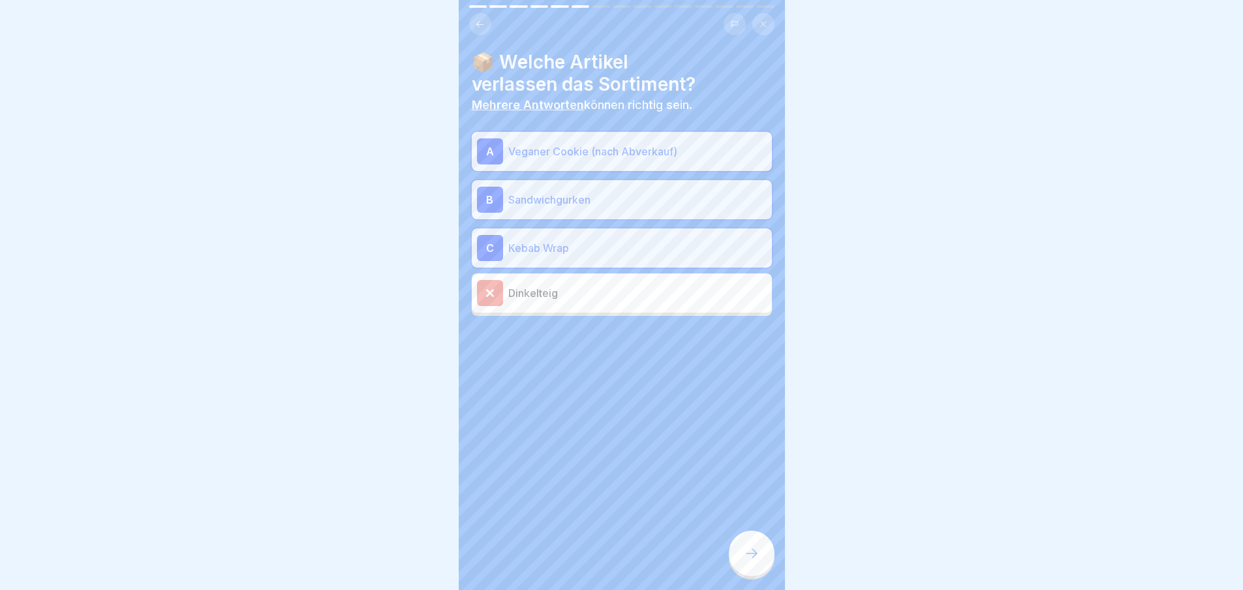
click at [747, 559] on icon at bounding box center [752, 554] width 16 height 16
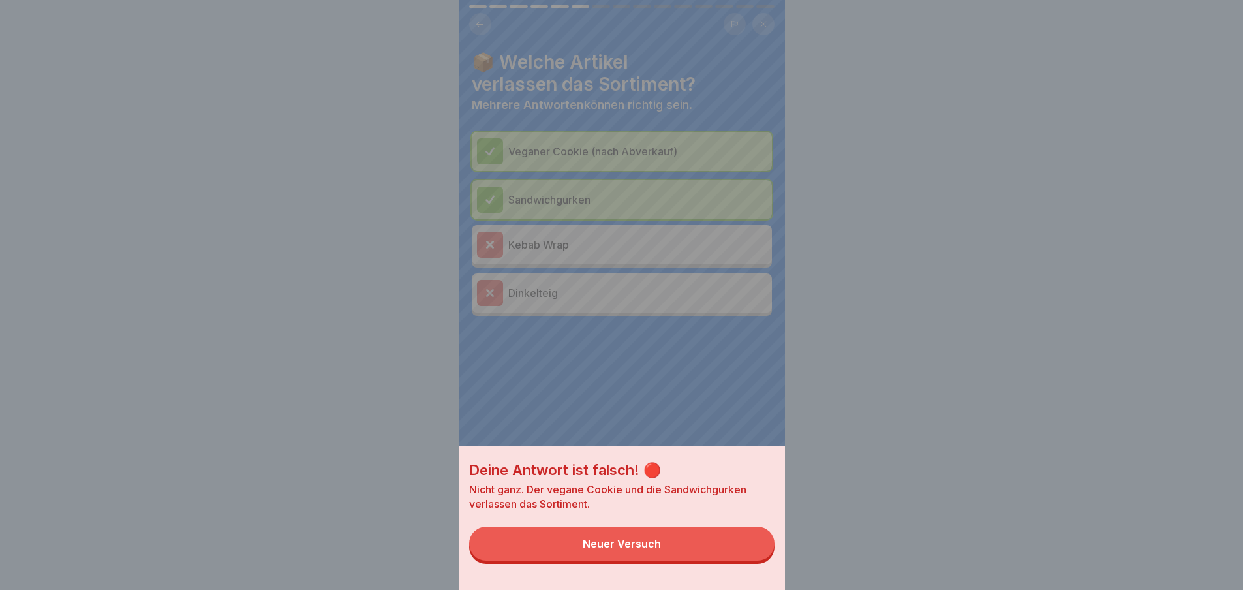
click at [747, 559] on button "Neuer Versuch" at bounding box center [621, 544] width 305 height 34
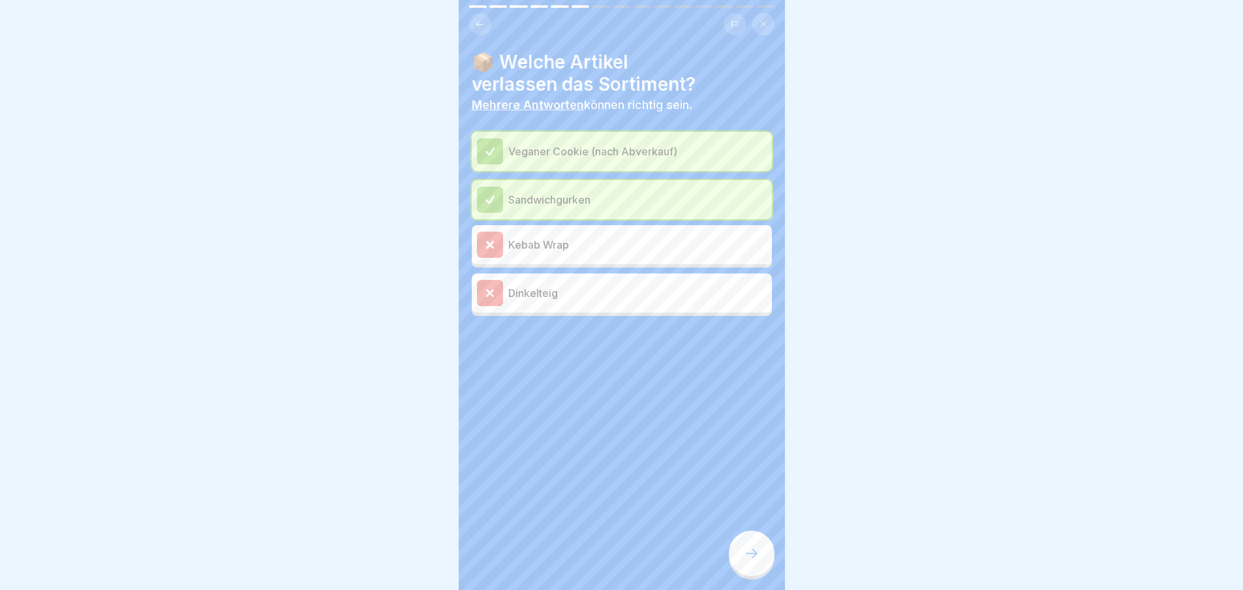
click at [747, 559] on icon at bounding box center [752, 554] width 16 height 16
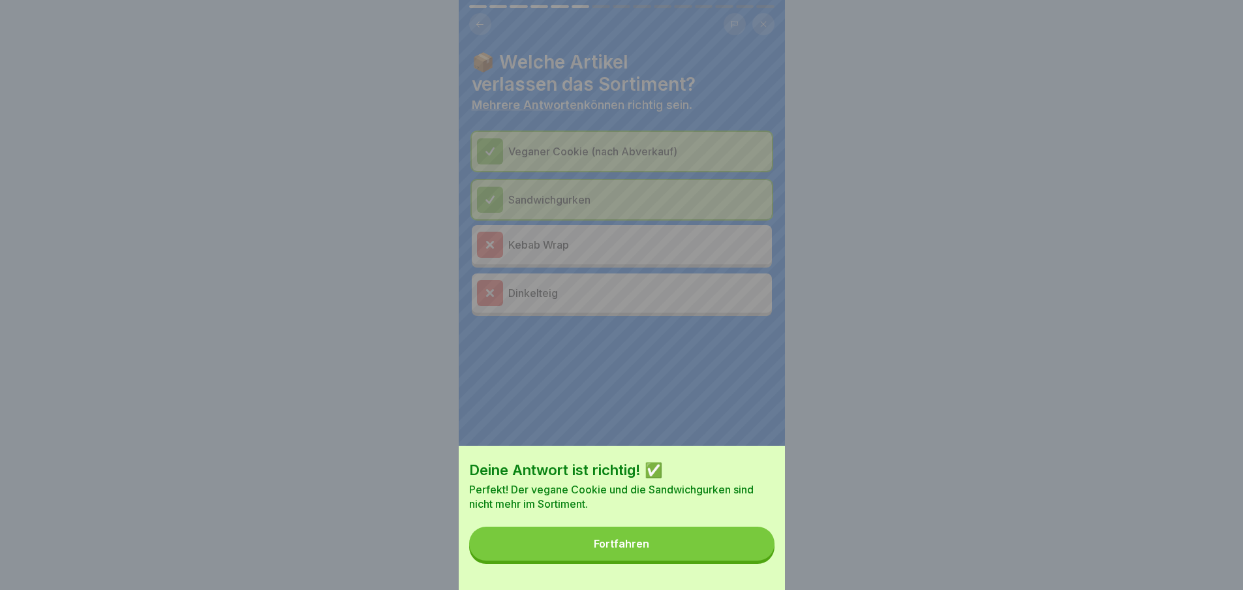
click at [747, 559] on button "Fortfahren" at bounding box center [621, 544] width 305 height 34
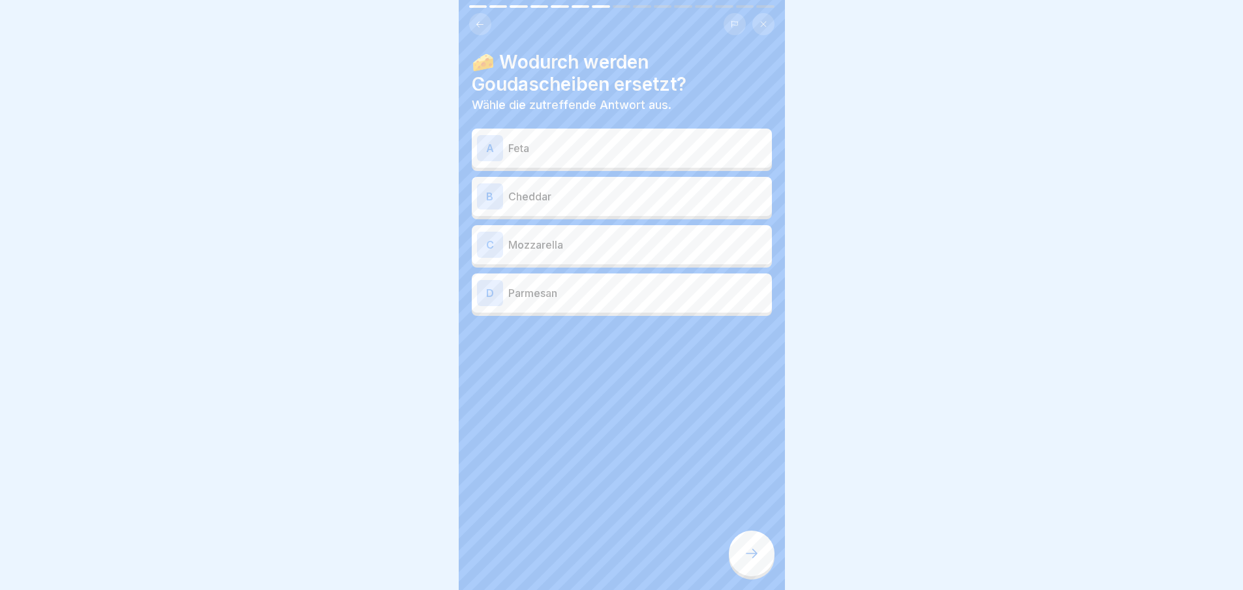
click at [747, 559] on icon at bounding box center [752, 554] width 16 height 16
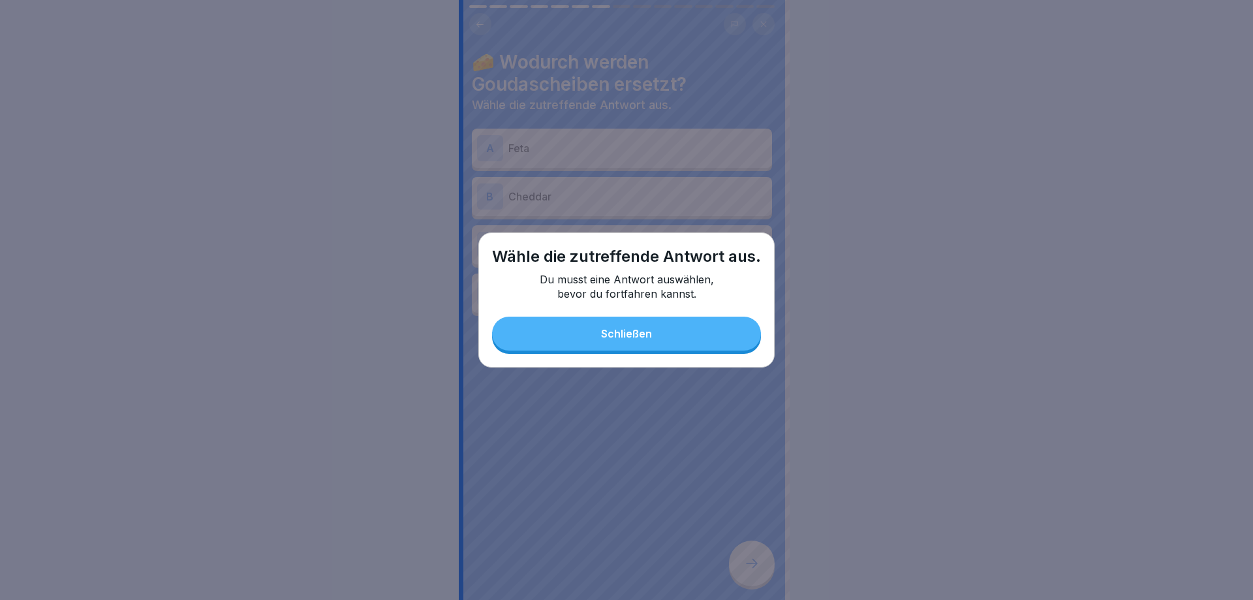
click at [687, 335] on button "Schließen" at bounding box center [626, 334] width 269 height 34
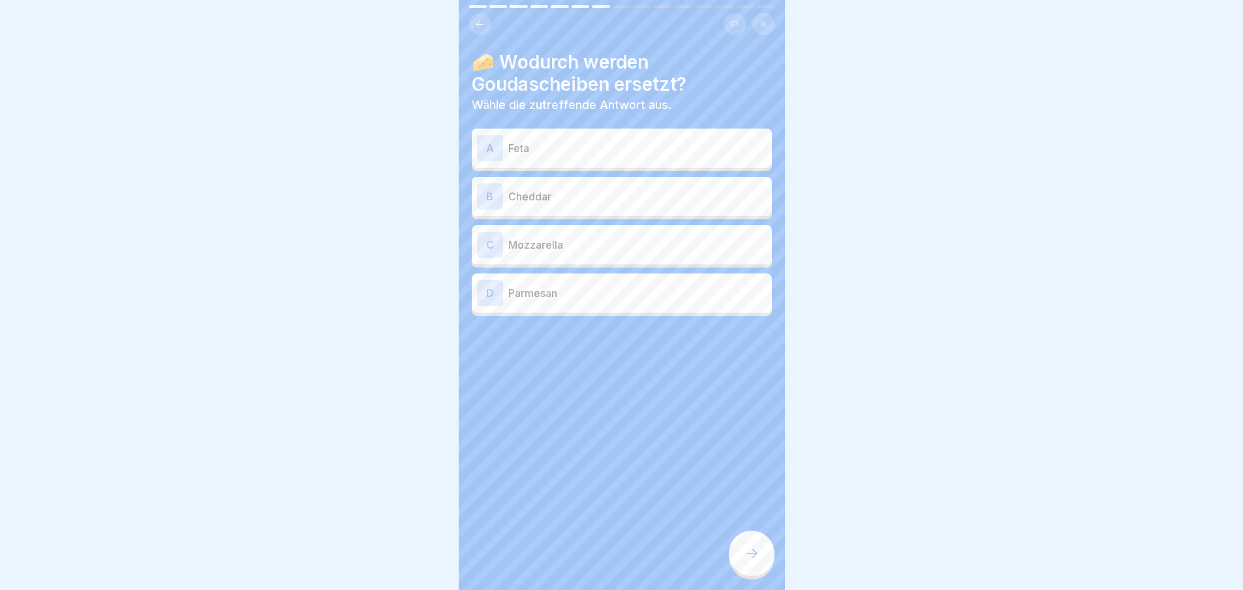
click at [599, 257] on div "C Mozzarella" at bounding box center [622, 245] width 290 height 26
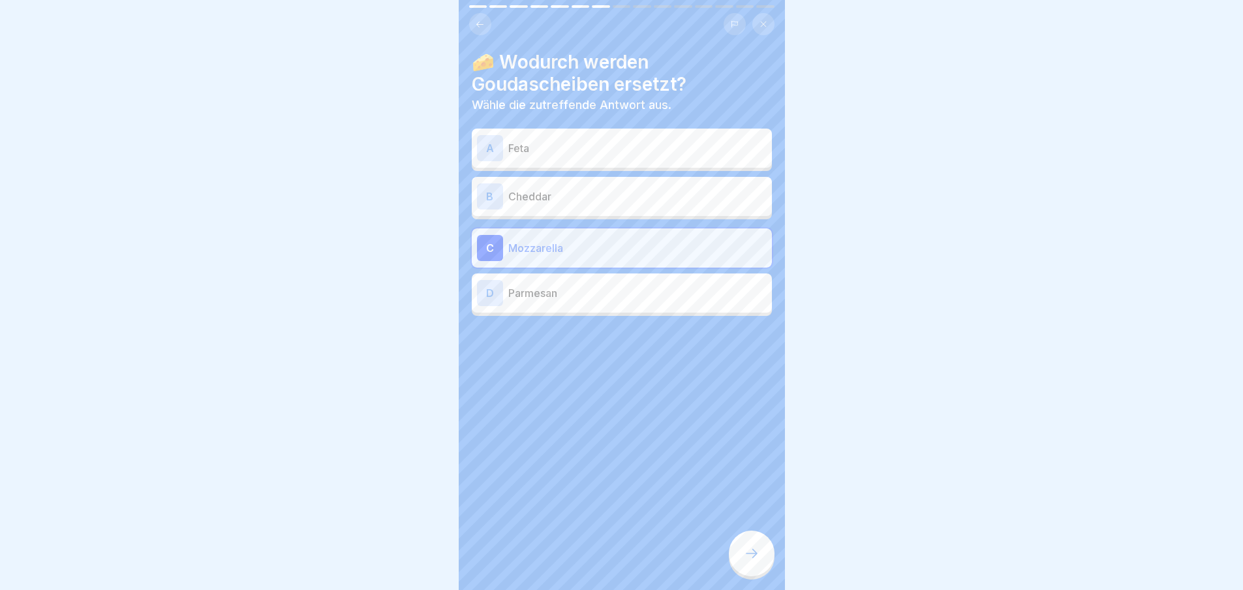
click at [656, 197] on p "Cheddar" at bounding box center [637, 197] width 258 height 16
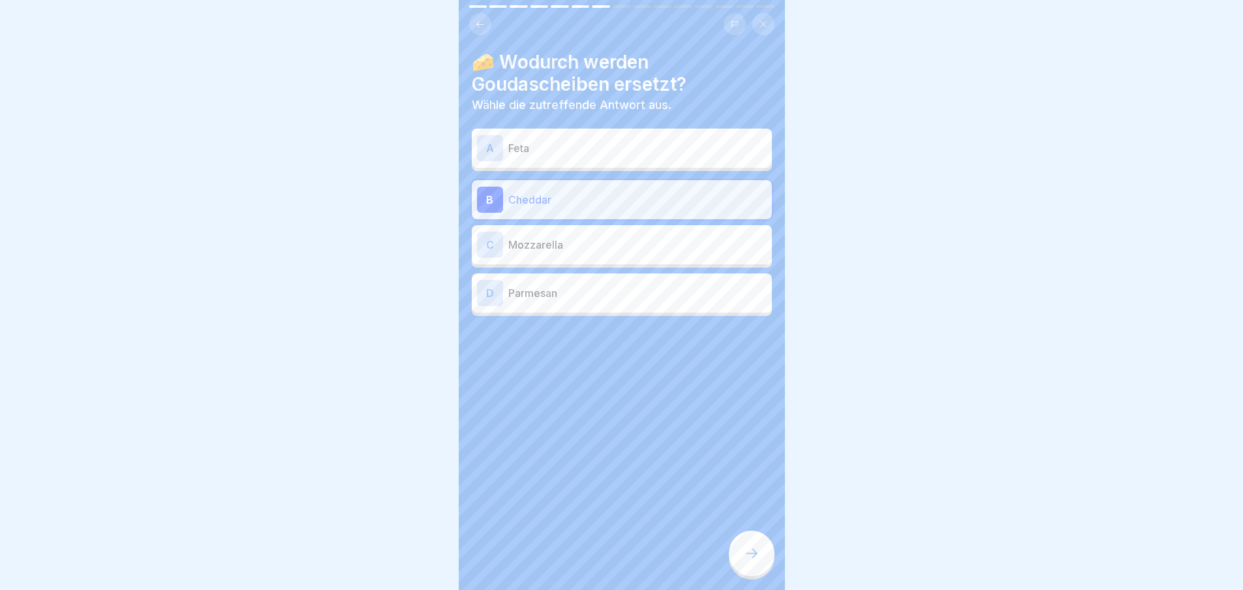
click at [760, 572] on div at bounding box center [752, 554] width 46 height 46
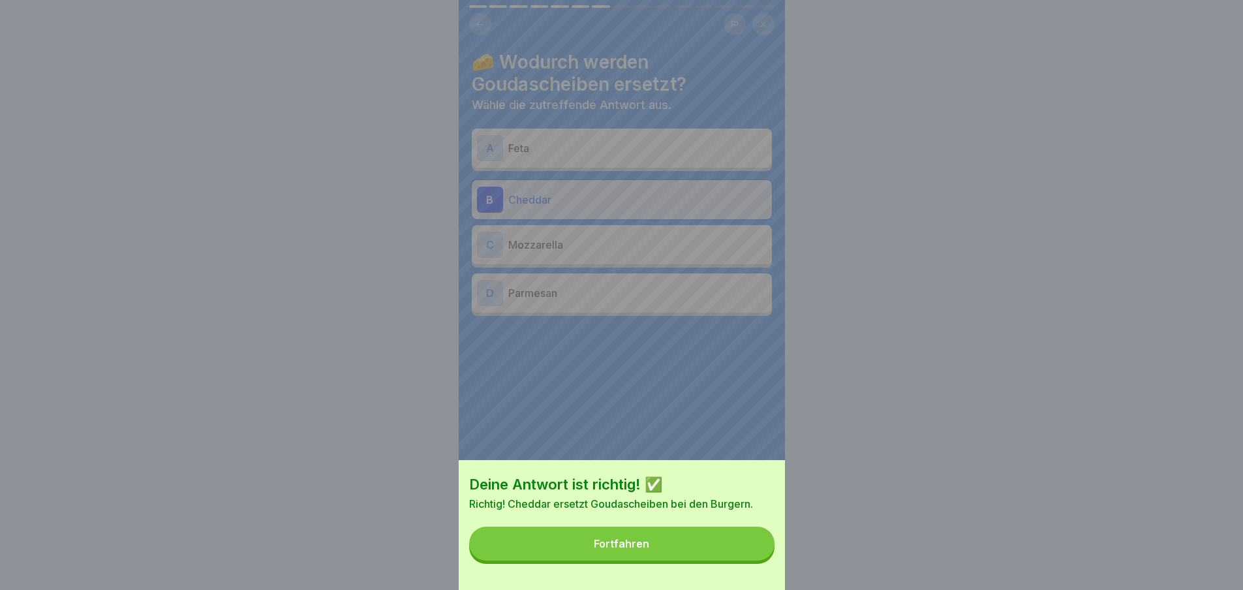
click at [760, 558] on button "Fortfahren" at bounding box center [621, 544] width 305 height 34
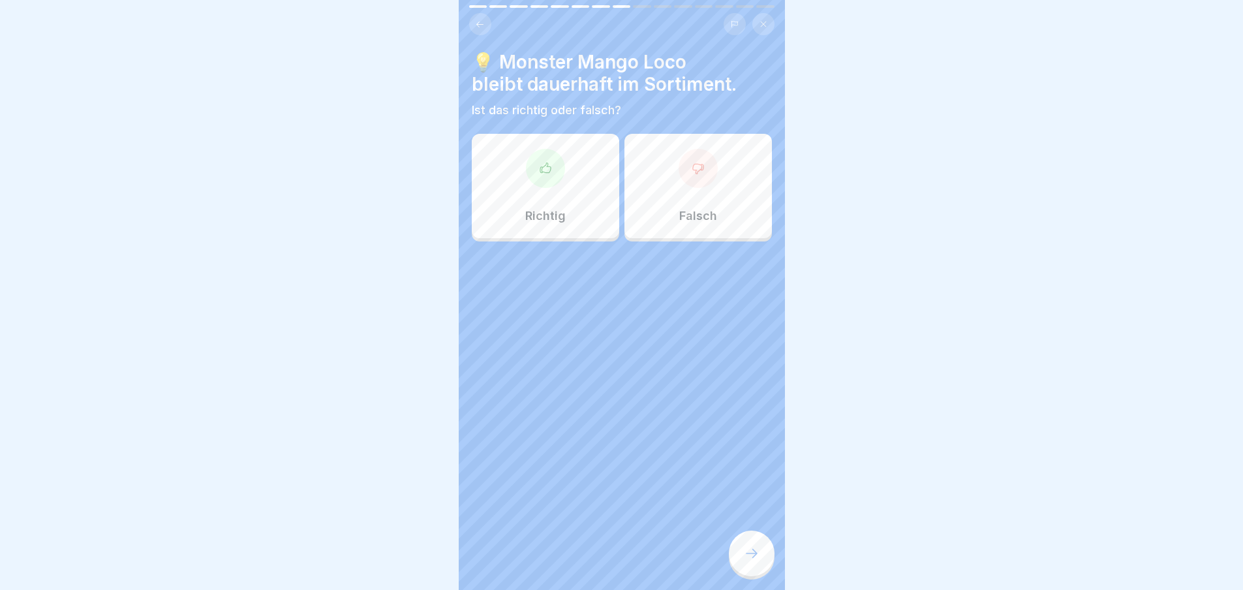
click at [464, 217] on div "💡 Monster Mango Loco bleibt dauerhaft im Sortiment. Ist das richtig oder falsch…" at bounding box center [622, 295] width 326 height 590
click at [488, 218] on div "Richtig" at bounding box center [545, 186] width 147 height 104
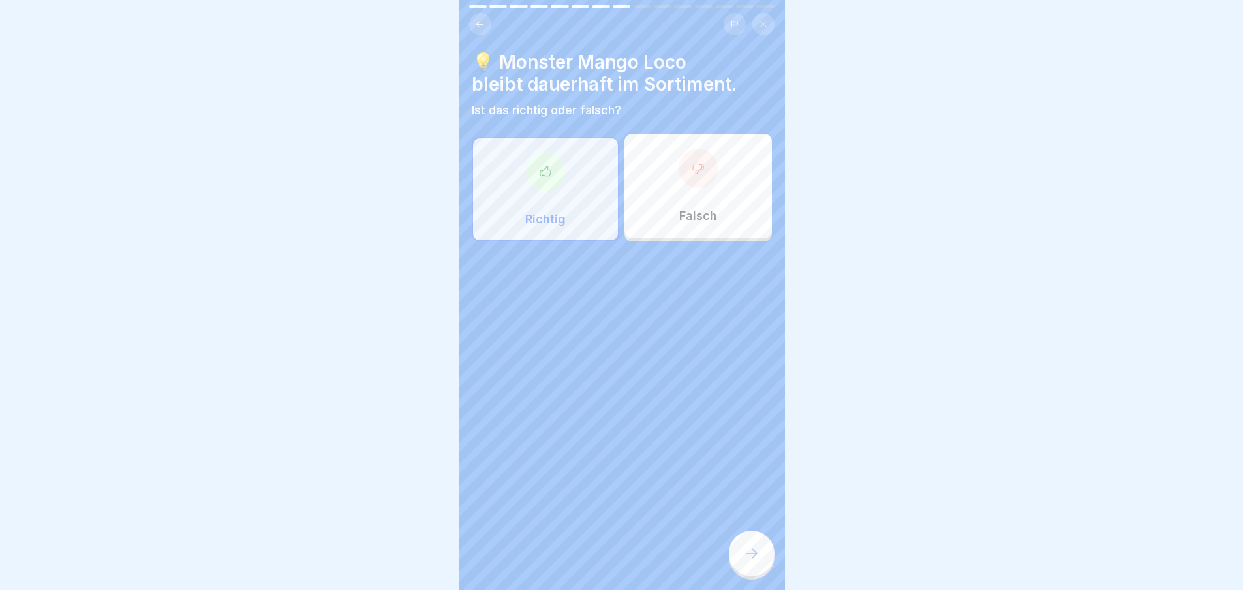
click at [749, 557] on icon at bounding box center [752, 554] width 16 height 16
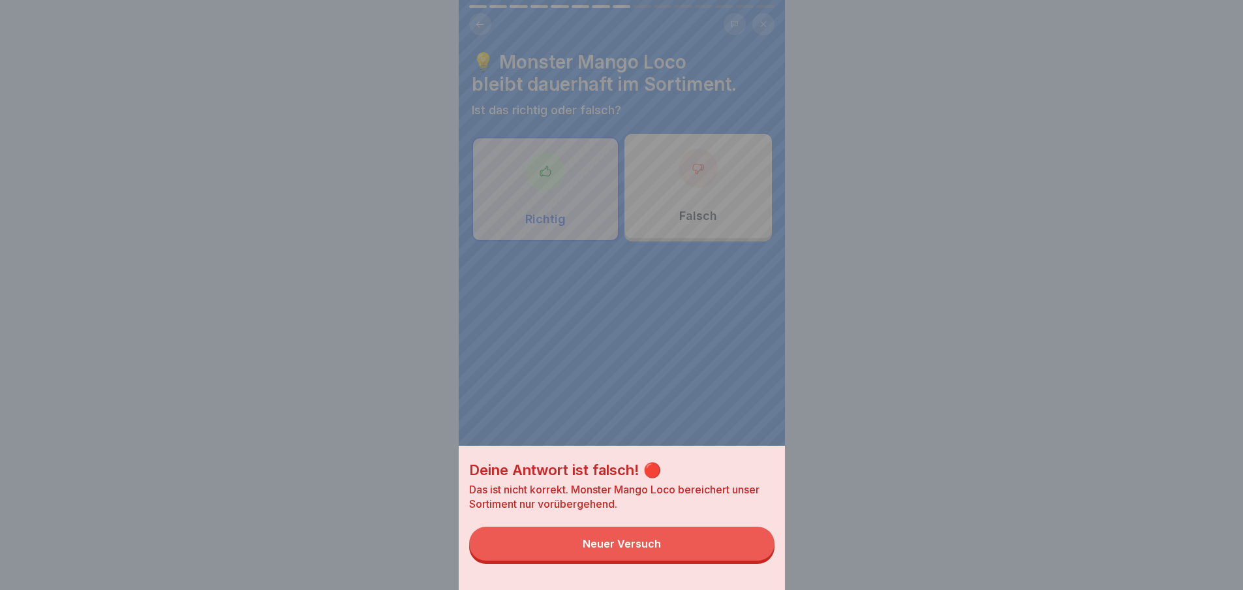
click at [749, 557] on button "Neuer Versuch" at bounding box center [621, 544] width 305 height 34
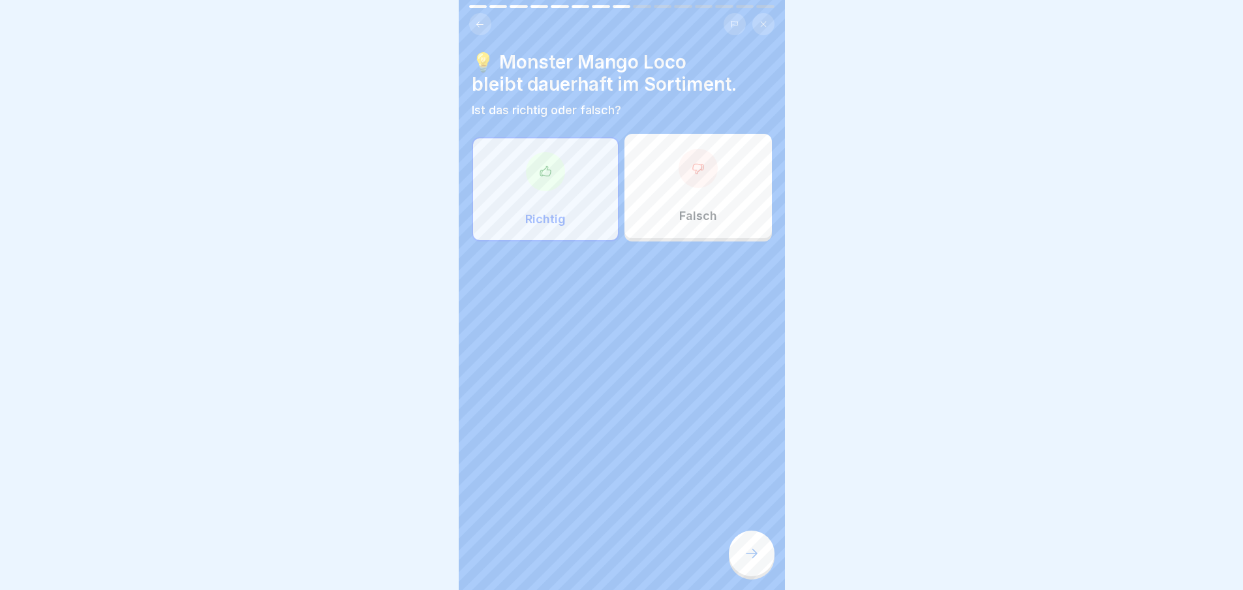
click at [713, 209] on div "Falsch" at bounding box center [698, 186] width 147 height 104
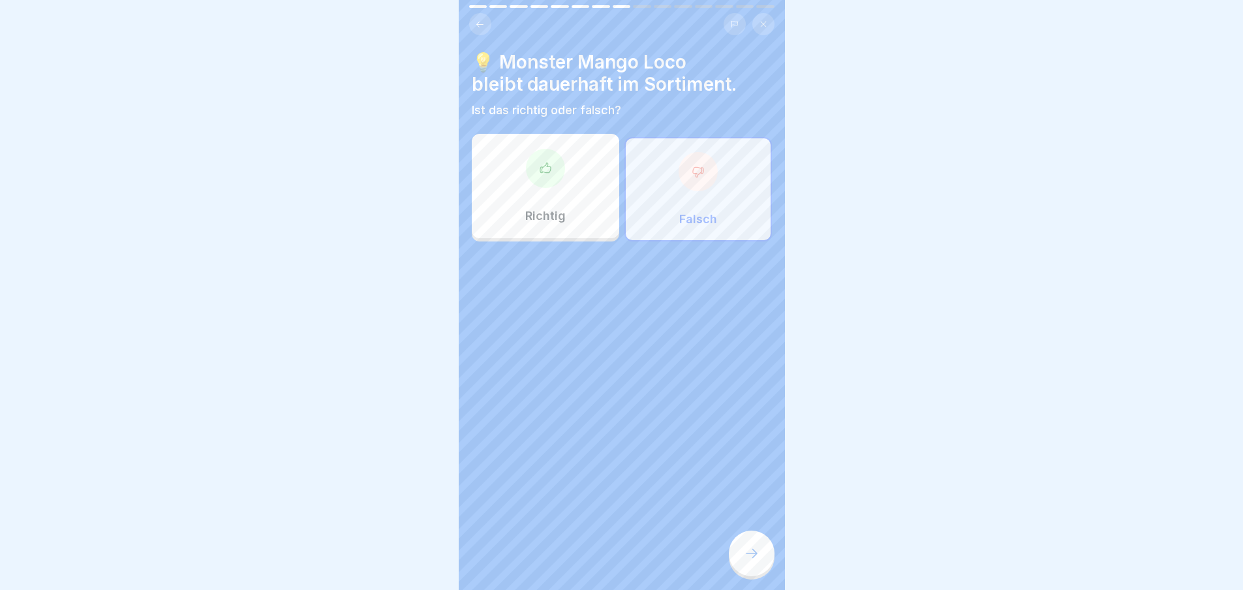
click at [733, 557] on div at bounding box center [752, 554] width 46 height 46
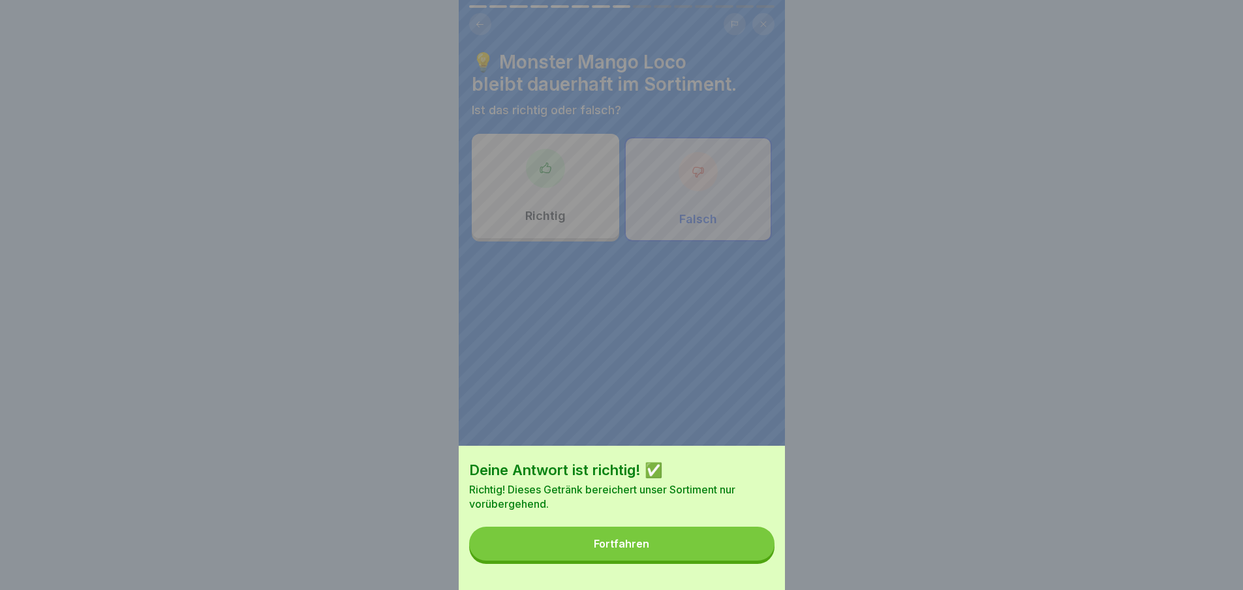
click at [733, 557] on button "Fortfahren" at bounding box center [621, 544] width 305 height 34
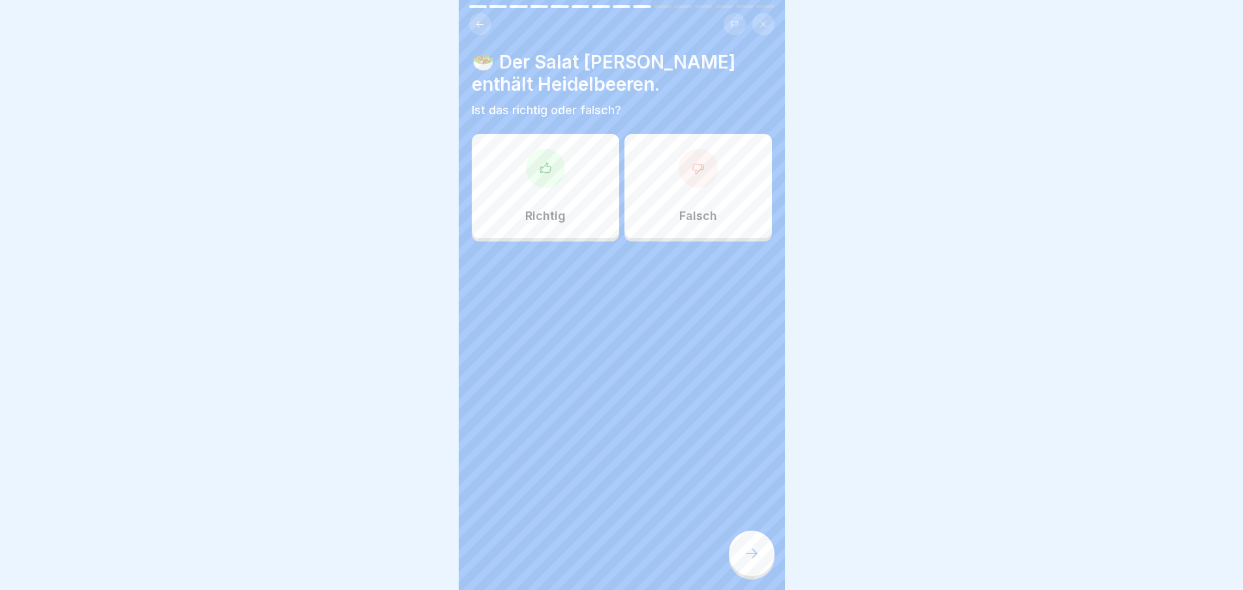
click at [733, 557] on div at bounding box center [752, 554] width 46 height 46
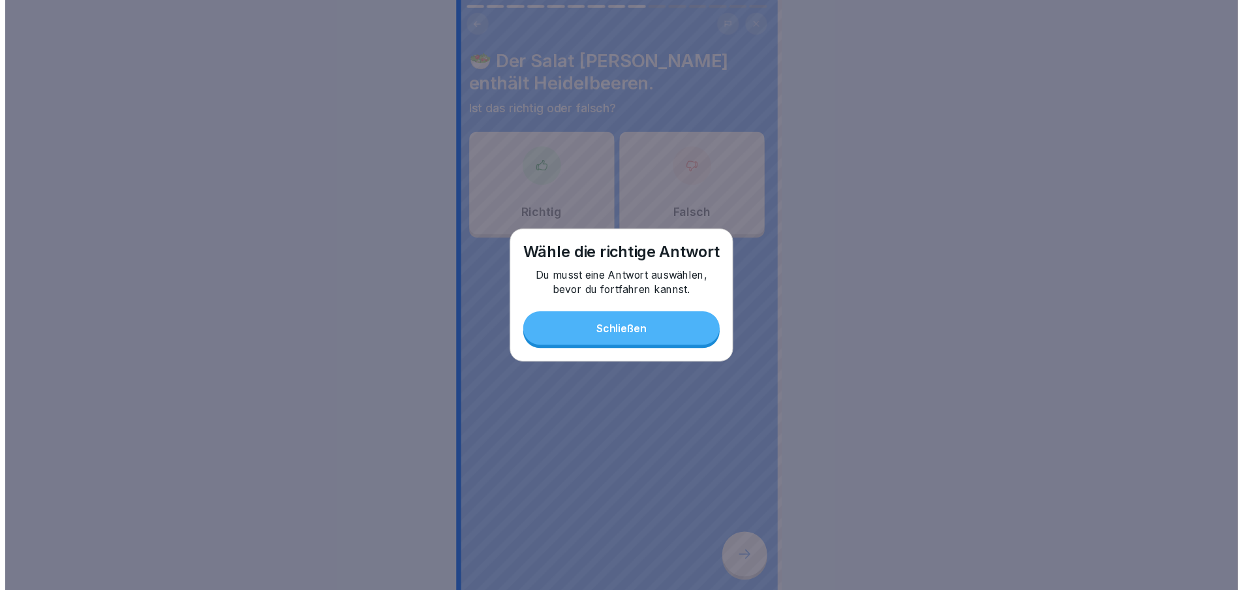
click
